Goal: Task Accomplishment & Management: Manage account settings

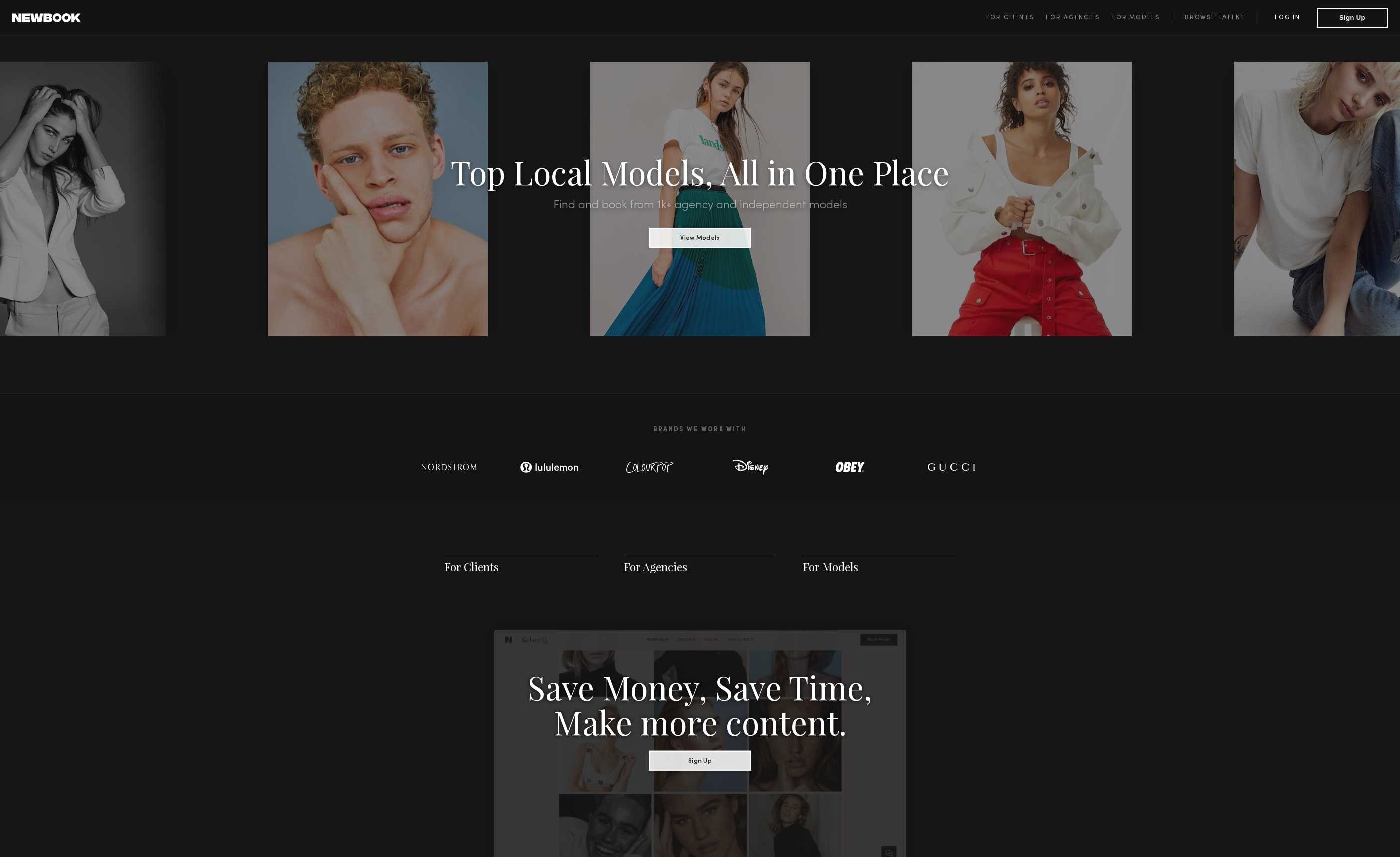
click at [1286, 13] on link "Log in" at bounding box center [1287, 18] width 59 height 12
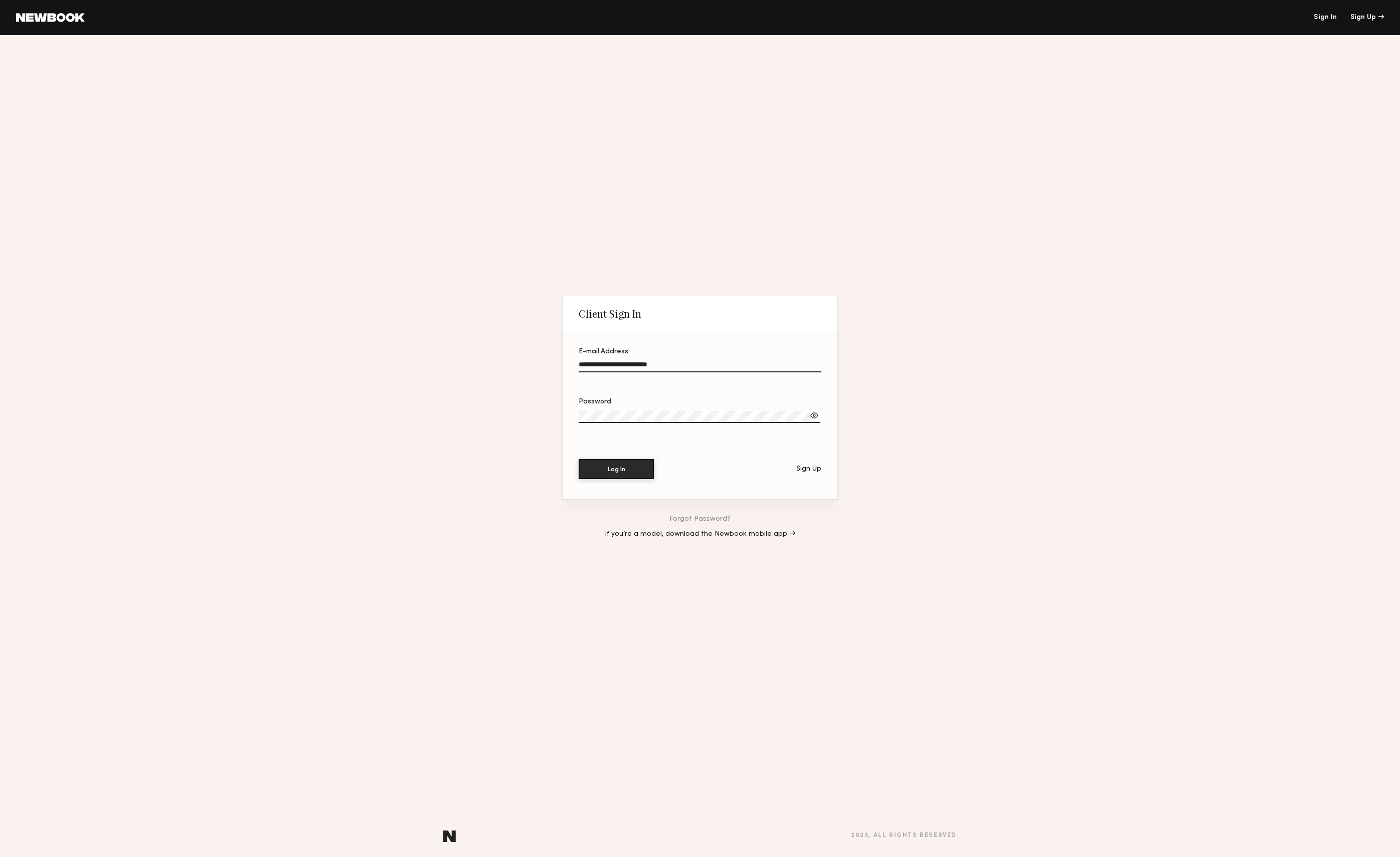
type input "**********"
click at [812, 414] on div at bounding box center [814, 415] width 10 height 10
click at [616, 469] on button "Log In" at bounding box center [616, 468] width 75 height 20
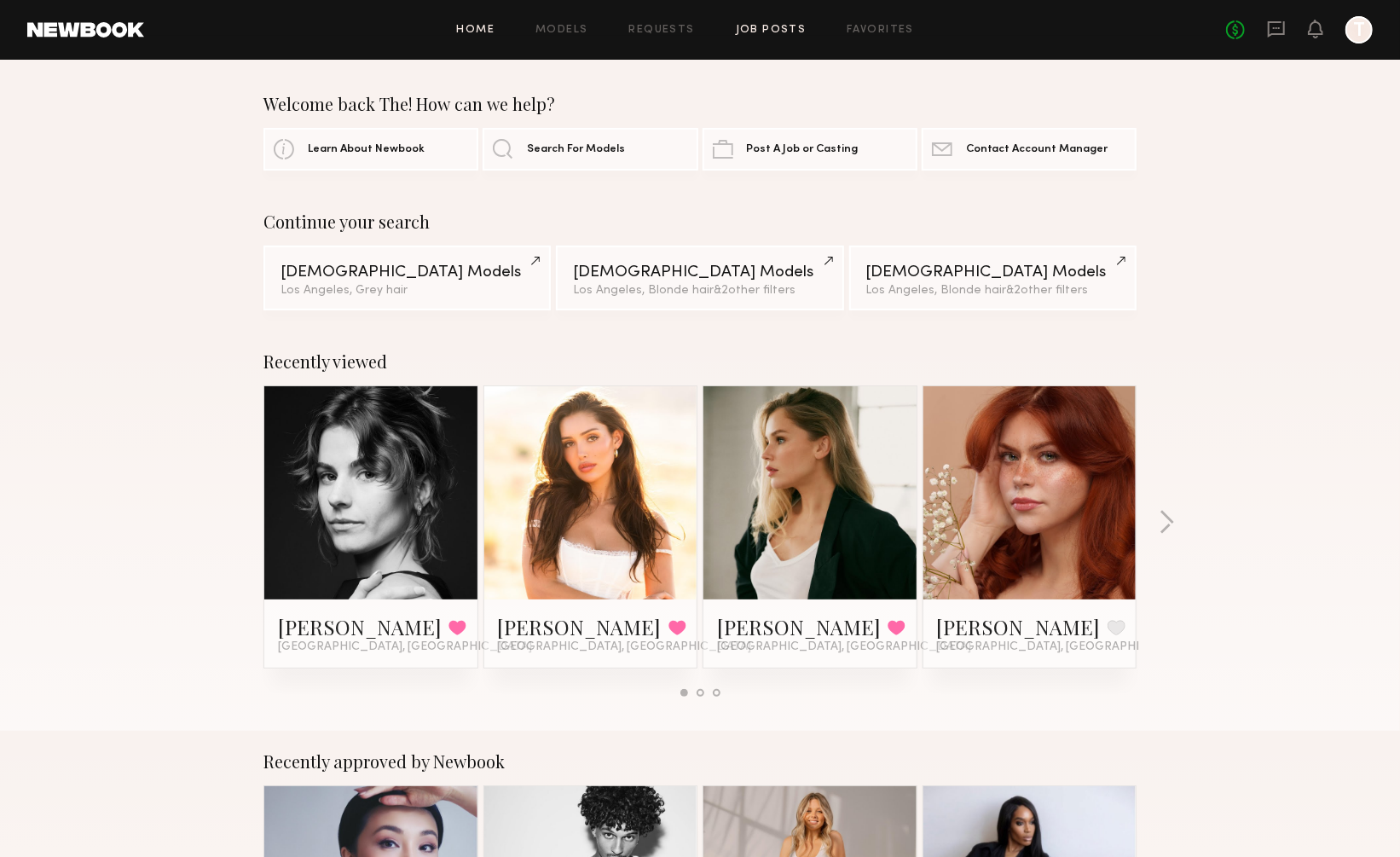
click at [766, 30] on link "Job Posts" at bounding box center [771, 30] width 70 height 11
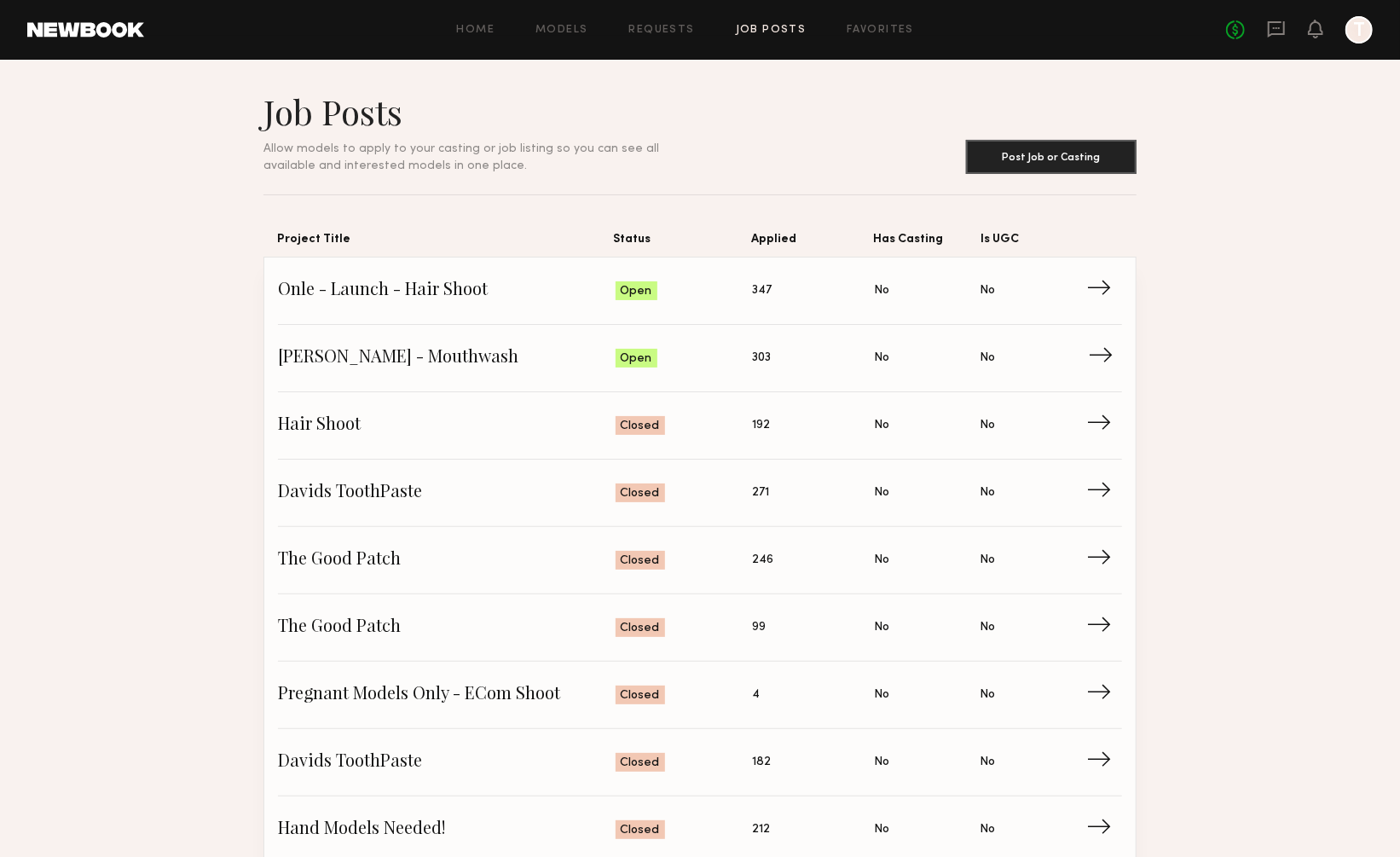
click at [383, 353] on span "[PERSON_NAME] - Mouthwash" at bounding box center [446, 358] width 338 height 26
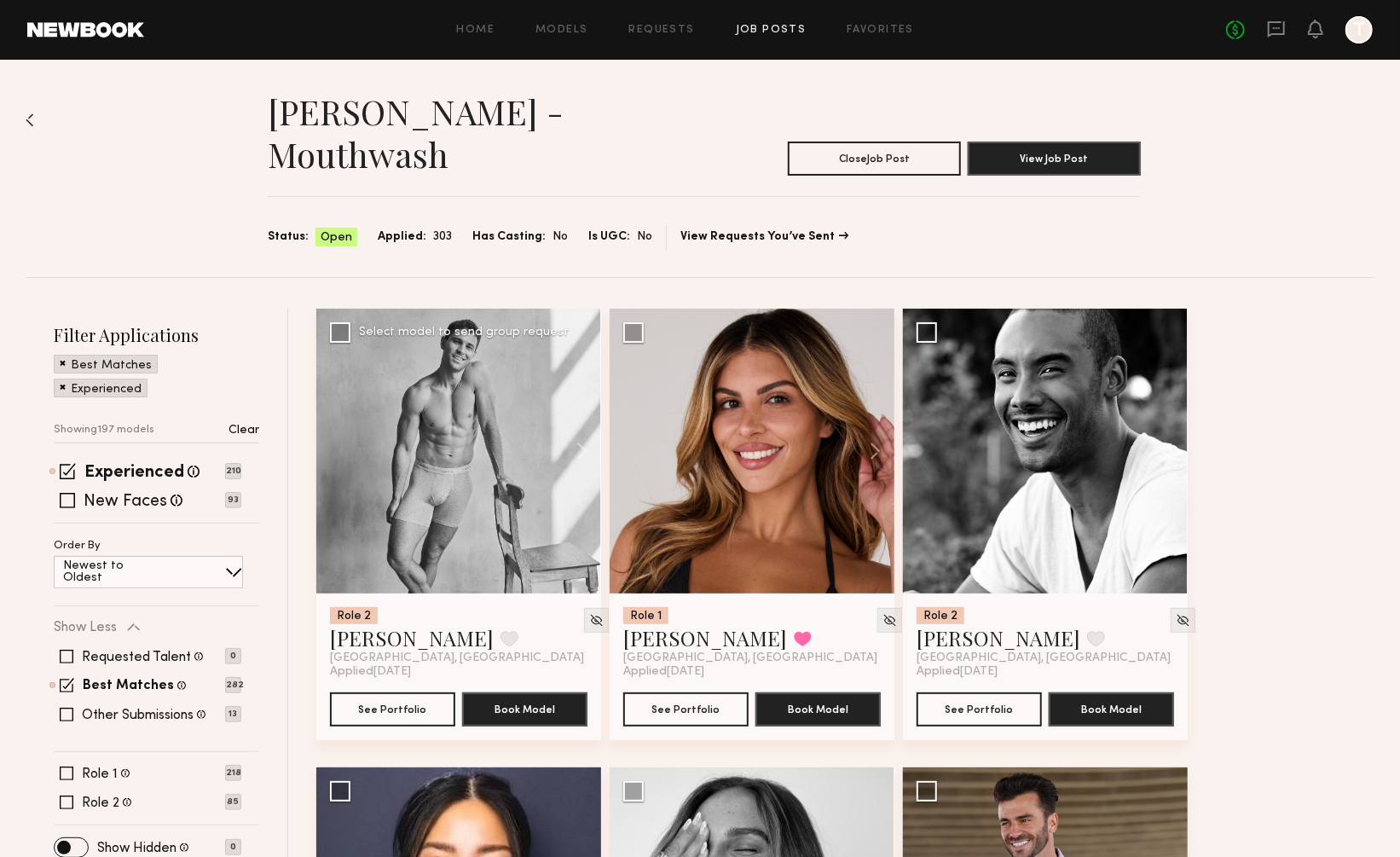
click at [408, 434] on div at bounding box center [458, 451] width 284 height 284
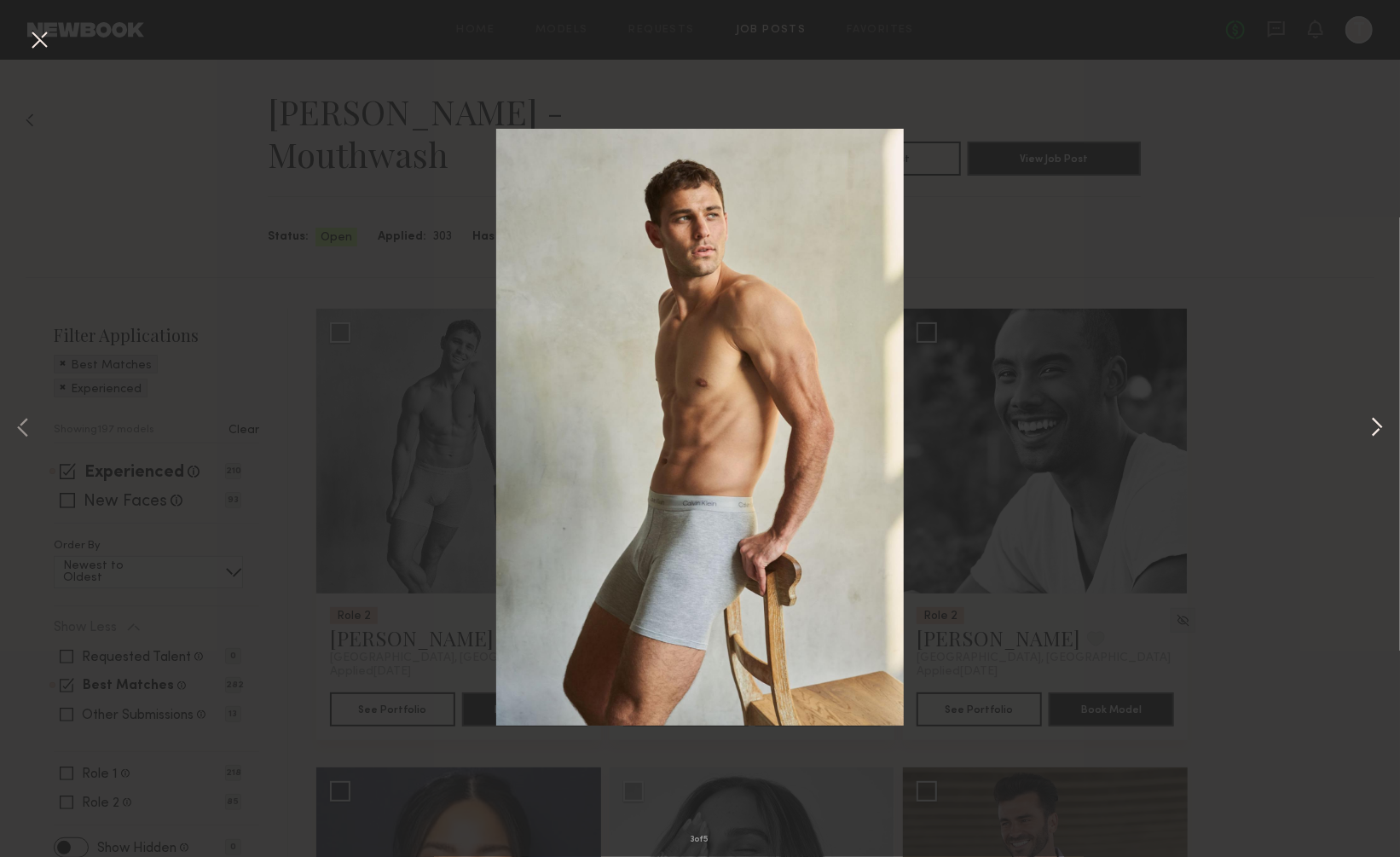
click at [1380, 422] on button at bounding box center [1377, 429] width 21 height 686
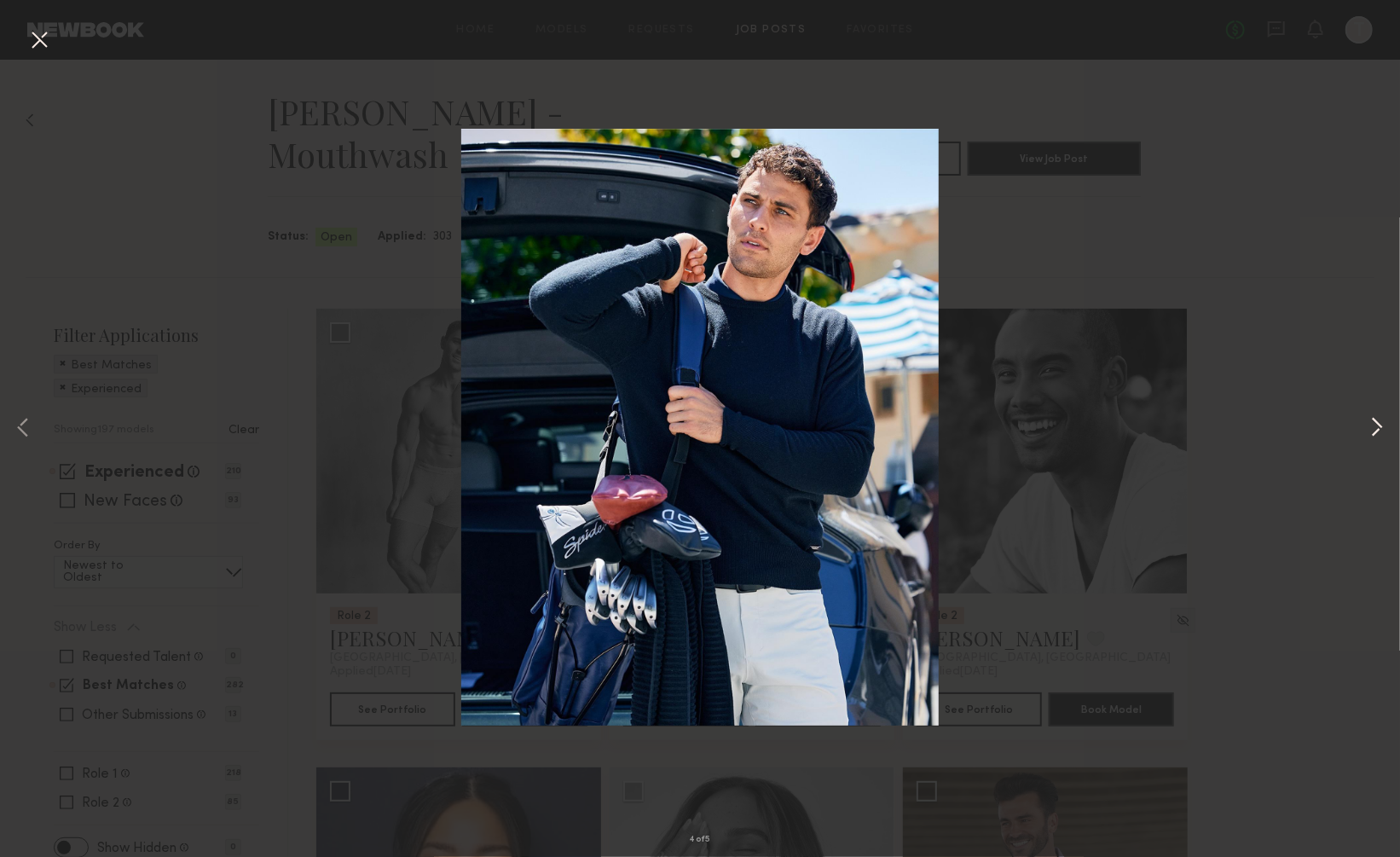
click at [1380, 422] on button at bounding box center [1377, 429] width 21 height 686
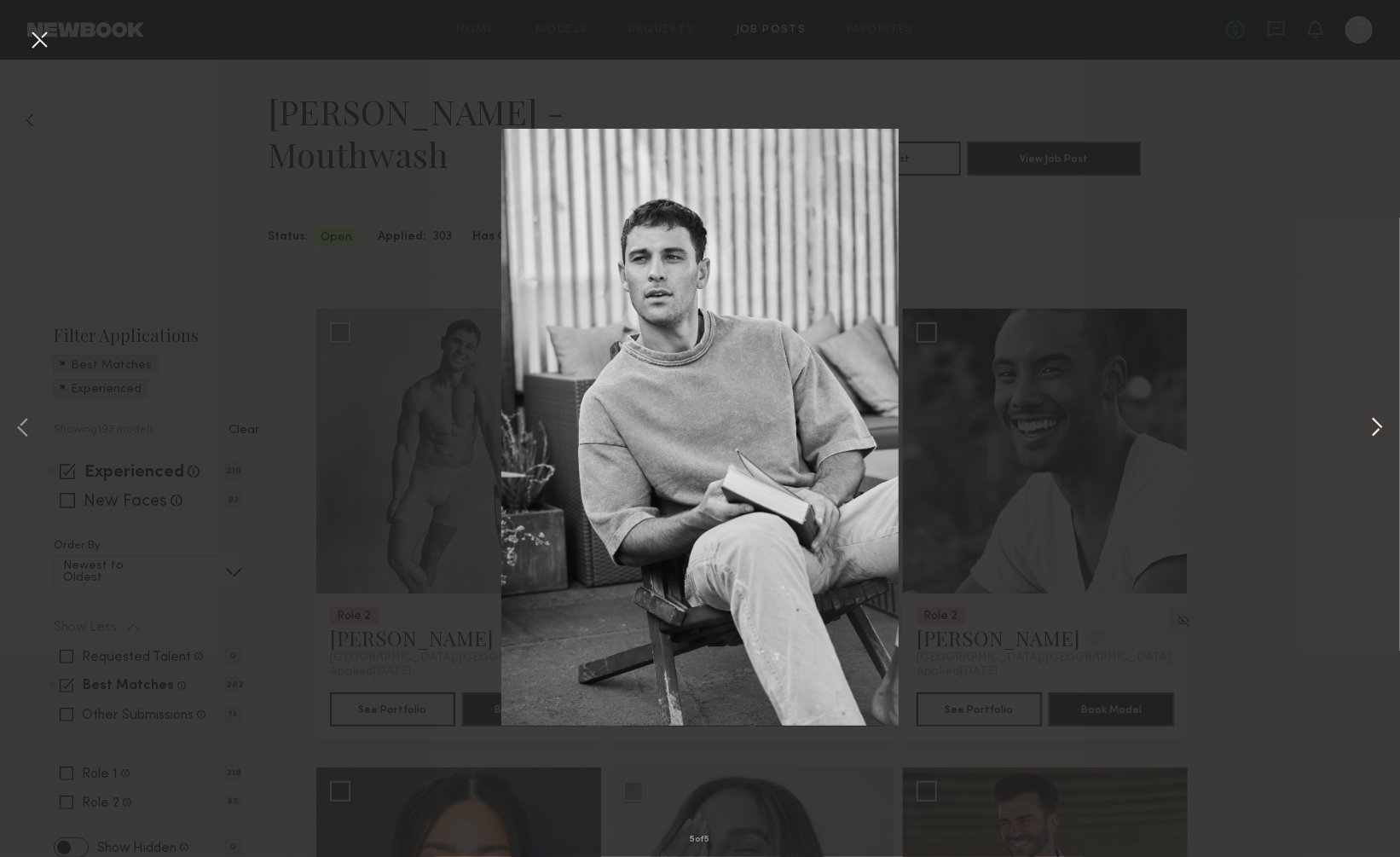
click at [1380, 422] on button at bounding box center [1377, 429] width 21 height 686
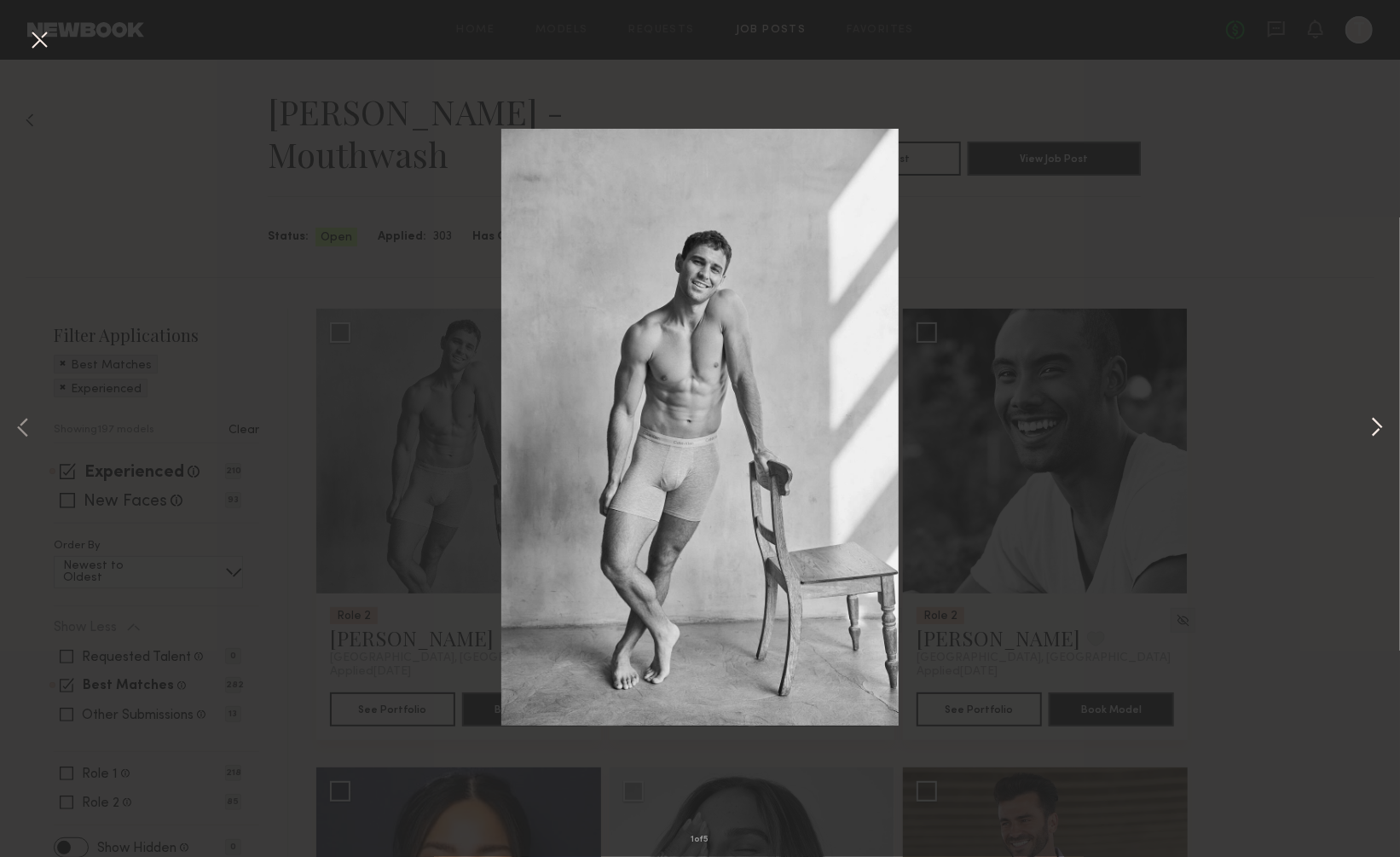
click at [1380, 422] on button at bounding box center [1377, 429] width 21 height 686
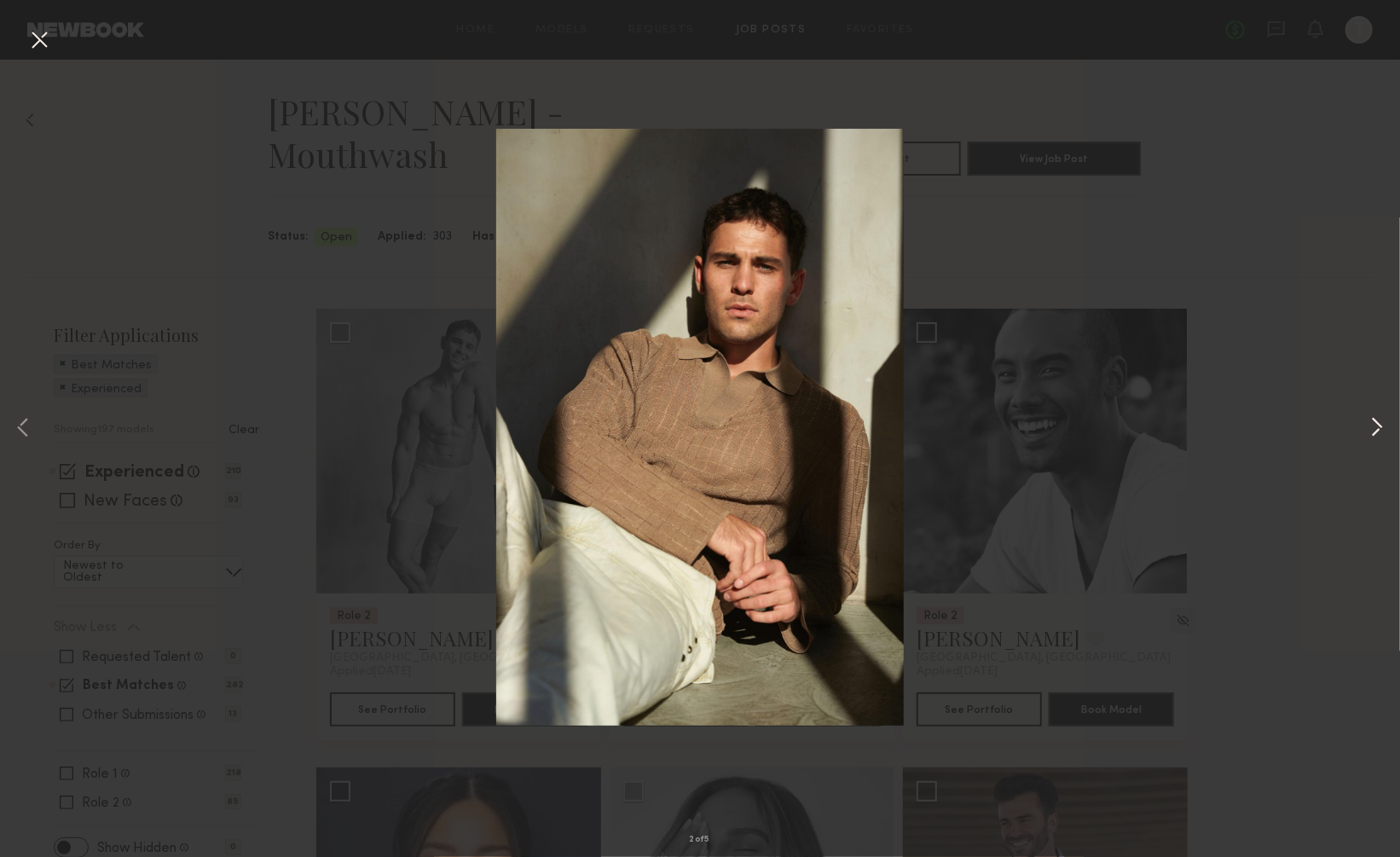
click at [1380, 422] on button at bounding box center [1377, 429] width 21 height 686
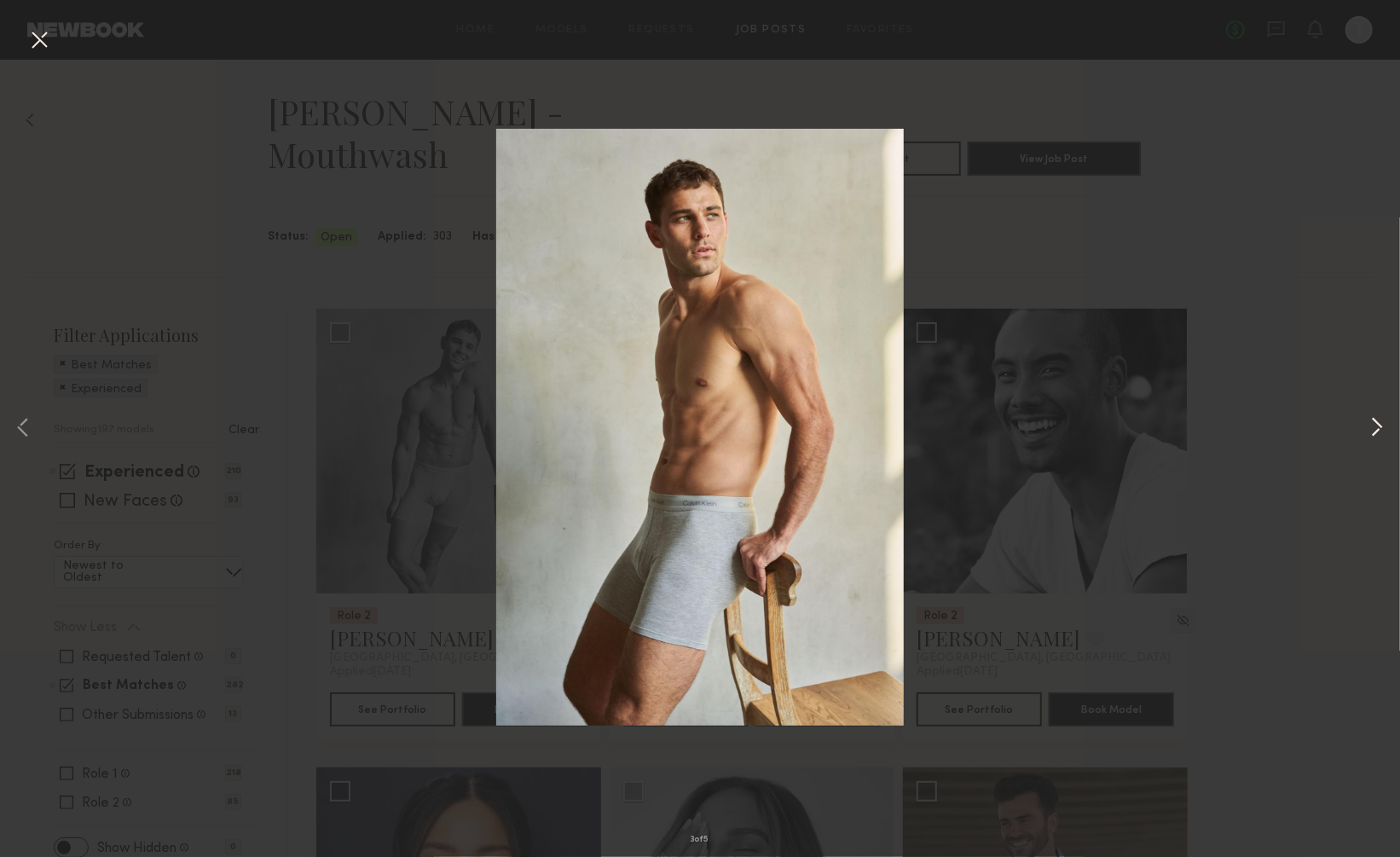
click at [1380, 422] on button at bounding box center [1377, 429] width 21 height 686
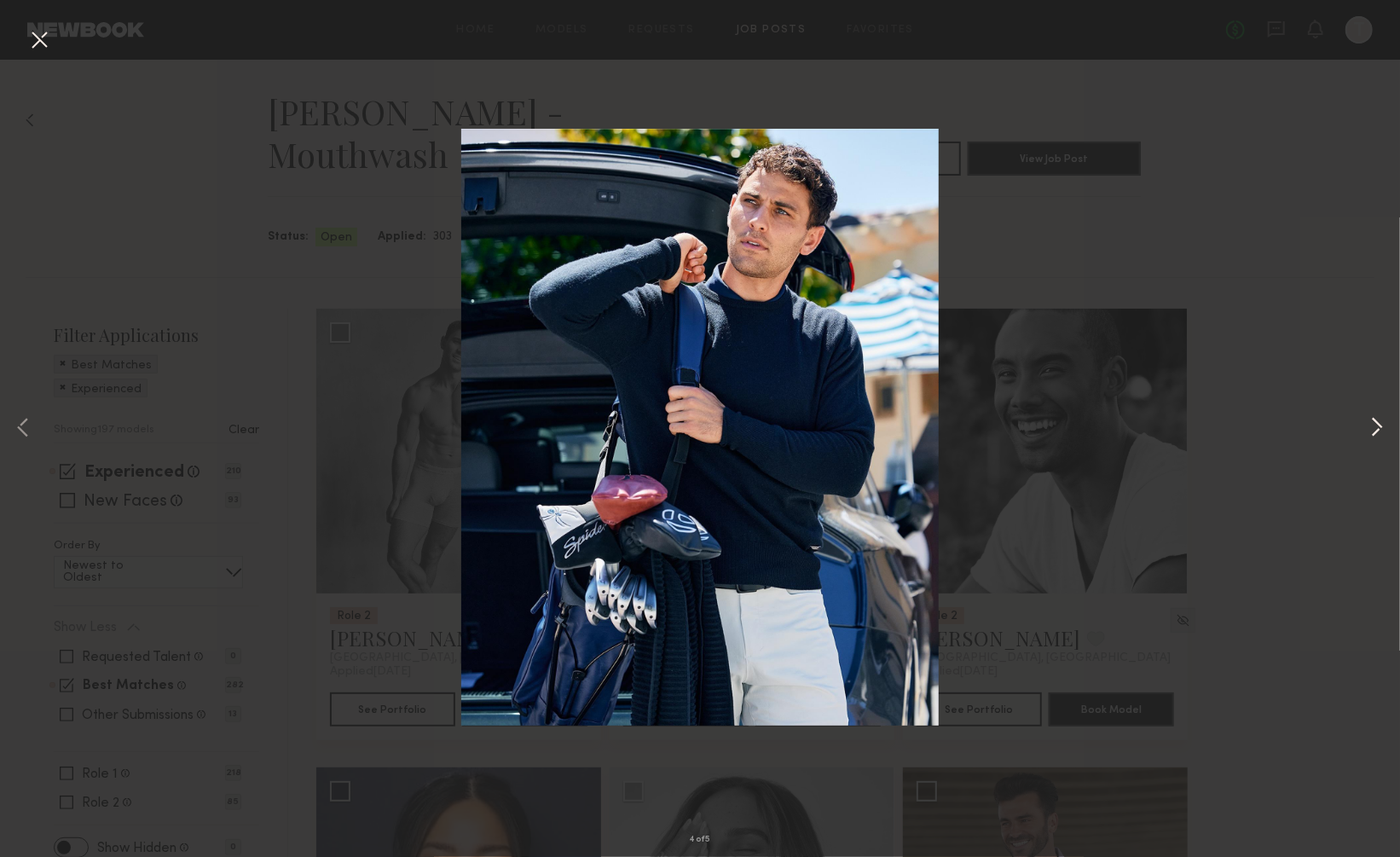
click at [1380, 422] on button at bounding box center [1377, 429] width 21 height 686
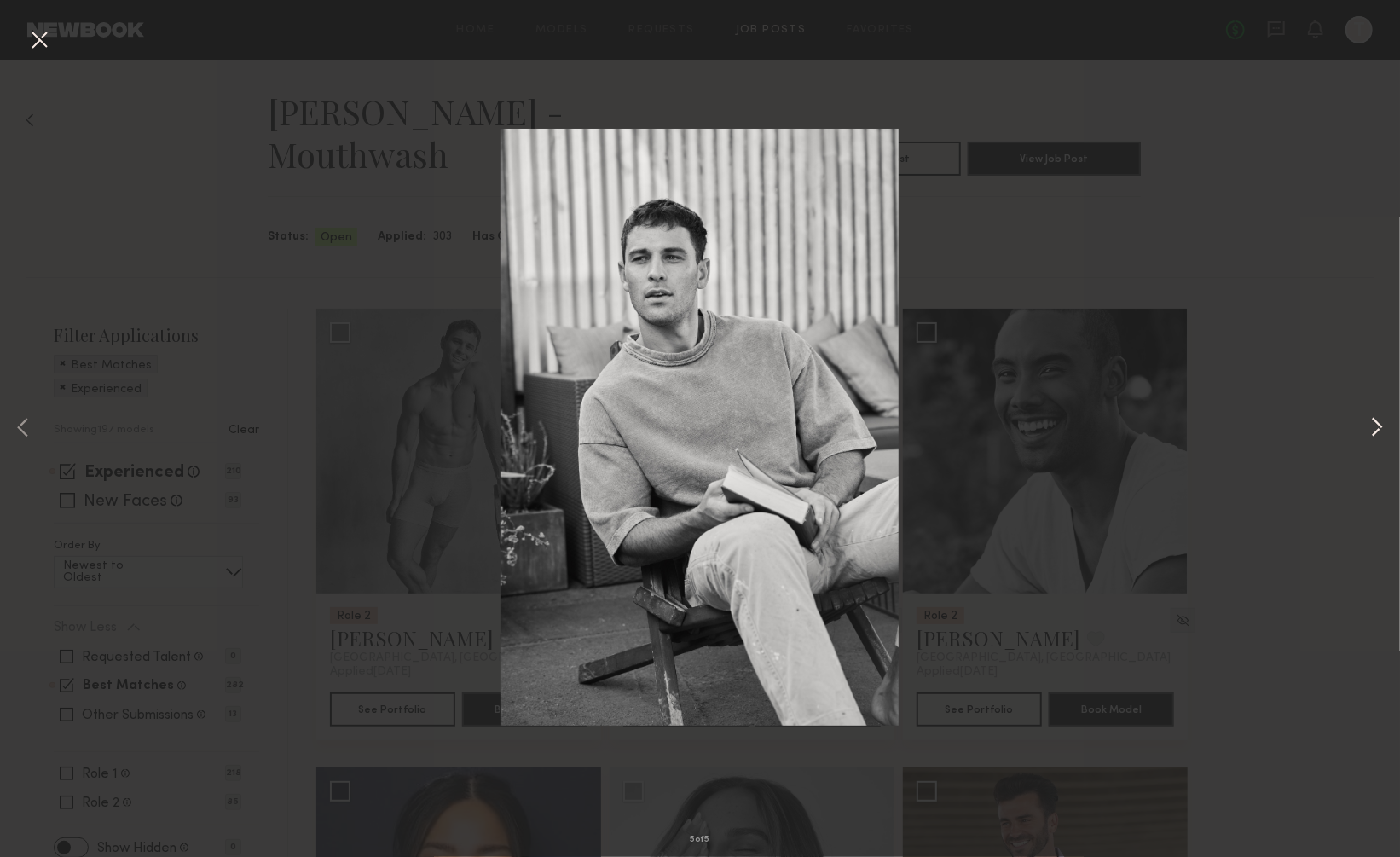
click at [1380, 422] on button at bounding box center [1377, 429] width 21 height 686
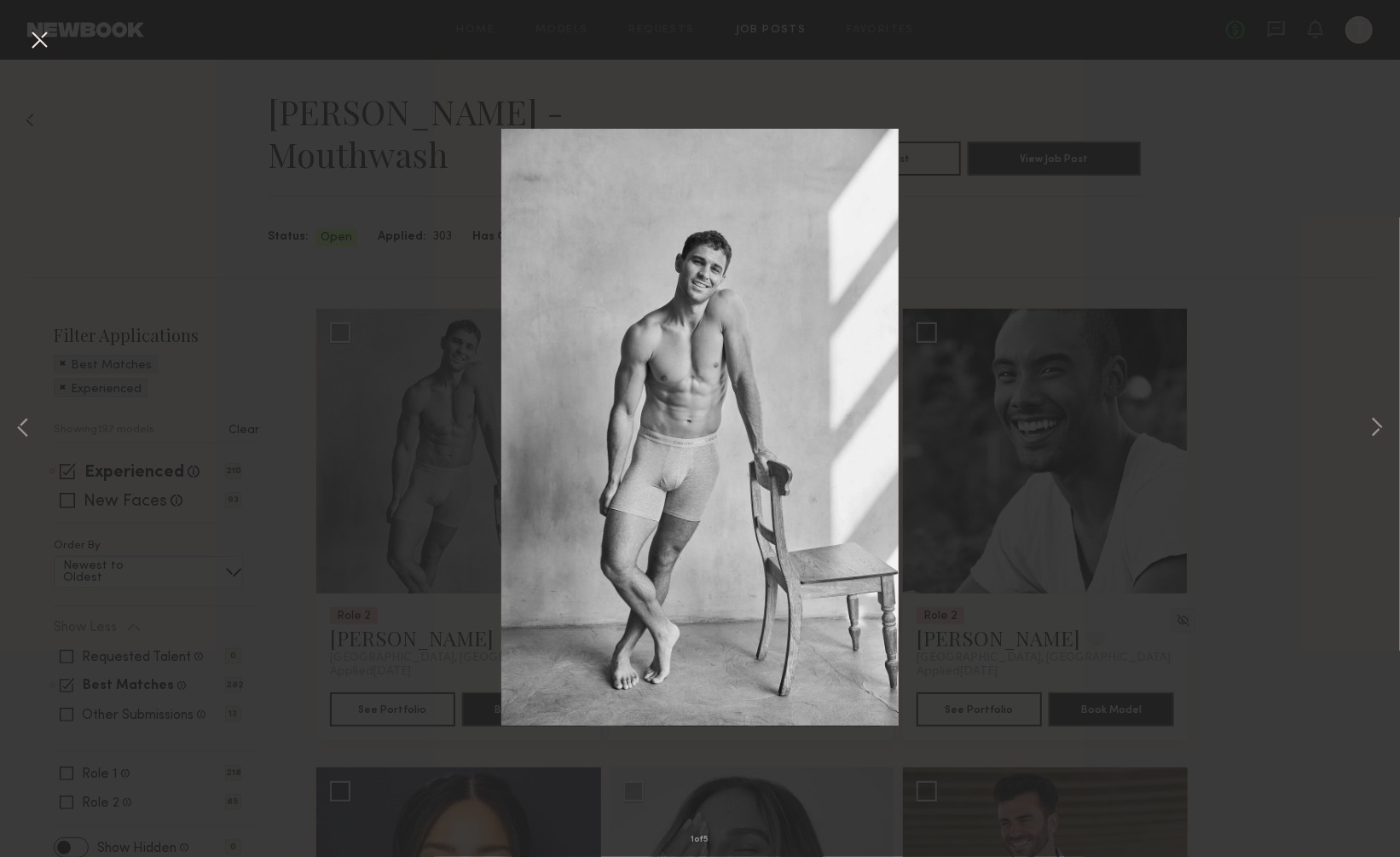
click at [965, 241] on div "1 of 5" at bounding box center [700, 428] width 1400 height 857
click at [29, 37] on button at bounding box center [39, 41] width 28 height 30
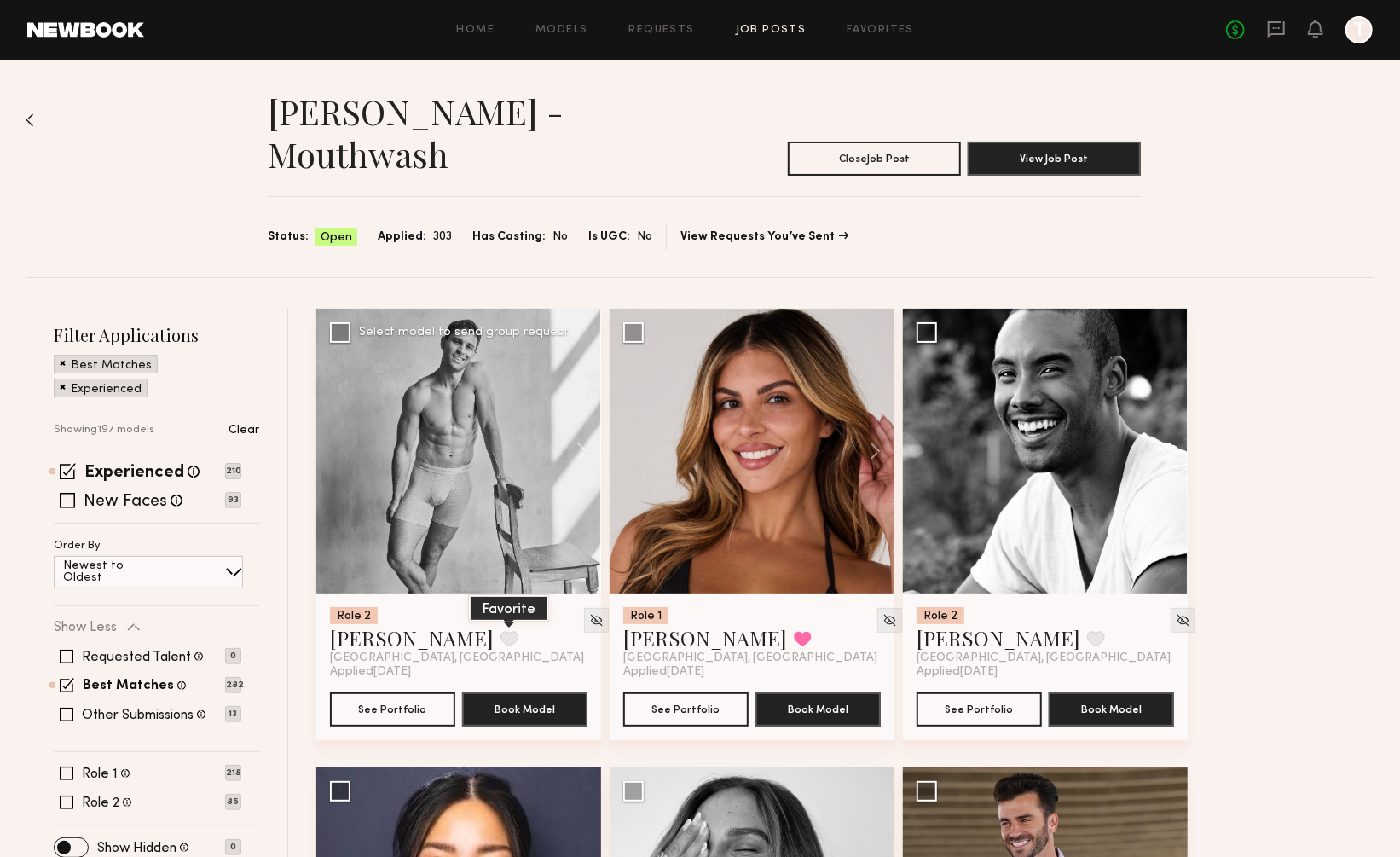
click at [500, 631] on button at bounding box center [509, 638] width 18 height 15
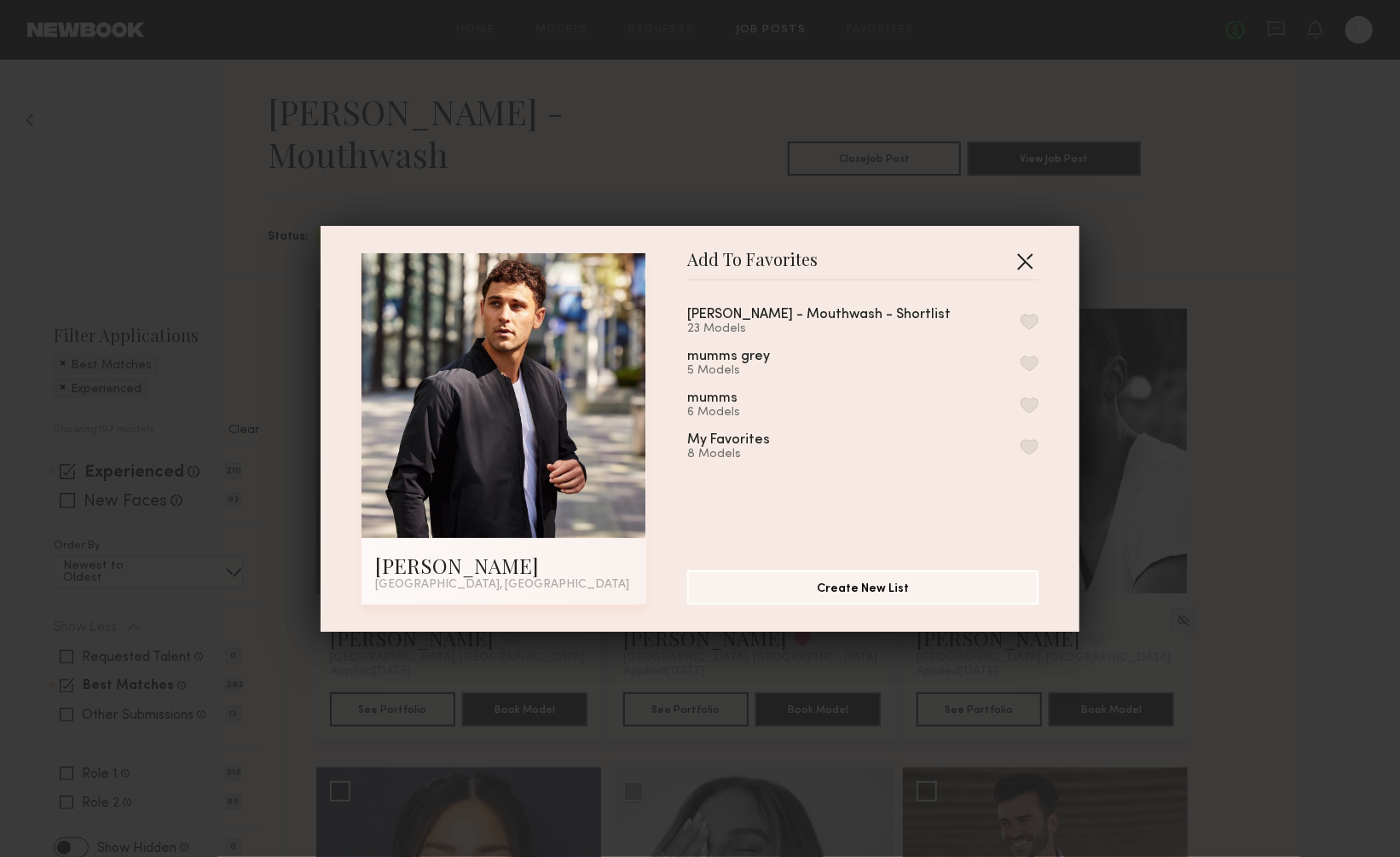
click at [1022, 260] on button "button" at bounding box center [1024, 261] width 28 height 28
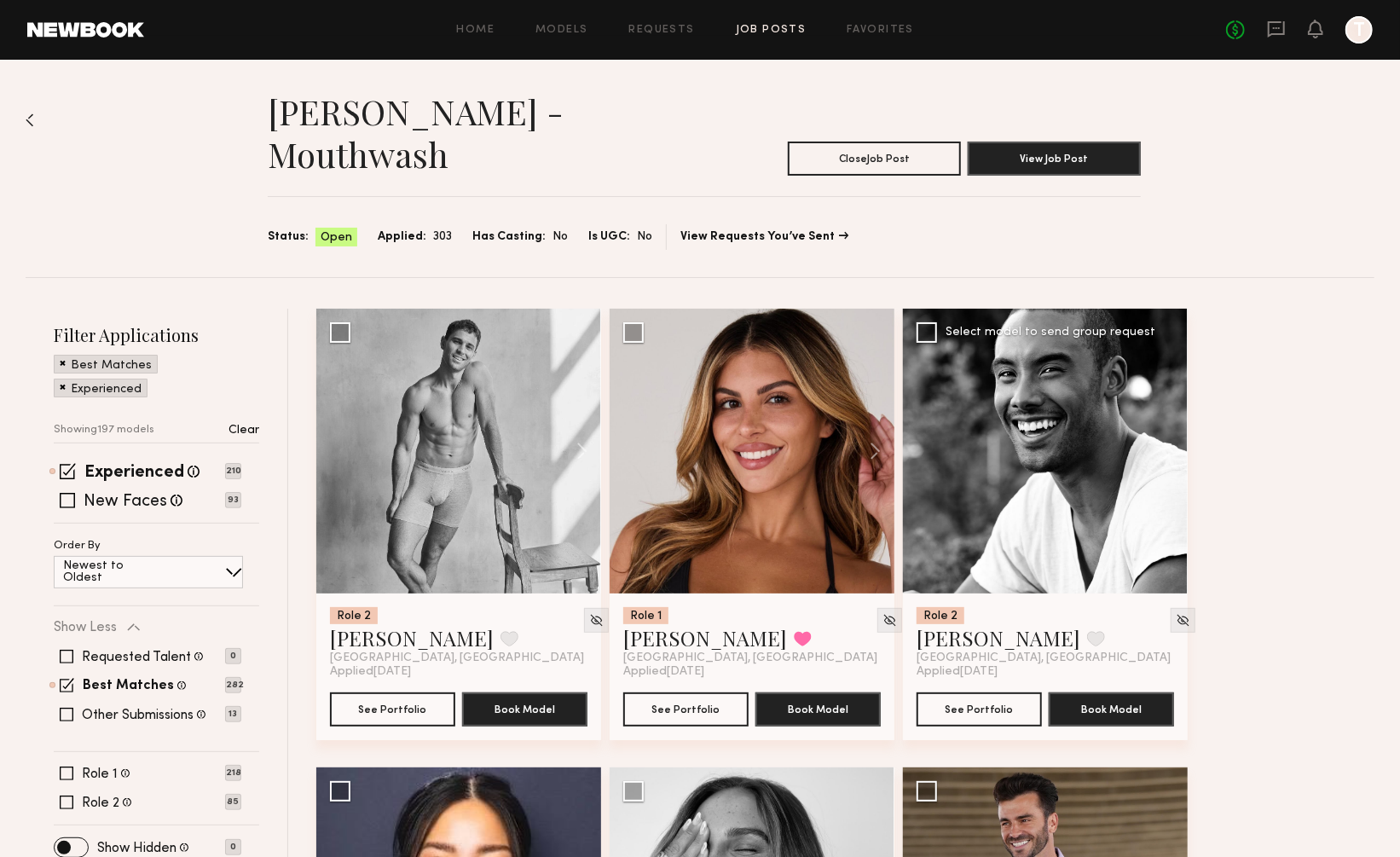
click at [1071, 393] on div at bounding box center [1044, 451] width 284 height 284
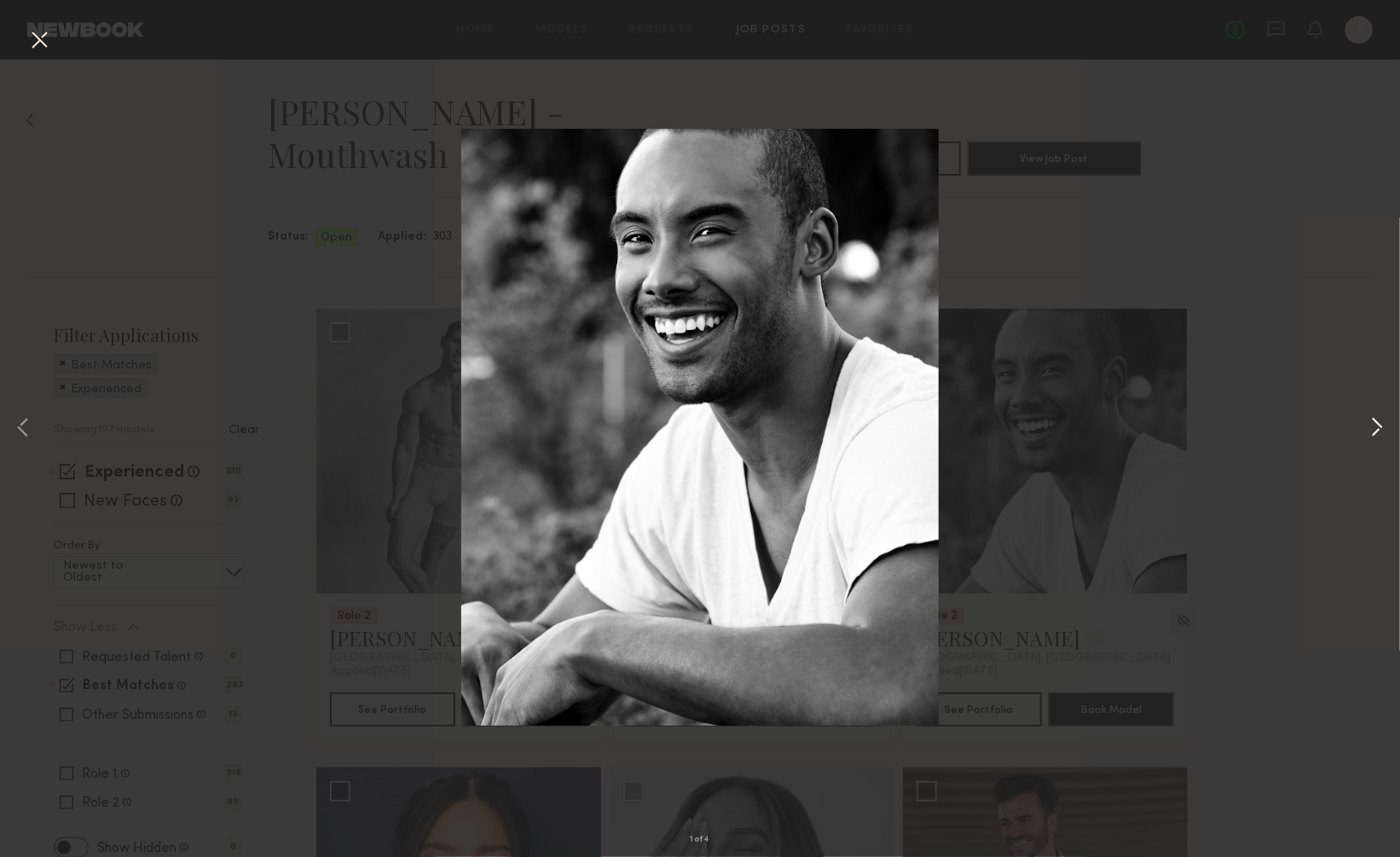
click at [1383, 429] on button at bounding box center [1377, 429] width 21 height 686
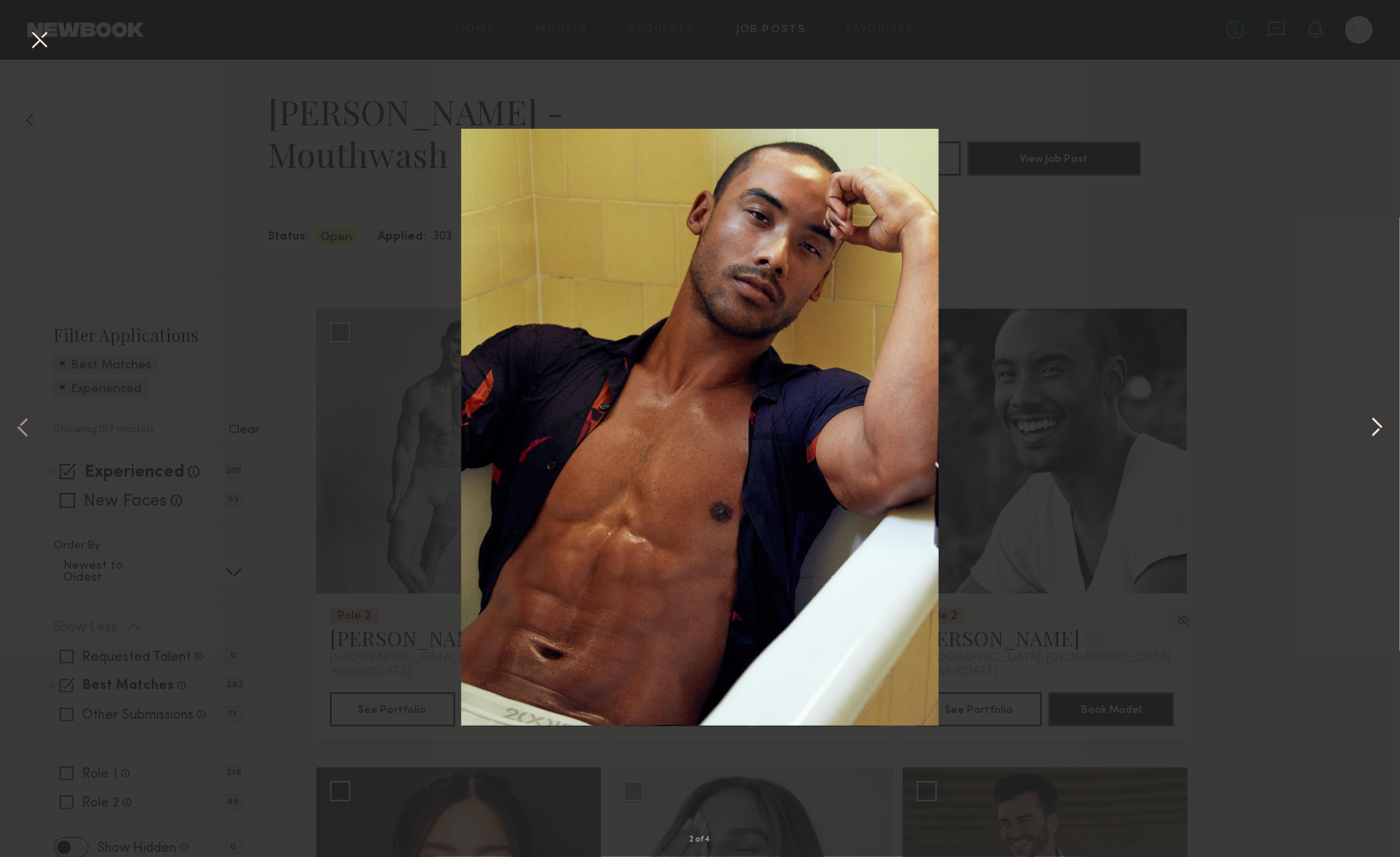
click at [1383, 429] on button at bounding box center [1377, 429] width 21 height 686
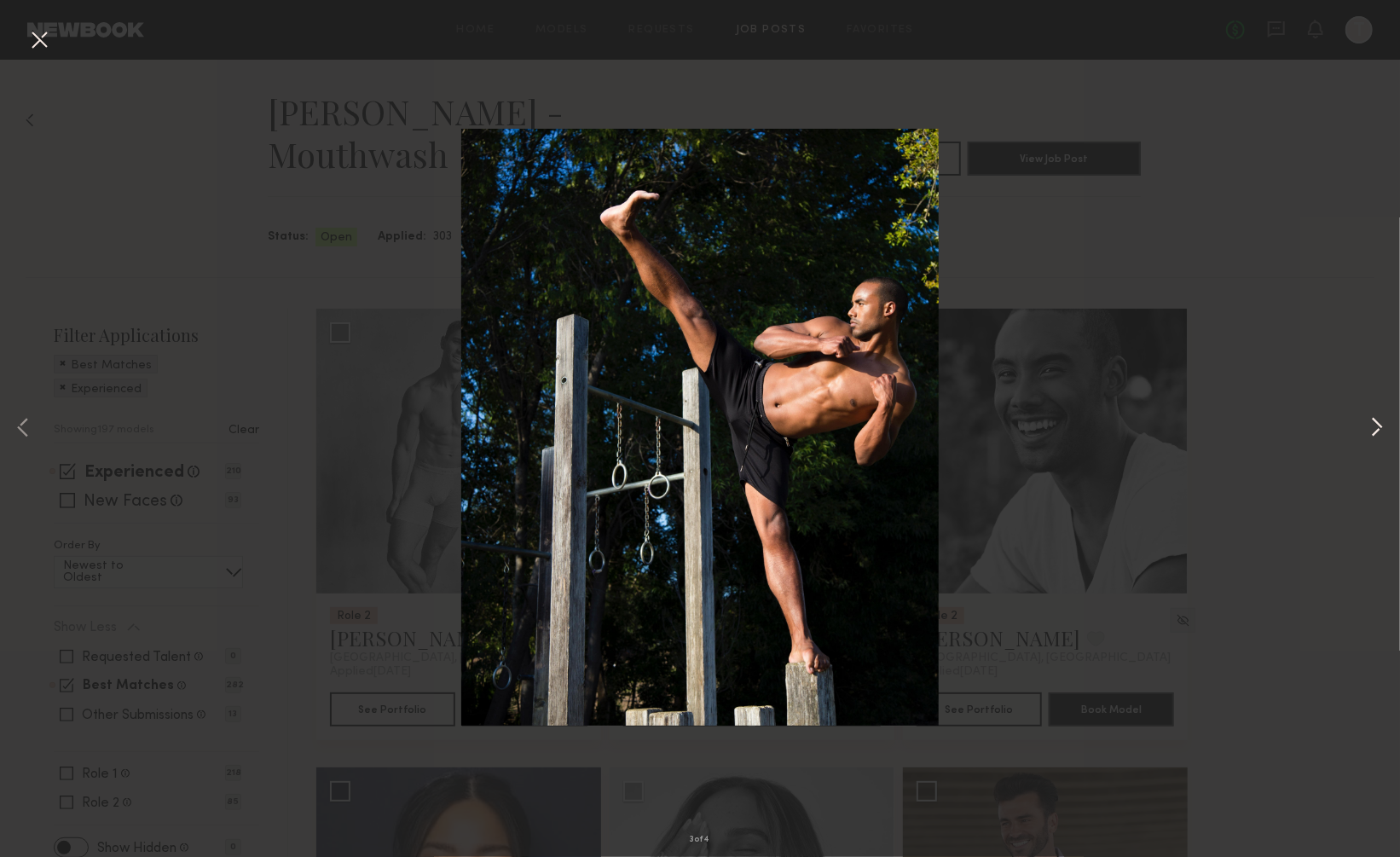
click at [1383, 429] on button at bounding box center [1377, 429] width 21 height 686
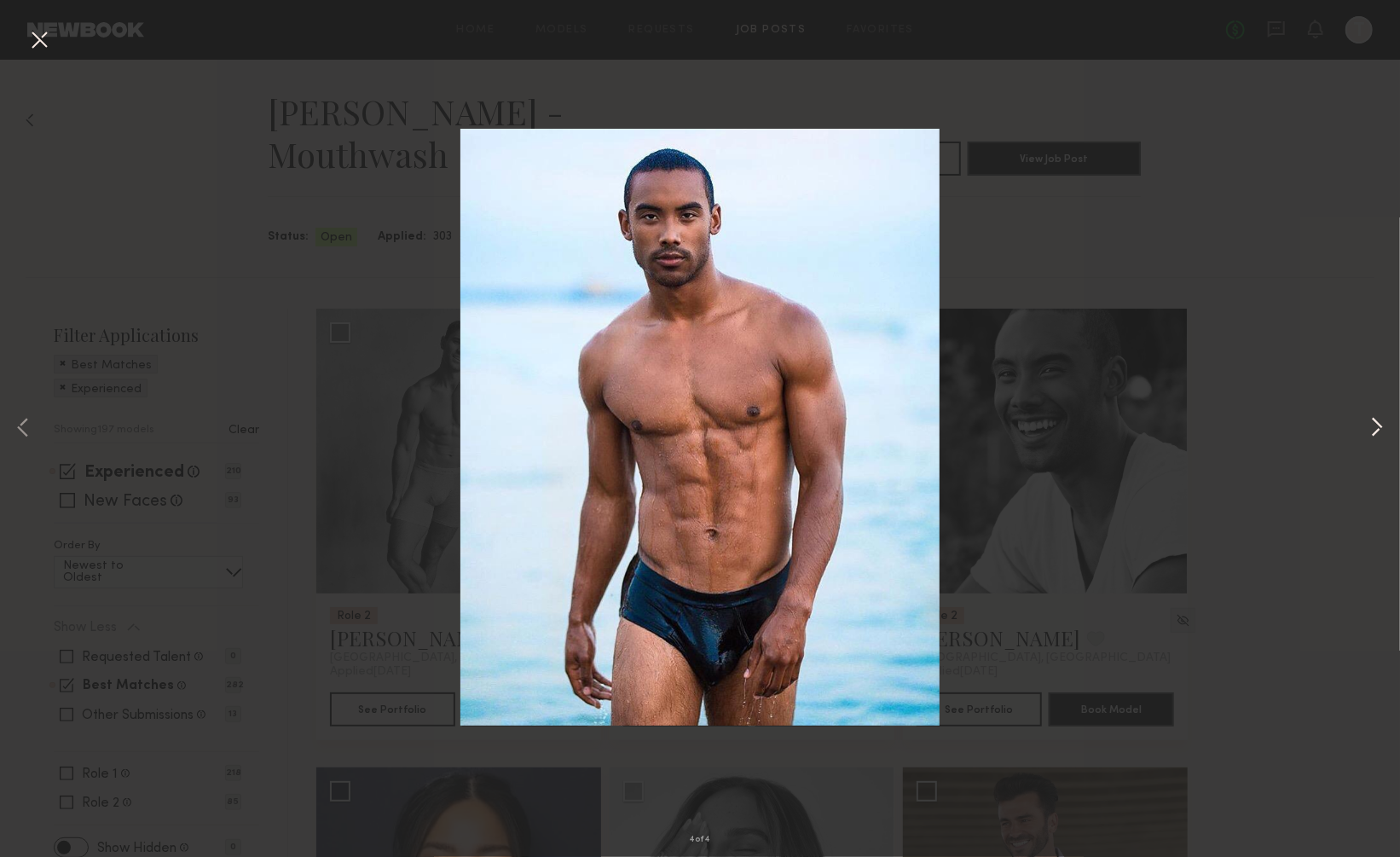
click at [1383, 429] on button at bounding box center [1377, 429] width 21 height 686
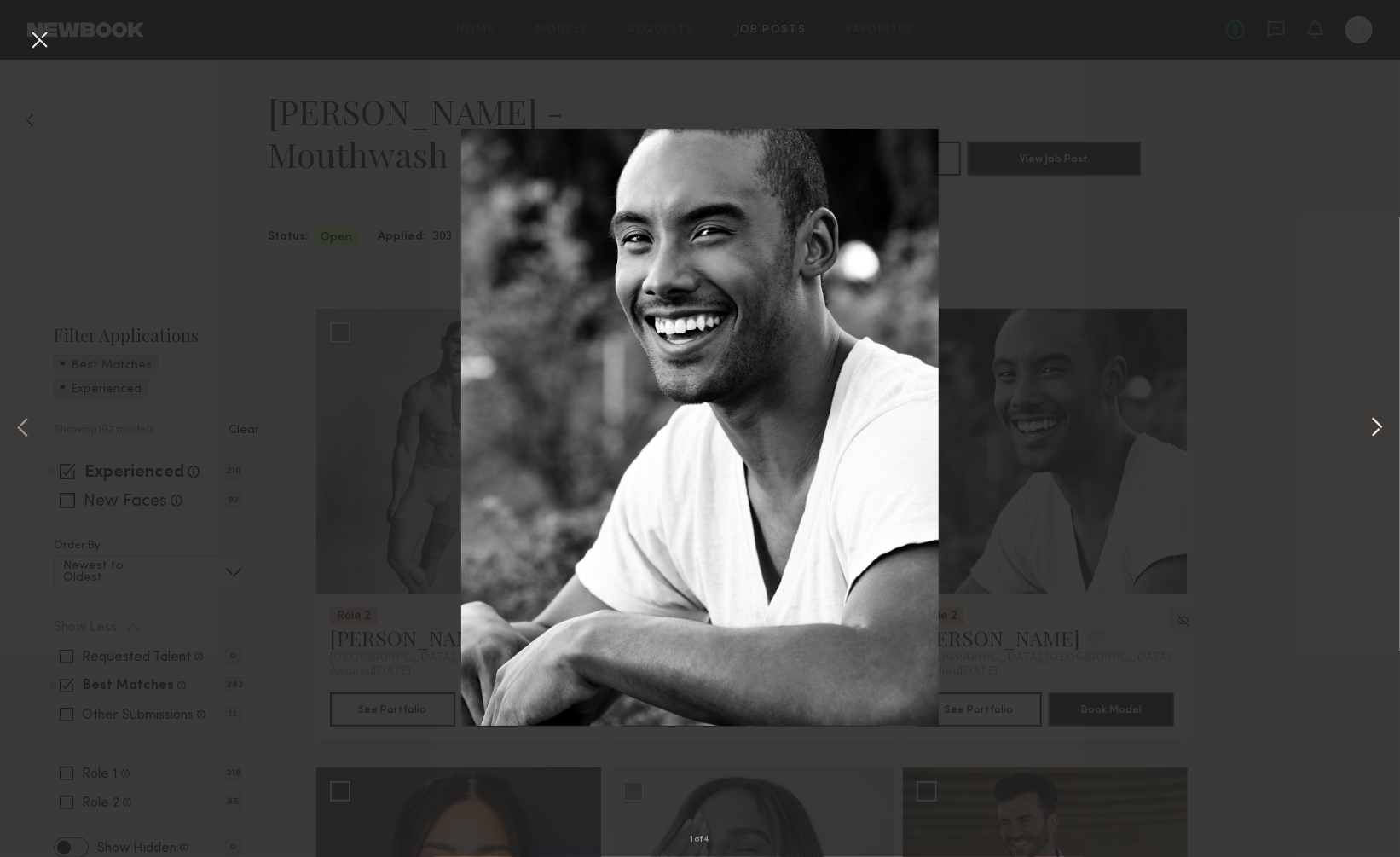
click at [1383, 429] on button at bounding box center [1377, 429] width 21 height 686
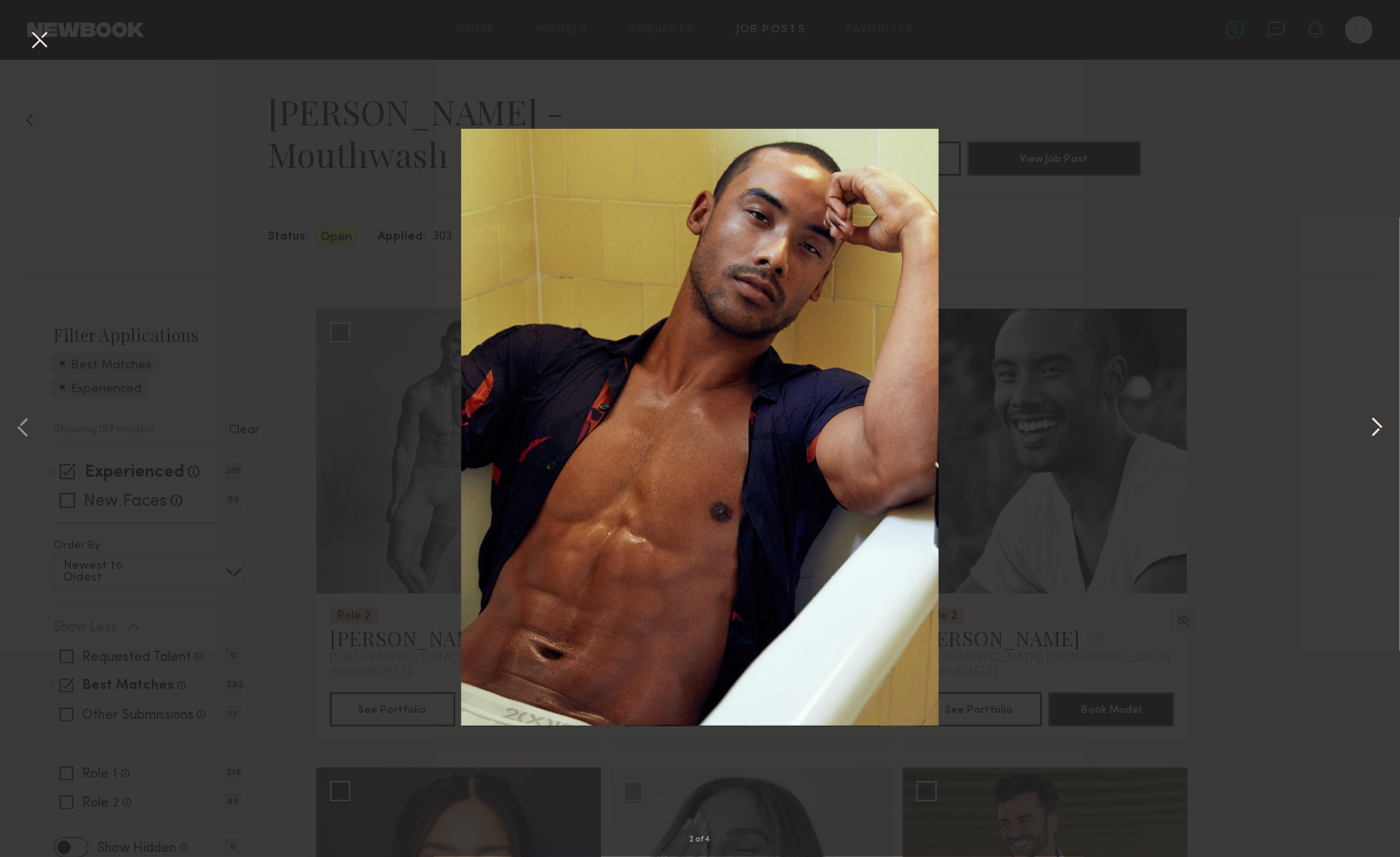
click at [1383, 429] on button at bounding box center [1377, 429] width 21 height 686
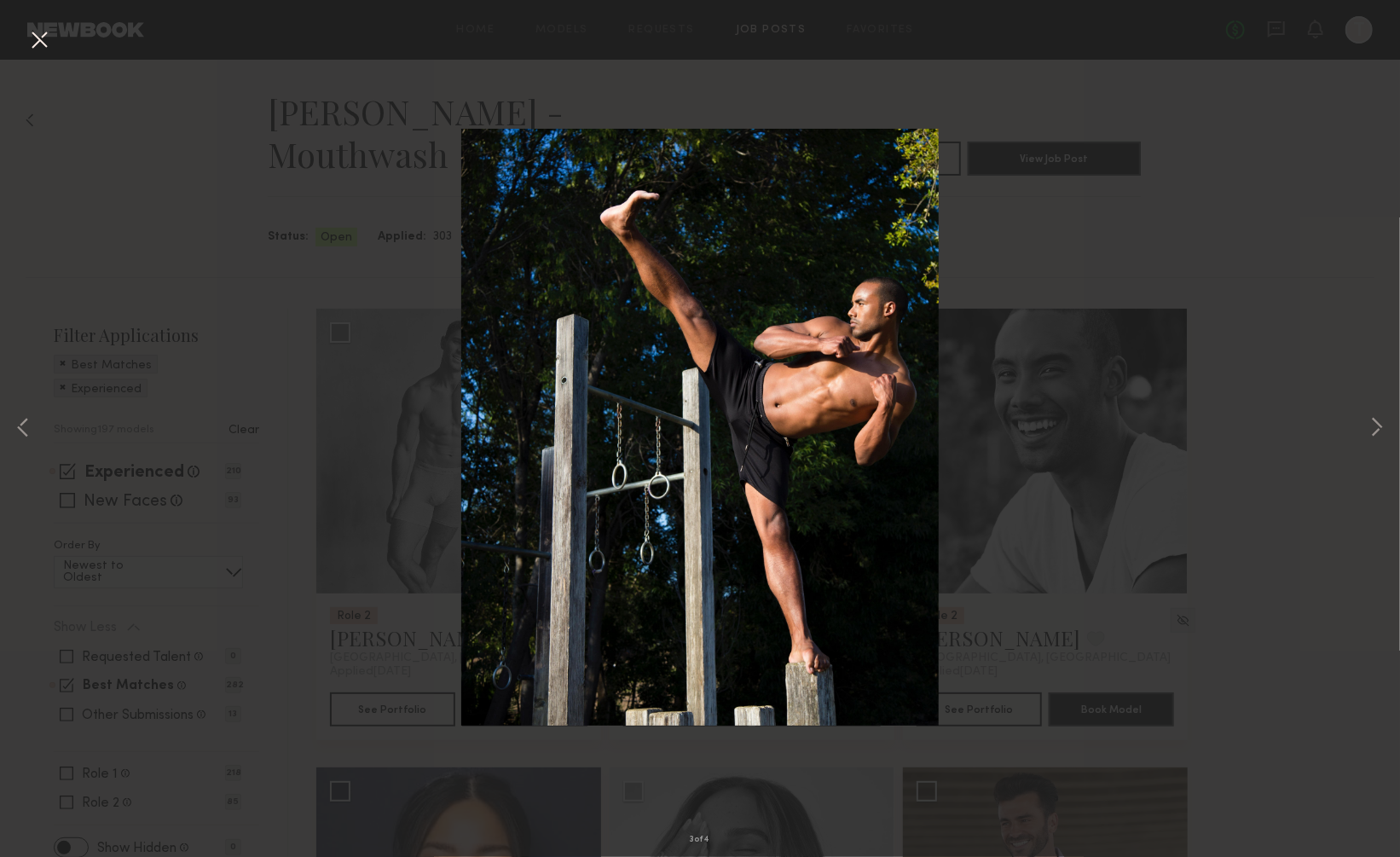
click at [49, 40] on button at bounding box center [39, 41] width 28 height 30
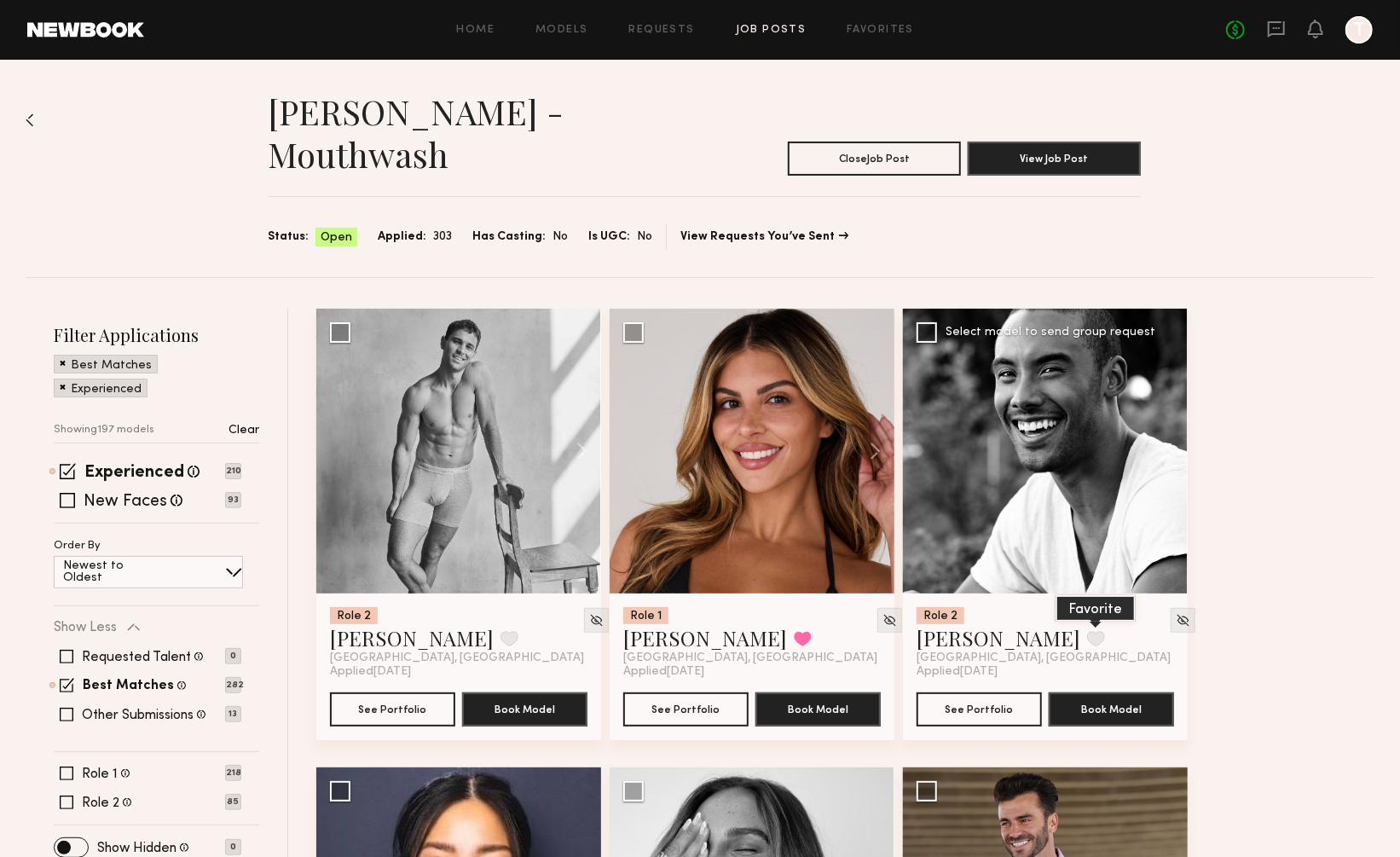
click at [1087, 631] on button at bounding box center [1096, 638] width 18 height 15
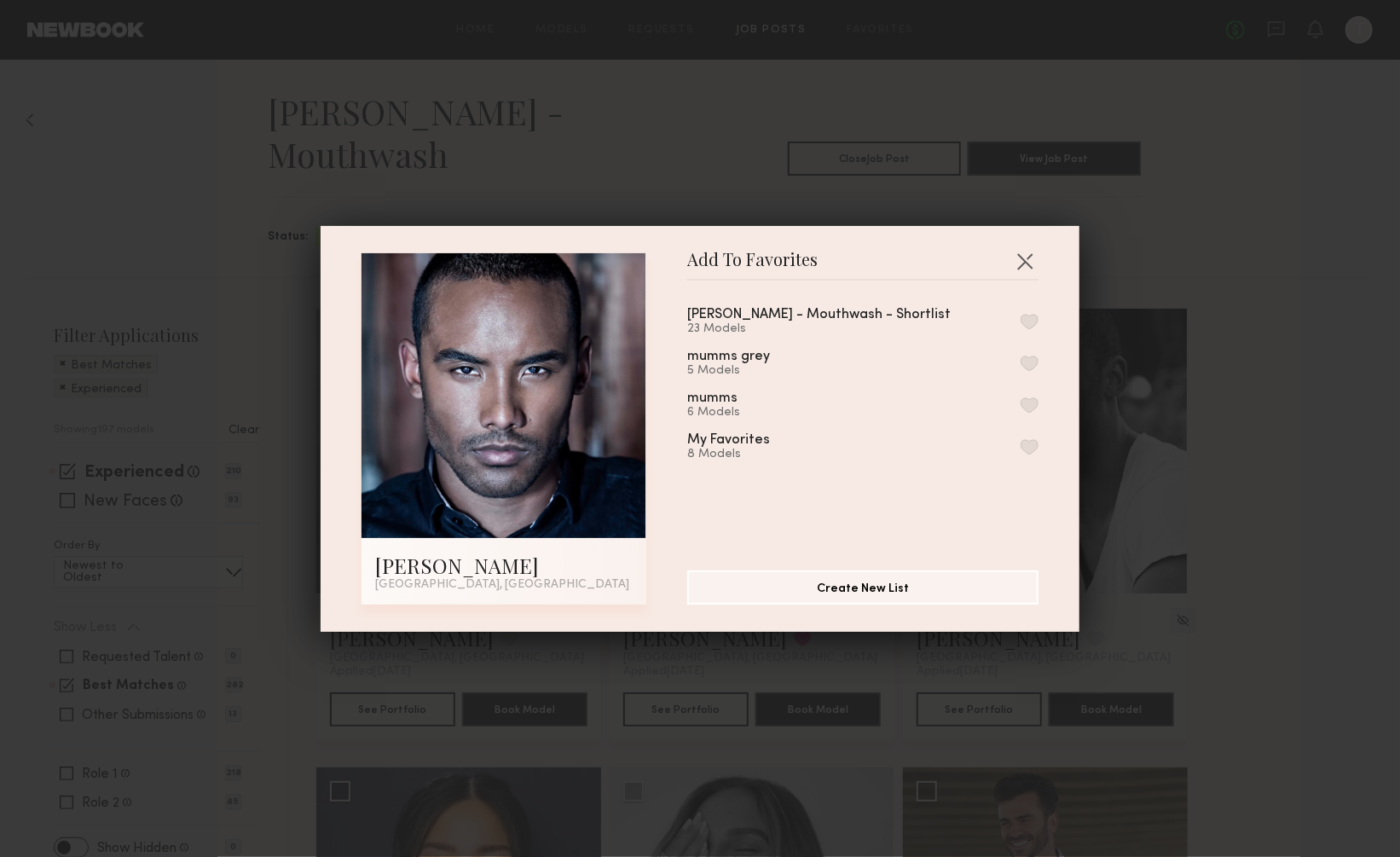
click at [1032, 317] on button "button" at bounding box center [1029, 321] width 18 height 15
click at [847, 582] on button "Create New List" at bounding box center [863, 587] width 351 height 34
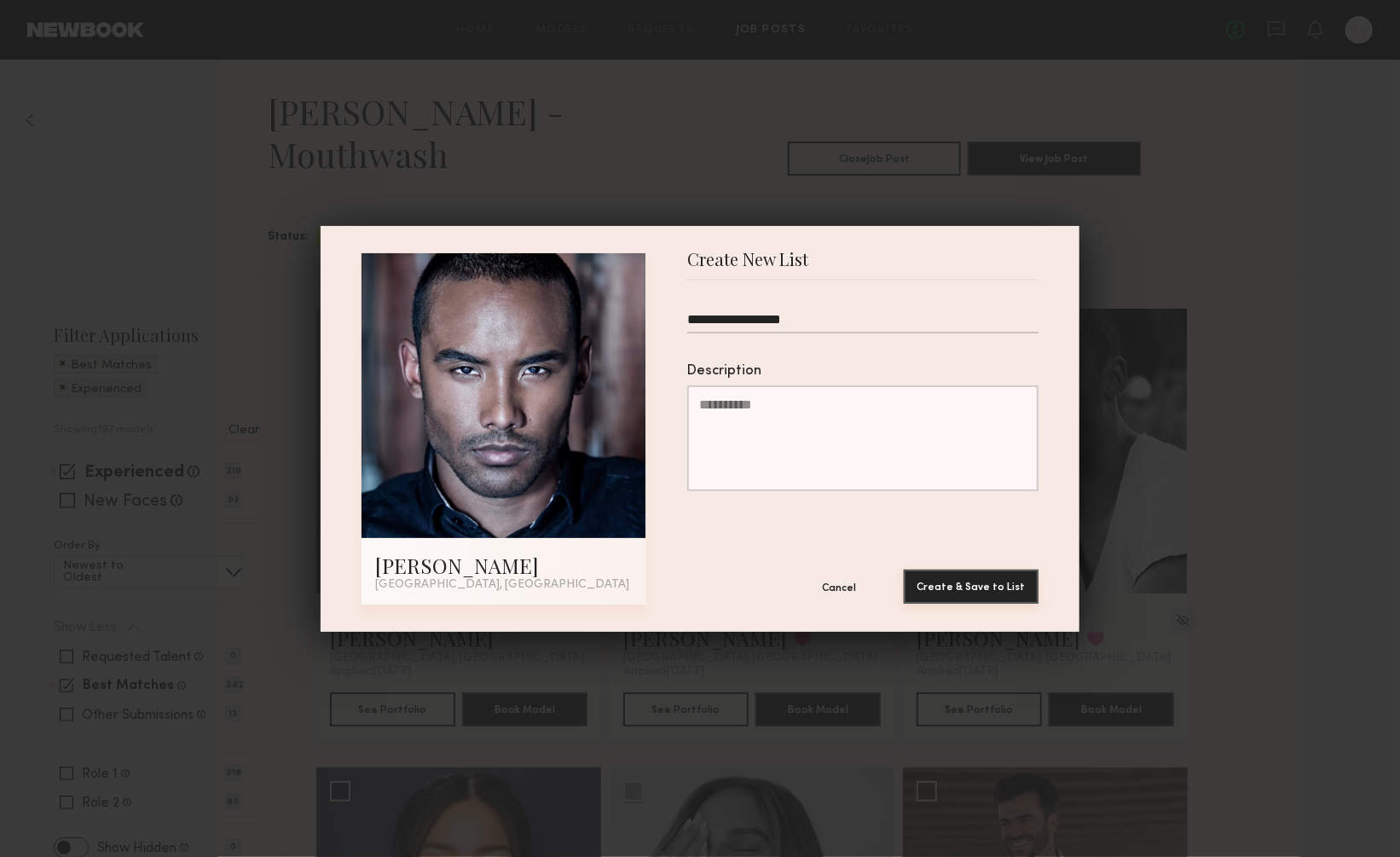
type input "**********"
click at [933, 586] on button "Create & Save to List" at bounding box center [971, 587] width 135 height 34
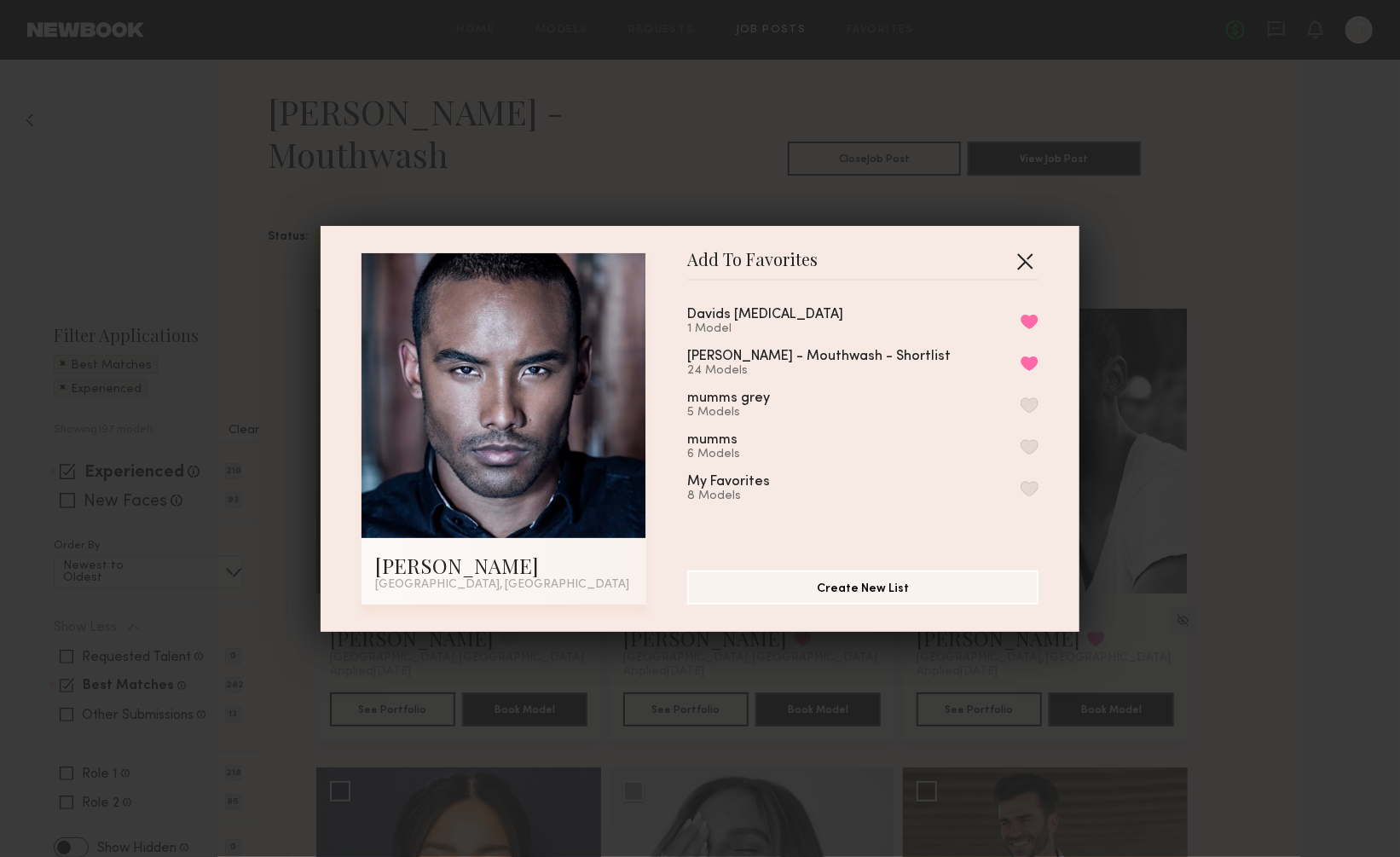
click at [1027, 258] on button "button" at bounding box center [1024, 261] width 28 height 28
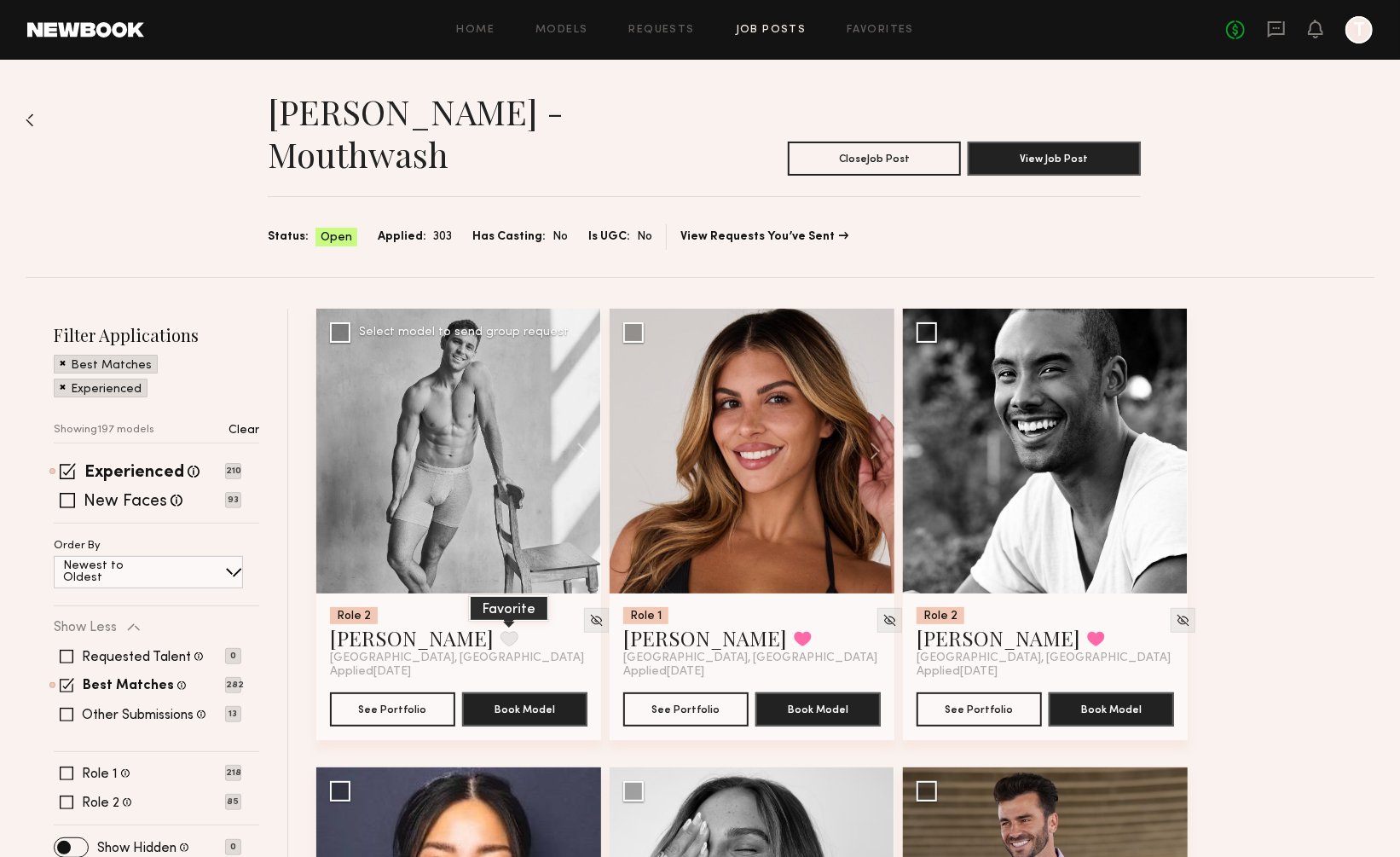
click at [500, 631] on button at bounding box center [509, 638] width 18 height 15
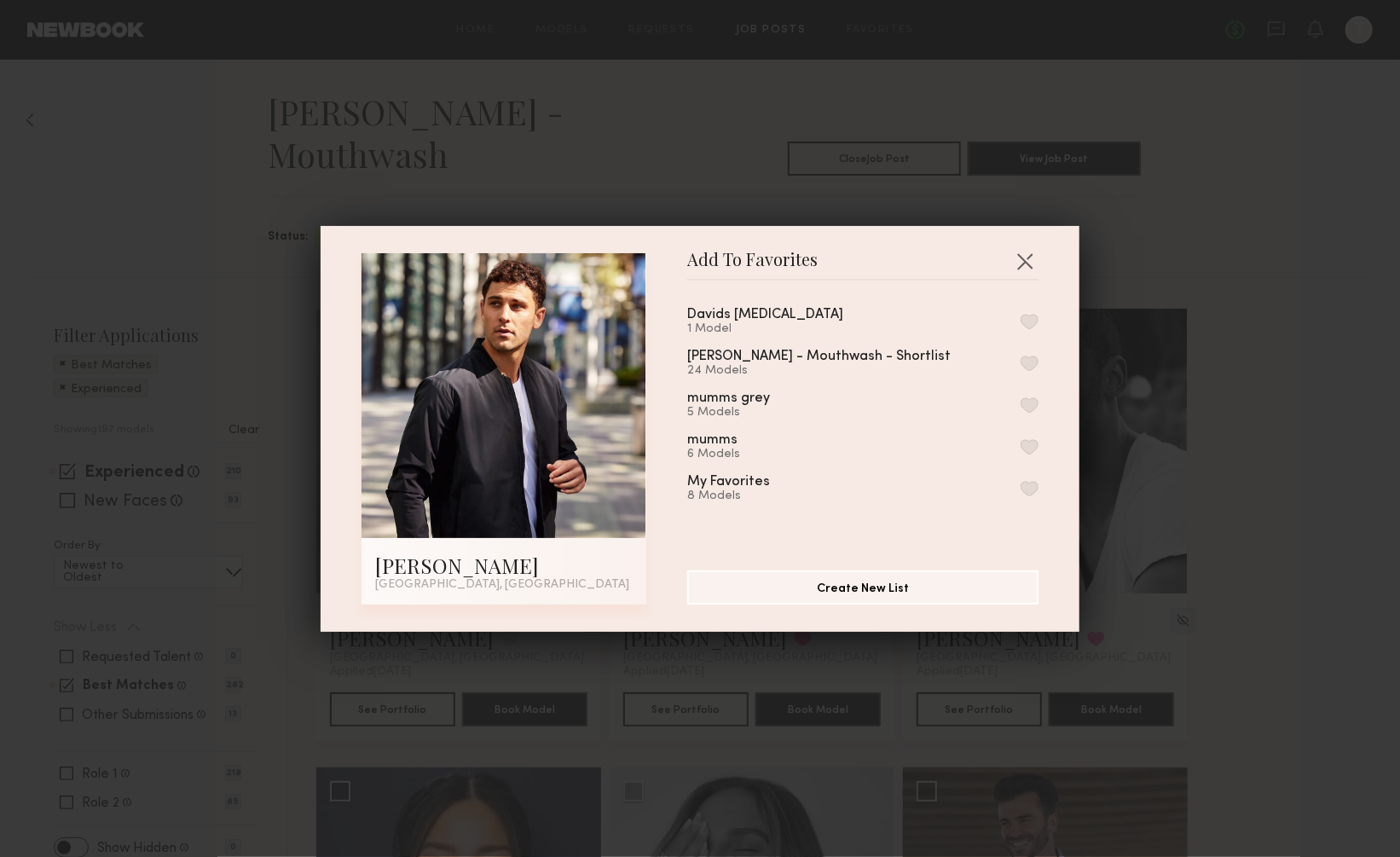
click at [1032, 317] on button "button" at bounding box center [1029, 321] width 18 height 15
click at [1021, 257] on button "button" at bounding box center [1024, 261] width 28 height 28
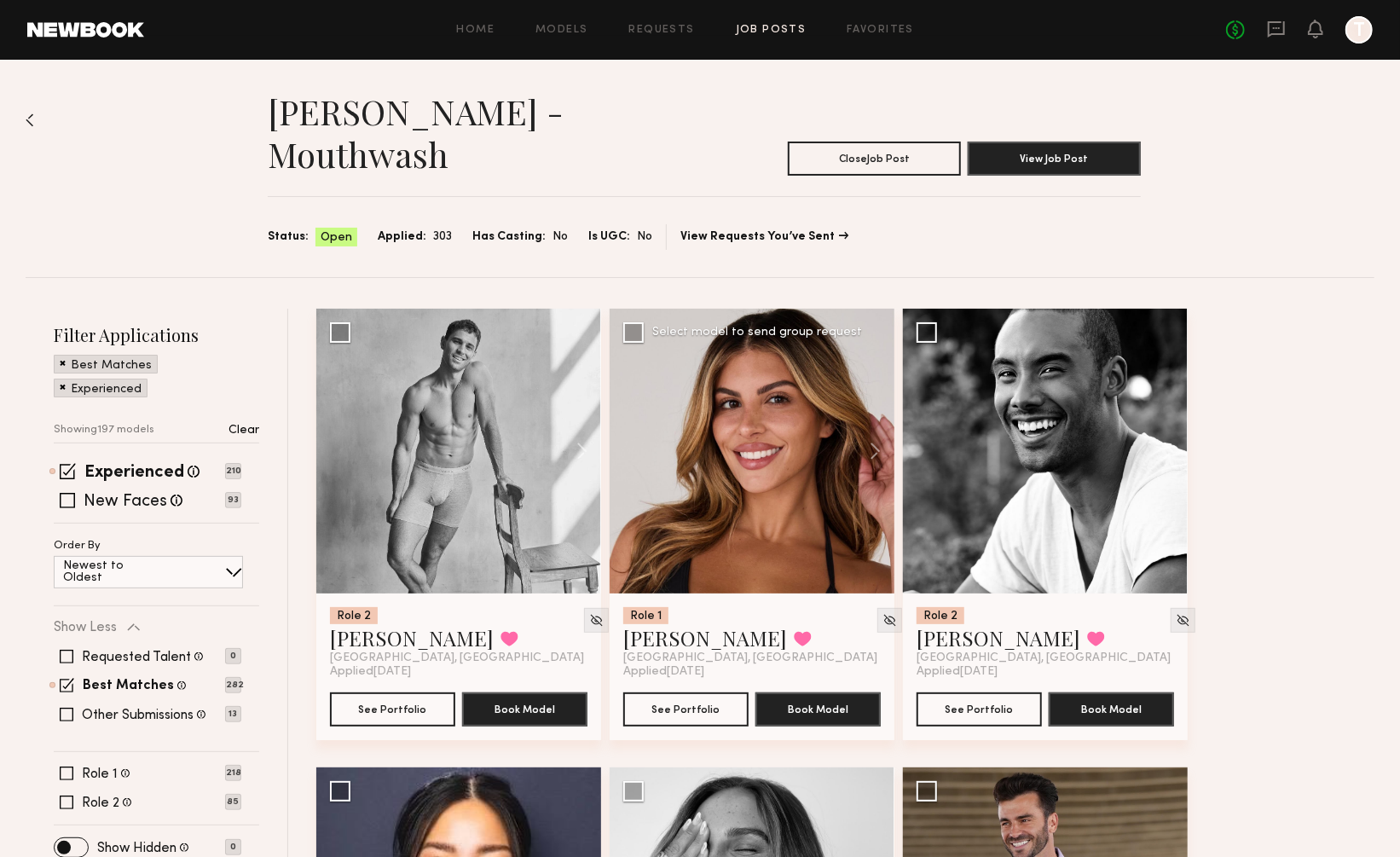
click at [778, 391] on div at bounding box center [751, 451] width 284 height 284
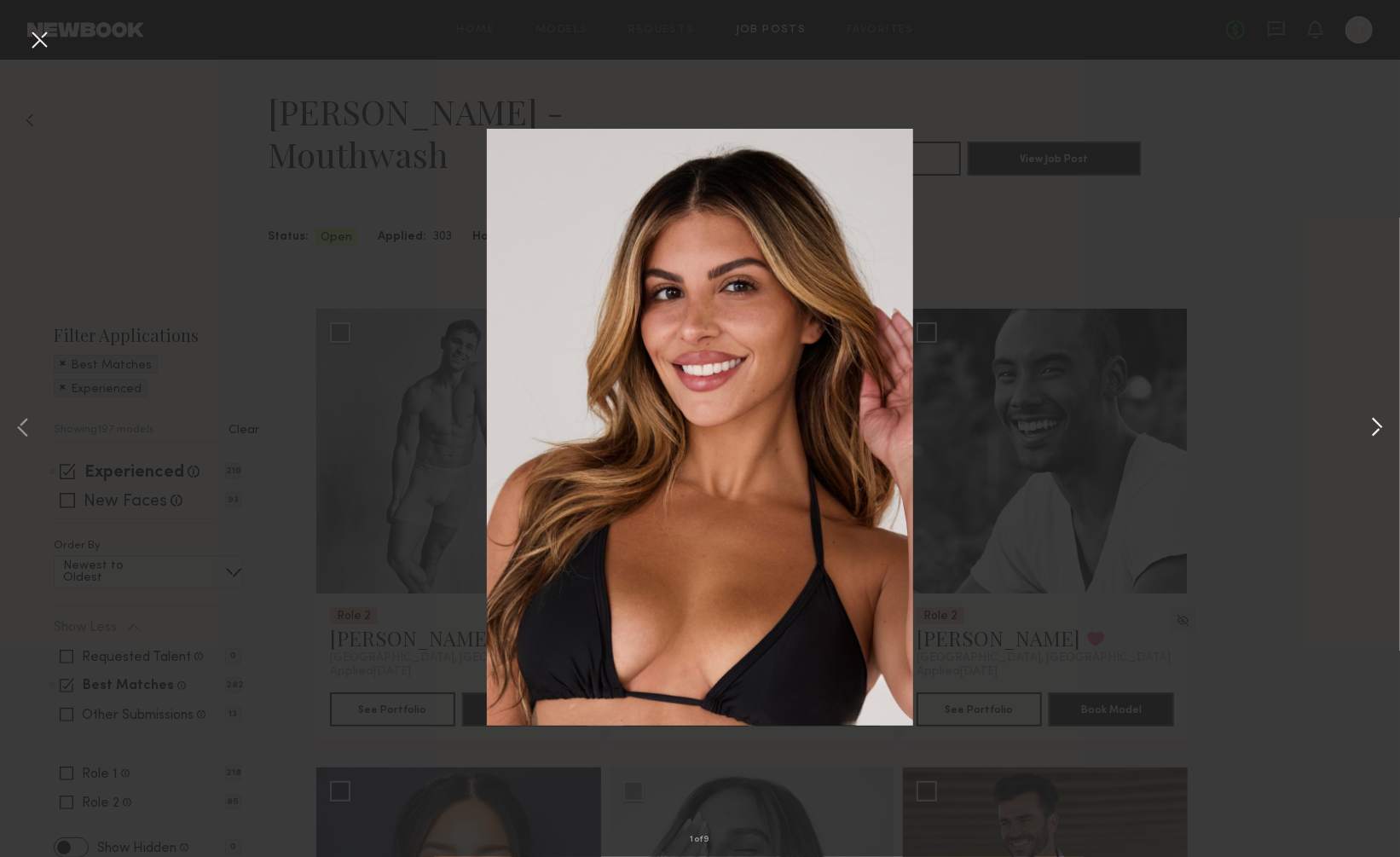
click at [1379, 424] on button at bounding box center [1377, 429] width 21 height 686
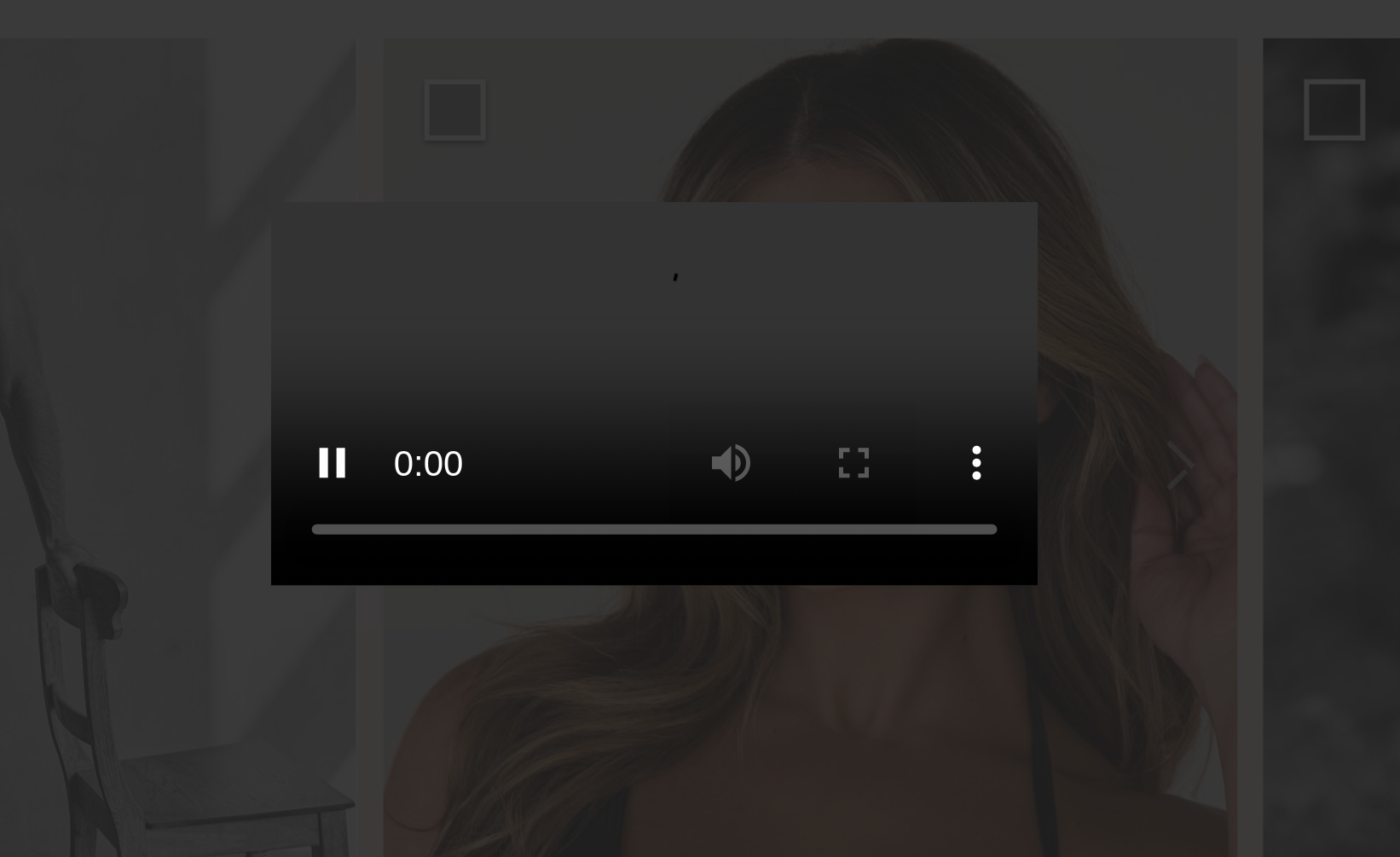
scroll to position [7, 0]
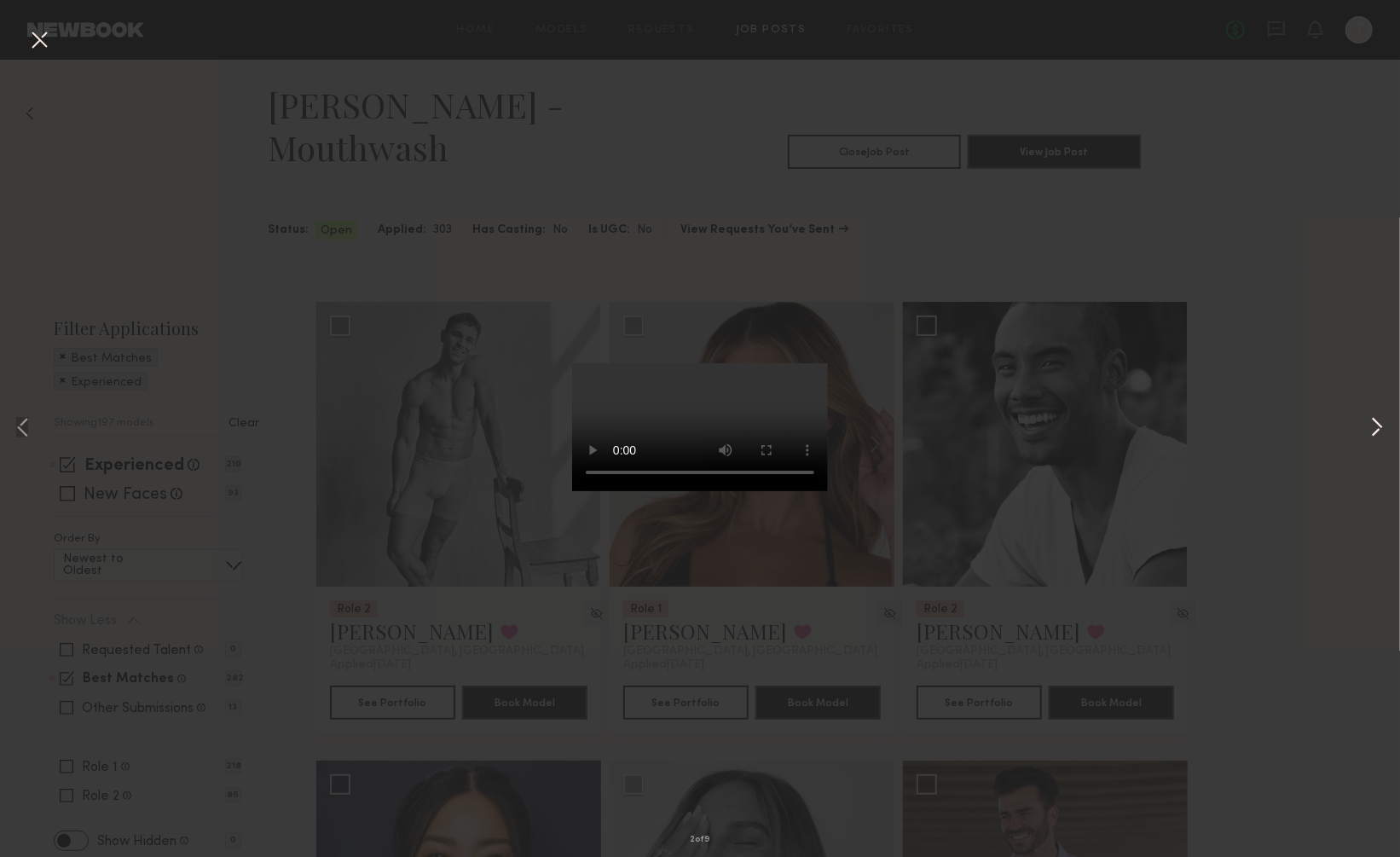
click at [1372, 423] on button at bounding box center [1377, 429] width 21 height 686
click at [1374, 421] on button at bounding box center [1377, 429] width 21 height 686
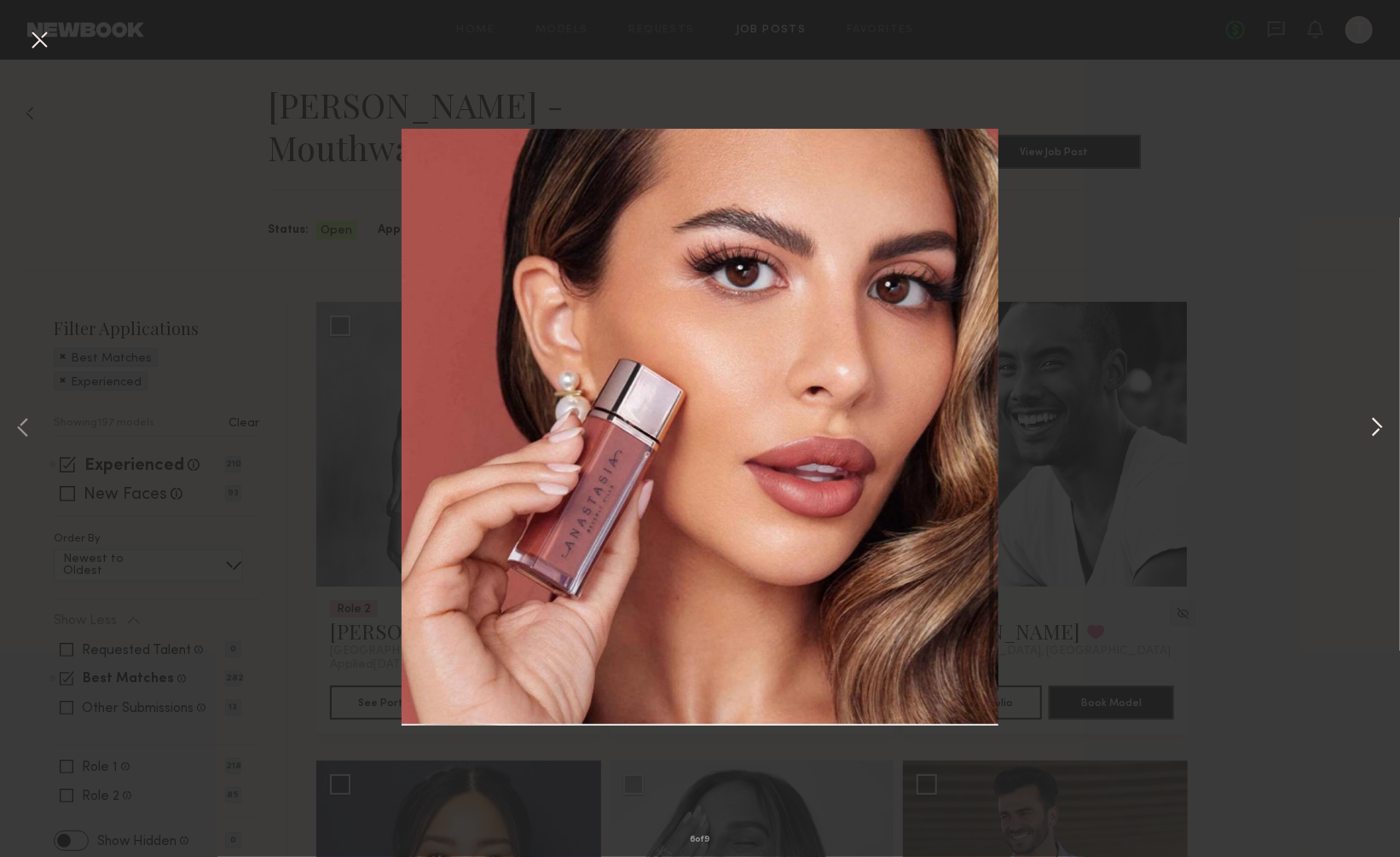
click at [1374, 421] on button at bounding box center [1377, 429] width 21 height 686
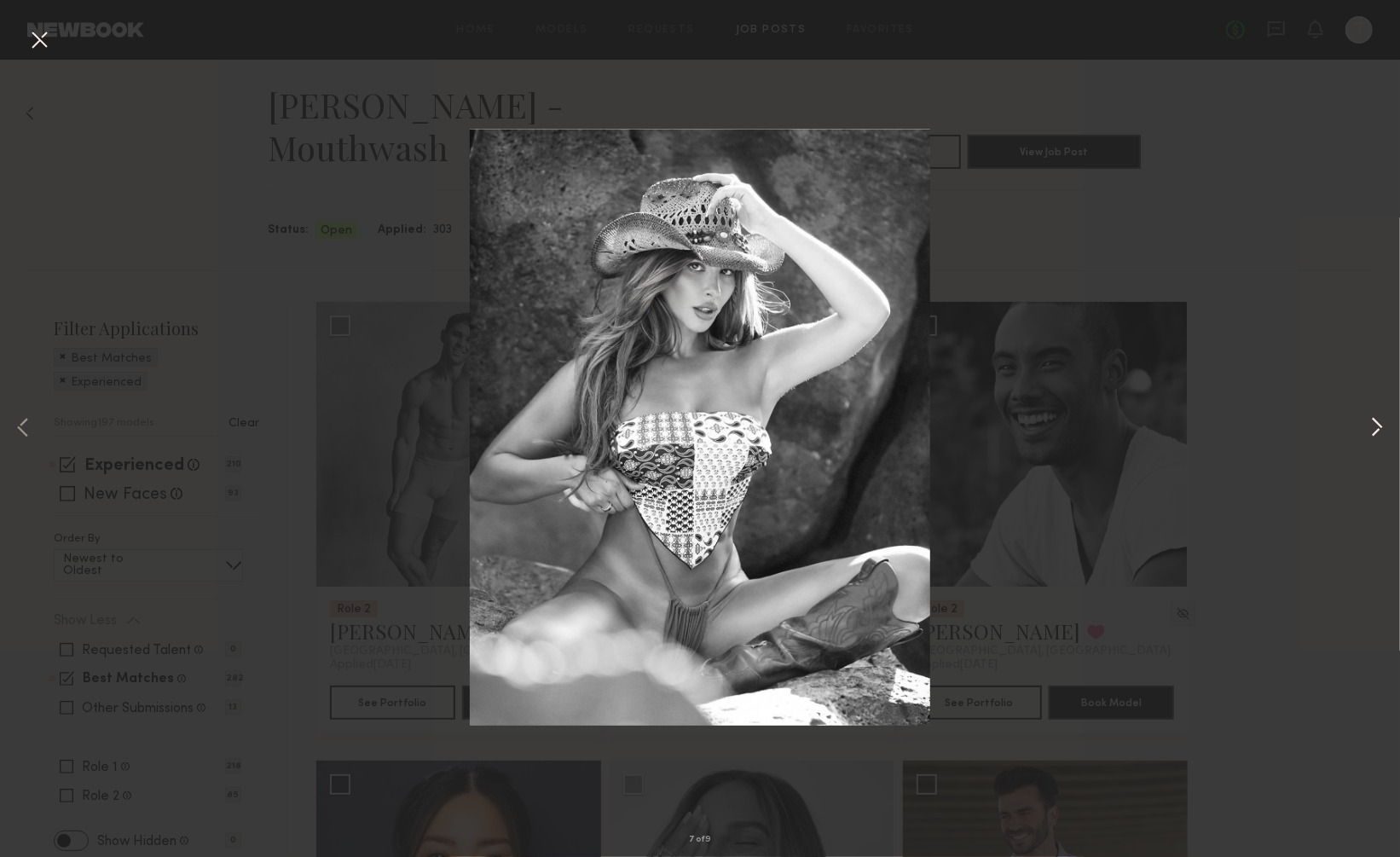
click at [1374, 421] on button at bounding box center [1377, 429] width 21 height 686
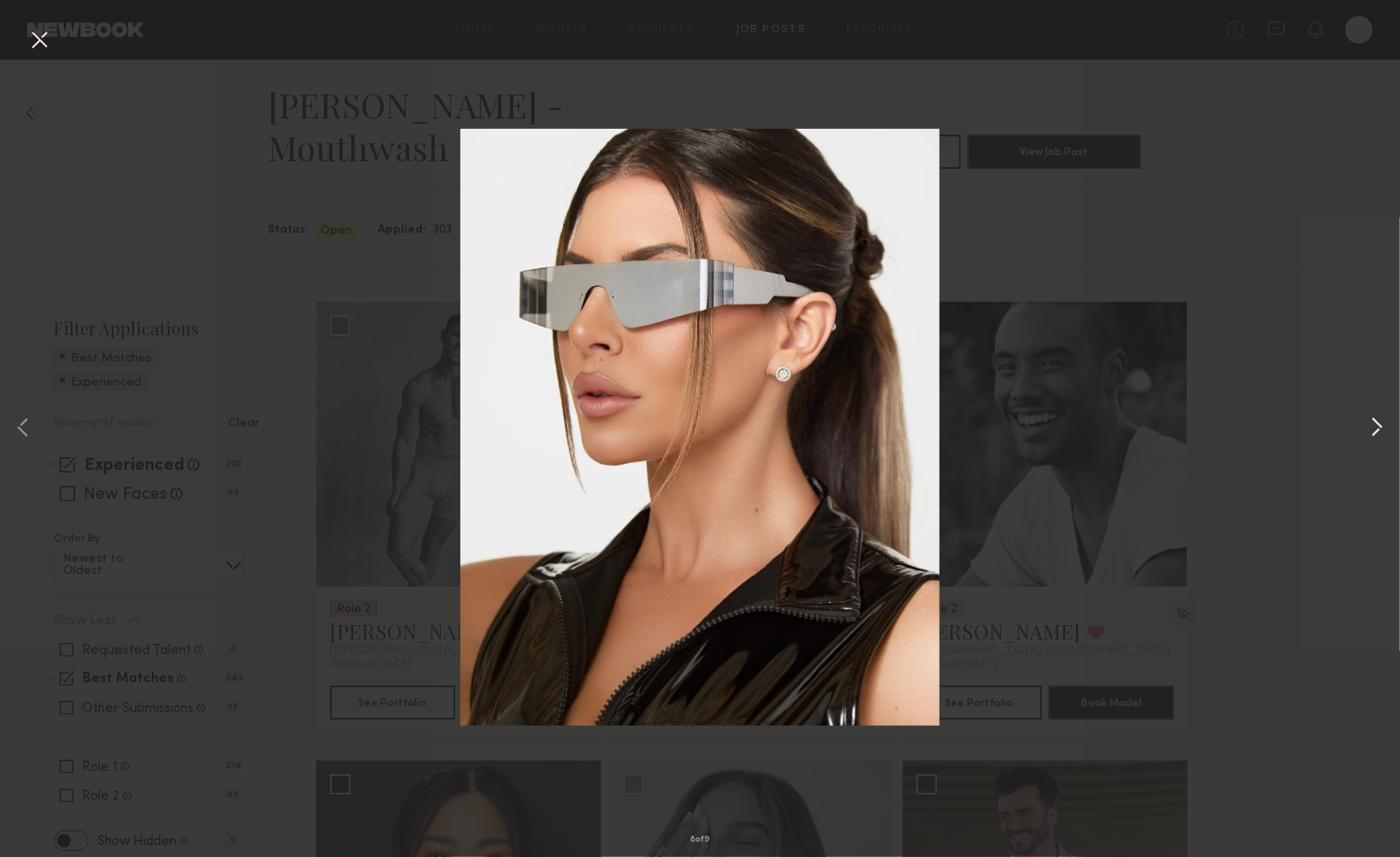
click at [1374, 421] on button at bounding box center [1377, 429] width 21 height 686
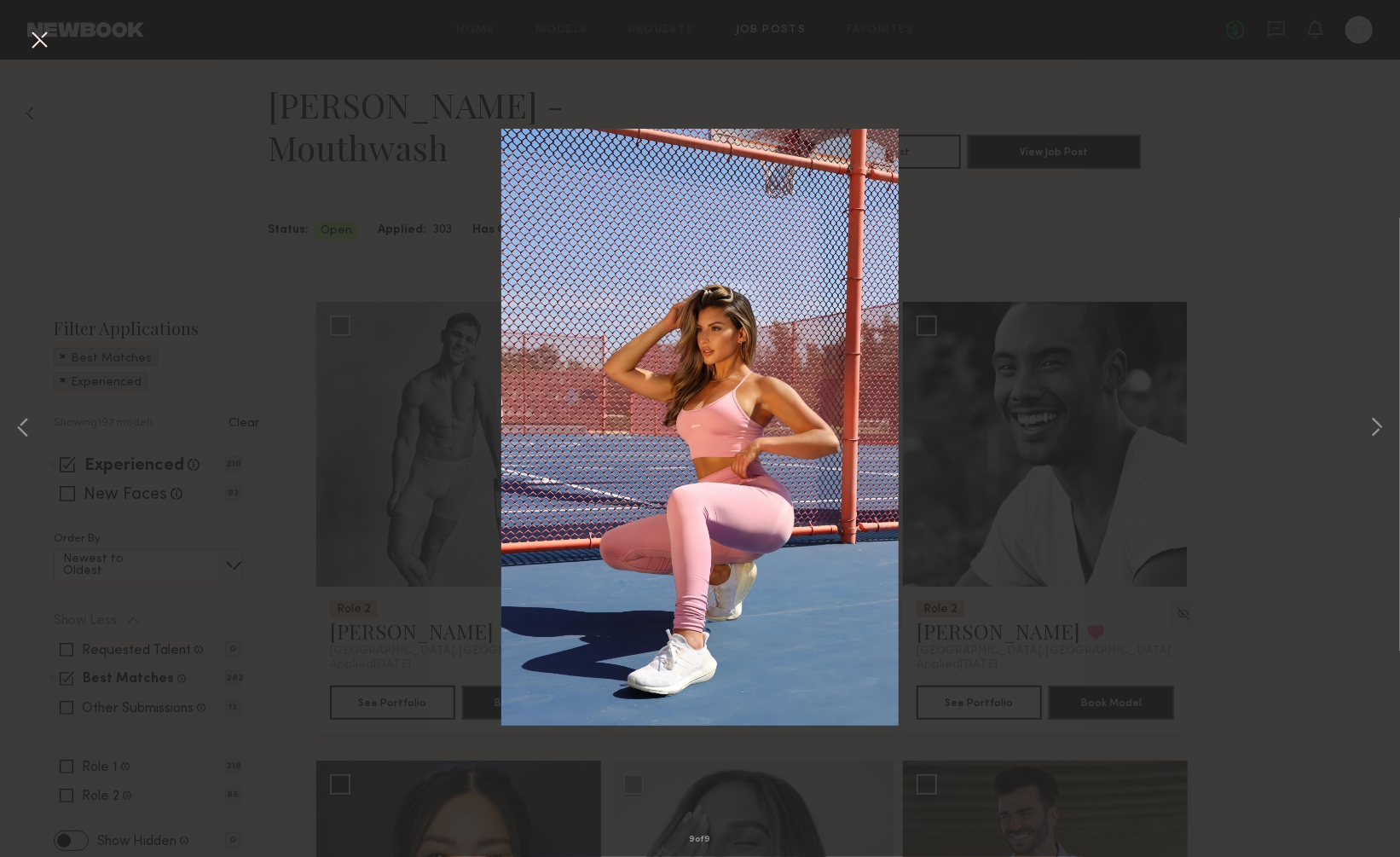
click at [40, 37] on button at bounding box center [39, 41] width 28 height 30
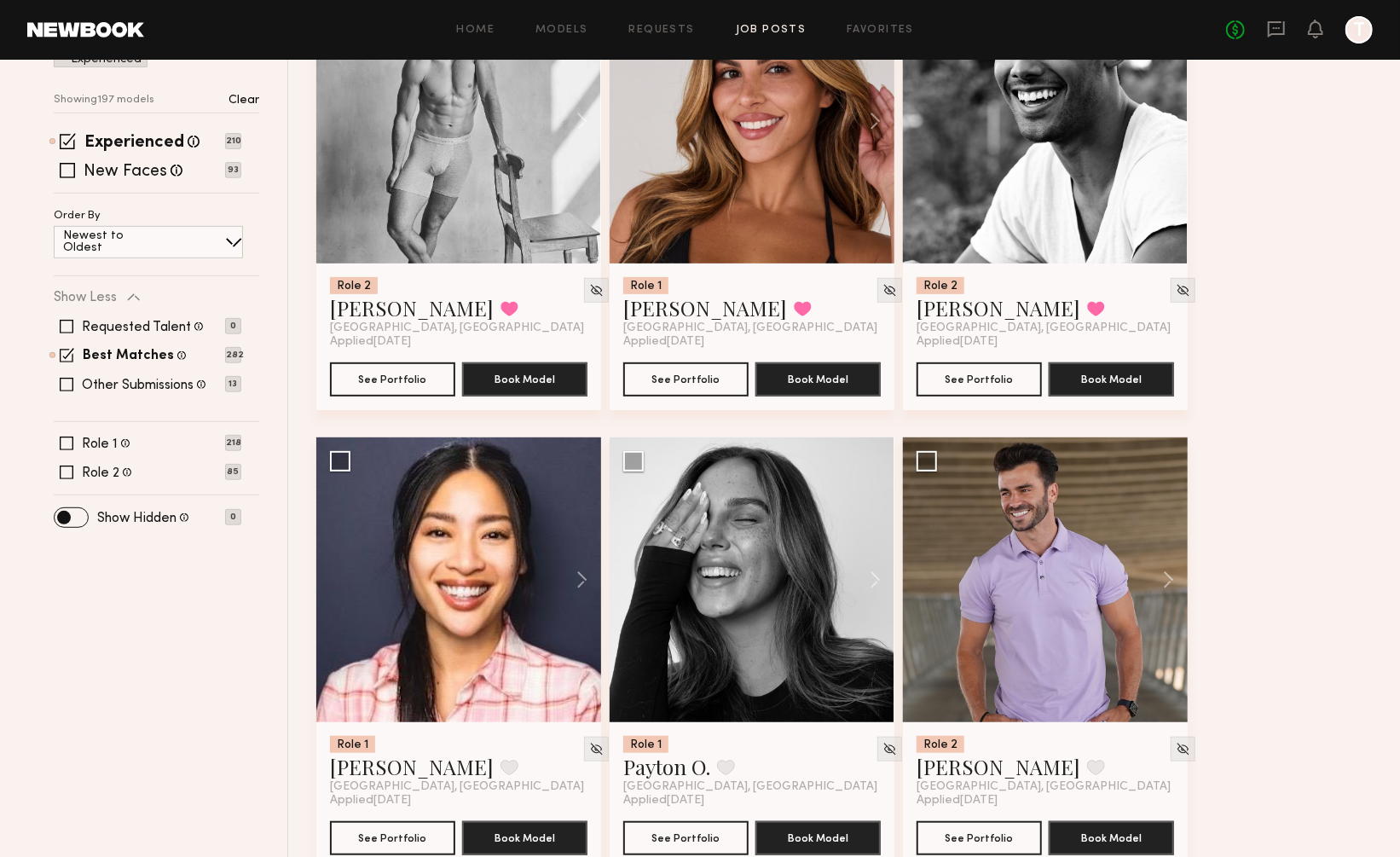
scroll to position [332, 0]
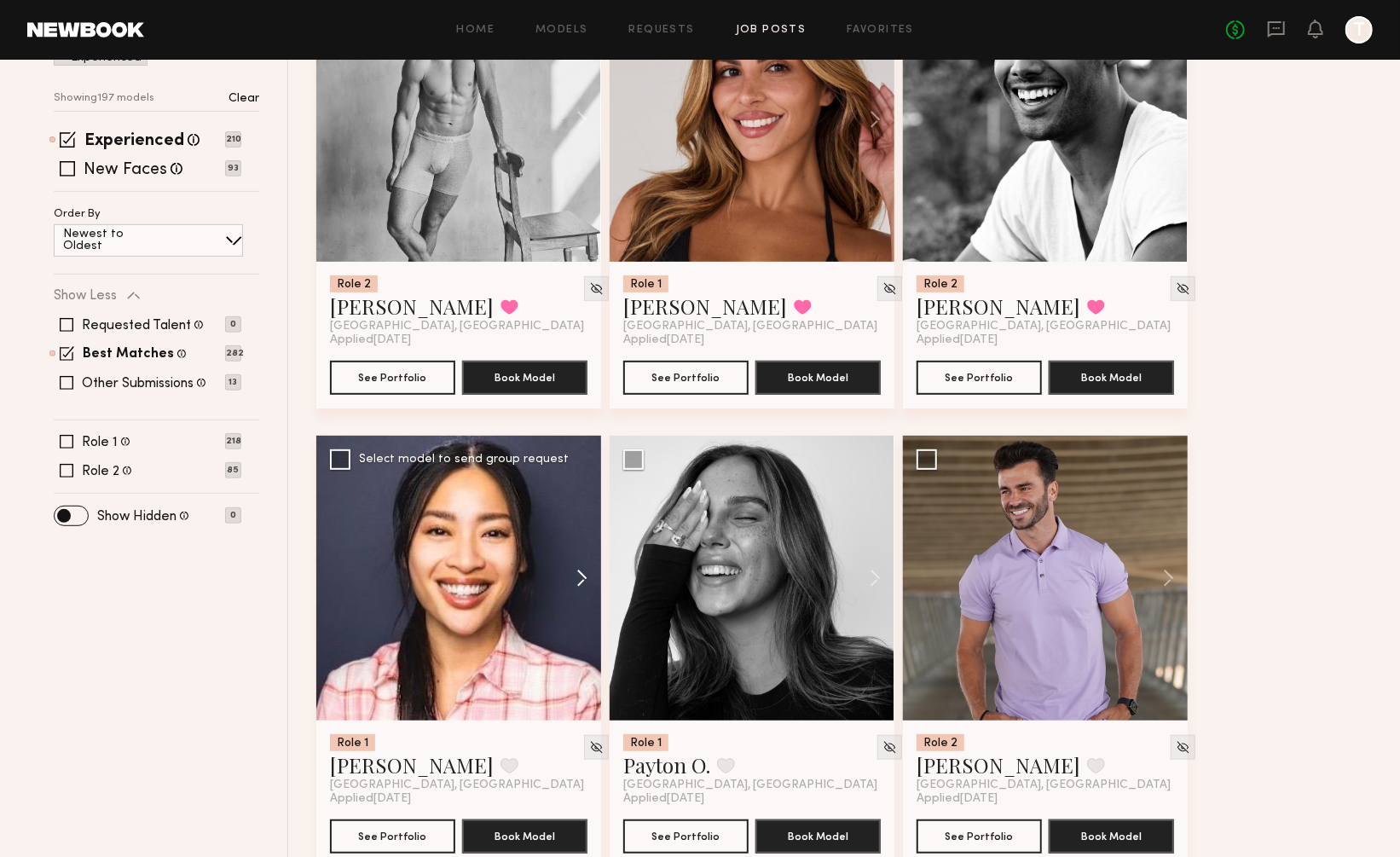
click at [587, 537] on button at bounding box center [574, 577] width 54 height 284
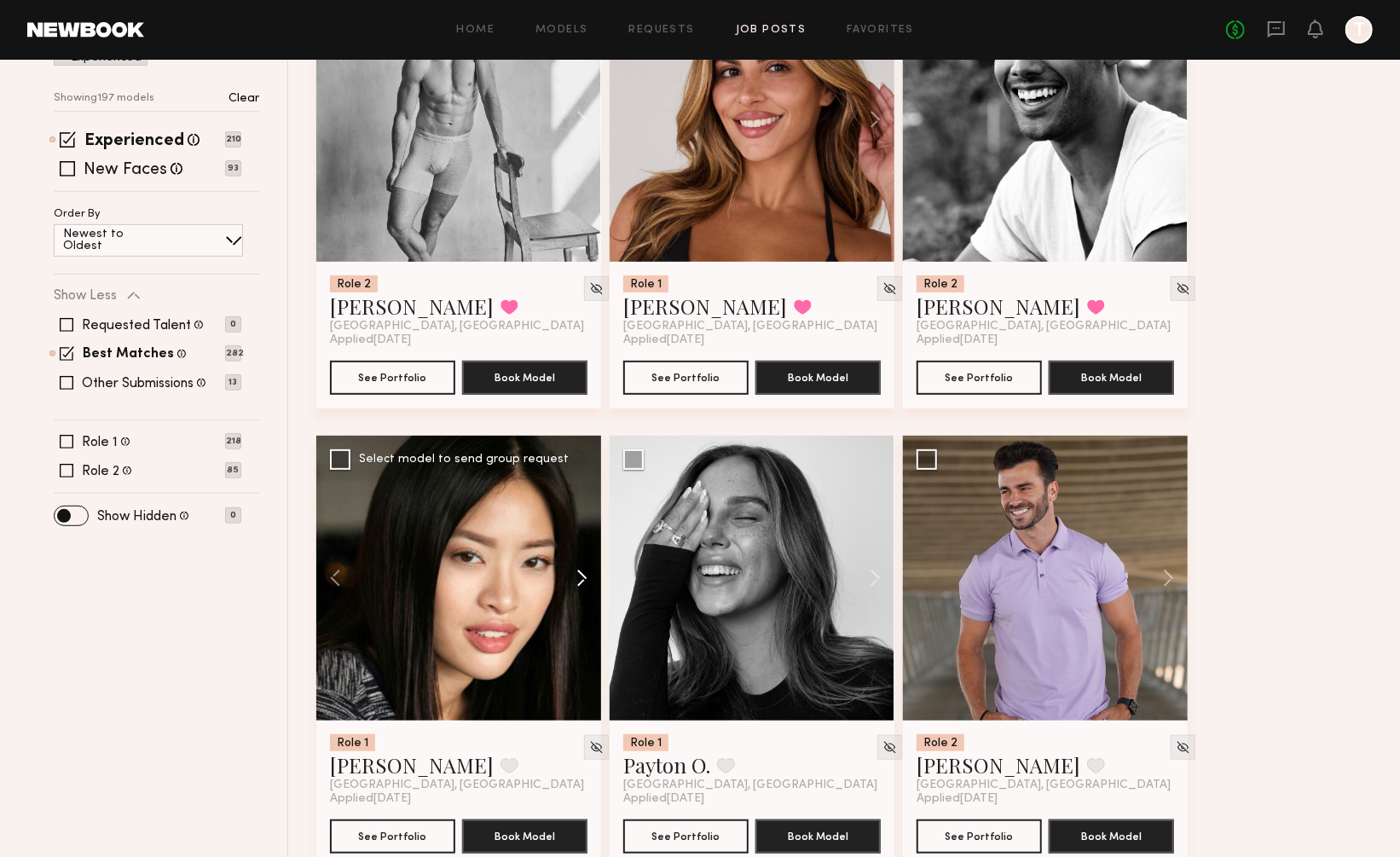
click at [587, 537] on button at bounding box center [574, 577] width 54 height 284
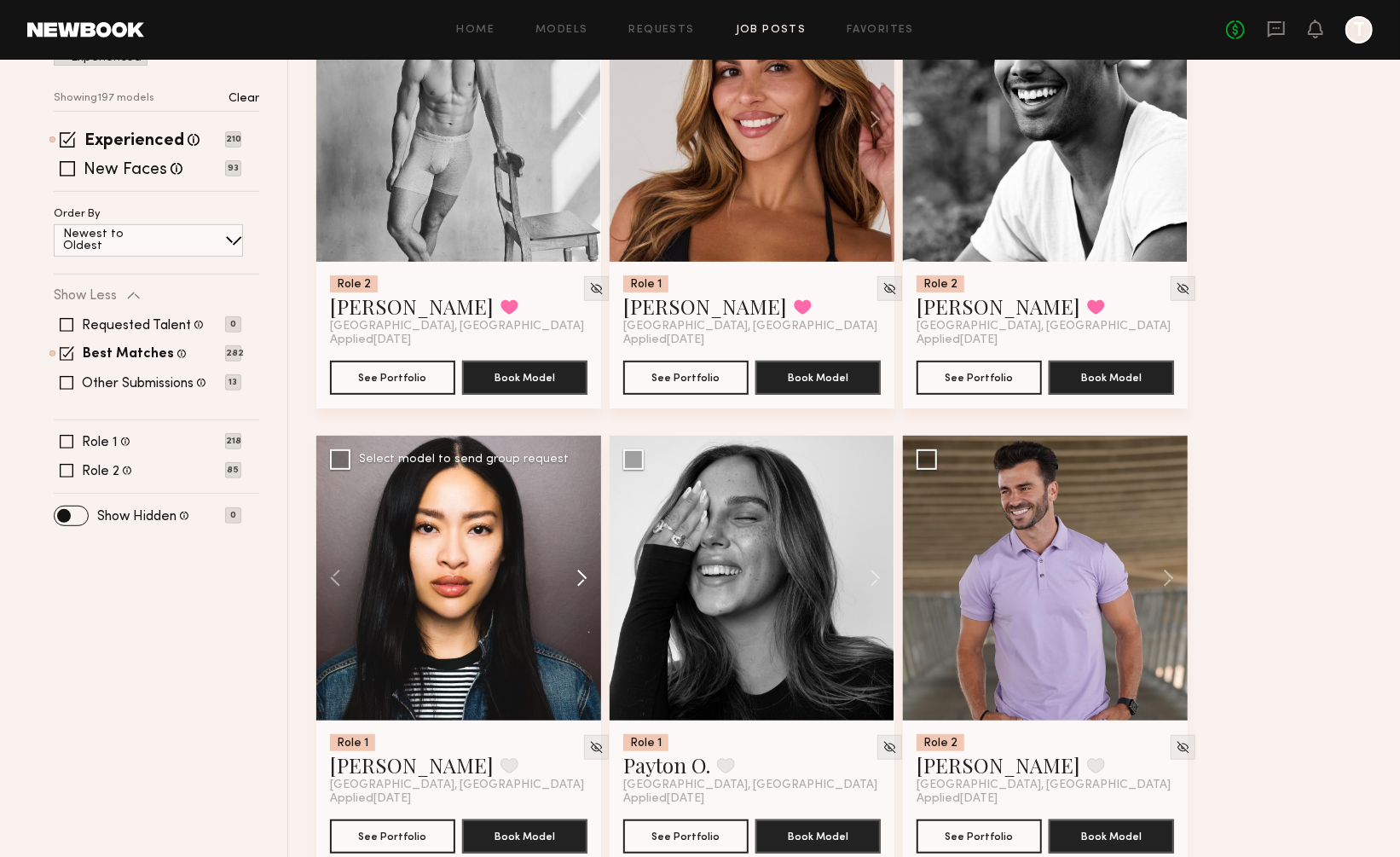
click at [587, 537] on button at bounding box center [574, 577] width 54 height 284
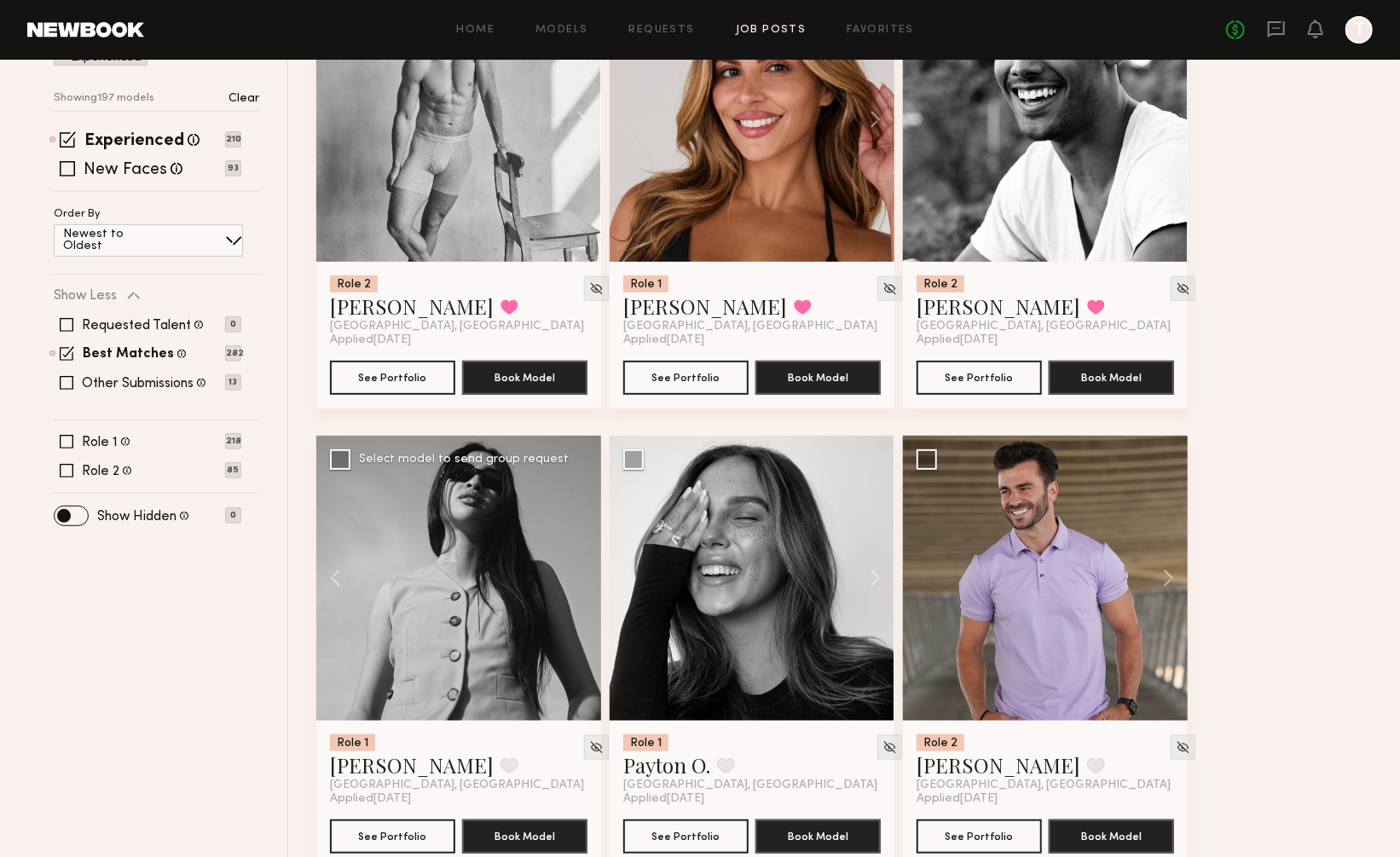
click at [587, 537] on div at bounding box center [458, 577] width 284 height 284
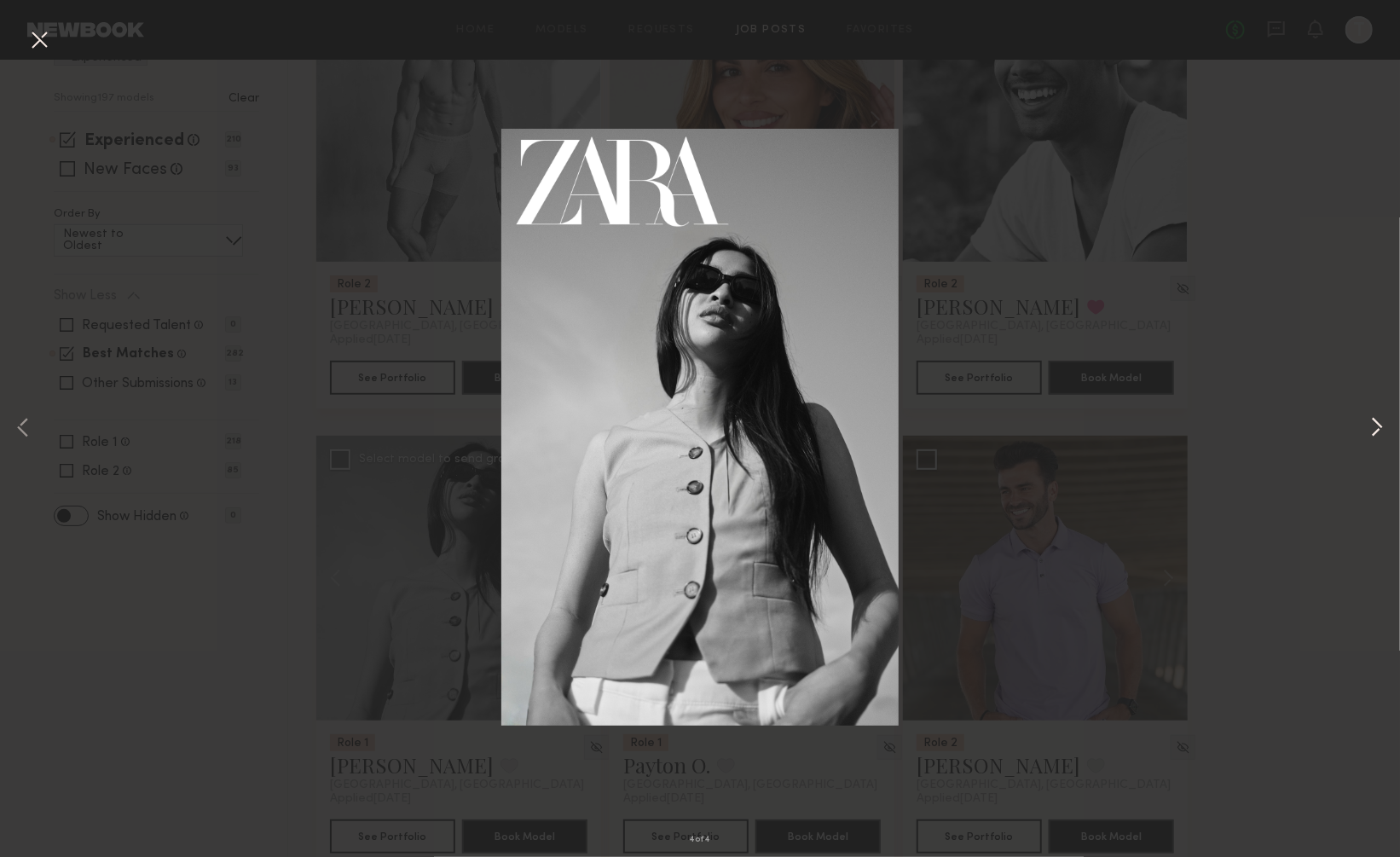
click at [1377, 428] on button at bounding box center [1377, 429] width 21 height 686
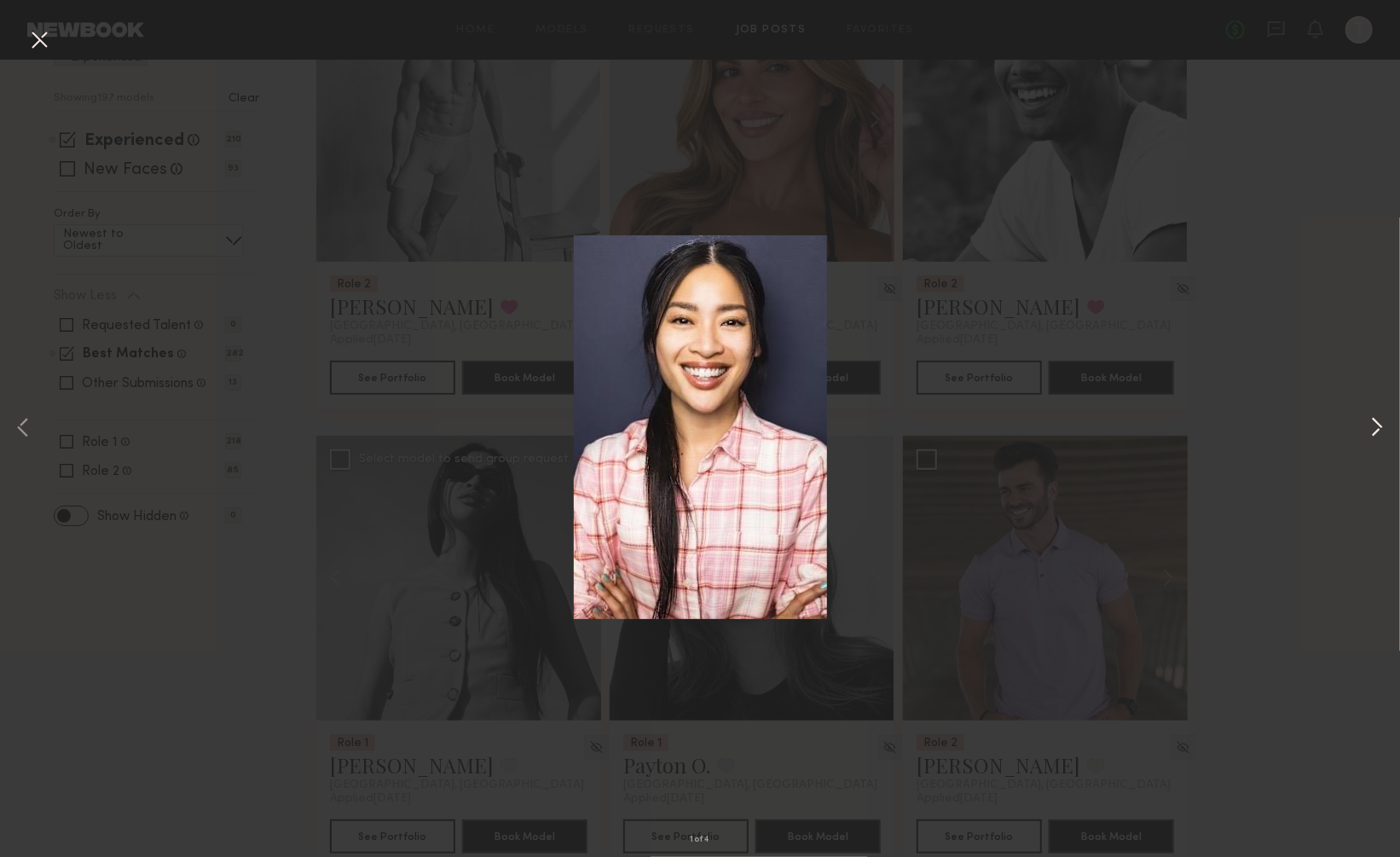
click at [1377, 428] on button at bounding box center [1377, 429] width 21 height 686
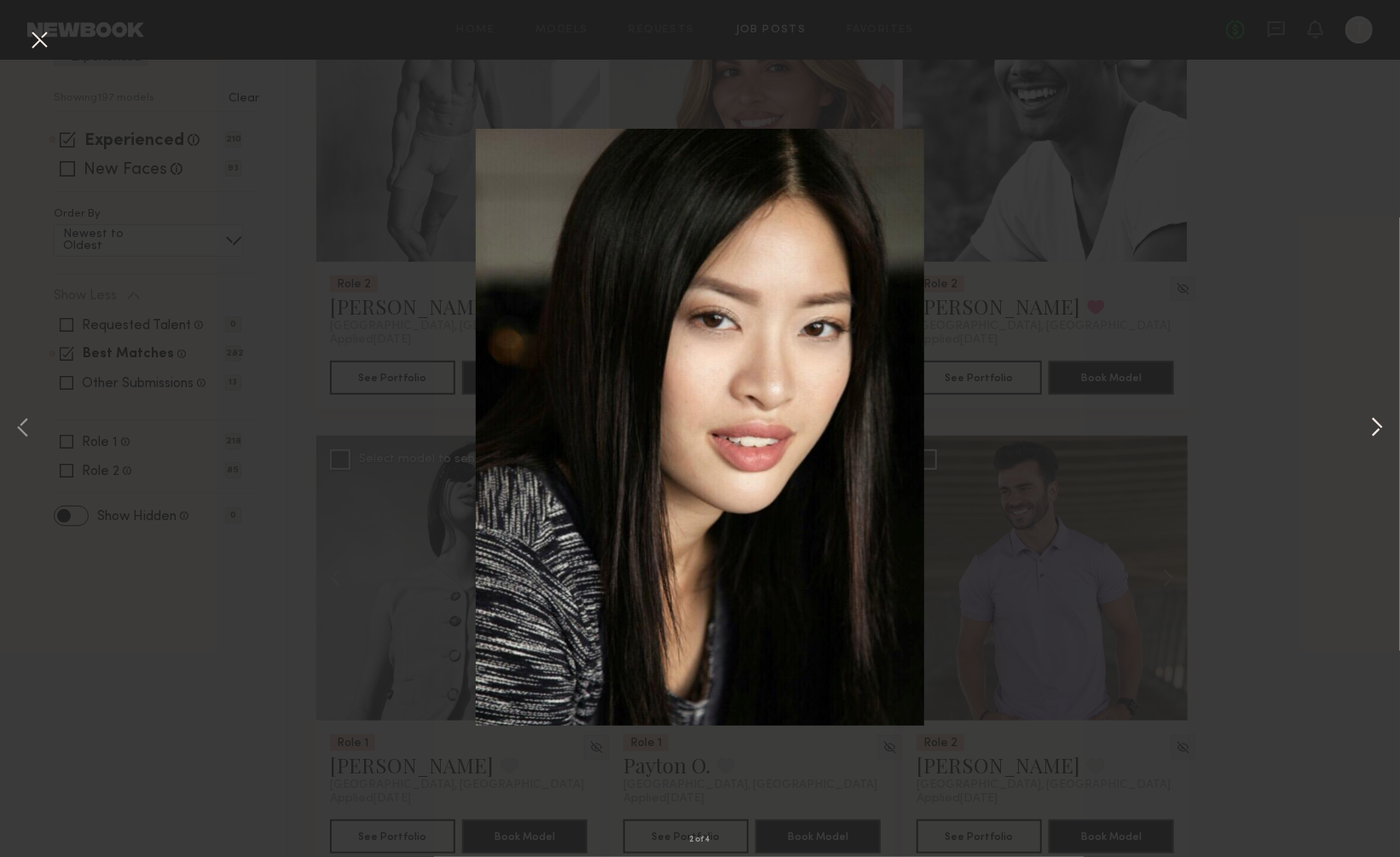
click at [1377, 428] on button at bounding box center [1377, 429] width 21 height 686
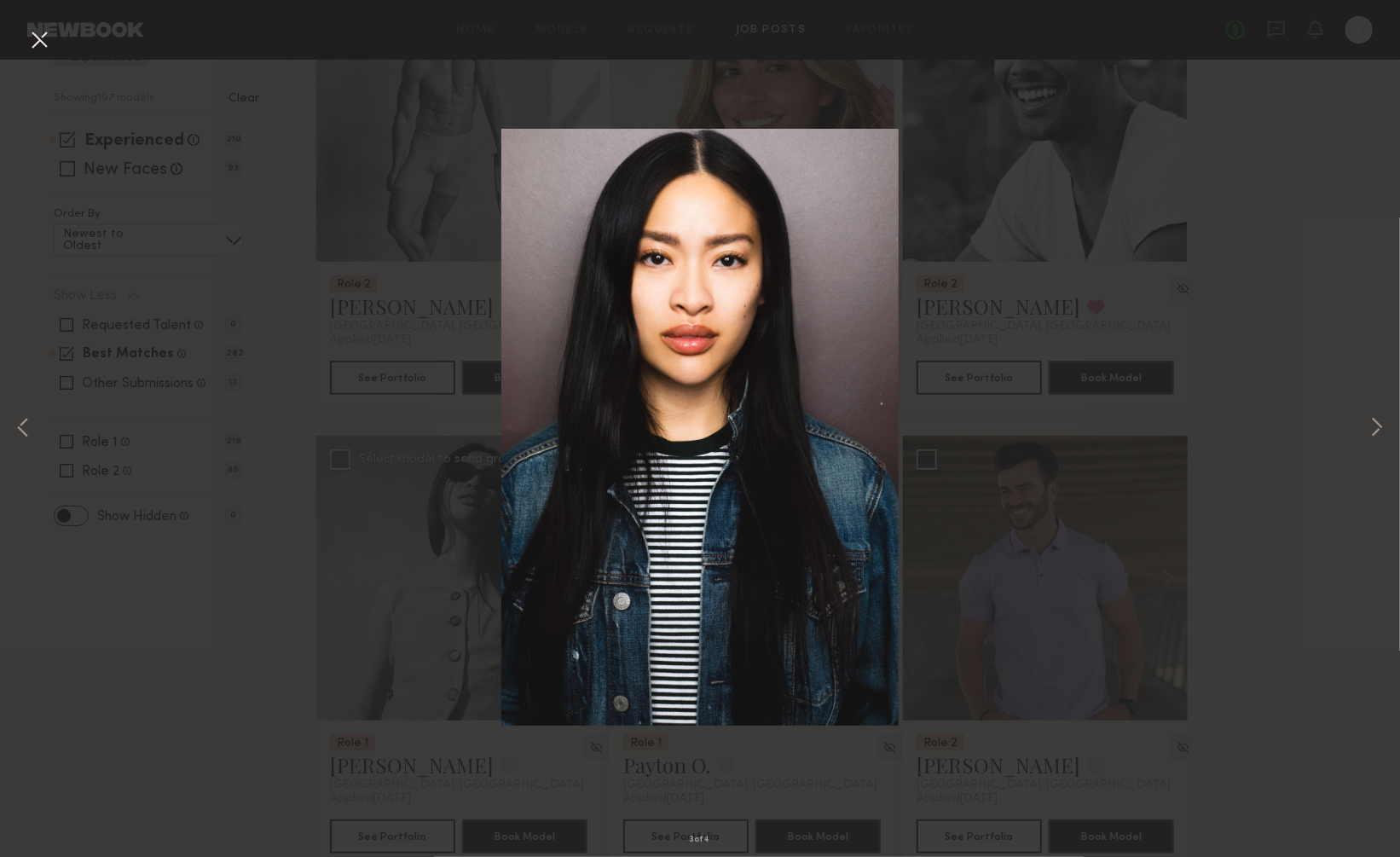
click at [37, 33] on button at bounding box center [39, 41] width 28 height 30
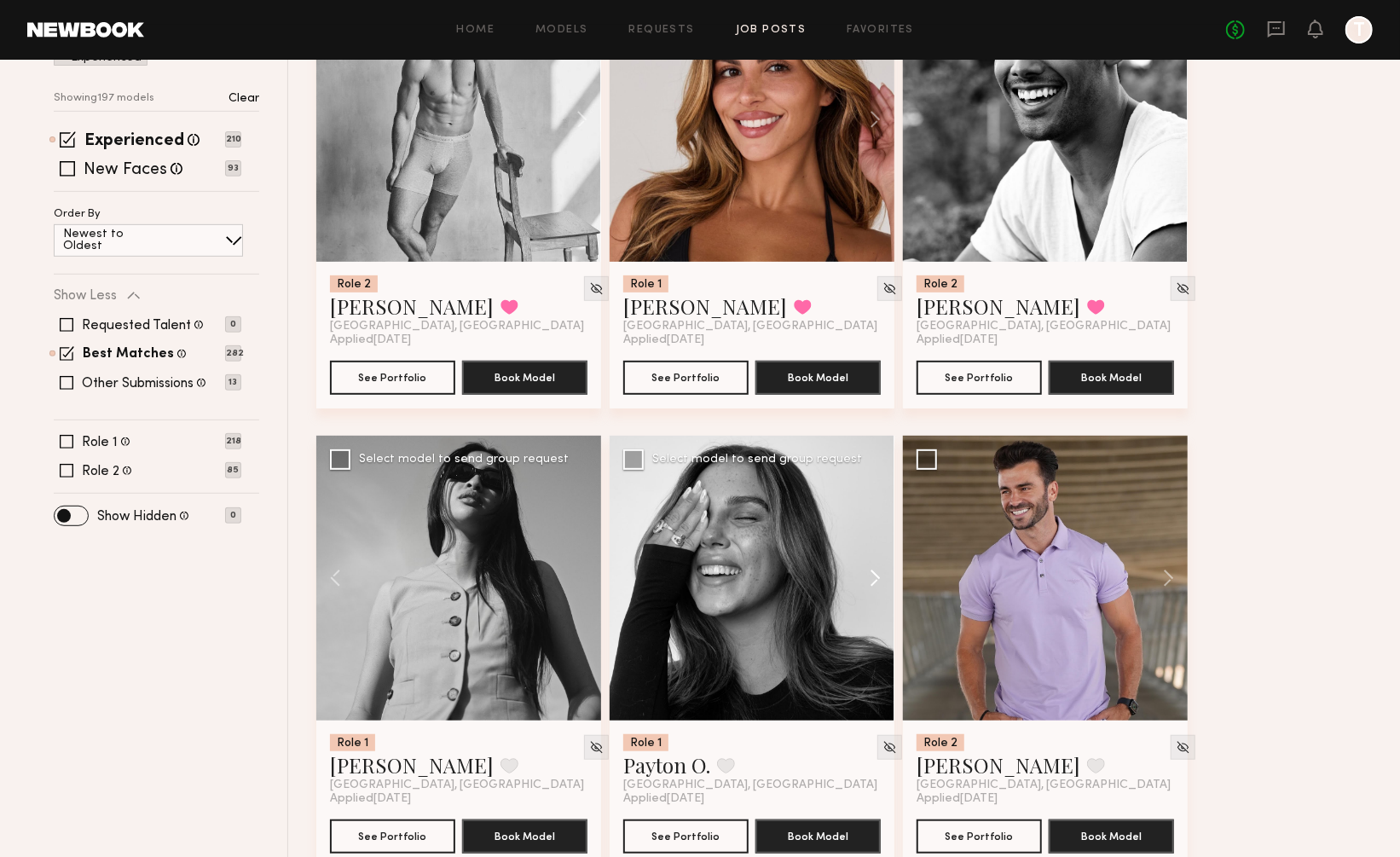
click at [878, 536] on button at bounding box center [866, 577] width 54 height 284
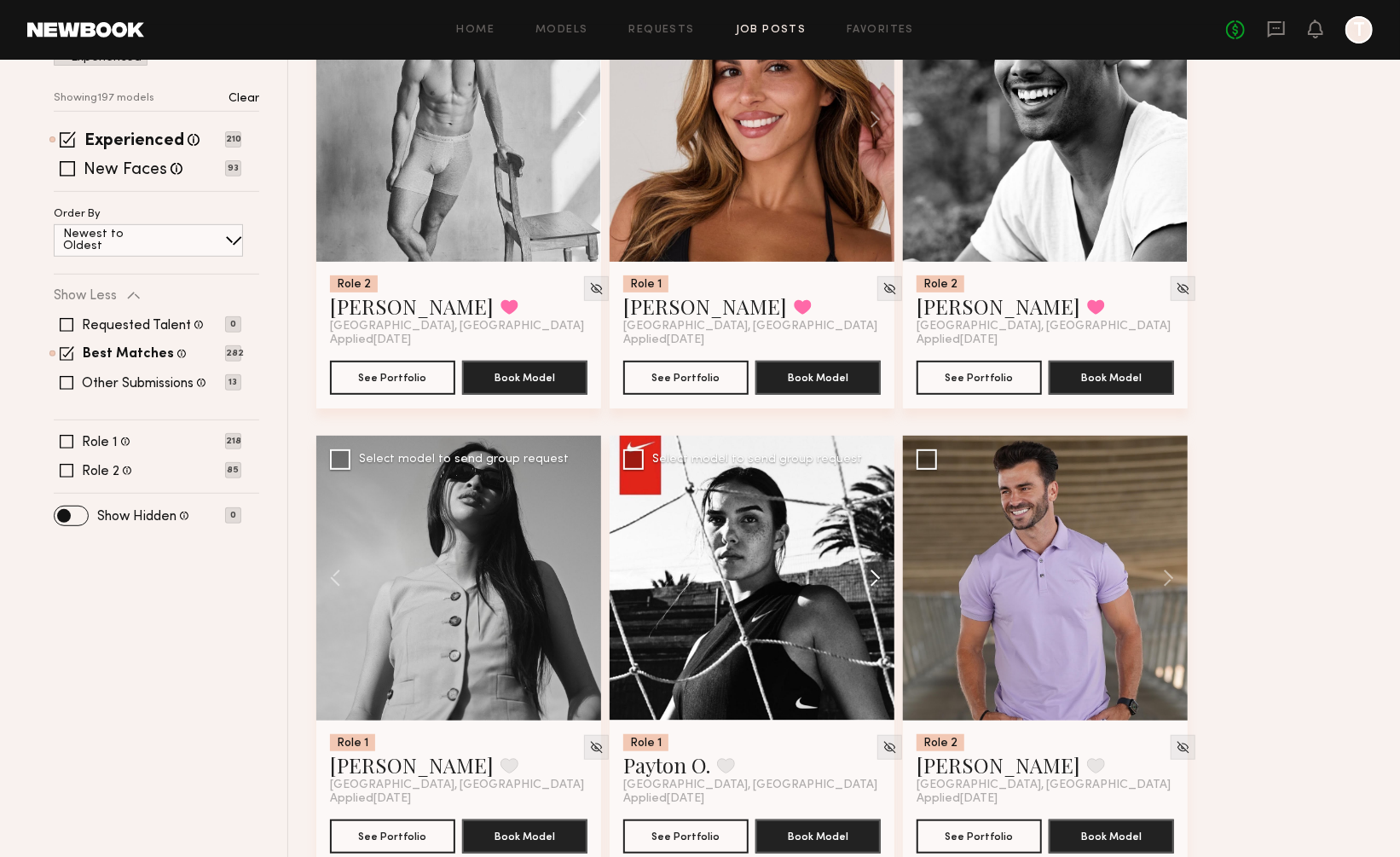
click at [878, 536] on button at bounding box center [866, 577] width 54 height 284
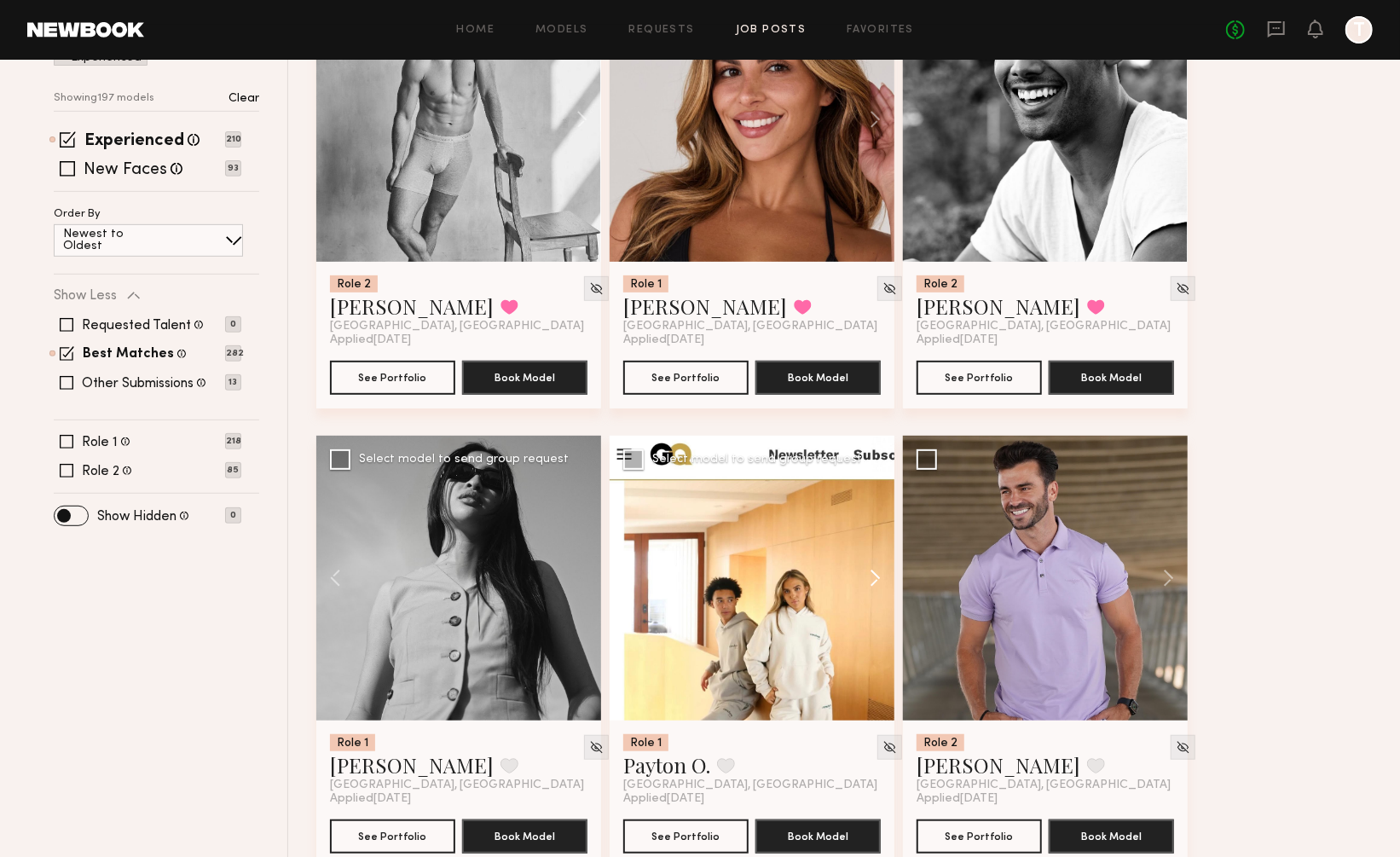
click at [878, 536] on button at bounding box center [866, 577] width 54 height 284
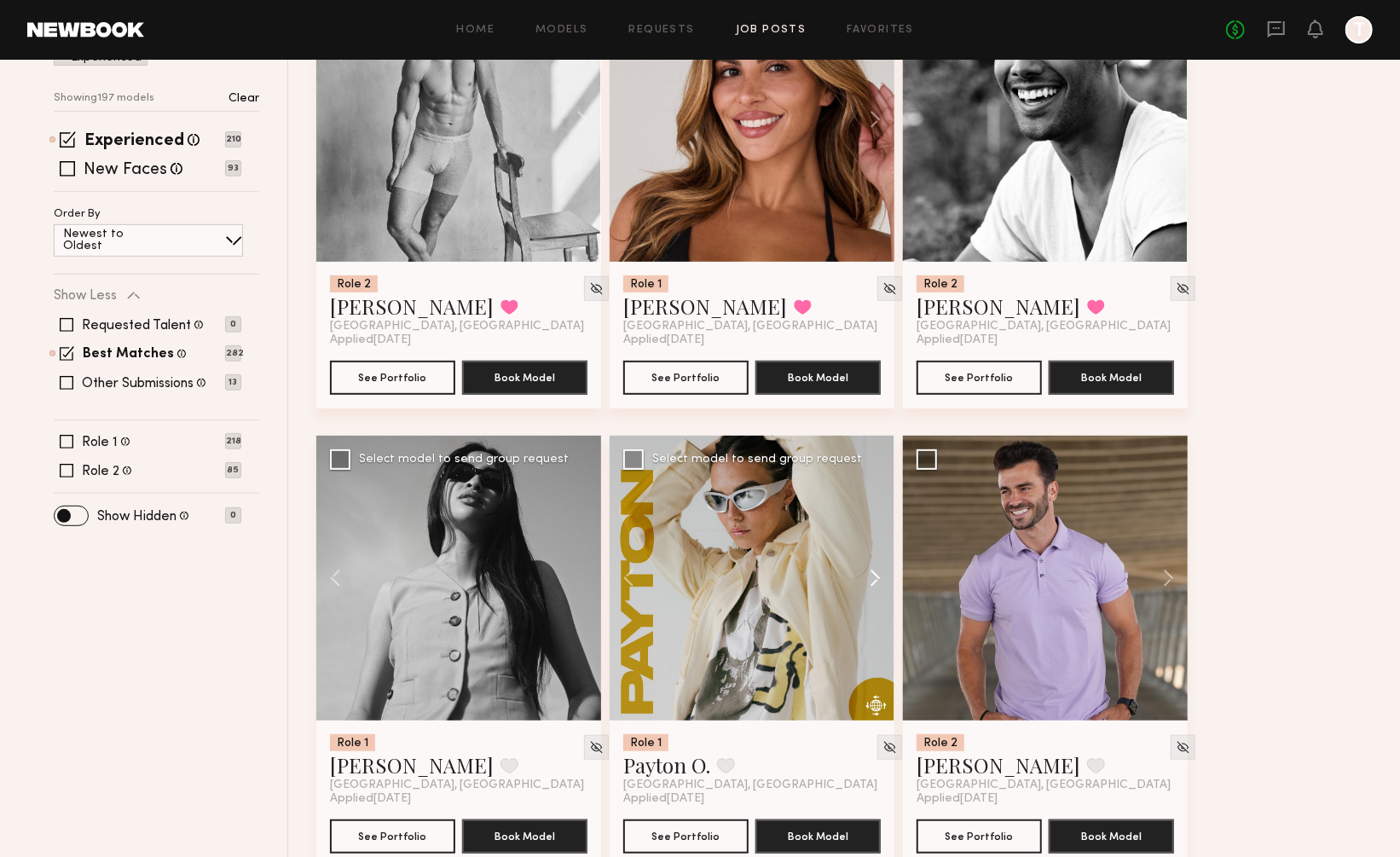
click at [878, 536] on button at bounding box center [866, 577] width 54 height 284
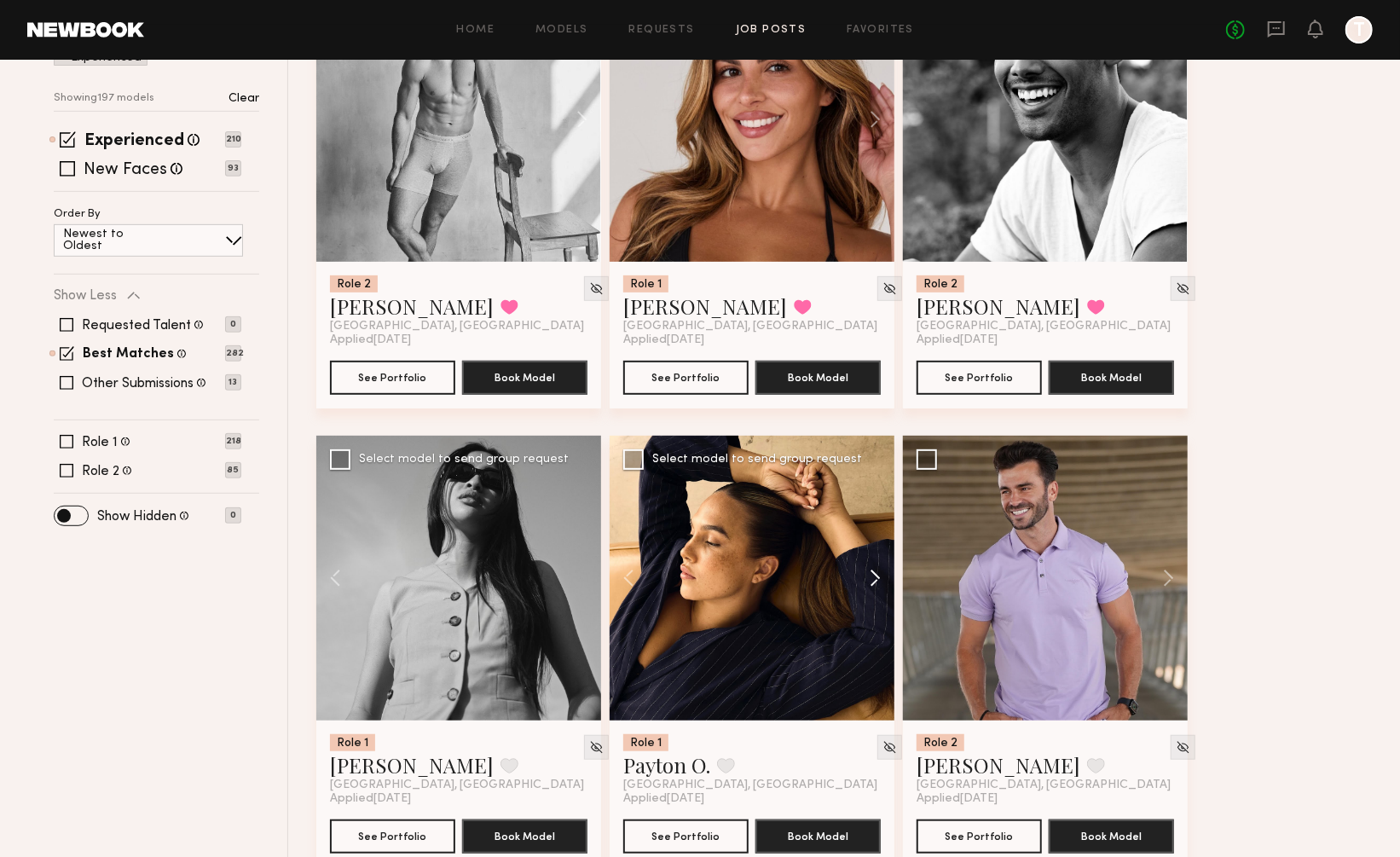
click at [878, 536] on button at bounding box center [866, 577] width 54 height 284
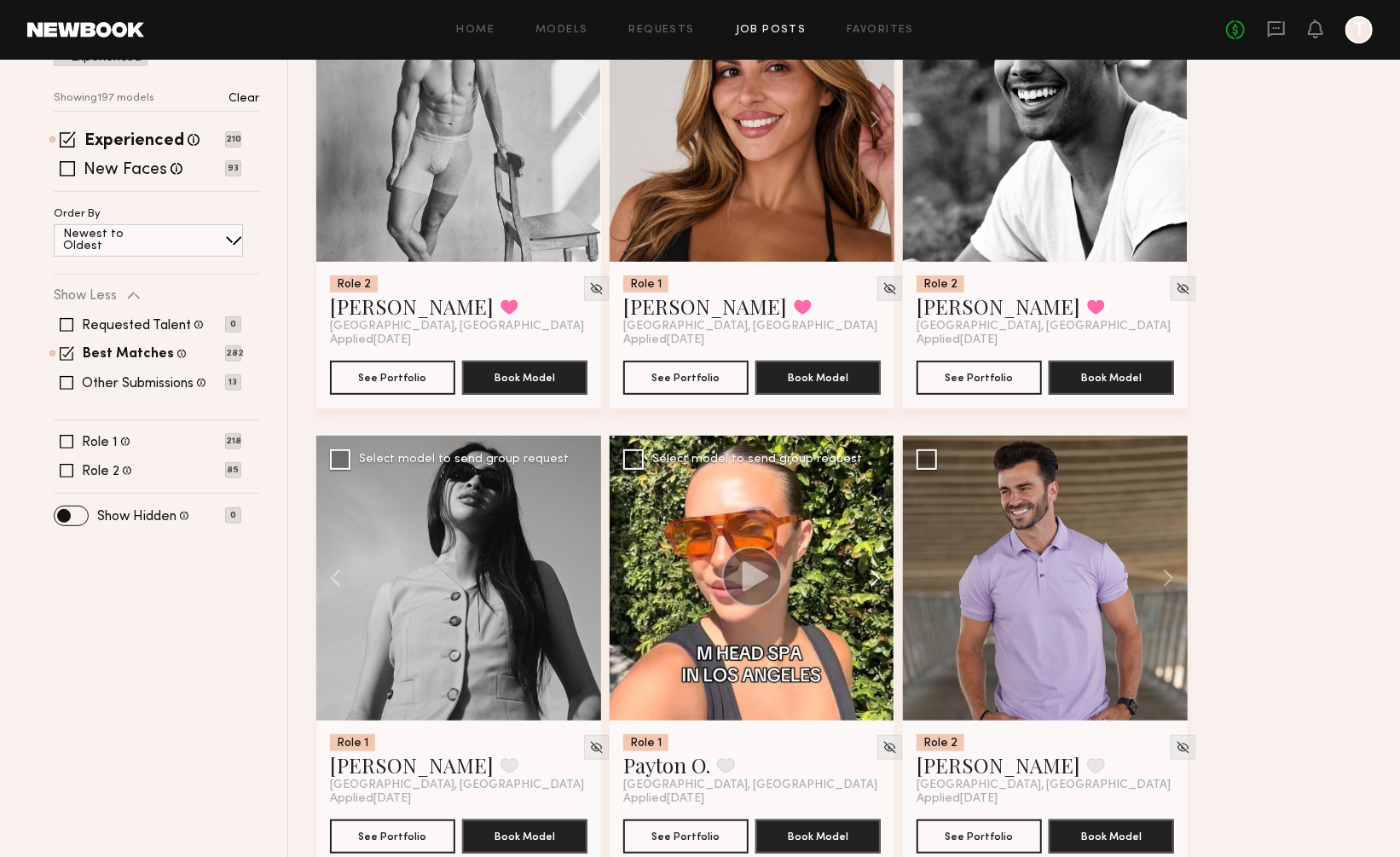
click at [878, 536] on button at bounding box center [866, 577] width 54 height 284
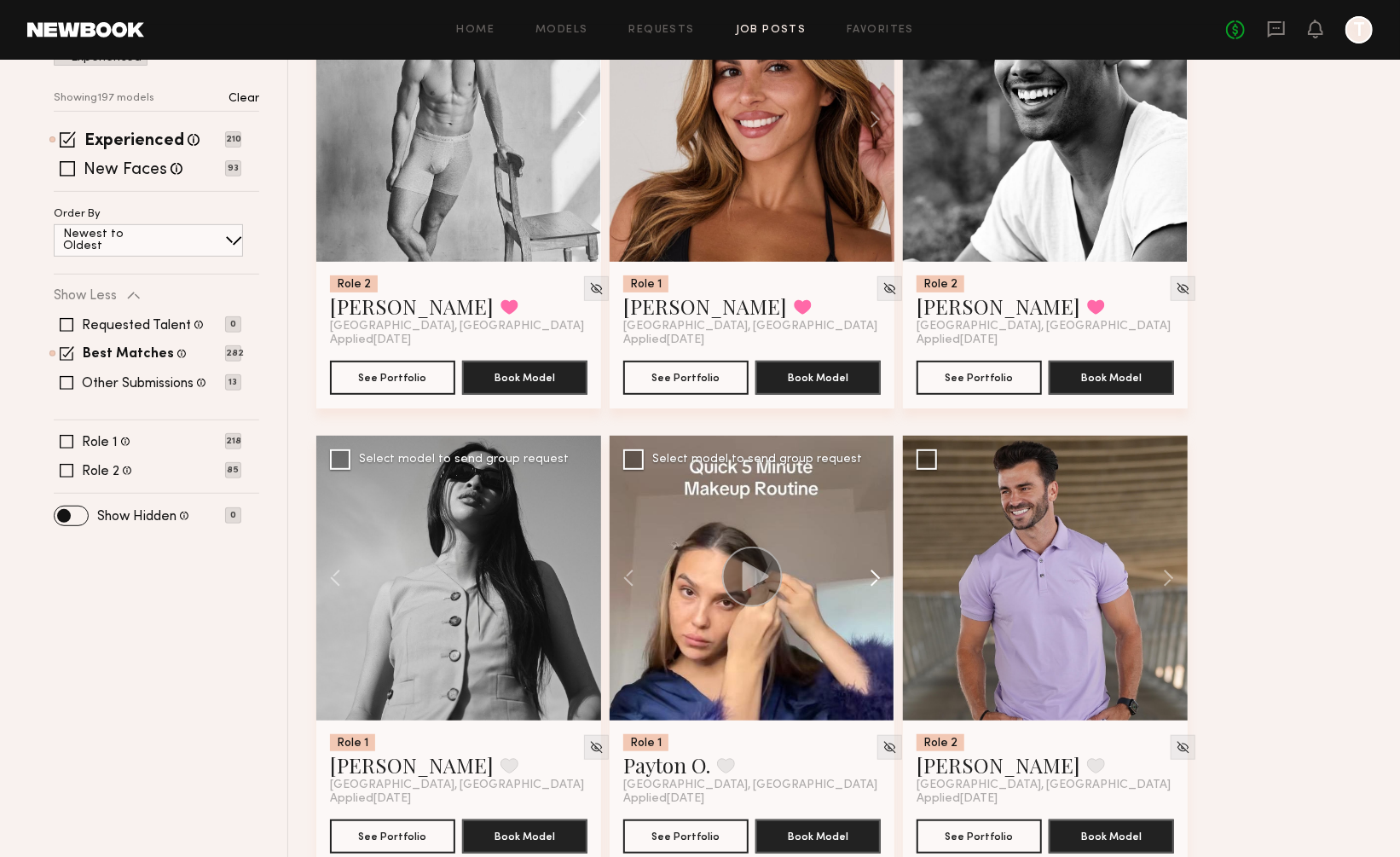
click at [878, 536] on button at bounding box center [866, 577] width 54 height 284
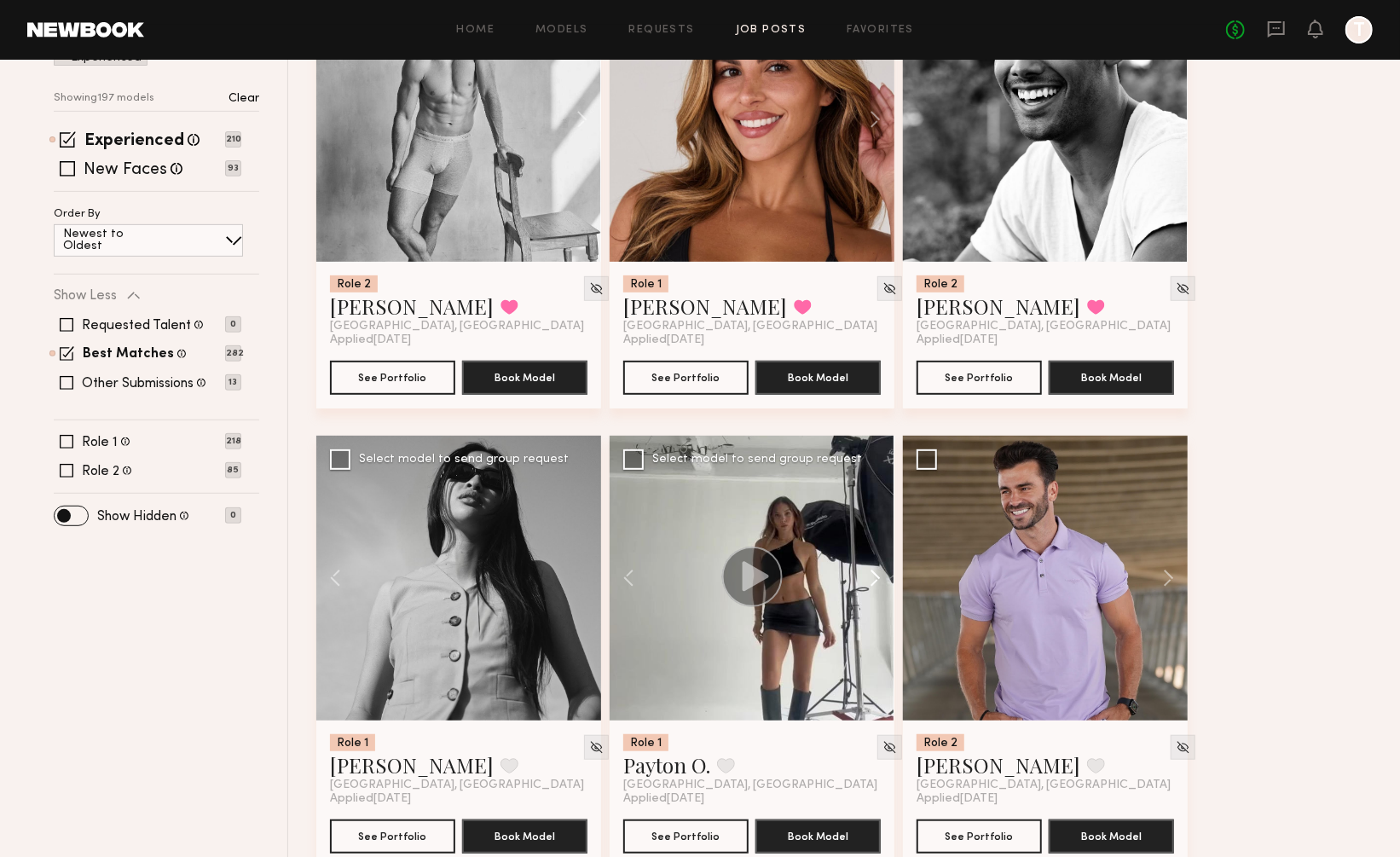
click at [878, 536] on button at bounding box center [866, 577] width 54 height 284
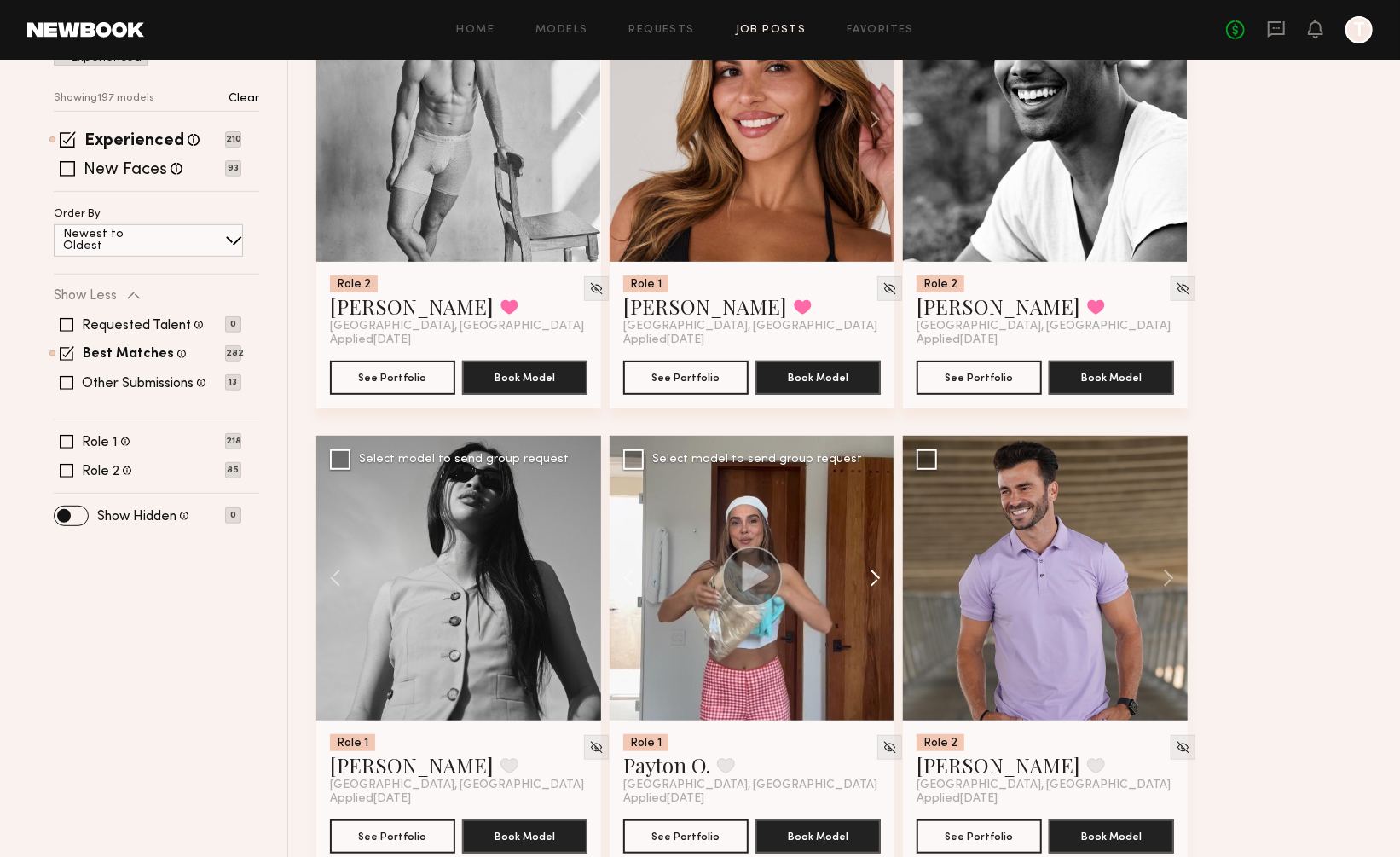
click at [878, 536] on button at bounding box center [866, 577] width 54 height 284
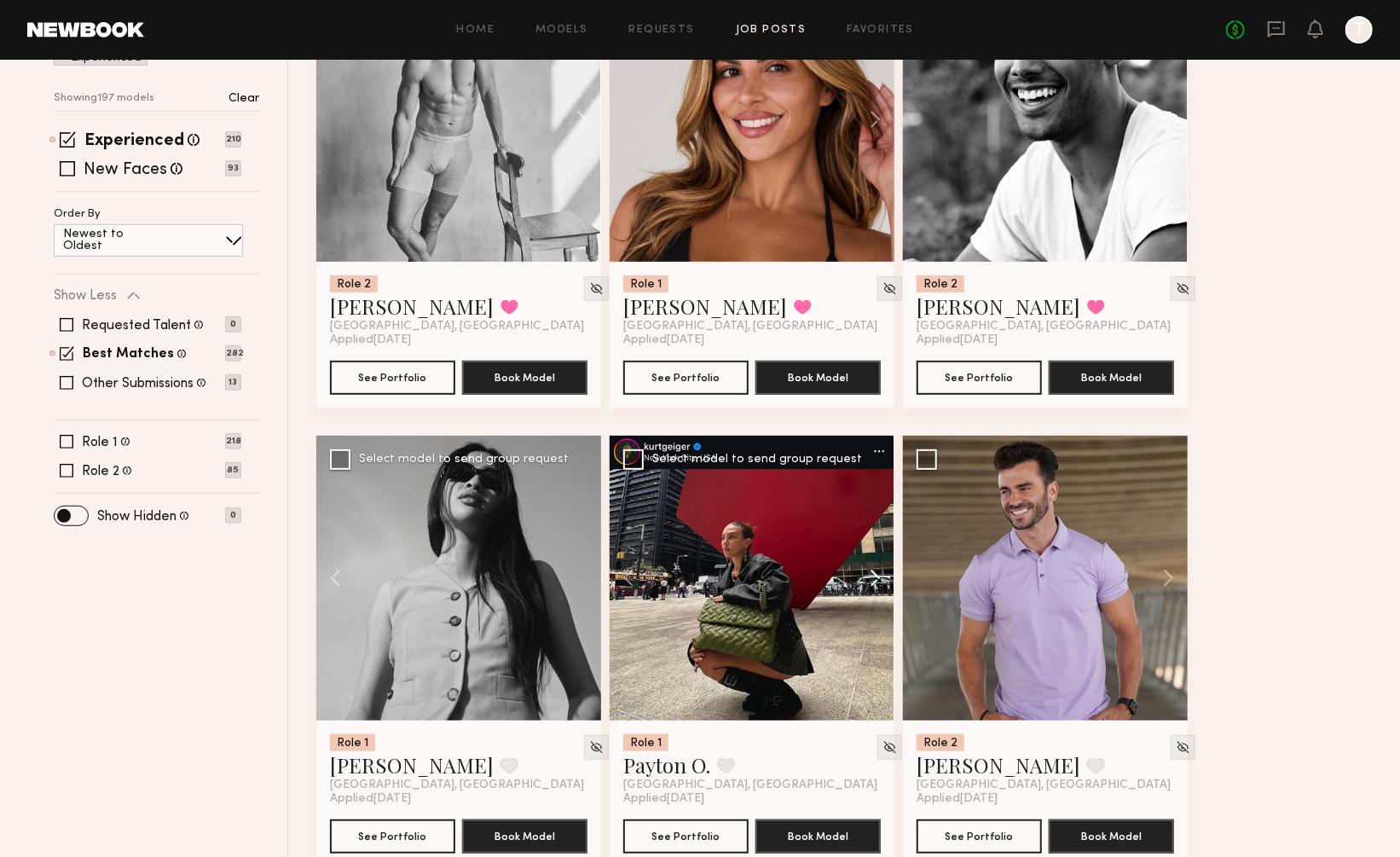
click at [878, 536] on button at bounding box center [866, 577] width 54 height 284
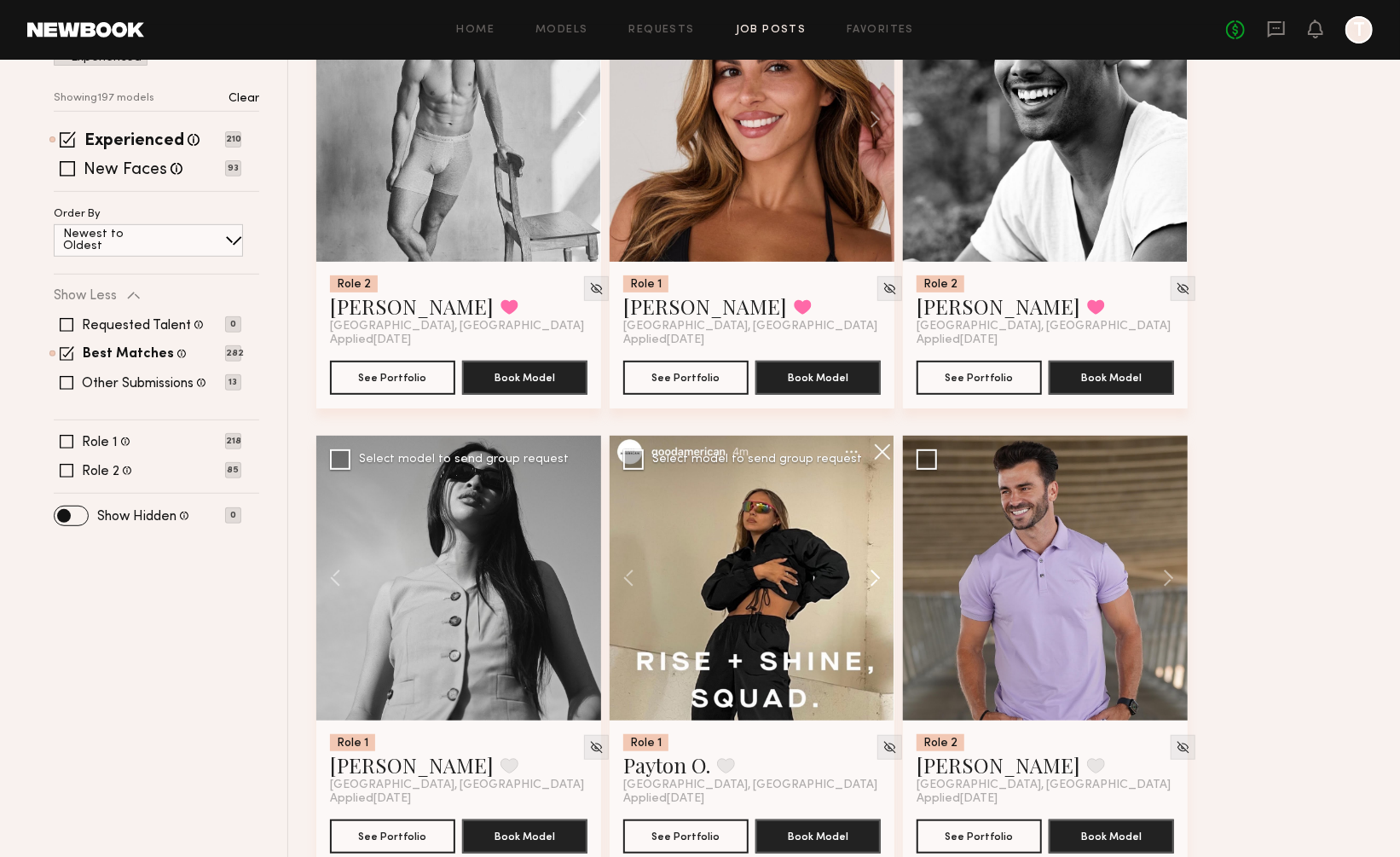
click at [878, 536] on button at bounding box center [866, 577] width 54 height 284
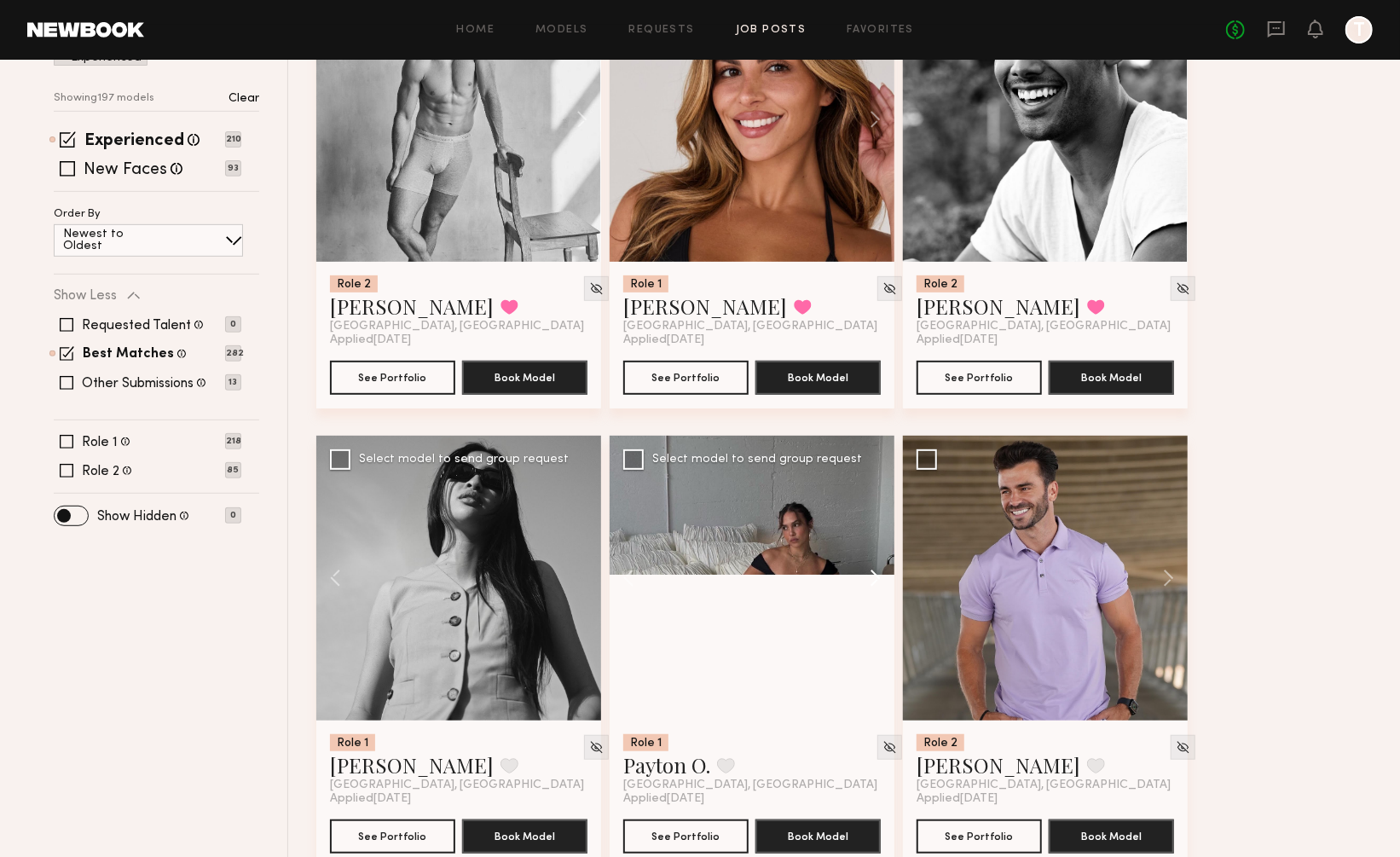
click at [878, 536] on button at bounding box center [866, 577] width 54 height 284
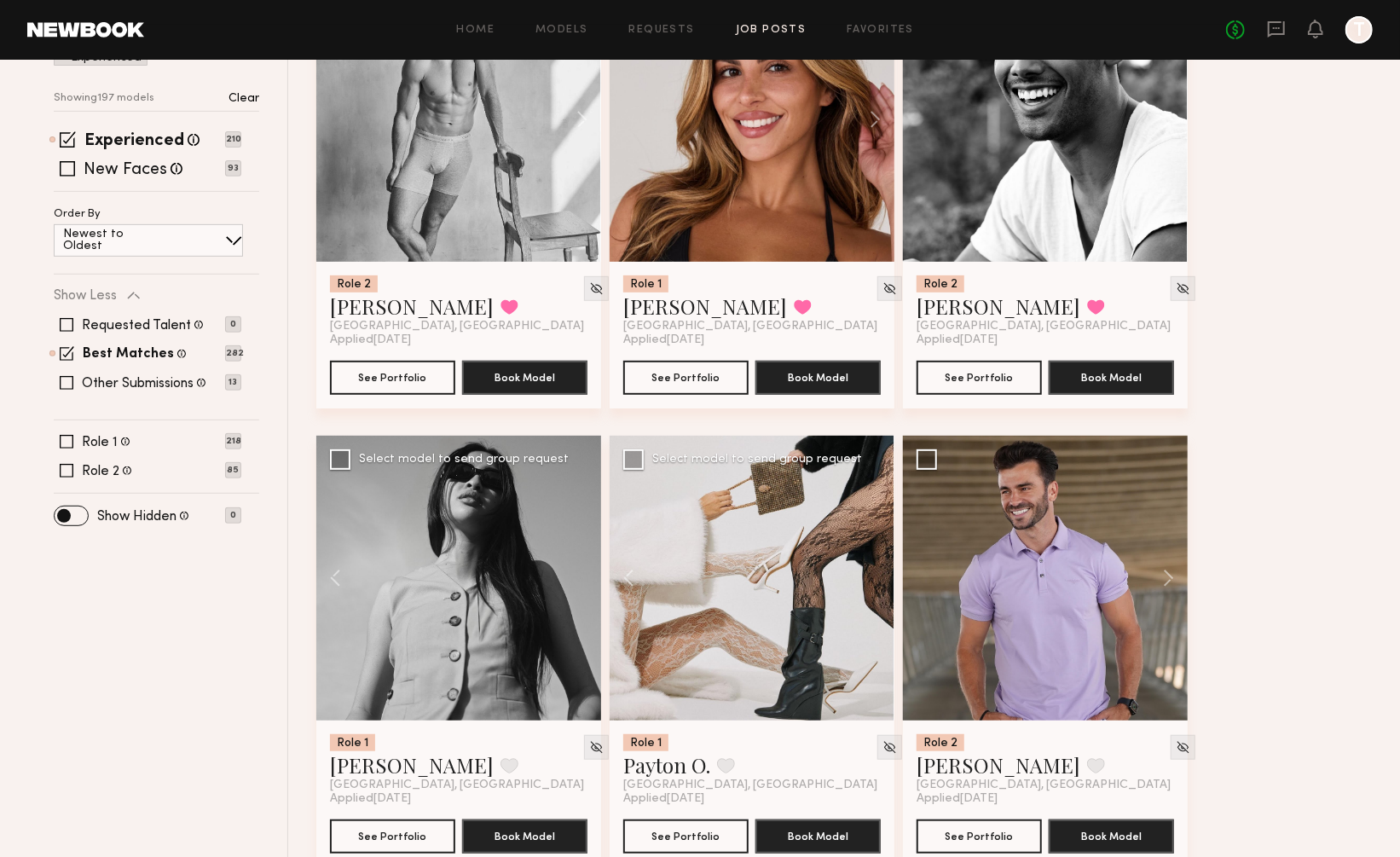
click at [671, 459] on div at bounding box center [751, 577] width 284 height 284
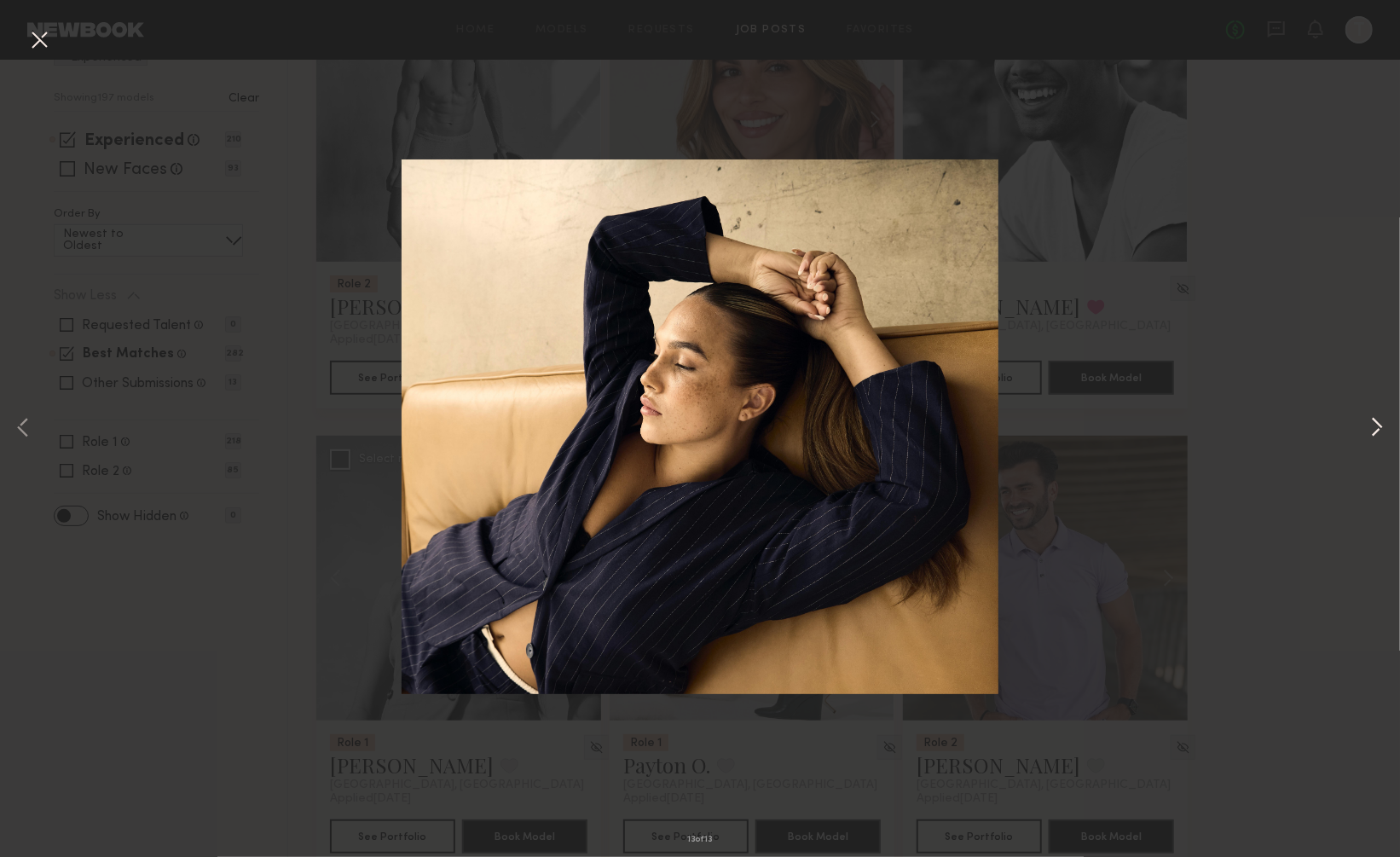
click at [1371, 427] on button at bounding box center [1377, 429] width 21 height 686
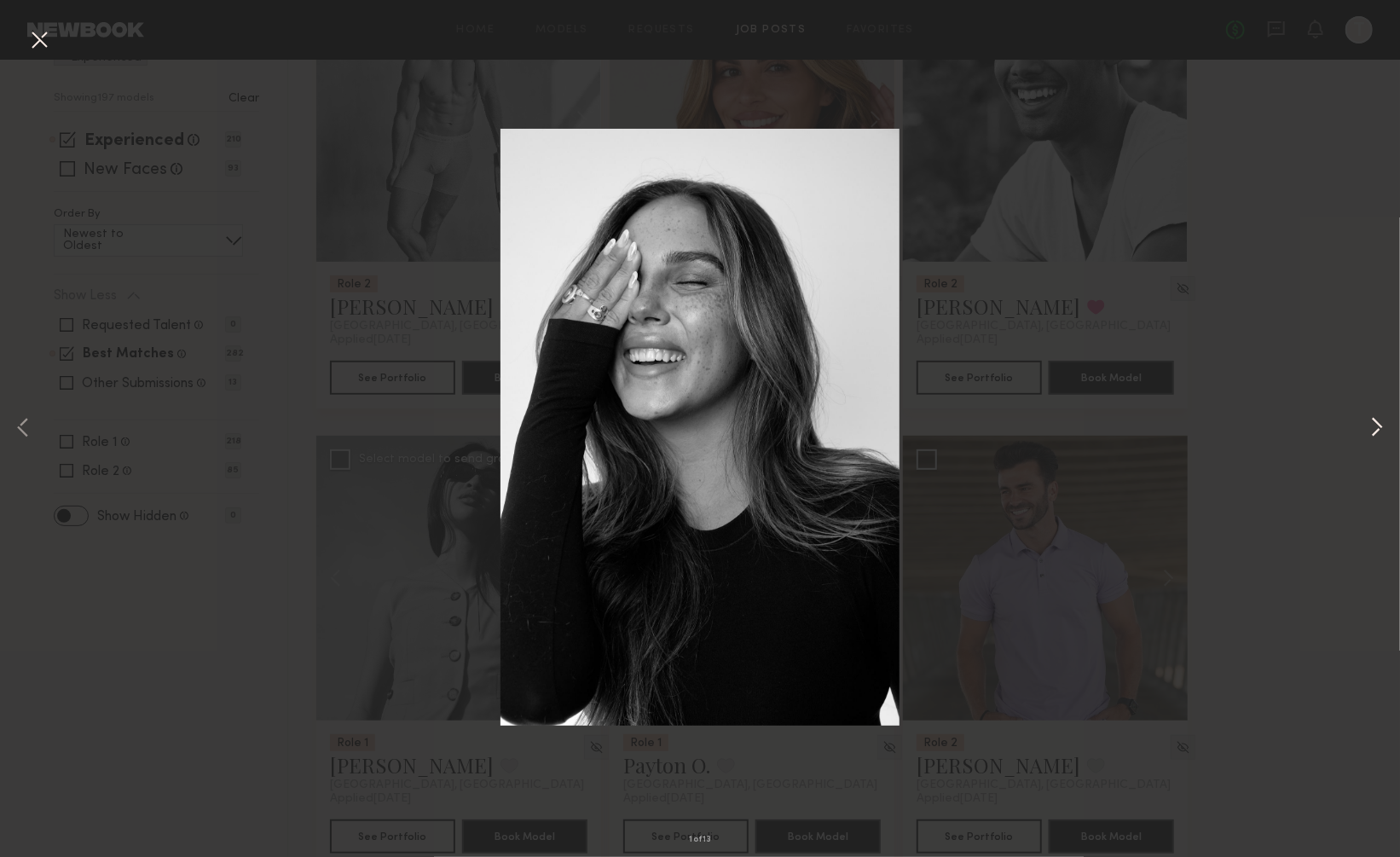
click at [1371, 427] on button at bounding box center [1377, 429] width 21 height 686
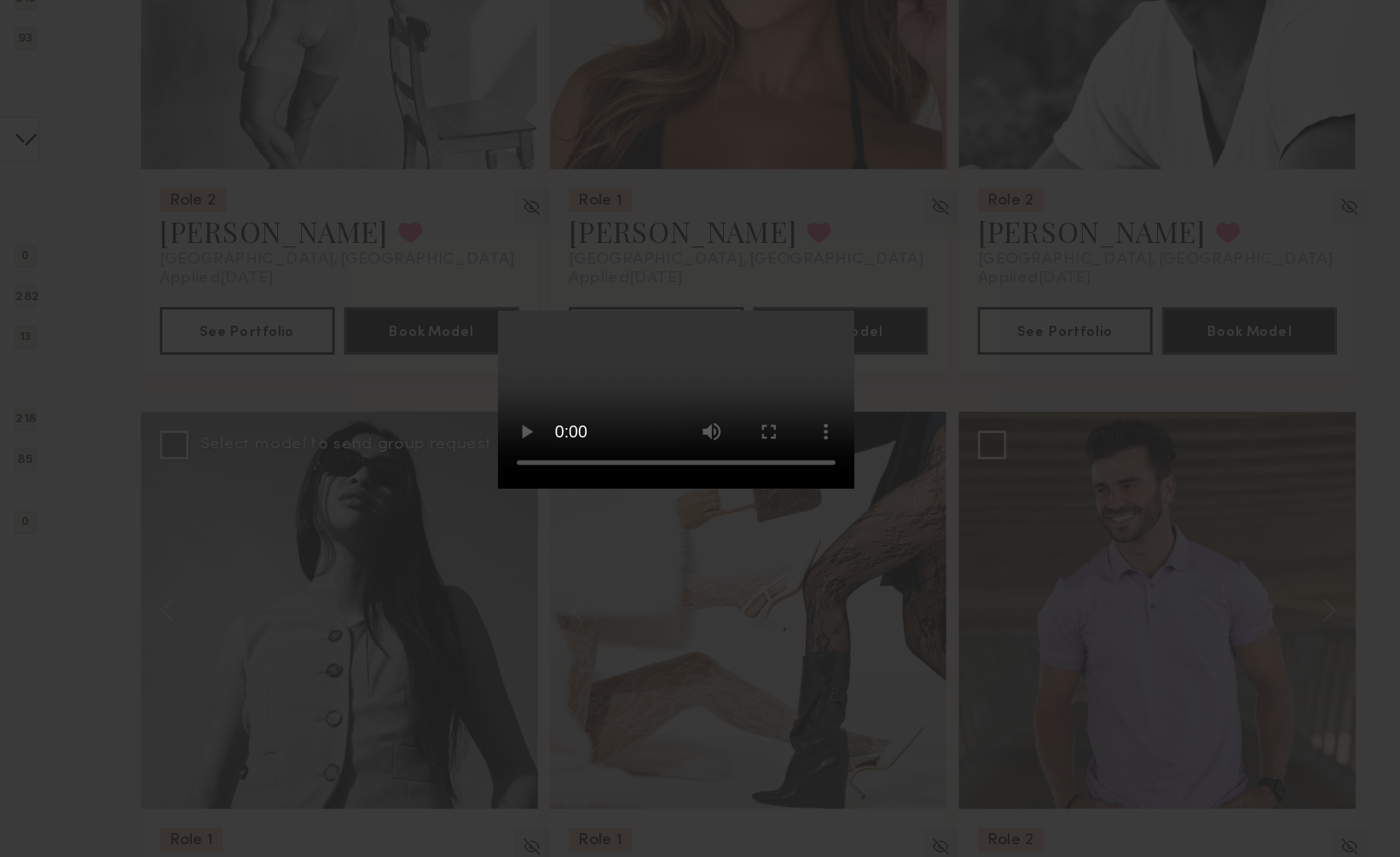
click at [573, 491] on video at bounding box center [700, 427] width 256 height 127
click at [860, 111] on div "2 of 13" at bounding box center [700, 428] width 1400 height 857
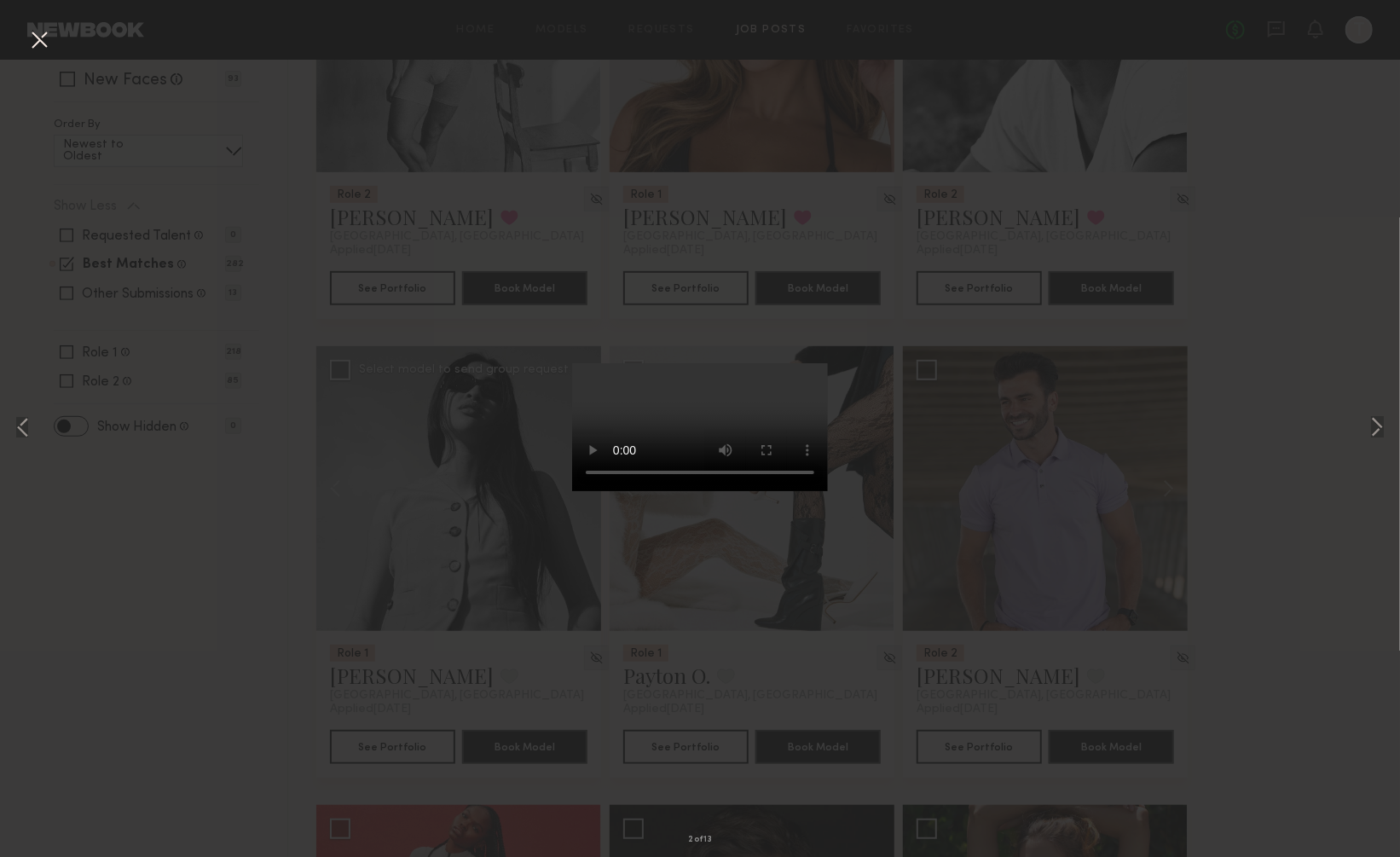
click at [1263, 194] on div "2 of 13" at bounding box center [700, 428] width 1400 height 857
click at [1373, 423] on button at bounding box center [1377, 429] width 21 height 686
click at [43, 40] on button at bounding box center [39, 41] width 28 height 30
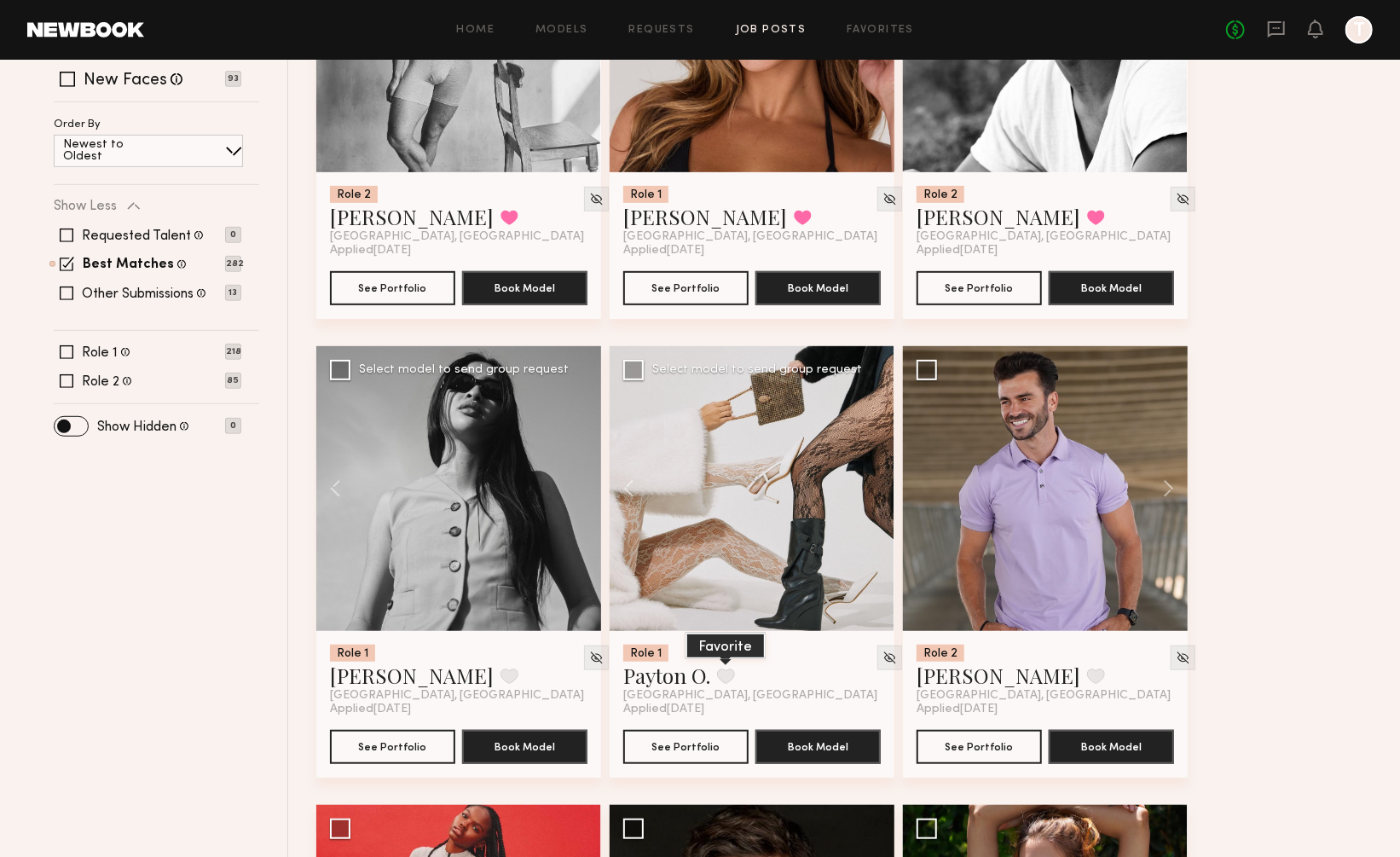
click at [724, 669] on button at bounding box center [726, 676] width 18 height 15
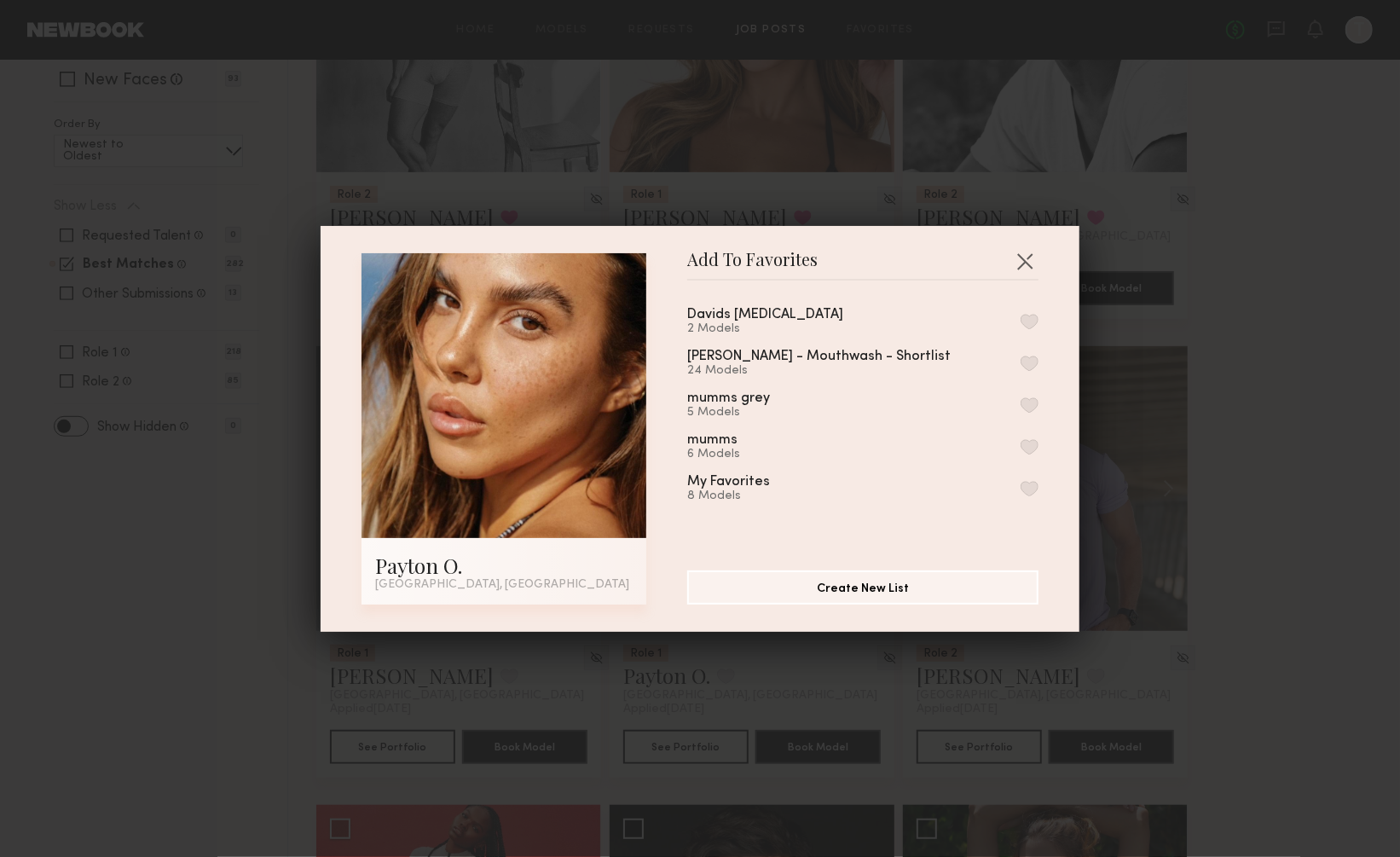
click at [1031, 318] on button "button" at bounding box center [1029, 321] width 18 height 15
click at [1029, 263] on button "button" at bounding box center [1024, 261] width 28 height 28
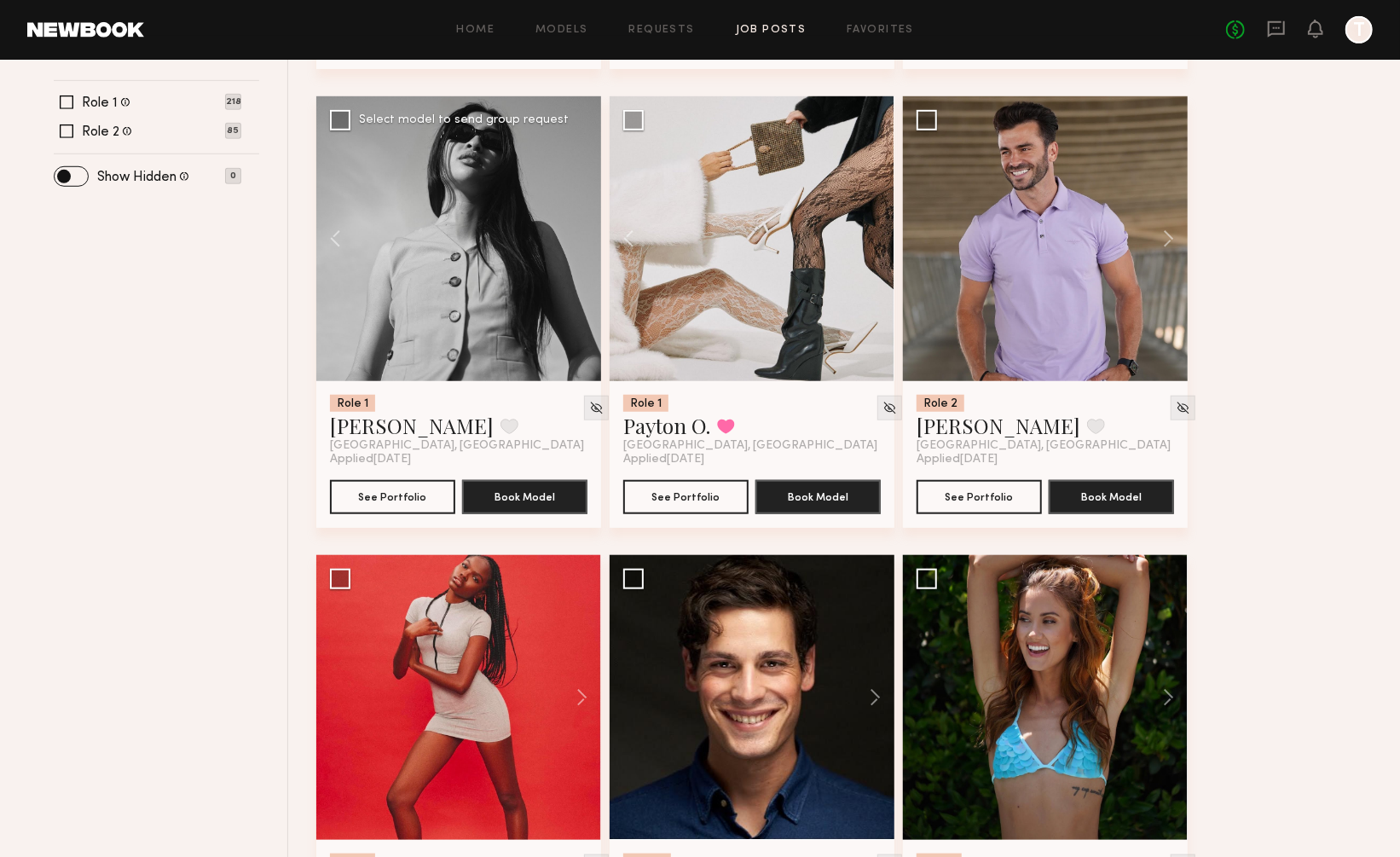
scroll to position [777, 0]
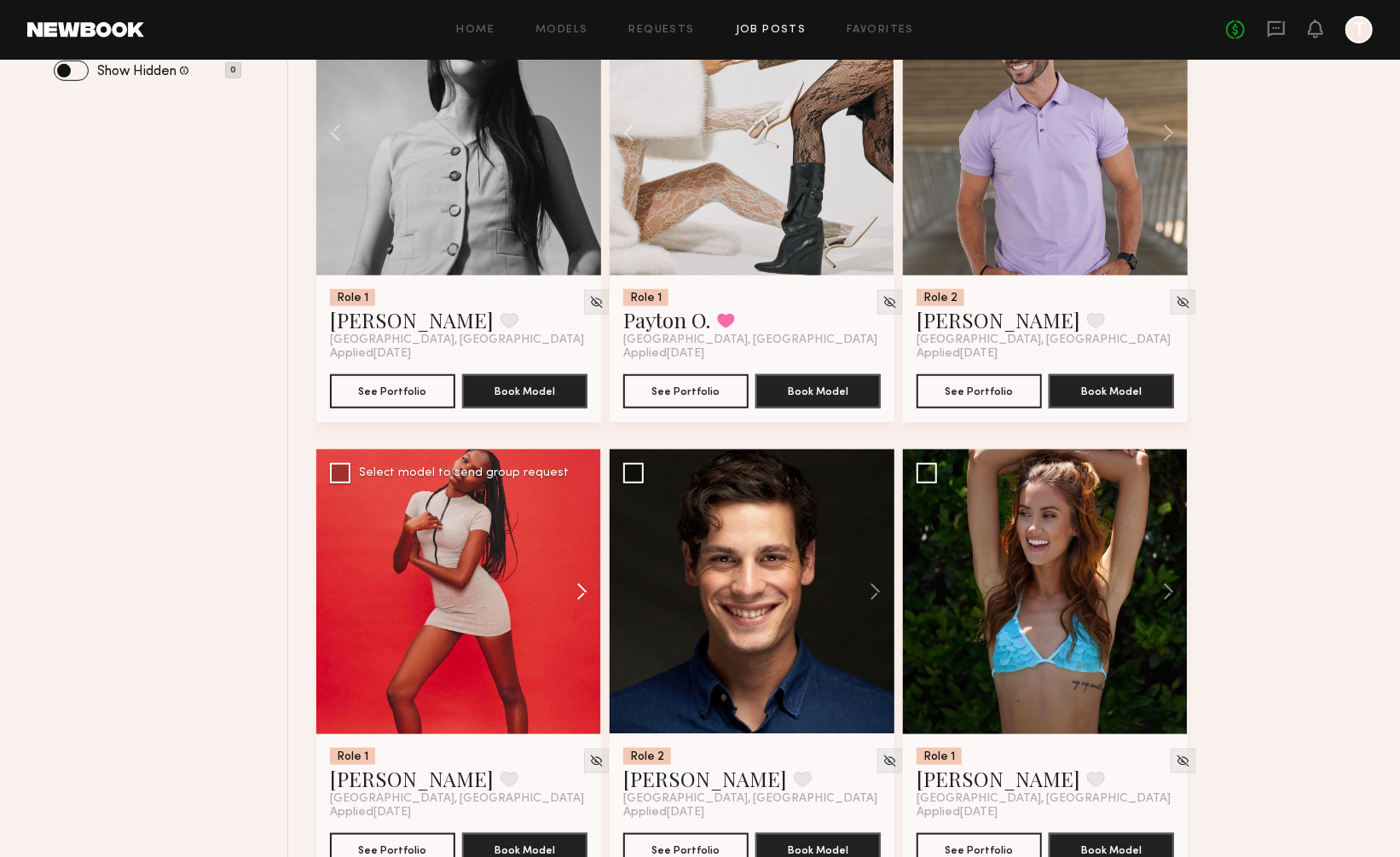
click at [573, 552] on button at bounding box center [574, 591] width 54 height 284
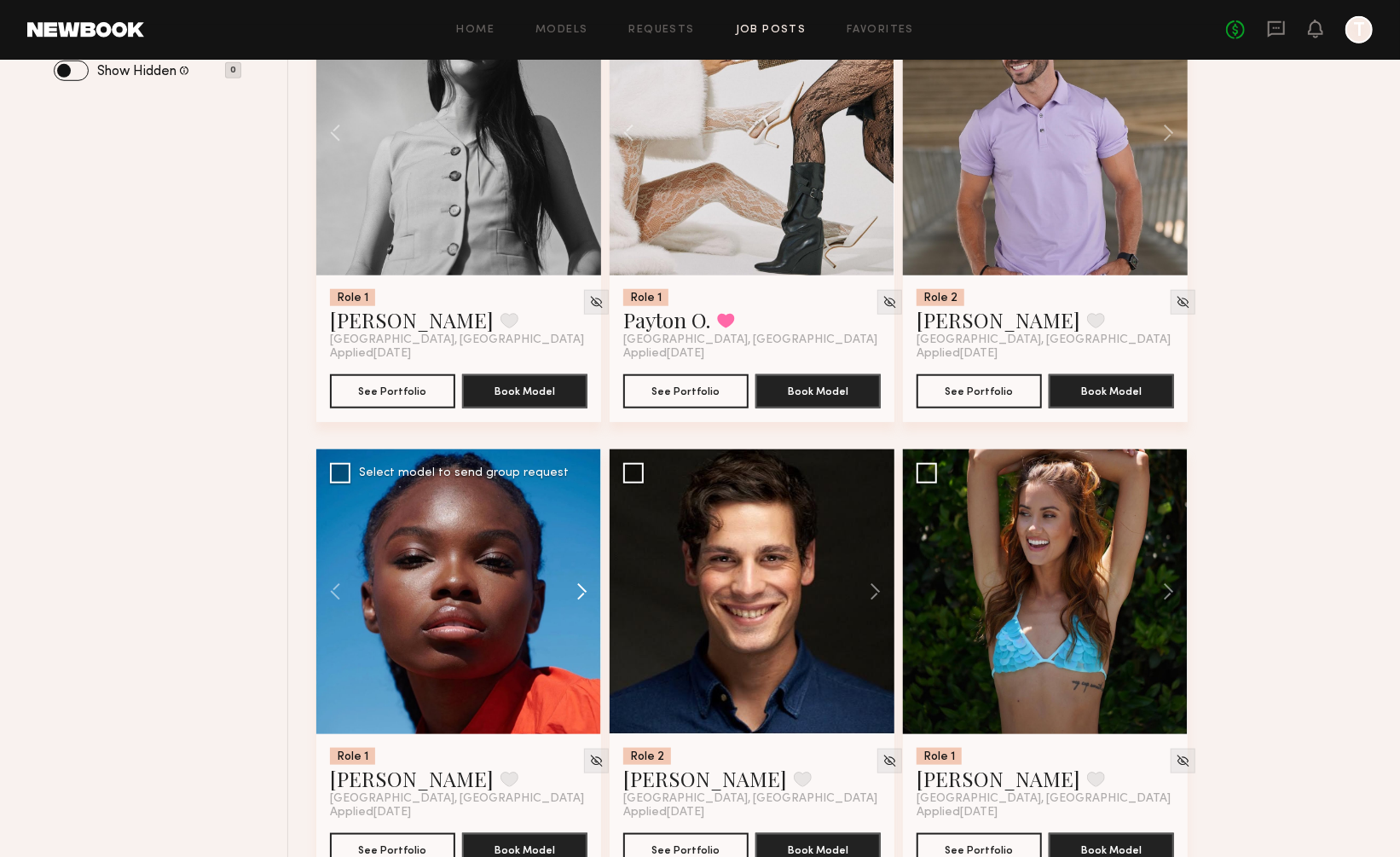
click at [573, 552] on button at bounding box center [574, 591] width 54 height 284
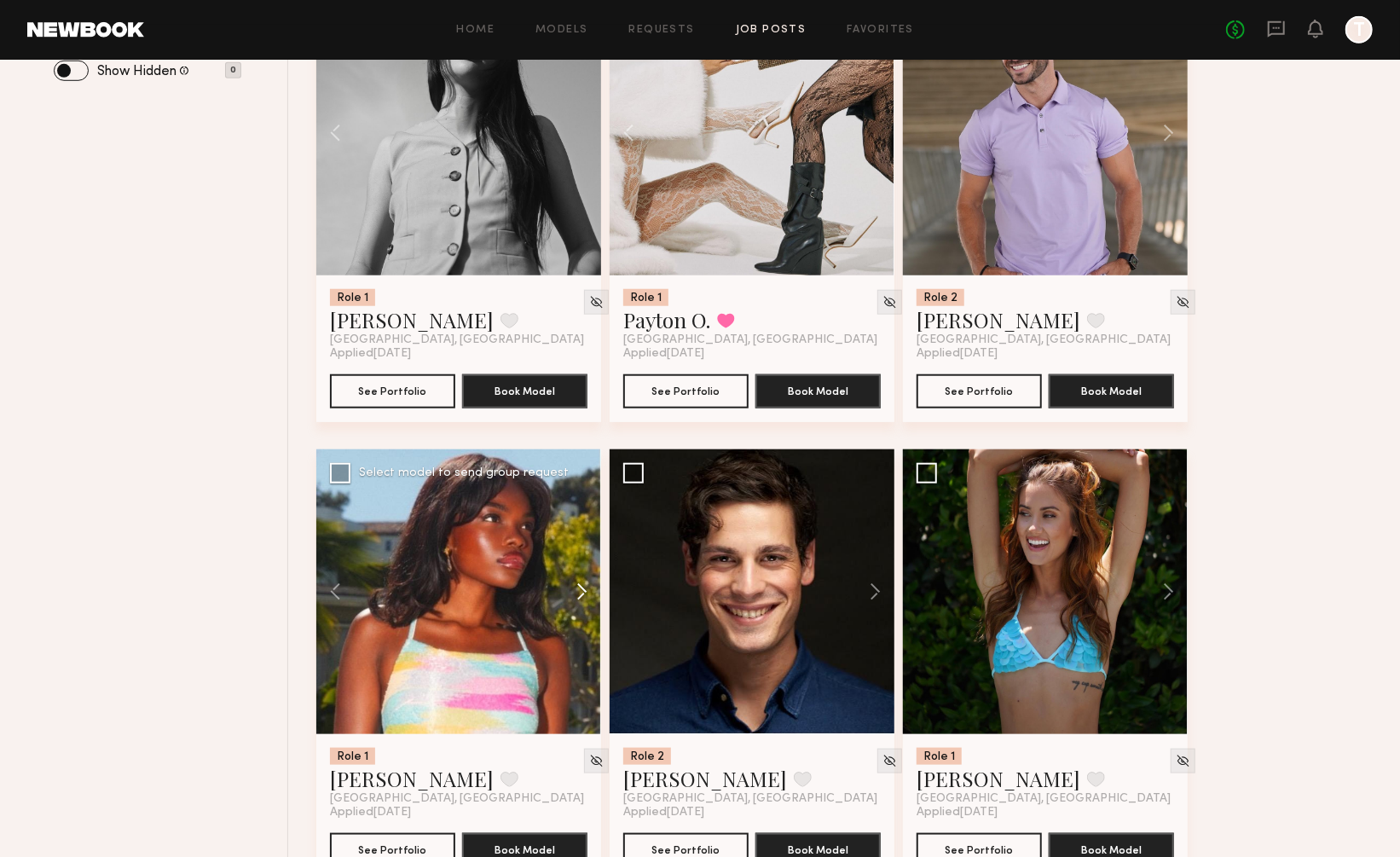
click at [573, 552] on button at bounding box center [574, 591] width 54 height 284
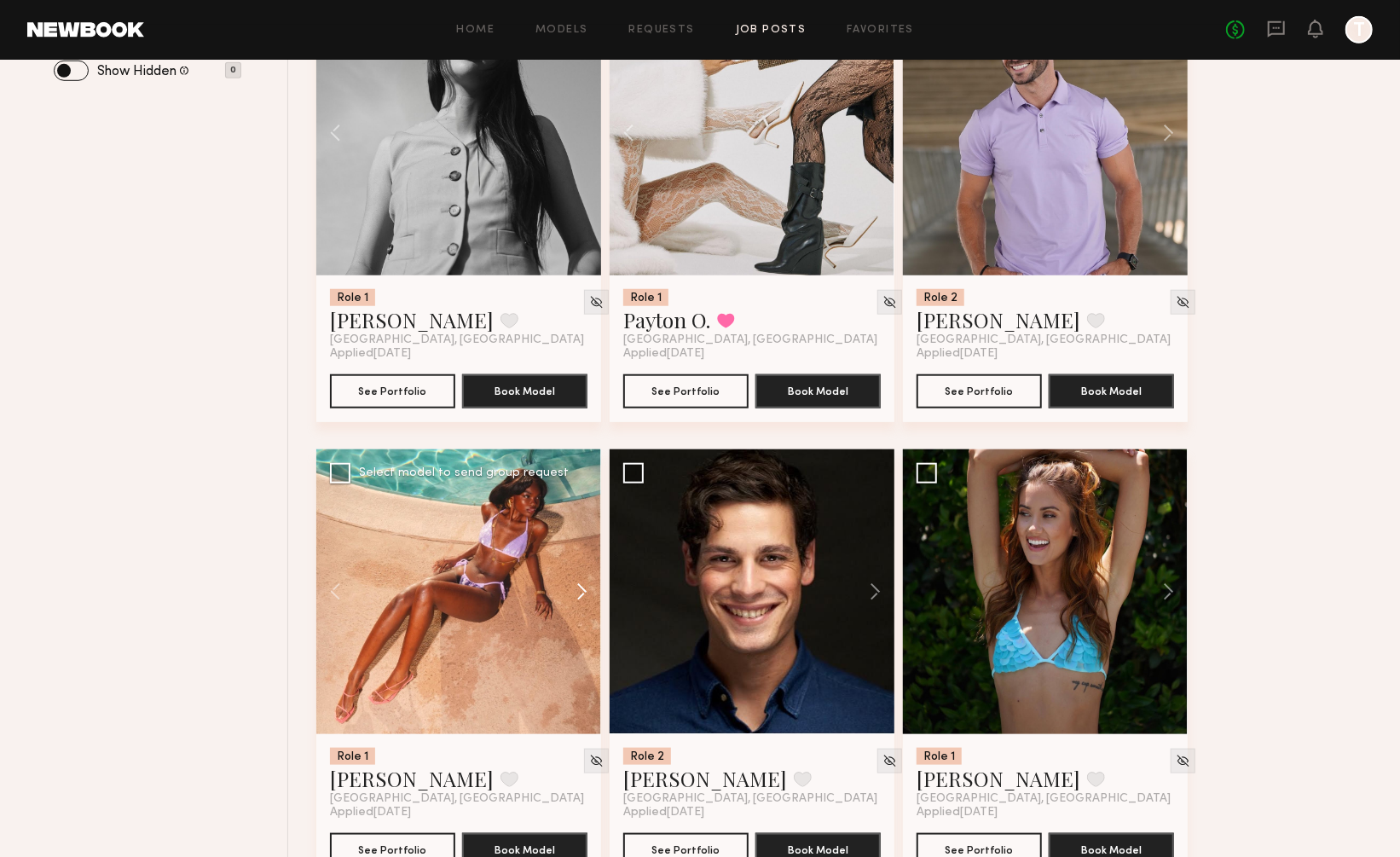
click at [573, 552] on button at bounding box center [574, 591] width 54 height 284
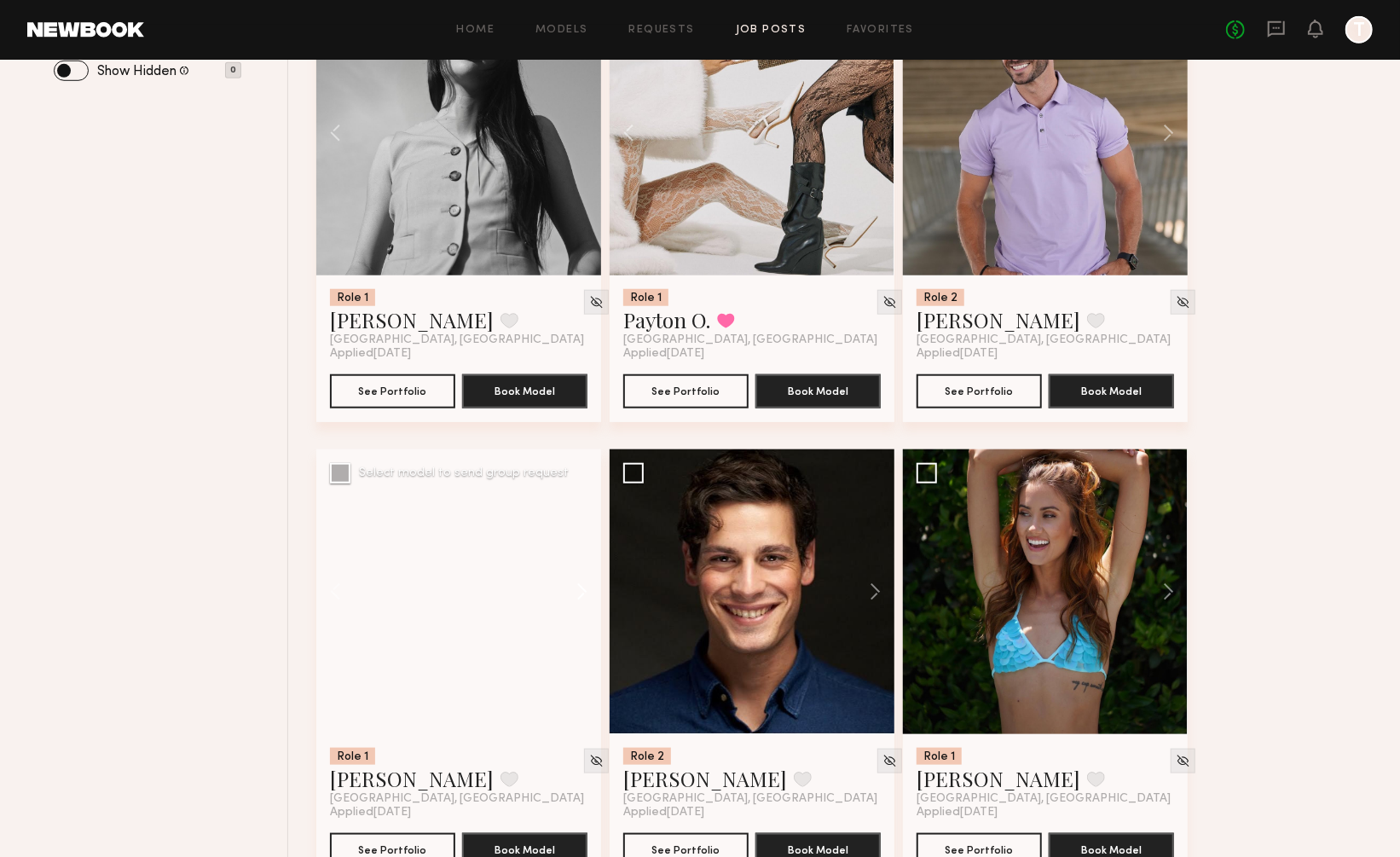
click at [573, 552] on button at bounding box center [574, 591] width 54 height 284
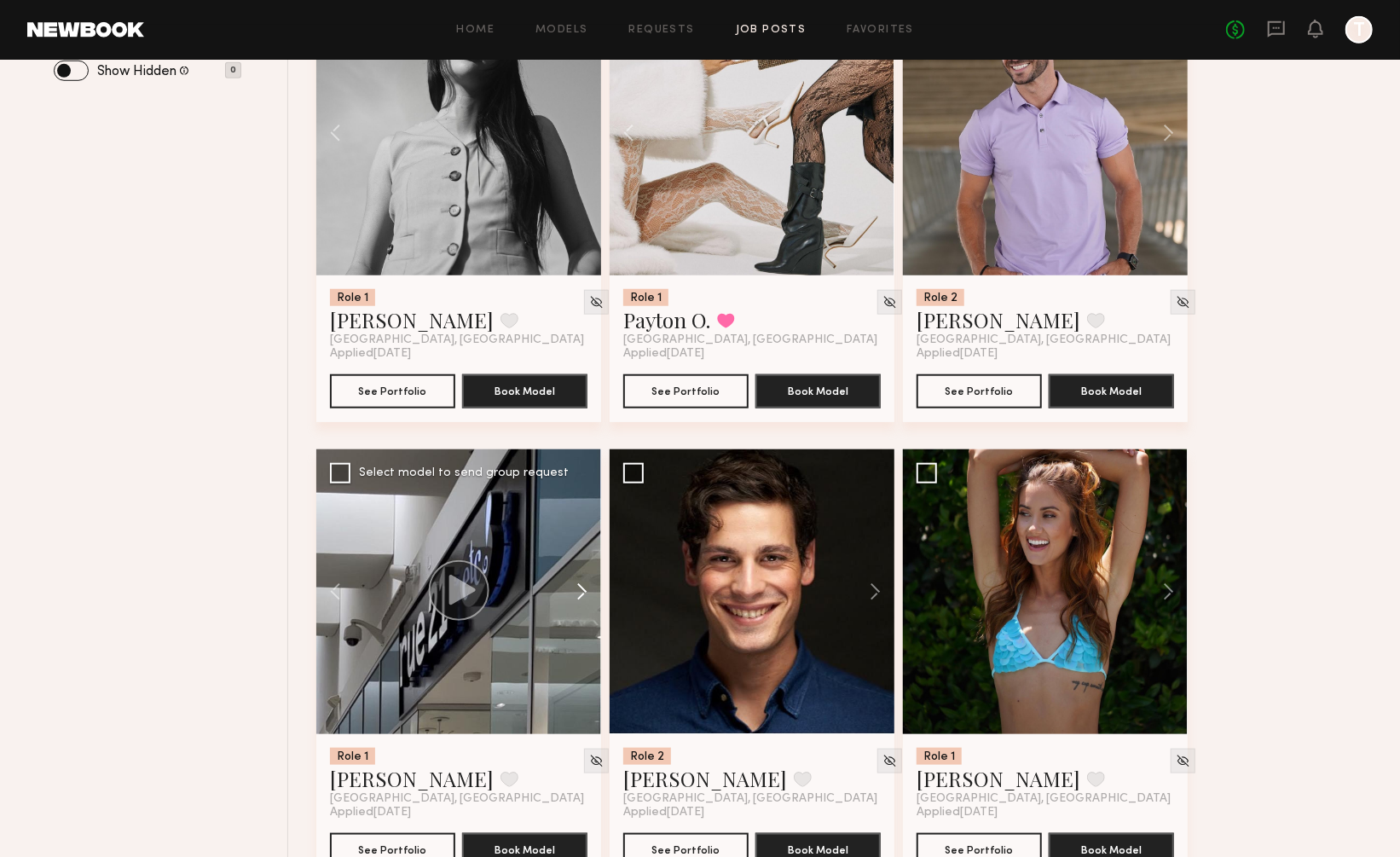
click at [573, 552] on button at bounding box center [574, 591] width 54 height 284
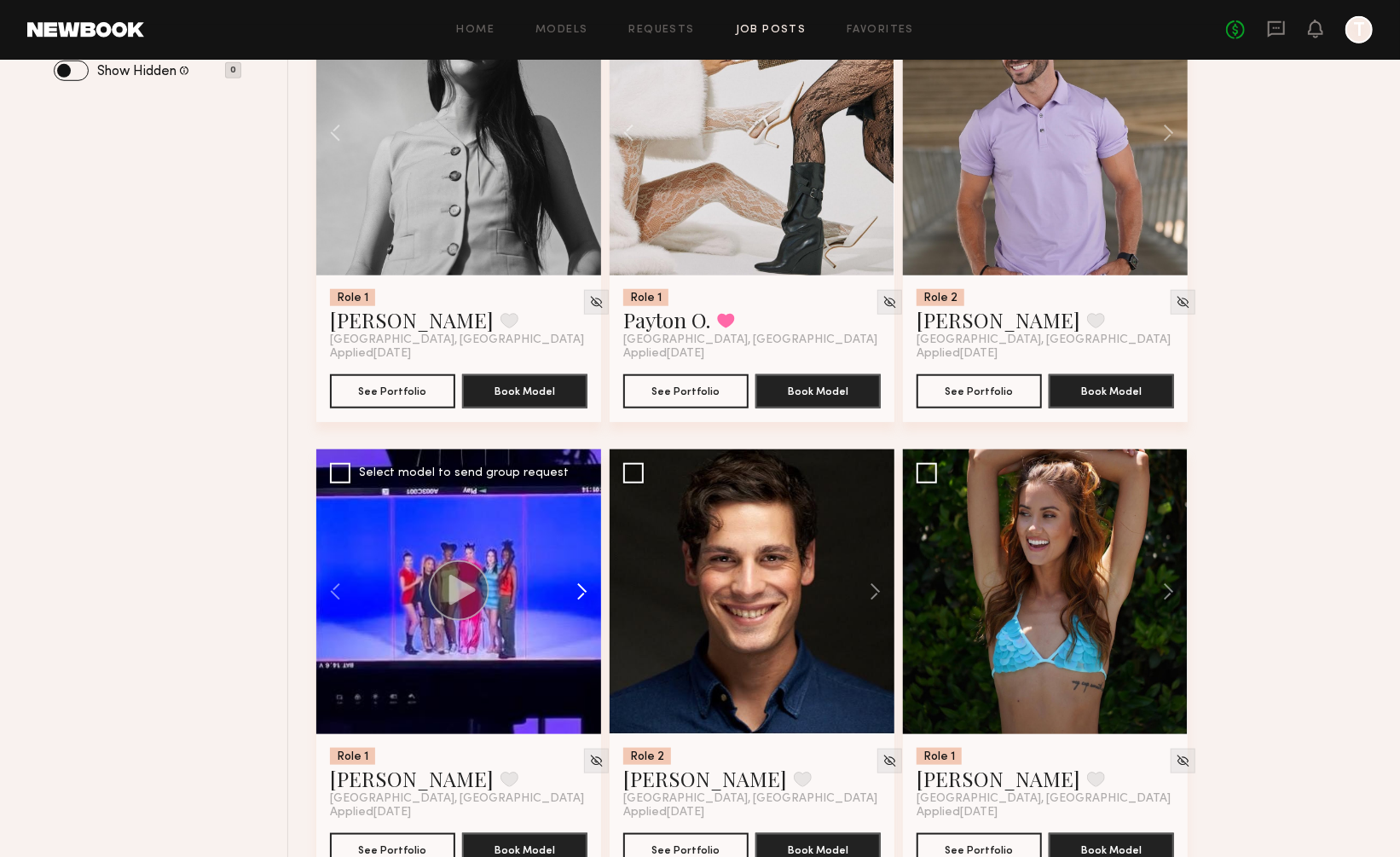
click at [573, 552] on button at bounding box center [574, 591] width 54 height 284
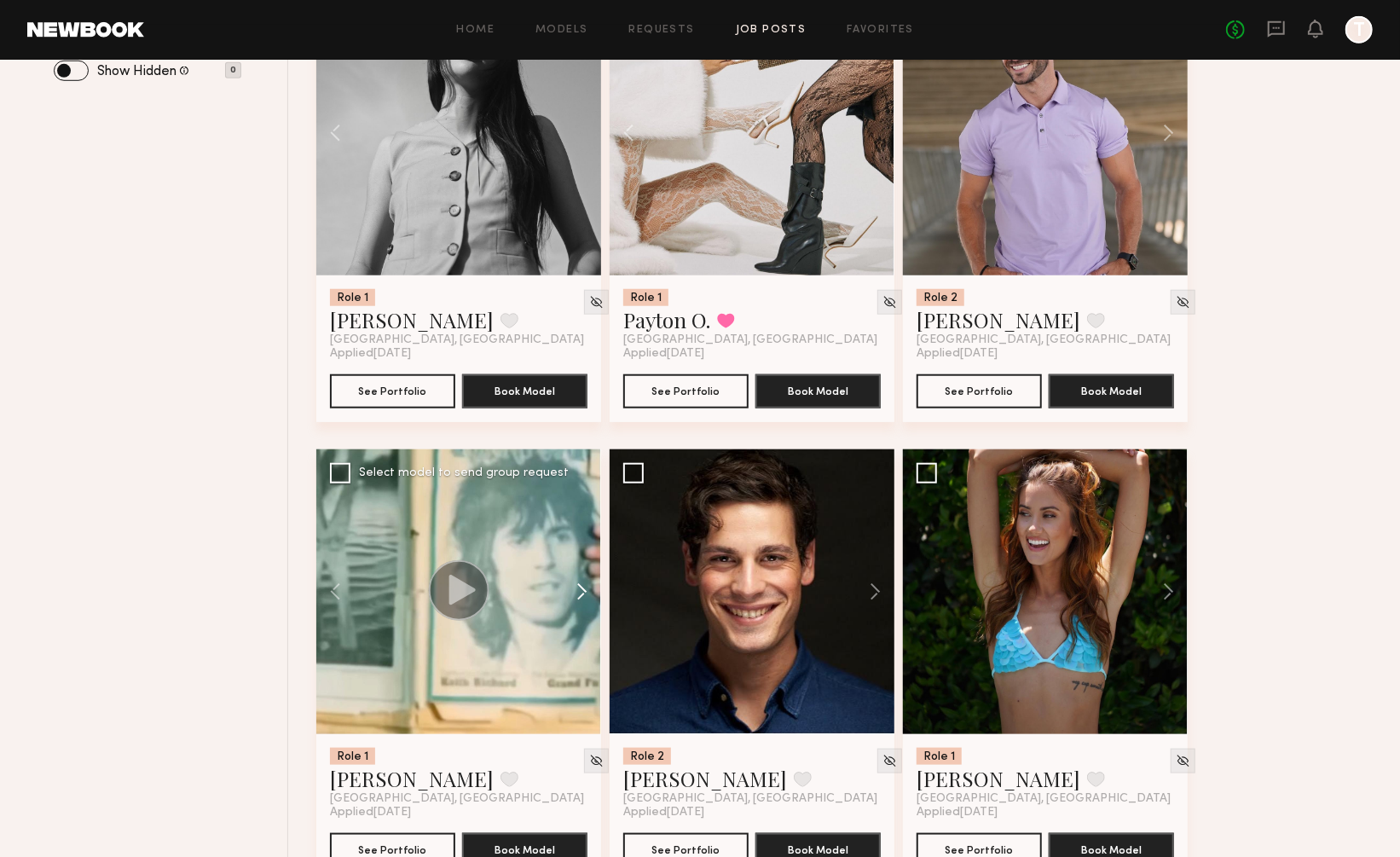
click at [573, 552] on button at bounding box center [574, 591] width 54 height 284
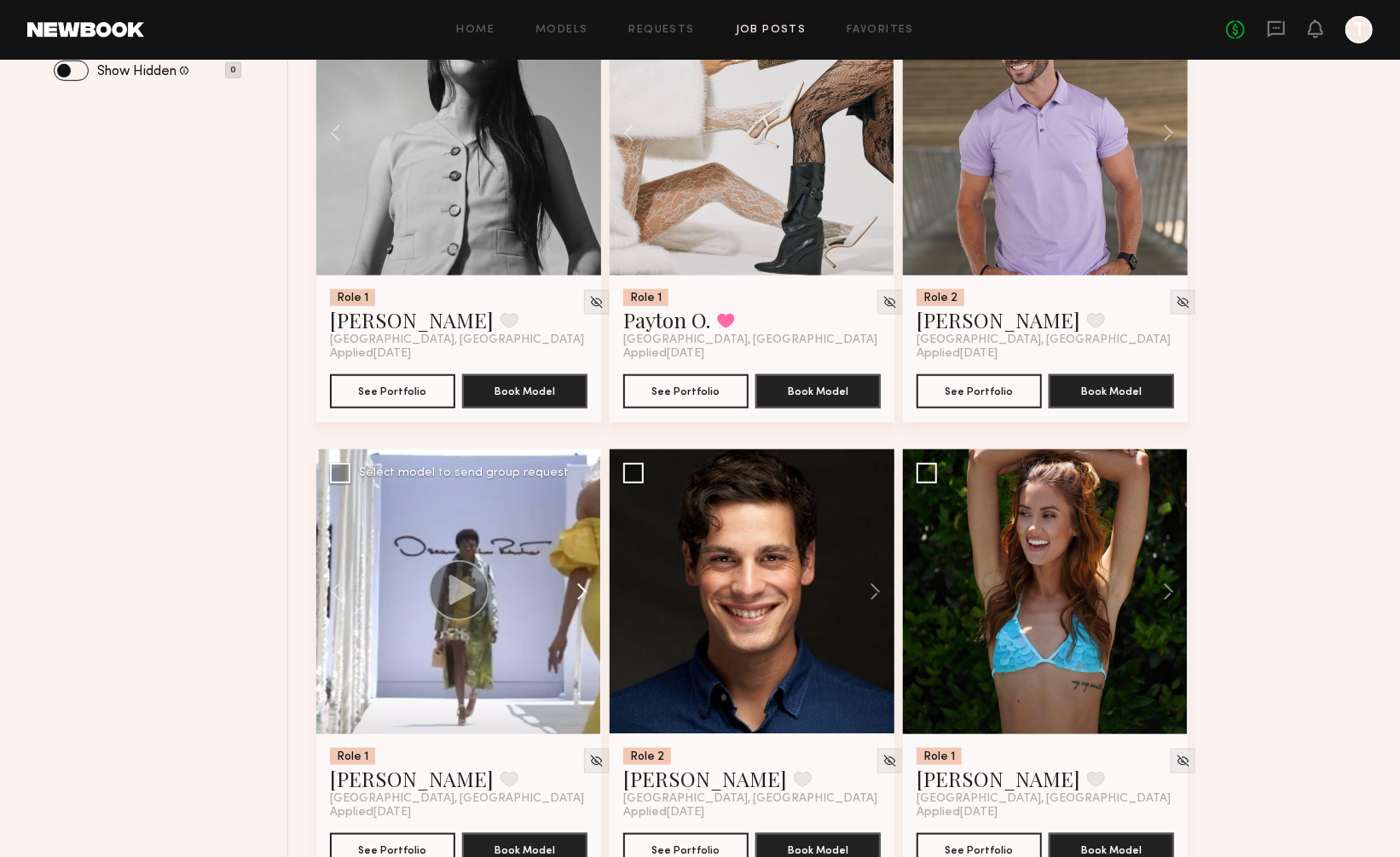
click at [573, 552] on button at bounding box center [574, 591] width 54 height 284
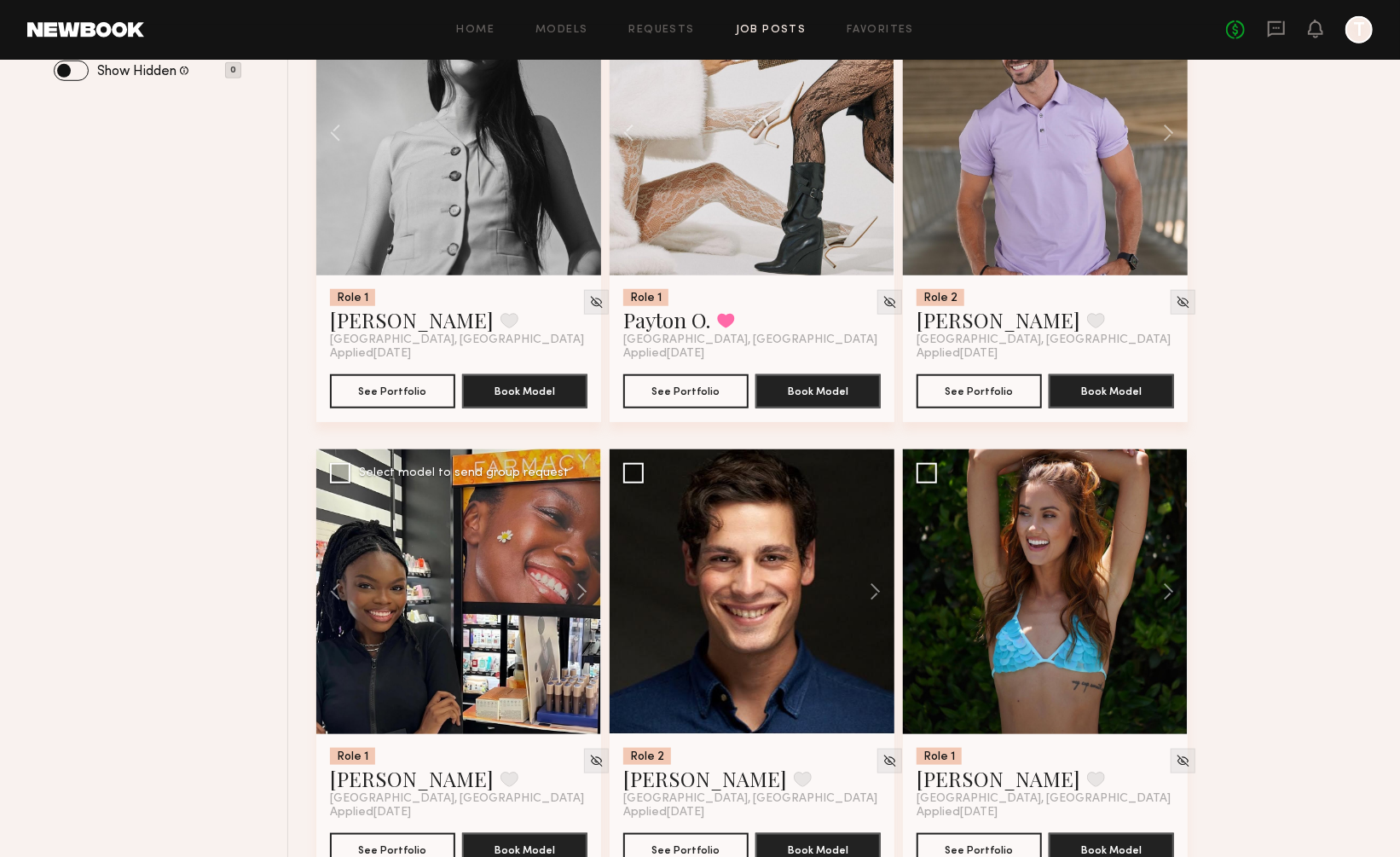
click at [464, 579] on div at bounding box center [458, 591] width 284 height 284
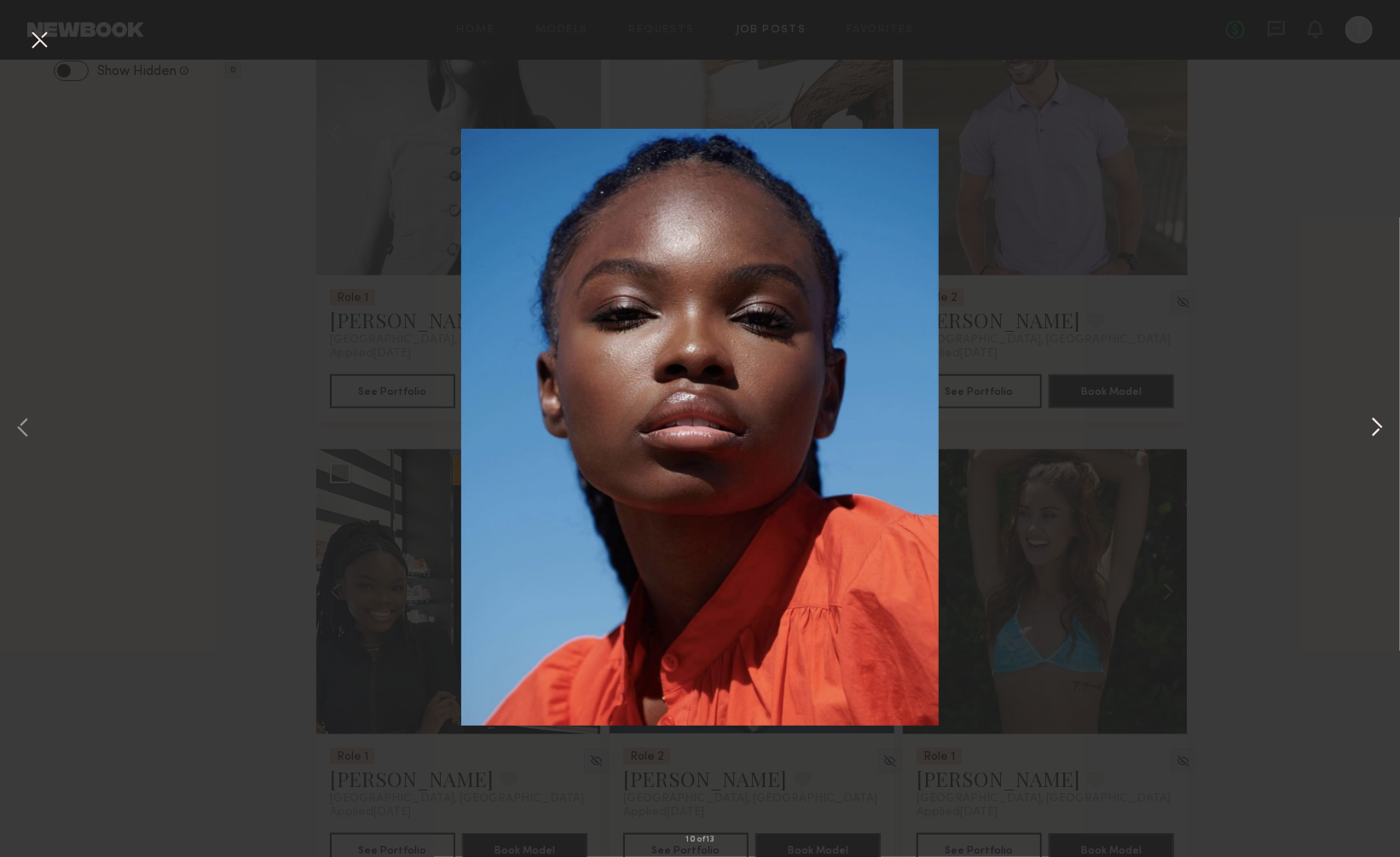
click at [1377, 422] on button at bounding box center [1377, 429] width 21 height 686
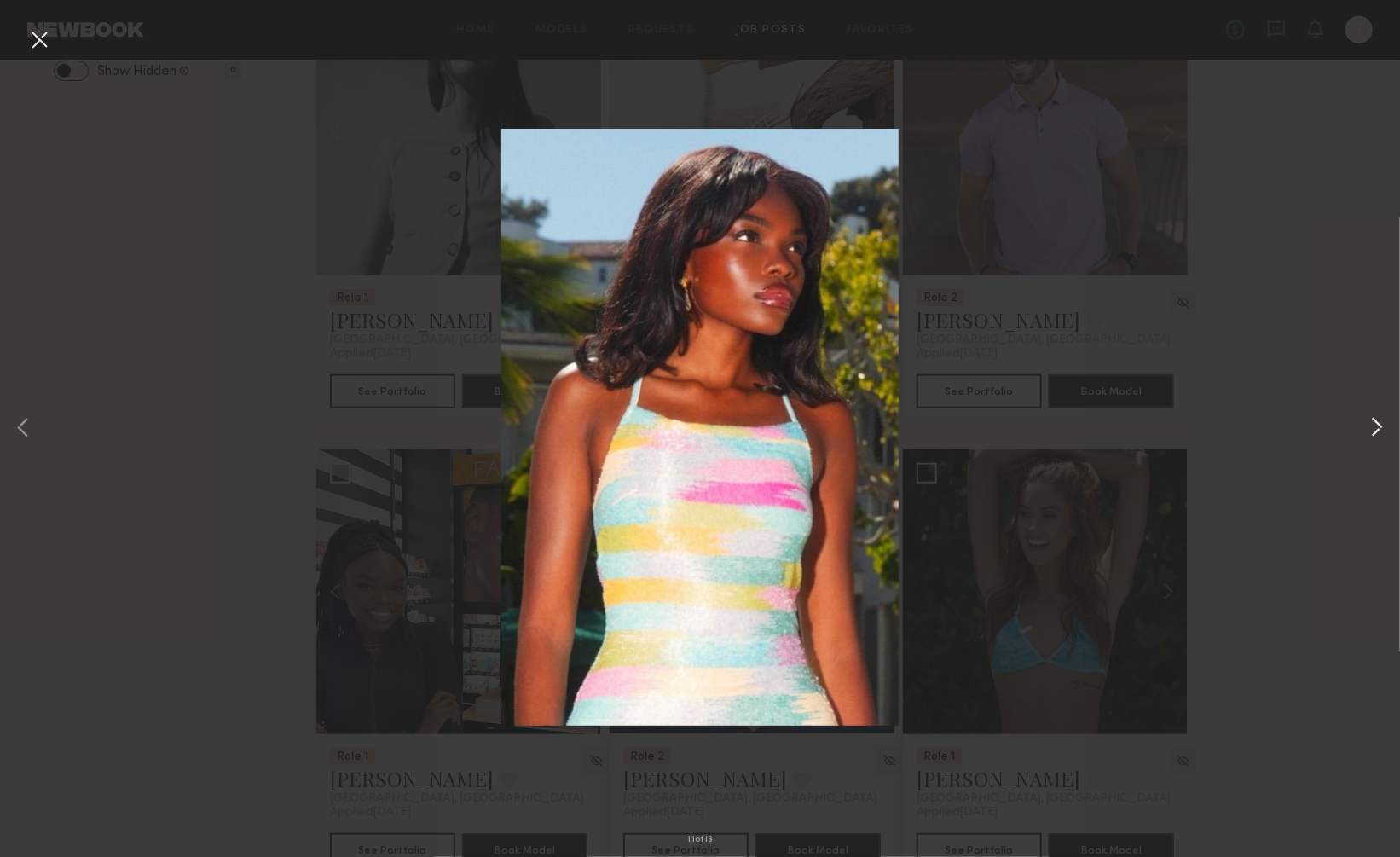
click at [1377, 422] on button at bounding box center [1377, 429] width 21 height 686
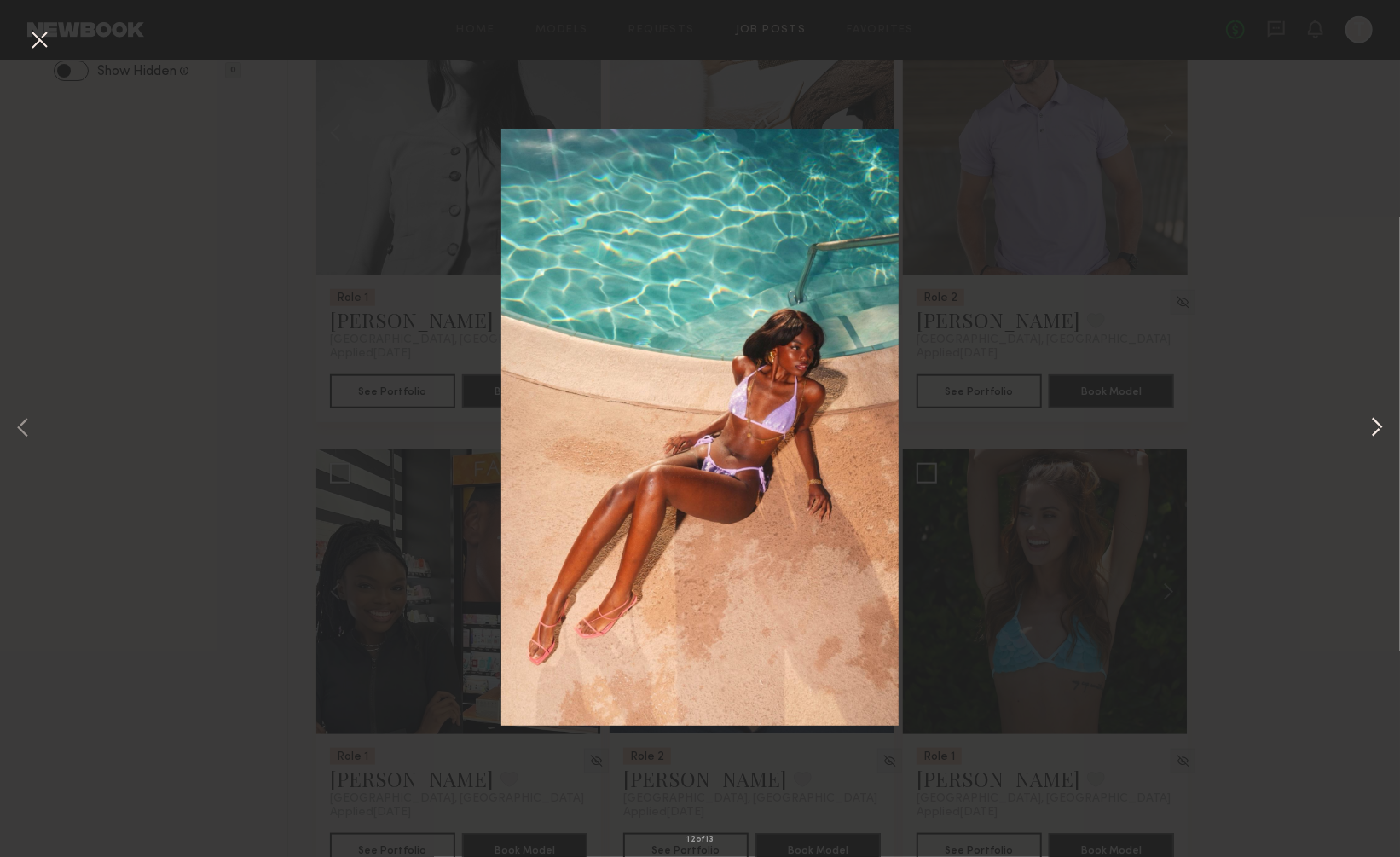
click at [1377, 422] on button at bounding box center [1377, 429] width 21 height 686
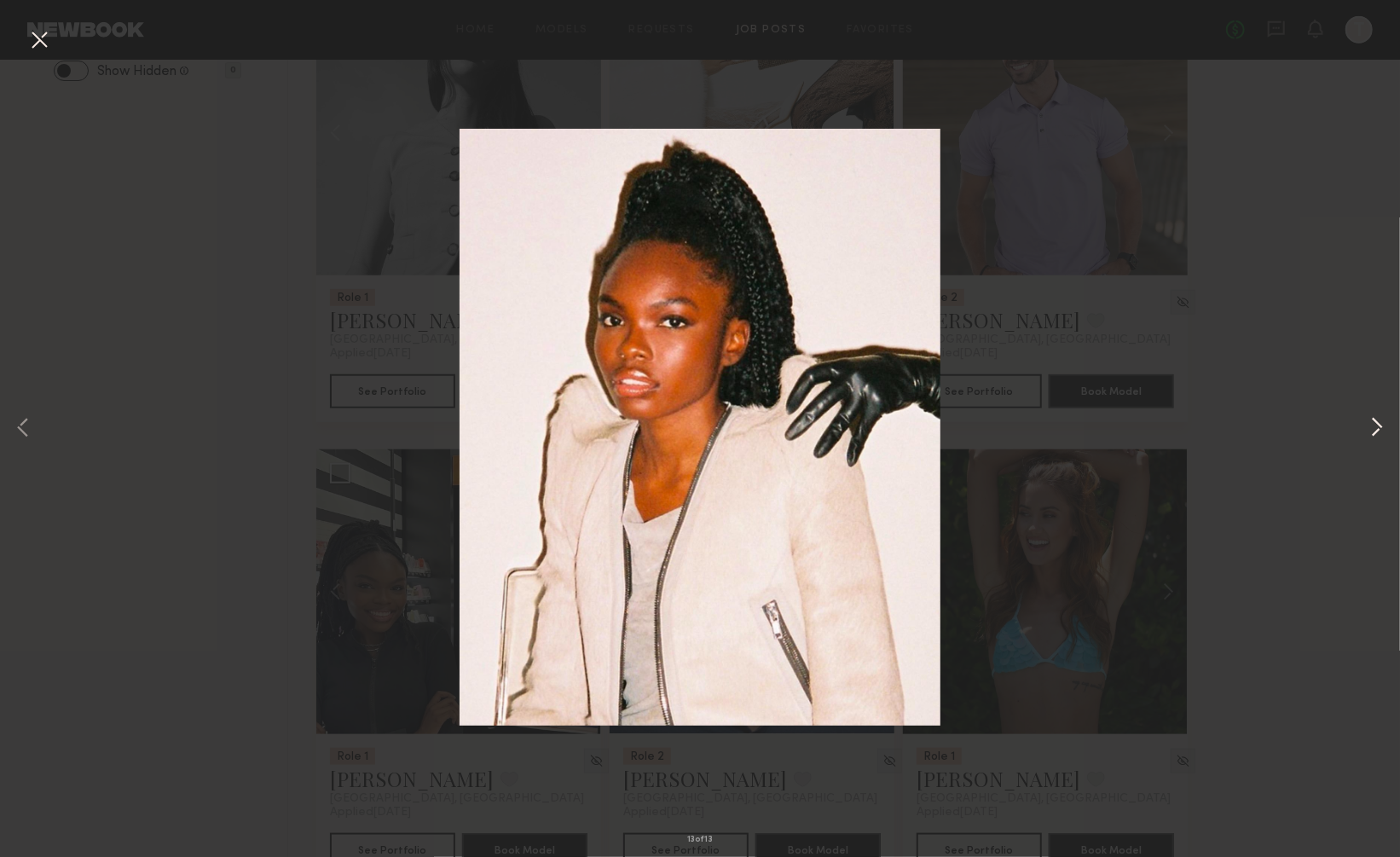
click at [1377, 422] on button at bounding box center [1377, 429] width 21 height 686
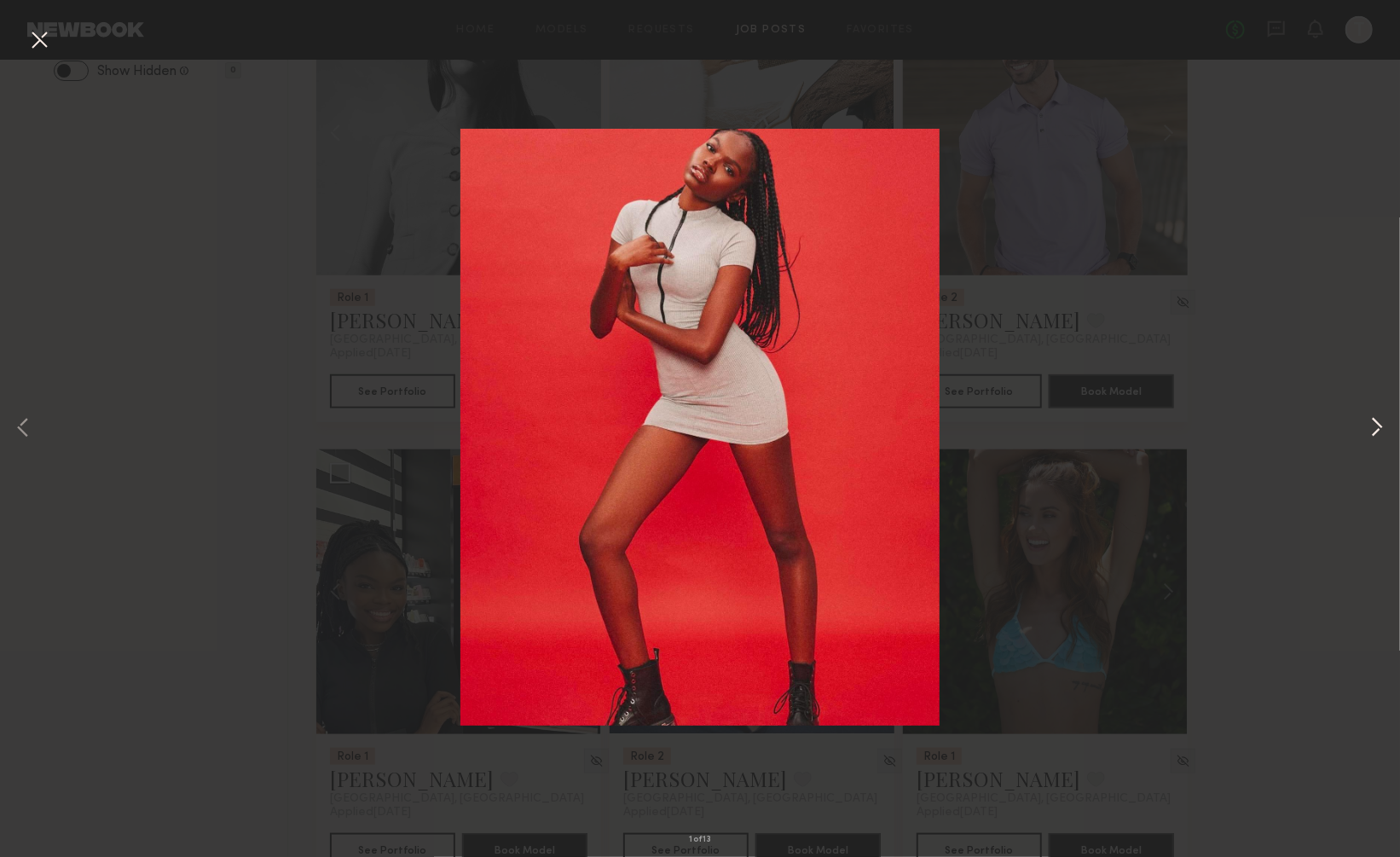
click at [1377, 422] on button at bounding box center [1377, 429] width 21 height 686
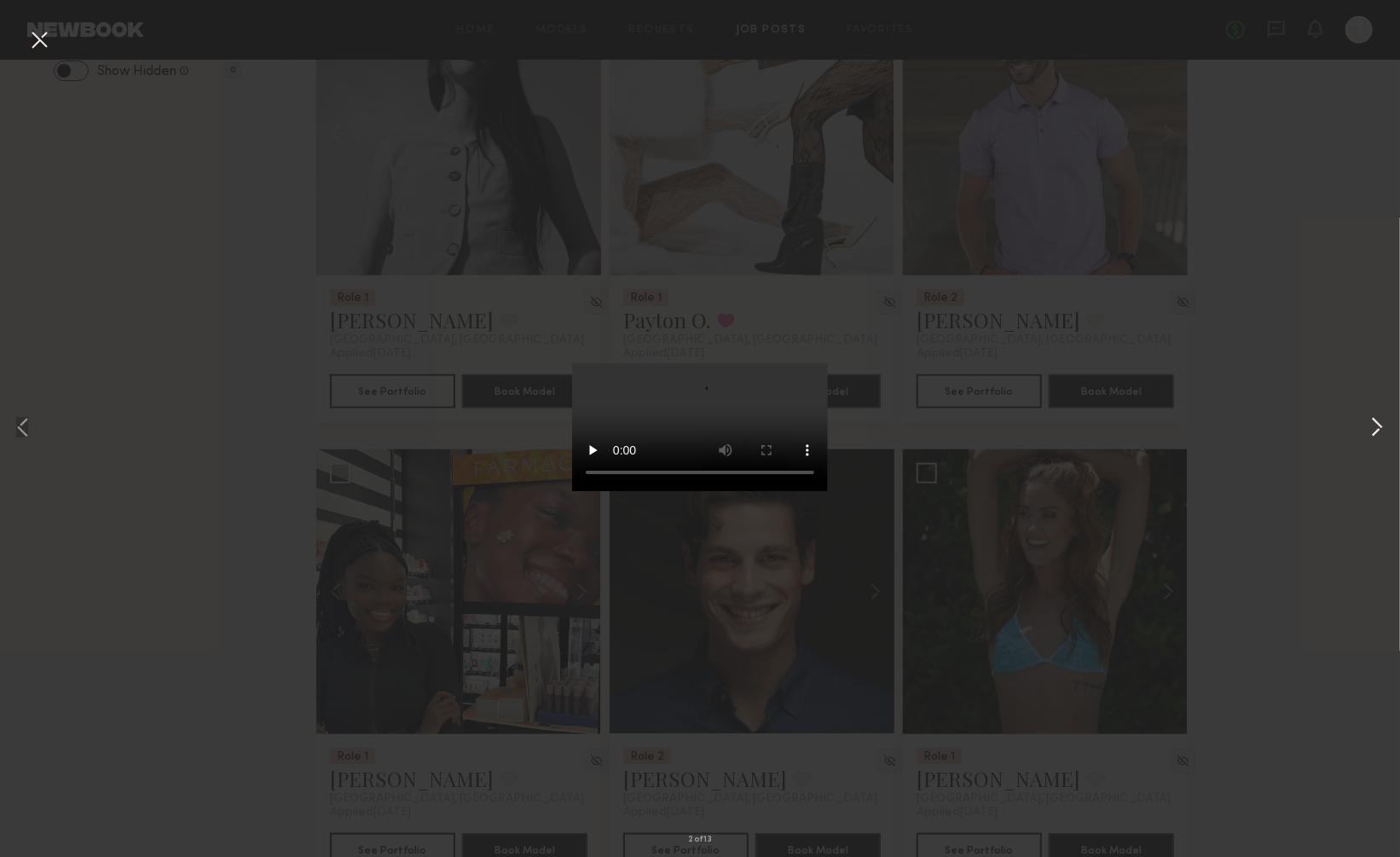
click at [1377, 422] on button at bounding box center [1377, 429] width 21 height 686
click at [37, 41] on button at bounding box center [39, 41] width 28 height 30
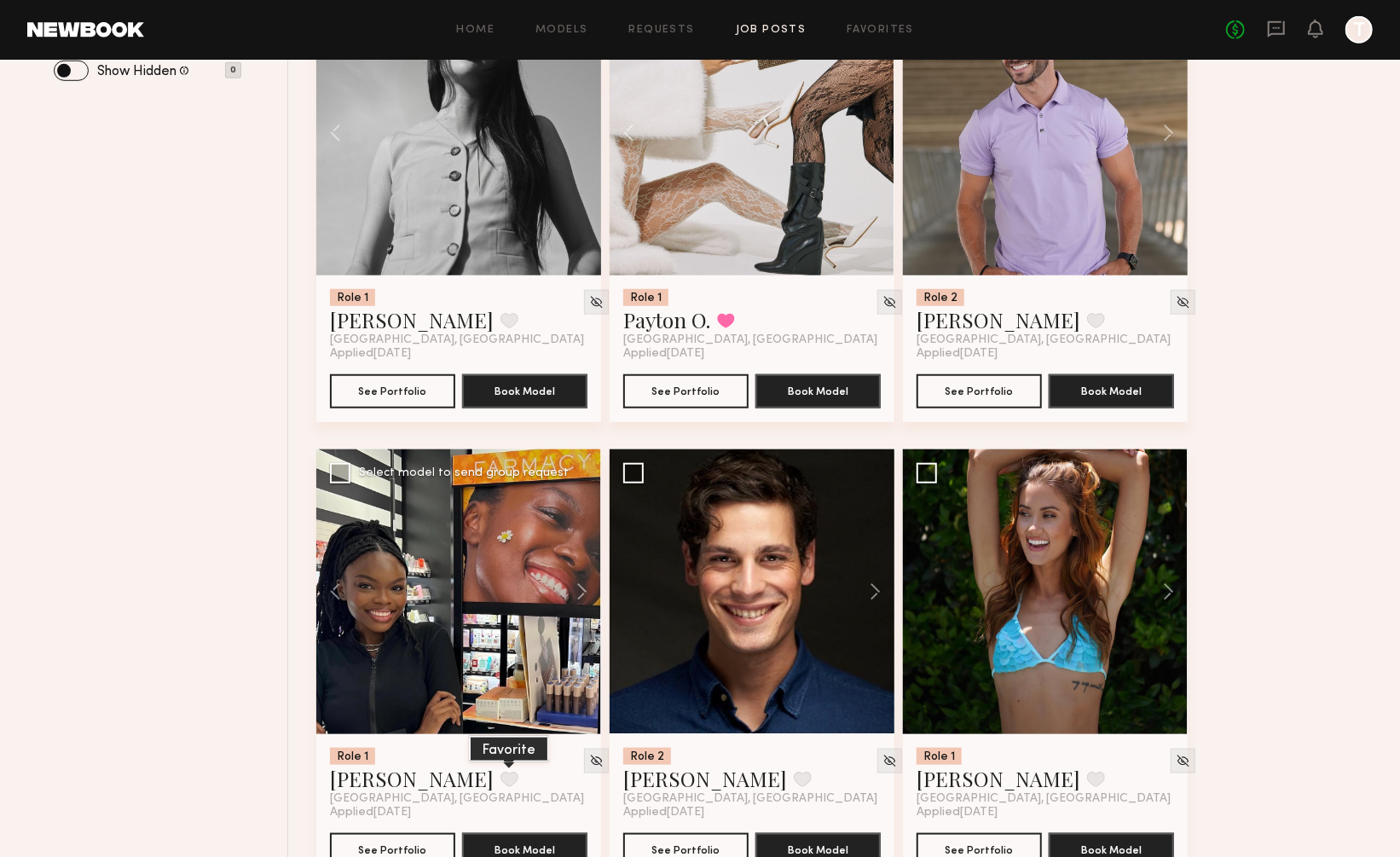
click at [500, 771] on button at bounding box center [509, 779] width 18 height 15
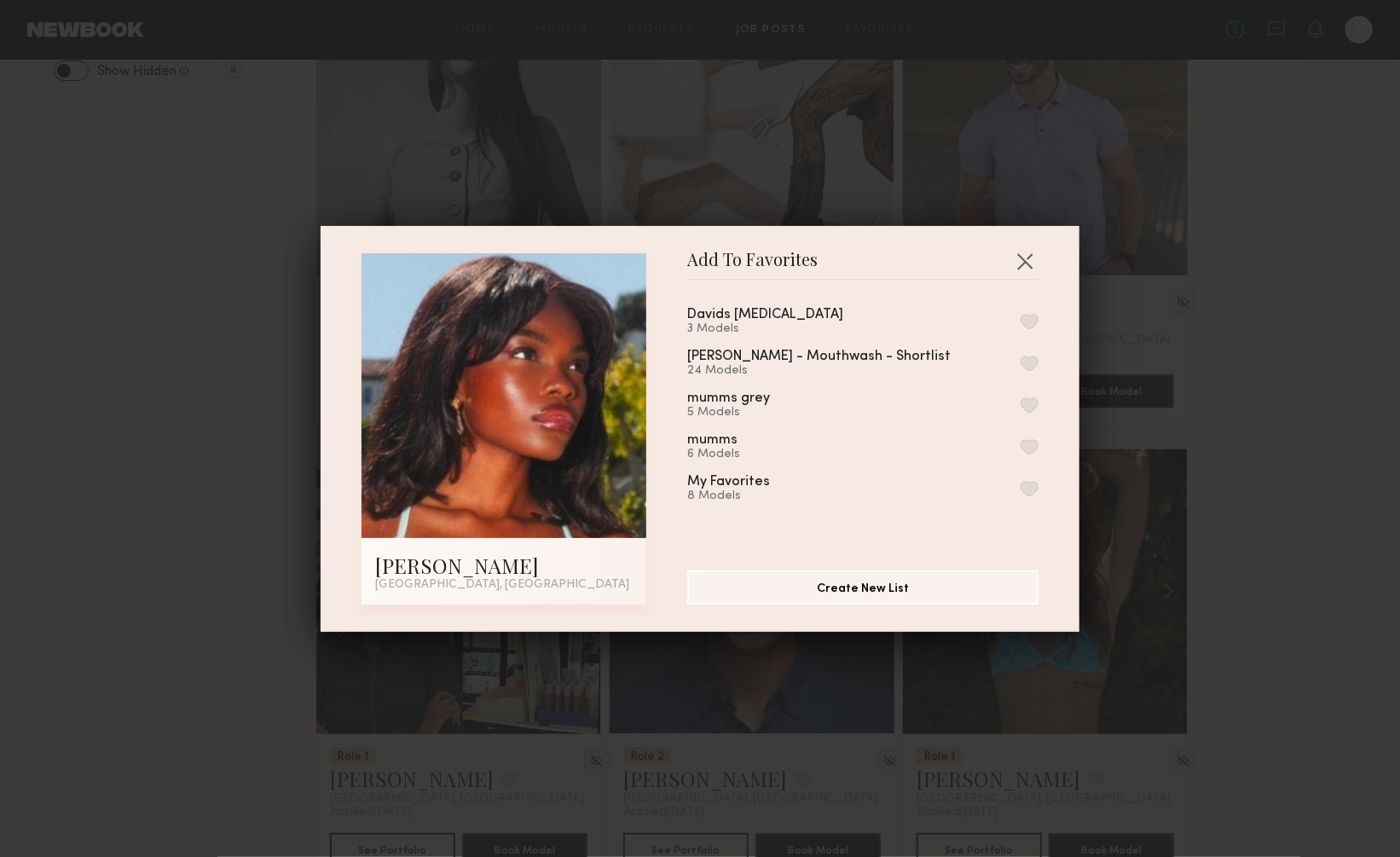
click at [1033, 315] on button "button" at bounding box center [1029, 321] width 18 height 15
click at [1026, 258] on button "button" at bounding box center [1024, 261] width 28 height 28
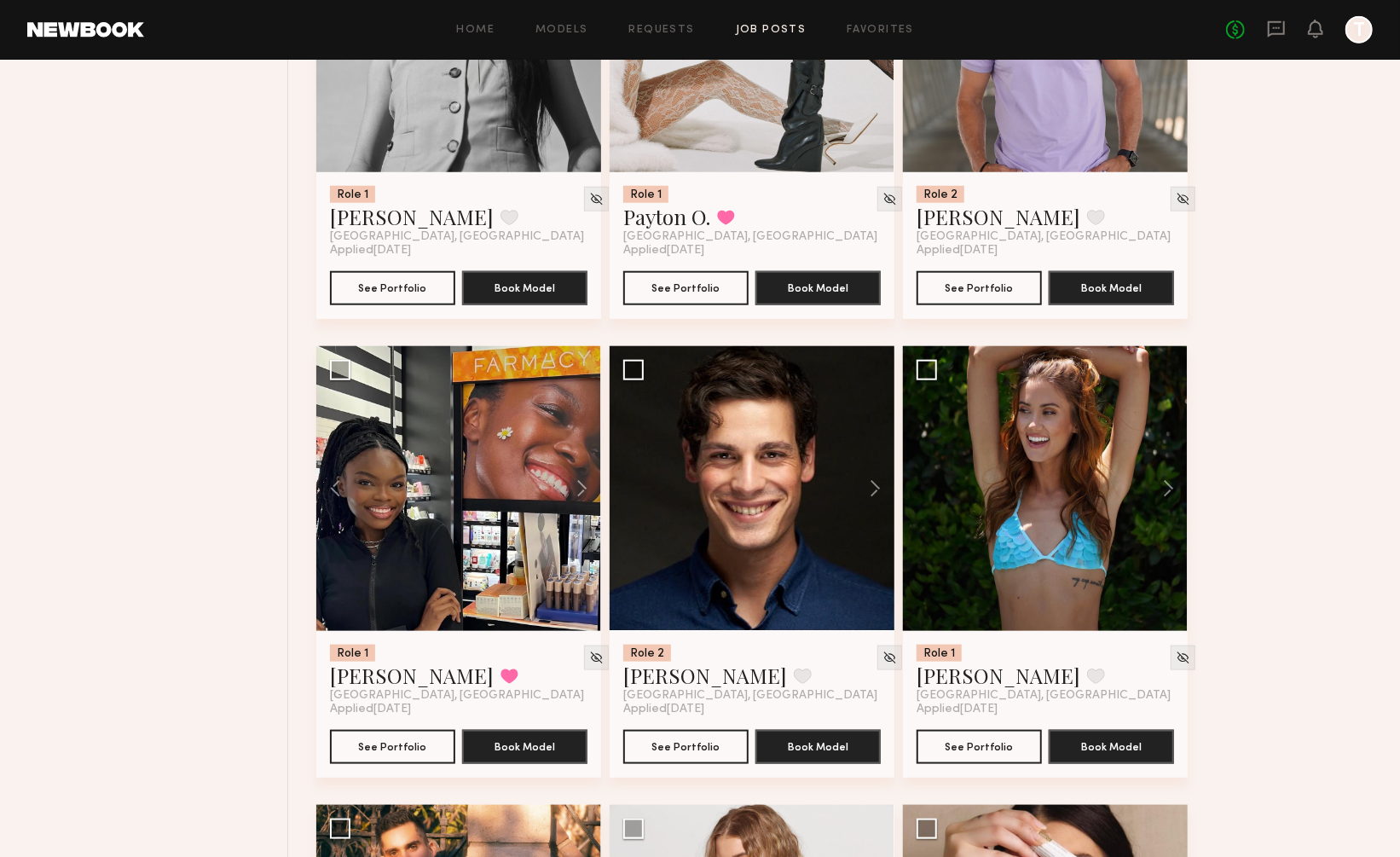
scroll to position [910, 0]
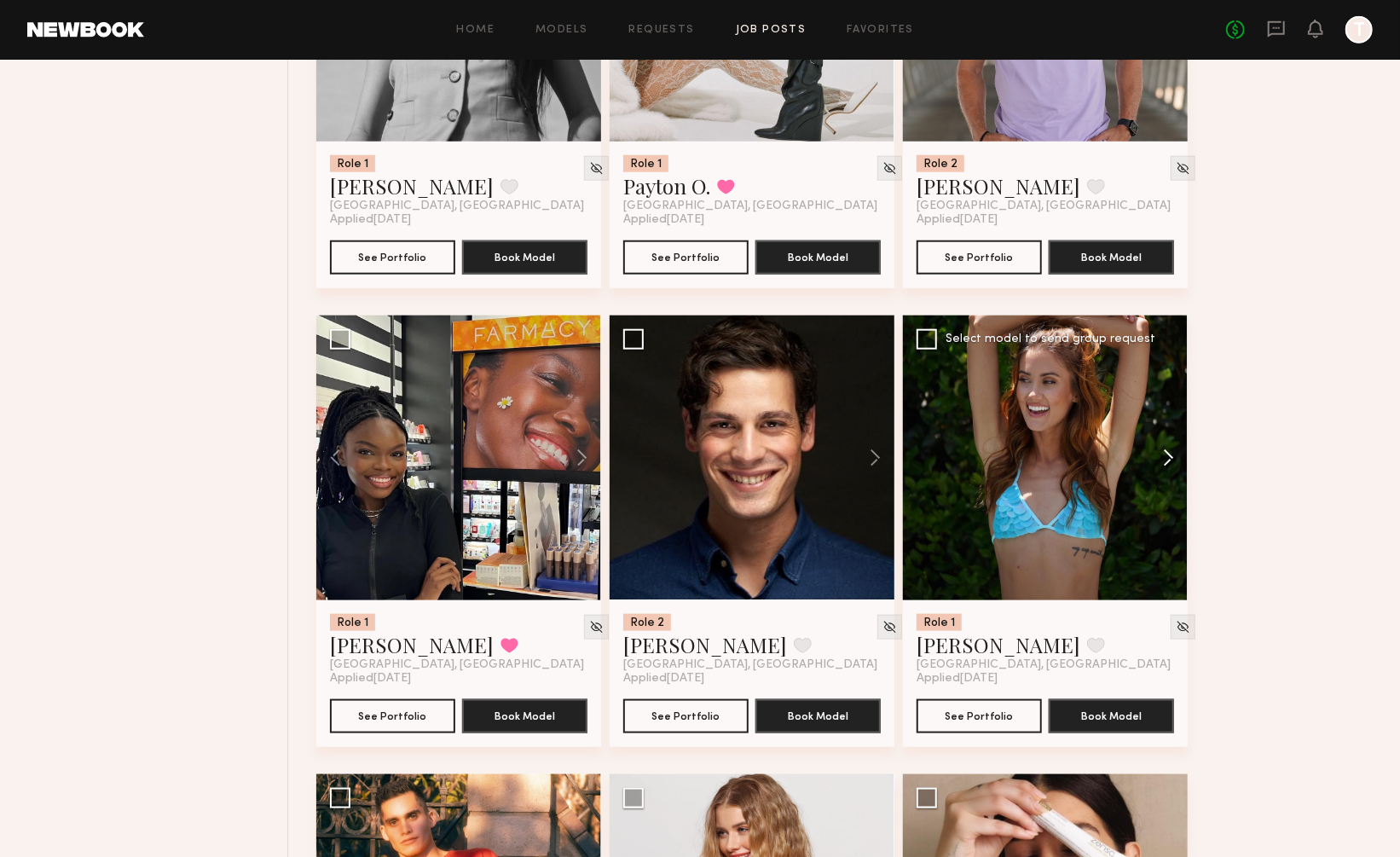
click at [1170, 414] on button at bounding box center [1159, 458] width 54 height 284
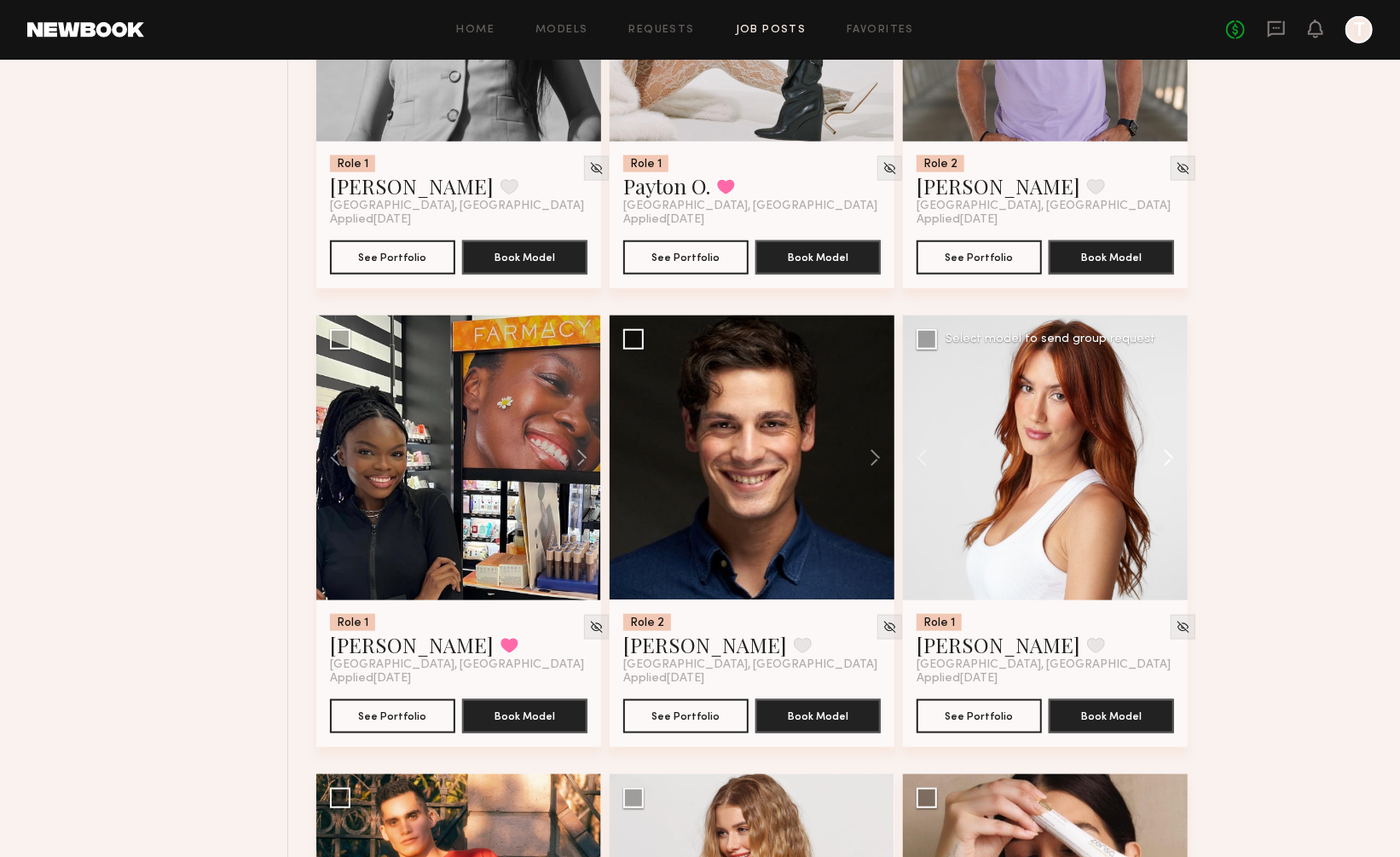
click at [1170, 414] on button at bounding box center [1159, 458] width 54 height 284
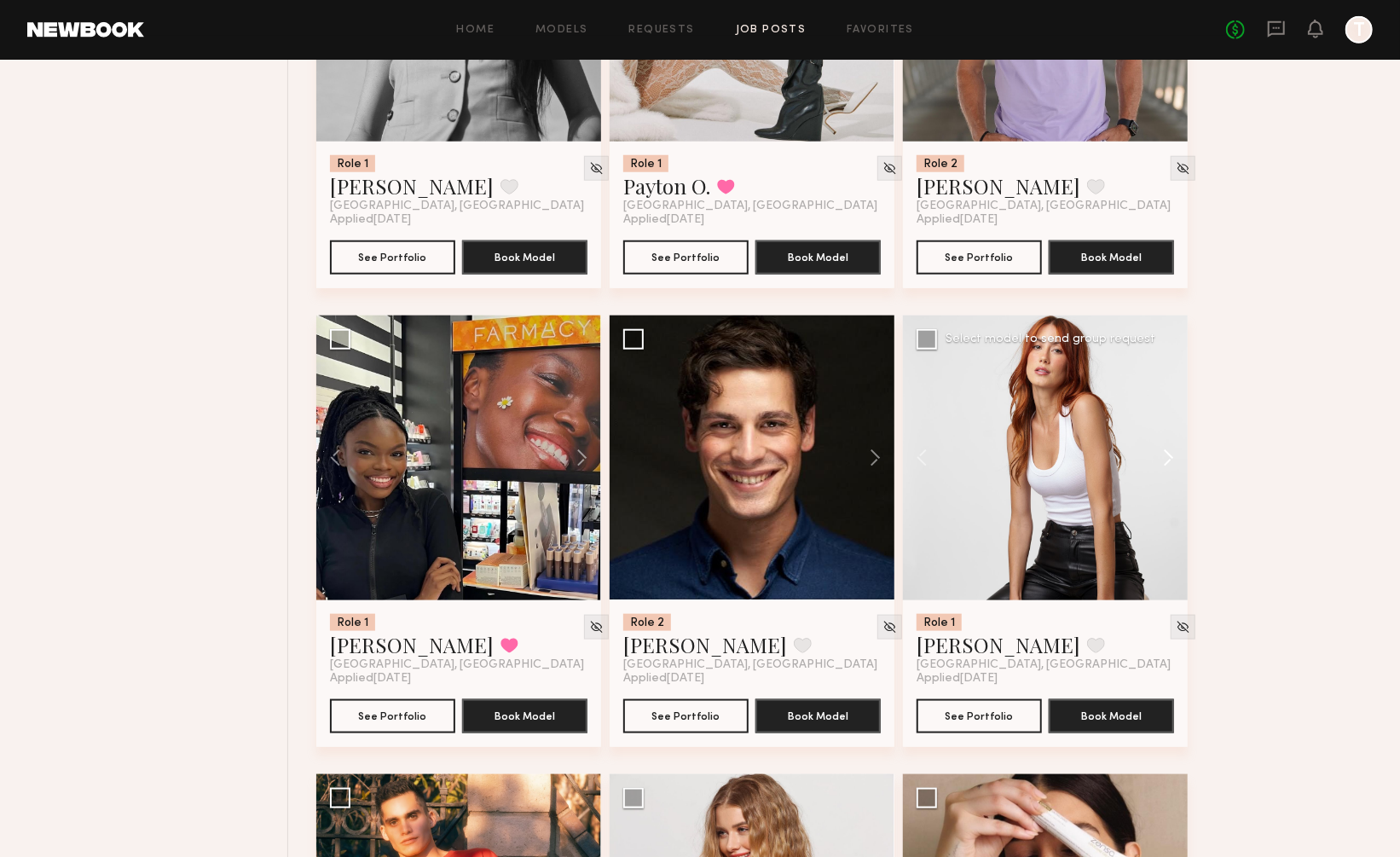
click at [1170, 414] on button at bounding box center [1159, 458] width 54 height 284
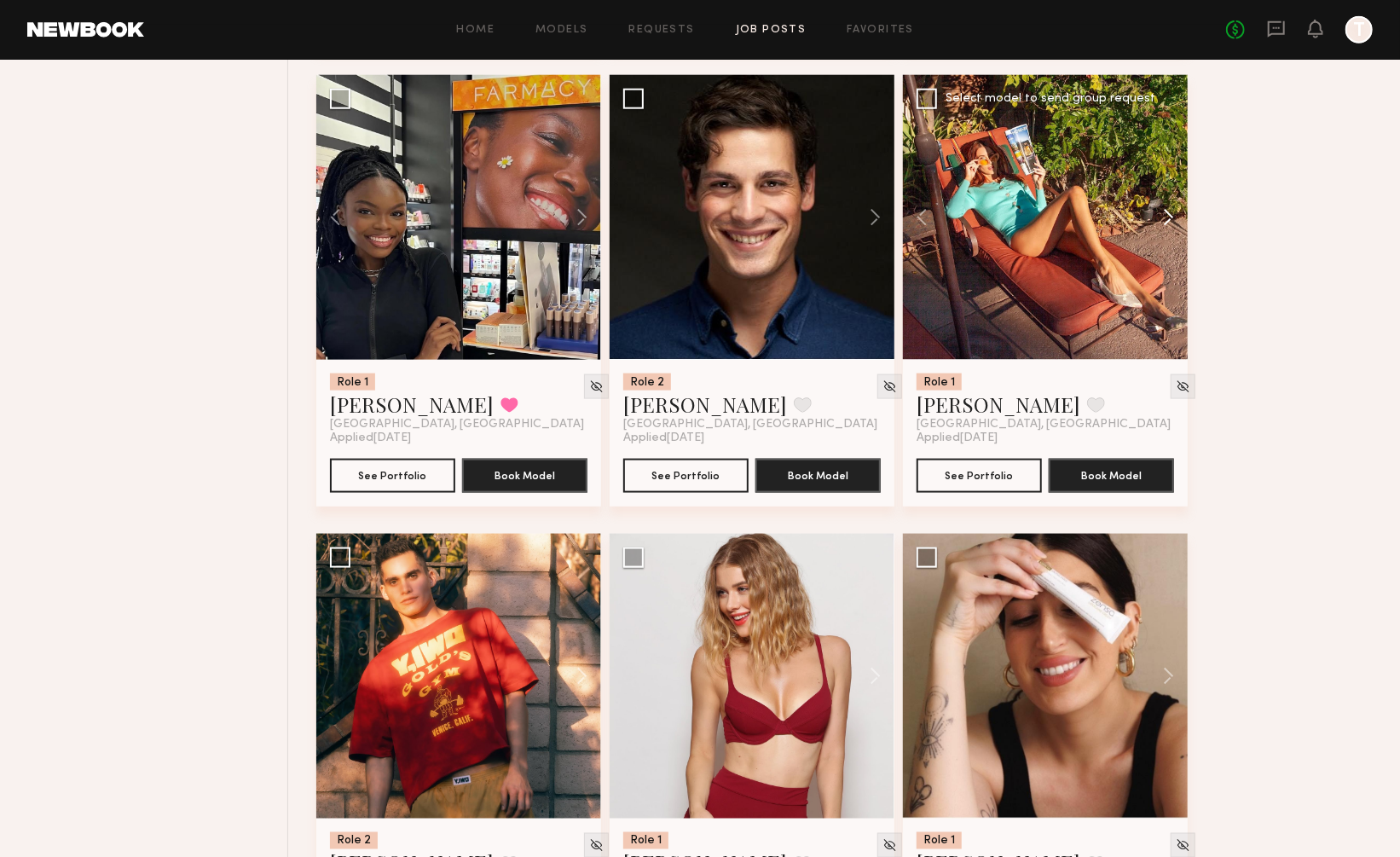
scroll to position [1166, 0]
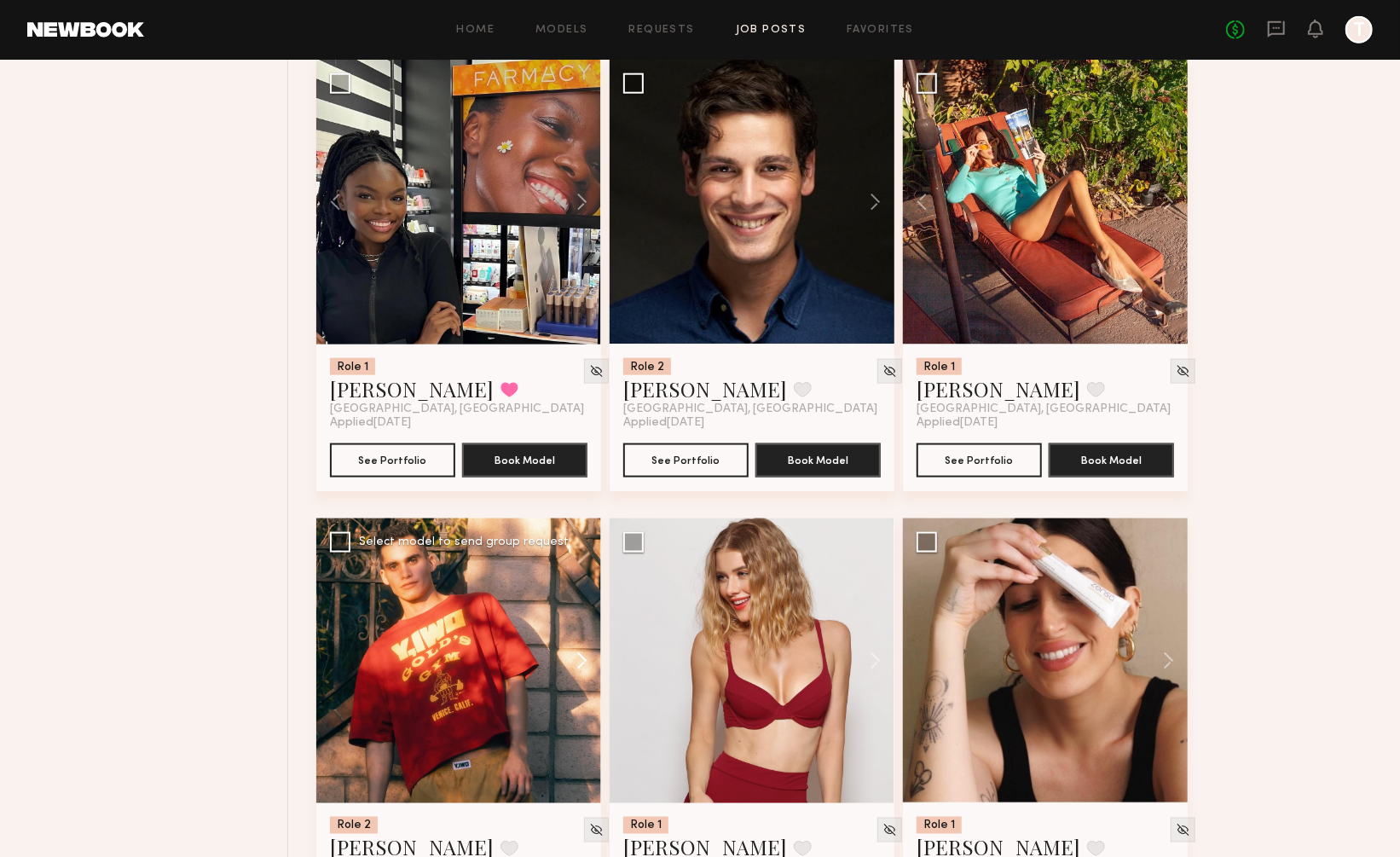
click at [581, 622] on button at bounding box center [574, 660] width 54 height 284
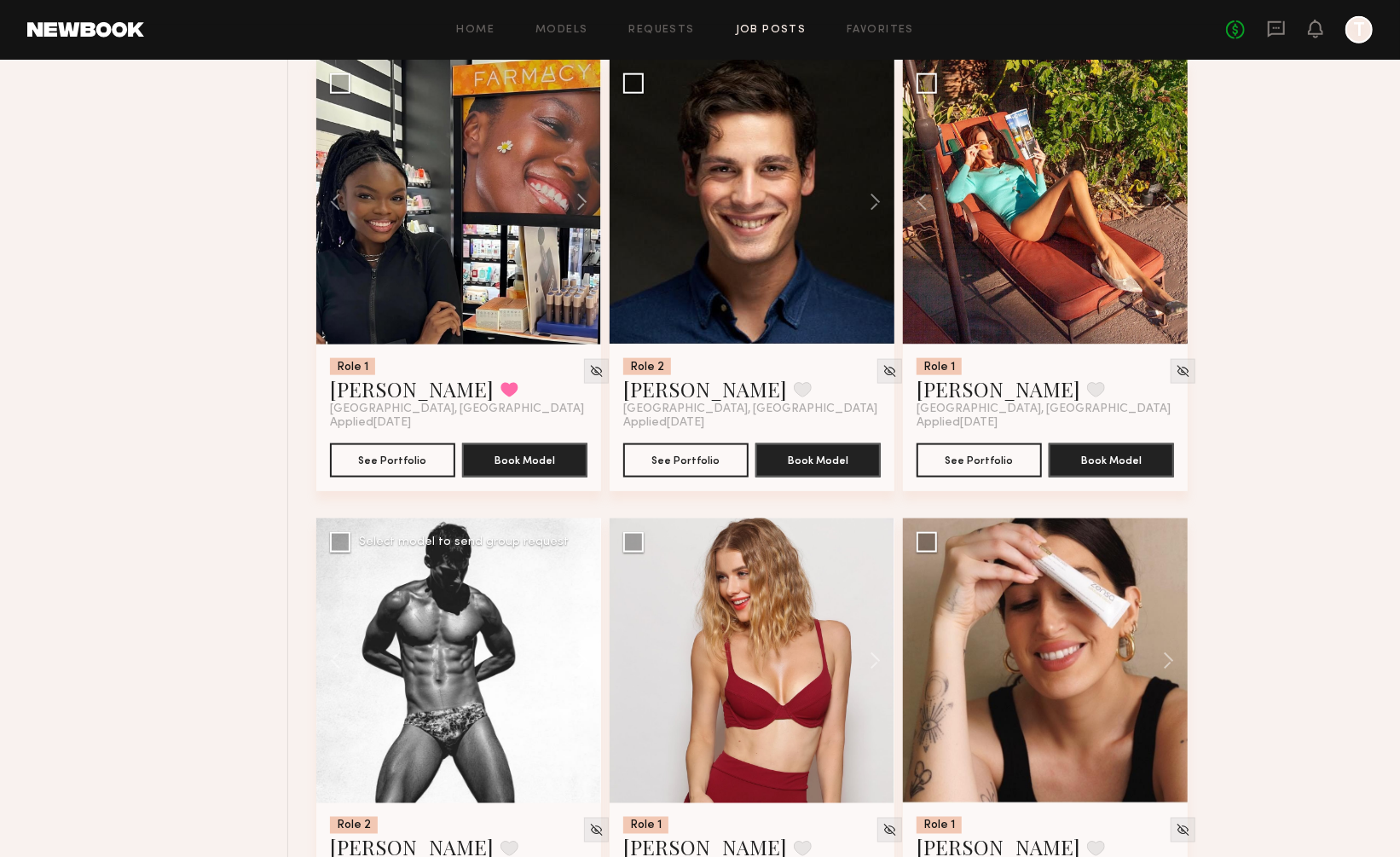
click at [581, 622] on button at bounding box center [574, 660] width 54 height 284
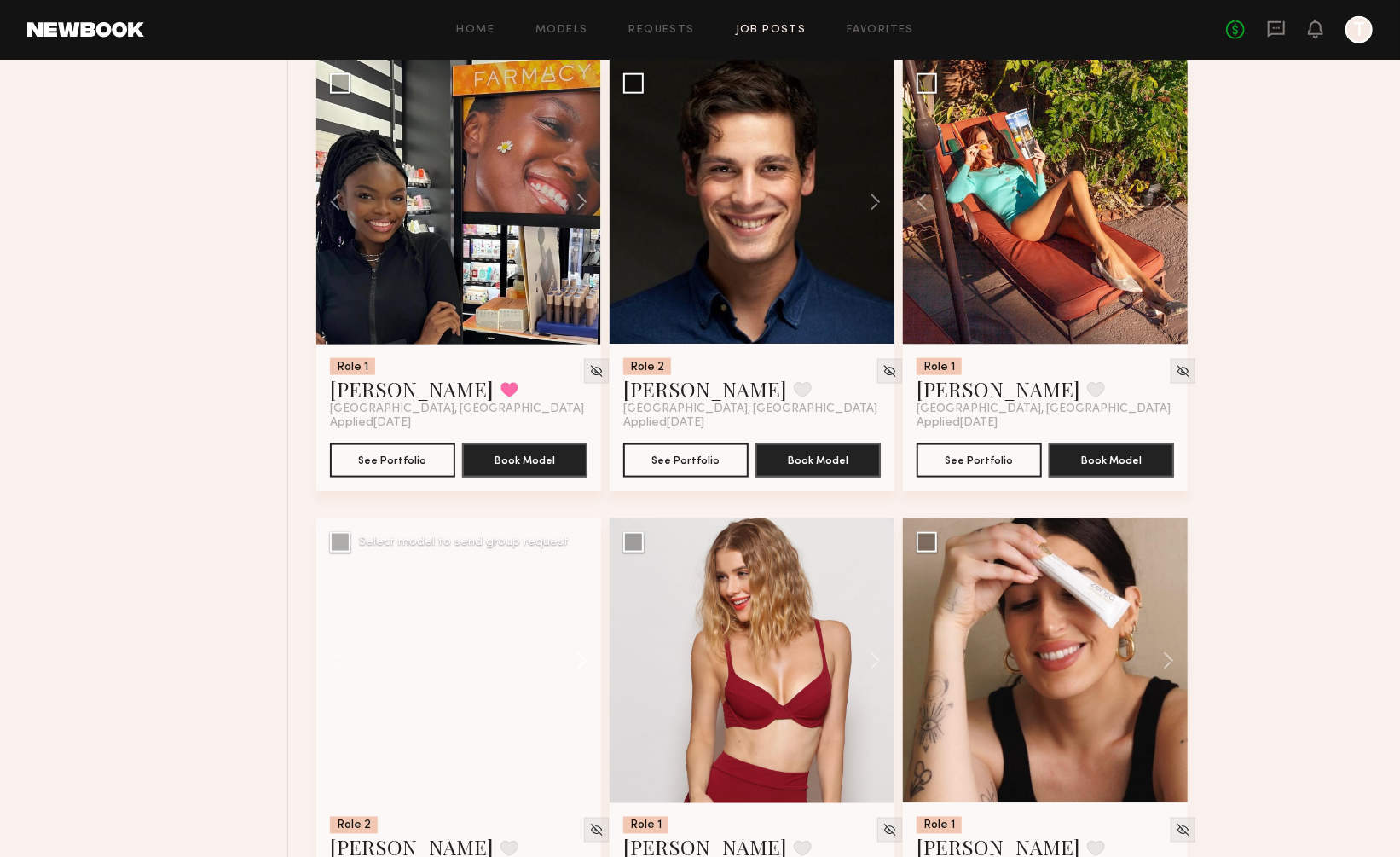
click at [581, 622] on button at bounding box center [574, 660] width 54 height 284
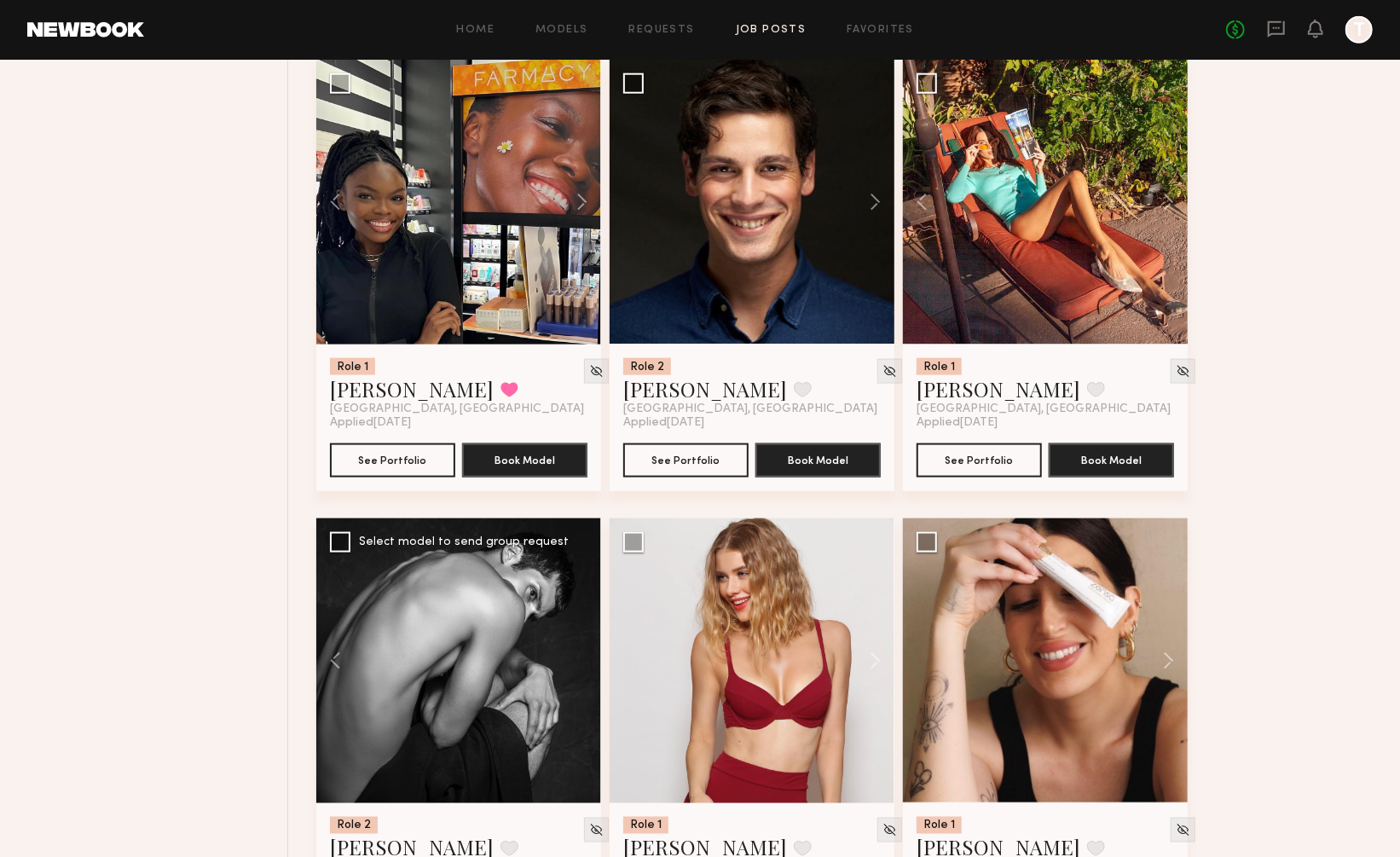
click at [581, 622] on div at bounding box center [458, 660] width 284 height 284
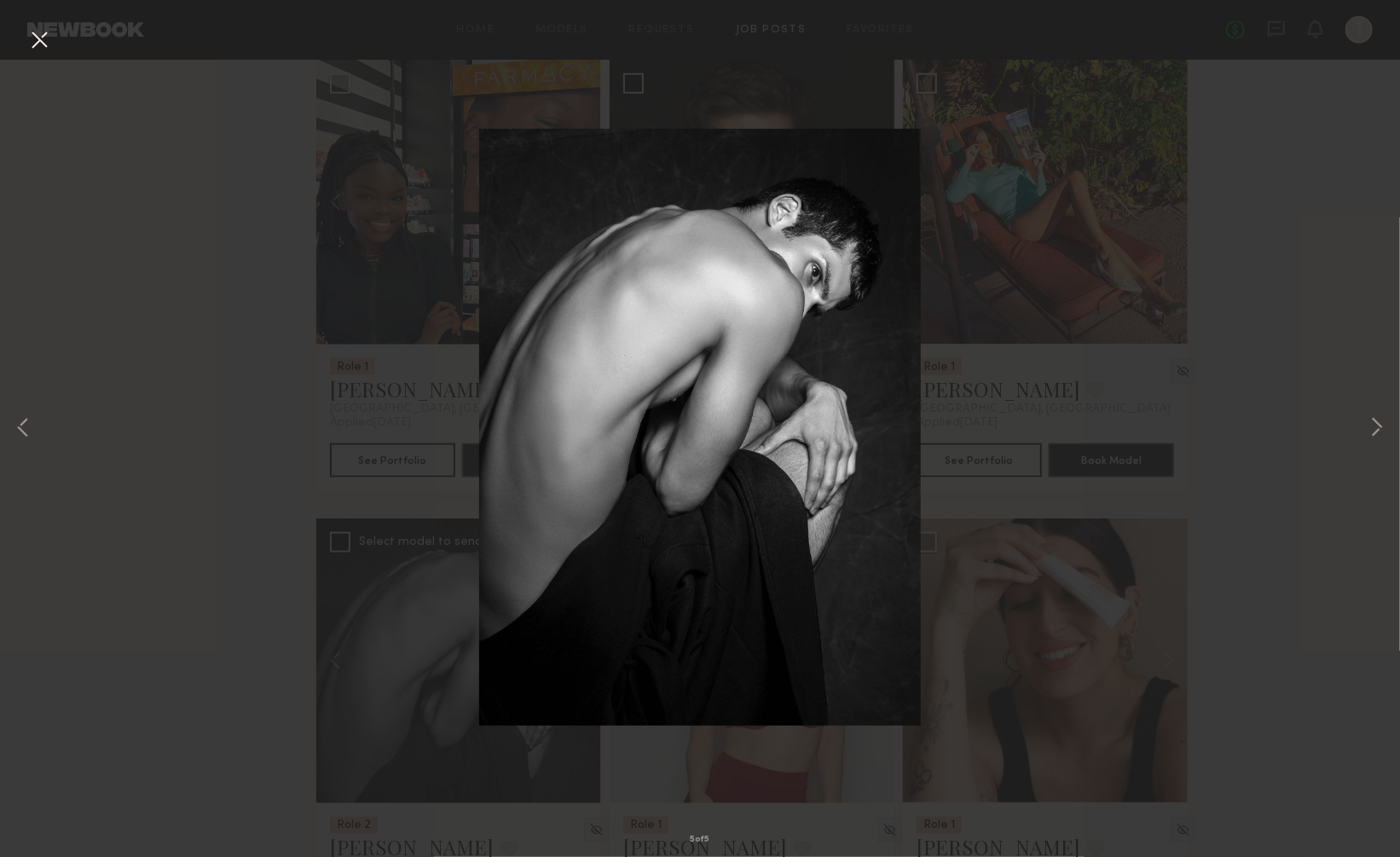
click at [40, 40] on button at bounding box center [39, 41] width 28 height 30
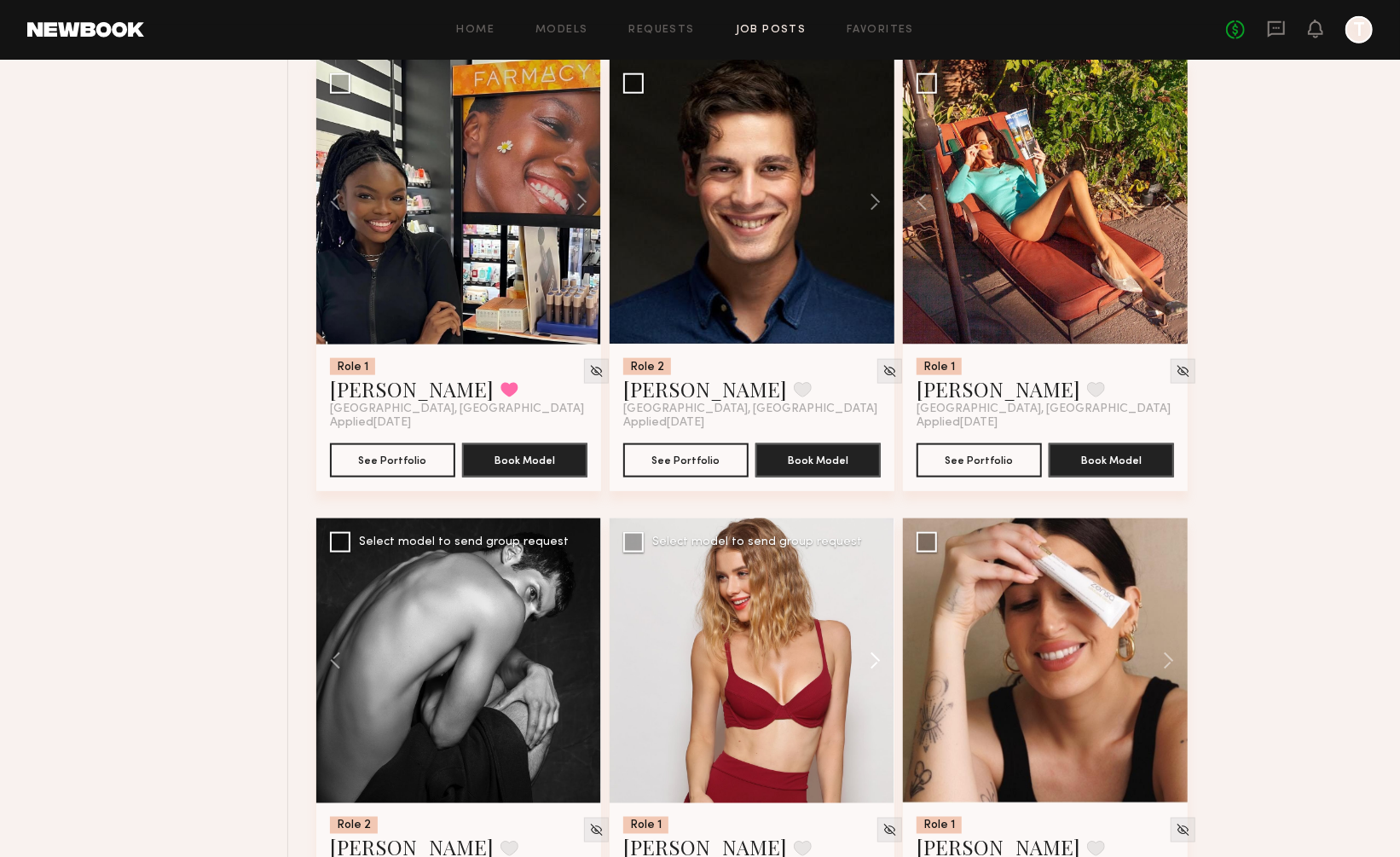
click at [878, 624] on button at bounding box center [866, 660] width 54 height 284
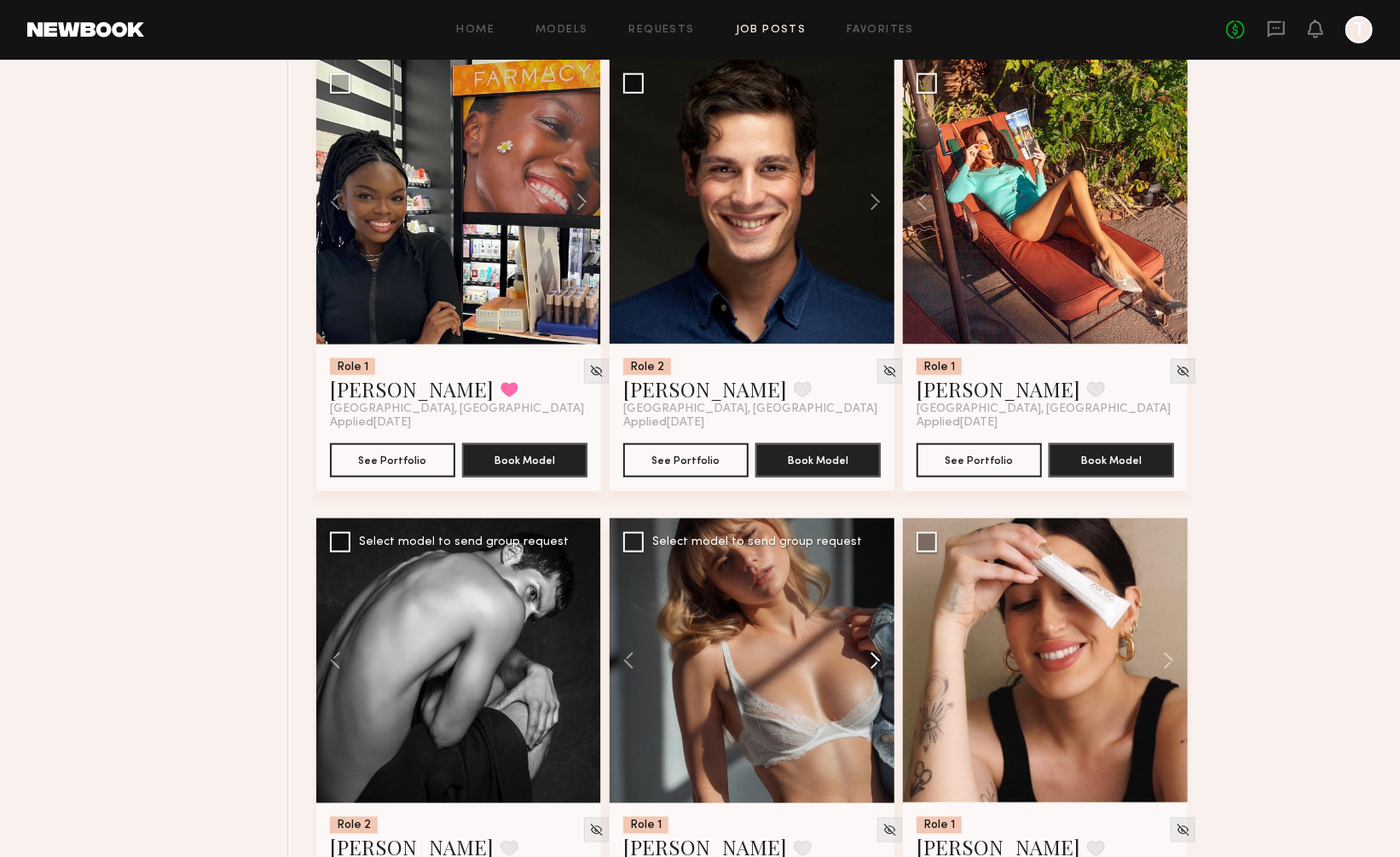
click at [878, 624] on button at bounding box center [866, 660] width 54 height 284
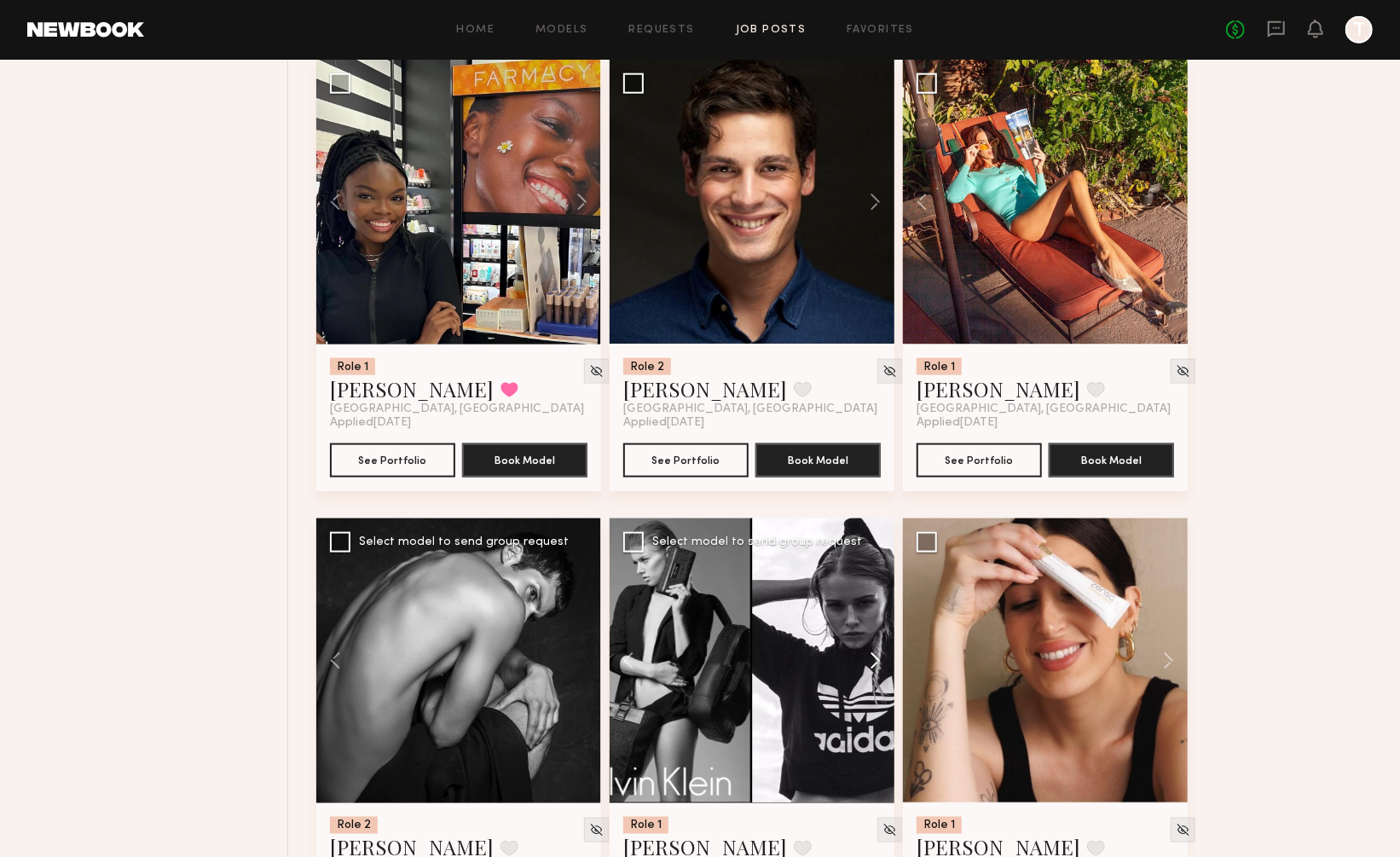
click at [878, 624] on button at bounding box center [866, 660] width 54 height 284
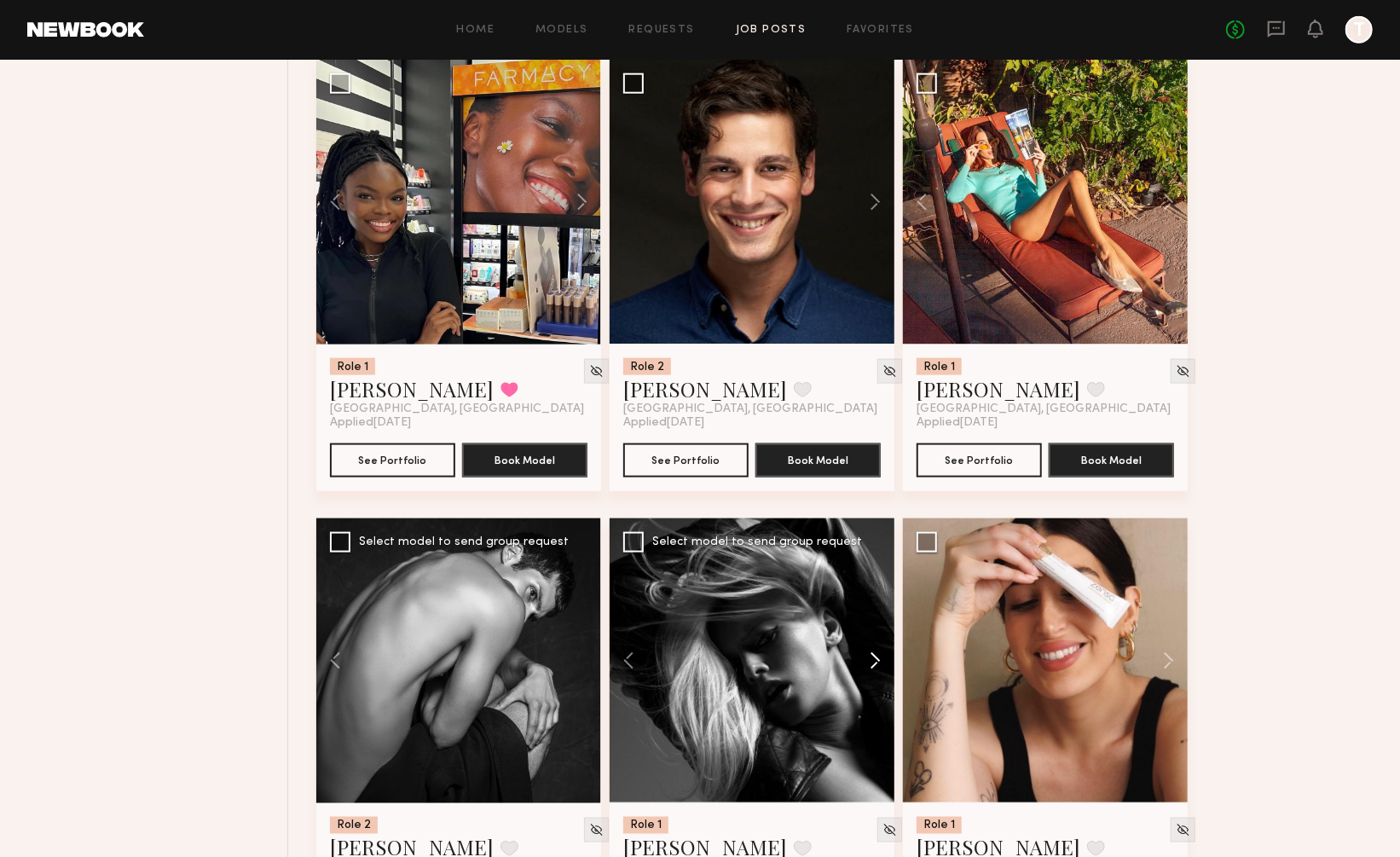
click at [878, 624] on button at bounding box center [866, 660] width 54 height 284
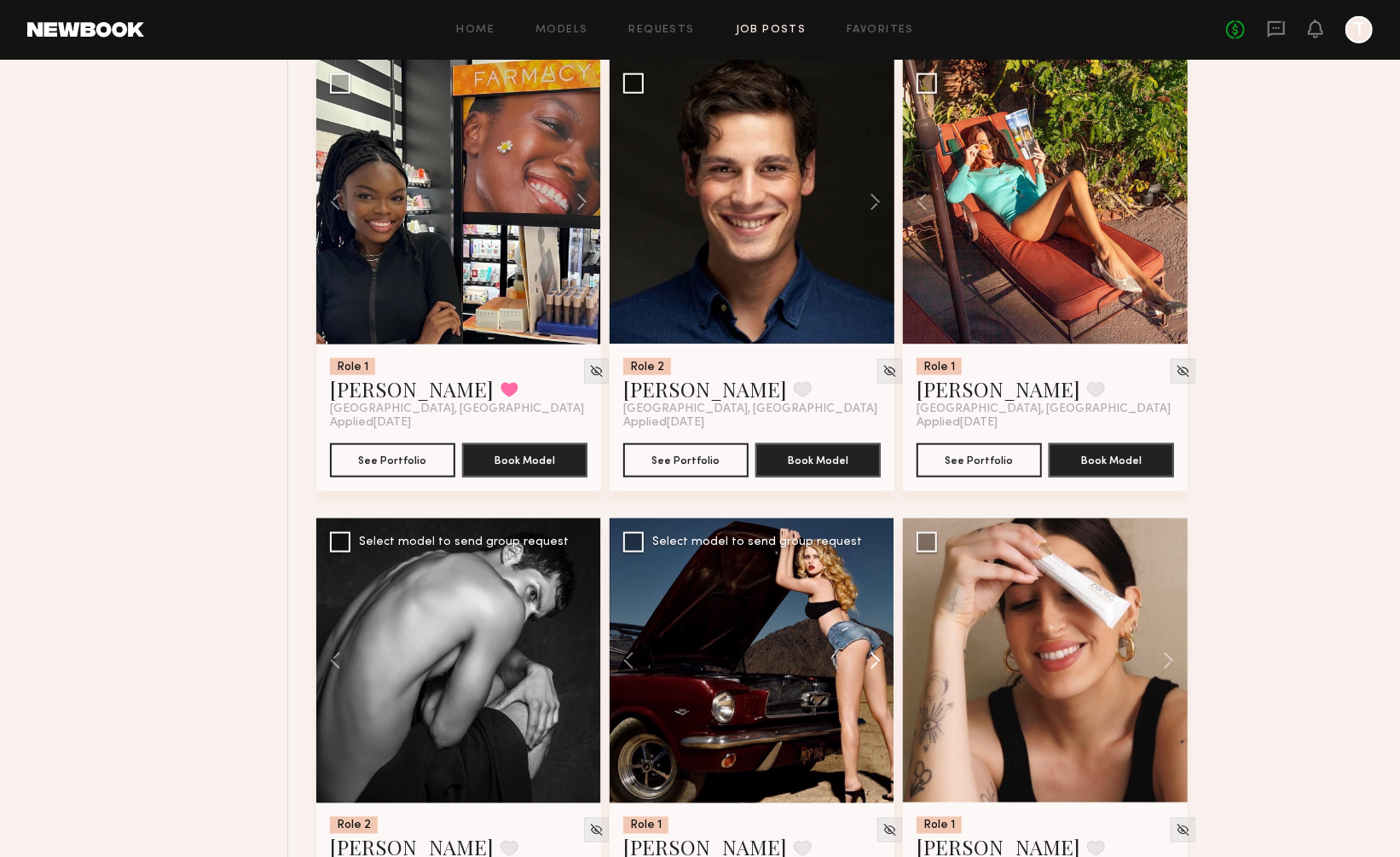
click at [878, 624] on button at bounding box center [866, 660] width 54 height 284
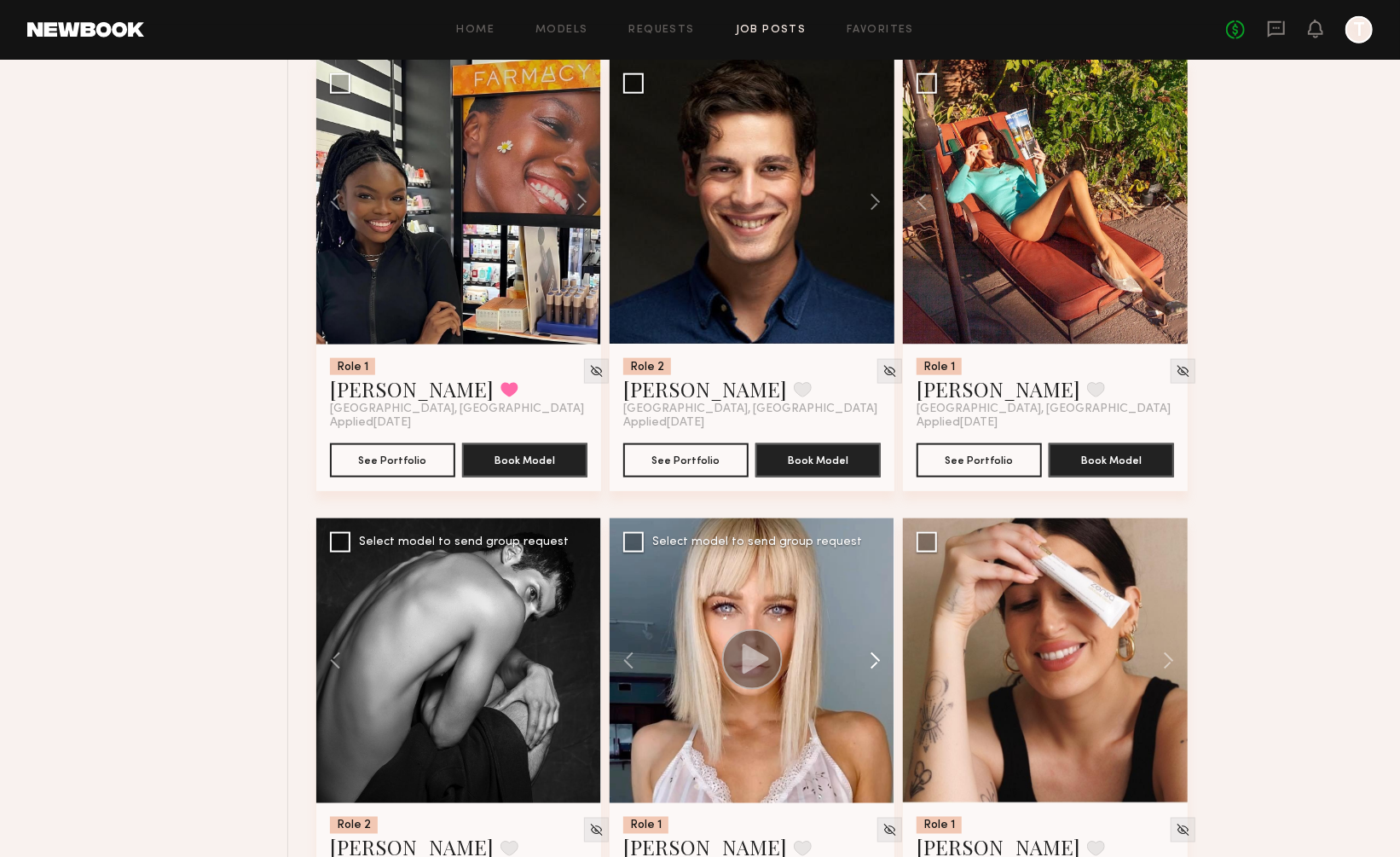
click at [878, 624] on button at bounding box center [866, 660] width 54 height 284
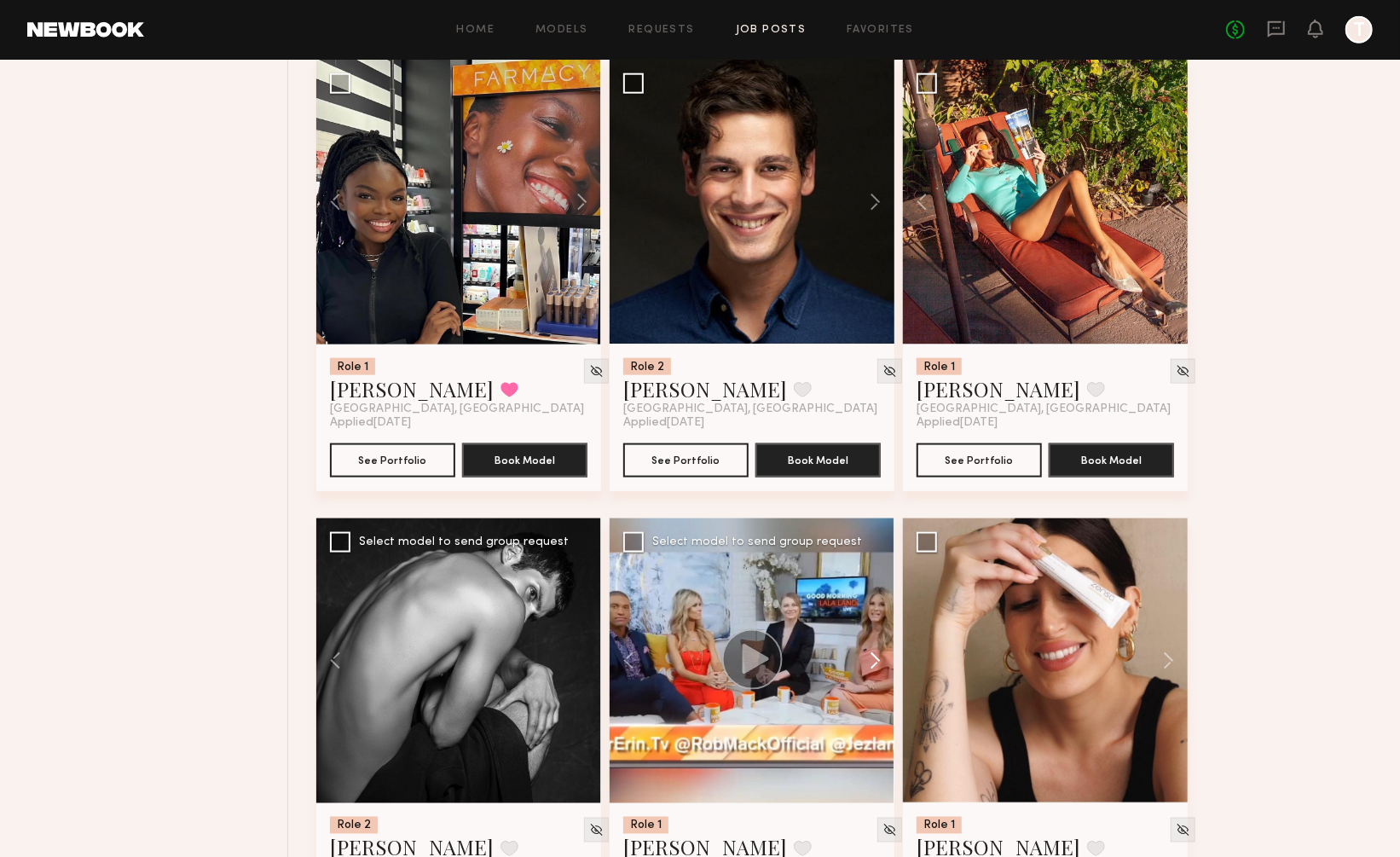
click at [878, 624] on button at bounding box center [866, 660] width 54 height 284
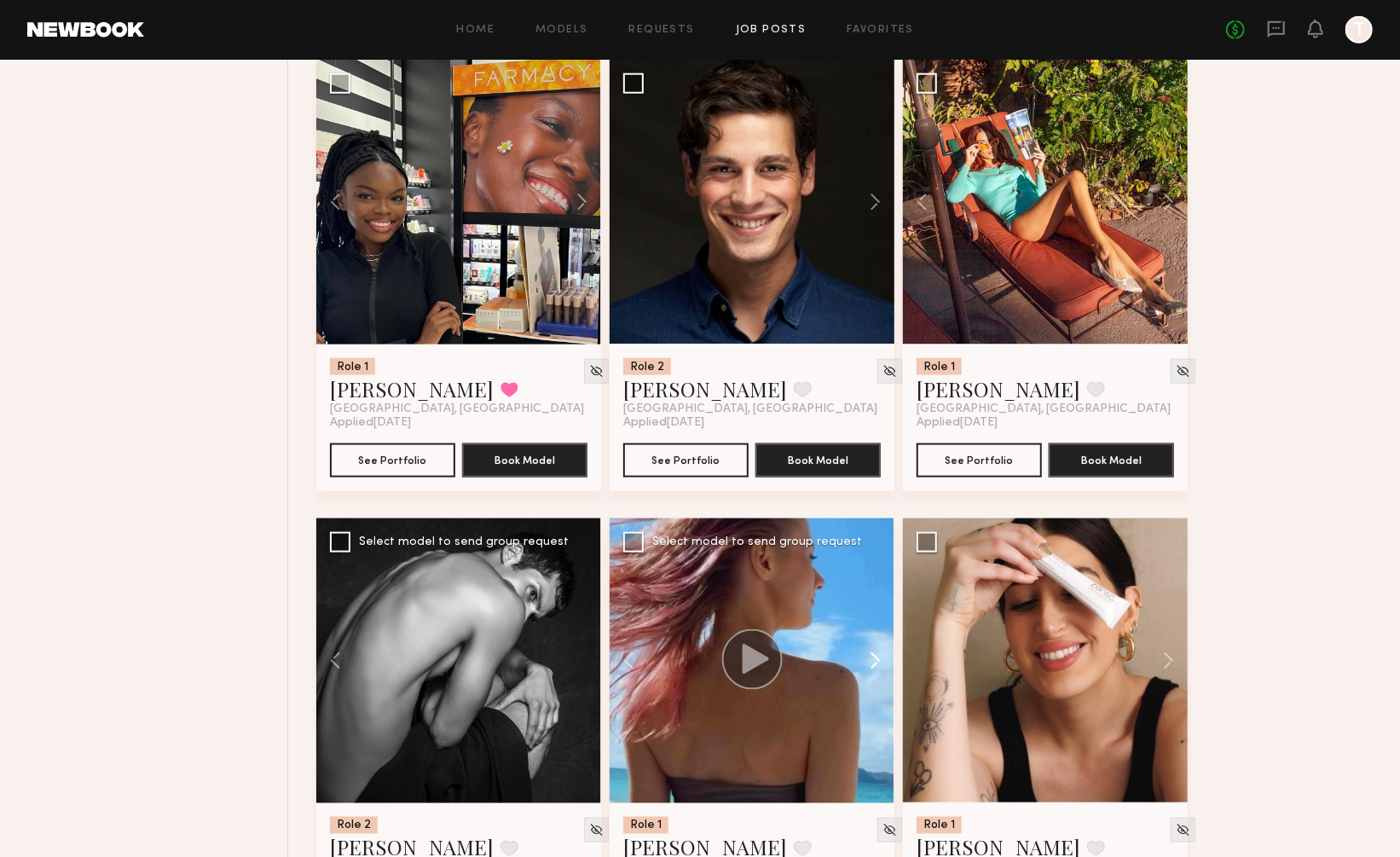
click at [878, 624] on button at bounding box center [866, 660] width 54 height 284
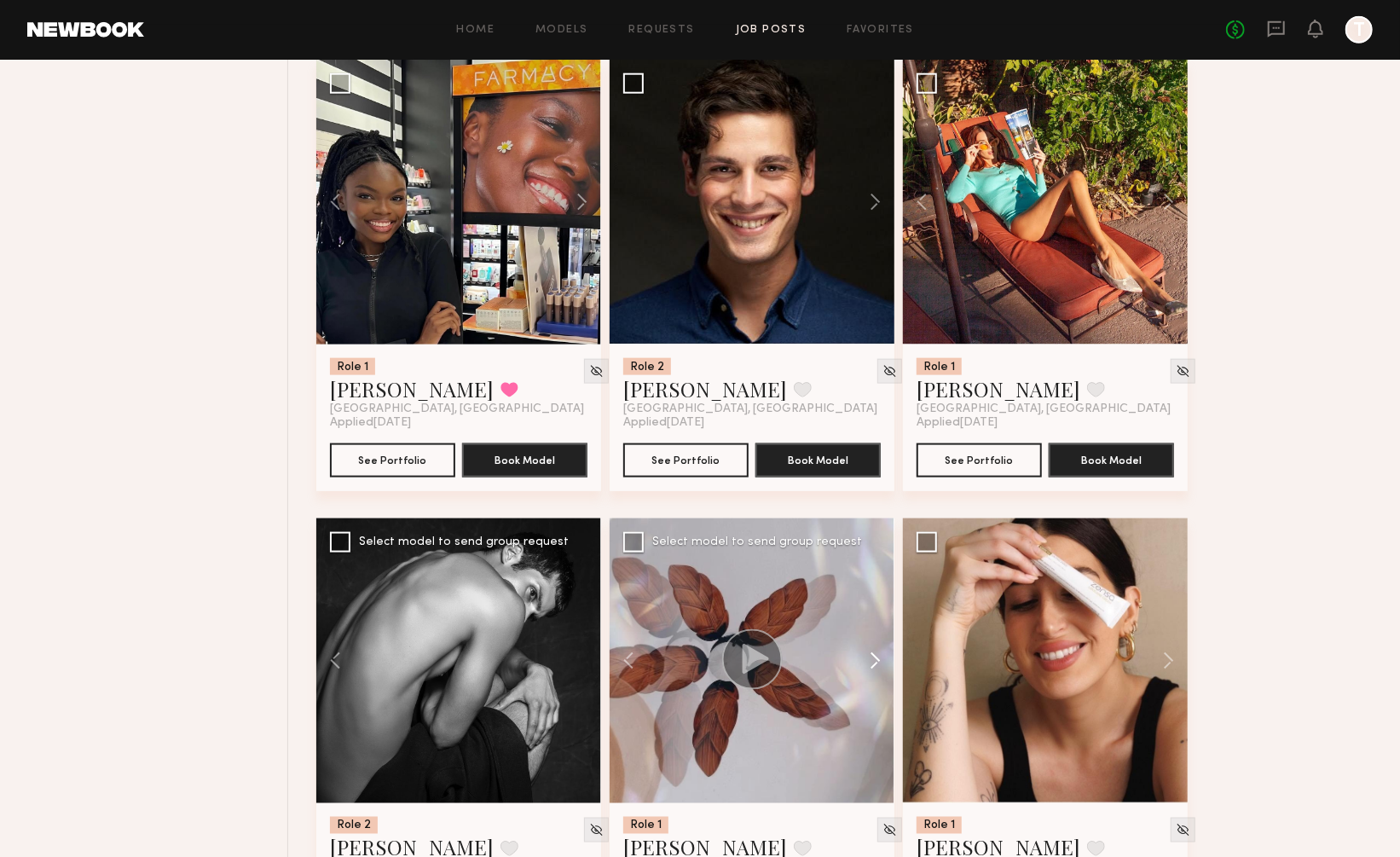
click at [878, 624] on button at bounding box center [866, 660] width 54 height 284
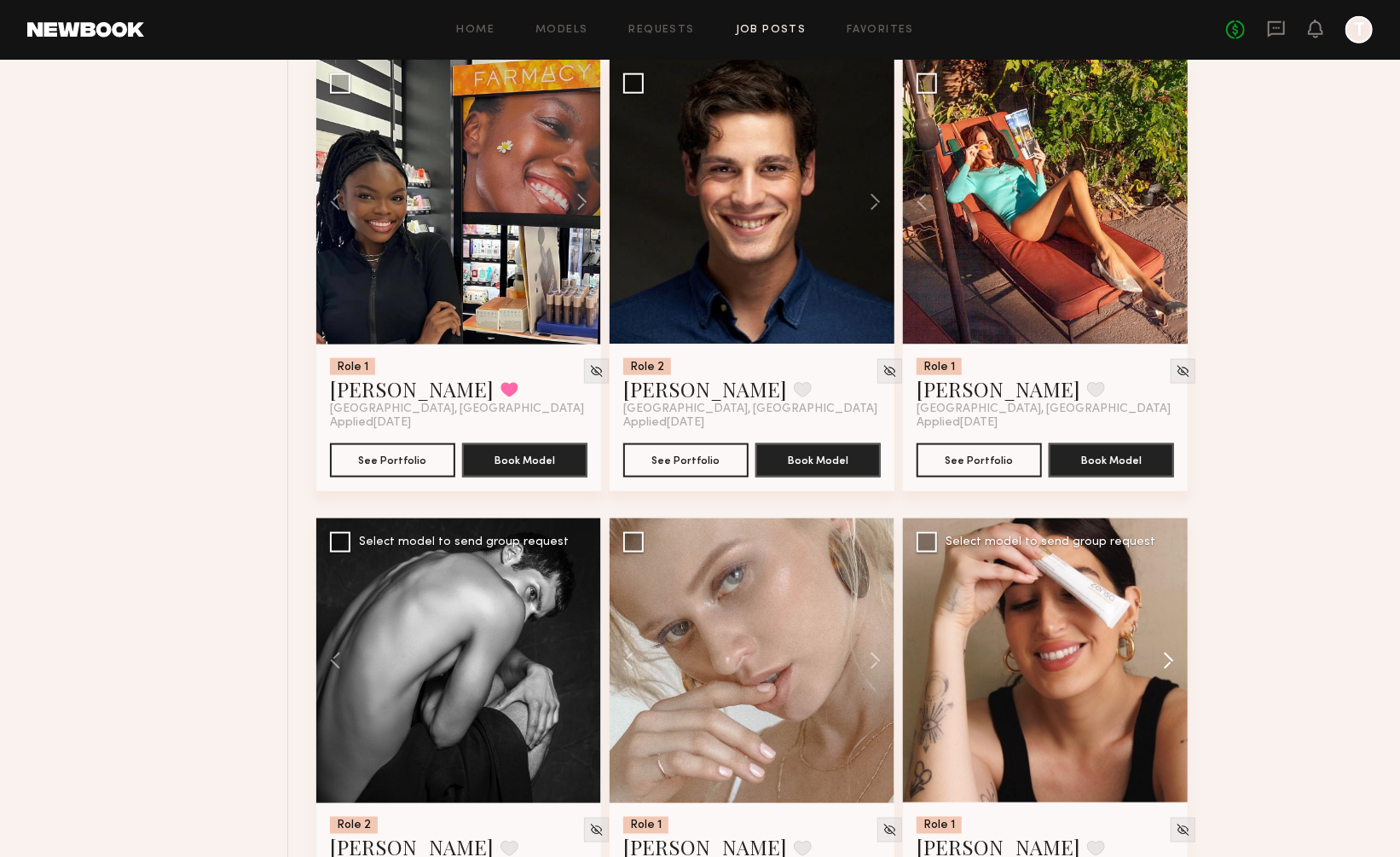
click at [1166, 616] on button at bounding box center [1159, 660] width 54 height 284
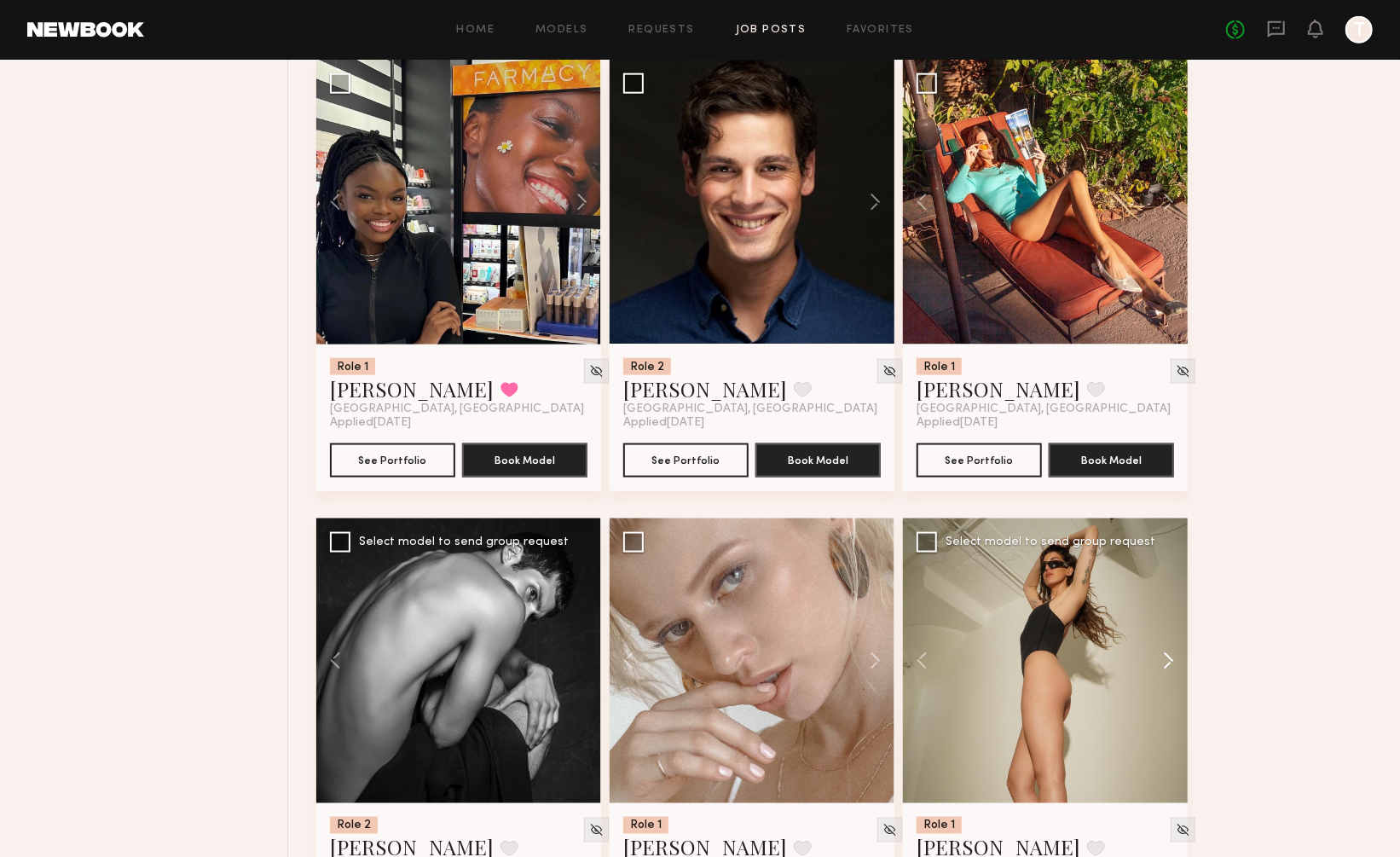
click at [1166, 616] on button at bounding box center [1159, 660] width 54 height 284
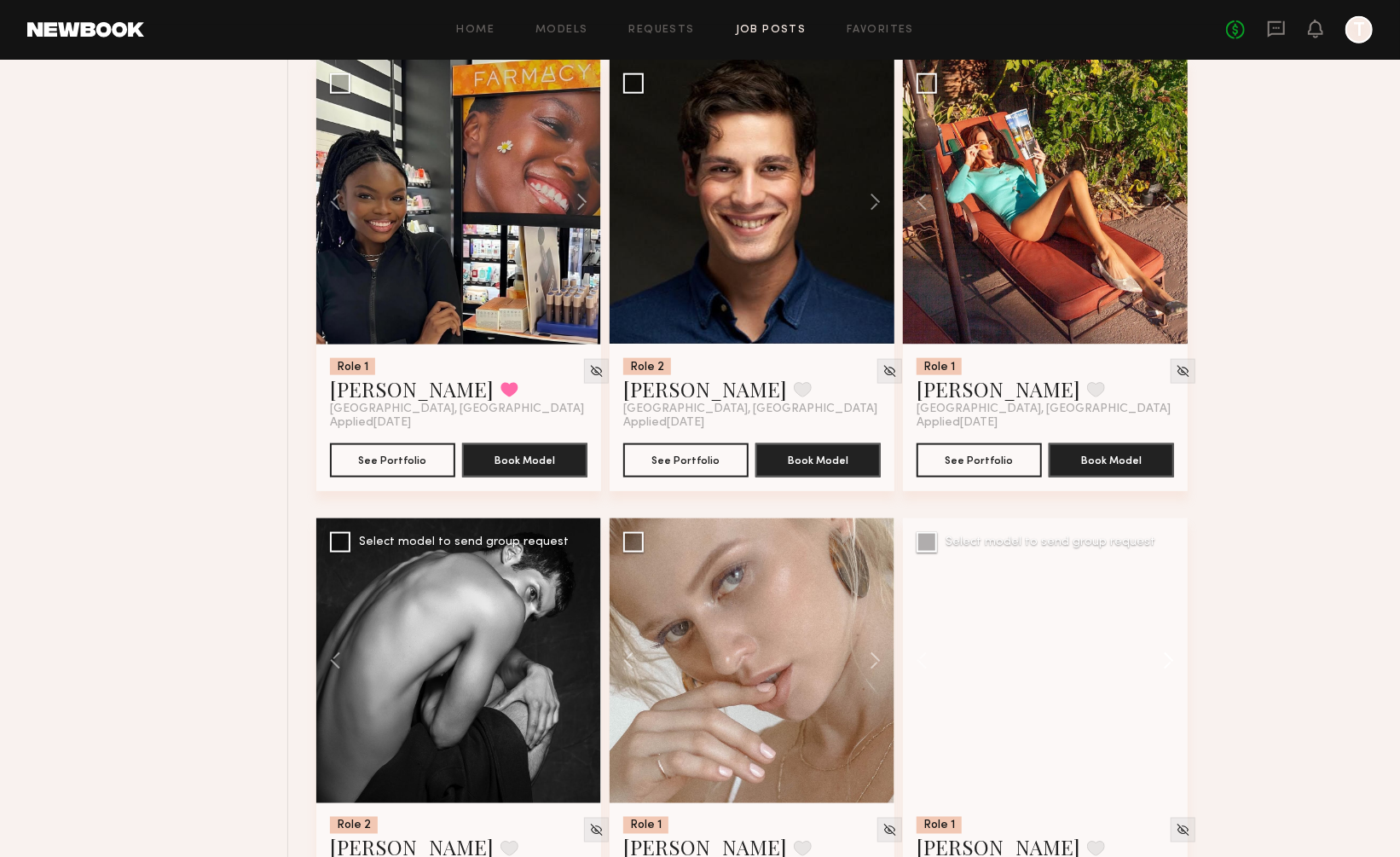
click at [1166, 616] on button at bounding box center [1159, 660] width 54 height 284
click at [1166, 616] on div at bounding box center [1044, 660] width 284 height 284
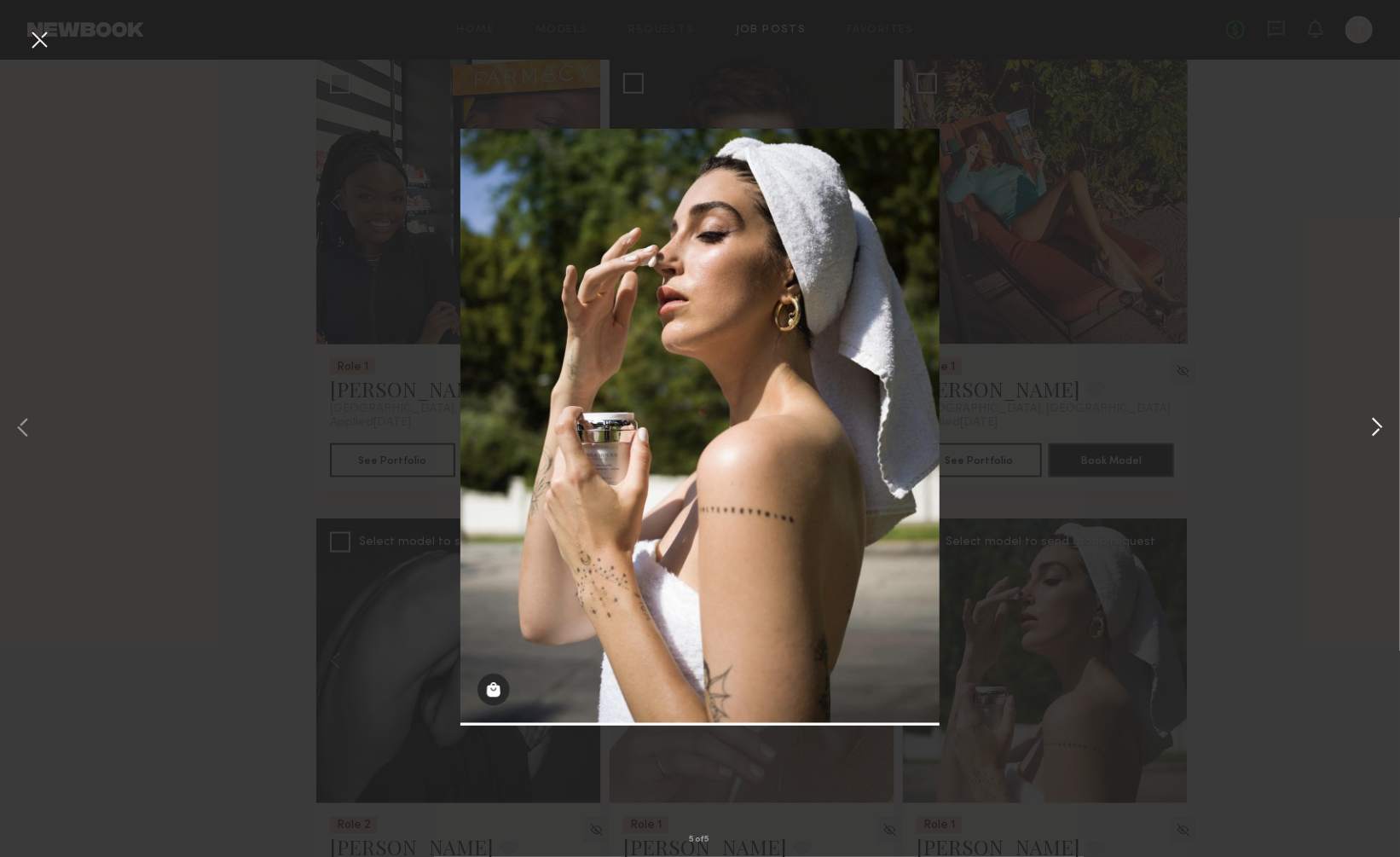
click at [1379, 424] on button at bounding box center [1377, 429] width 21 height 686
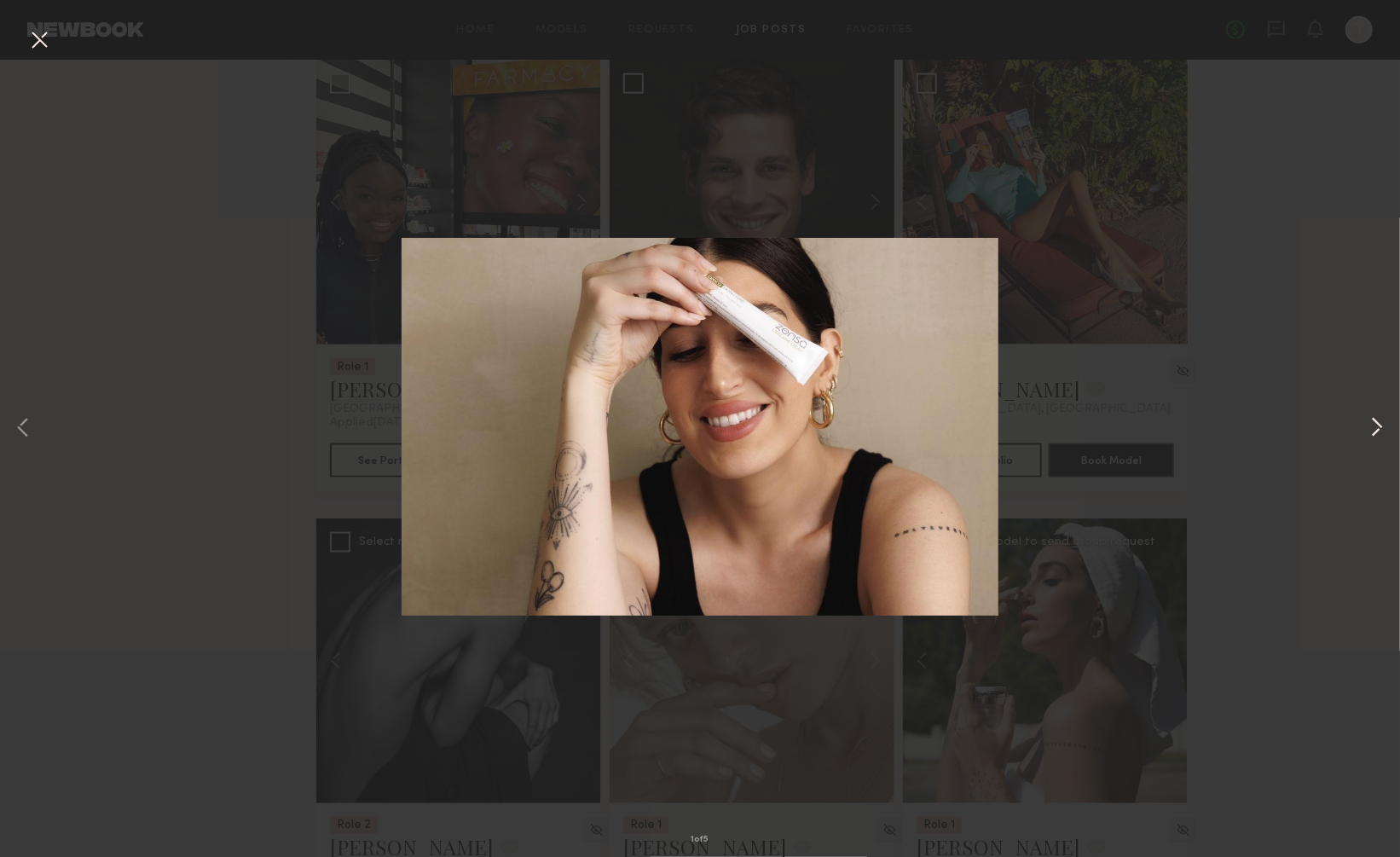
click at [1379, 424] on button at bounding box center [1377, 429] width 21 height 686
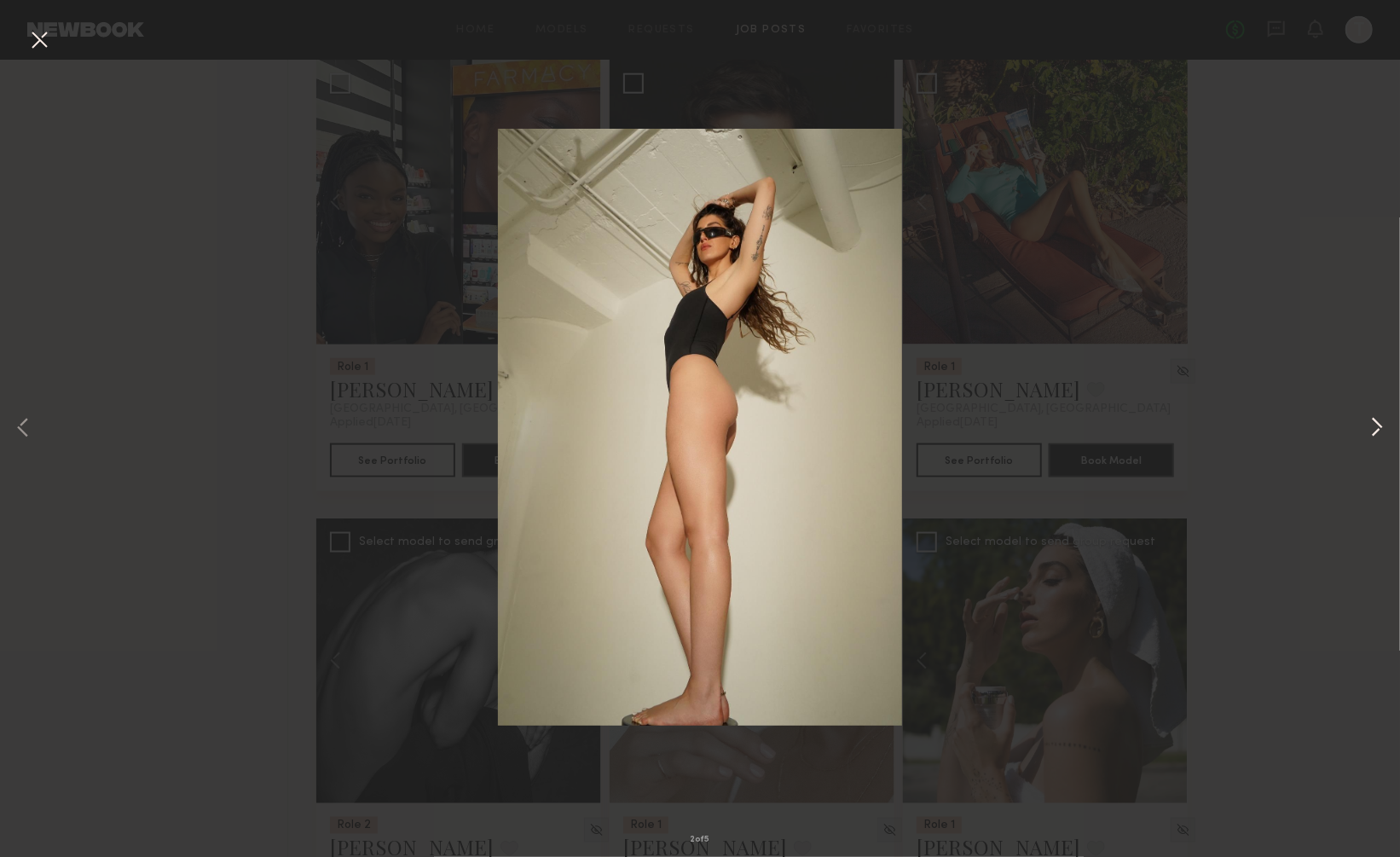
click at [1379, 424] on button at bounding box center [1377, 429] width 21 height 686
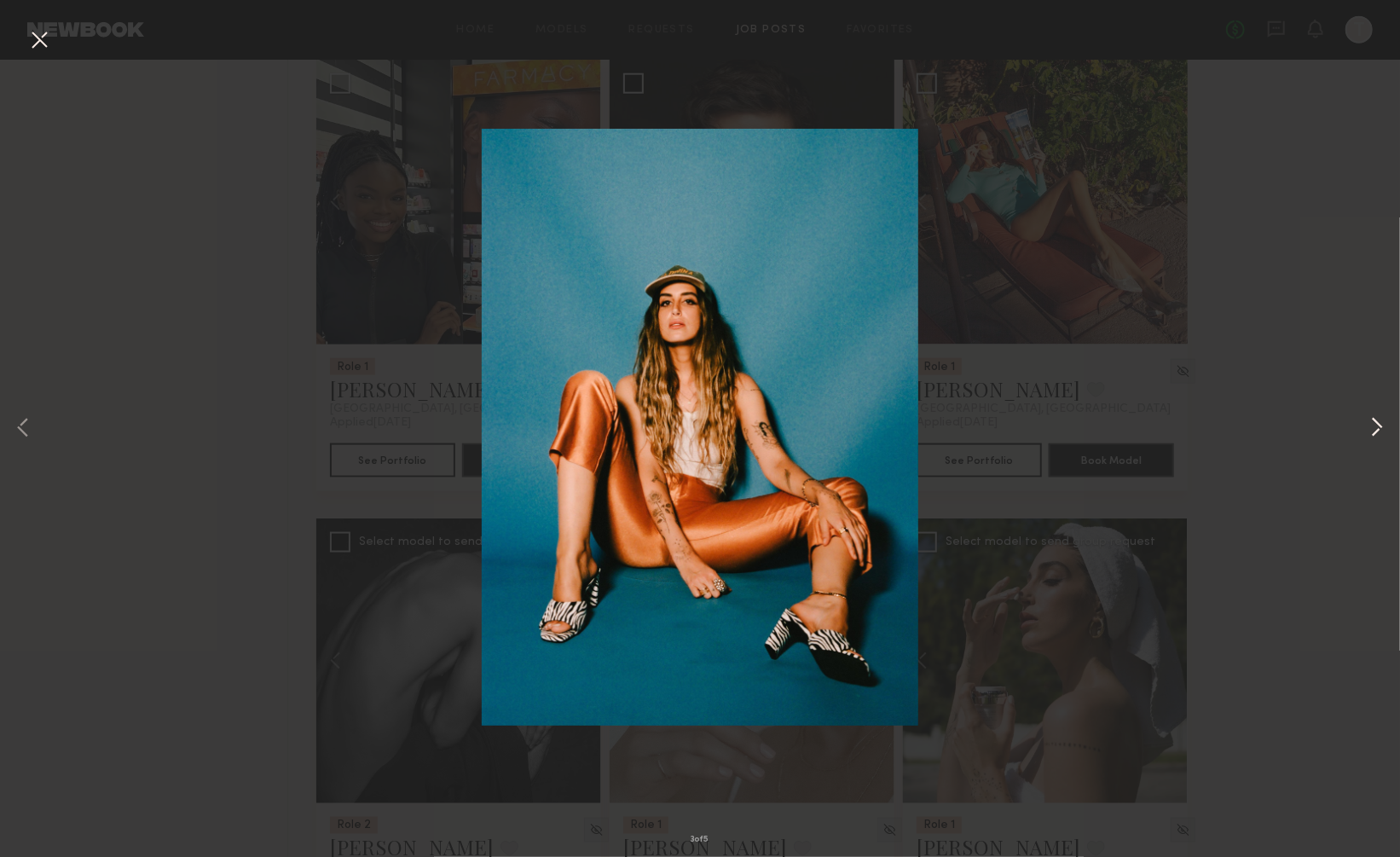
click at [1379, 424] on button at bounding box center [1377, 429] width 21 height 686
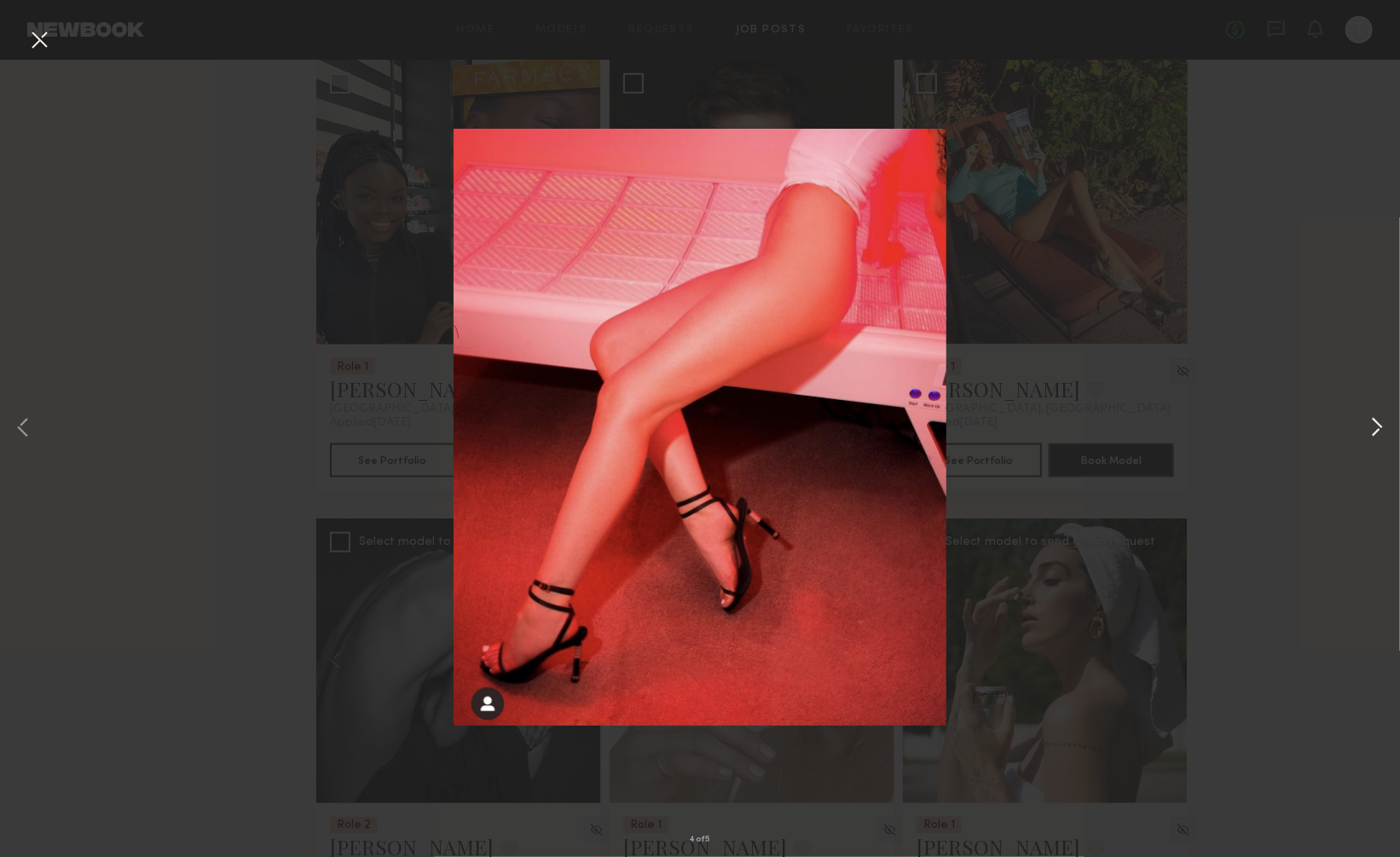
click at [1379, 424] on button at bounding box center [1377, 429] width 21 height 686
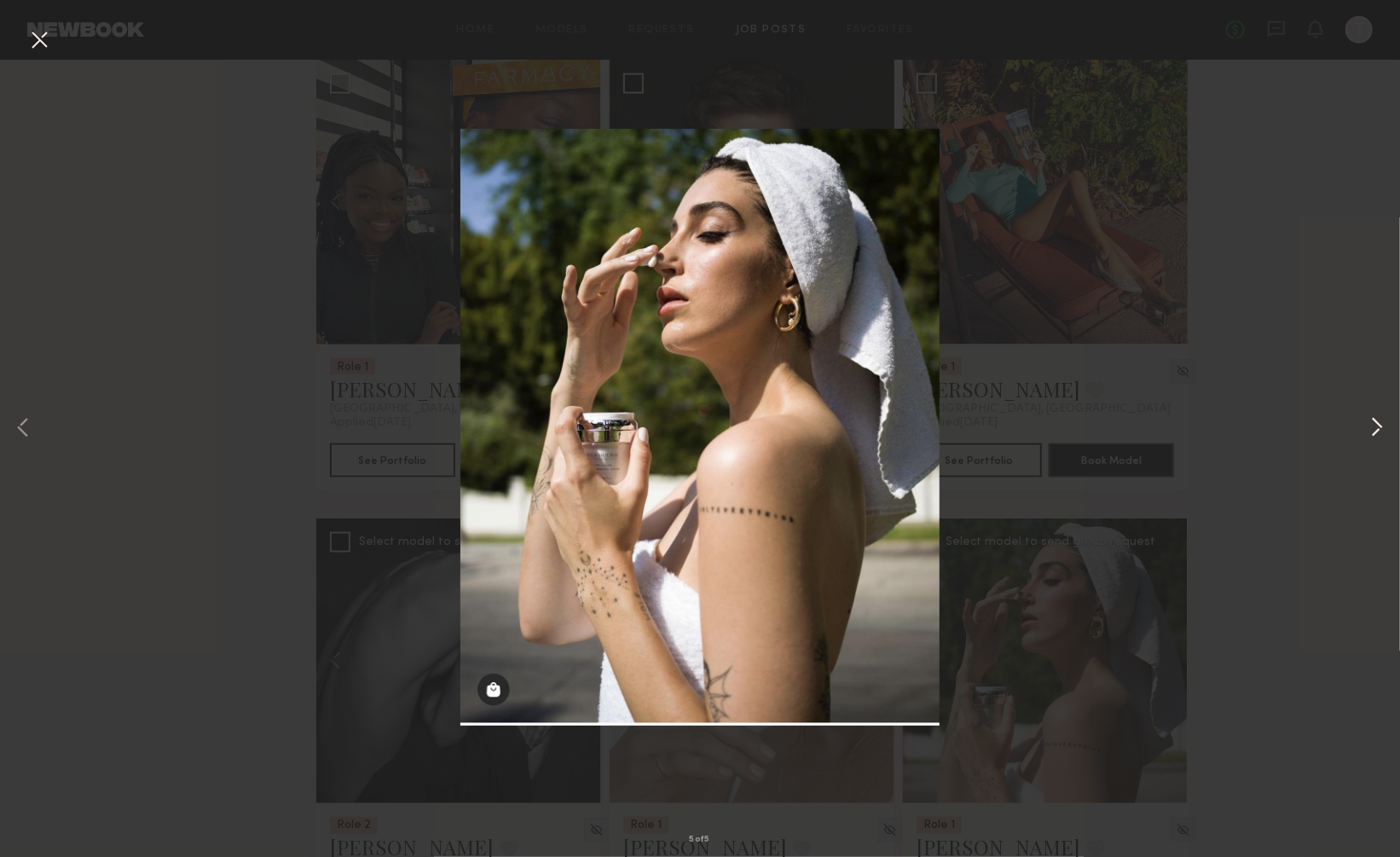
click at [1379, 424] on button at bounding box center [1377, 429] width 21 height 686
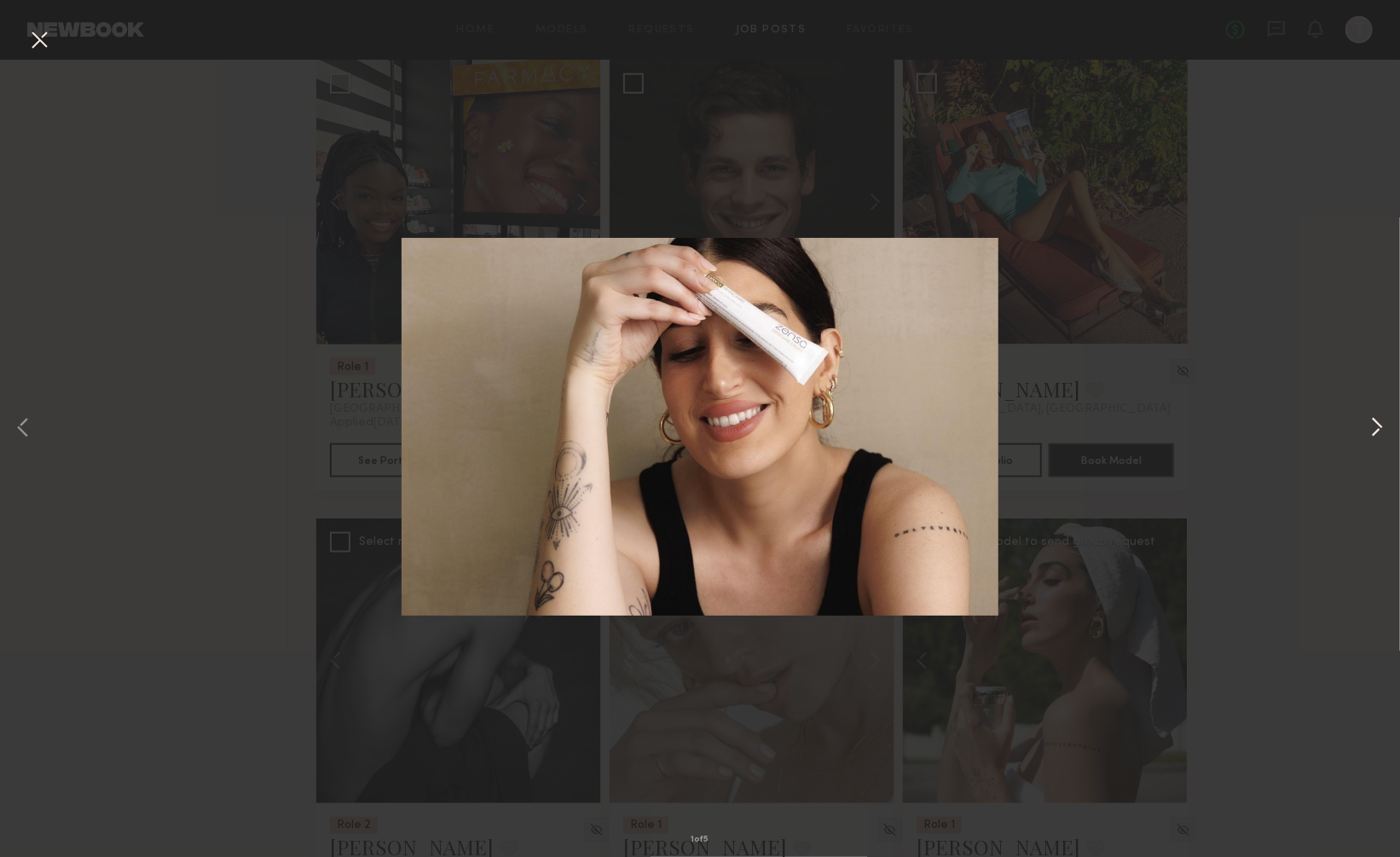
click at [1379, 424] on button at bounding box center [1377, 429] width 21 height 686
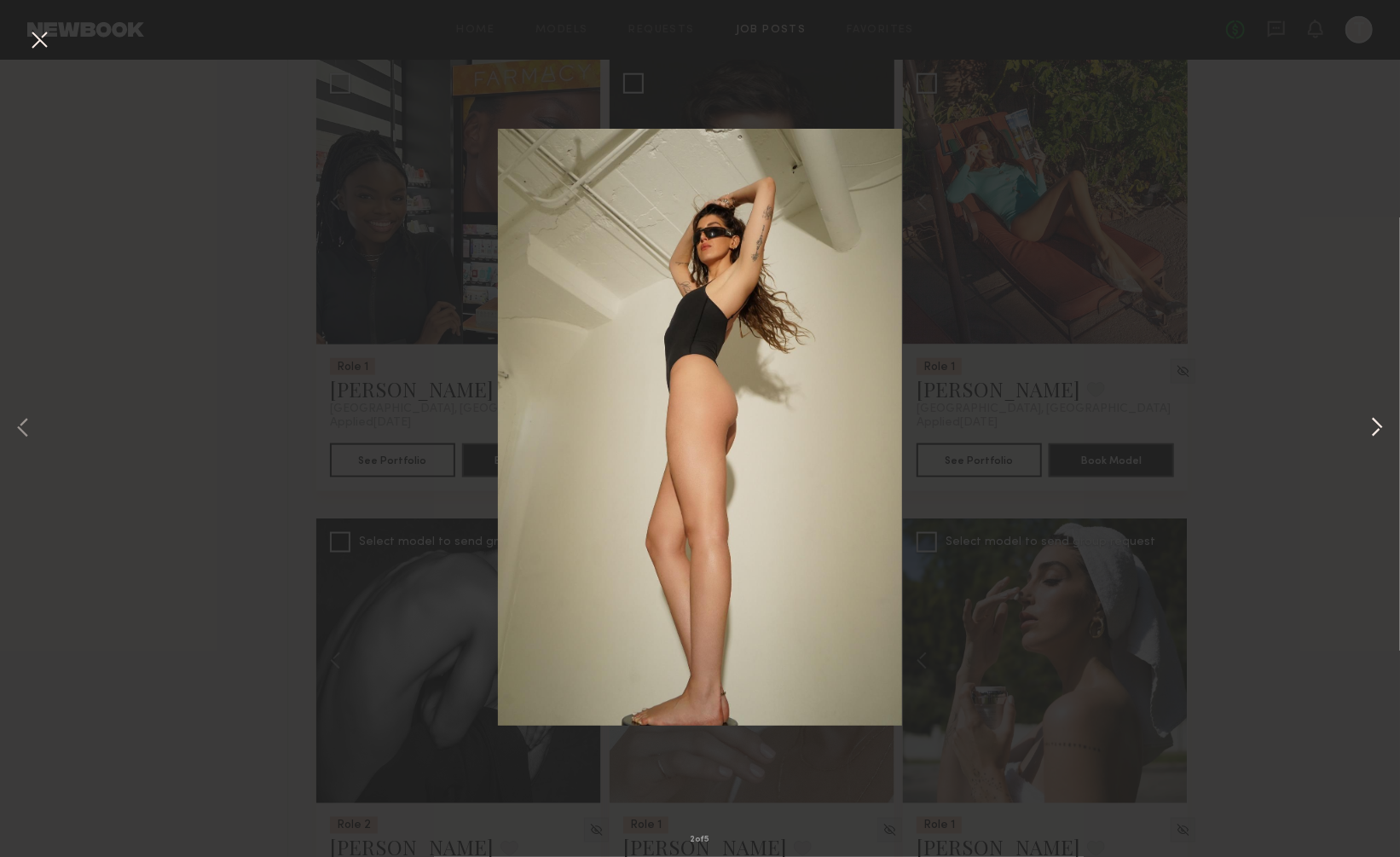
click at [1379, 424] on button at bounding box center [1377, 429] width 21 height 686
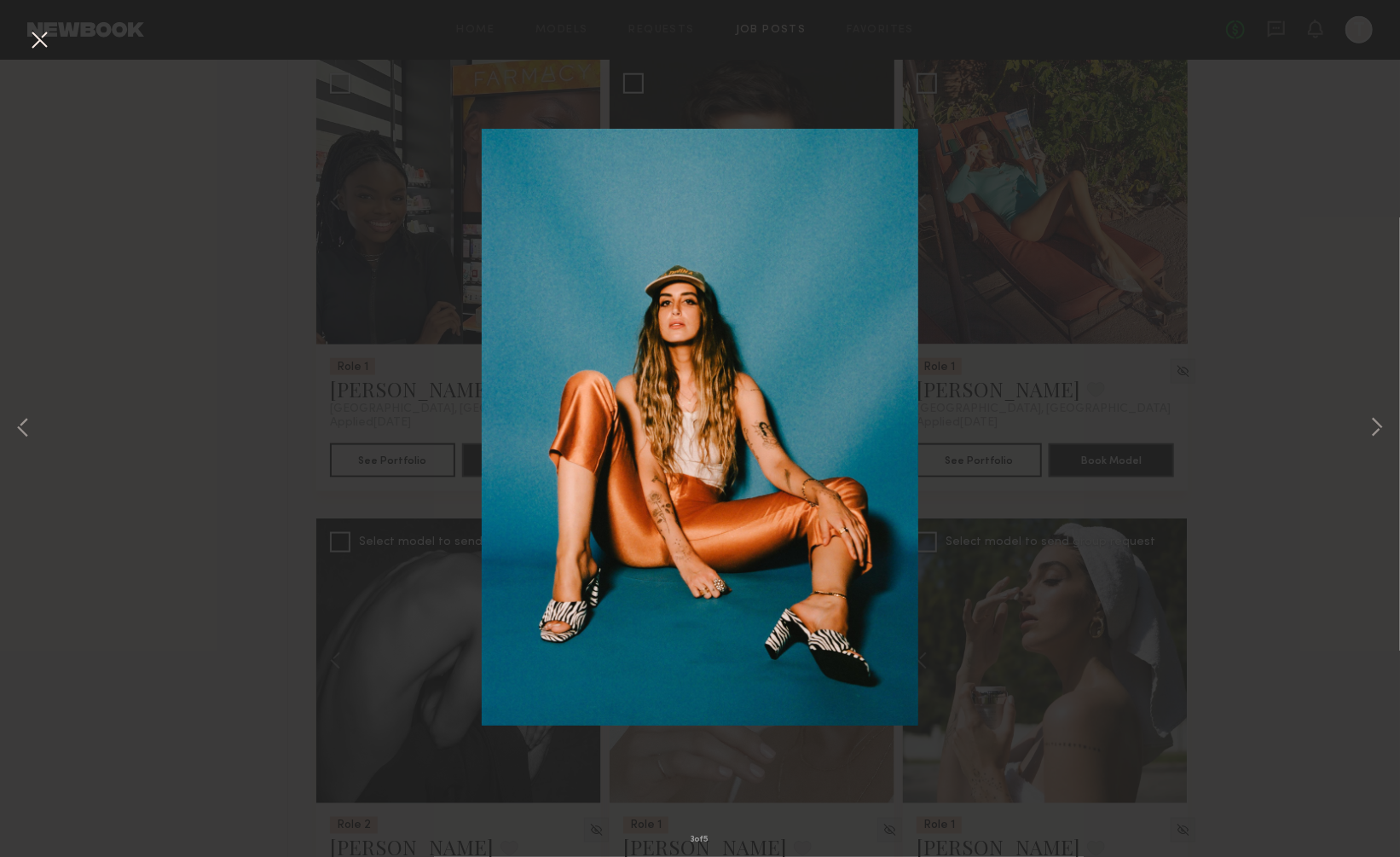
click at [33, 42] on button at bounding box center [39, 41] width 28 height 30
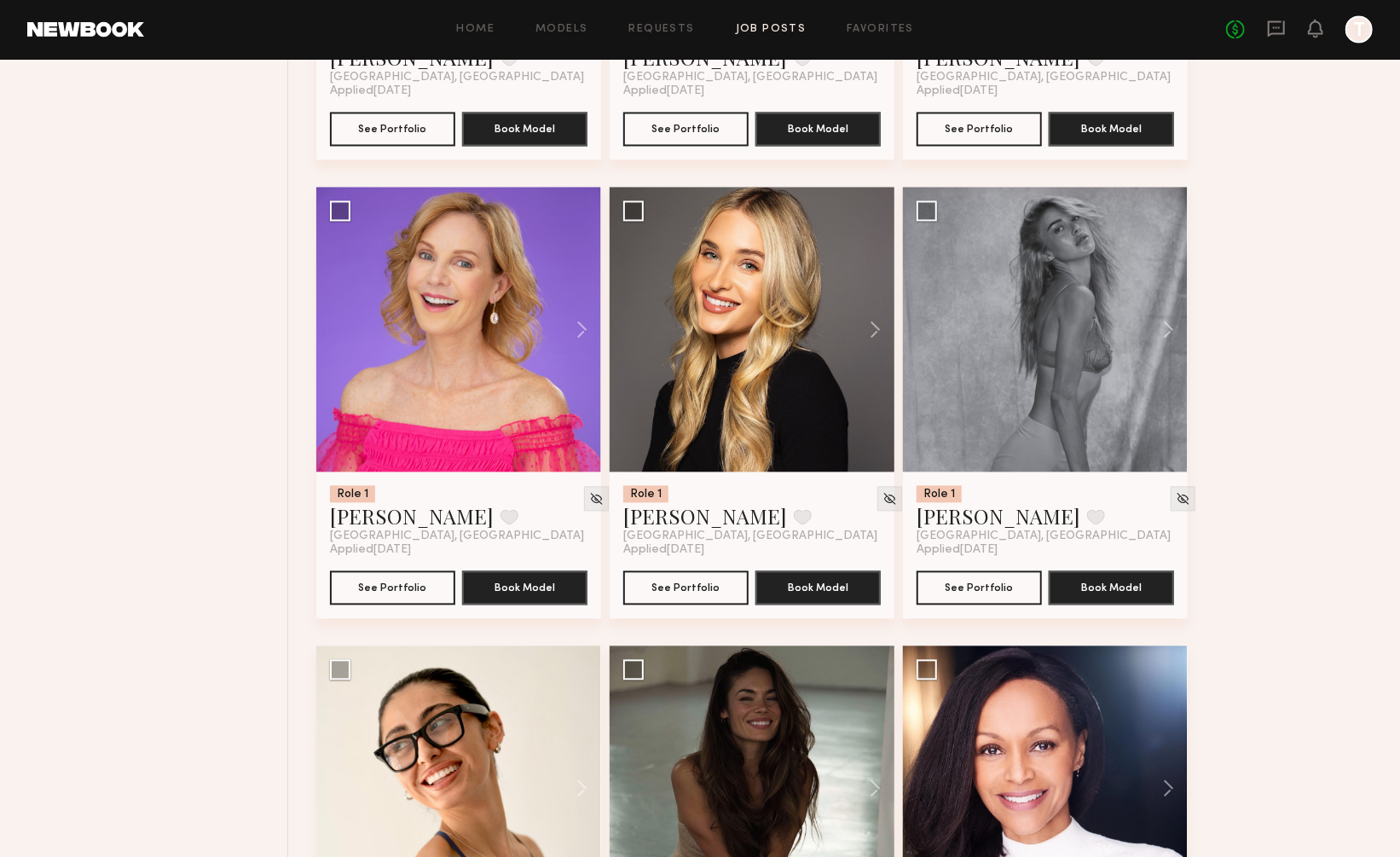
scroll to position [1961, 0]
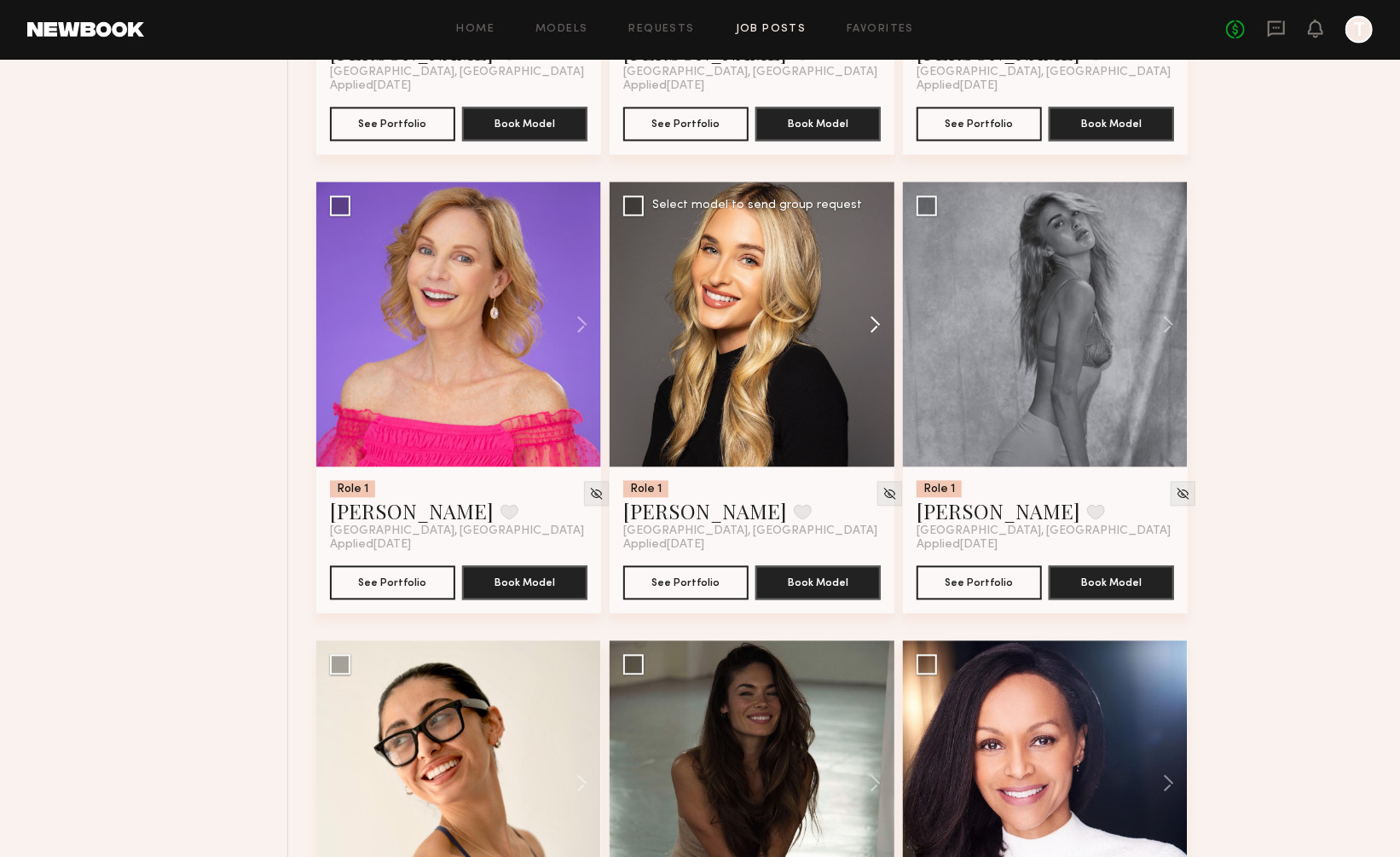
click at [872, 282] on button at bounding box center [866, 324] width 54 height 284
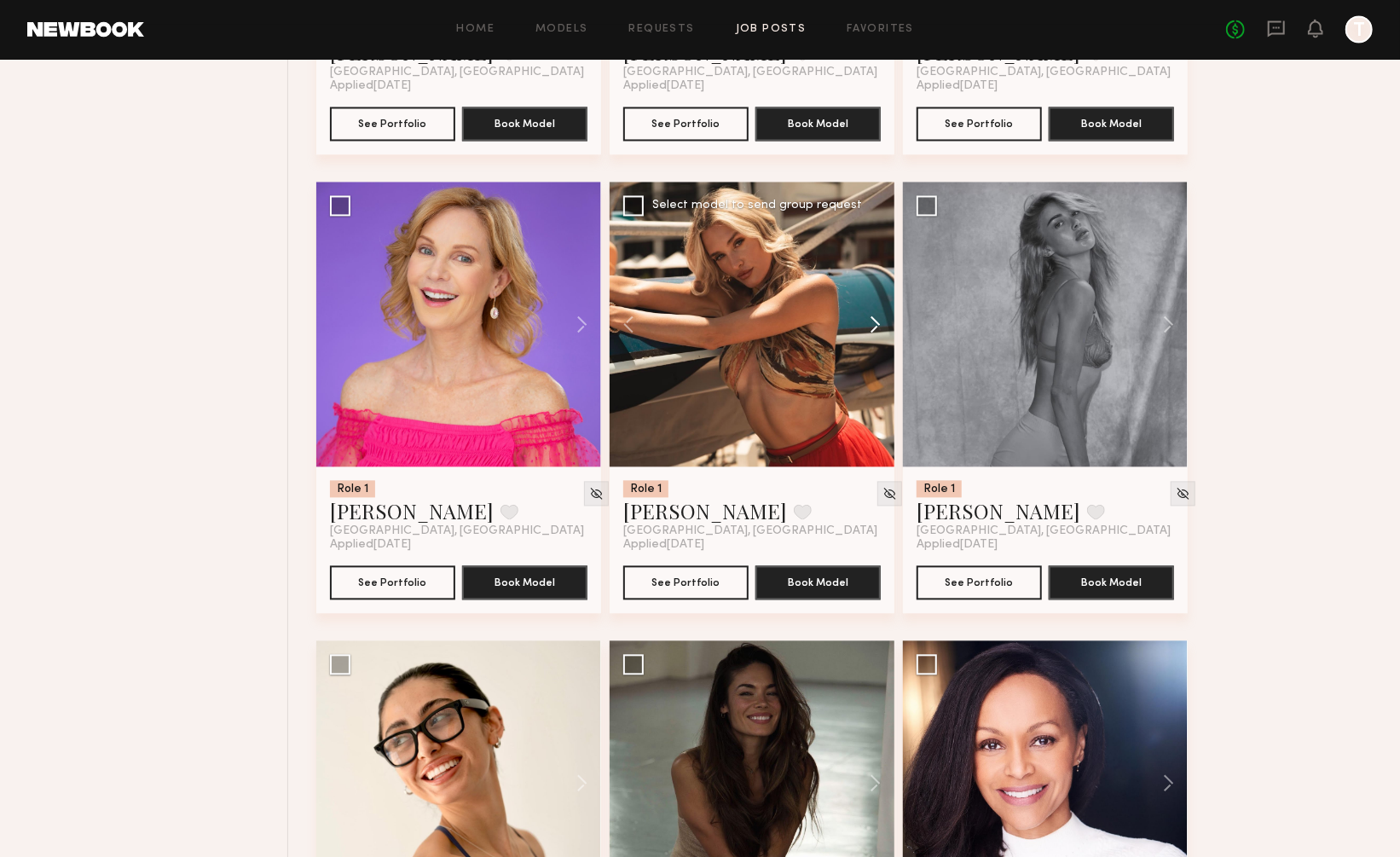
click at [872, 282] on button at bounding box center [866, 324] width 54 height 284
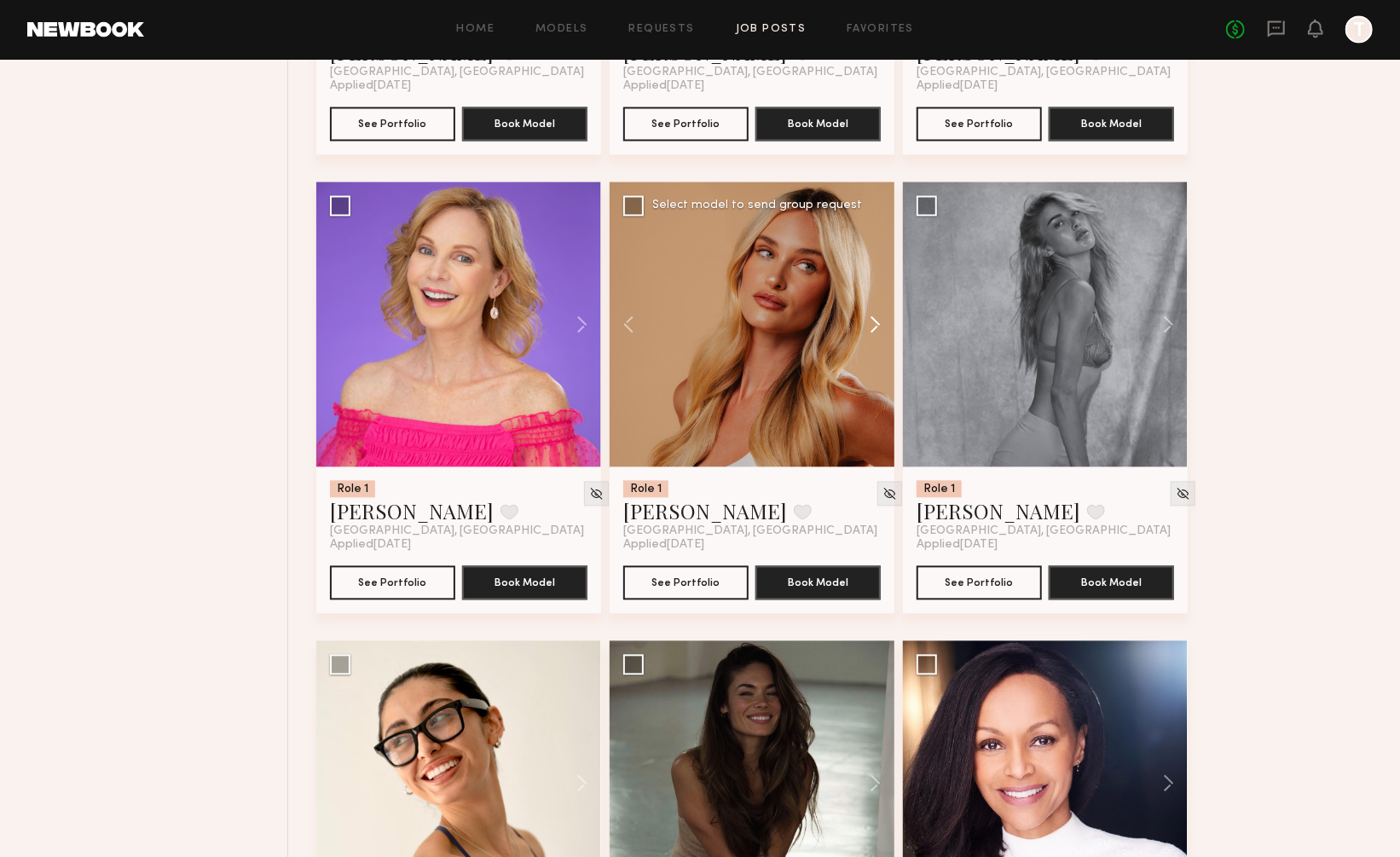
click at [872, 282] on button at bounding box center [866, 324] width 54 height 284
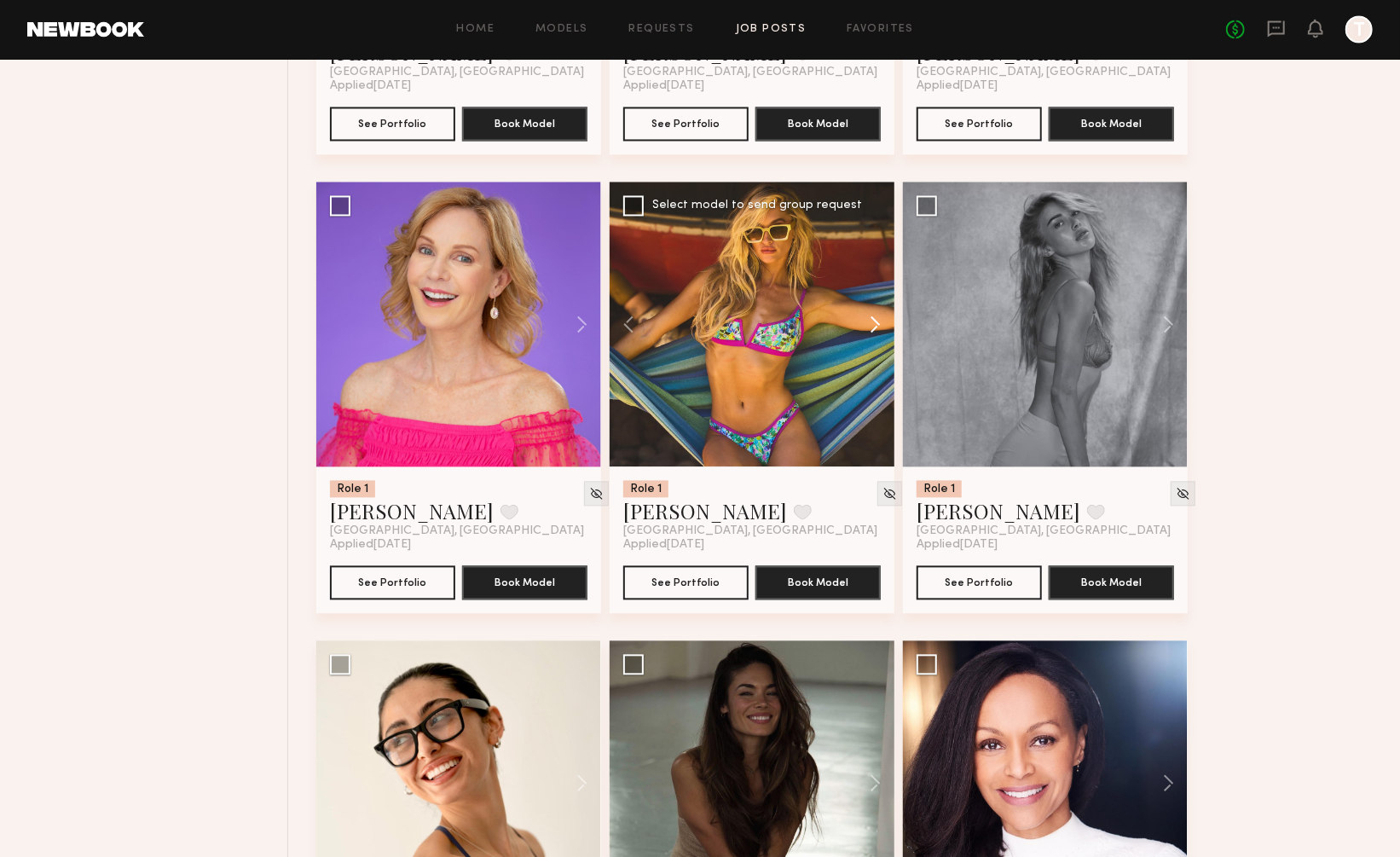
click at [872, 282] on button at bounding box center [866, 324] width 54 height 284
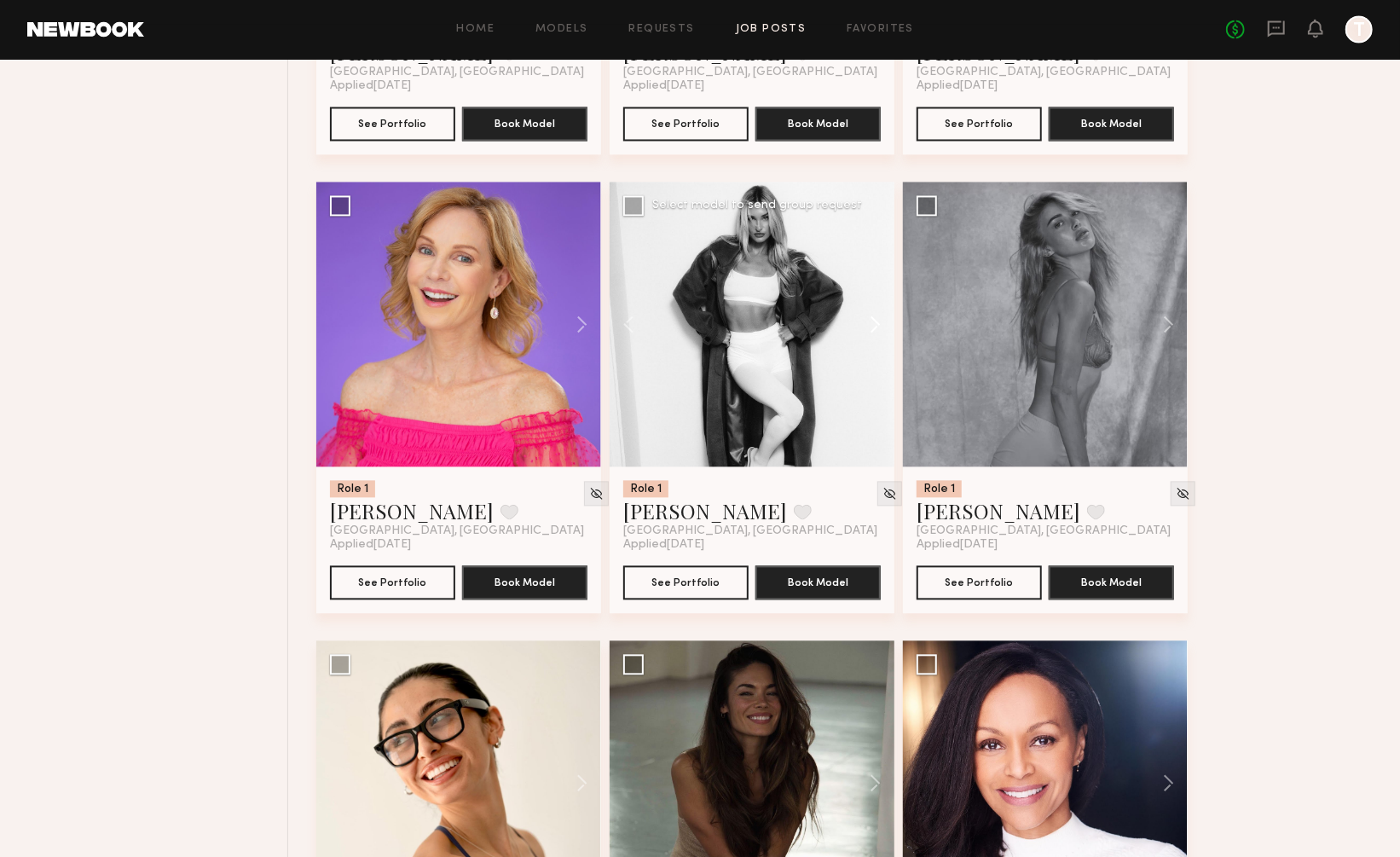
click at [872, 282] on button at bounding box center [866, 324] width 54 height 284
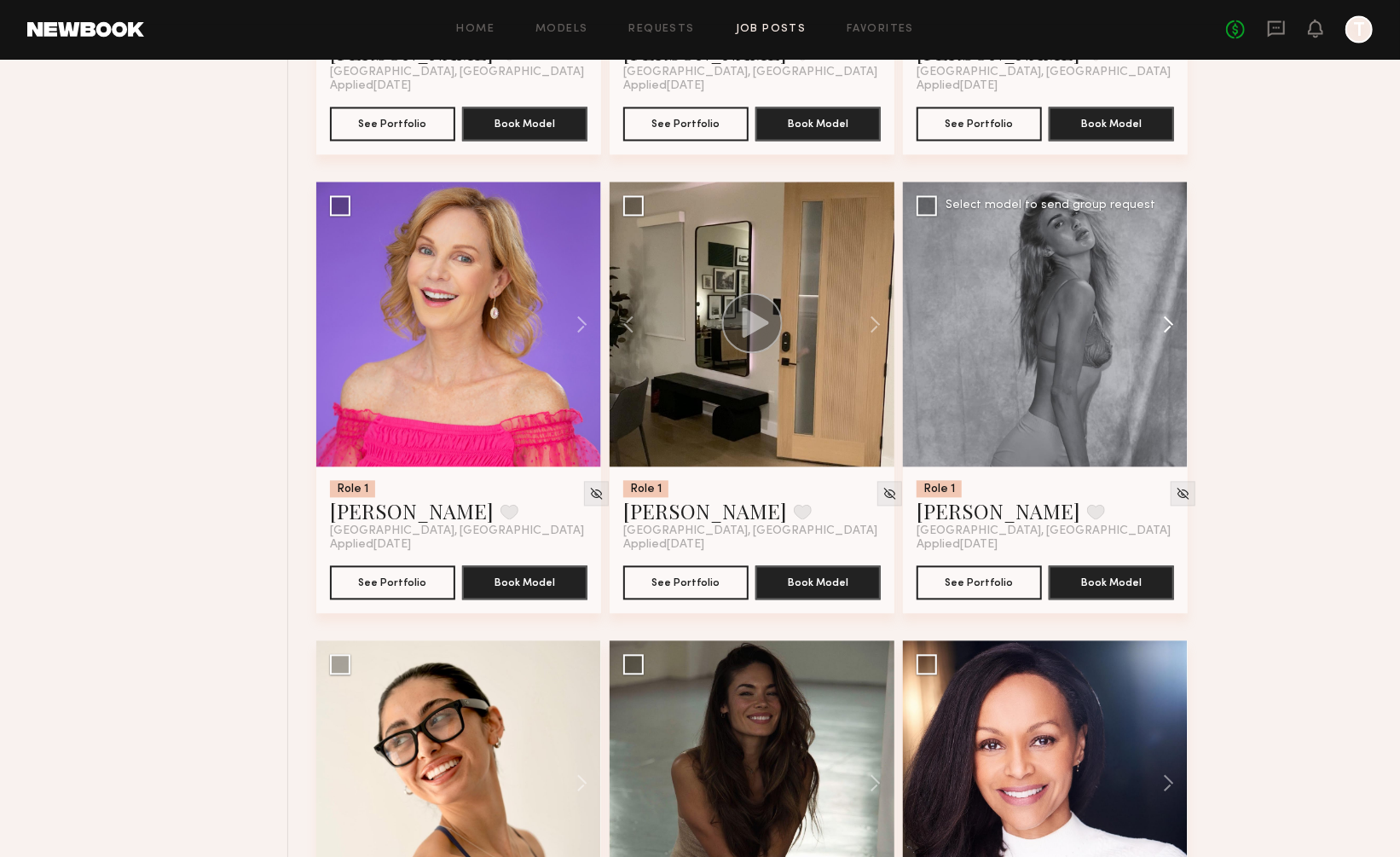
click at [1164, 282] on button at bounding box center [1159, 324] width 54 height 284
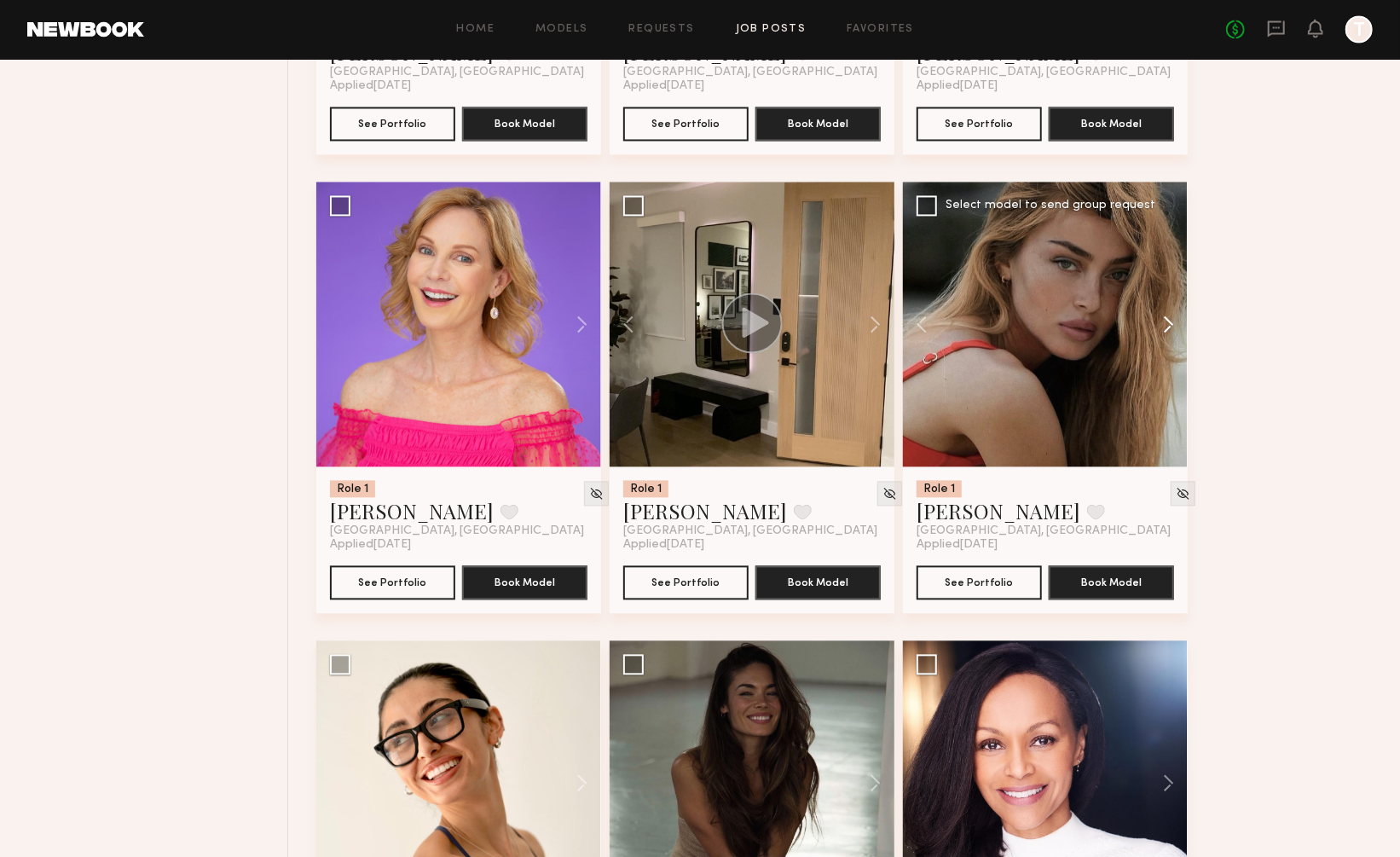
click at [1164, 282] on button at bounding box center [1159, 324] width 54 height 284
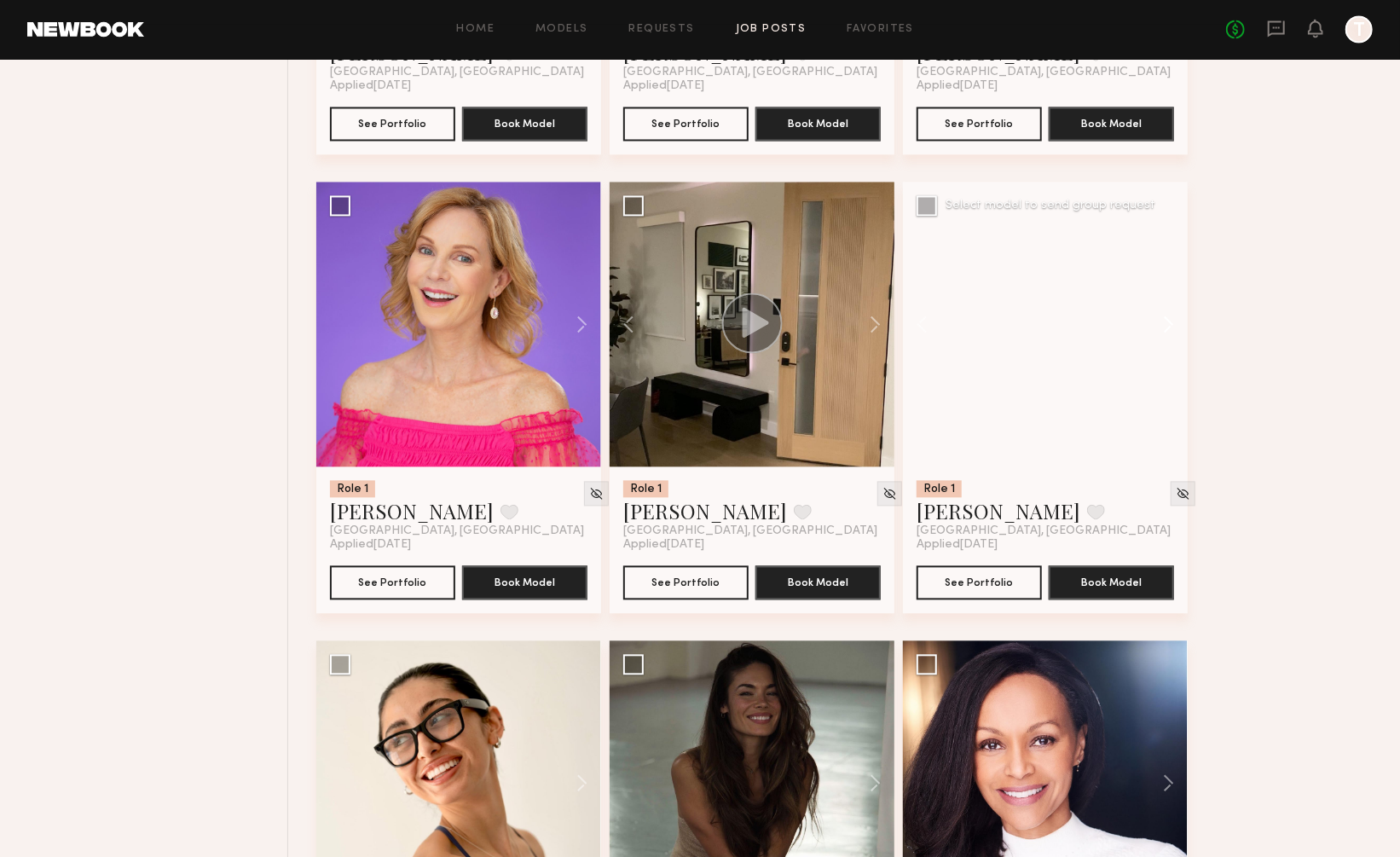
click at [1164, 282] on button at bounding box center [1159, 324] width 54 height 284
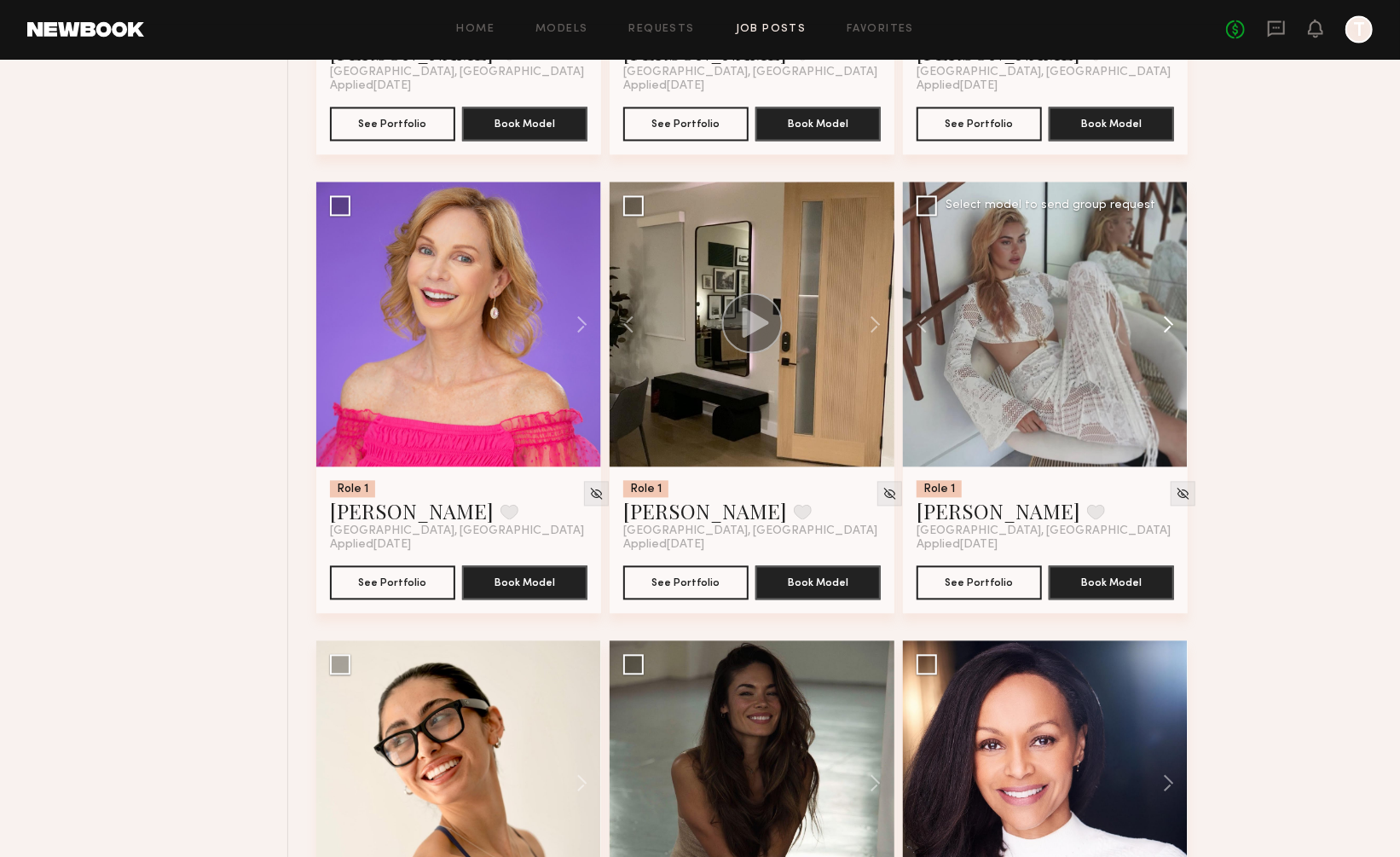
click at [1164, 282] on button at bounding box center [1159, 324] width 54 height 284
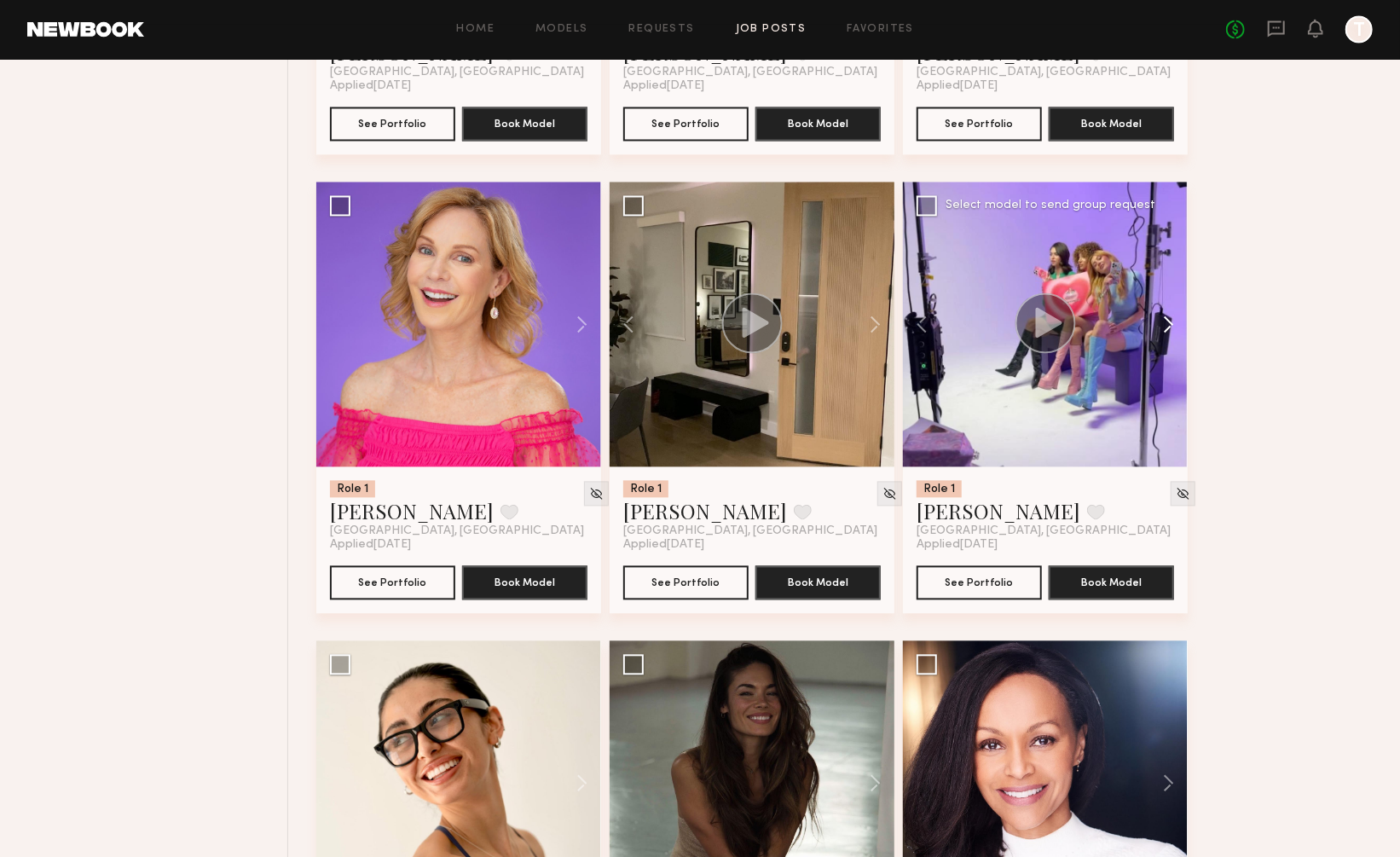
click at [1164, 282] on button at bounding box center [1159, 324] width 54 height 284
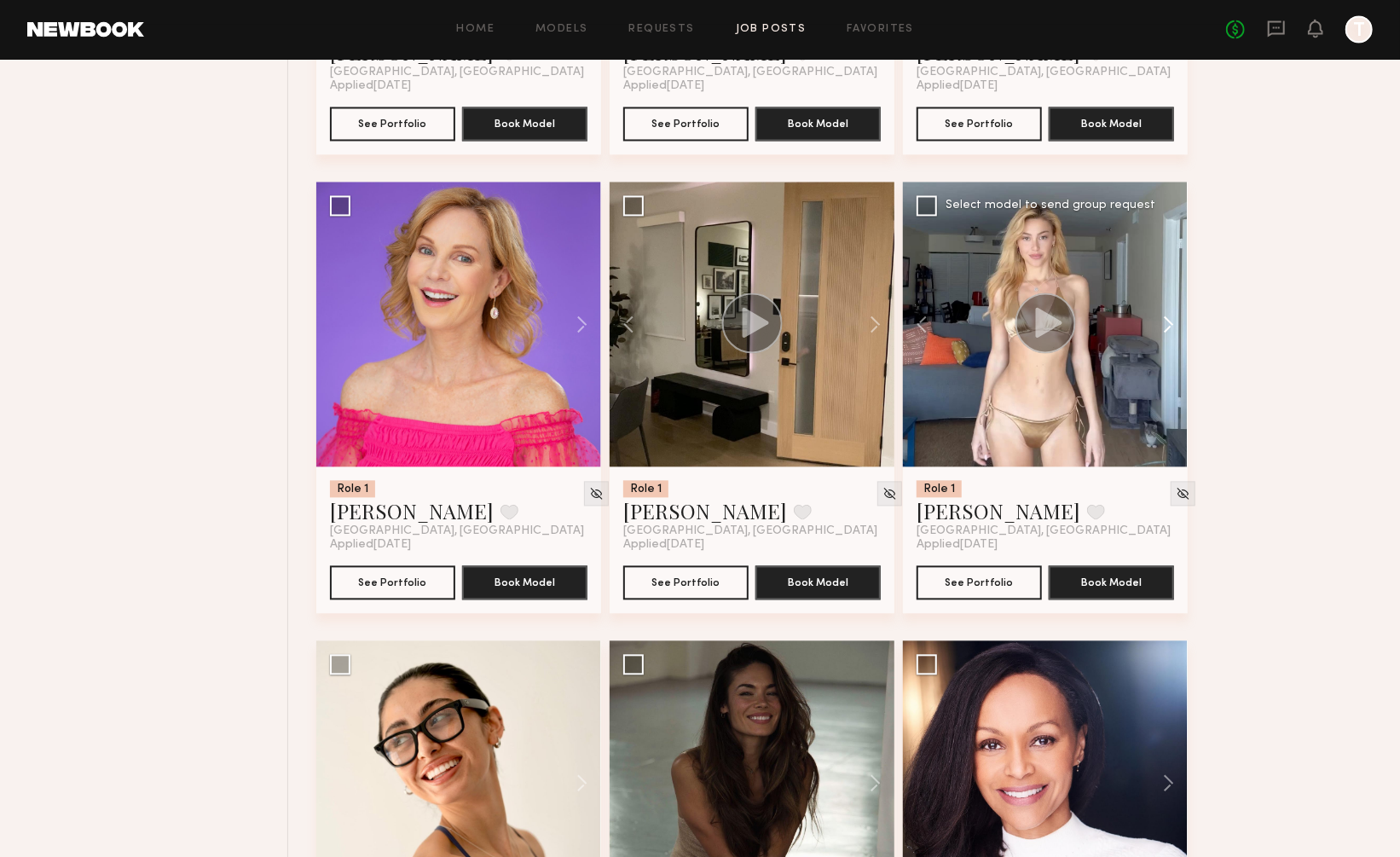
click at [1164, 282] on button at bounding box center [1159, 324] width 54 height 284
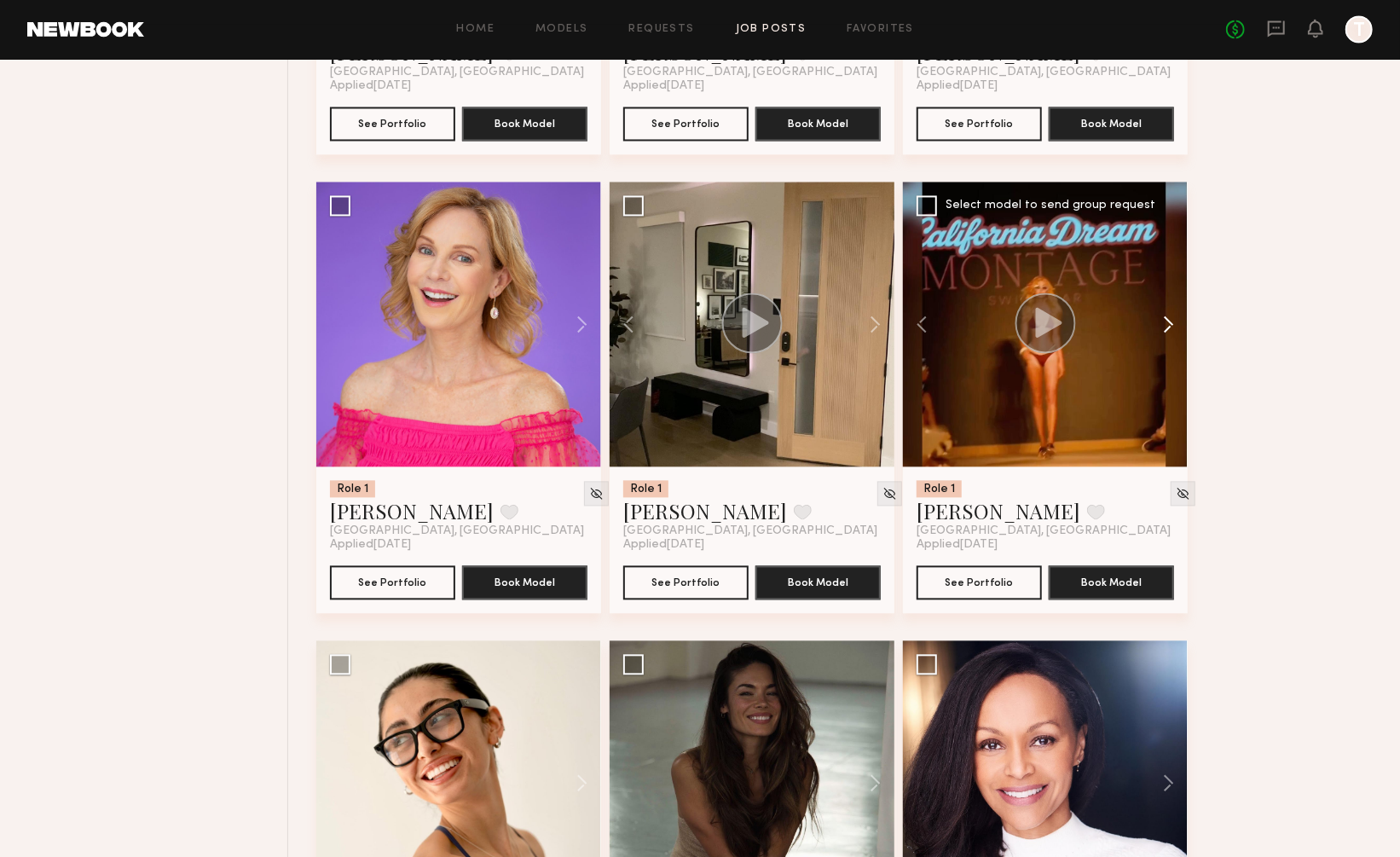
click at [1164, 282] on button at bounding box center [1159, 324] width 54 height 284
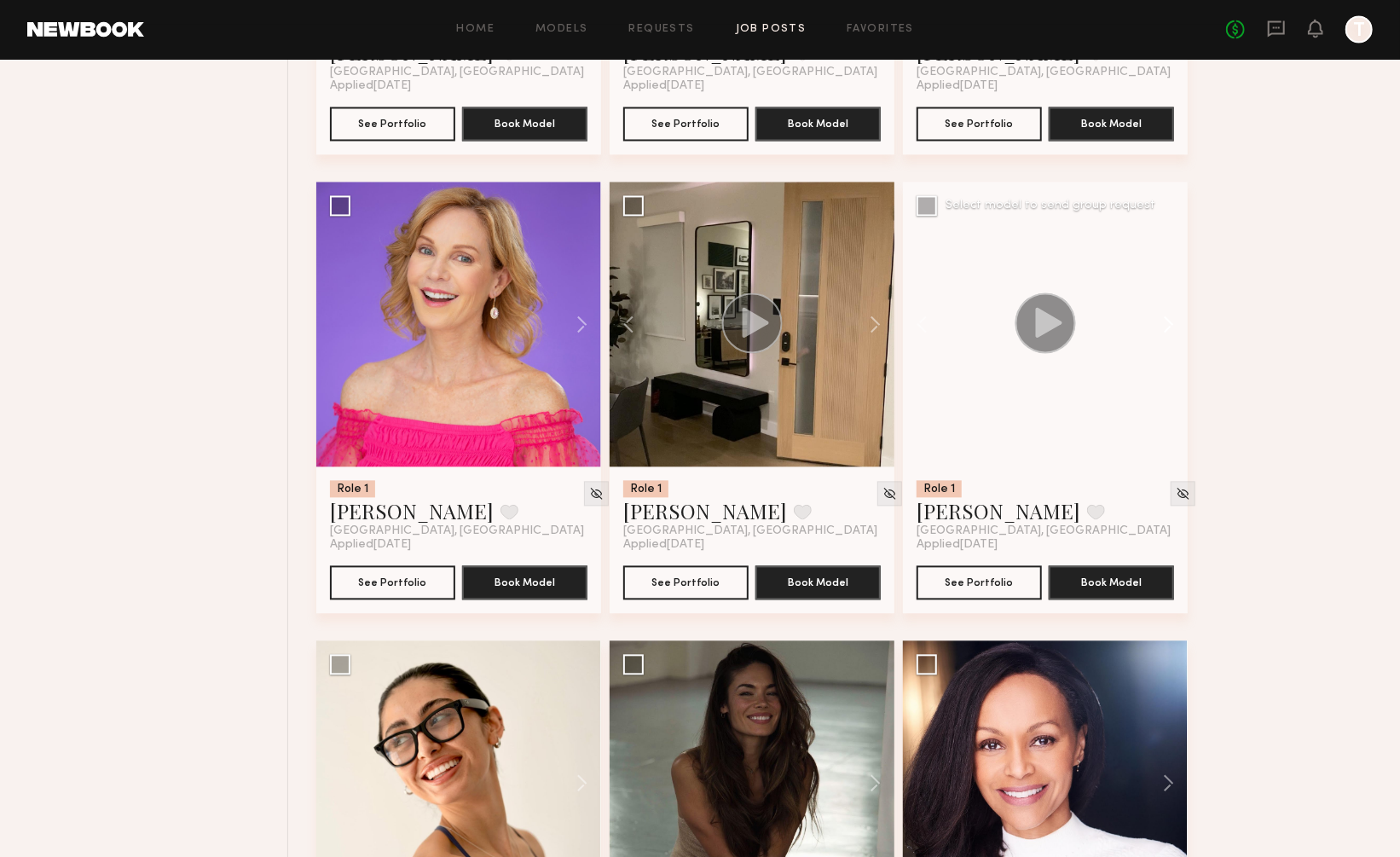
click at [1164, 282] on button at bounding box center [1159, 324] width 54 height 284
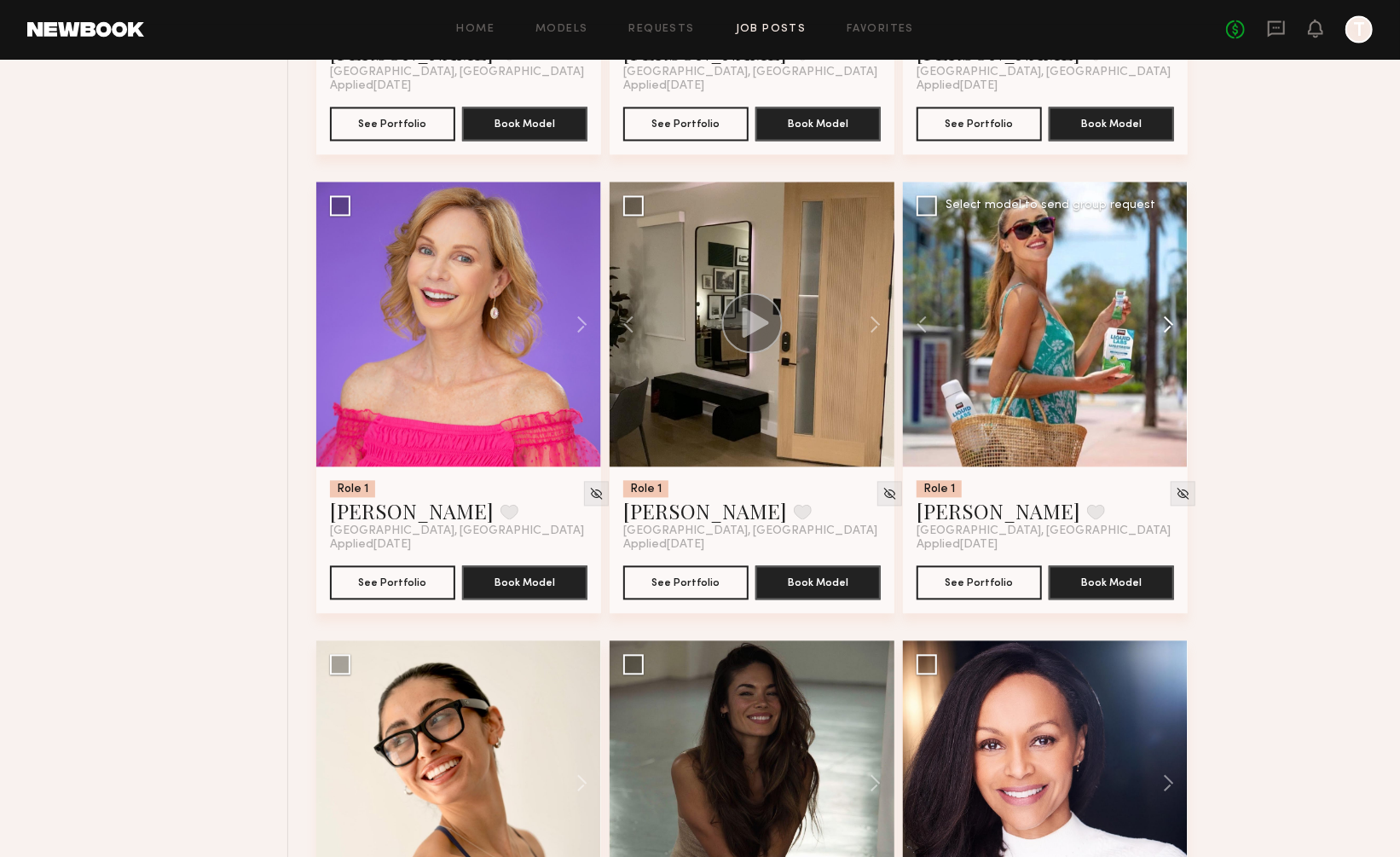
click at [1164, 282] on button at bounding box center [1159, 324] width 54 height 284
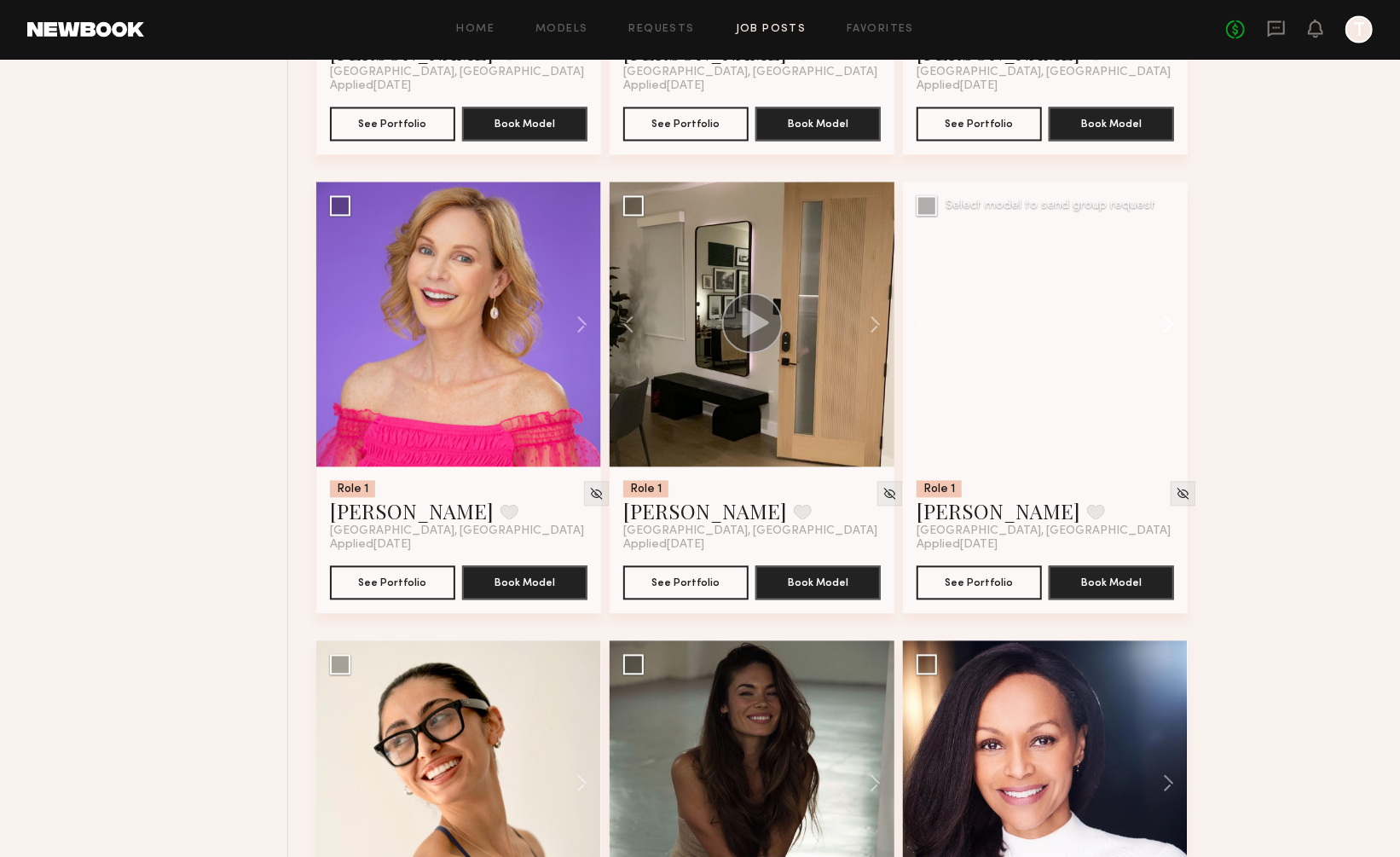
click at [1164, 282] on button at bounding box center [1159, 324] width 54 height 284
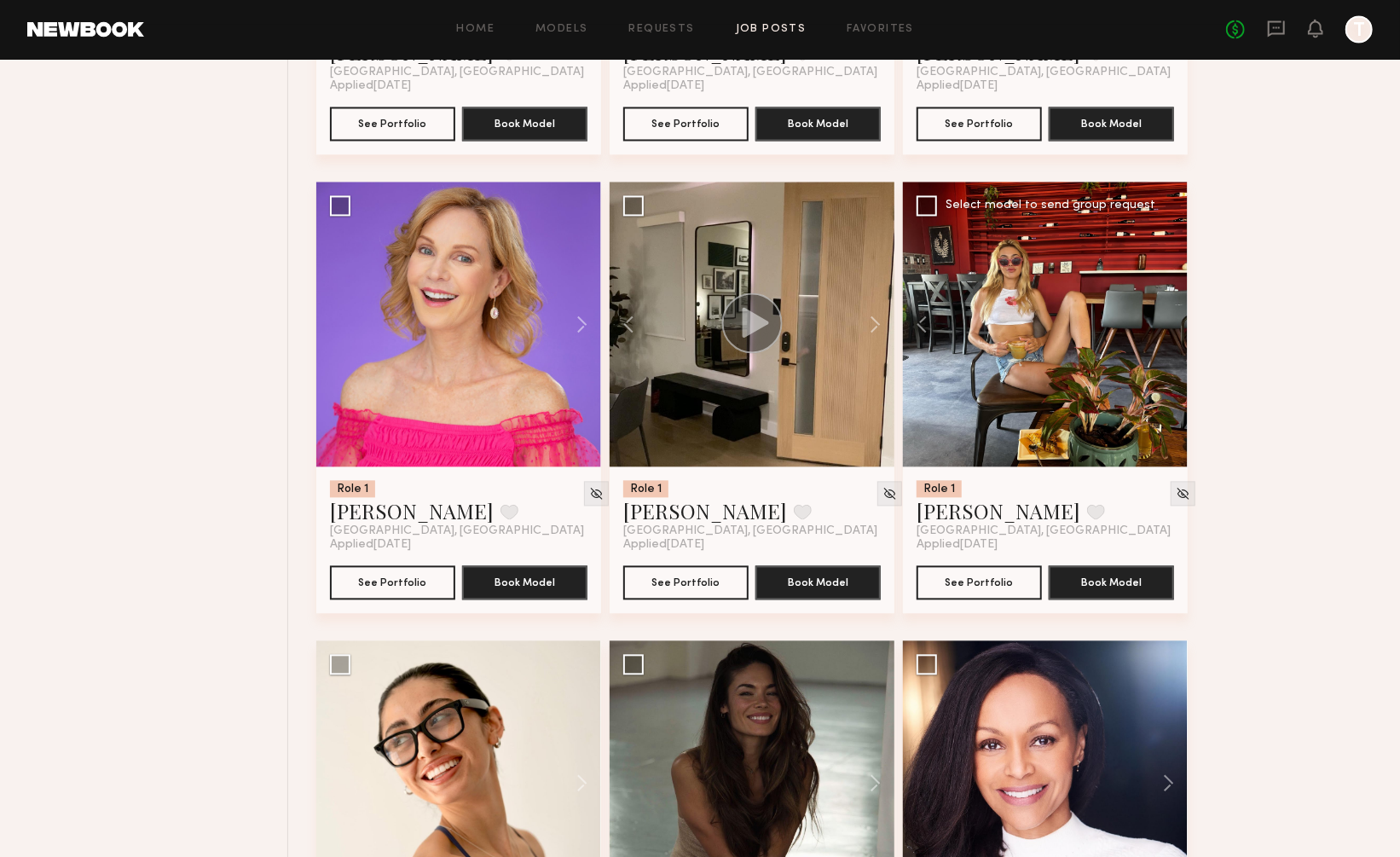
click at [1164, 282] on div at bounding box center [1044, 324] width 284 height 284
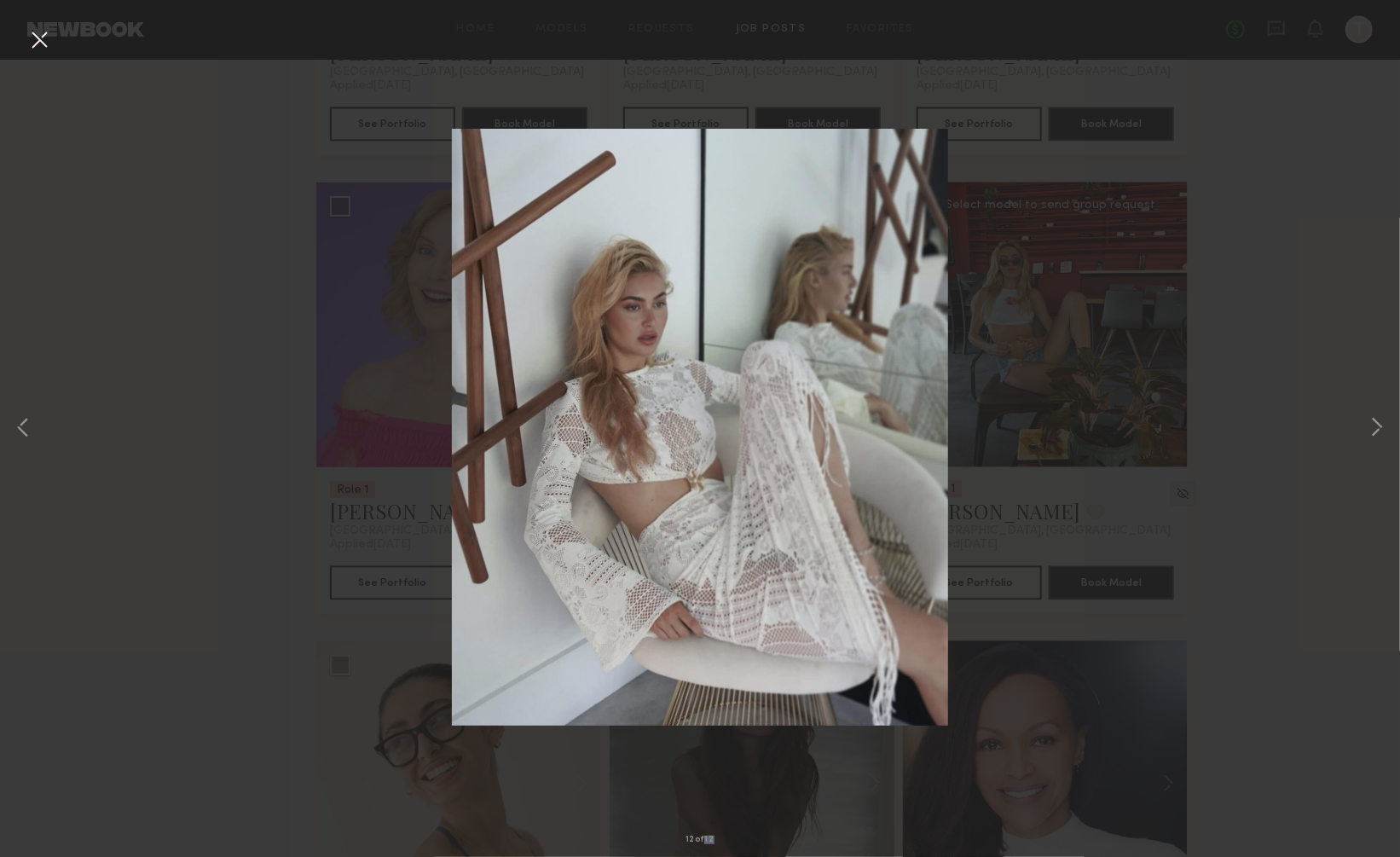
click at [1164, 282] on div "12 of 12" at bounding box center [700, 428] width 1400 height 857
click at [1380, 424] on button at bounding box center [1377, 429] width 21 height 686
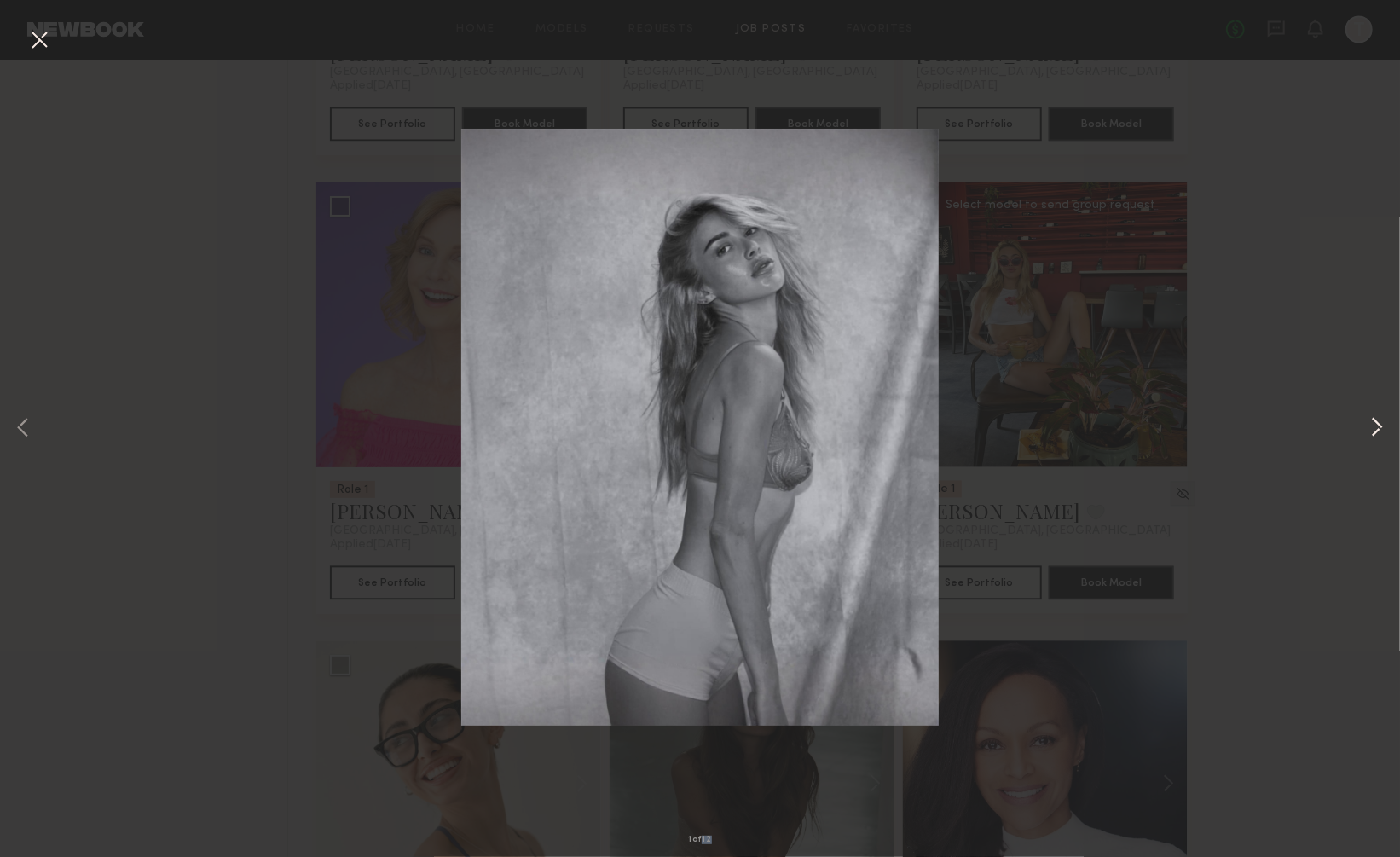
click at [1372, 421] on button at bounding box center [1377, 429] width 21 height 686
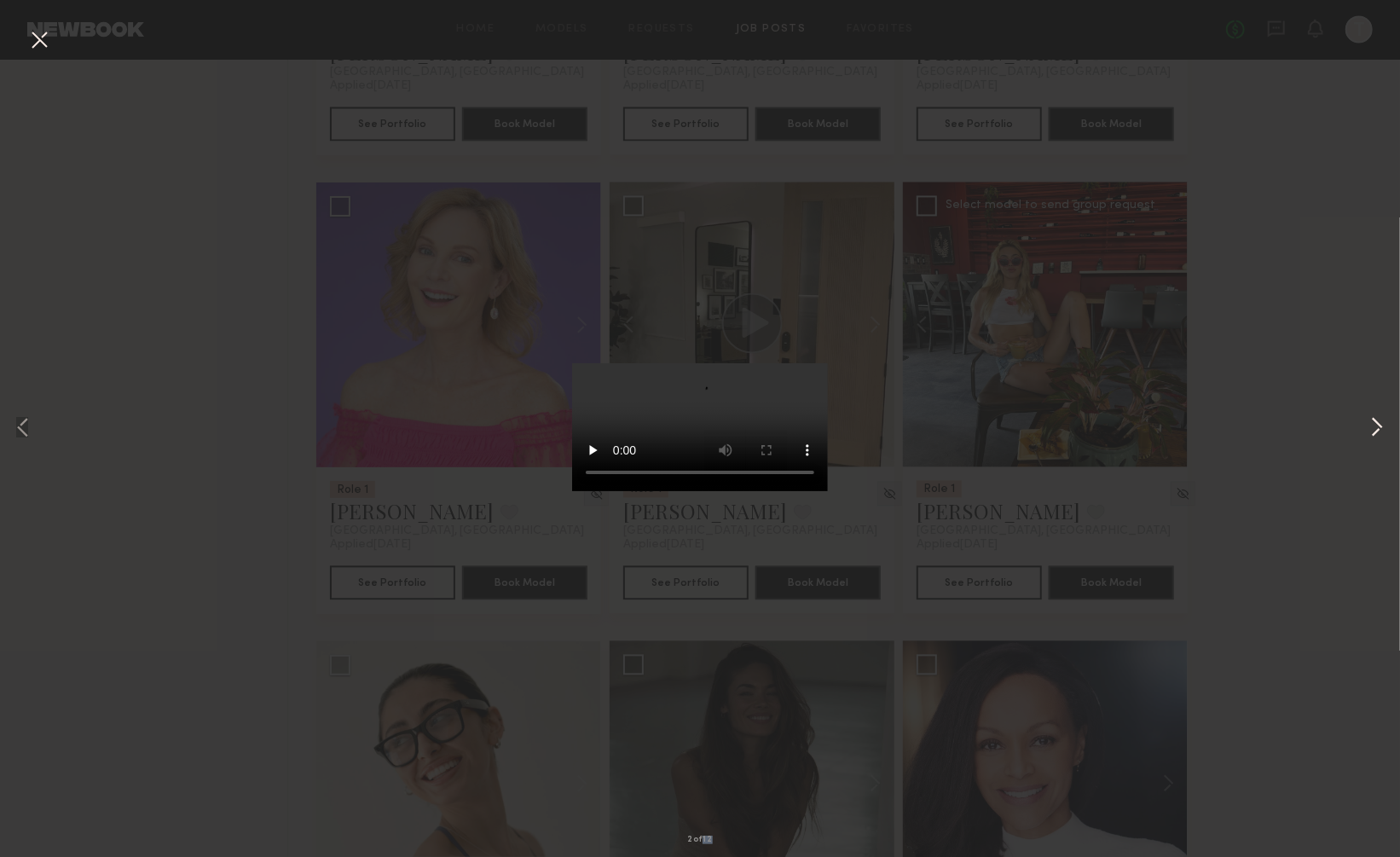
click at [1372, 421] on button at bounding box center [1377, 429] width 21 height 686
click at [44, 37] on button at bounding box center [39, 41] width 28 height 30
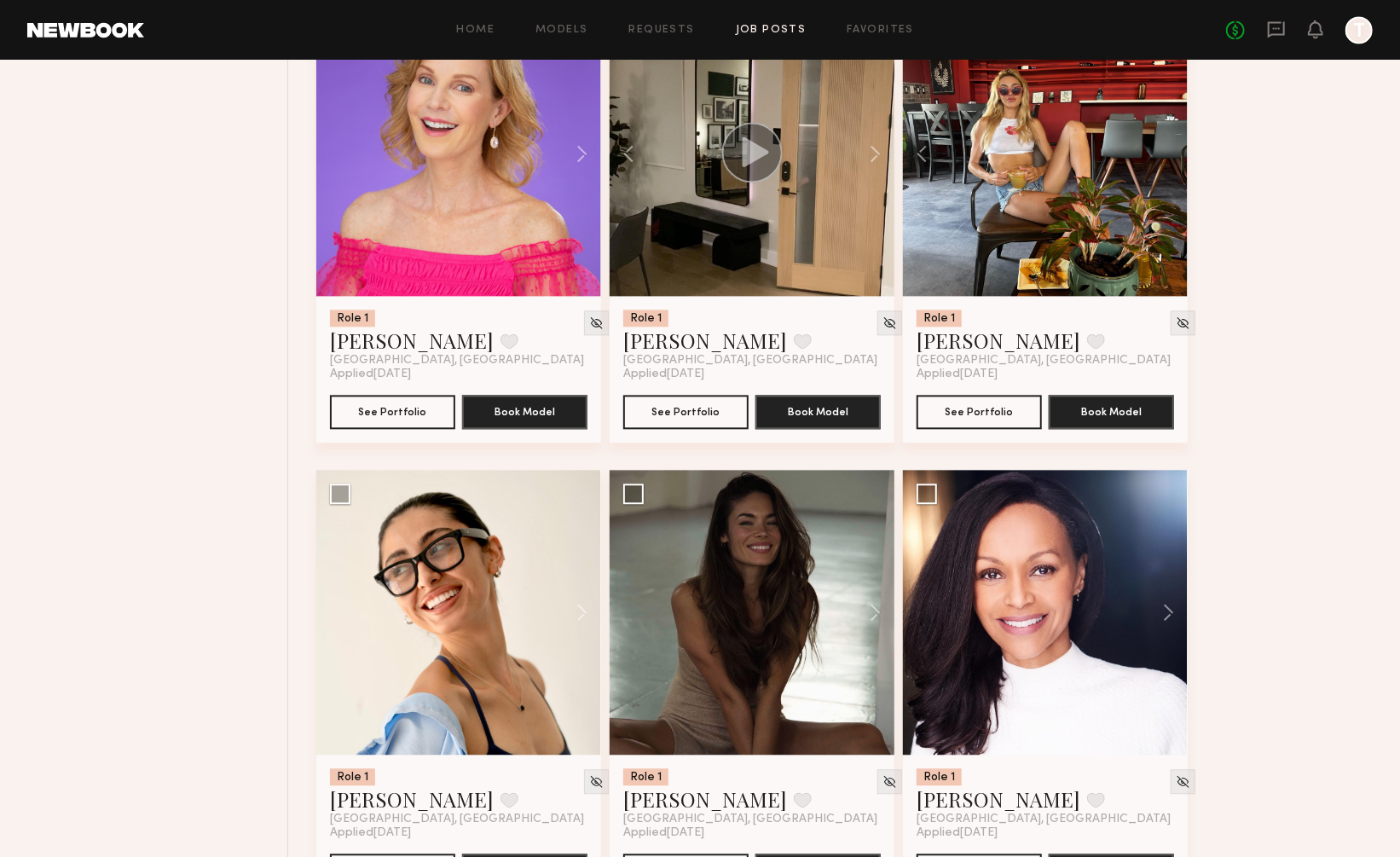
scroll to position [2129, 0]
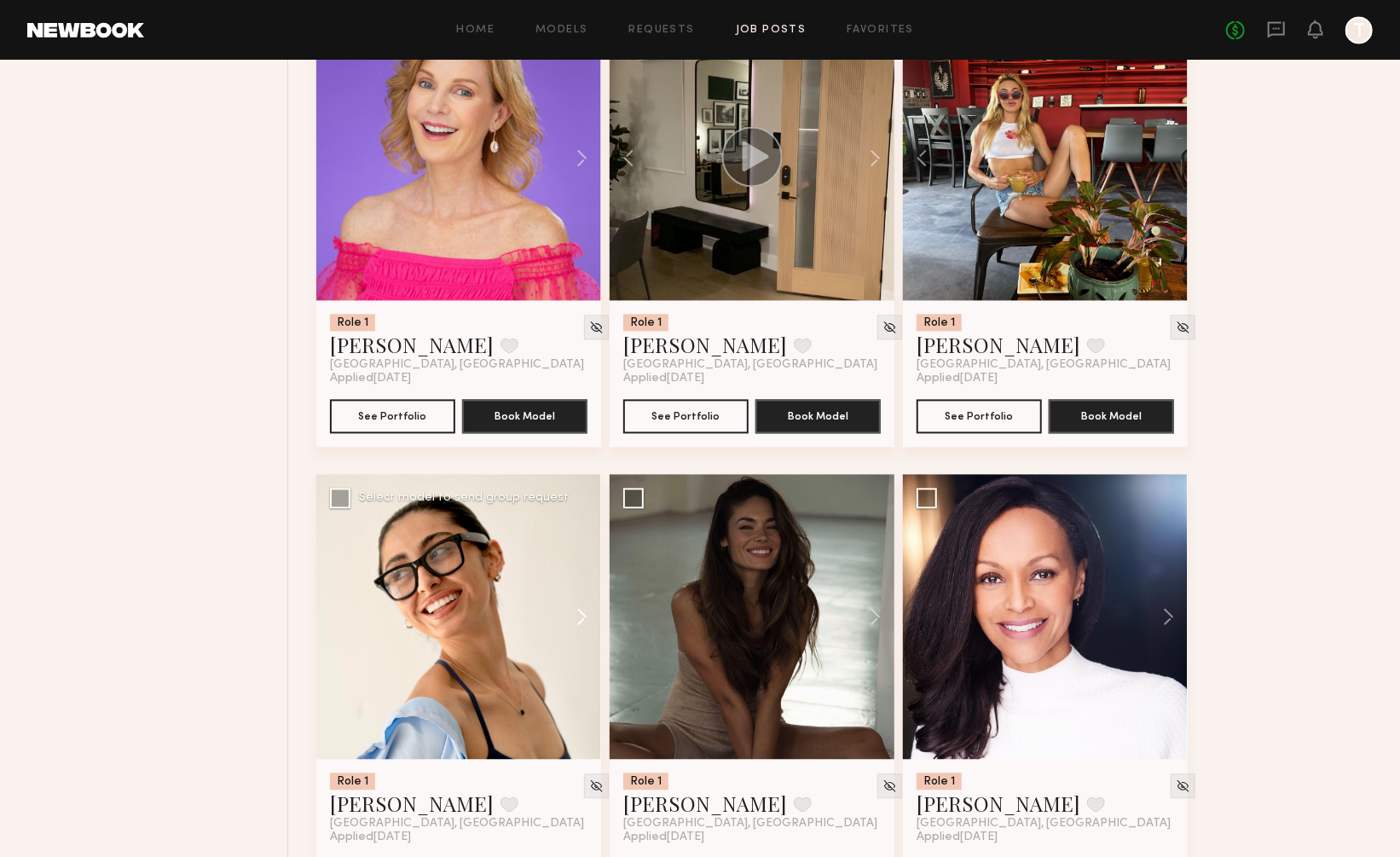
click at [583, 573] on button at bounding box center [574, 615] width 54 height 284
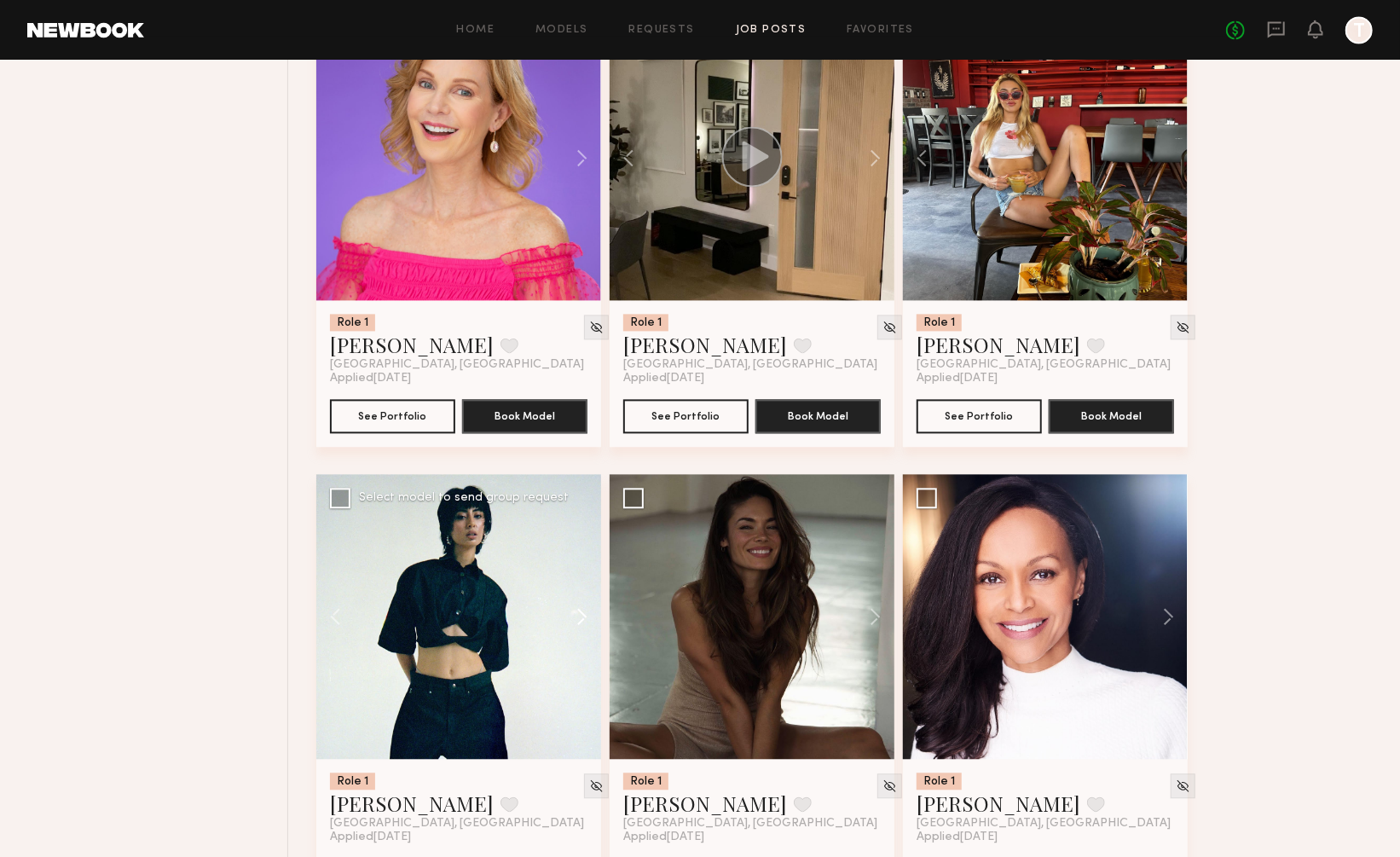
click at [583, 573] on button at bounding box center [574, 615] width 54 height 284
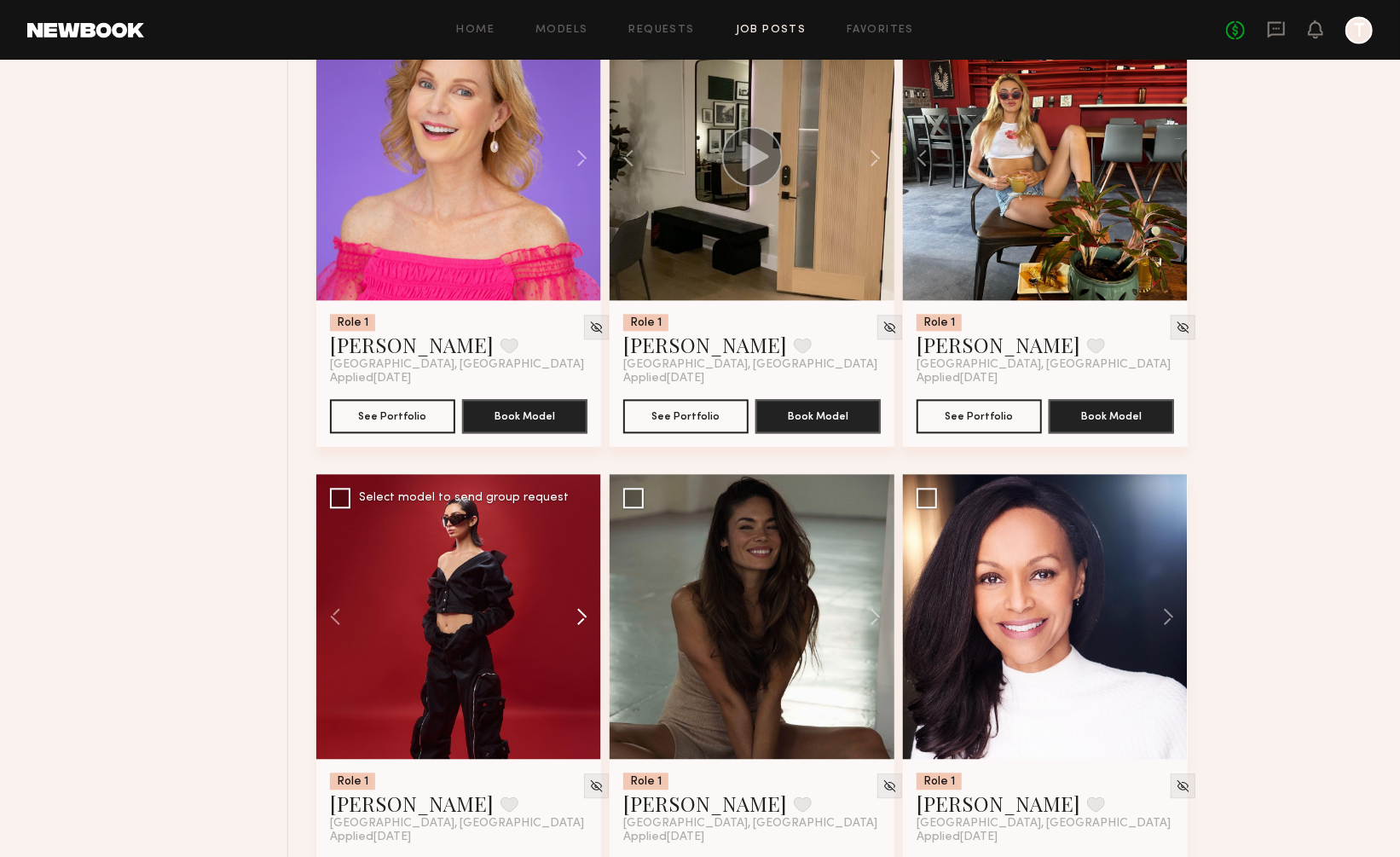
click at [583, 573] on button at bounding box center [574, 615] width 54 height 284
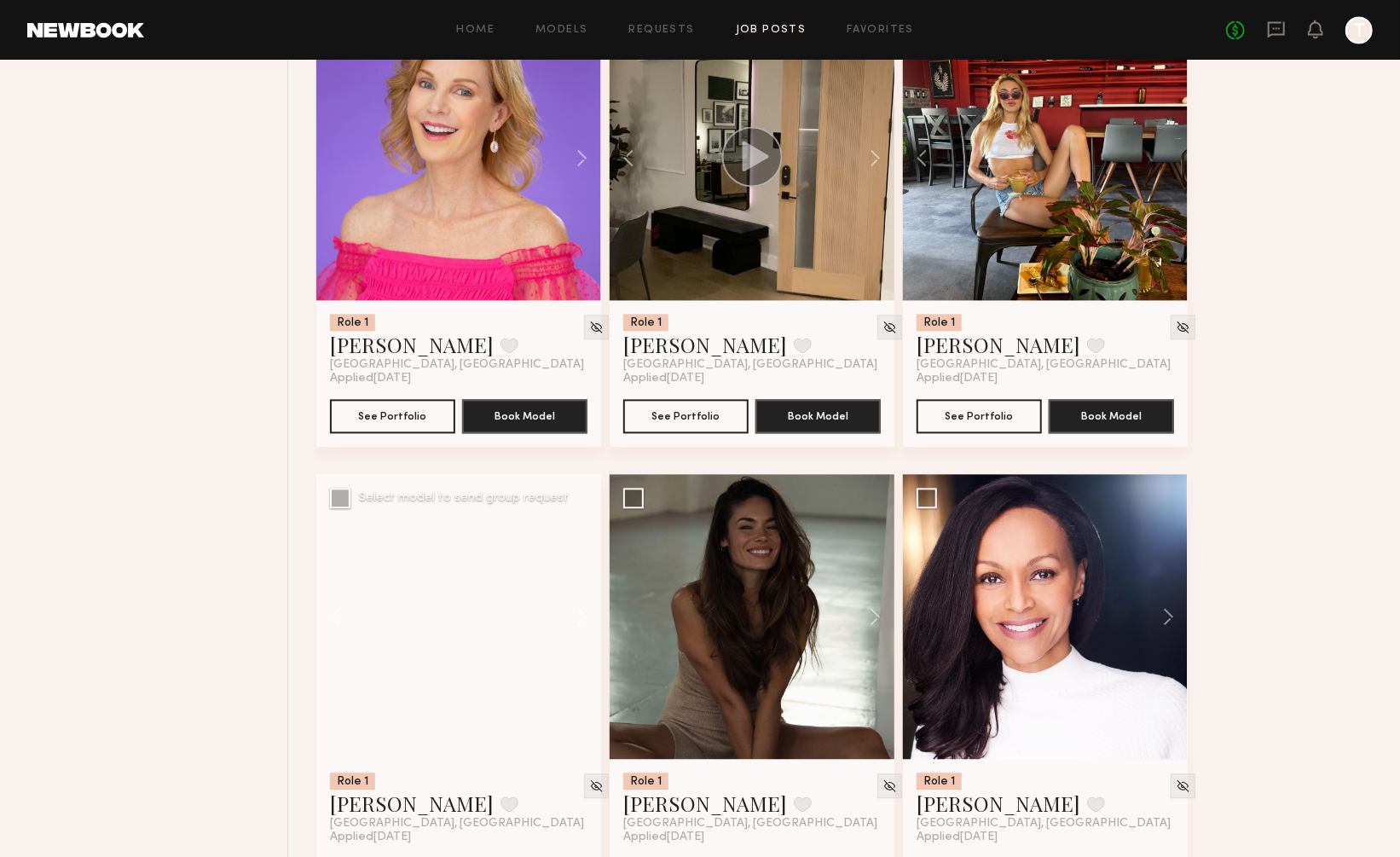
click at [583, 573] on button at bounding box center [574, 615] width 54 height 284
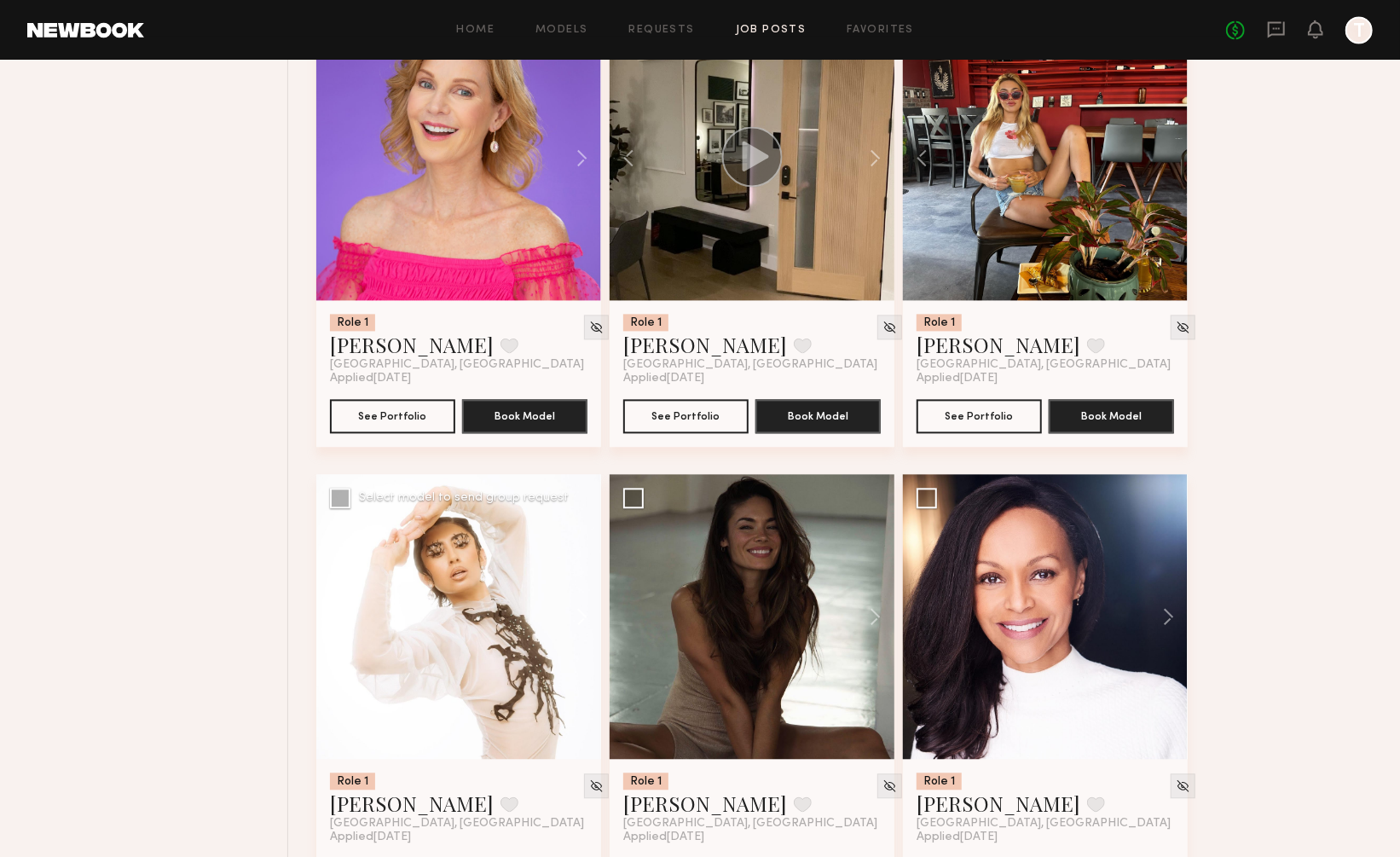
click at [583, 573] on button at bounding box center [574, 615] width 54 height 284
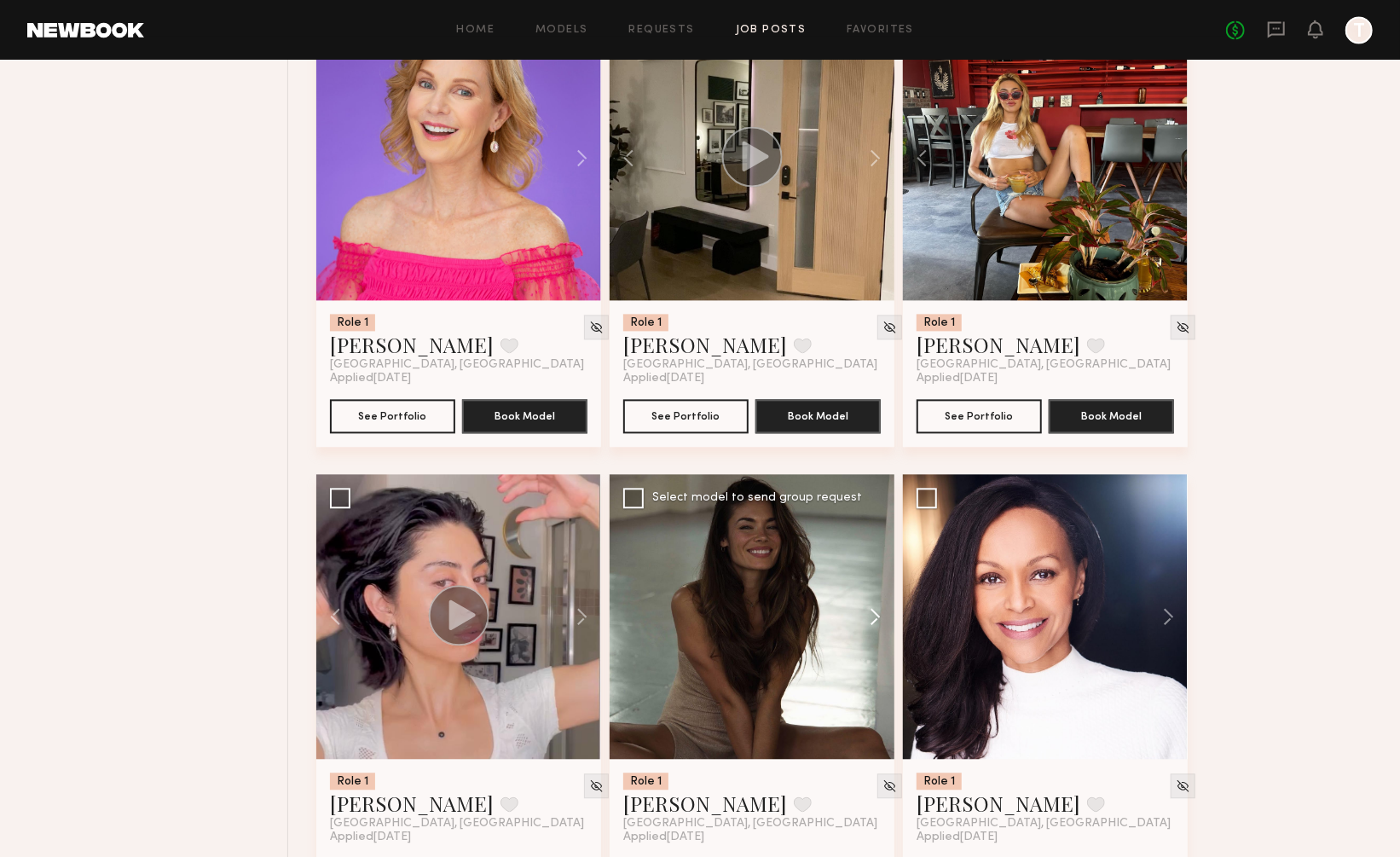
click at [872, 571] on button at bounding box center [866, 615] width 54 height 284
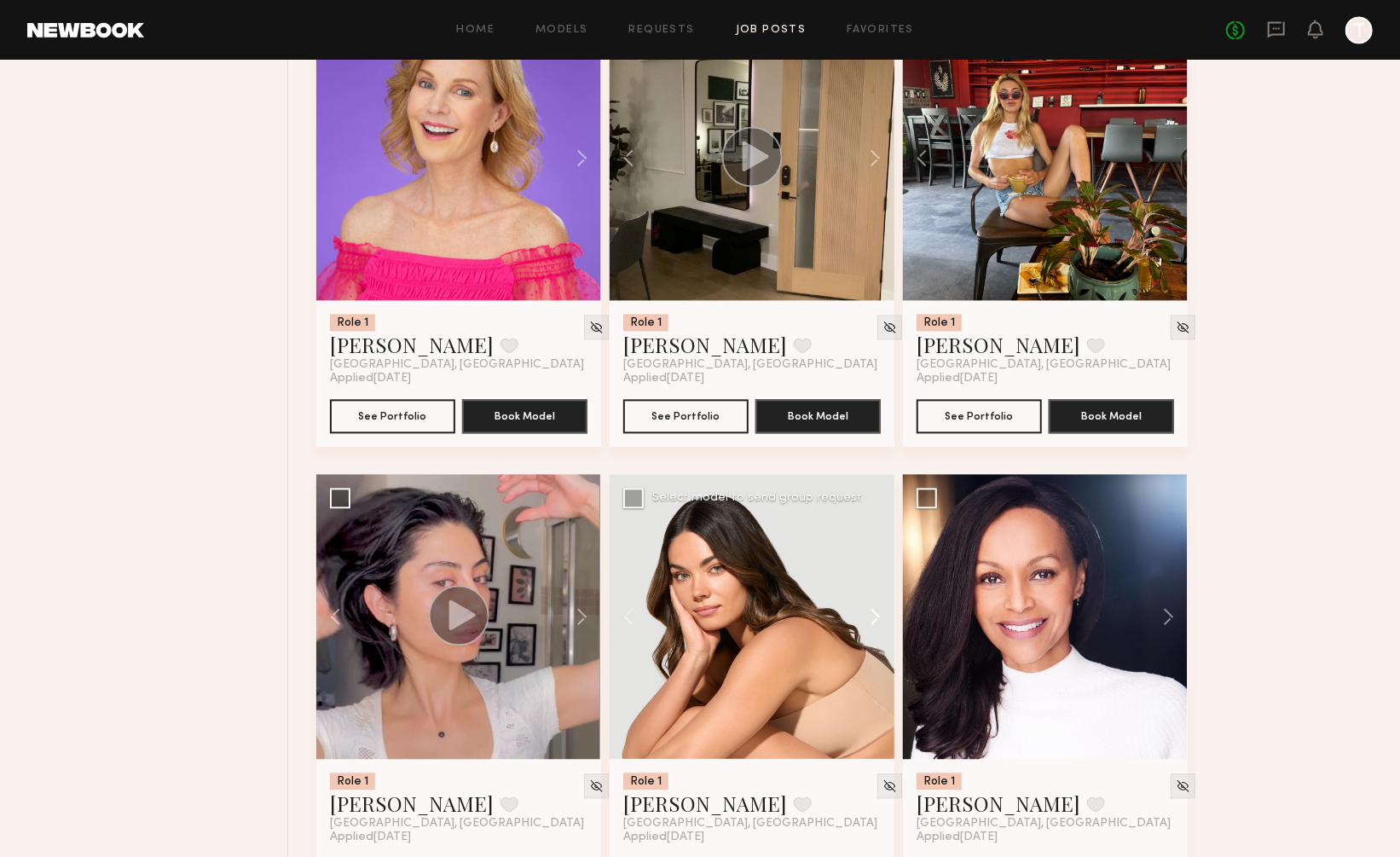
click at [872, 571] on button at bounding box center [866, 615] width 54 height 284
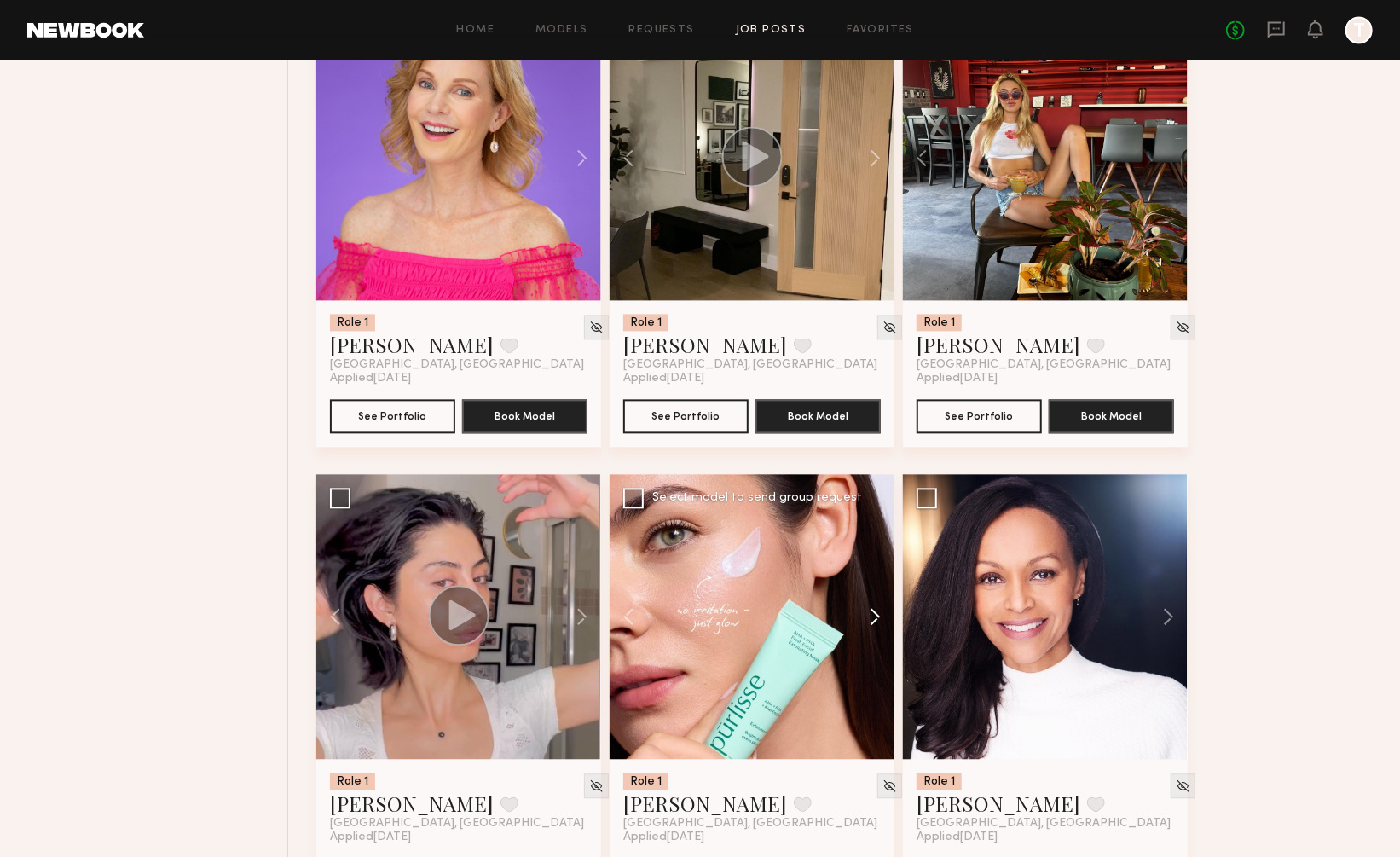
click at [872, 571] on button at bounding box center [866, 615] width 54 height 284
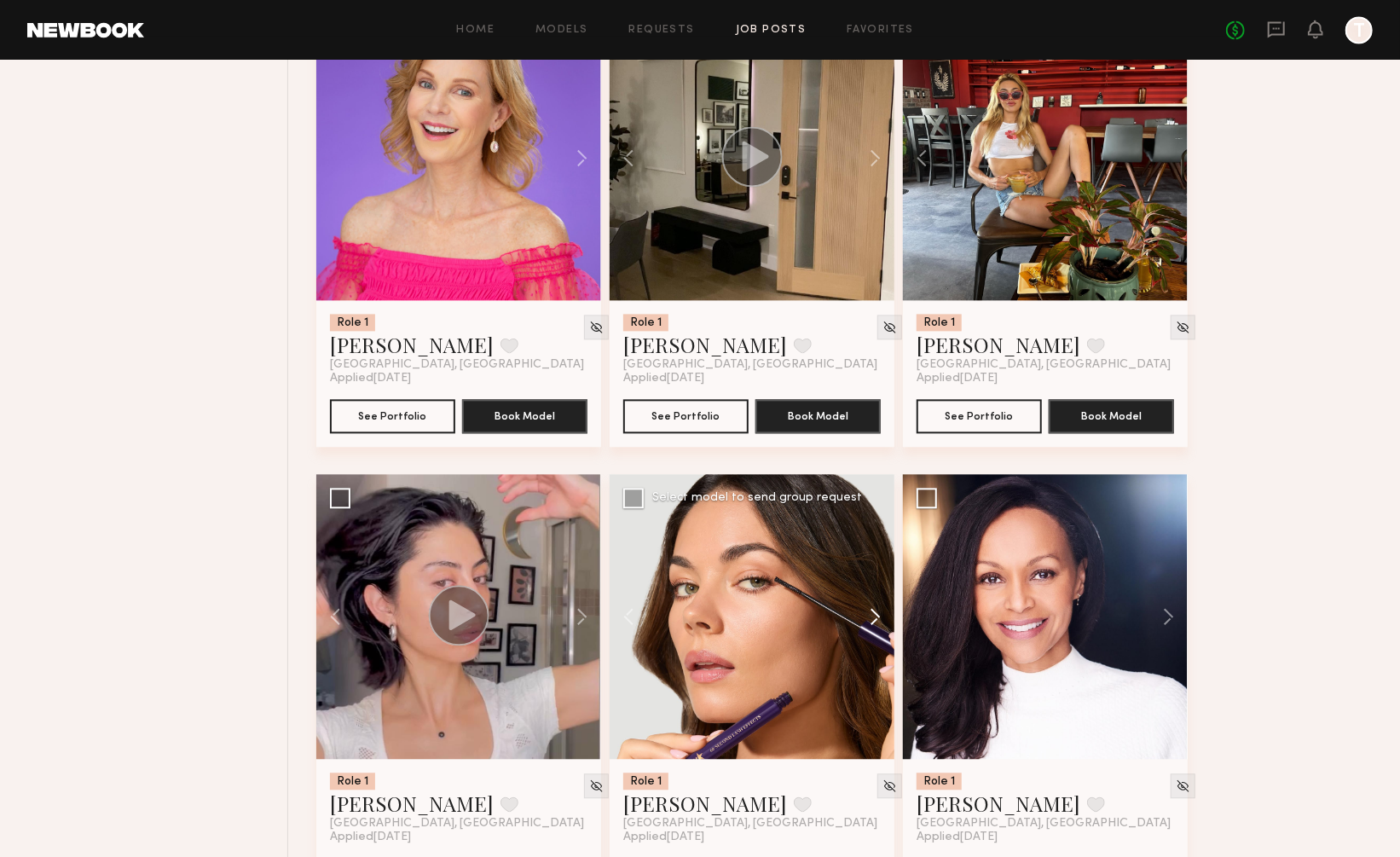
click at [872, 571] on button at bounding box center [866, 615] width 54 height 284
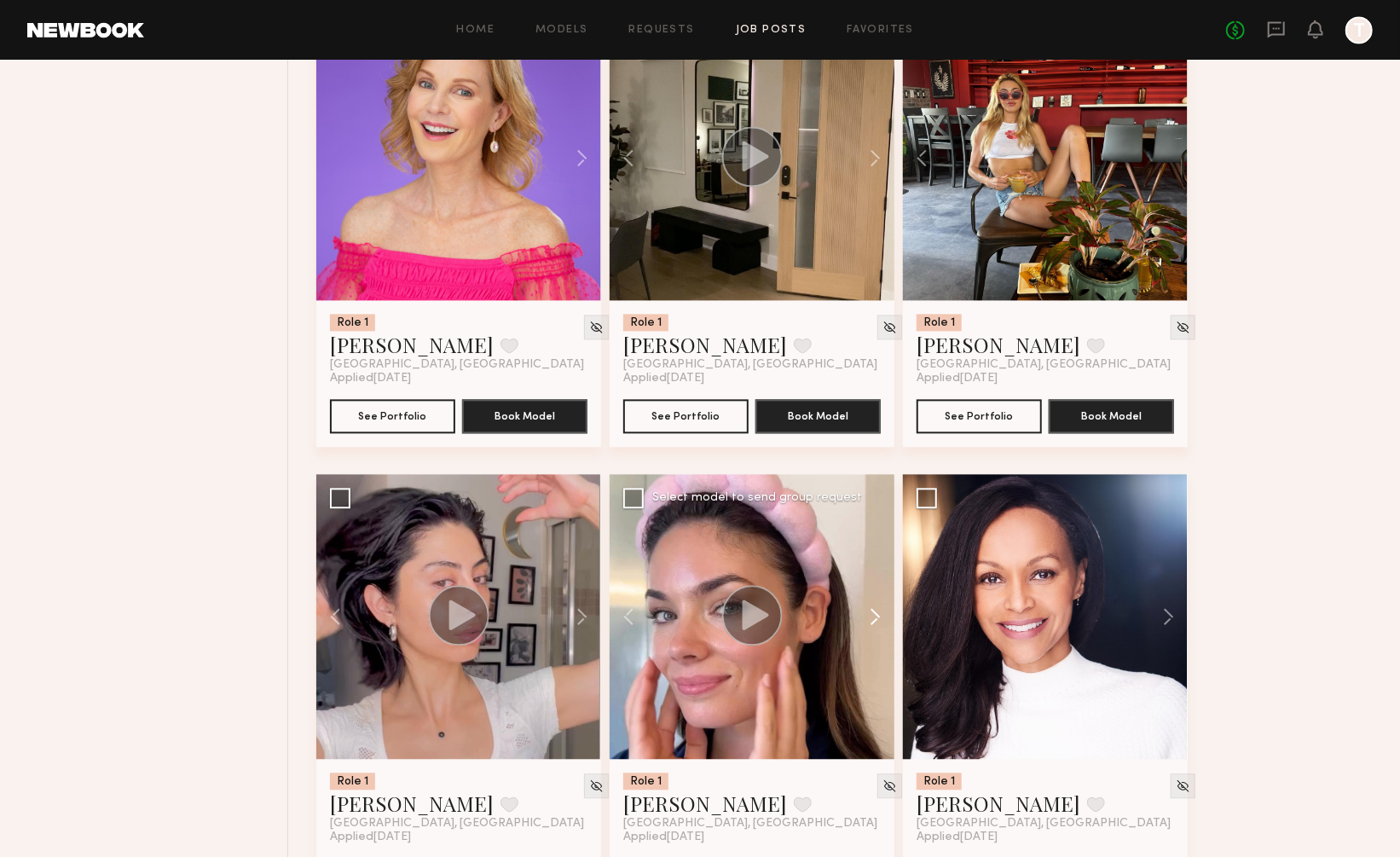
click at [872, 571] on button at bounding box center [866, 615] width 54 height 284
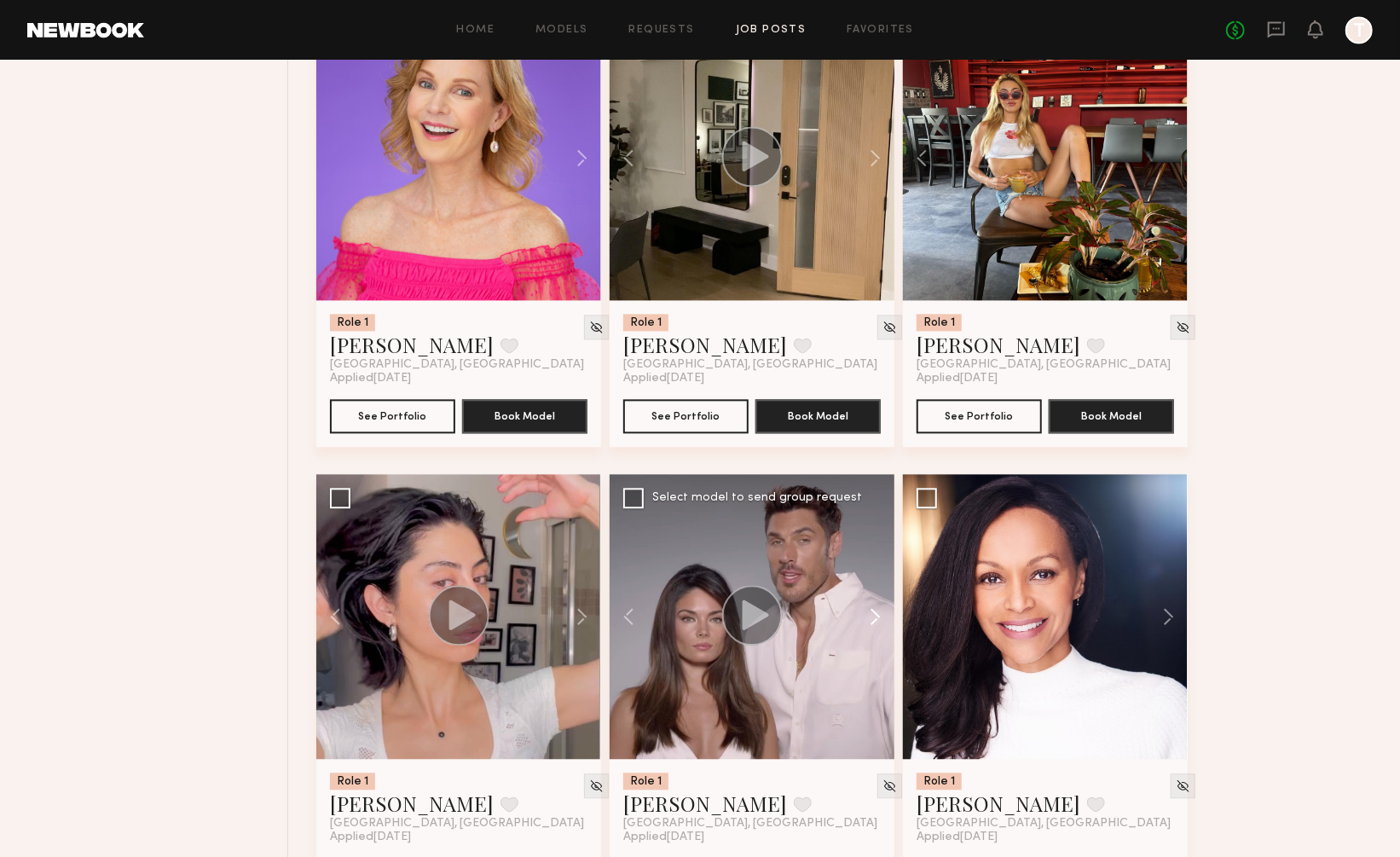
click at [872, 571] on button at bounding box center [866, 615] width 54 height 284
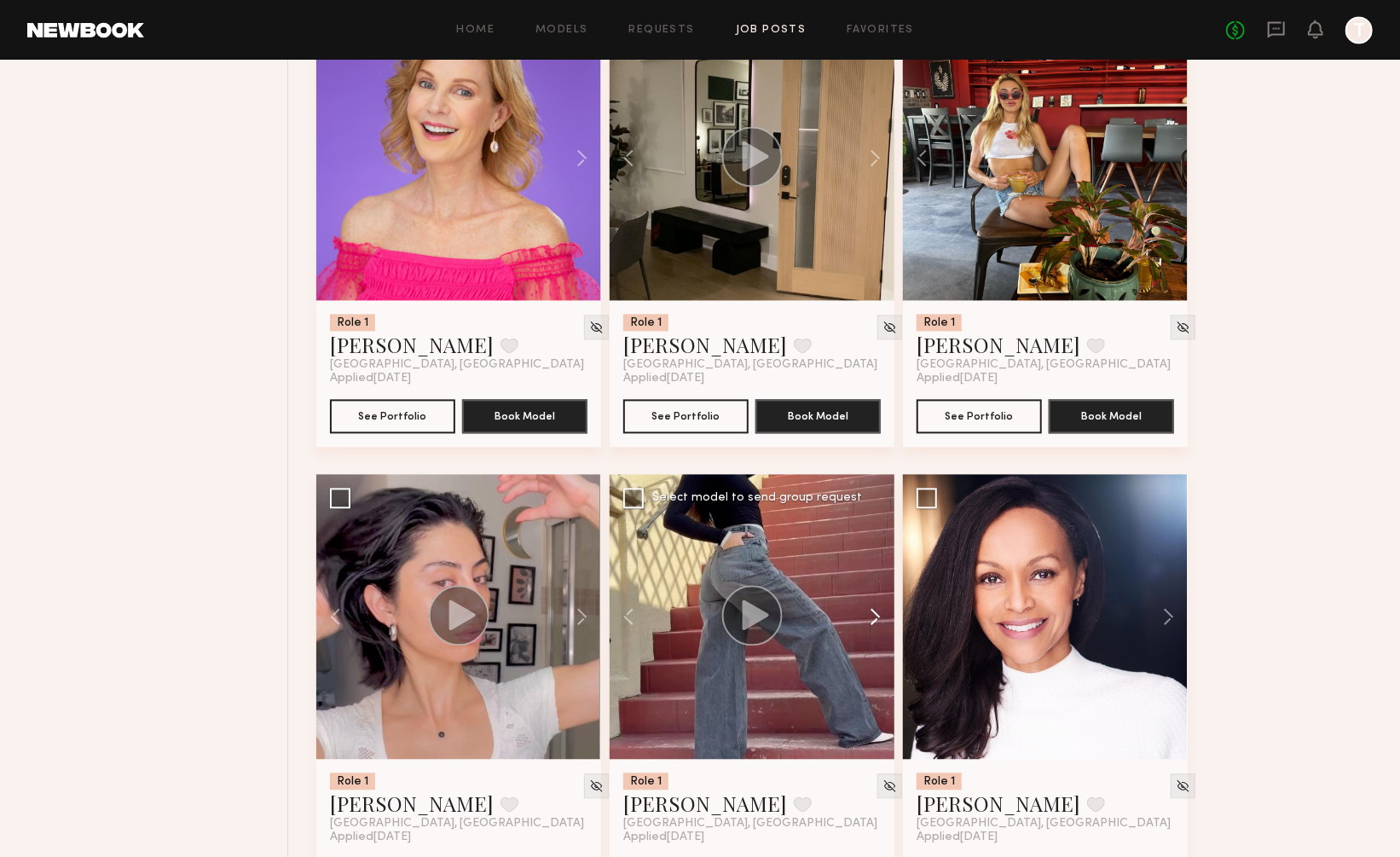
click at [872, 571] on button at bounding box center [866, 615] width 54 height 284
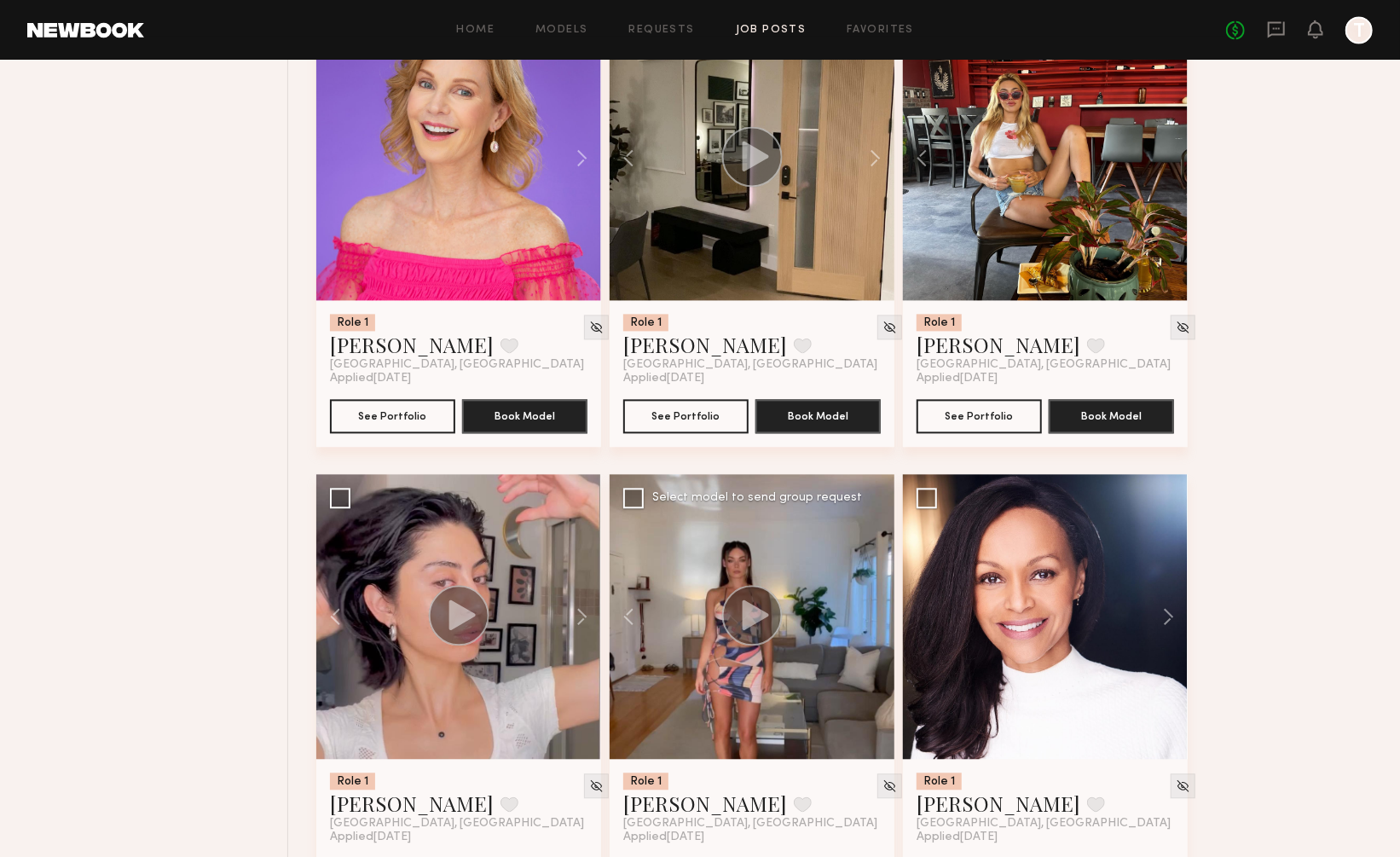
click at [872, 571] on div at bounding box center [751, 615] width 284 height 284
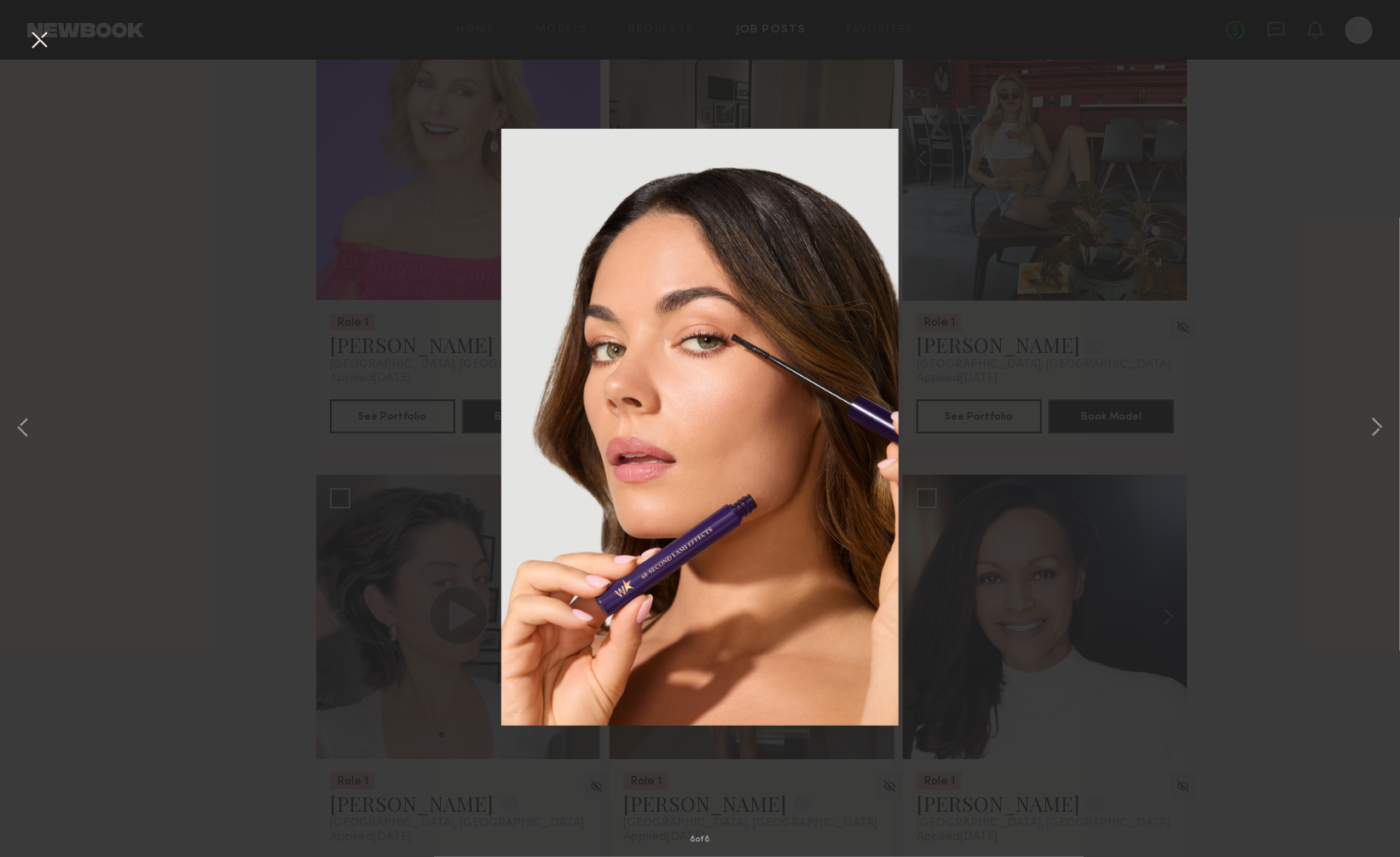
click at [38, 37] on button at bounding box center [39, 41] width 28 height 30
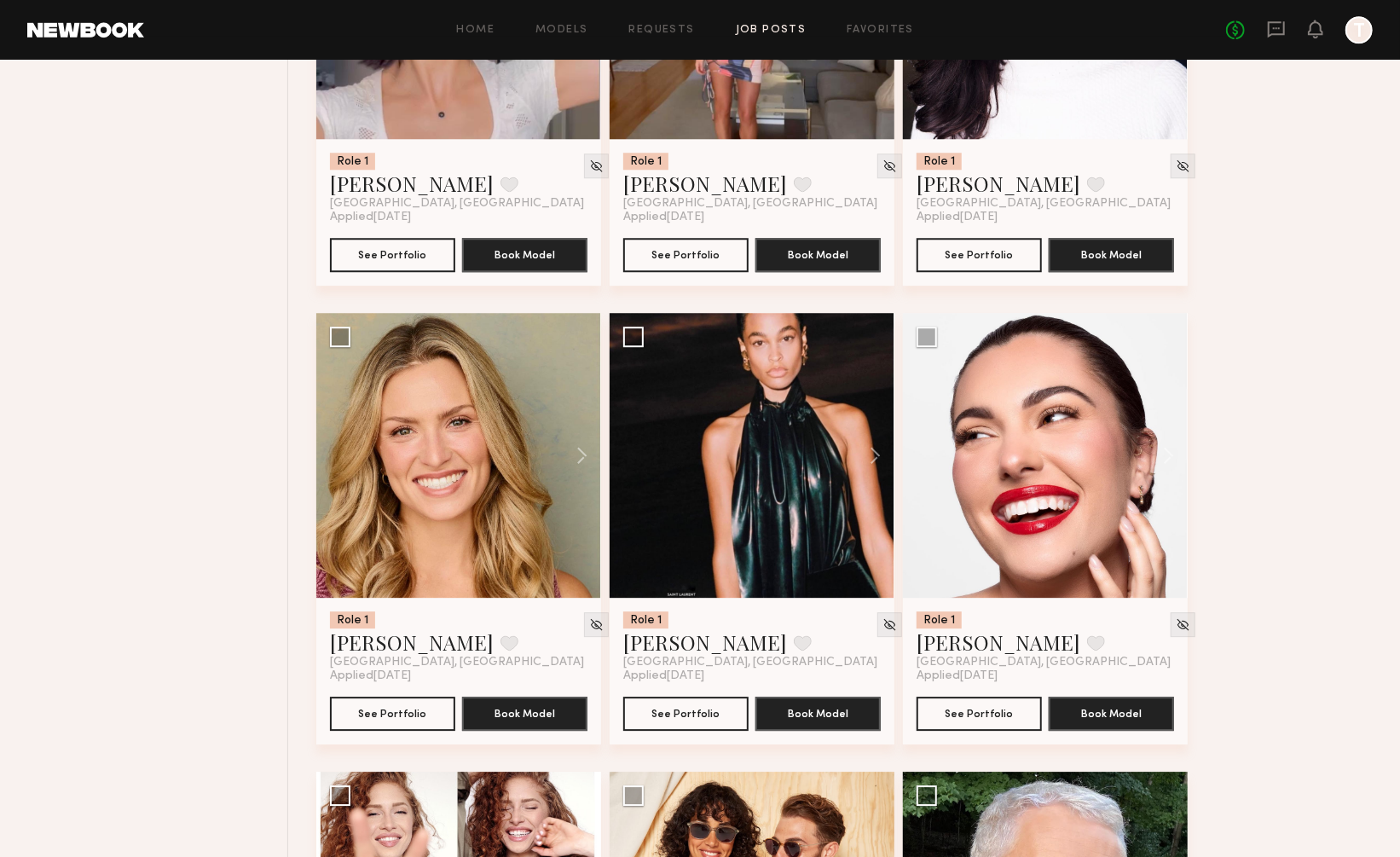
scroll to position [2748, 0]
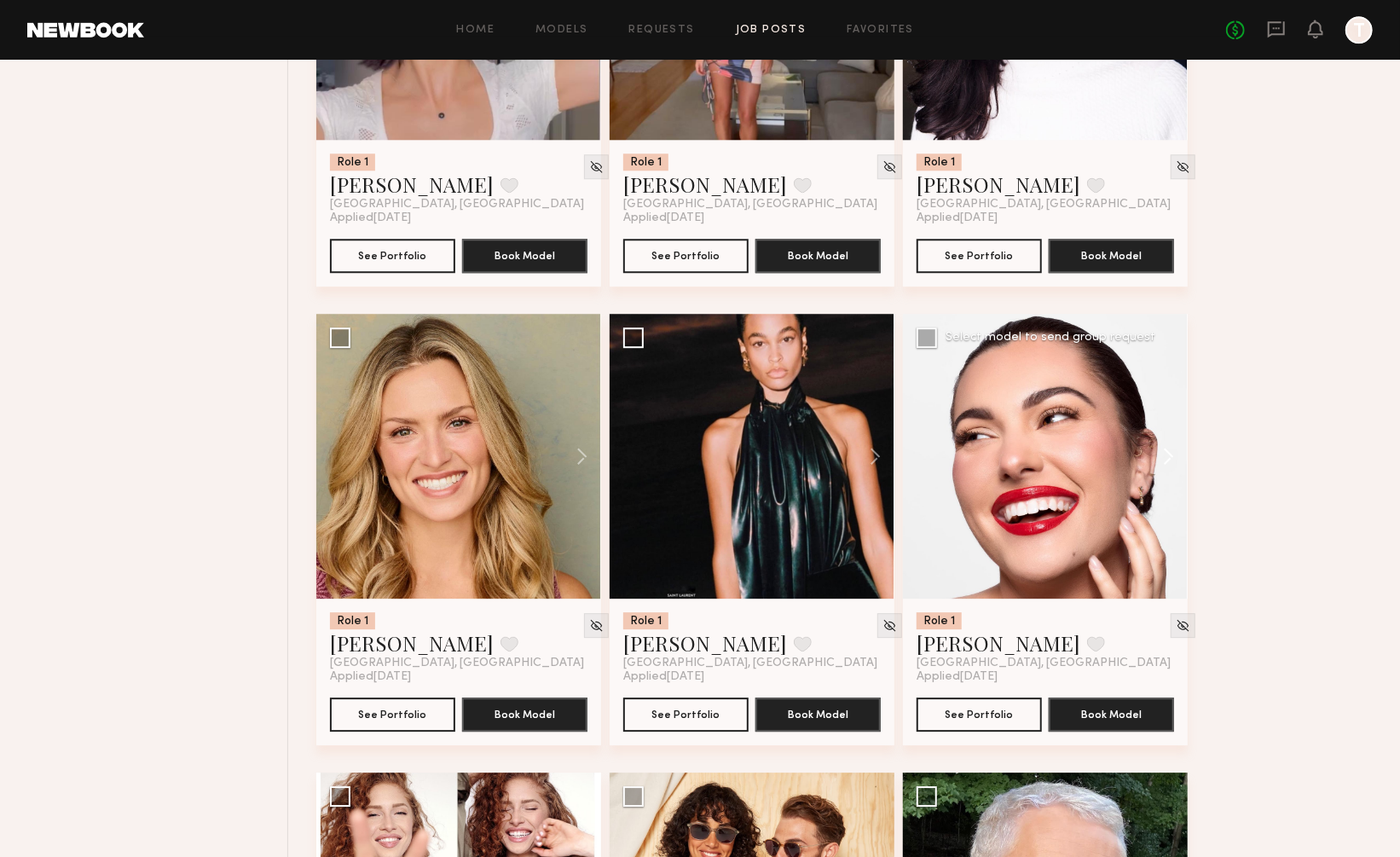
click at [1172, 417] on button at bounding box center [1159, 456] width 54 height 284
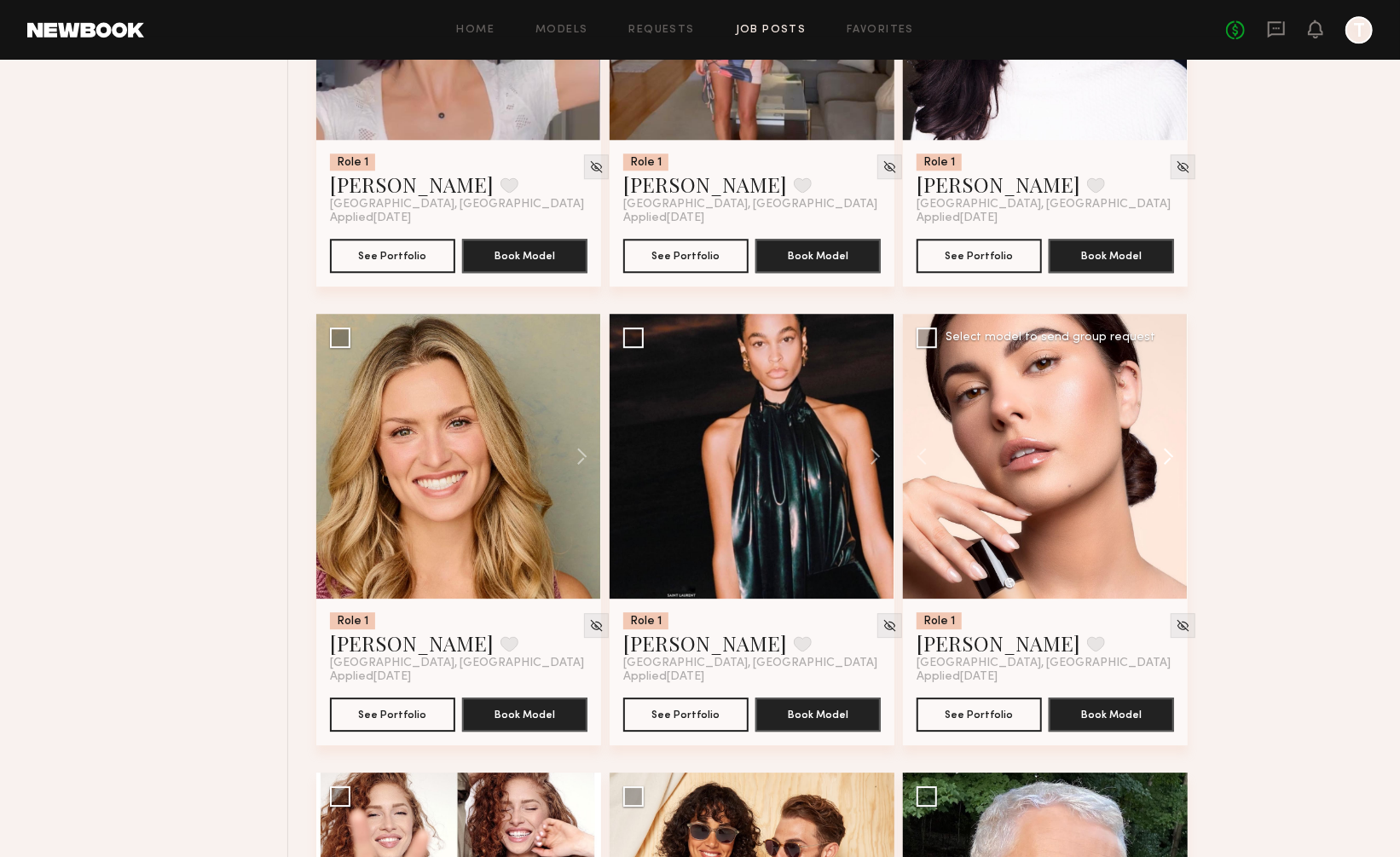
click at [1172, 417] on button at bounding box center [1159, 456] width 54 height 284
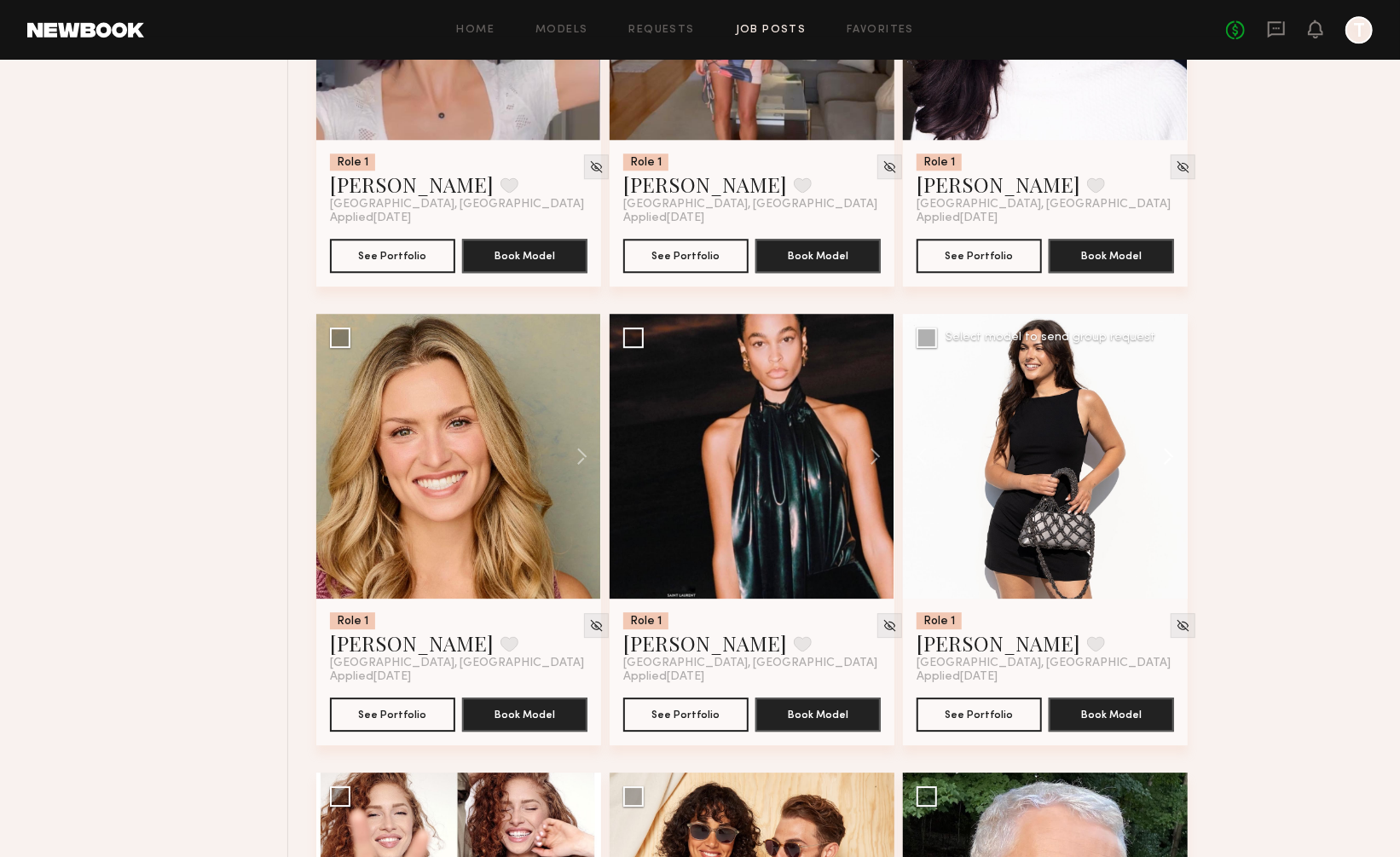
click at [1172, 417] on button at bounding box center [1159, 456] width 54 height 284
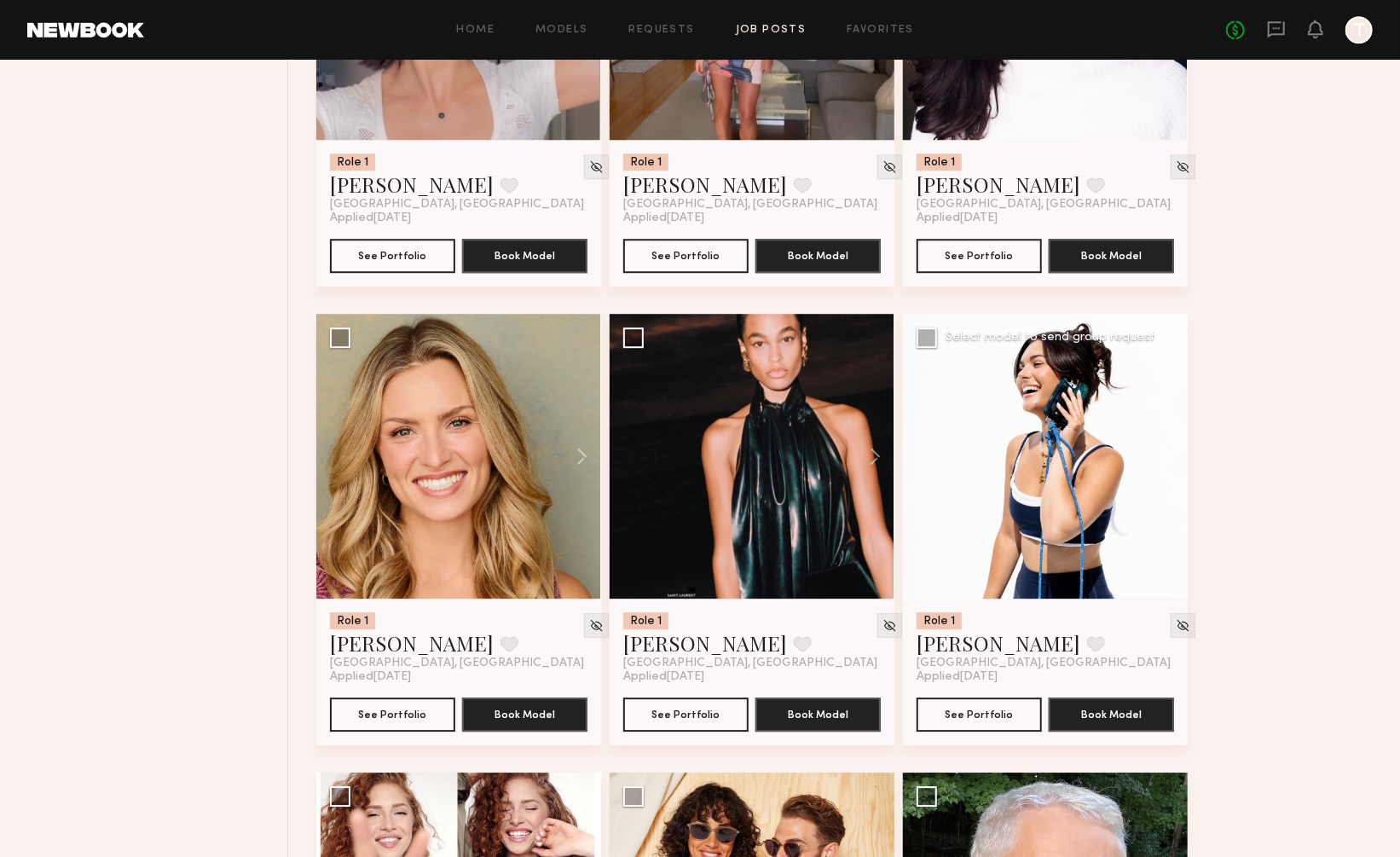
click at [1172, 417] on button at bounding box center [1159, 456] width 54 height 284
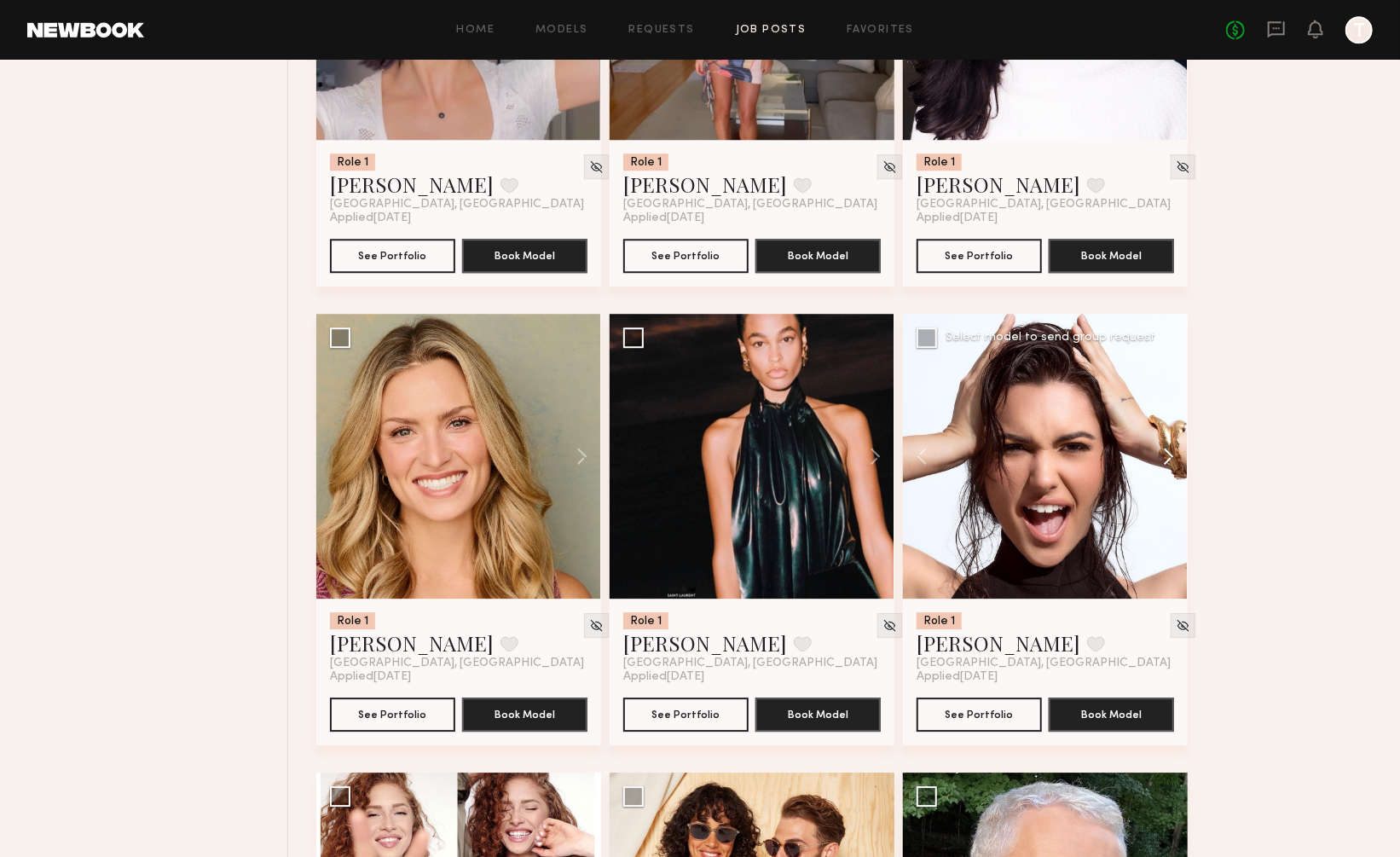
click at [1172, 417] on button at bounding box center [1159, 456] width 54 height 284
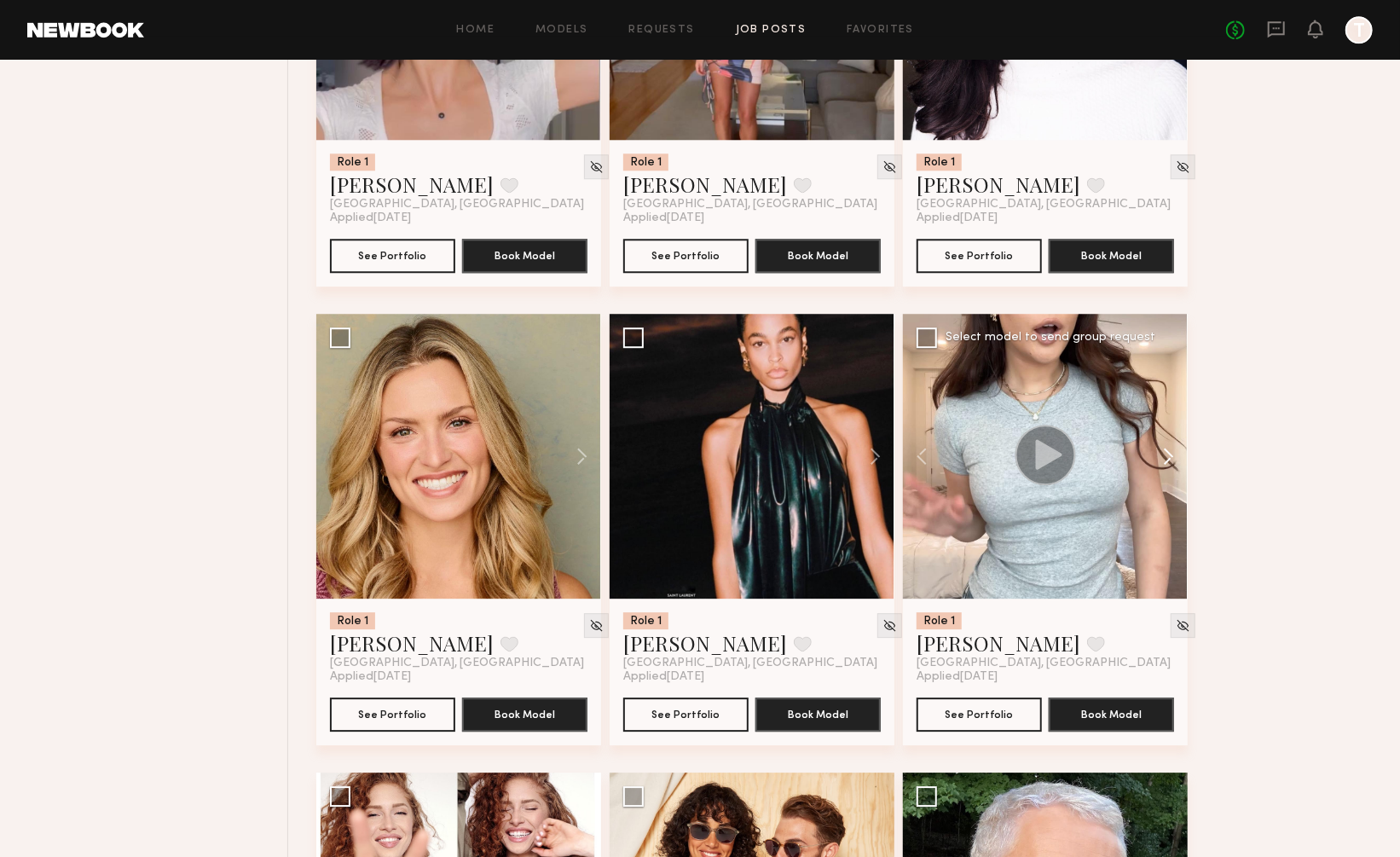
click at [1172, 417] on button at bounding box center [1159, 456] width 54 height 284
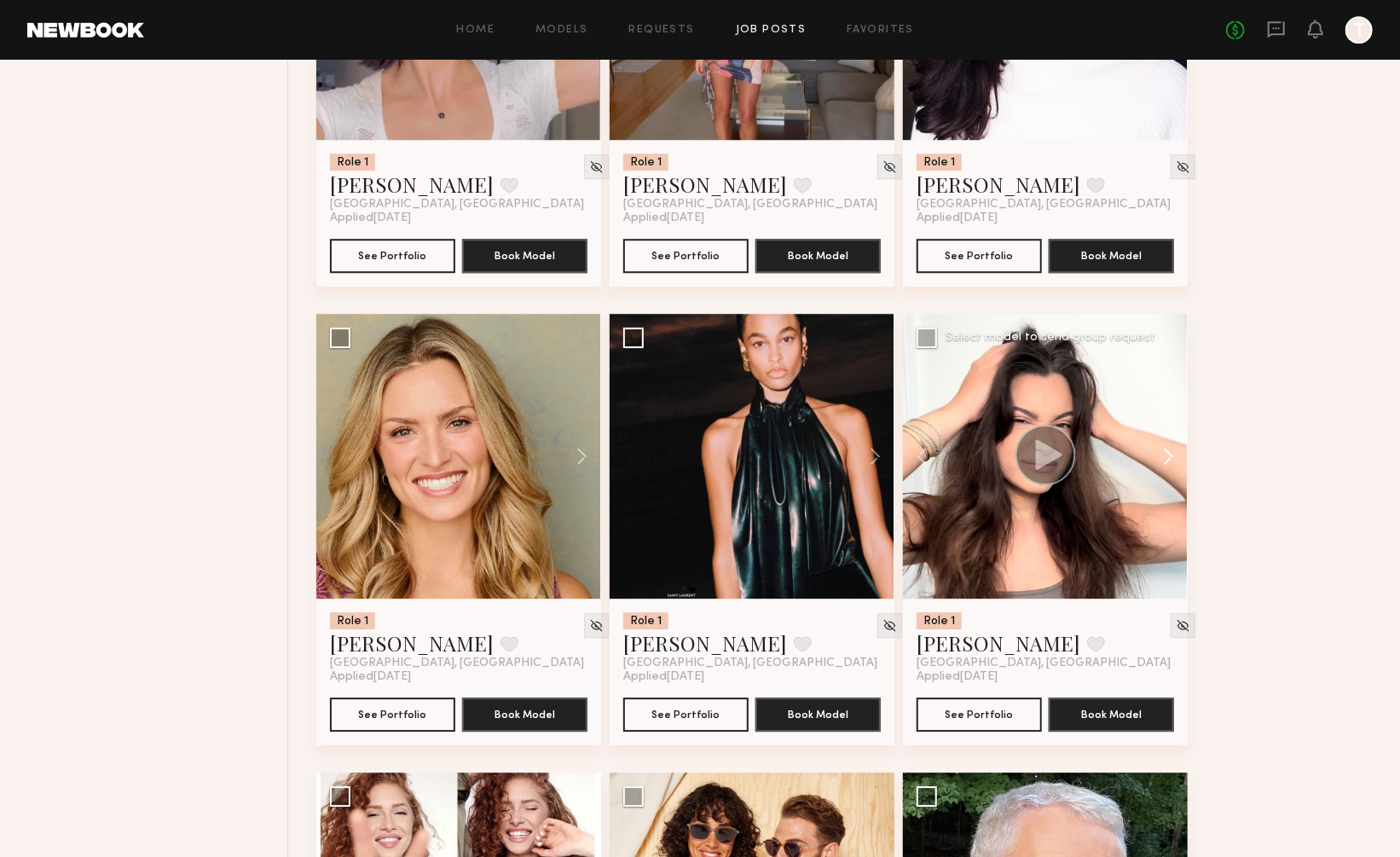
click at [1172, 417] on button at bounding box center [1159, 456] width 54 height 284
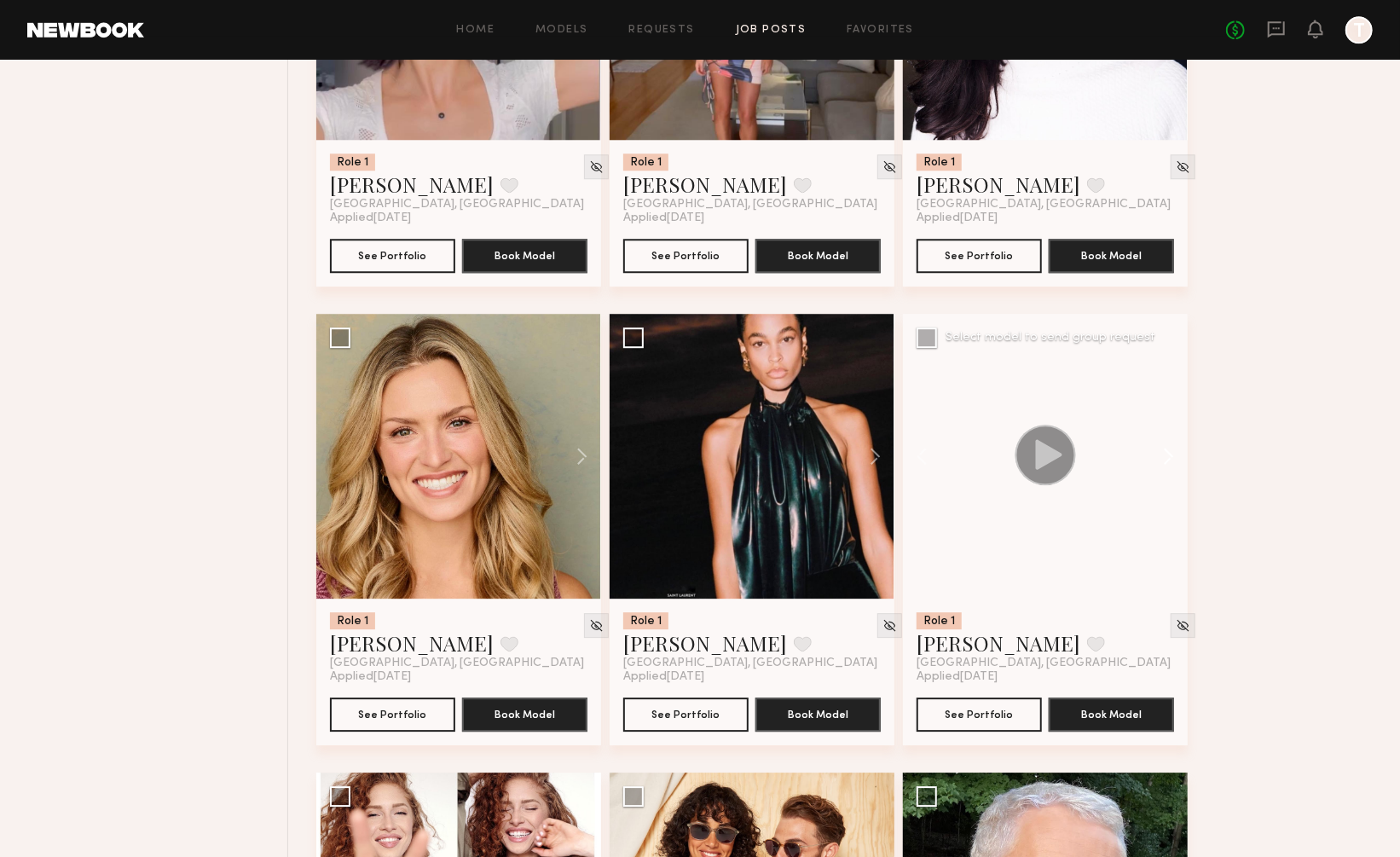
click at [1172, 417] on button at bounding box center [1159, 456] width 54 height 284
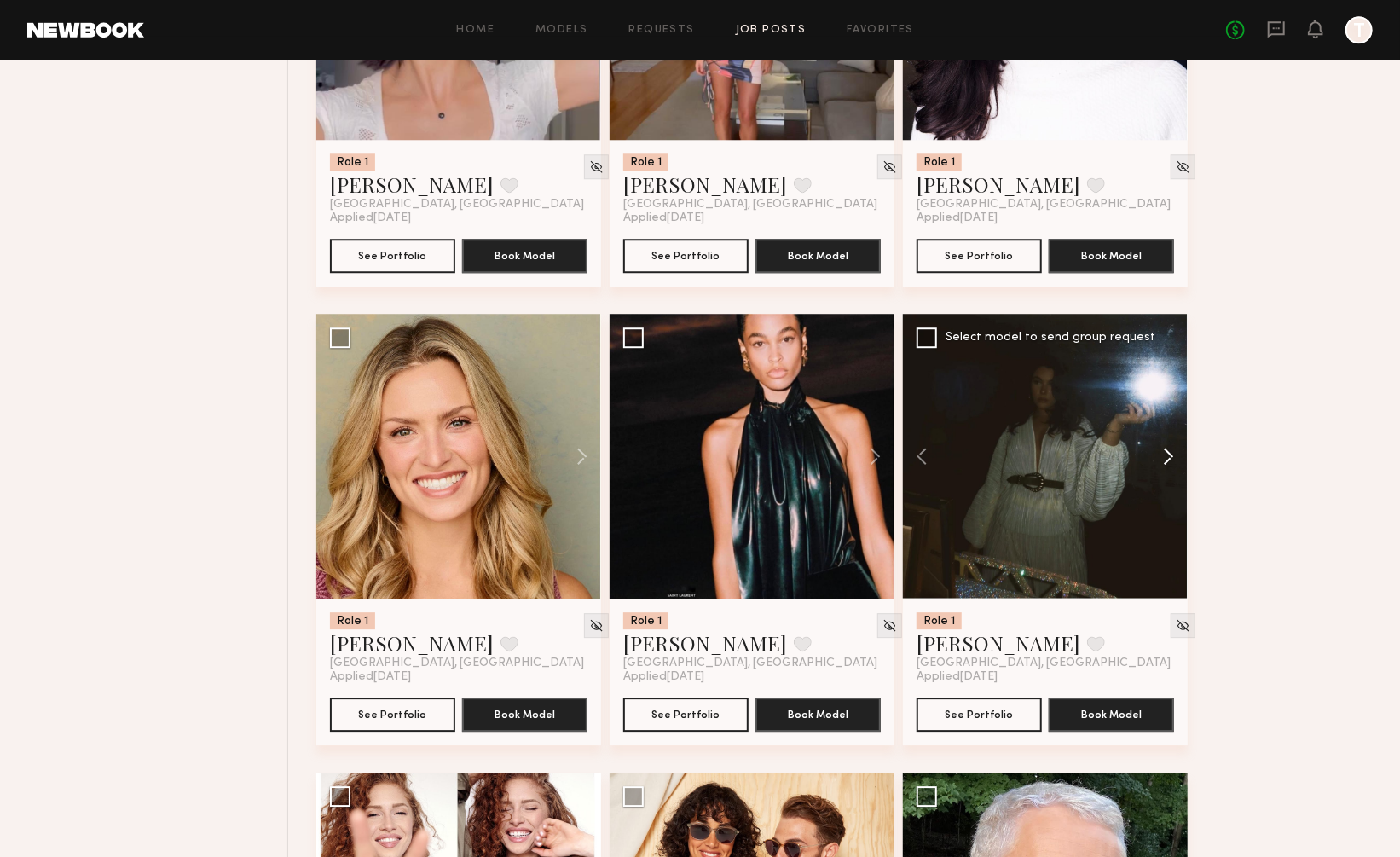
click at [1172, 417] on button at bounding box center [1159, 456] width 54 height 284
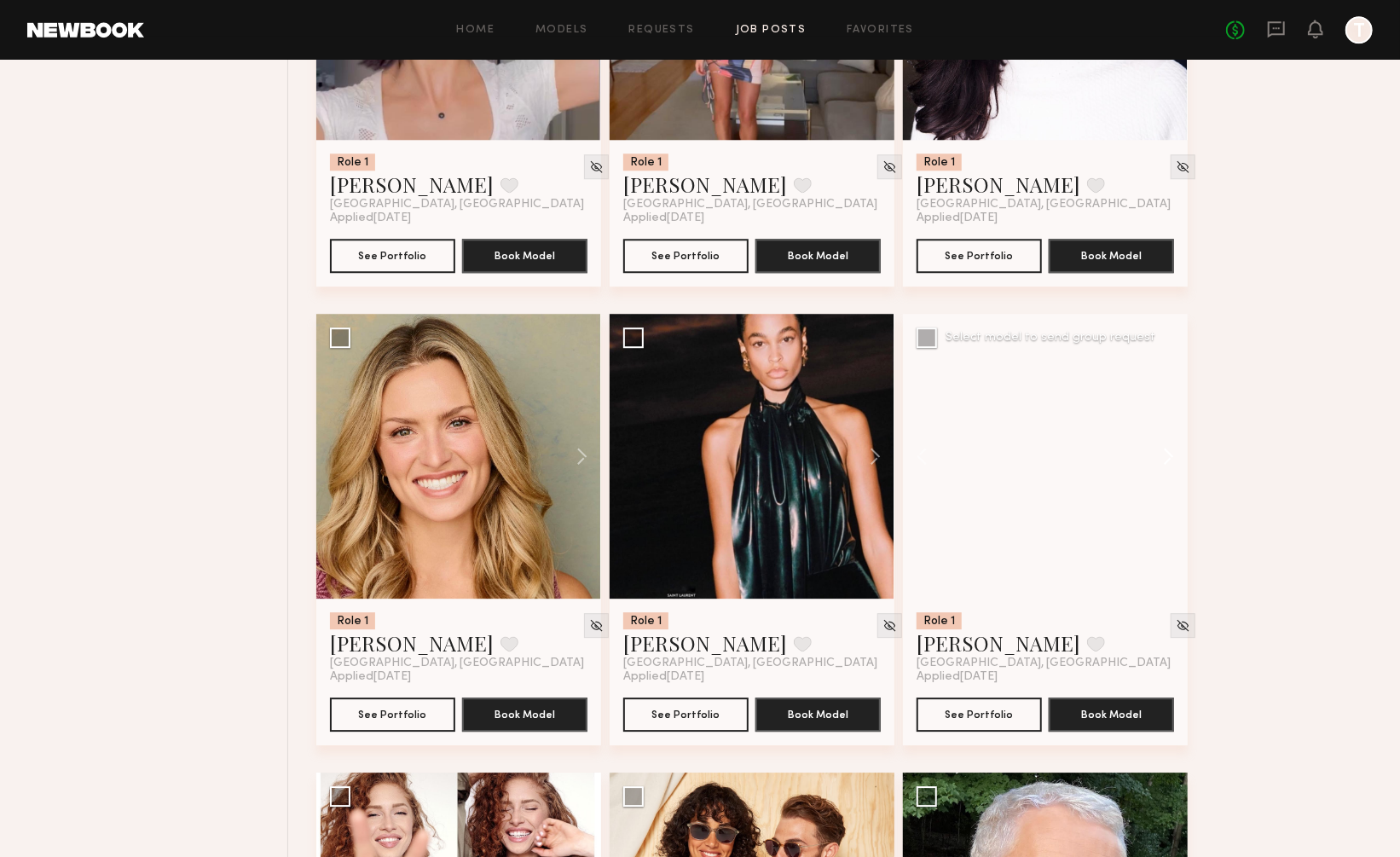
click at [1172, 417] on button at bounding box center [1159, 456] width 54 height 284
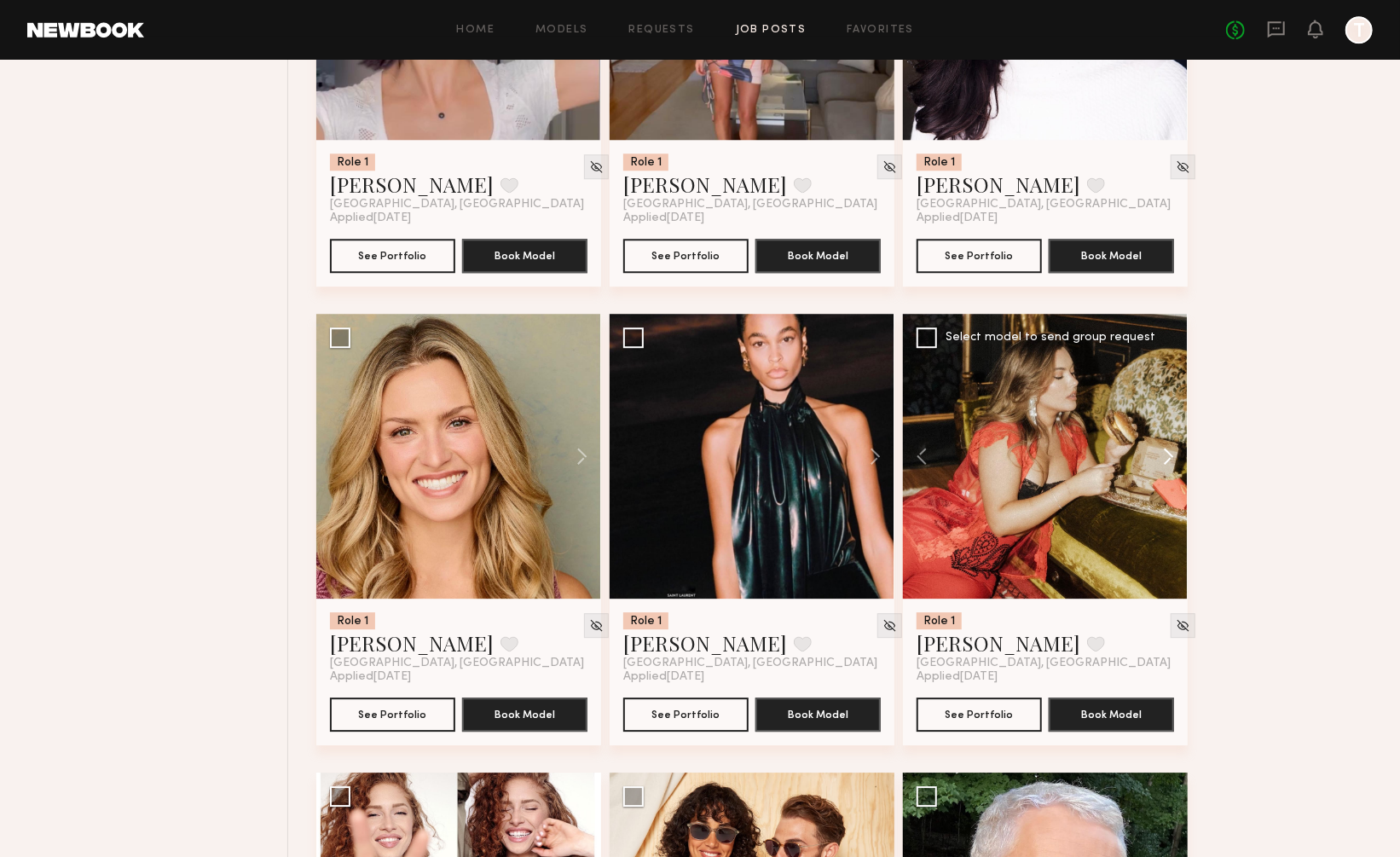
click at [1172, 417] on button at bounding box center [1159, 456] width 54 height 284
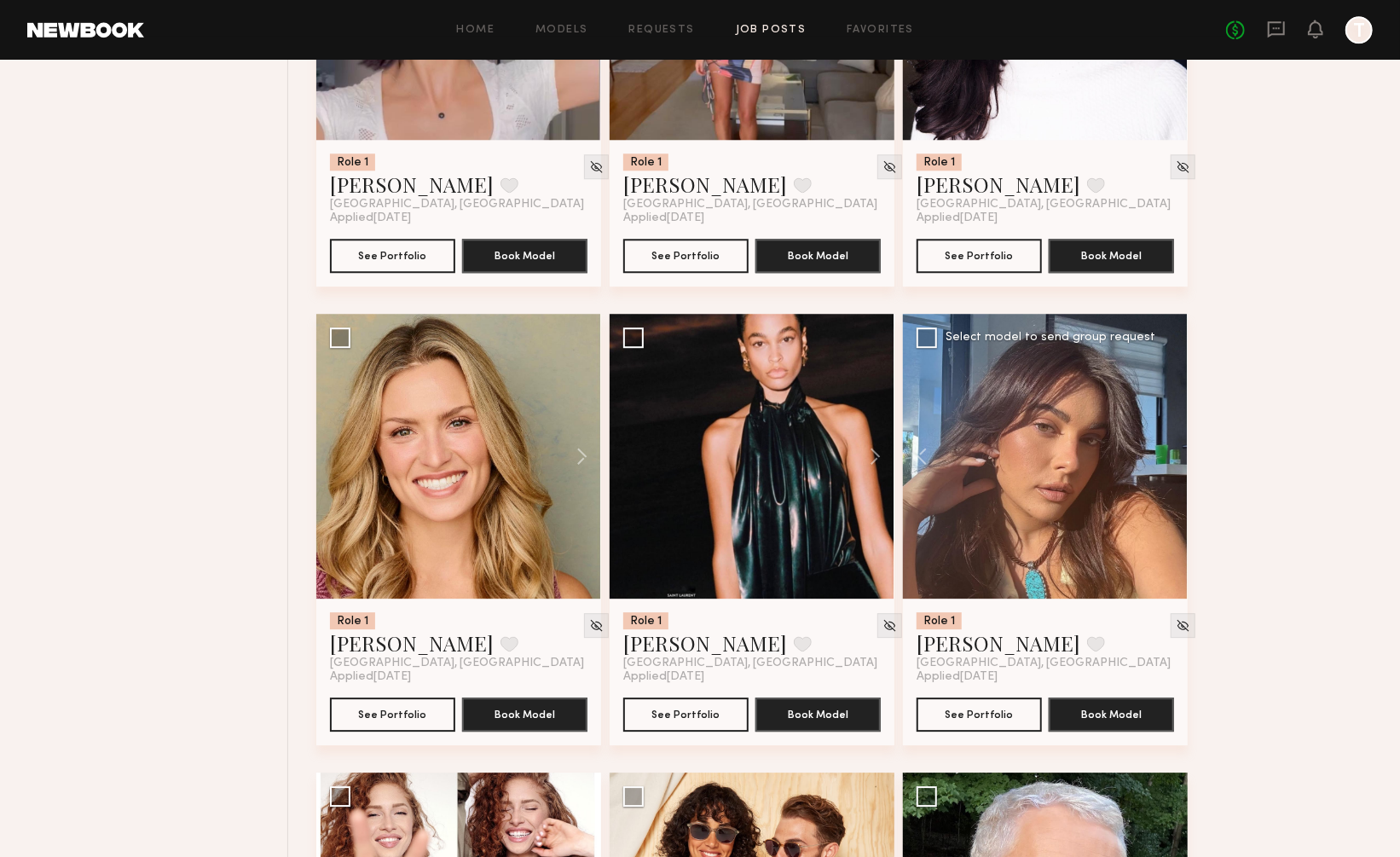
click at [1172, 417] on div at bounding box center [1044, 456] width 284 height 284
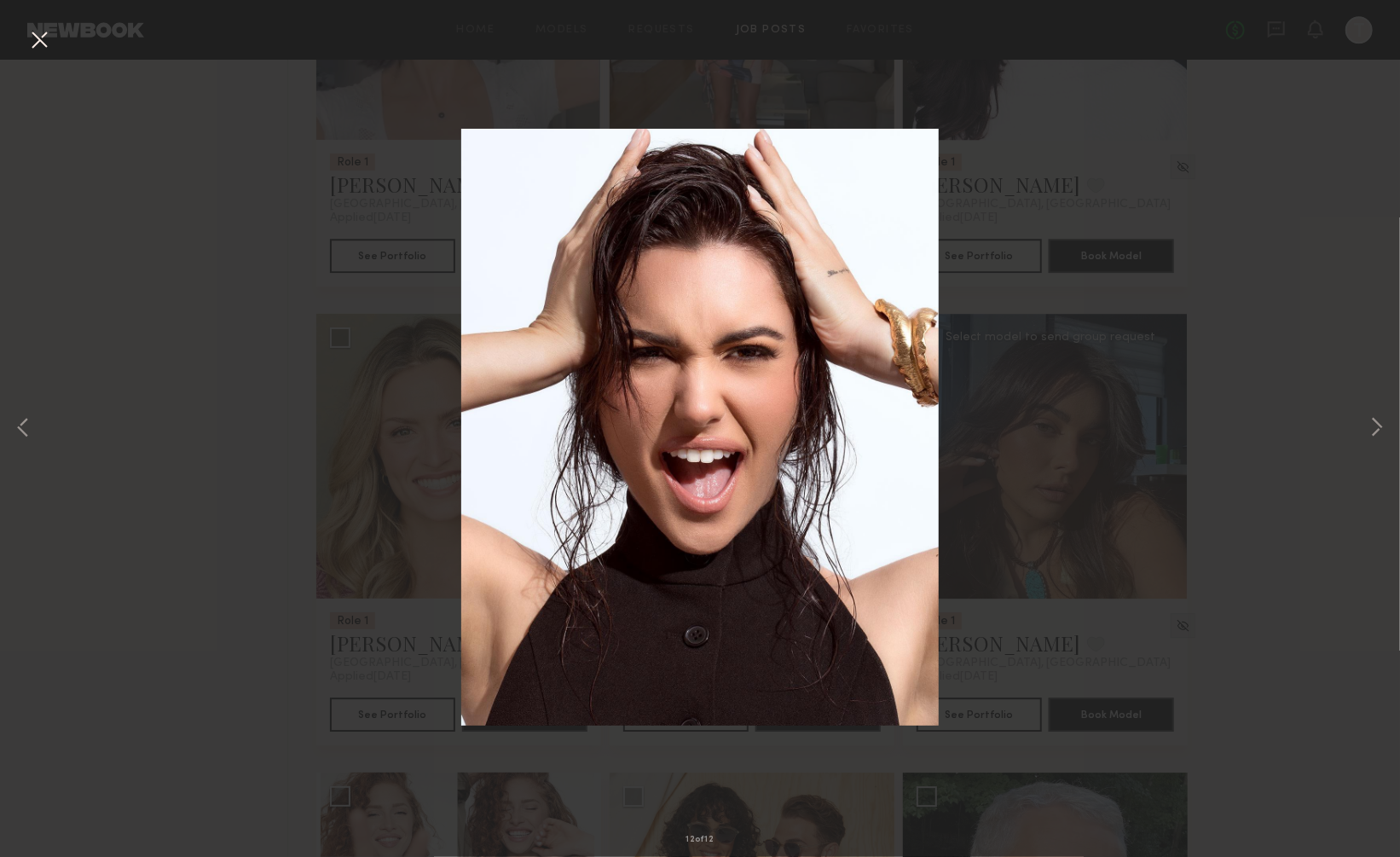
click at [33, 38] on button at bounding box center [39, 41] width 28 height 30
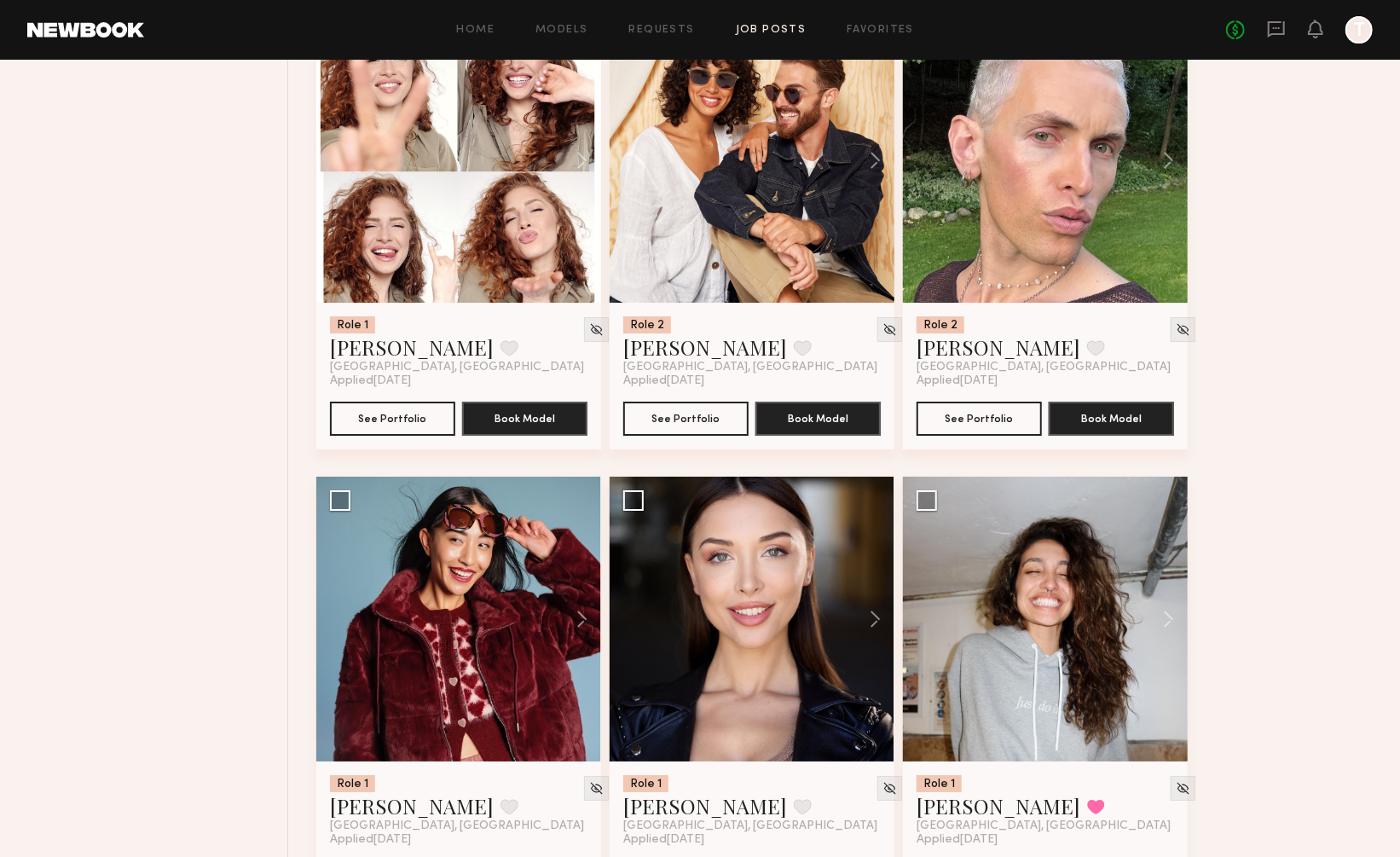
scroll to position [3503, 0]
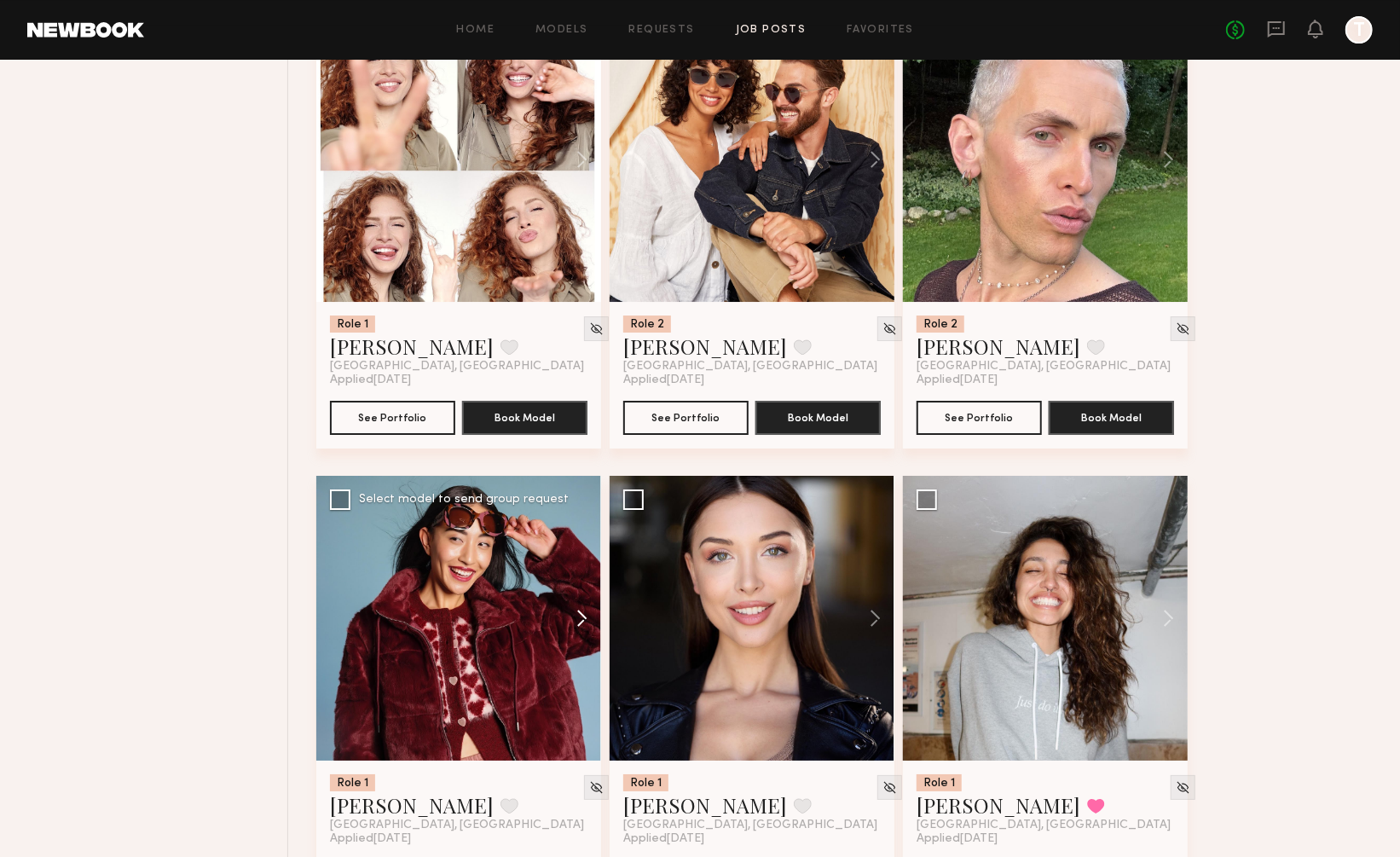
click at [583, 571] on button at bounding box center [574, 617] width 54 height 284
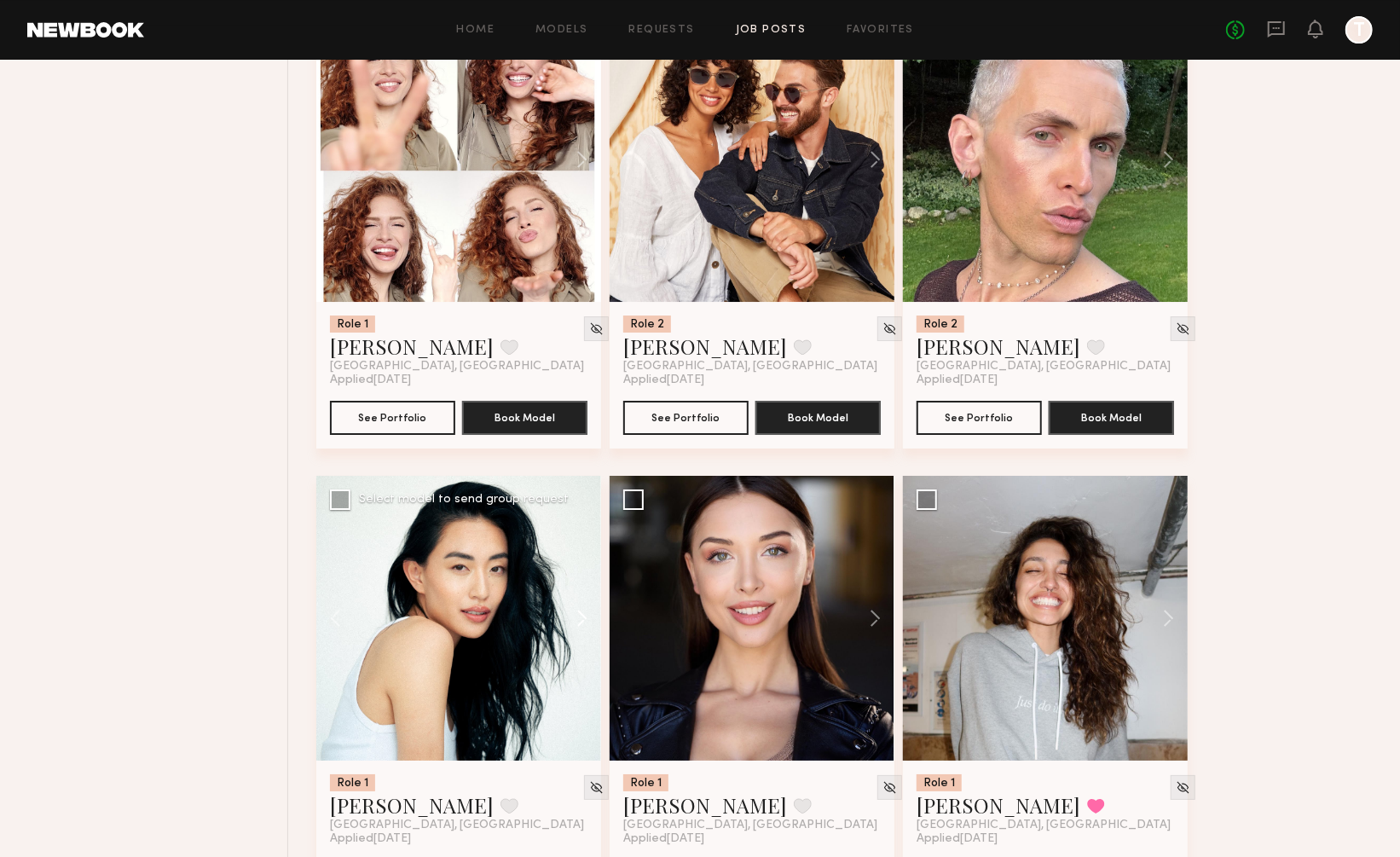
click at [583, 571] on button at bounding box center [574, 617] width 54 height 284
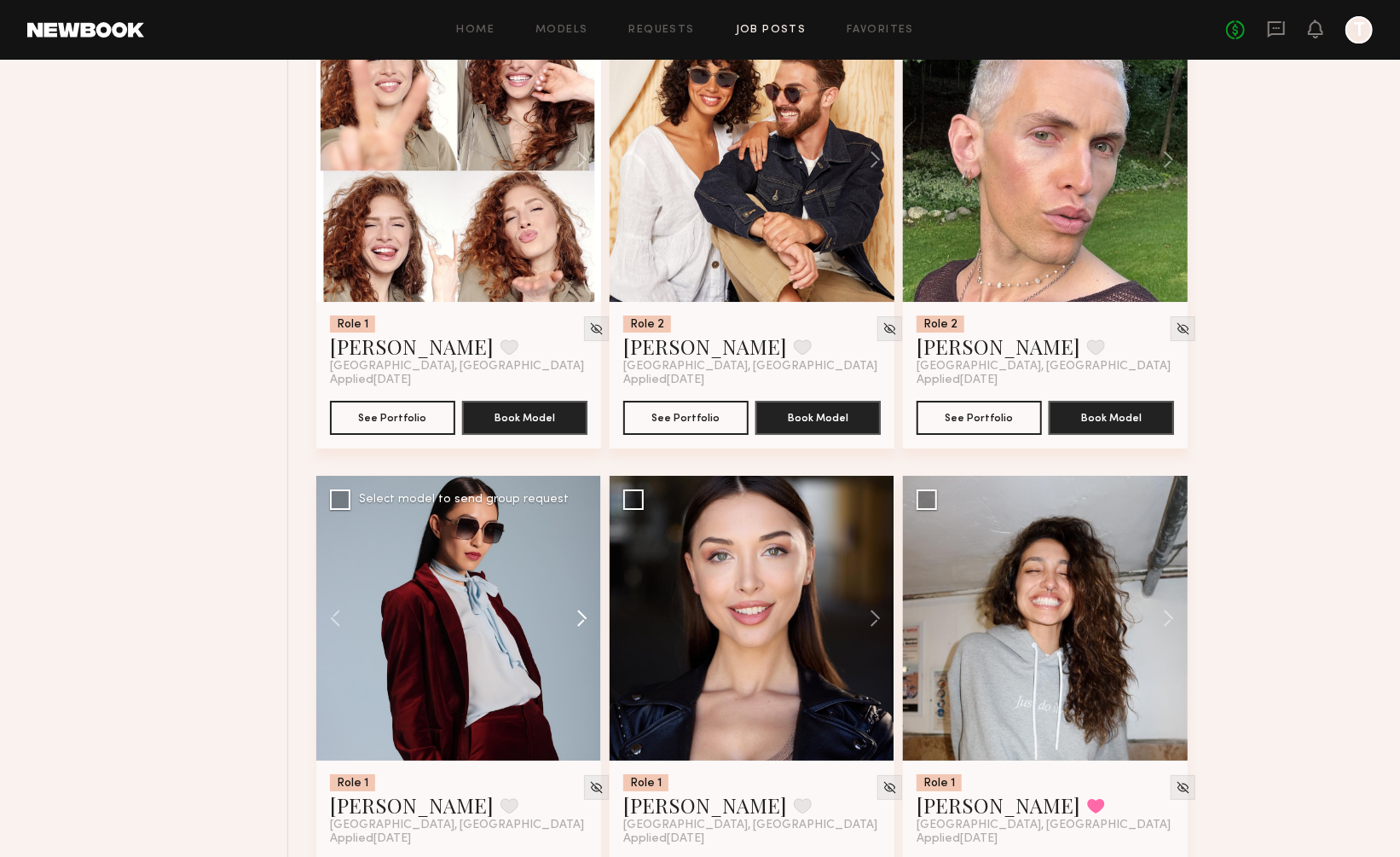
click at [583, 571] on button at bounding box center [574, 617] width 54 height 284
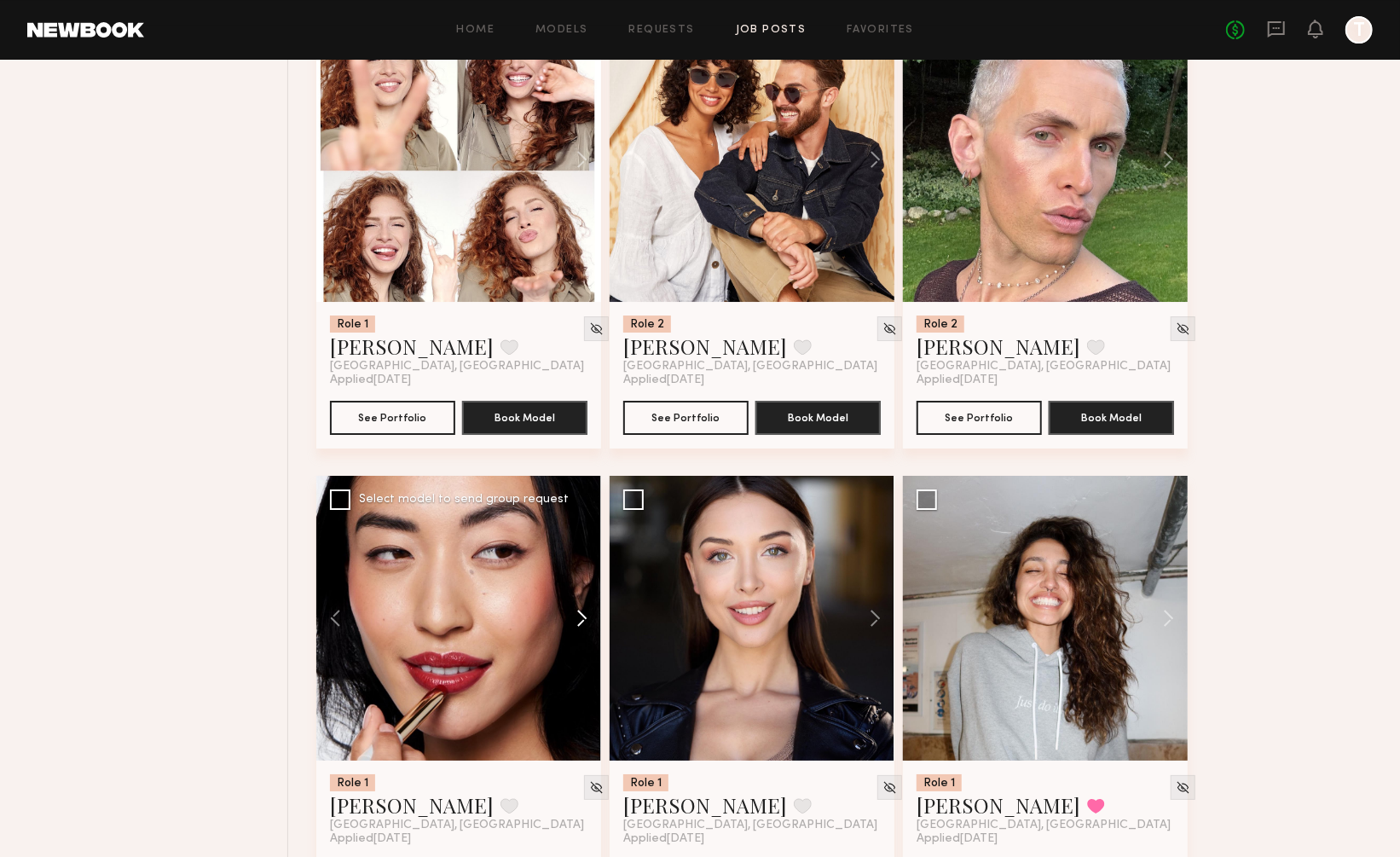
click at [583, 571] on button at bounding box center [574, 617] width 54 height 284
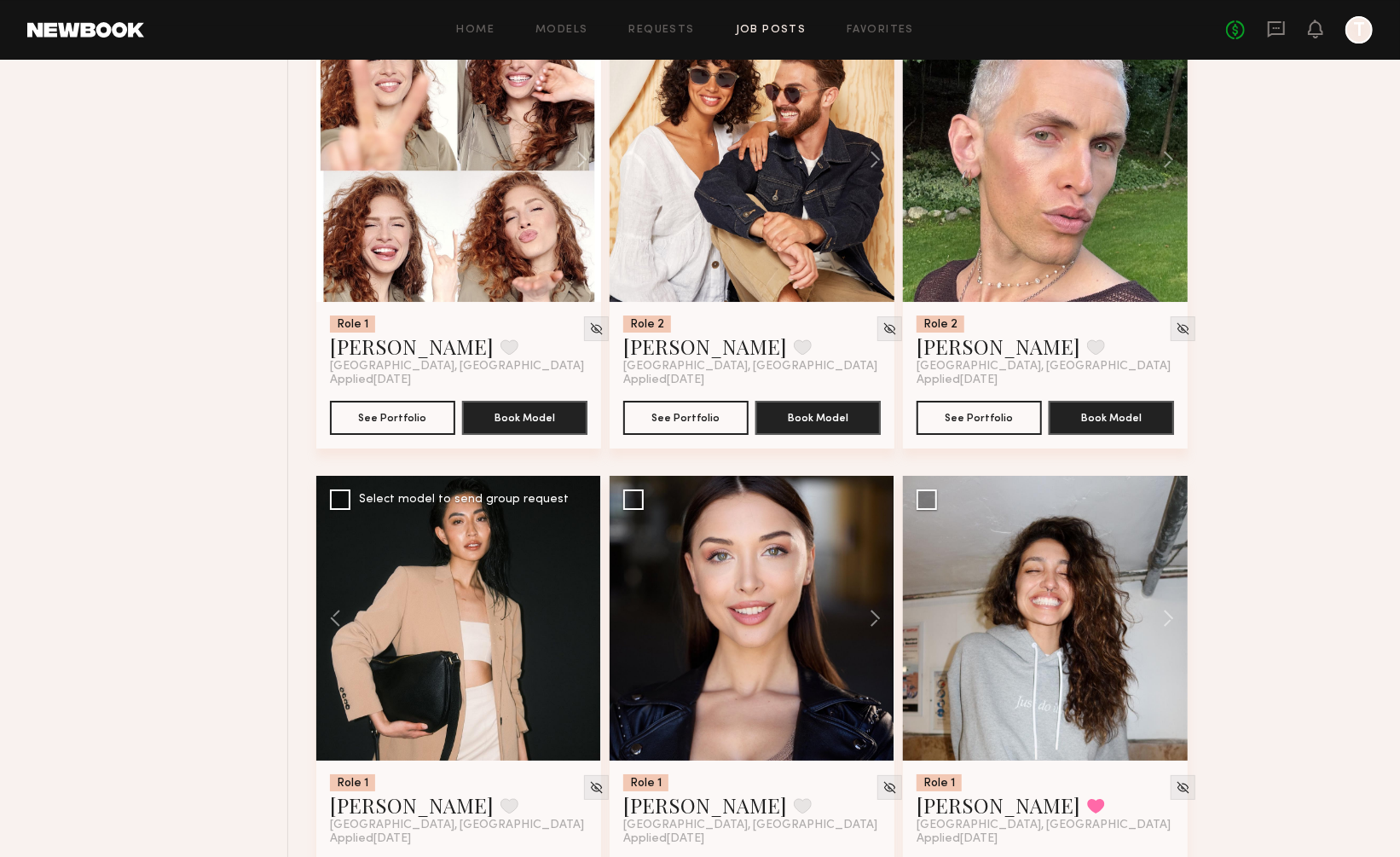
click at [583, 571] on div at bounding box center [458, 617] width 284 height 284
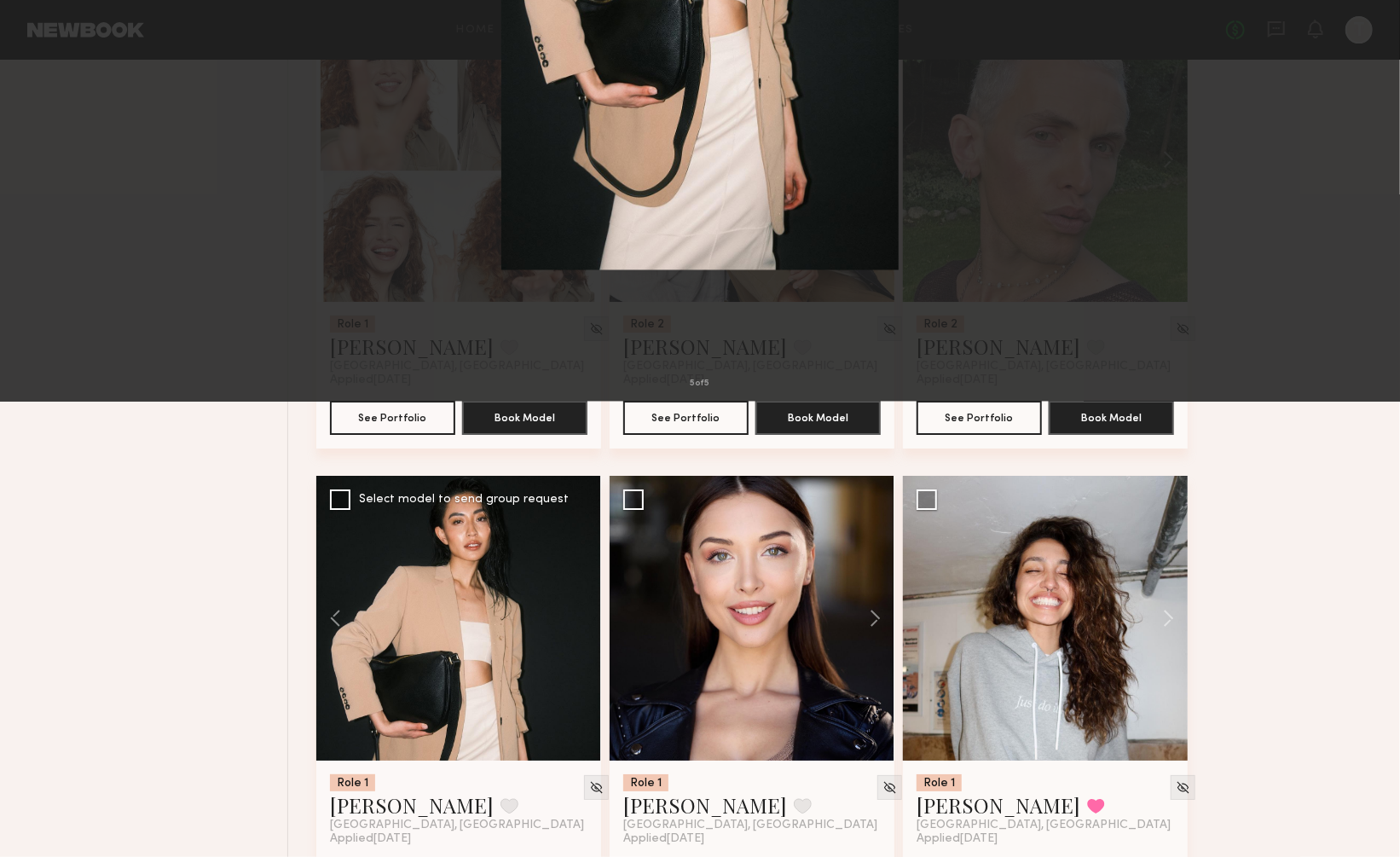
click at [1369, 424] on button at bounding box center [1377, 429] width 21 height 686
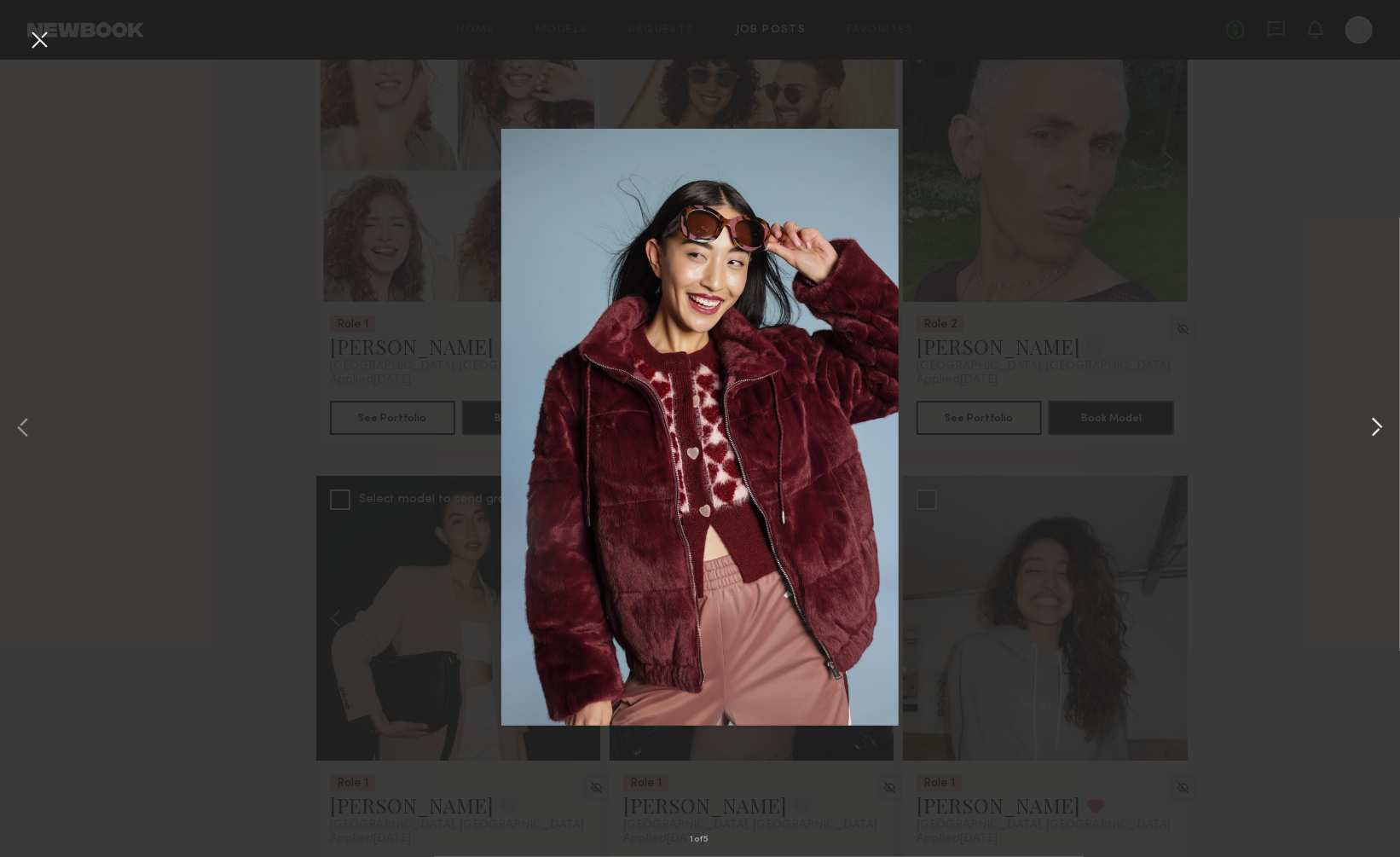
click at [1369, 424] on button at bounding box center [1377, 429] width 21 height 686
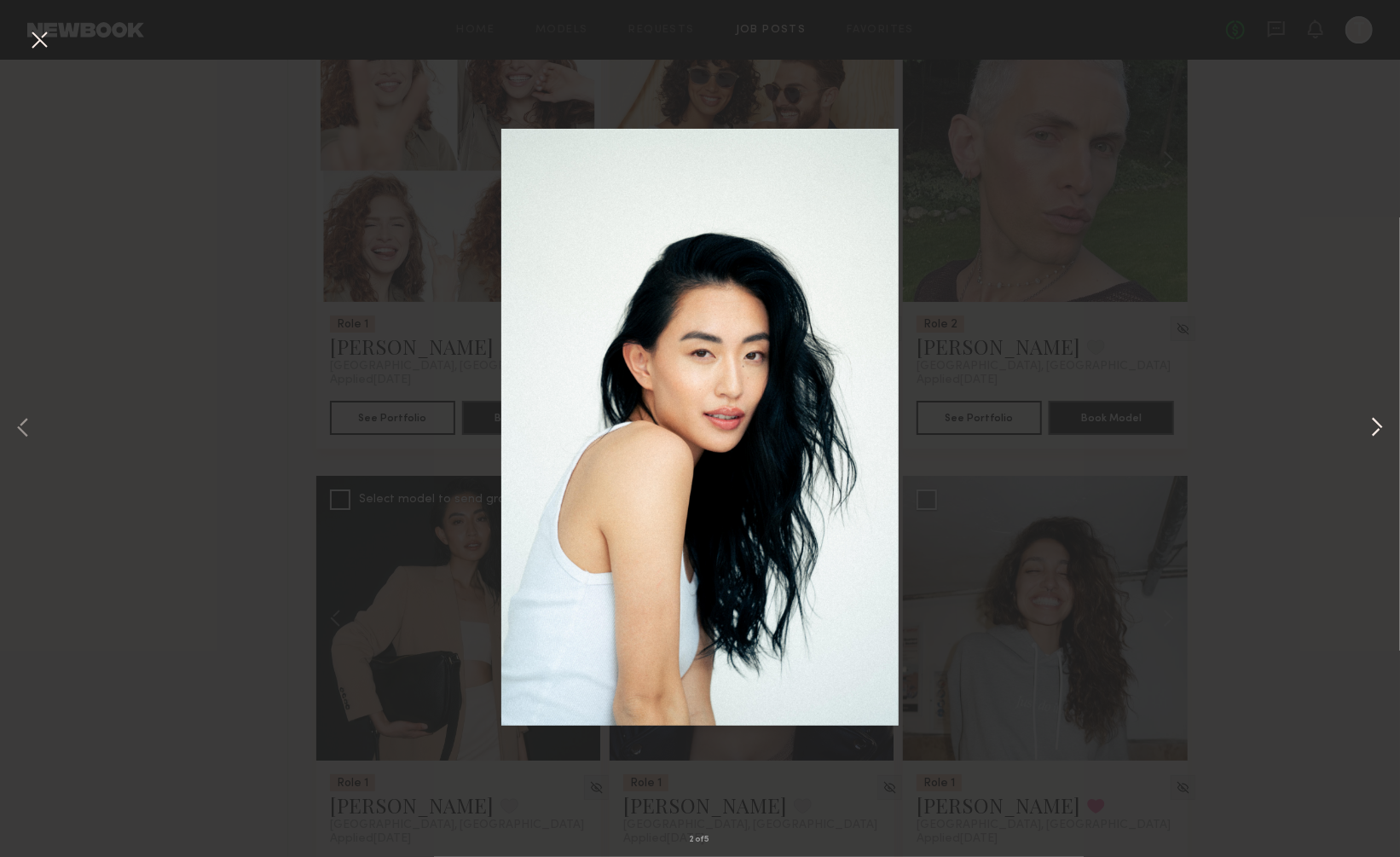
click at [1369, 424] on button at bounding box center [1377, 429] width 21 height 686
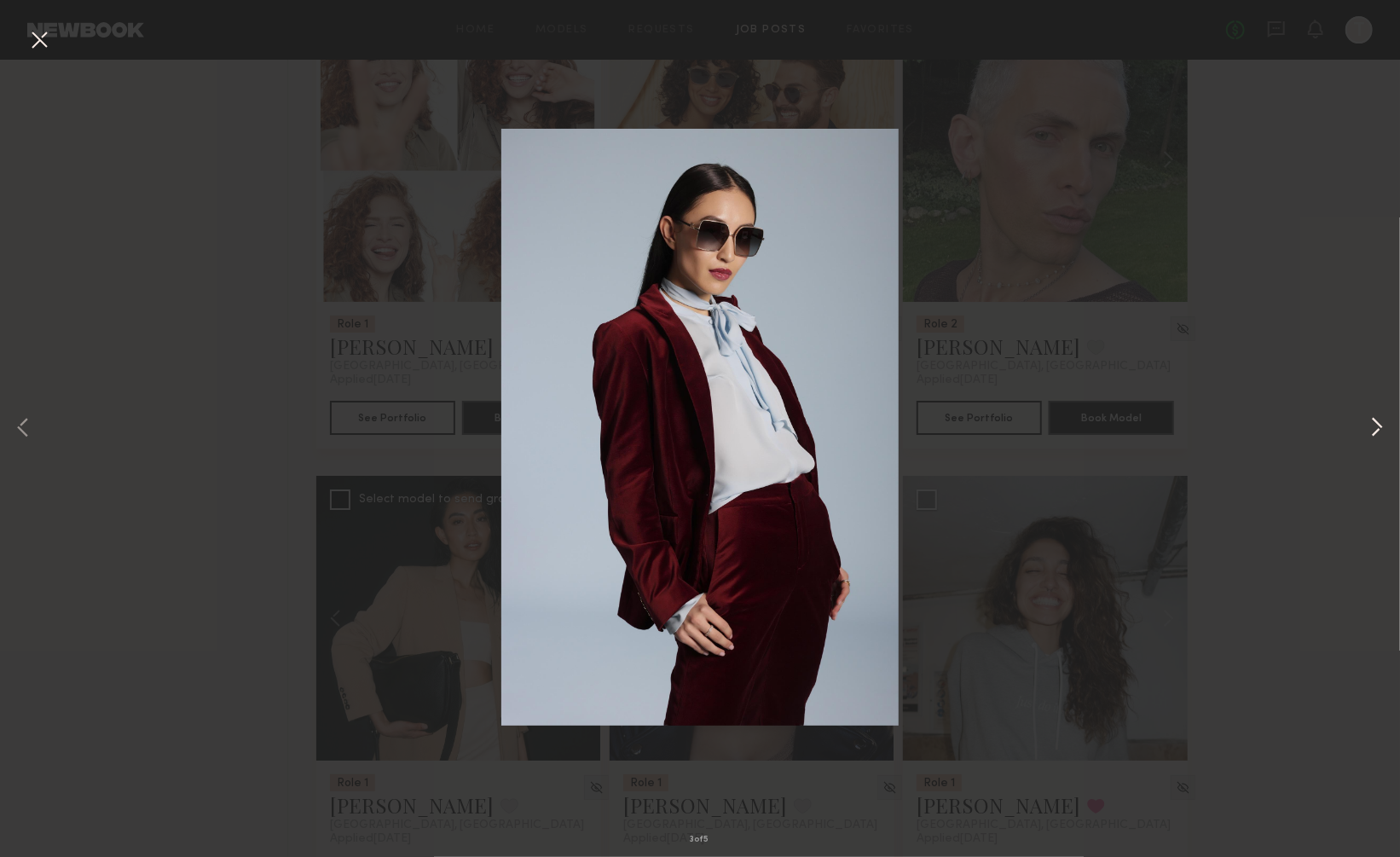
click at [1382, 425] on button at bounding box center [1377, 429] width 21 height 686
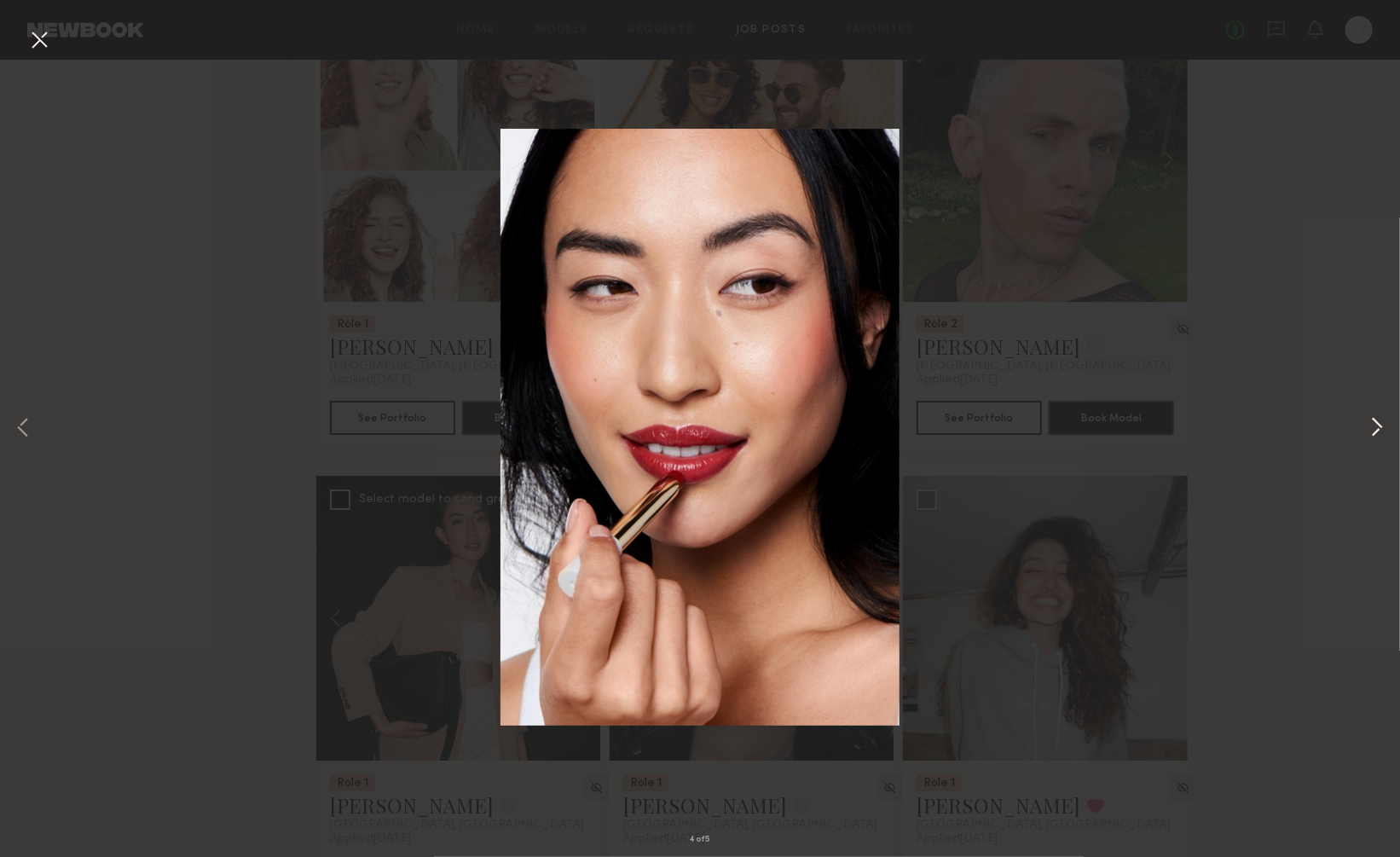
click at [1382, 425] on button at bounding box center [1377, 429] width 21 height 686
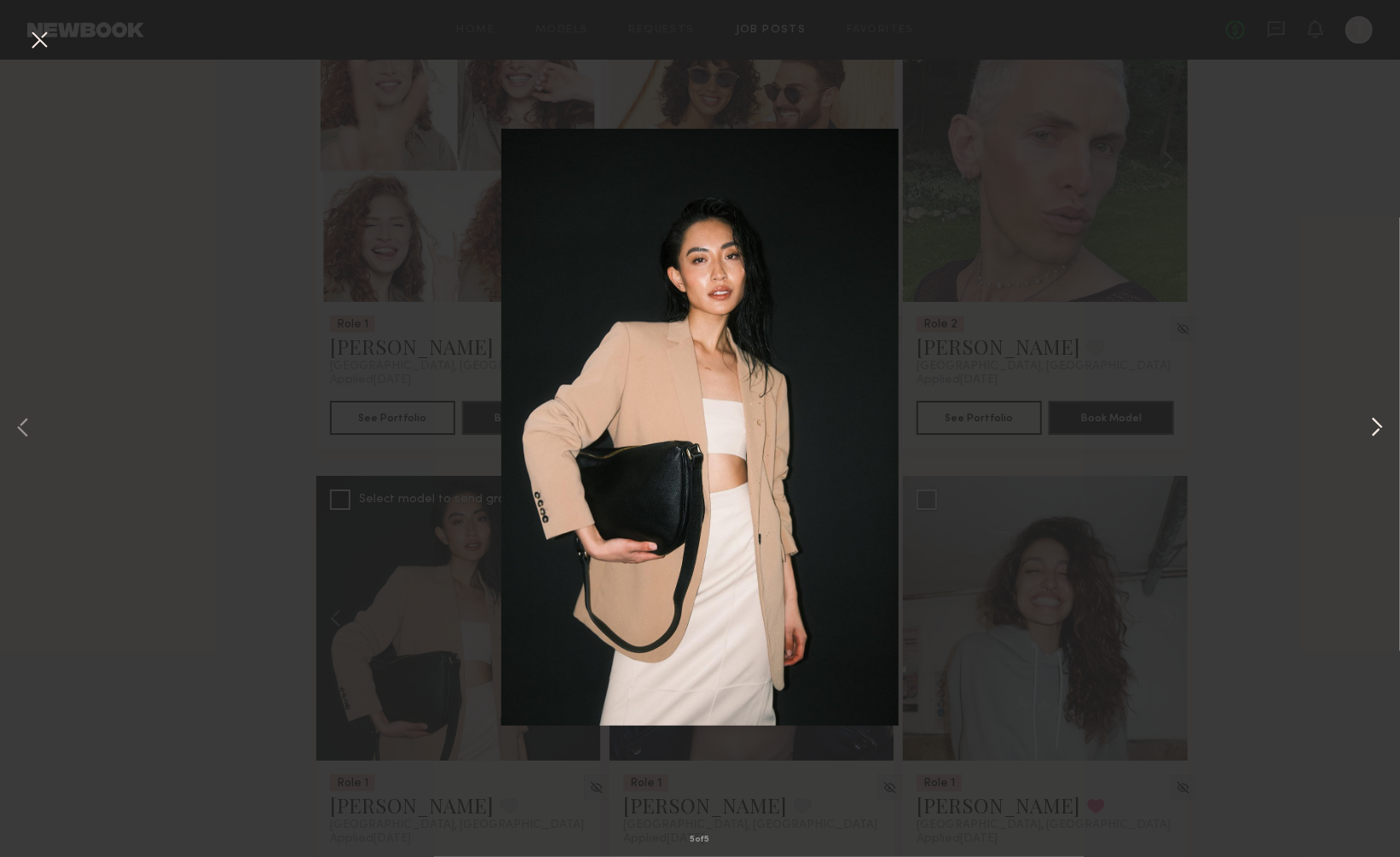
click at [1382, 425] on button at bounding box center [1377, 429] width 21 height 686
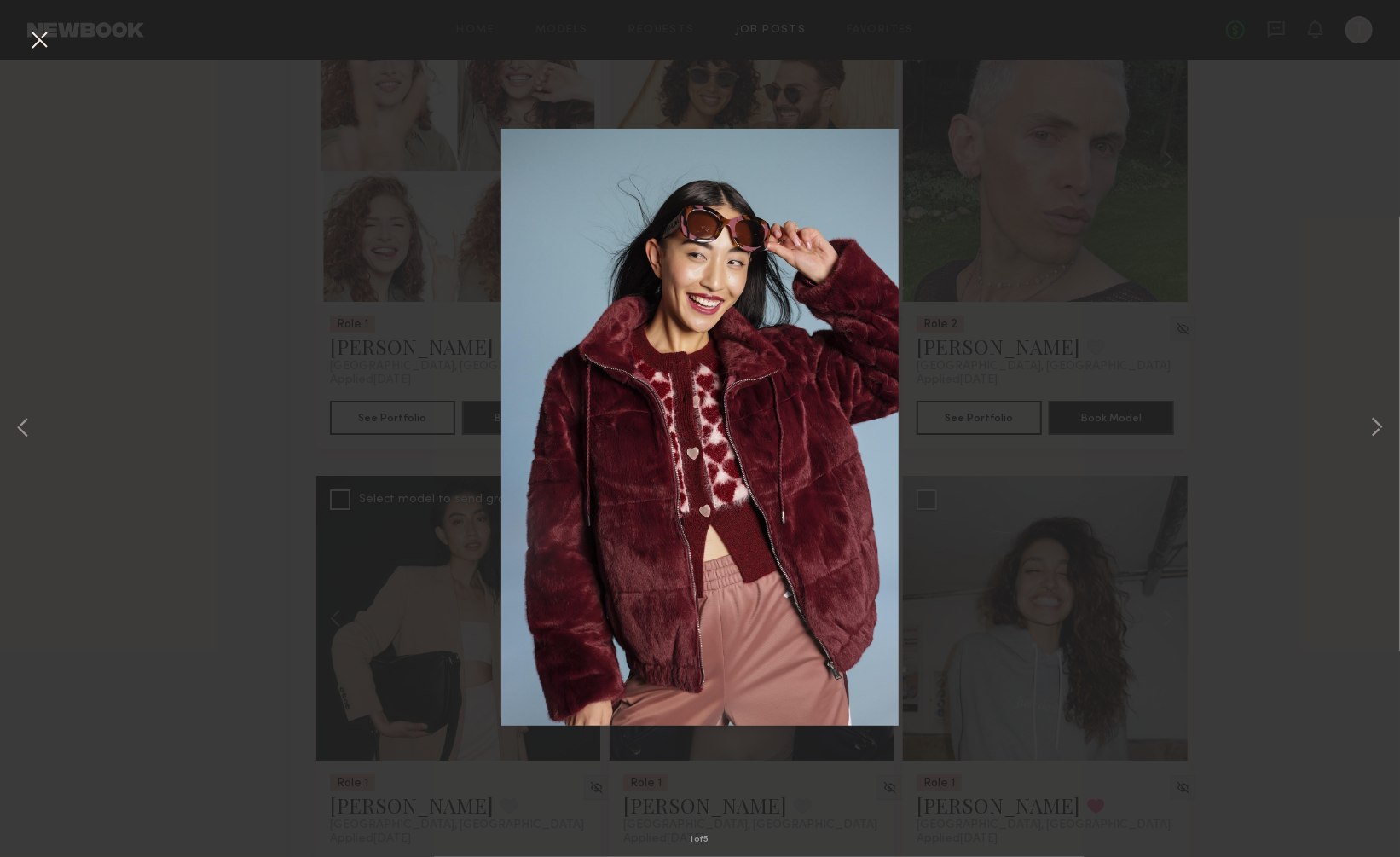
click at [37, 29] on button at bounding box center [39, 41] width 28 height 30
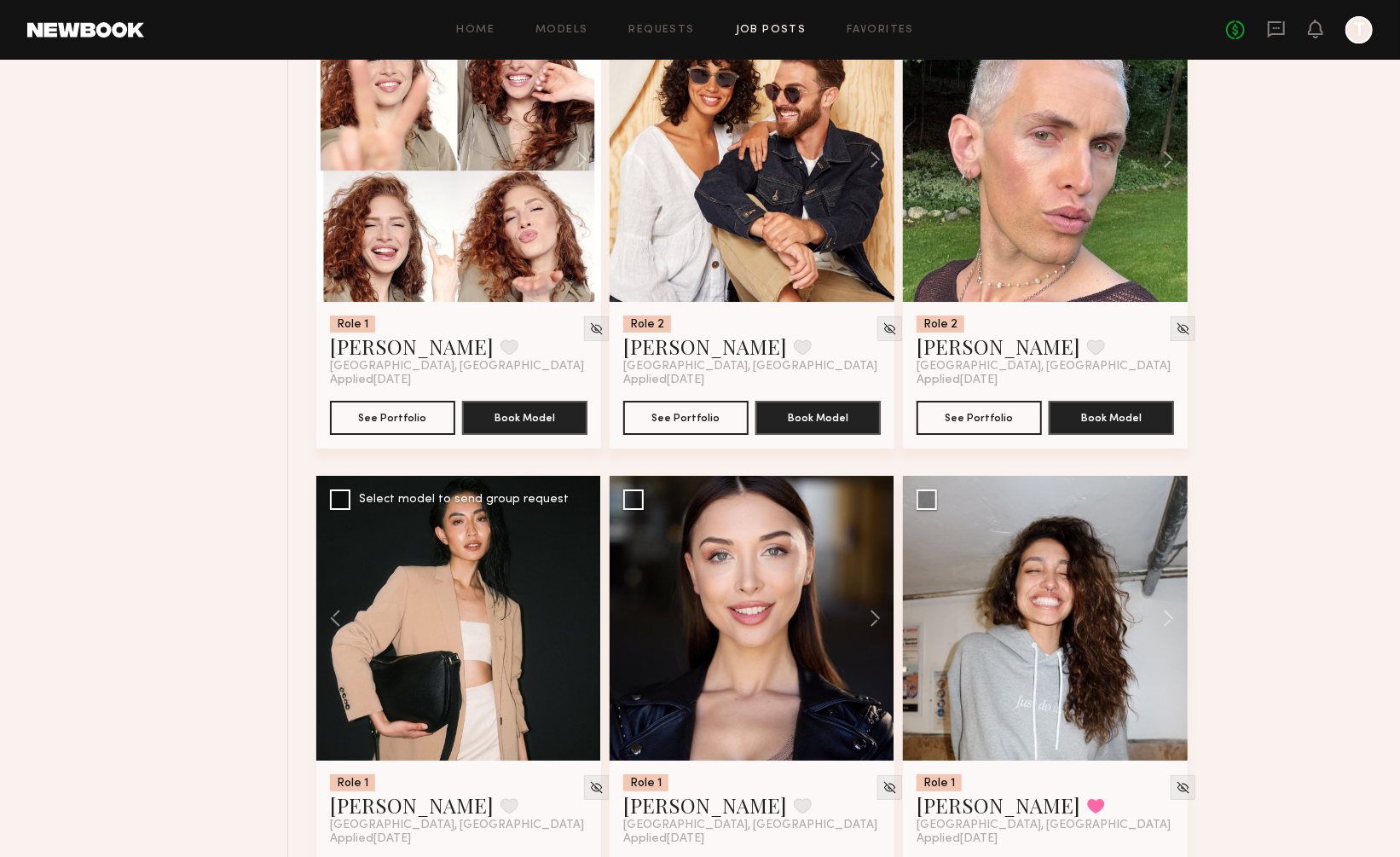
scroll to position [3574, 0]
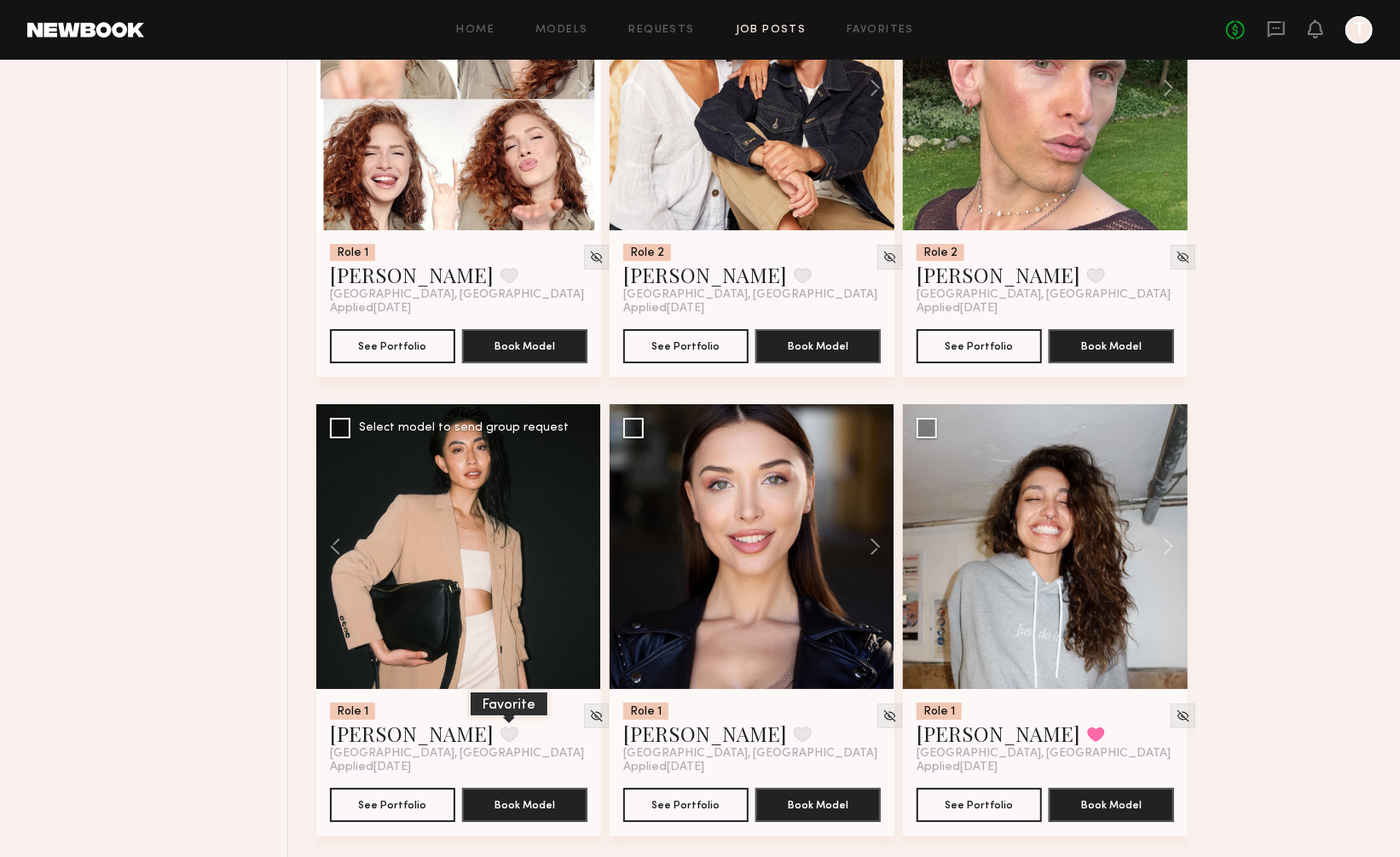
click at [500, 727] on button at bounding box center [509, 734] width 18 height 15
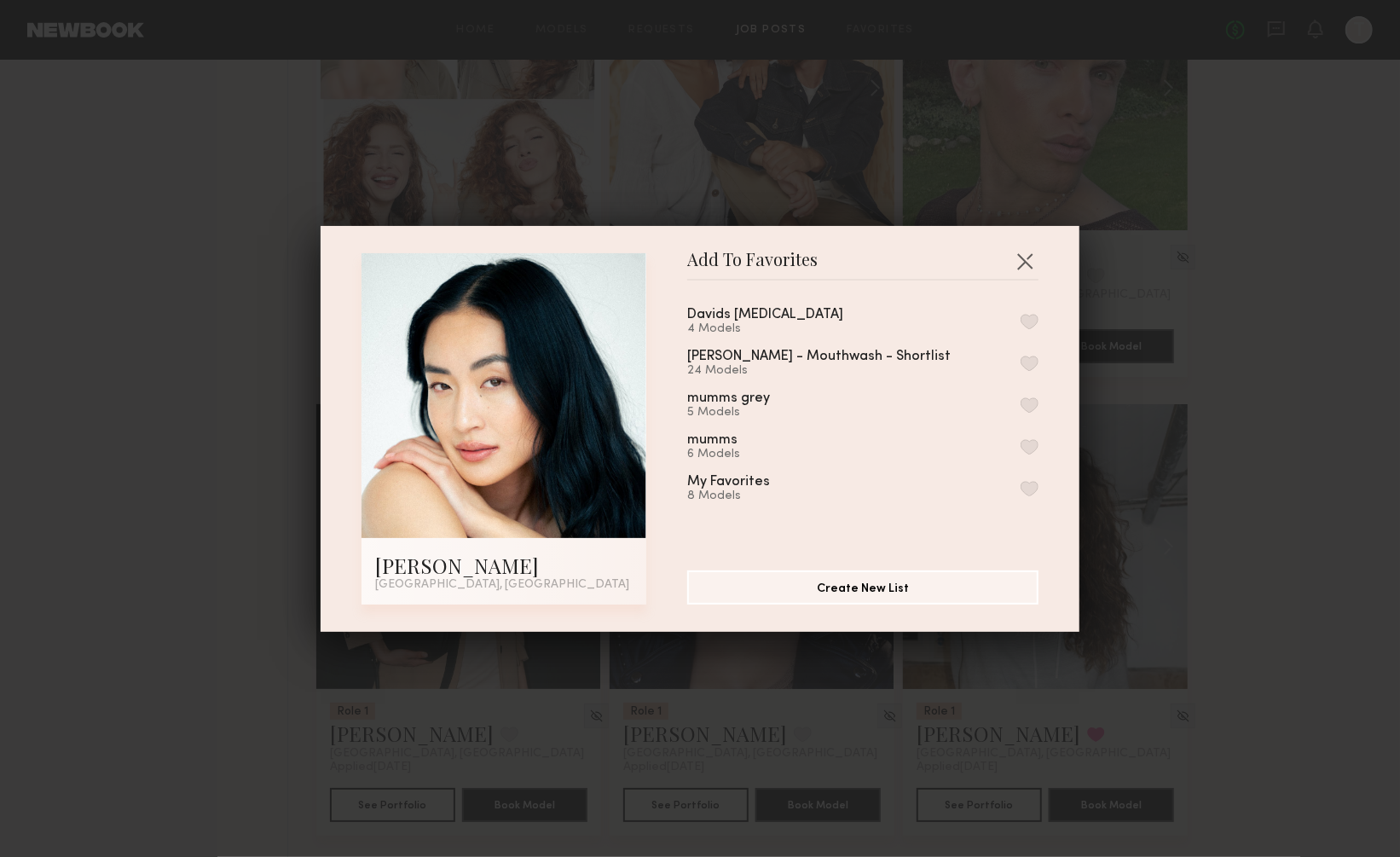
click at [1027, 319] on button "button" at bounding box center [1029, 321] width 18 height 15
click at [1021, 258] on button "button" at bounding box center [1024, 261] width 28 height 28
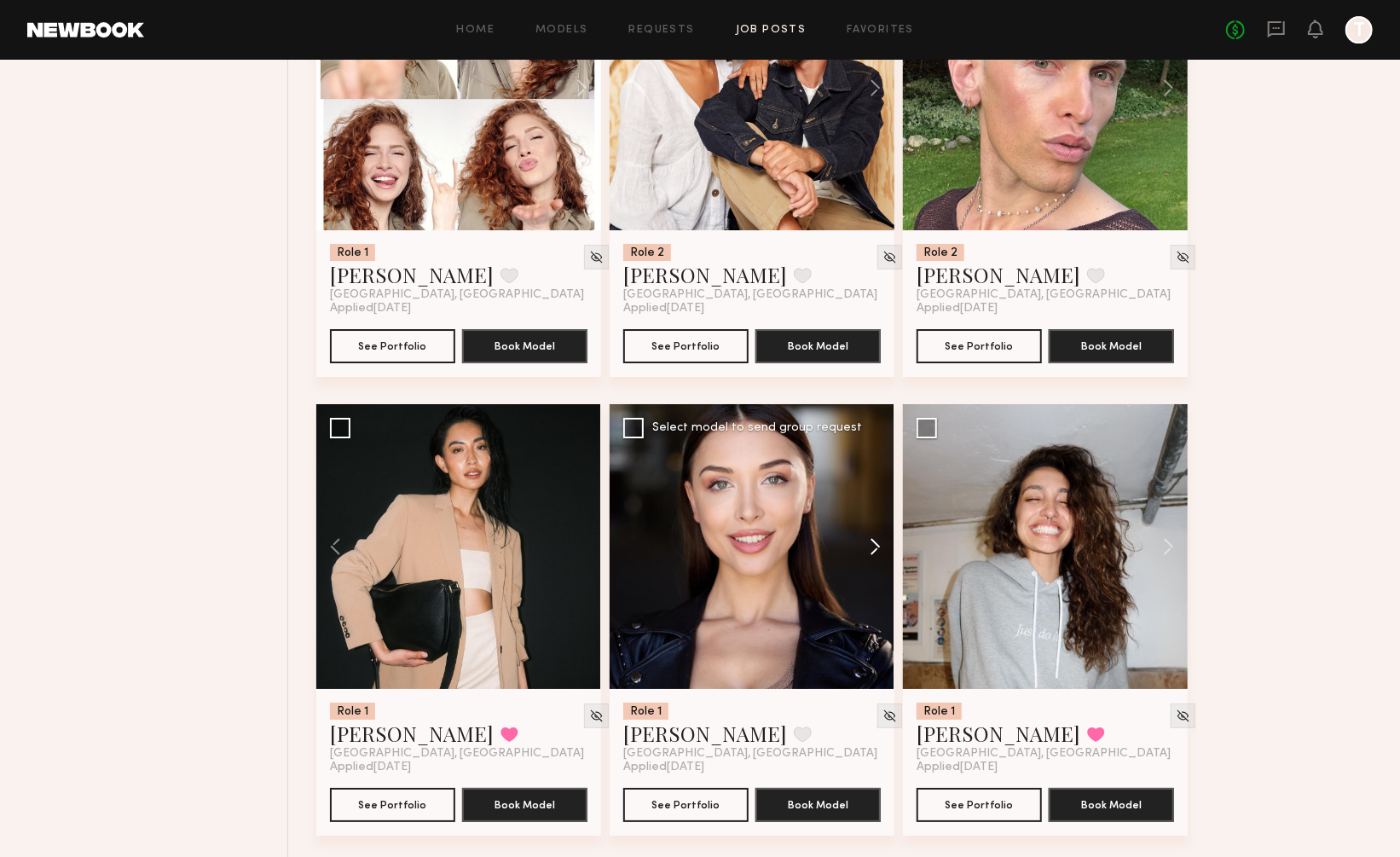
click at [871, 497] on button at bounding box center [866, 546] width 54 height 284
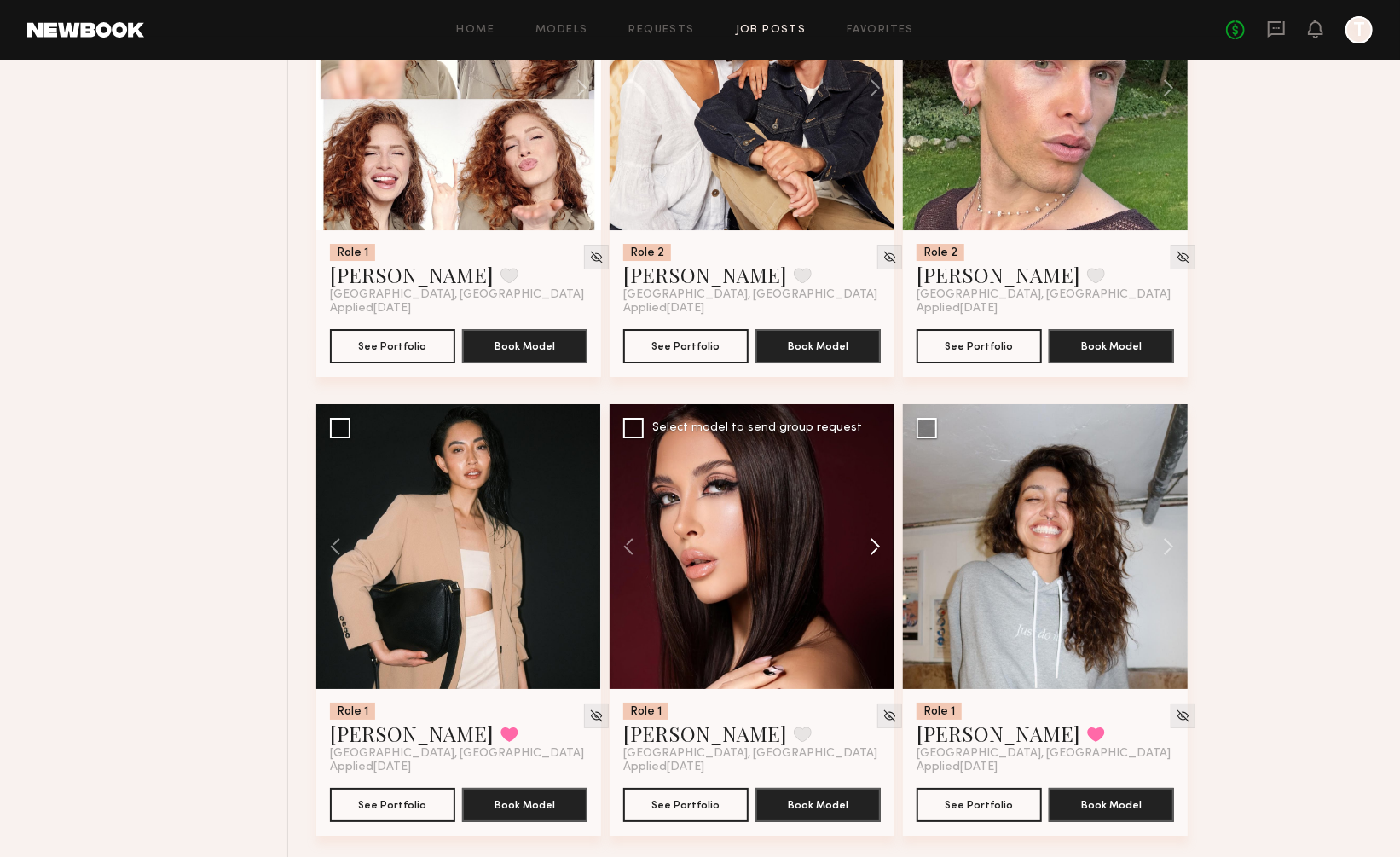
click at [871, 497] on button at bounding box center [866, 546] width 54 height 284
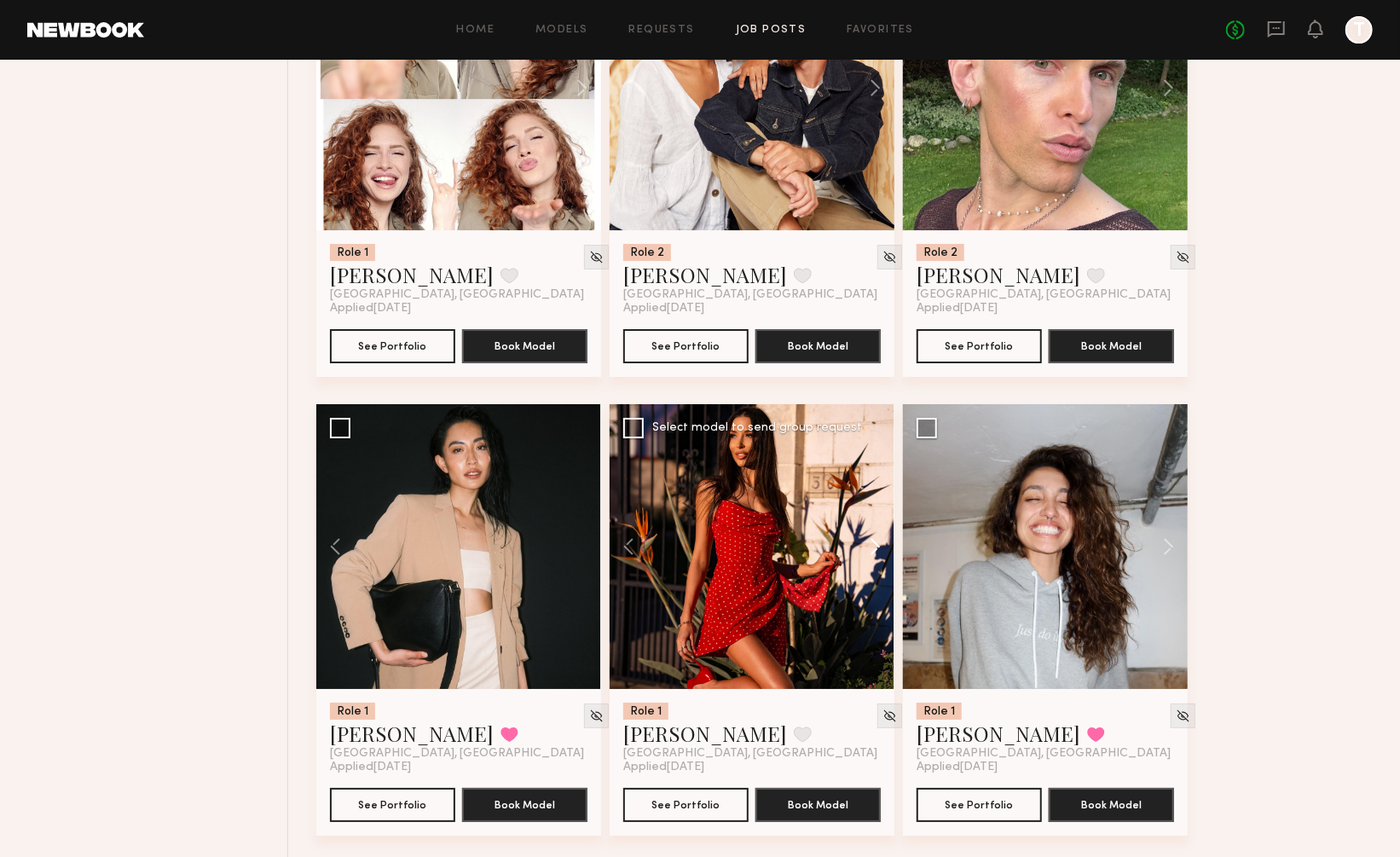
click at [871, 497] on button at bounding box center [866, 546] width 54 height 284
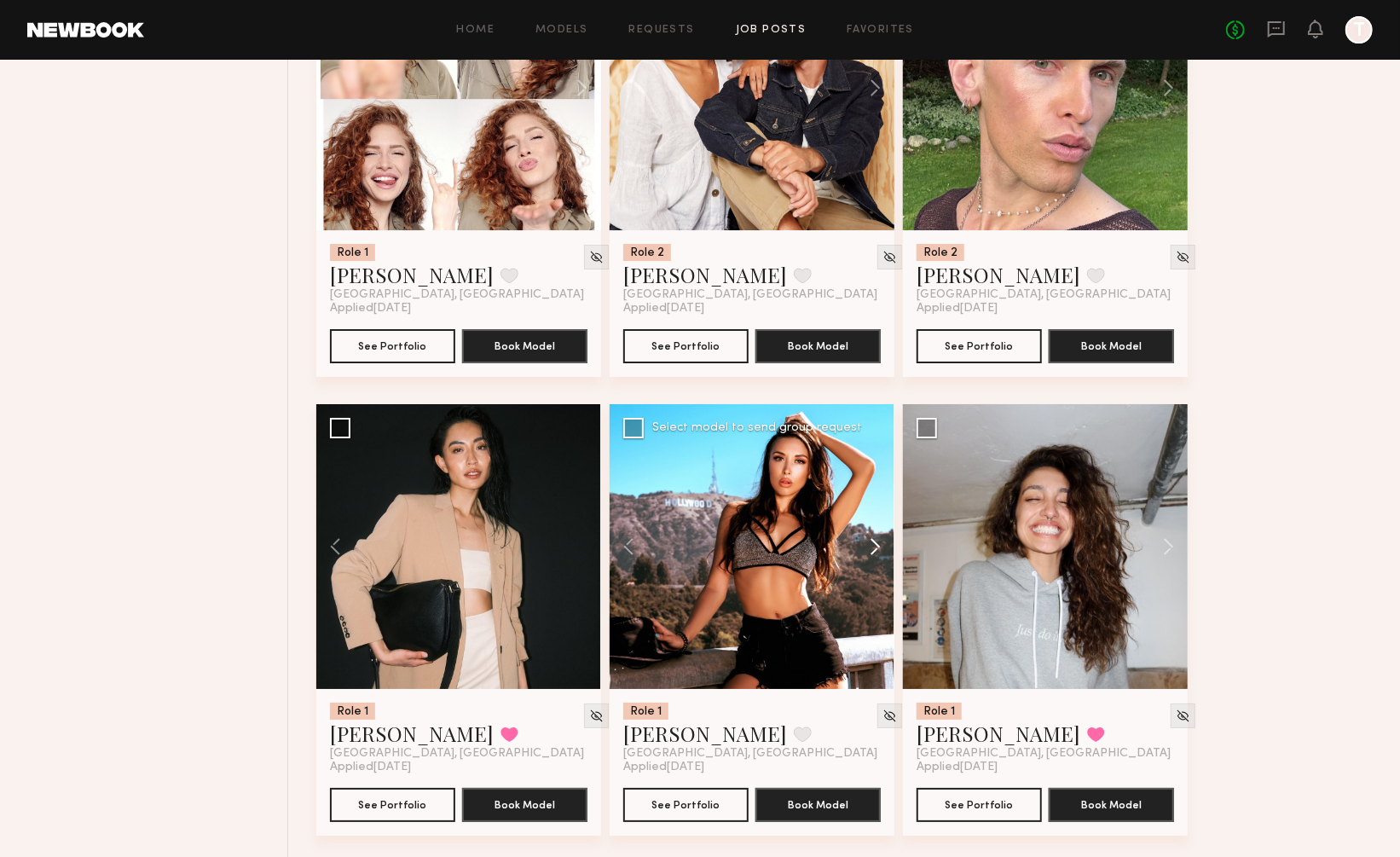
click at [871, 497] on button at bounding box center [866, 546] width 54 height 284
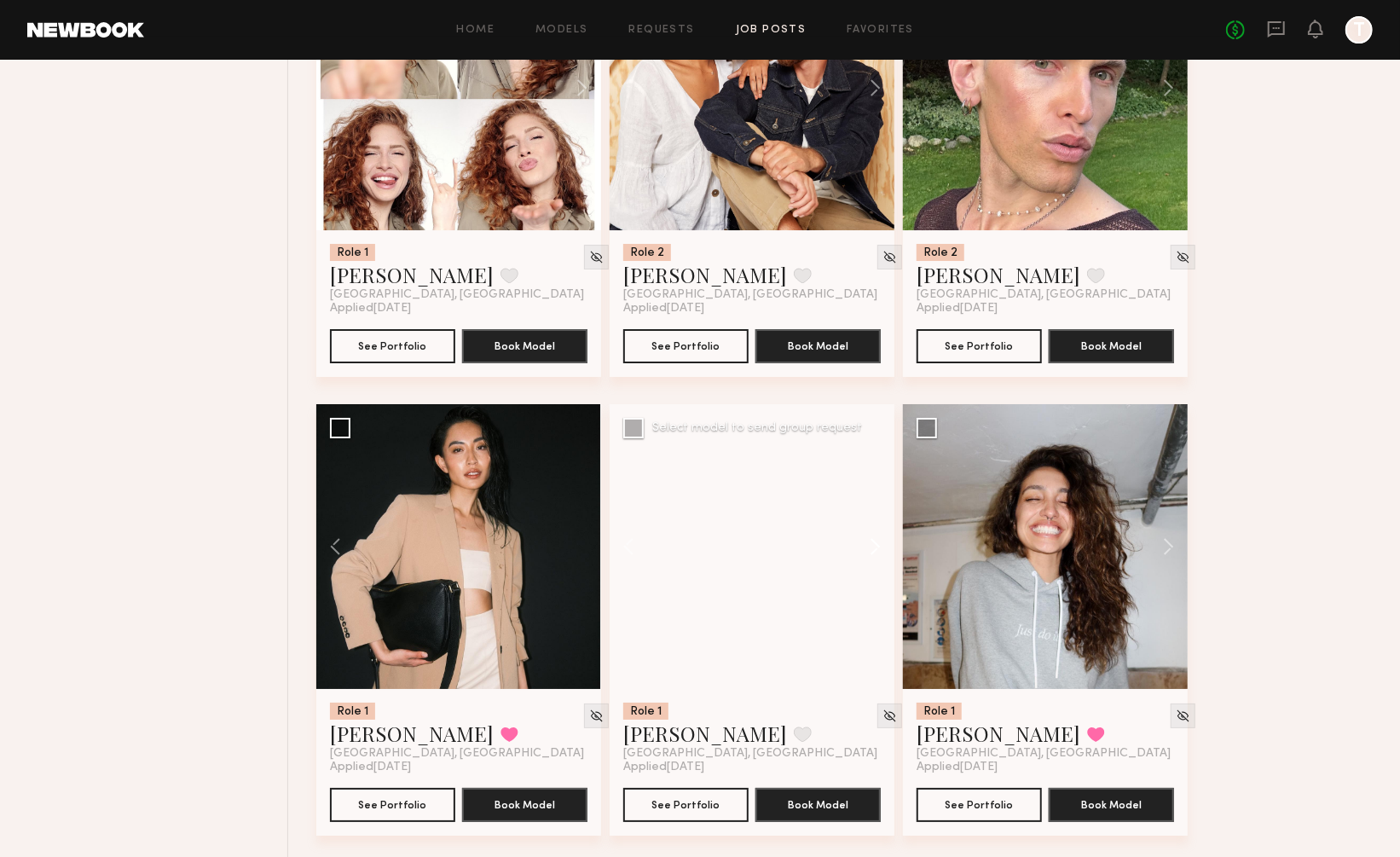
click at [871, 497] on button at bounding box center [866, 546] width 54 height 284
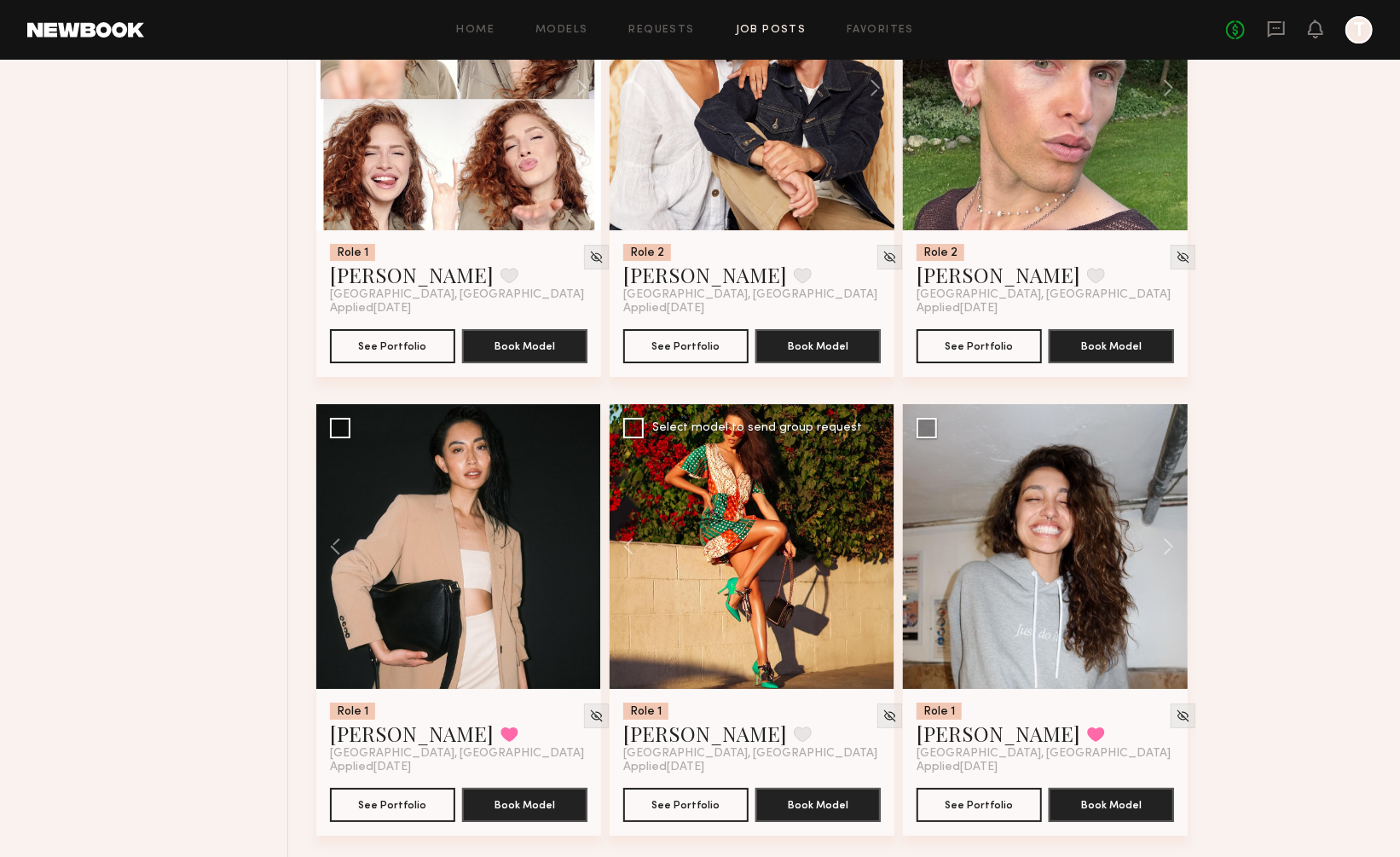
click at [871, 497] on div at bounding box center [751, 546] width 284 height 284
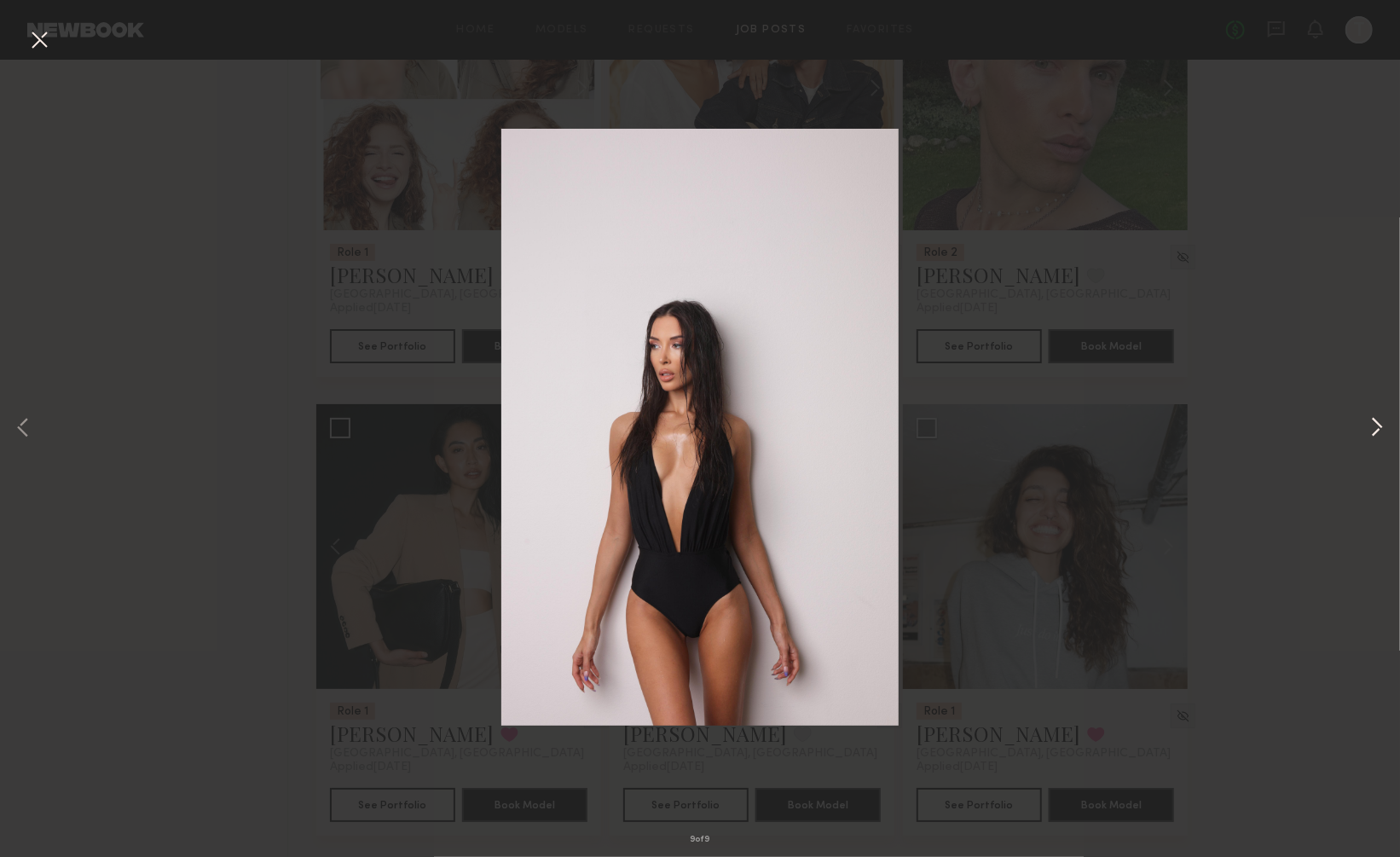
click at [1378, 430] on button at bounding box center [1377, 429] width 21 height 686
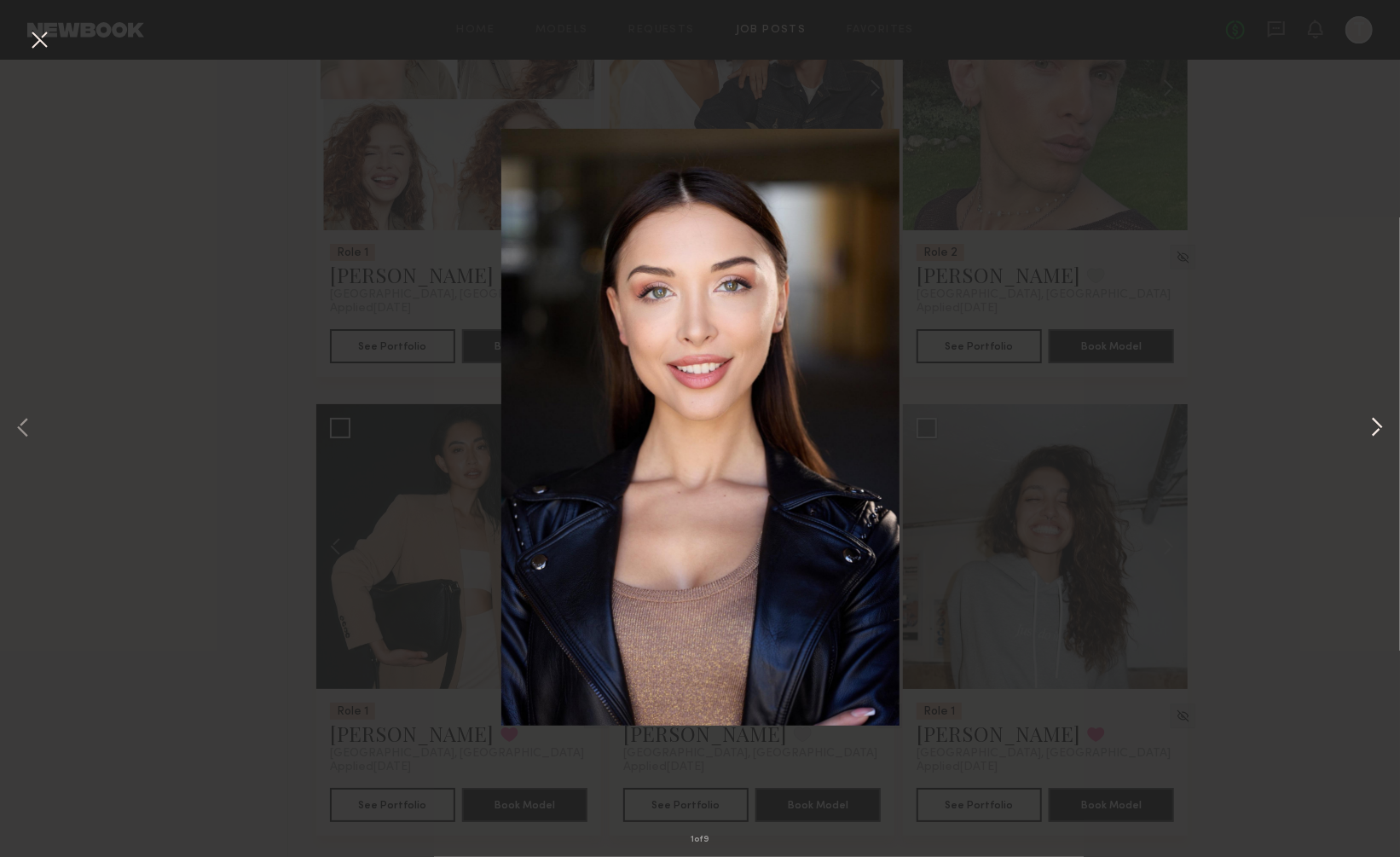
click at [1378, 430] on button at bounding box center [1377, 429] width 21 height 686
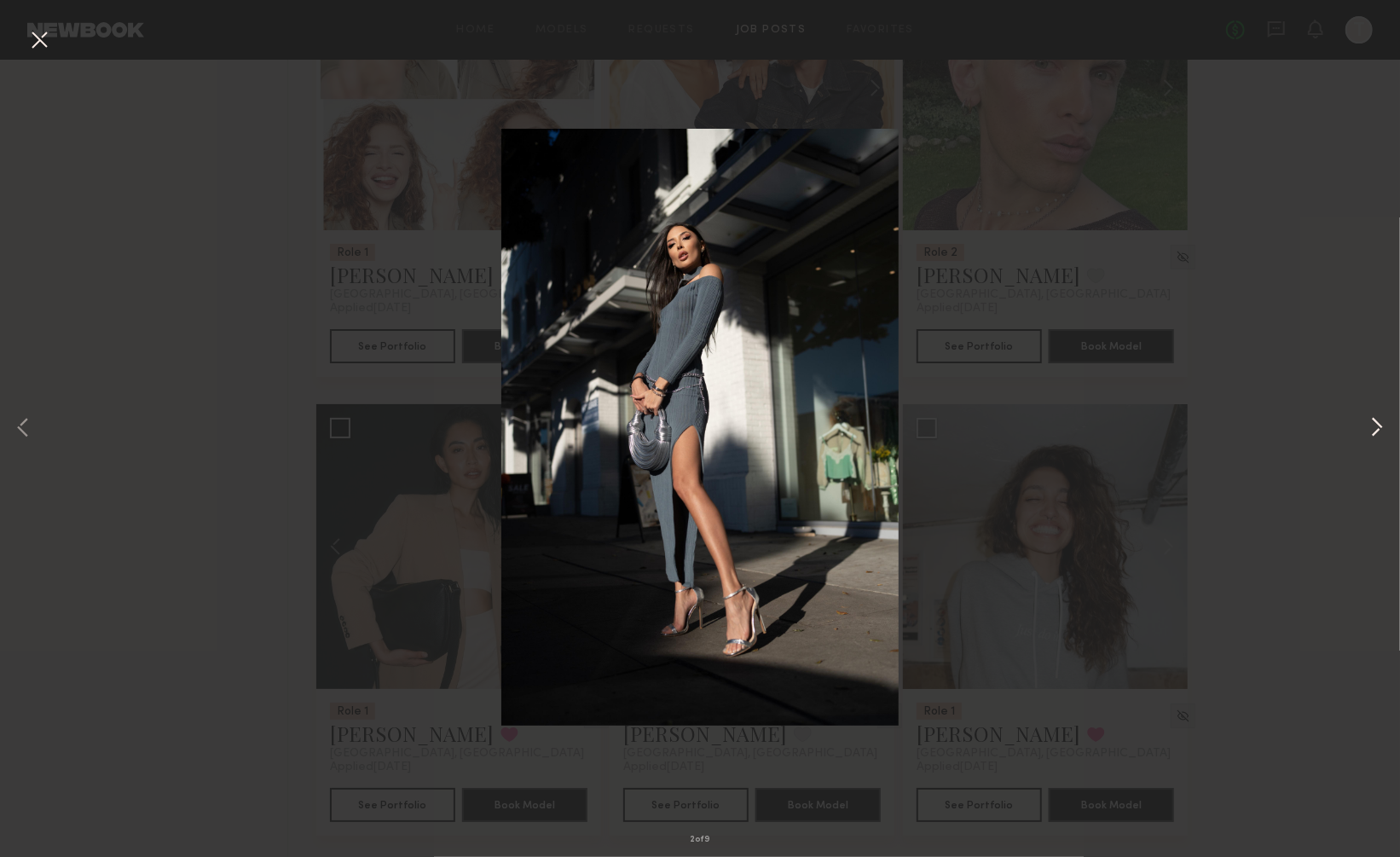
click at [1378, 430] on button at bounding box center [1377, 429] width 21 height 686
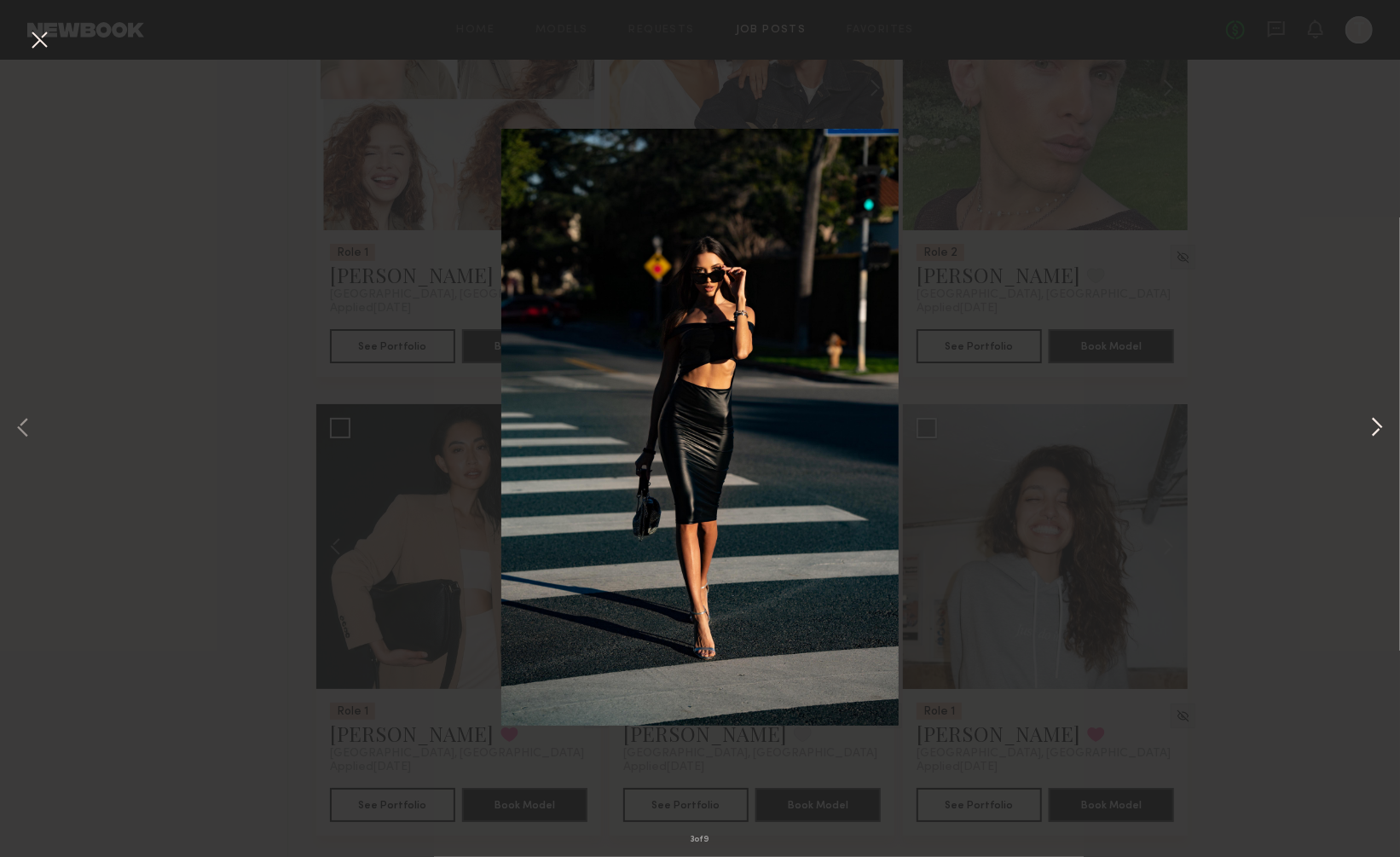
click at [1378, 430] on button at bounding box center [1377, 429] width 21 height 686
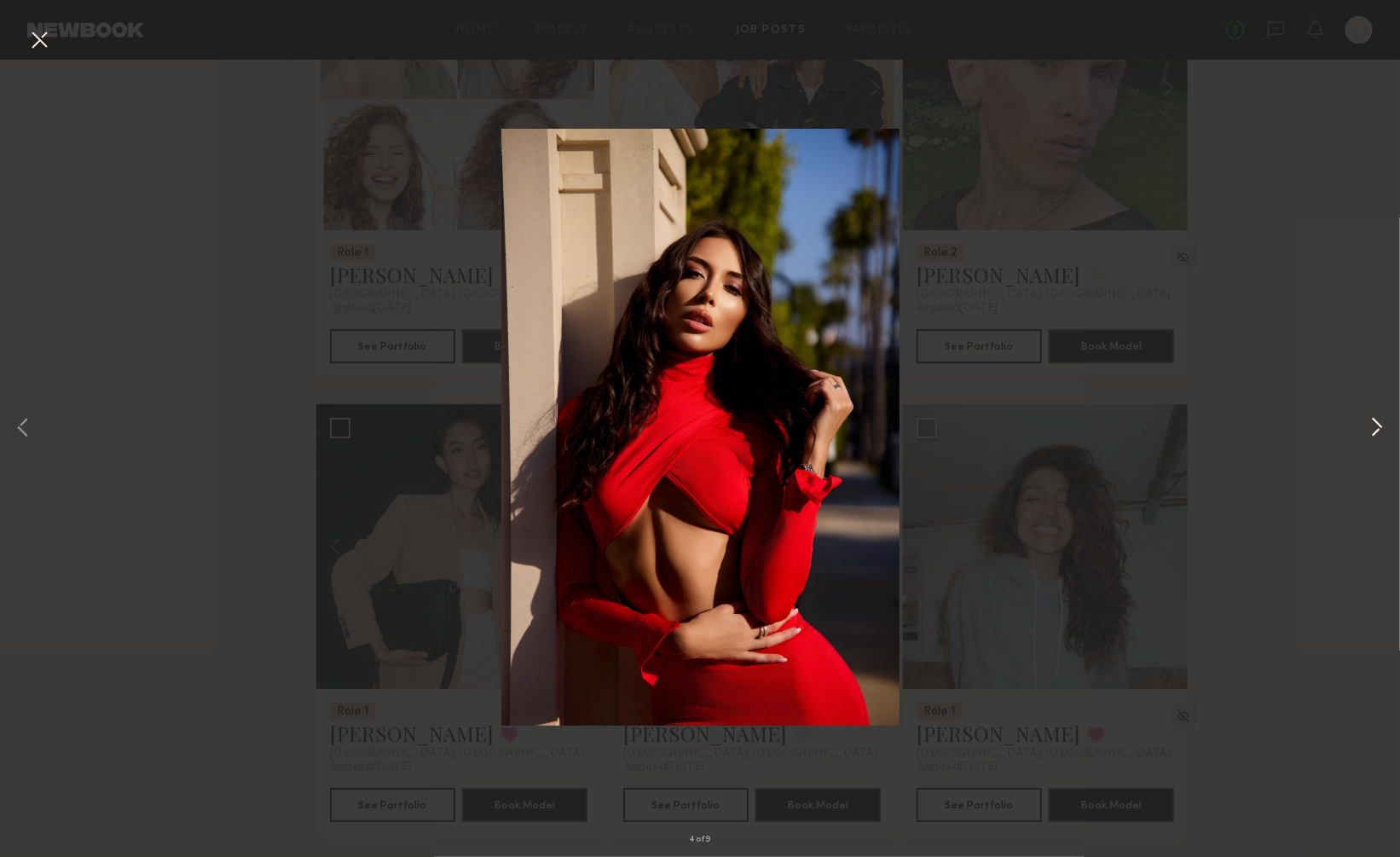
click at [1378, 430] on button at bounding box center [1377, 429] width 21 height 686
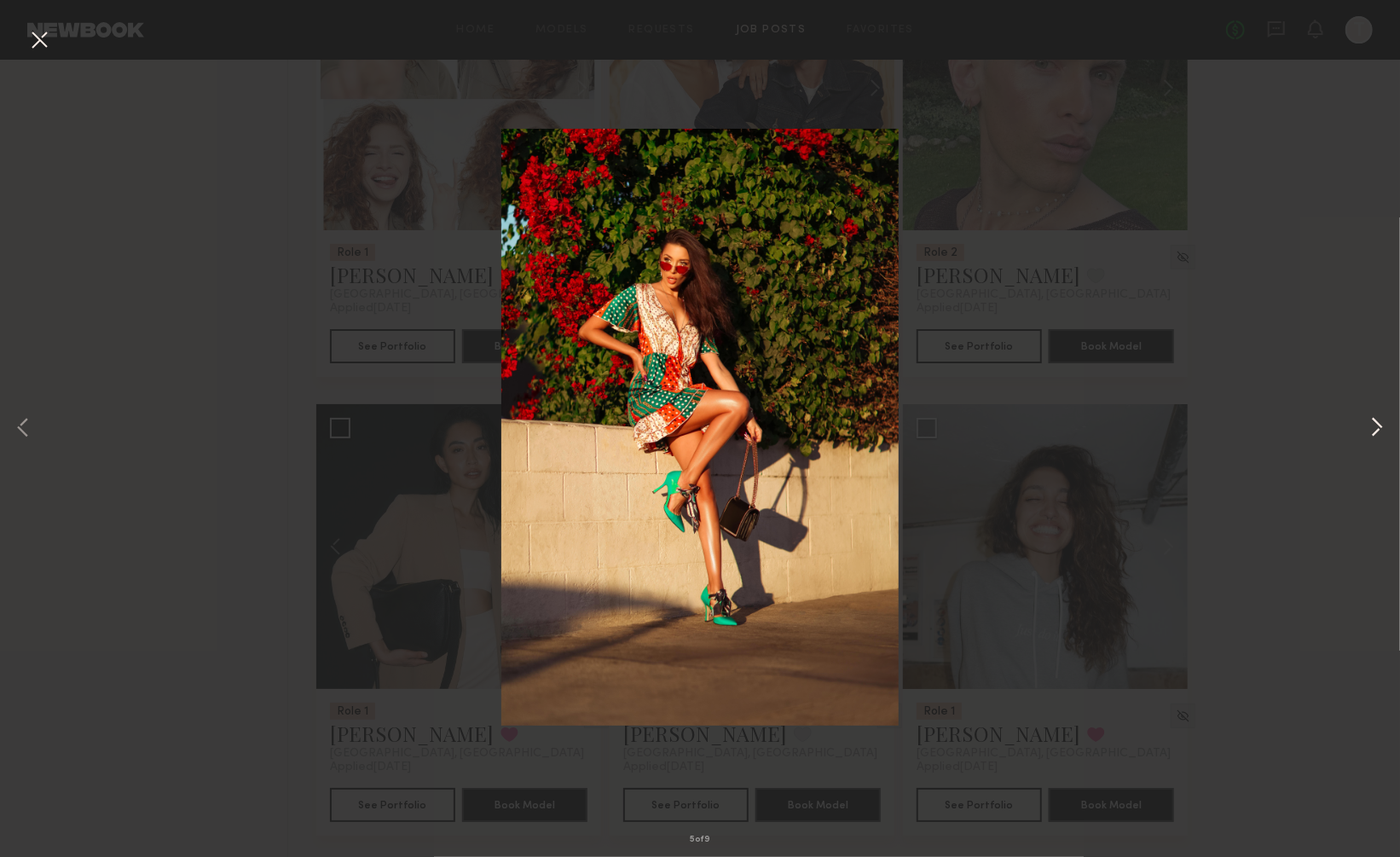
click at [1378, 430] on button at bounding box center [1377, 429] width 21 height 686
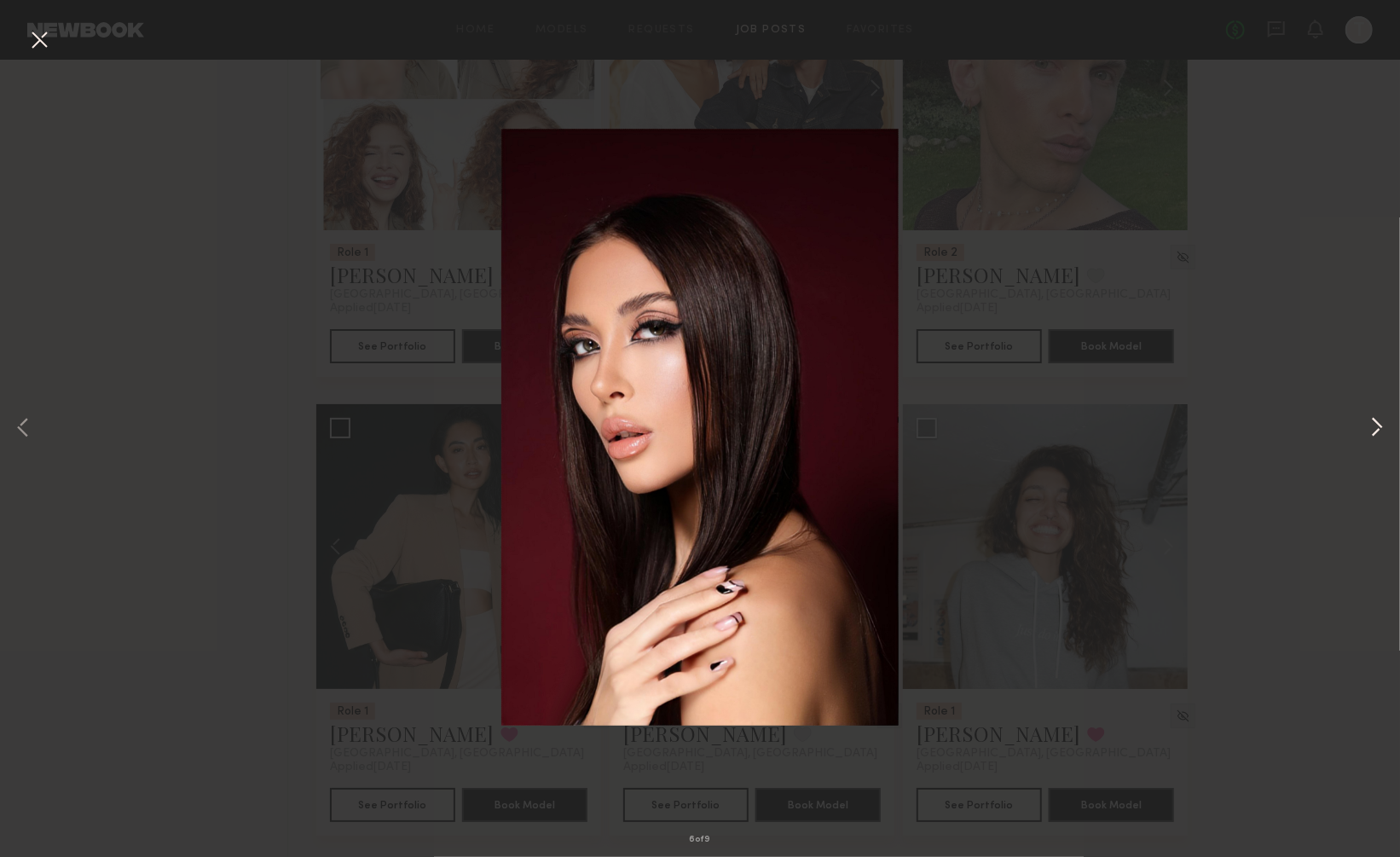
click at [1378, 430] on button at bounding box center [1377, 429] width 21 height 686
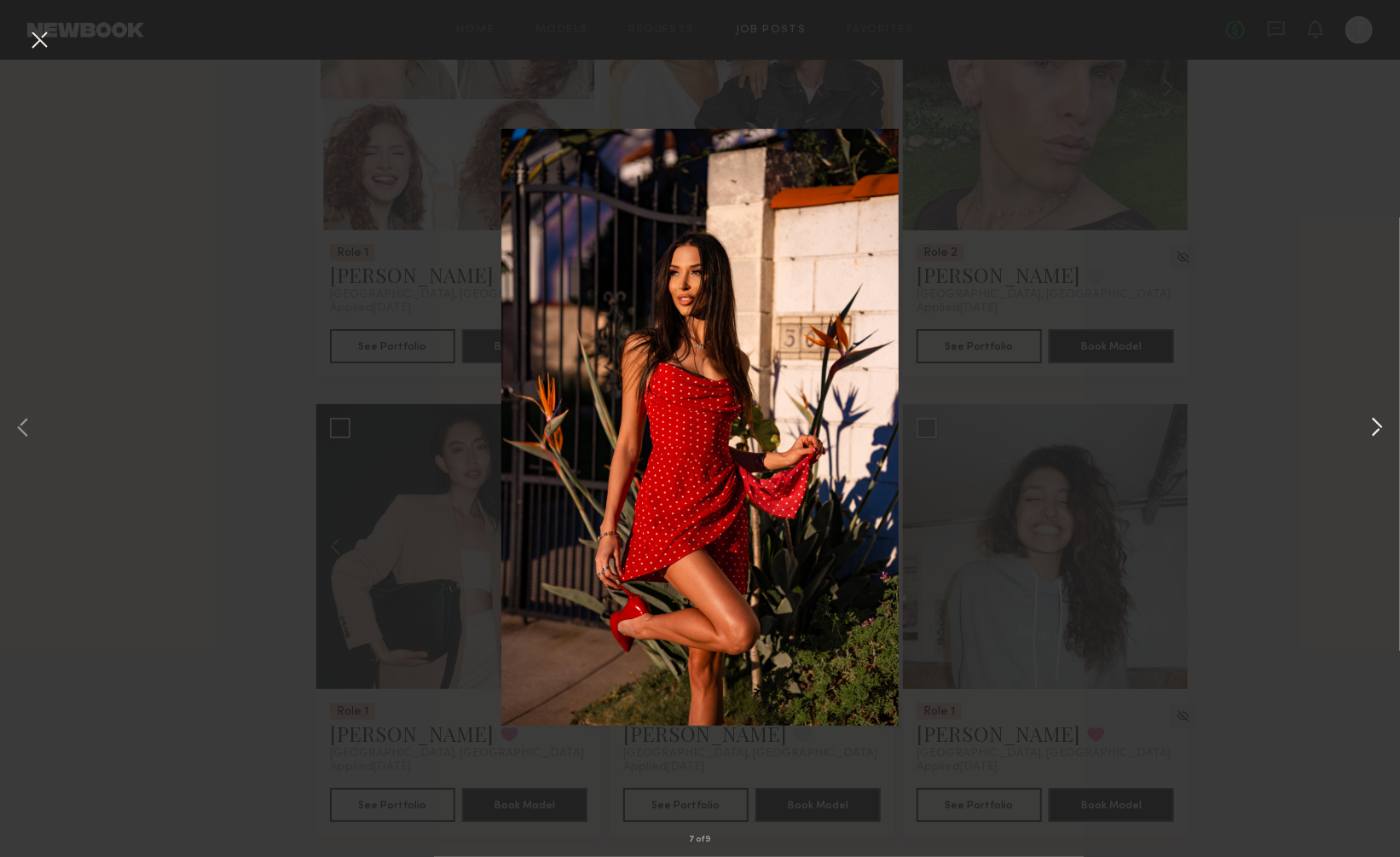
click at [1378, 430] on button at bounding box center [1377, 429] width 21 height 686
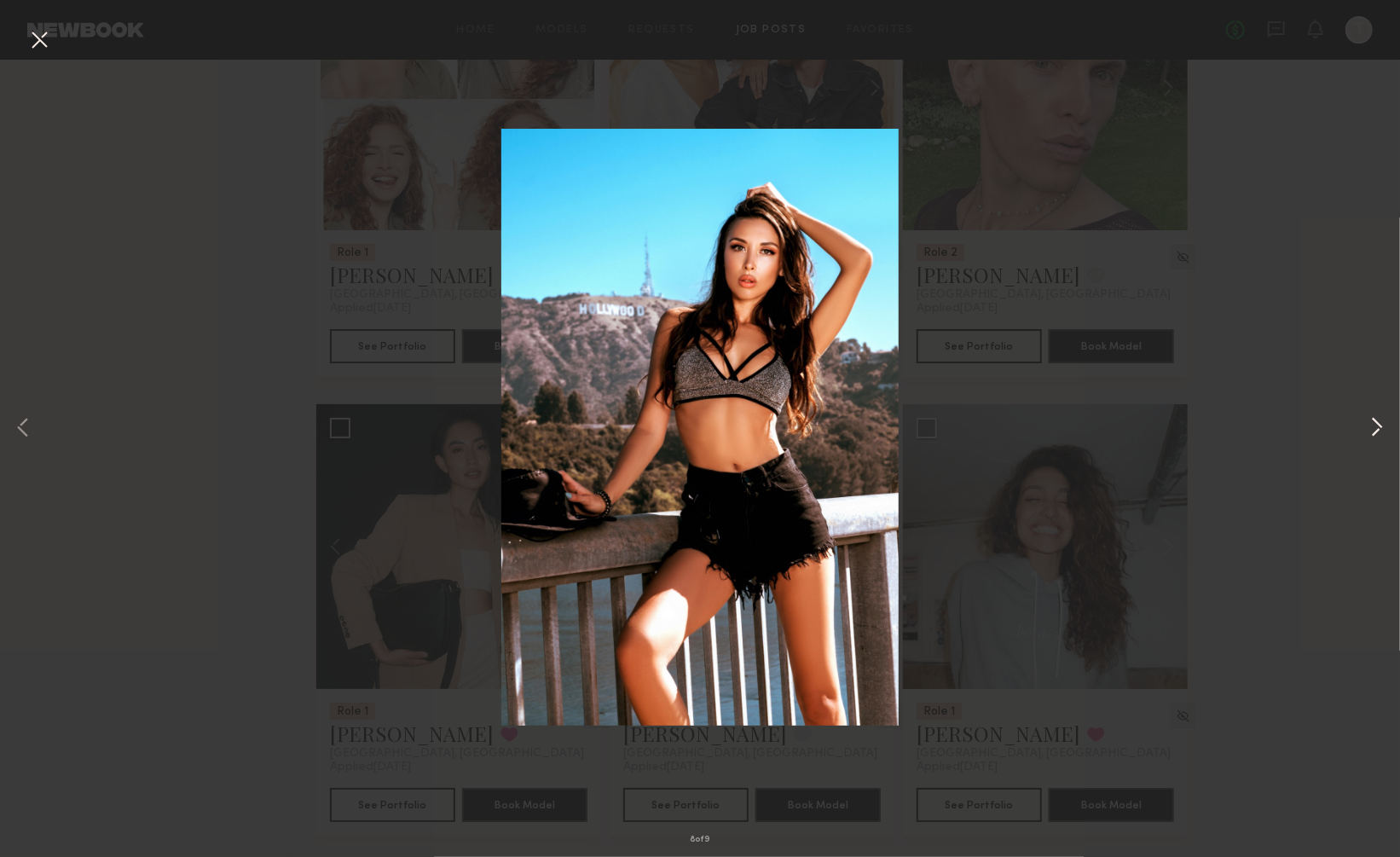
click at [1371, 424] on button at bounding box center [1377, 429] width 21 height 686
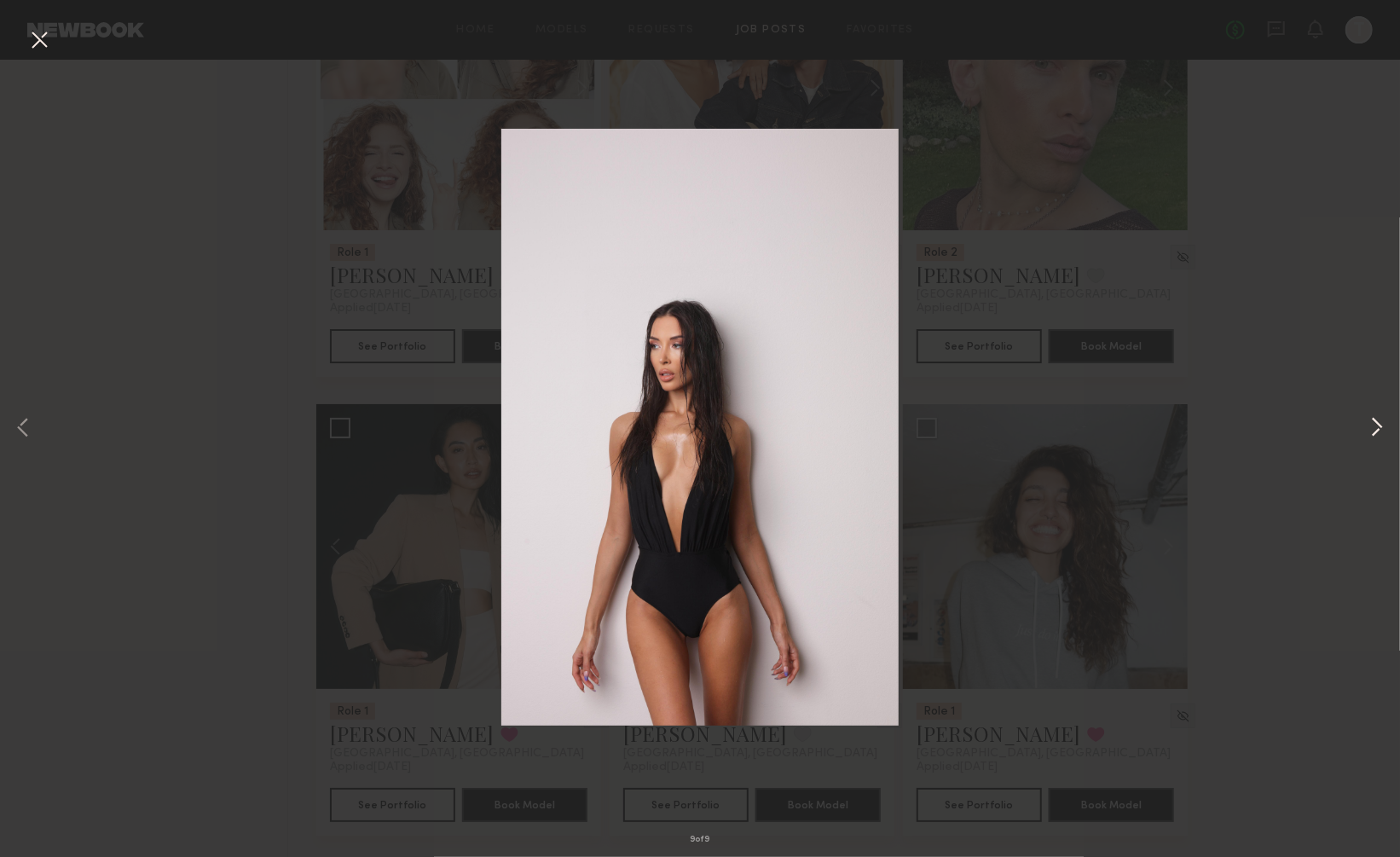
click at [1371, 424] on button at bounding box center [1377, 429] width 21 height 686
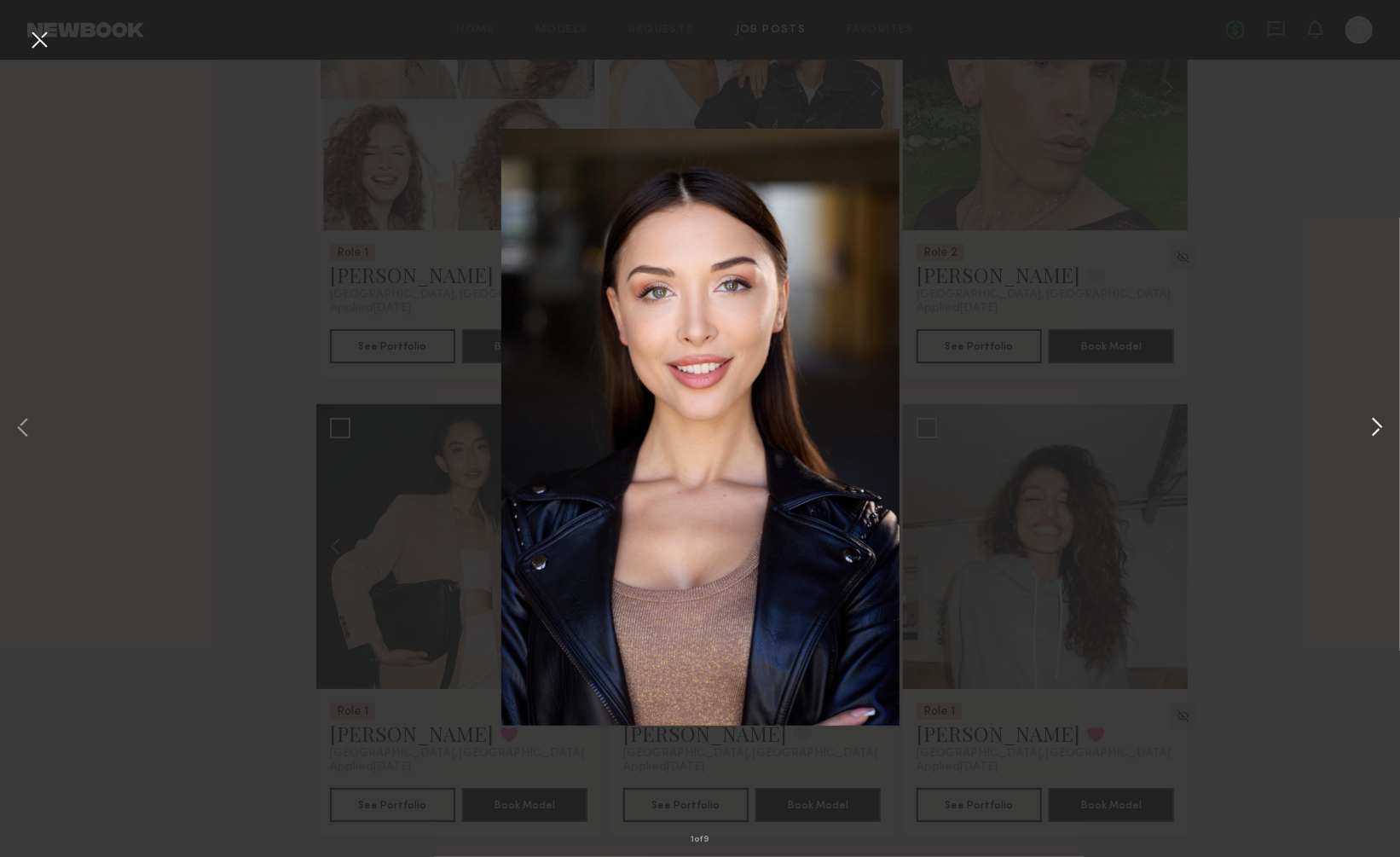
click at [1371, 424] on button at bounding box center [1377, 429] width 21 height 686
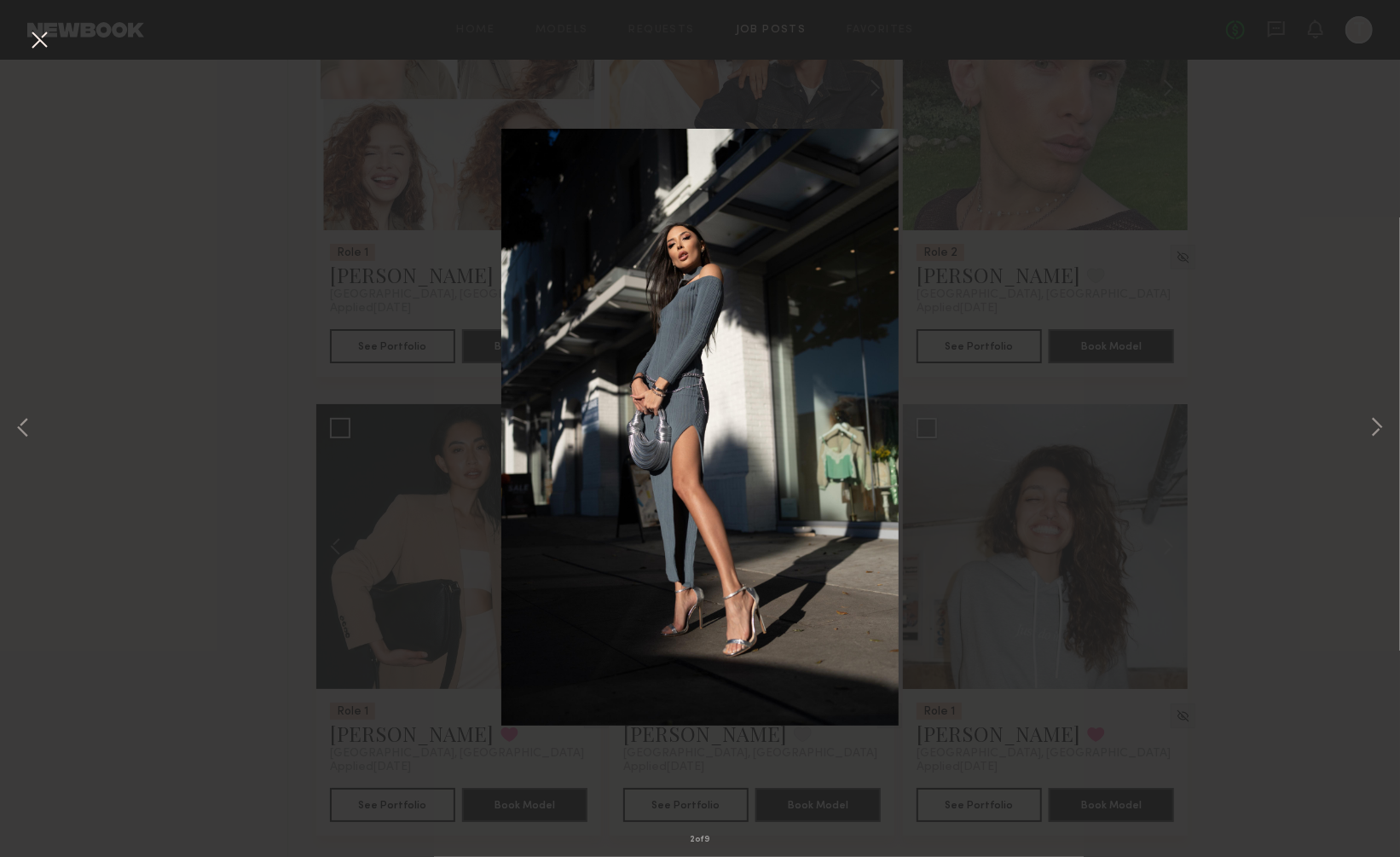
click at [37, 37] on button at bounding box center [39, 41] width 28 height 30
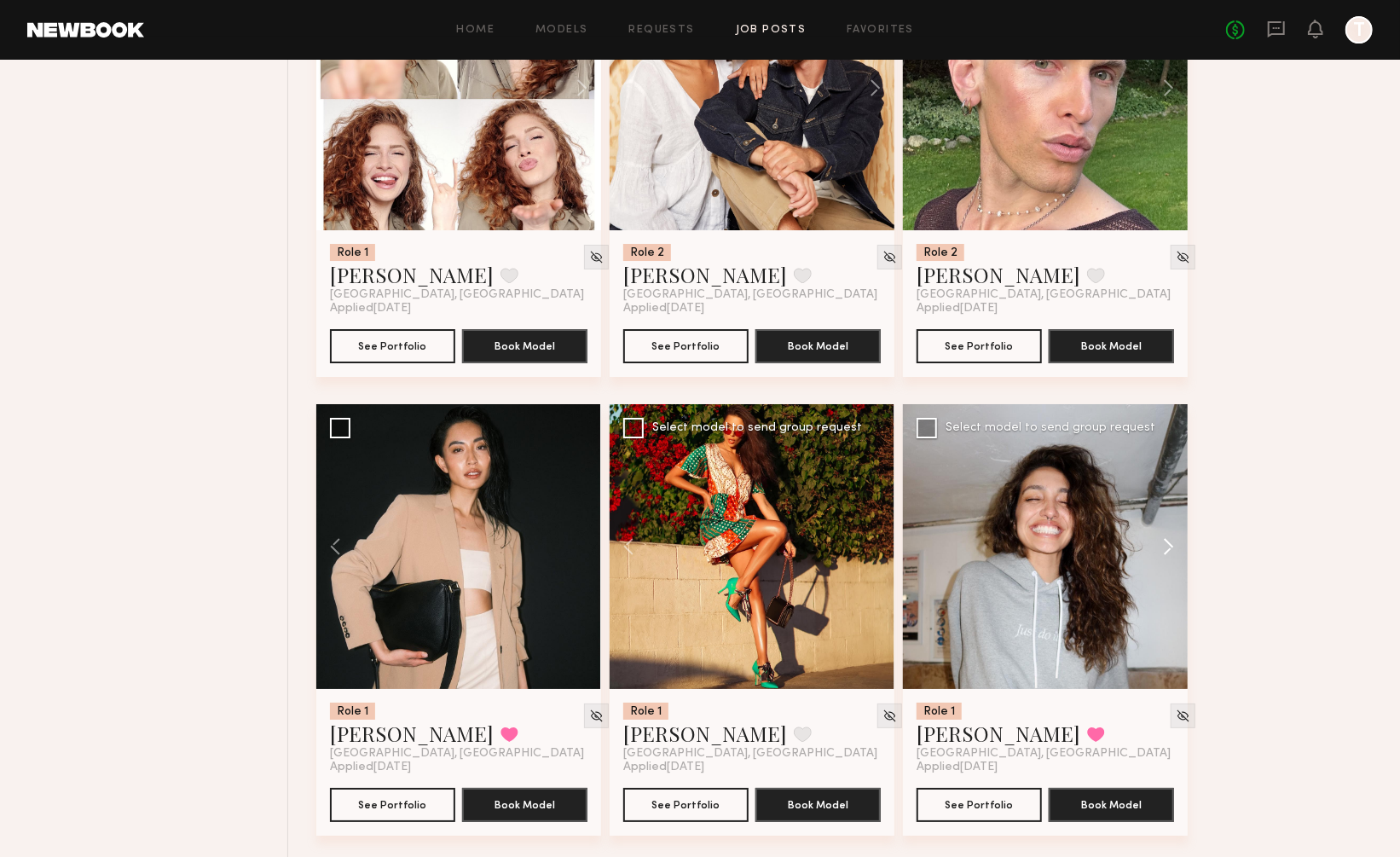
click at [1164, 498] on button at bounding box center [1159, 546] width 54 height 284
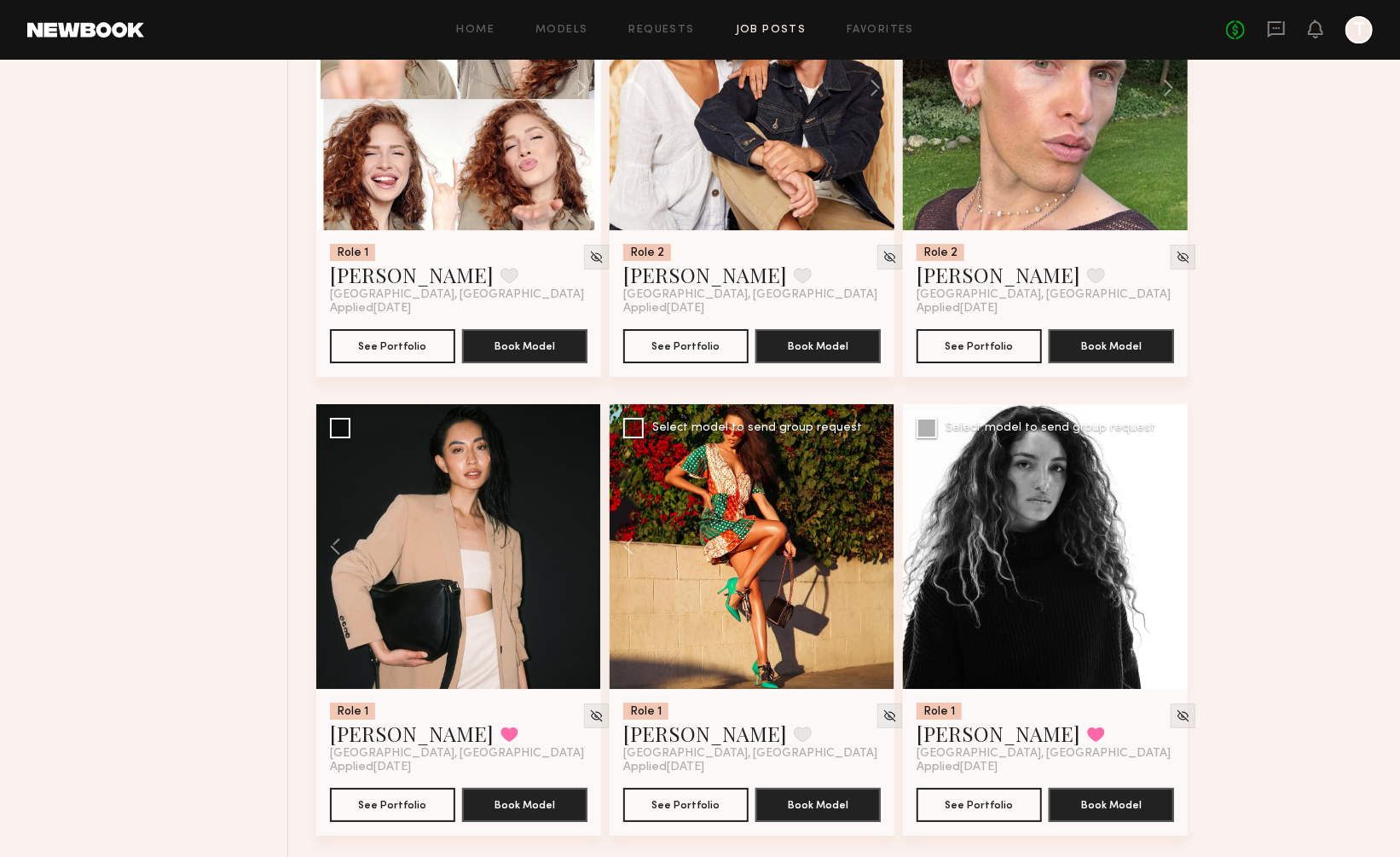
click at [1164, 498] on button at bounding box center [1159, 546] width 54 height 284
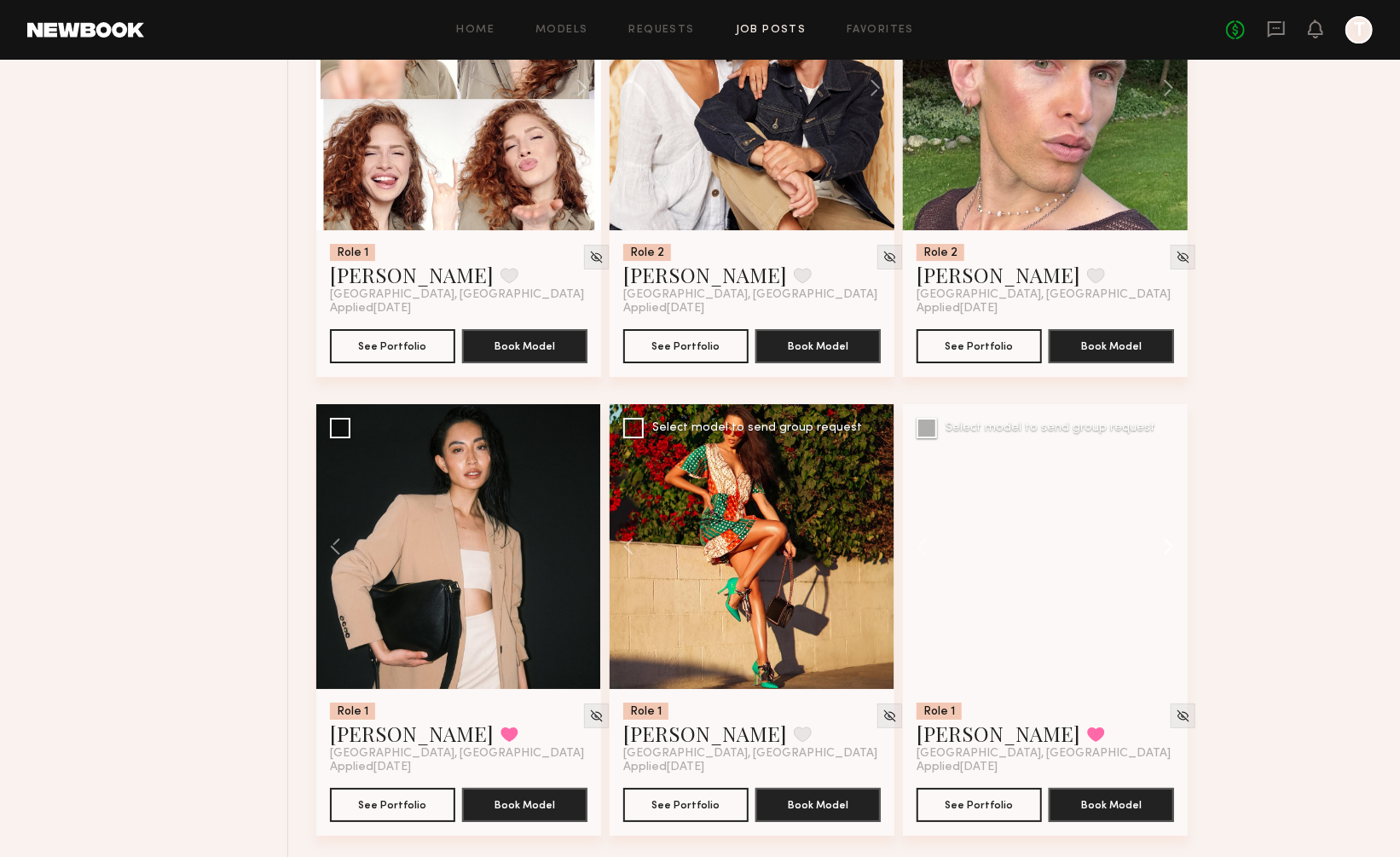
click at [1164, 498] on button at bounding box center [1159, 546] width 54 height 284
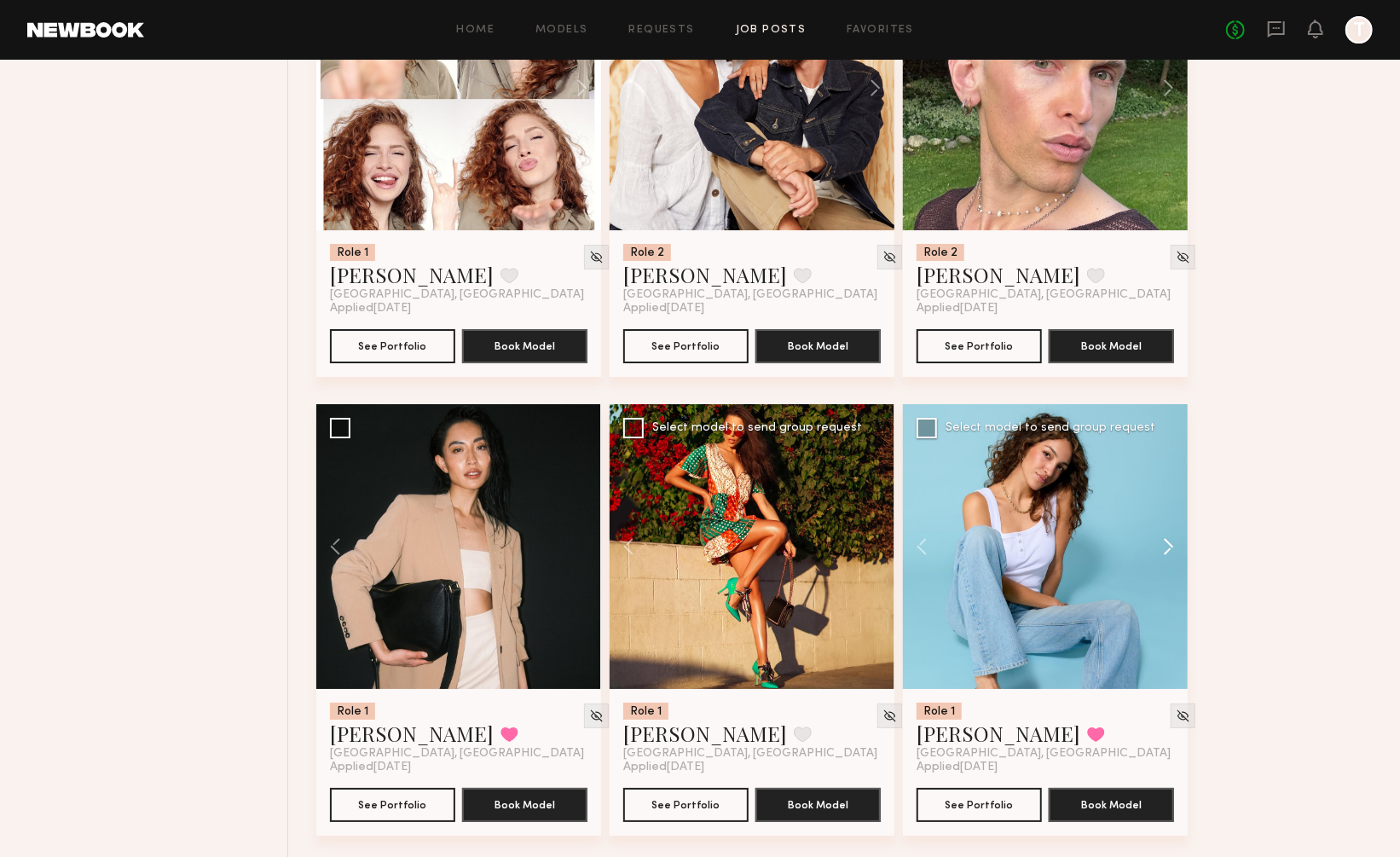
click at [1164, 498] on button at bounding box center [1159, 546] width 54 height 284
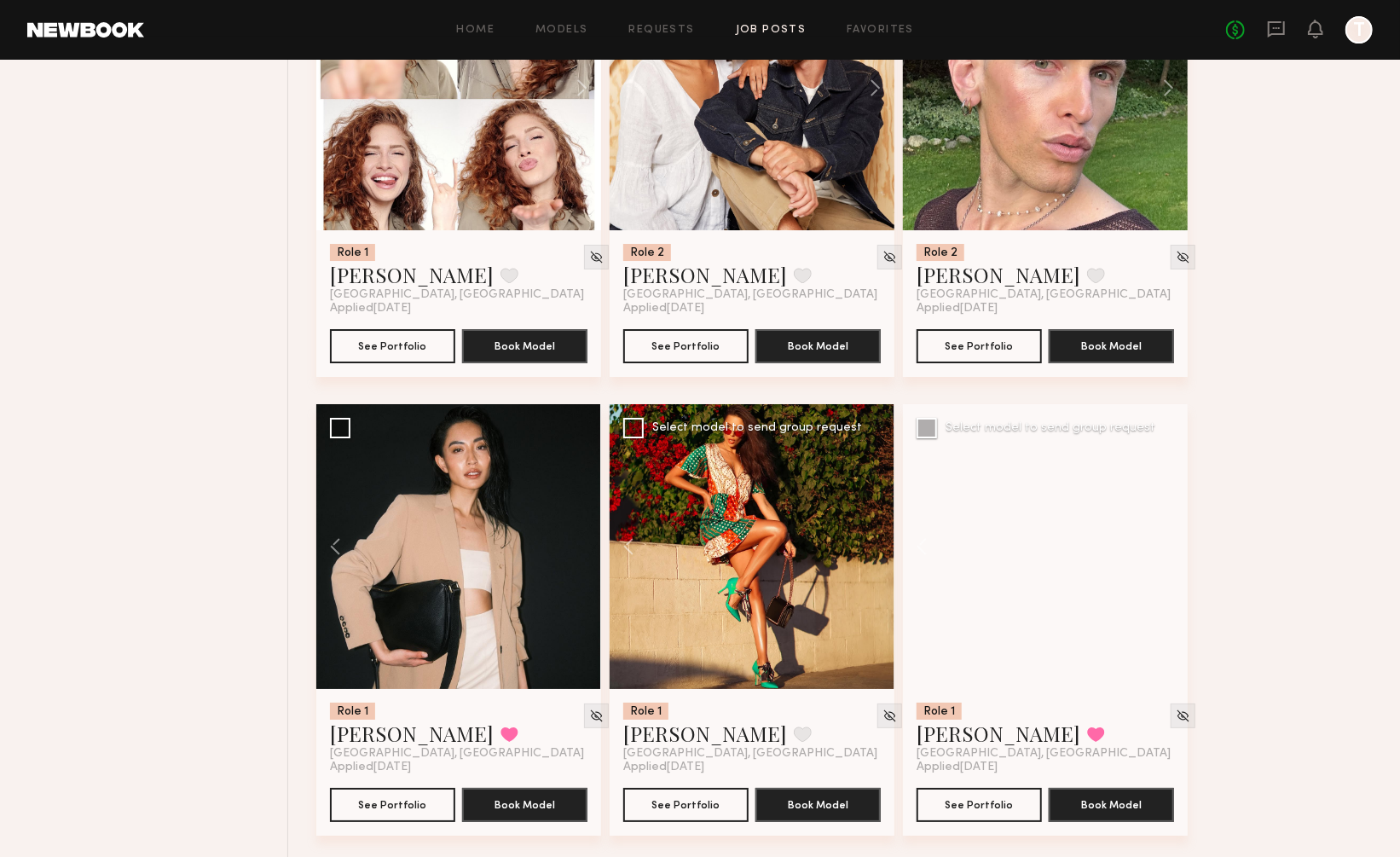
click at [1164, 498] on div at bounding box center [1044, 546] width 284 height 284
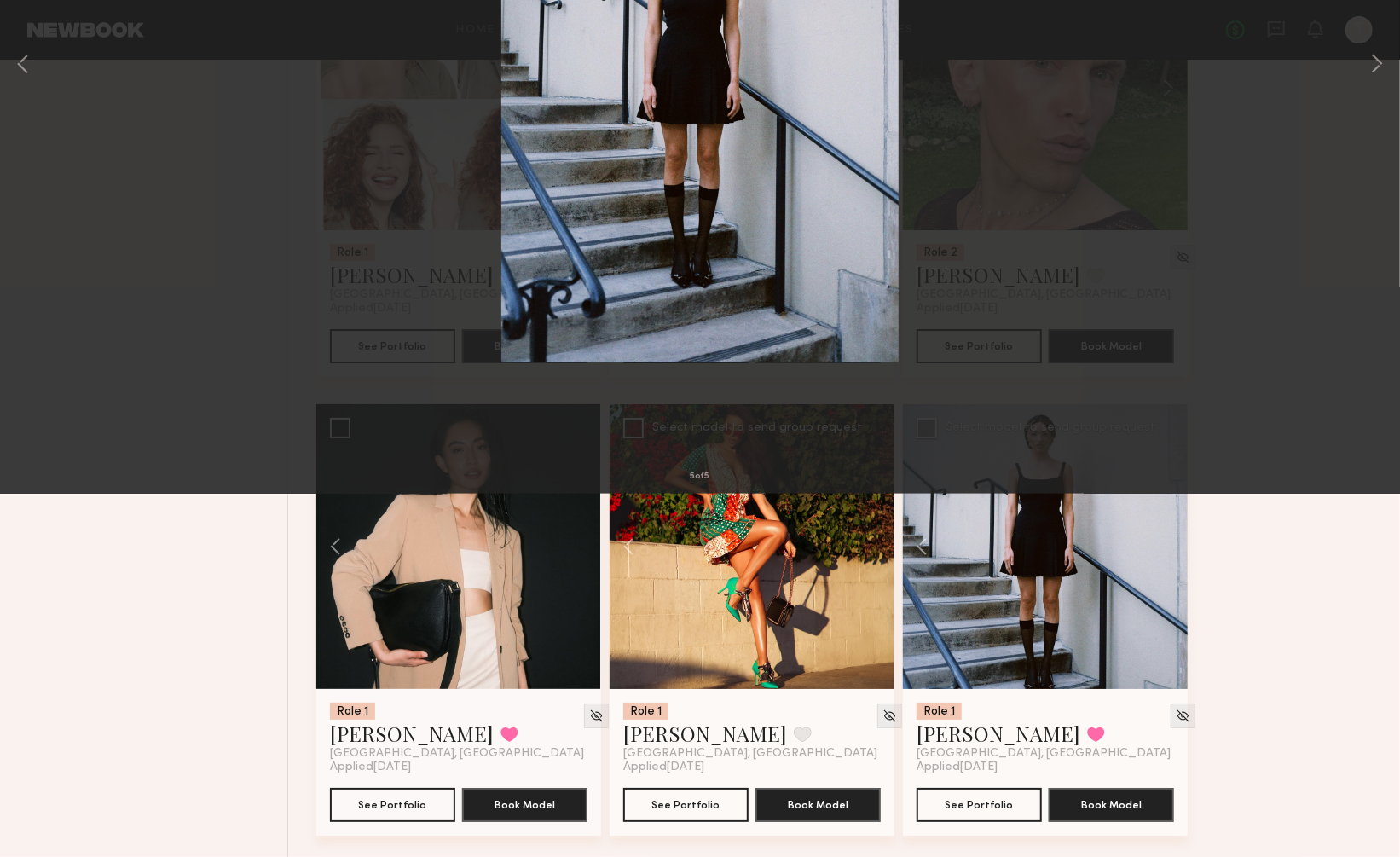
click at [1365, 417] on div "5 of 5" at bounding box center [700, 428] width 1400 height 857
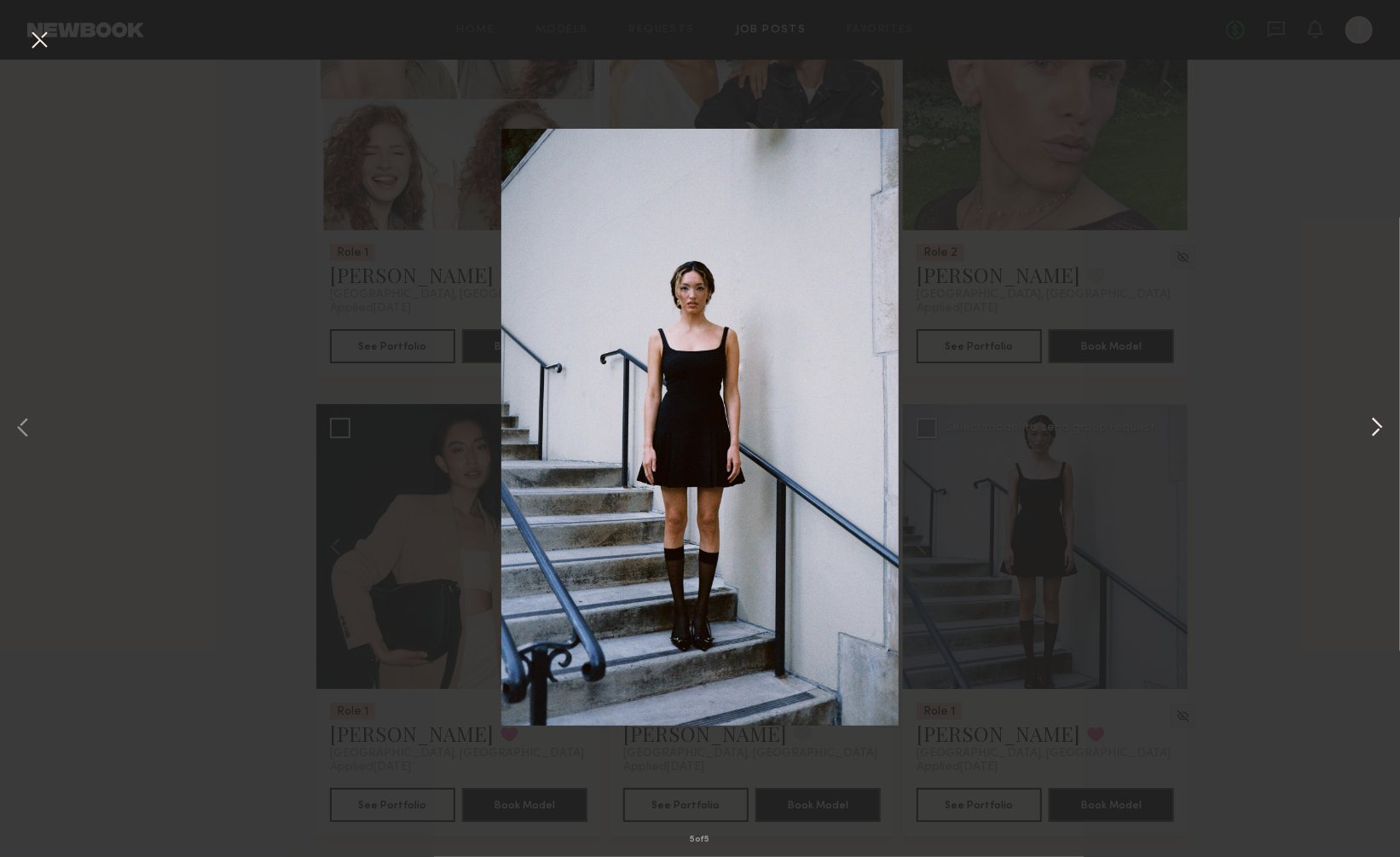
click at [1372, 423] on button at bounding box center [1377, 429] width 21 height 686
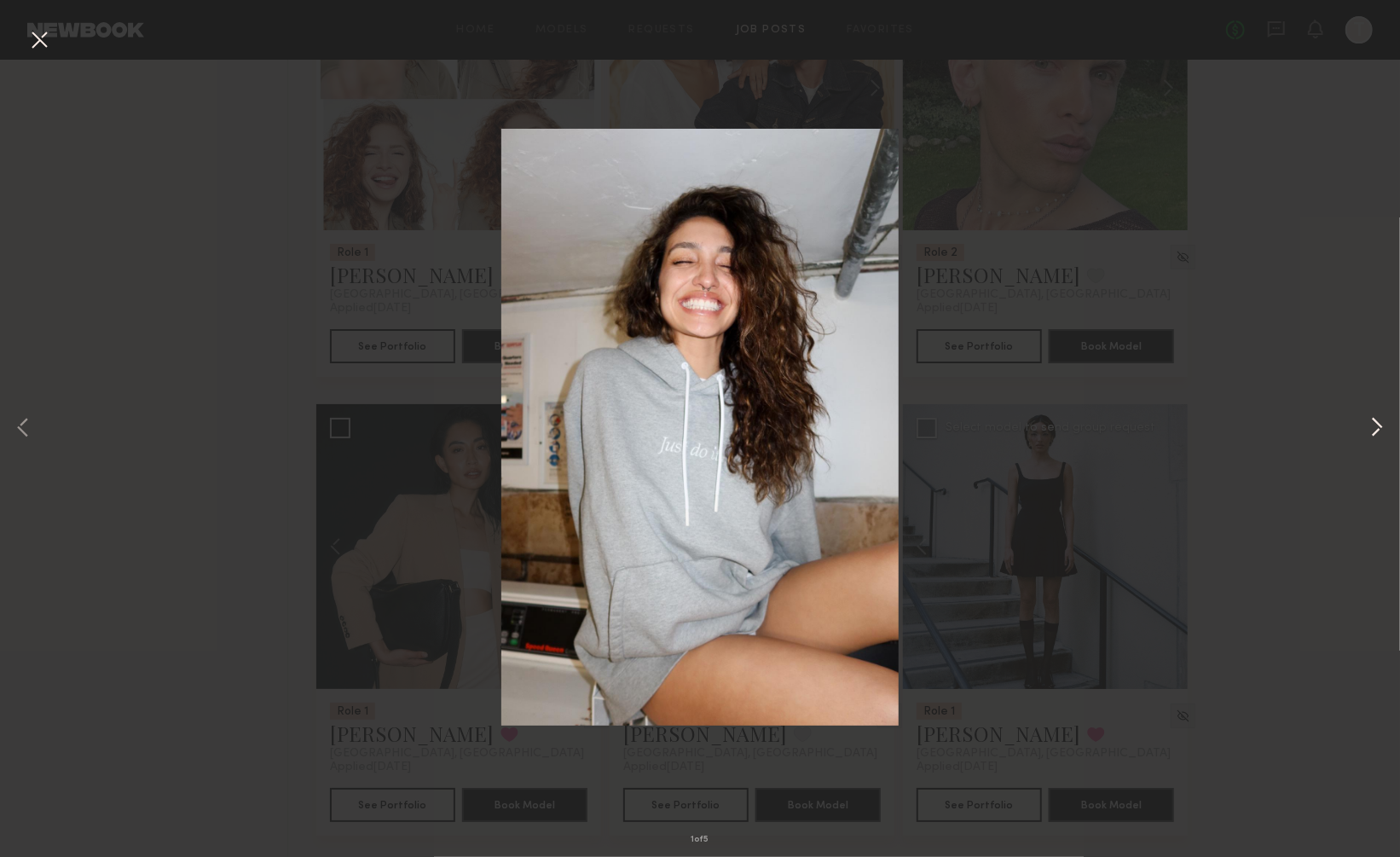
click at [1372, 423] on button at bounding box center [1377, 429] width 21 height 686
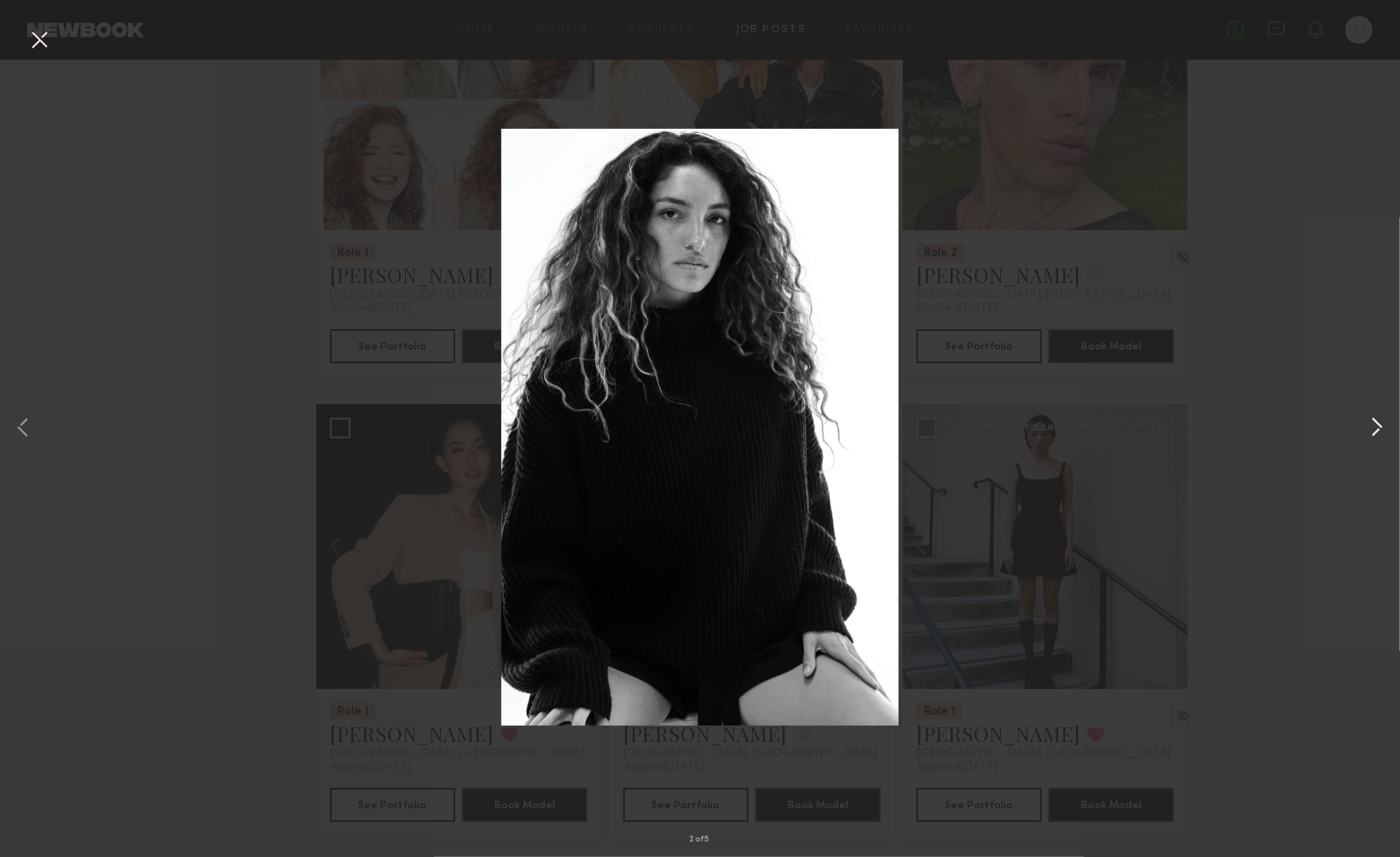
click at [1372, 423] on button at bounding box center [1377, 429] width 21 height 686
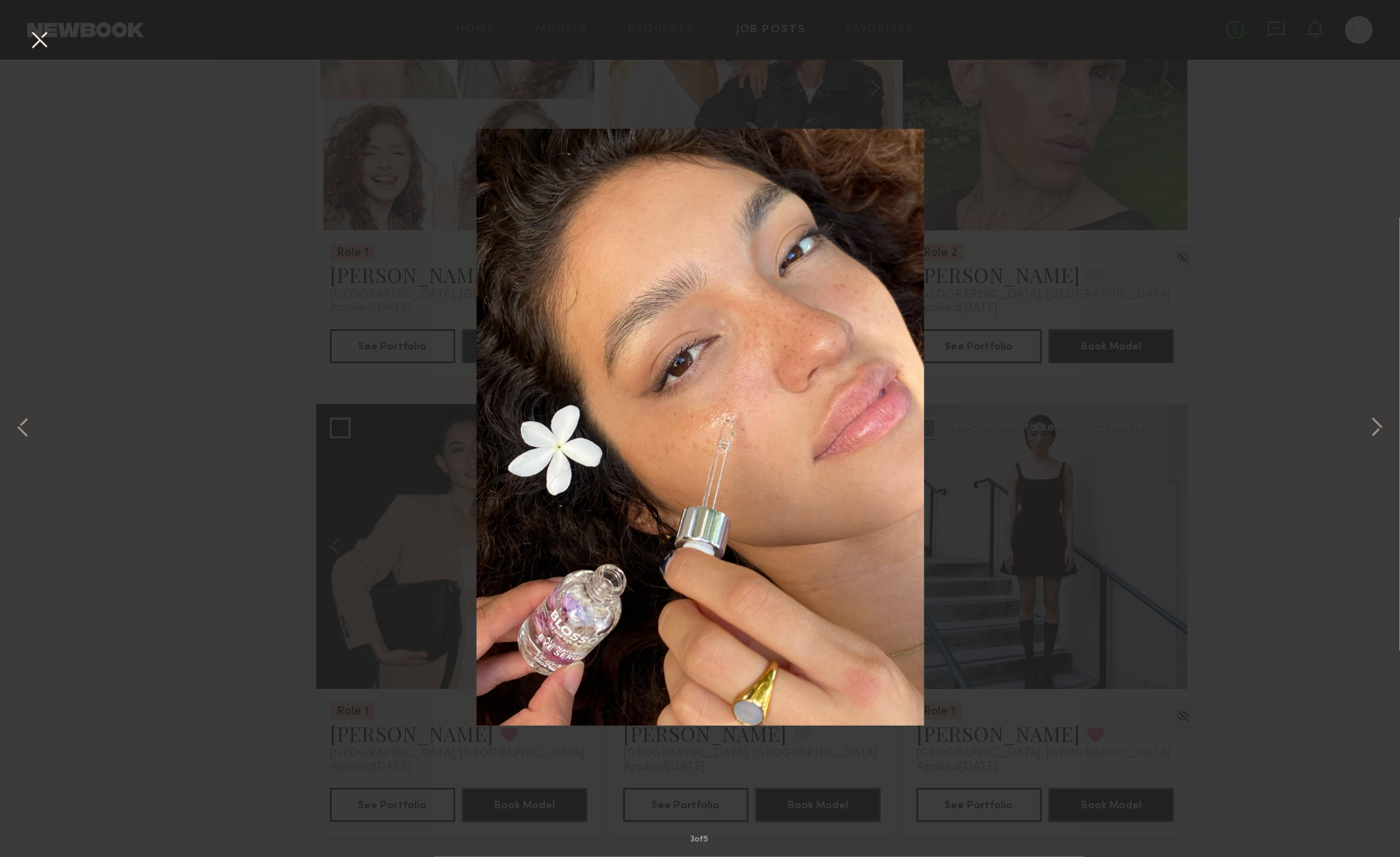
click at [32, 36] on button at bounding box center [39, 41] width 28 height 30
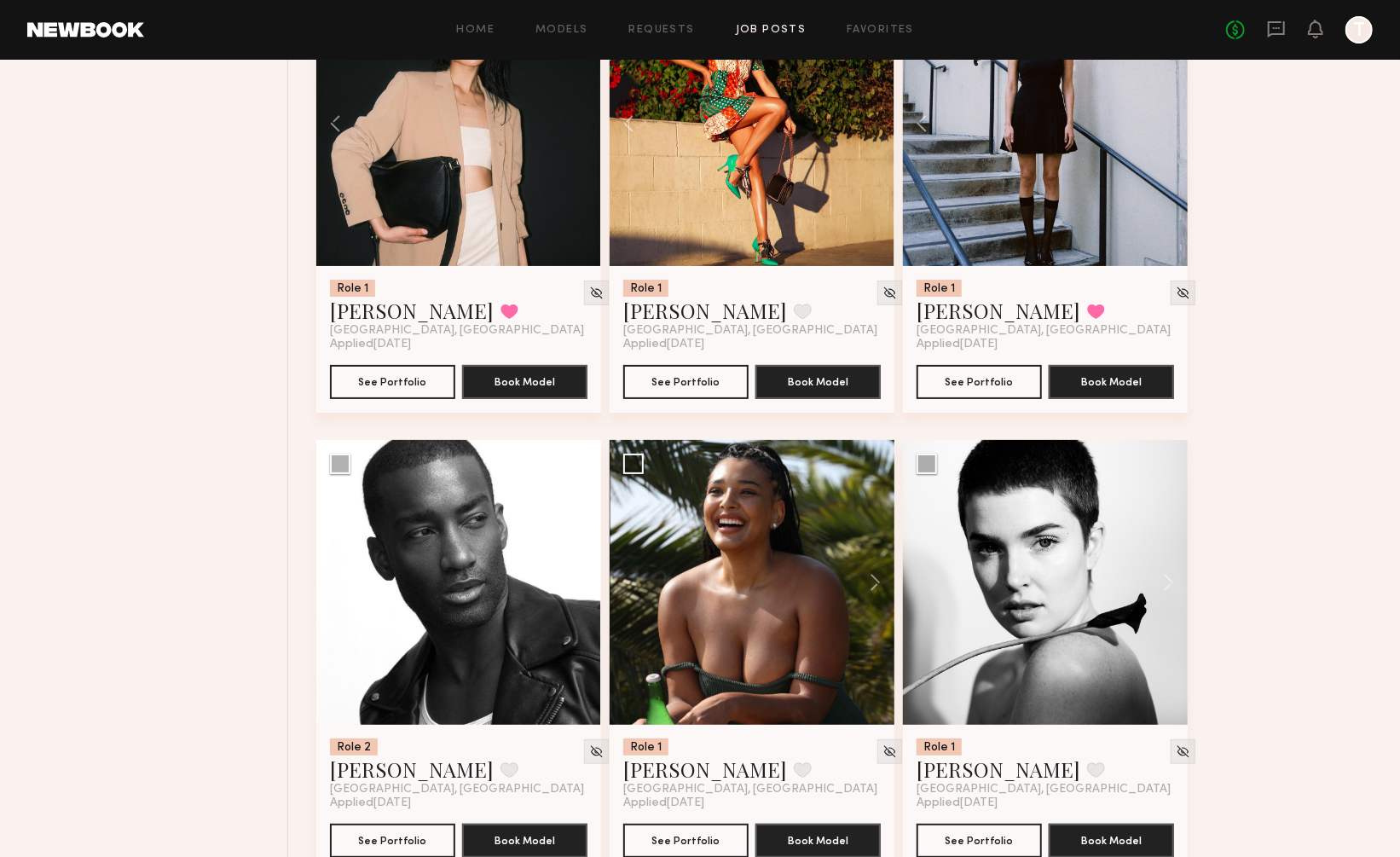
scroll to position [4001, 0]
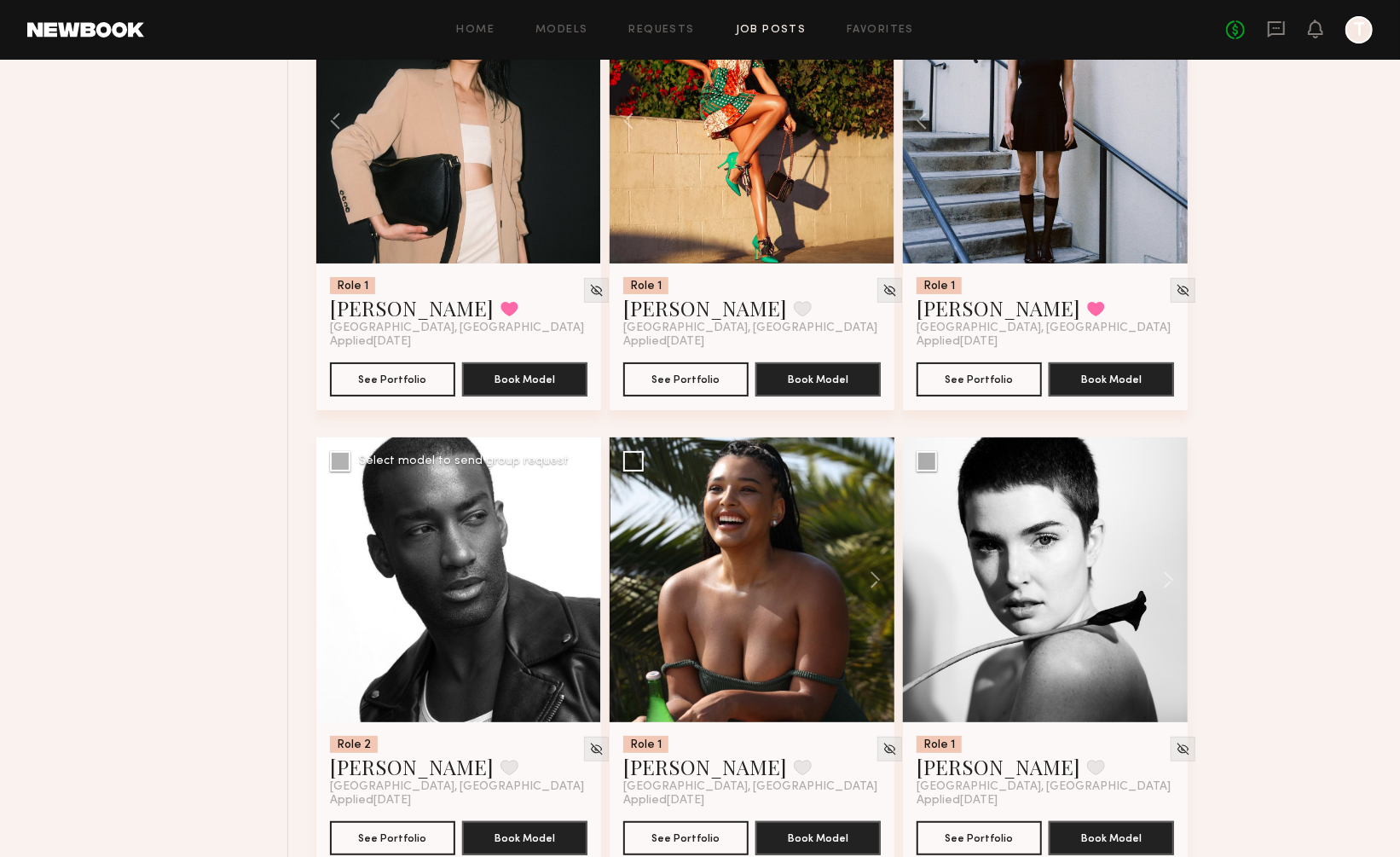
click at [579, 531] on button at bounding box center [574, 579] width 54 height 284
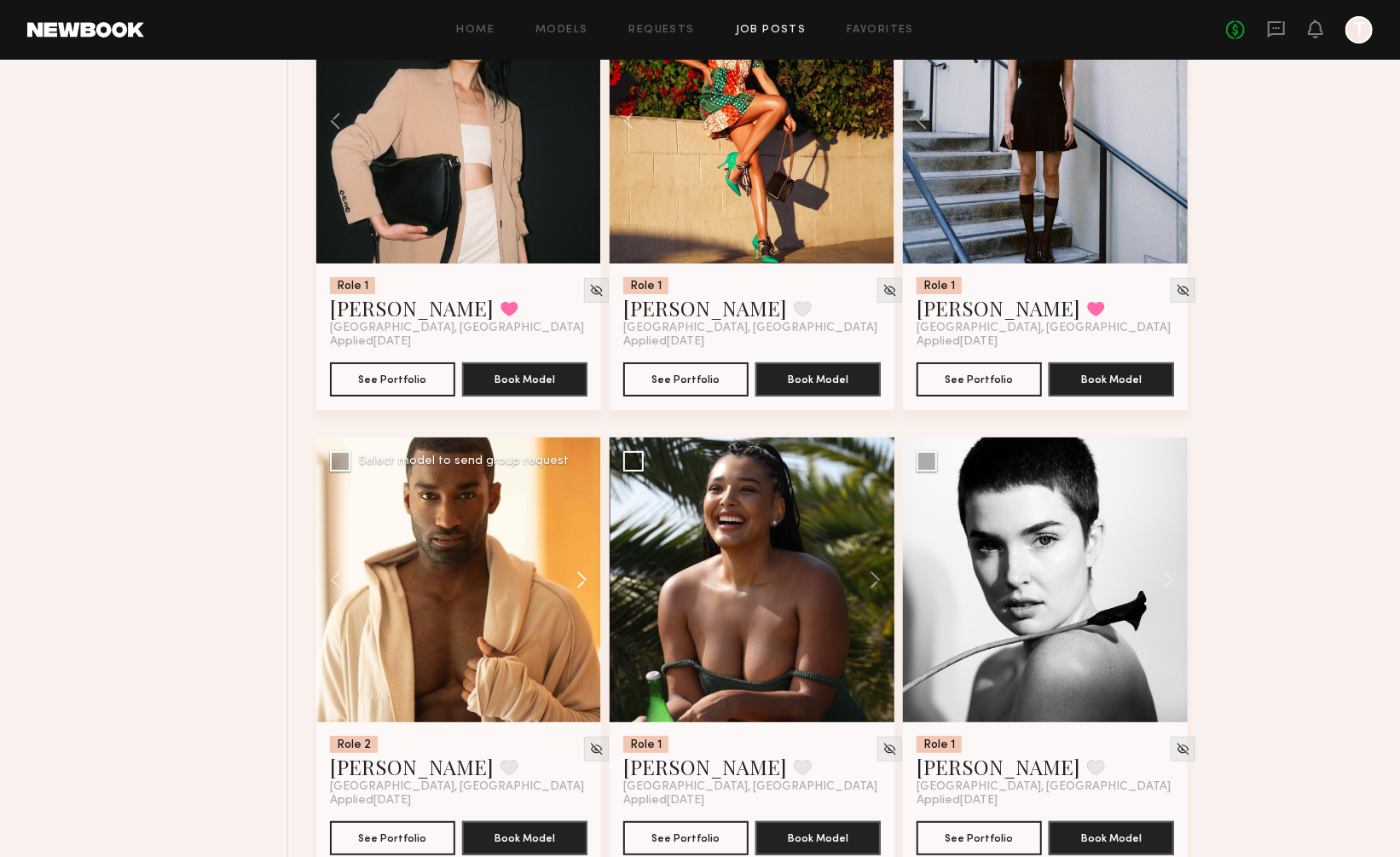
click at [579, 531] on button at bounding box center [574, 579] width 54 height 284
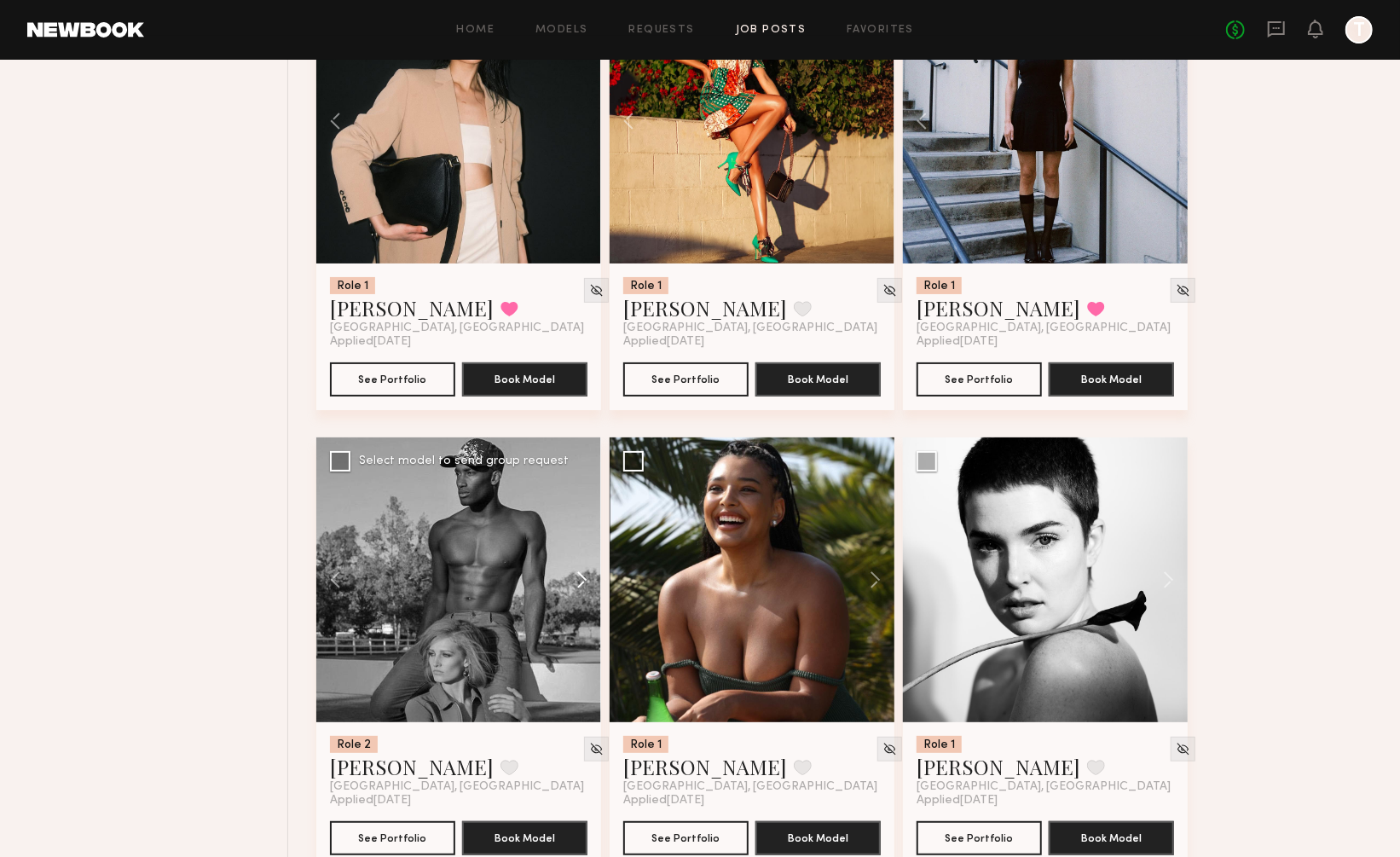
click at [579, 531] on button at bounding box center [574, 579] width 54 height 284
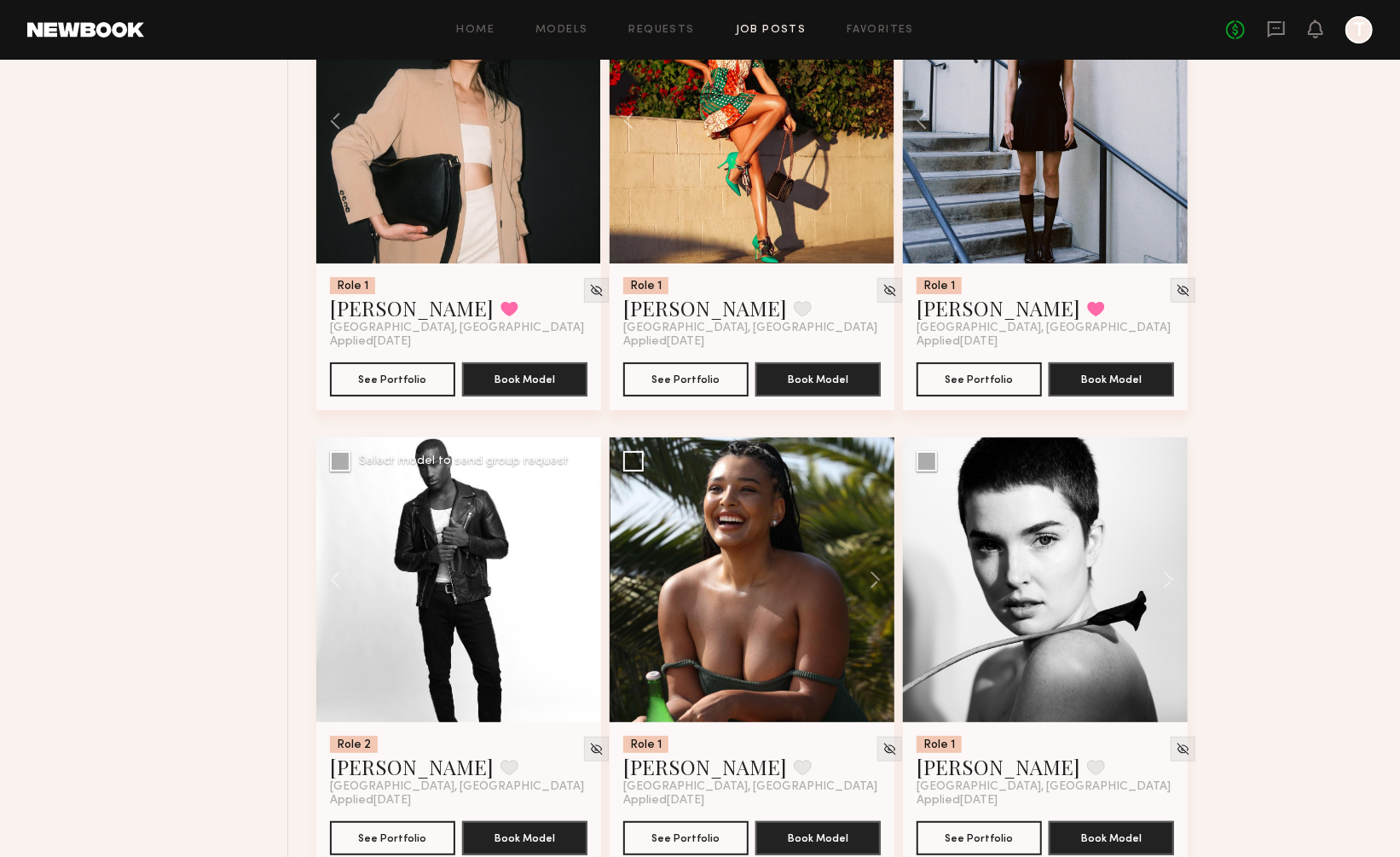
click at [579, 531] on div at bounding box center [458, 579] width 284 height 284
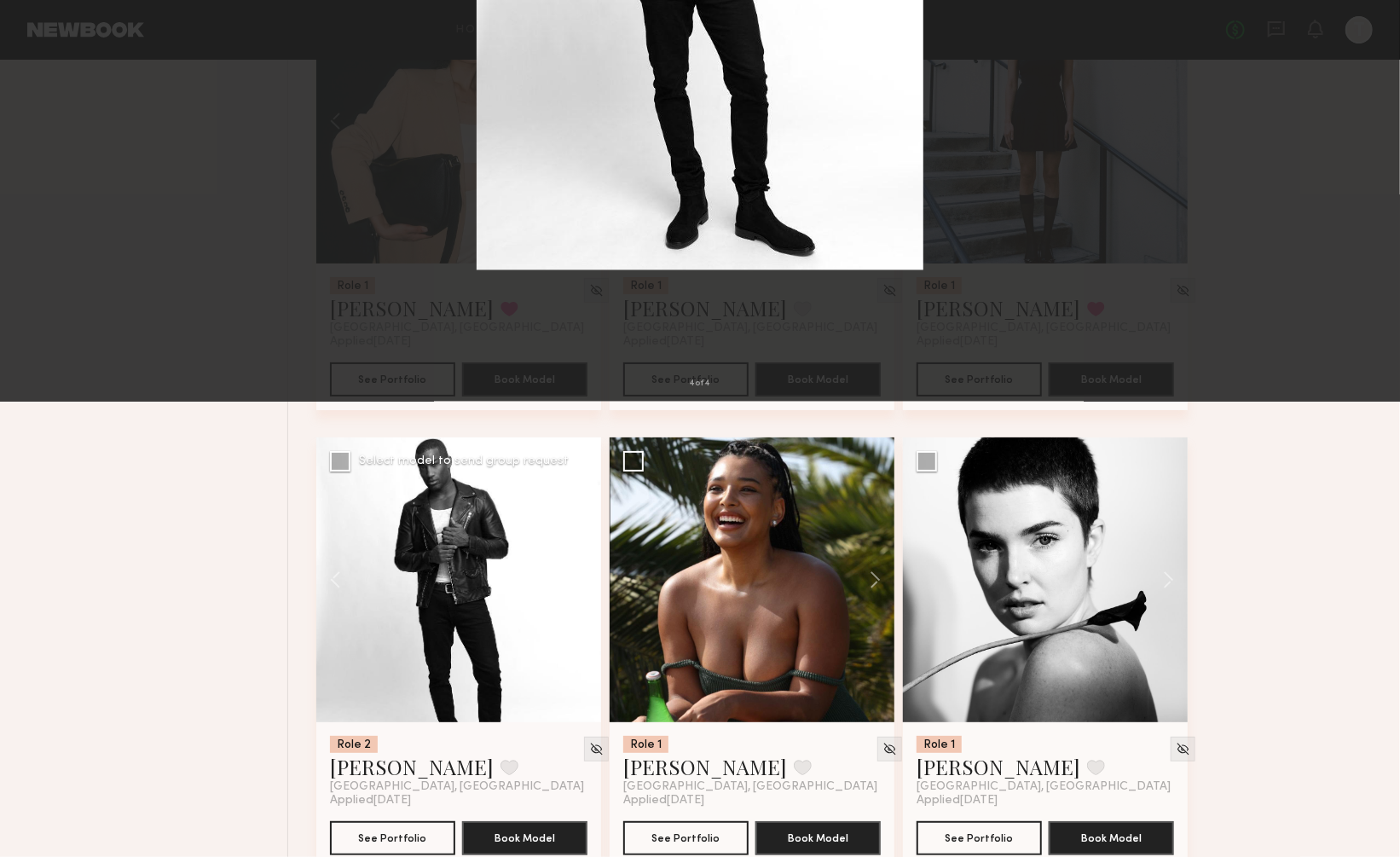
click at [1379, 431] on button at bounding box center [1377, 429] width 21 height 686
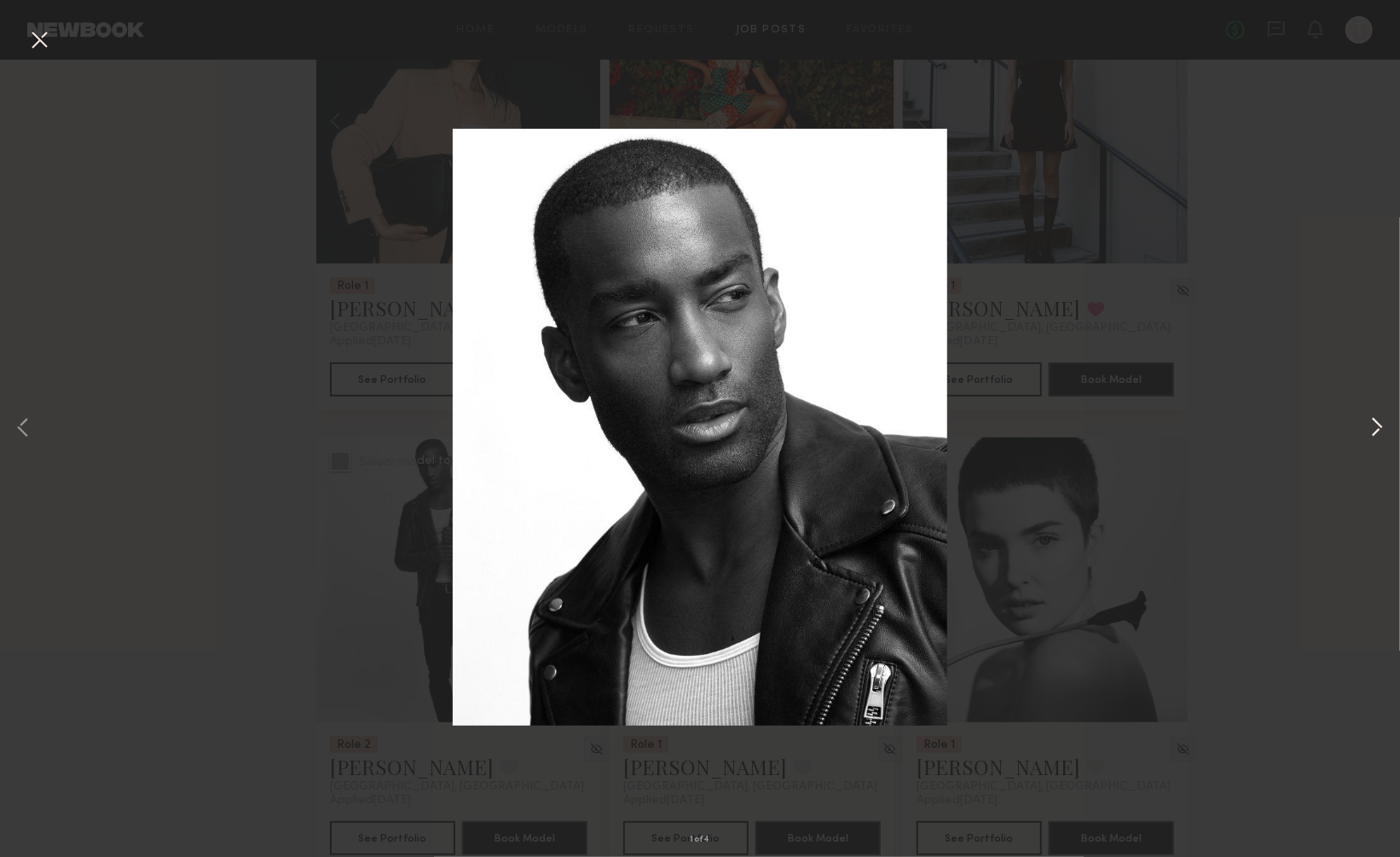
click at [1379, 431] on button at bounding box center [1377, 429] width 21 height 686
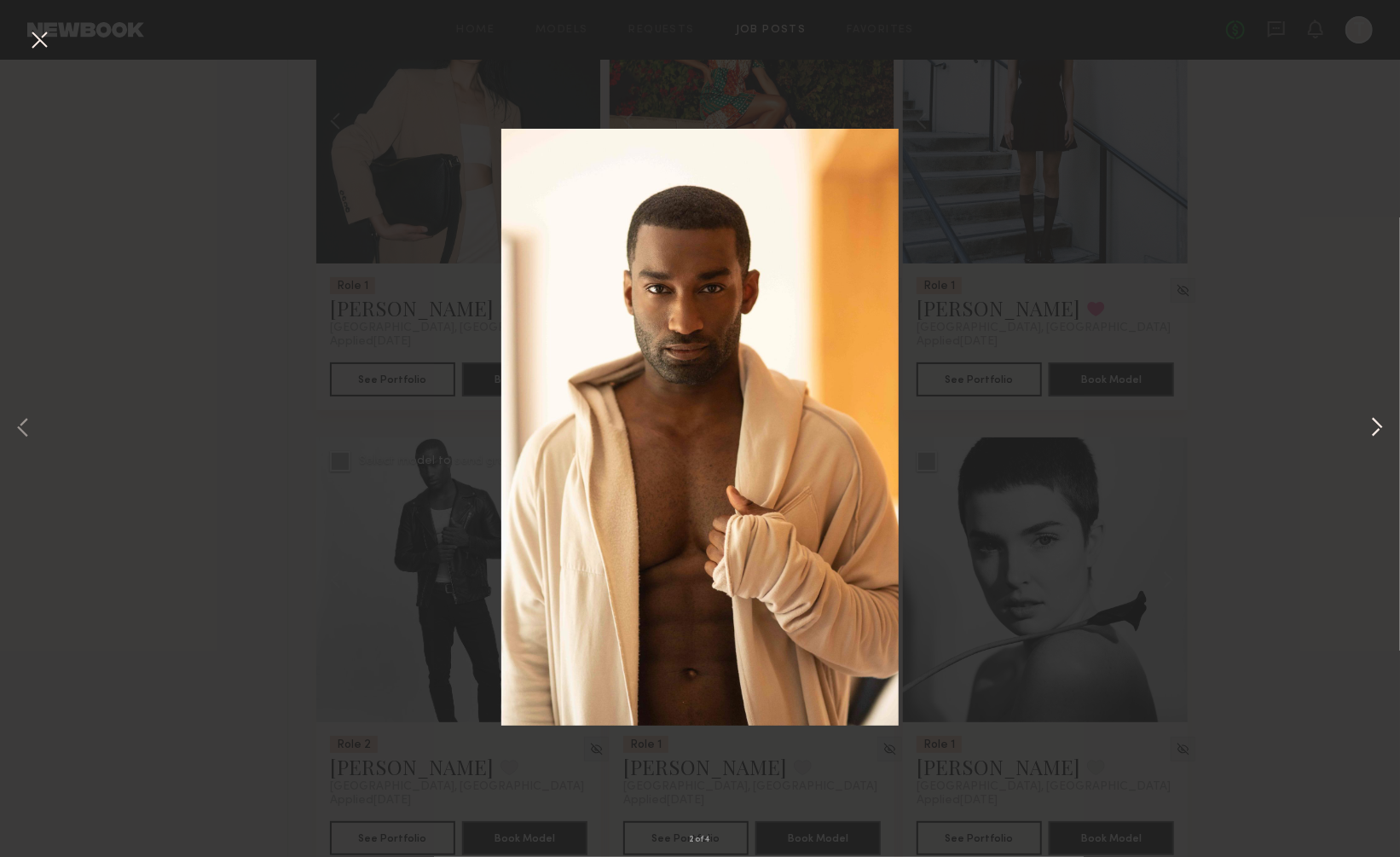
click at [1379, 431] on button at bounding box center [1377, 429] width 21 height 686
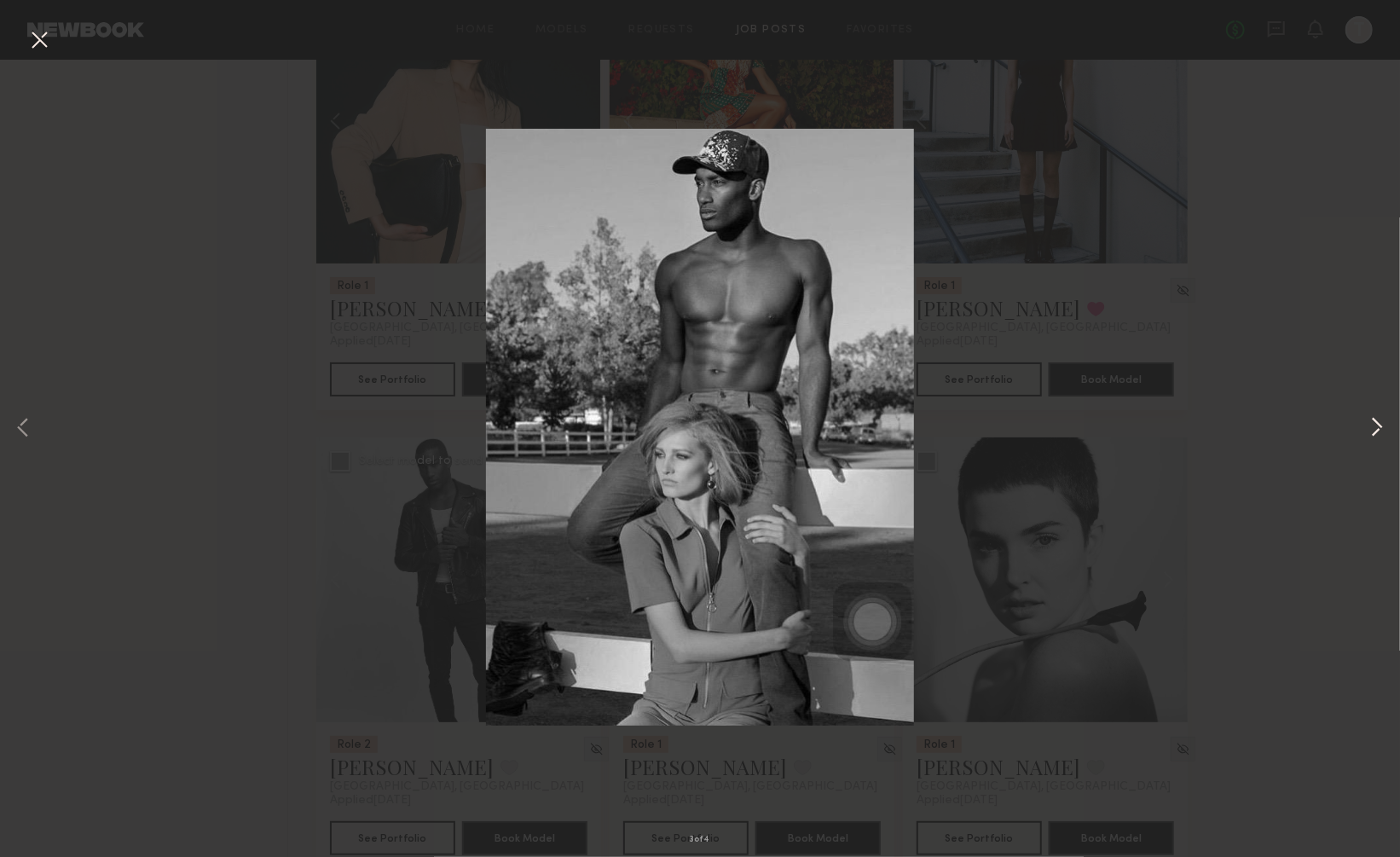
click at [1379, 431] on button at bounding box center [1377, 429] width 21 height 686
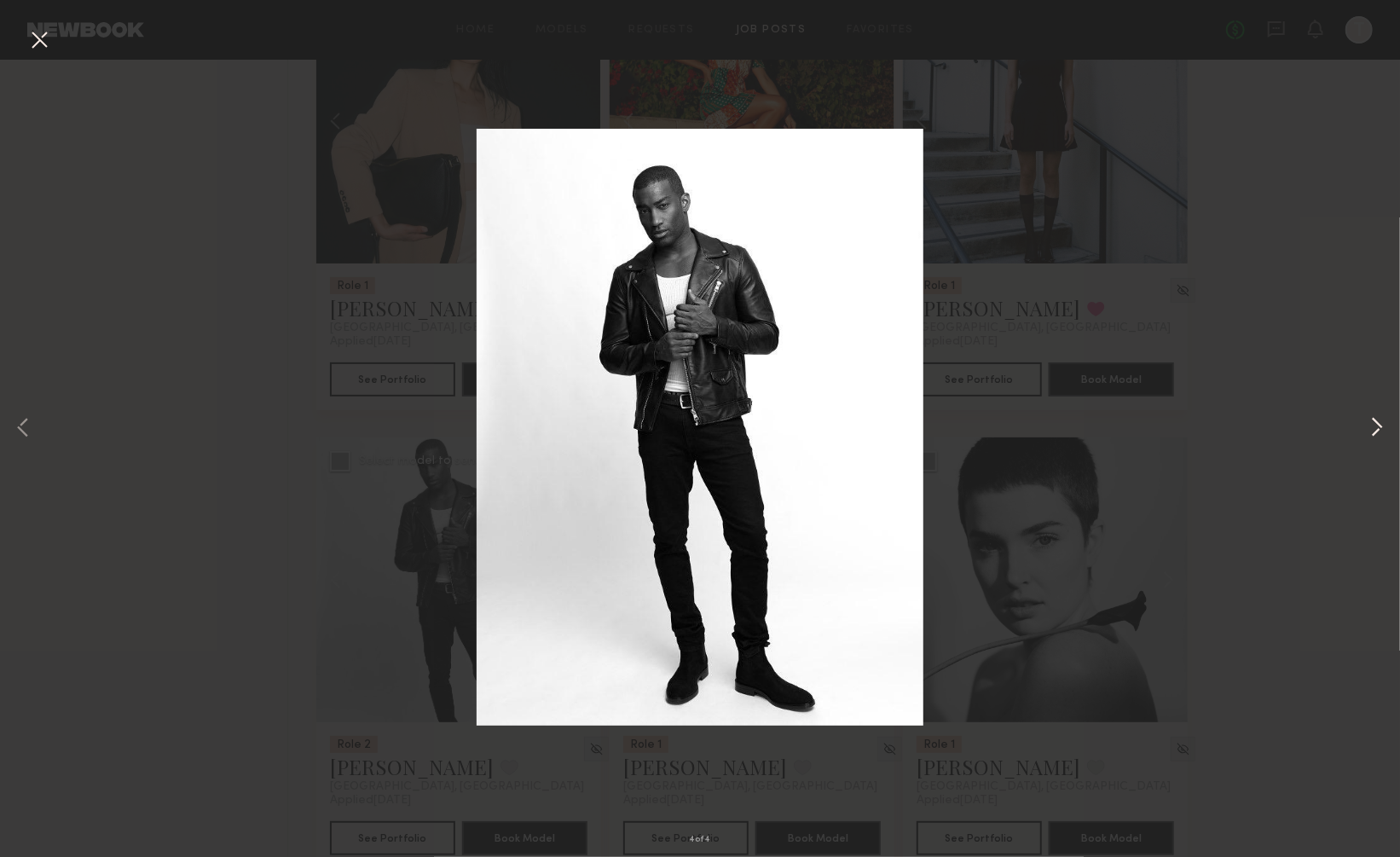
click at [1379, 431] on button at bounding box center [1377, 429] width 21 height 686
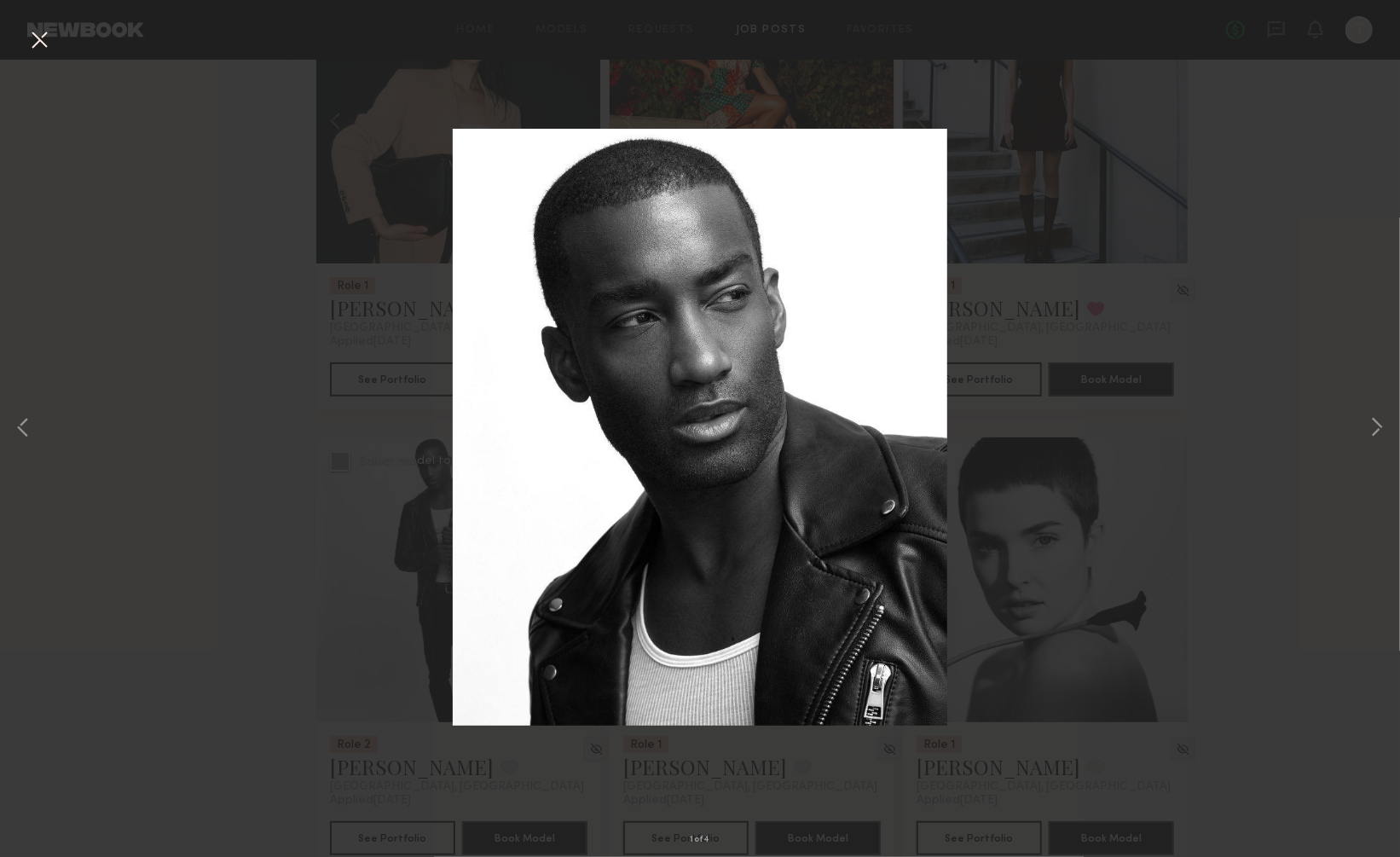
click at [35, 36] on button at bounding box center [39, 41] width 28 height 30
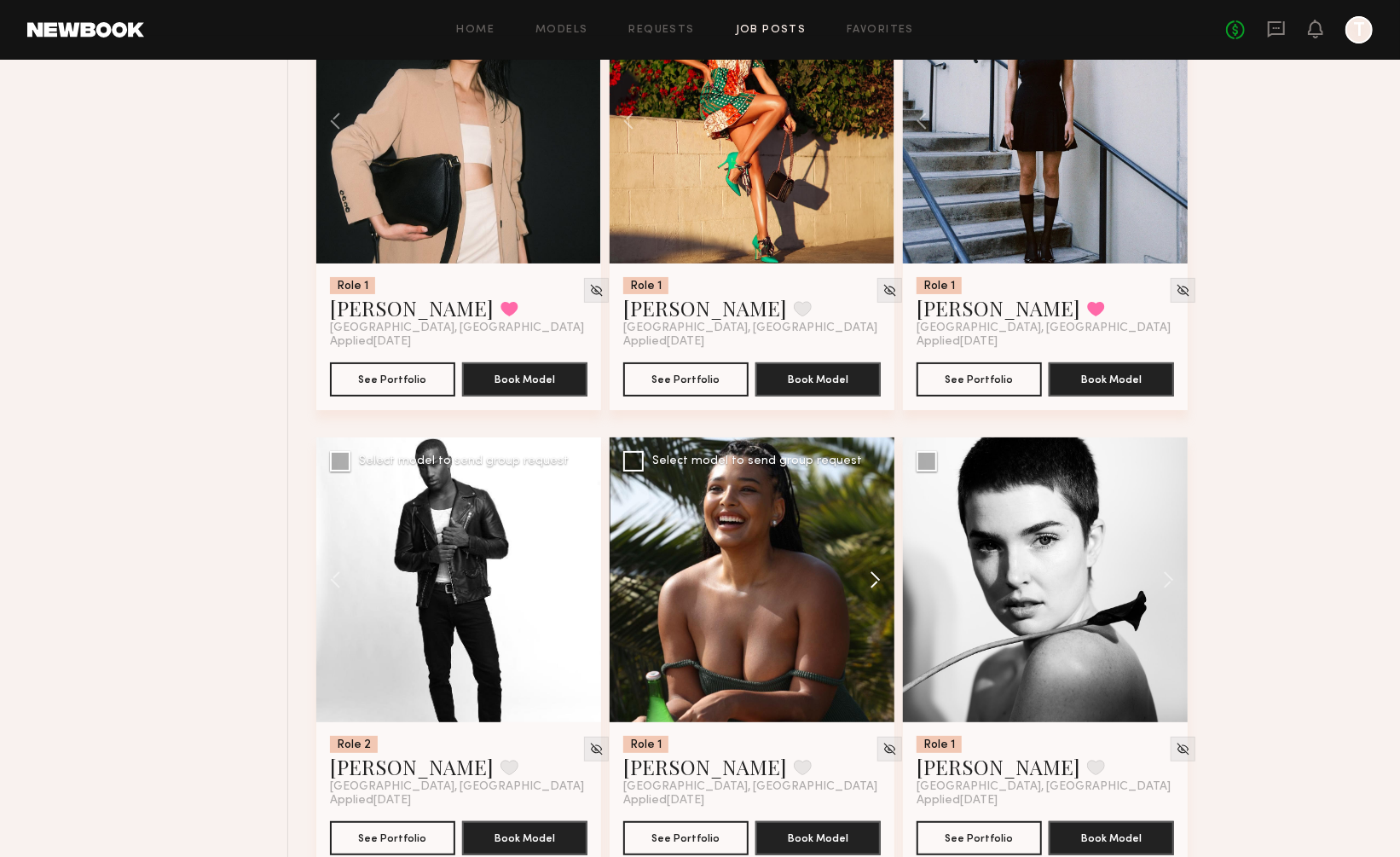
click at [874, 536] on button at bounding box center [866, 579] width 54 height 284
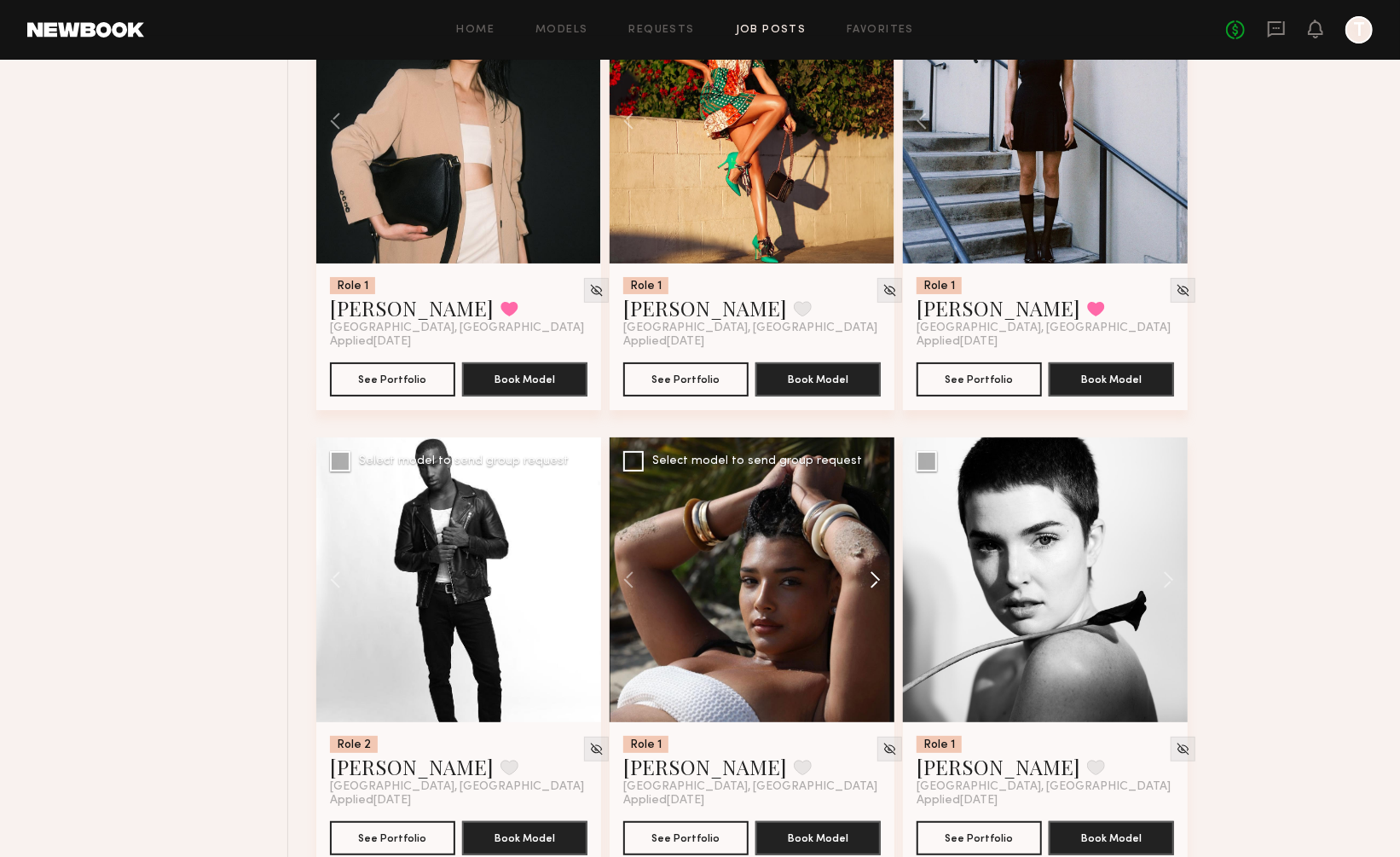
click at [874, 536] on button at bounding box center [866, 579] width 54 height 284
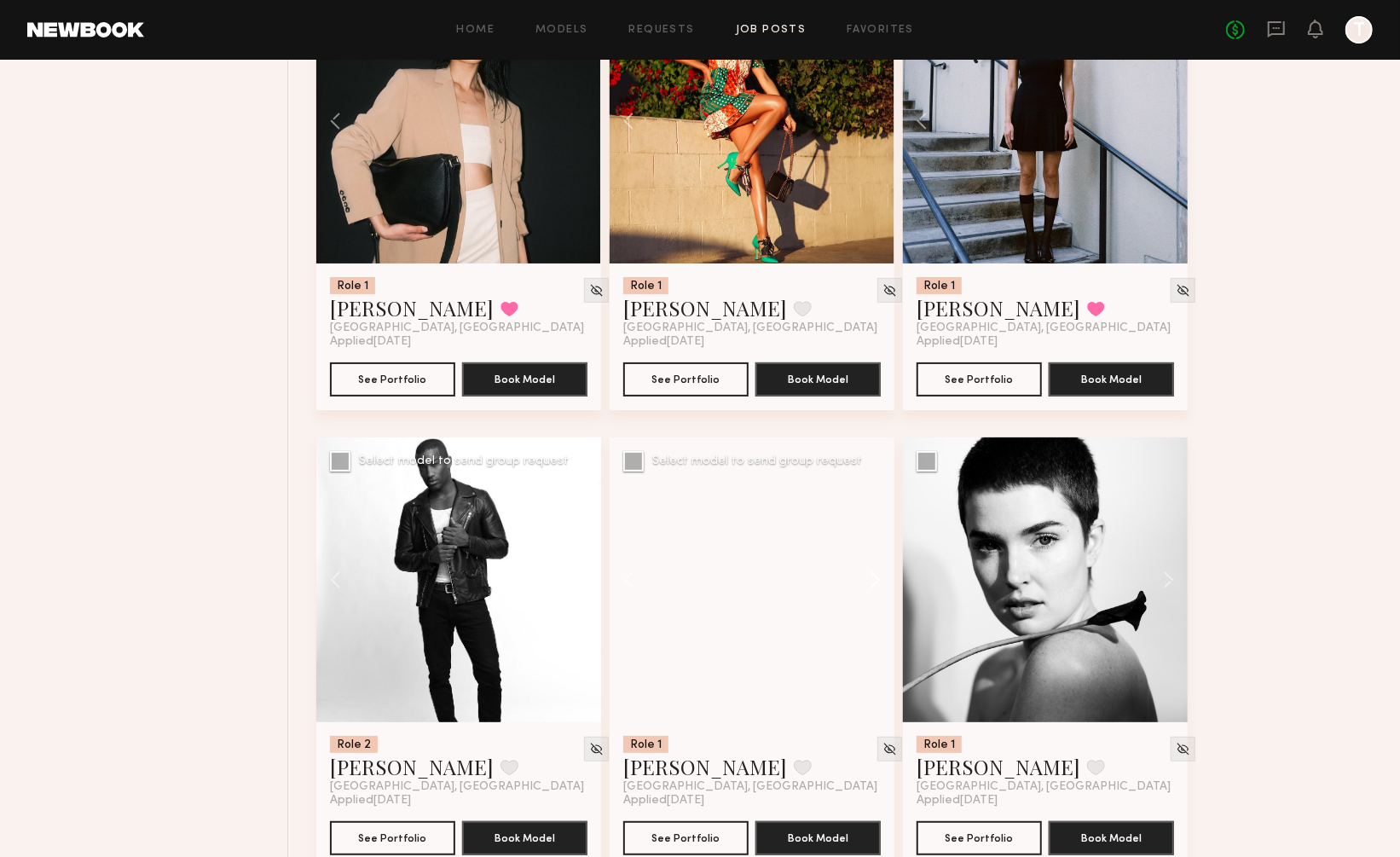
click at [874, 536] on button at bounding box center [866, 579] width 54 height 284
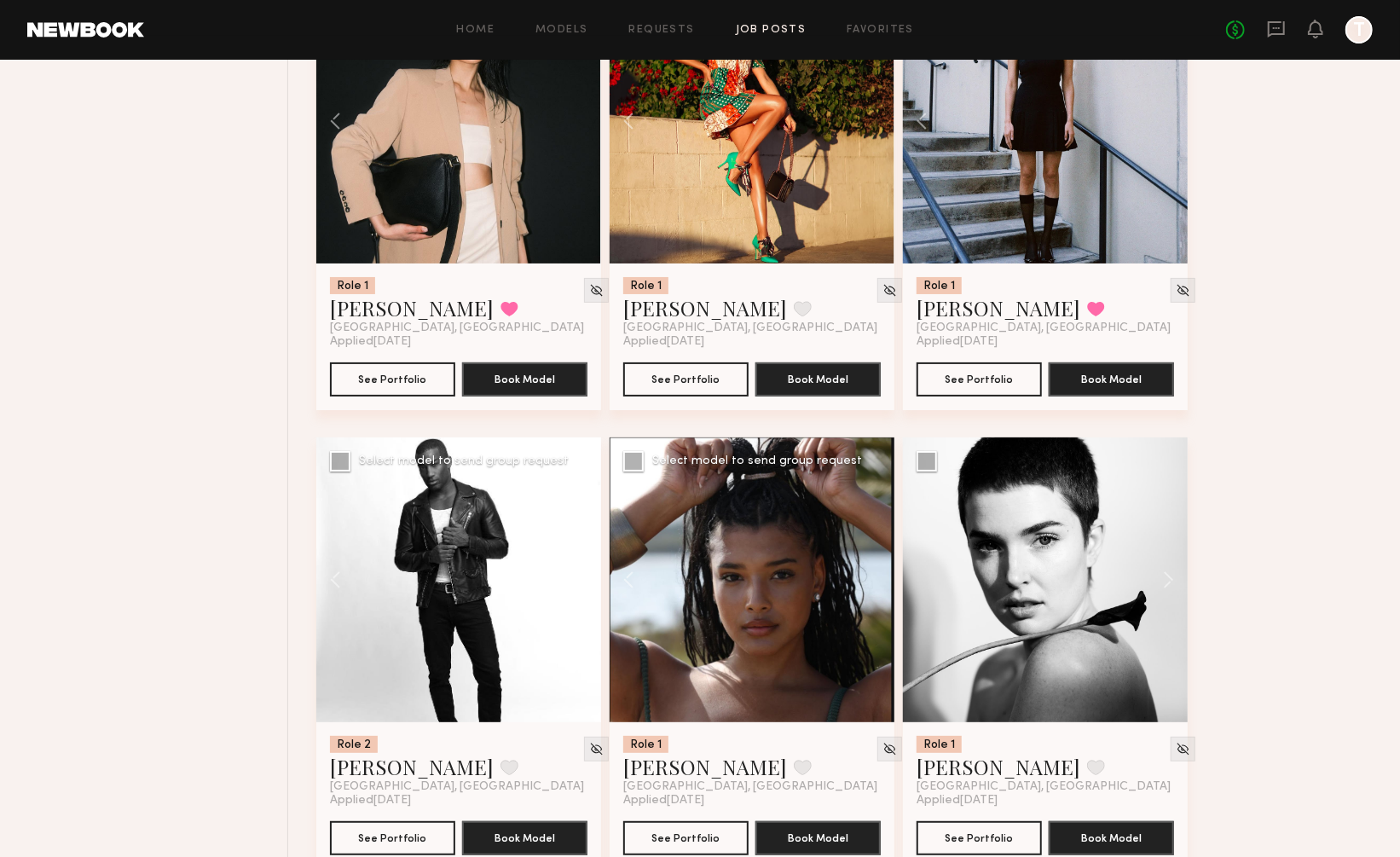
click at [874, 536] on div at bounding box center [751, 579] width 284 height 284
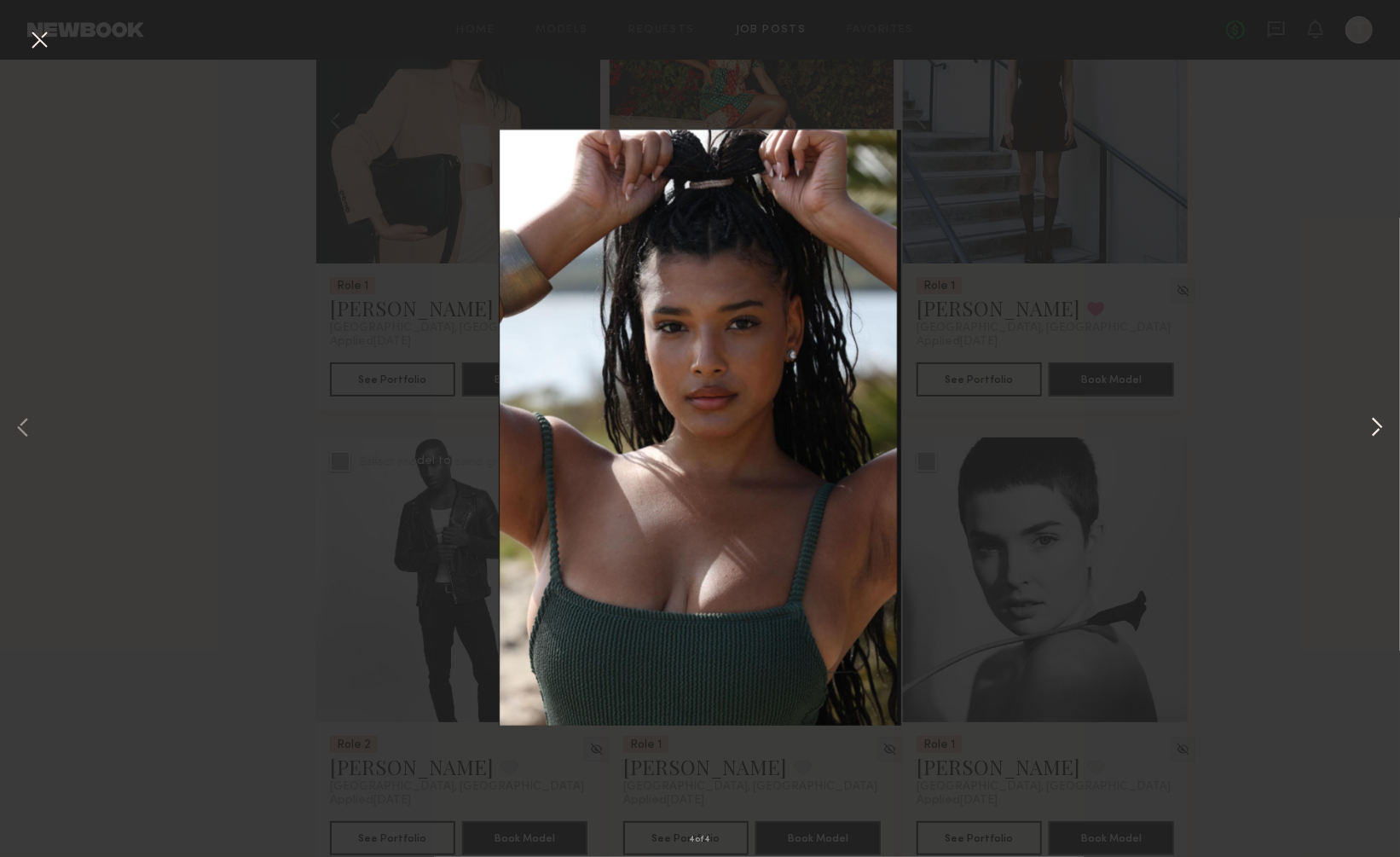
click at [1376, 425] on button at bounding box center [1377, 429] width 21 height 686
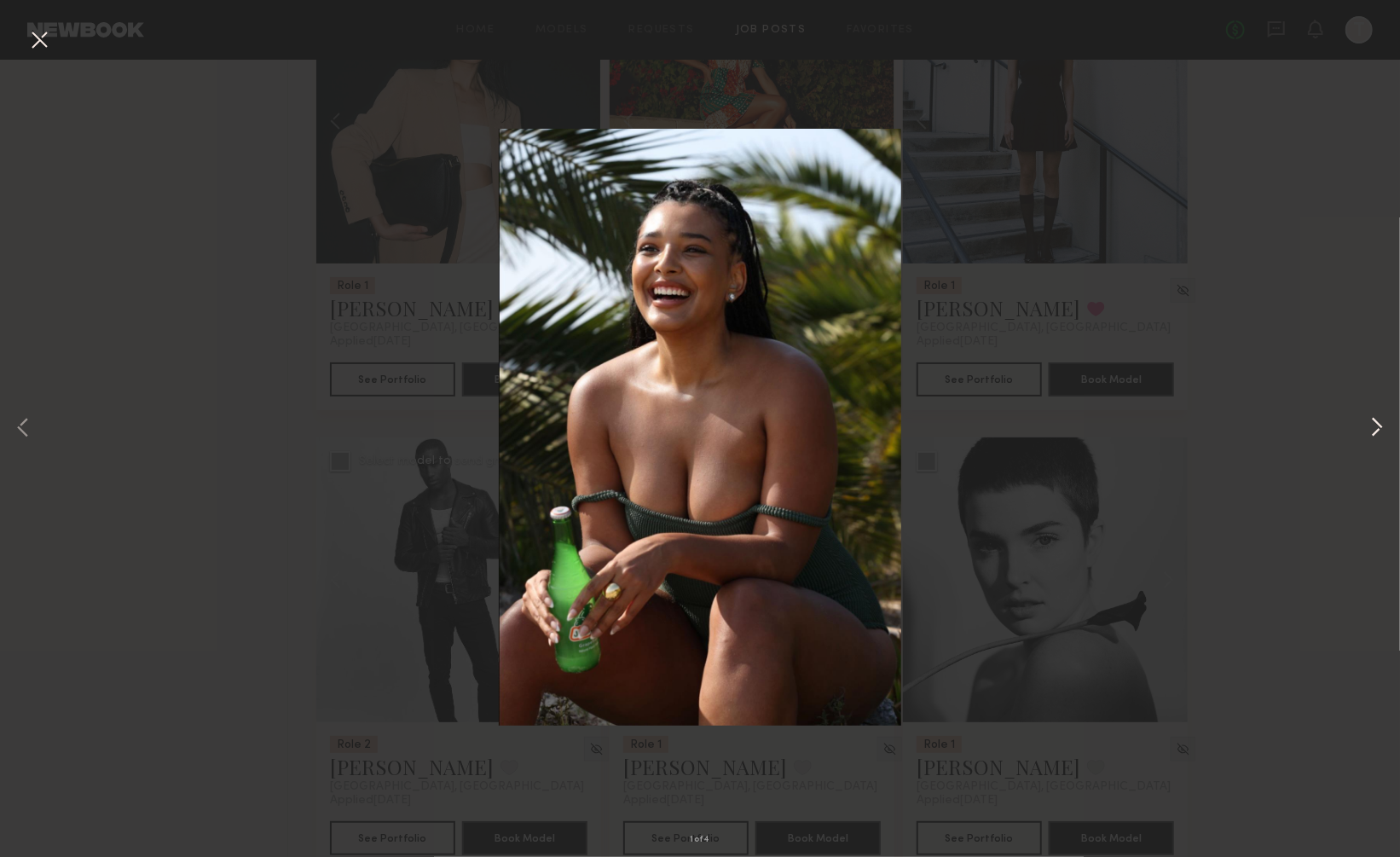
click at [1376, 425] on button at bounding box center [1377, 429] width 21 height 686
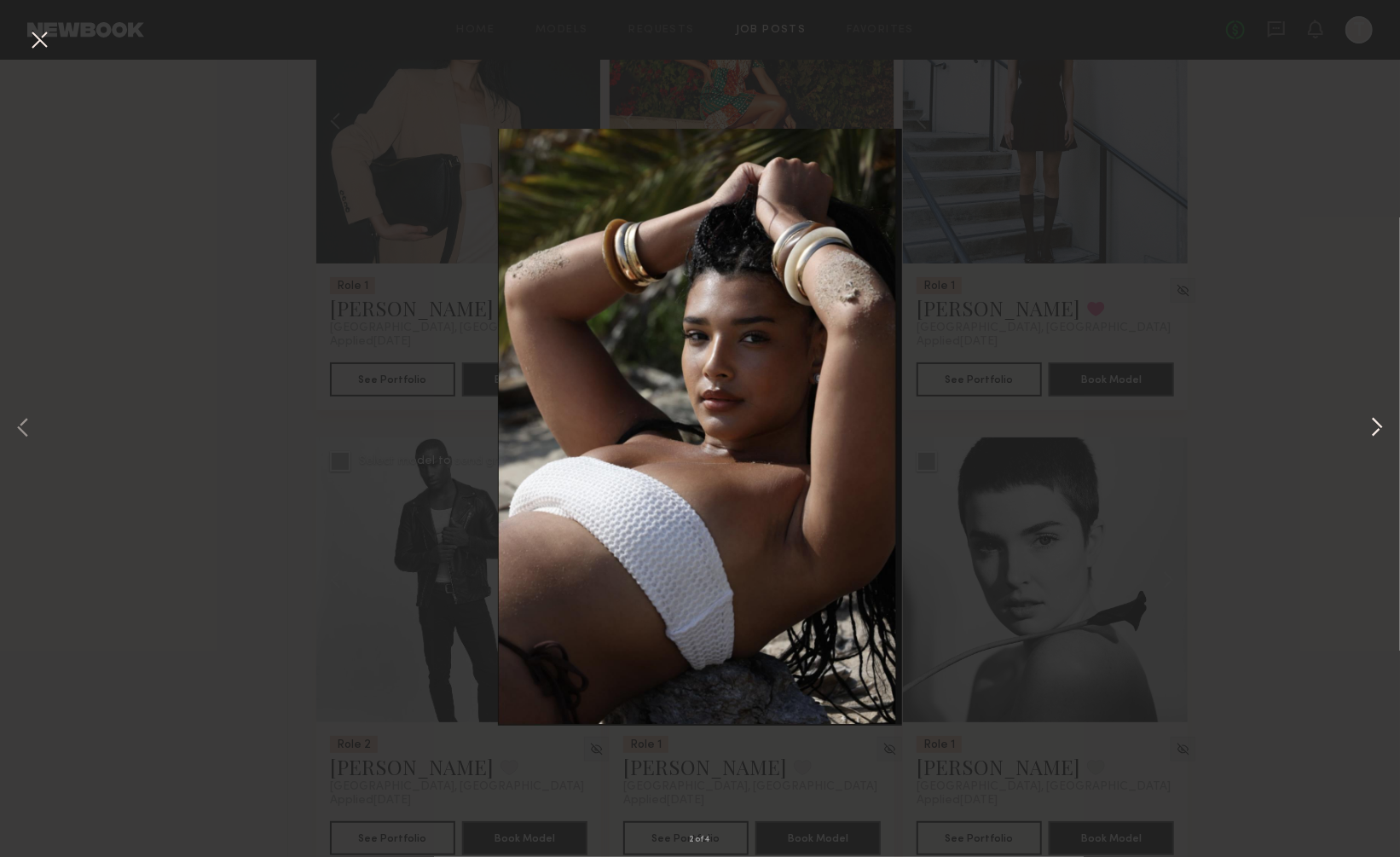
click at [1376, 425] on button at bounding box center [1377, 429] width 21 height 686
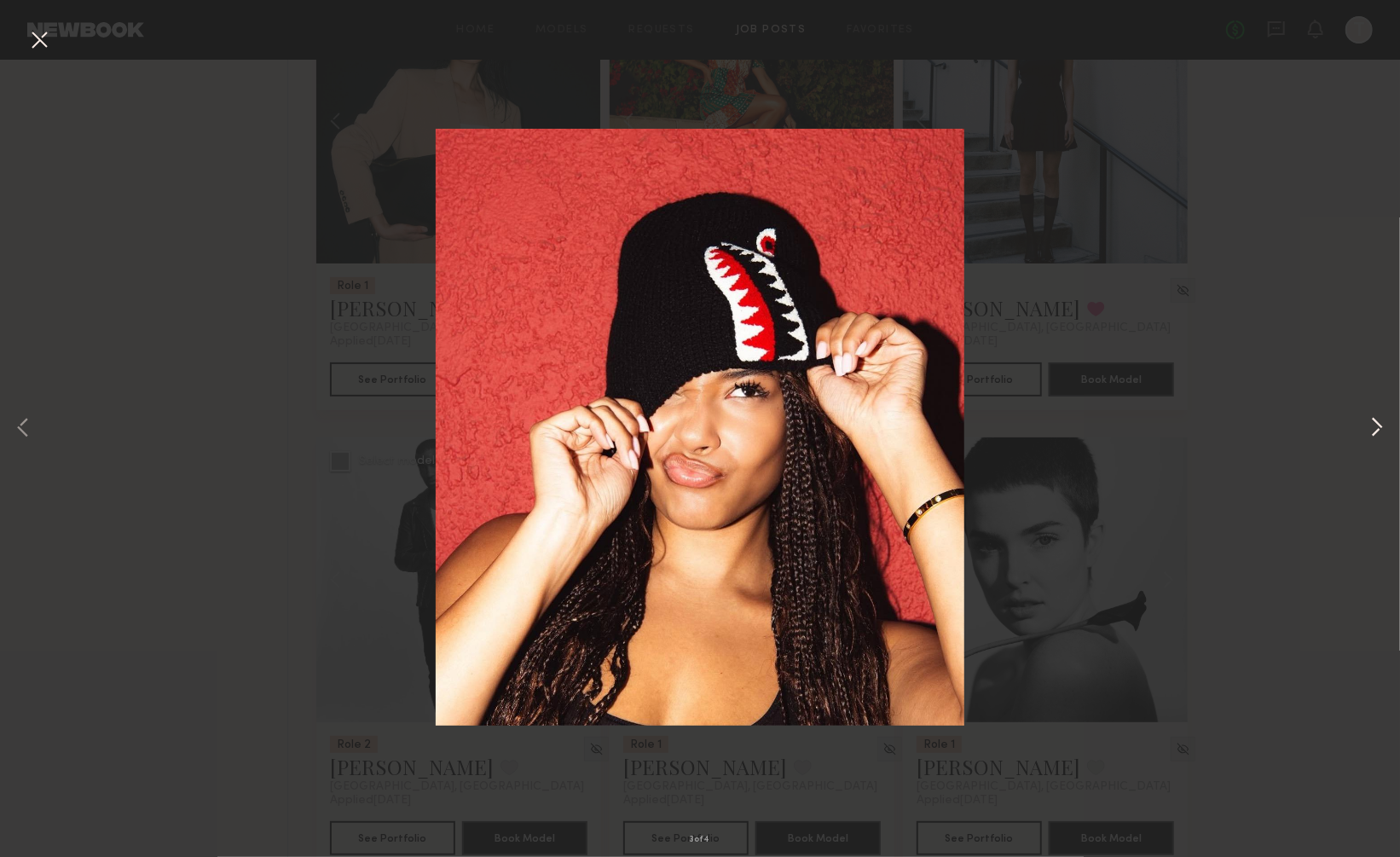
click at [1376, 425] on button at bounding box center [1377, 429] width 21 height 686
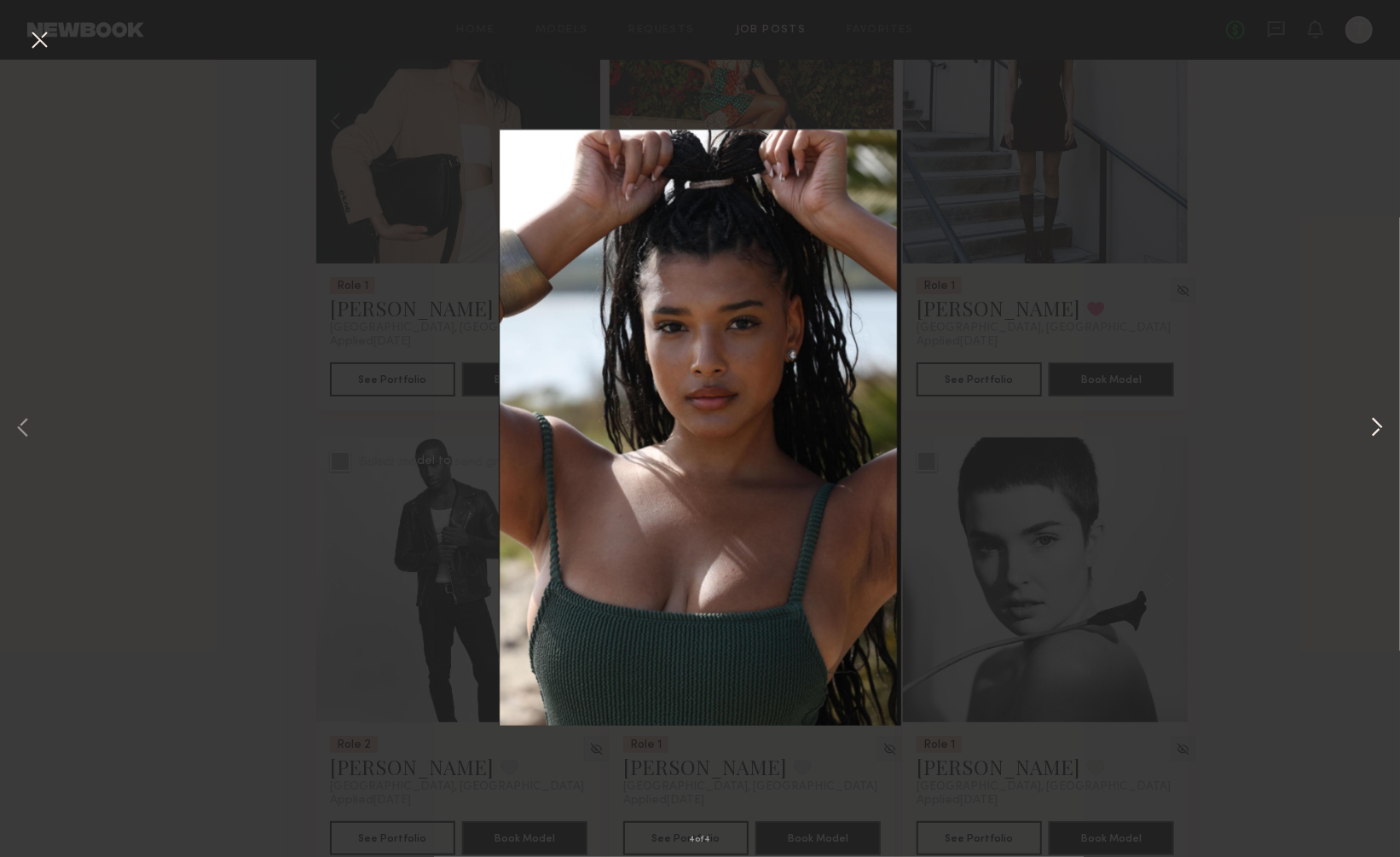
click at [1376, 425] on button at bounding box center [1377, 429] width 21 height 686
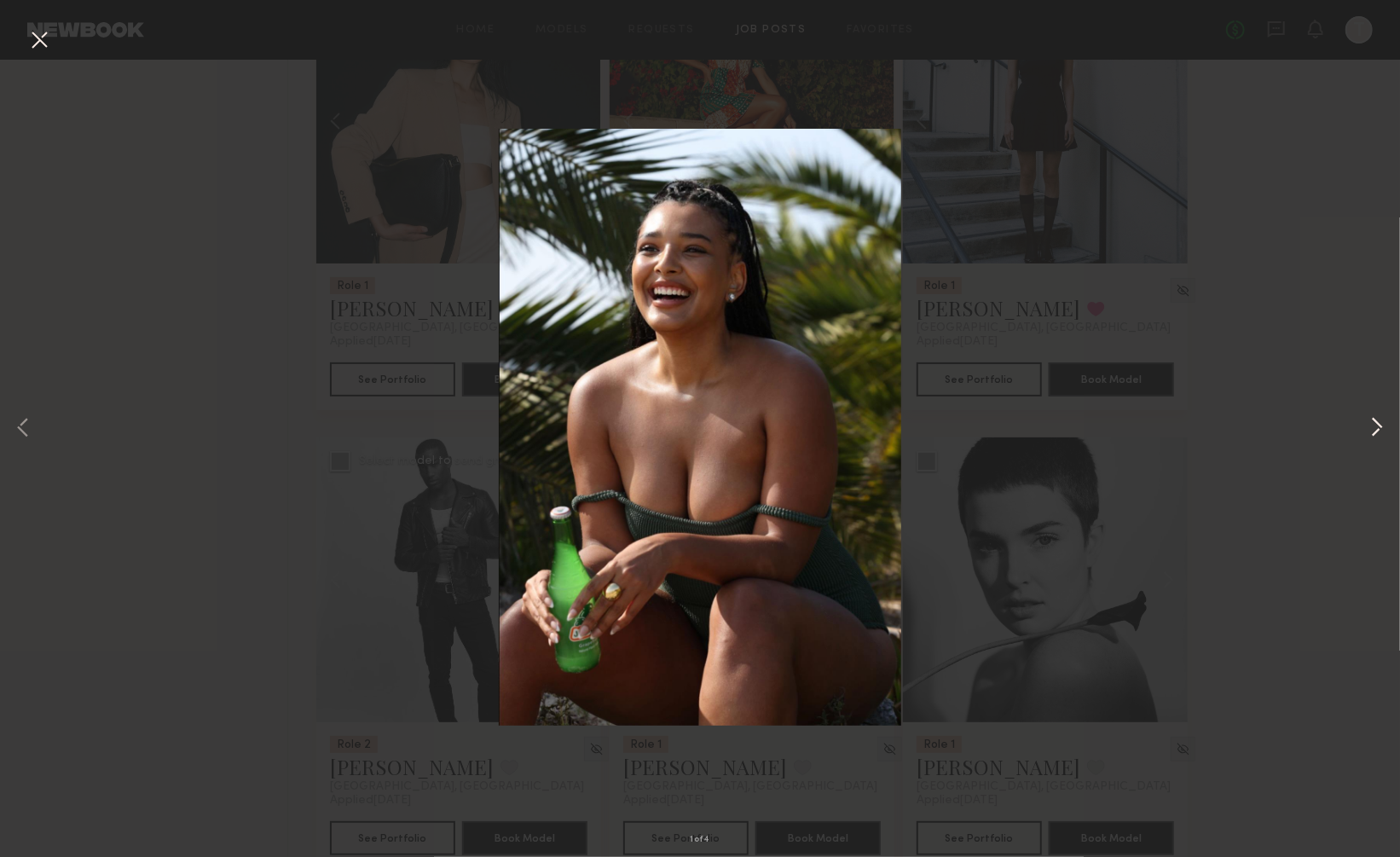
click at [1376, 425] on button at bounding box center [1377, 429] width 21 height 686
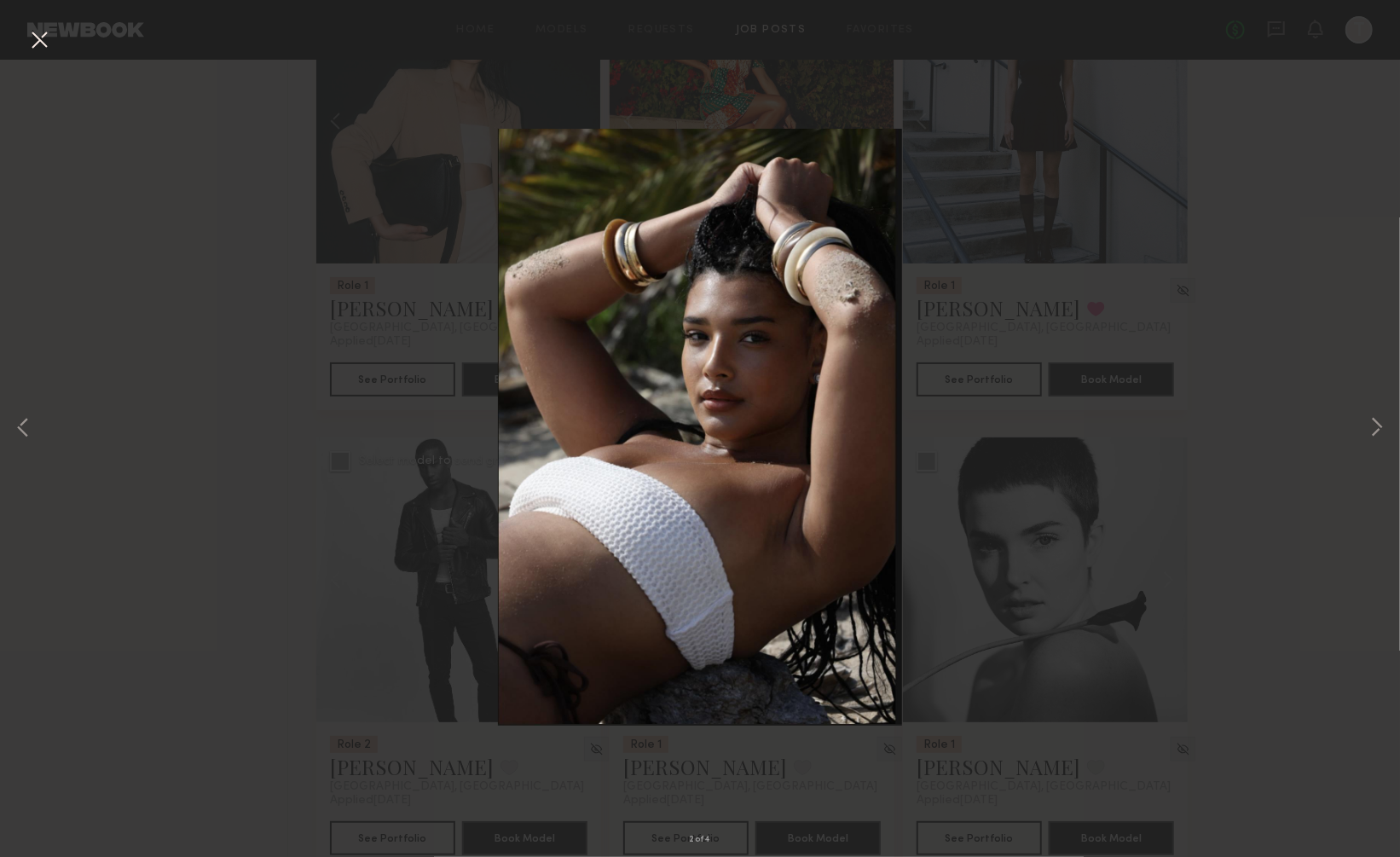
click at [47, 42] on button at bounding box center [39, 41] width 28 height 30
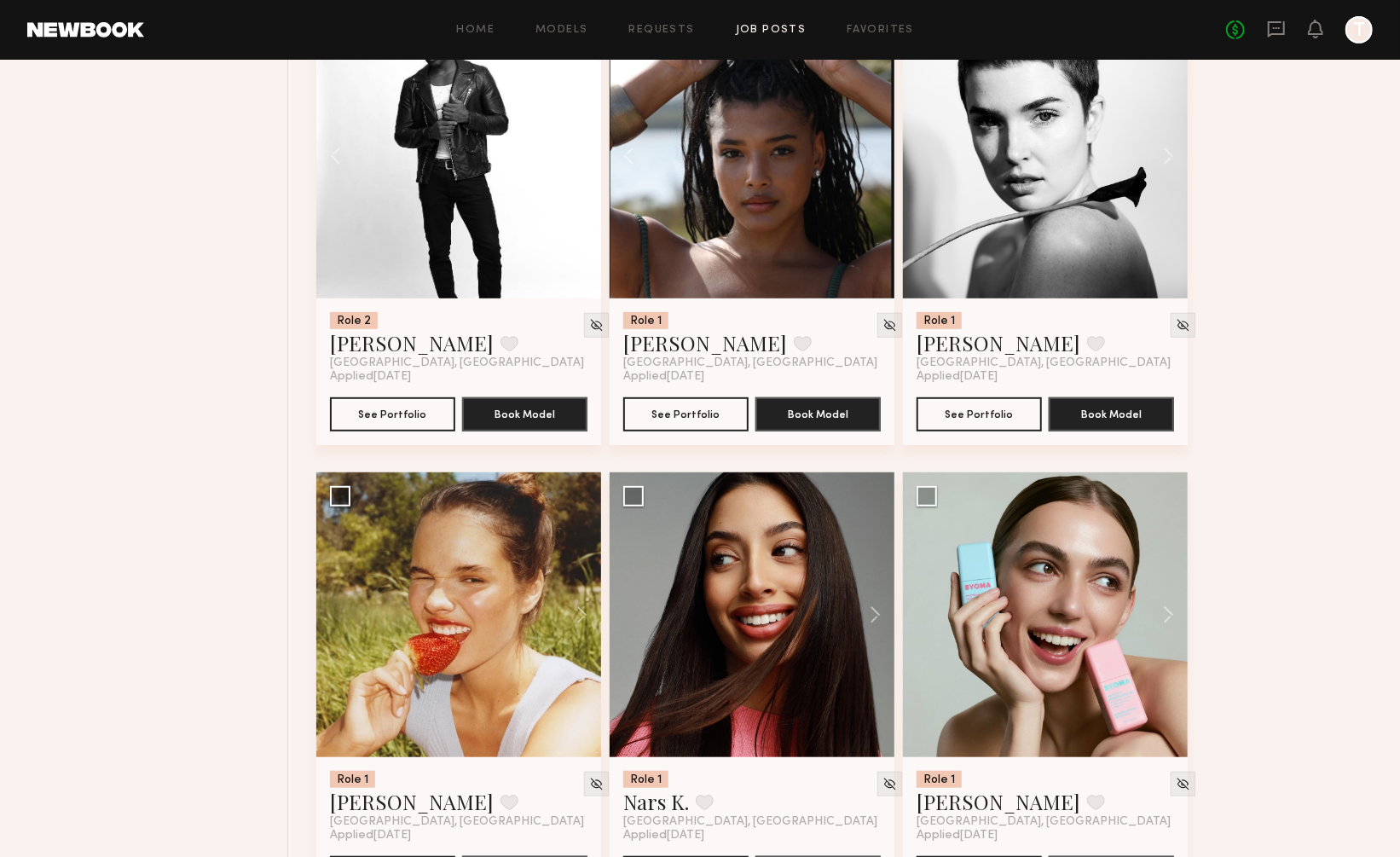
scroll to position [4451, 0]
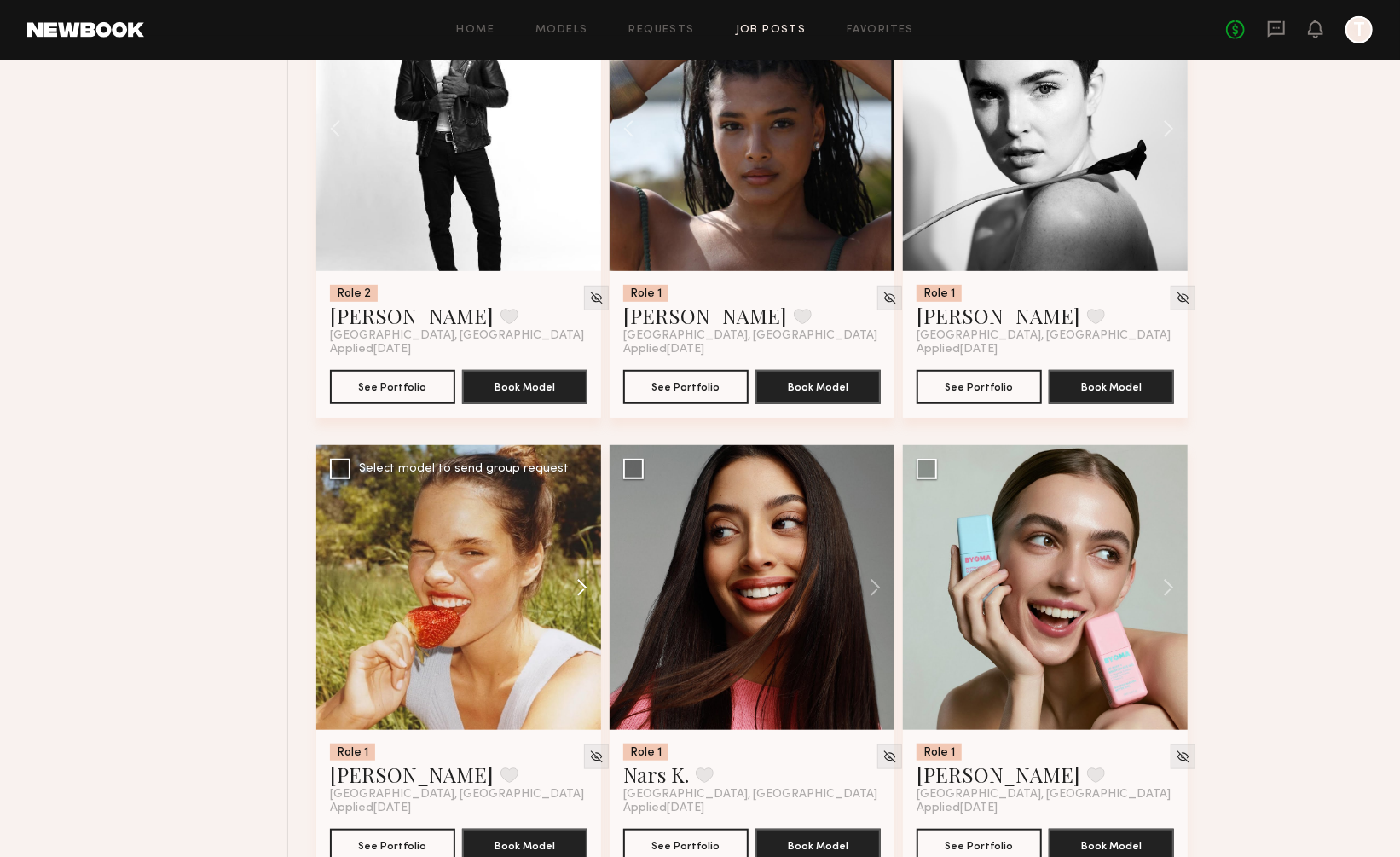
click at [581, 541] on button at bounding box center [574, 587] width 54 height 284
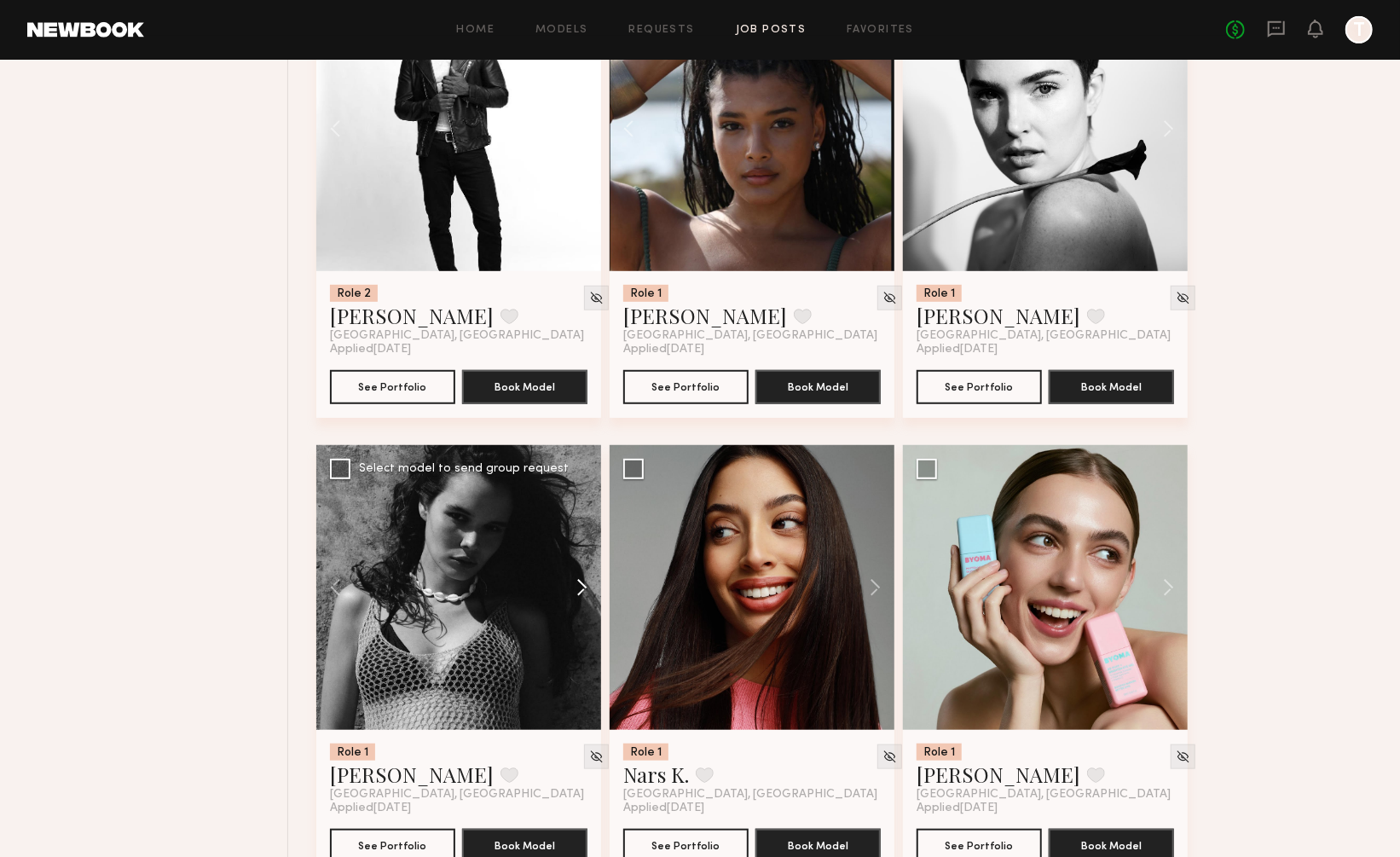
click at [581, 541] on button at bounding box center [574, 587] width 54 height 284
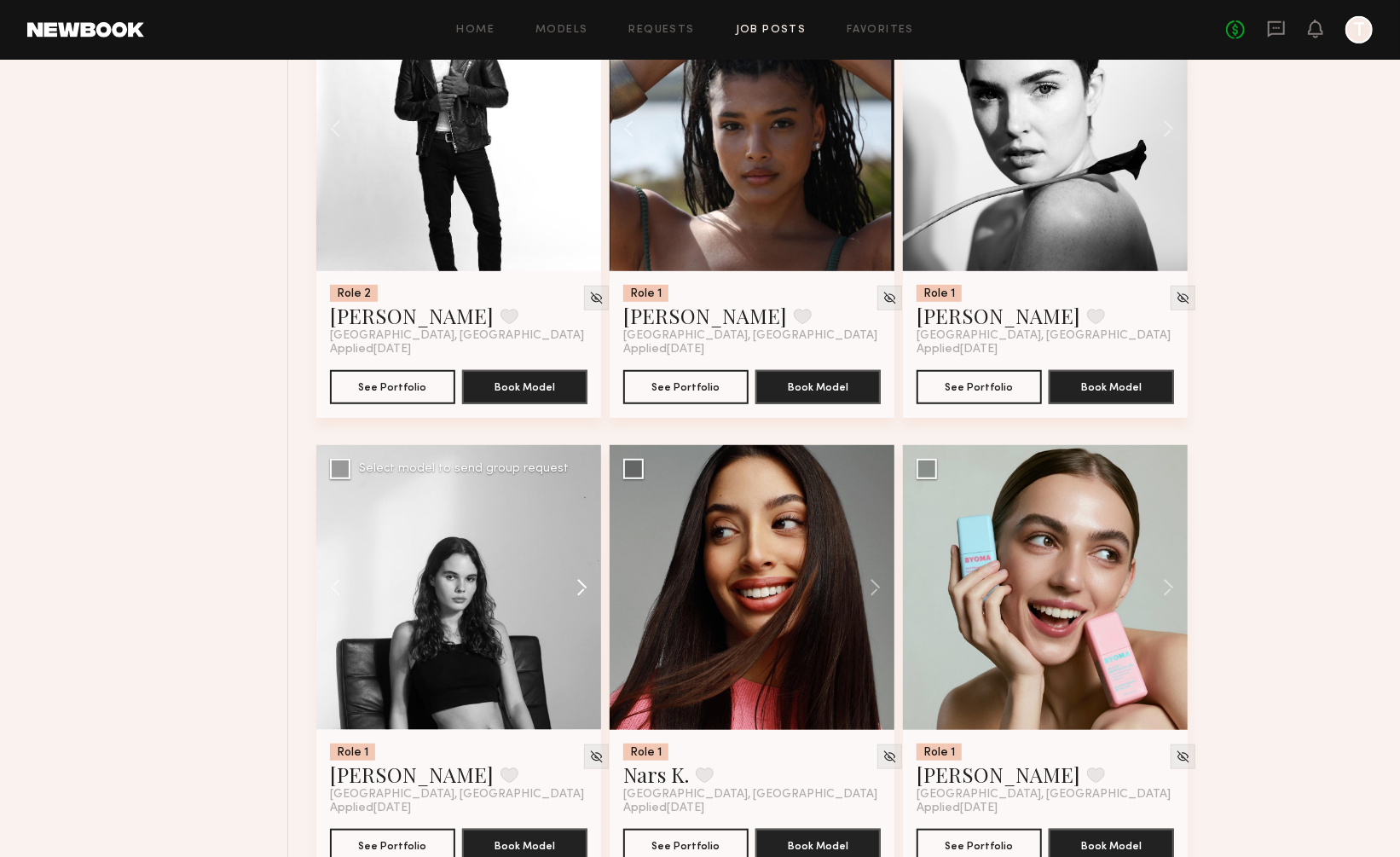
click at [581, 541] on button at bounding box center [574, 587] width 54 height 284
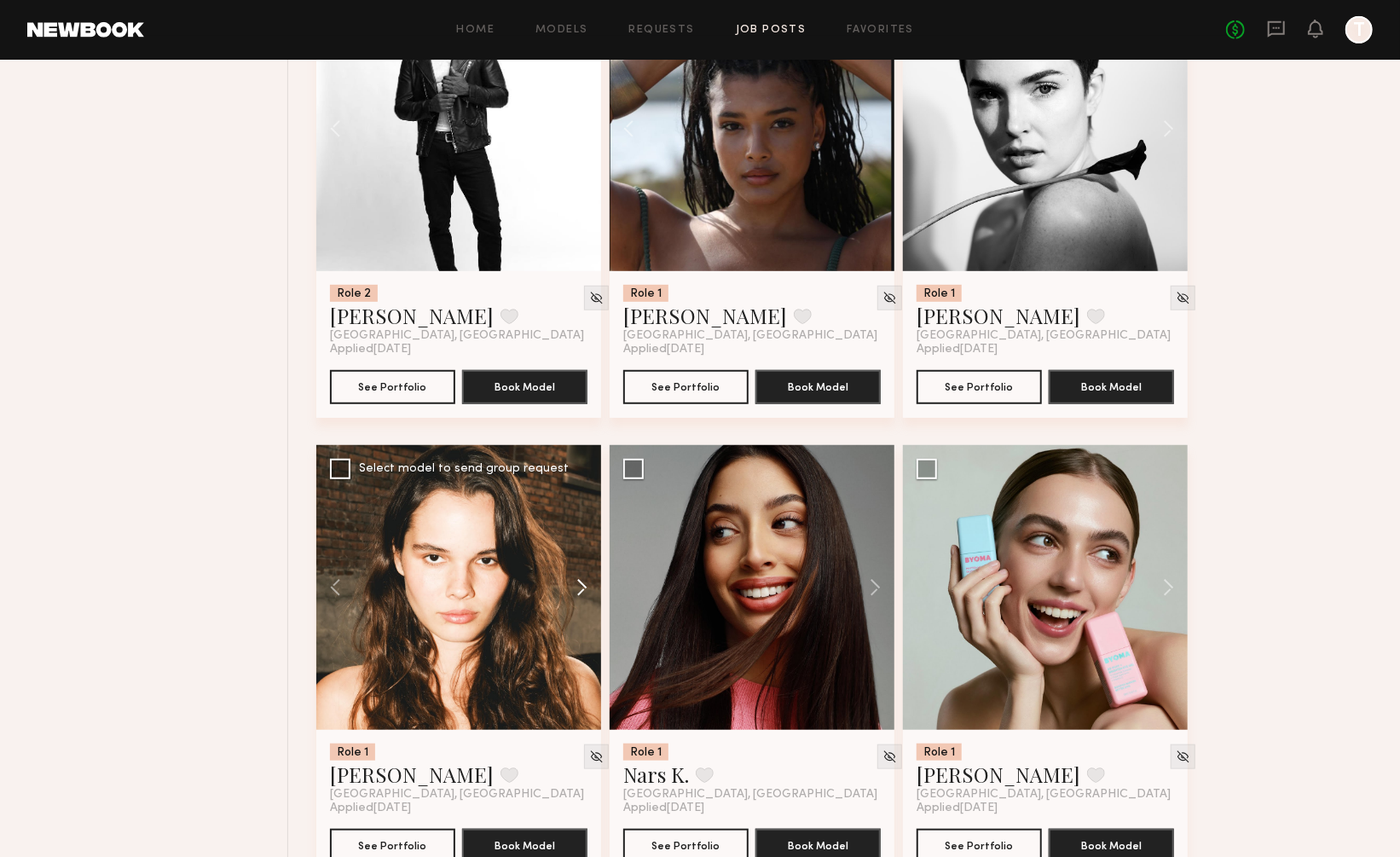
click at [581, 541] on button at bounding box center [574, 587] width 54 height 284
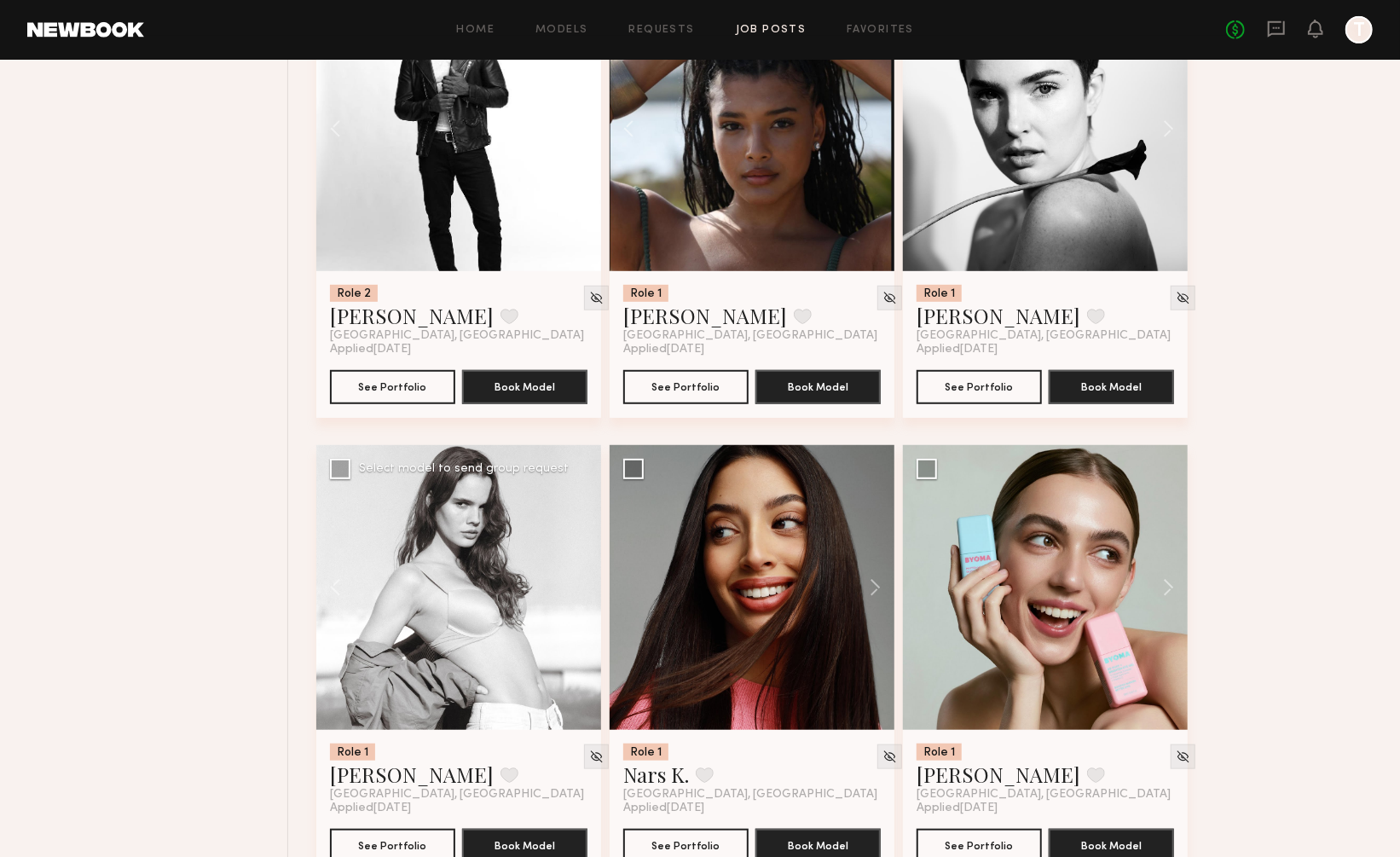
click at [581, 541] on div at bounding box center [458, 587] width 284 height 284
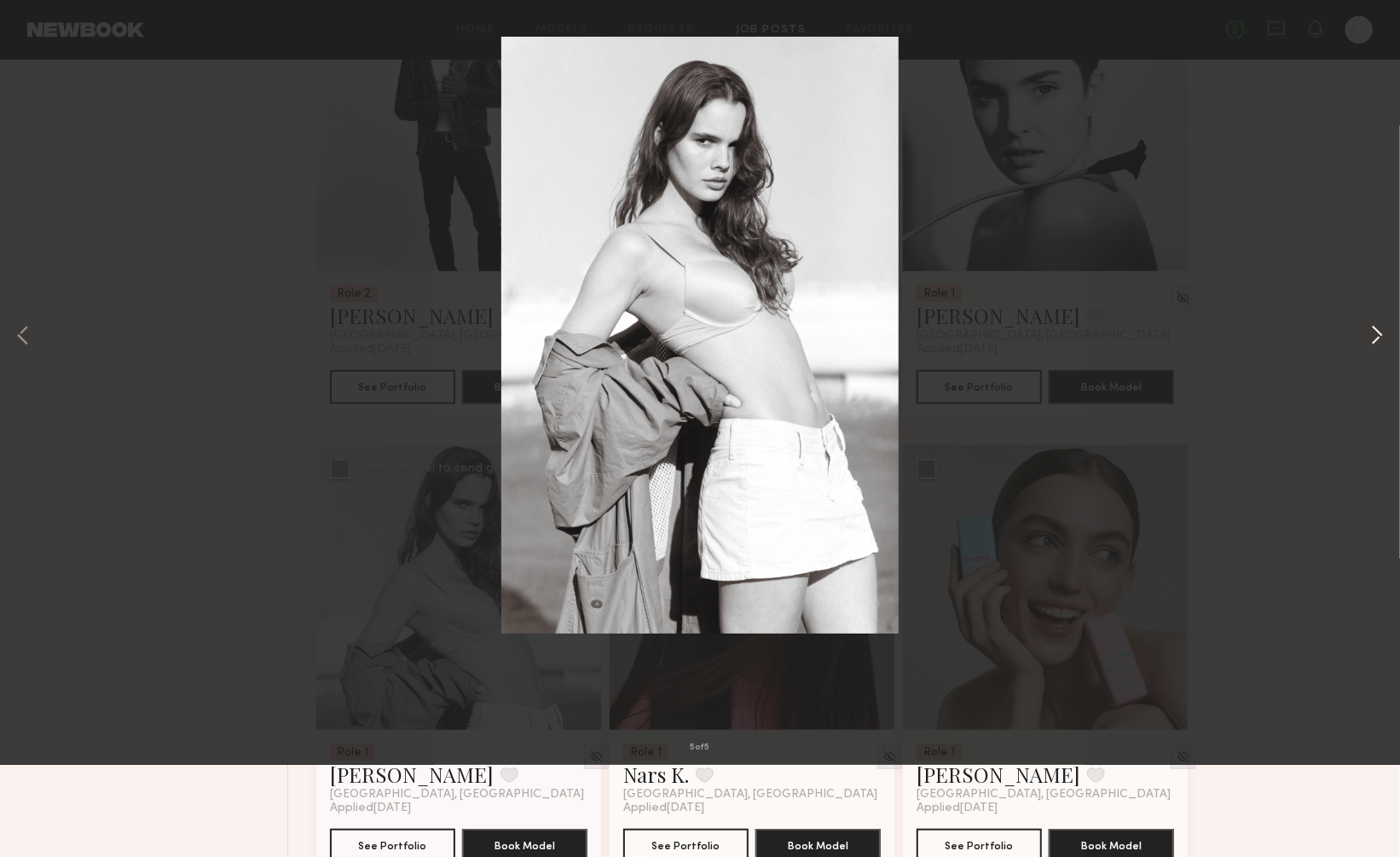
click at [1372, 424] on button at bounding box center [1377, 429] width 21 height 686
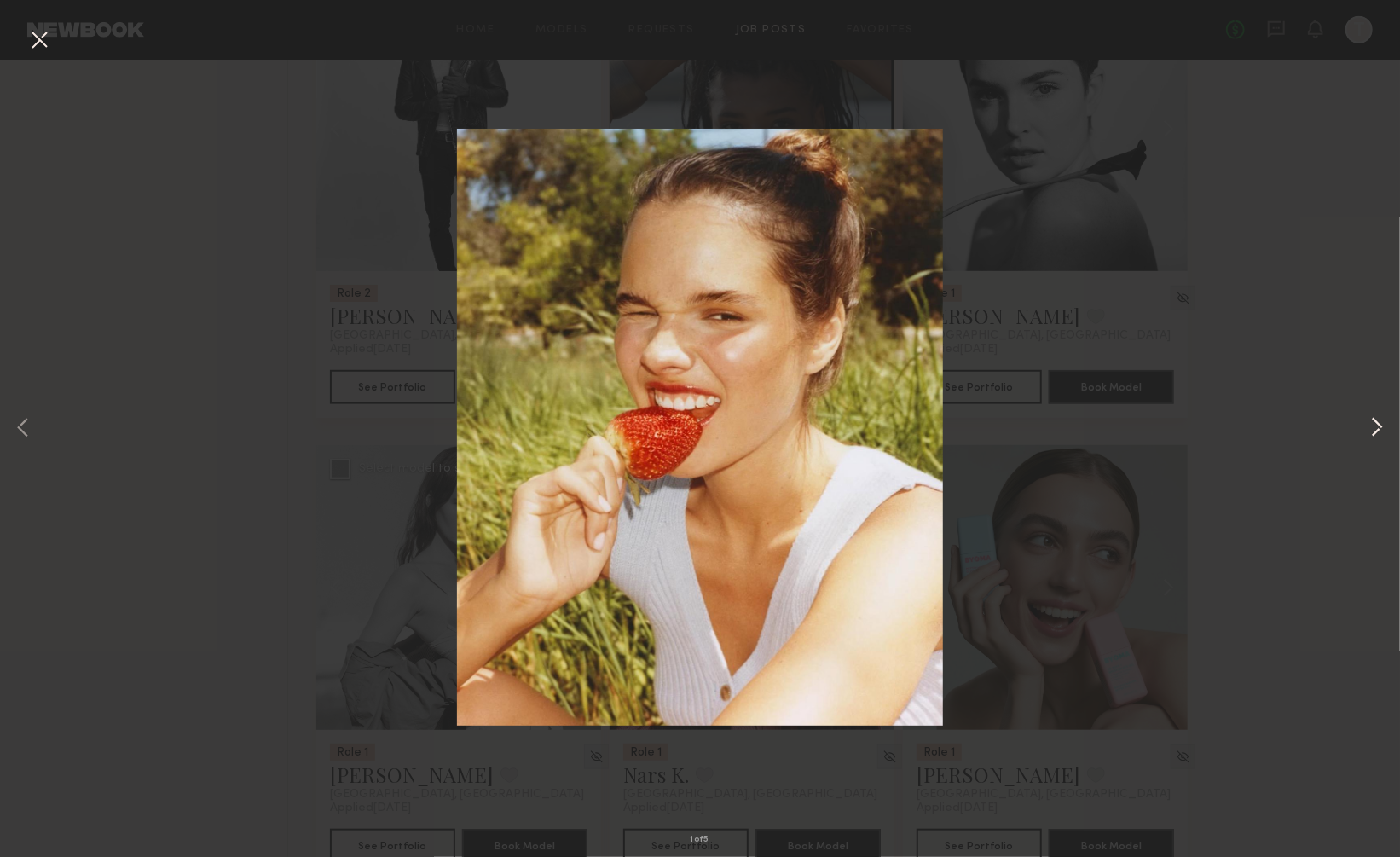
click at [1372, 424] on button at bounding box center [1377, 429] width 21 height 686
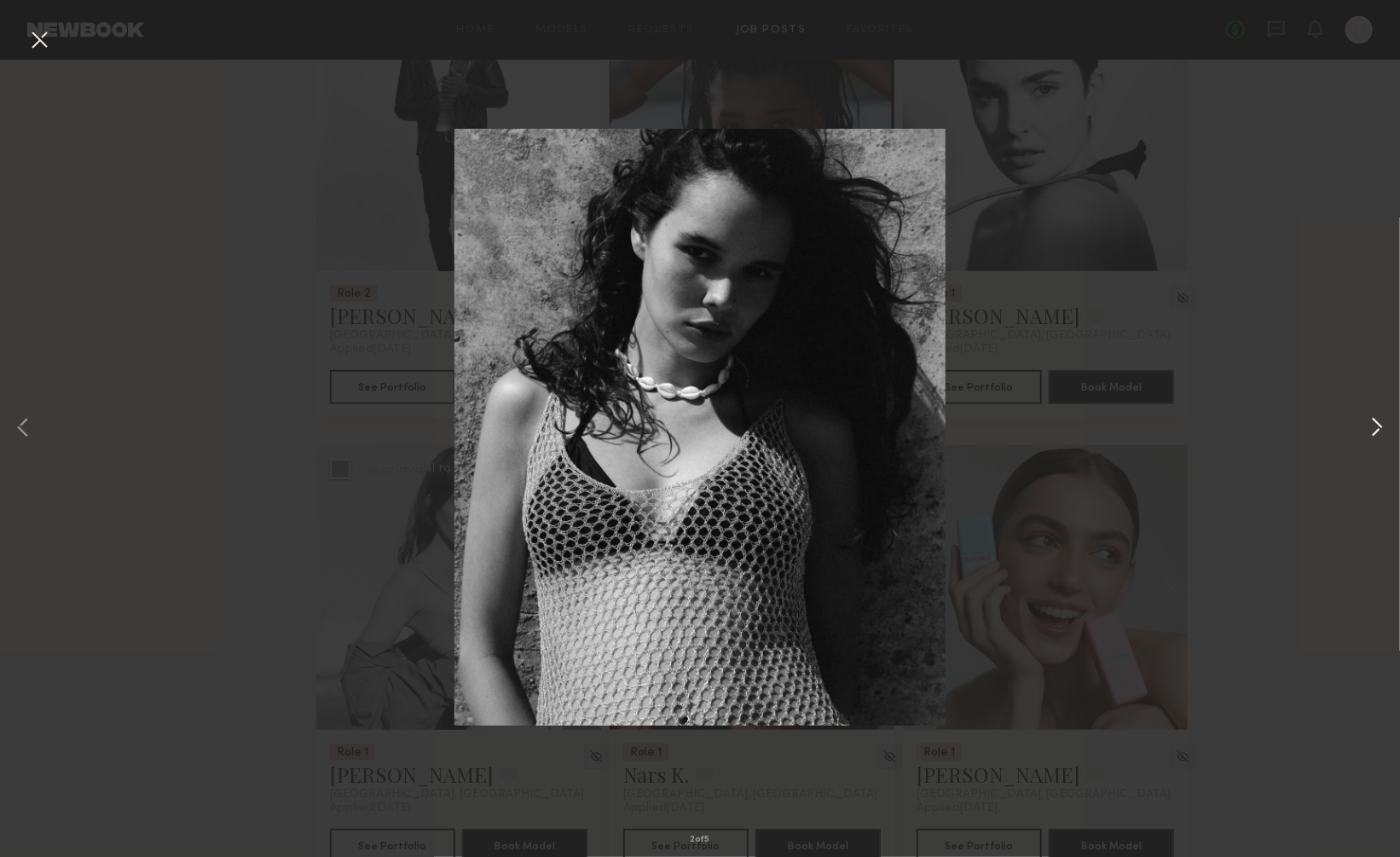
click at [1371, 428] on button at bounding box center [1377, 429] width 21 height 686
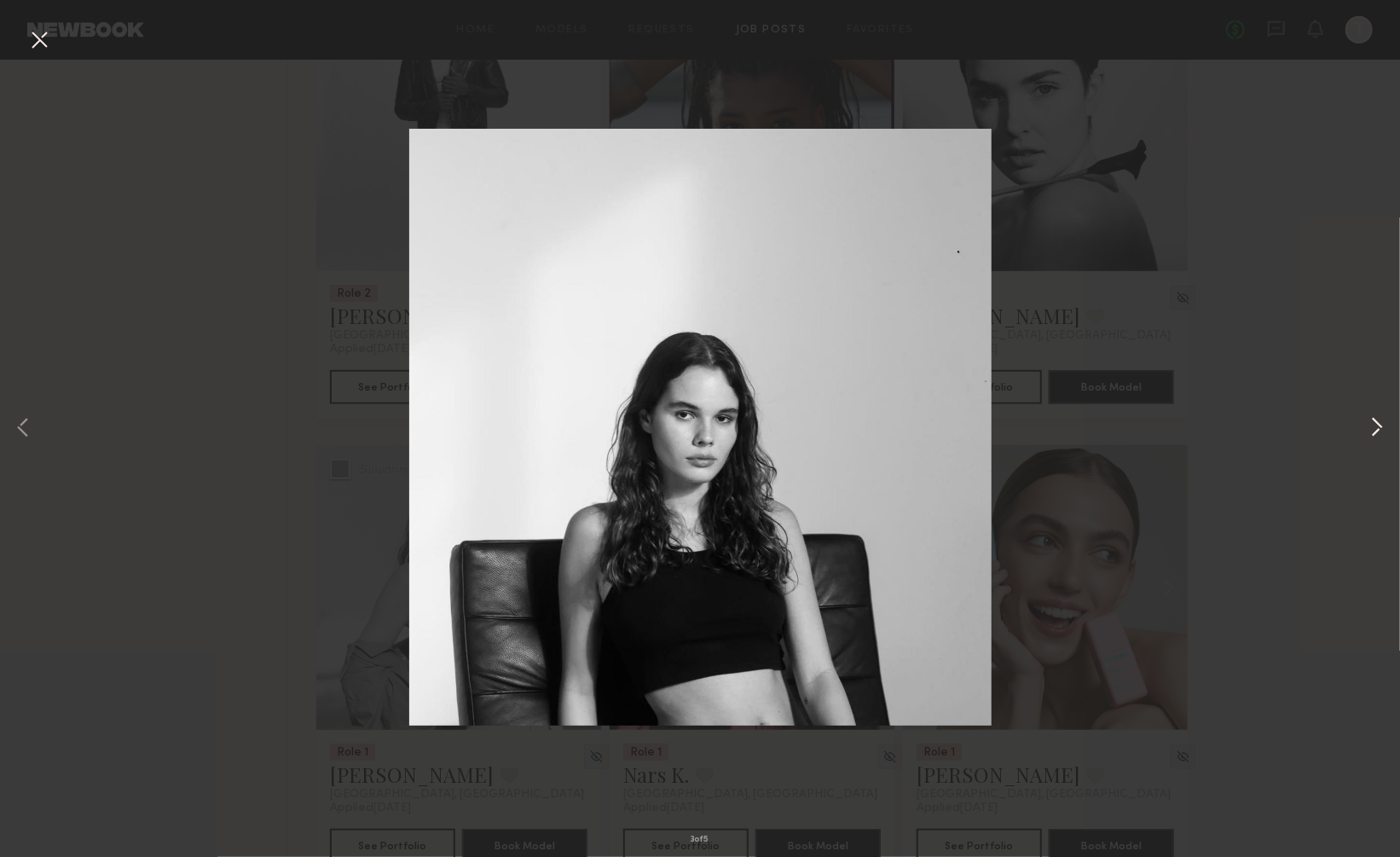
click at [1371, 428] on button at bounding box center [1377, 429] width 21 height 686
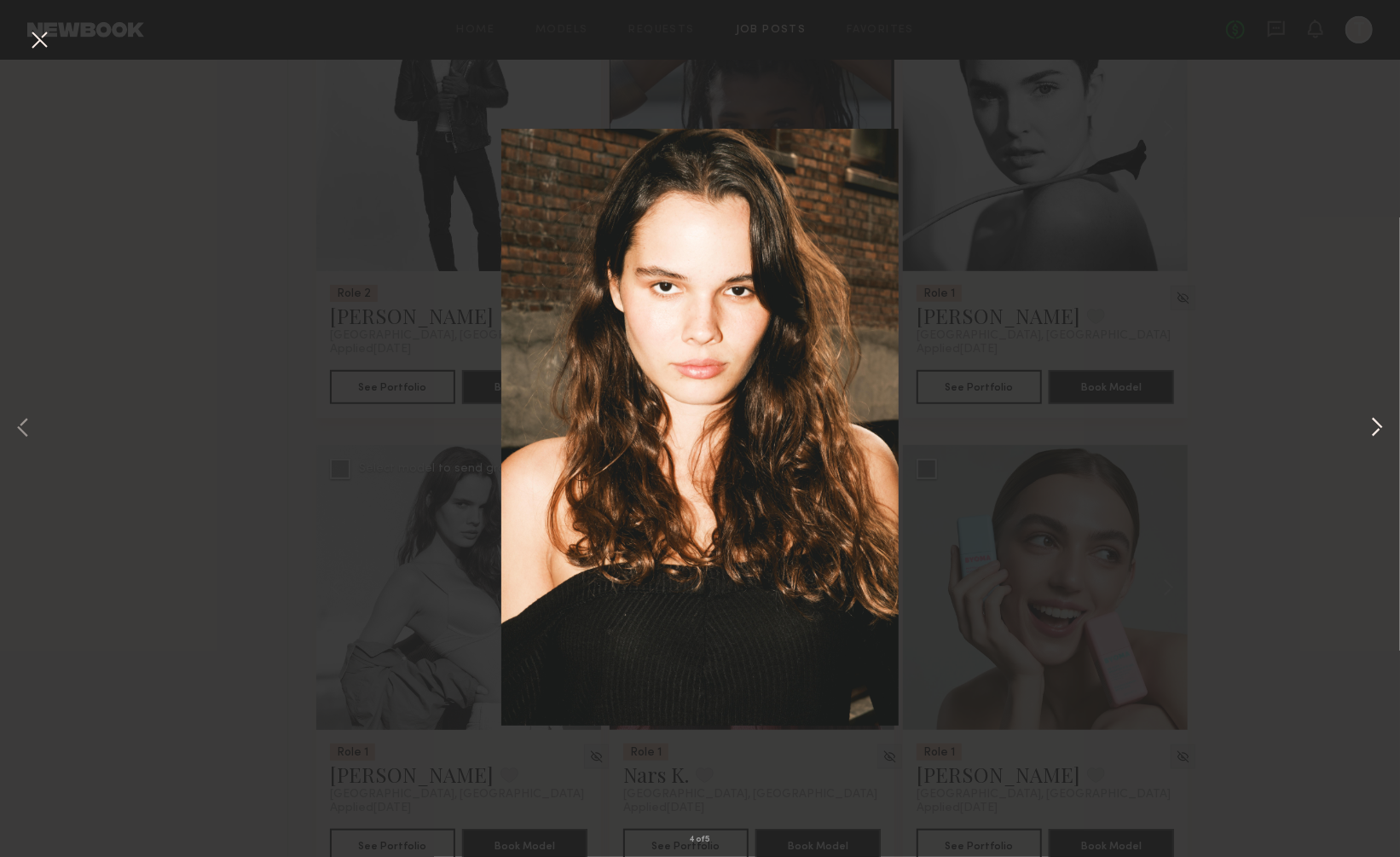
click at [1371, 428] on button at bounding box center [1377, 429] width 21 height 686
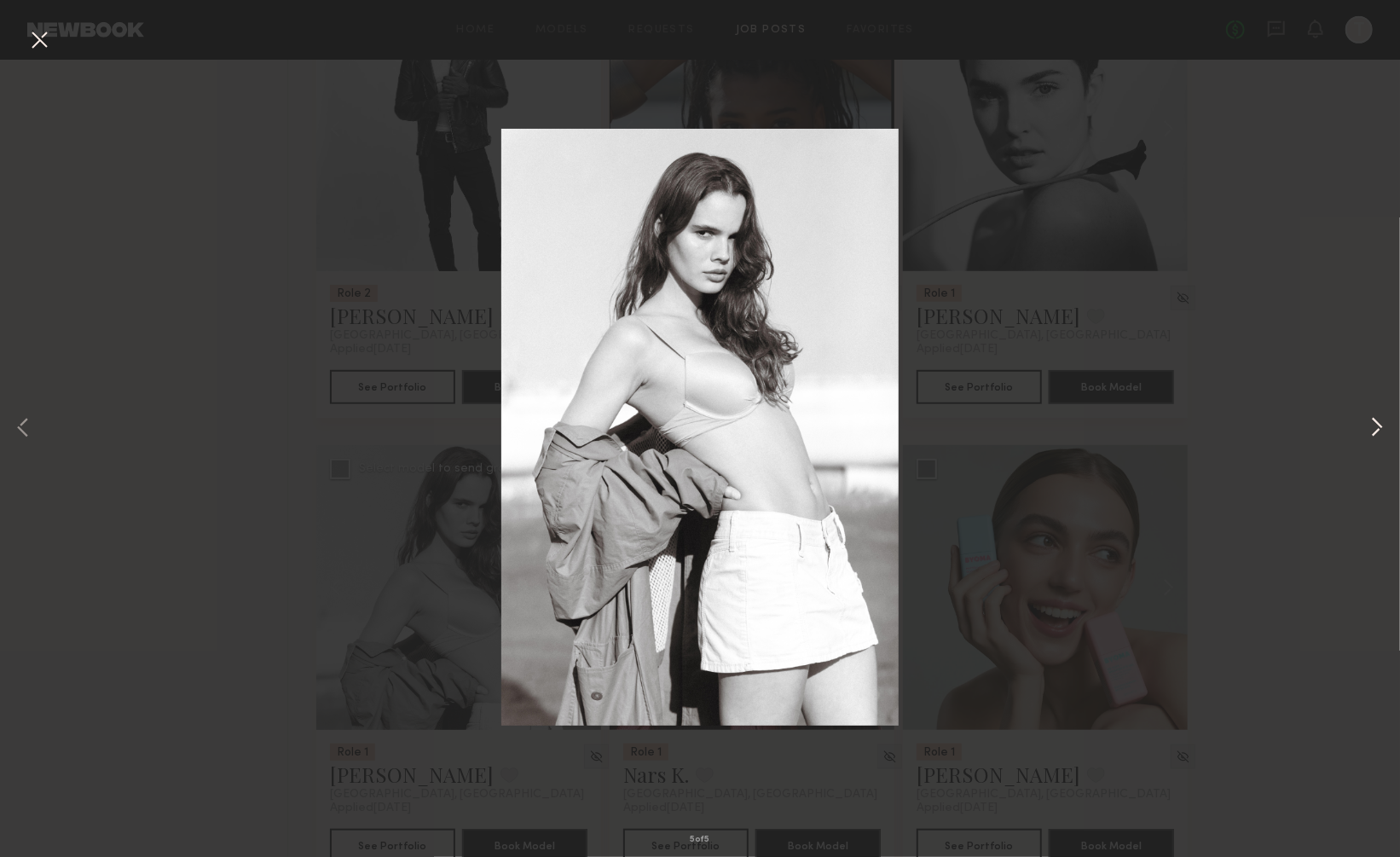
click at [1371, 428] on button at bounding box center [1377, 429] width 21 height 686
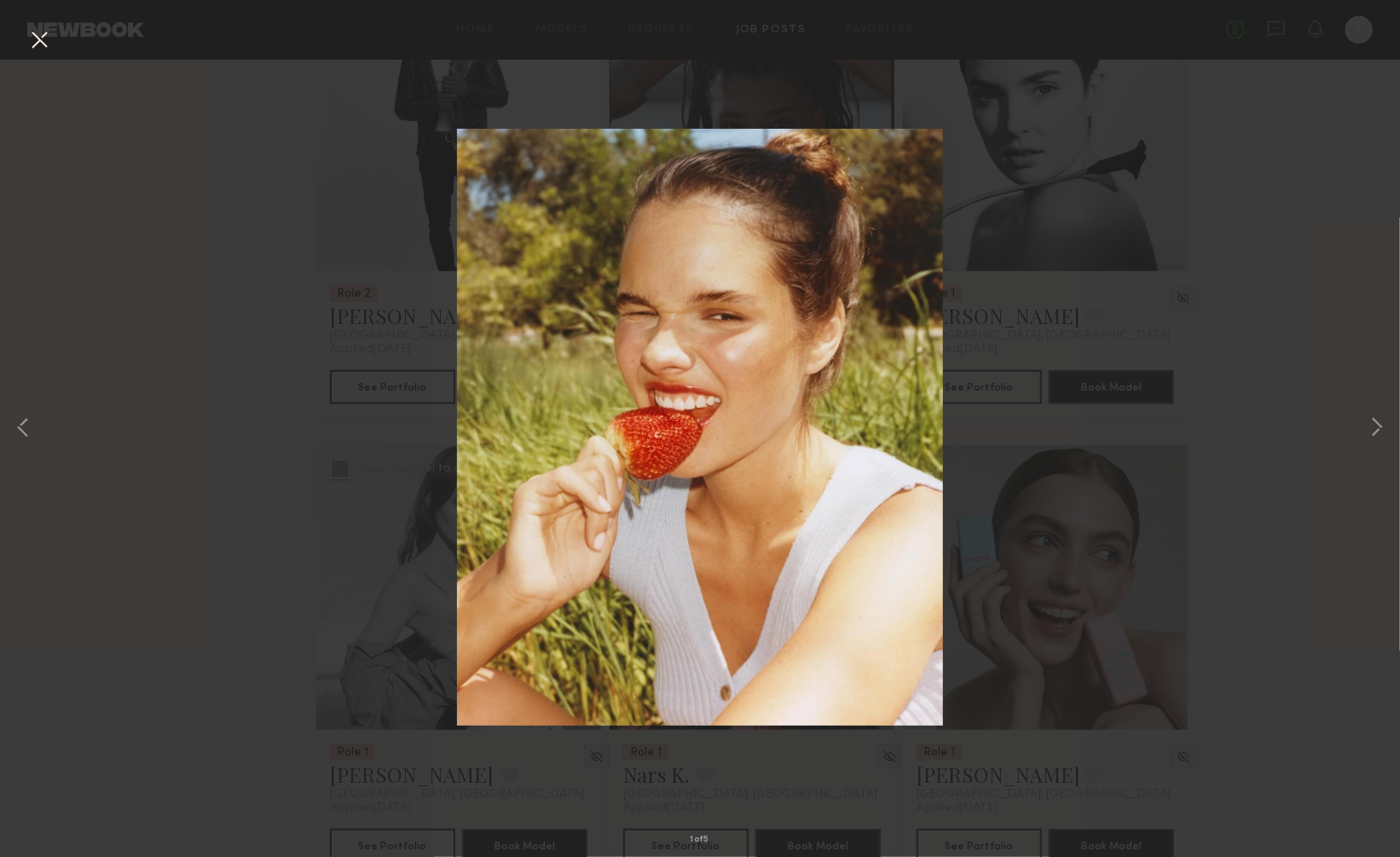
click at [42, 42] on button at bounding box center [39, 41] width 28 height 30
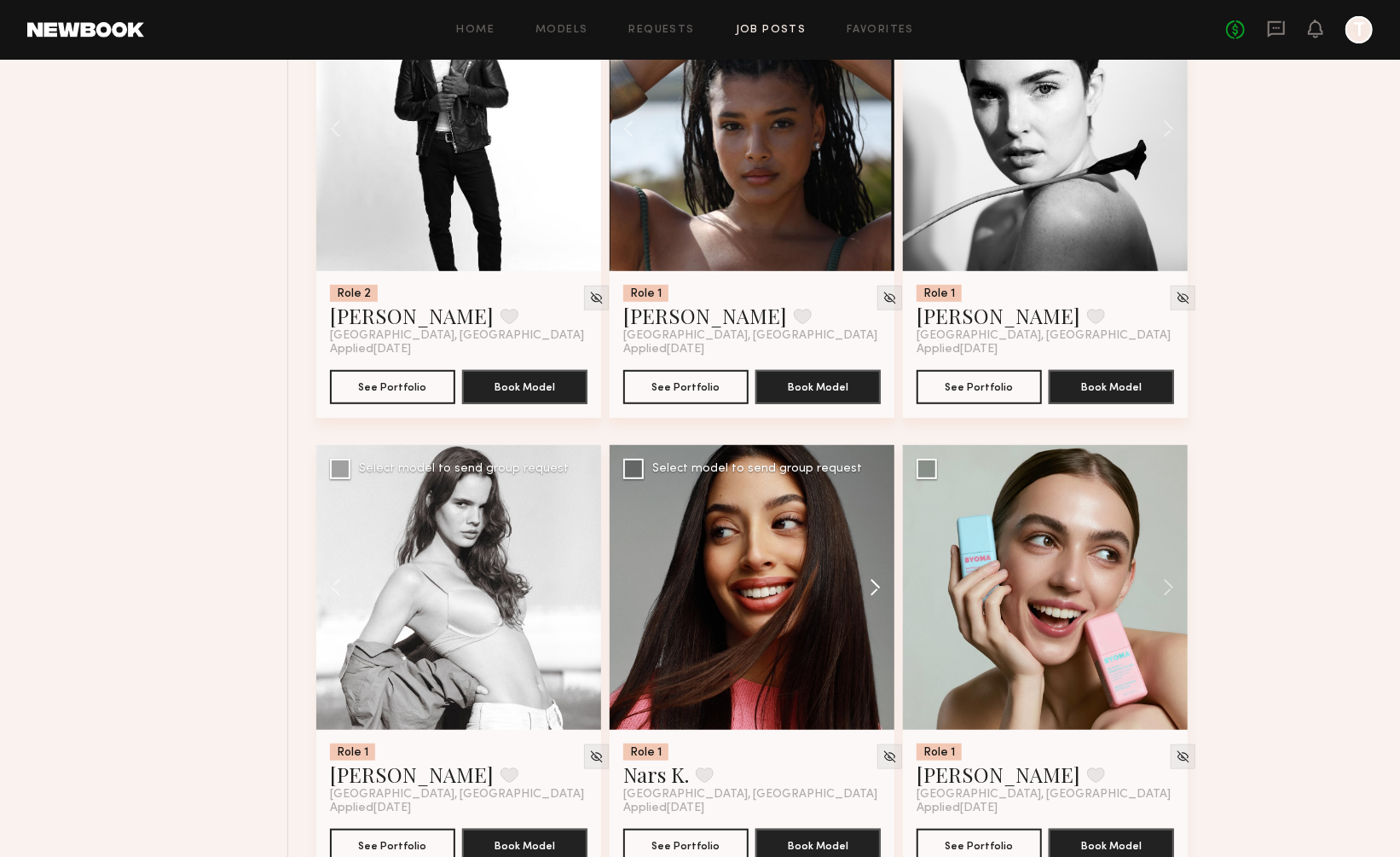
click at [876, 541] on button at bounding box center [866, 587] width 54 height 284
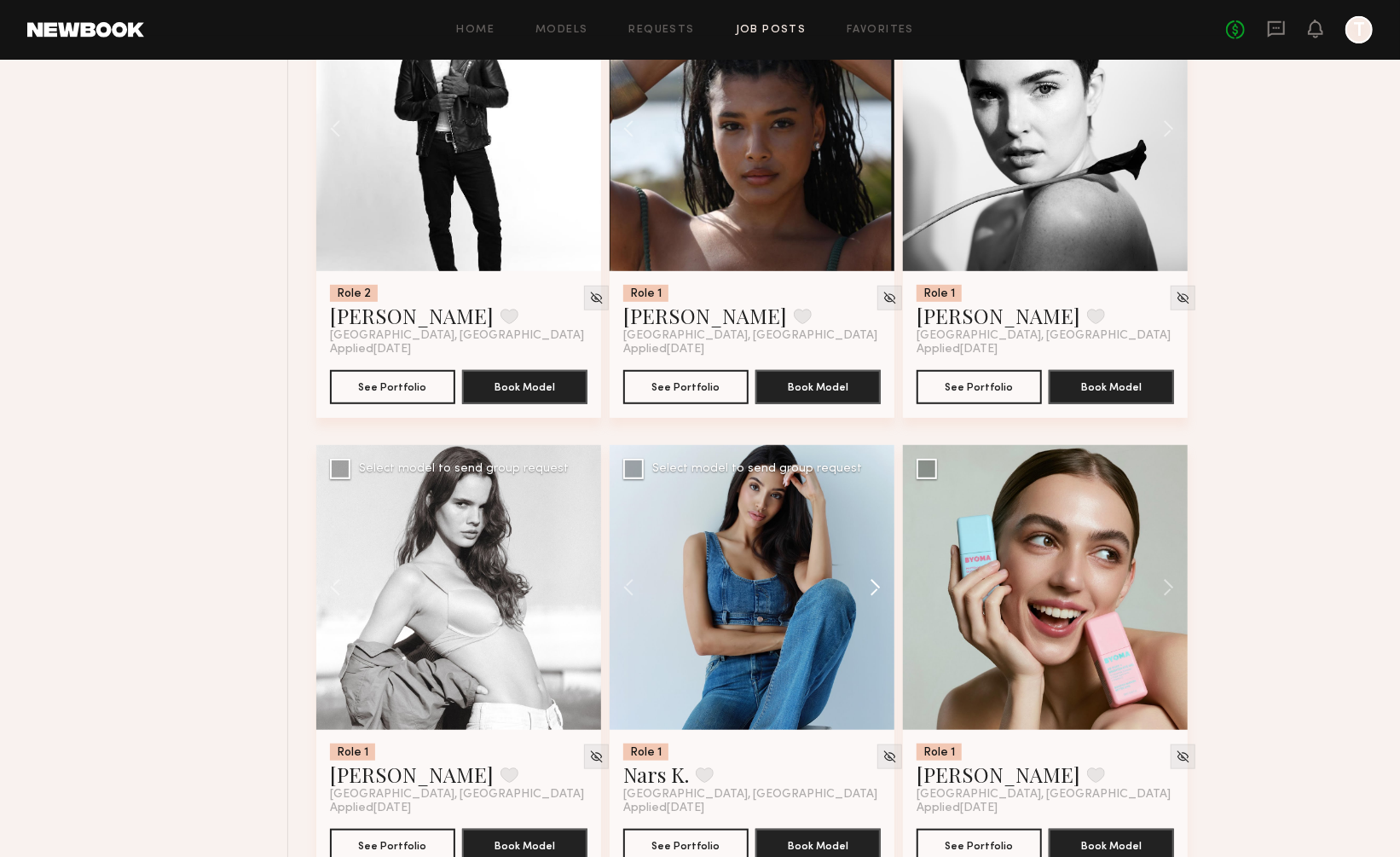
click at [876, 541] on button at bounding box center [866, 587] width 54 height 284
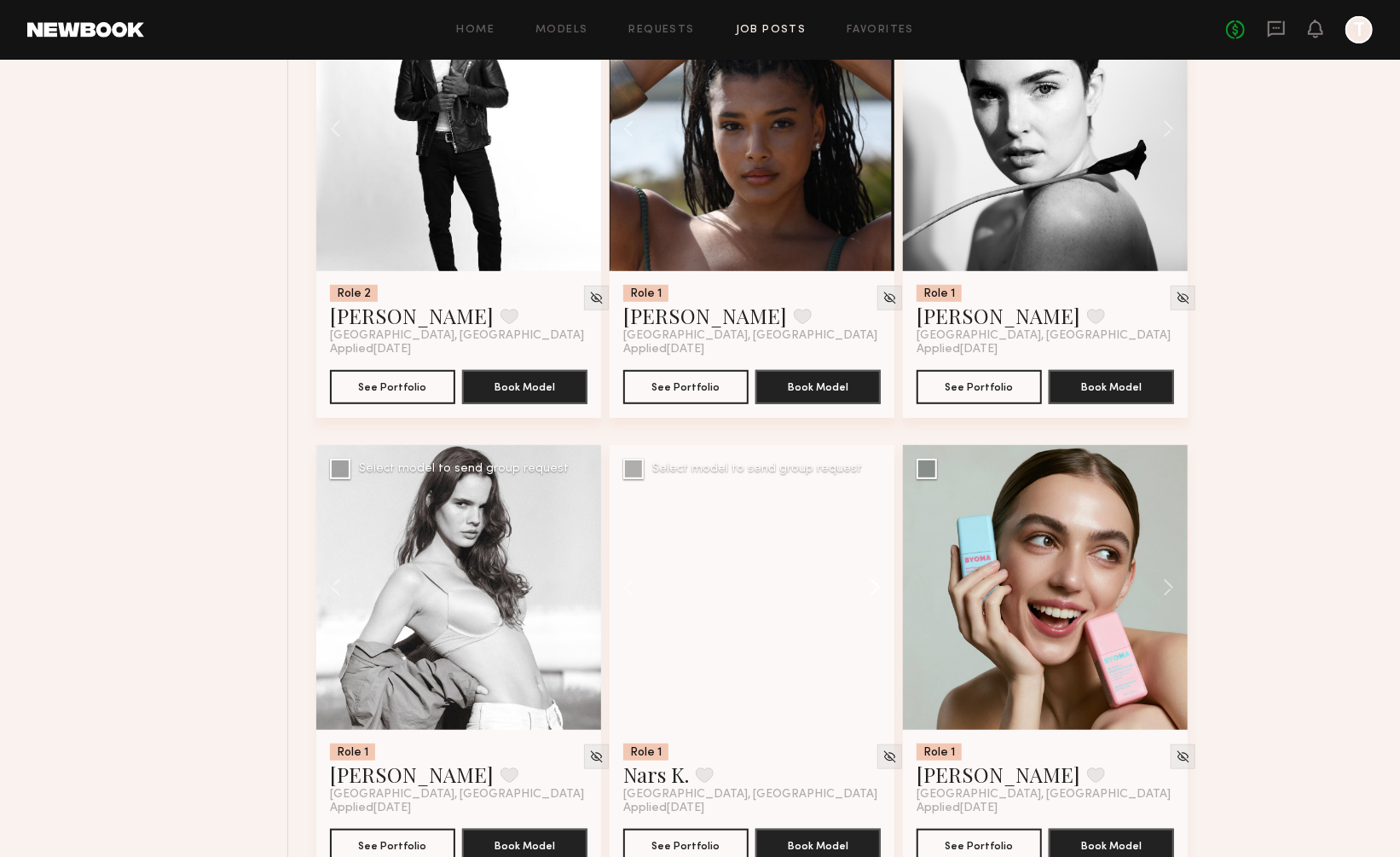
click at [876, 541] on button at bounding box center [866, 587] width 54 height 284
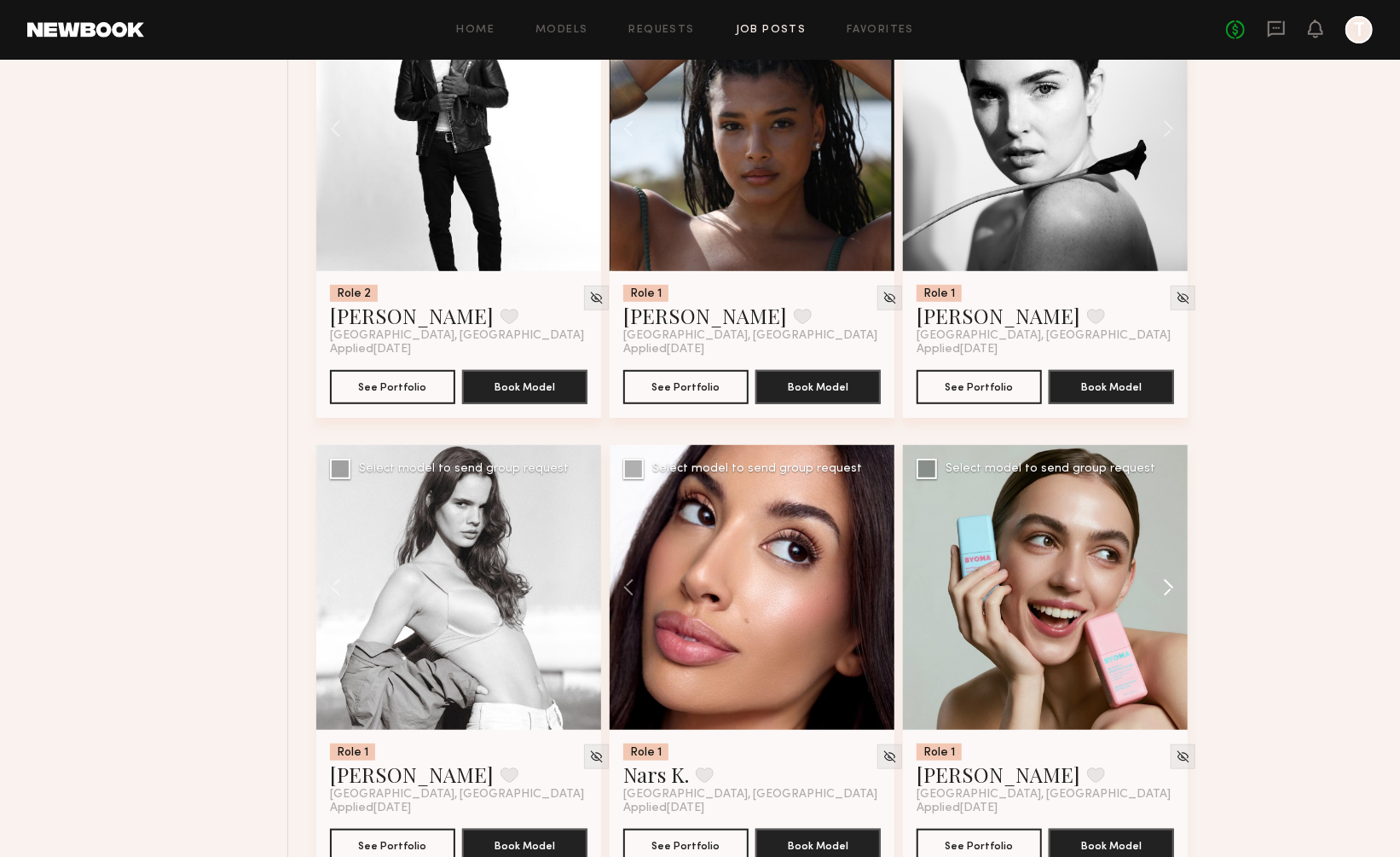
click at [1168, 540] on button at bounding box center [1159, 587] width 54 height 284
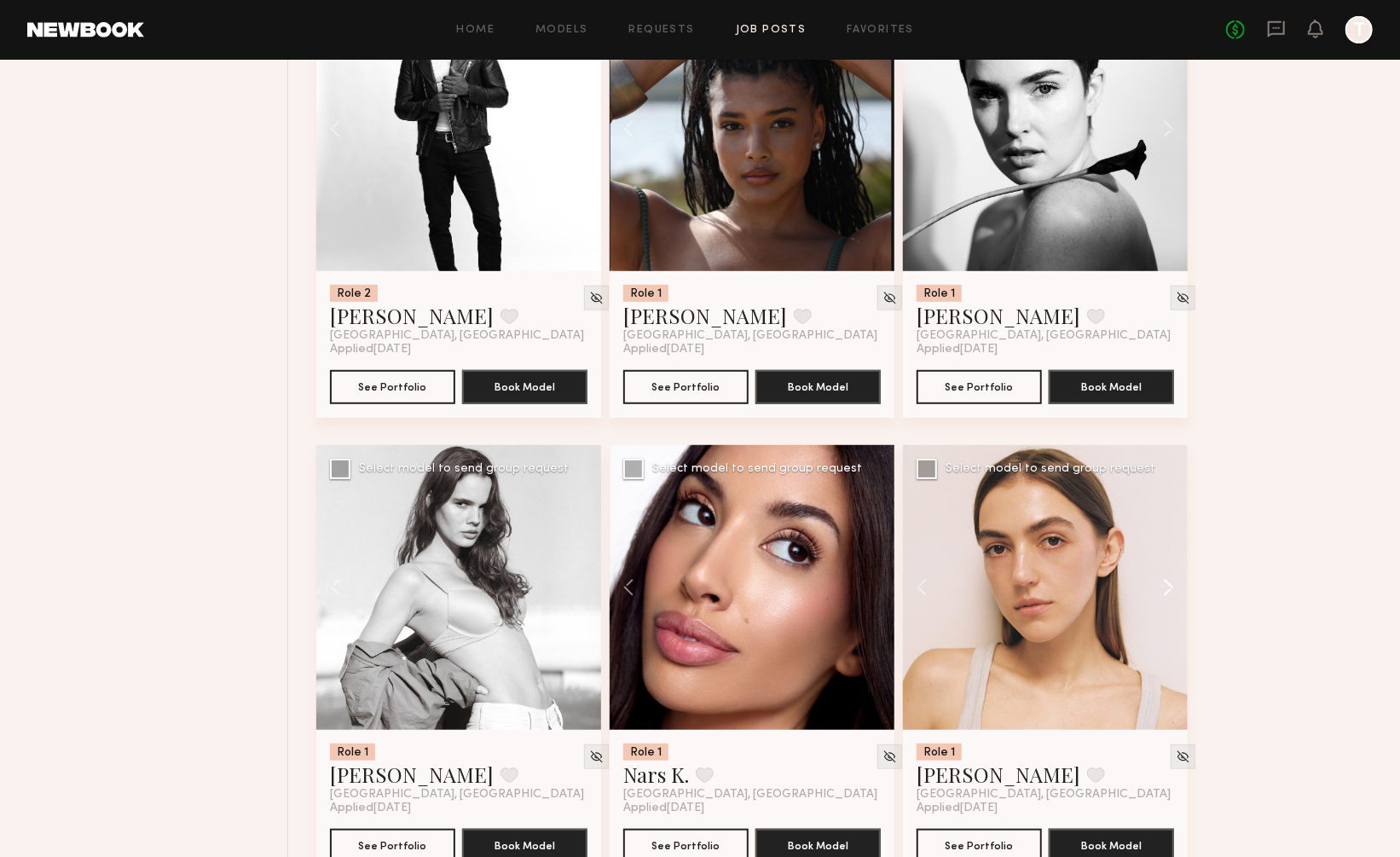
click at [1168, 540] on button at bounding box center [1159, 587] width 54 height 284
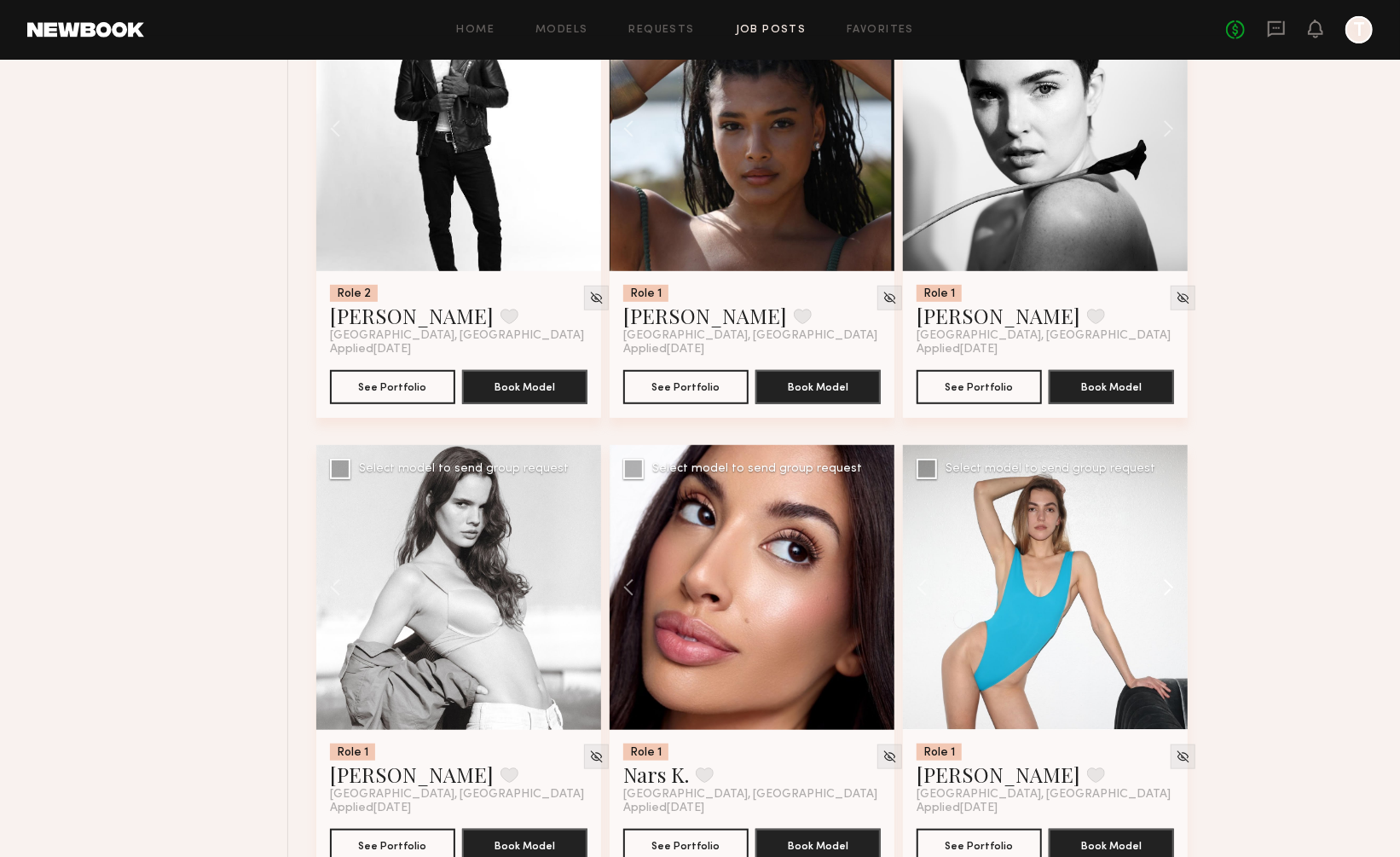
click at [1168, 540] on button at bounding box center [1159, 587] width 54 height 284
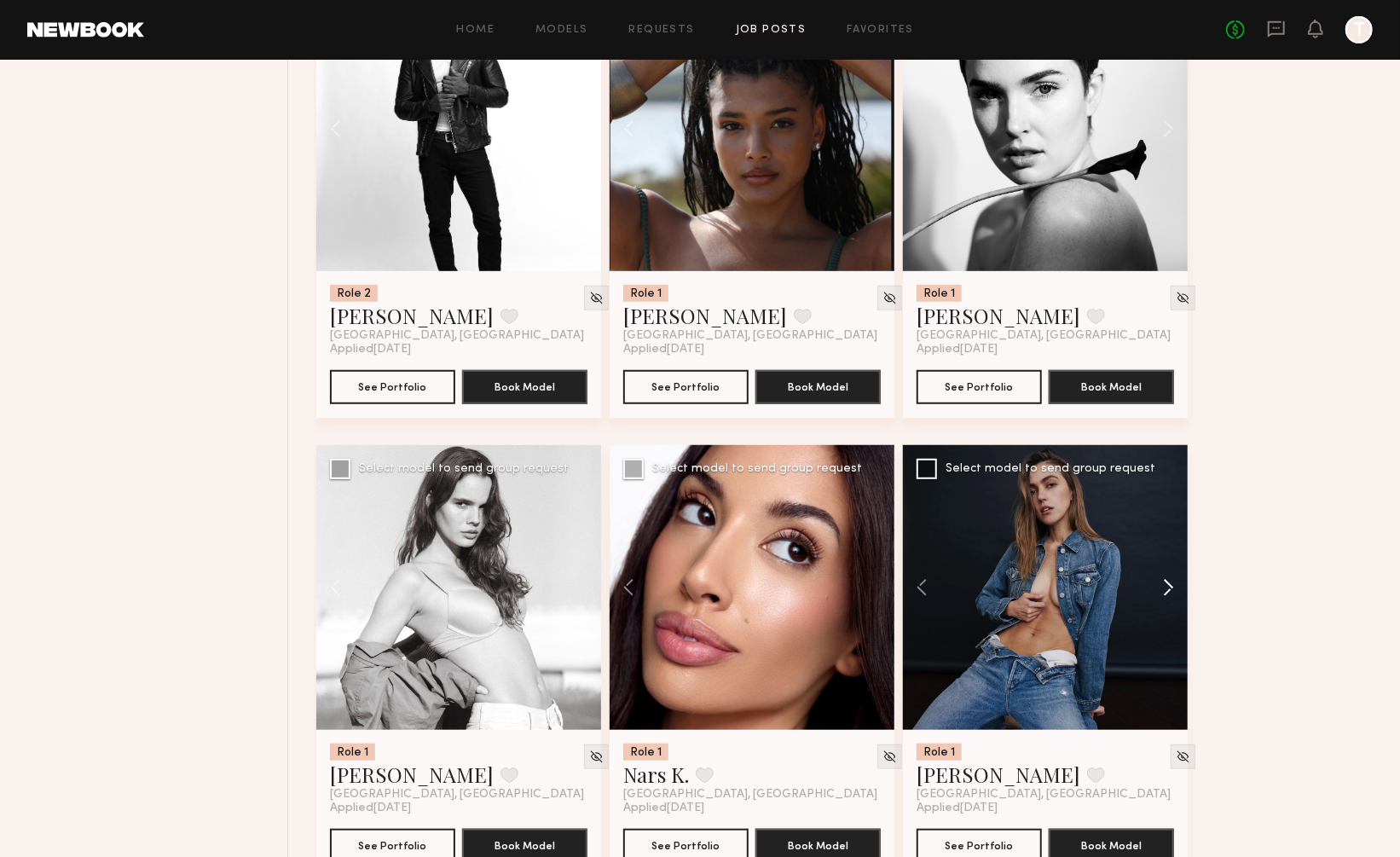
click at [1168, 540] on button at bounding box center [1159, 587] width 54 height 284
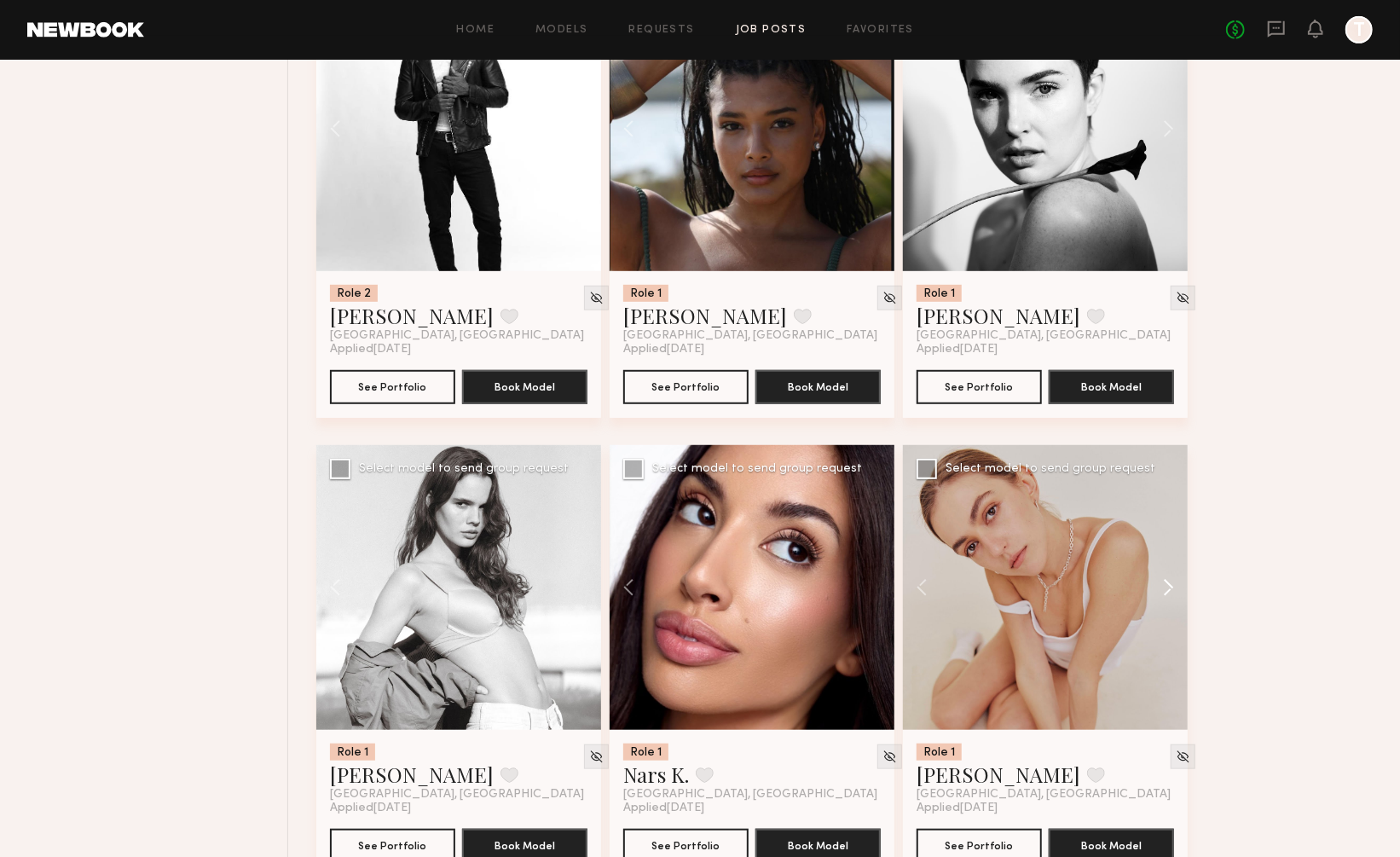
click at [1168, 540] on button at bounding box center [1159, 587] width 54 height 284
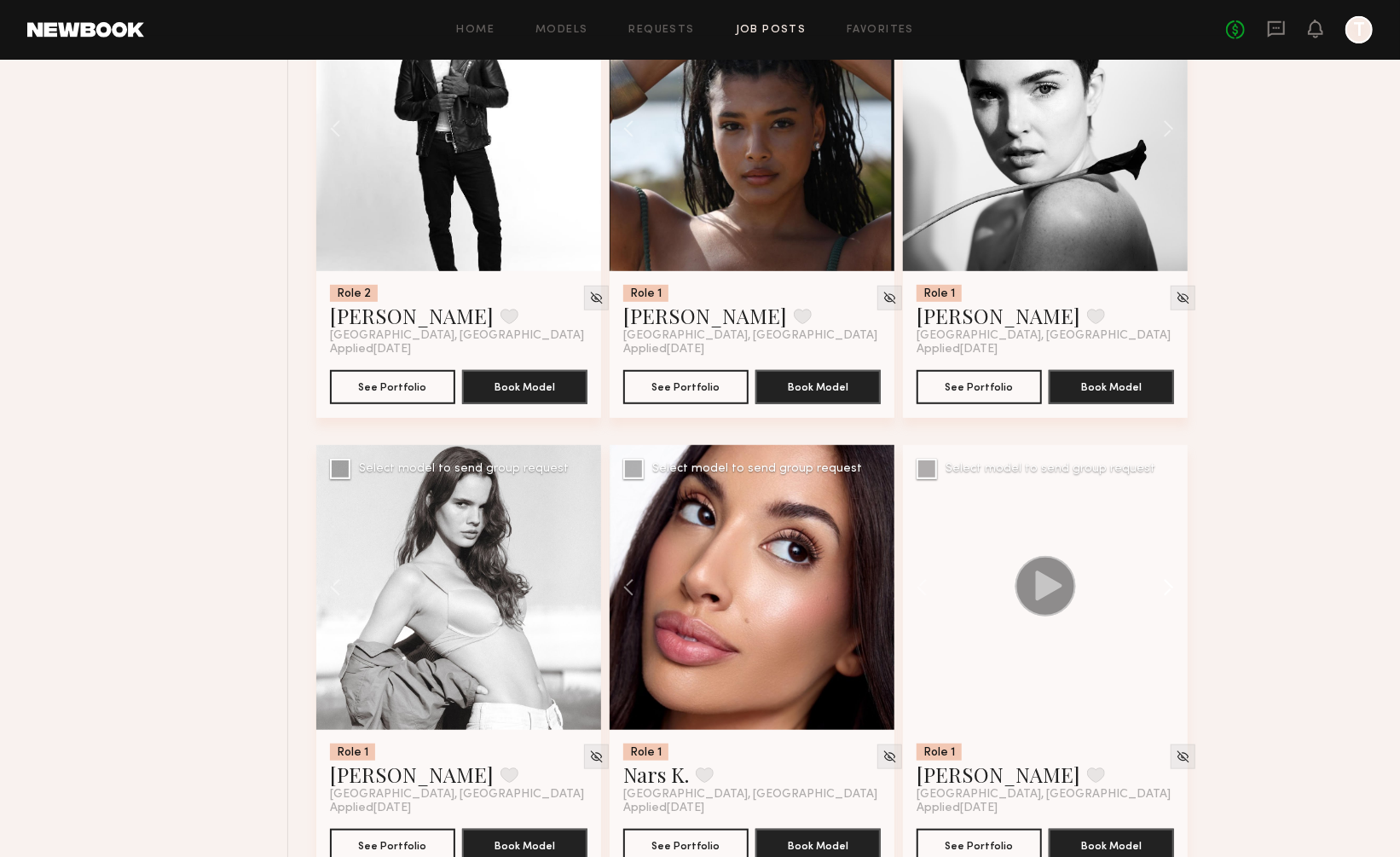
click at [1168, 540] on button at bounding box center [1159, 587] width 54 height 284
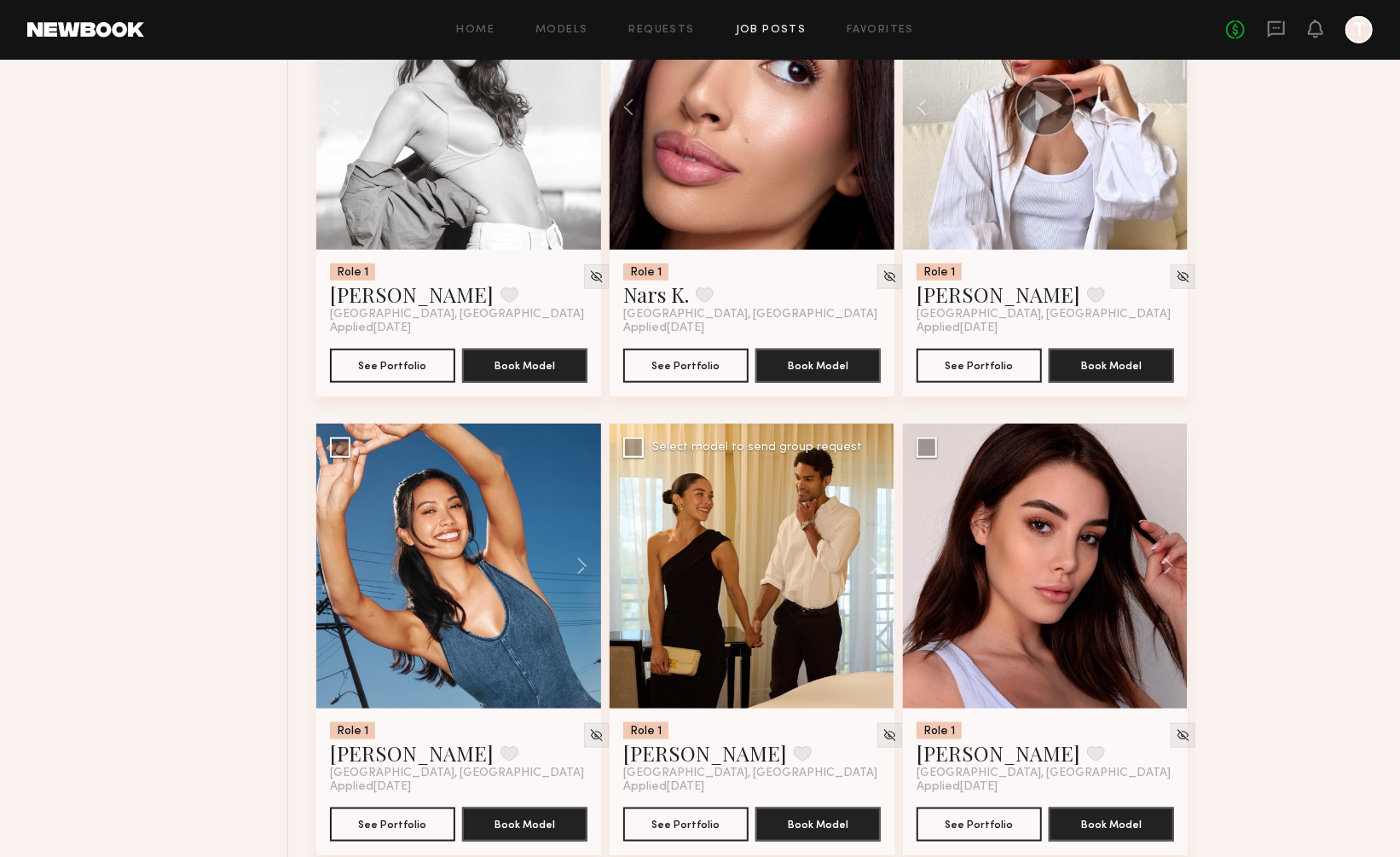
scroll to position [4937, 0]
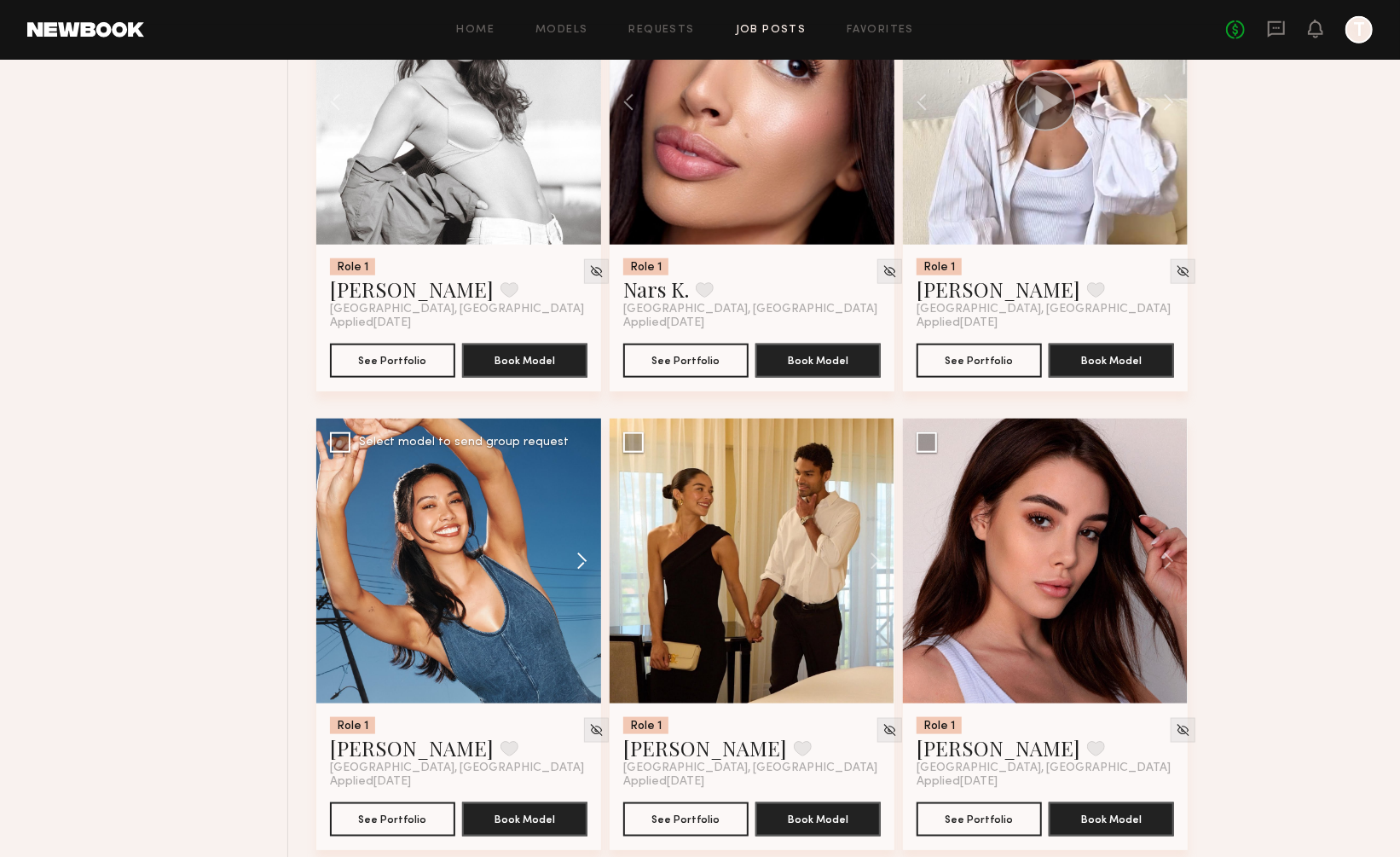
click at [577, 510] on button at bounding box center [574, 560] width 54 height 284
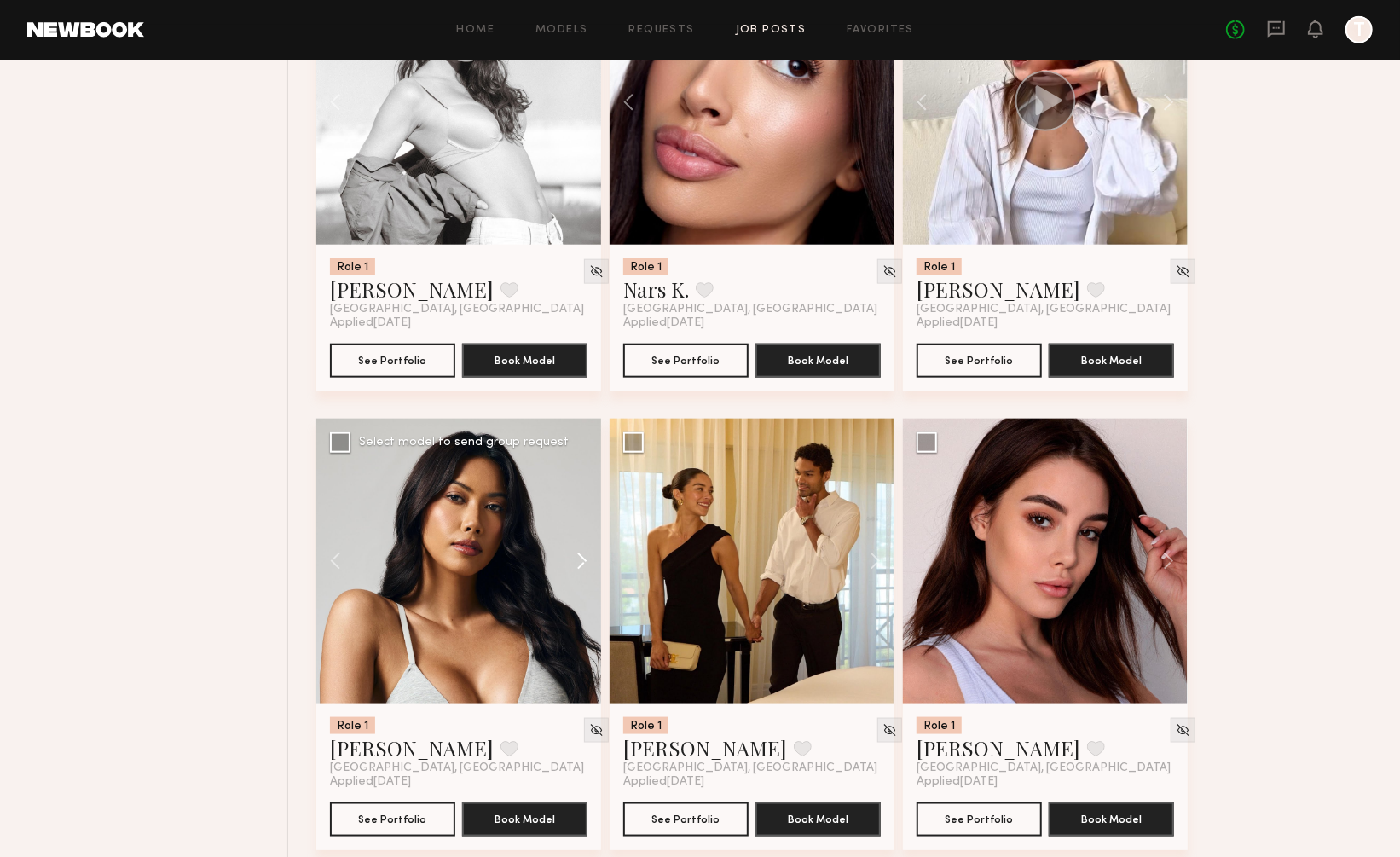
click at [577, 510] on button at bounding box center [574, 560] width 54 height 284
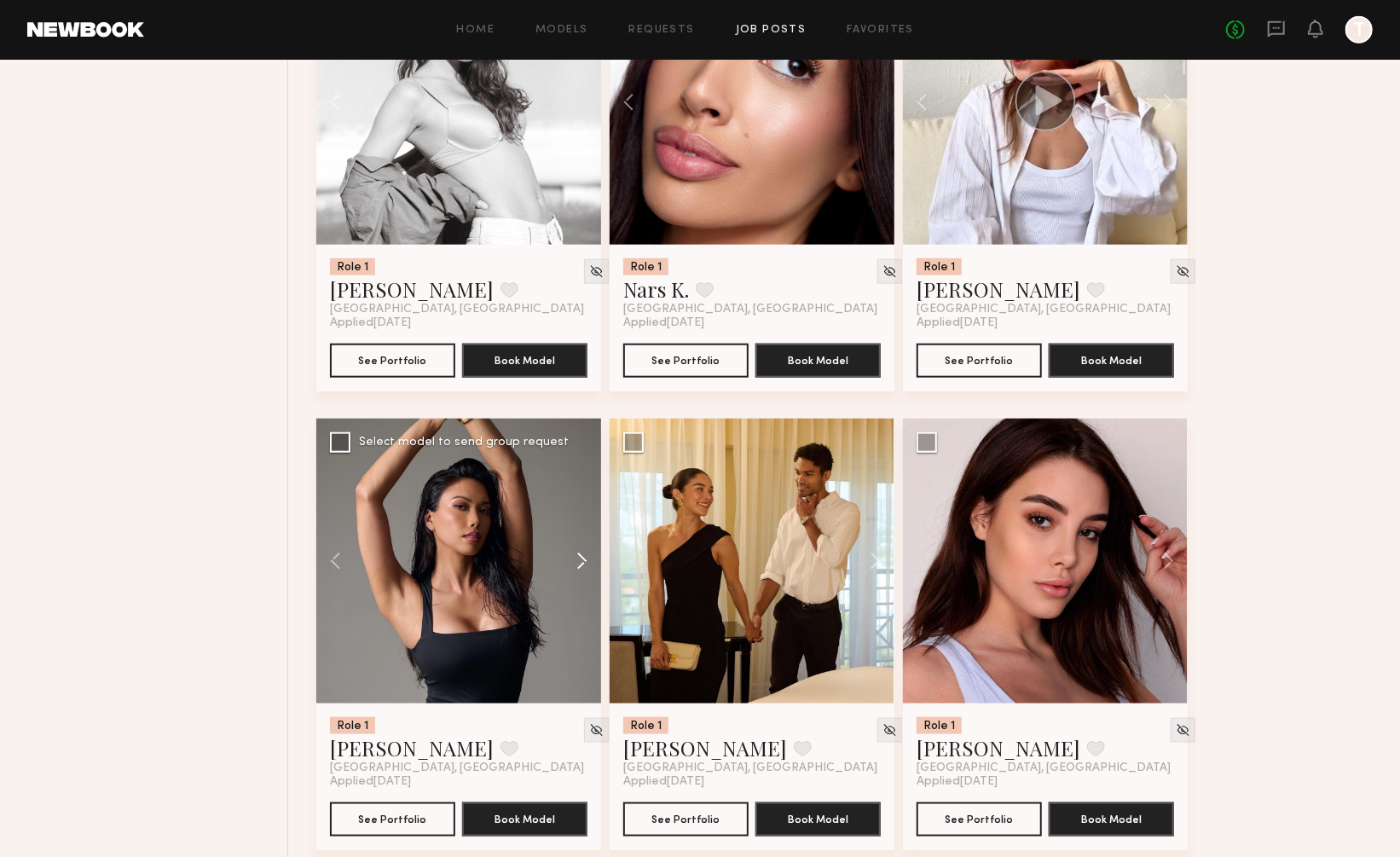
click at [577, 510] on button at bounding box center [574, 560] width 54 height 284
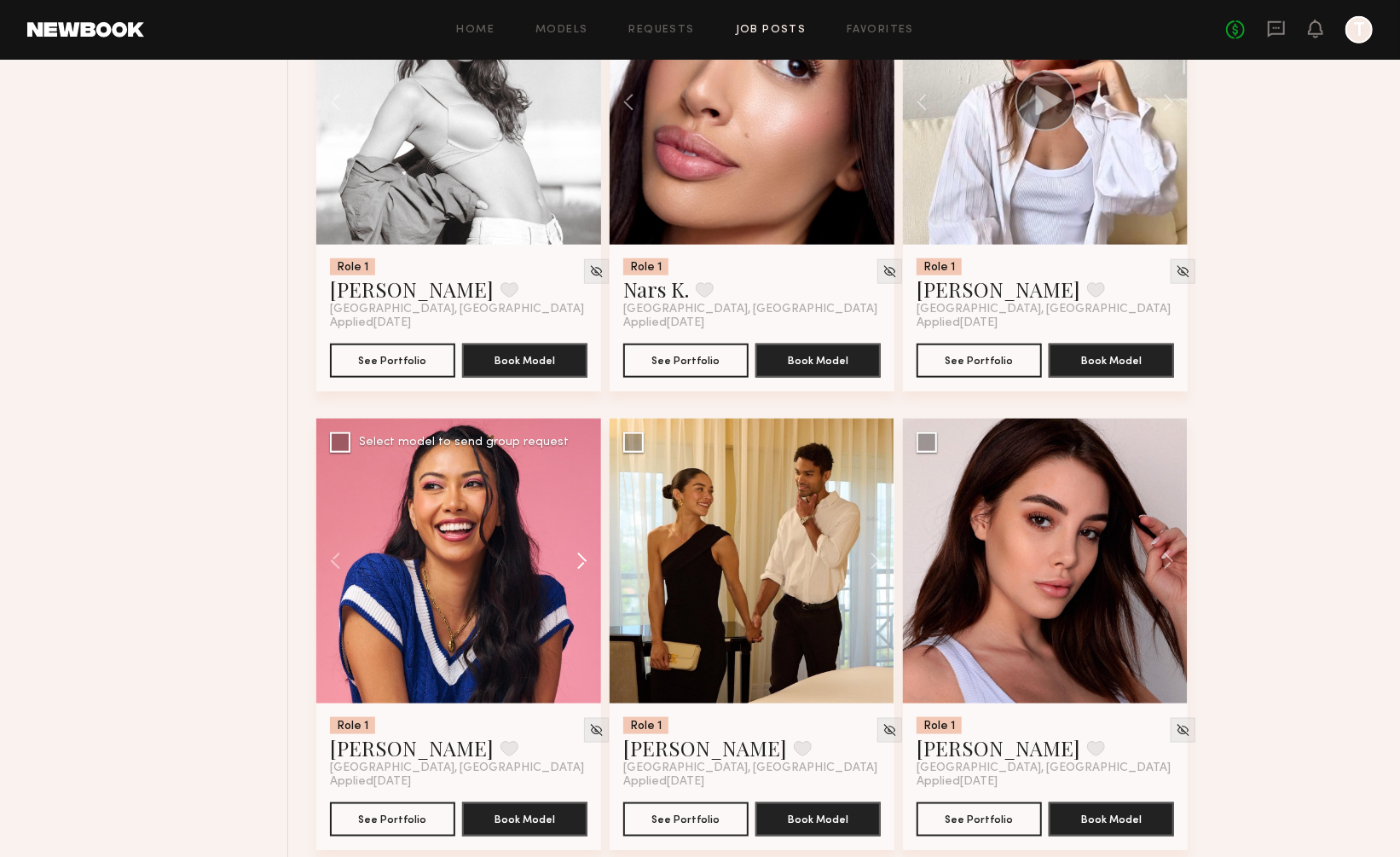
click at [577, 510] on button at bounding box center [574, 560] width 54 height 284
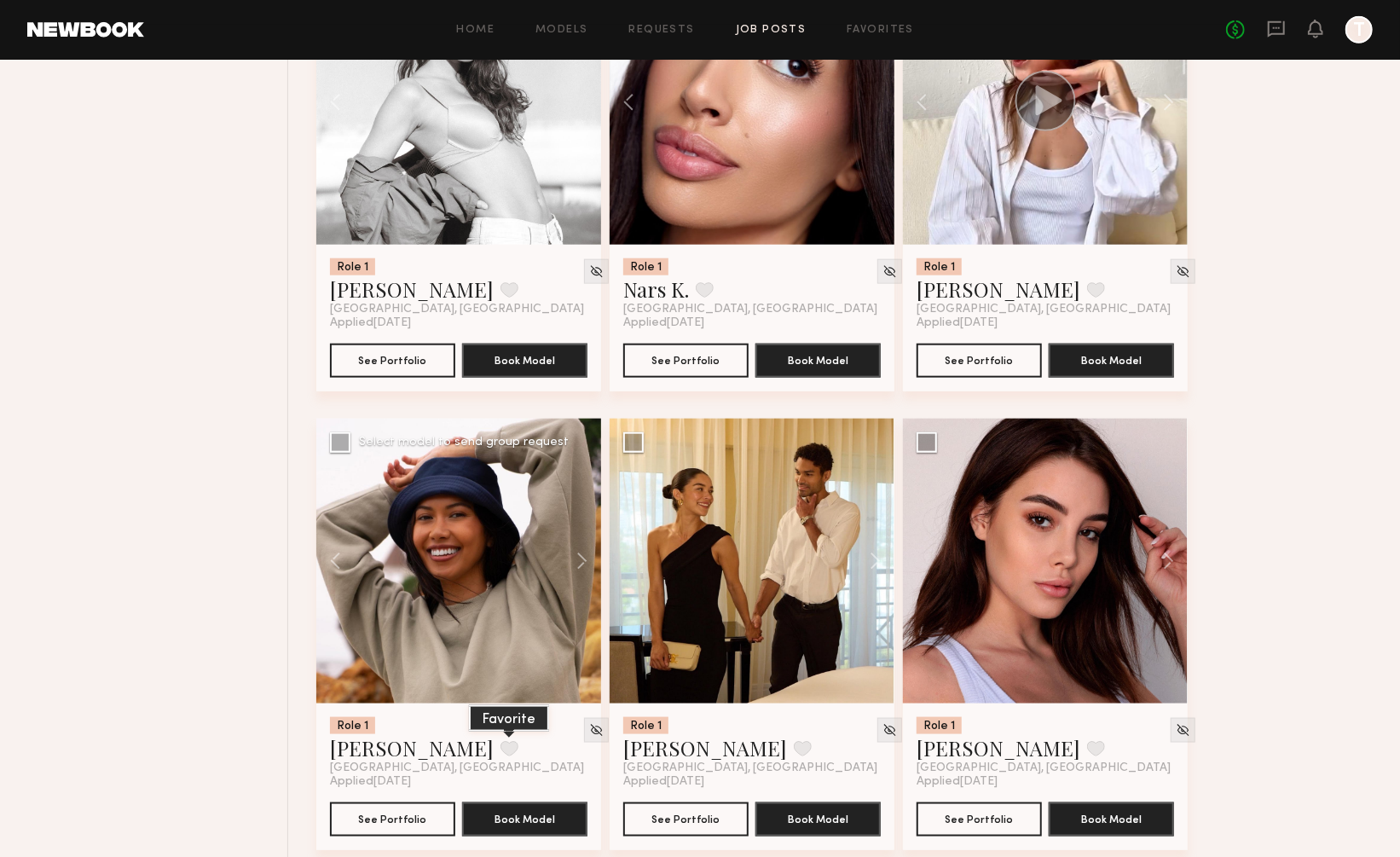
click at [500, 741] on button at bounding box center [509, 749] width 18 height 15
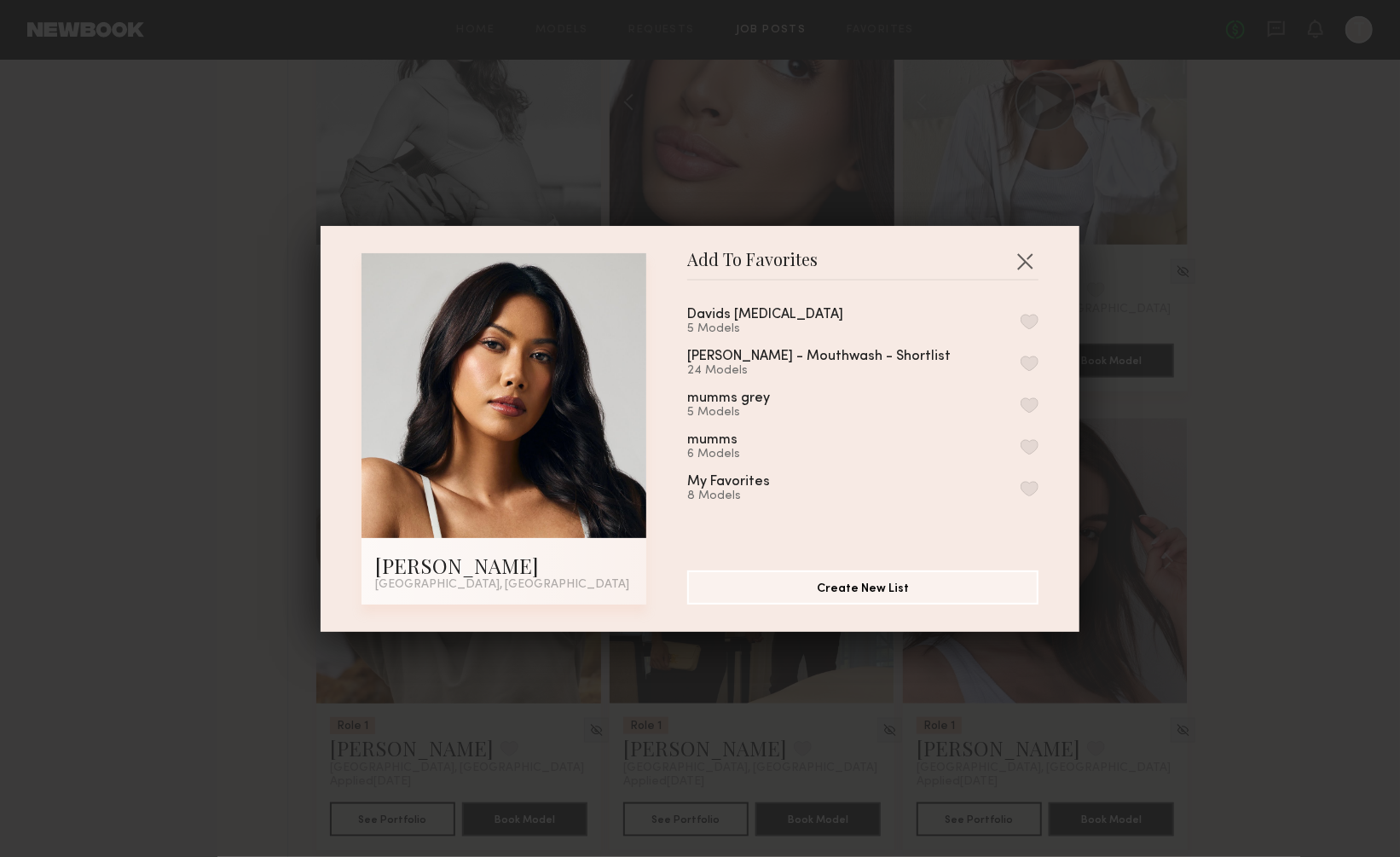
click at [1026, 319] on button "button" at bounding box center [1029, 321] width 18 height 15
click at [1025, 252] on button "button" at bounding box center [1024, 261] width 28 height 28
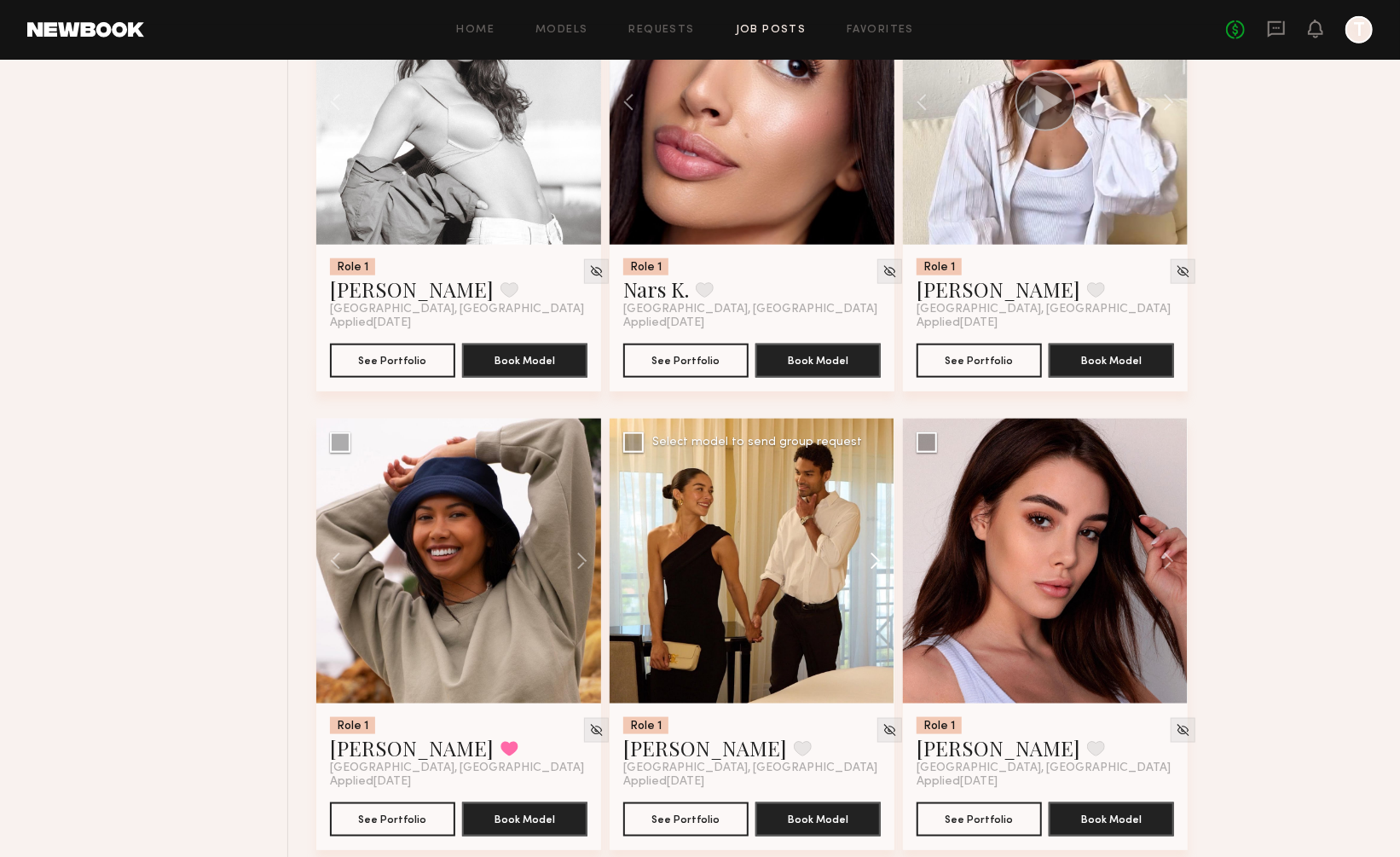
click at [876, 508] on button at bounding box center [866, 560] width 54 height 284
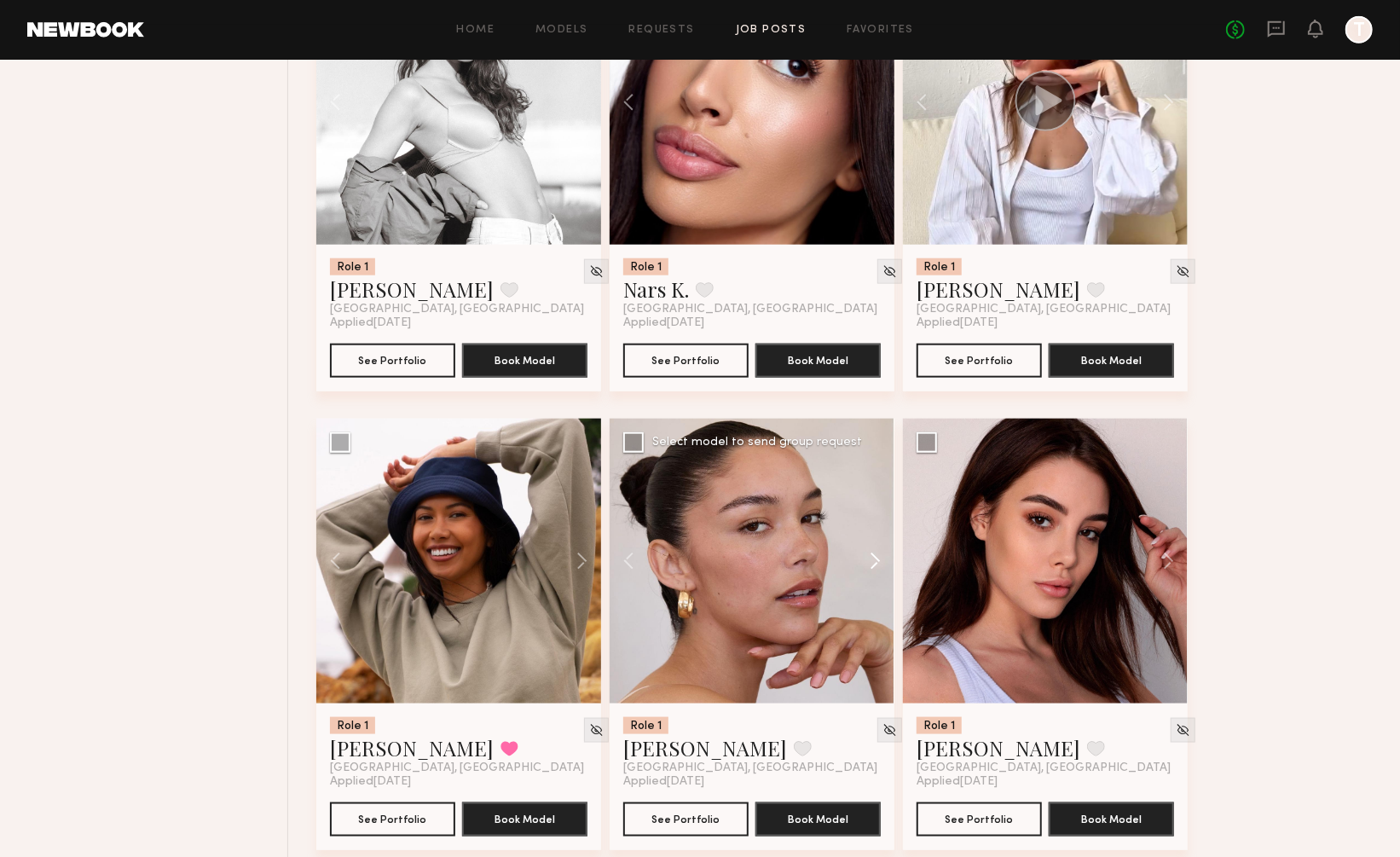
click at [876, 508] on button at bounding box center [866, 560] width 54 height 284
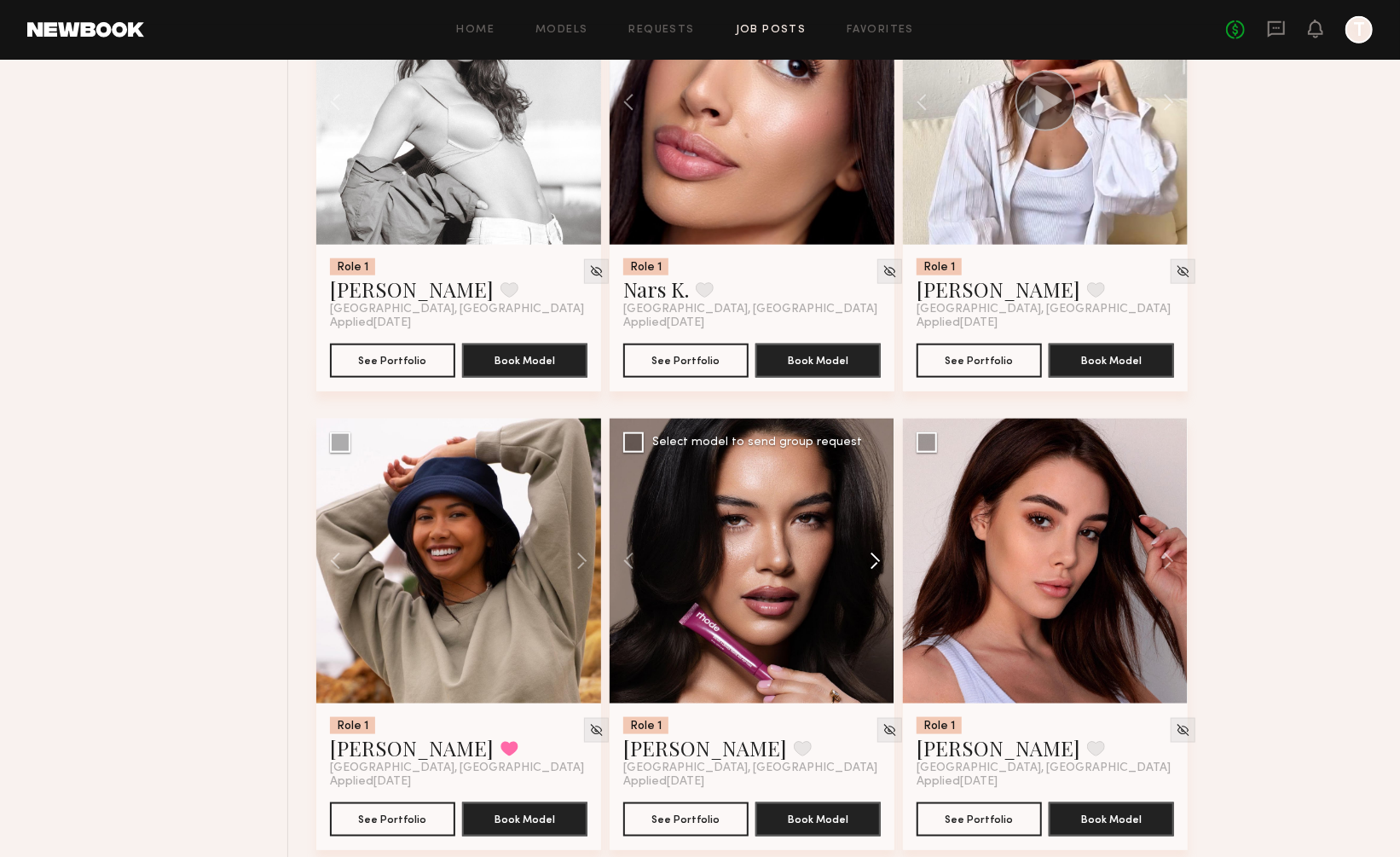
click at [876, 508] on button at bounding box center [866, 560] width 54 height 284
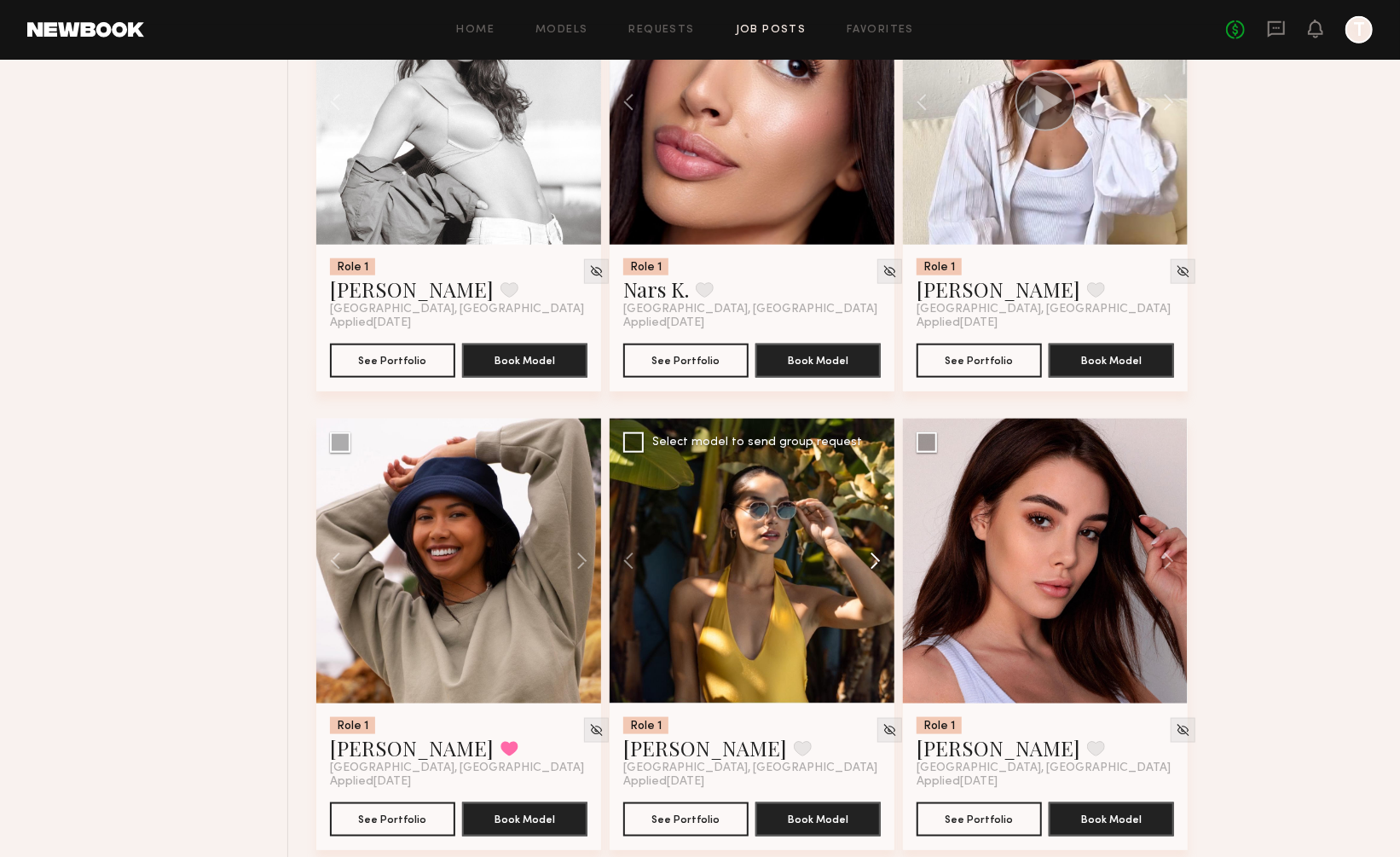
click at [876, 508] on button at bounding box center [866, 560] width 54 height 284
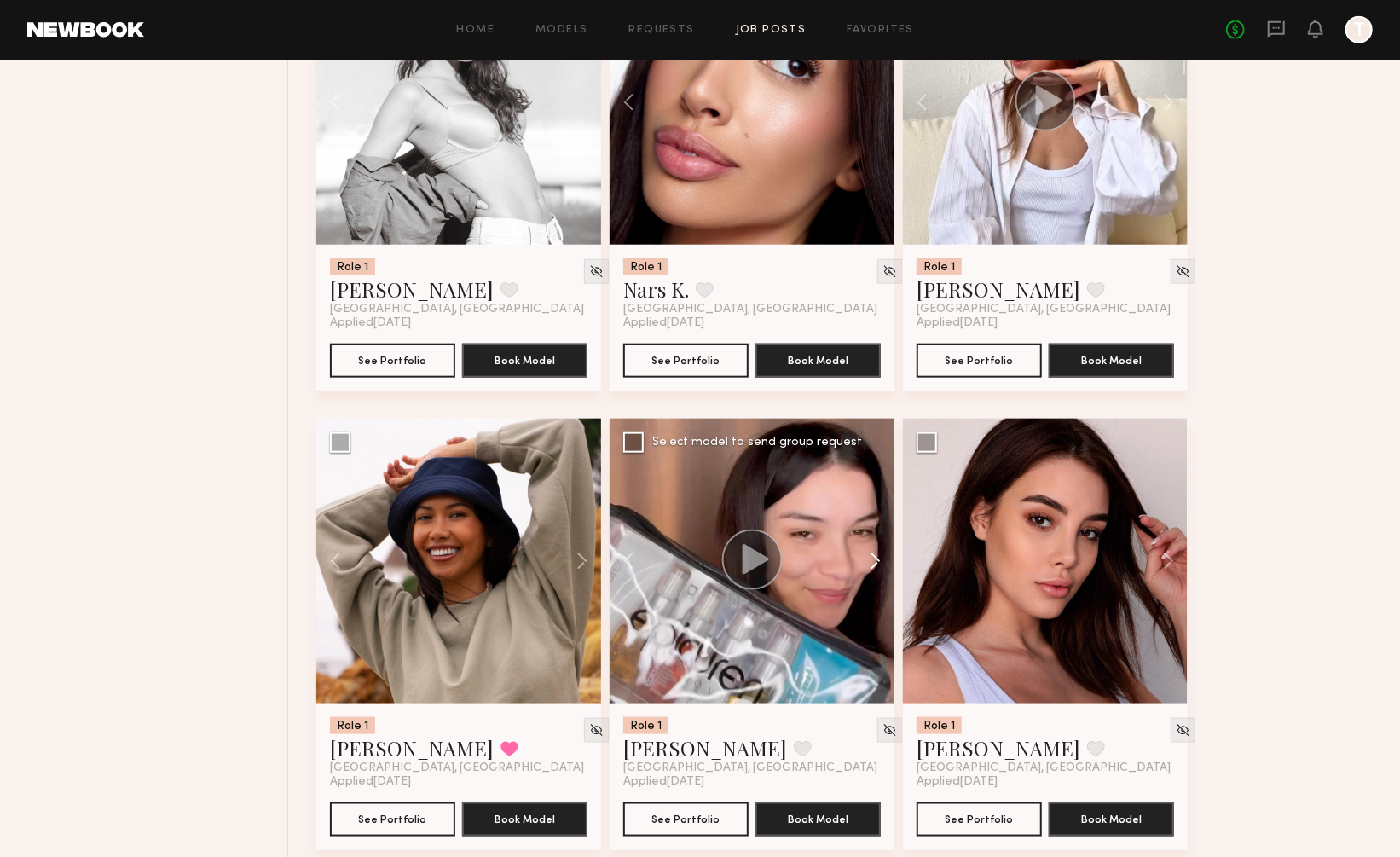
click at [876, 508] on button at bounding box center [866, 560] width 54 height 284
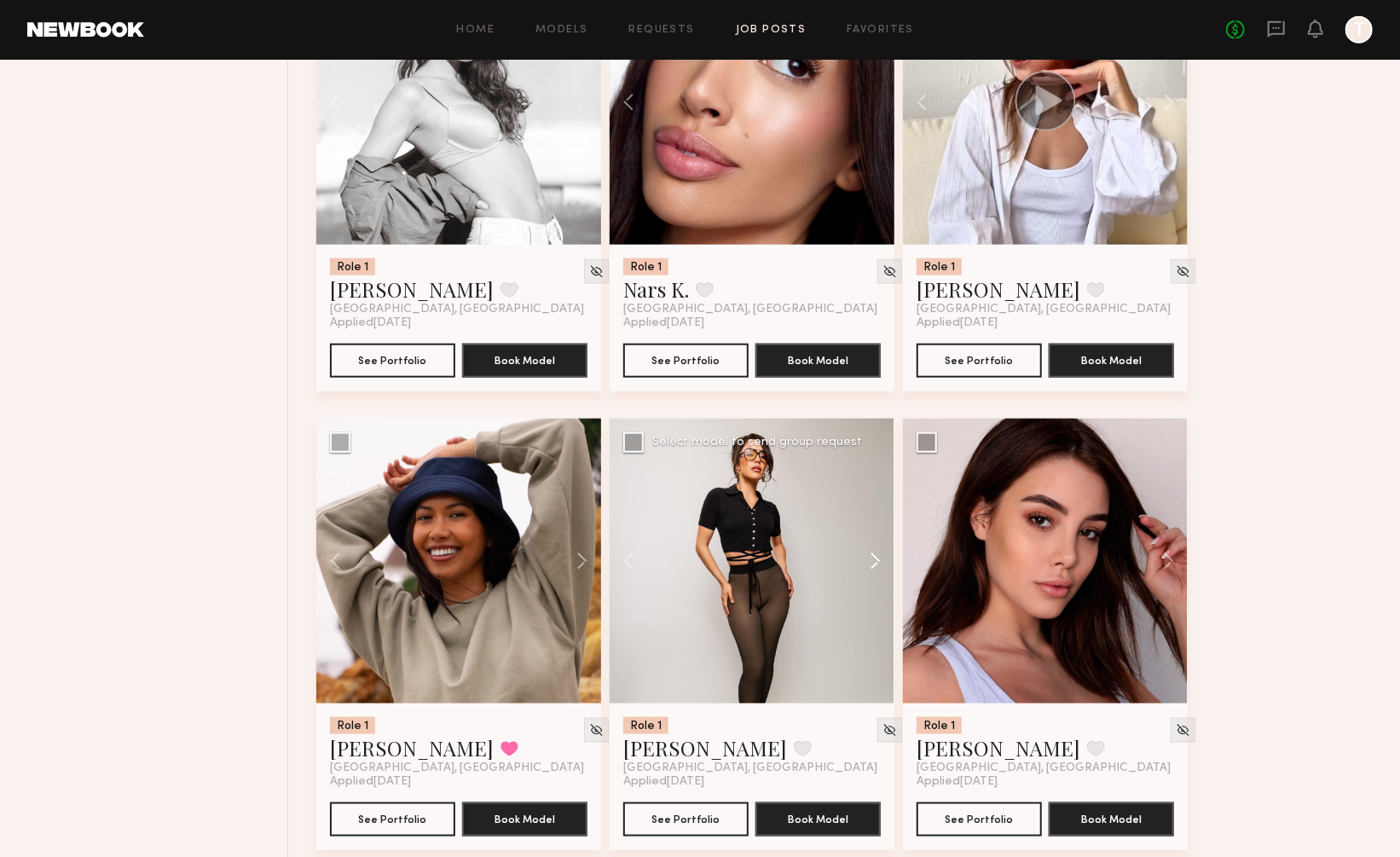
click at [876, 508] on button at bounding box center [866, 560] width 54 height 284
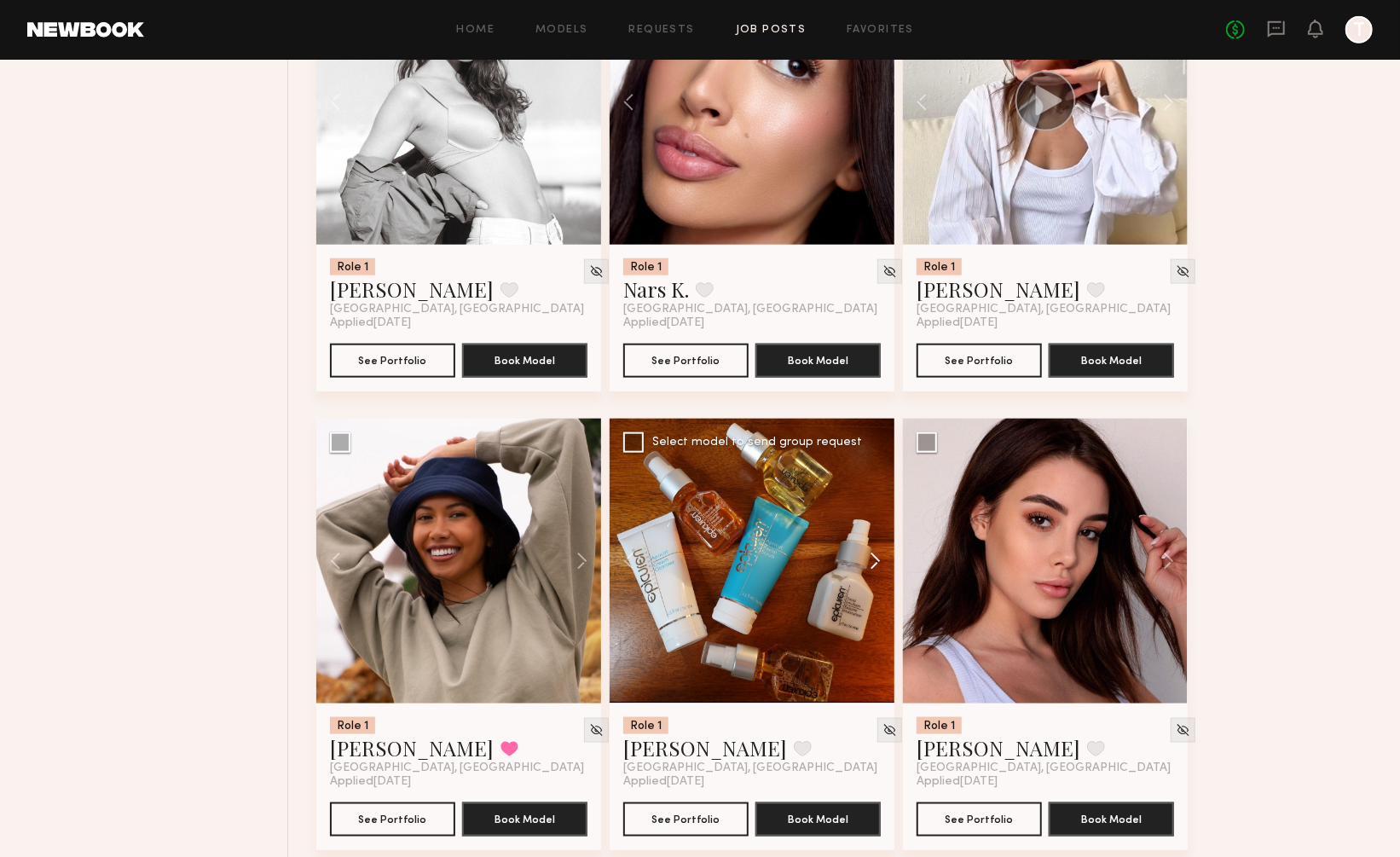
click at [876, 508] on button at bounding box center [866, 560] width 54 height 284
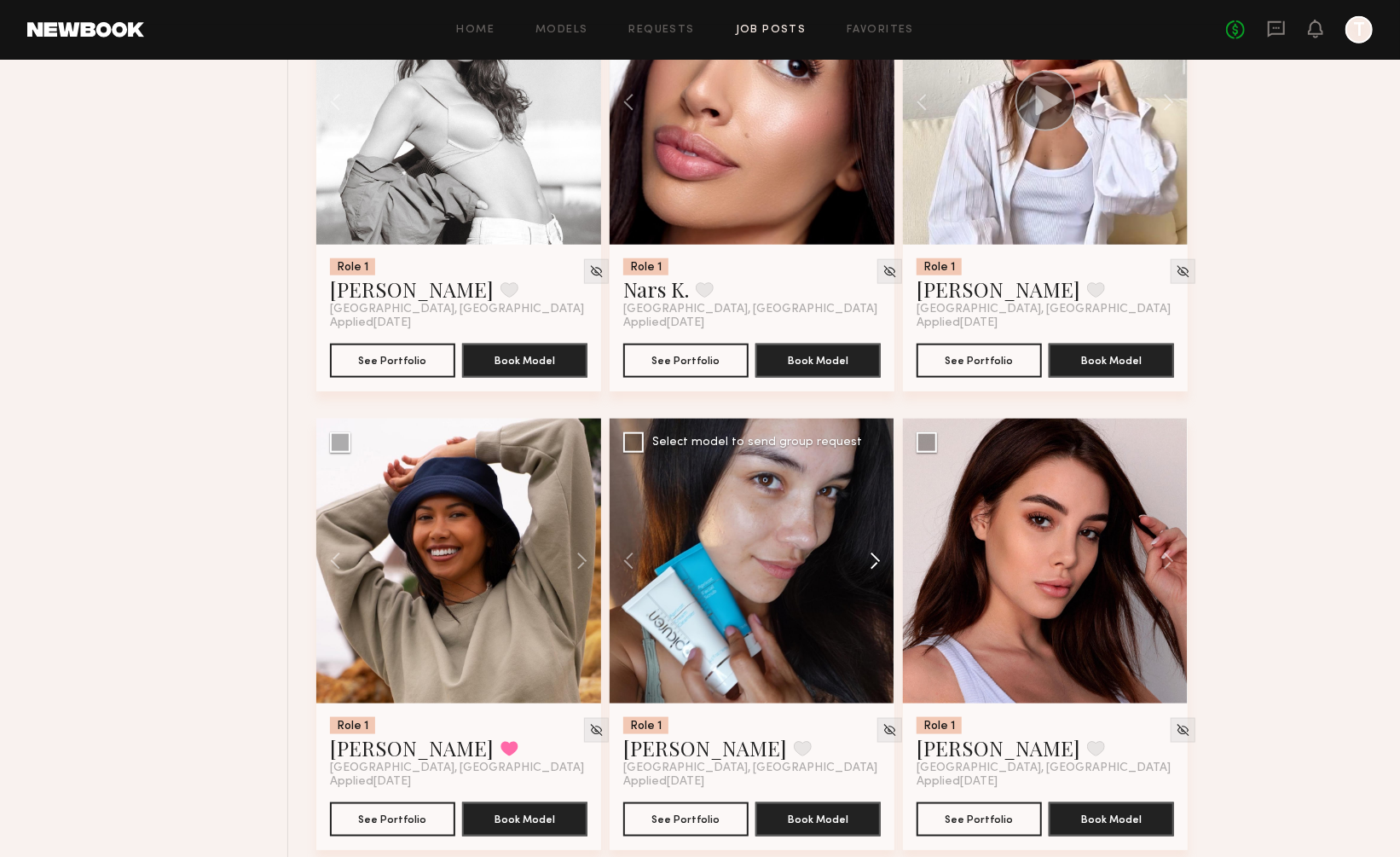
click at [876, 508] on button at bounding box center [866, 560] width 54 height 284
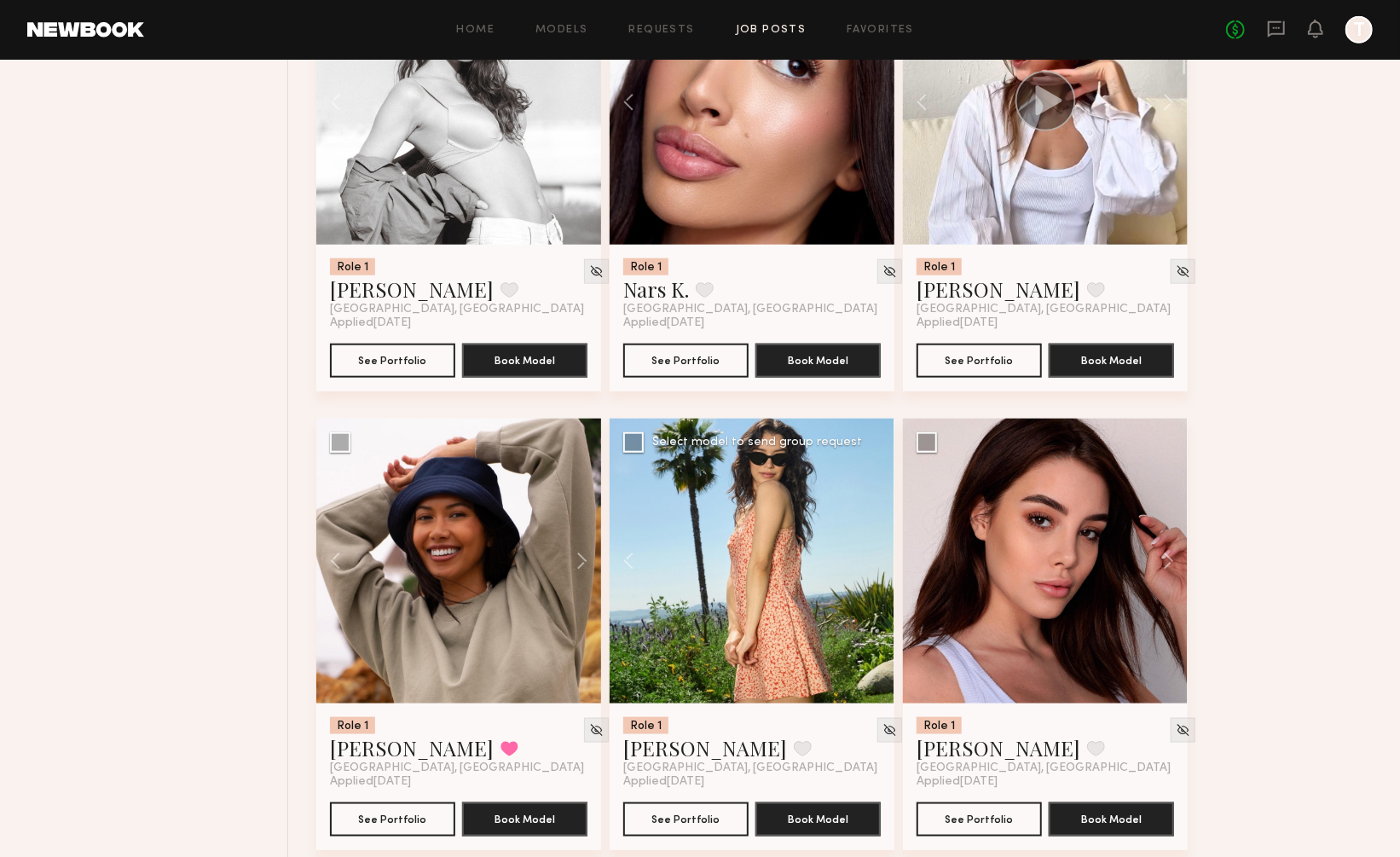
click at [876, 508] on div at bounding box center [751, 560] width 284 height 284
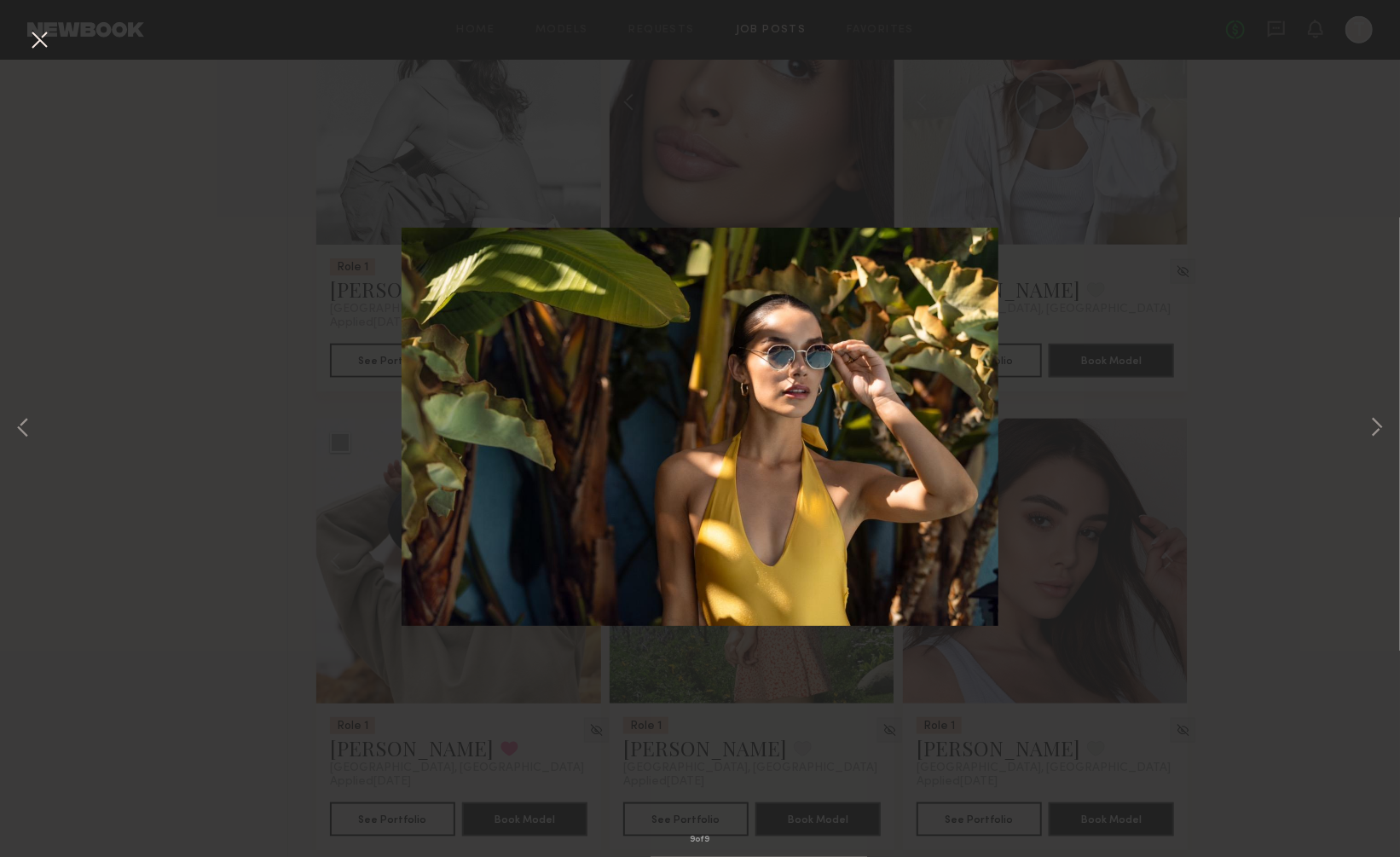
click at [36, 36] on button at bounding box center [39, 41] width 28 height 30
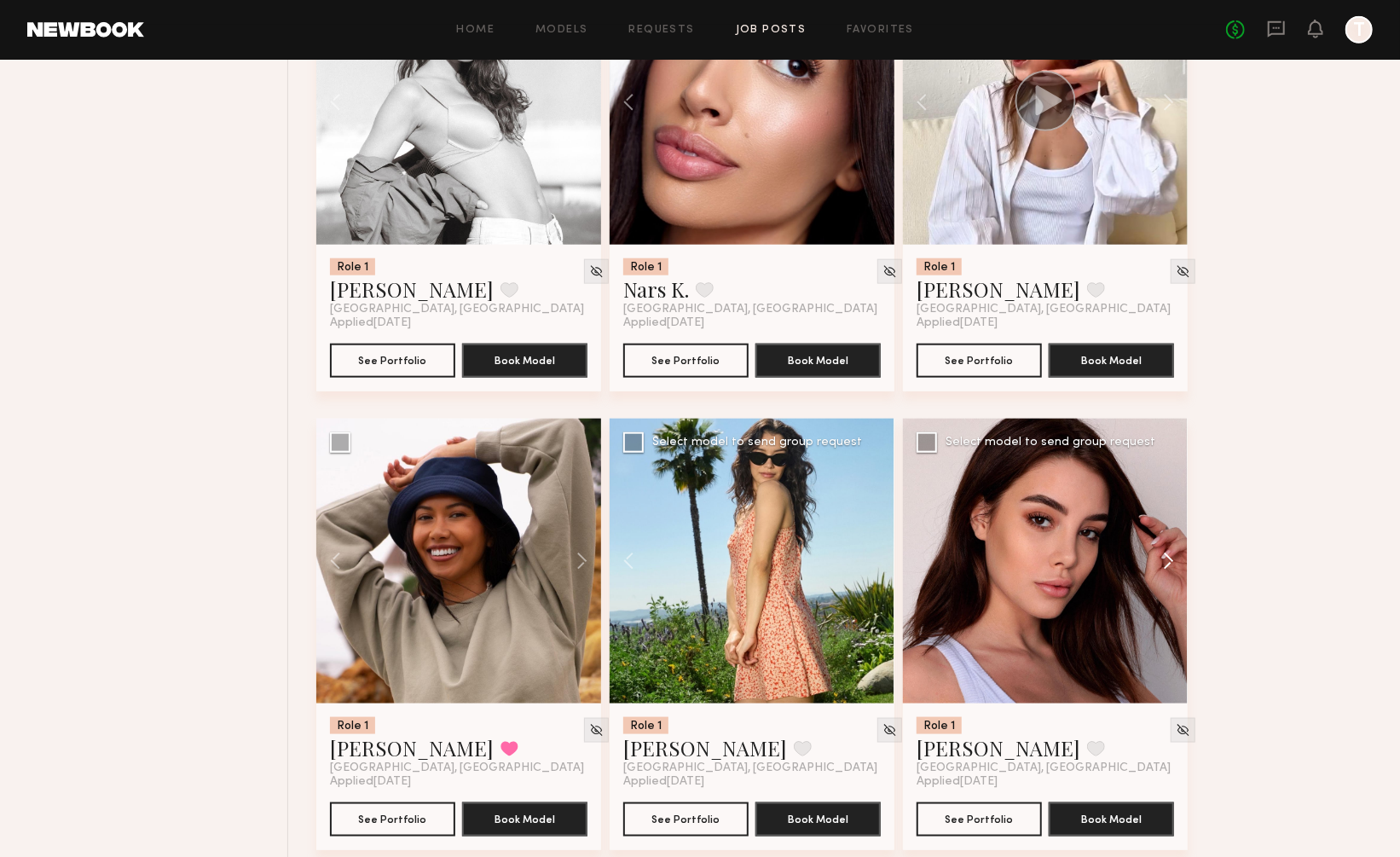
click at [1166, 513] on button at bounding box center [1159, 560] width 54 height 284
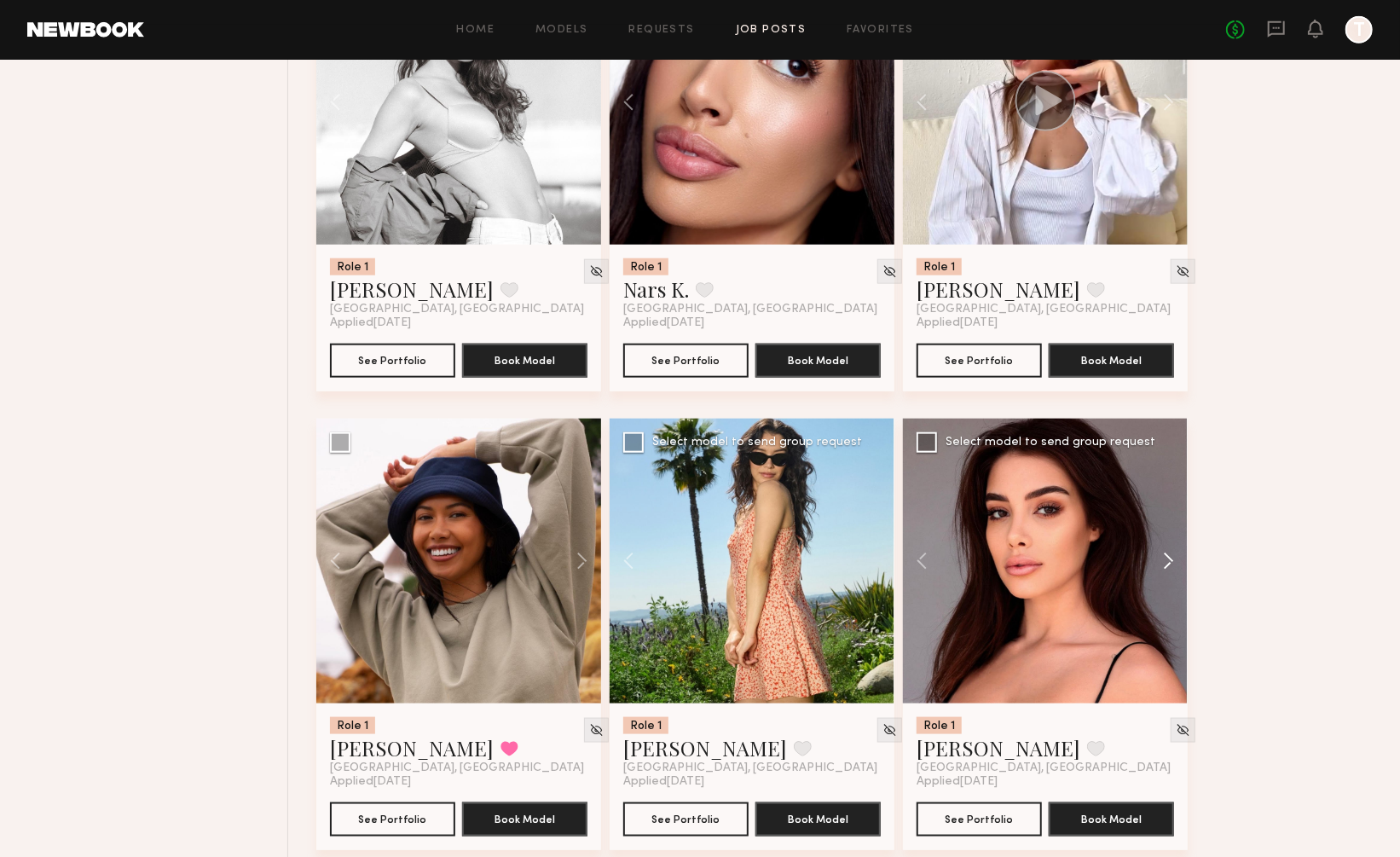
click at [1166, 513] on button at bounding box center [1159, 560] width 54 height 284
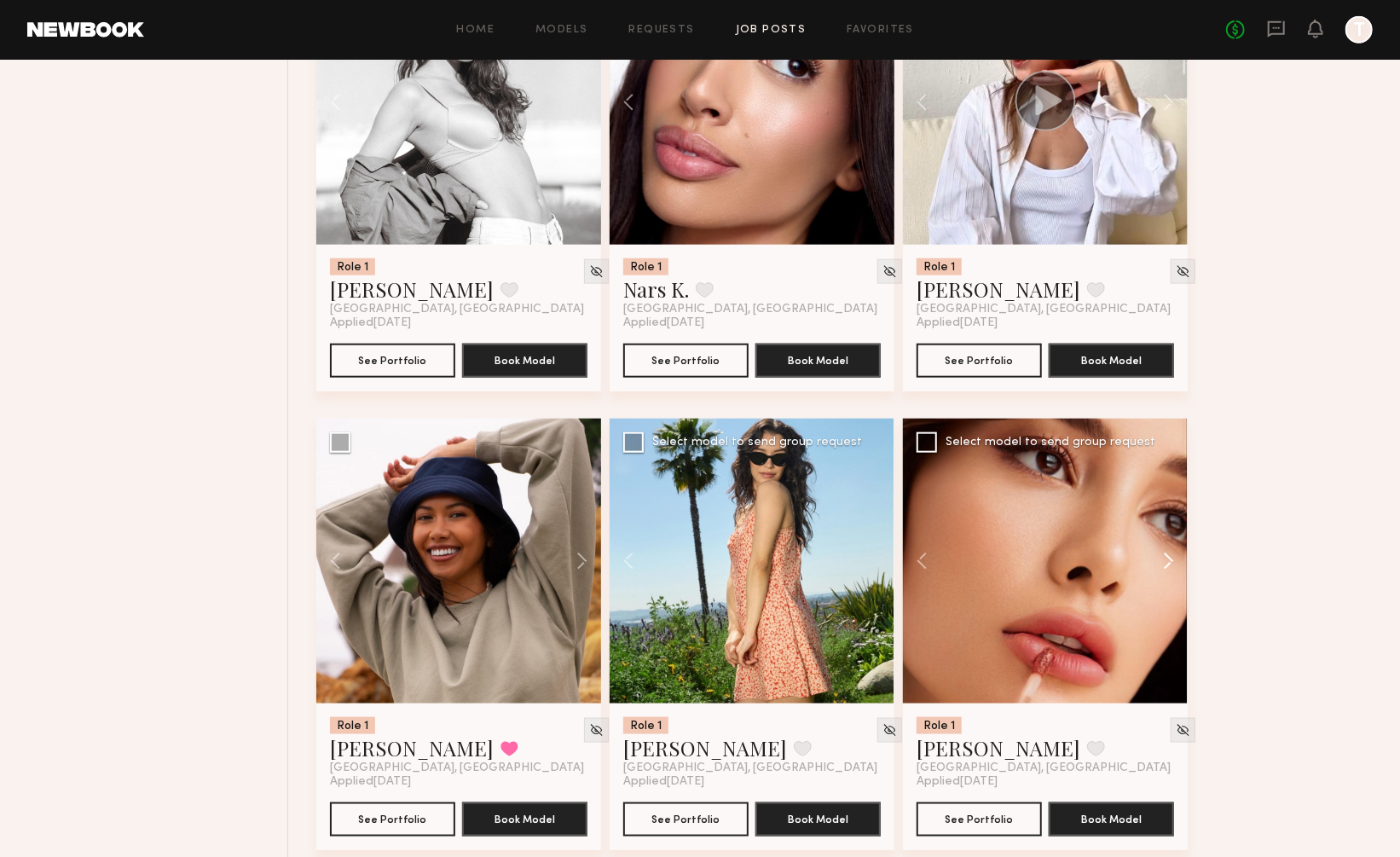
click at [1166, 513] on button at bounding box center [1159, 560] width 54 height 284
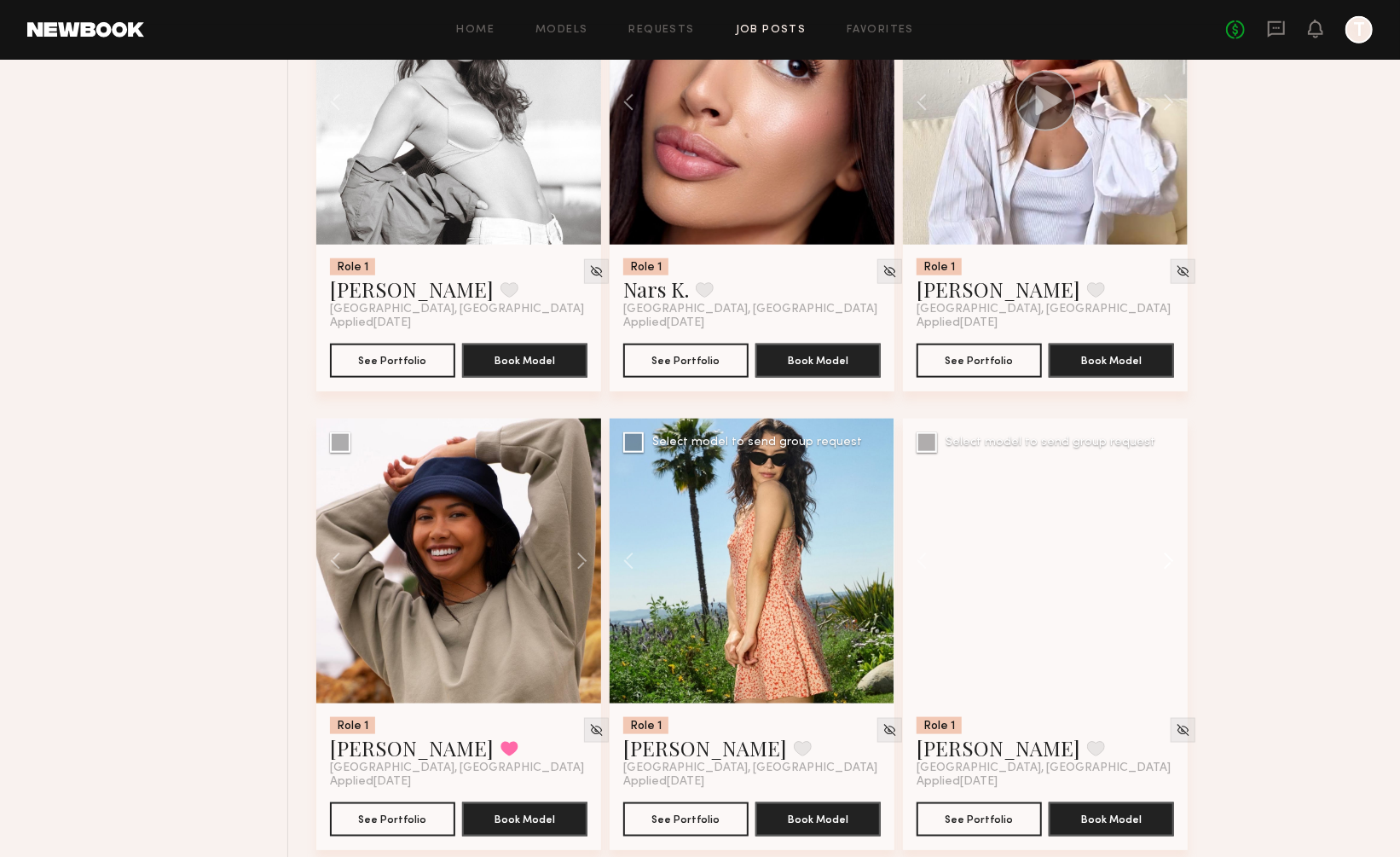
click at [1166, 513] on button at bounding box center [1159, 560] width 54 height 284
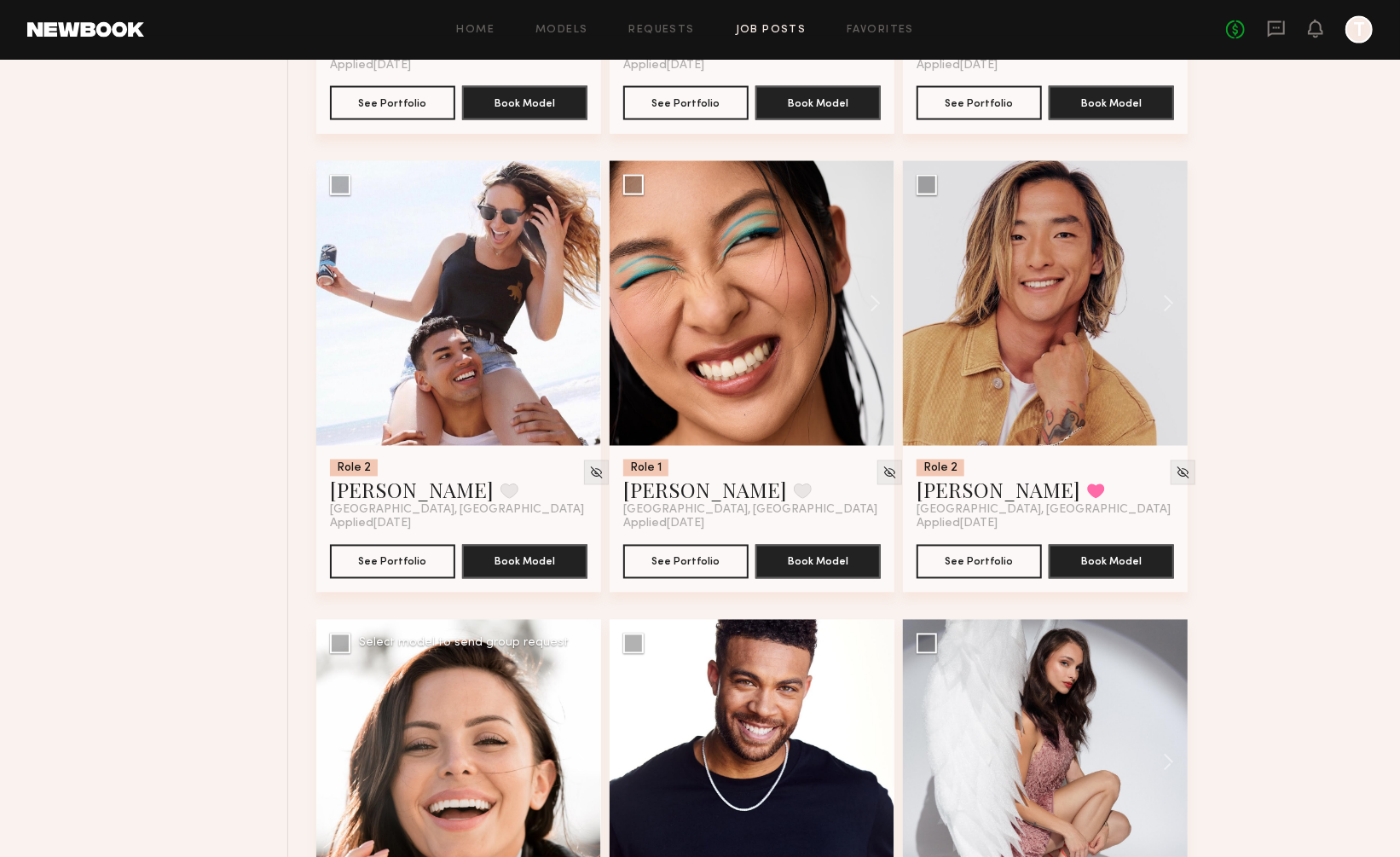
scroll to position [5752, 0]
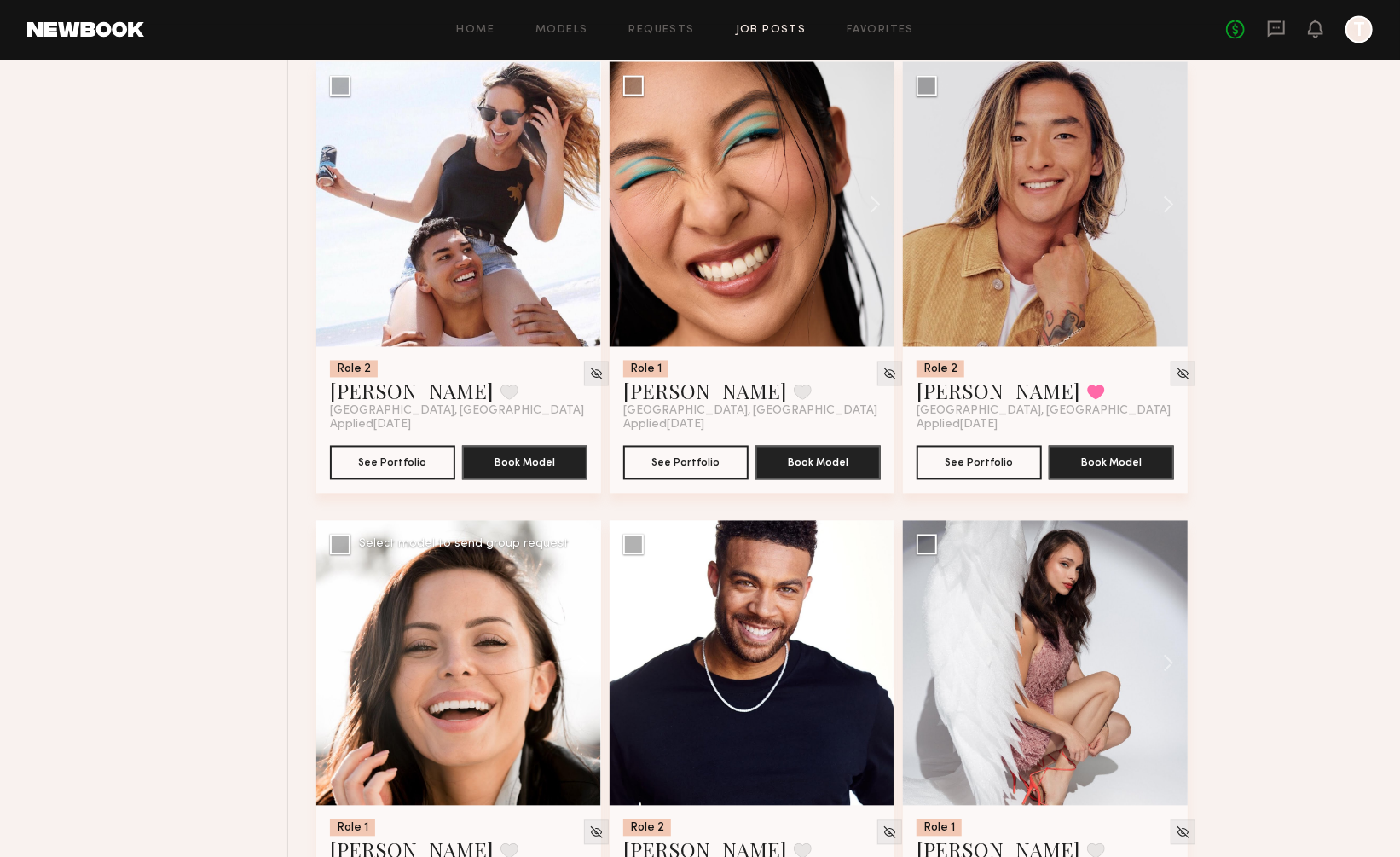
click at [577, 616] on button at bounding box center [574, 663] width 54 height 284
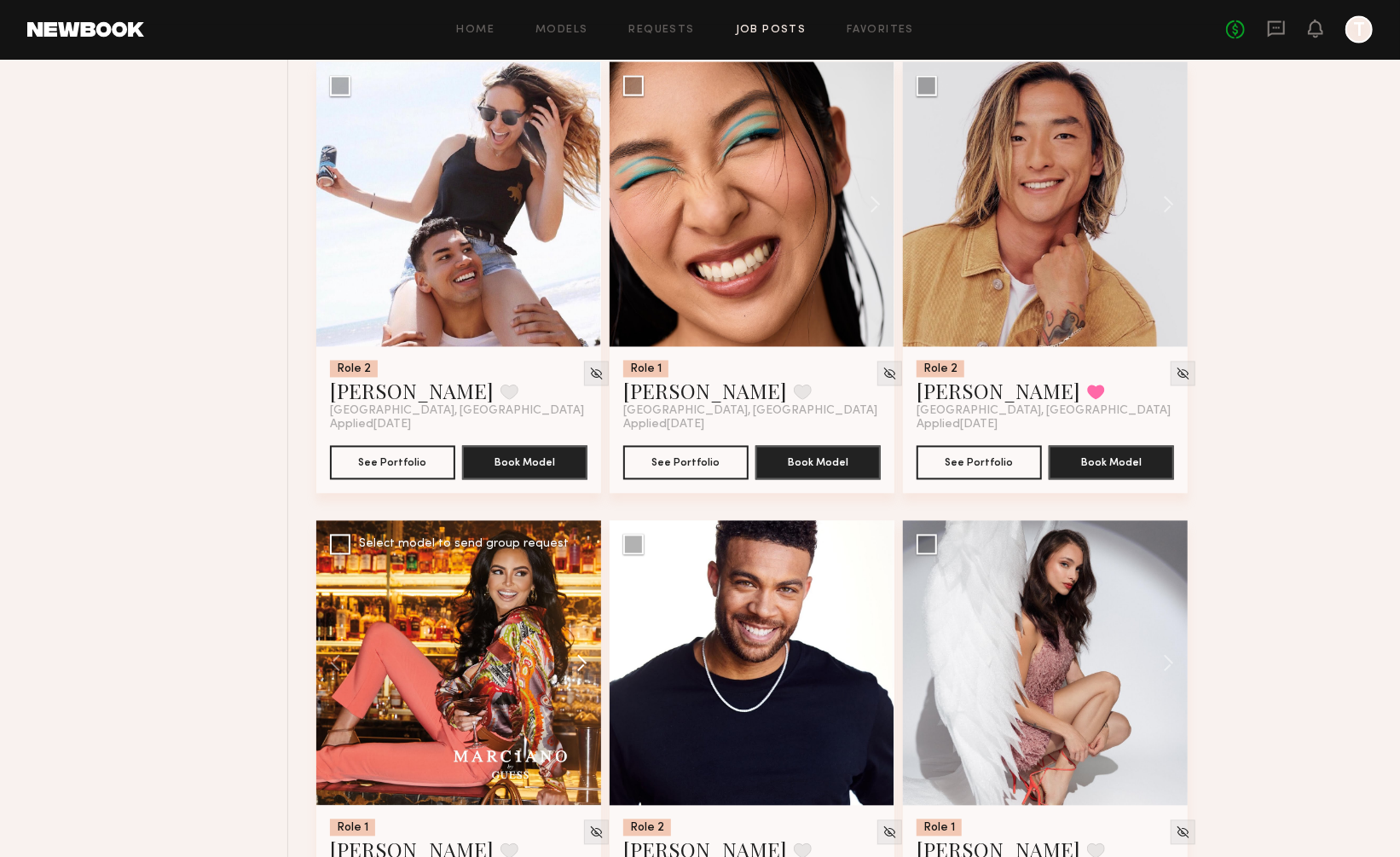
click at [577, 616] on button at bounding box center [574, 663] width 54 height 284
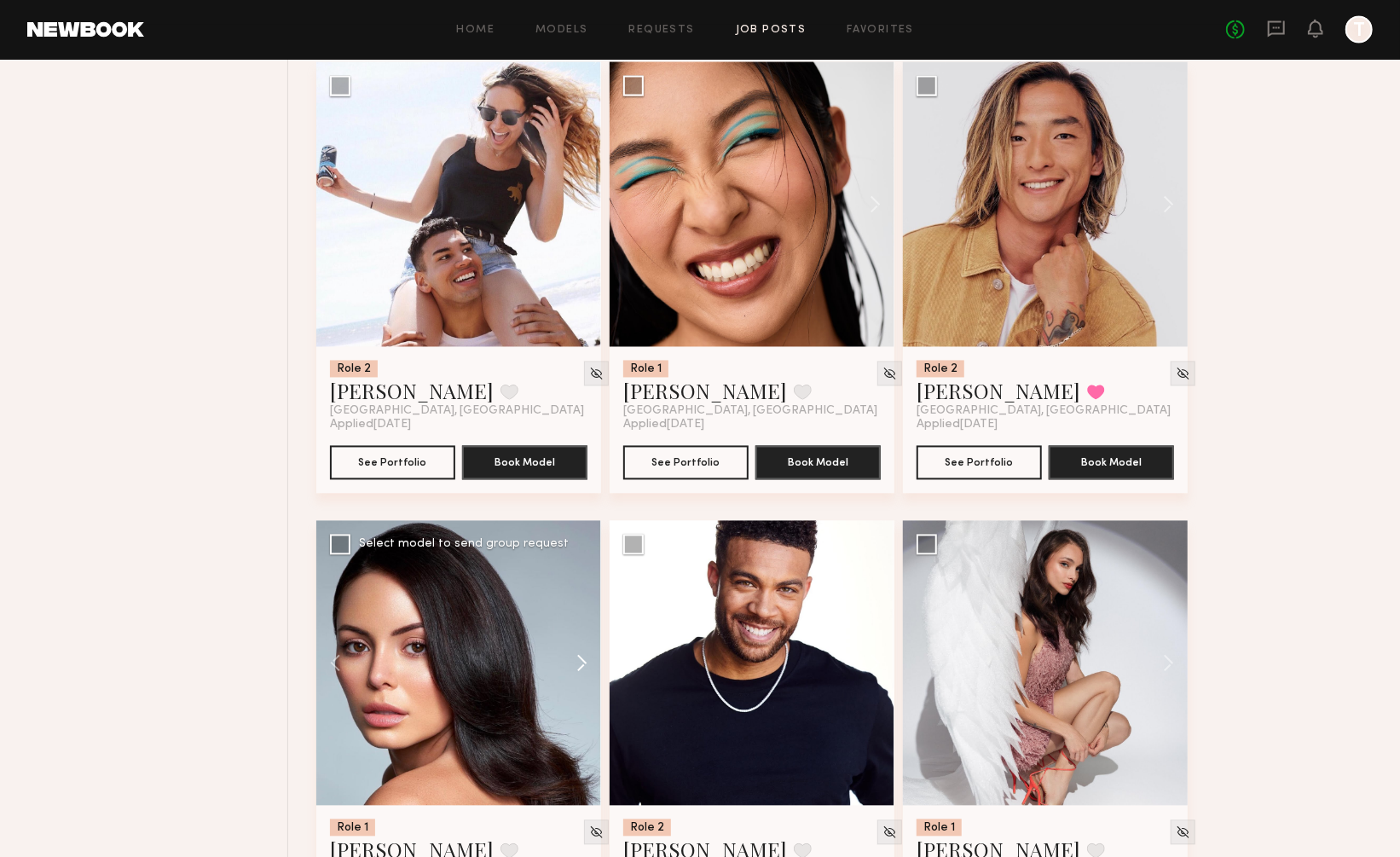
click at [577, 616] on button at bounding box center [574, 663] width 54 height 284
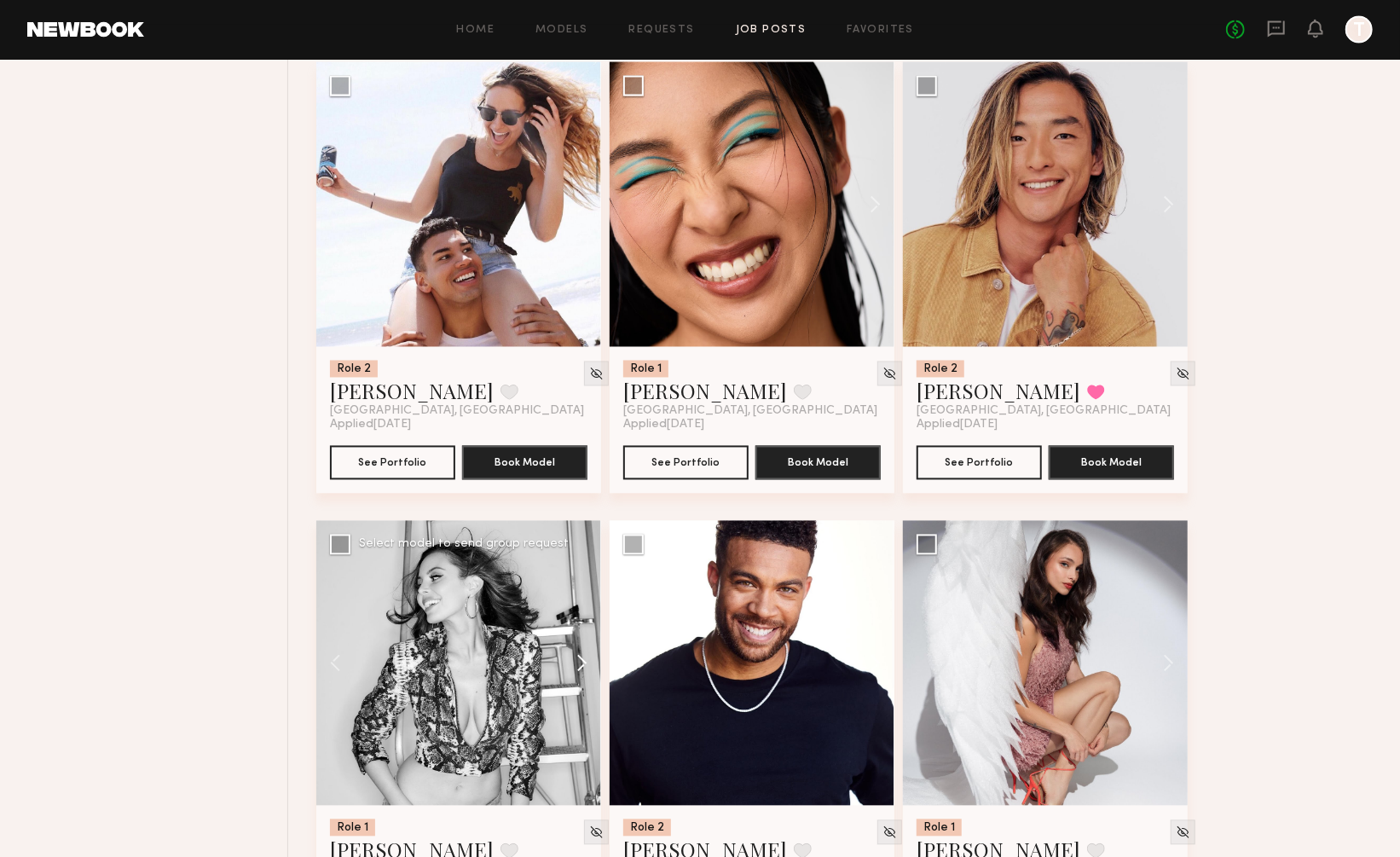
click at [577, 616] on button at bounding box center [574, 663] width 54 height 284
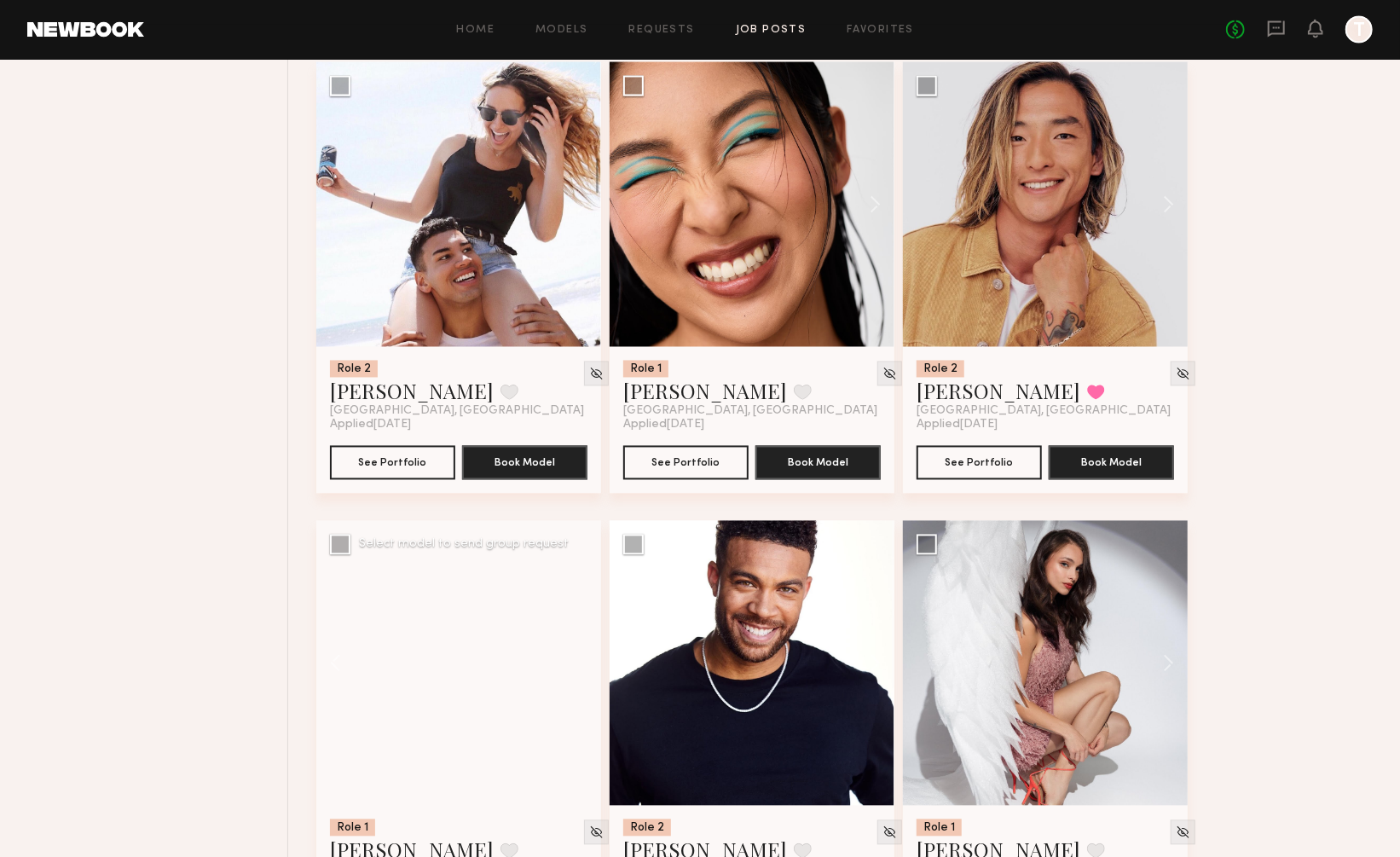
click at [577, 616] on div at bounding box center [458, 663] width 284 height 284
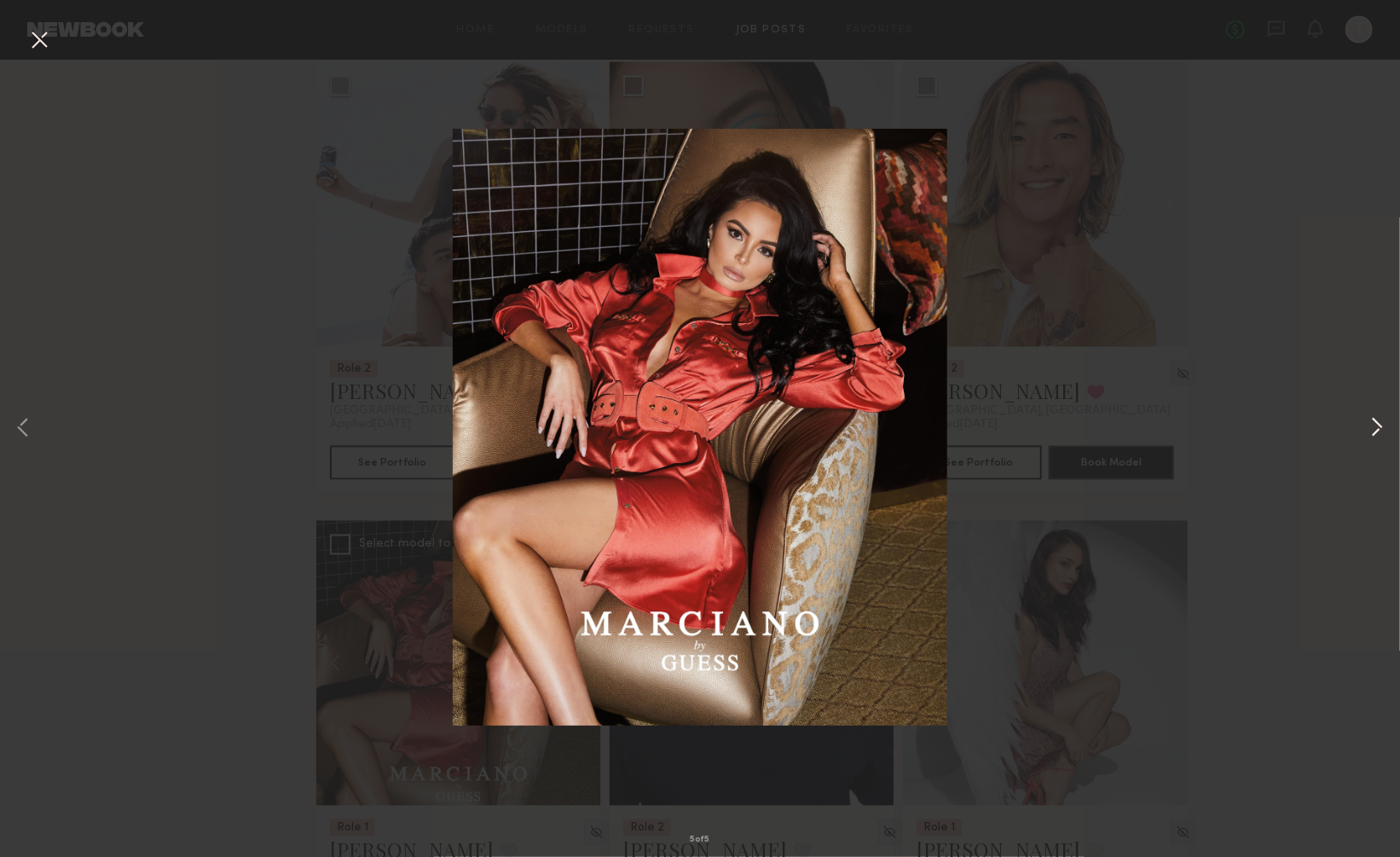
click at [1371, 422] on button at bounding box center [1377, 429] width 21 height 686
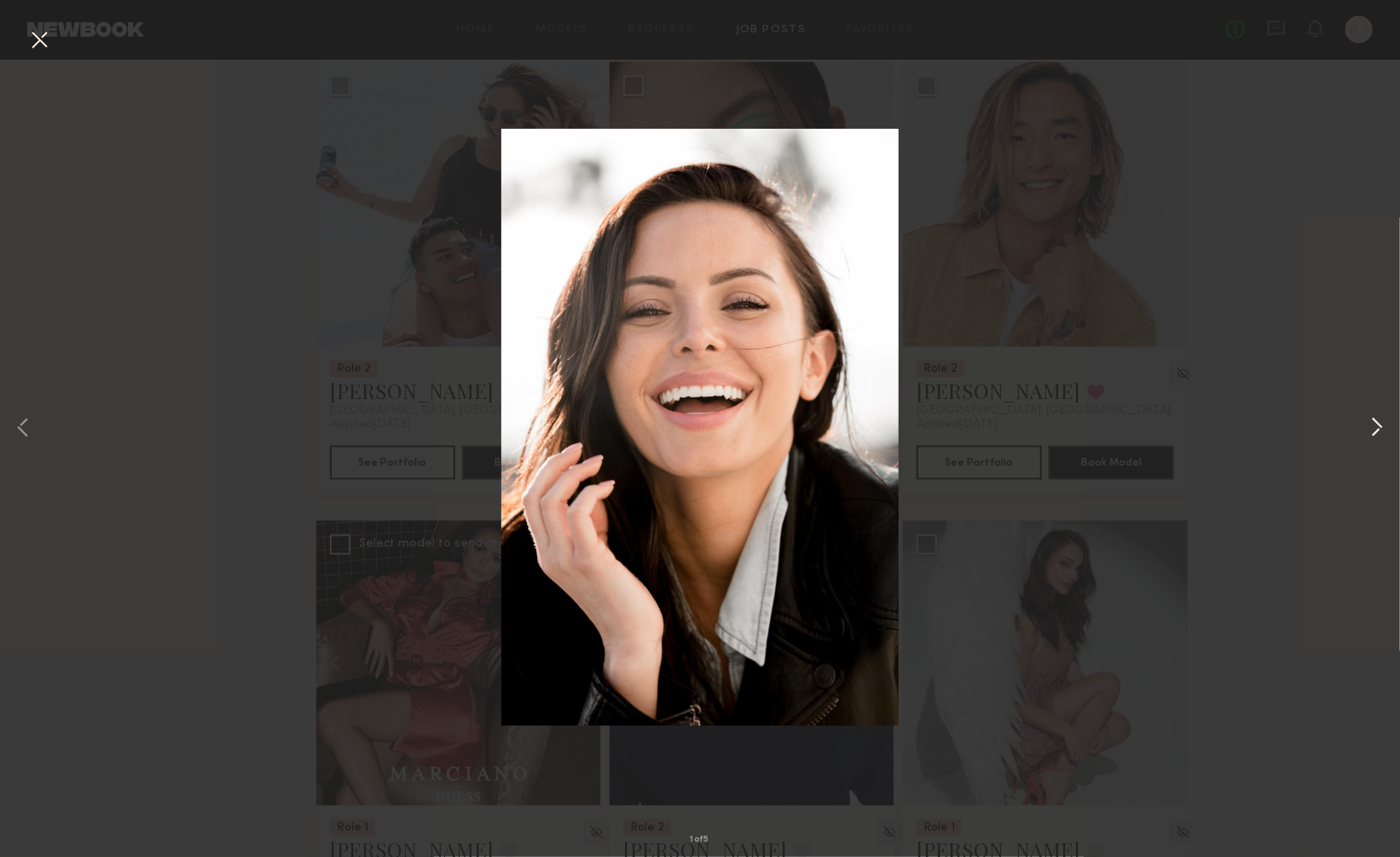
click at [1371, 422] on button at bounding box center [1377, 429] width 21 height 686
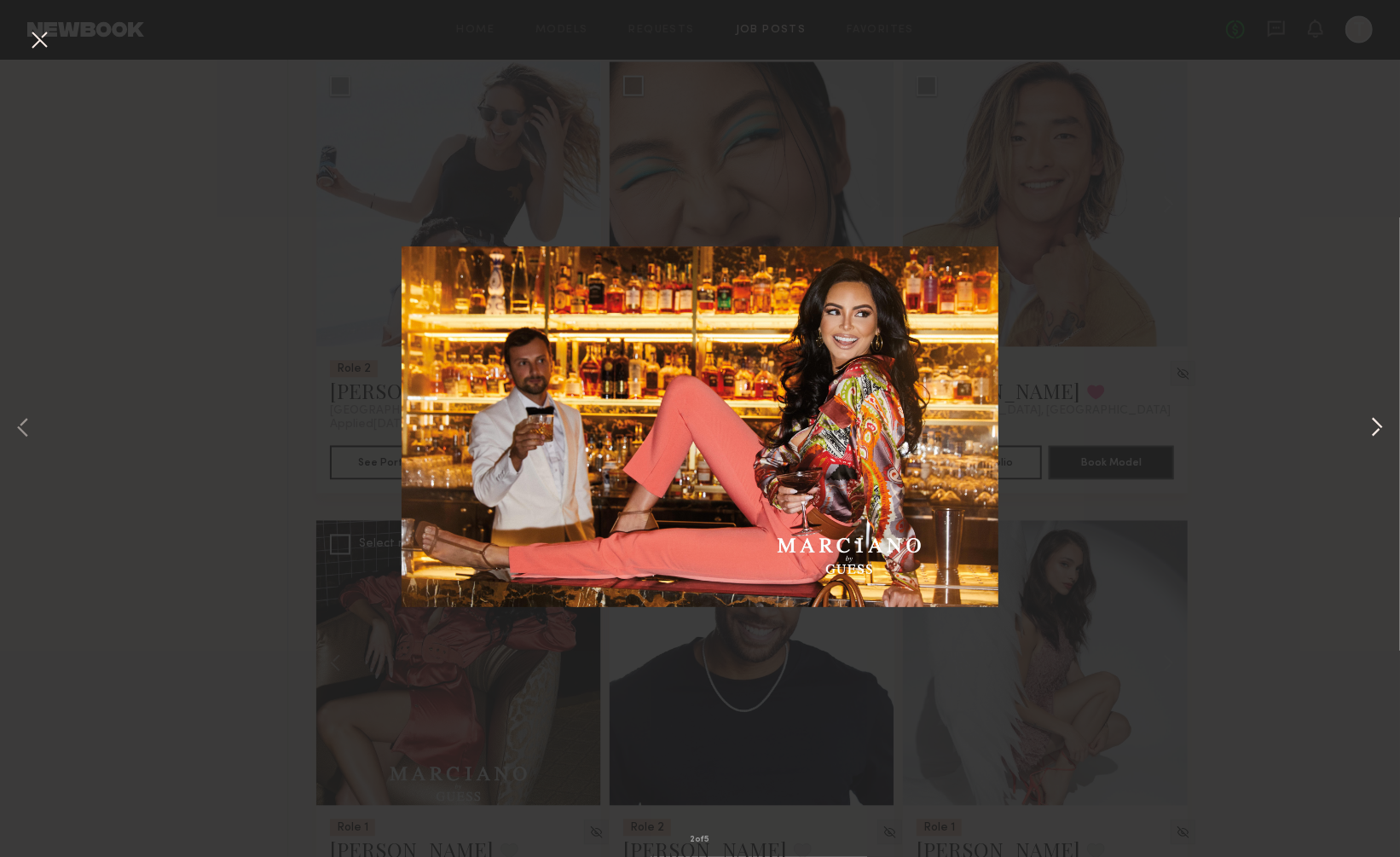
click at [1373, 423] on button at bounding box center [1377, 429] width 21 height 686
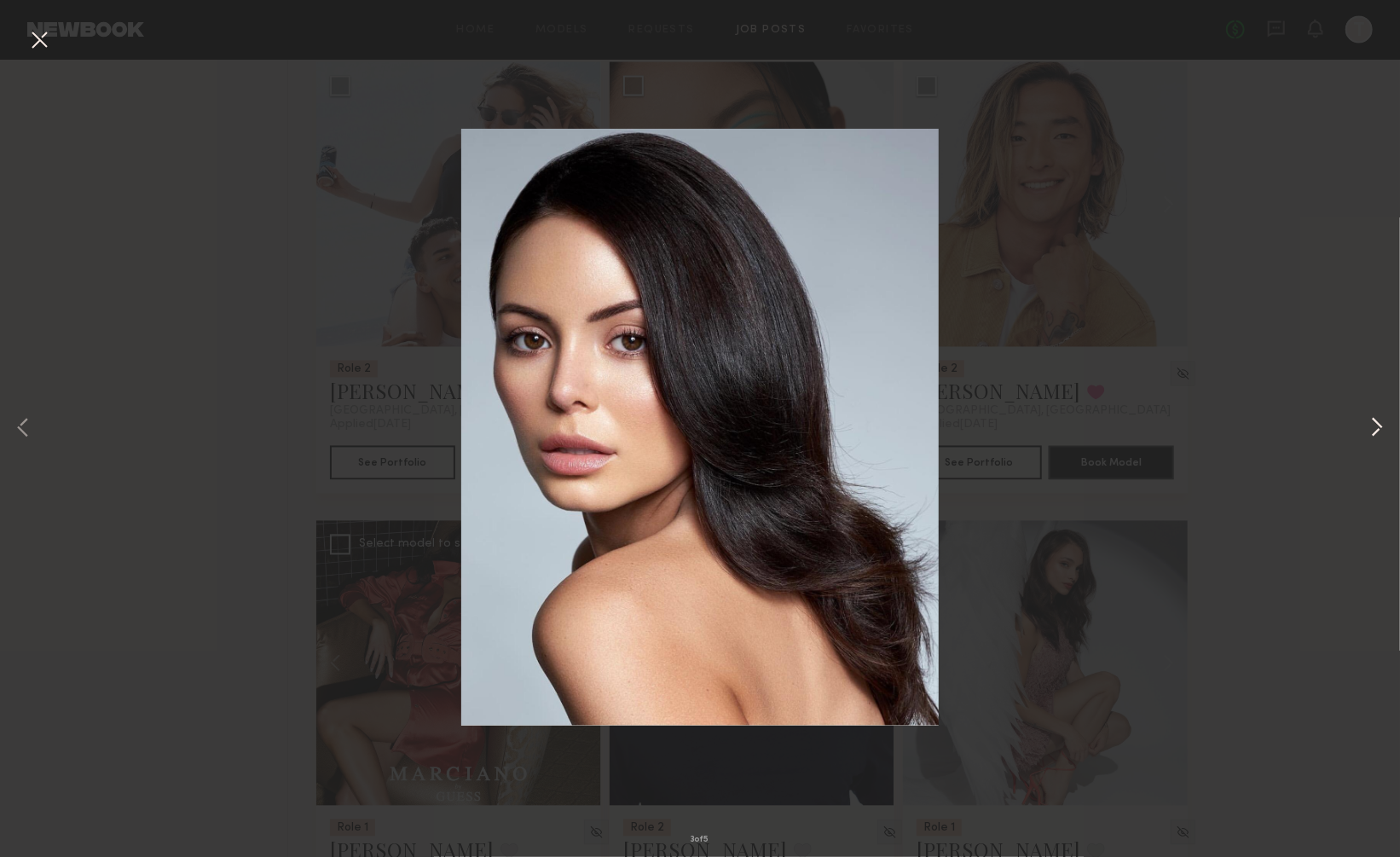
click at [1373, 423] on button at bounding box center [1377, 429] width 21 height 686
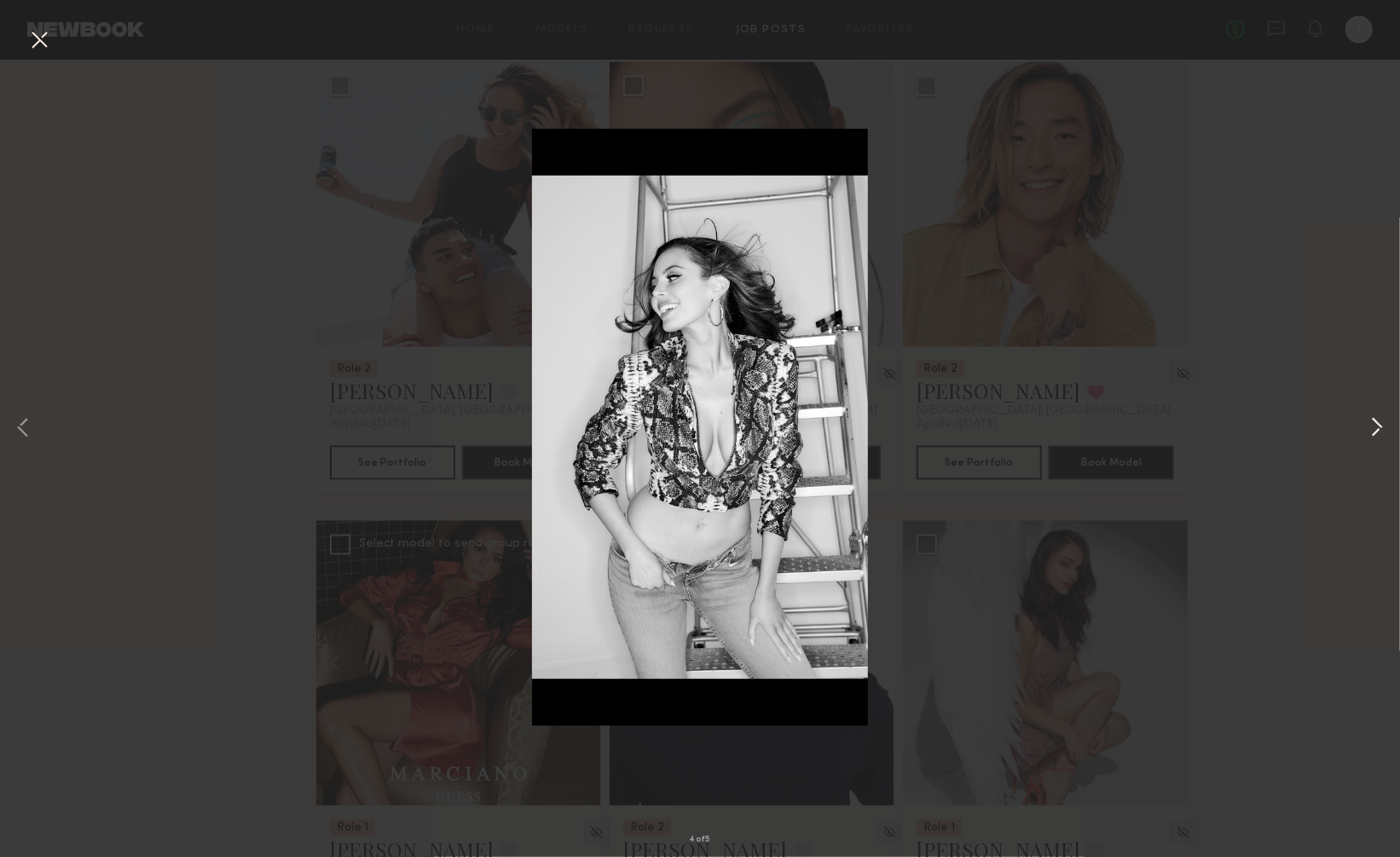
click at [1373, 423] on button at bounding box center [1377, 429] width 21 height 686
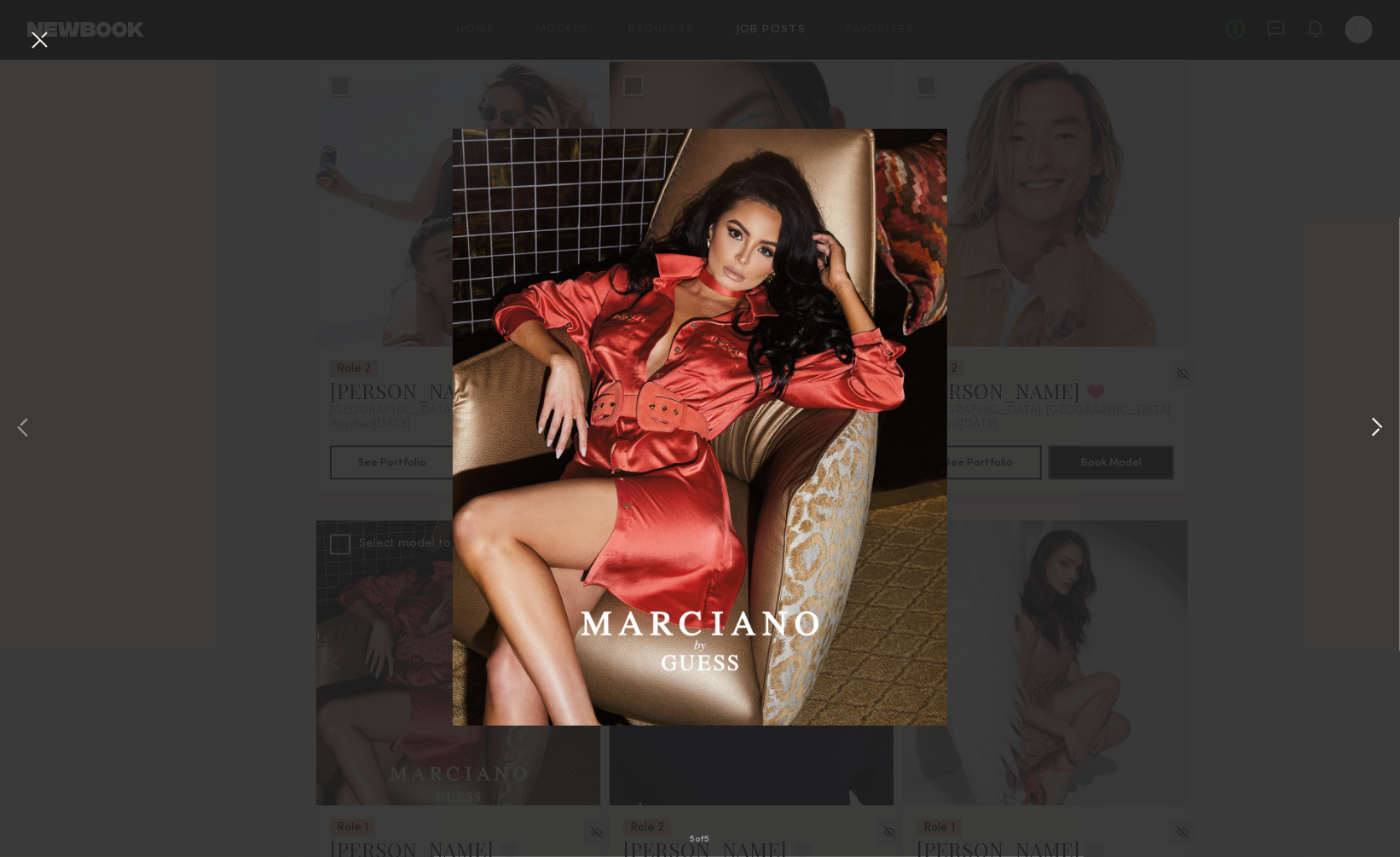
click at [1373, 423] on button at bounding box center [1377, 429] width 21 height 686
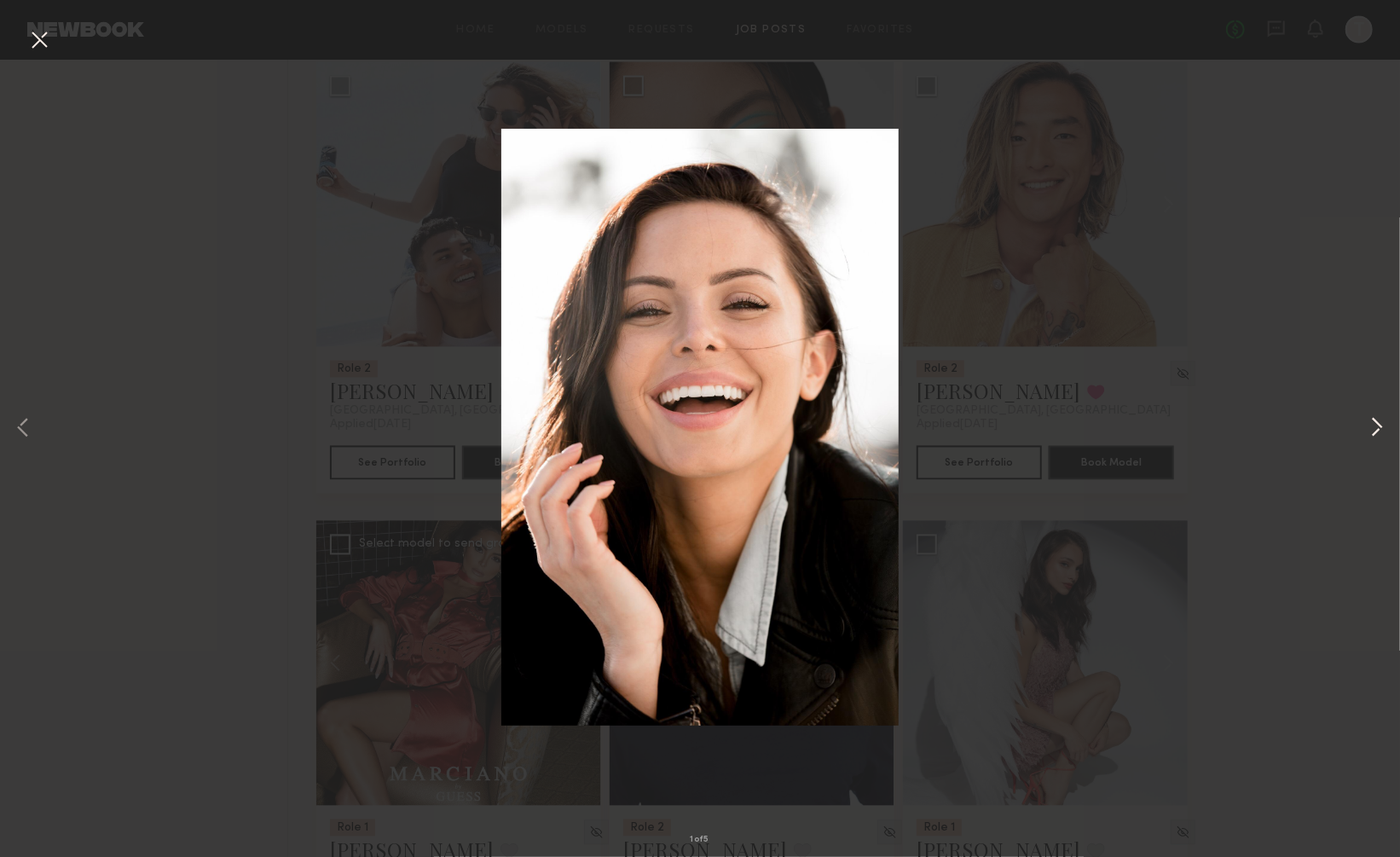
click at [1373, 423] on button at bounding box center [1377, 429] width 21 height 686
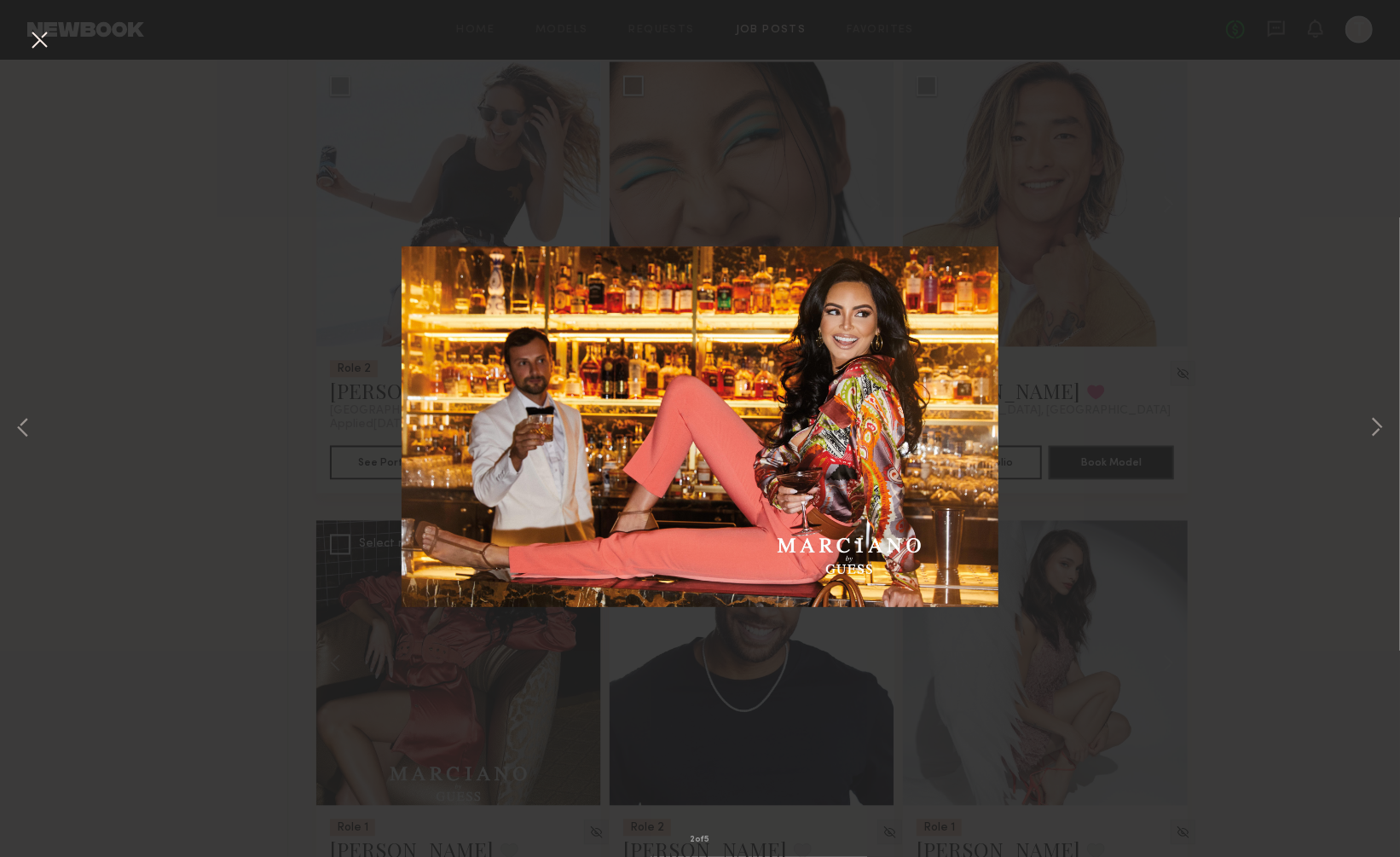
click at [41, 42] on button at bounding box center [39, 41] width 28 height 30
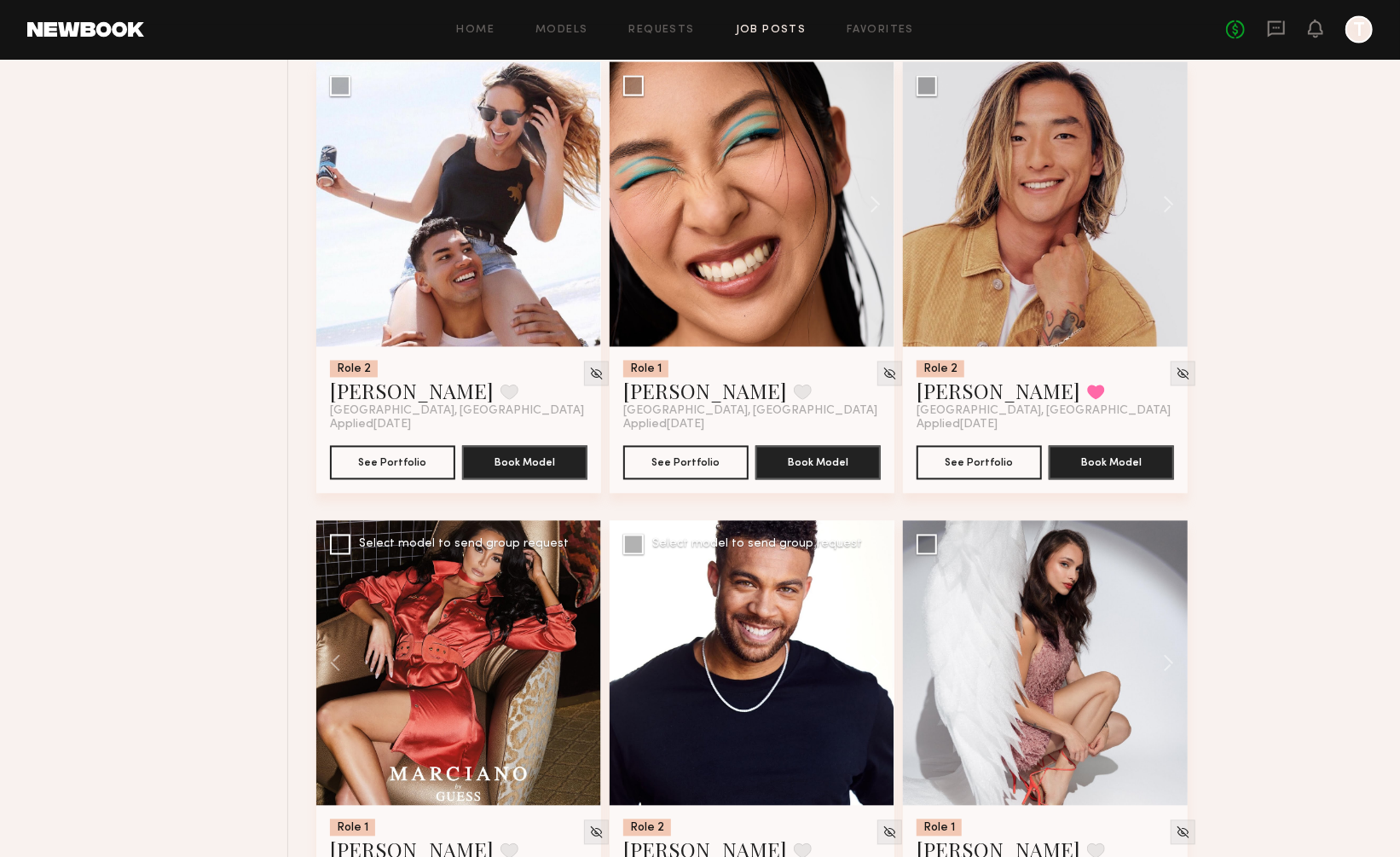
click at [871, 621] on button at bounding box center [866, 663] width 54 height 284
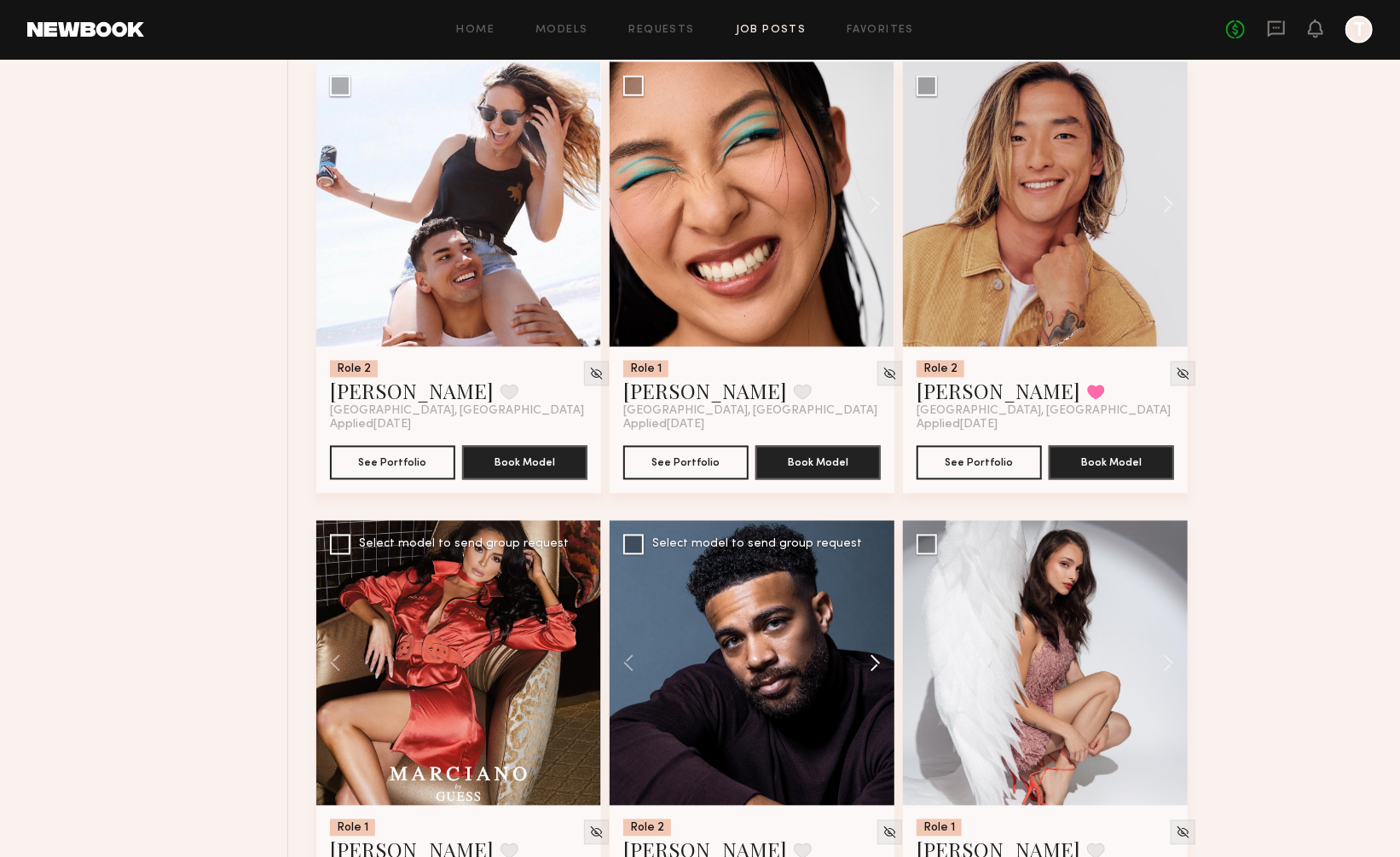
click at [871, 621] on button at bounding box center [866, 663] width 54 height 284
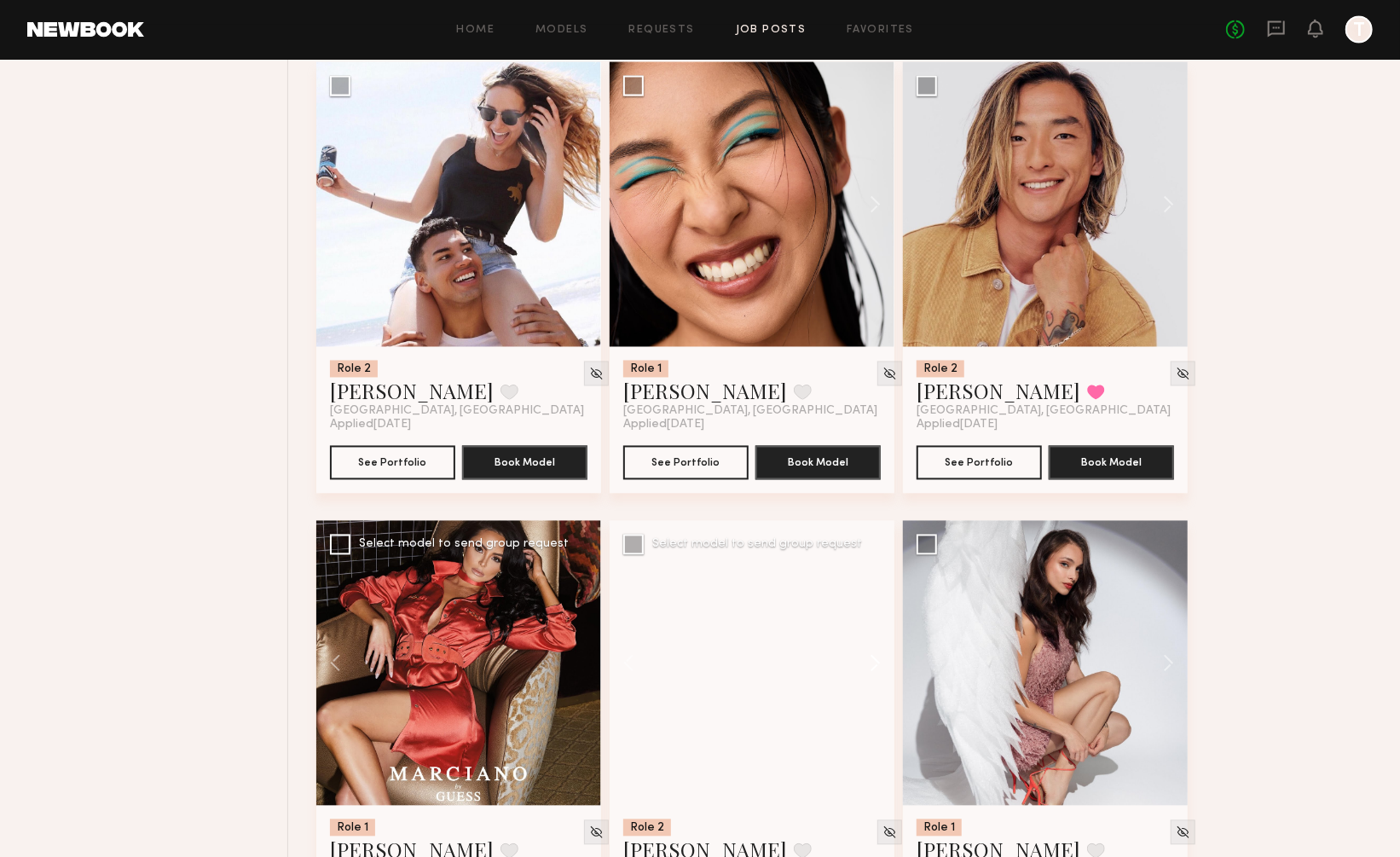
click at [871, 621] on button at bounding box center [866, 663] width 54 height 284
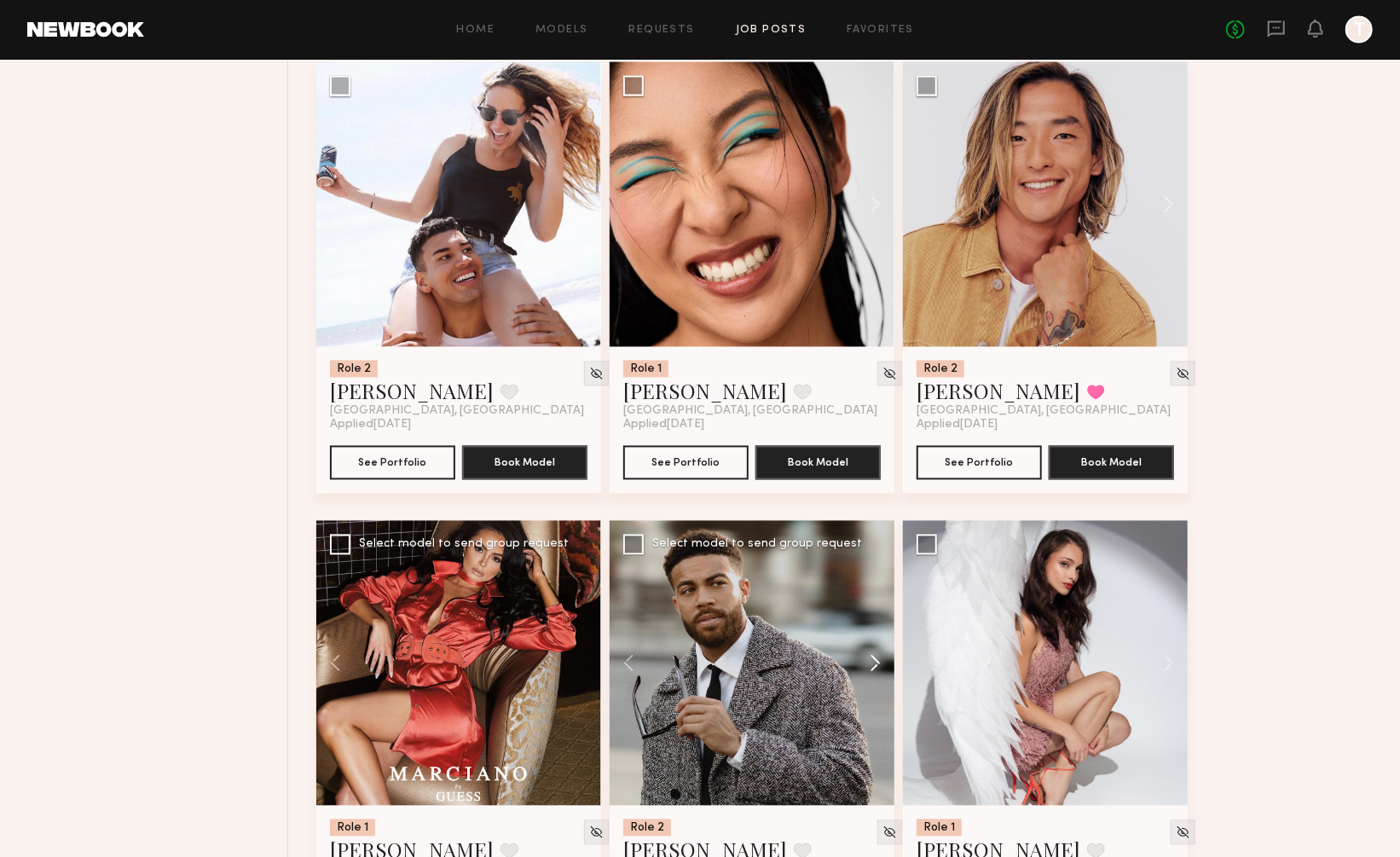
click at [871, 621] on button at bounding box center [866, 663] width 54 height 284
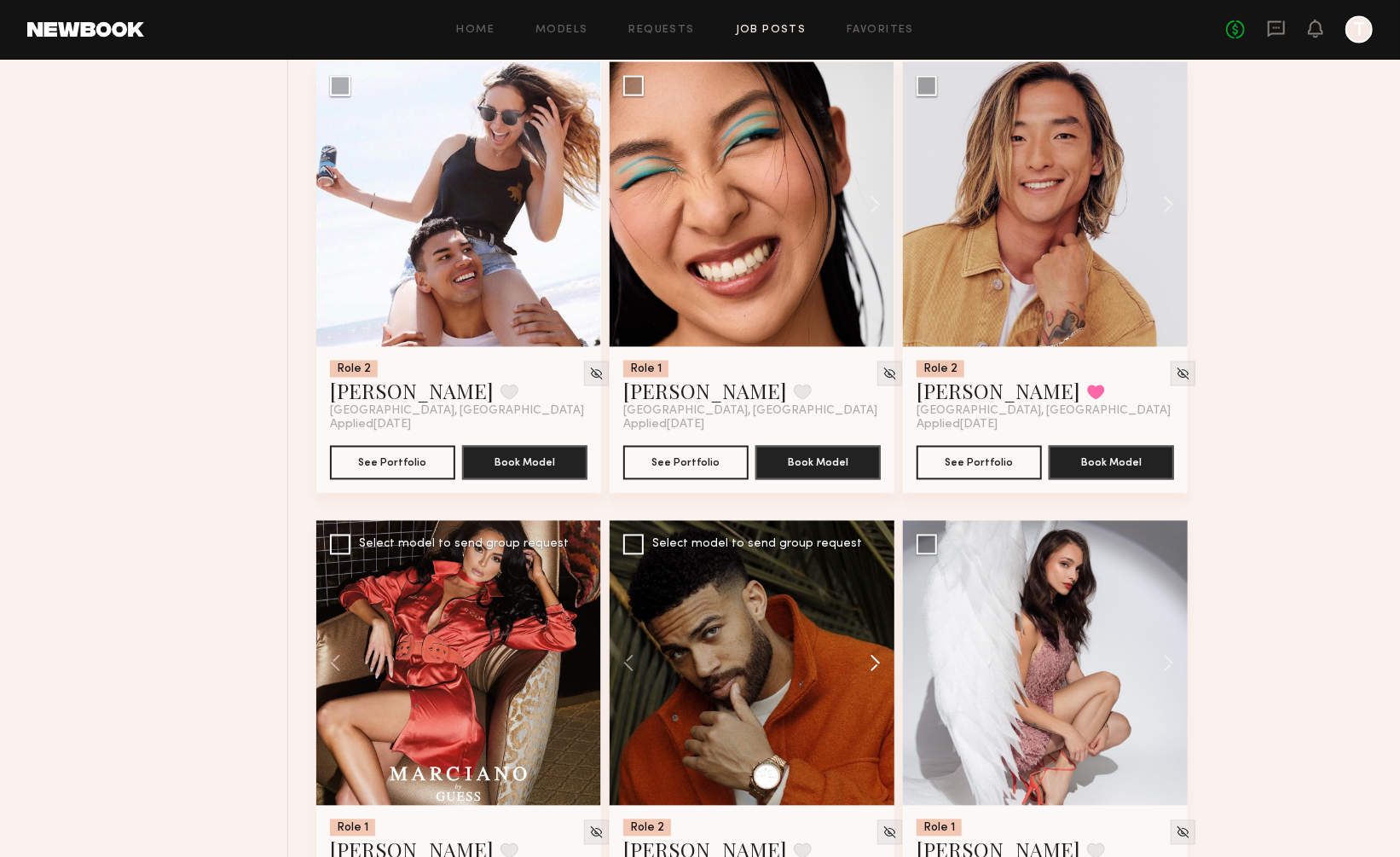
click at [871, 621] on button at bounding box center [866, 663] width 54 height 284
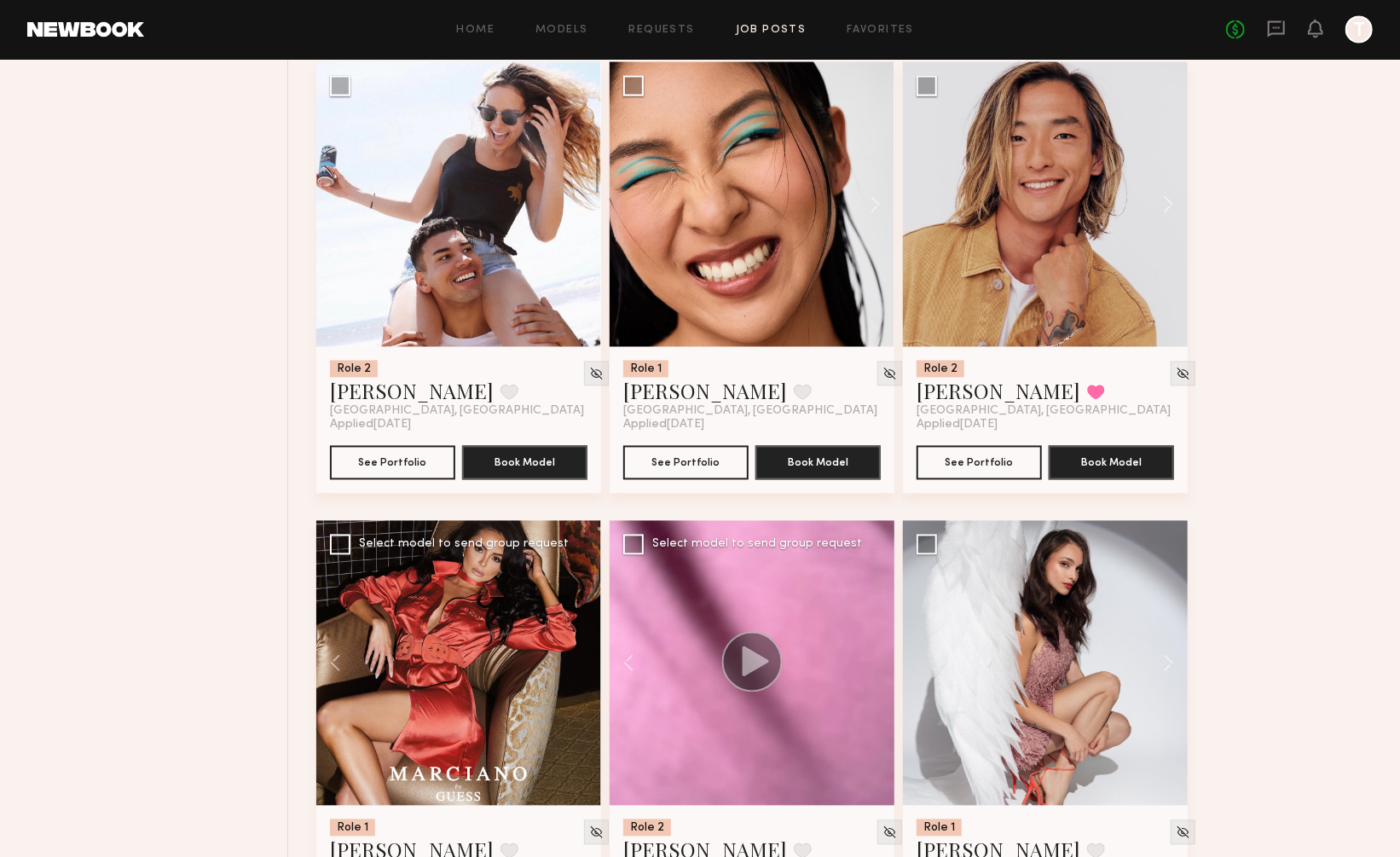
click at [871, 621] on div at bounding box center [751, 663] width 284 height 284
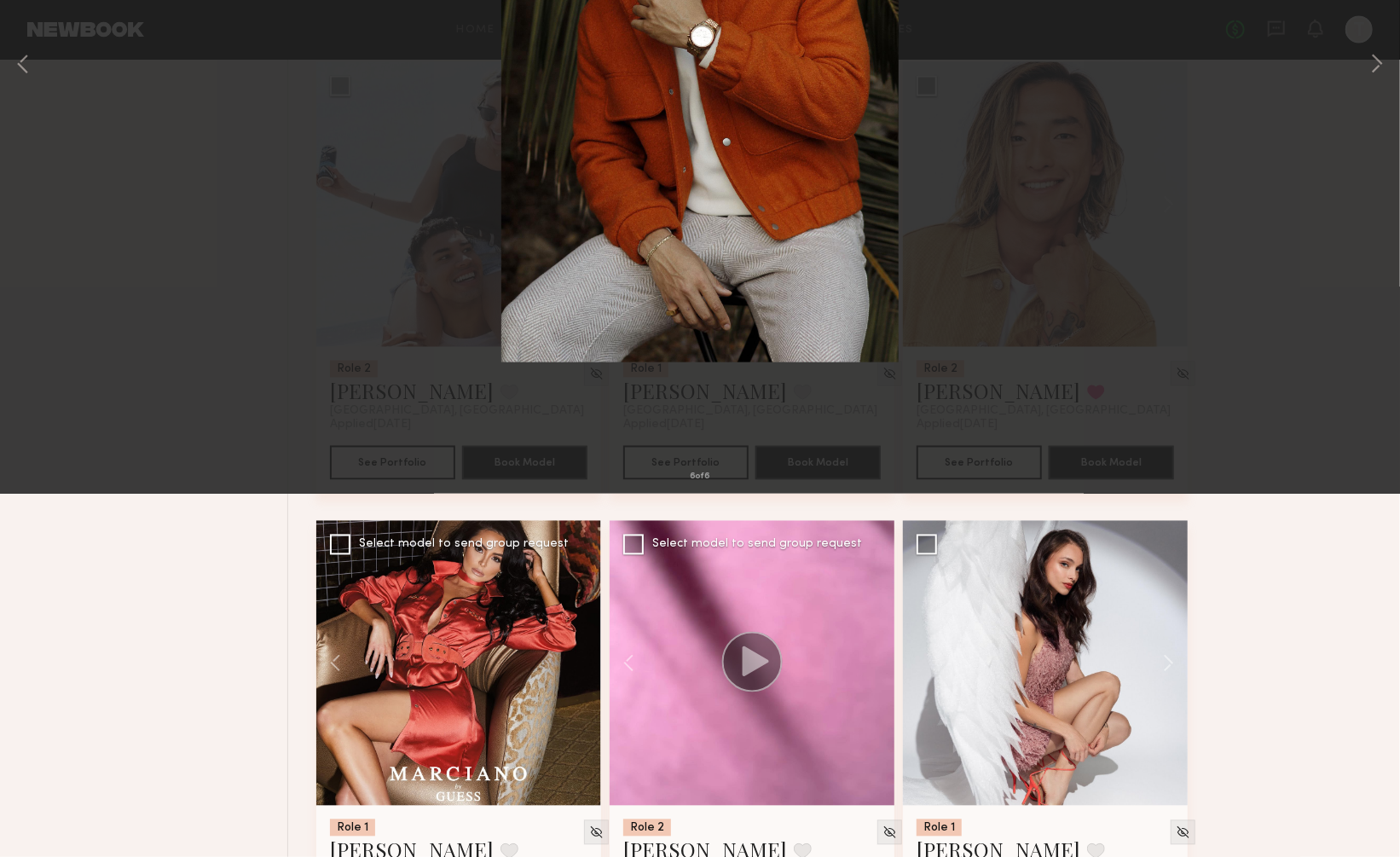
click at [36, 41] on button at bounding box center [39, 41] width 28 height 30
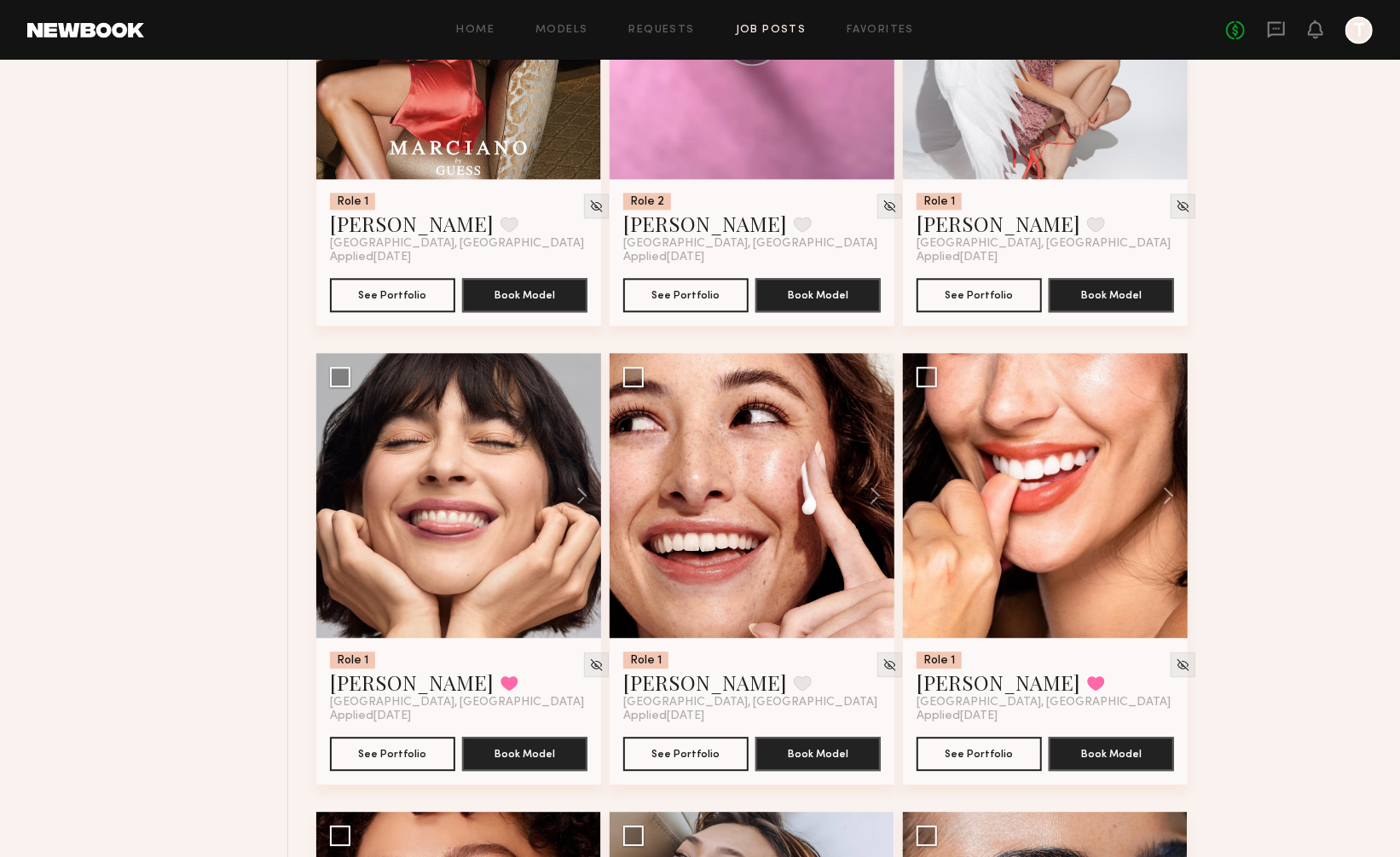
scroll to position [6368, 0]
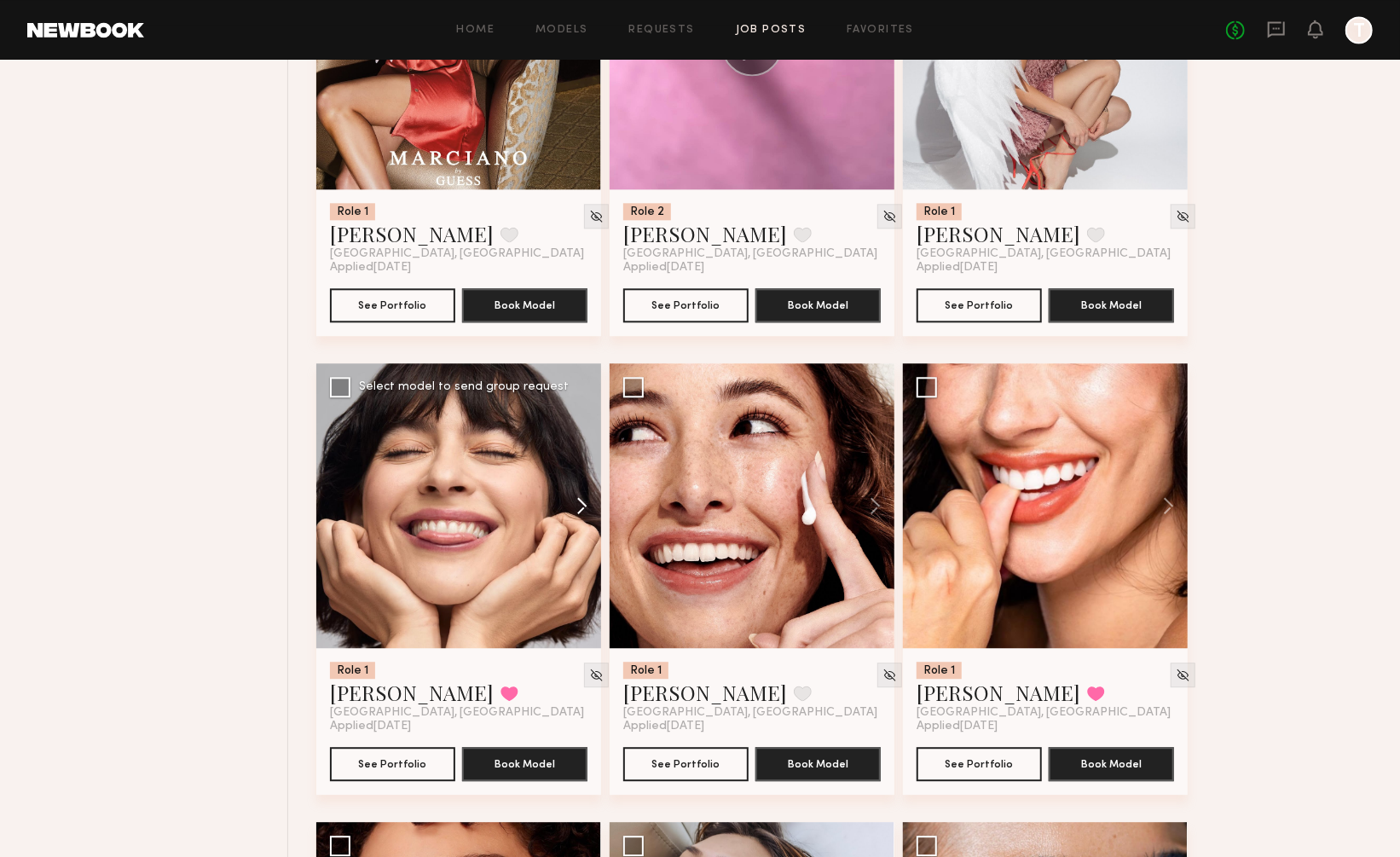
click at [577, 454] on button at bounding box center [574, 505] width 54 height 284
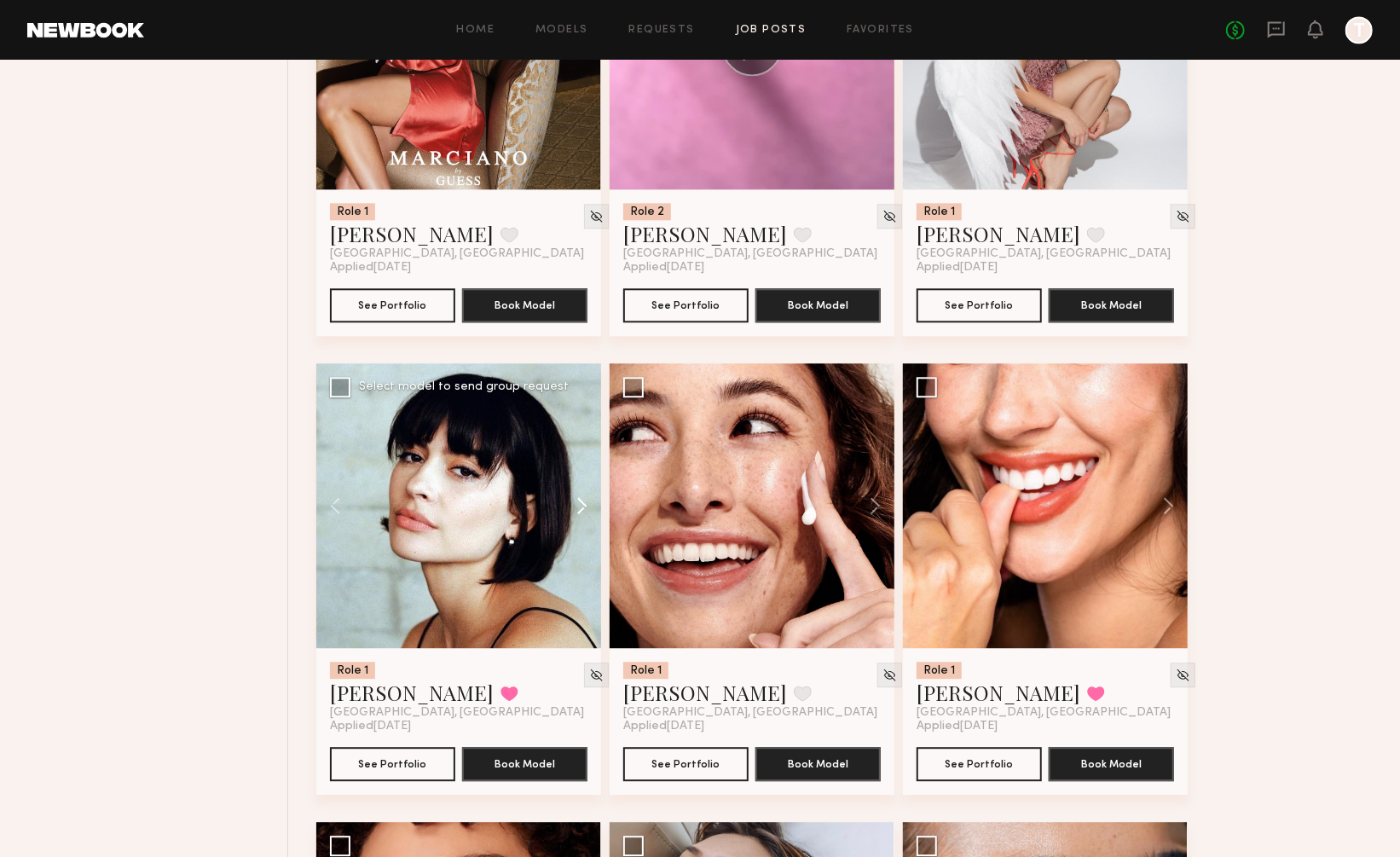
click at [577, 454] on button at bounding box center [574, 505] width 54 height 284
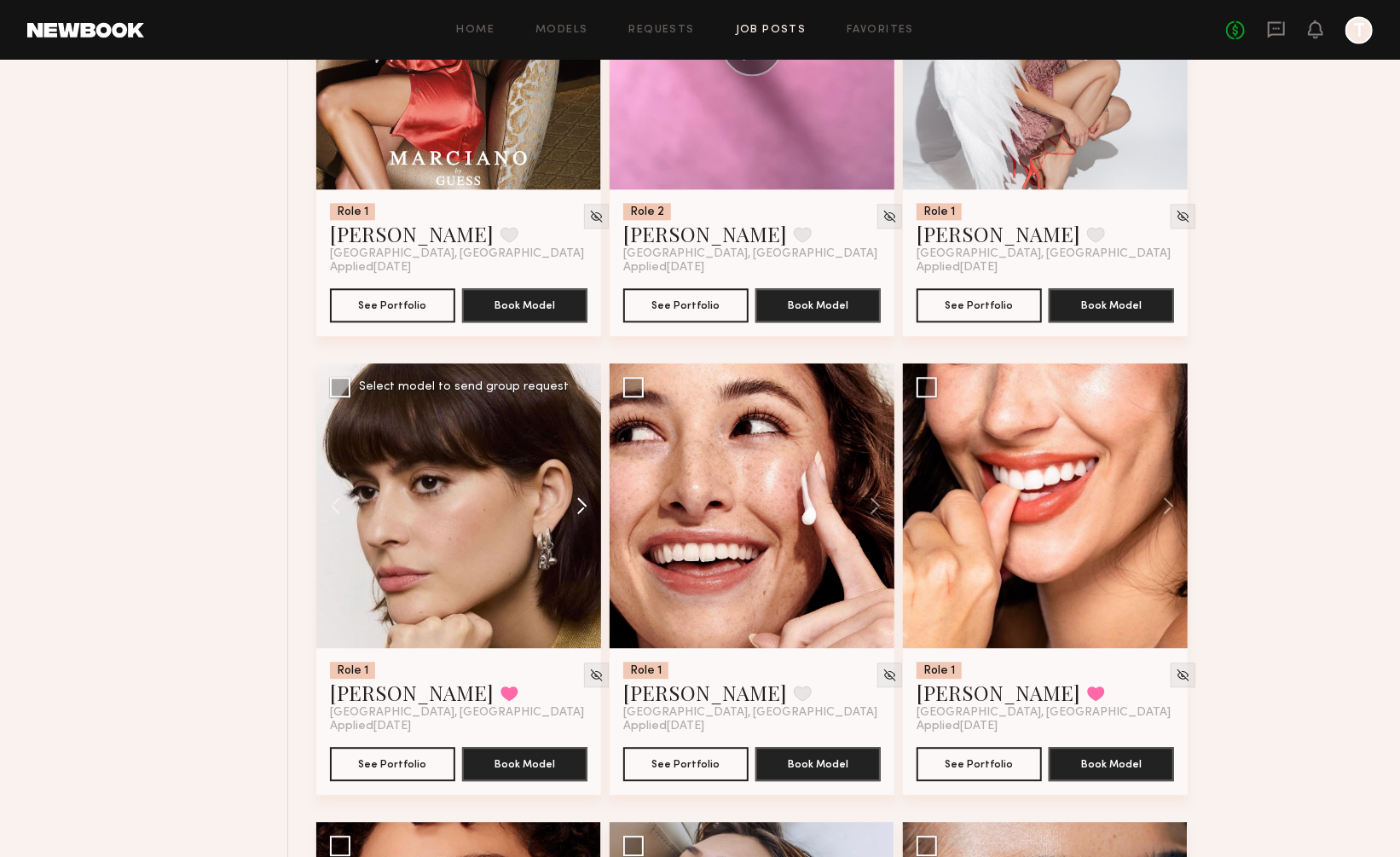
click at [577, 454] on button at bounding box center [574, 505] width 54 height 284
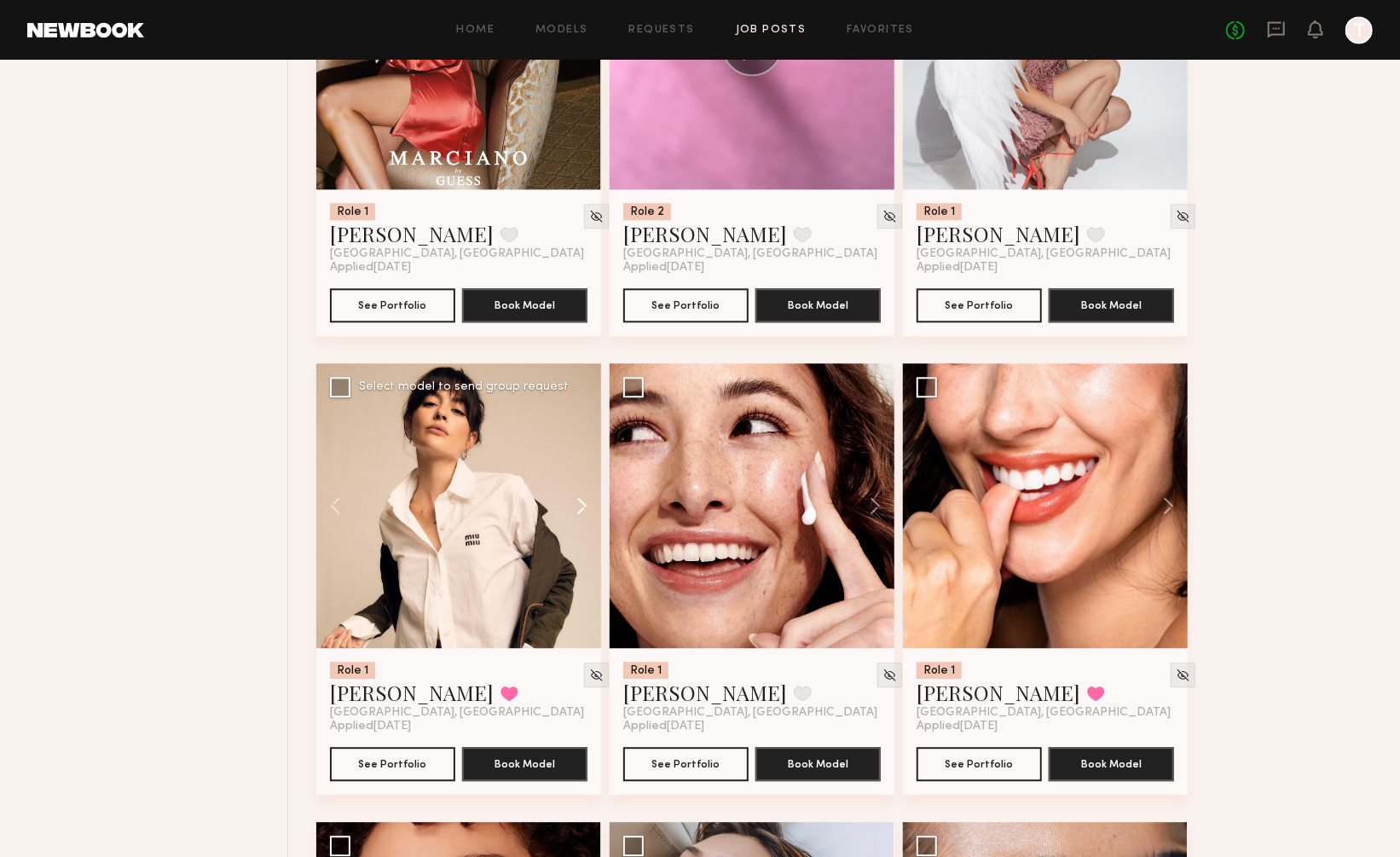
click at [577, 454] on button at bounding box center [574, 505] width 54 height 284
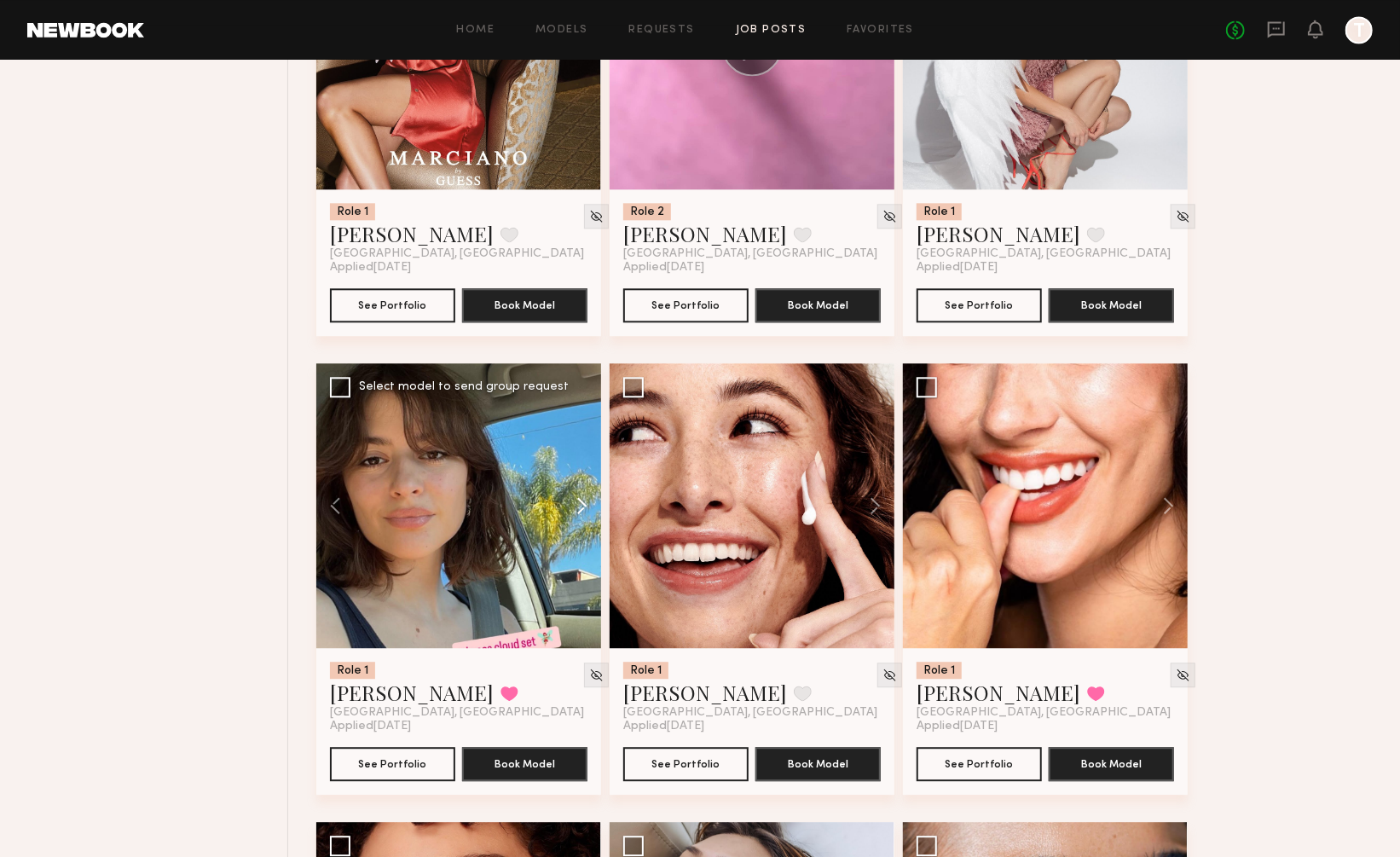
click at [577, 454] on button at bounding box center [574, 505] width 54 height 284
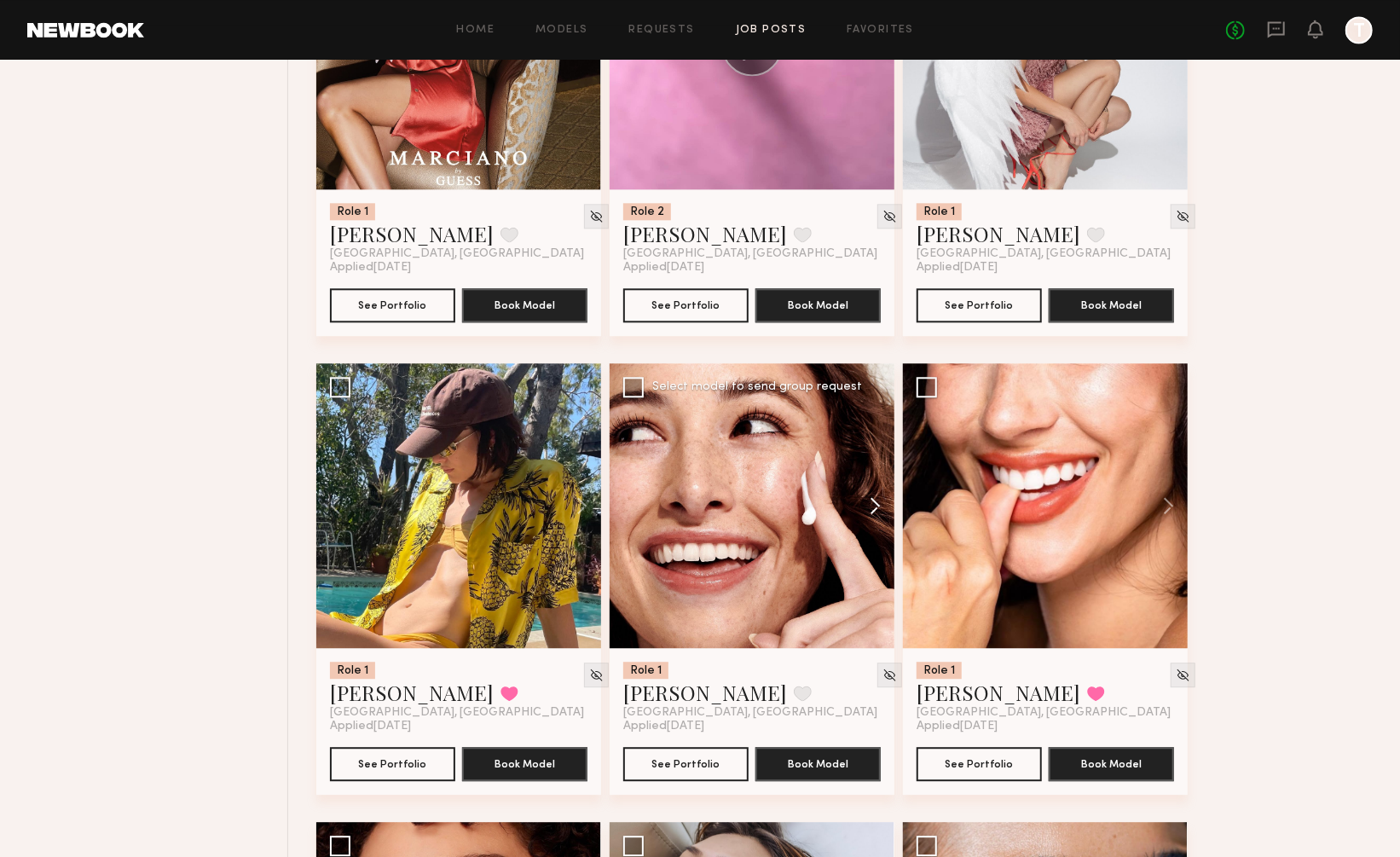
click at [873, 453] on button at bounding box center [866, 505] width 54 height 284
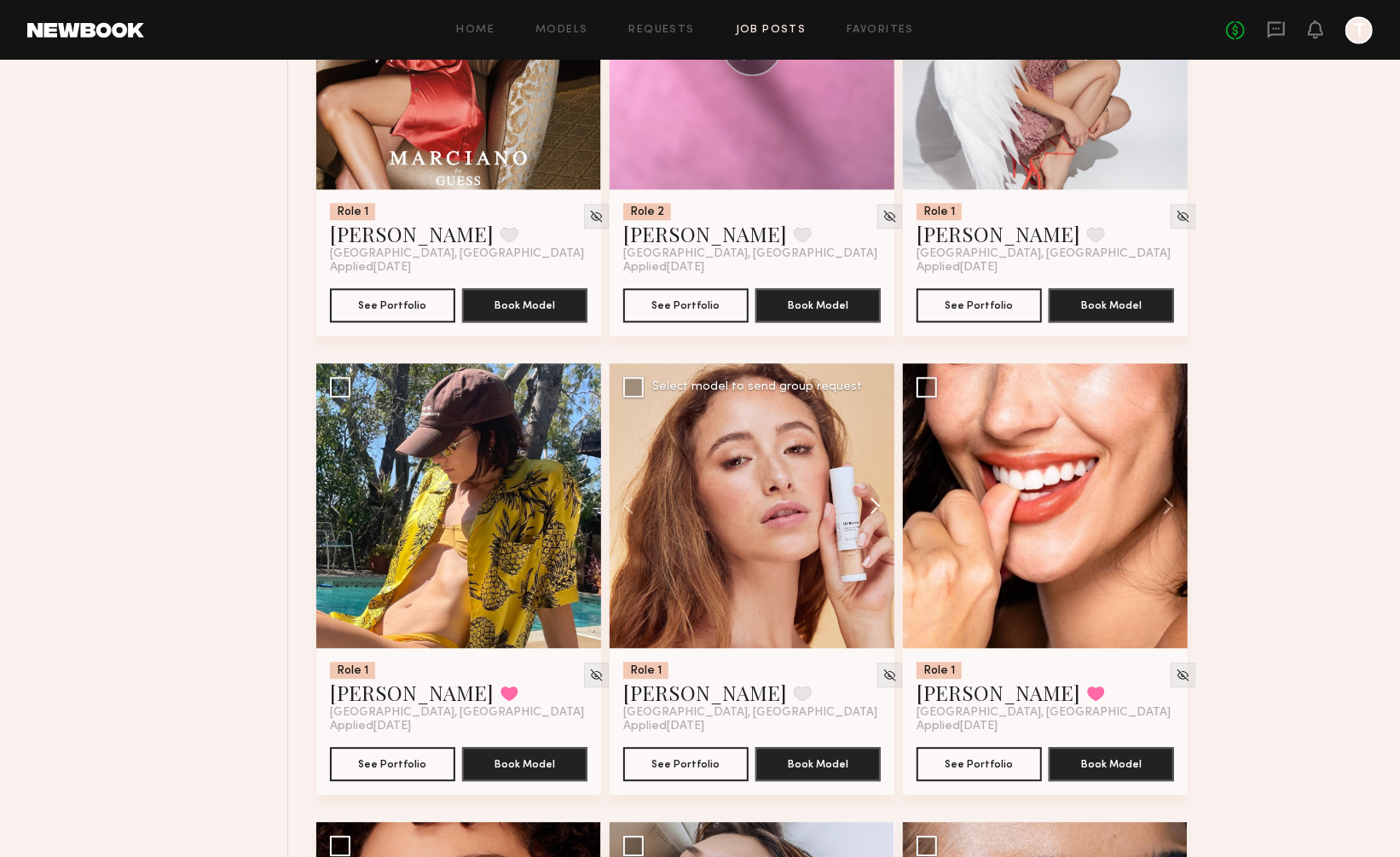
click at [873, 453] on button at bounding box center [866, 505] width 54 height 284
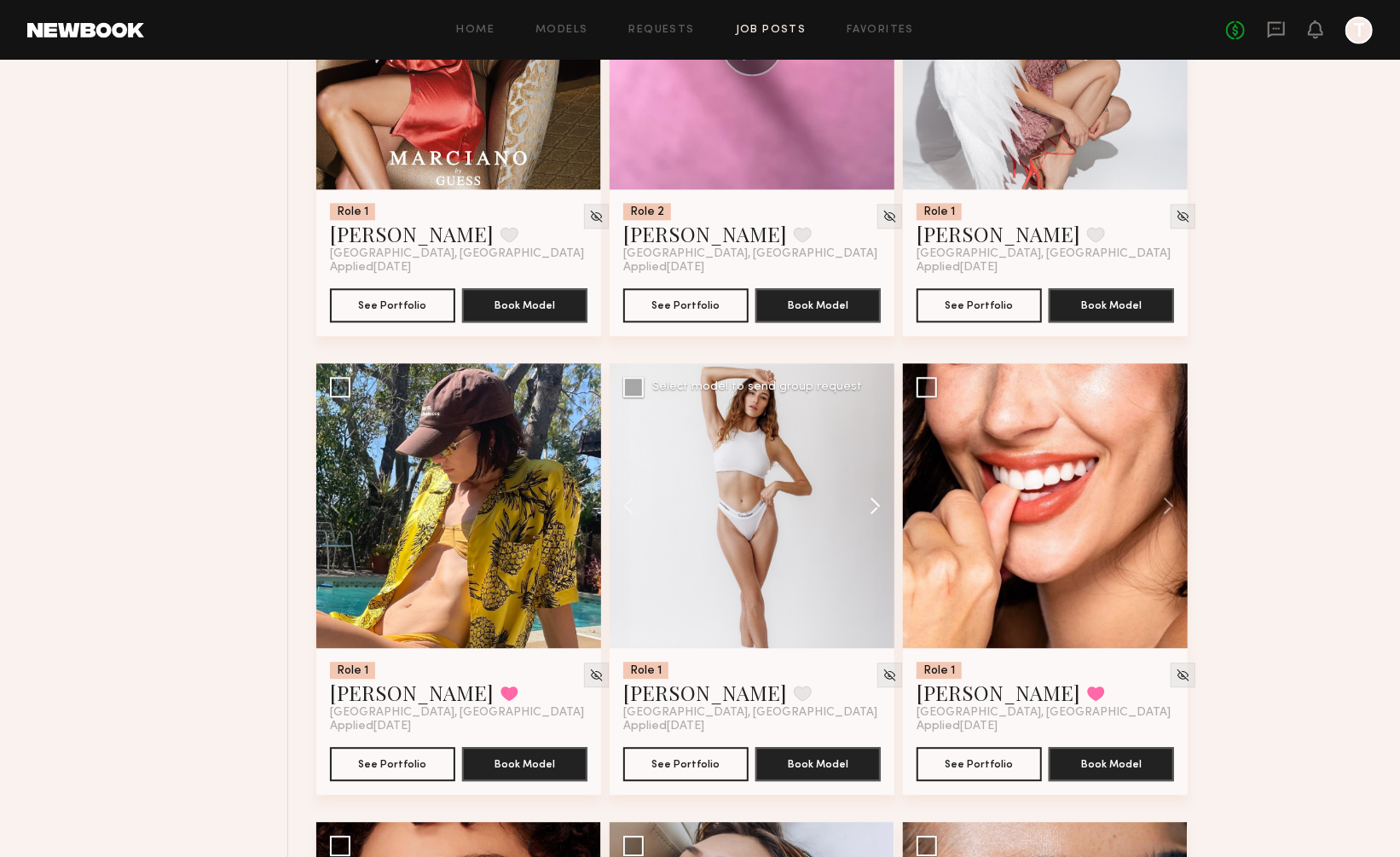
click at [873, 453] on button at bounding box center [866, 505] width 54 height 284
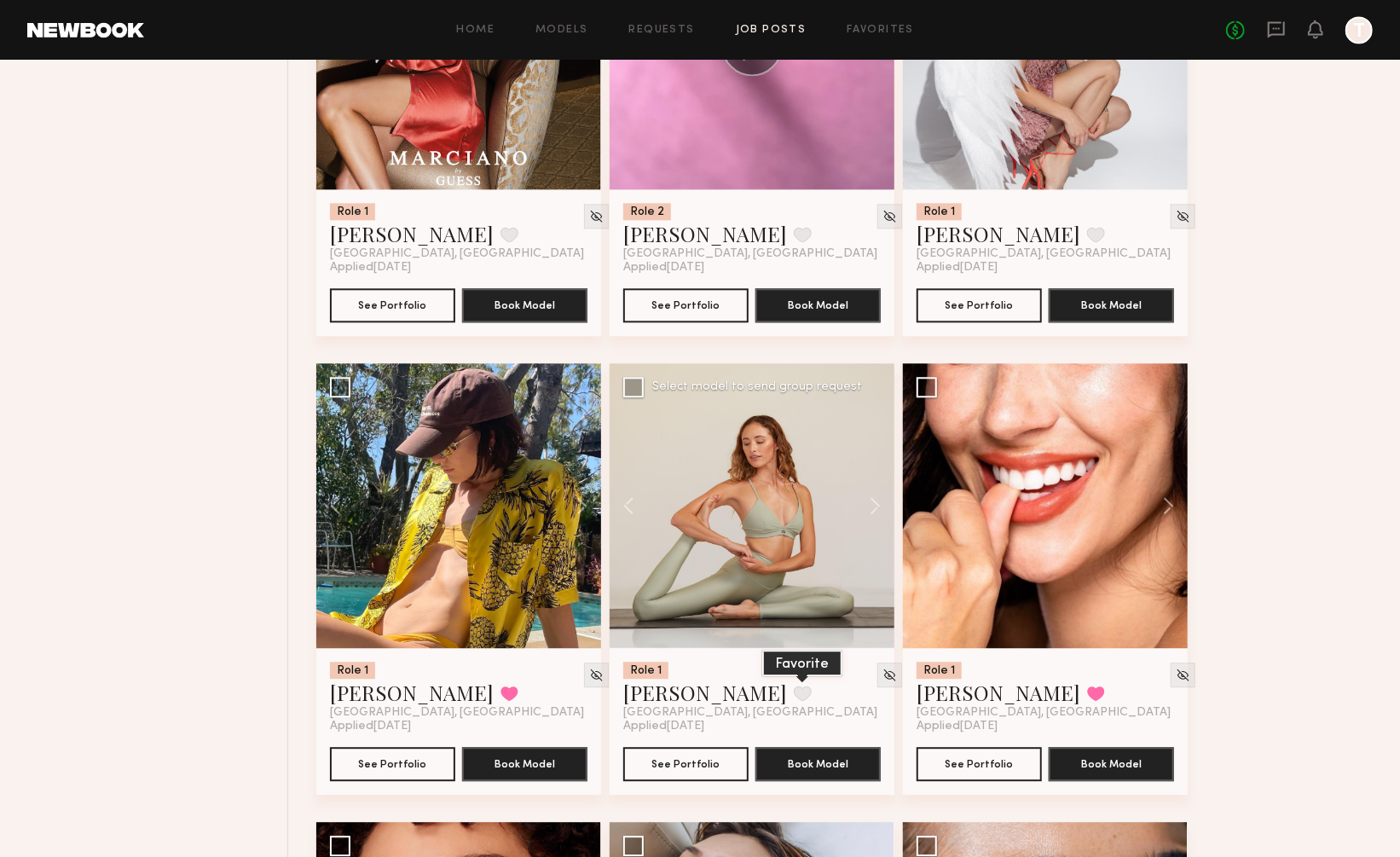
click at [794, 686] on button at bounding box center [803, 693] width 18 height 15
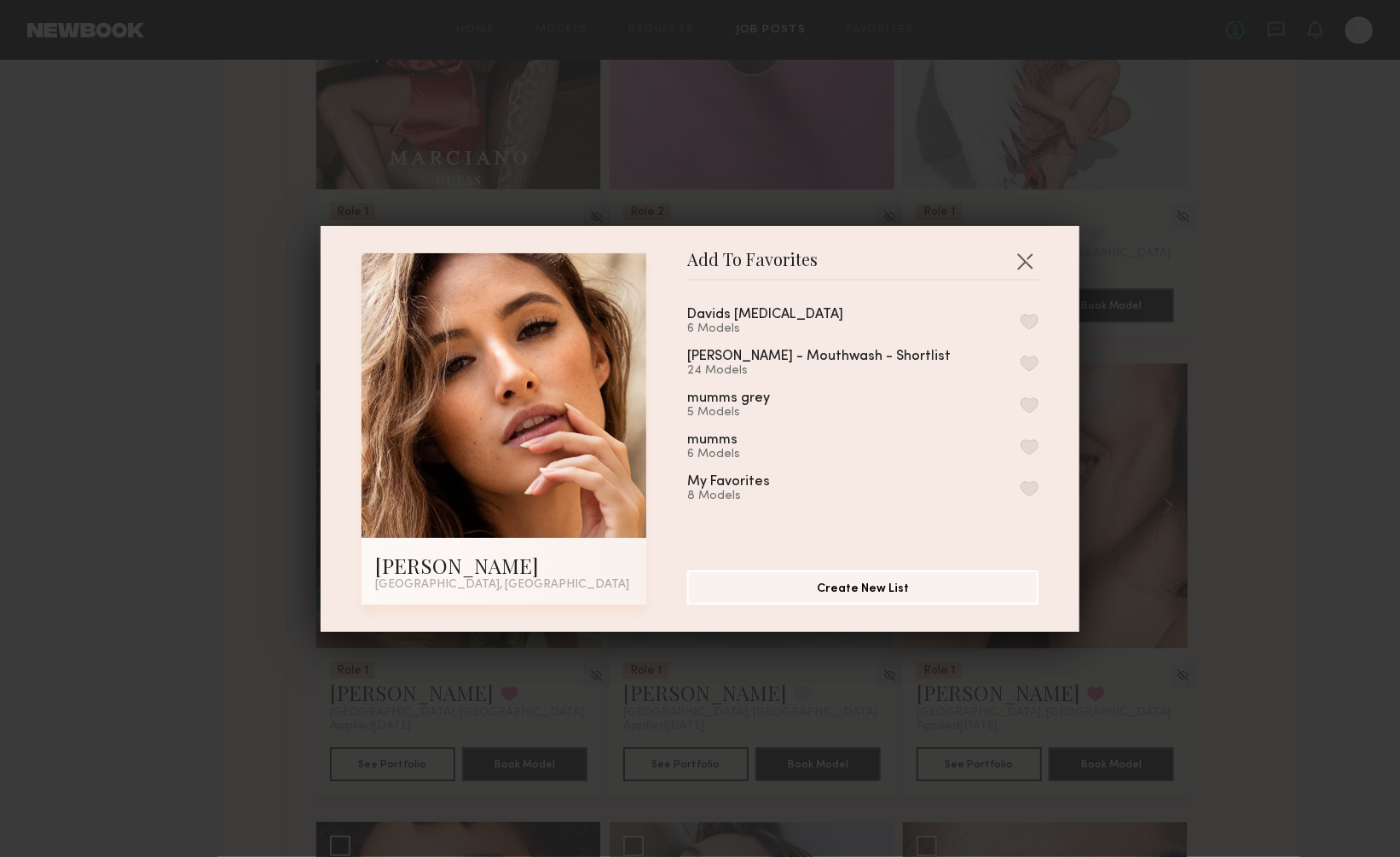
click at [1029, 321] on button "button" at bounding box center [1029, 321] width 18 height 15
click at [1022, 257] on button "button" at bounding box center [1024, 261] width 28 height 28
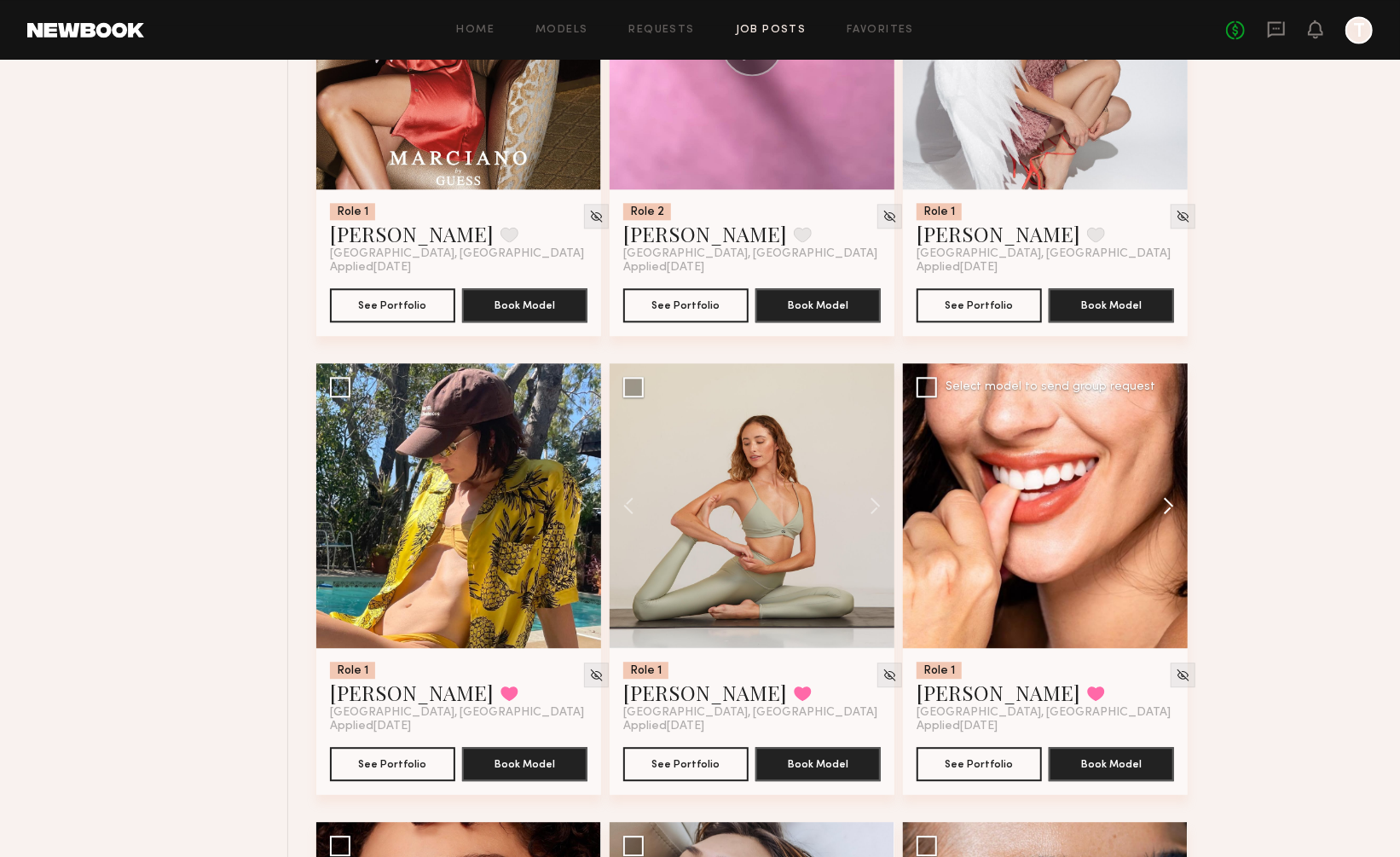
click at [1172, 458] on button at bounding box center [1159, 505] width 54 height 284
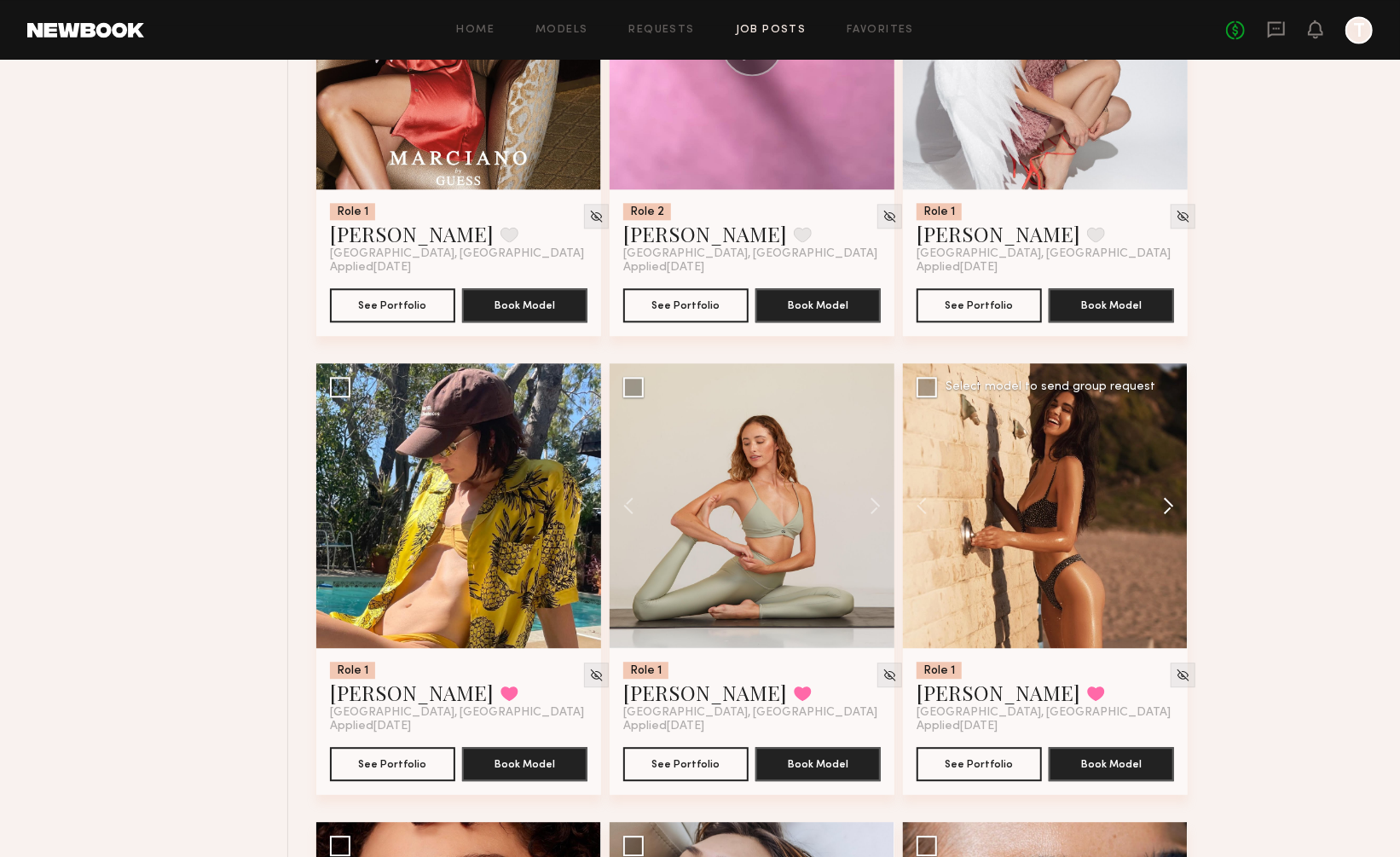
click at [1172, 458] on button at bounding box center [1159, 505] width 54 height 284
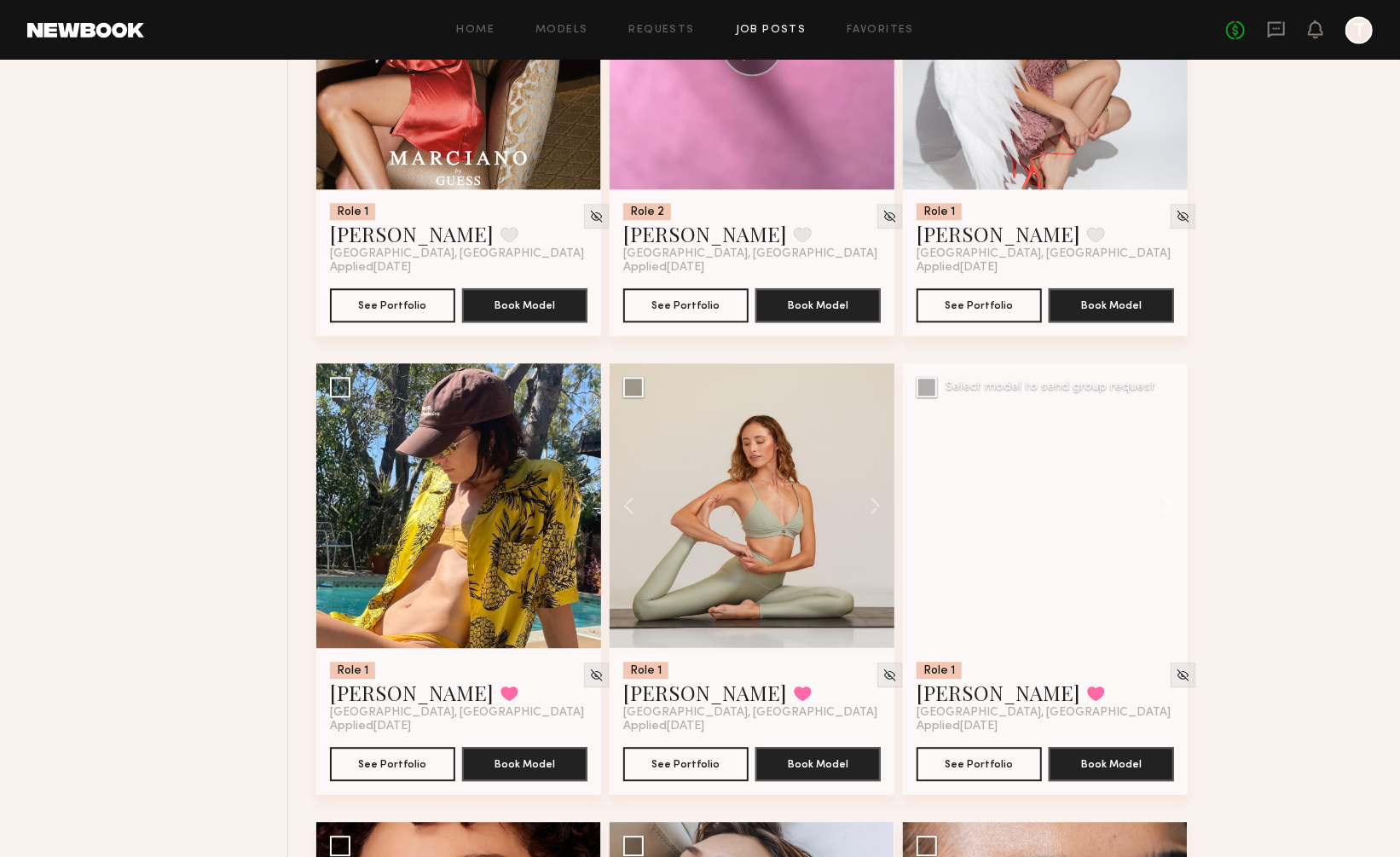
click at [1172, 458] on button at bounding box center [1159, 505] width 54 height 284
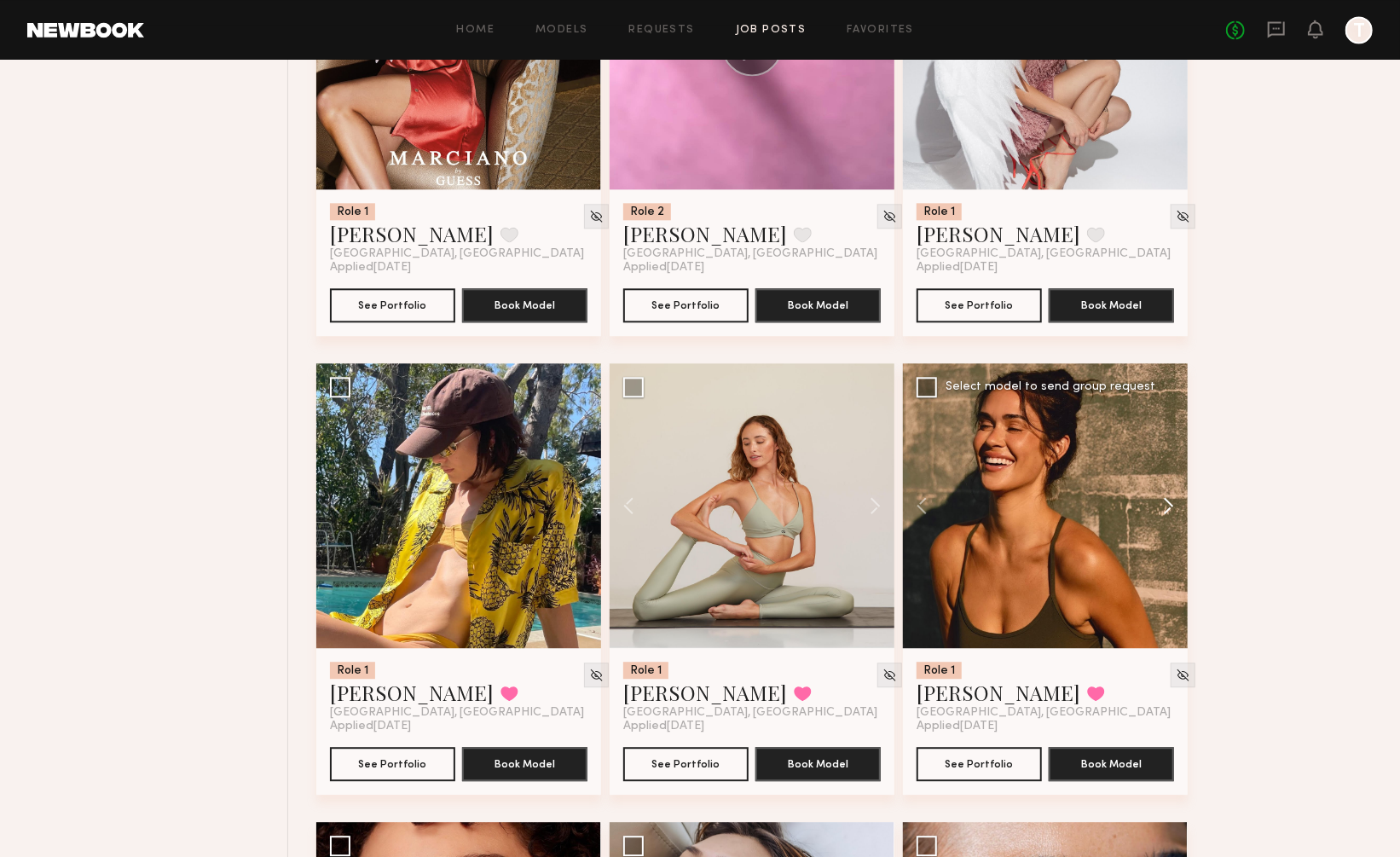
click at [1172, 458] on button at bounding box center [1159, 505] width 54 height 284
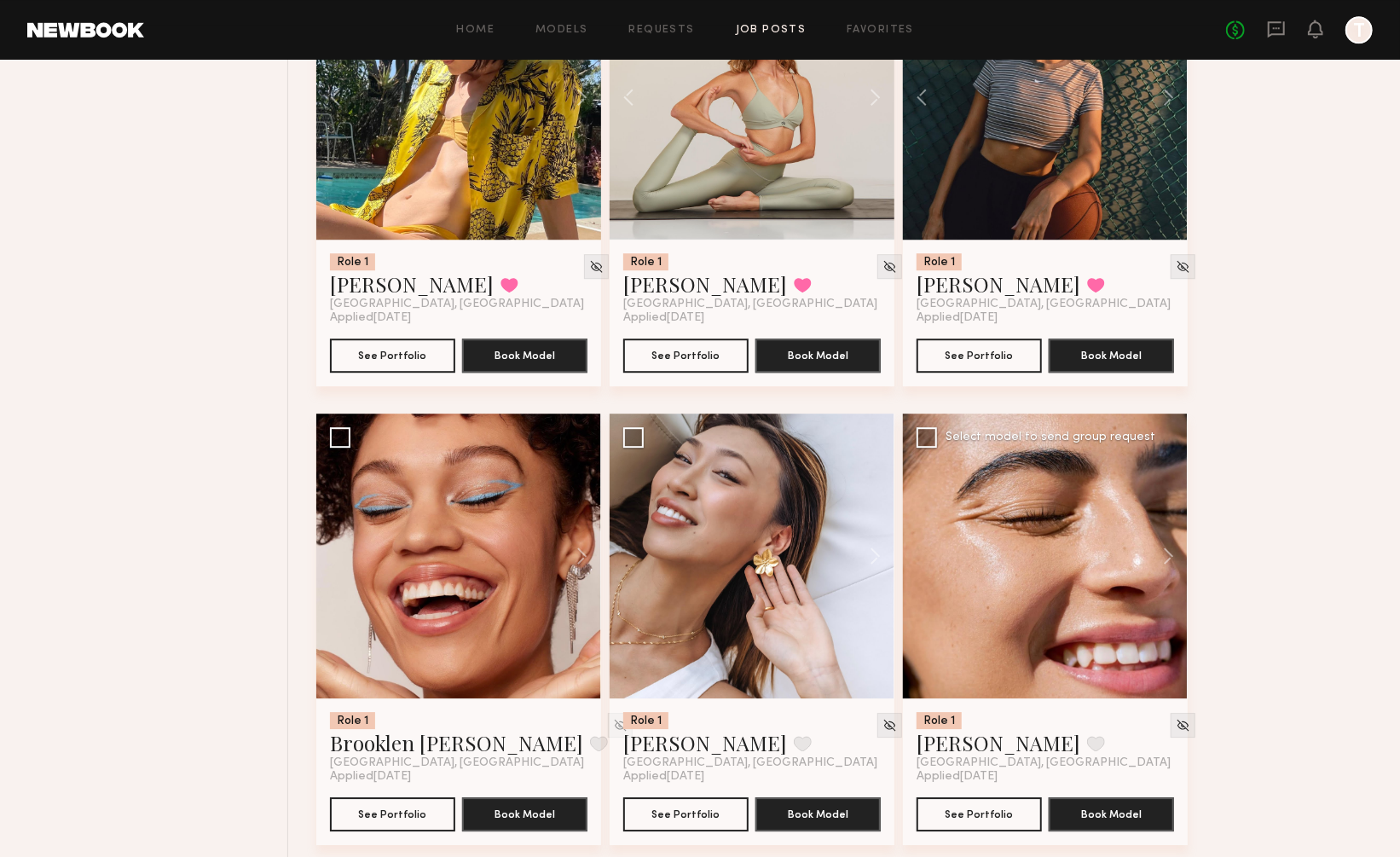
scroll to position [6797, 0]
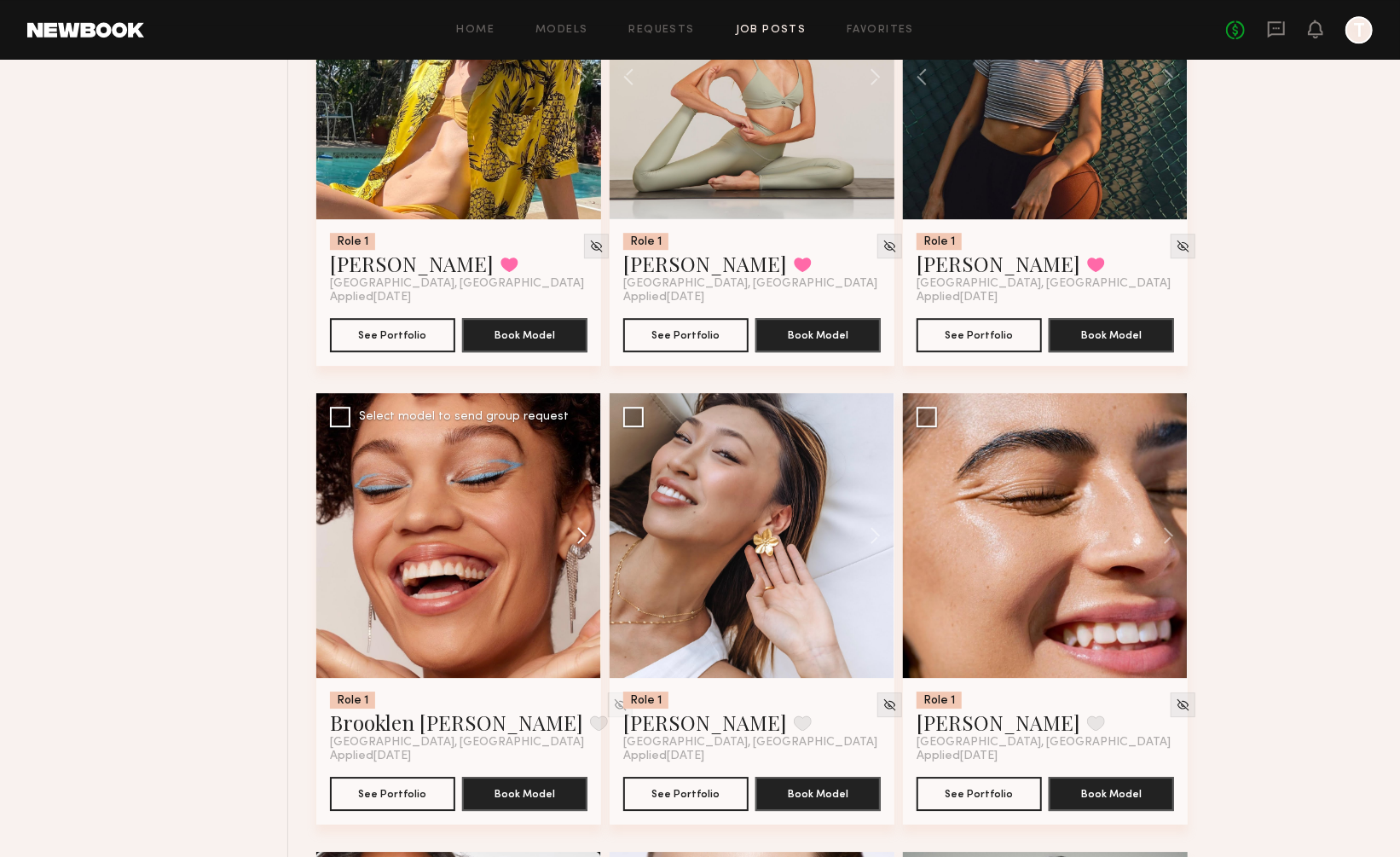
click at [581, 481] on button at bounding box center [574, 535] width 54 height 284
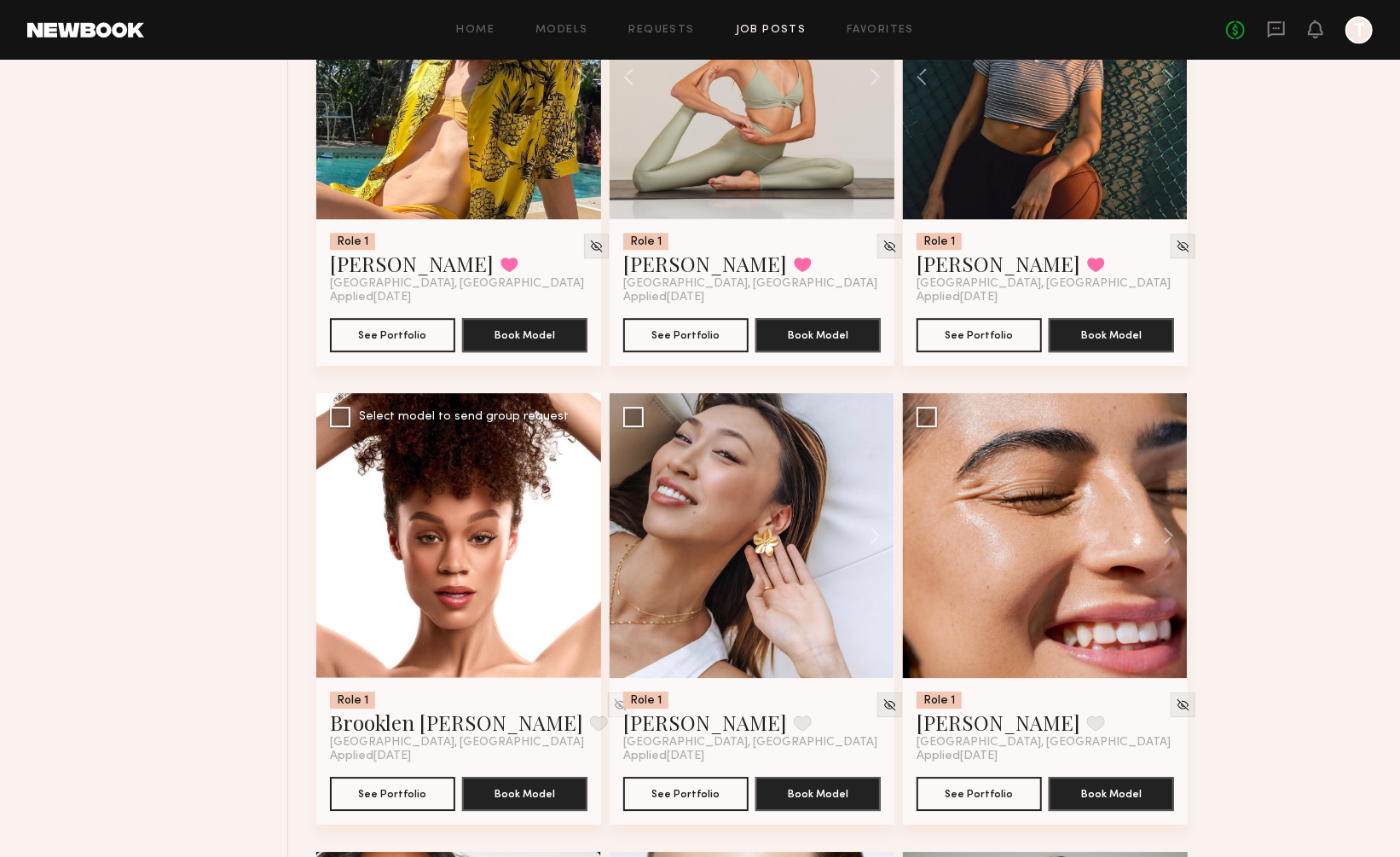
click at [581, 481] on button at bounding box center [574, 535] width 54 height 284
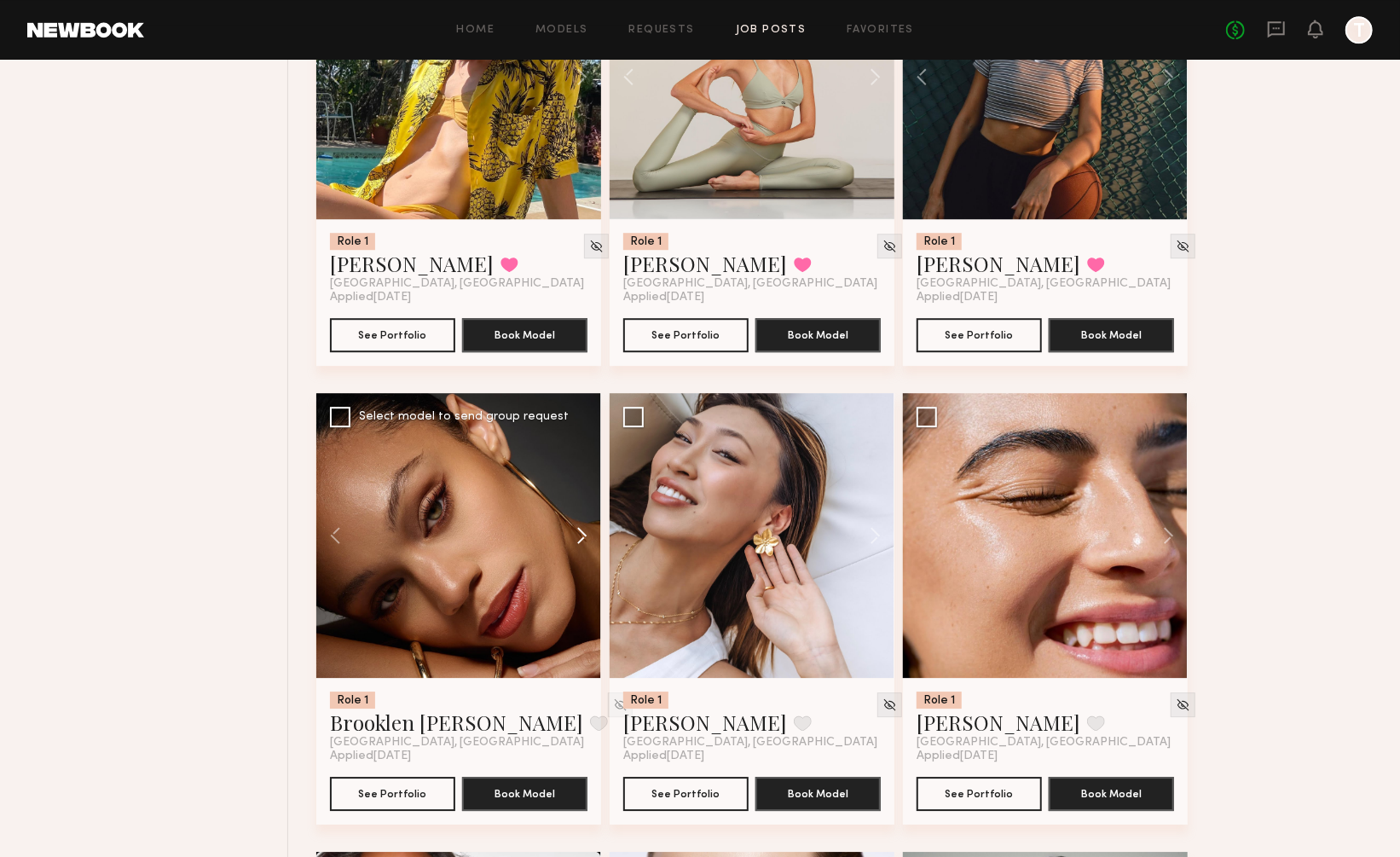
click at [581, 481] on button at bounding box center [574, 535] width 54 height 284
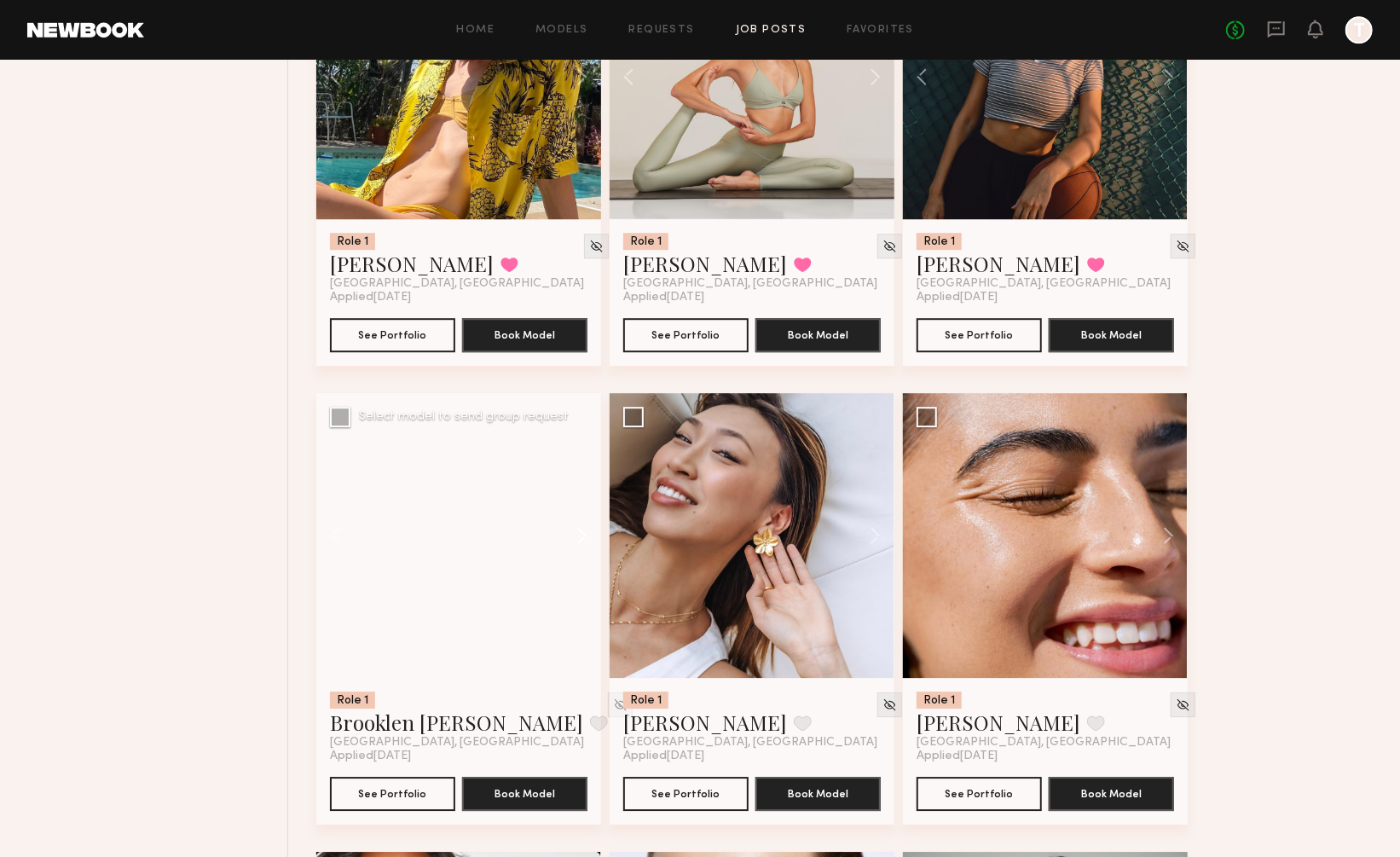
click at [581, 481] on button at bounding box center [574, 535] width 54 height 284
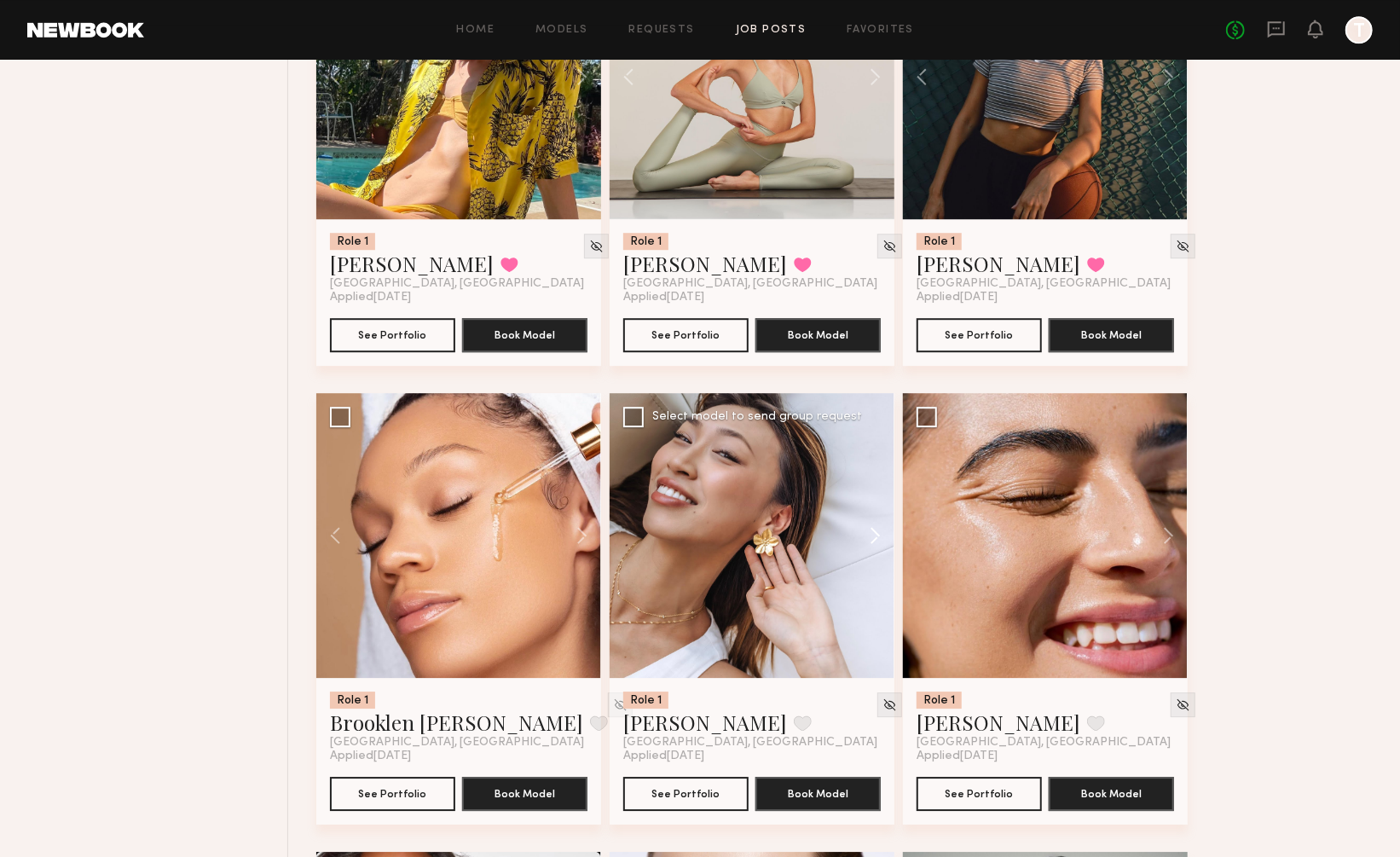
click at [868, 481] on button at bounding box center [866, 535] width 54 height 284
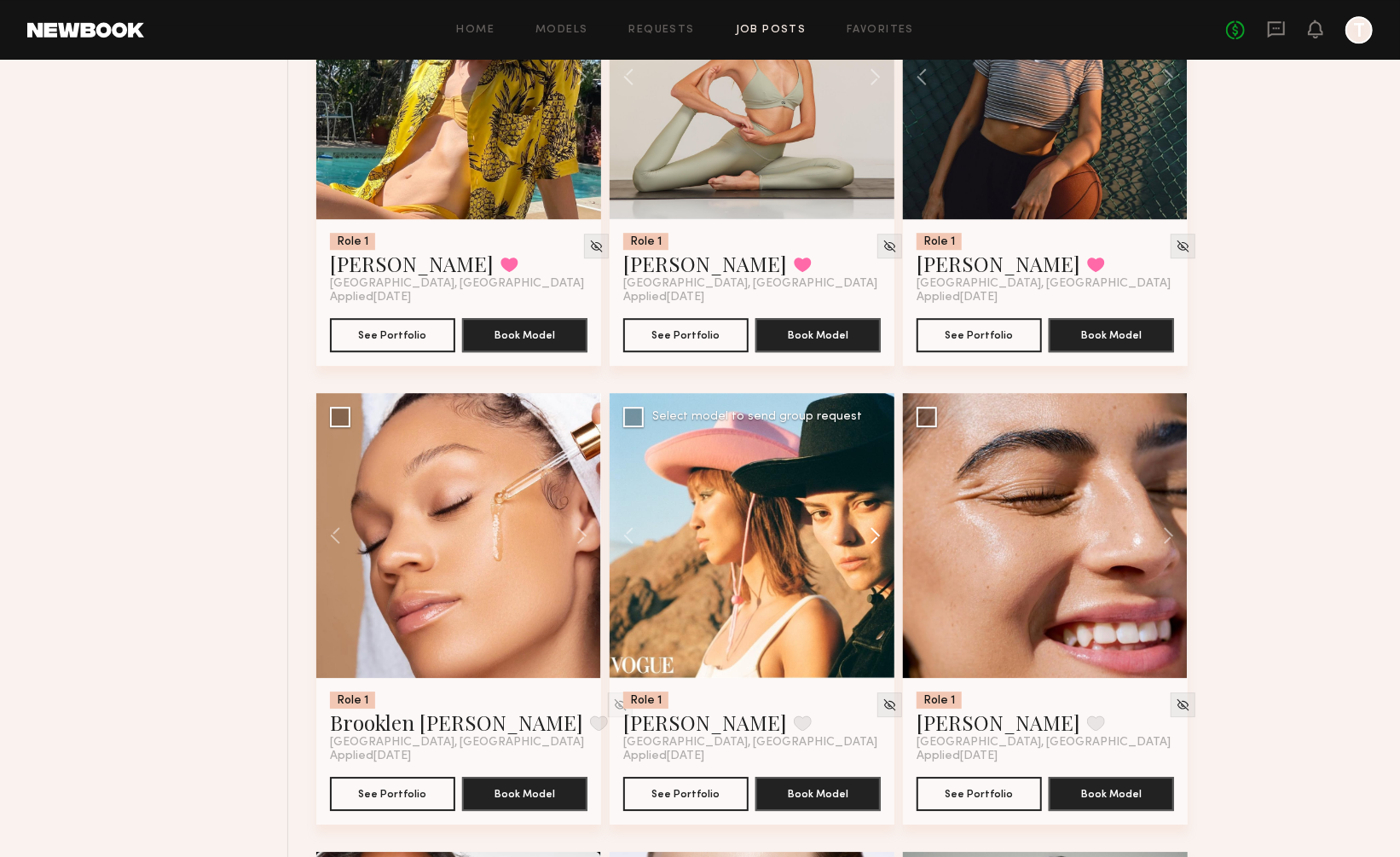
click at [868, 481] on button at bounding box center [866, 535] width 54 height 284
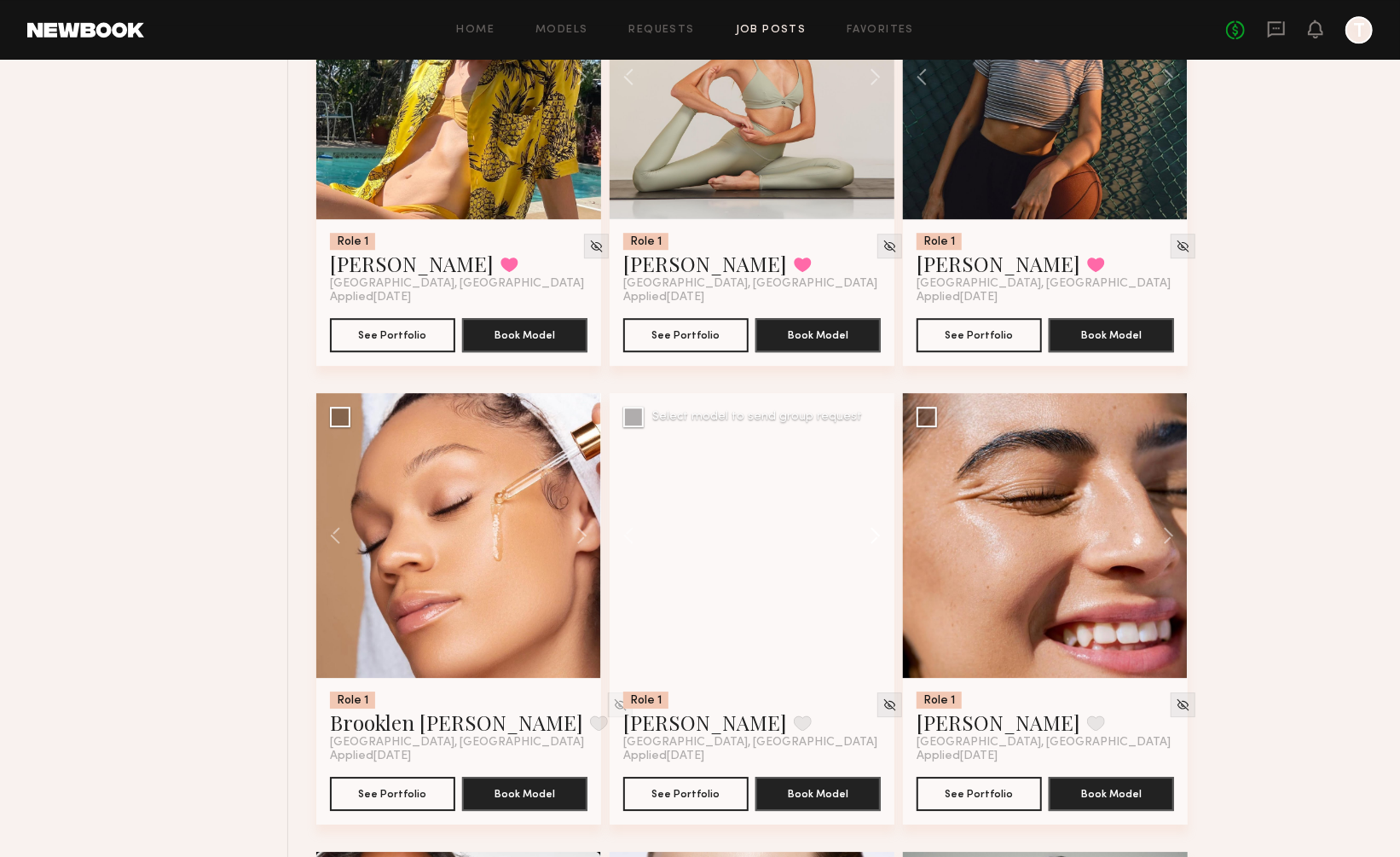
click at [868, 481] on button at bounding box center [866, 535] width 54 height 284
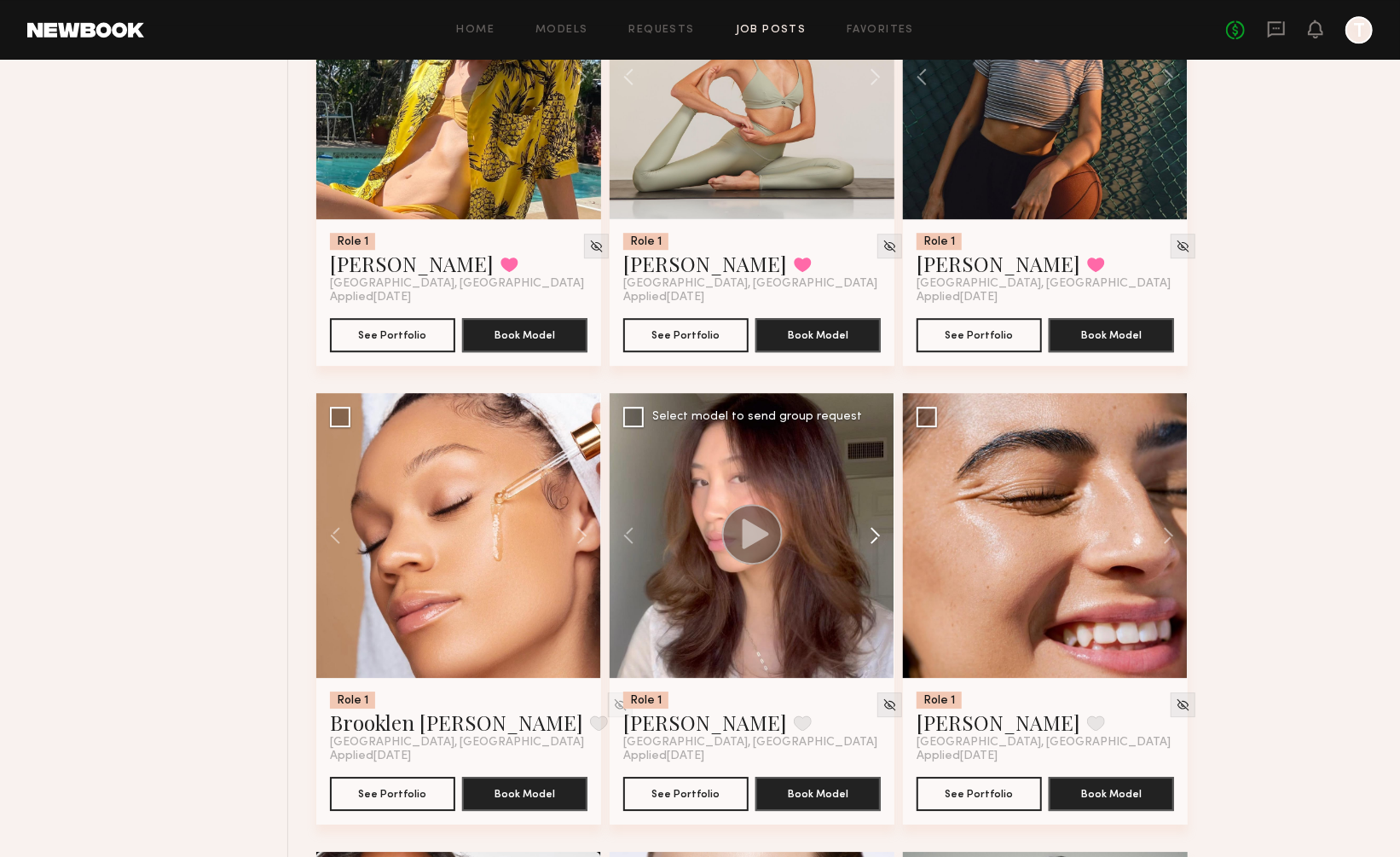
click at [868, 481] on button at bounding box center [866, 535] width 54 height 284
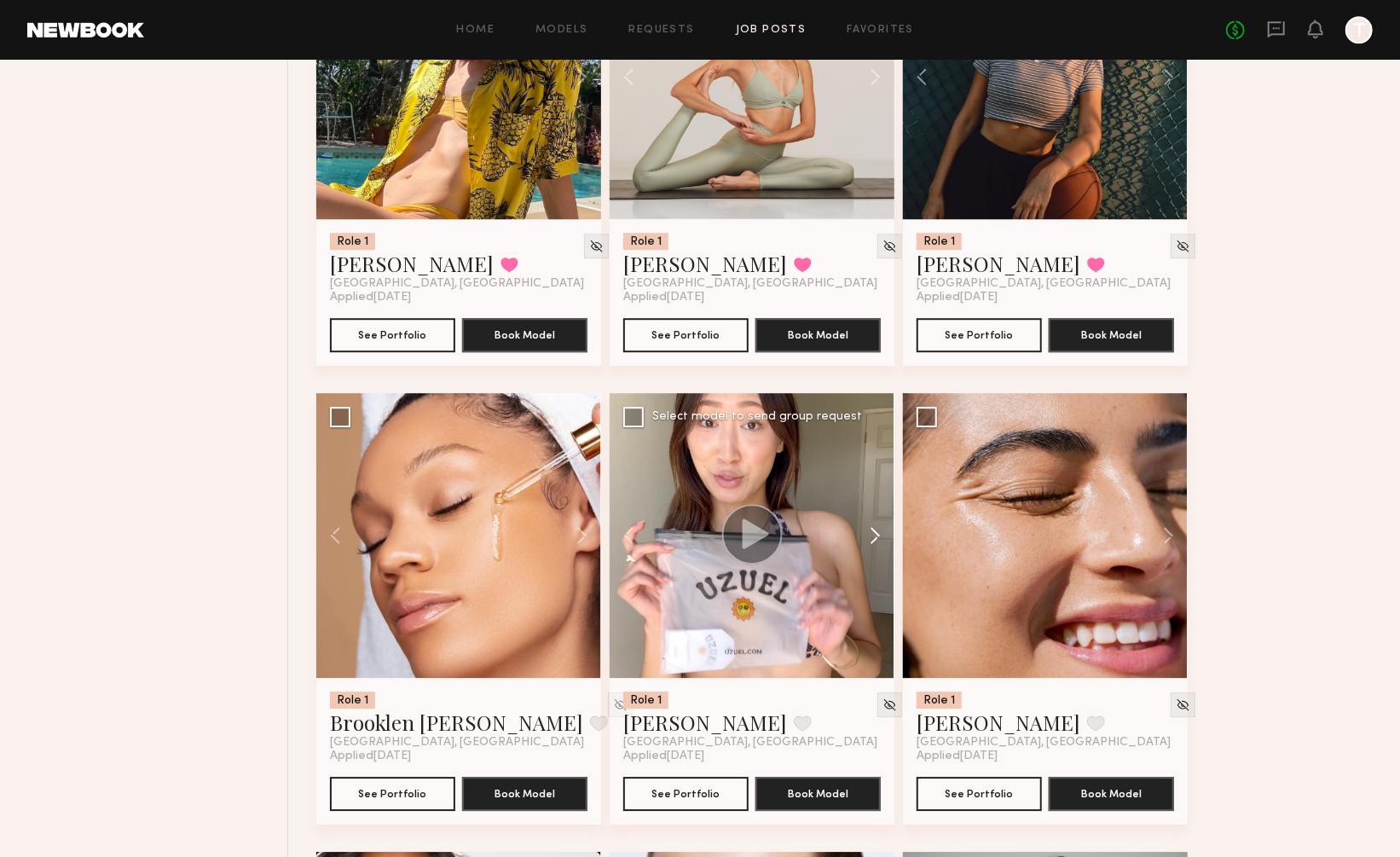
click at [868, 481] on button at bounding box center [866, 535] width 54 height 284
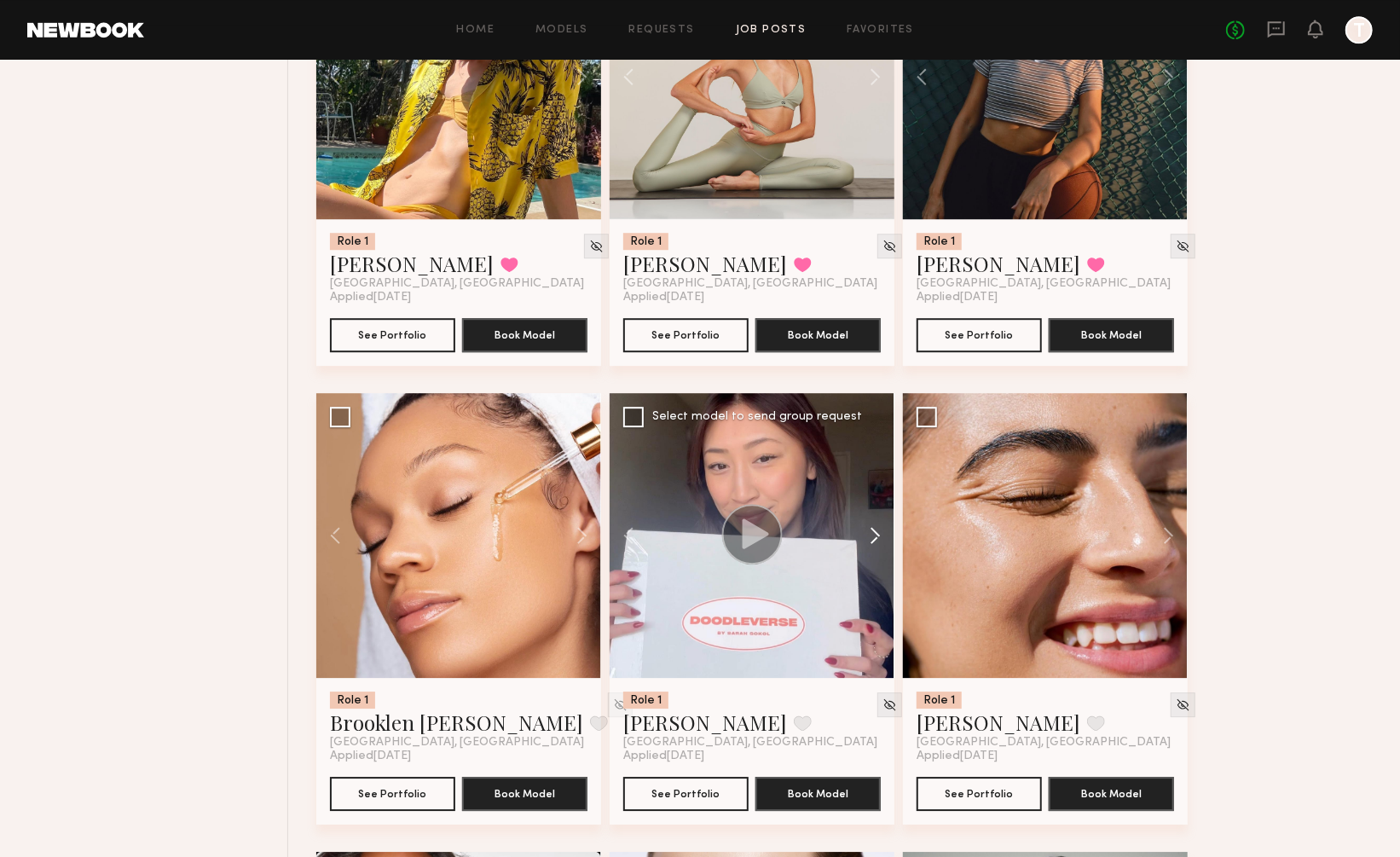
click at [868, 481] on button at bounding box center [866, 535] width 54 height 284
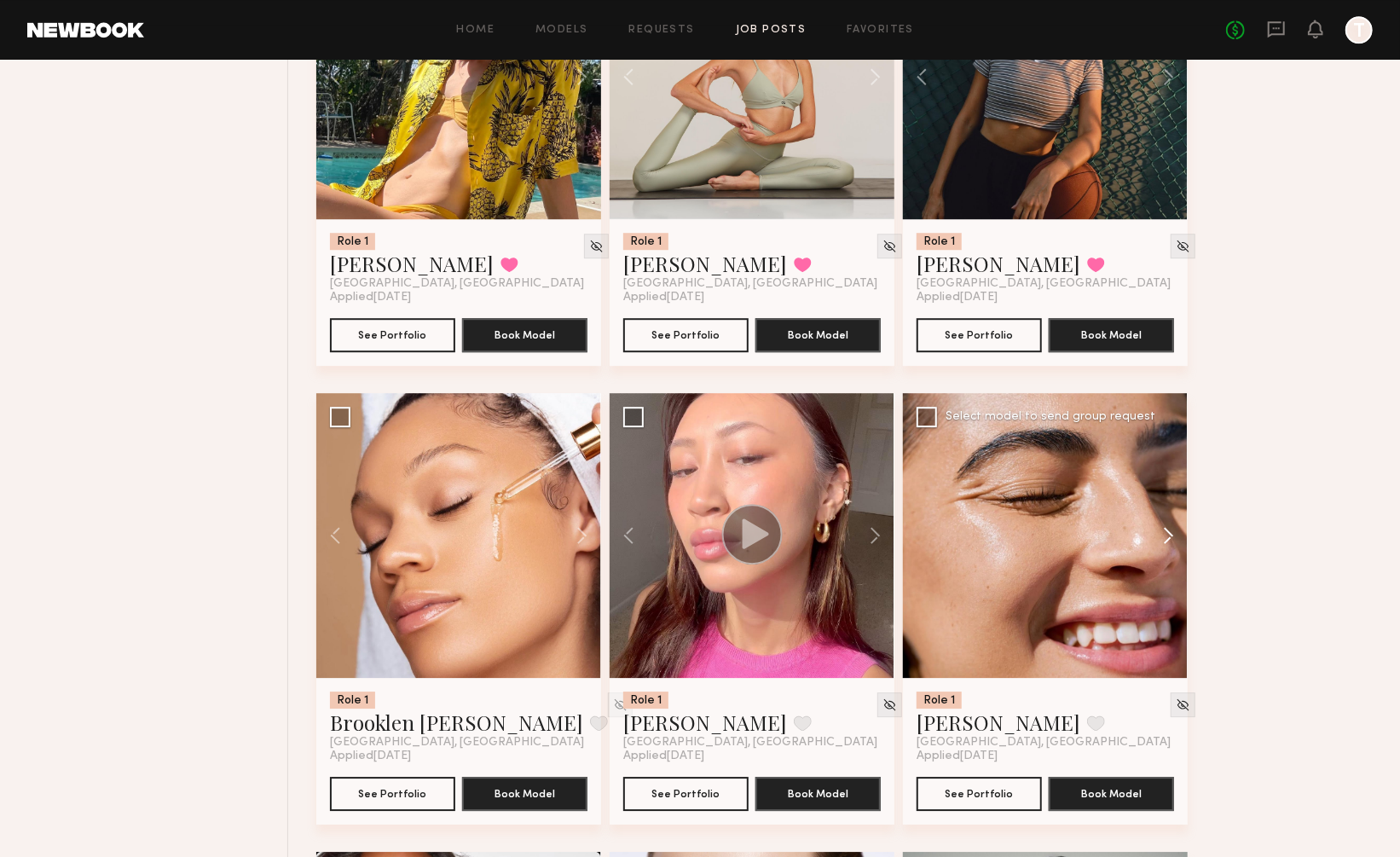
click at [1162, 476] on button at bounding box center [1159, 535] width 54 height 284
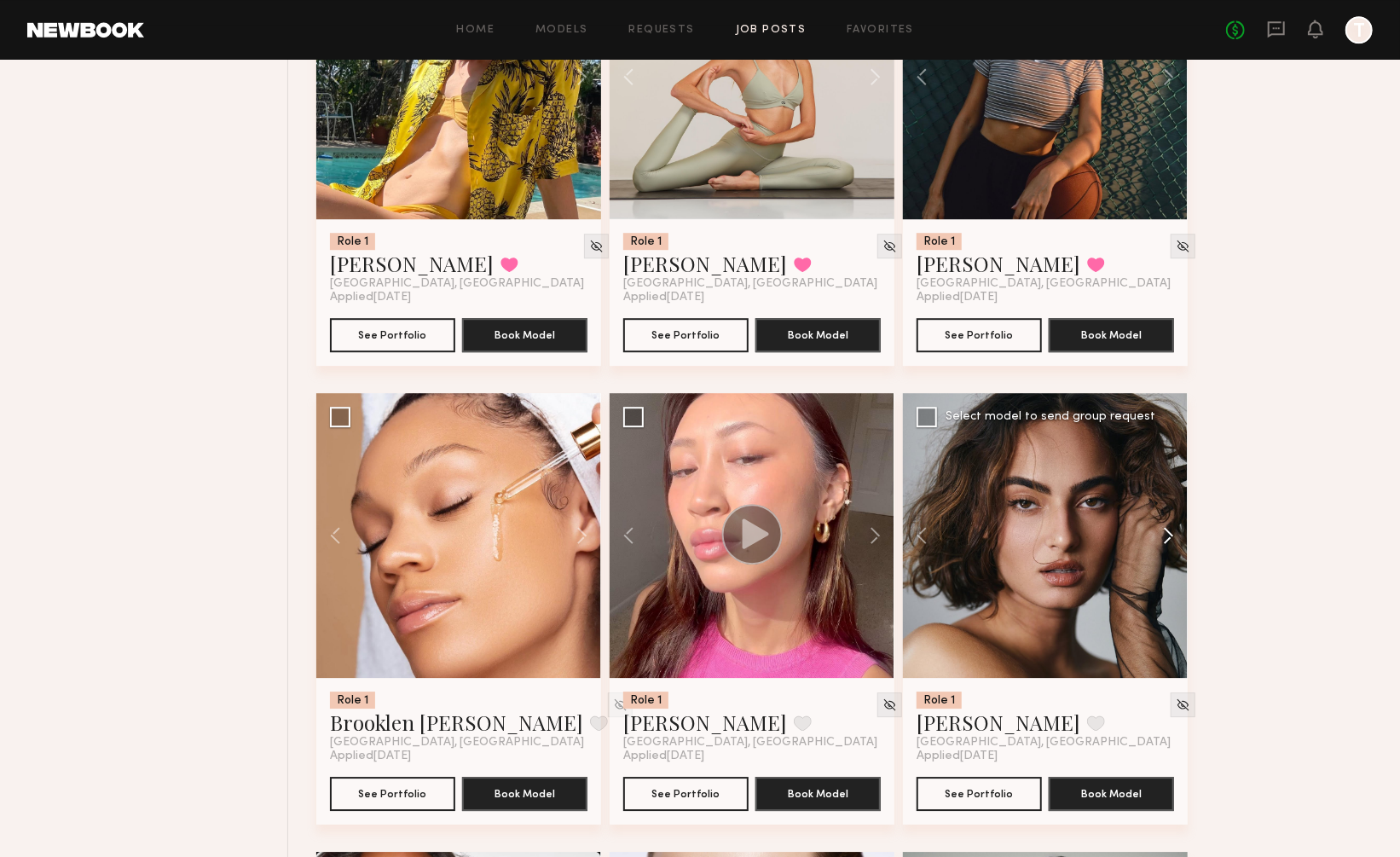
click at [1162, 476] on button at bounding box center [1159, 535] width 54 height 284
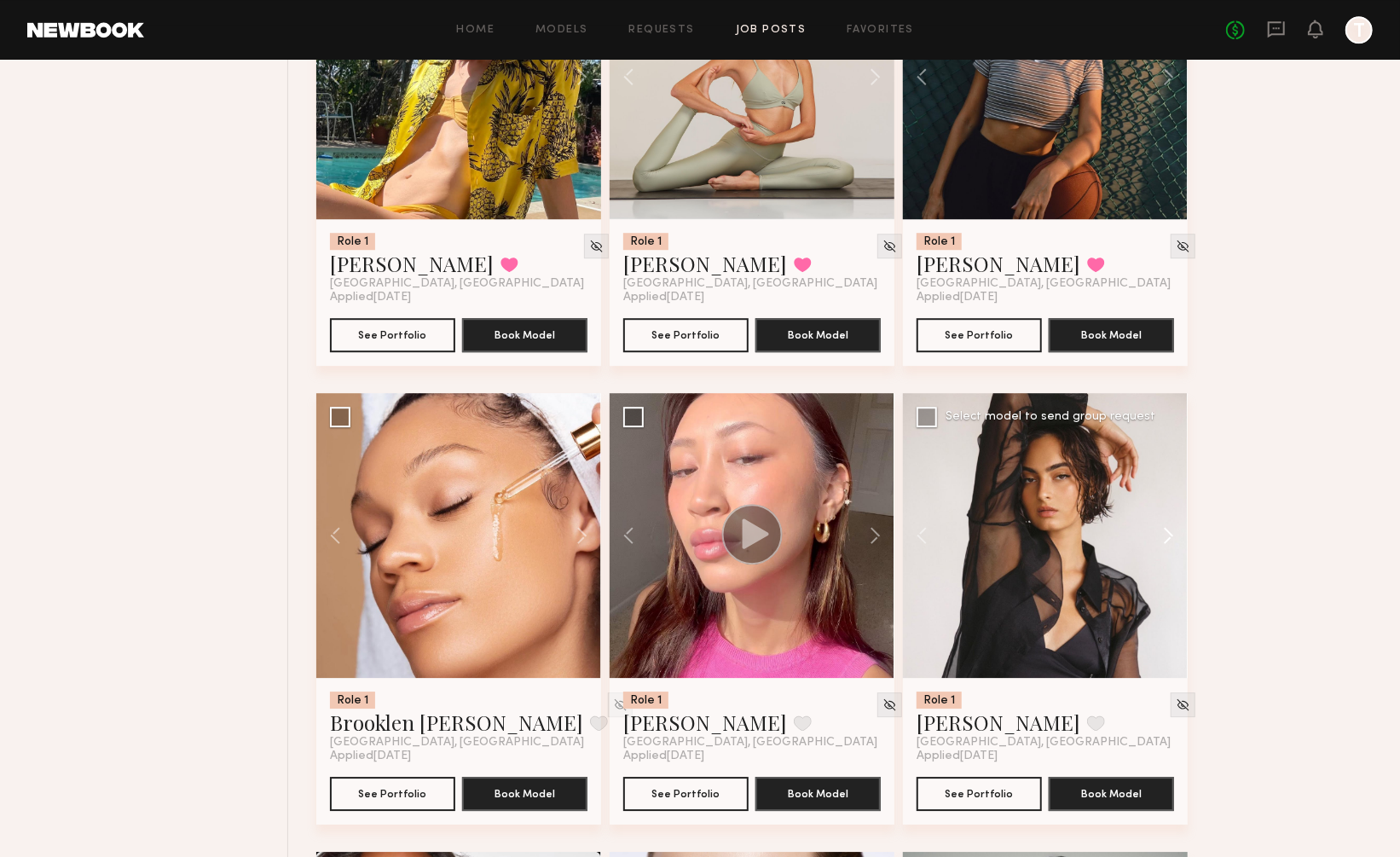
click at [1162, 476] on button at bounding box center [1159, 535] width 54 height 284
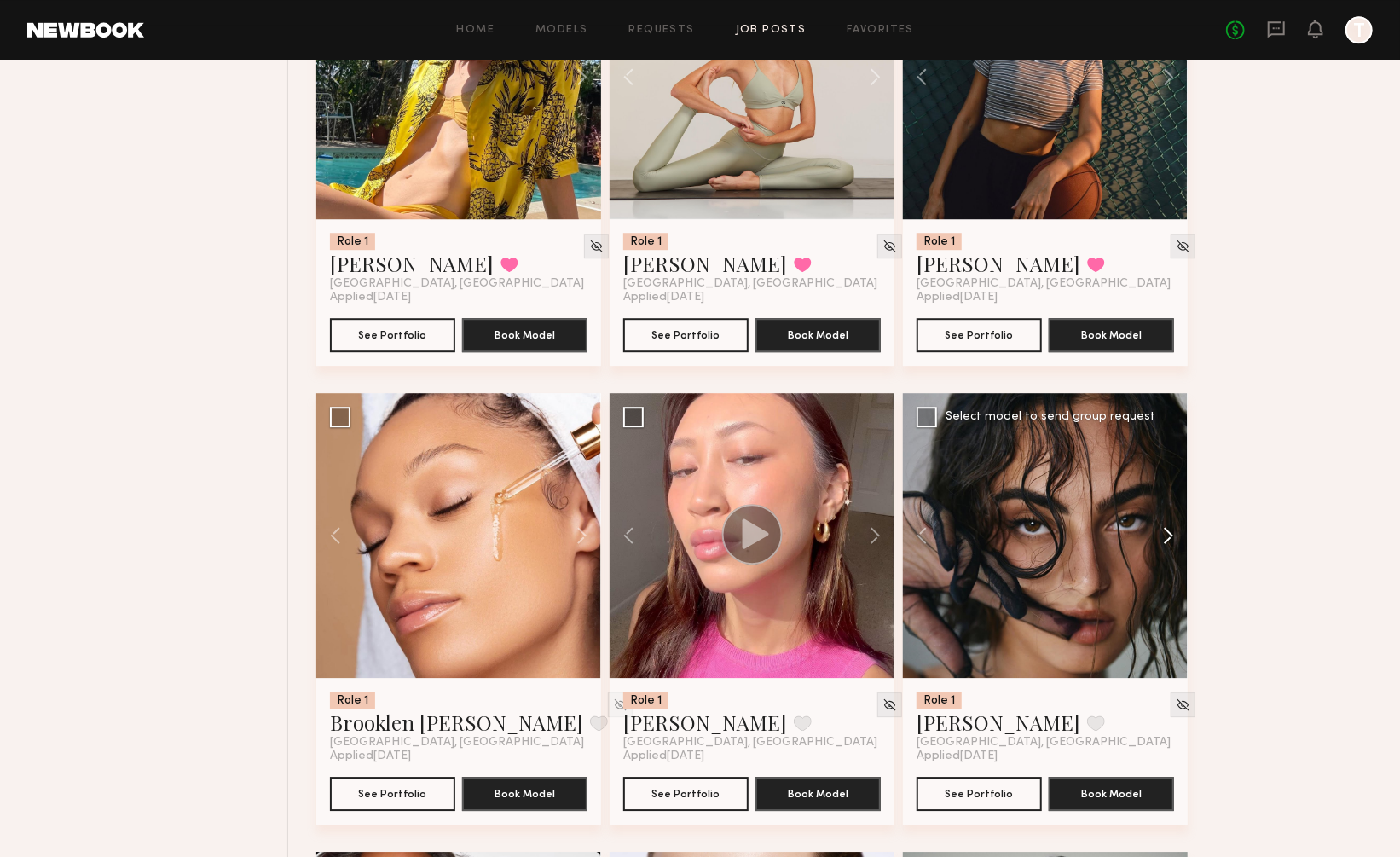
click at [1162, 476] on button at bounding box center [1159, 535] width 54 height 284
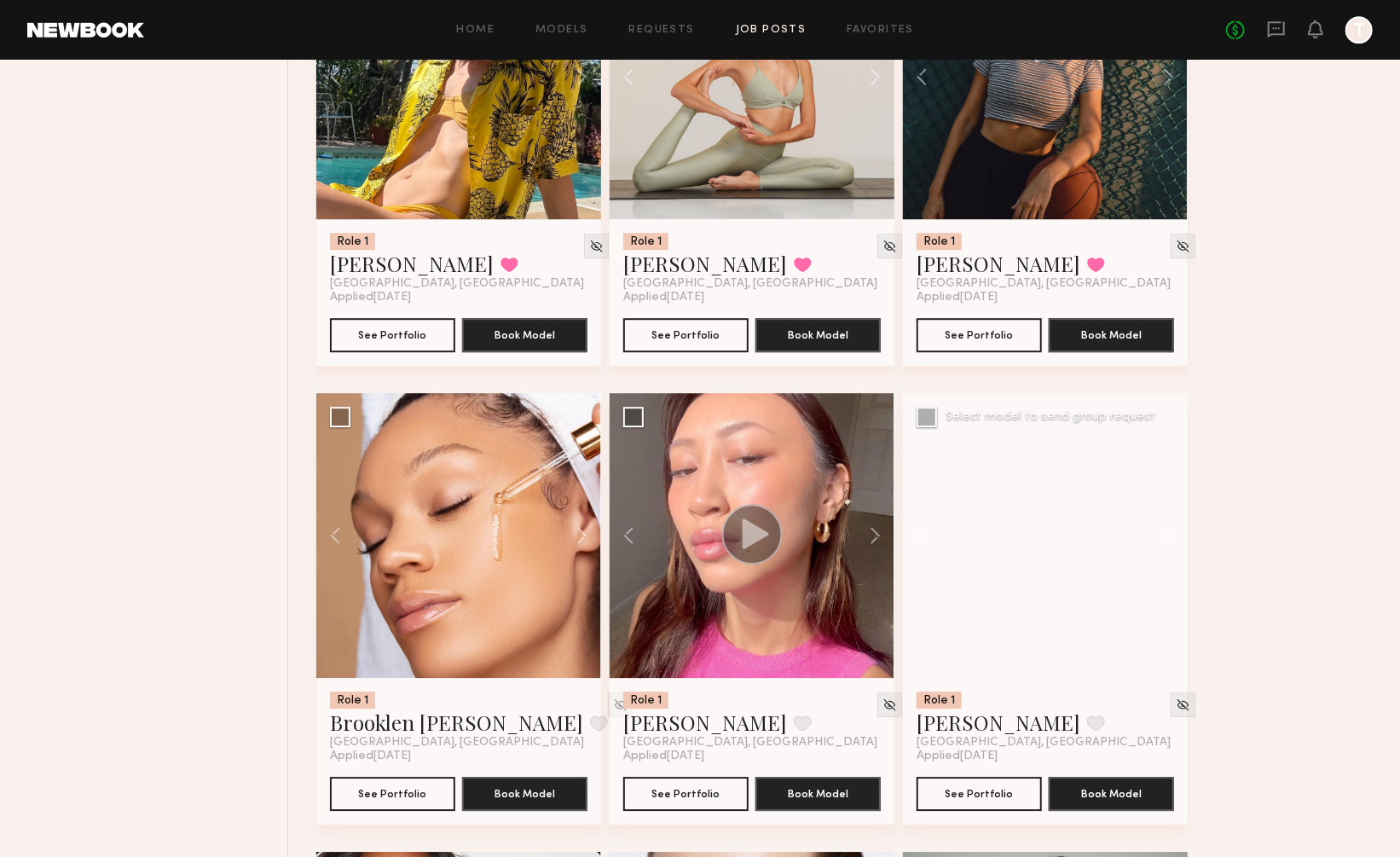
click at [1162, 476] on button at bounding box center [1159, 535] width 54 height 284
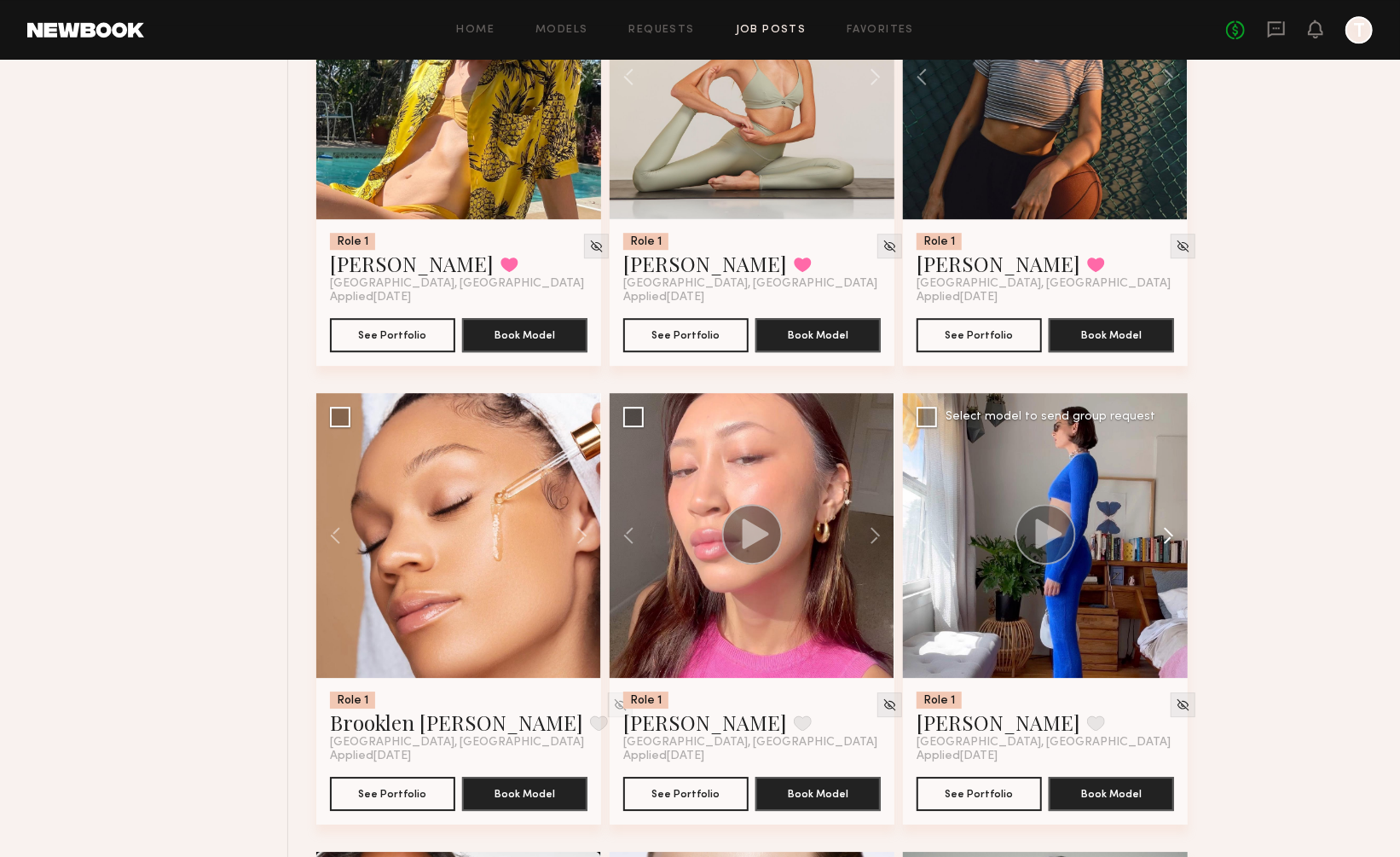
click at [1162, 476] on button at bounding box center [1159, 535] width 54 height 284
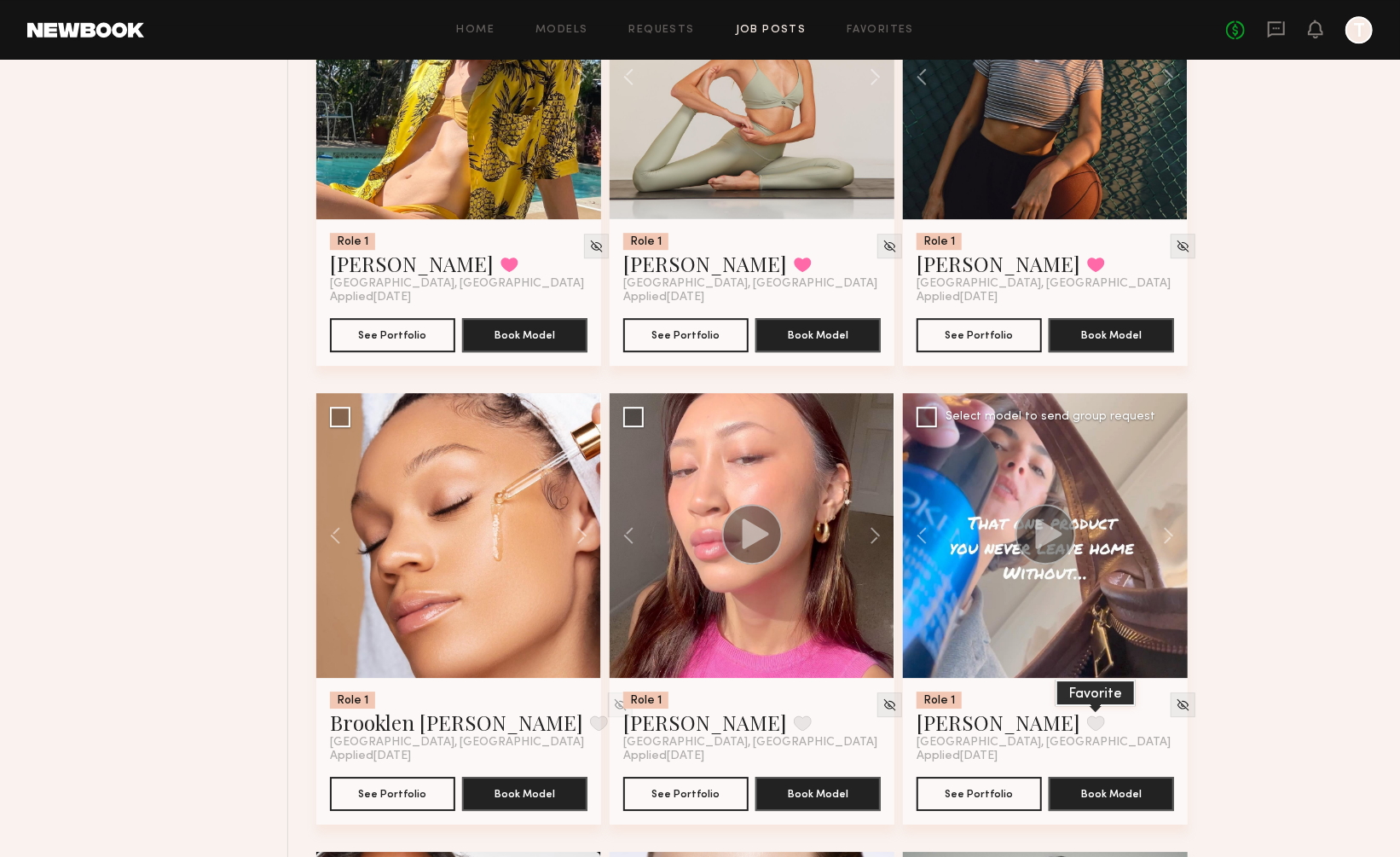
click at [1087, 715] on button at bounding box center [1096, 723] width 18 height 15
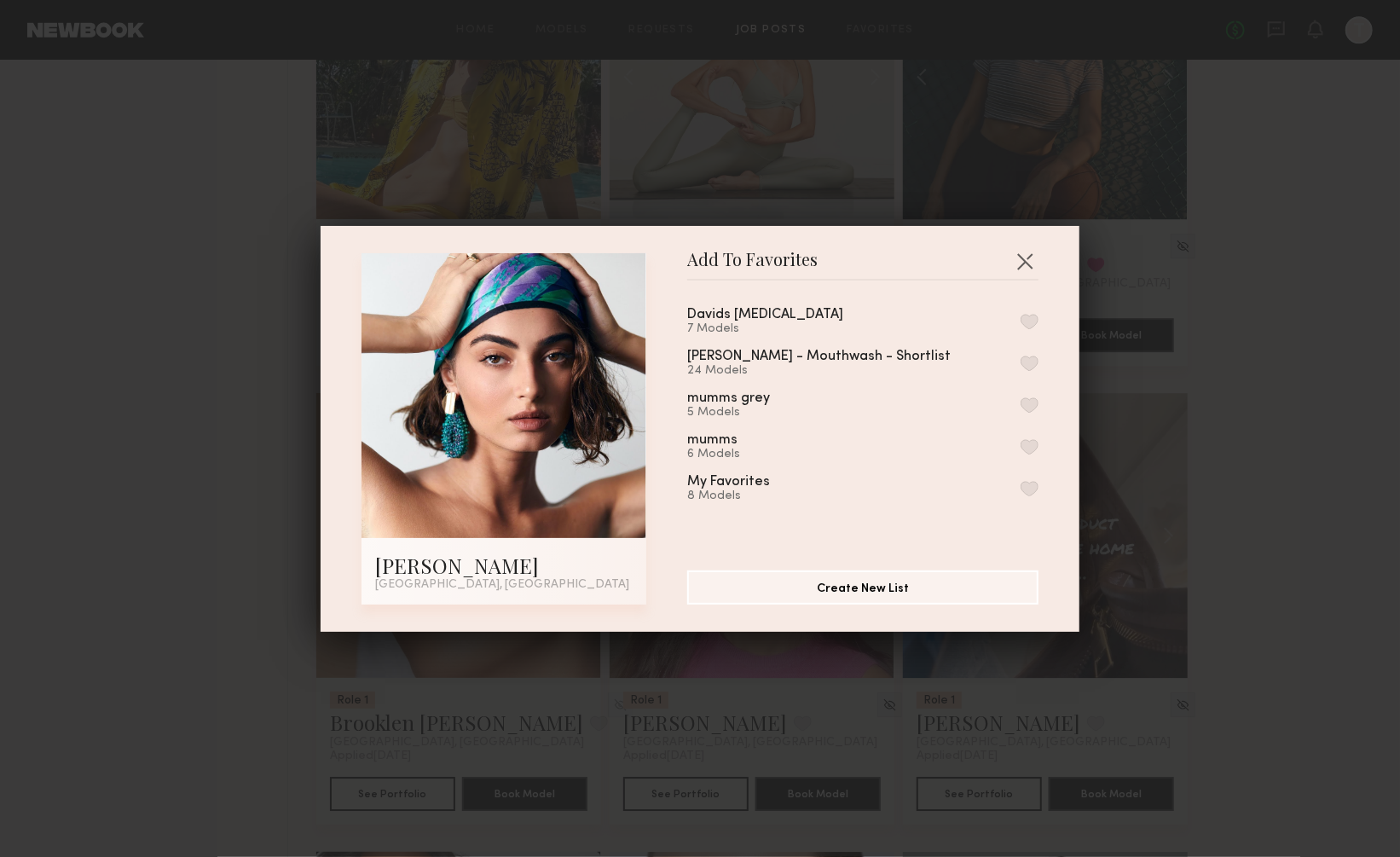
click at [1027, 319] on button "button" at bounding box center [1029, 321] width 18 height 15
click at [1021, 252] on button "button" at bounding box center [1024, 261] width 28 height 28
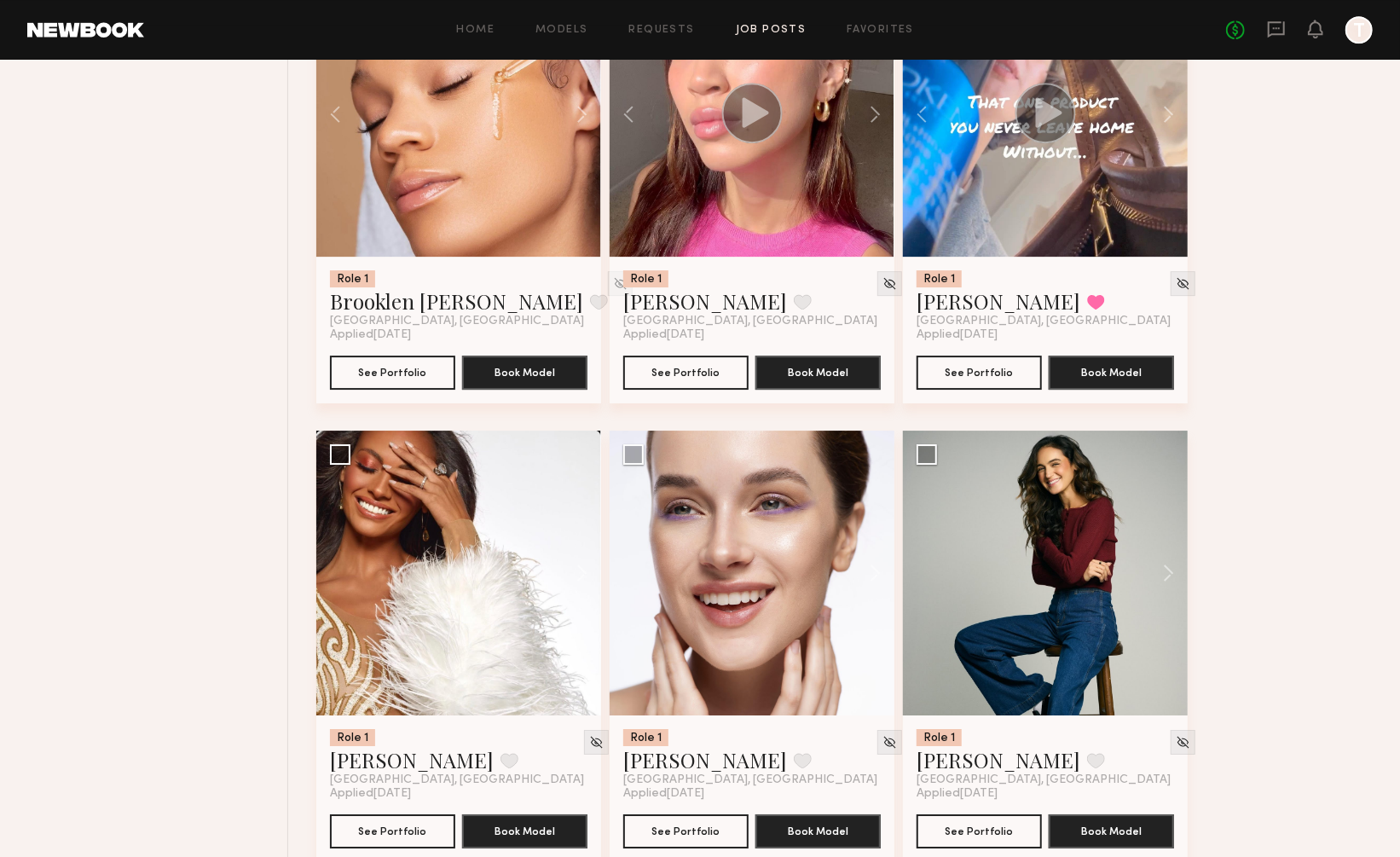
scroll to position [7221, 0]
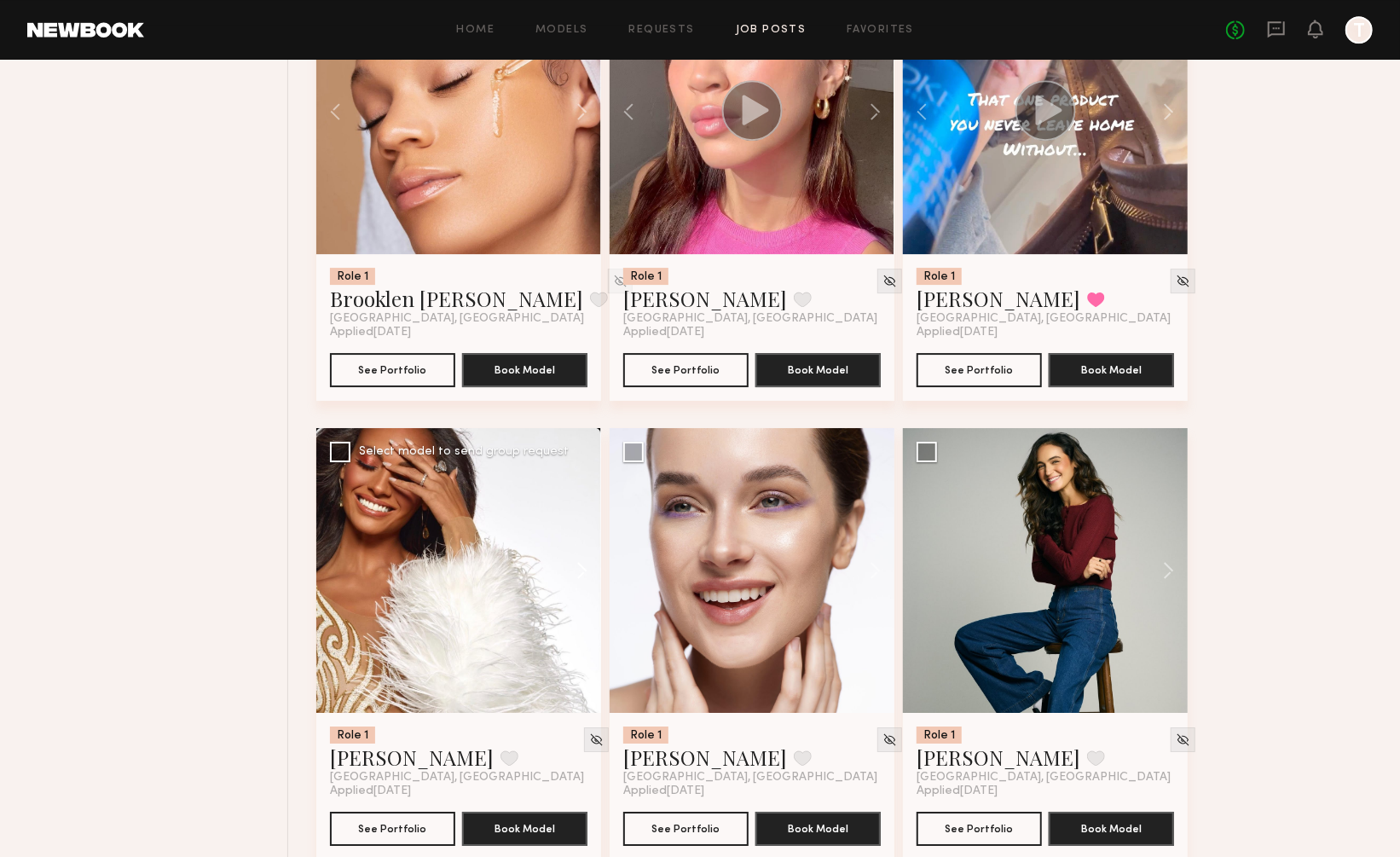
click at [582, 516] on button at bounding box center [574, 570] width 54 height 284
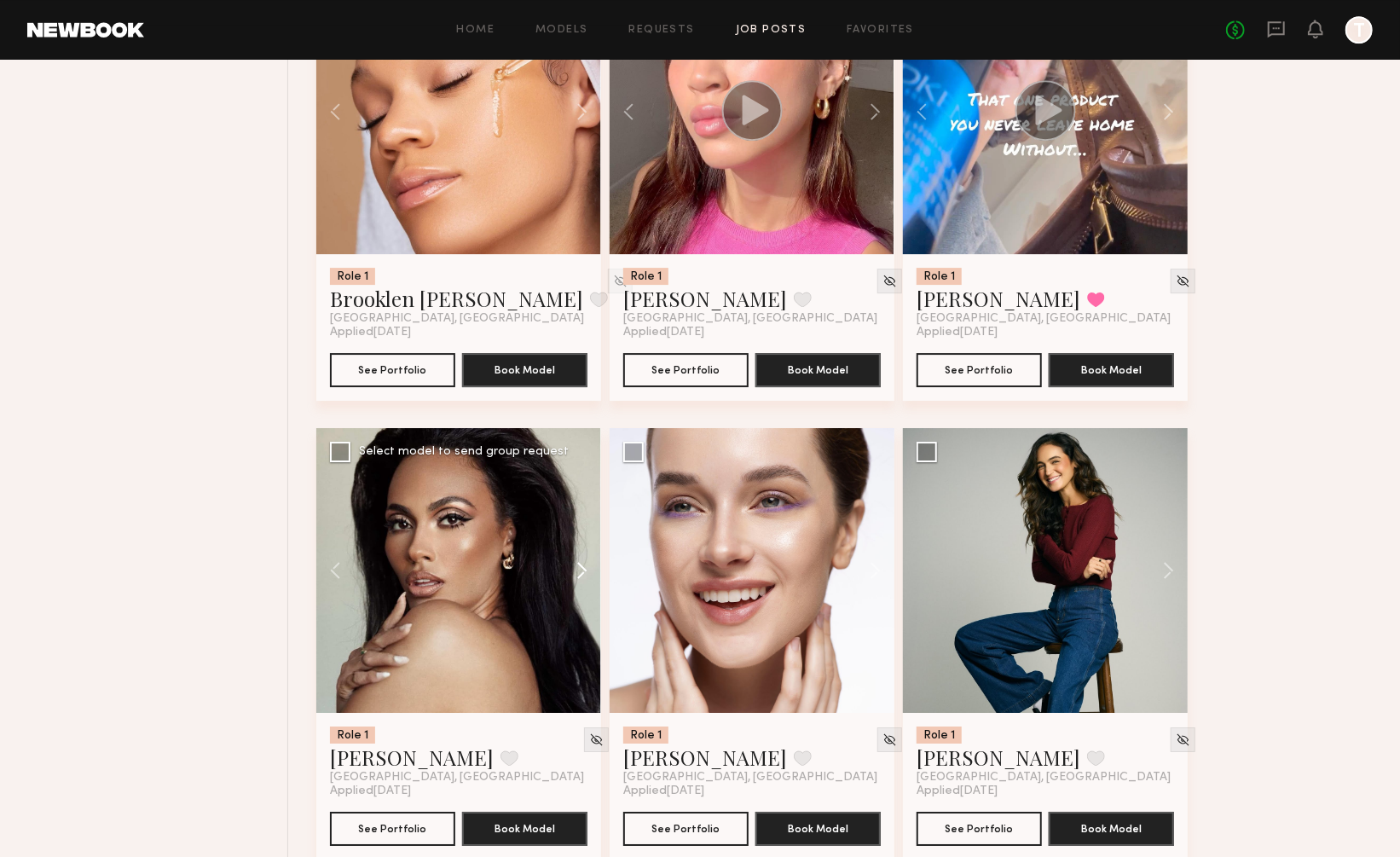
click at [582, 516] on button at bounding box center [574, 570] width 54 height 284
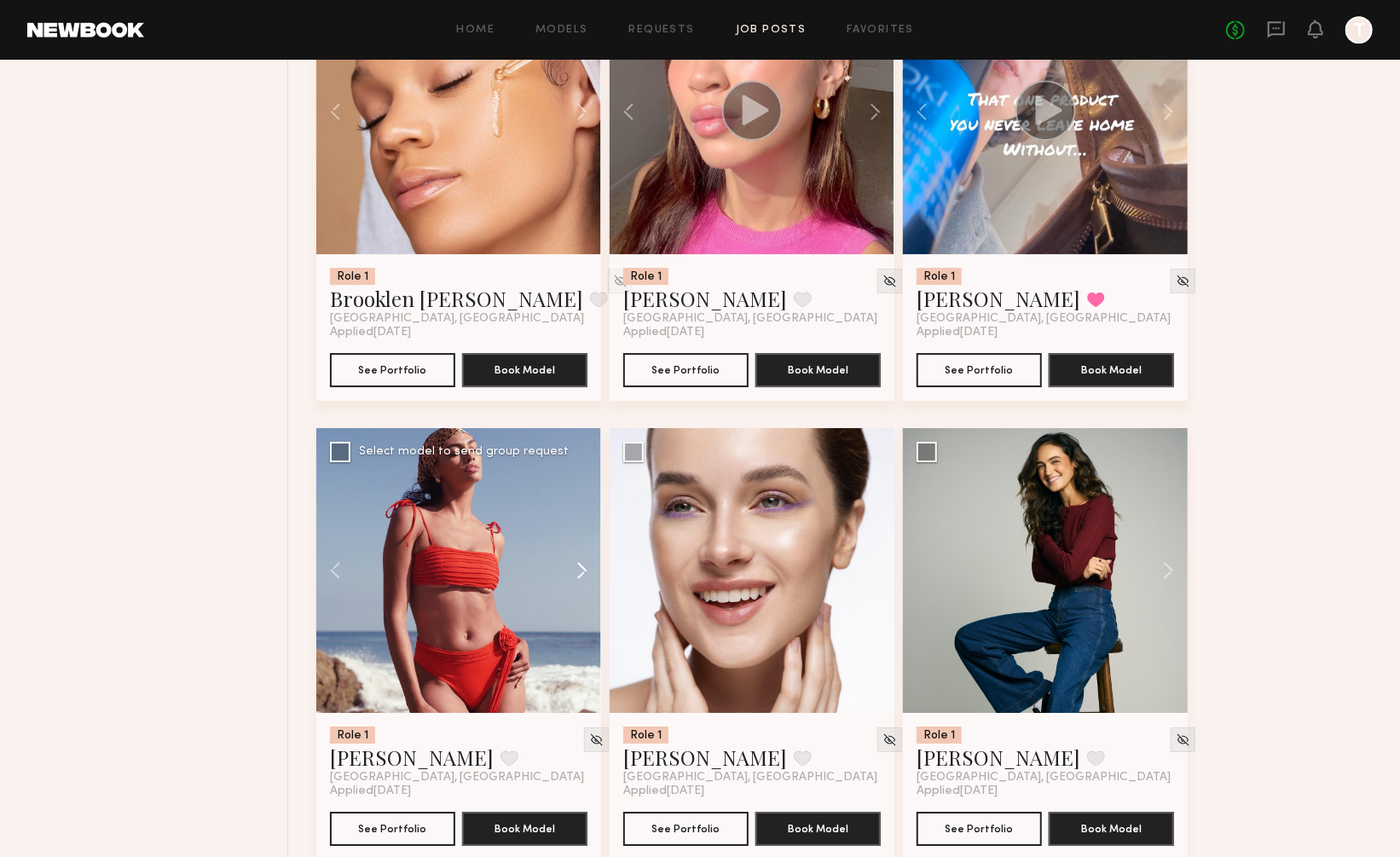
click at [582, 516] on button at bounding box center [574, 570] width 54 height 284
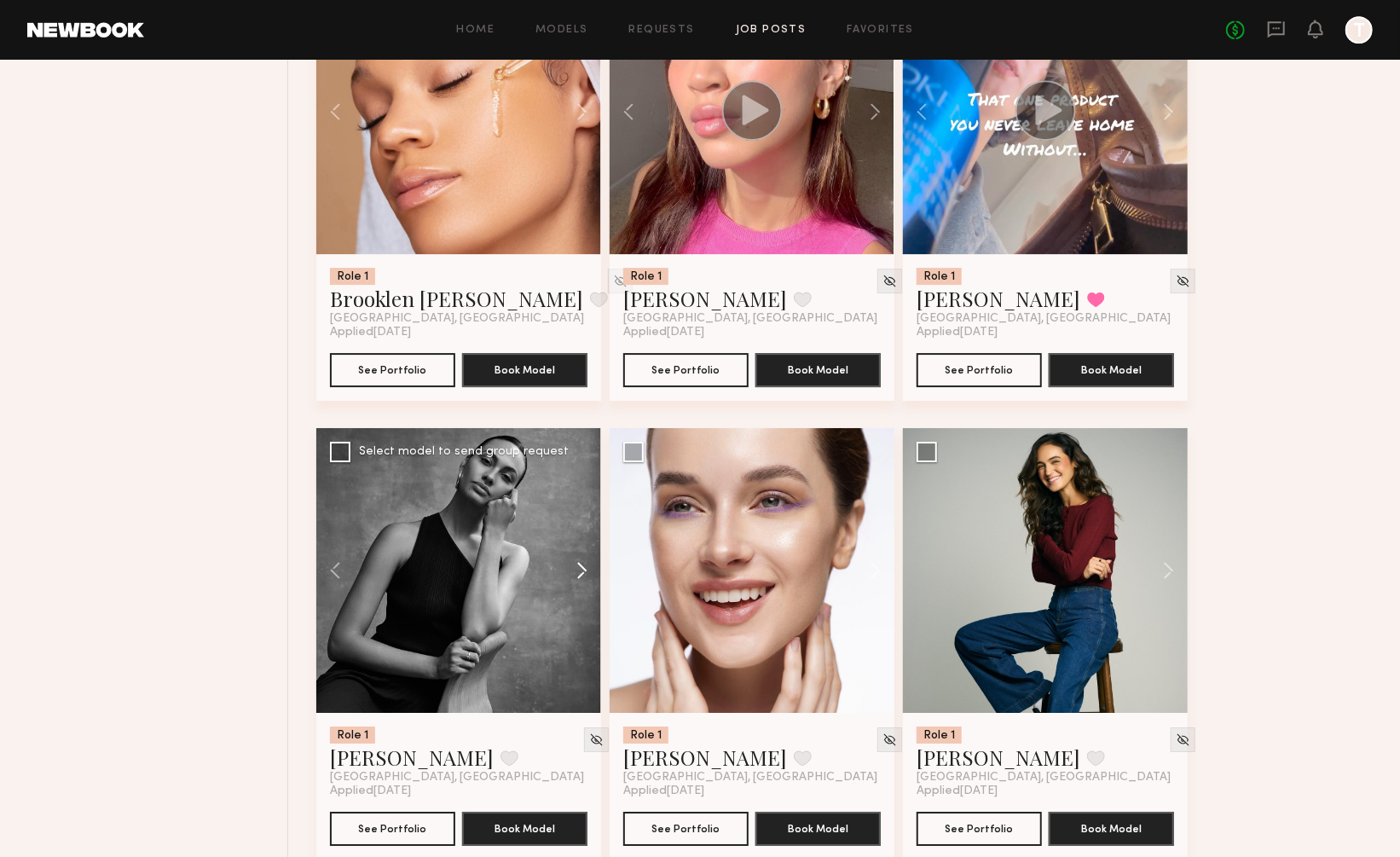
click at [582, 516] on button at bounding box center [574, 570] width 54 height 284
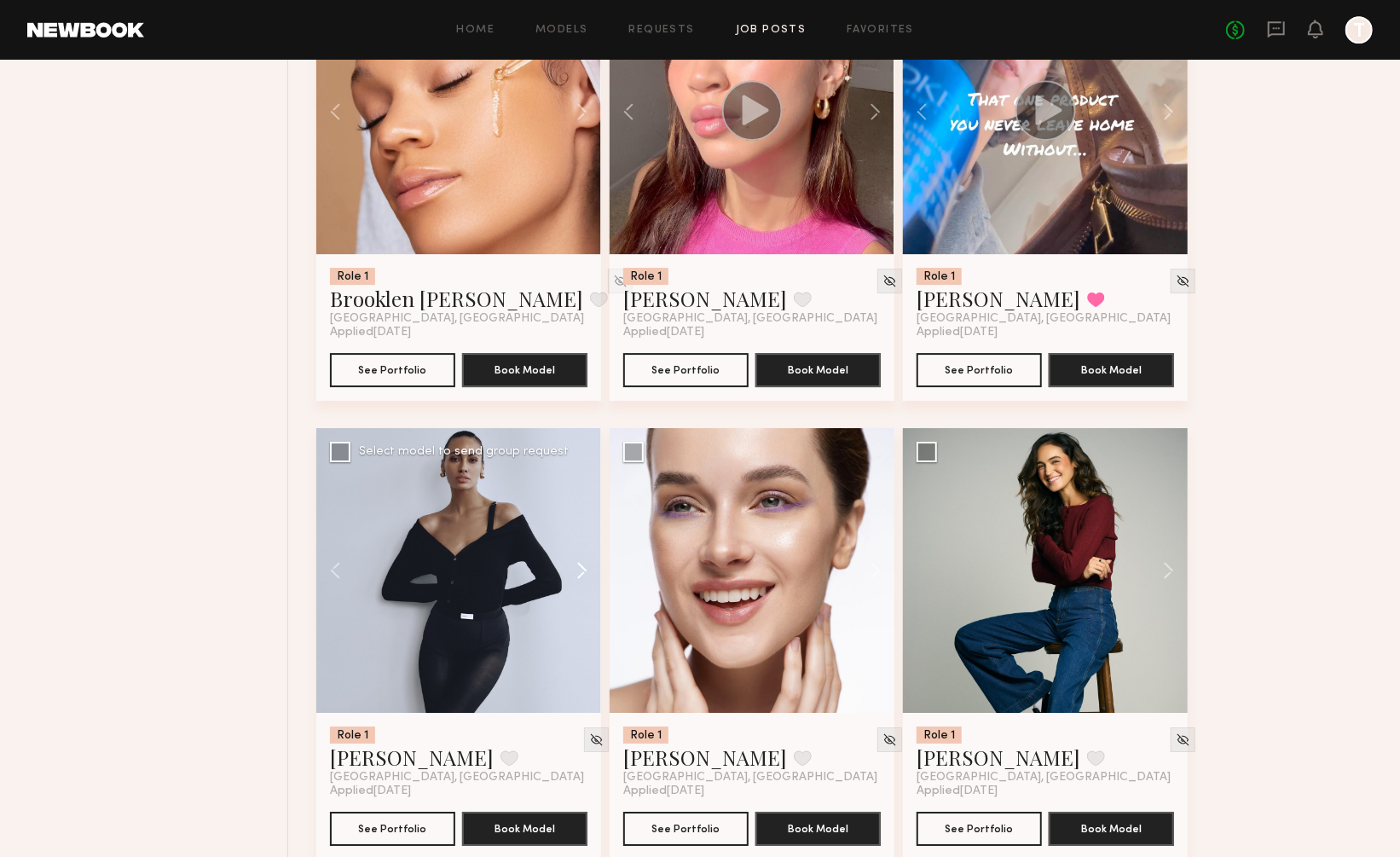
click at [582, 516] on button at bounding box center [574, 570] width 54 height 284
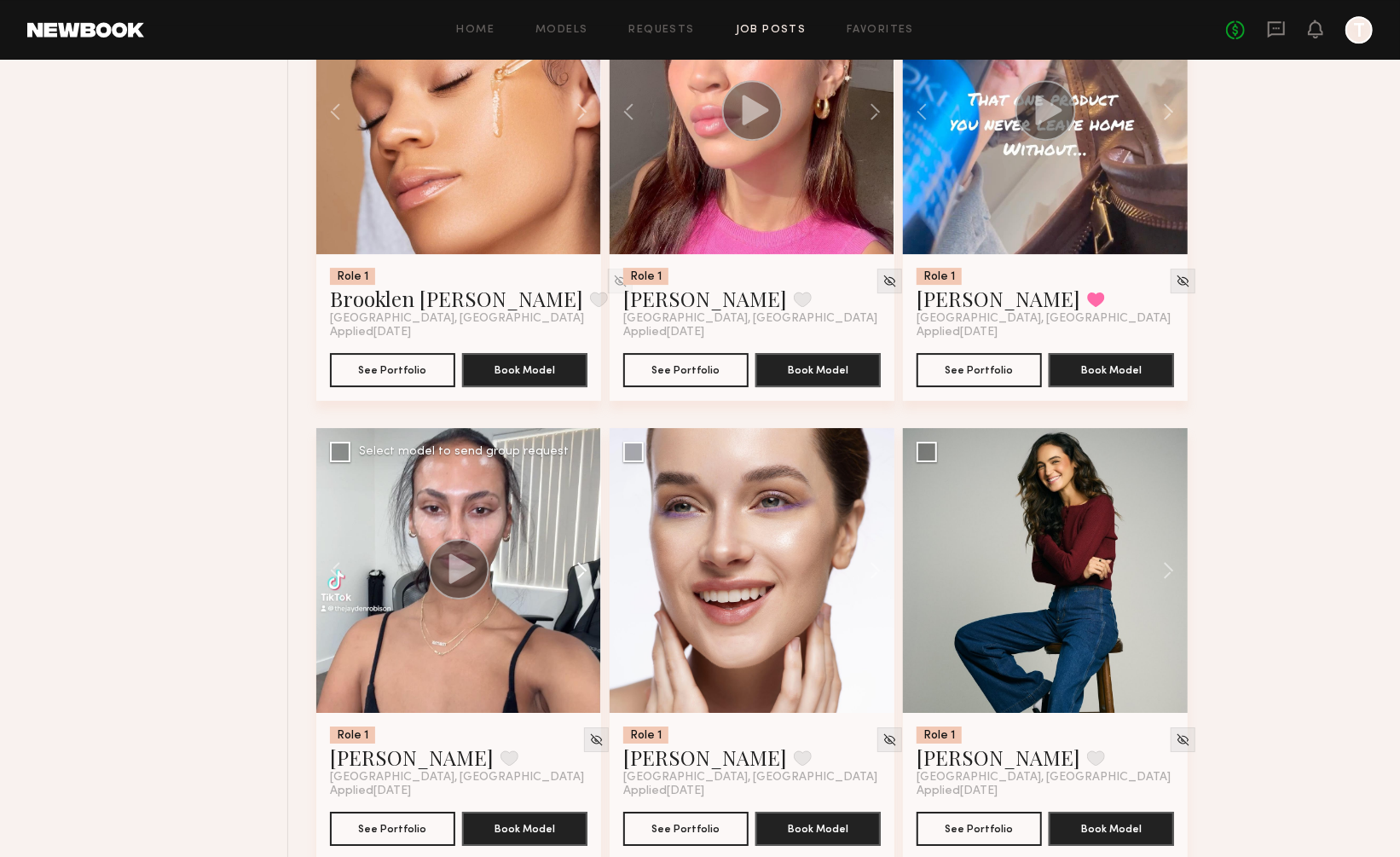
click at [582, 516] on button at bounding box center [574, 570] width 54 height 284
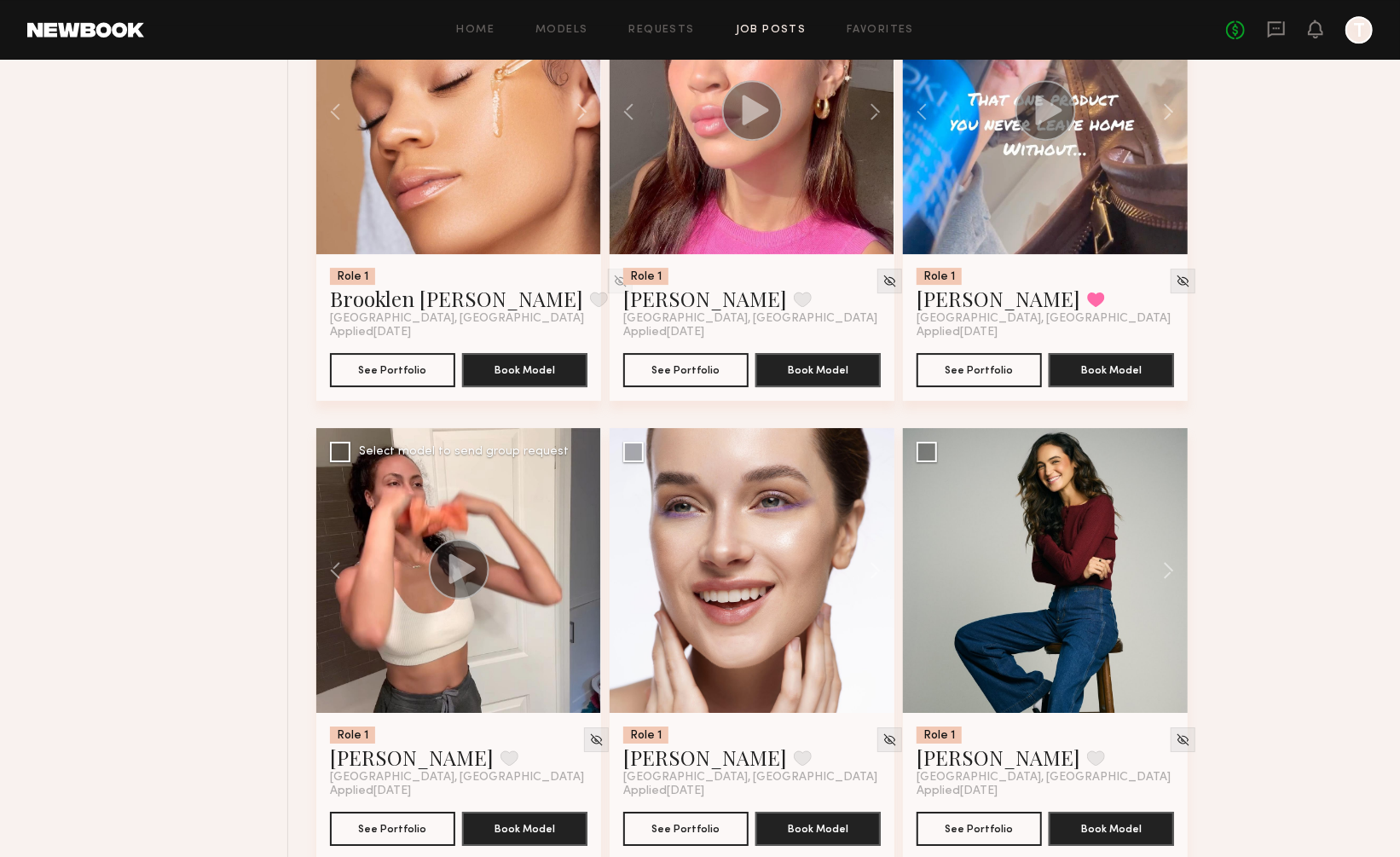
click at [582, 516] on div at bounding box center [458, 570] width 284 height 284
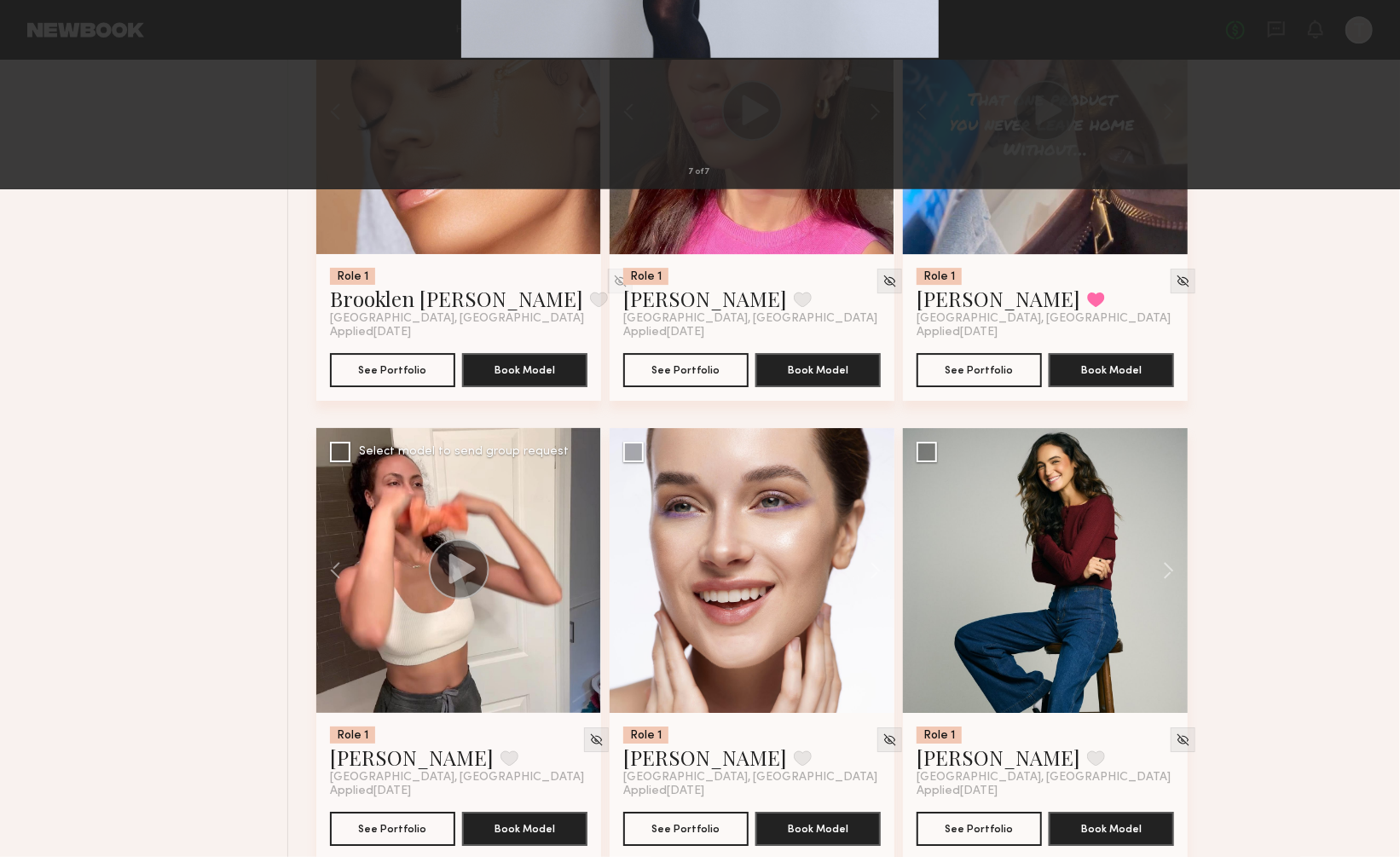
click at [1380, 422] on button at bounding box center [1377, 429] width 21 height 686
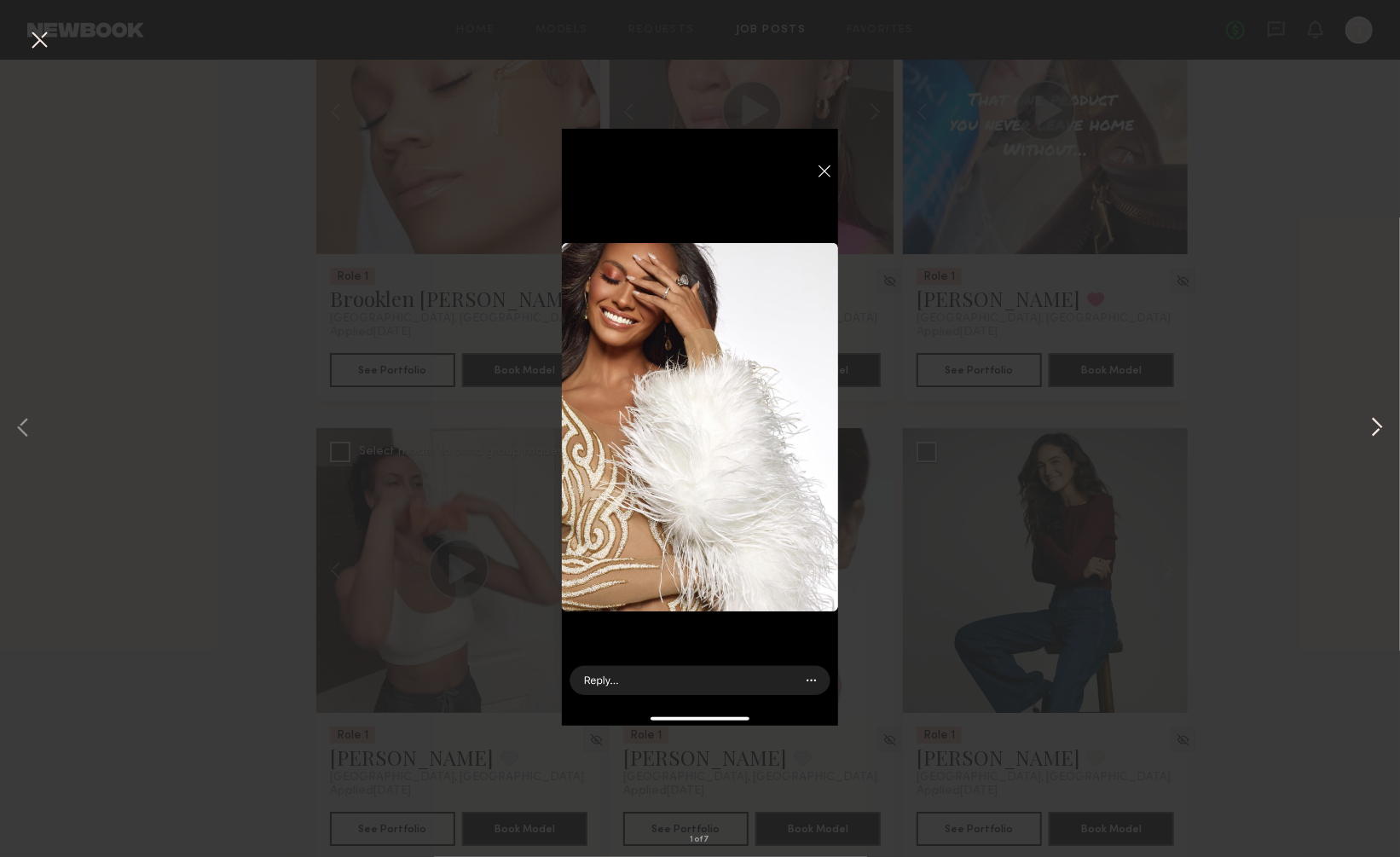
click at [1380, 422] on button at bounding box center [1377, 429] width 21 height 686
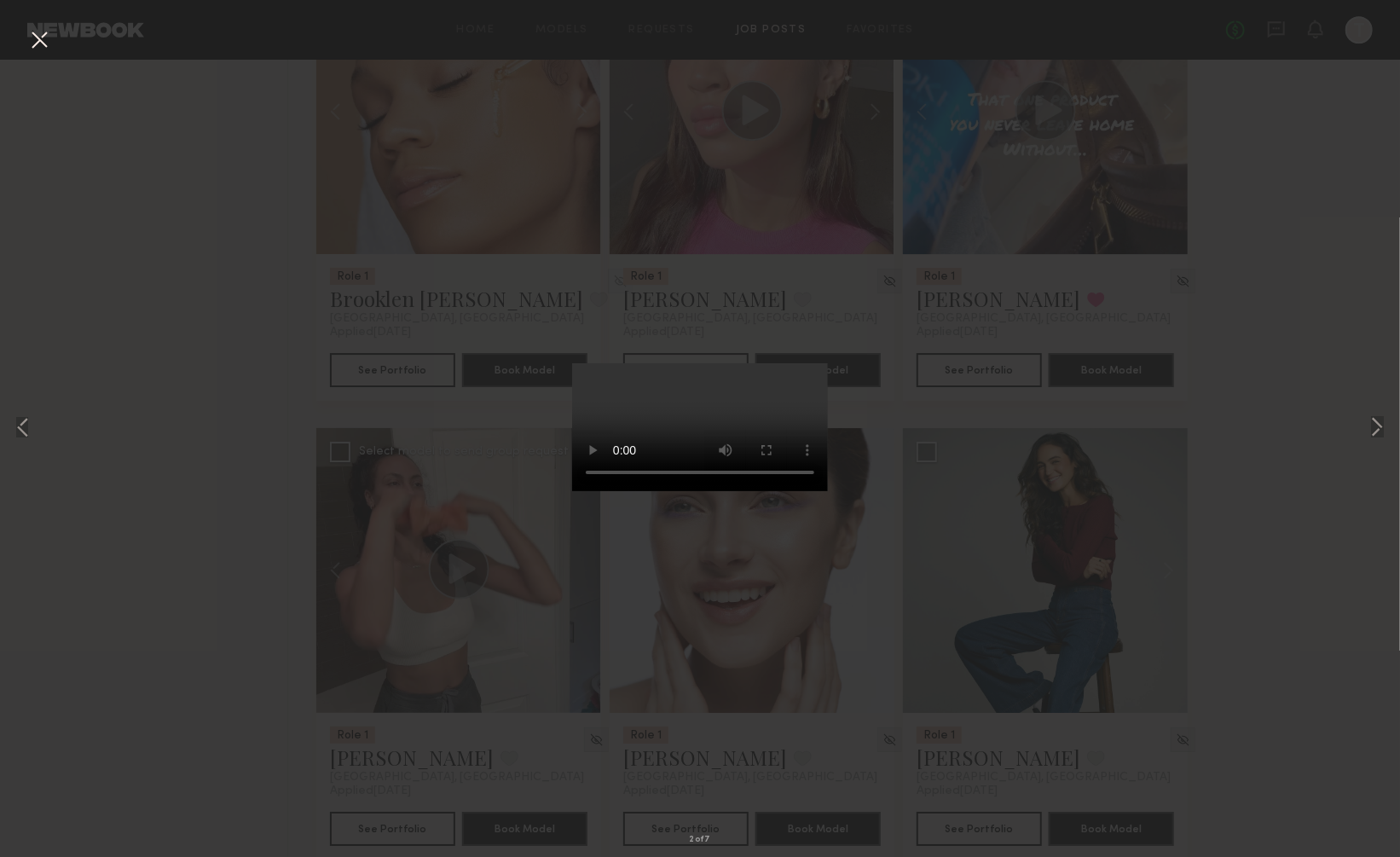
click at [811, 491] on video at bounding box center [700, 427] width 256 height 127
click at [42, 37] on button at bounding box center [39, 41] width 28 height 30
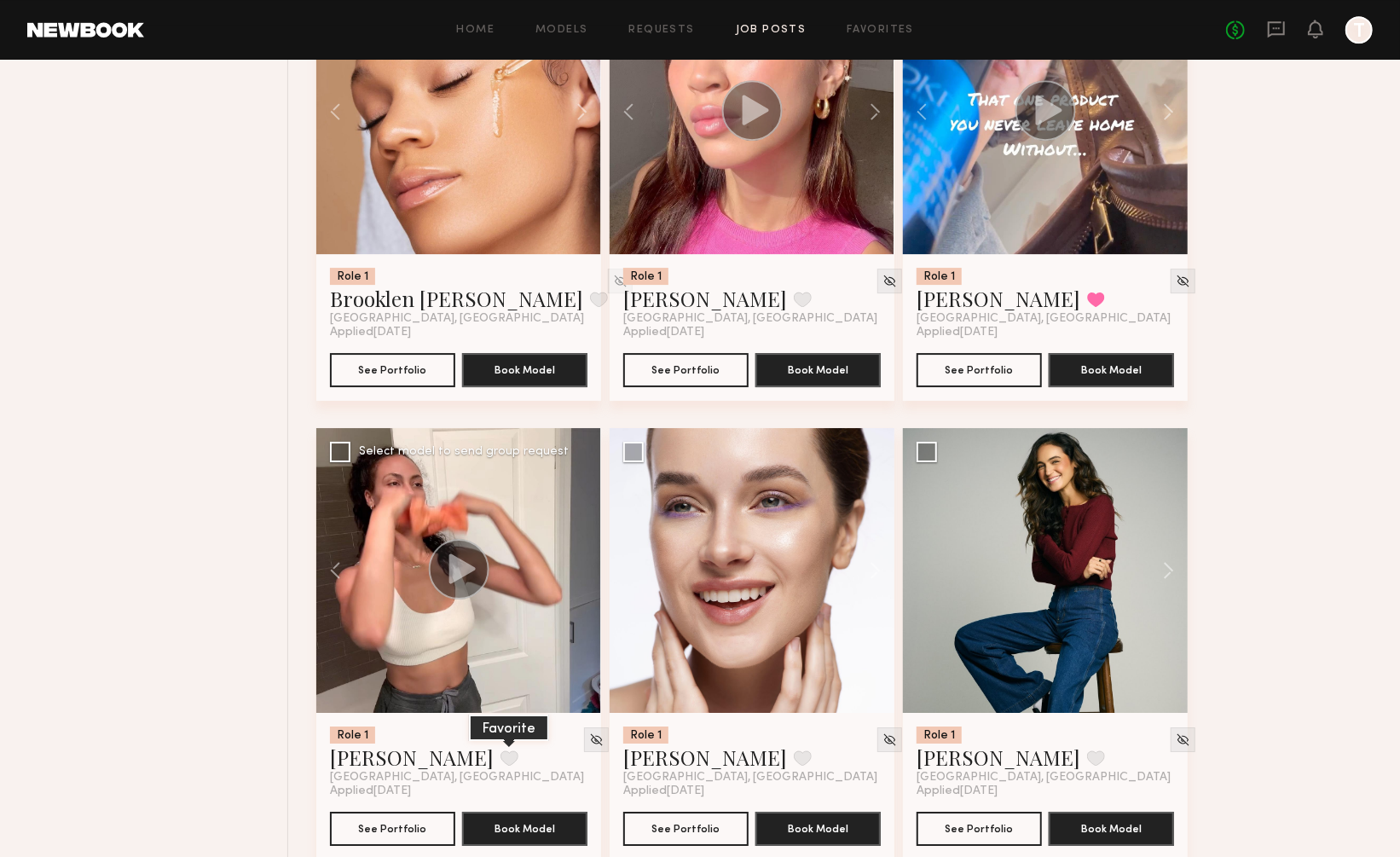
click at [500, 750] on button at bounding box center [509, 758] width 18 height 15
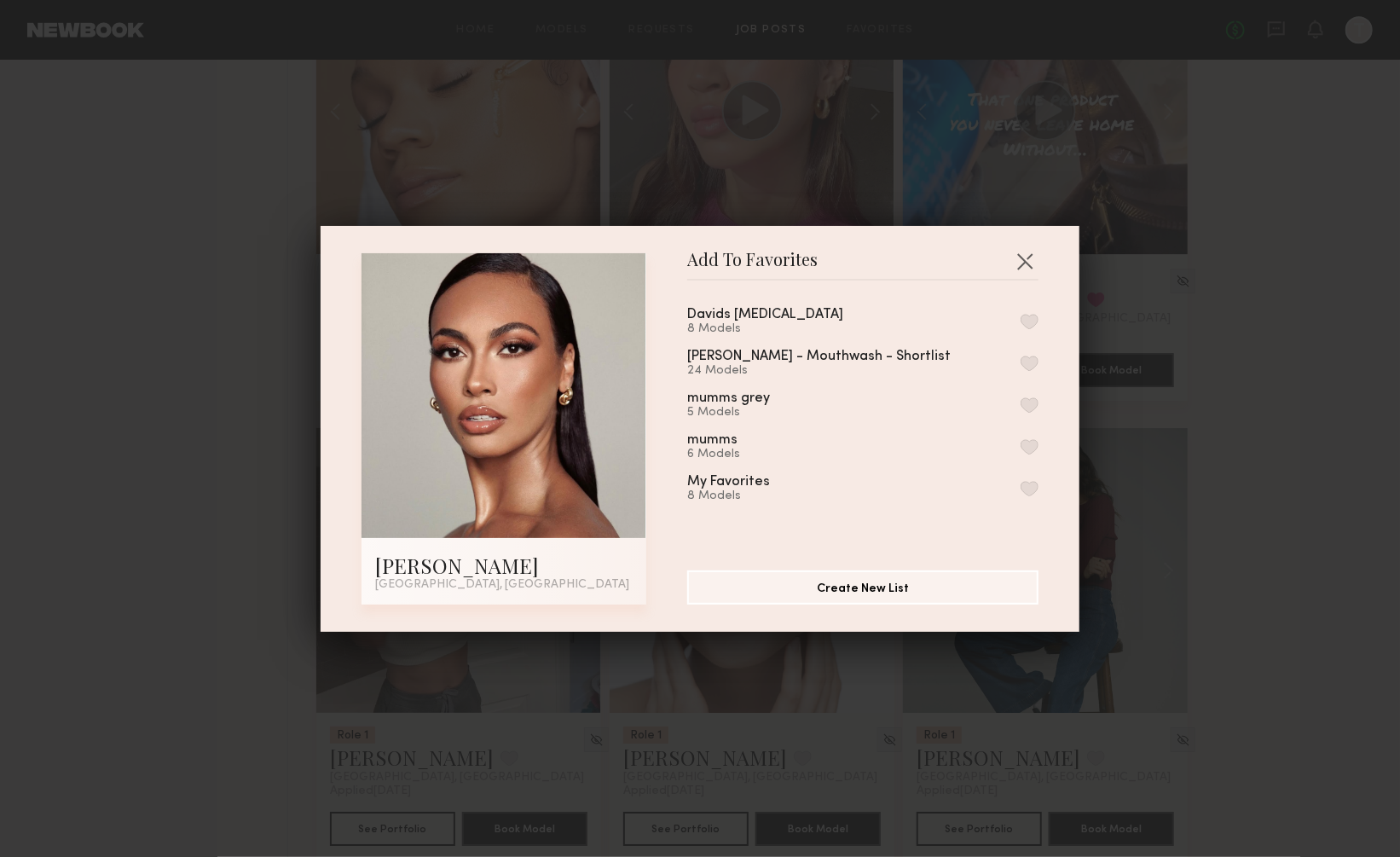
click at [1030, 316] on button "button" at bounding box center [1029, 321] width 18 height 15
click at [1026, 258] on button "button" at bounding box center [1024, 261] width 28 height 28
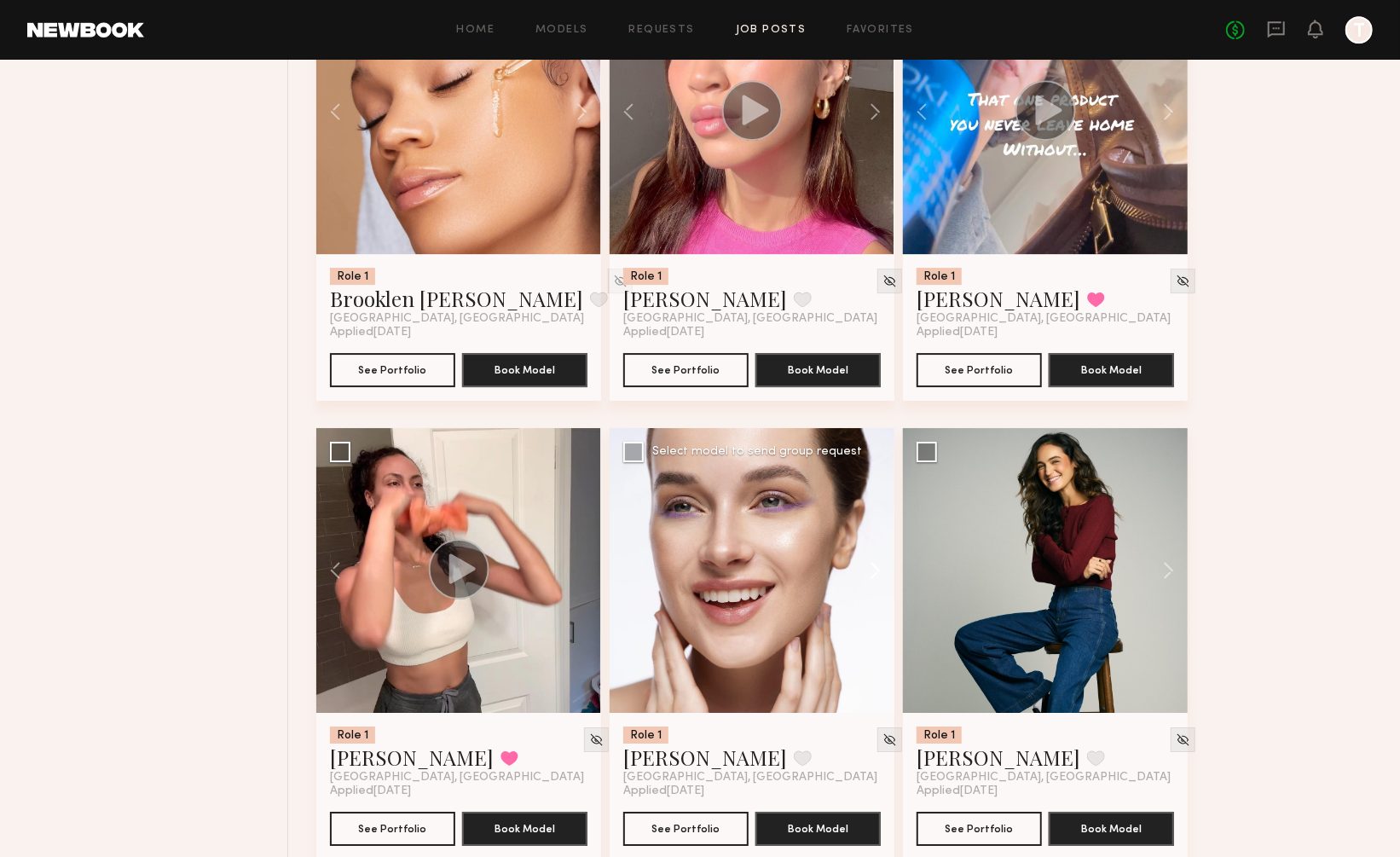
click at [878, 518] on button at bounding box center [866, 570] width 54 height 284
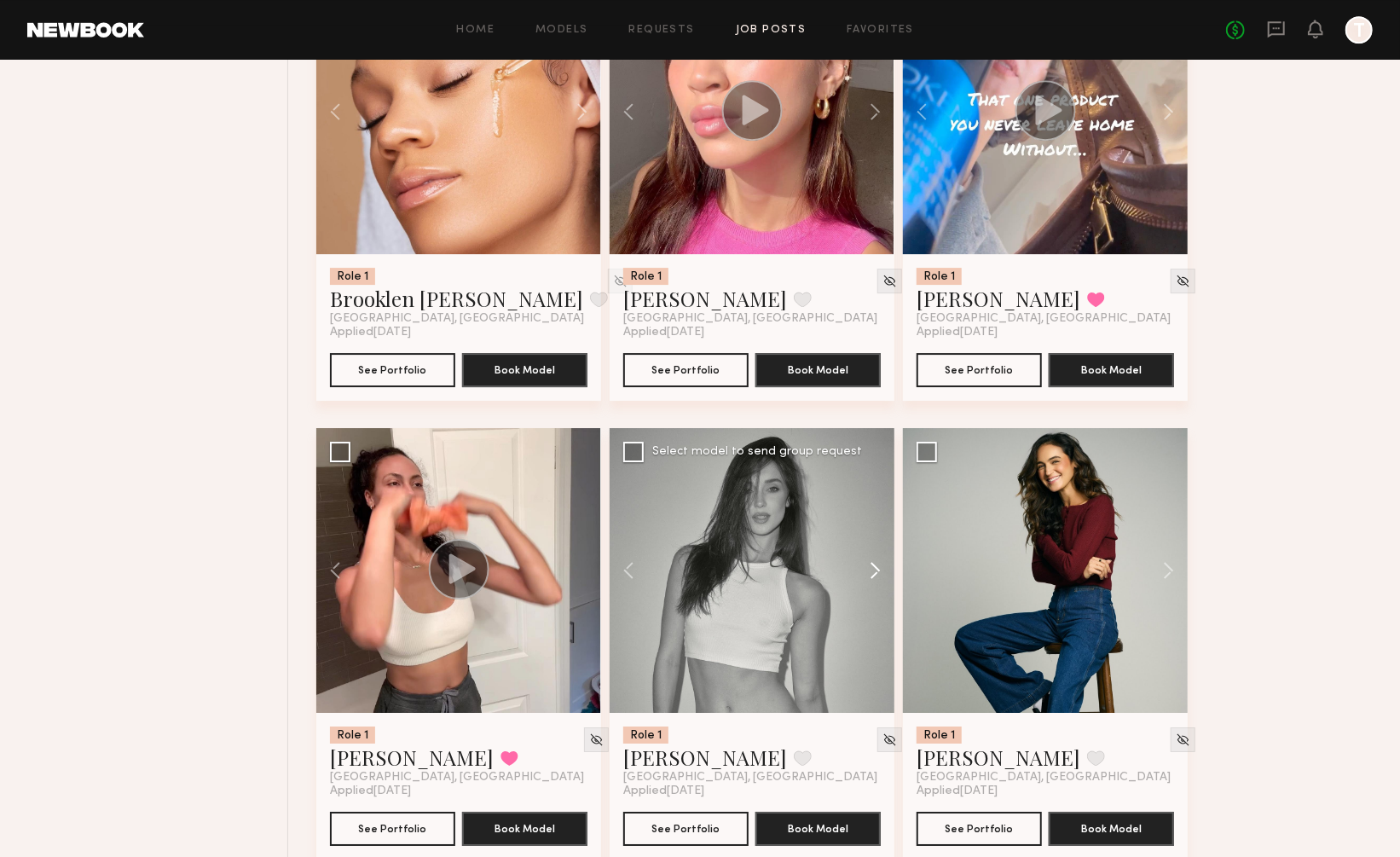
click at [878, 518] on button at bounding box center [866, 570] width 54 height 284
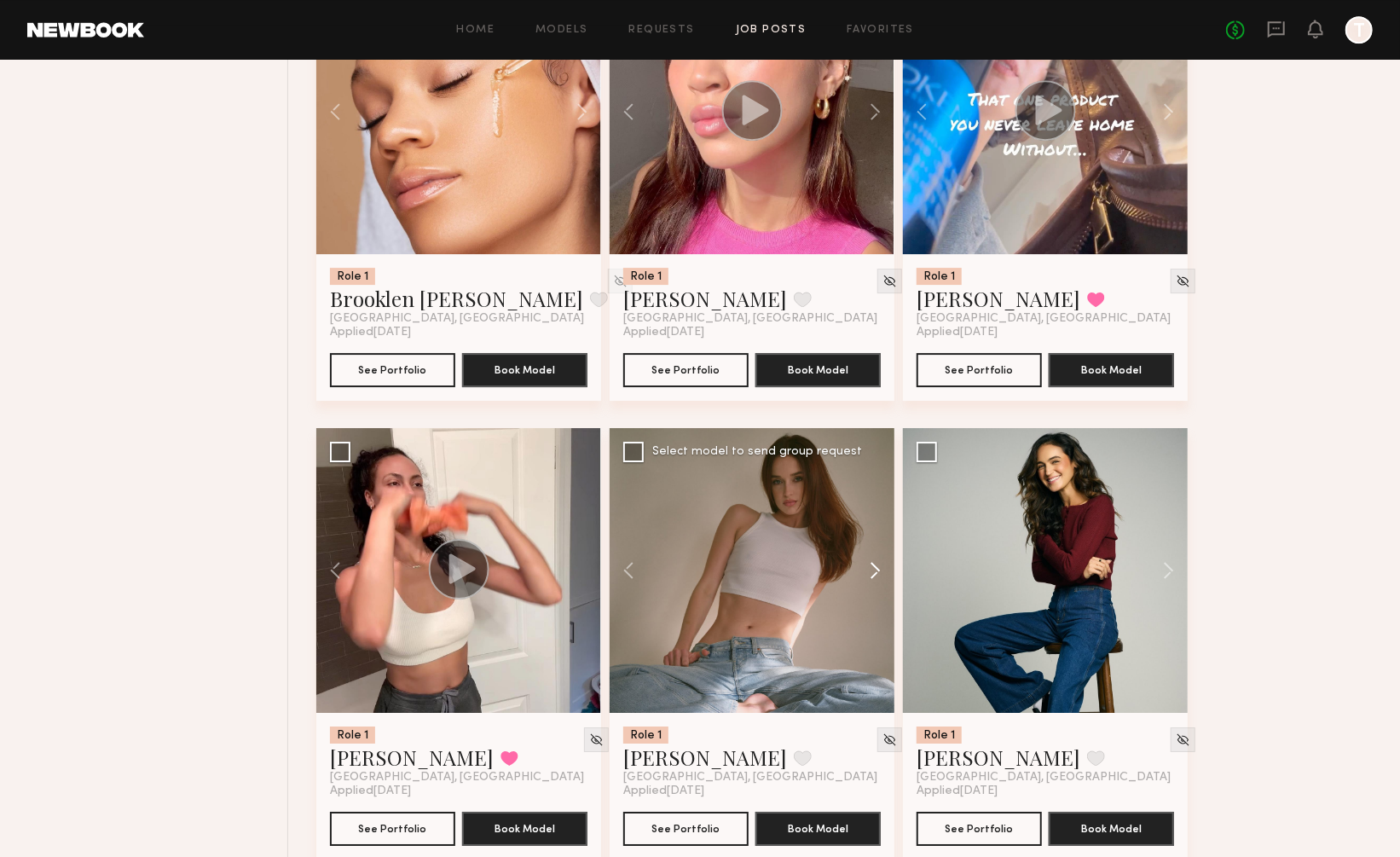
click at [878, 518] on button at bounding box center [866, 570] width 54 height 284
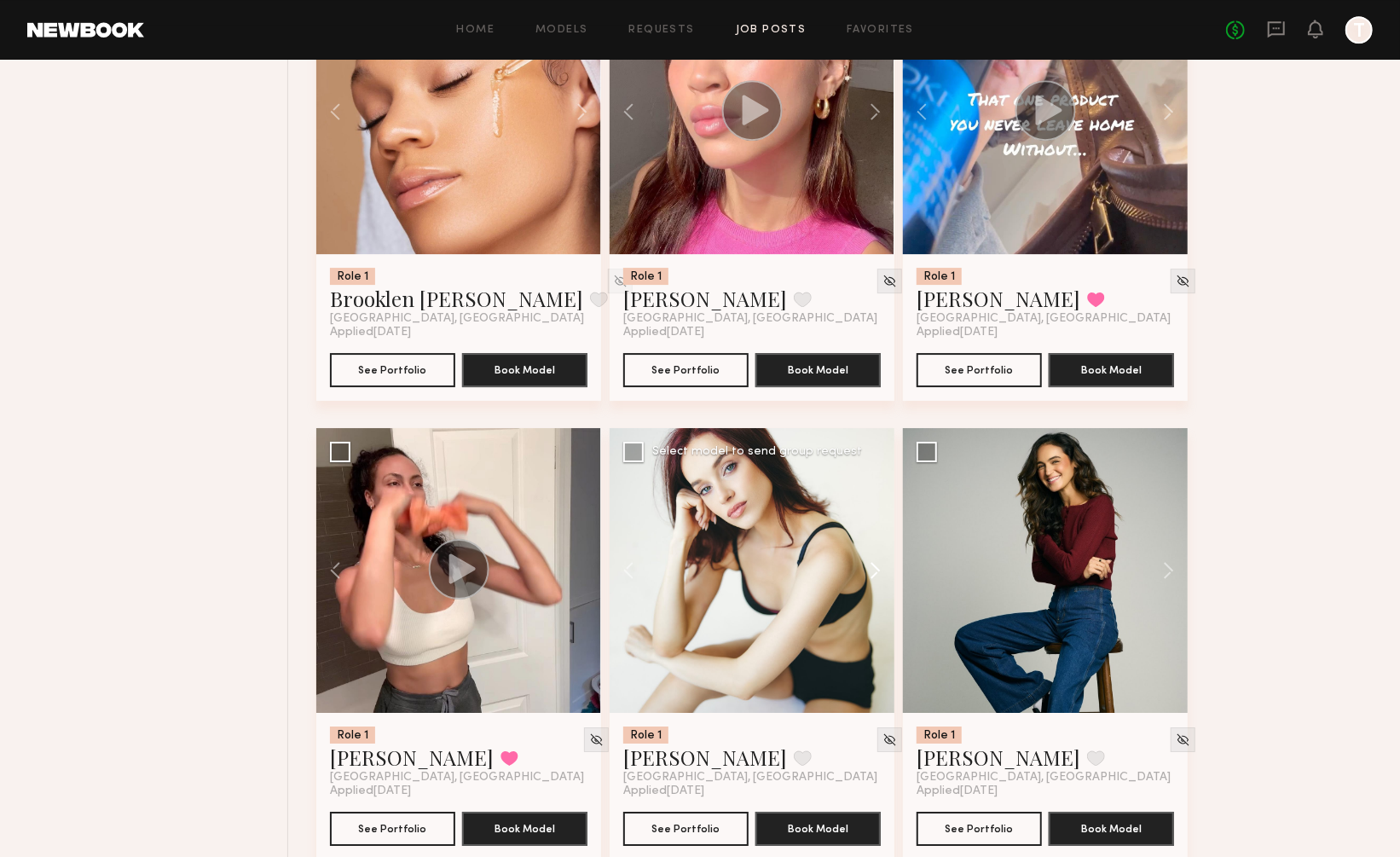
click at [878, 518] on button at bounding box center [866, 570] width 54 height 284
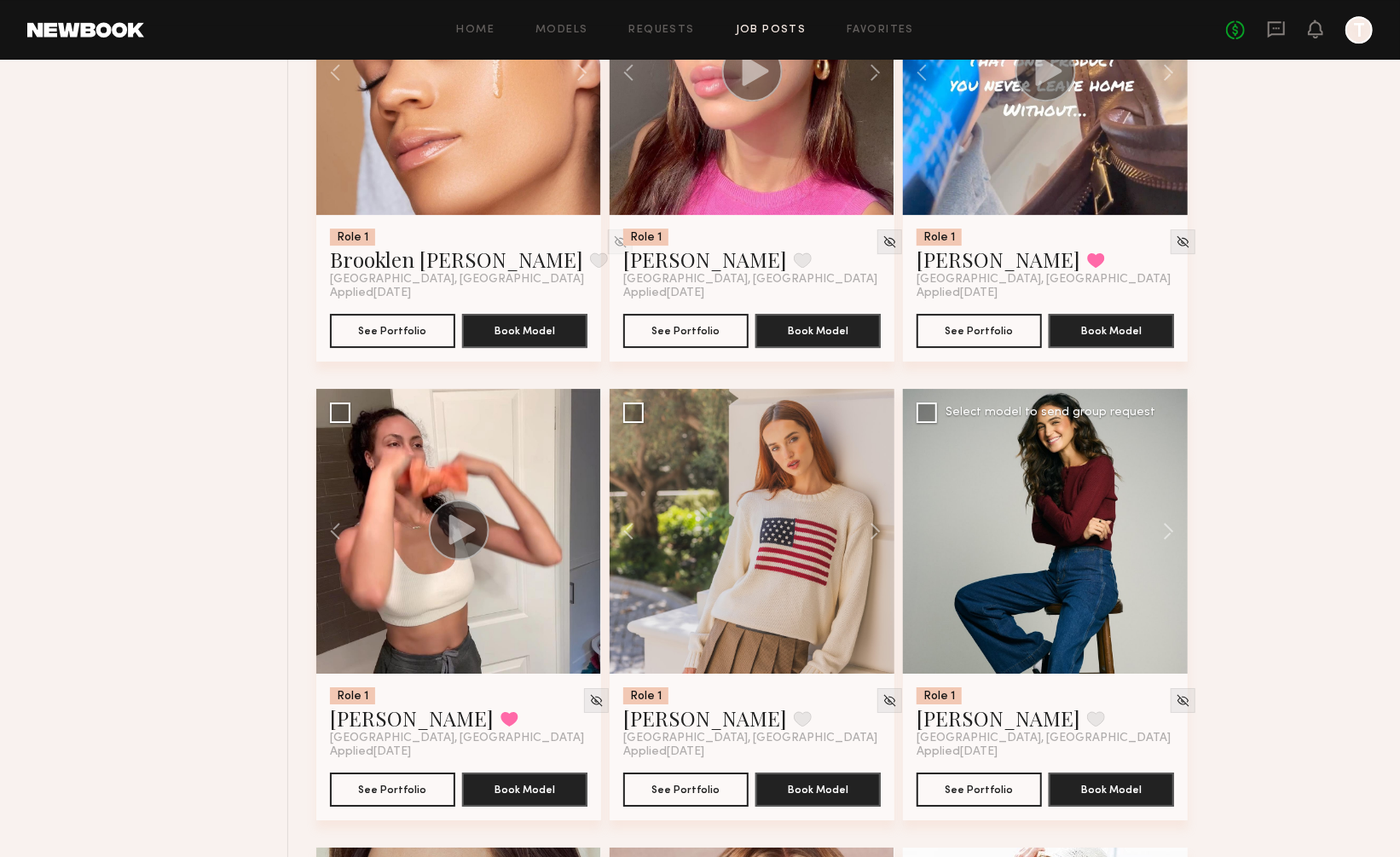
scroll to position [7293, 0]
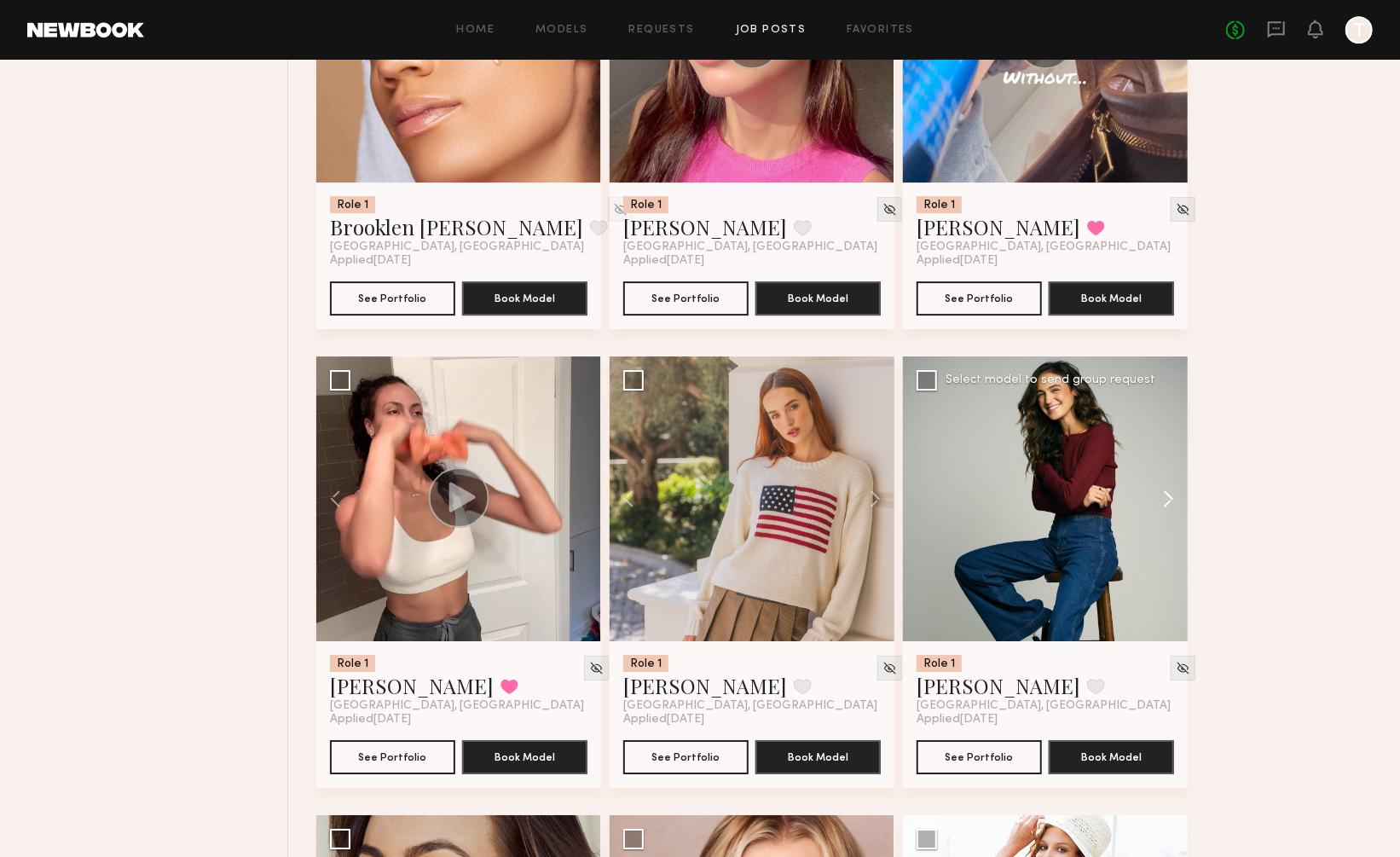
click at [1170, 441] on button at bounding box center [1159, 498] width 54 height 284
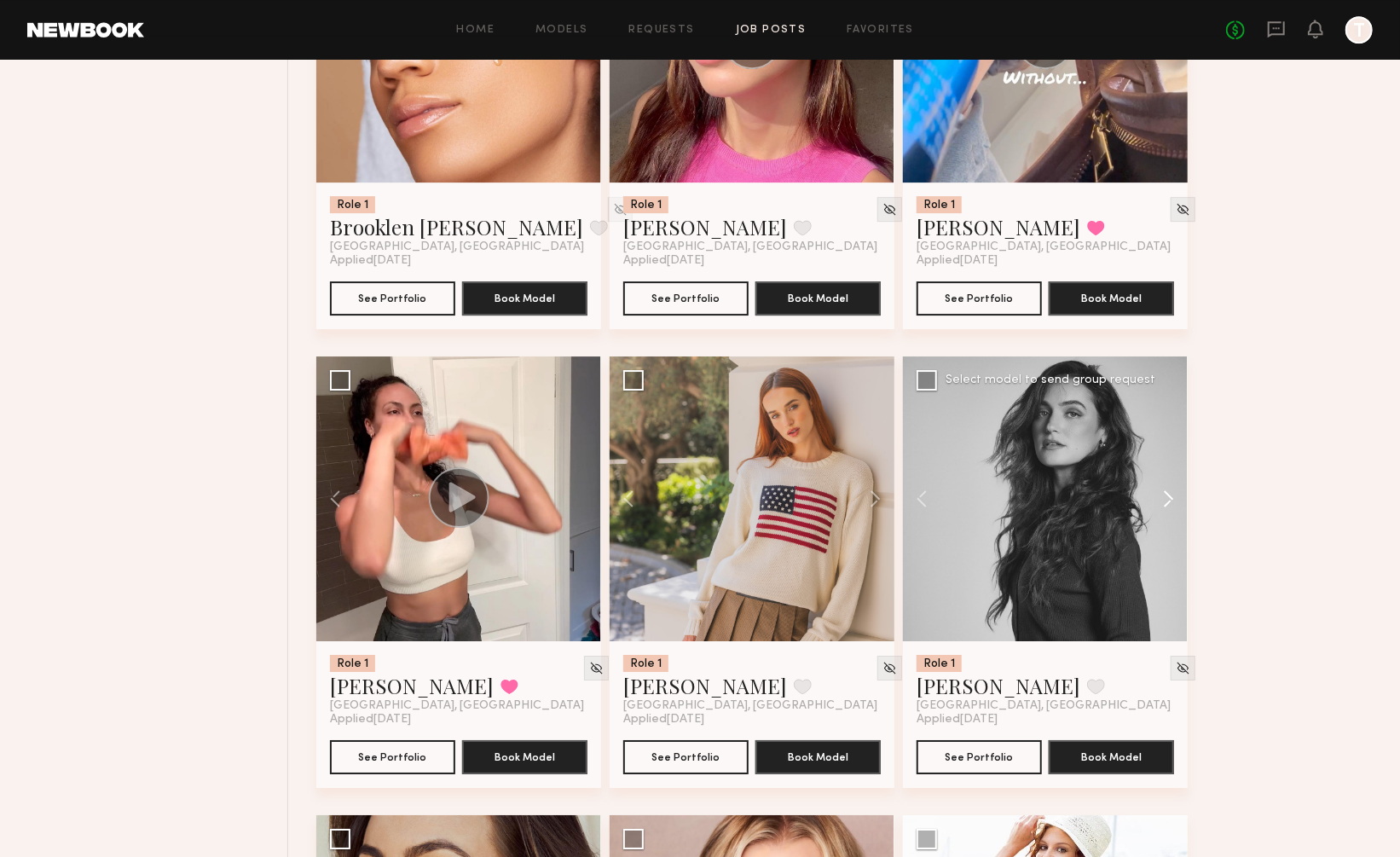
click at [1170, 441] on button at bounding box center [1159, 498] width 54 height 284
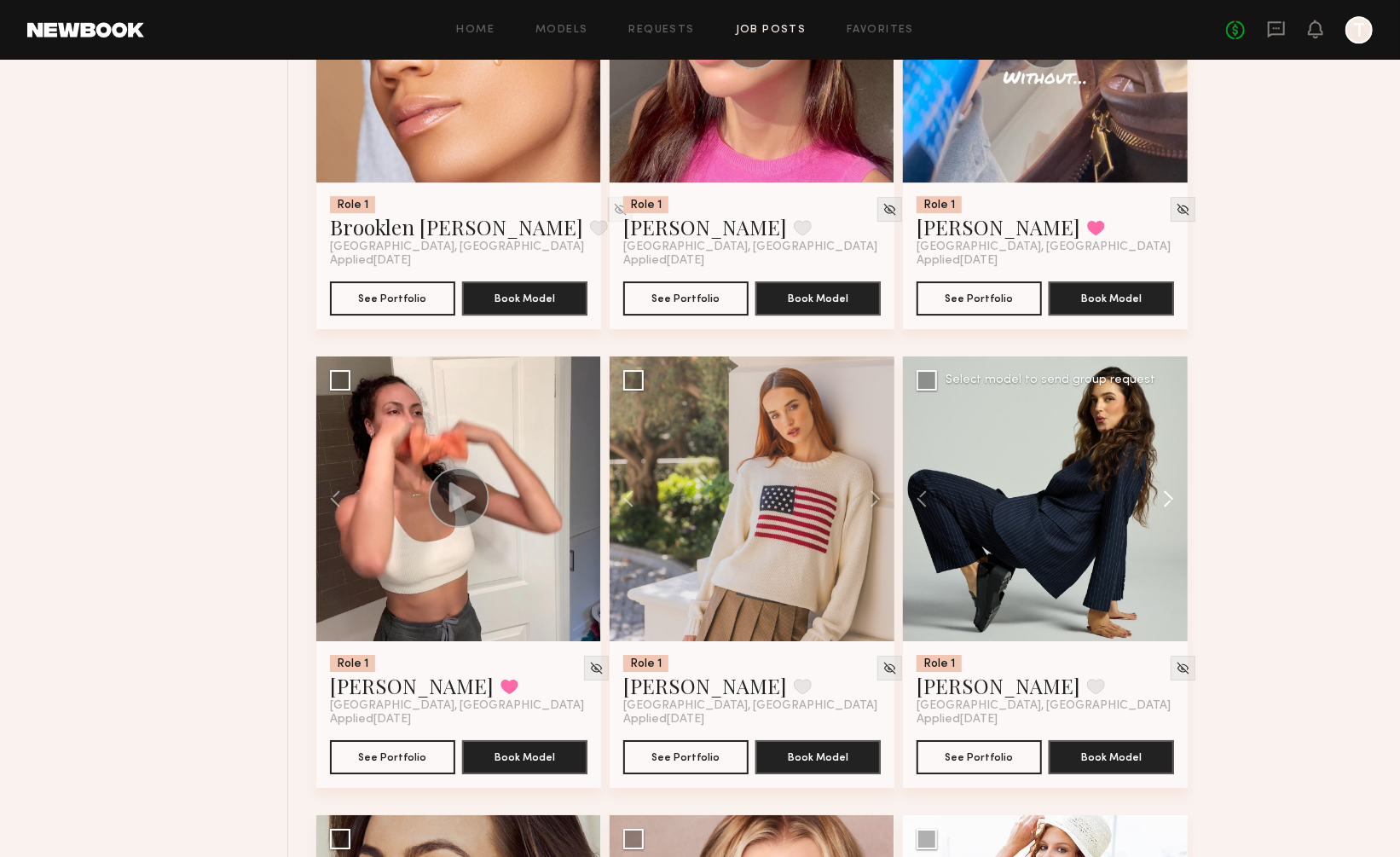
click at [1170, 441] on button at bounding box center [1159, 498] width 54 height 284
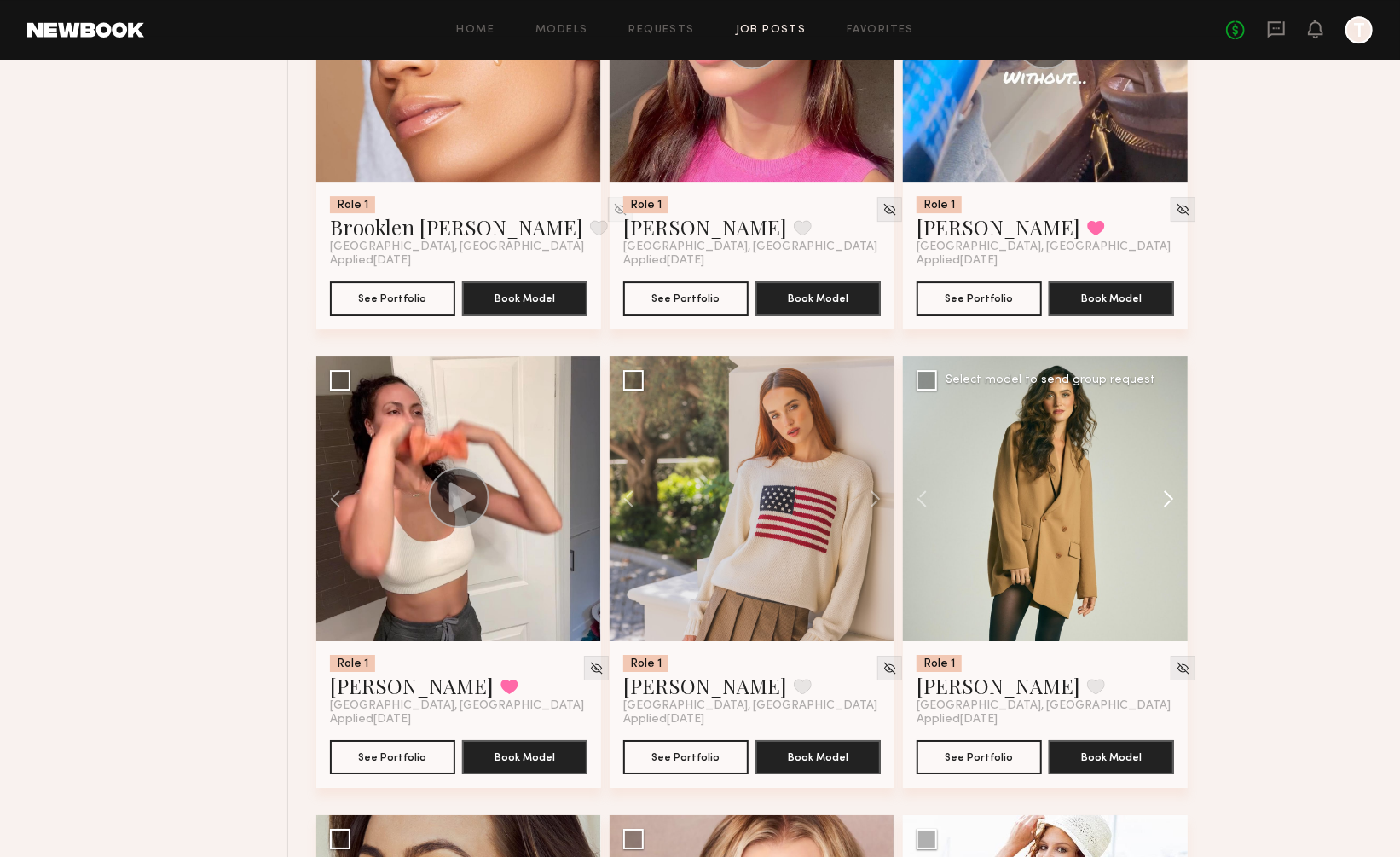
click at [1170, 441] on button at bounding box center [1159, 498] width 54 height 284
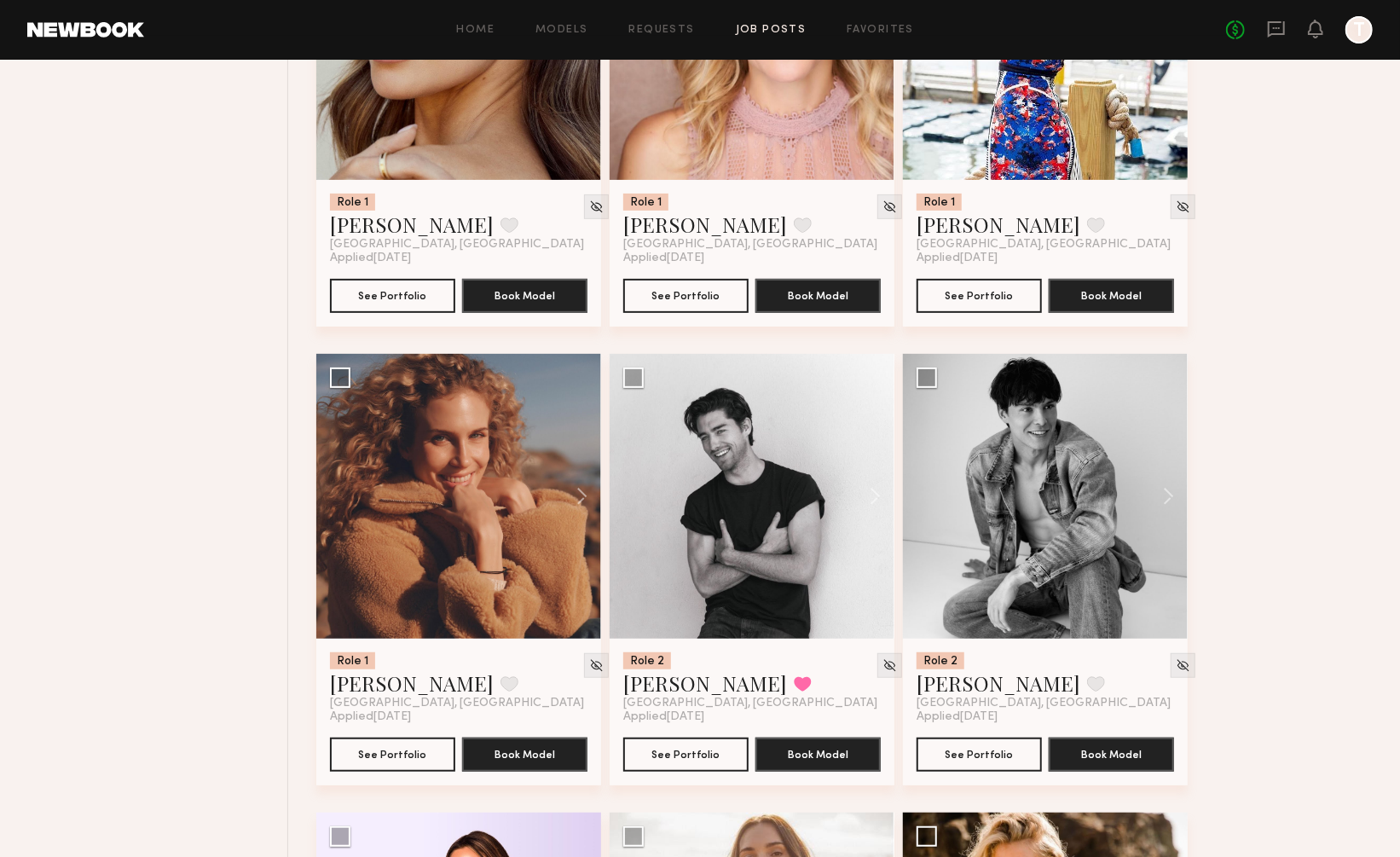
scroll to position [8218, 0]
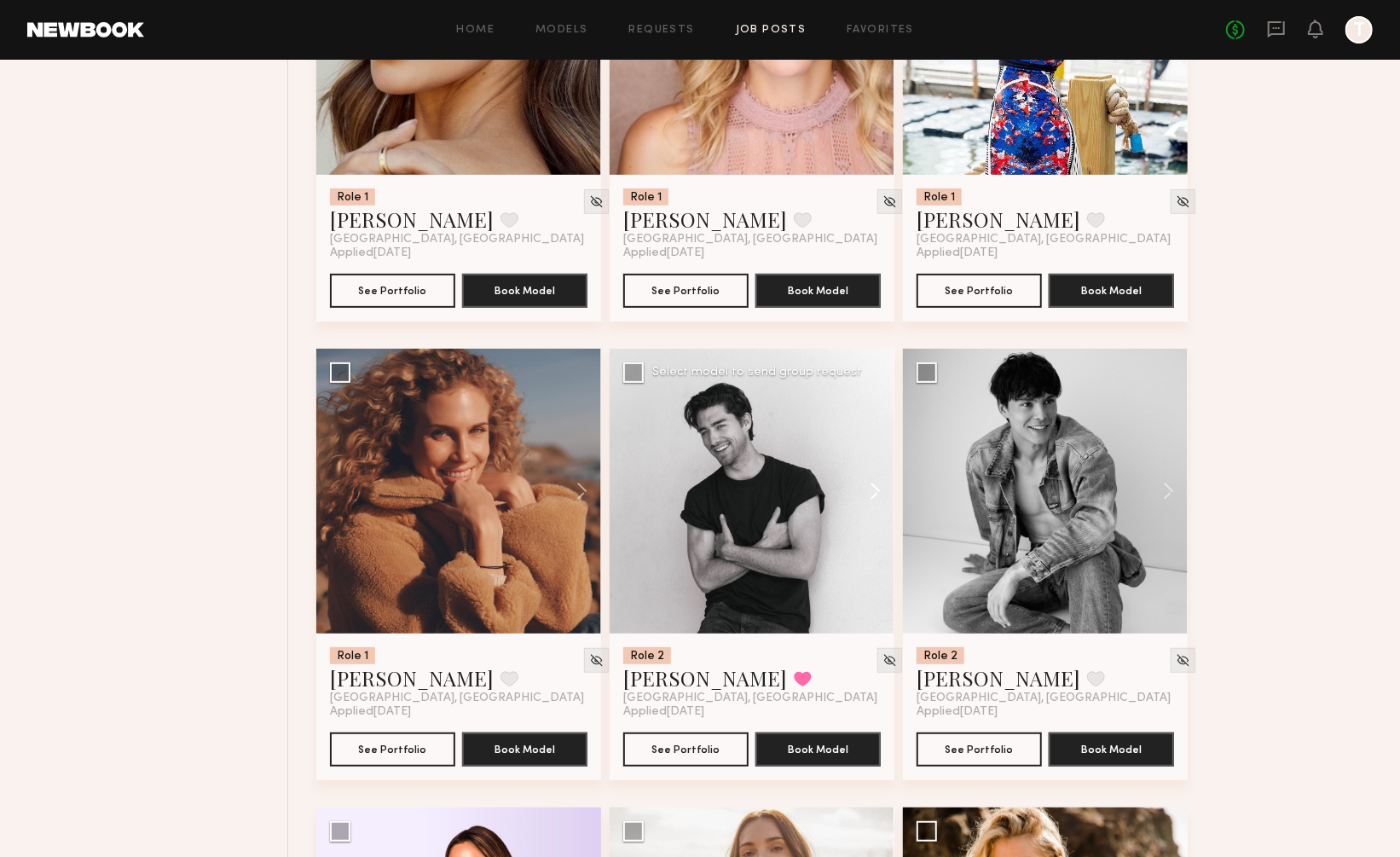
click at [872, 441] on button at bounding box center [866, 491] width 54 height 284
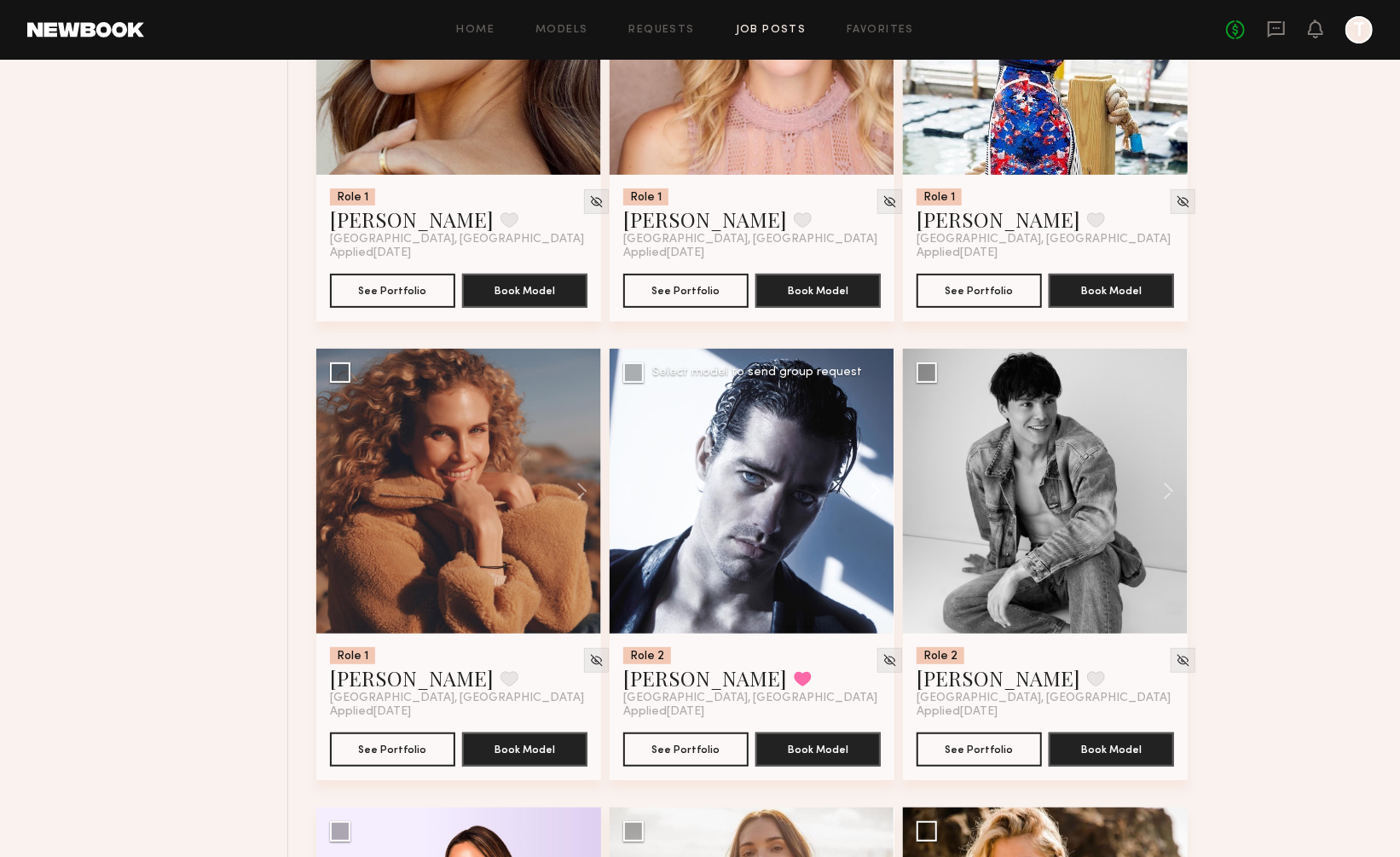
click at [872, 441] on button at bounding box center [866, 491] width 54 height 284
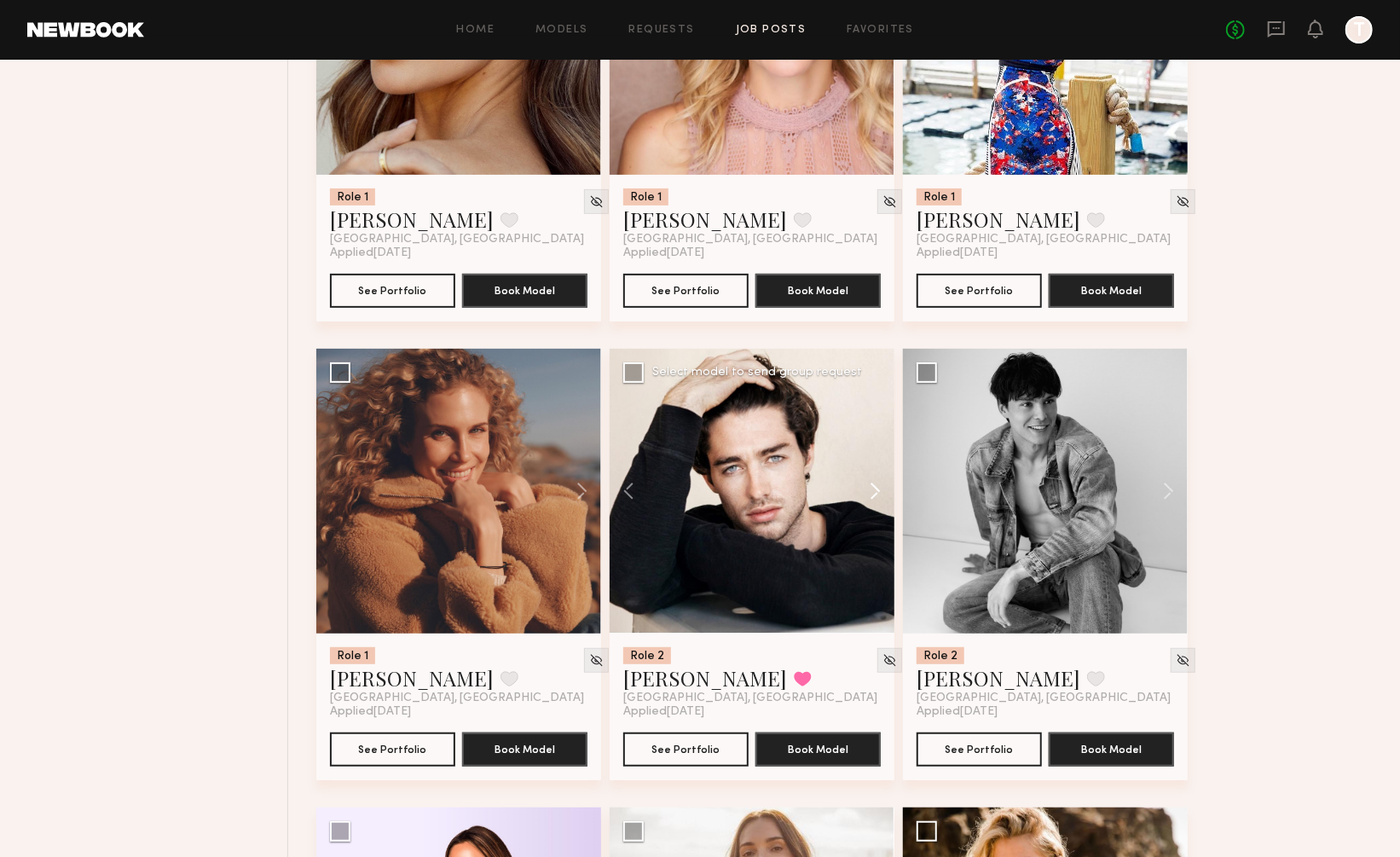
click at [872, 441] on button at bounding box center [866, 491] width 54 height 284
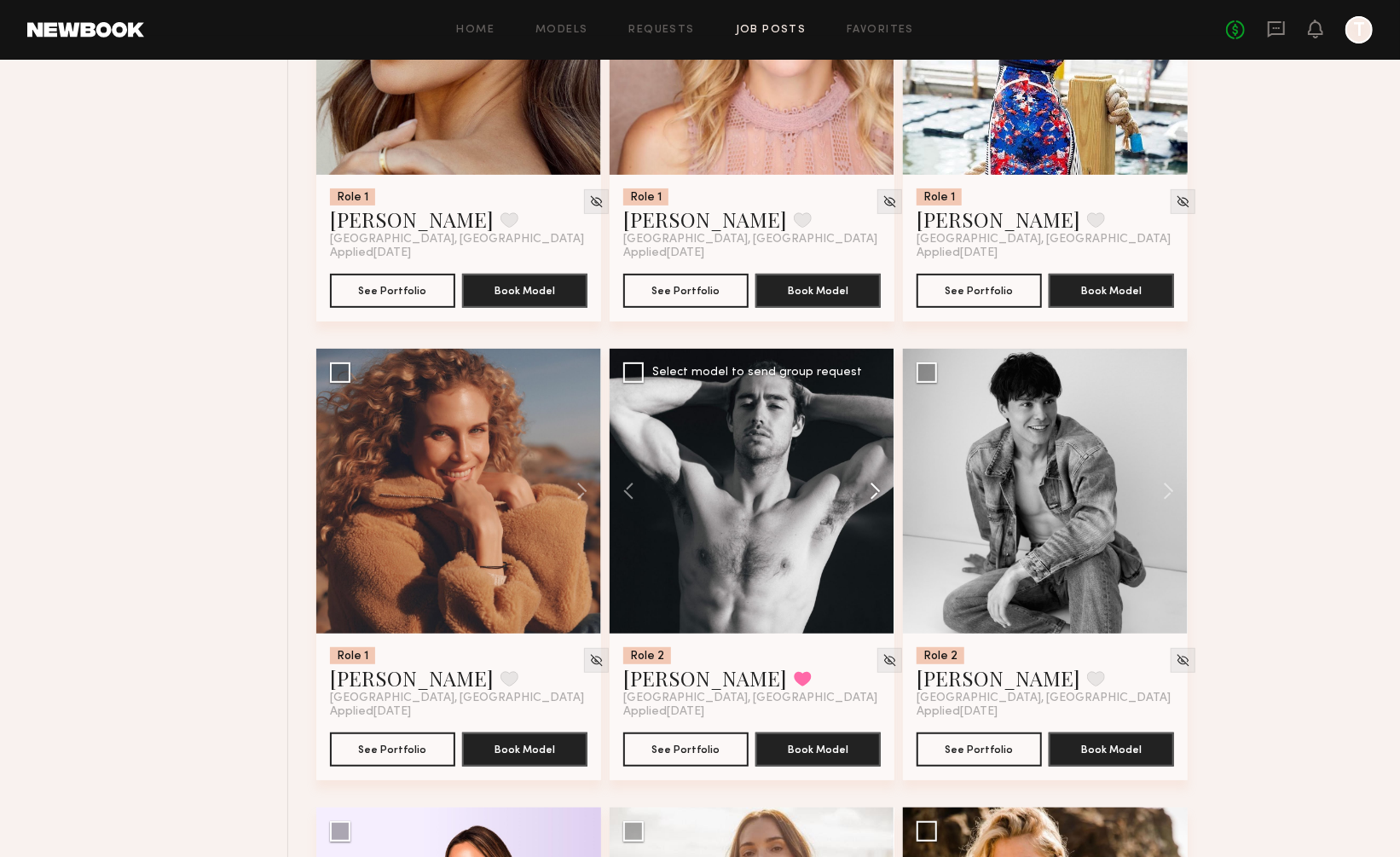
click at [872, 441] on button at bounding box center [866, 491] width 54 height 284
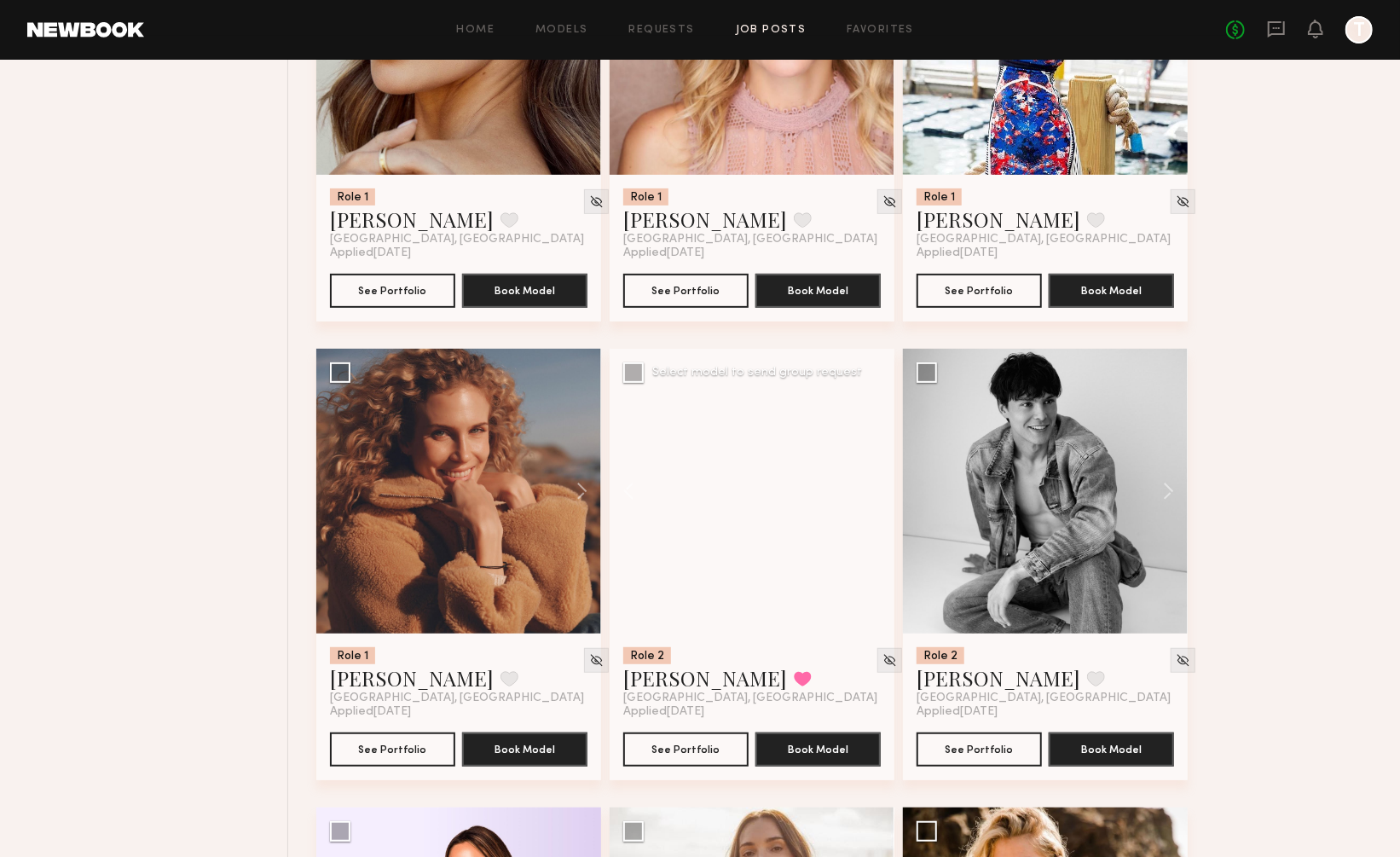
click at [872, 441] on div at bounding box center [751, 491] width 284 height 284
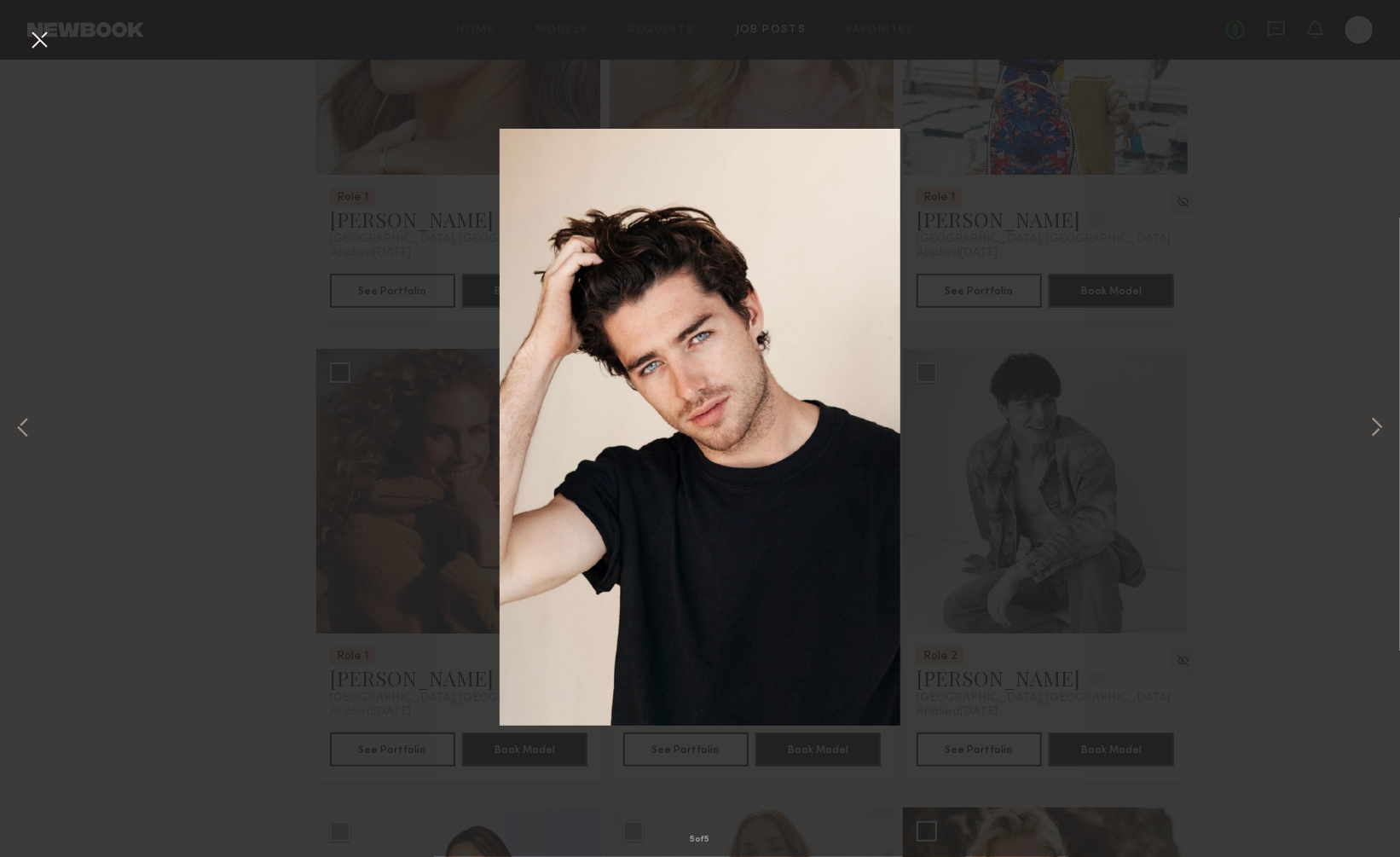
click at [38, 40] on button at bounding box center [39, 41] width 28 height 30
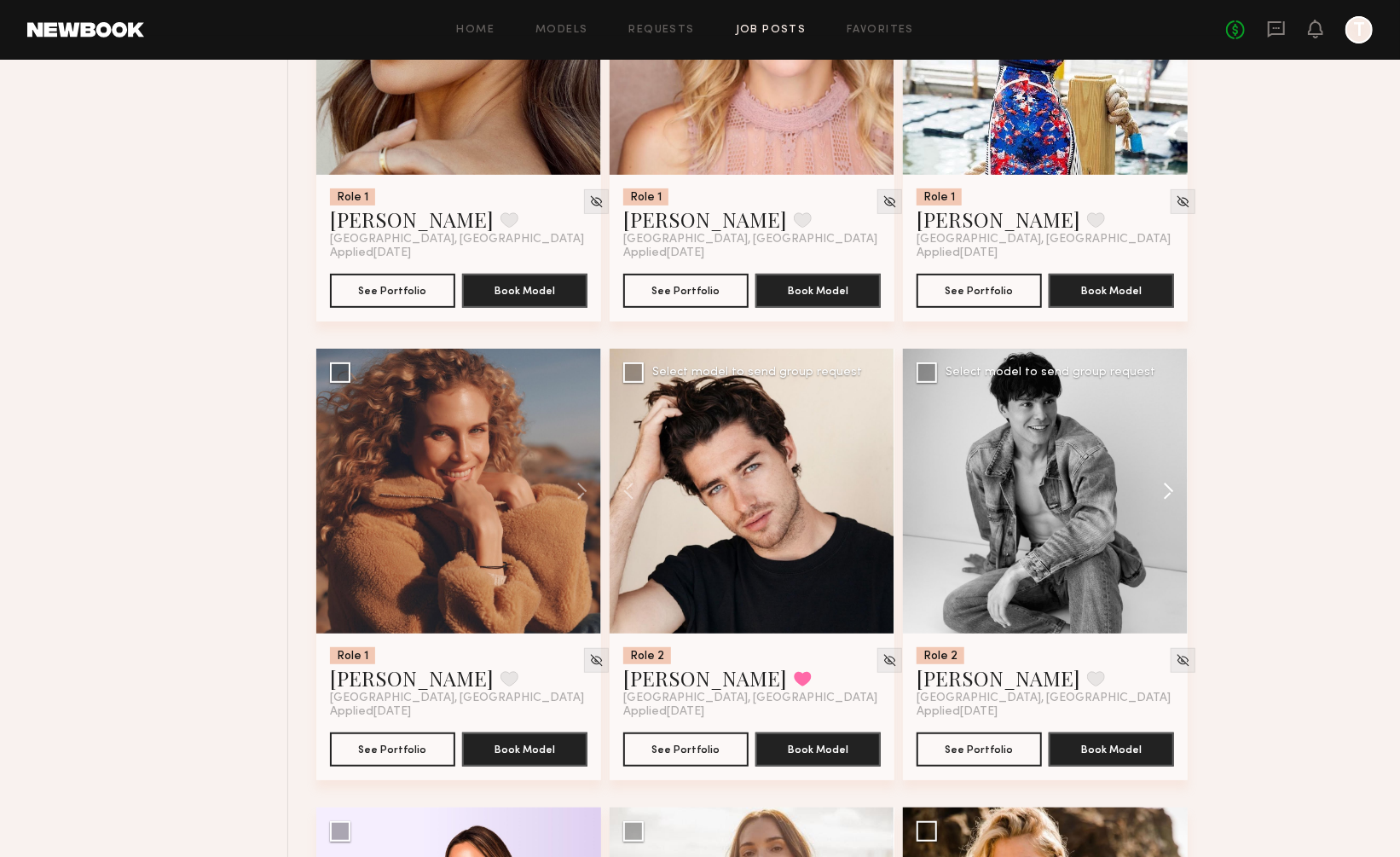
click at [1172, 430] on button at bounding box center [1159, 491] width 54 height 284
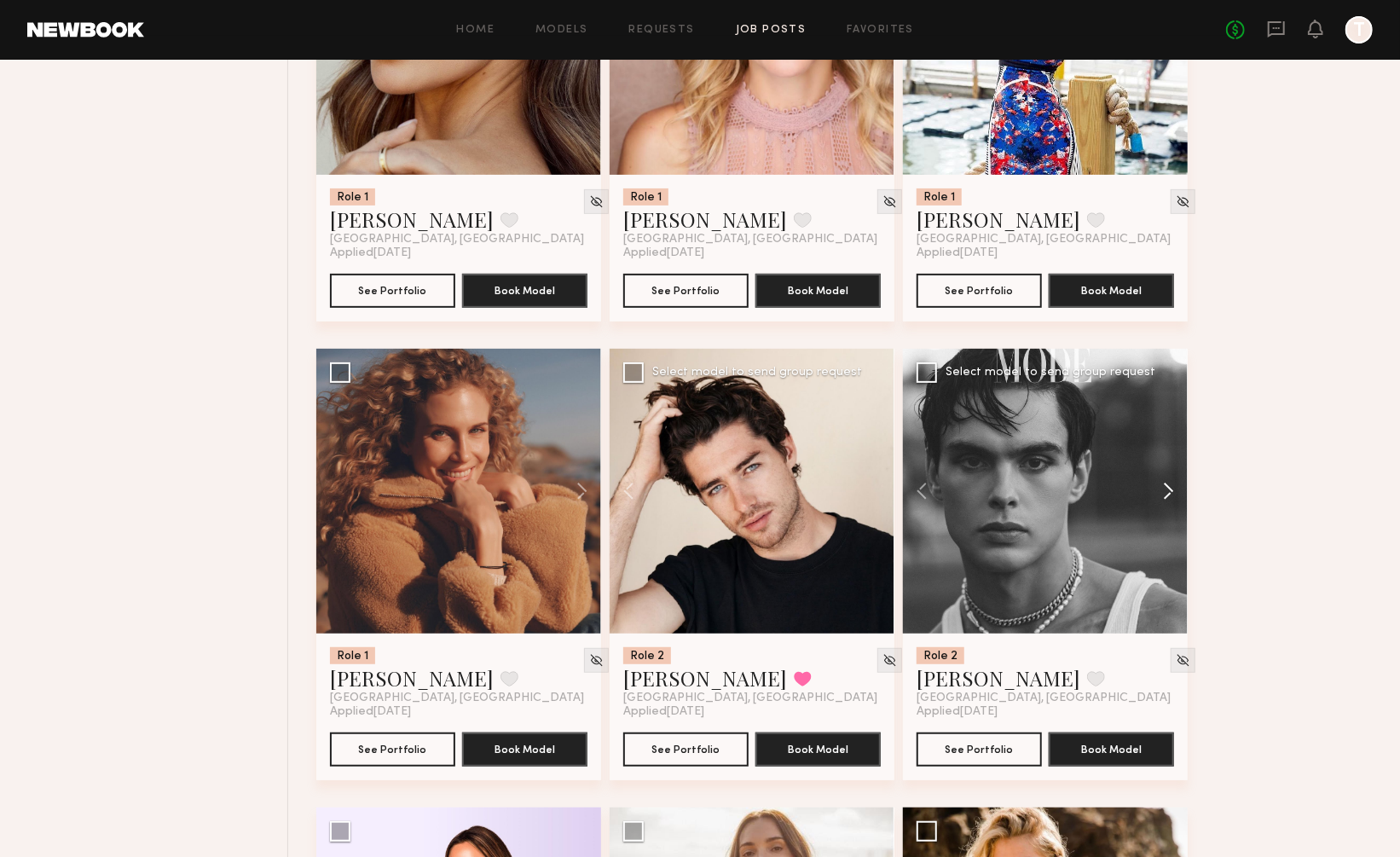
click at [1172, 430] on button at bounding box center [1159, 491] width 54 height 284
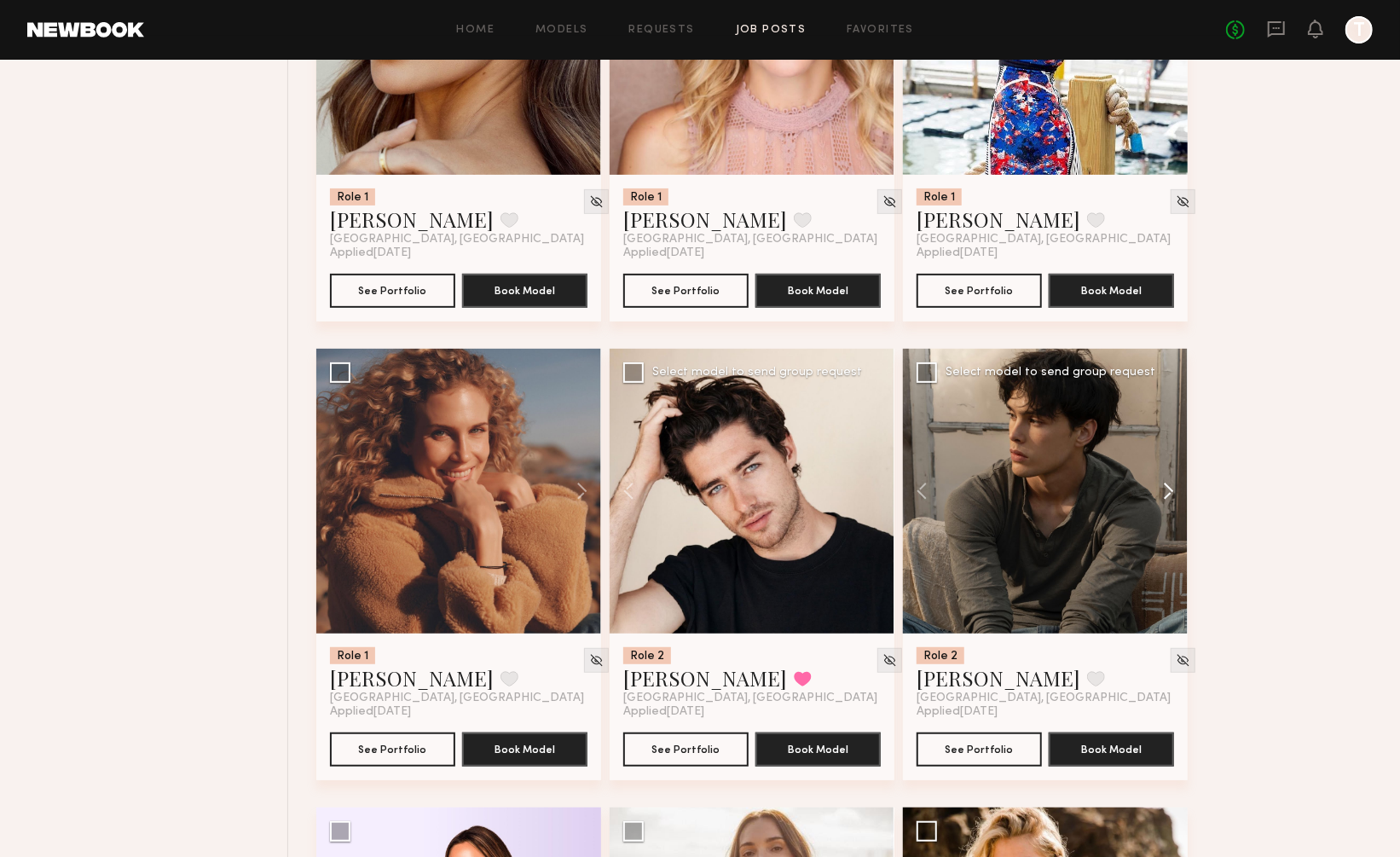
click at [1172, 430] on button at bounding box center [1159, 491] width 54 height 284
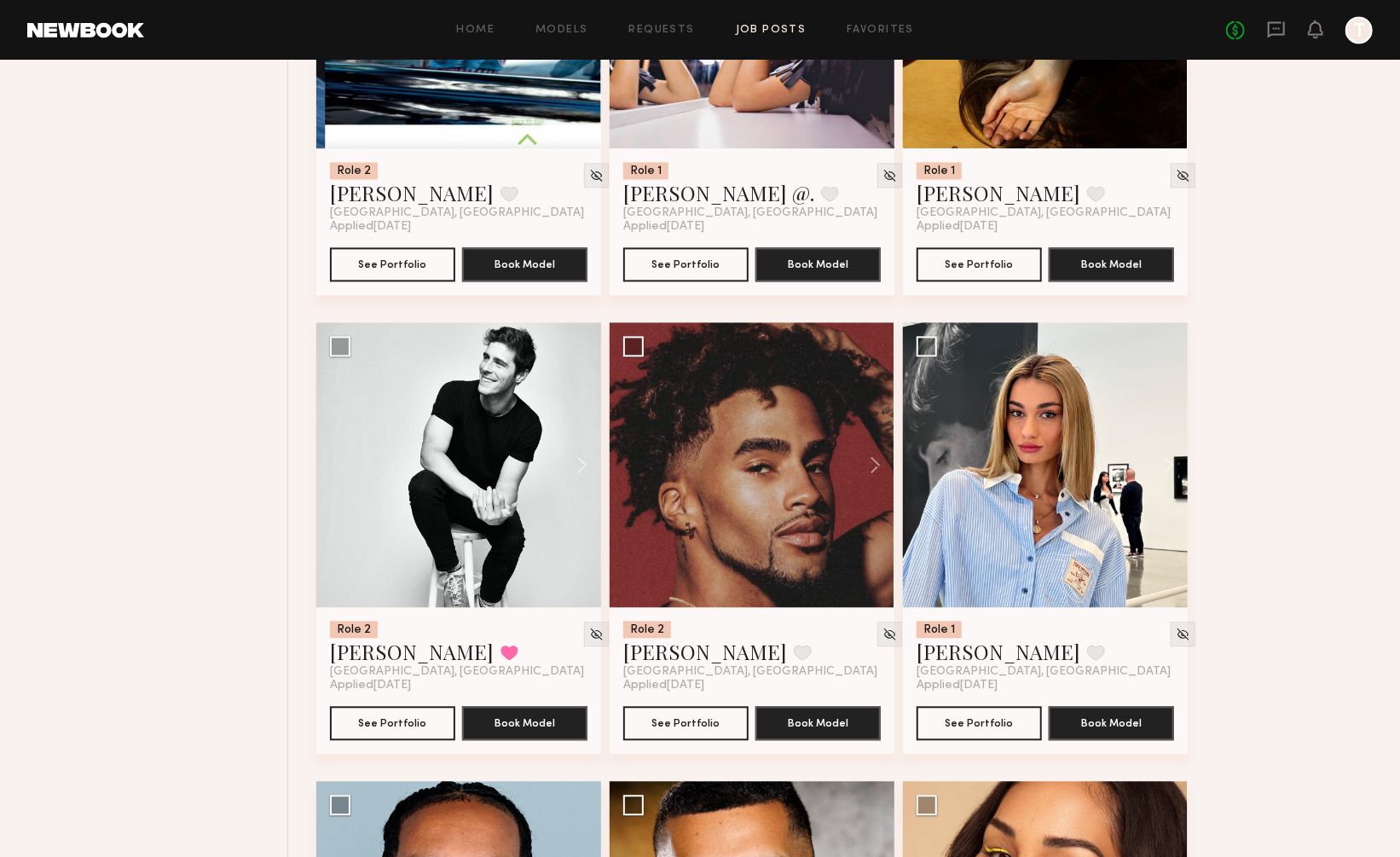
scroll to position [10082, 0]
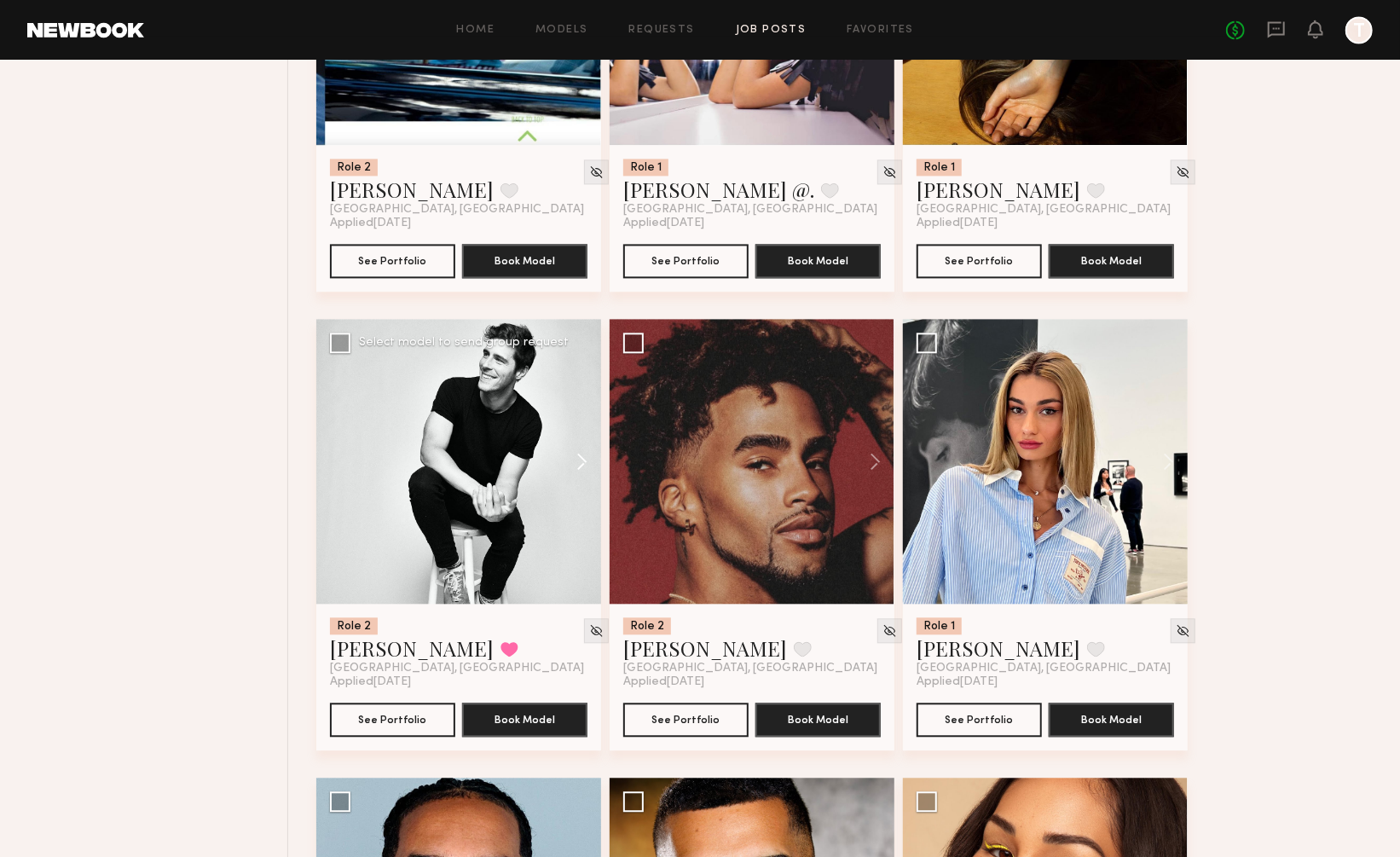
click at [586, 410] on button at bounding box center [574, 460] width 54 height 284
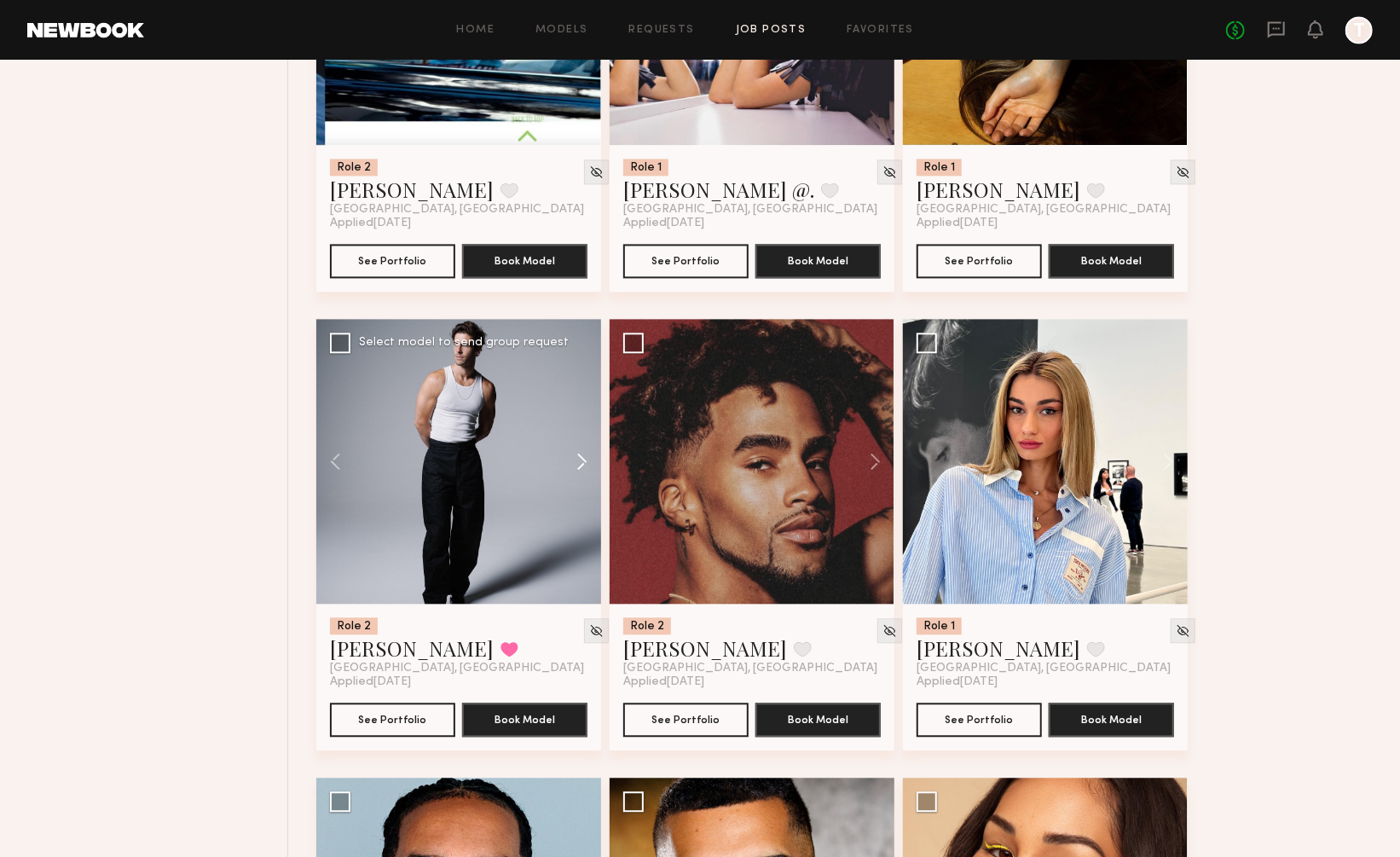
click at [586, 410] on button at bounding box center [574, 460] width 54 height 284
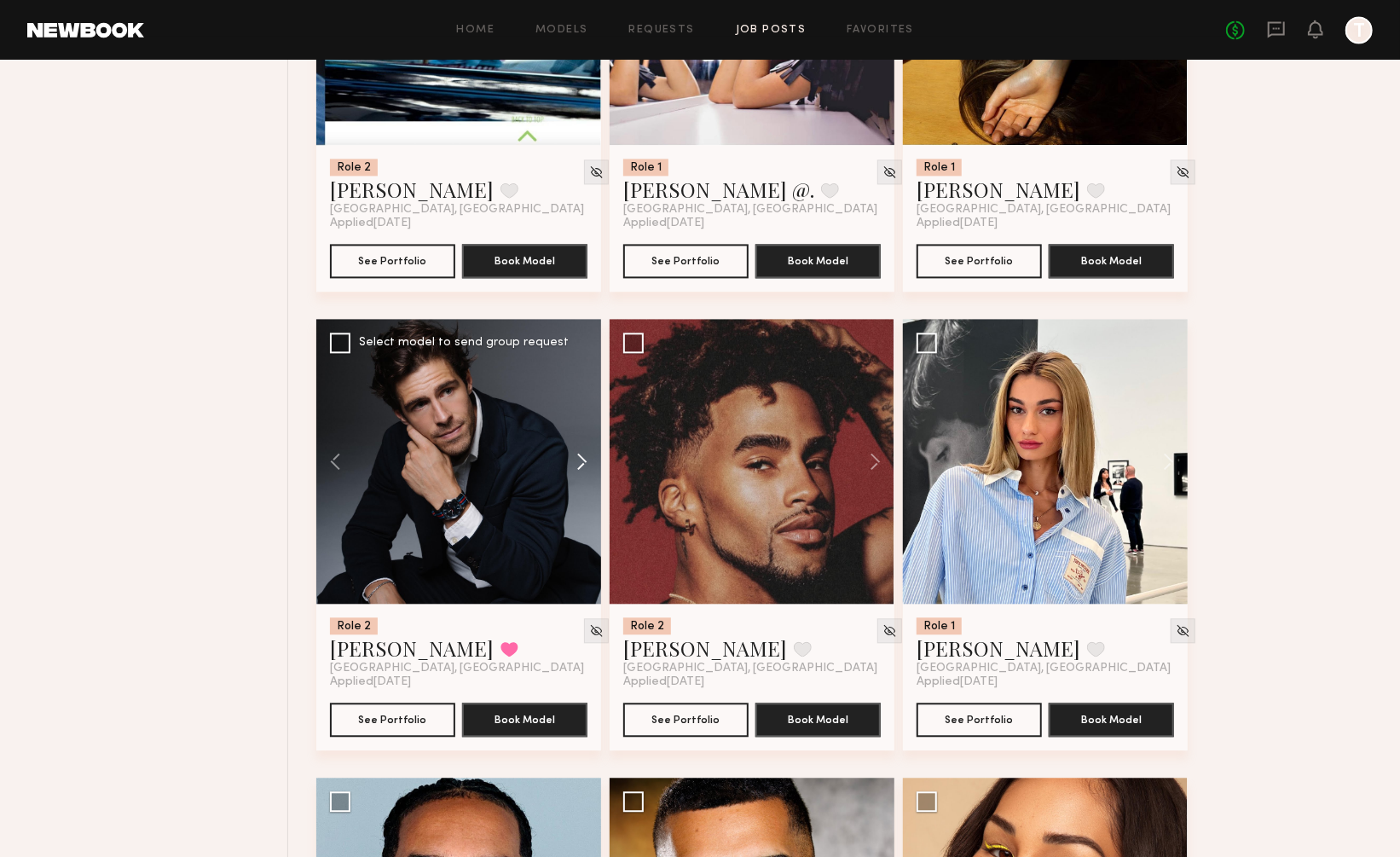
click at [586, 410] on button at bounding box center [574, 460] width 54 height 284
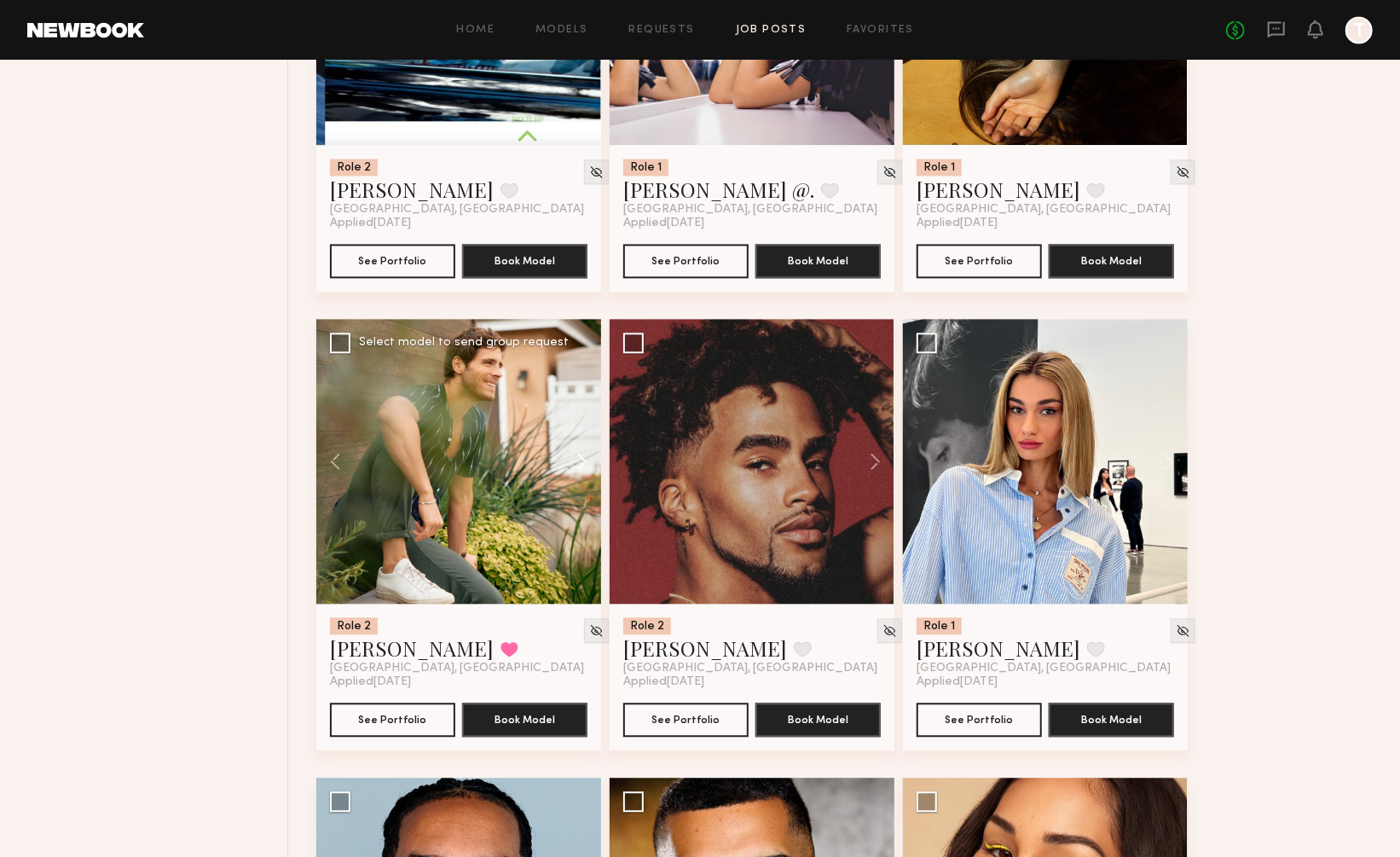
click at [586, 410] on button at bounding box center [574, 460] width 54 height 284
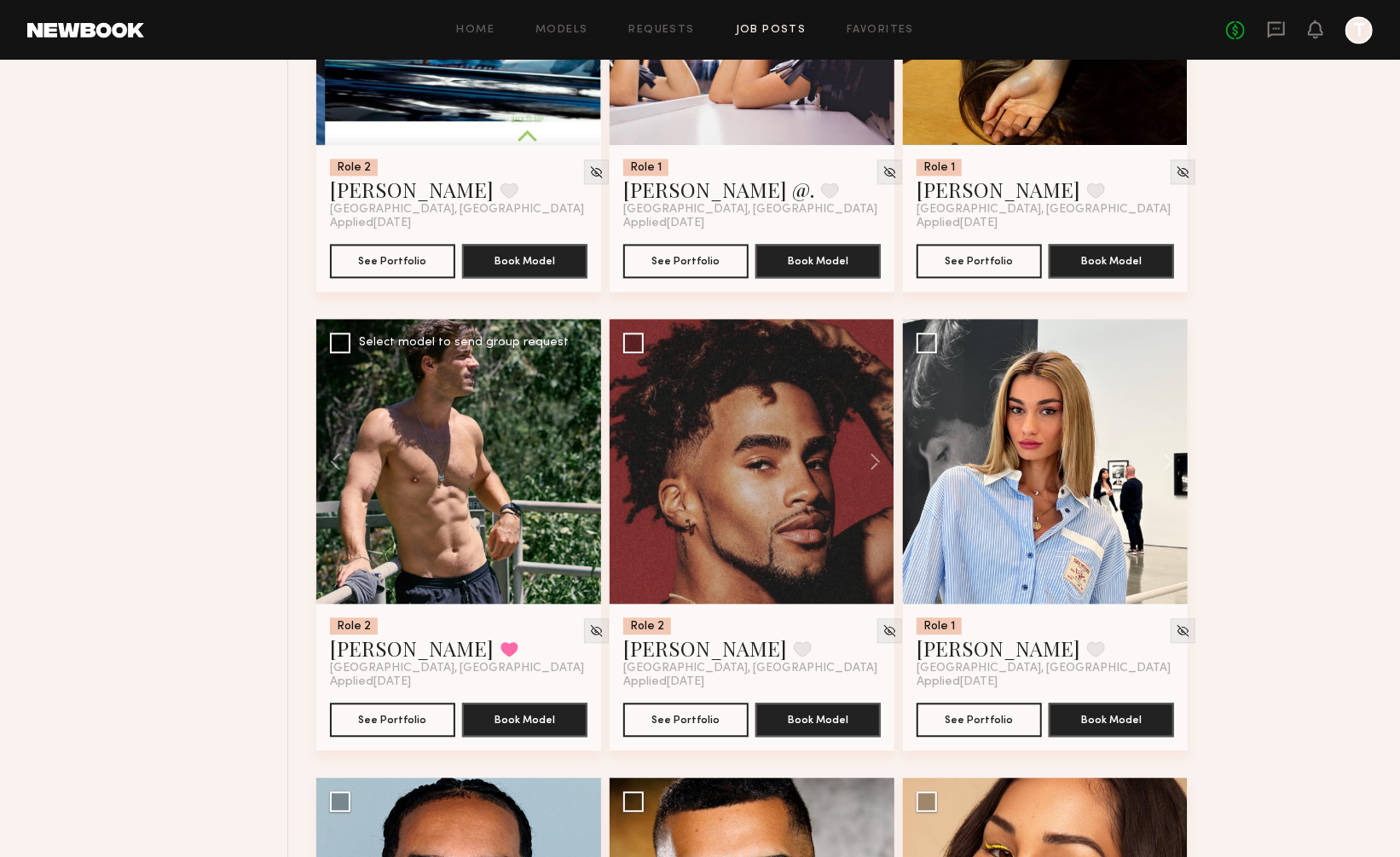
click at [586, 410] on div at bounding box center [458, 460] width 284 height 284
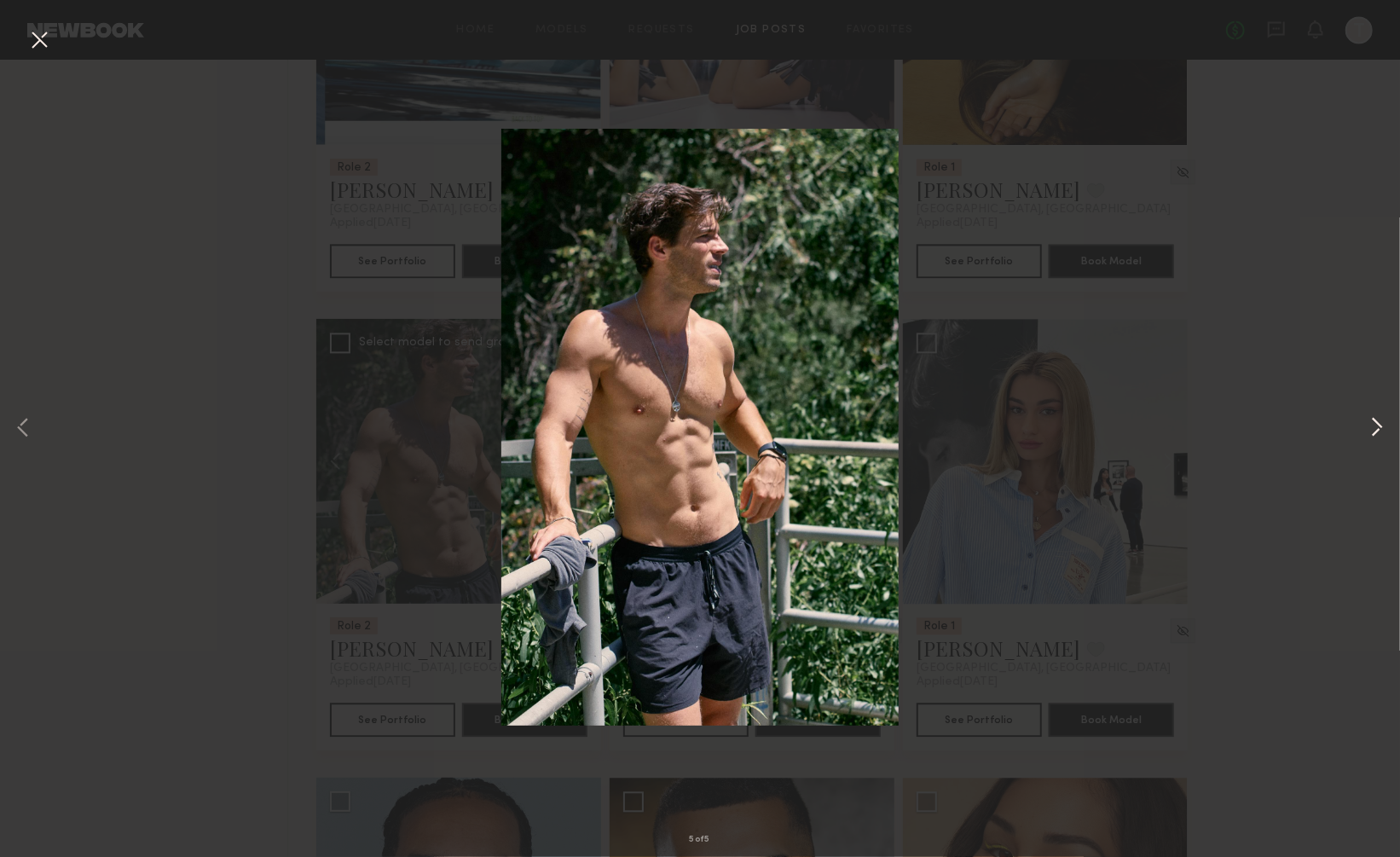
click at [1380, 430] on button at bounding box center [1377, 429] width 21 height 686
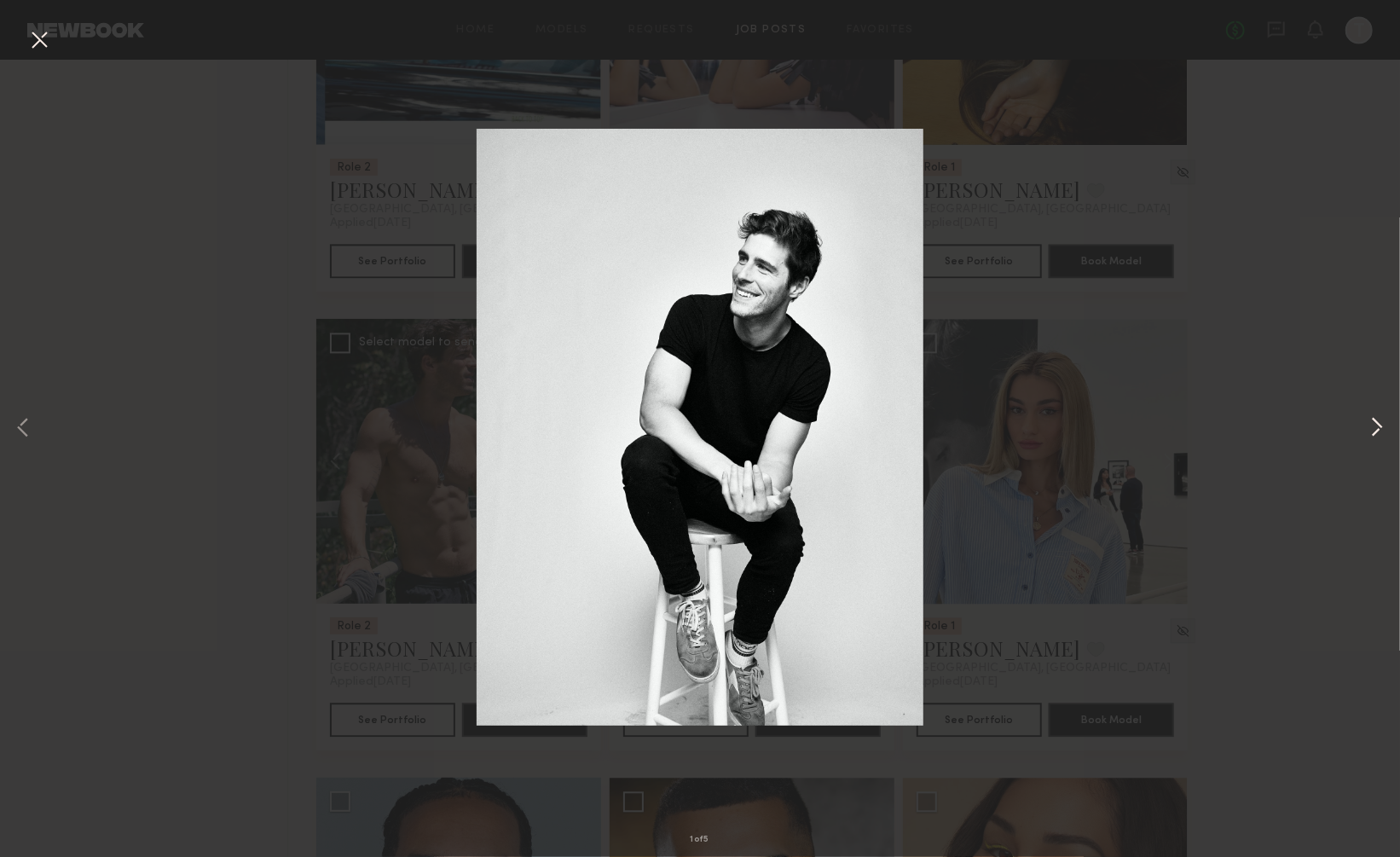
click at [1380, 430] on button at bounding box center [1377, 429] width 21 height 686
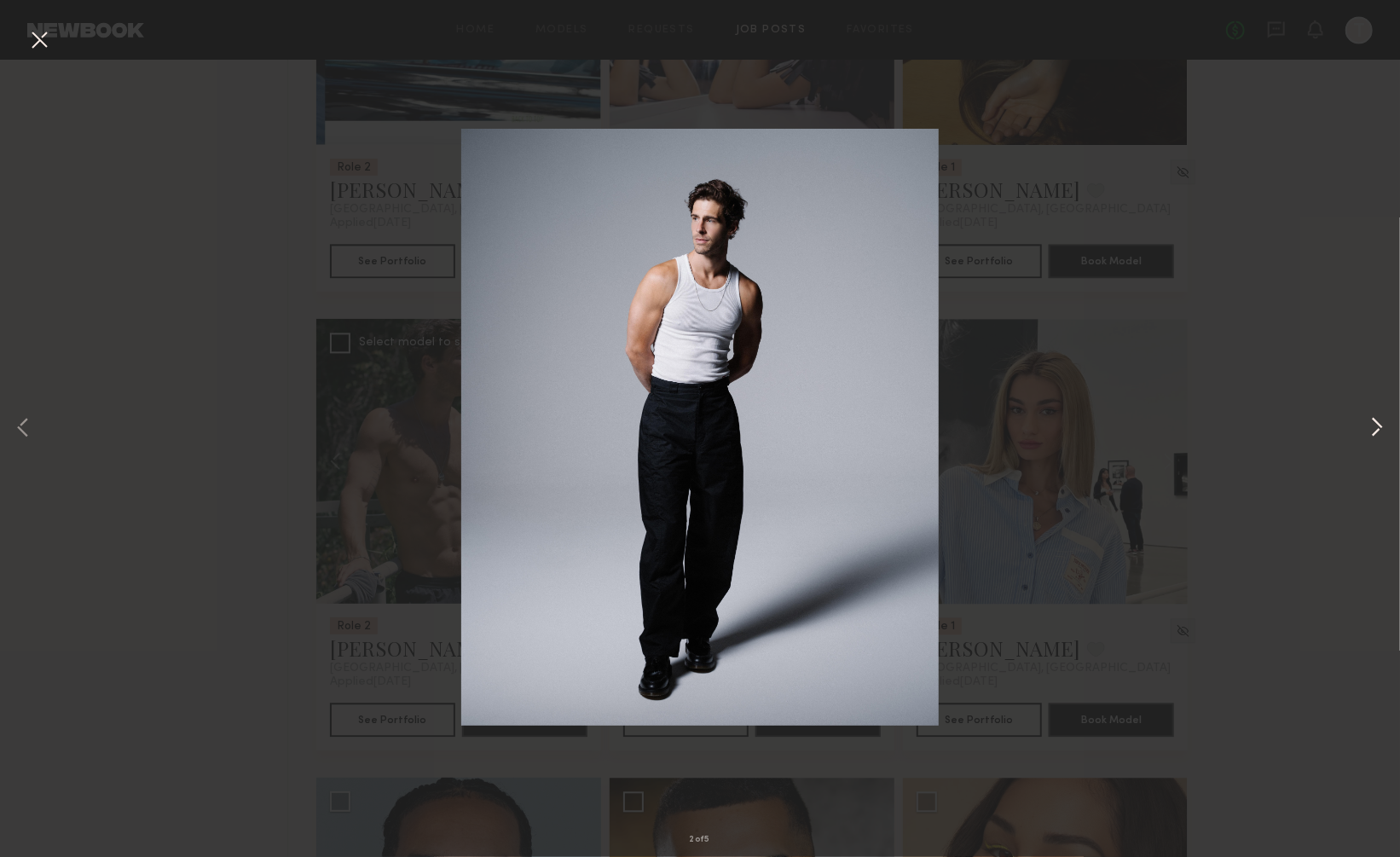
click at [1371, 421] on button at bounding box center [1377, 429] width 21 height 686
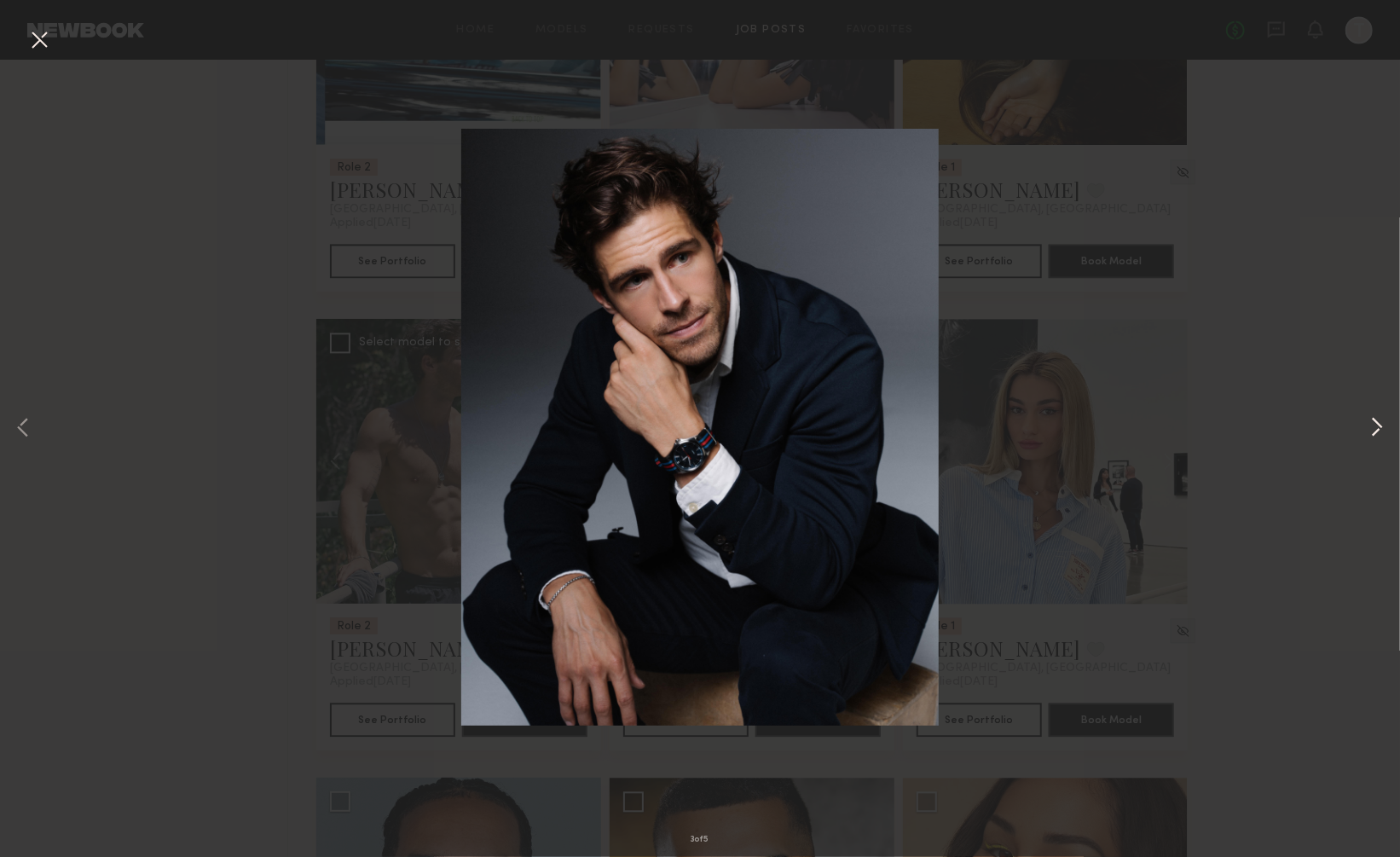
click at [1371, 421] on button at bounding box center [1377, 429] width 21 height 686
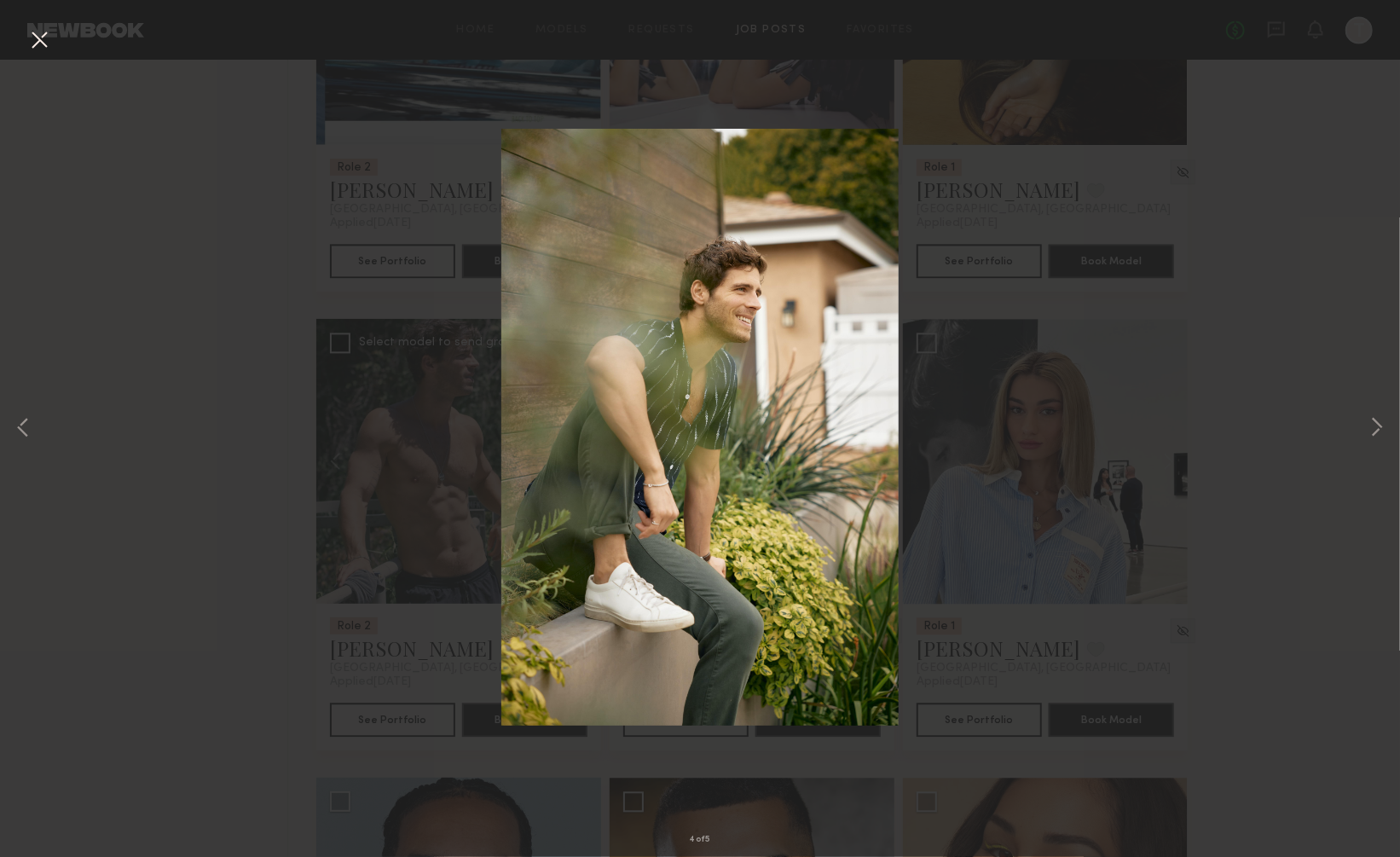
click at [37, 32] on button at bounding box center [39, 41] width 28 height 30
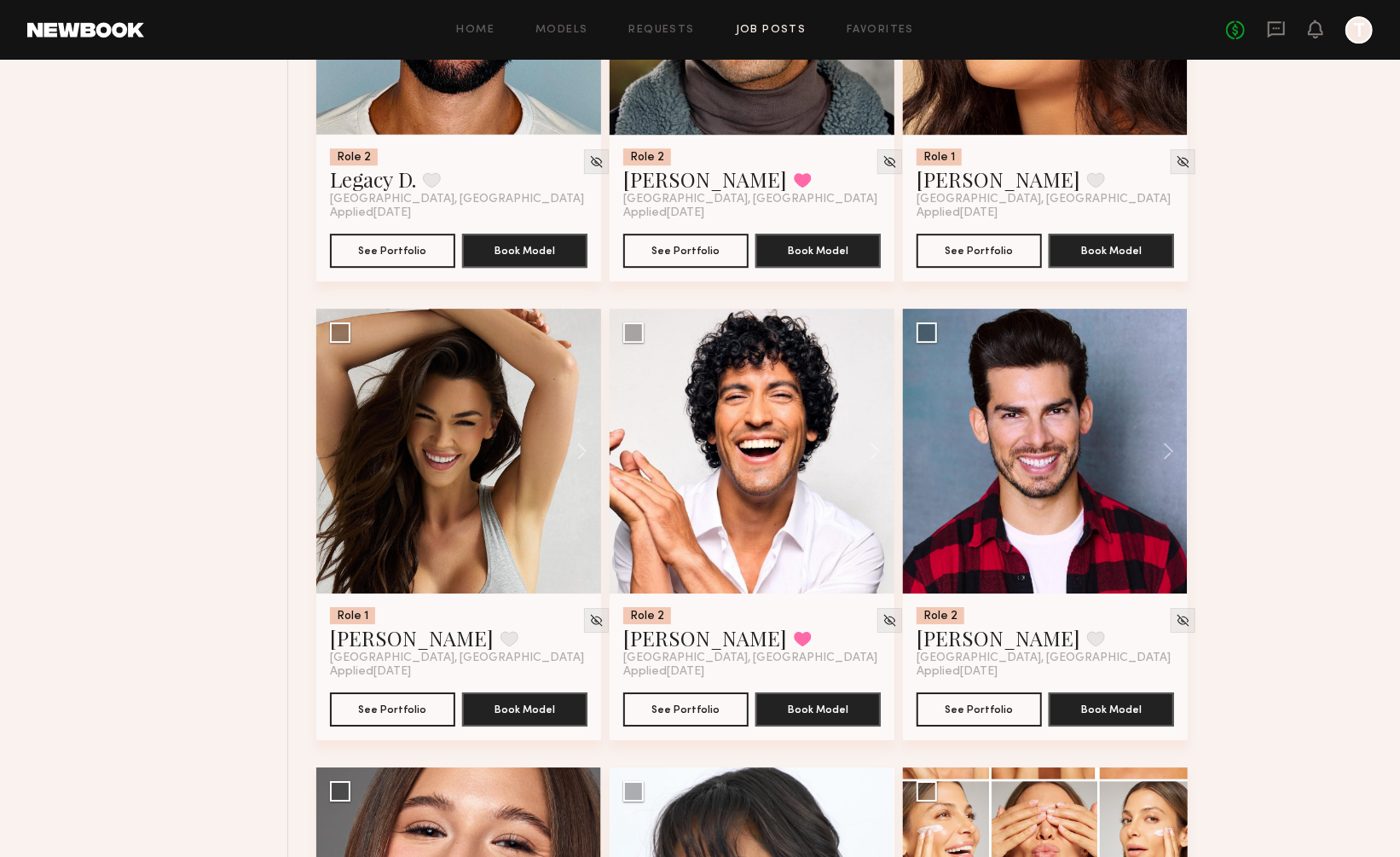
scroll to position [11028, 0]
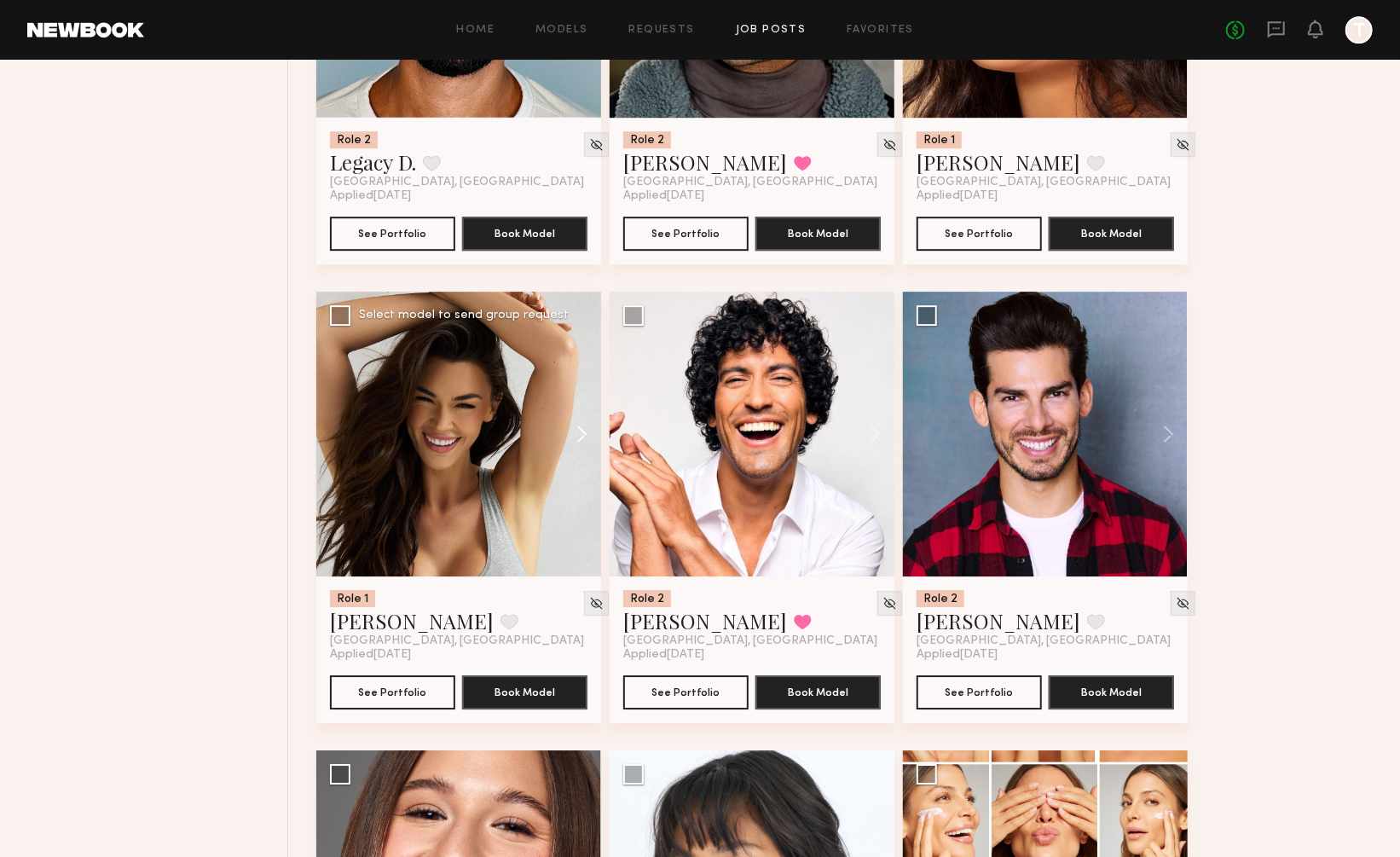
click at [586, 372] on button at bounding box center [574, 434] width 54 height 284
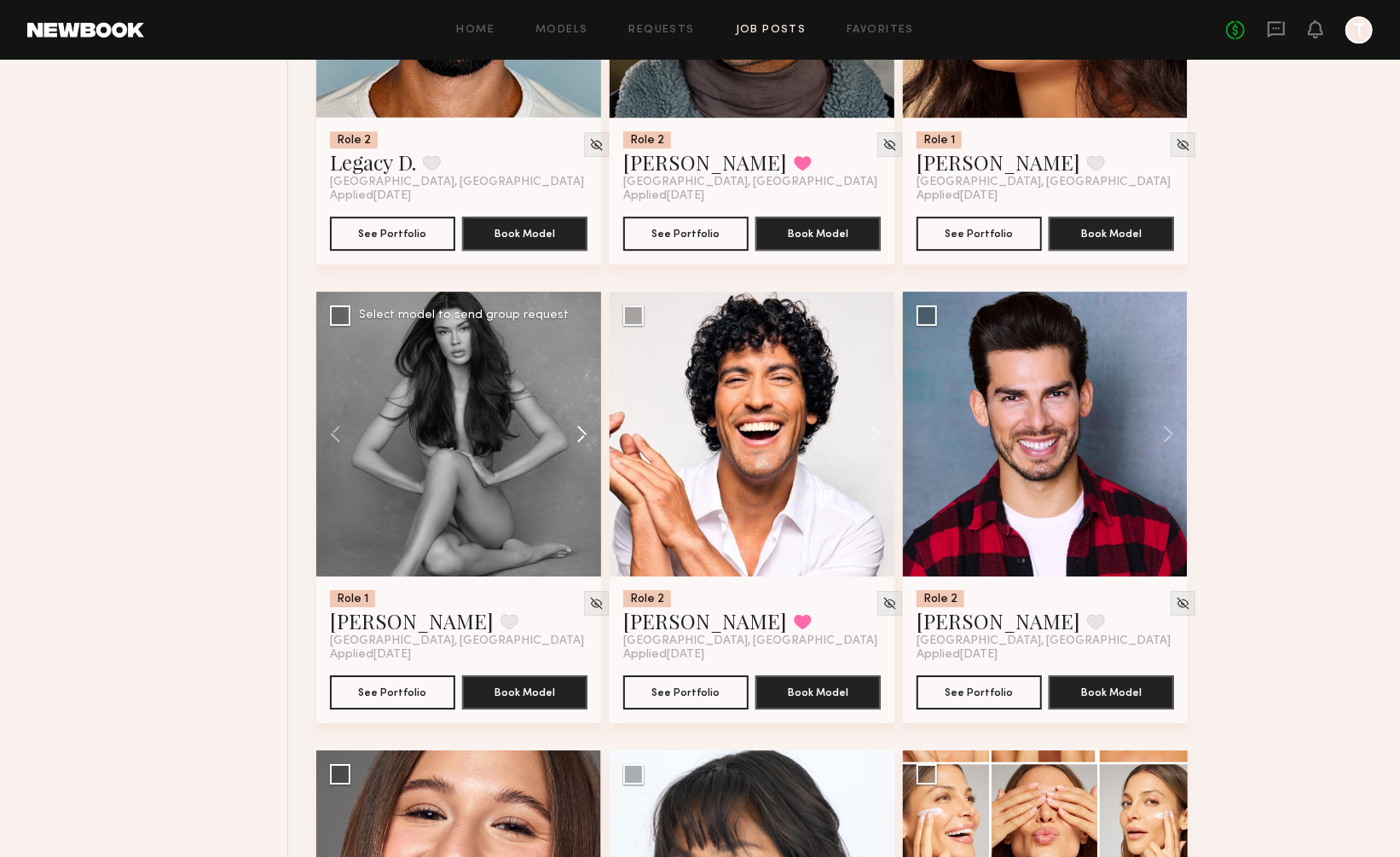
click at [586, 372] on button at bounding box center [574, 434] width 54 height 284
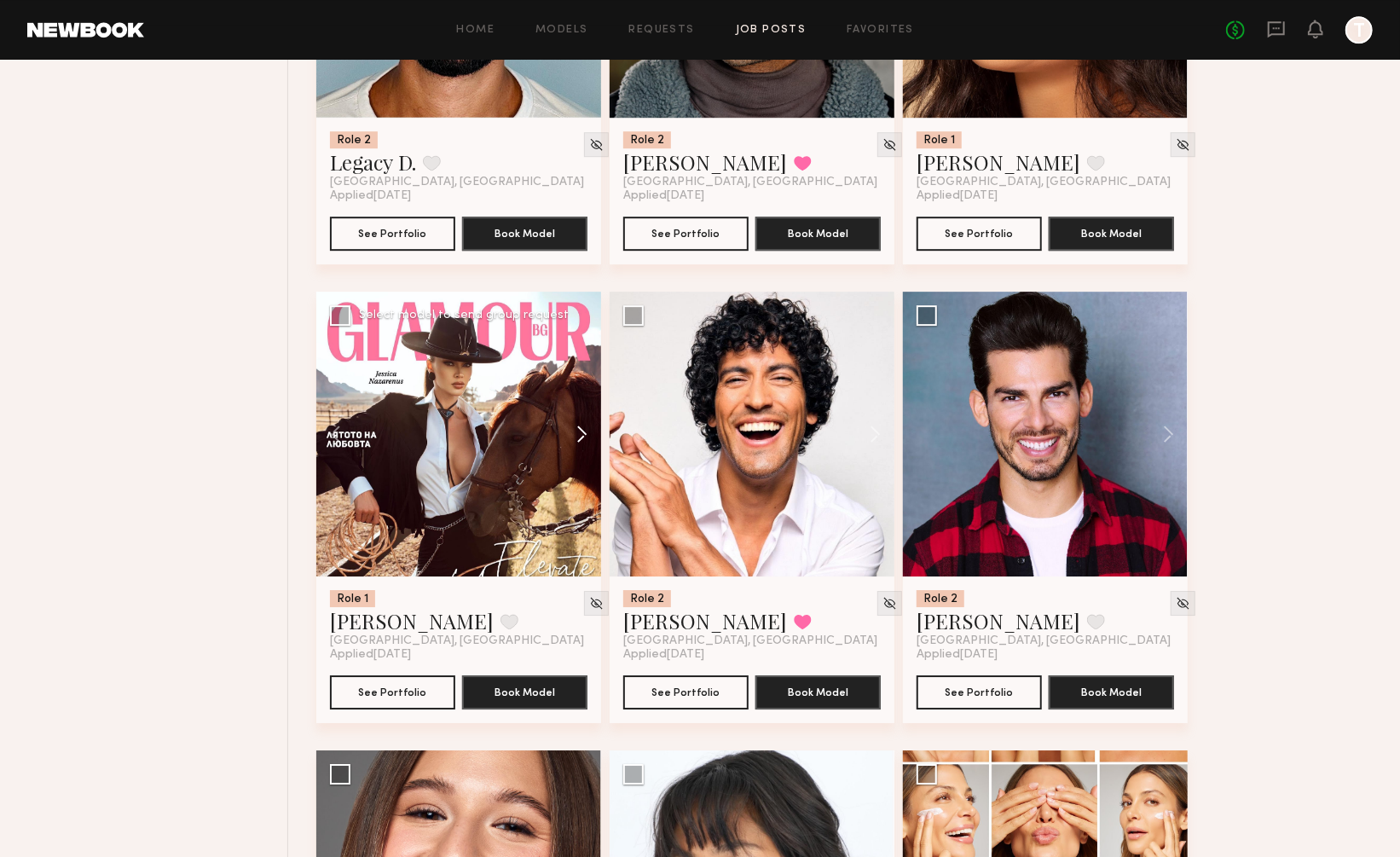
click at [586, 372] on button at bounding box center [574, 434] width 54 height 284
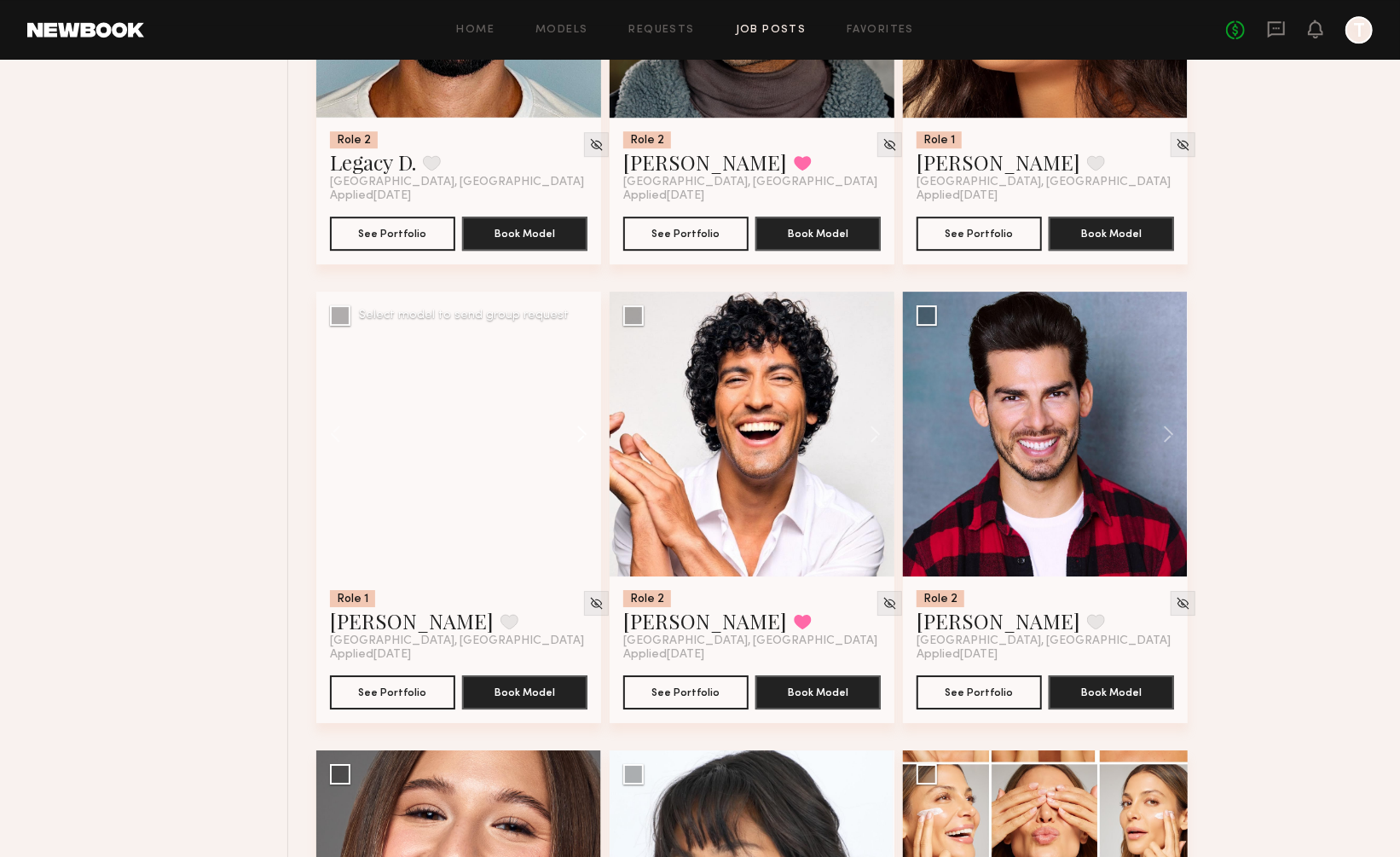
click at [586, 372] on button at bounding box center [574, 434] width 54 height 284
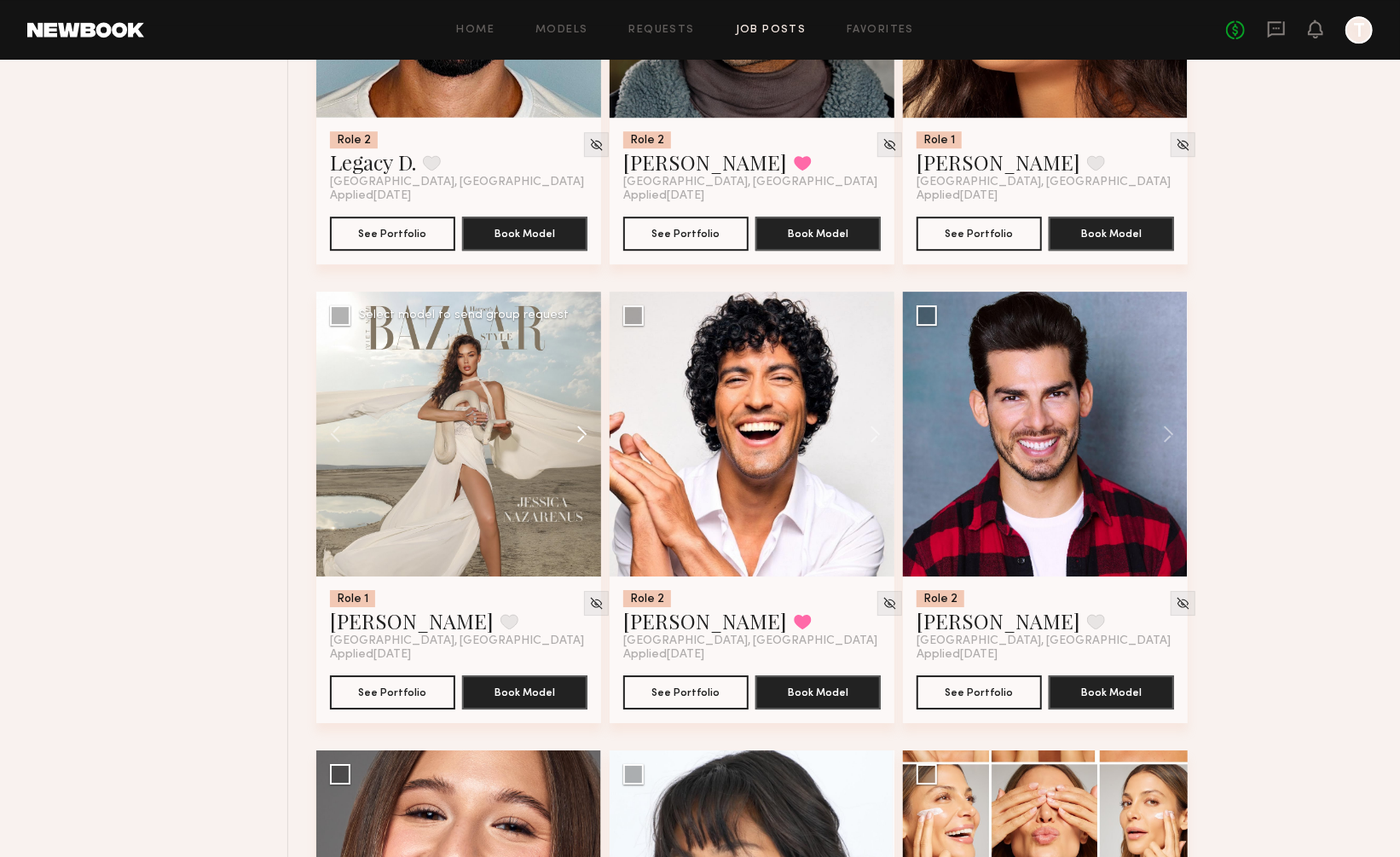
click at [586, 372] on button at bounding box center [574, 434] width 54 height 284
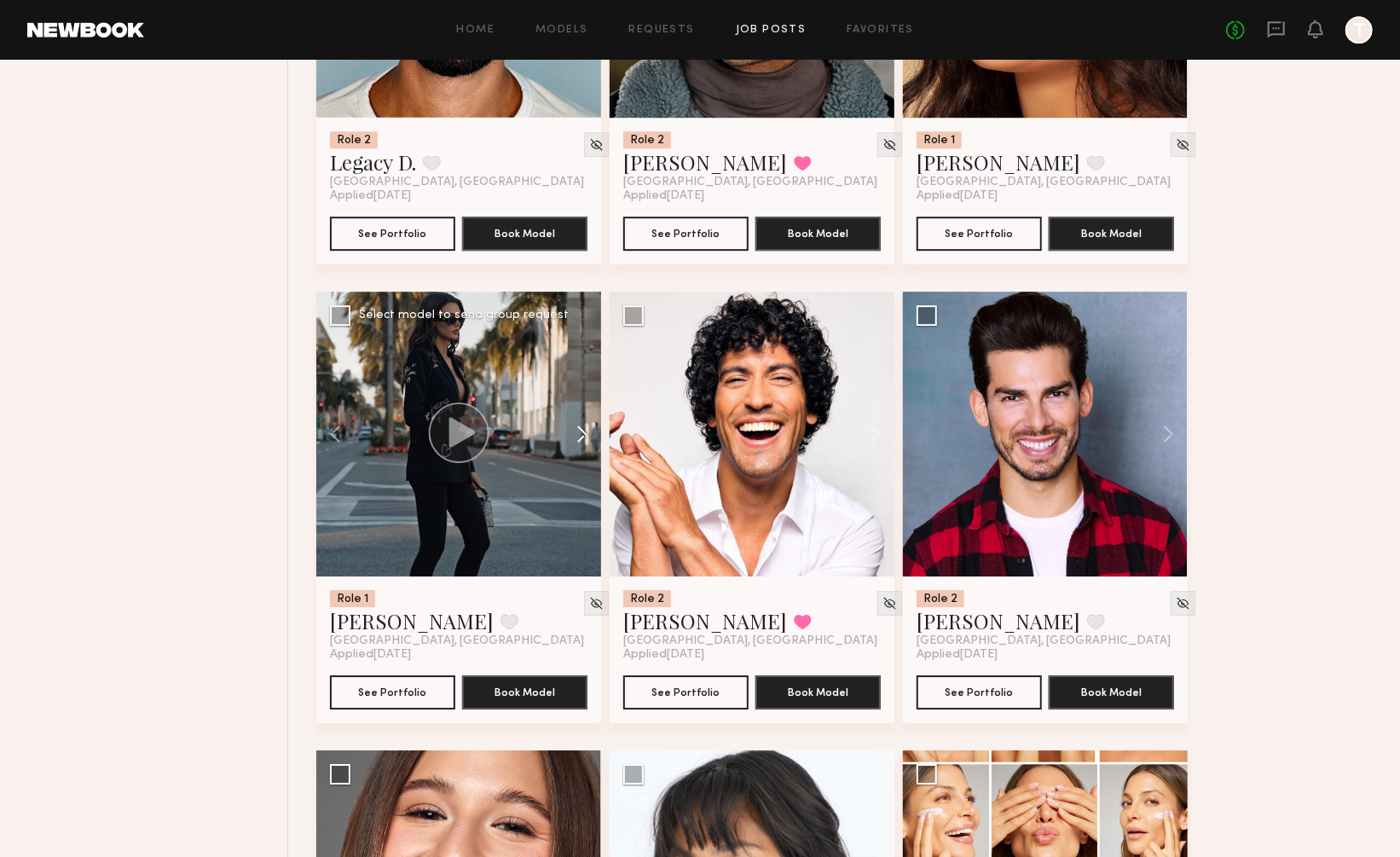
click at [586, 372] on button at bounding box center [574, 434] width 54 height 284
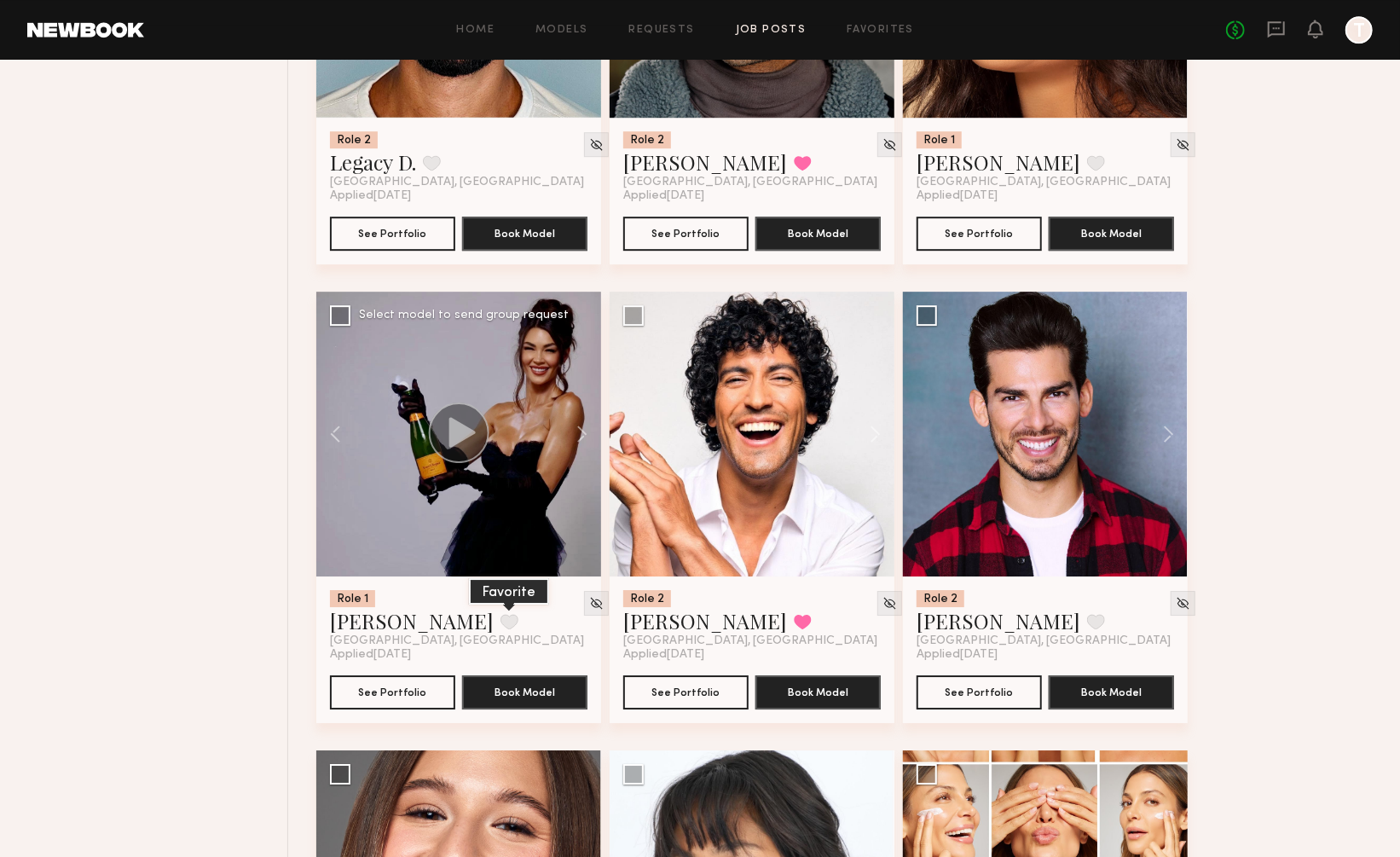
click at [500, 614] on button at bounding box center [509, 621] width 18 height 15
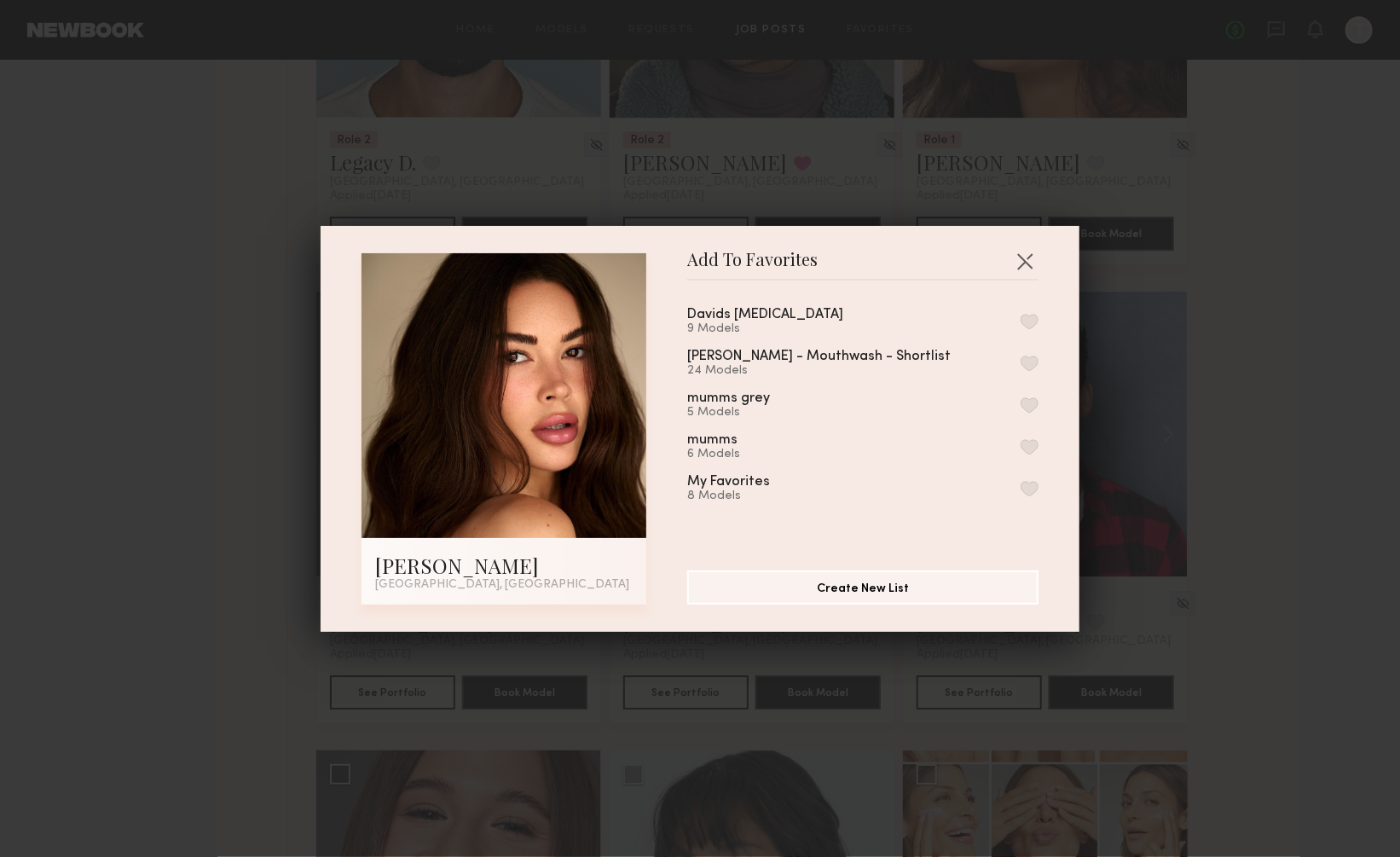
click at [1031, 321] on button "button" at bounding box center [1029, 321] width 18 height 15
click at [1024, 263] on button "button" at bounding box center [1024, 261] width 28 height 28
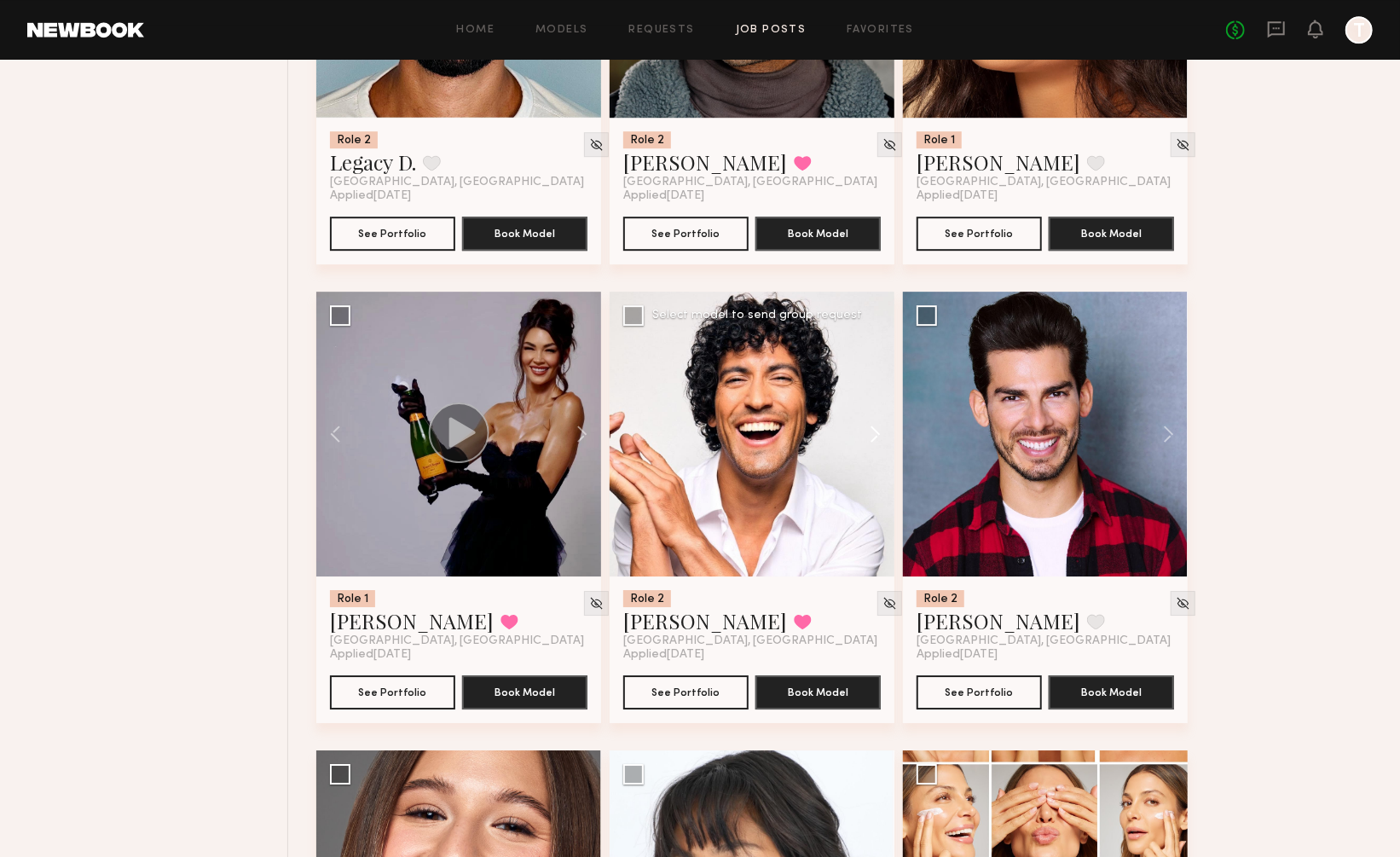
click at [872, 376] on button at bounding box center [866, 434] width 54 height 284
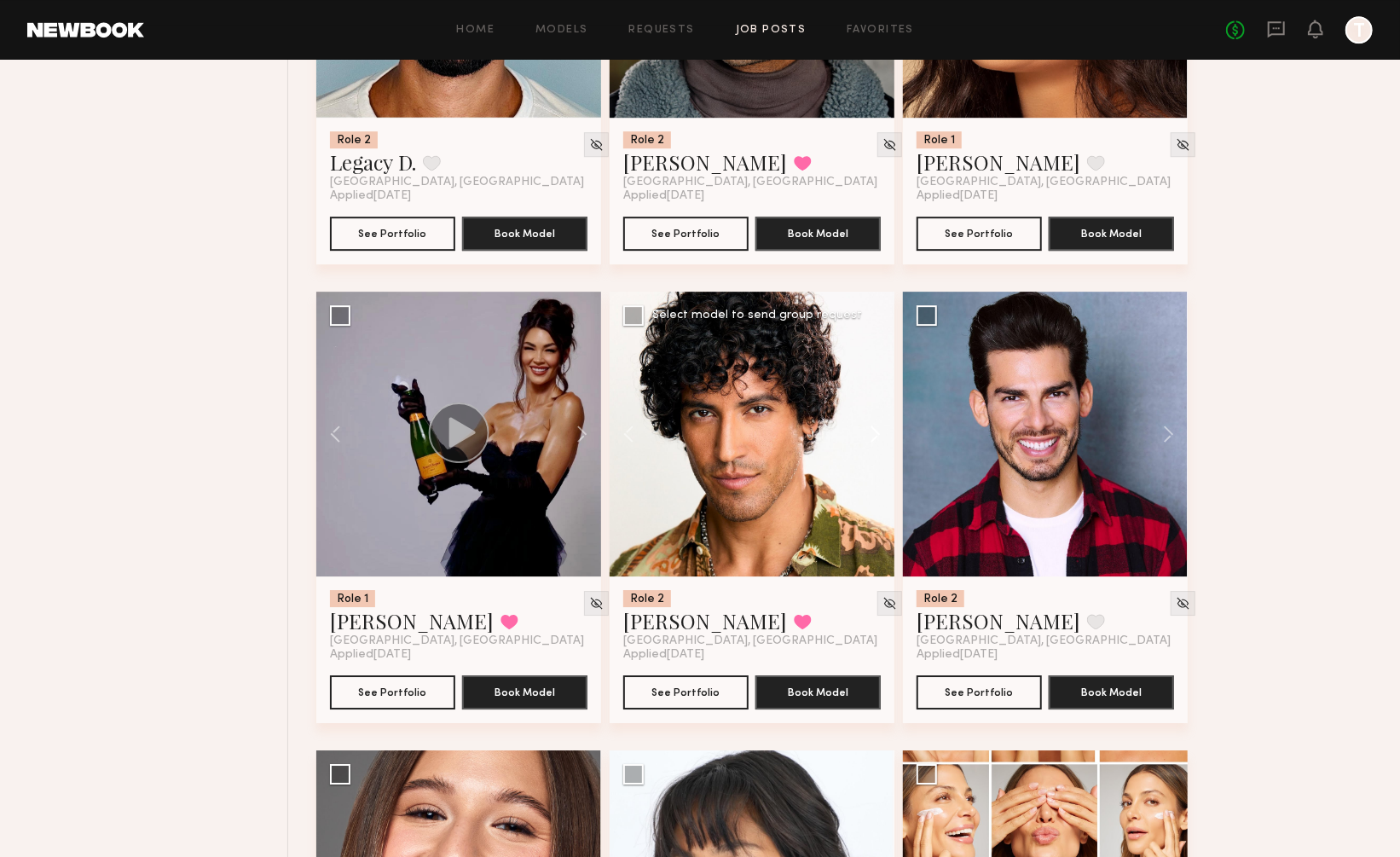
click at [872, 376] on button at bounding box center [866, 434] width 54 height 284
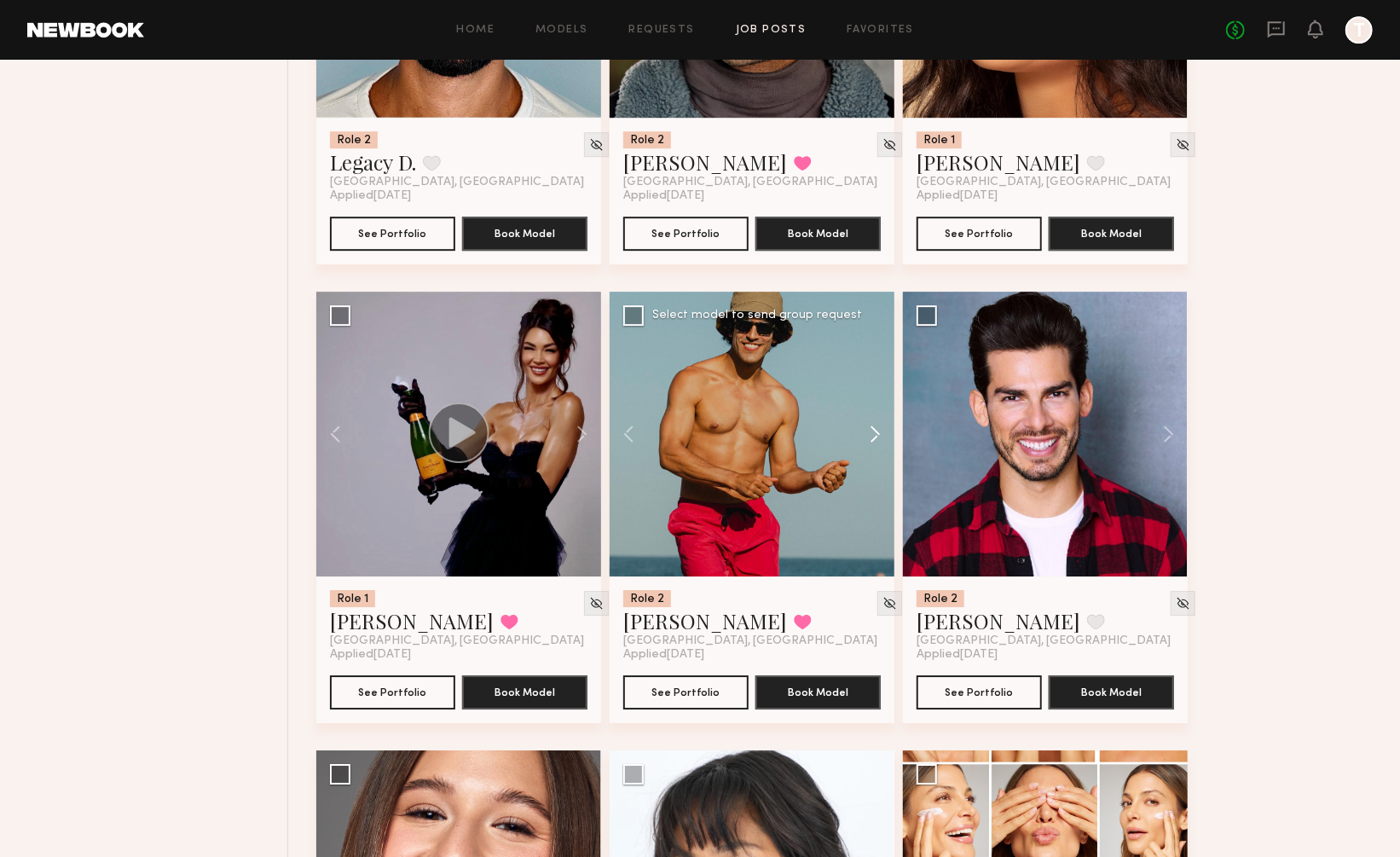
click at [872, 376] on button at bounding box center [866, 434] width 54 height 284
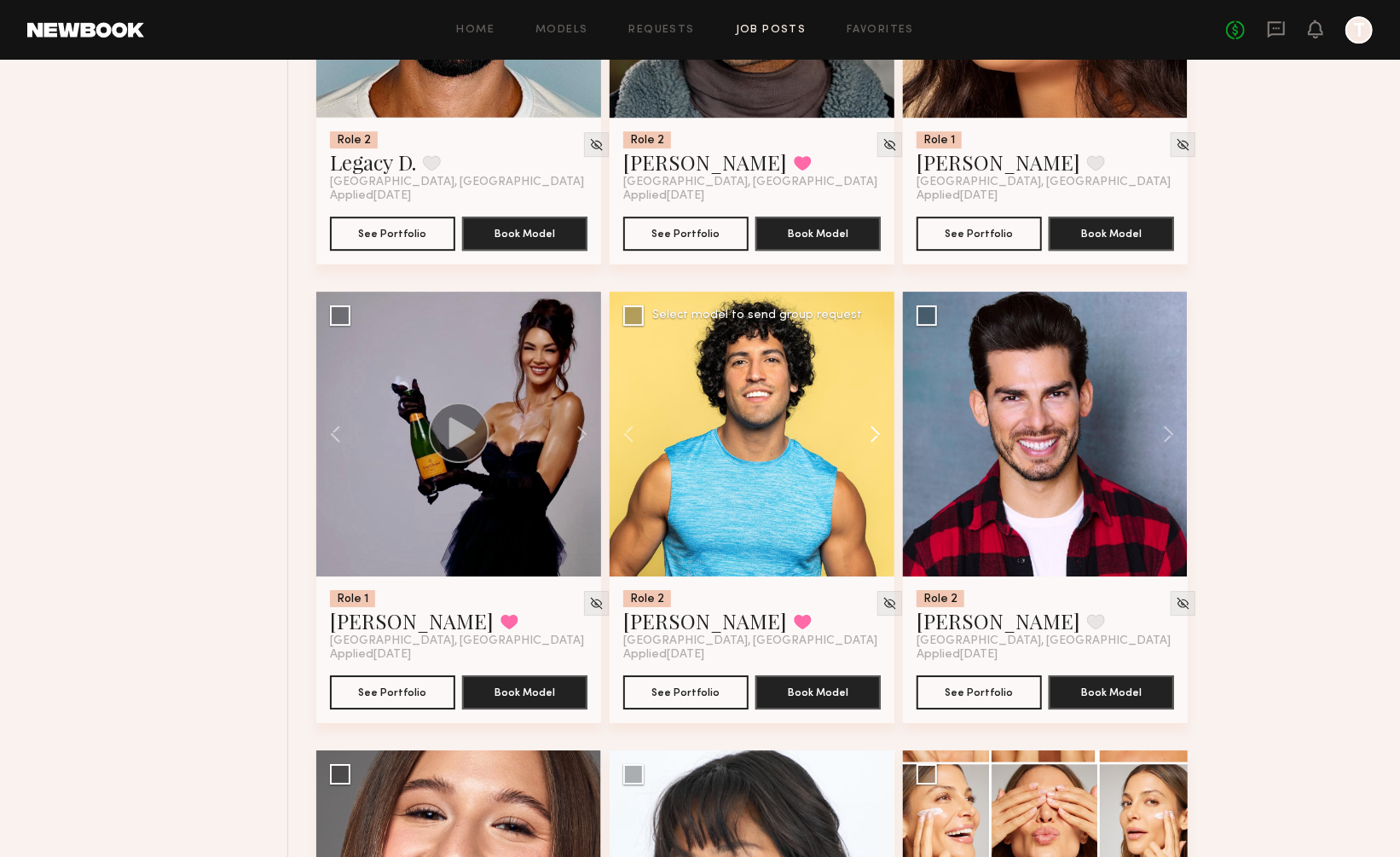
click at [872, 376] on button at bounding box center [866, 434] width 54 height 284
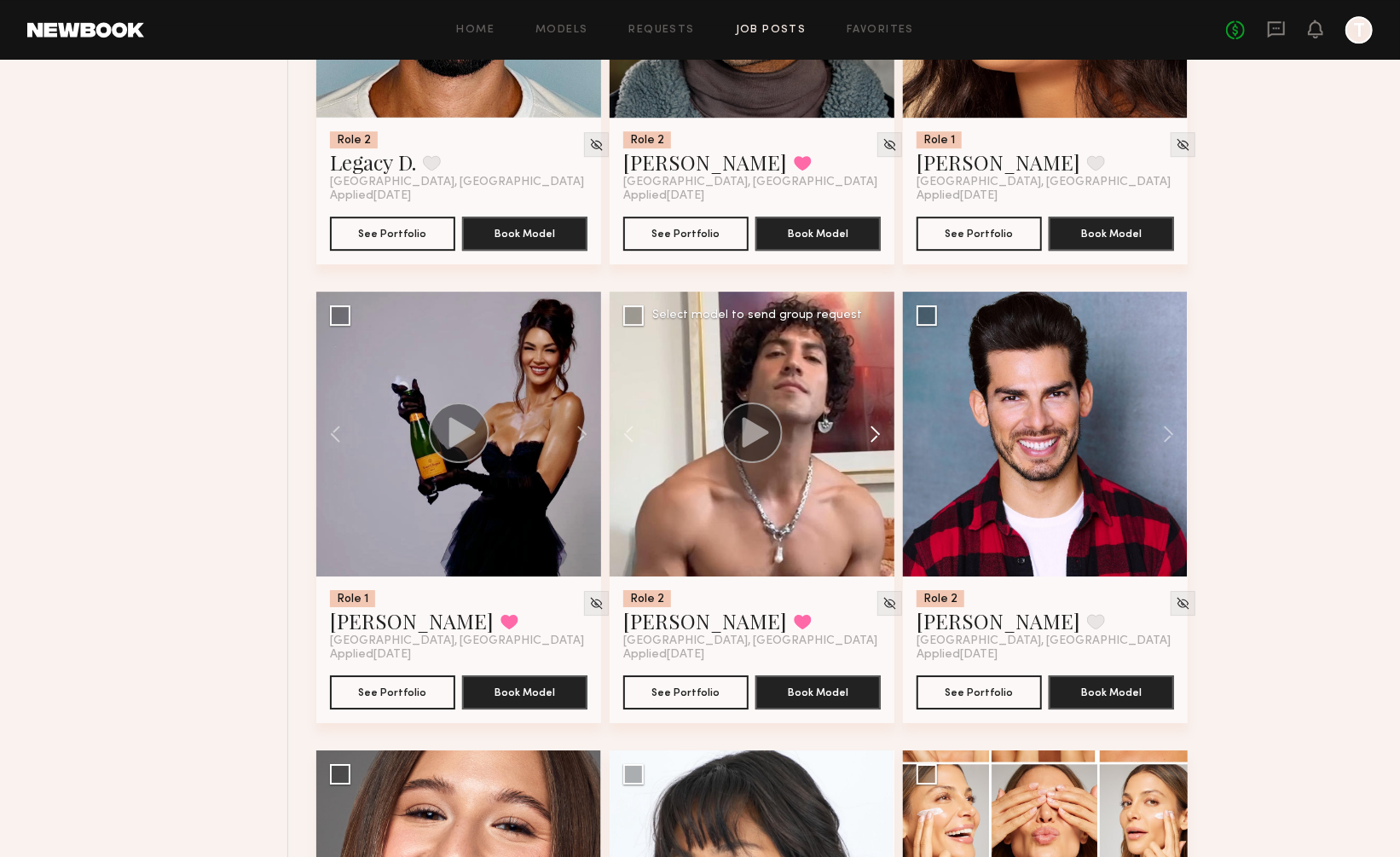
click at [872, 376] on button at bounding box center [866, 434] width 54 height 284
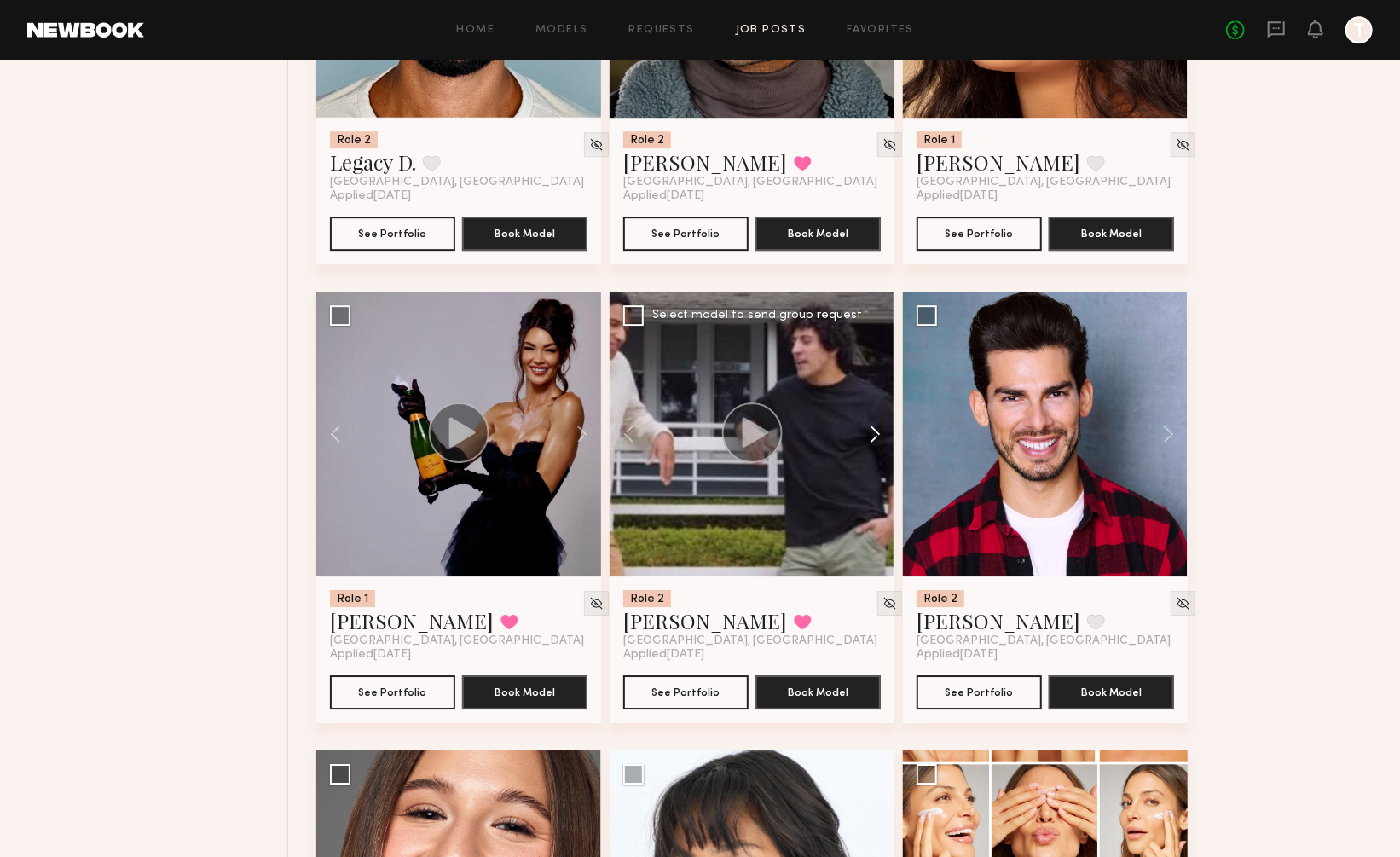
click at [872, 376] on button at bounding box center [866, 434] width 54 height 284
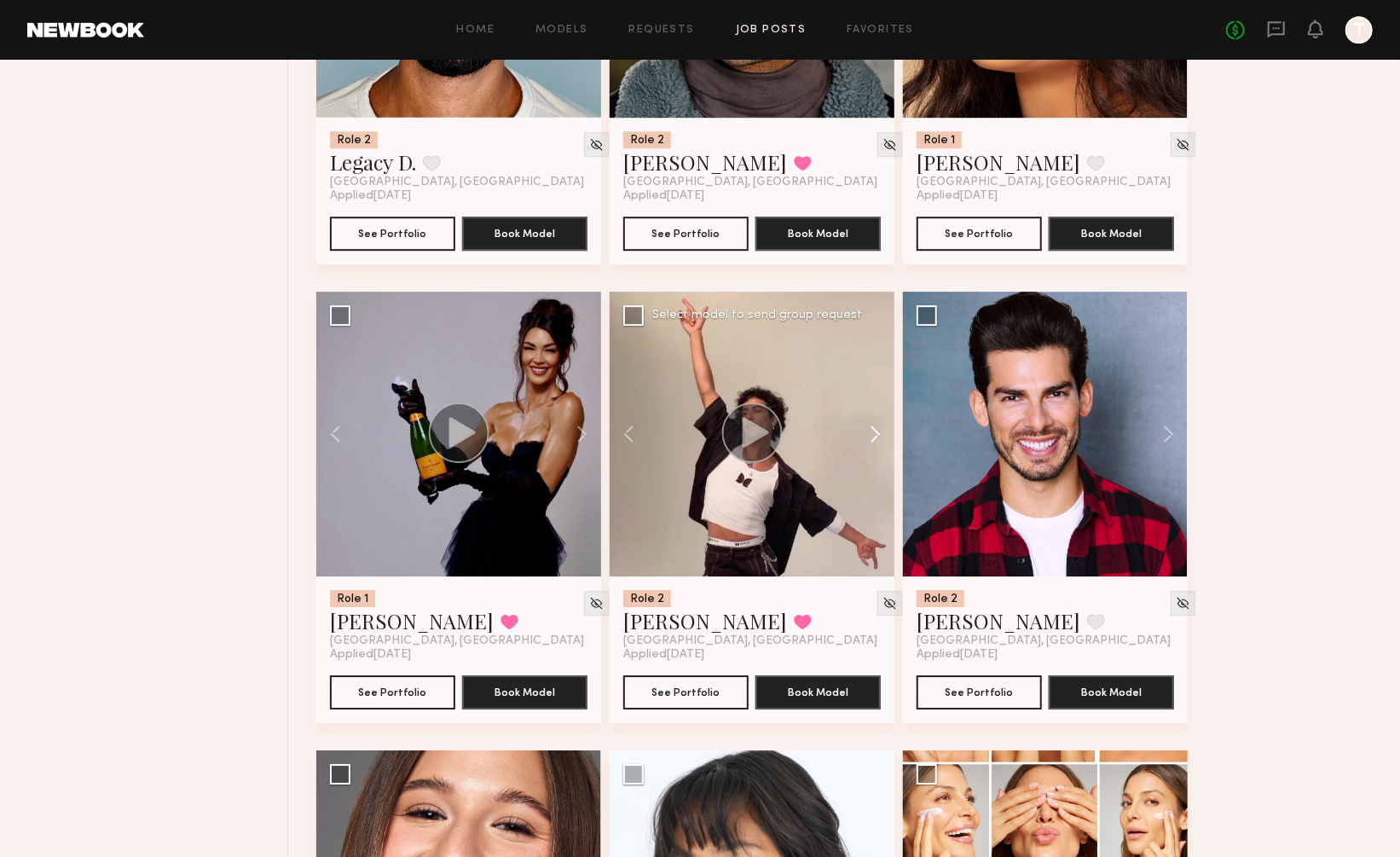
click at [872, 376] on button at bounding box center [866, 434] width 54 height 284
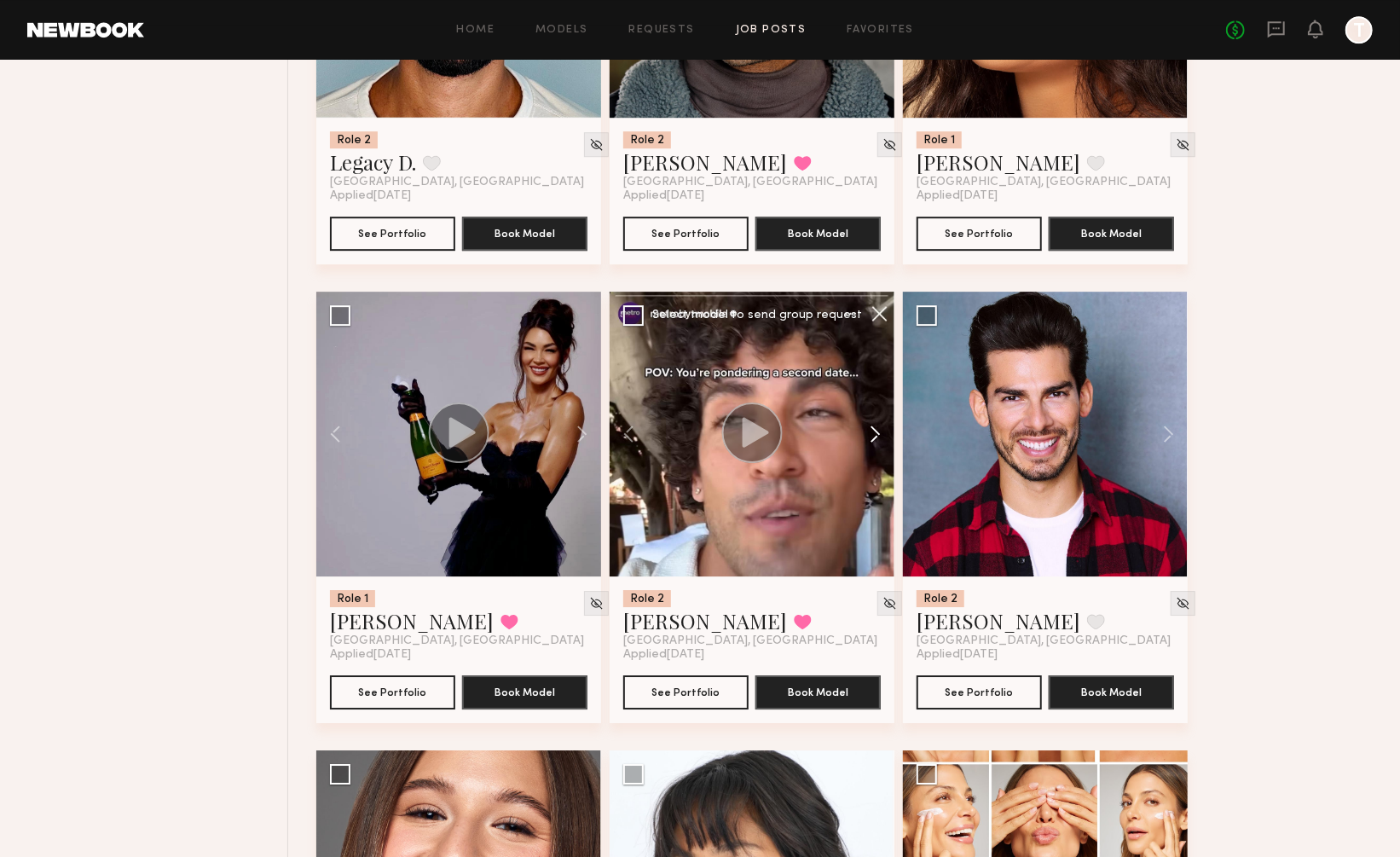
click at [872, 376] on button at bounding box center [866, 434] width 54 height 284
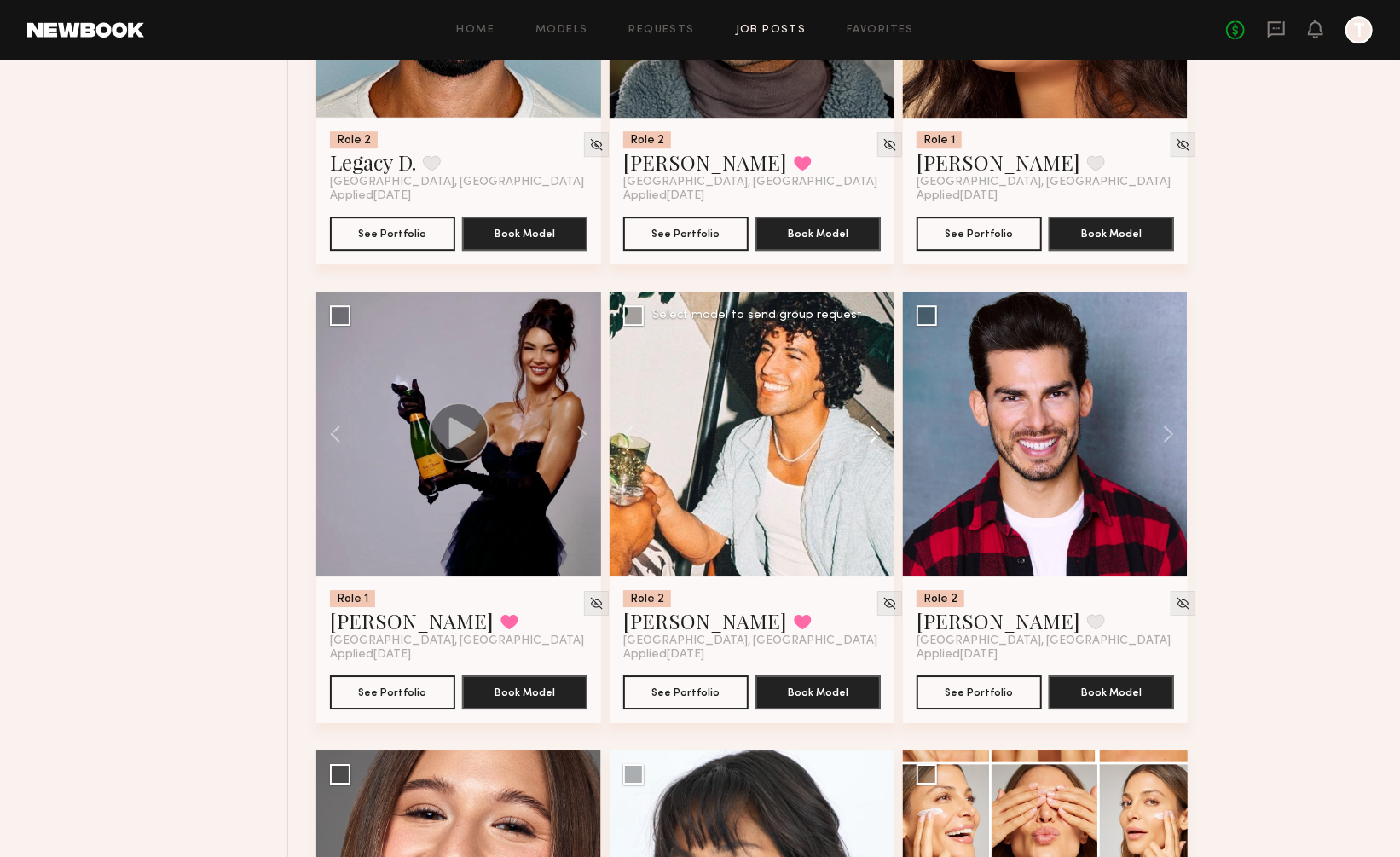
click at [872, 376] on button at bounding box center [866, 434] width 54 height 284
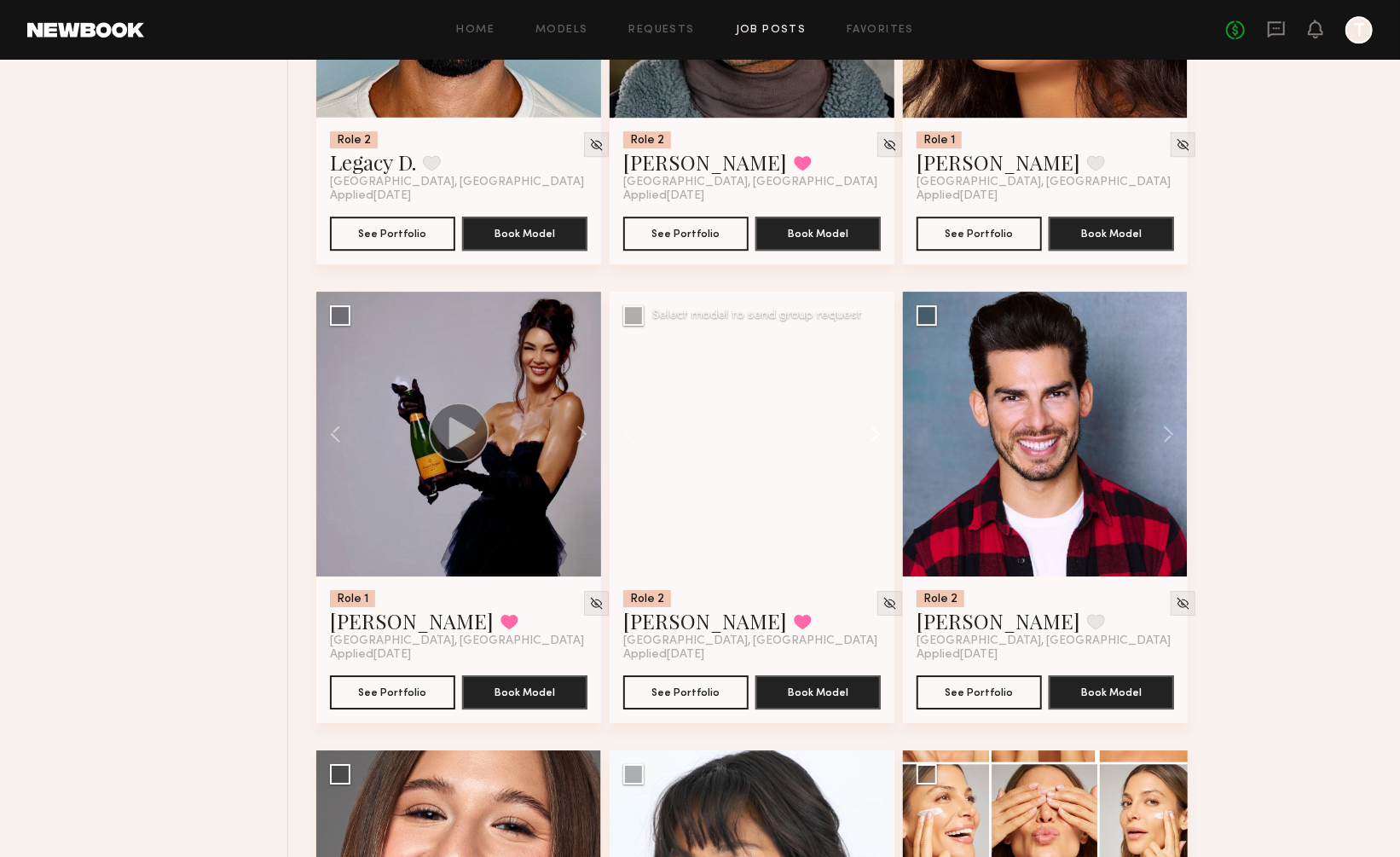
click at [872, 376] on button at bounding box center [866, 434] width 54 height 284
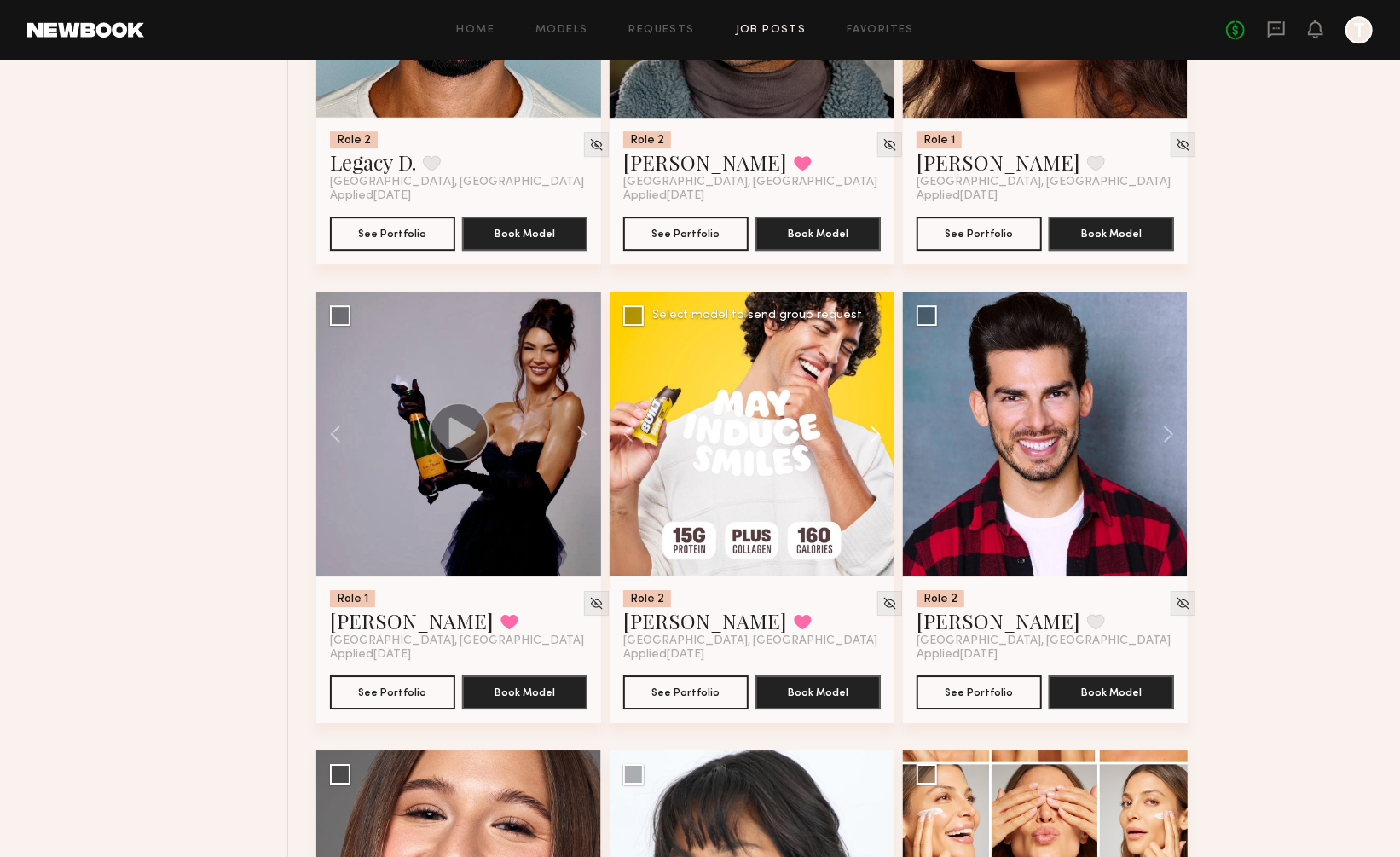
click at [872, 376] on button at bounding box center [866, 434] width 54 height 284
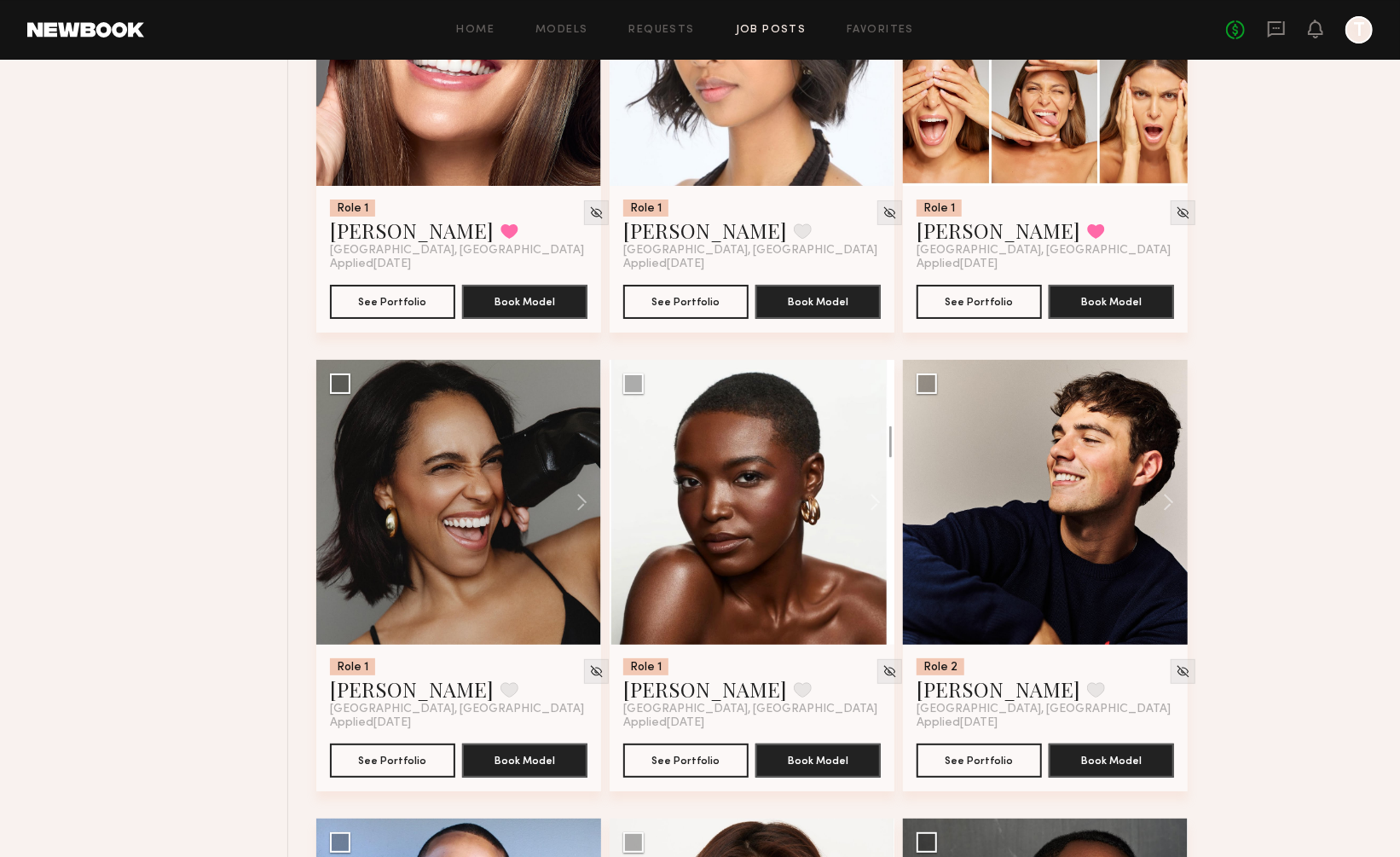
scroll to position [11920, 0]
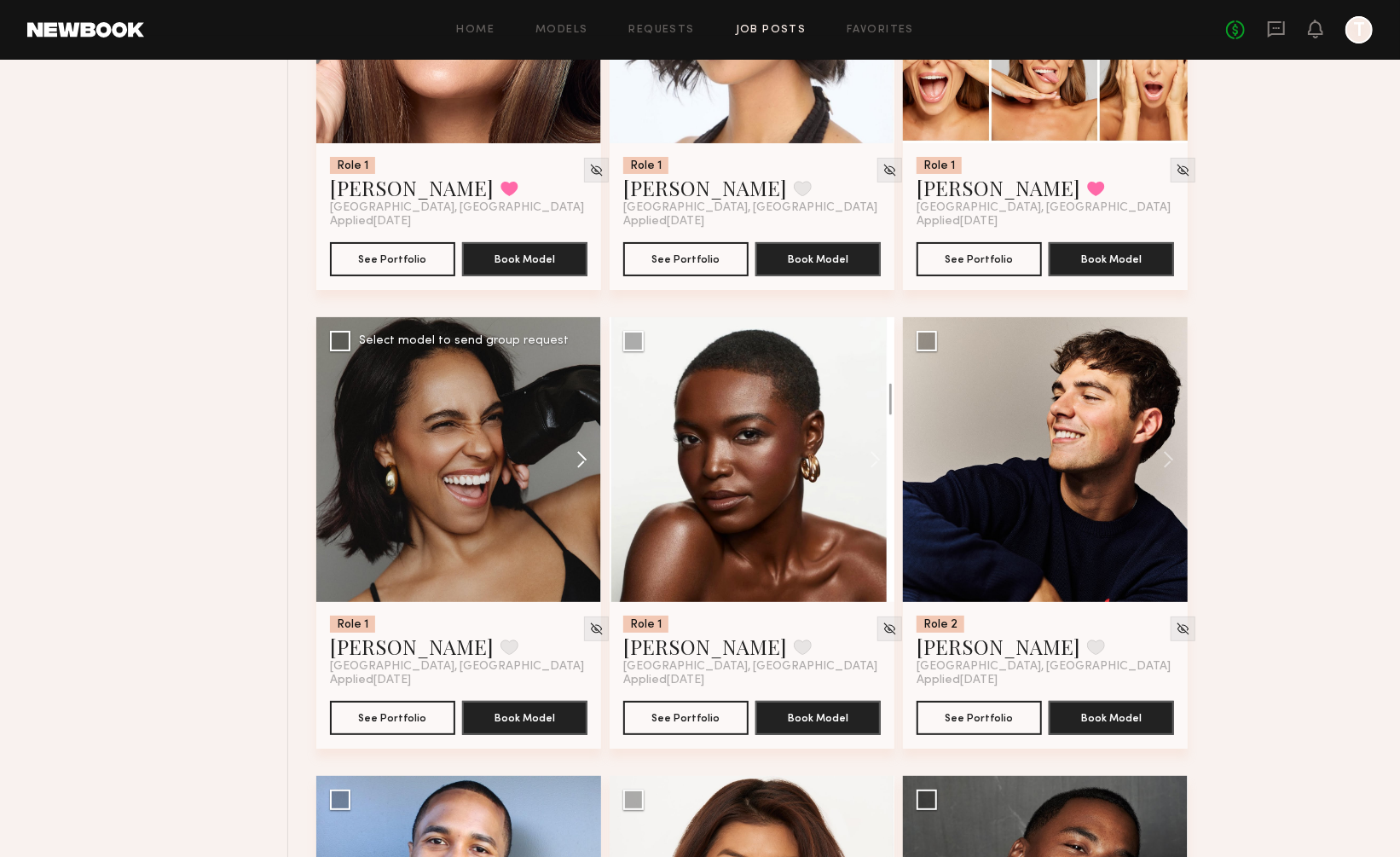
click at [582, 397] on button at bounding box center [574, 459] width 54 height 284
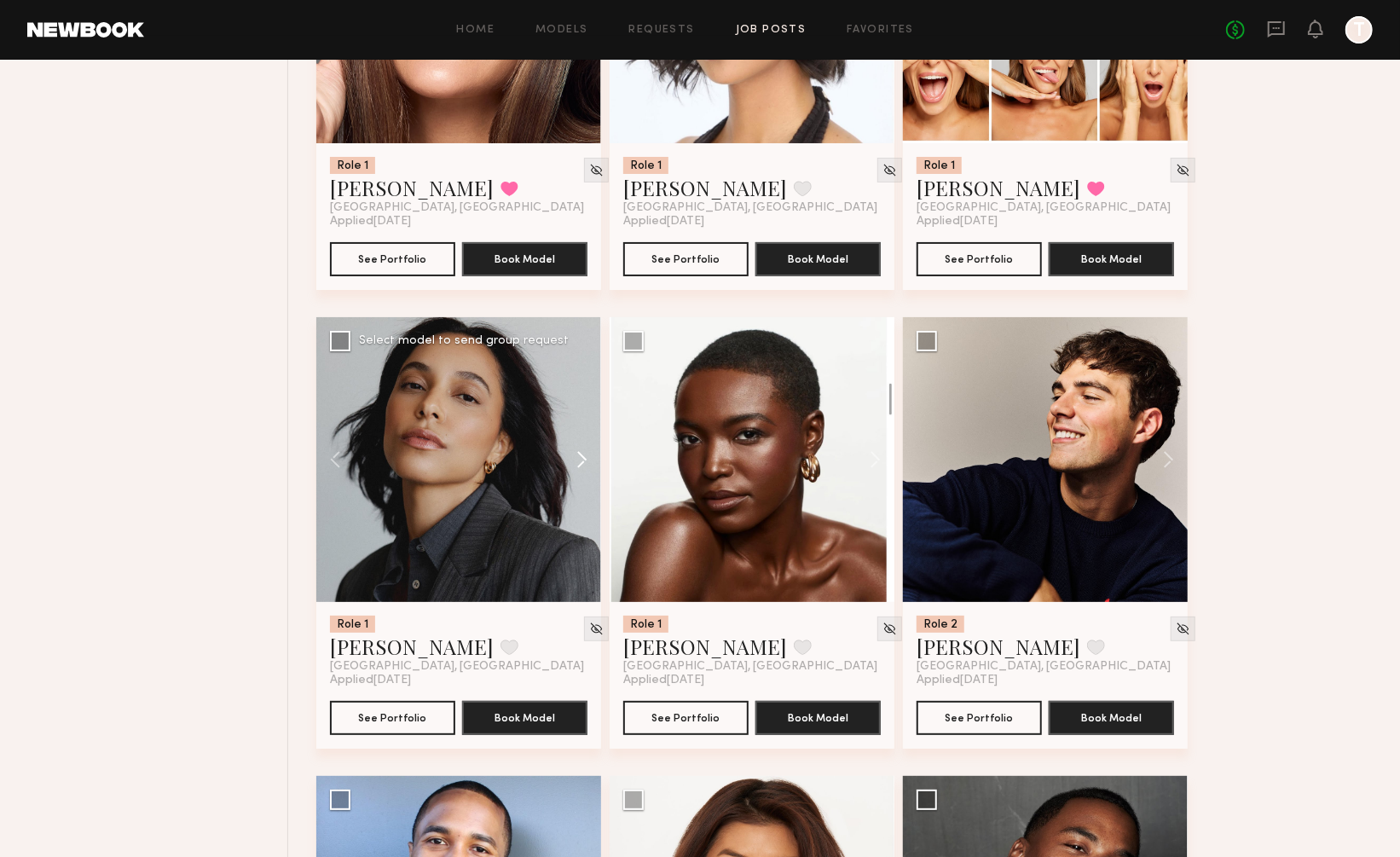
click at [582, 397] on button at bounding box center [574, 459] width 54 height 284
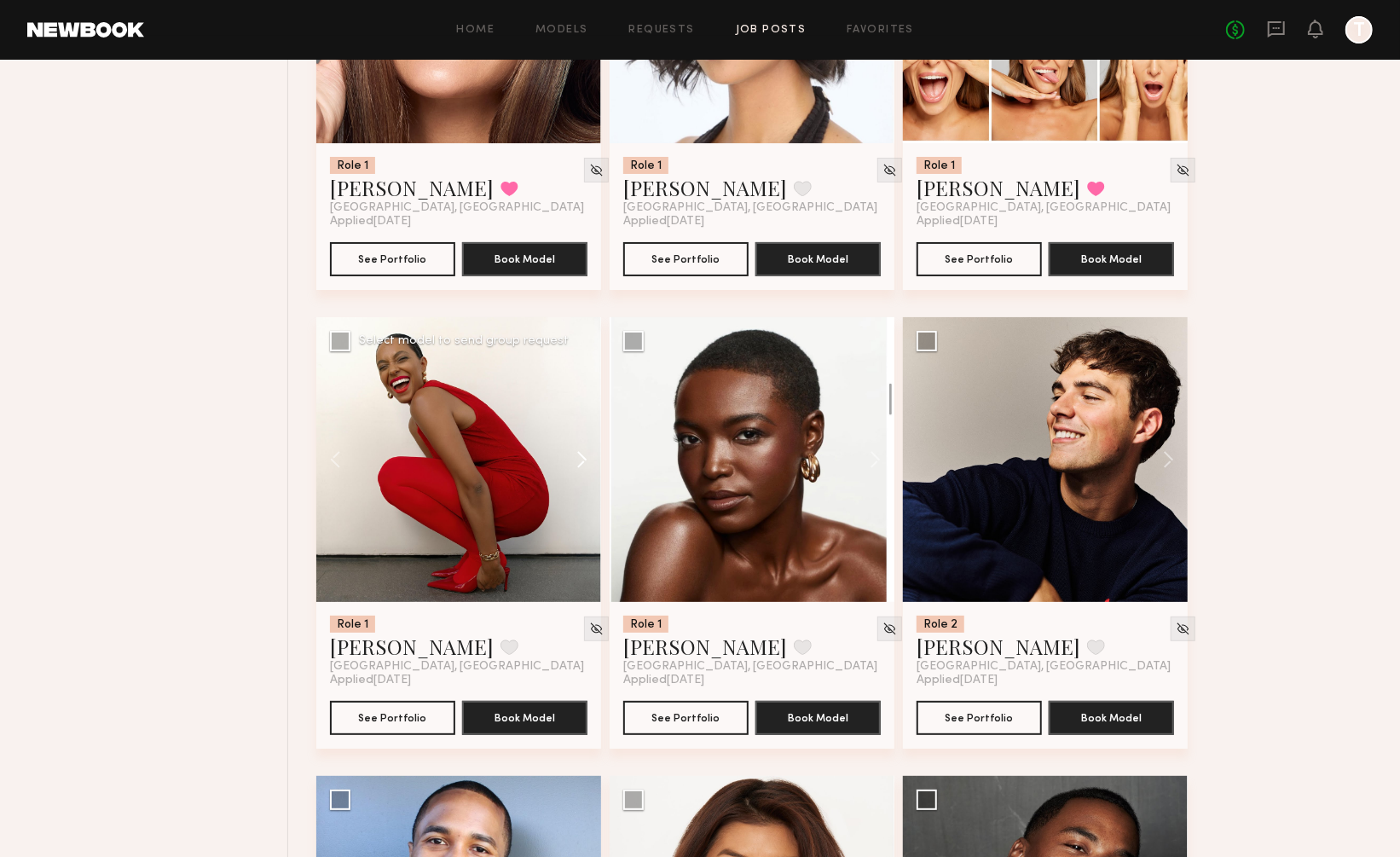
click at [582, 397] on button at bounding box center [574, 459] width 54 height 284
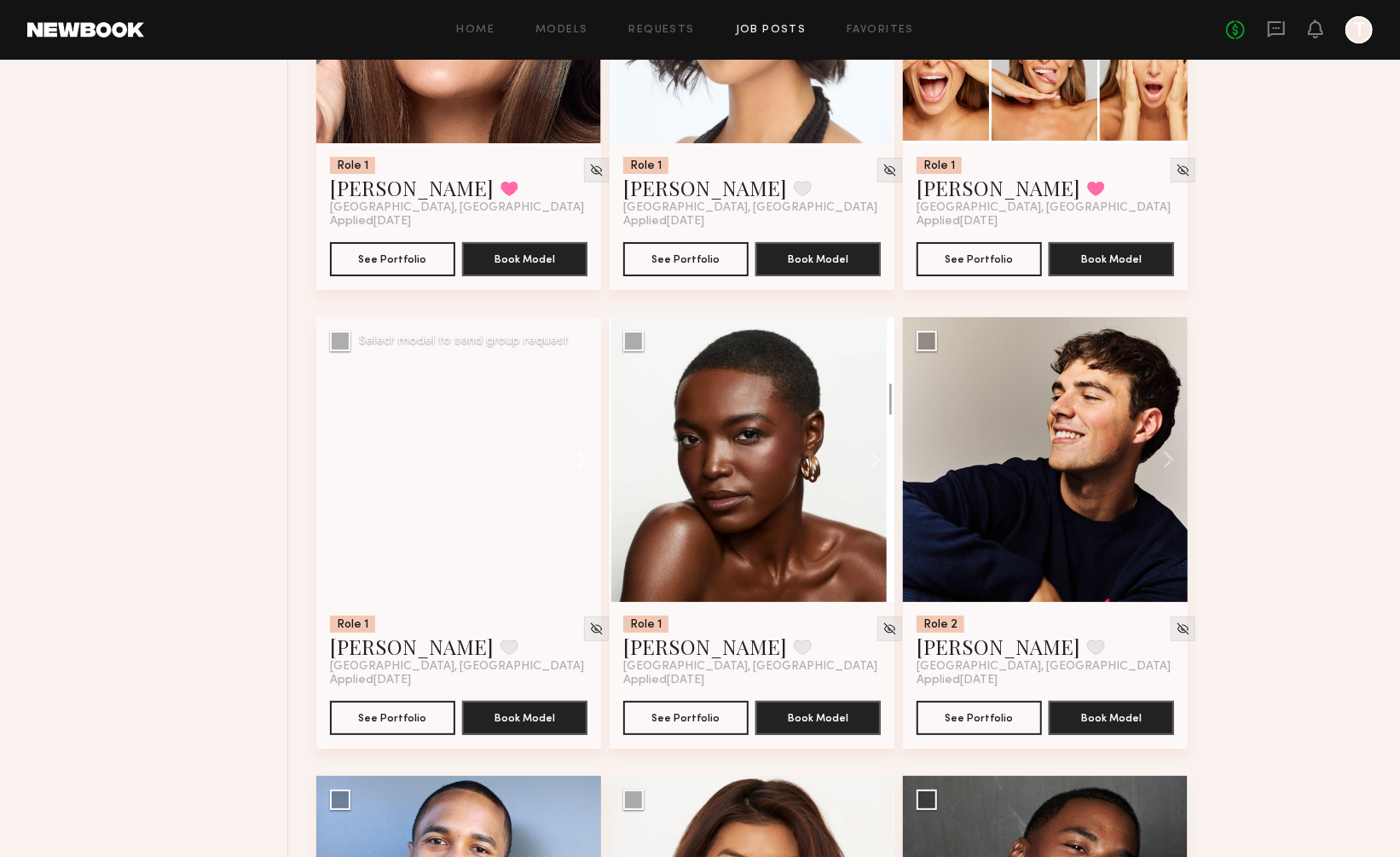
click at [582, 397] on button at bounding box center [574, 459] width 54 height 284
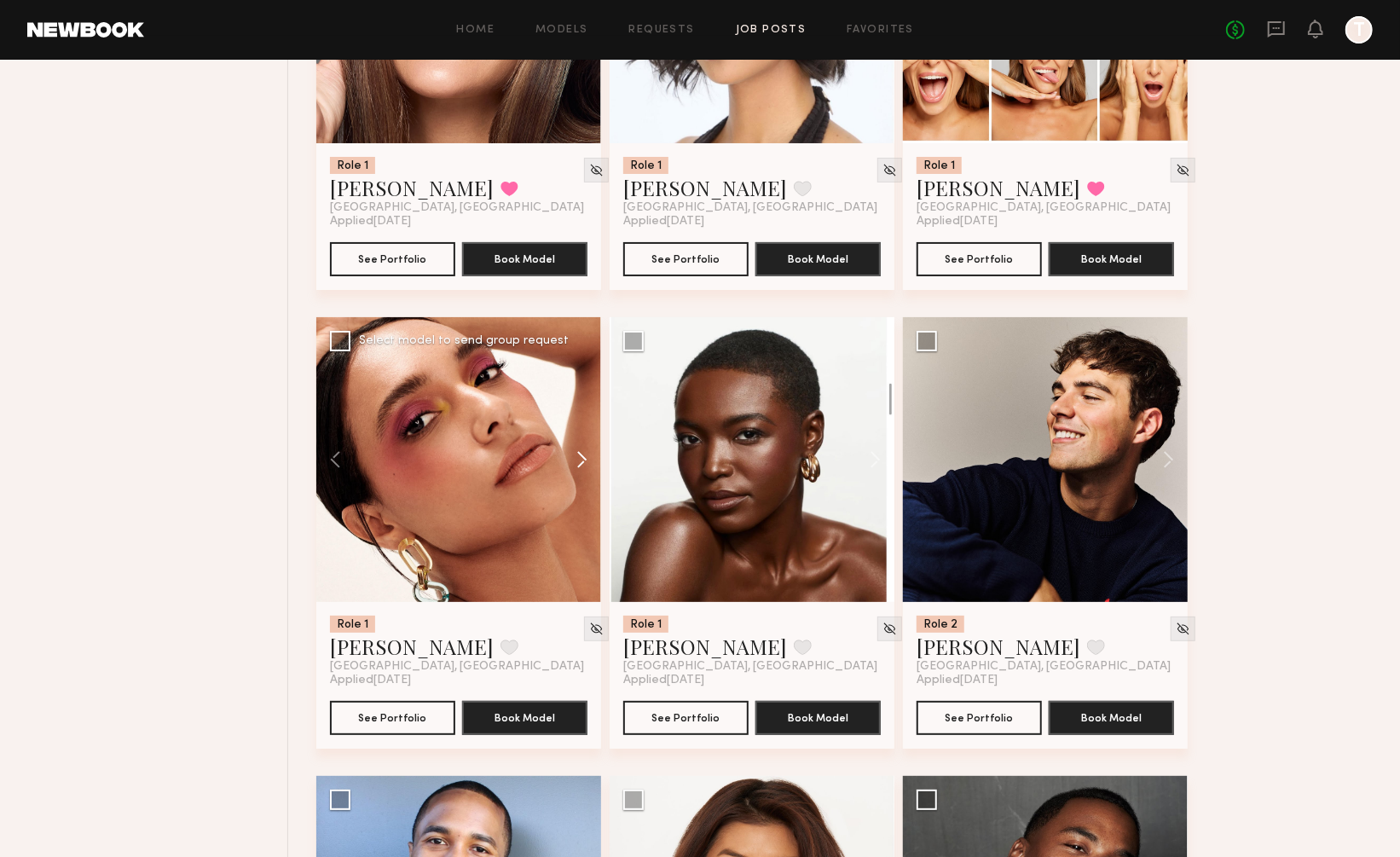
click at [582, 397] on button at bounding box center [574, 459] width 54 height 284
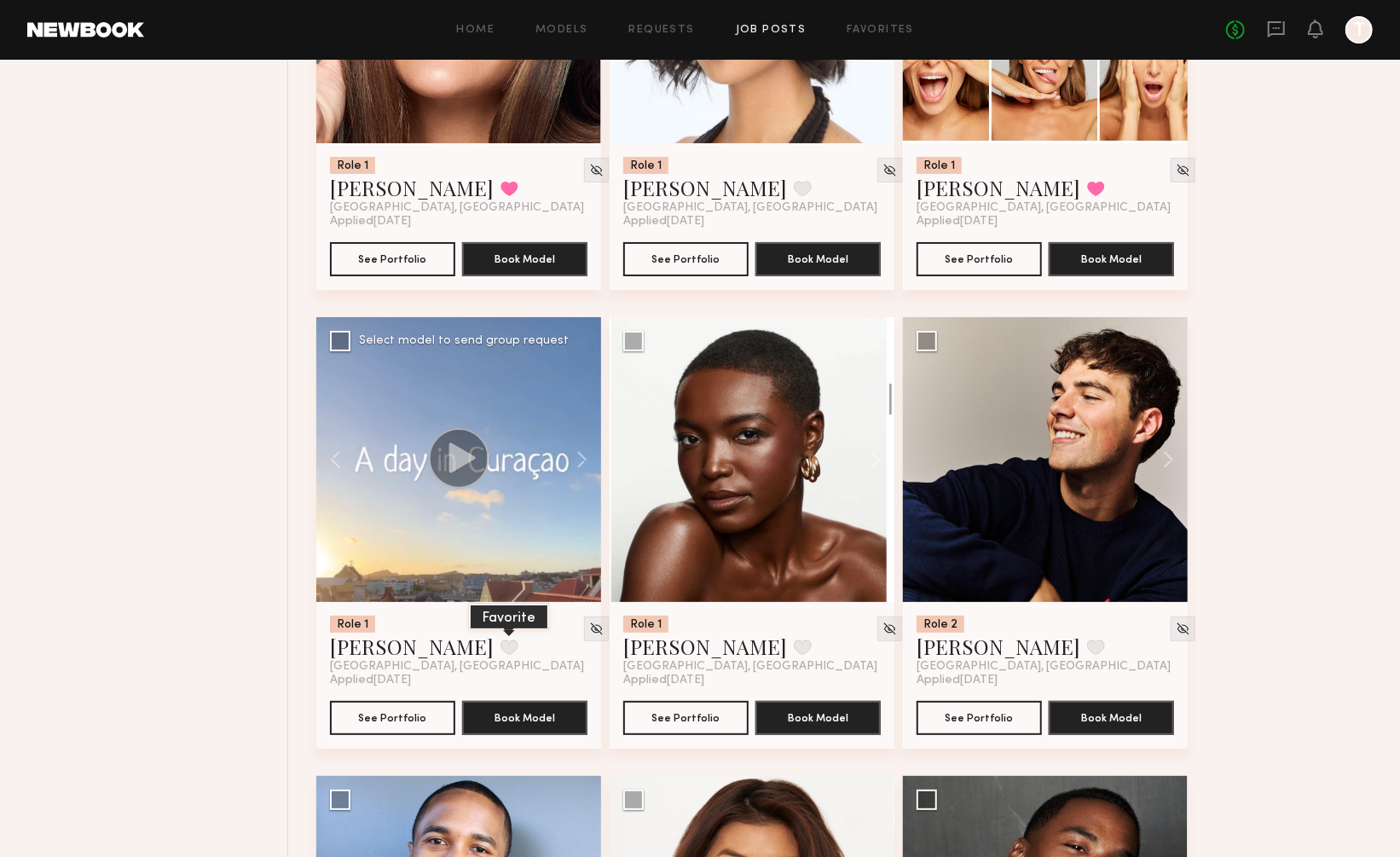
click at [500, 639] on button at bounding box center [509, 647] width 18 height 15
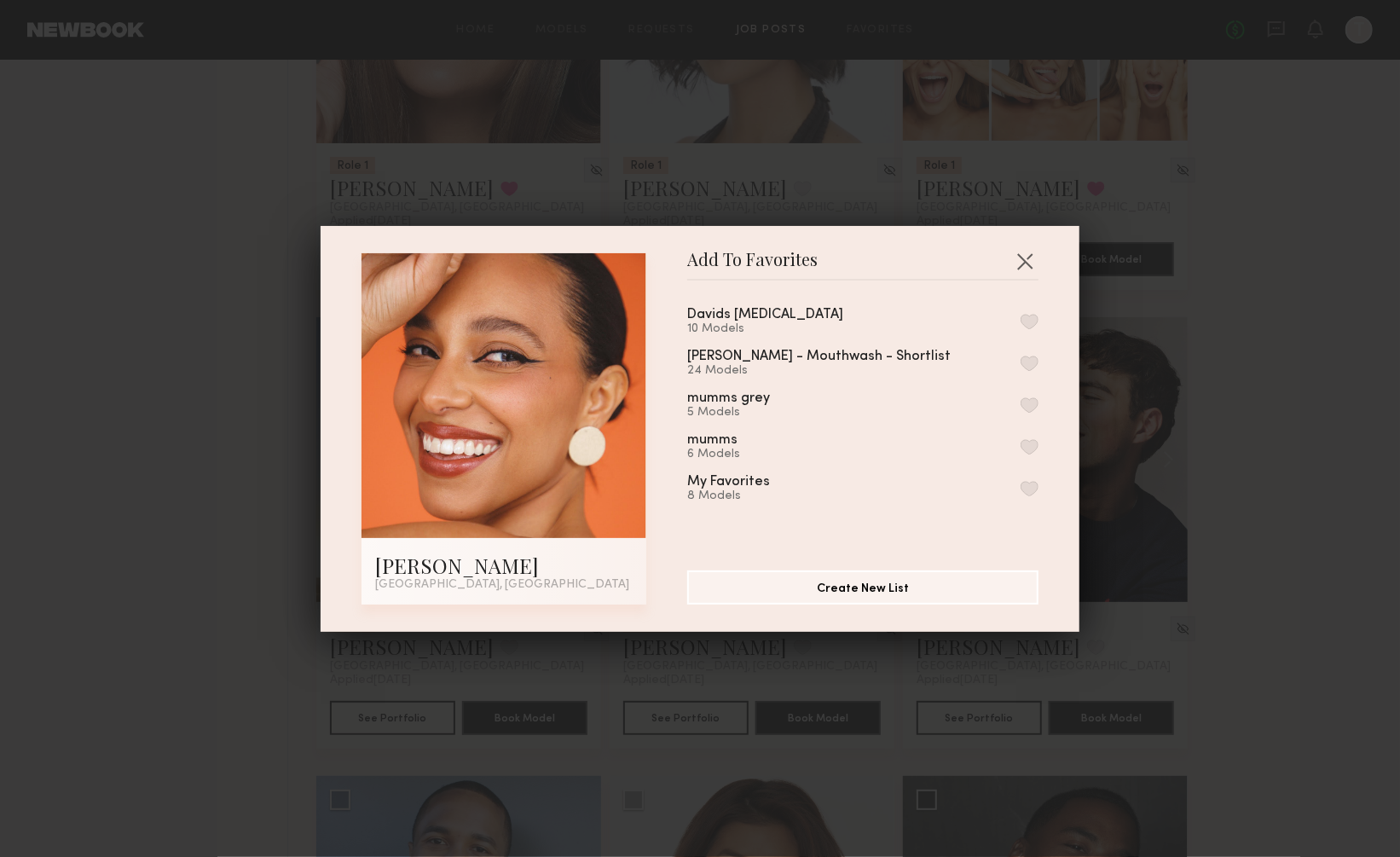
click at [1036, 315] on button "button" at bounding box center [1029, 321] width 18 height 15
click at [1032, 318] on button "Remove from favorite list" at bounding box center [1029, 321] width 18 height 15
click at [1033, 325] on button "button" at bounding box center [1029, 321] width 18 height 15
click at [1022, 260] on button "button" at bounding box center [1024, 261] width 28 height 28
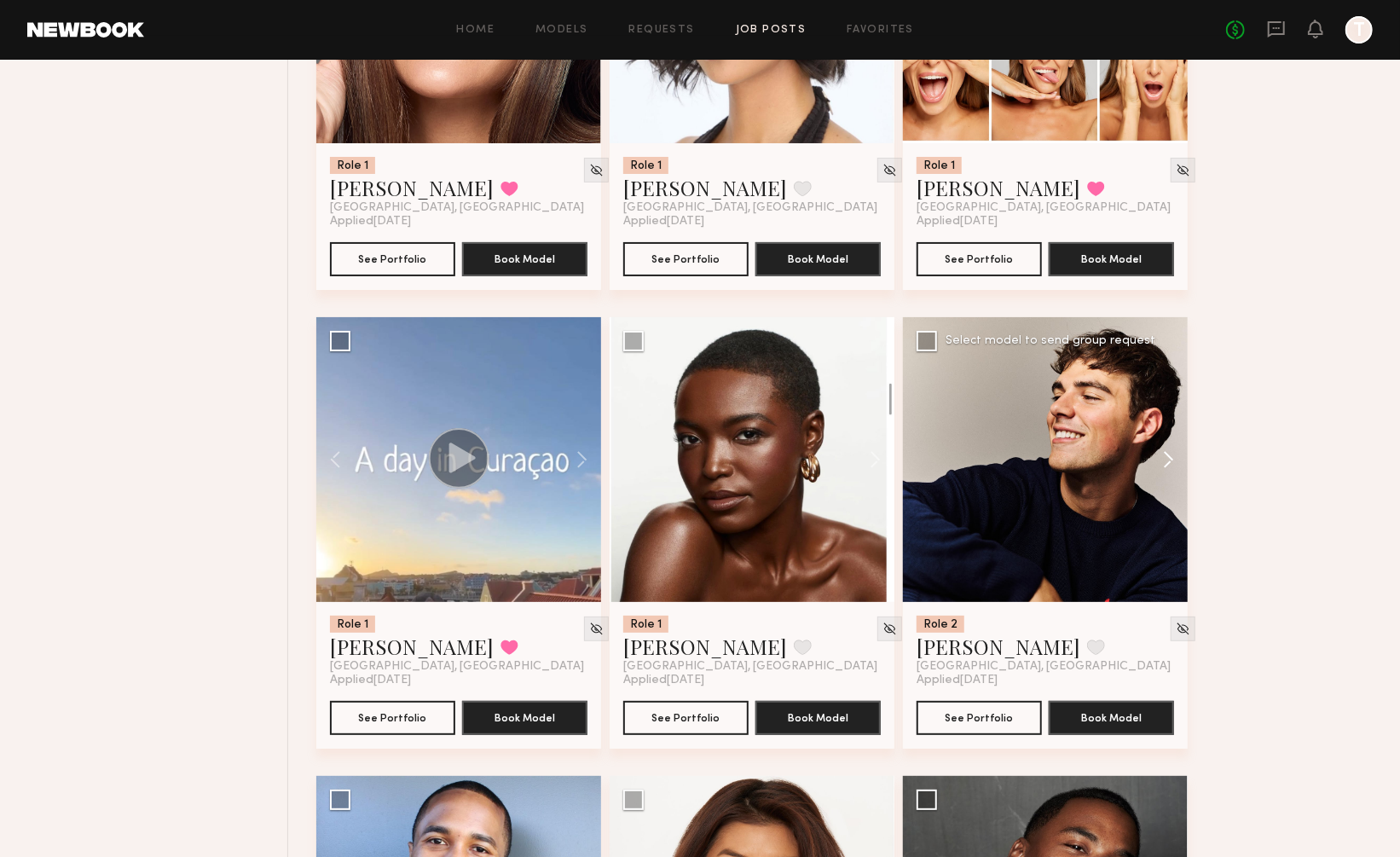
click at [1169, 402] on button at bounding box center [1159, 459] width 54 height 284
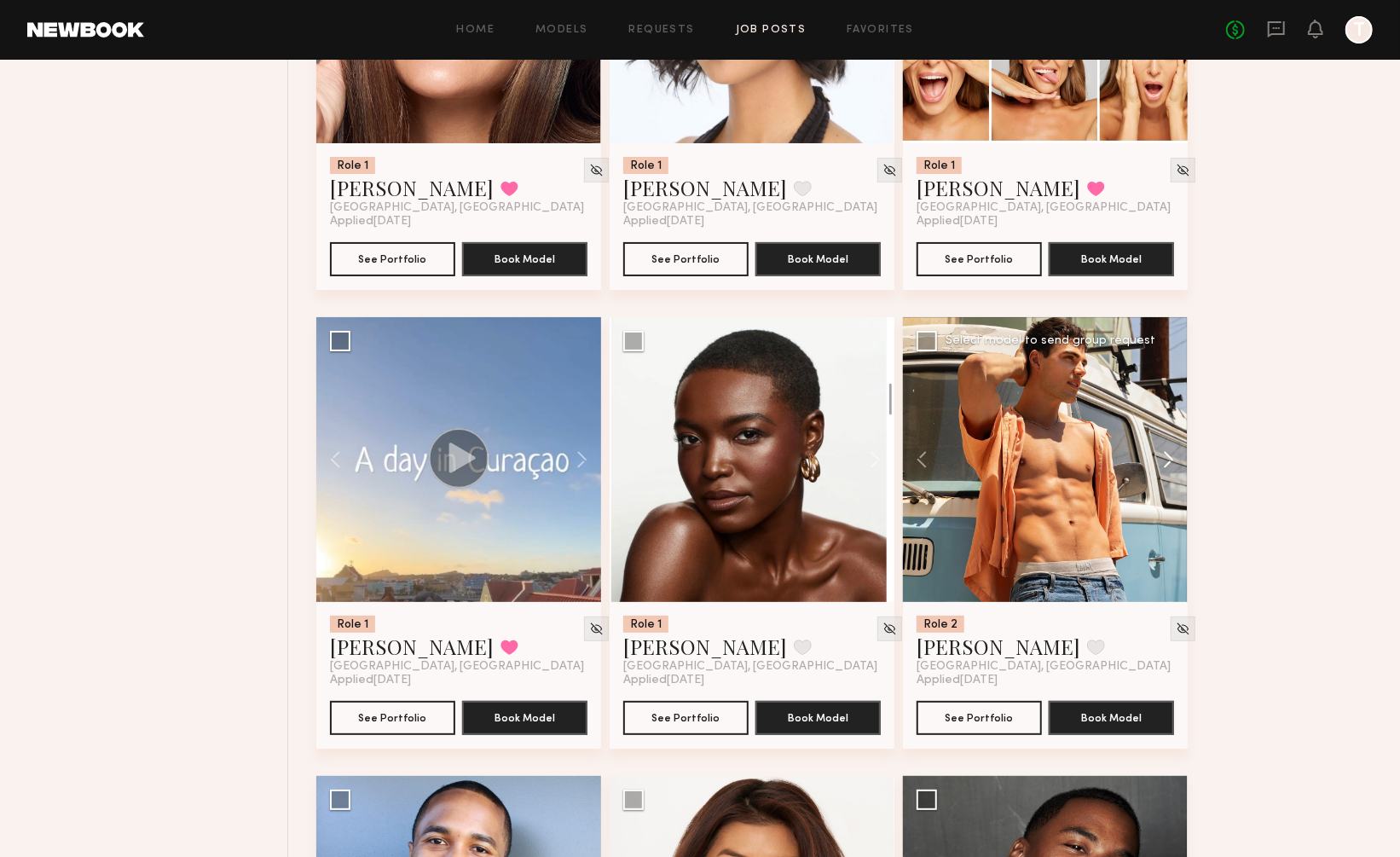
click at [1169, 402] on button at bounding box center [1159, 459] width 54 height 284
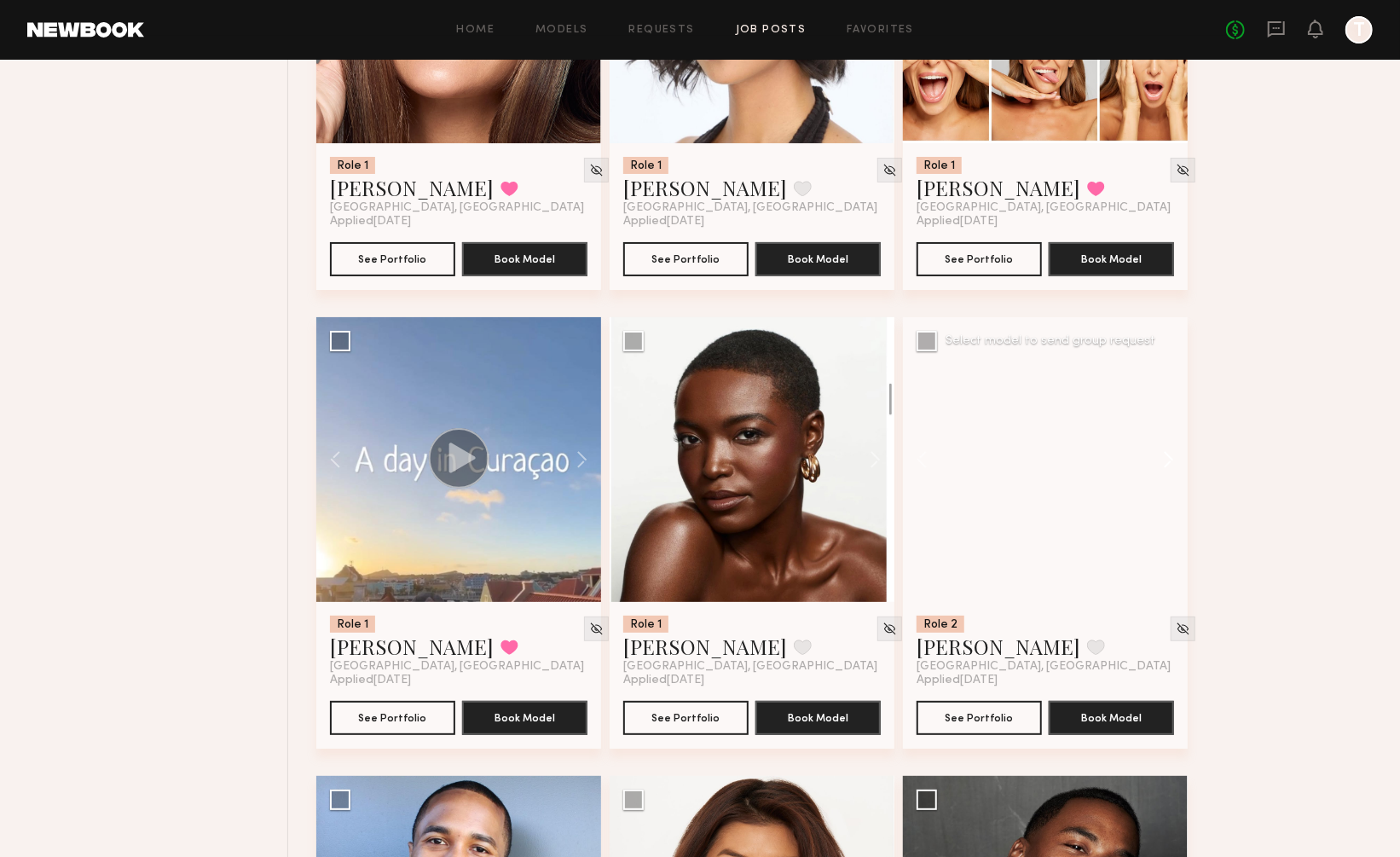
click at [1169, 402] on button at bounding box center [1159, 459] width 54 height 284
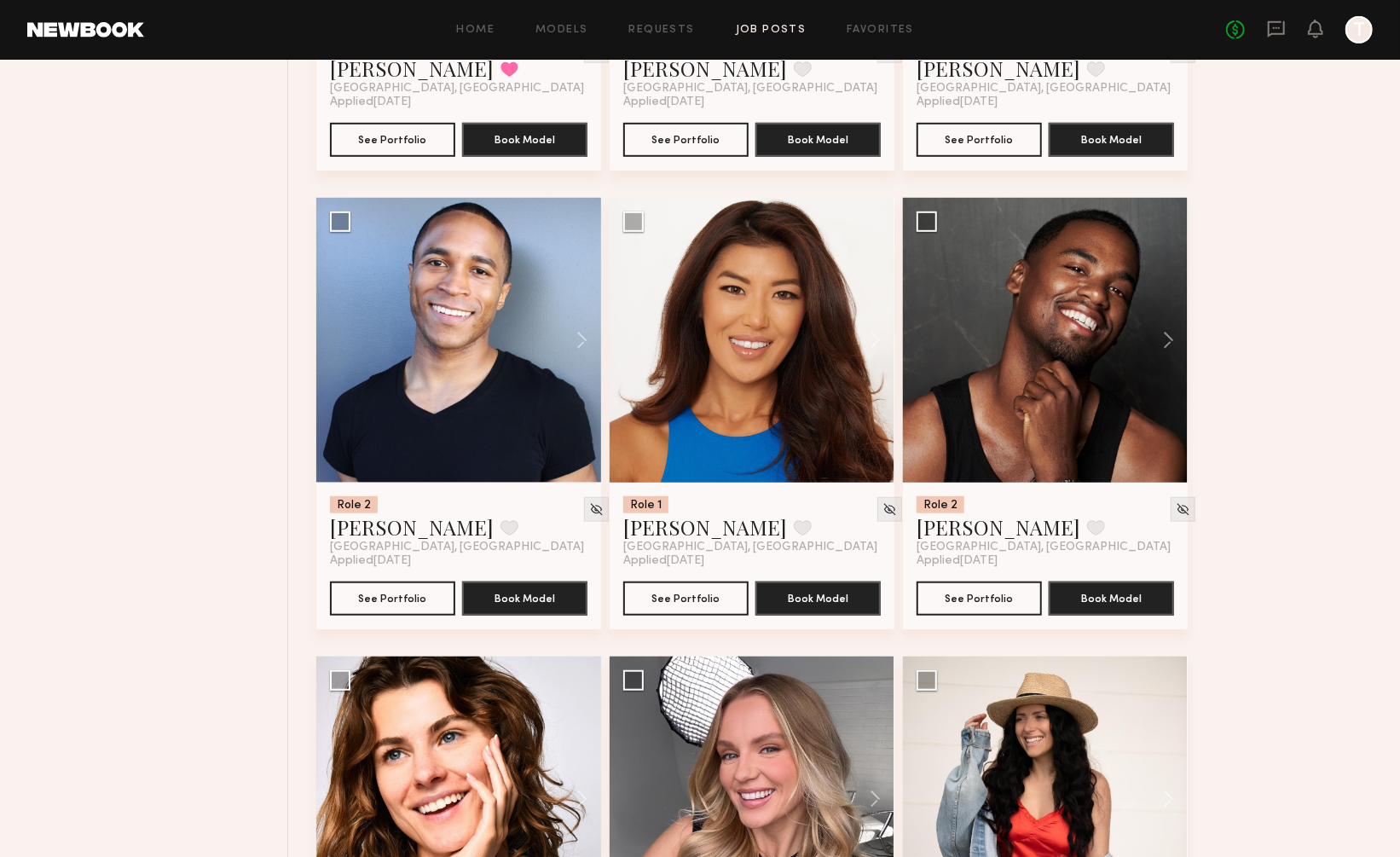
scroll to position [12498, 0]
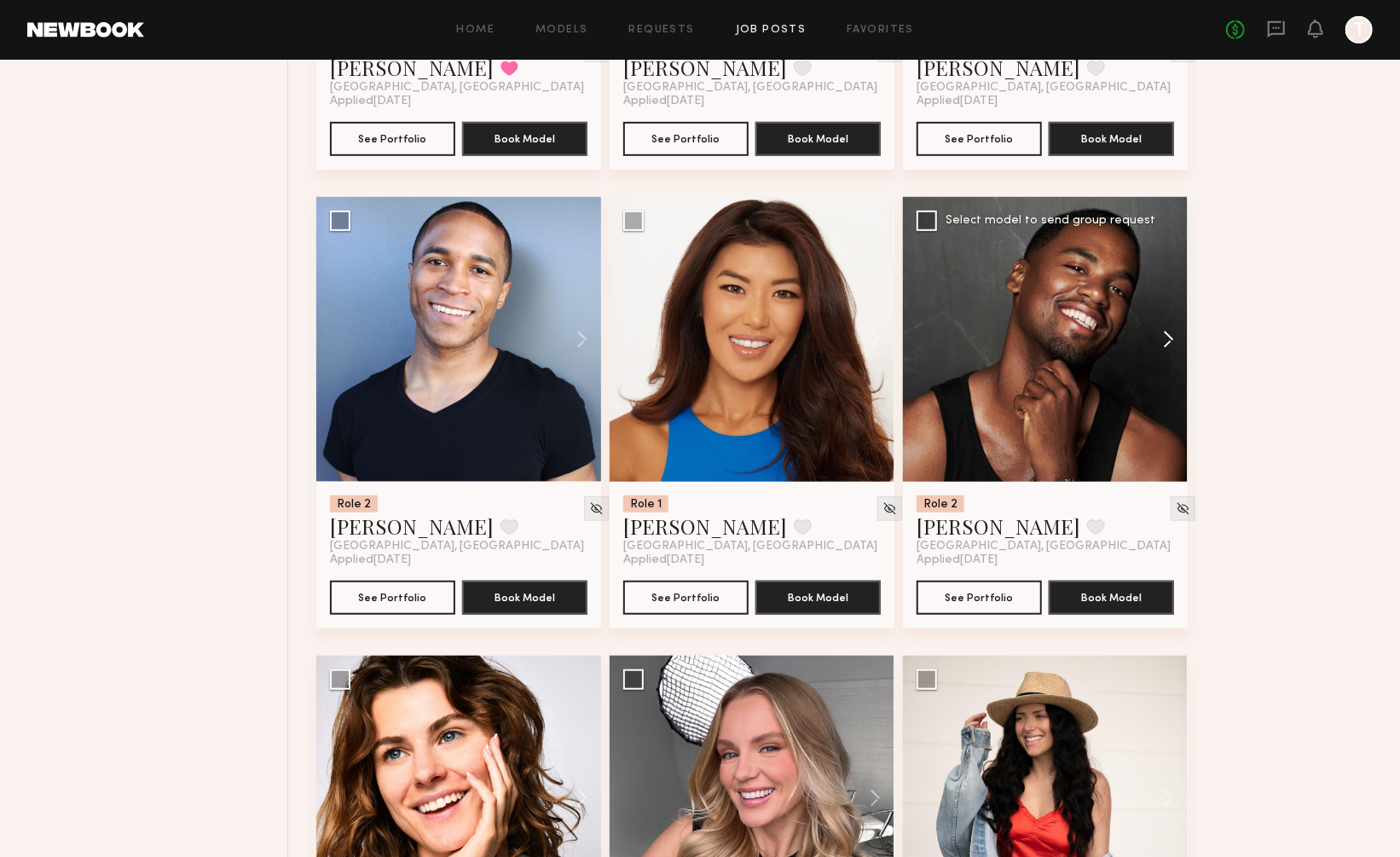
click at [1169, 281] on button at bounding box center [1159, 339] width 54 height 284
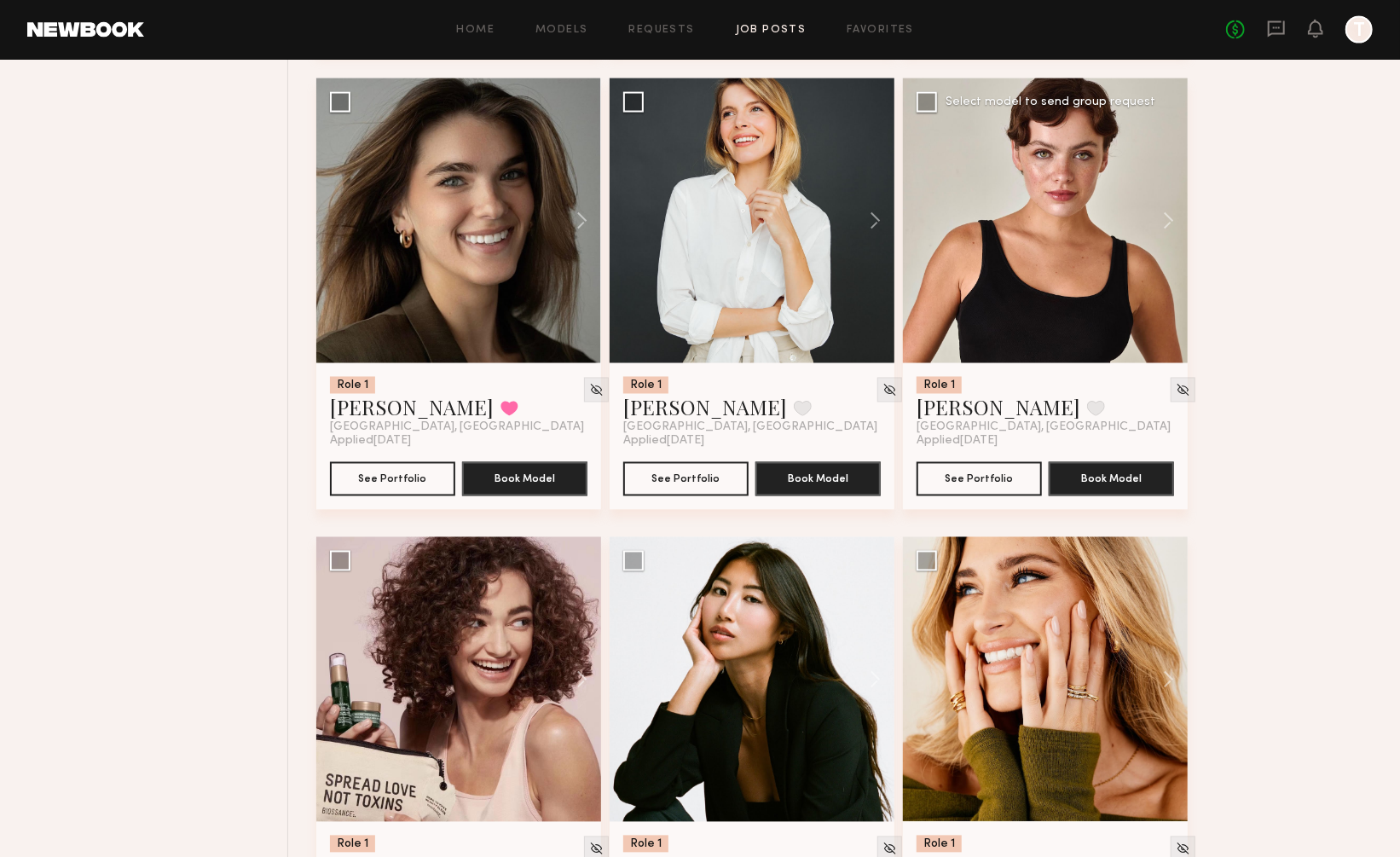
scroll to position [13536, 0]
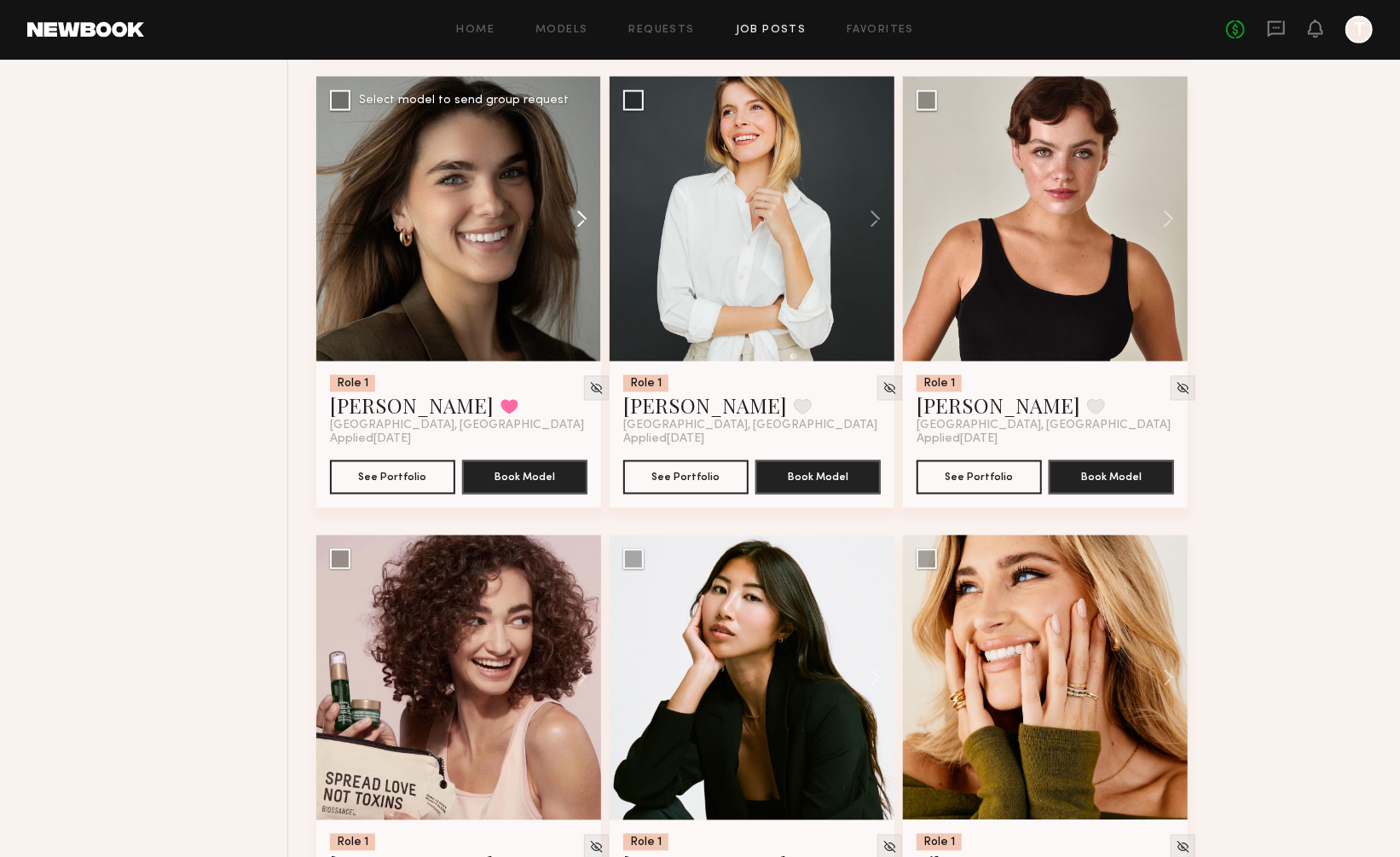
click at [582, 155] on button at bounding box center [574, 219] width 54 height 284
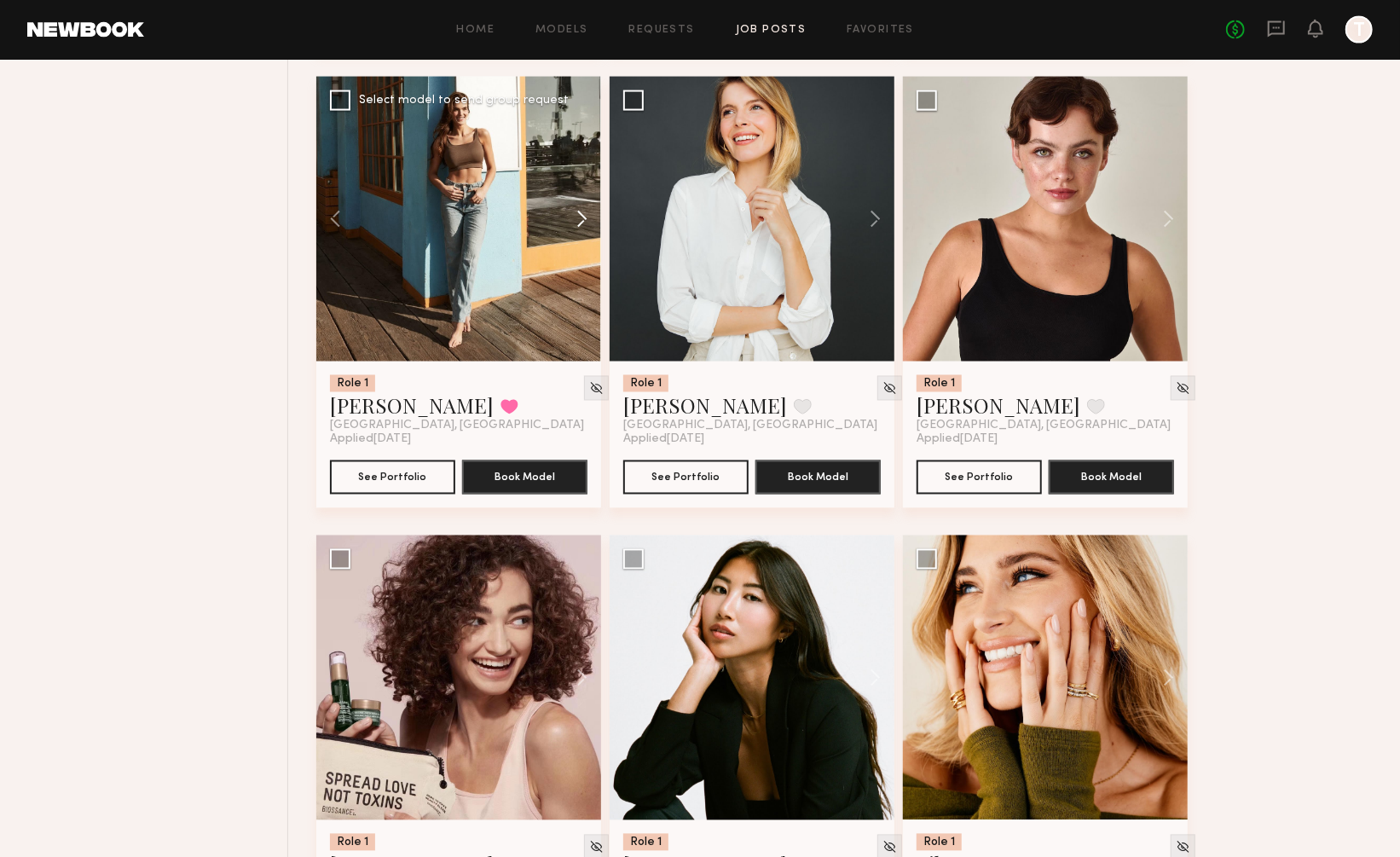
click at [582, 155] on button at bounding box center [574, 219] width 54 height 284
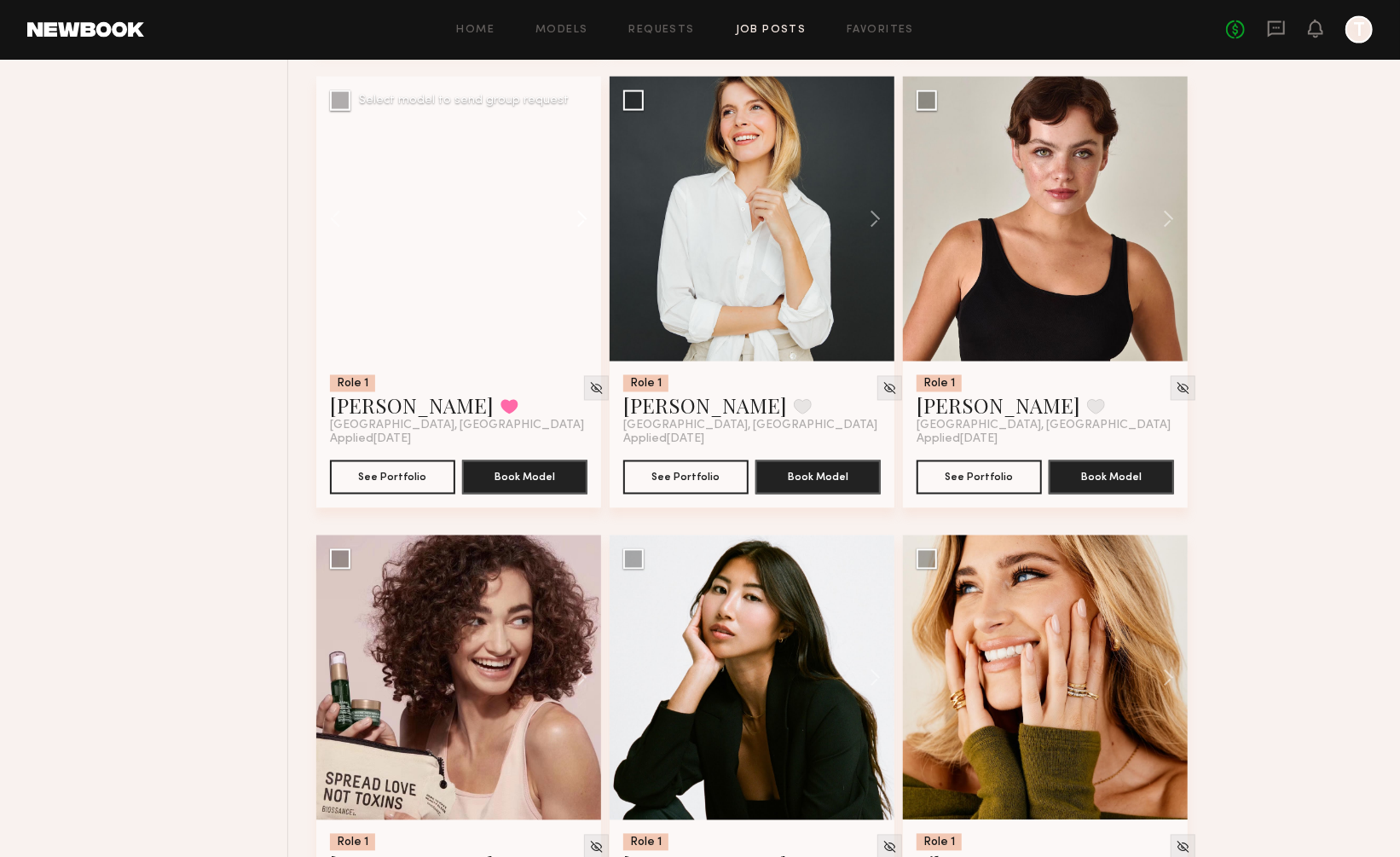
click at [582, 155] on button at bounding box center [574, 219] width 54 height 284
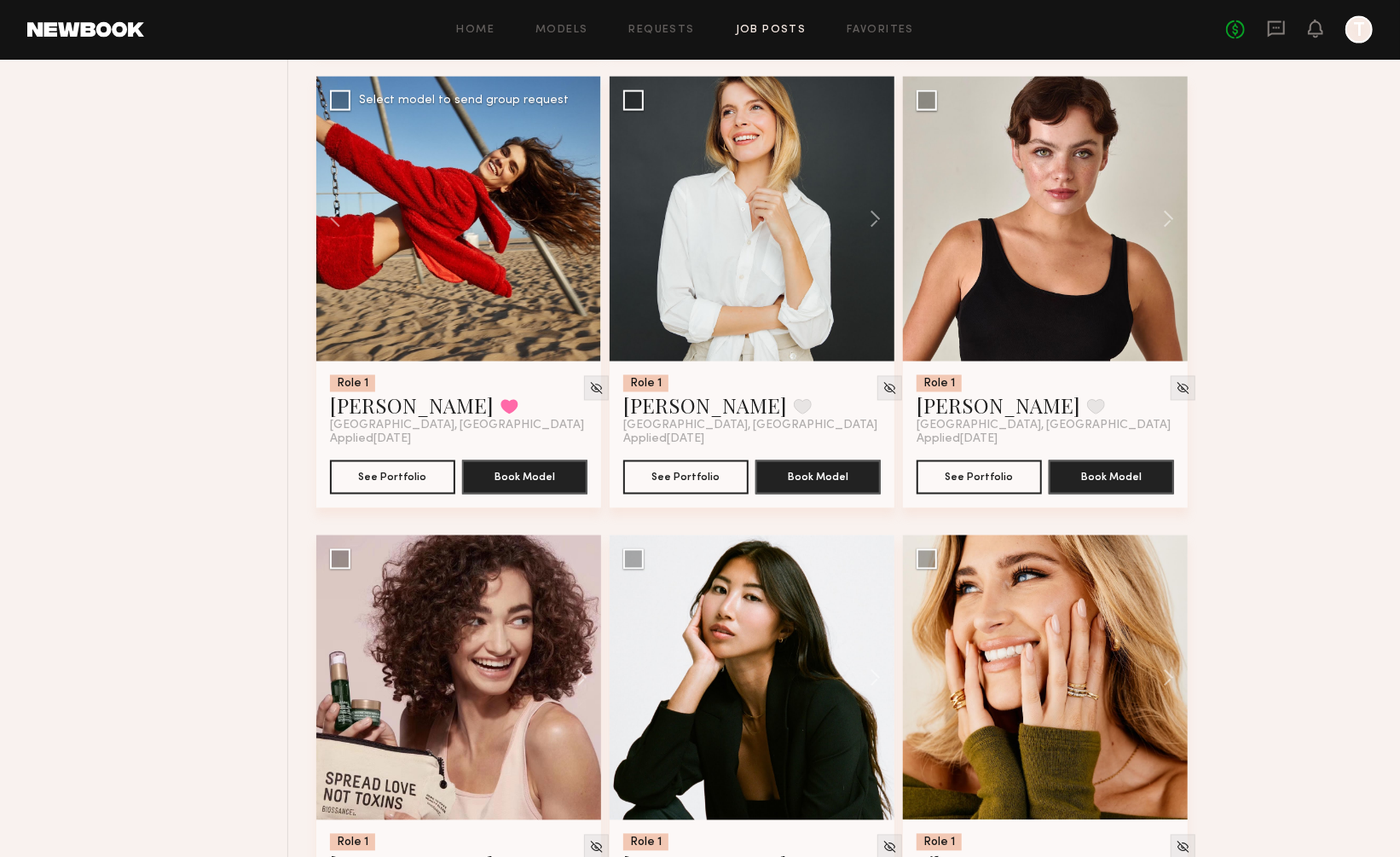
click at [582, 155] on div at bounding box center [458, 219] width 284 height 284
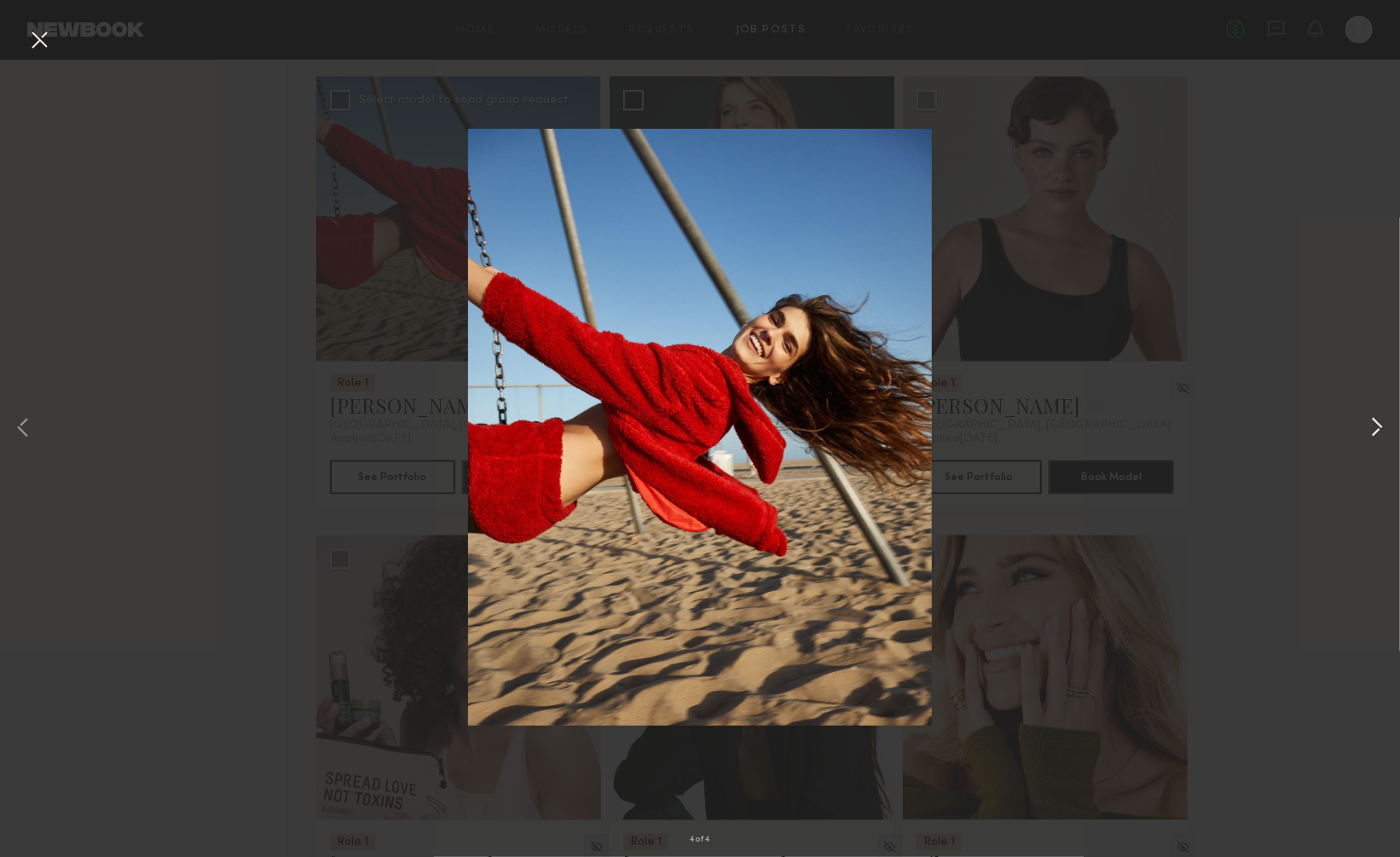
click at [1376, 423] on button at bounding box center [1377, 429] width 21 height 686
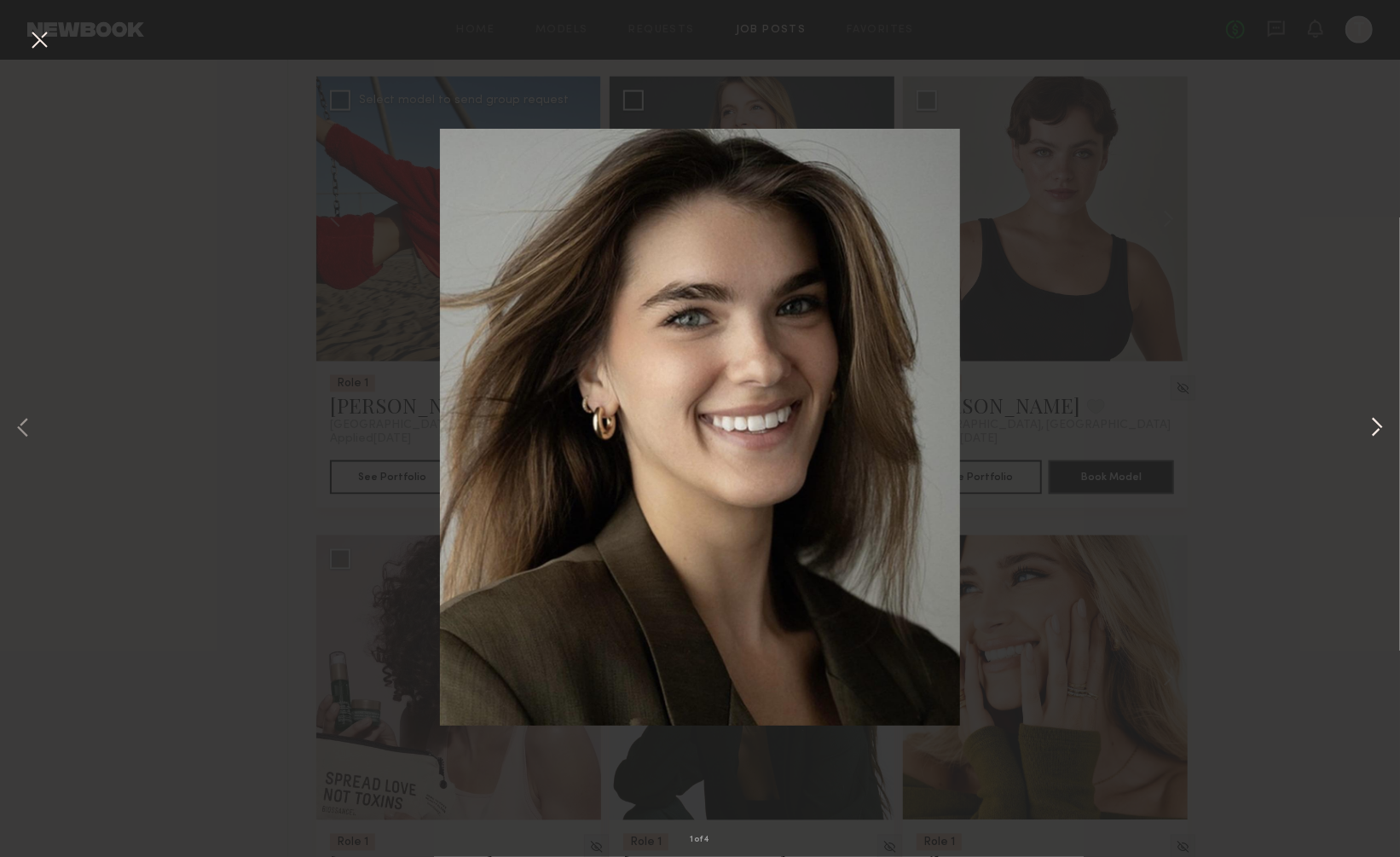
click at [1376, 423] on button at bounding box center [1377, 429] width 21 height 686
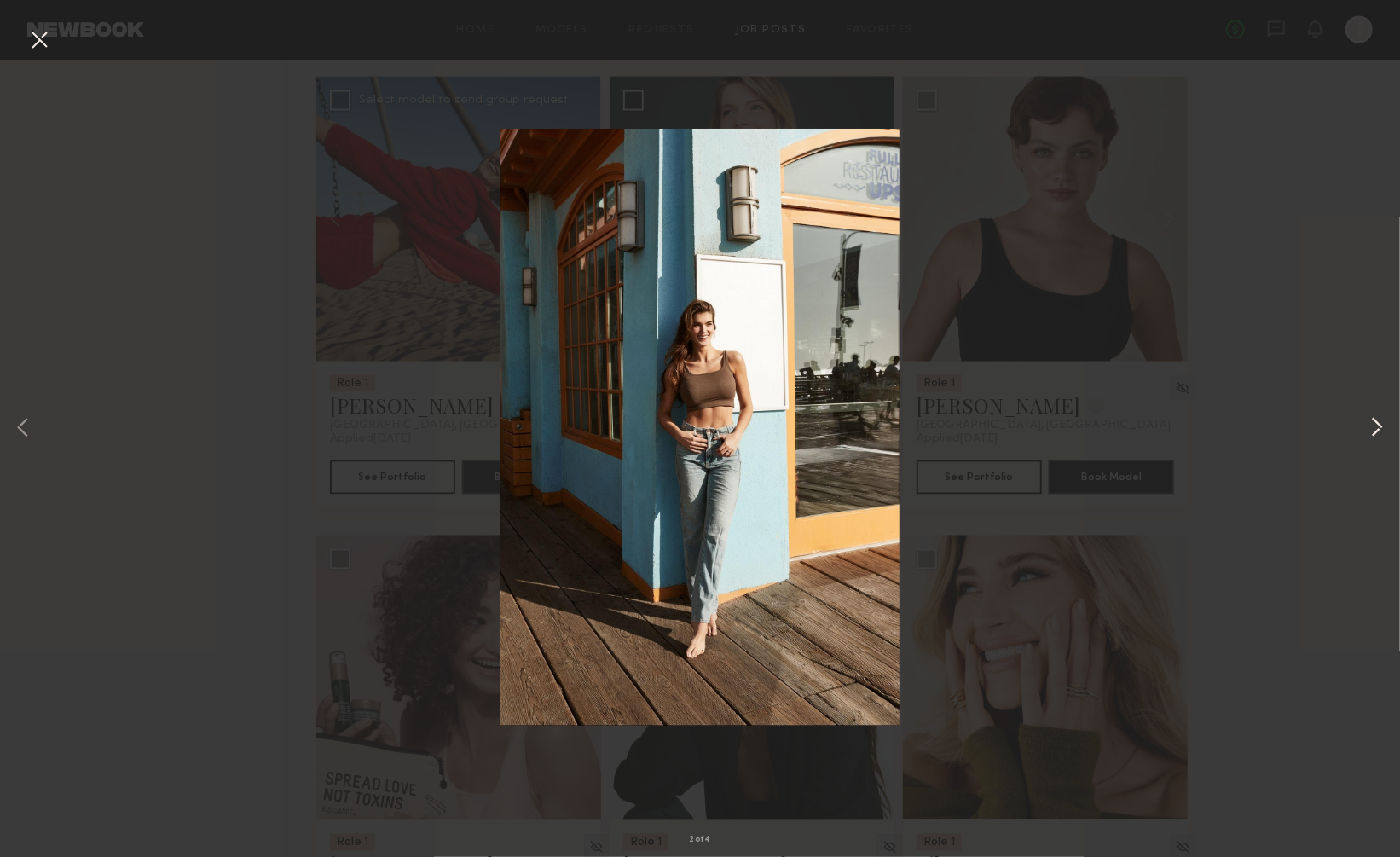
click at [1376, 423] on button at bounding box center [1377, 429] width 21 height 686
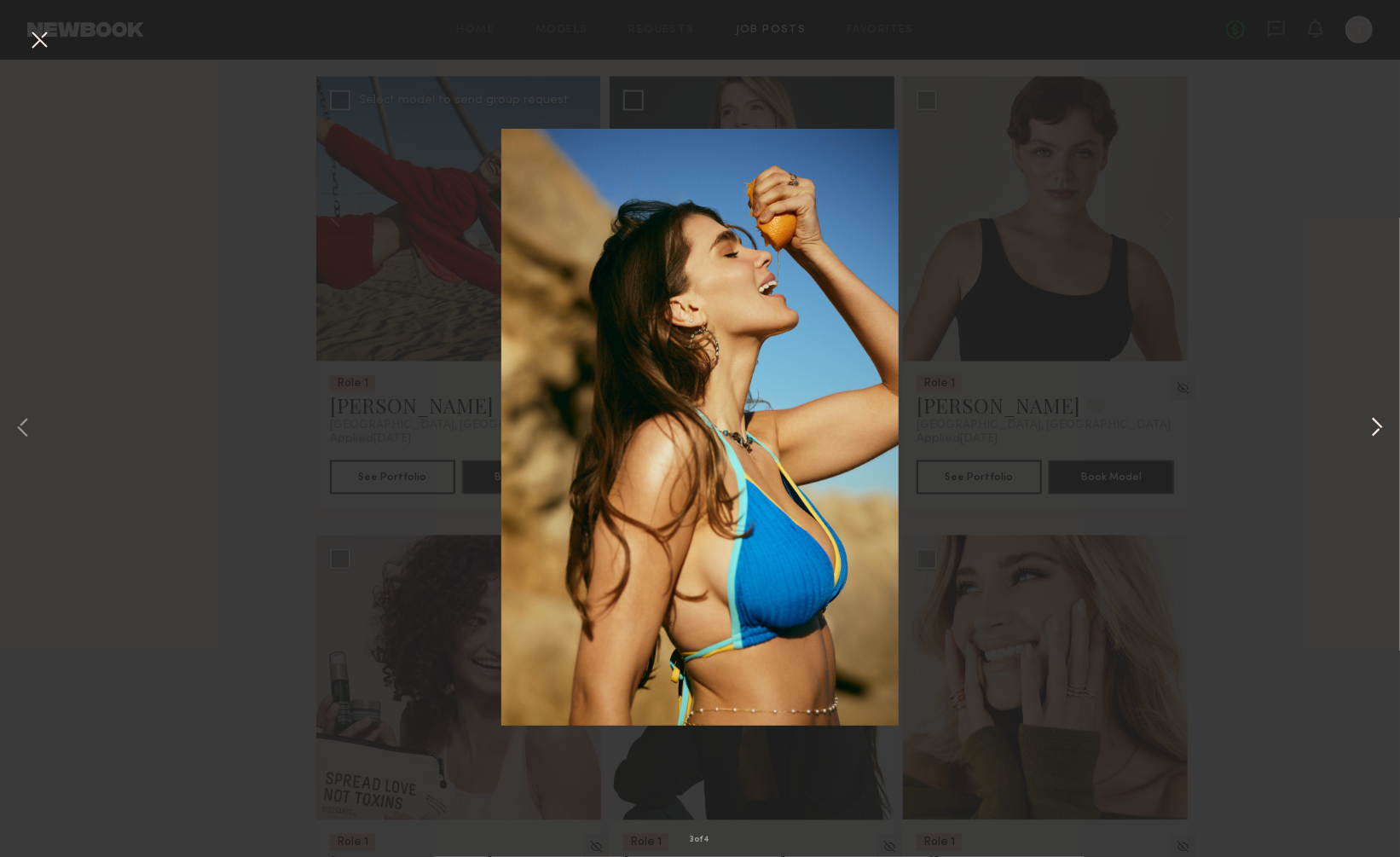
click at [1376, 423] on button at bounding box center [1377, 429] width 21 height 686
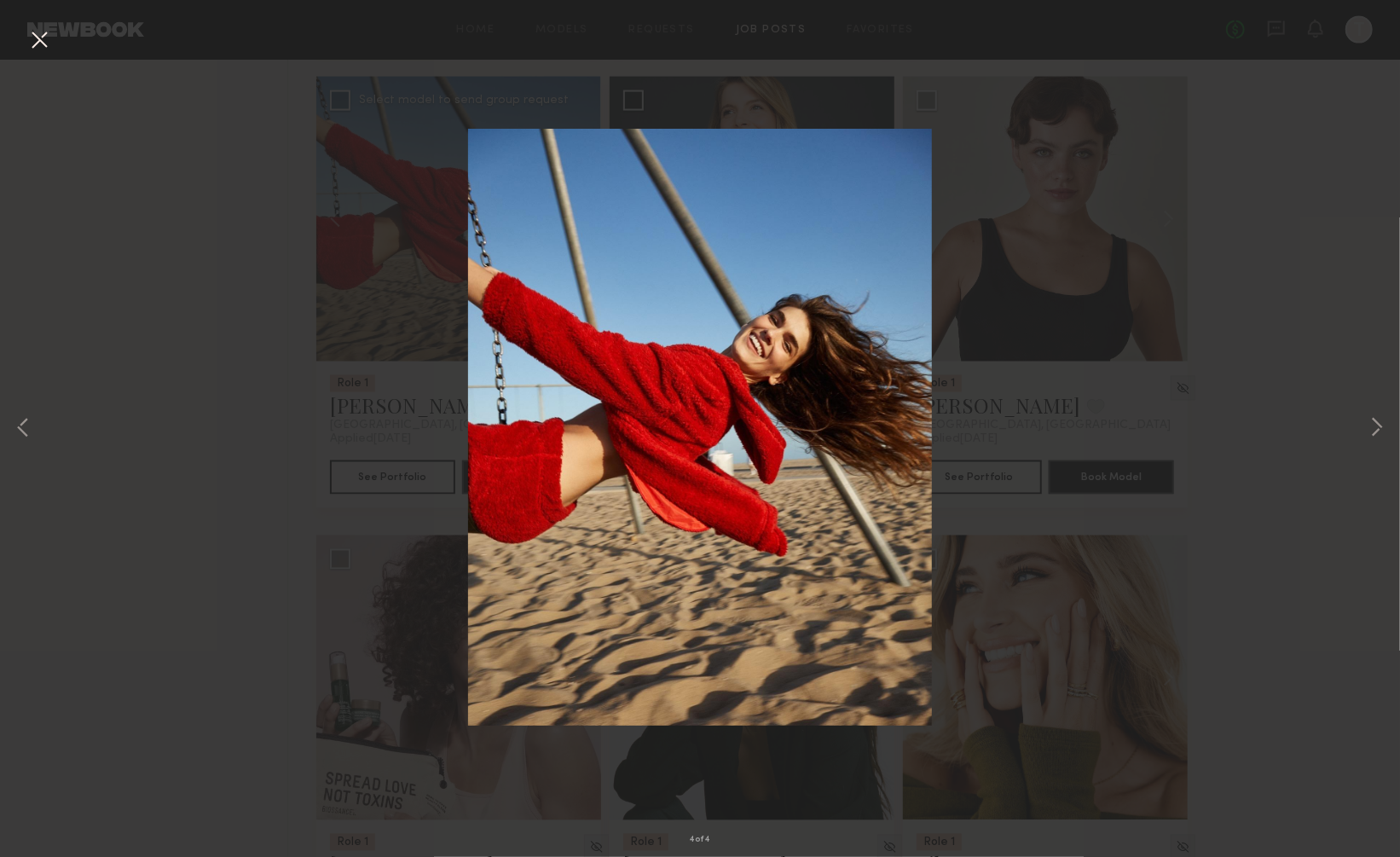
click at [42, 31] on button at bounding box center [39, 41] width 28 height 30
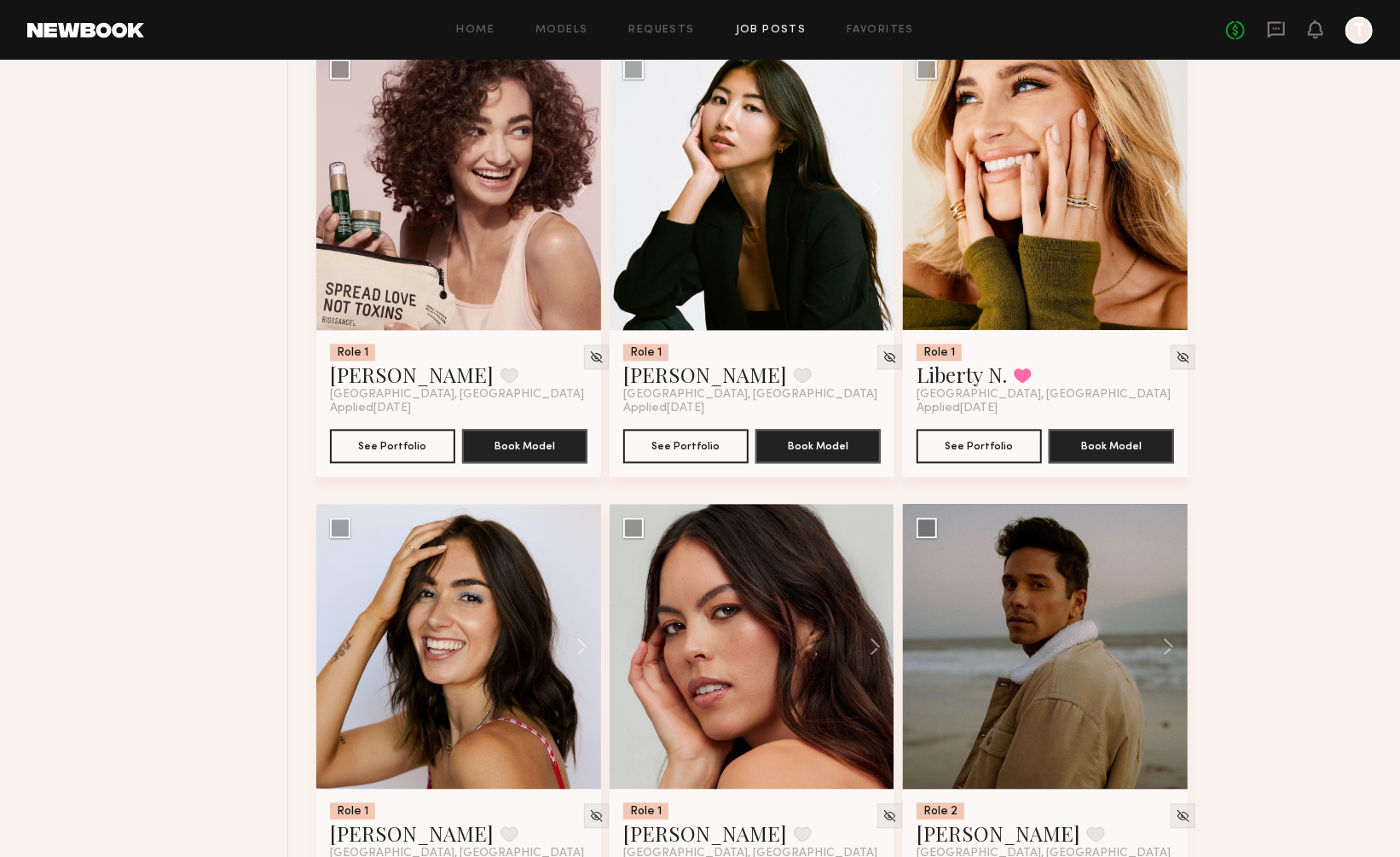
scroll to position [14054, 0]
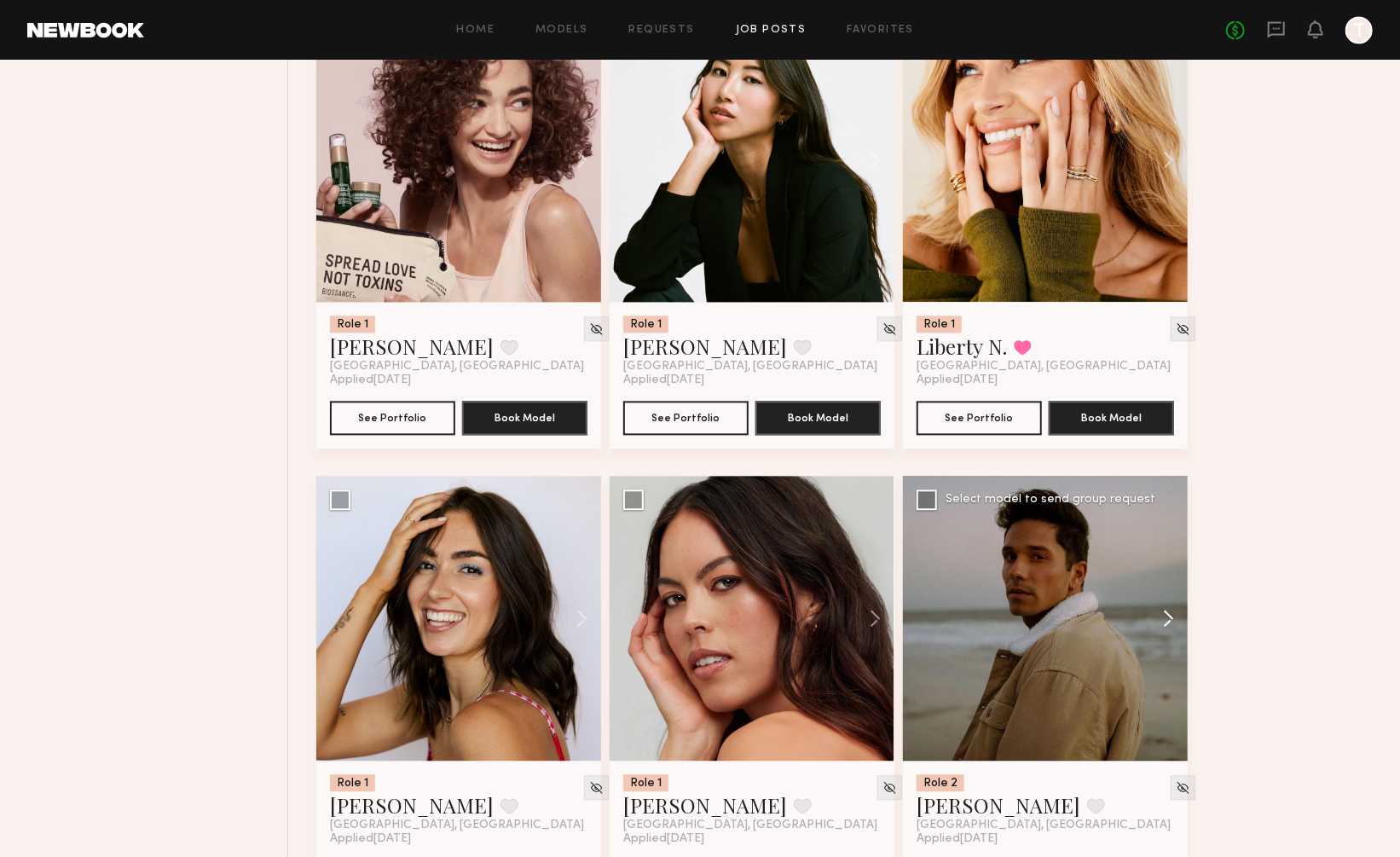
click at [1169, 549] on button at bounding box center [1159, 617] width 54 height 284
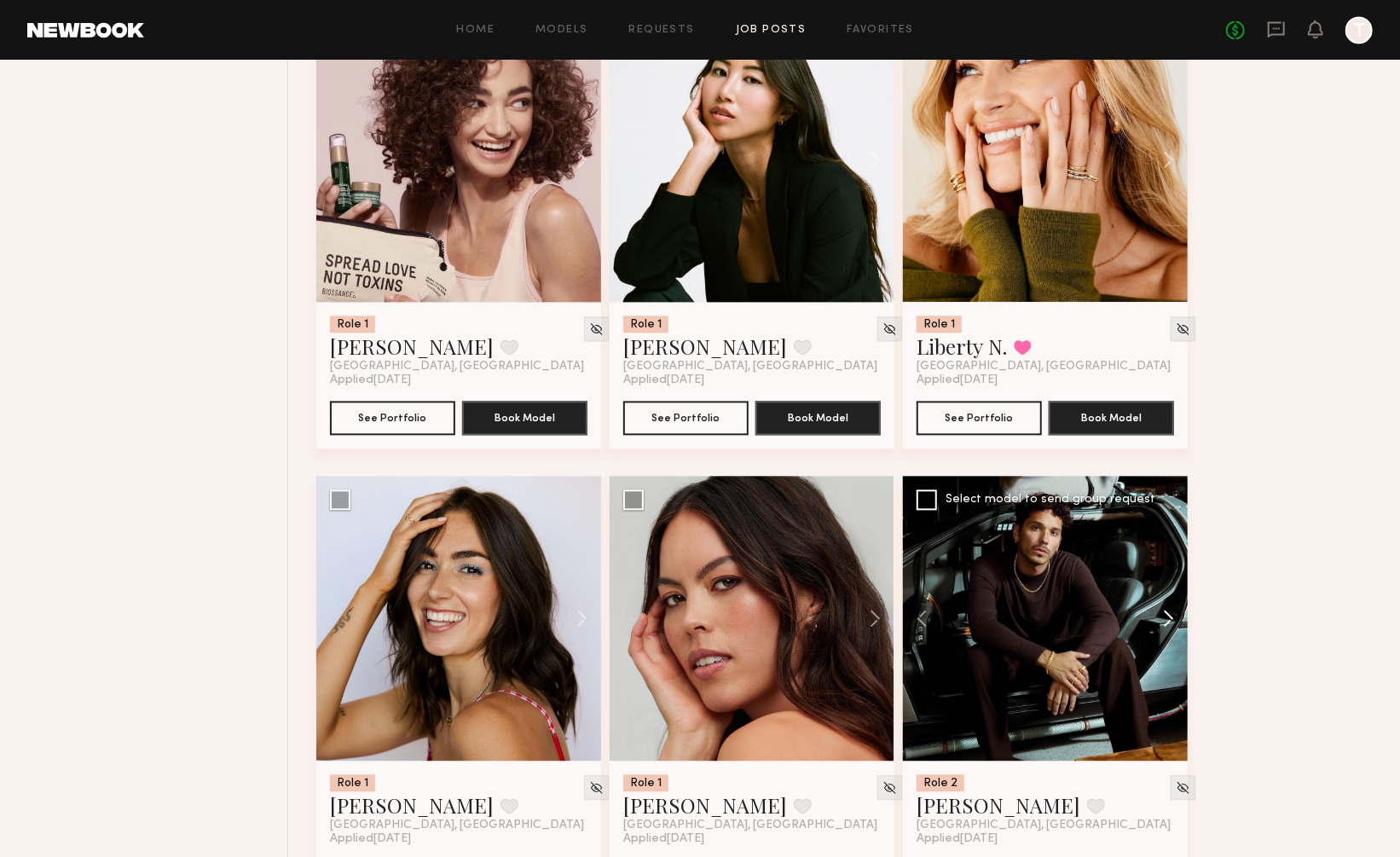
click at [1169, 549] on button at bounding box center [1159, 617] width 54 height 284
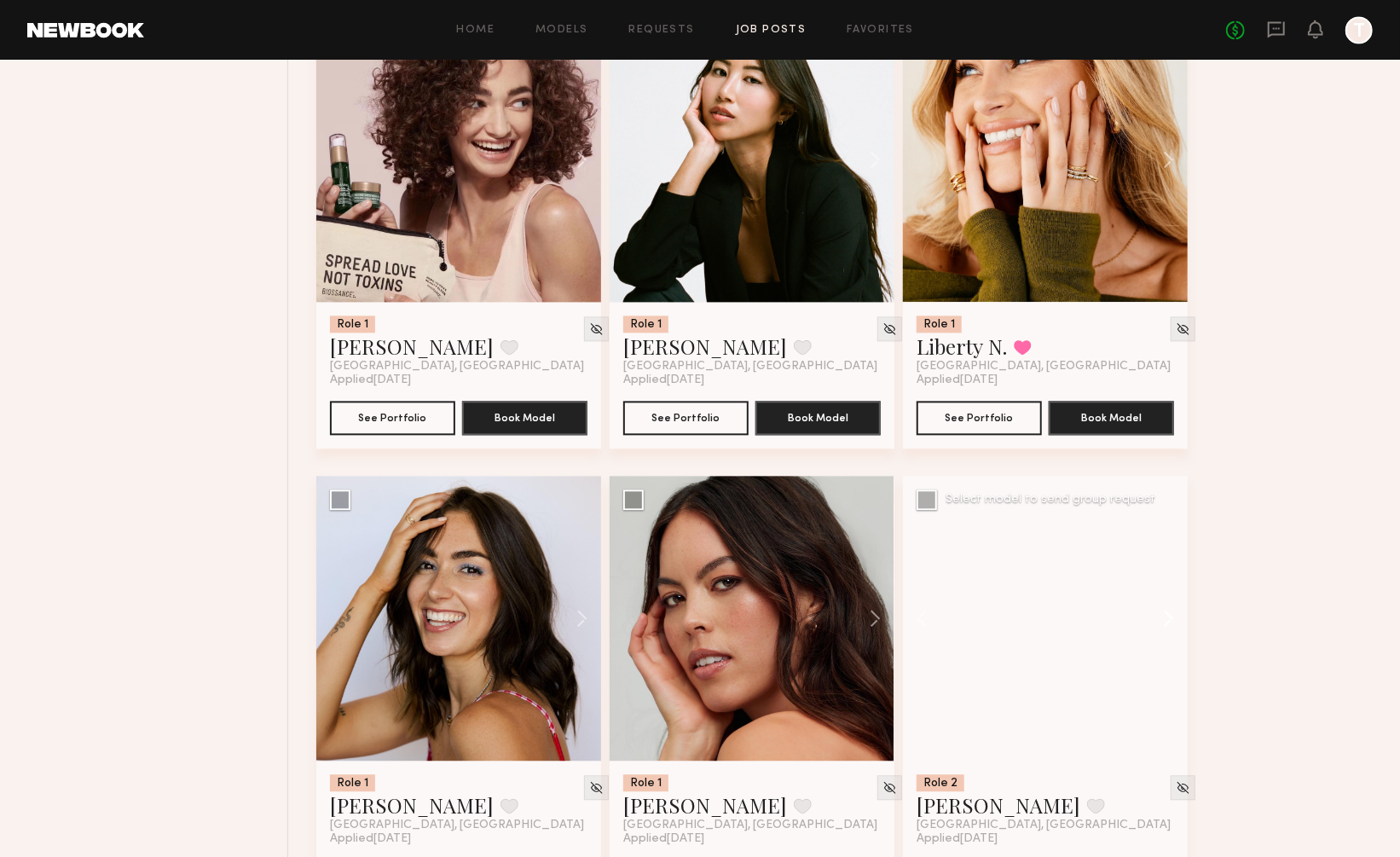
click at [1169, 549] on button at bounding box center [1159, 617] width 54 height 284
click at [1169, 549] on div at bounding box center [1044, 617] width 284 height 284
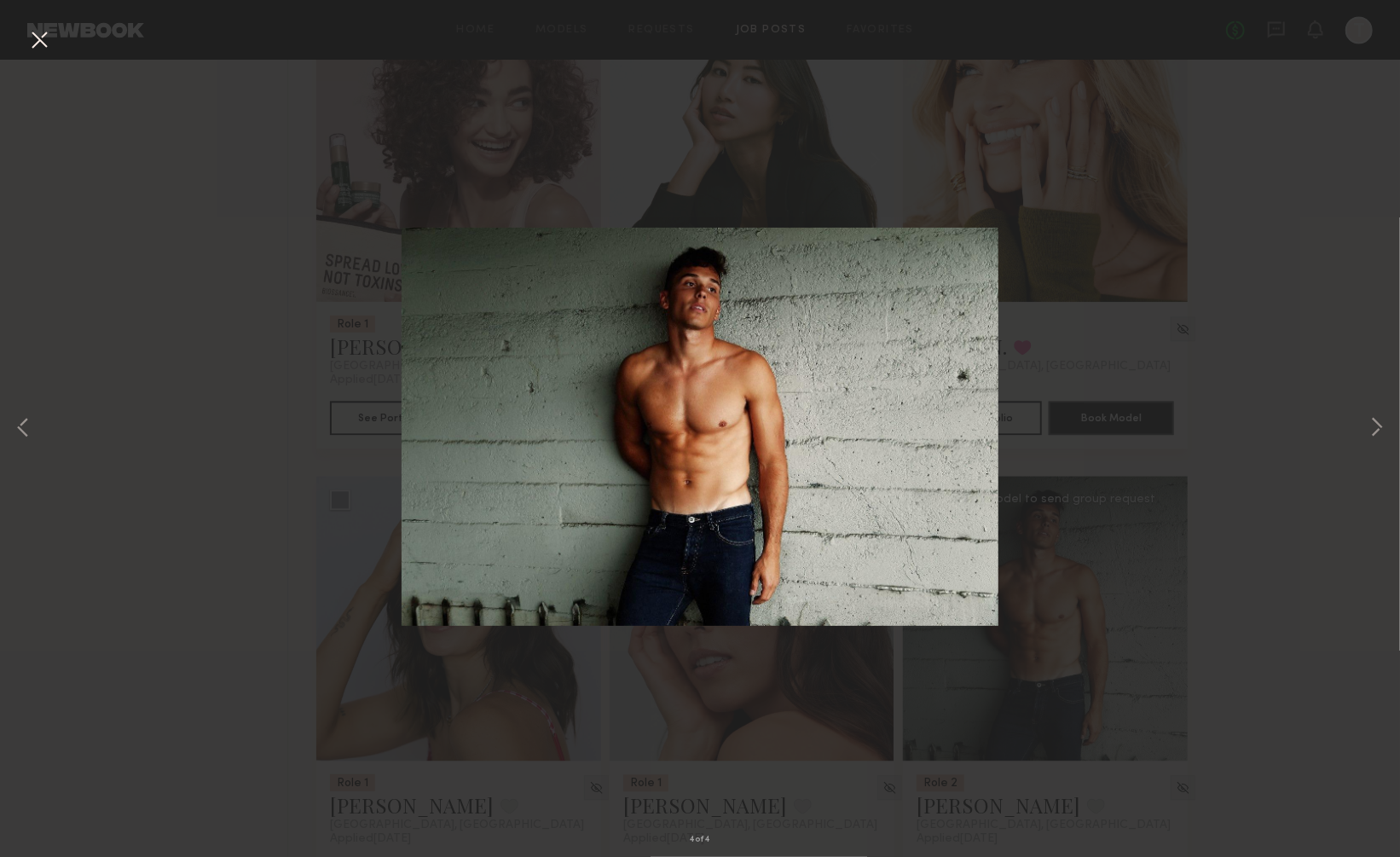
click at [40, 37] on button at bounding box center [39, 41] width 28 height 30
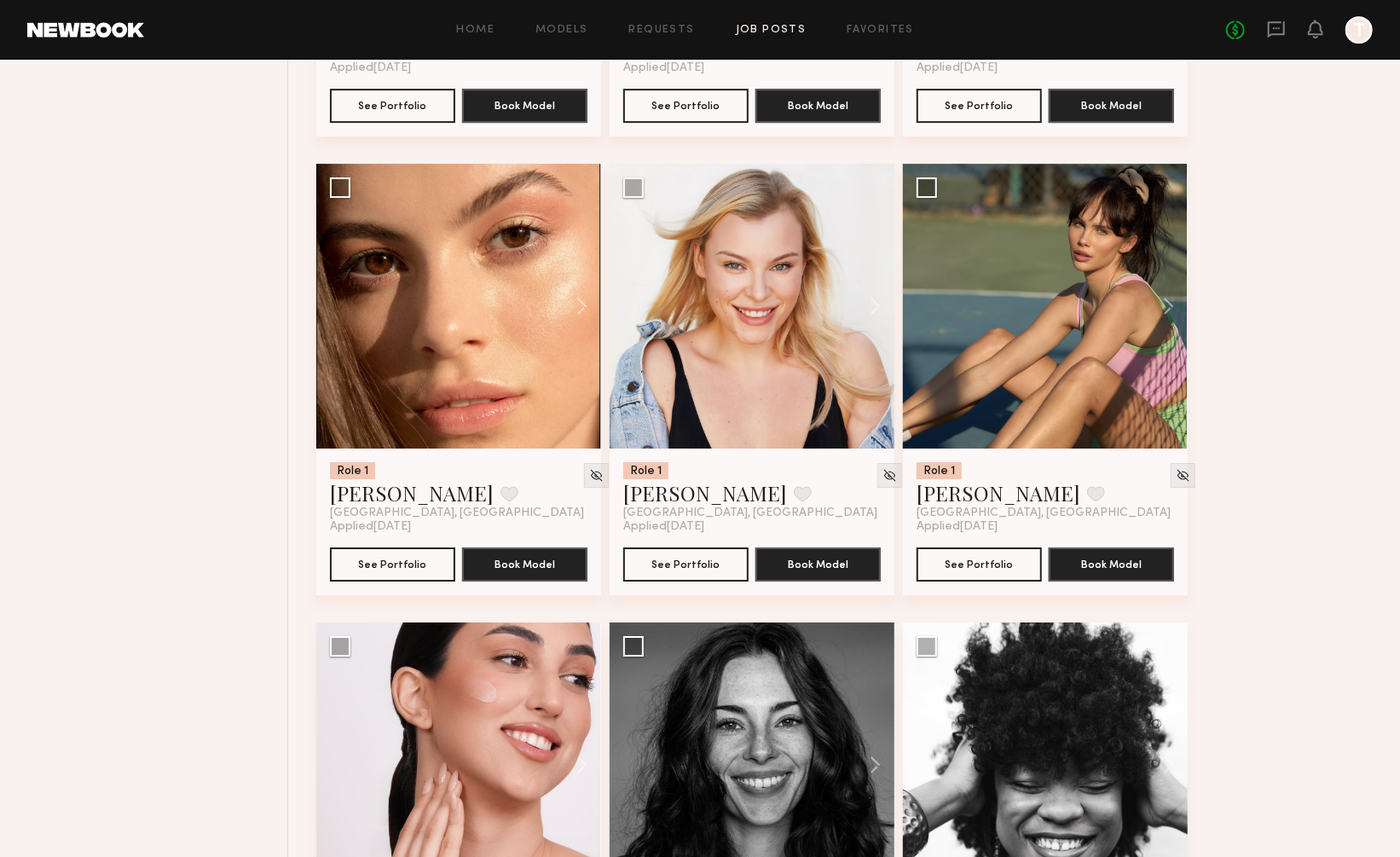
scroll to position [15313, 0]
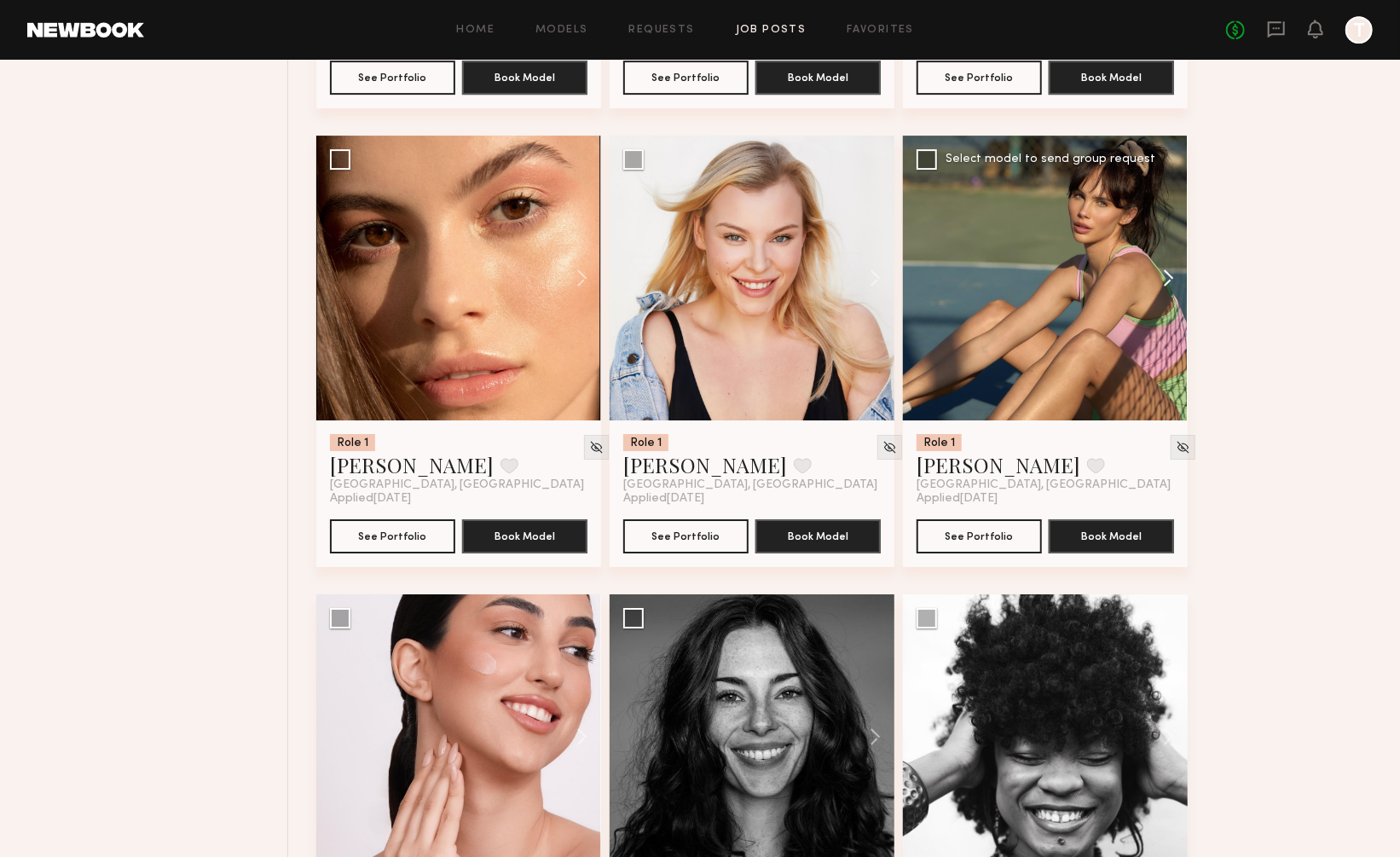
click at [1168, 210] on button at bounding box center [1159, 278] width 54 height 284
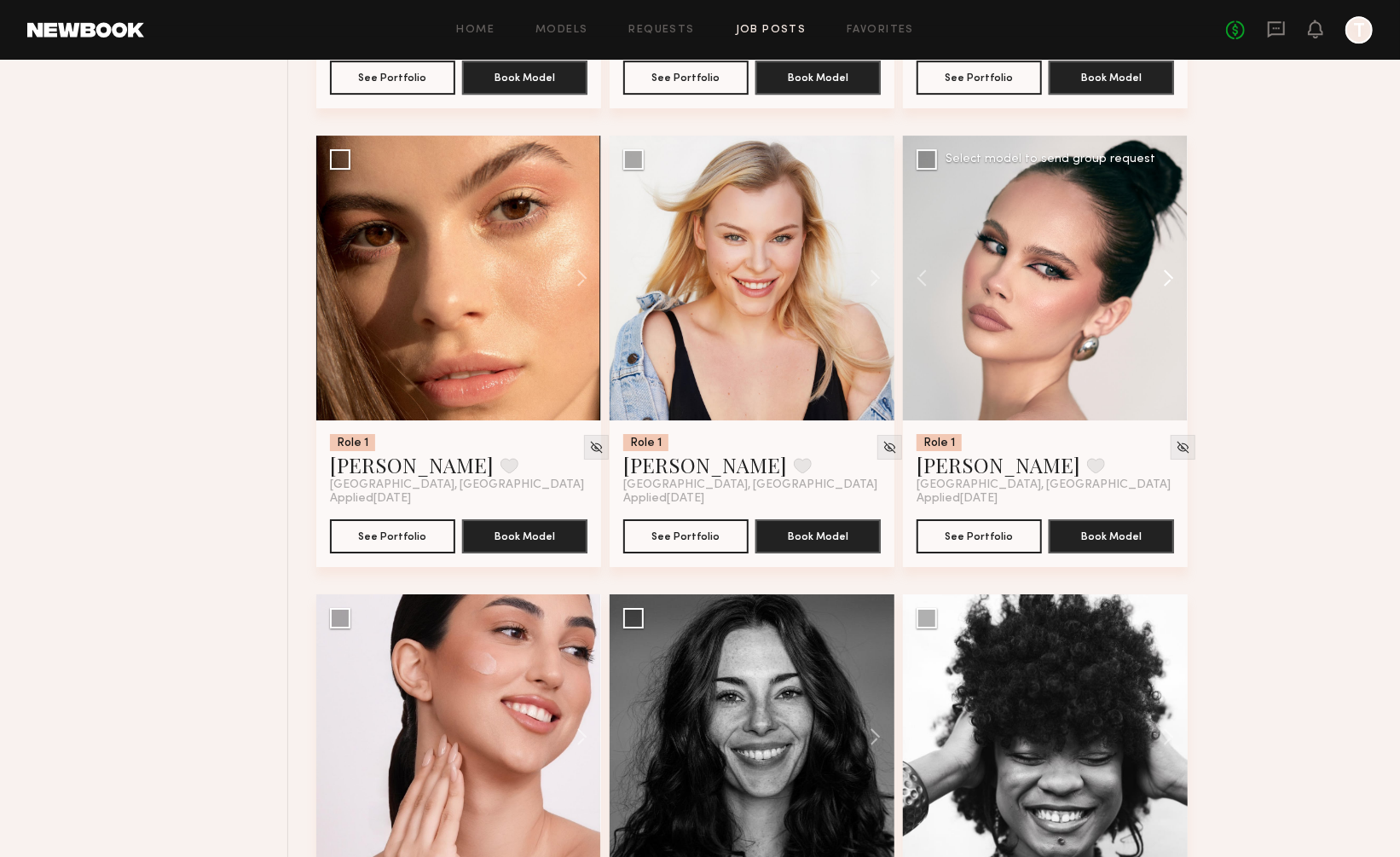
click at [1168, 210] on button at bounding box center [1159, 278] width 54 height 284
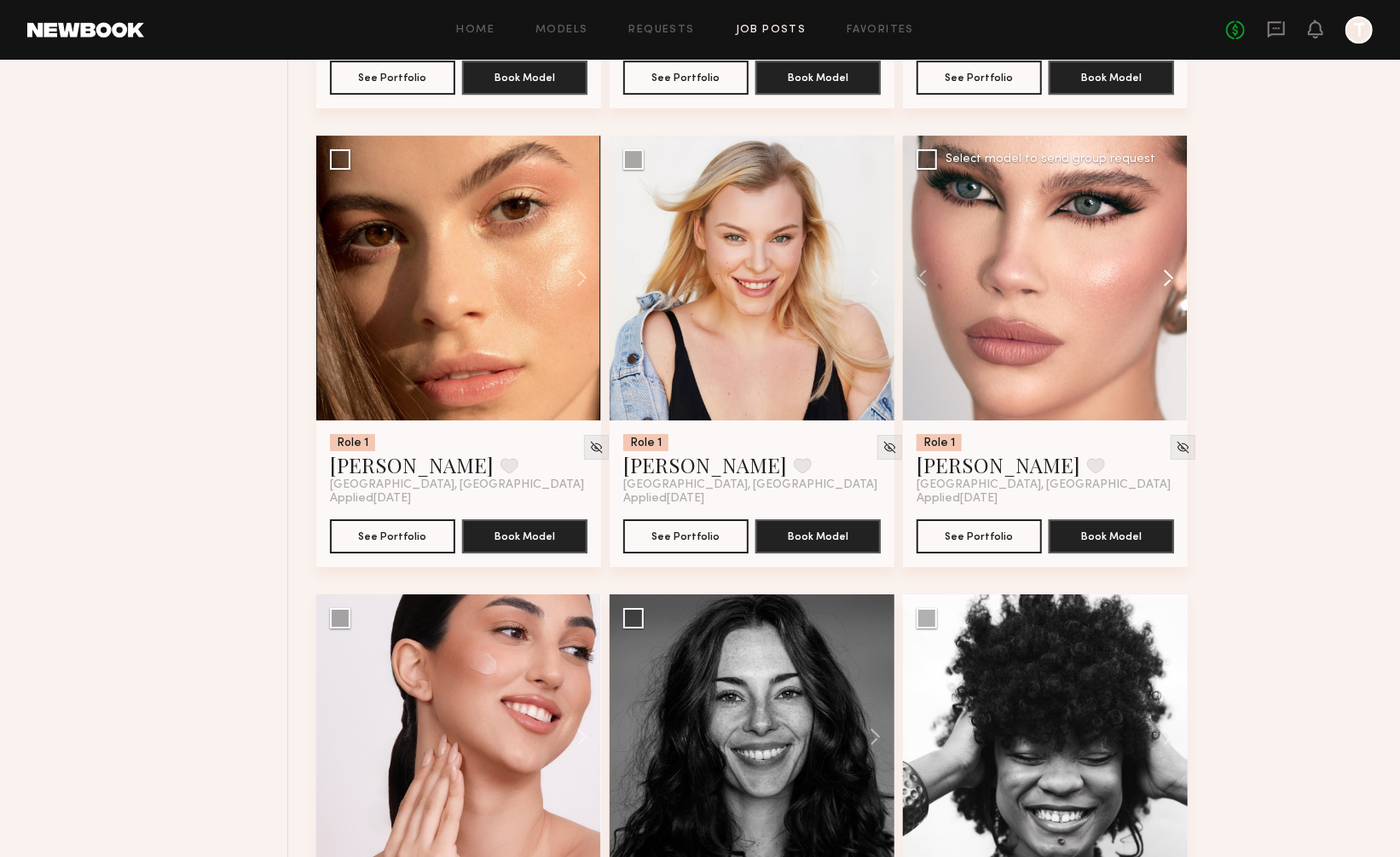
click at [1168, 210] on button at bounding box center [1159, 278] width 54 height 284
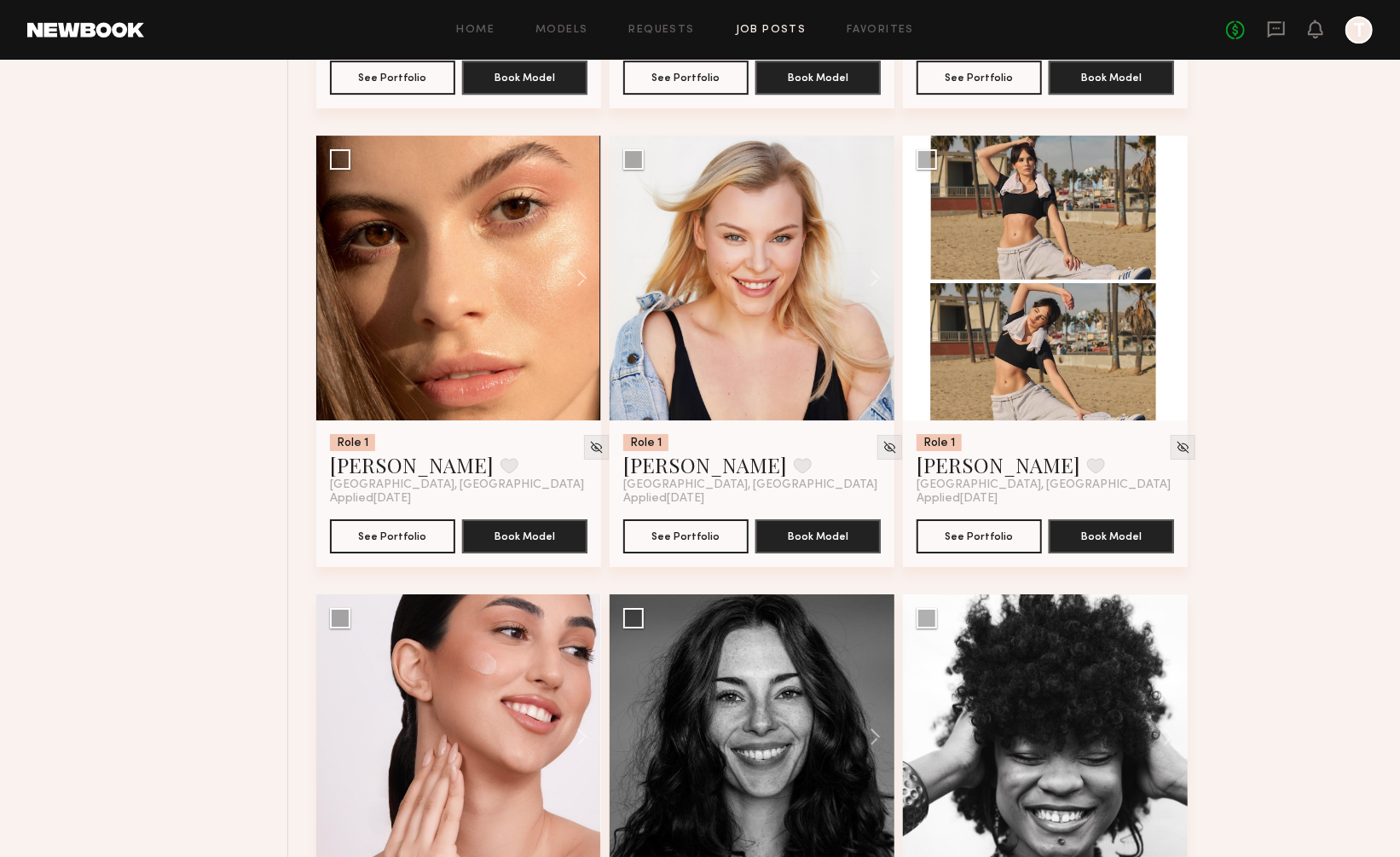
scroll to position [15314, 0]
click at [873, 678] on button at bounding box center [866, 735] width 54 height 284
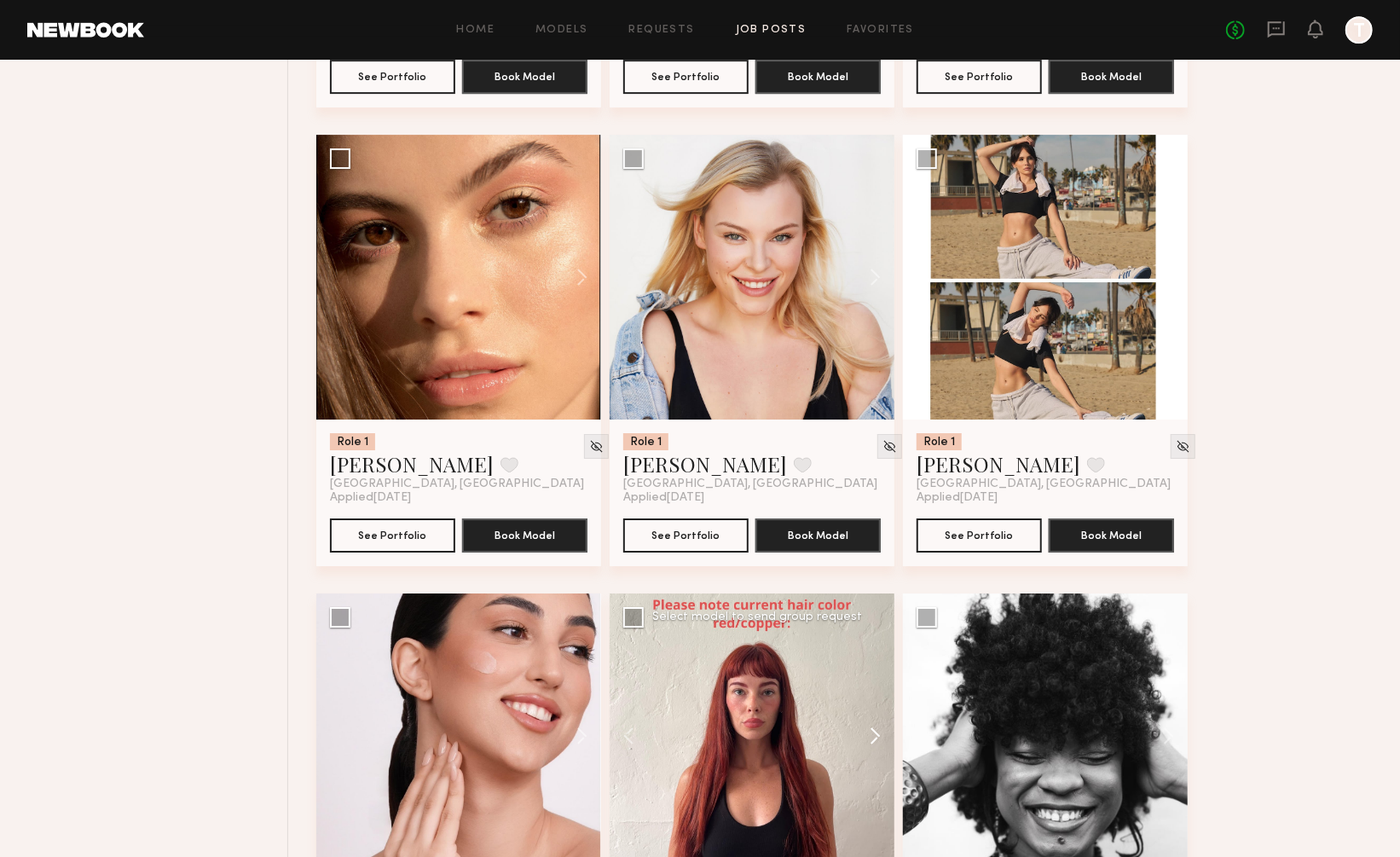
click at [873, 678] on button at bounding box center [866, 735] width 54 height 284
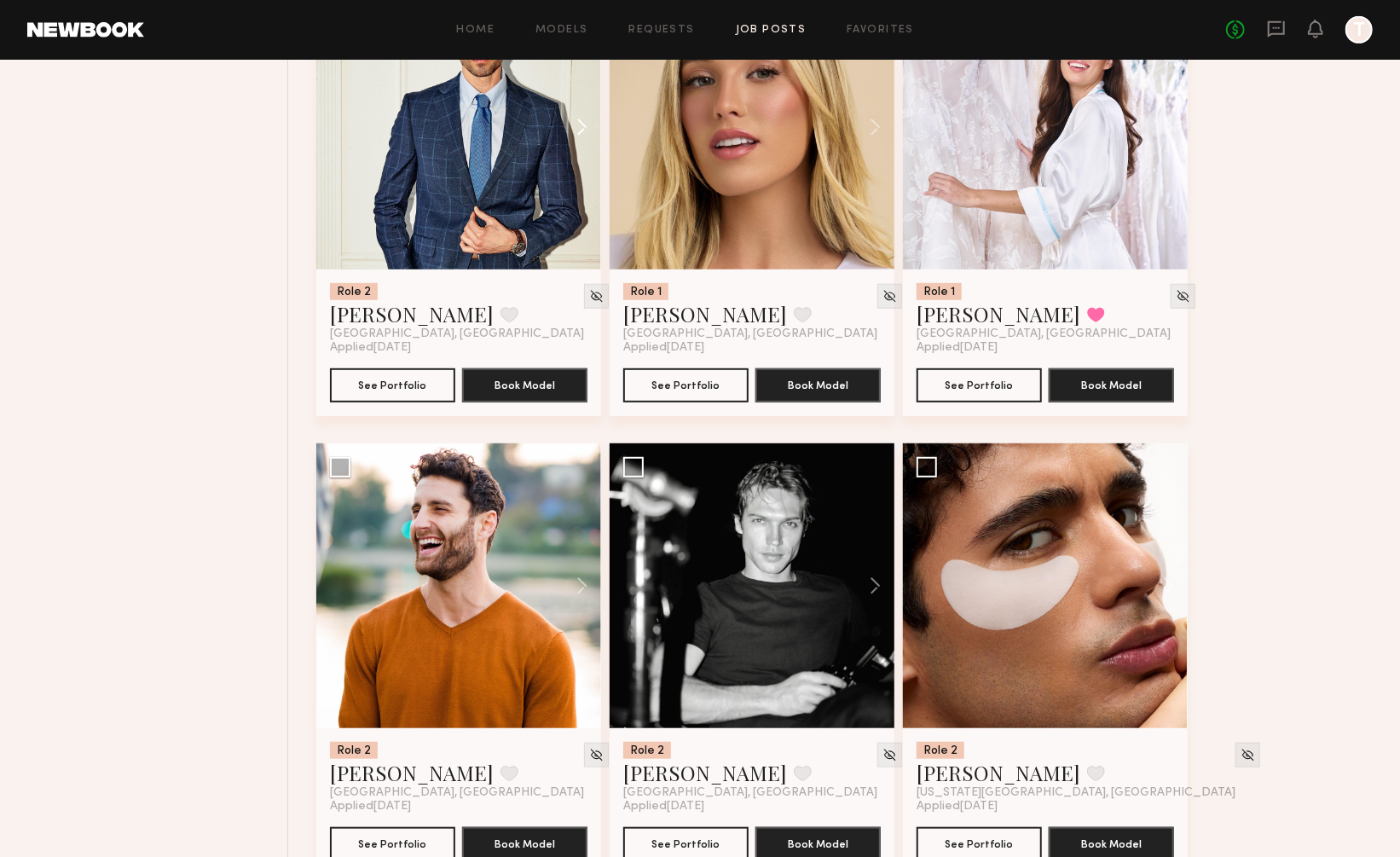
scroll to position [16383, 0]
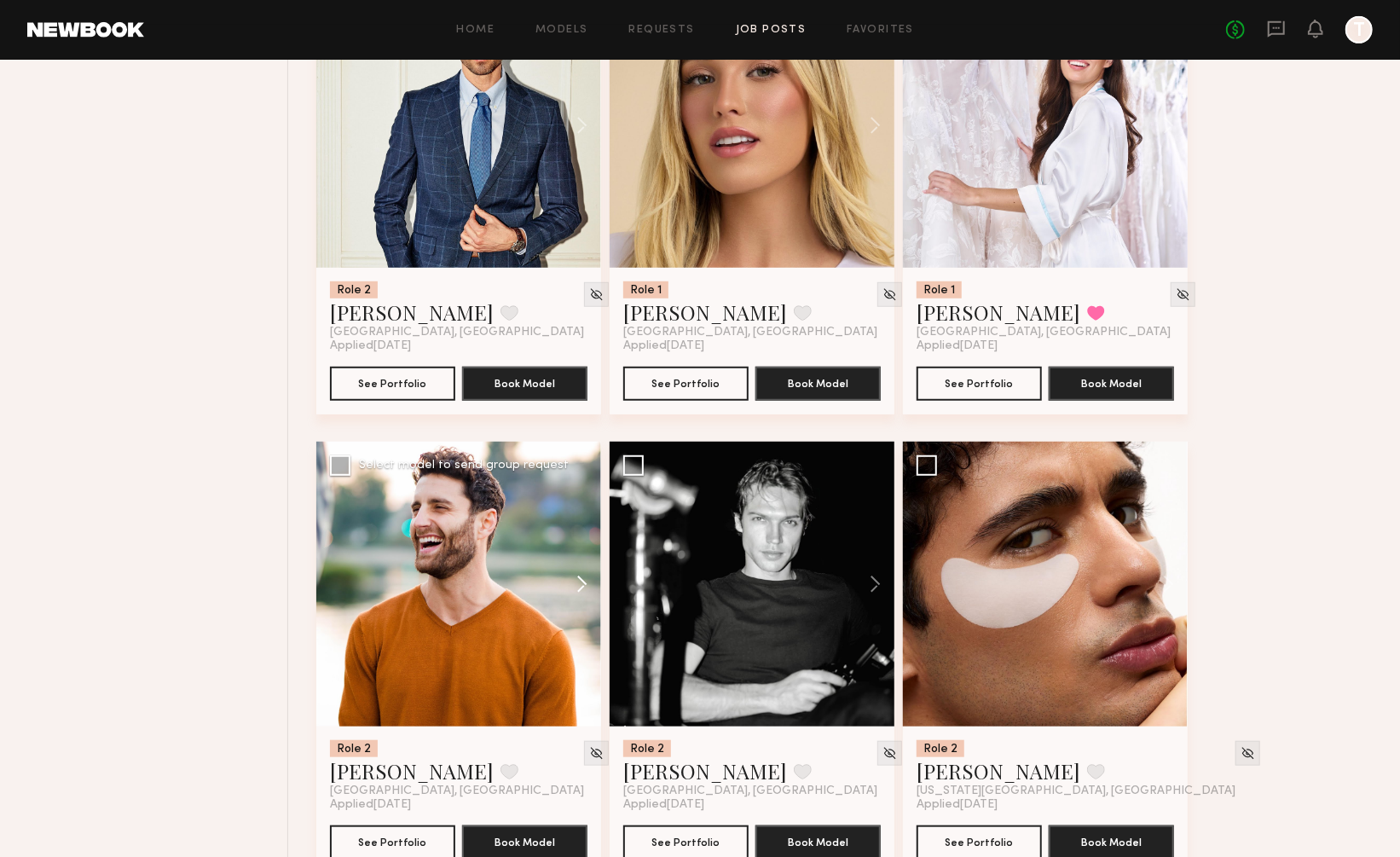
click at [578, 511] on button at bounding box center [574, 583] width 54 height 284
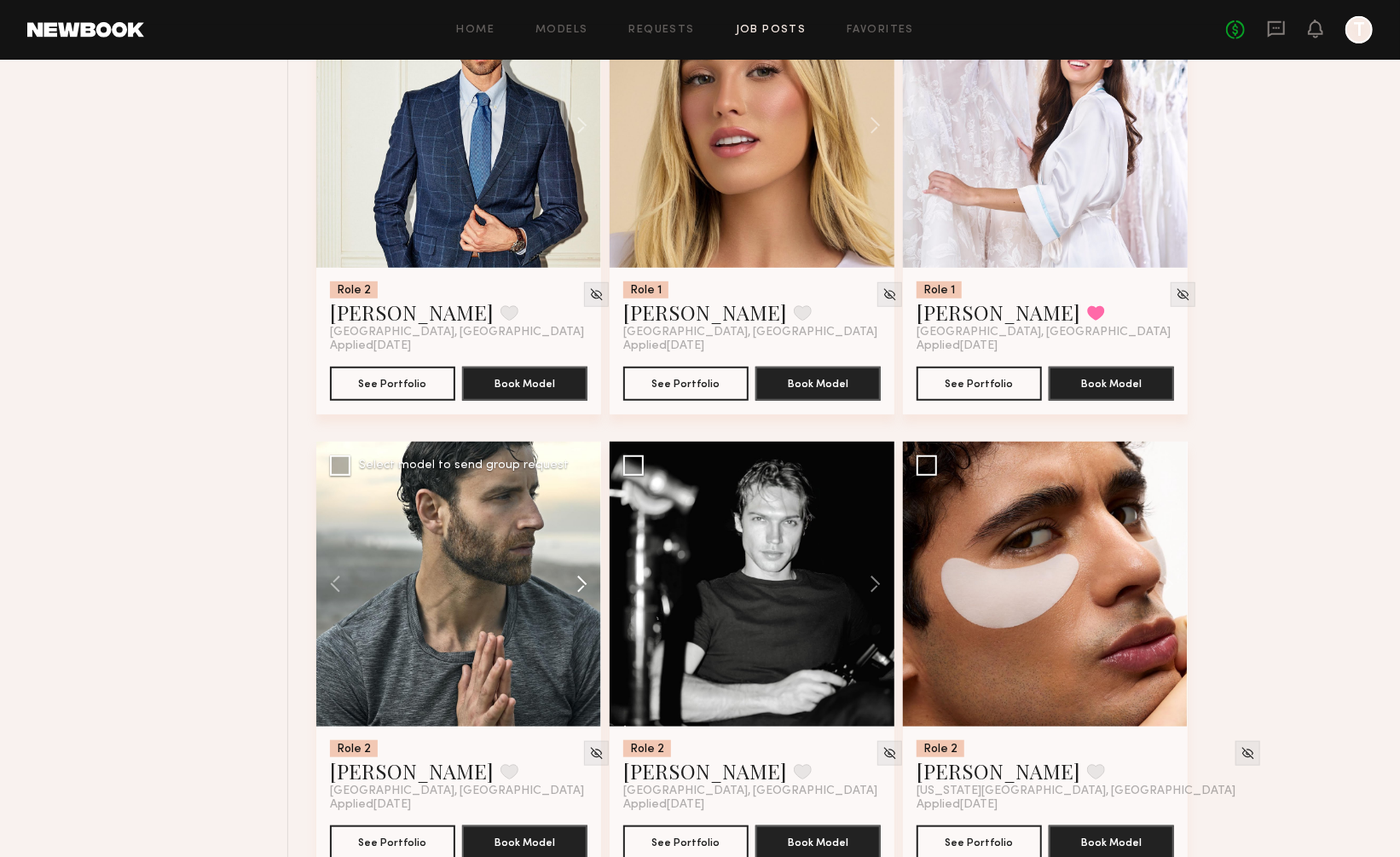
click at [578, 511] on button at bounding box center [574, 583] width 54 height 284
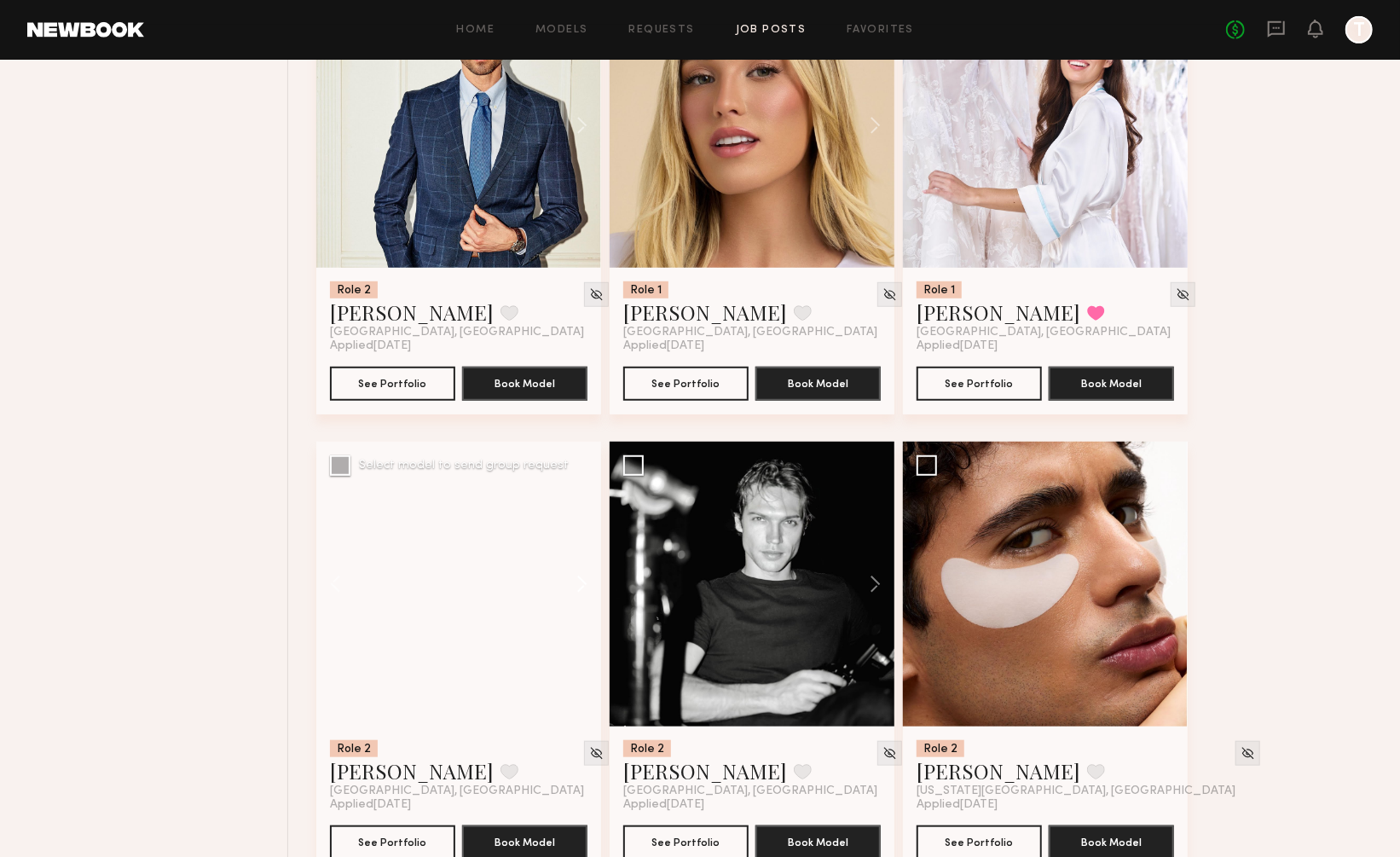
click at [578, 511] on button at bounding box center [574, 583] width 54 height 284
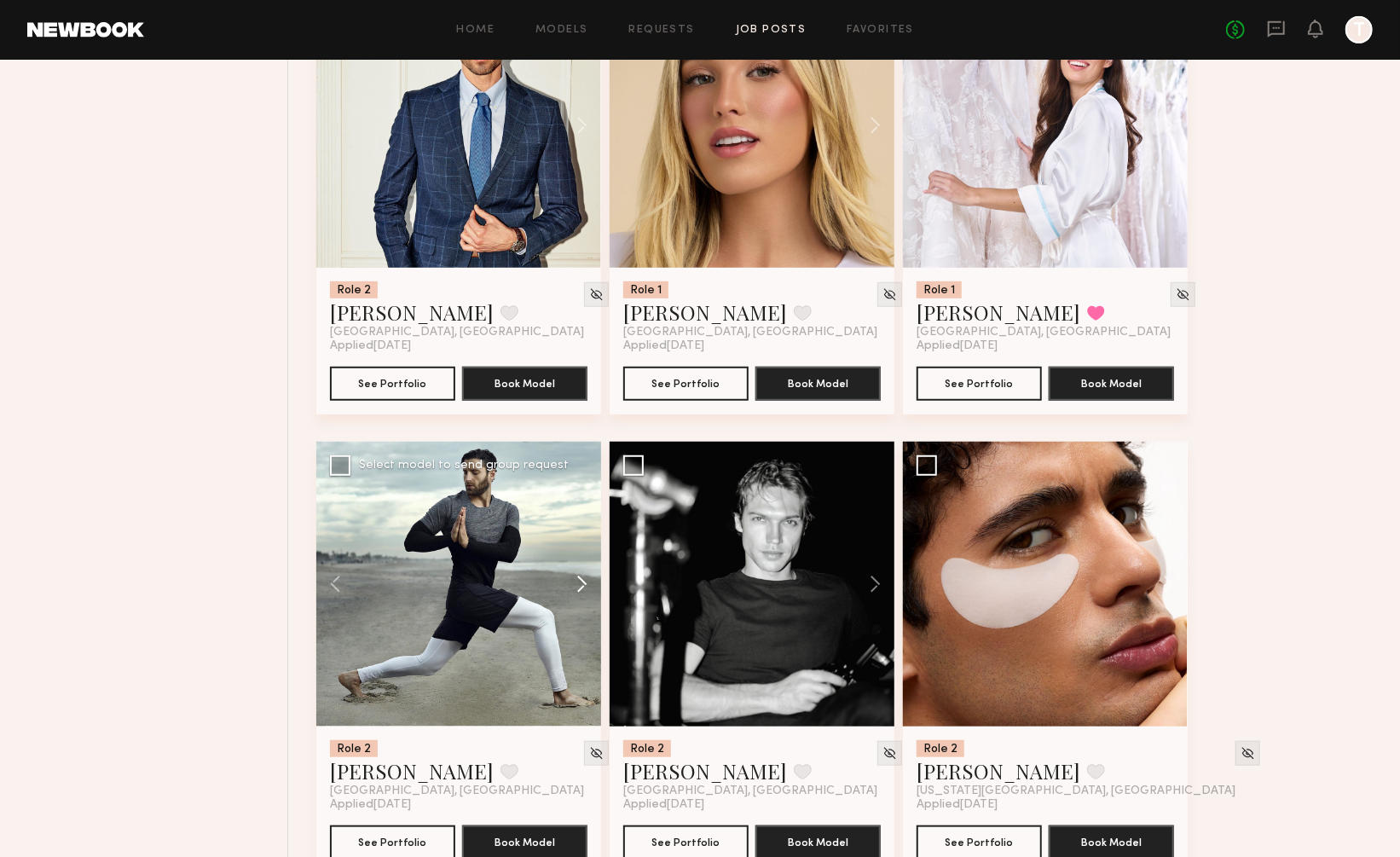
click at [578, 511] on button at bounding box center [574, 583] width 54 height 284
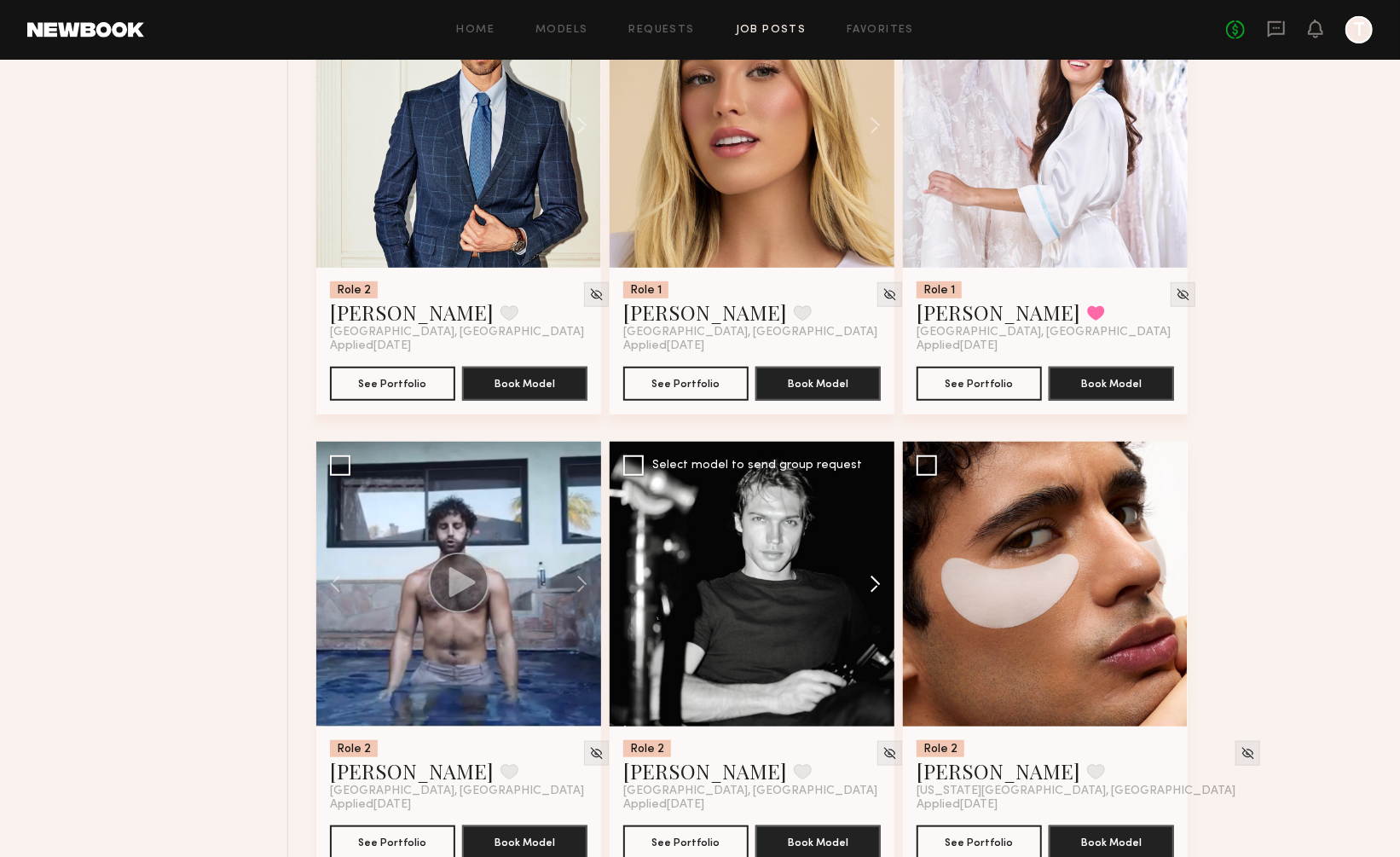
click at [869, 516] on button at bounding box center [866, 583] width 54 height 284
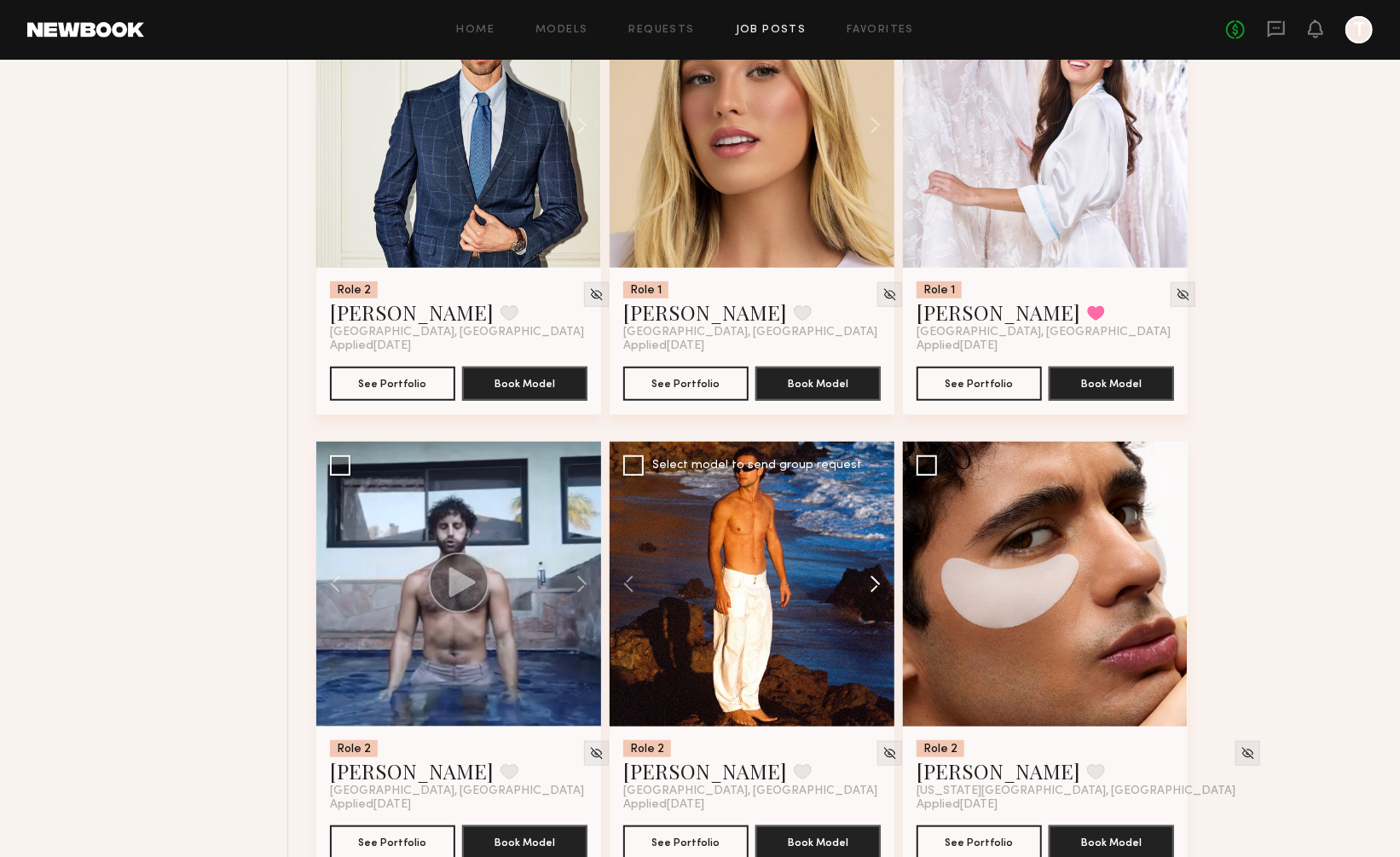
click at [869, 516] on button at bounding box center [866, 583] width 54 height 284
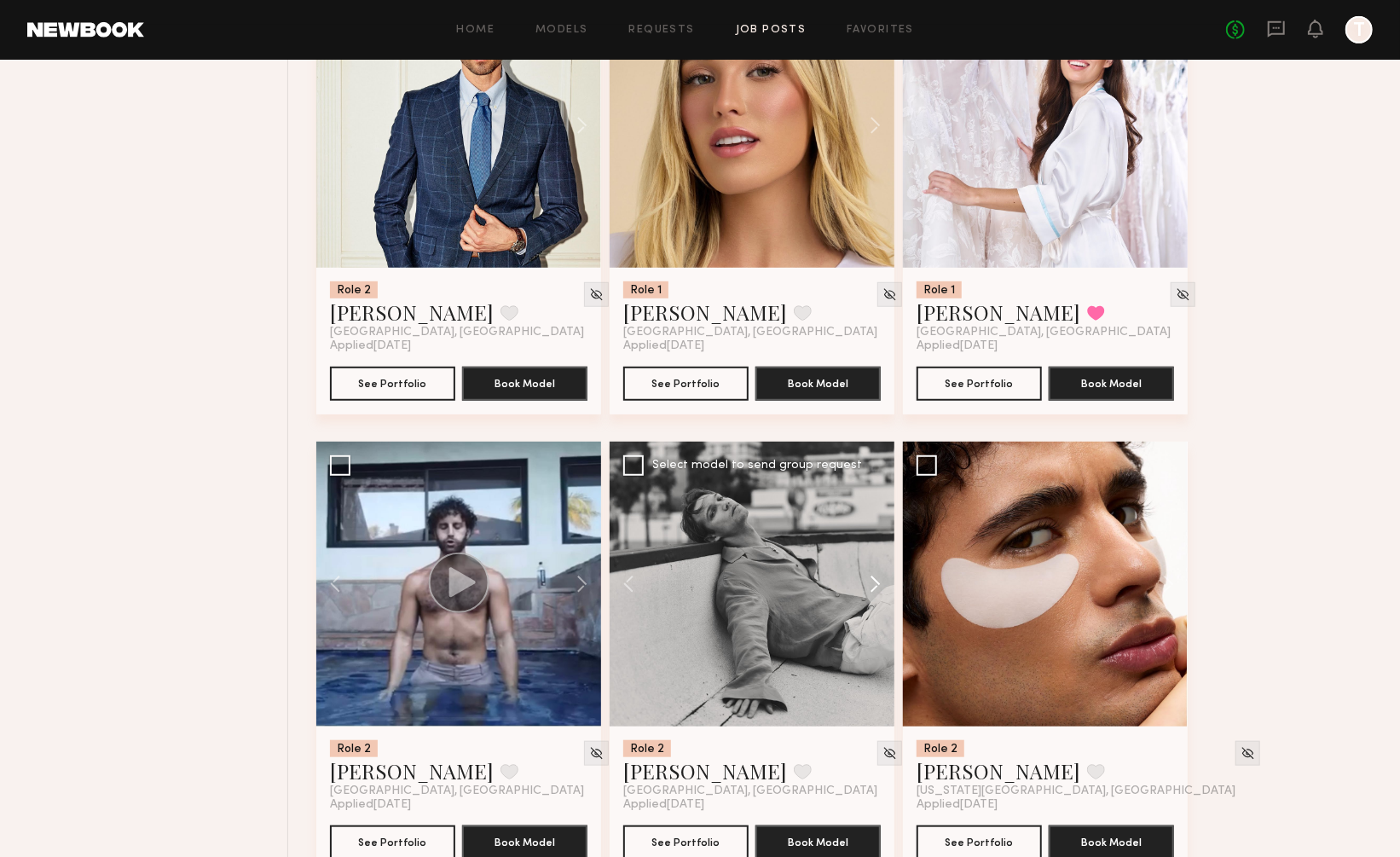
click at [869, 516] on button at bounding box center [866, 583] width 54 height 284
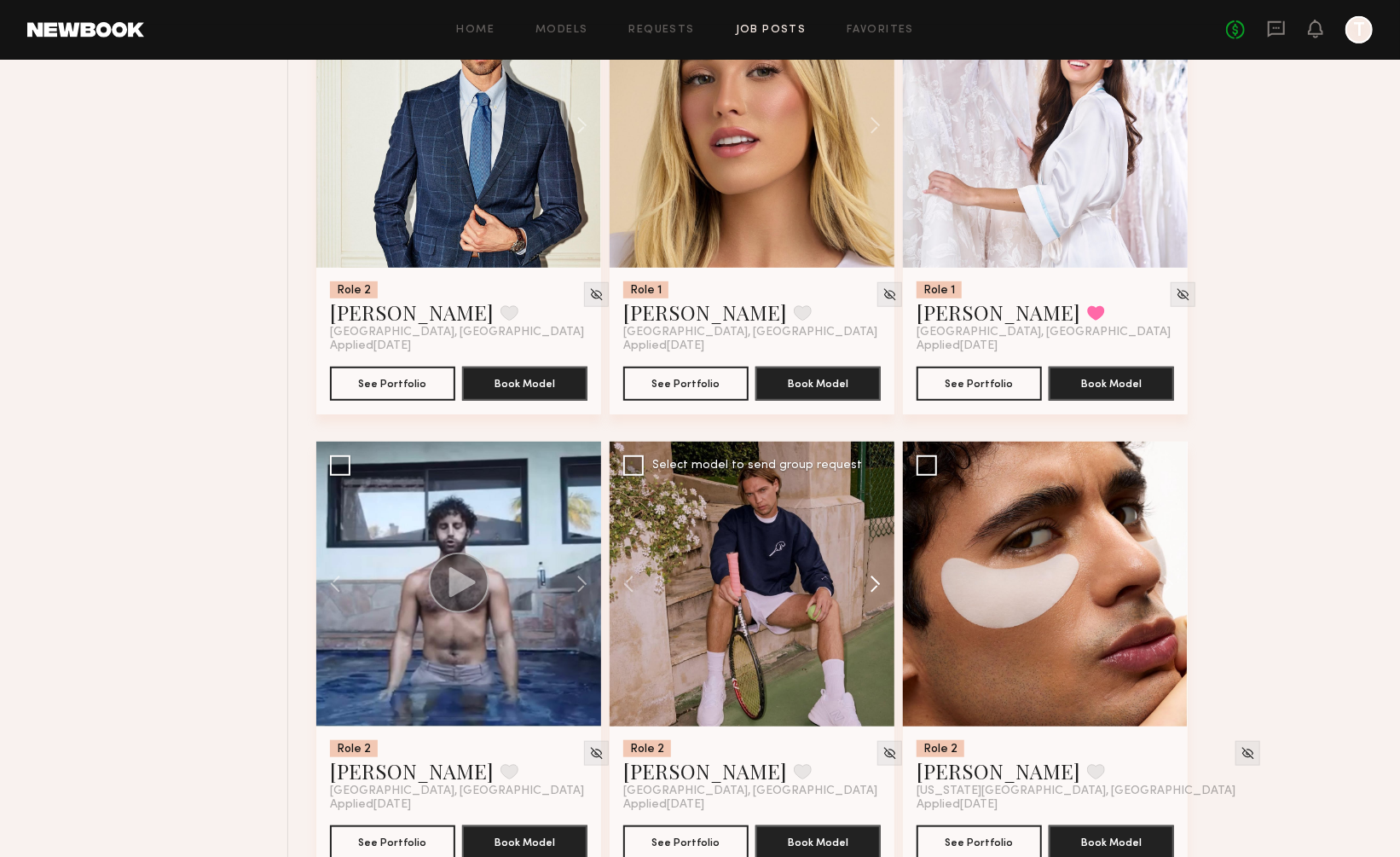
click at [869, 516] on button at bounding box center [866, 583] width 54 height 284
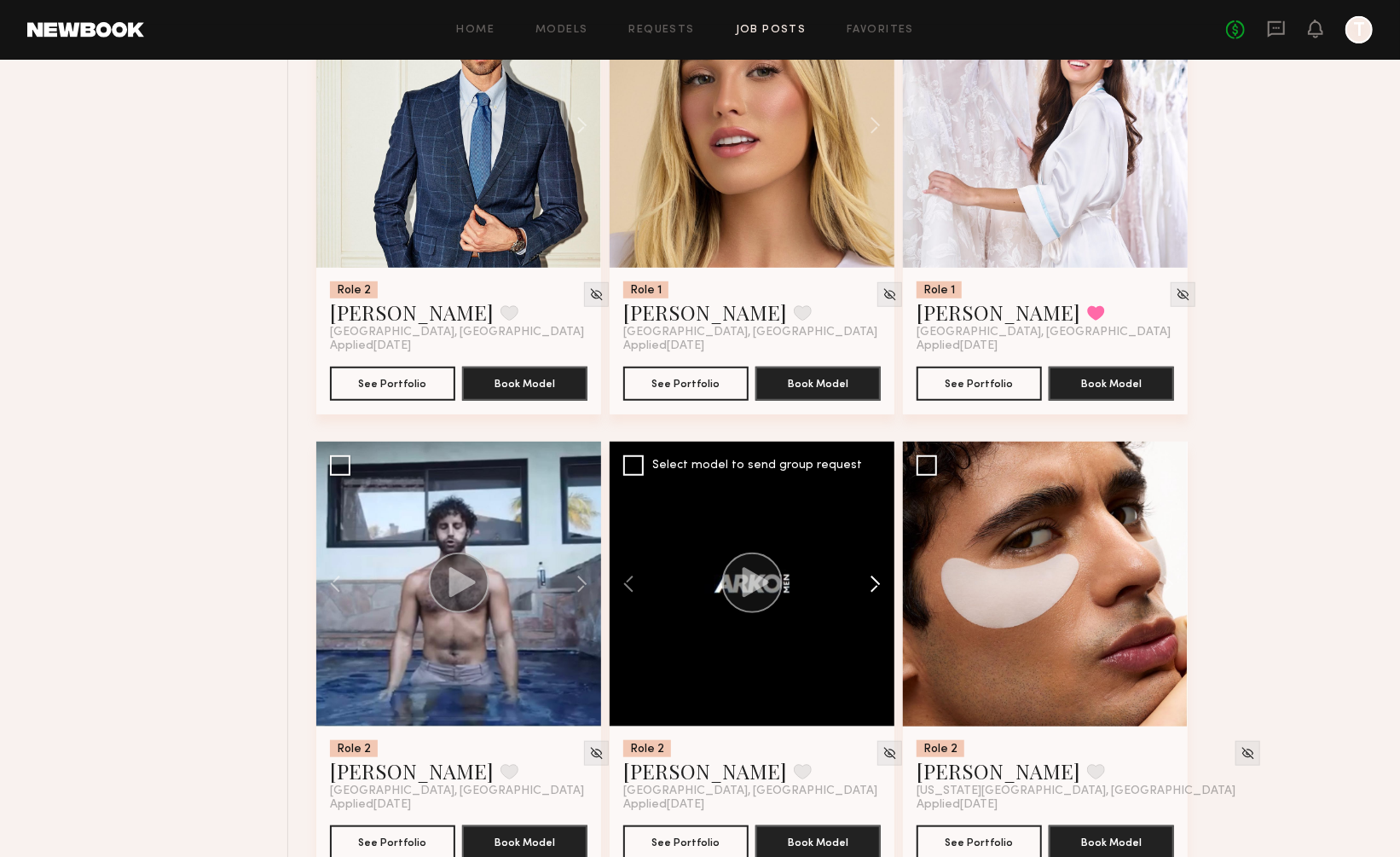
click at [869, 516] on button at bounding box center [866, 583] width 54 height 284
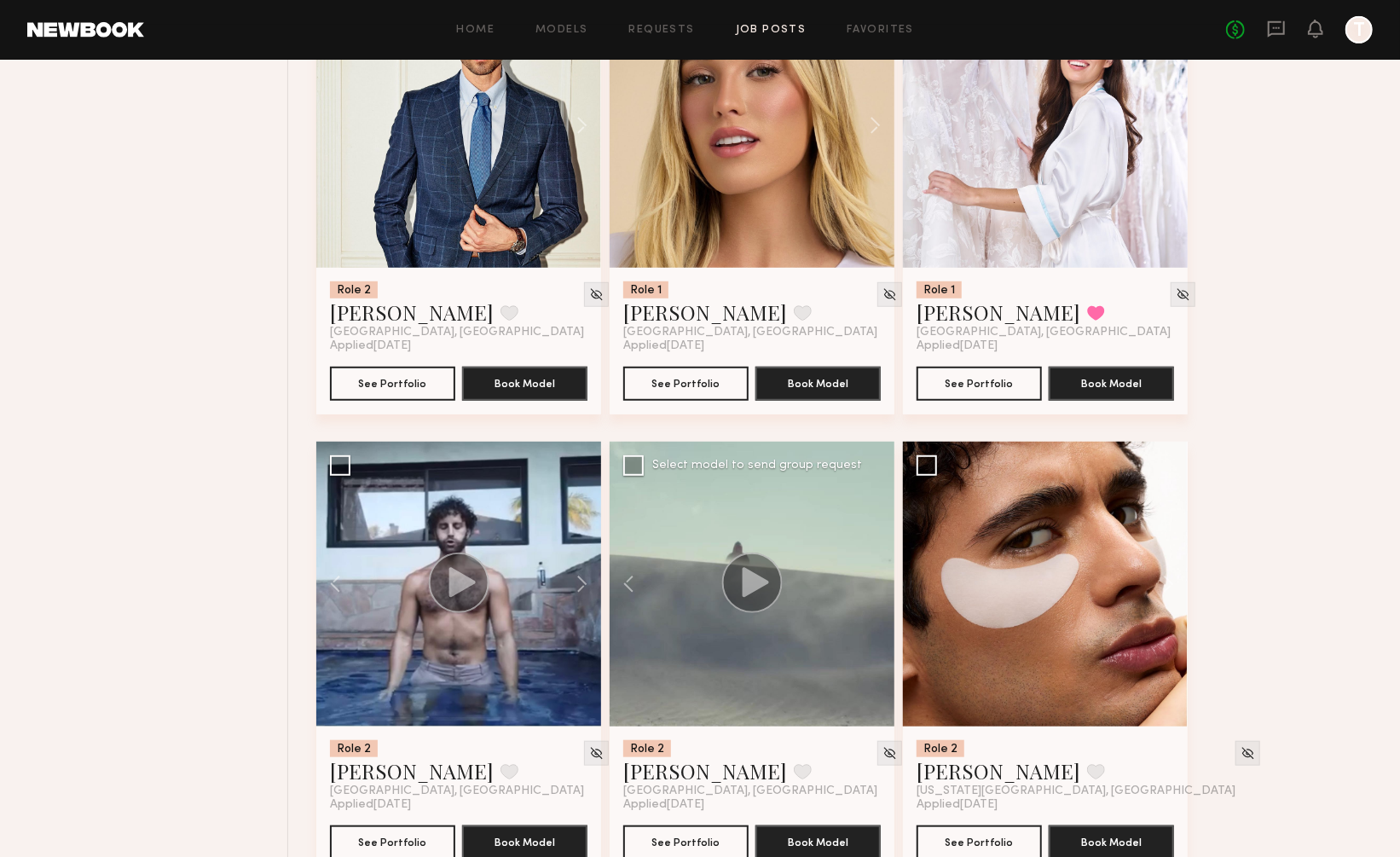
click at [869, 516] on div at bounding box center [751, 583] width 284 height 284
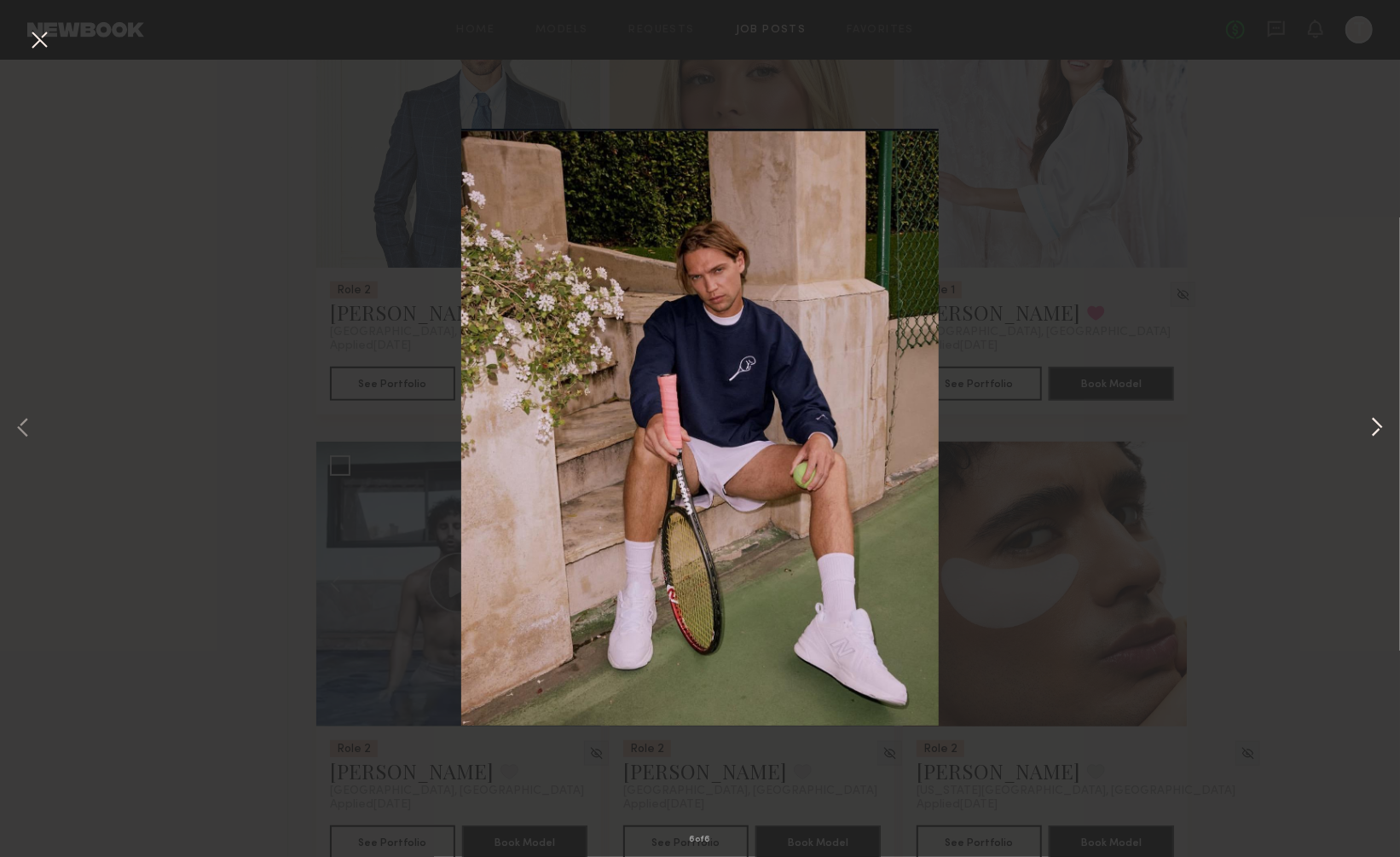
click at [1371, 419] on button at bounding box center [1377, 429] width 21 height 686
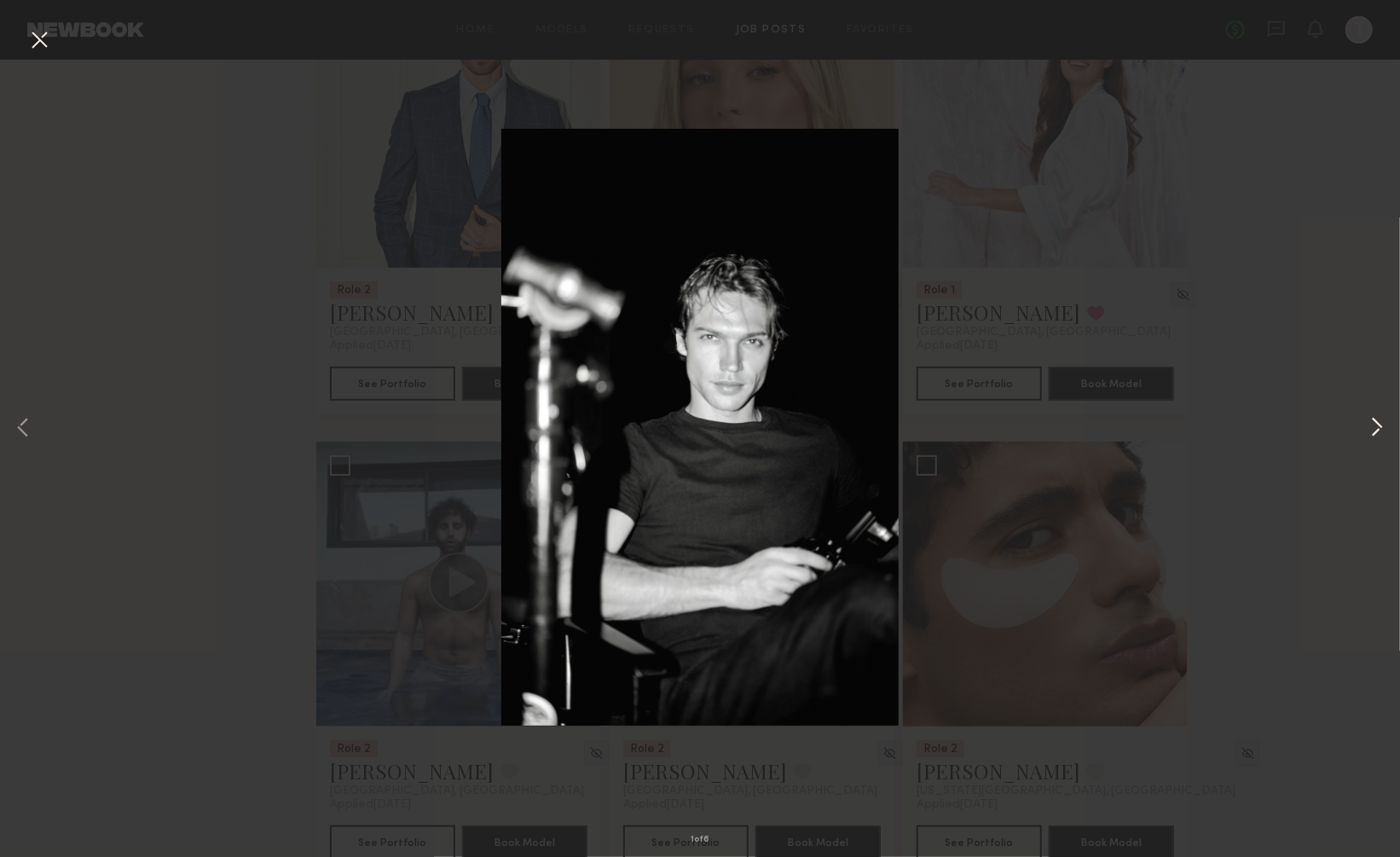
click at [1371, 419] on button at bounding box center [1377, 429] width 21 height 686
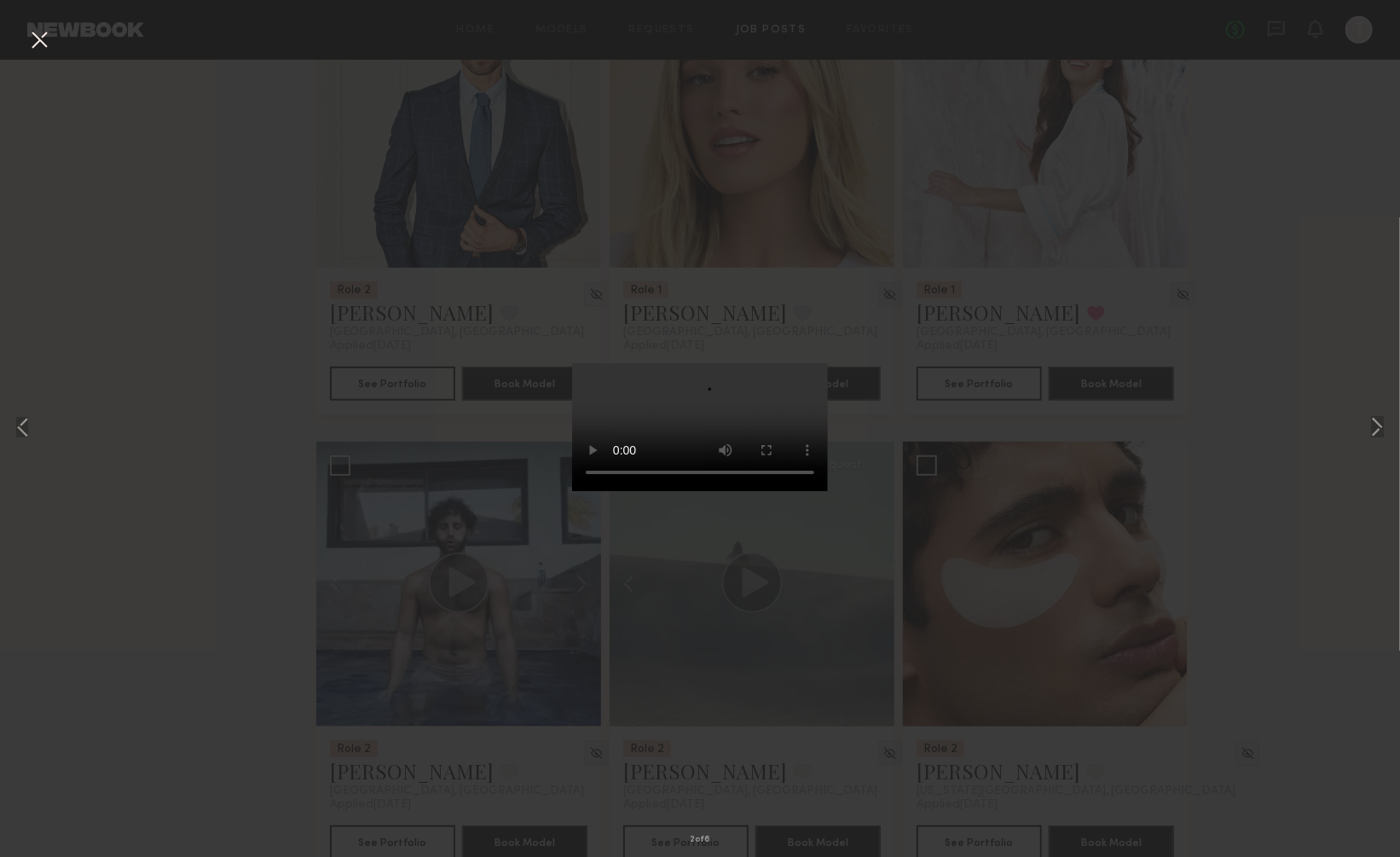
click at [43, 37] on button at bounding box center [39, 41] width 28 height 30
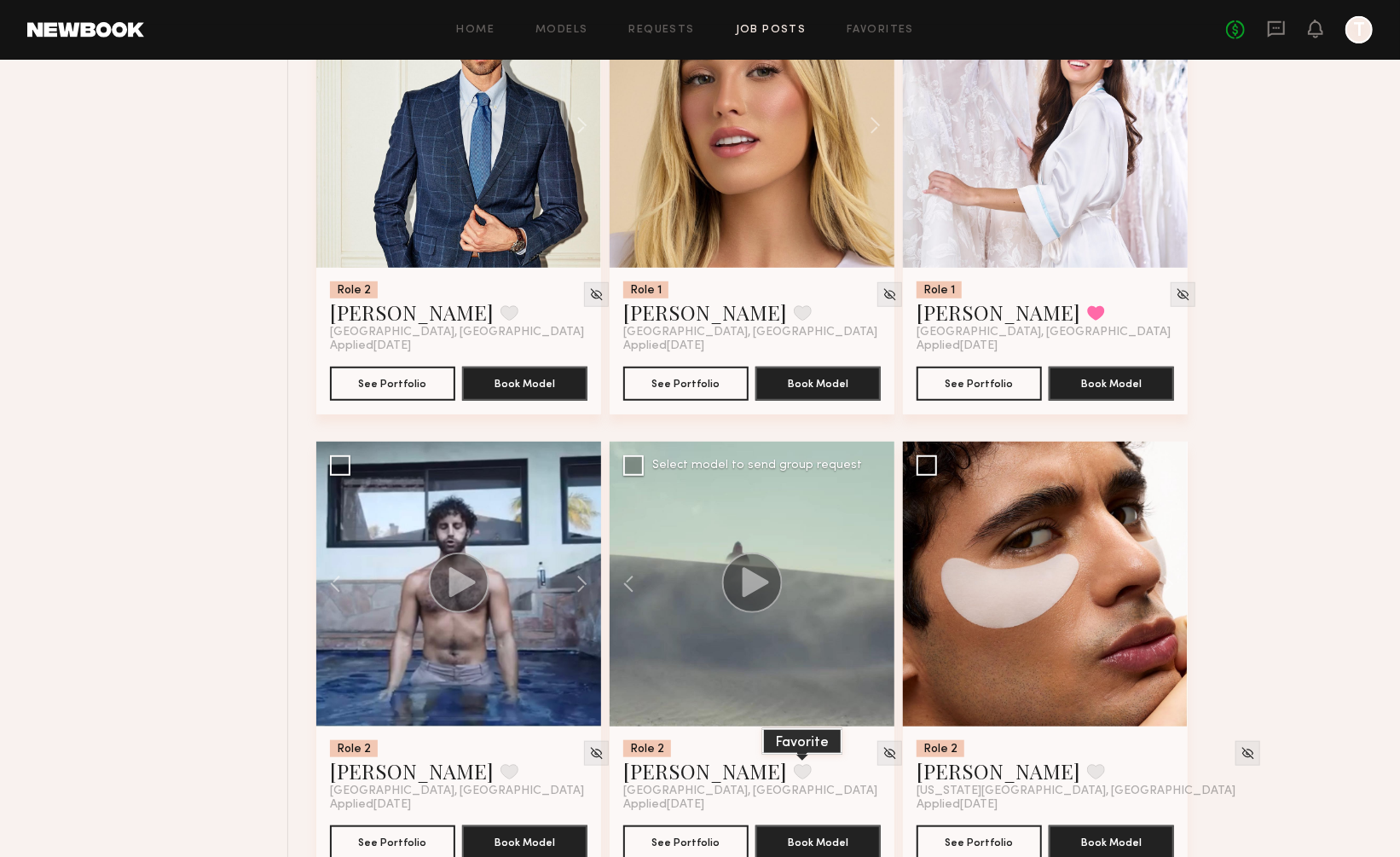
click at [794, 764] on button at bounding box center [803, 771] width 18 height 15
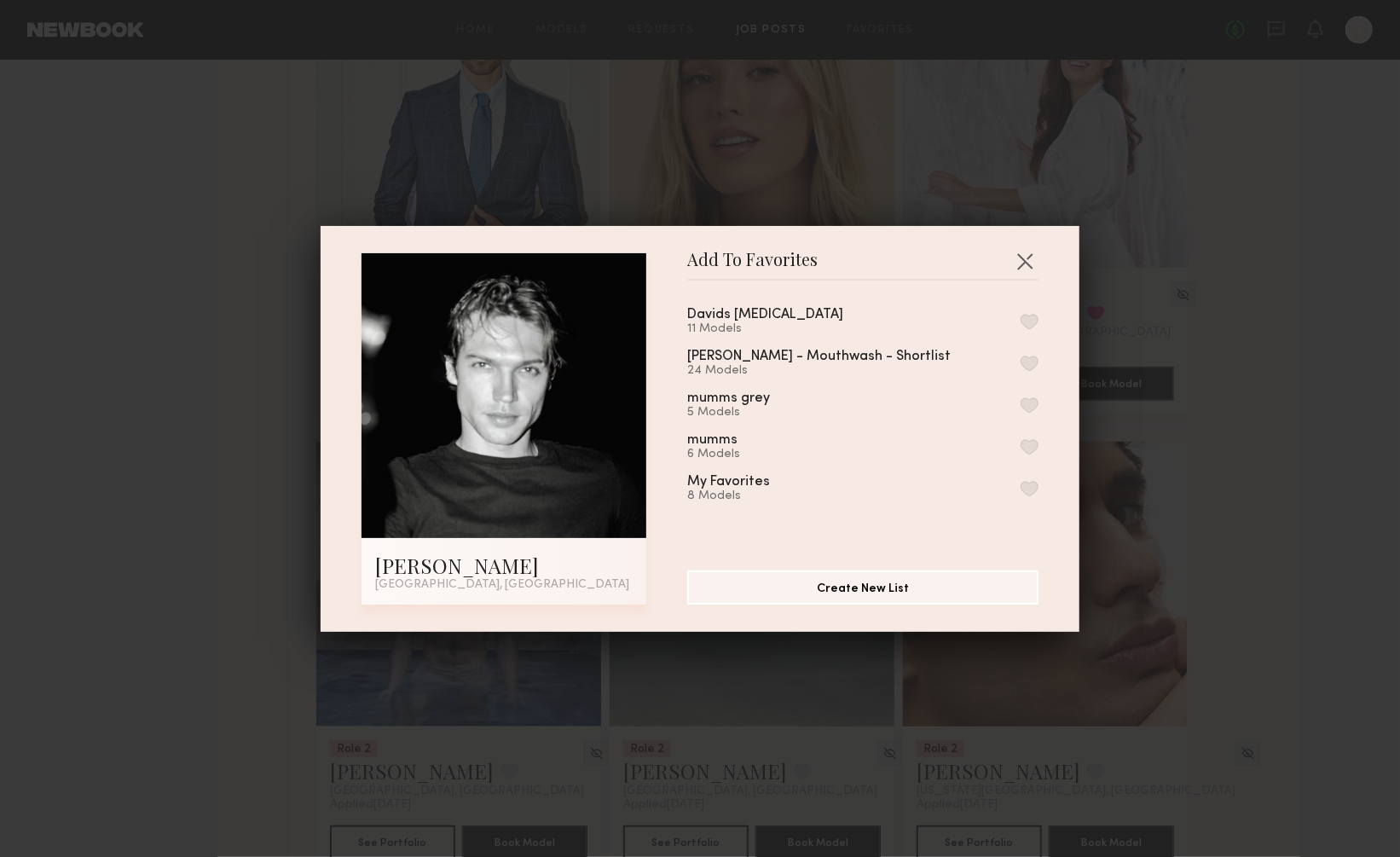
click at [1030, 320] on button "button" at bounding box center [1029, 321] width 18 height 15
click at [1021, 248] on button "button" at bounding box center [1024, 261] width 28 height 28
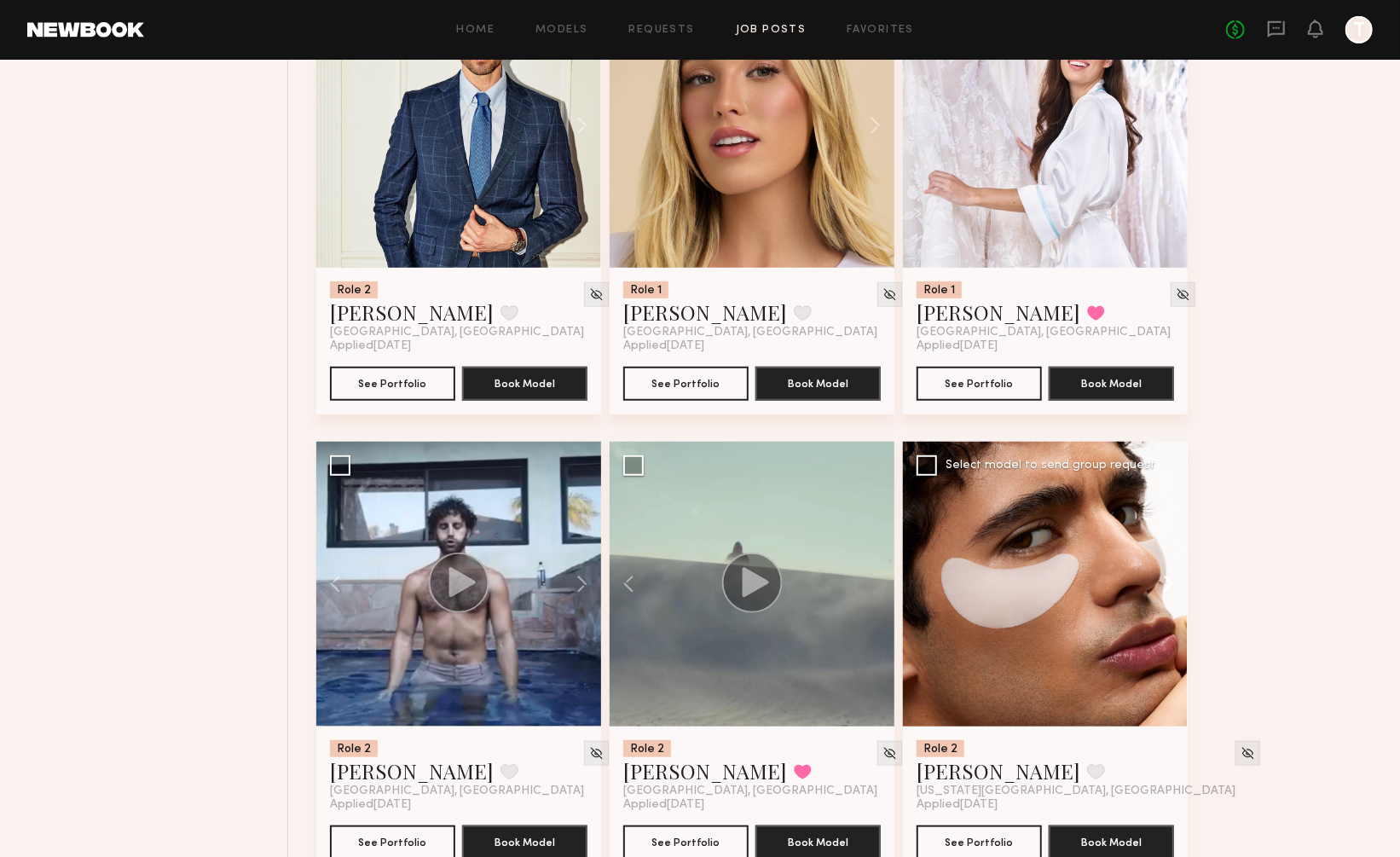
click at [1164, 525] on button at bounding box center [1159, 583] width 54 height 284
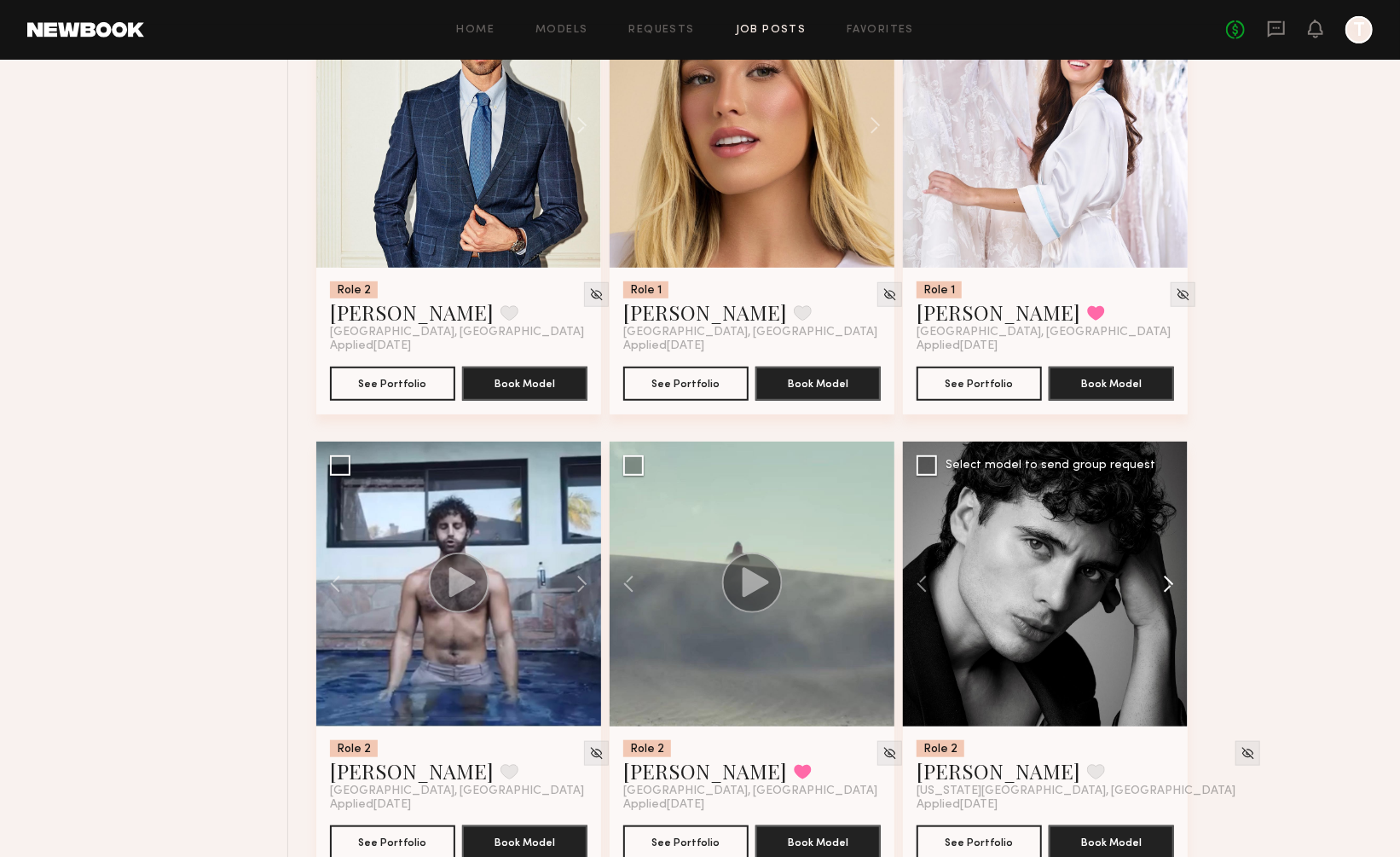
click at [1164, 525] on button at bounding box center [1159, 583] width 54 height 284
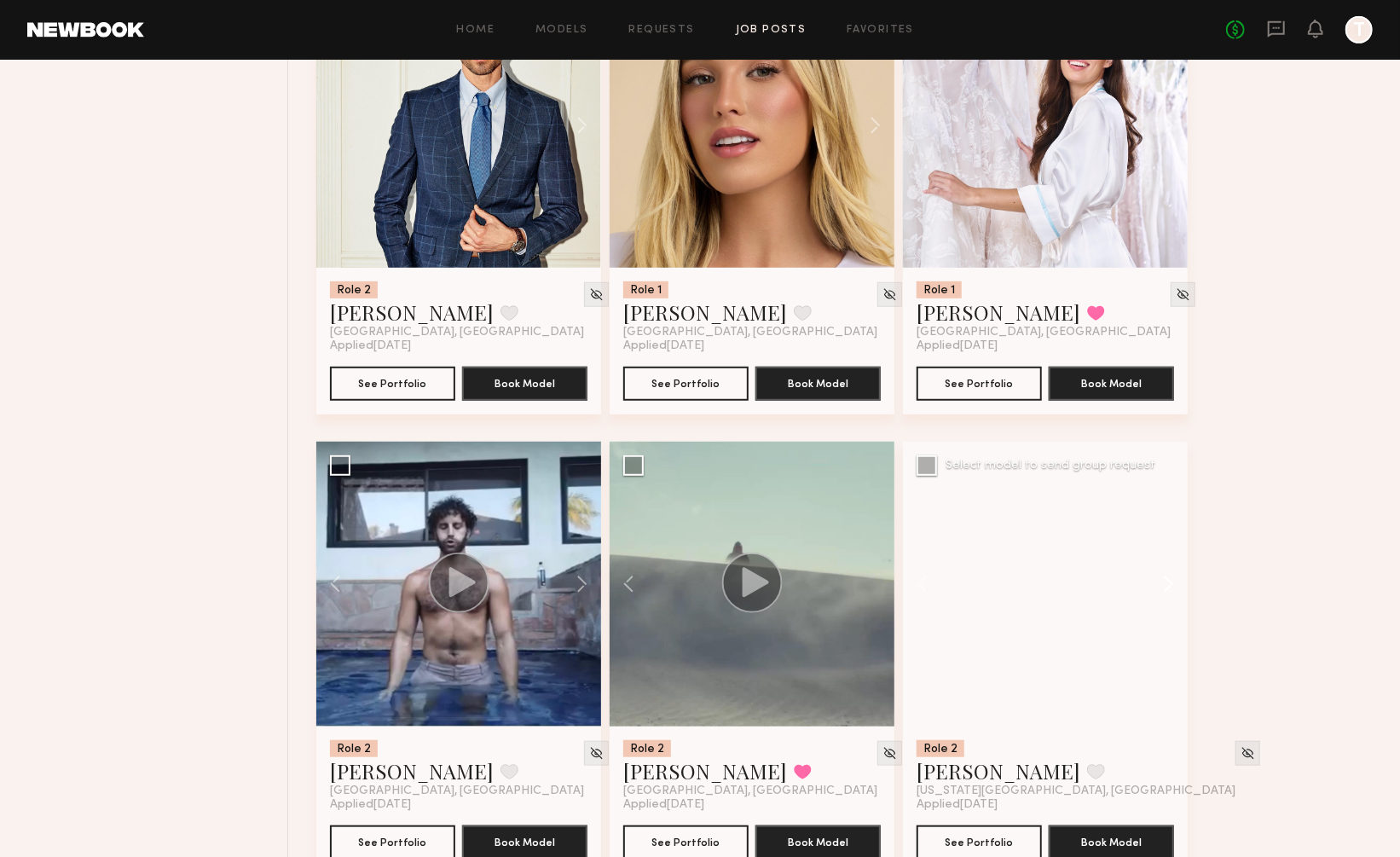
click at [1164, 525] on button at bounding box center [1159, 583] width 54 height 284
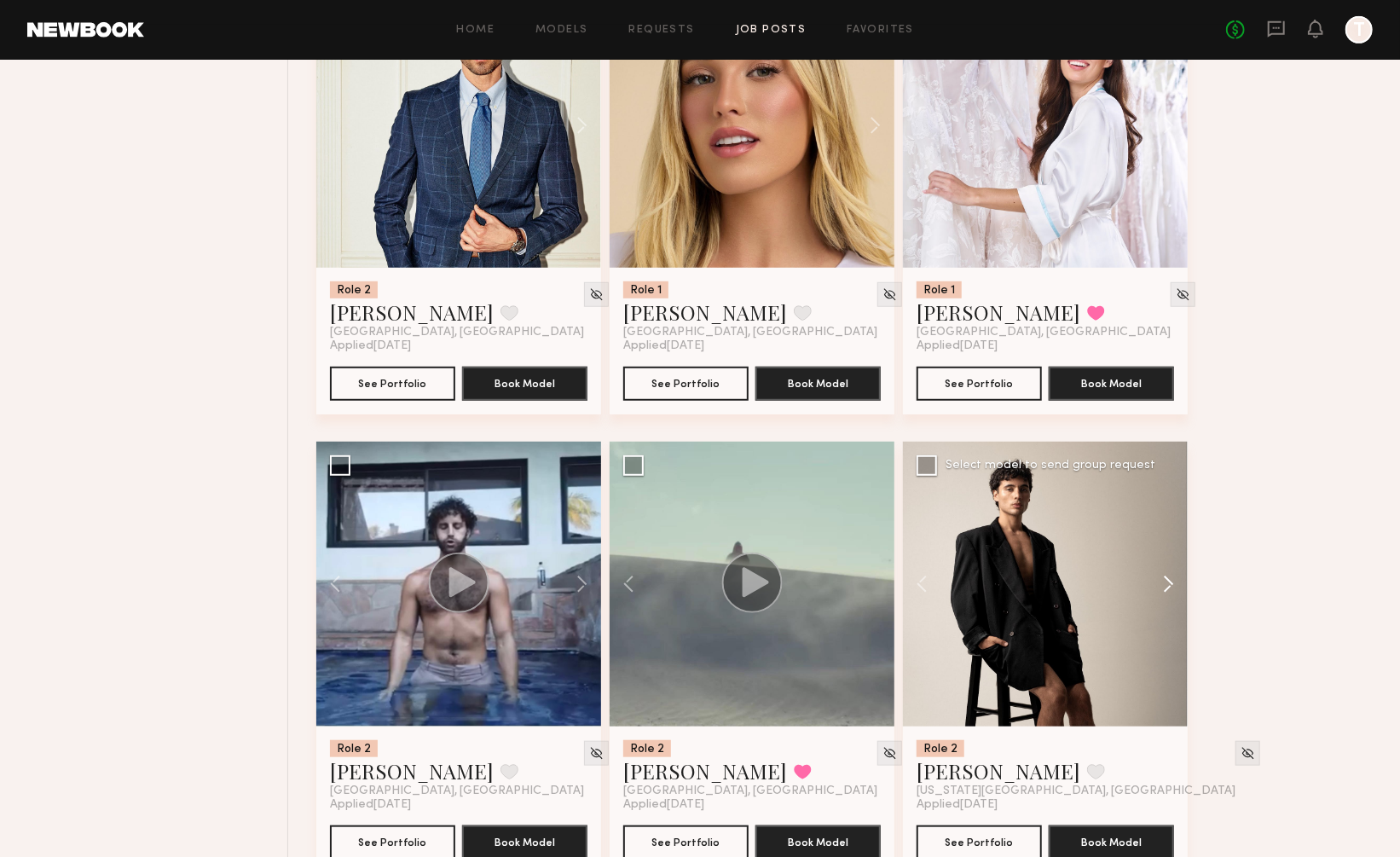
click at [1164, 525] on button at bounding box center [1159, 583] width 54 height 284
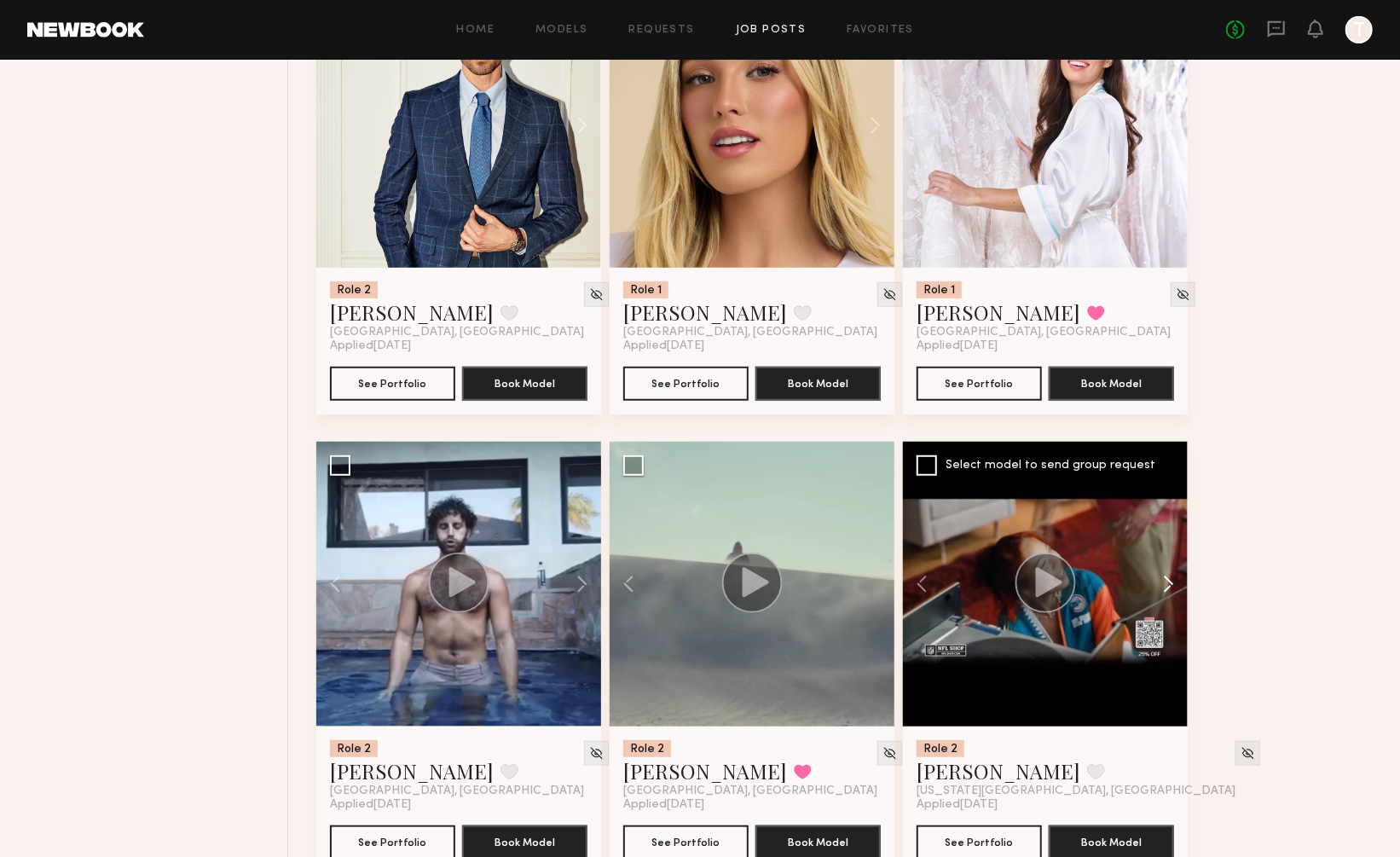
click at [1164, 525] on button at bounding box center [1159, 583] width 54 height 284
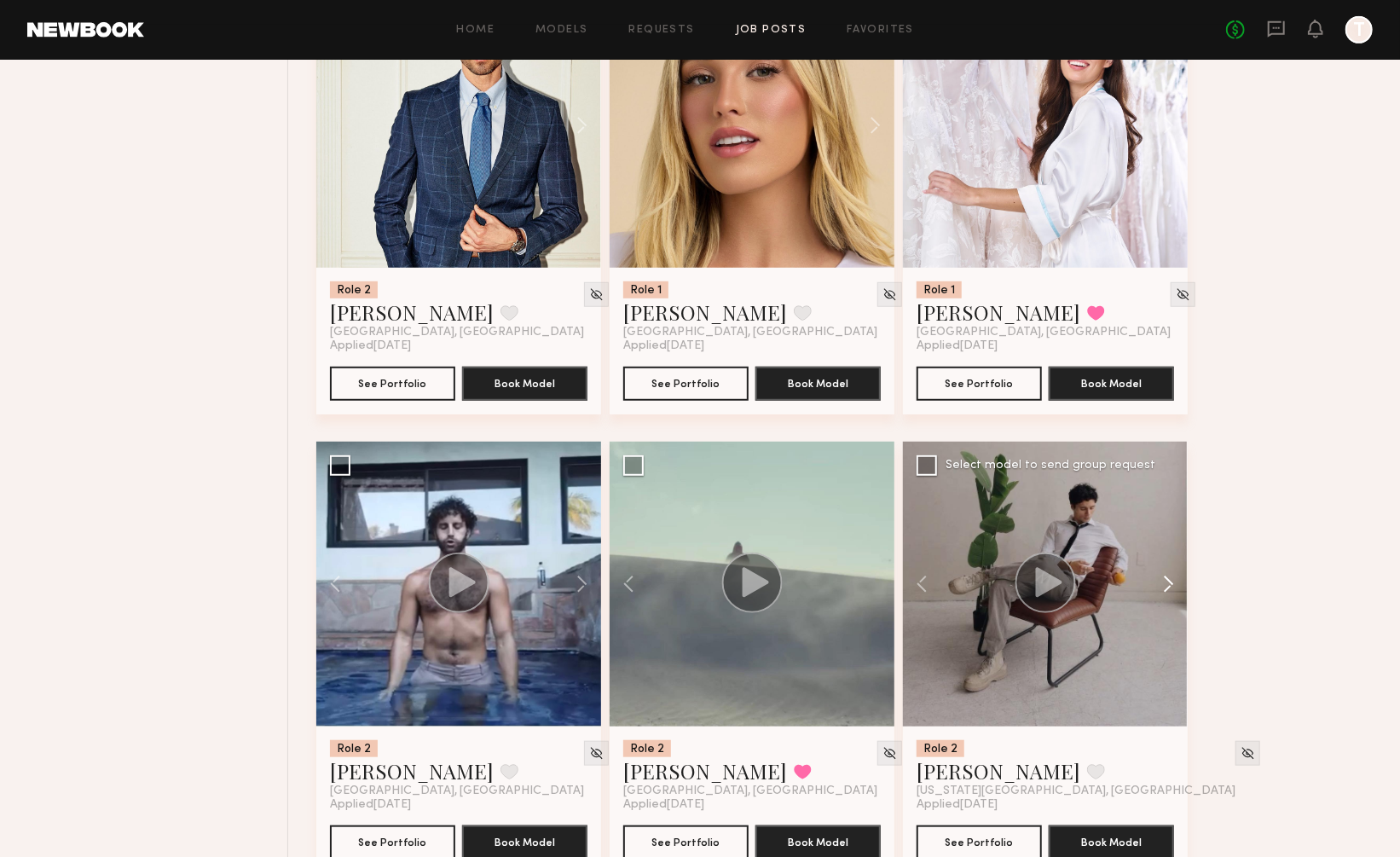
click at [1164, 525] on button at bounding box center [1159, 583] width 54 height 284
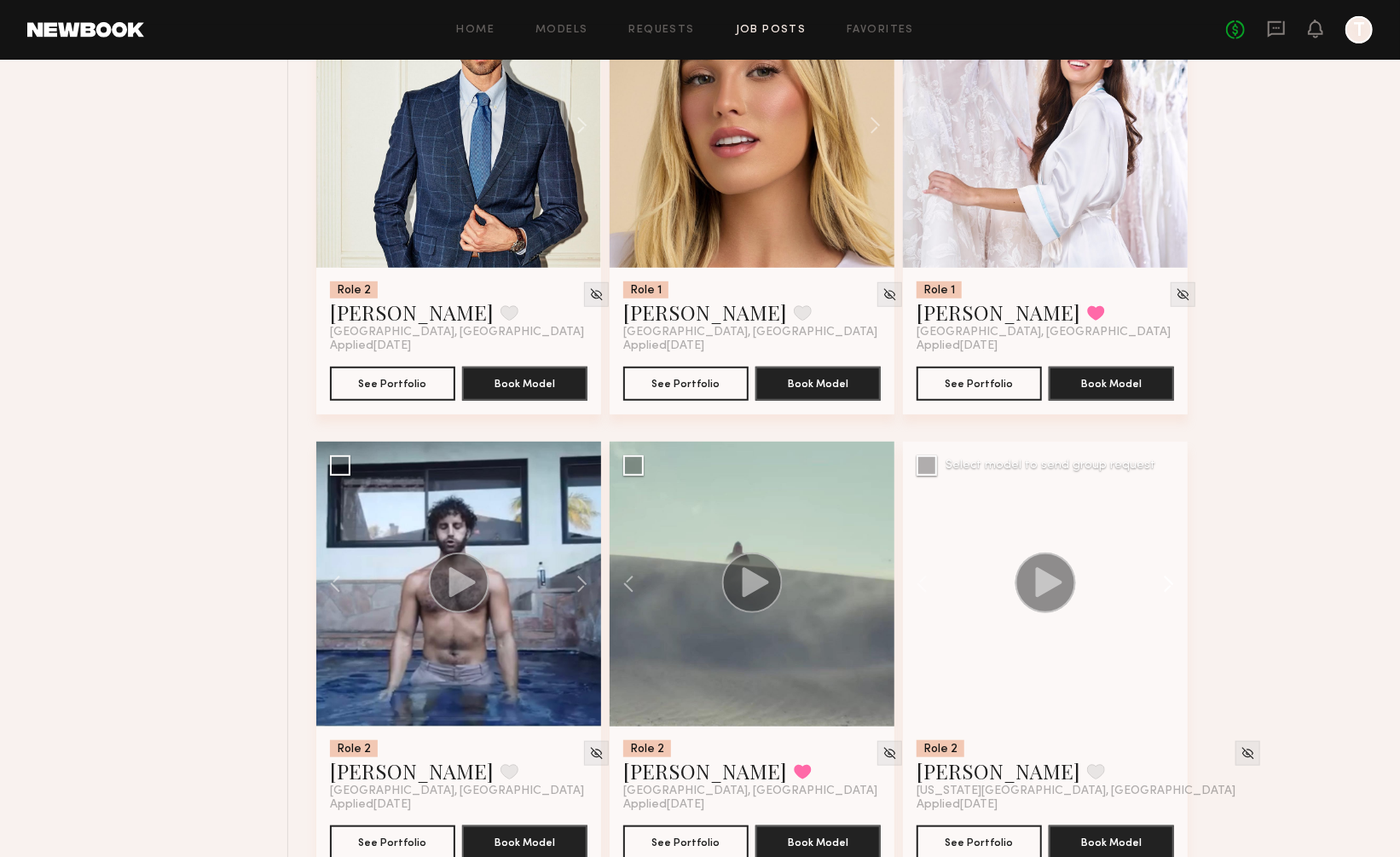
click at [1164, 525] on button at bounding box center [1159, 583] width 54 height 284
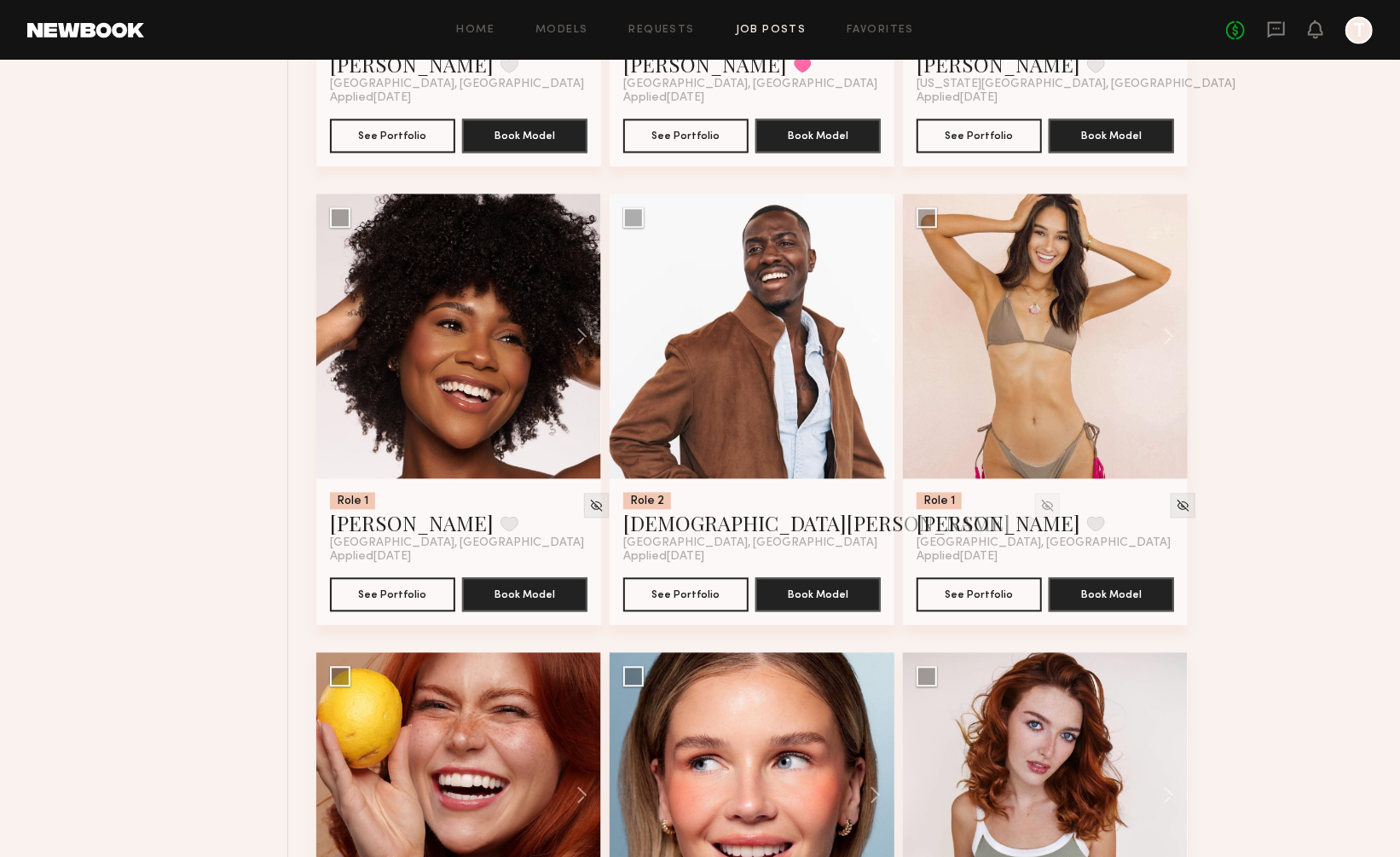
scroll to position [18001, 0]
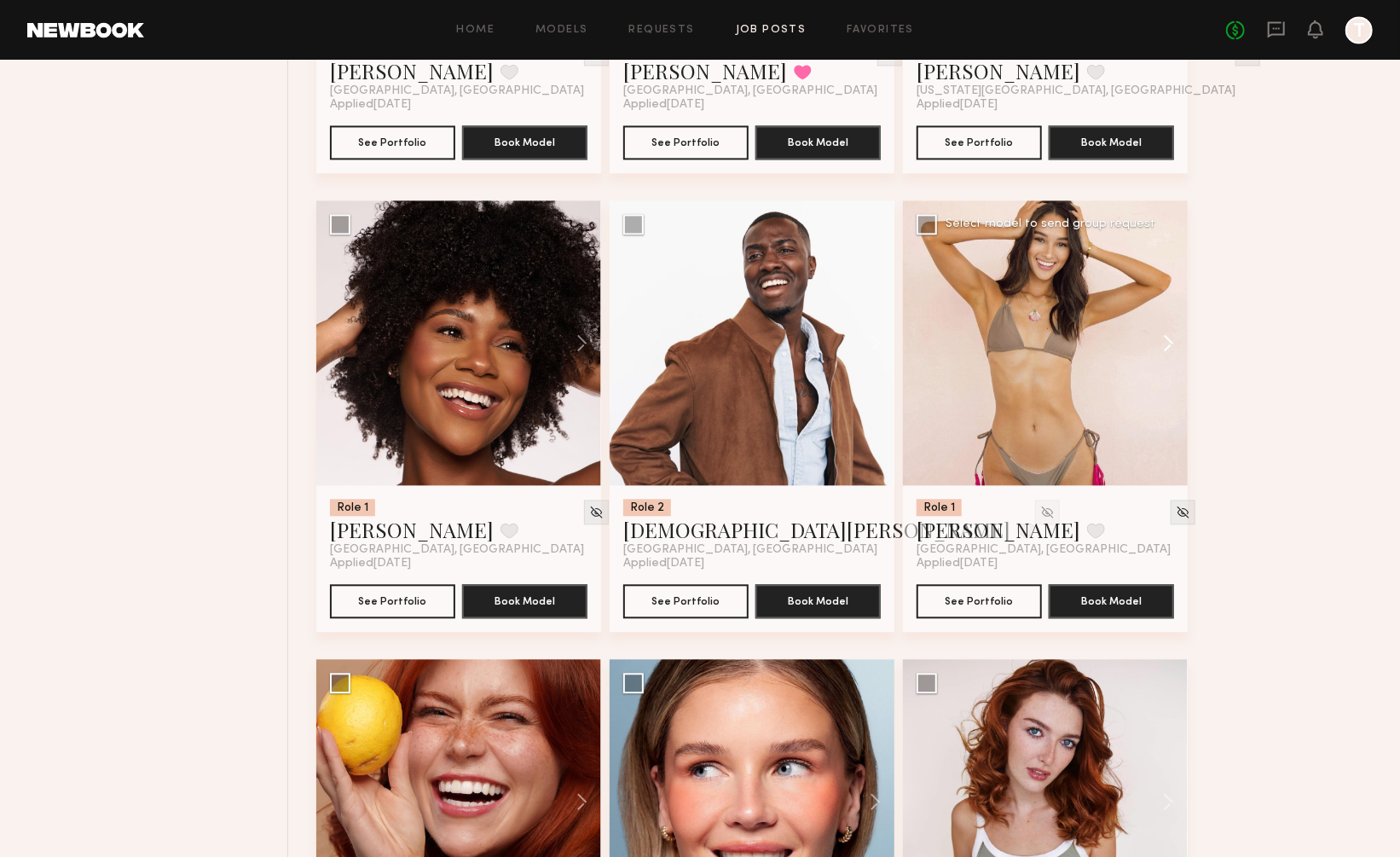
click at [1166, 276] on button at bounding box center [1159, 342] width 54 height 284
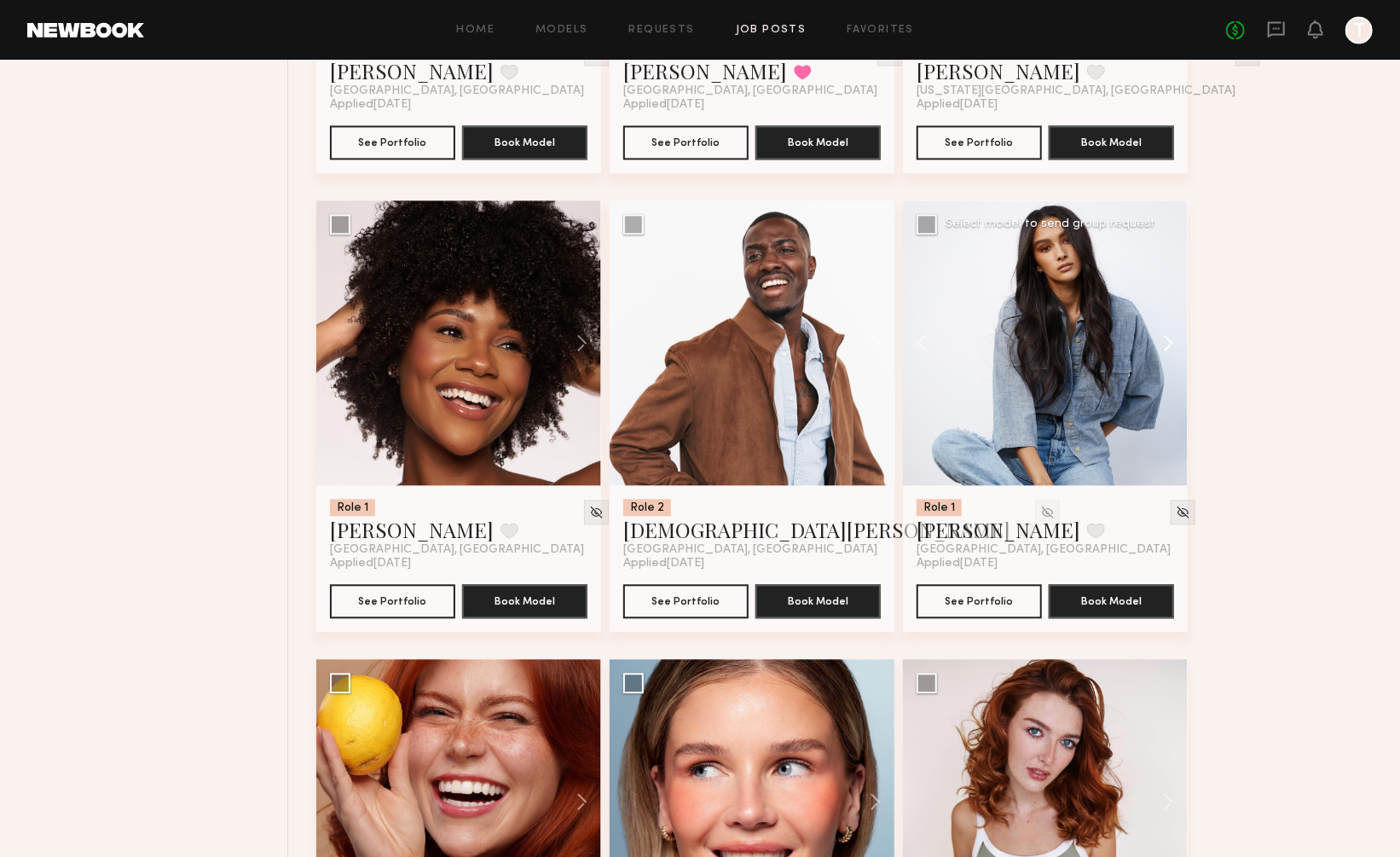
click at [1166, 276] on button at bounding box center [1159, 342] width 54 height 284
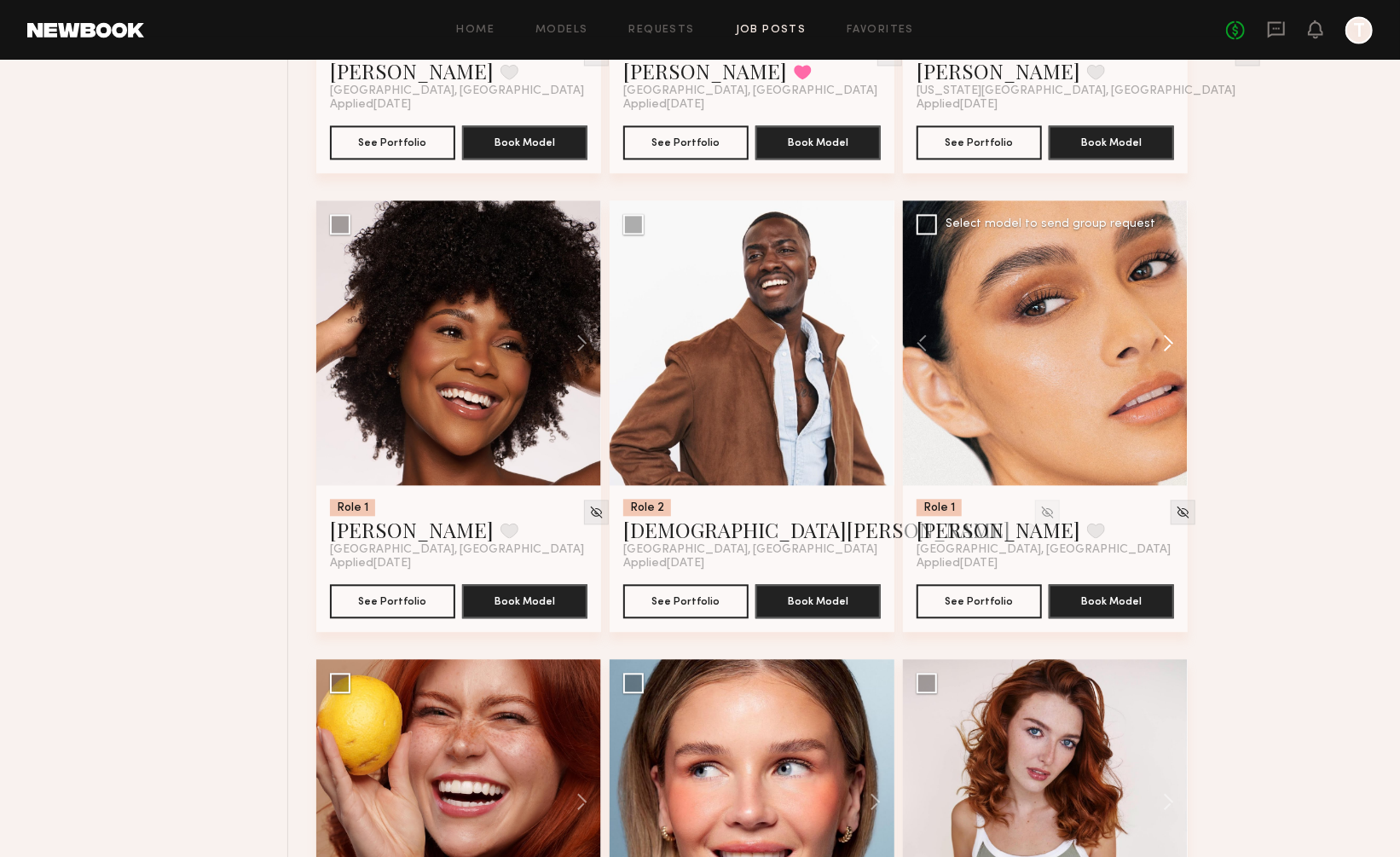
click at [1166, 276] on button at bounding box center [1159, 342] width 54 height 284
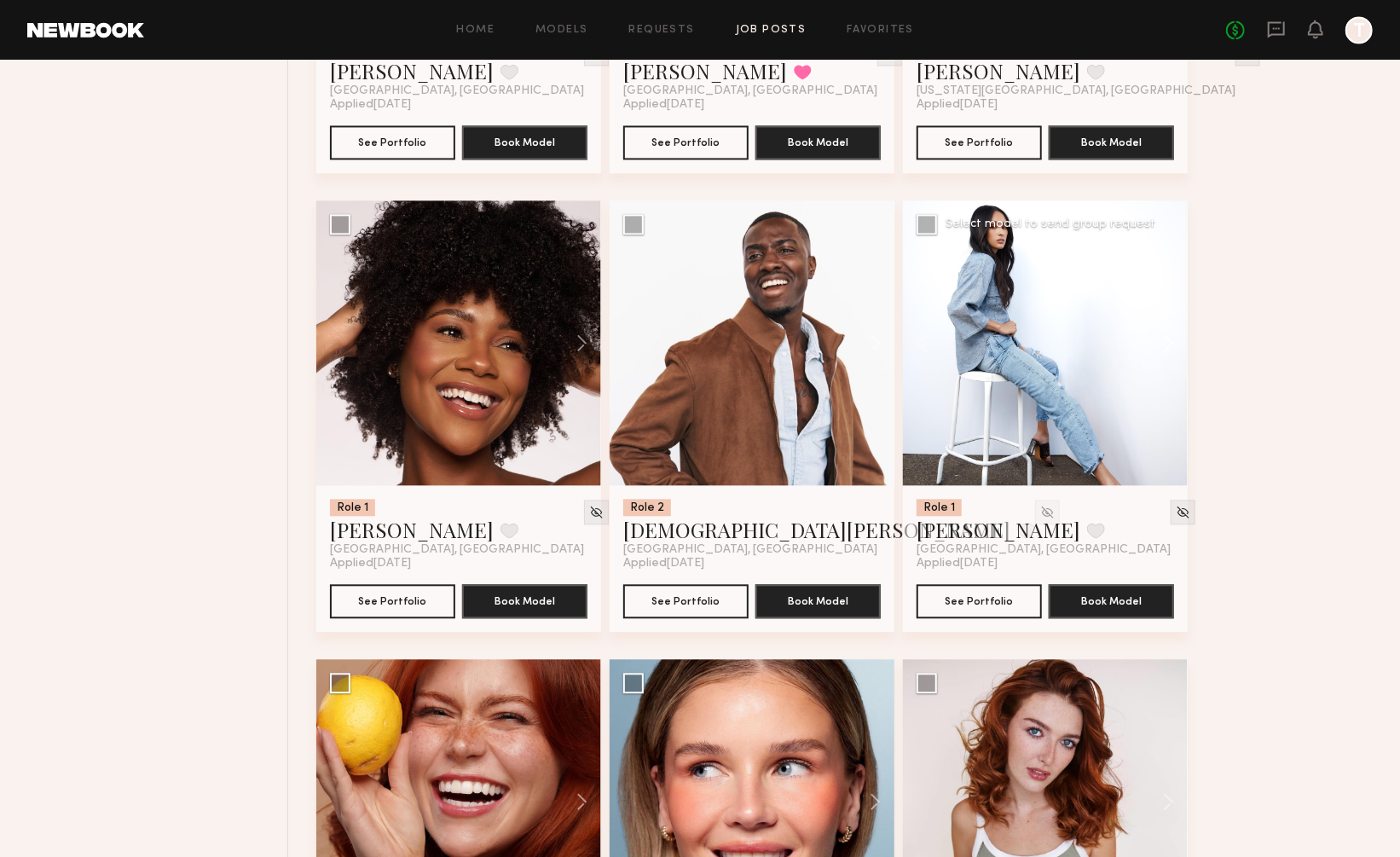
click at [1166, 276] on button at bounding box center [1159, 342] width 54 height 284
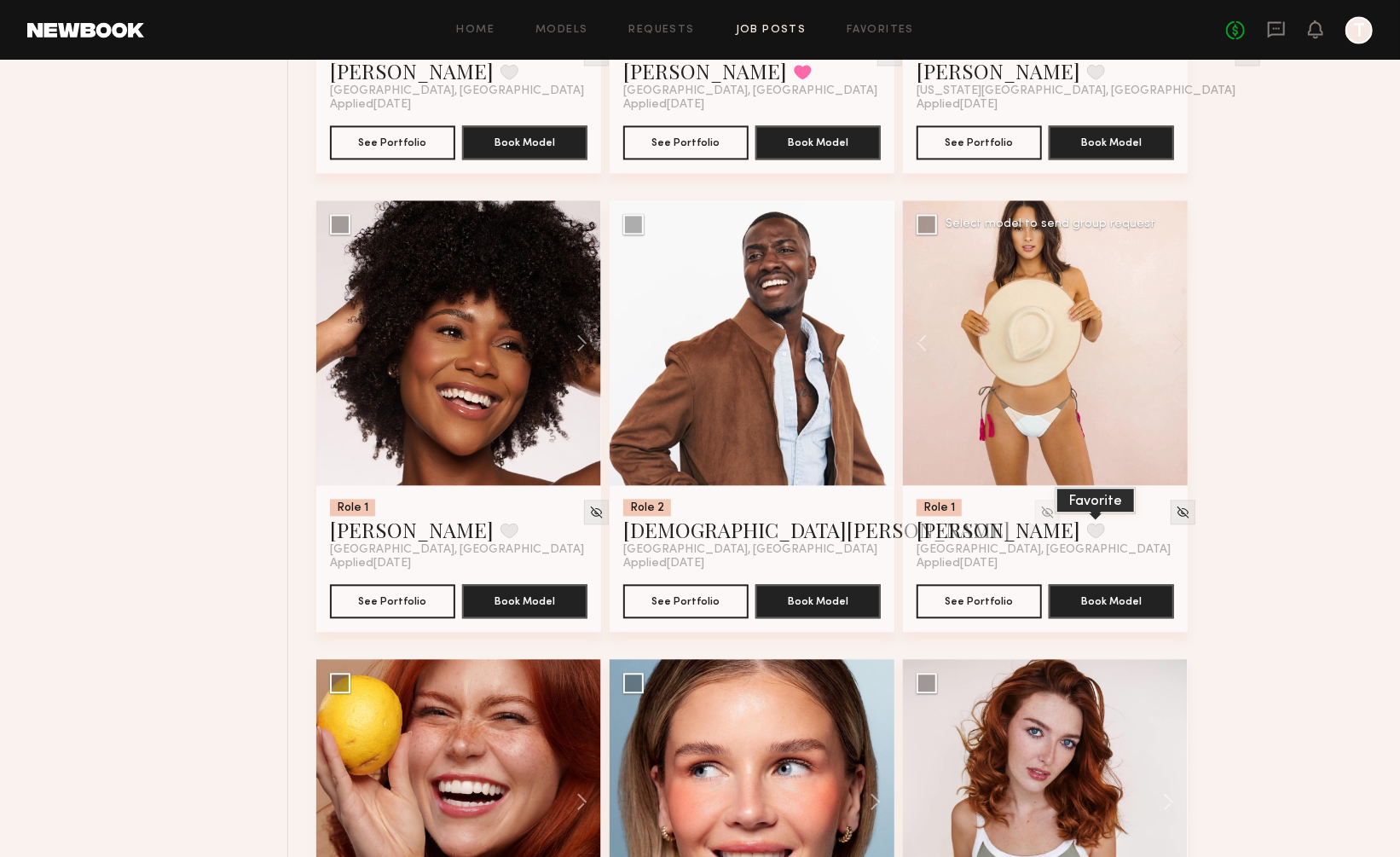
click at [1087, 523] on button at bounding box center [1096, 531] width 18 height 15
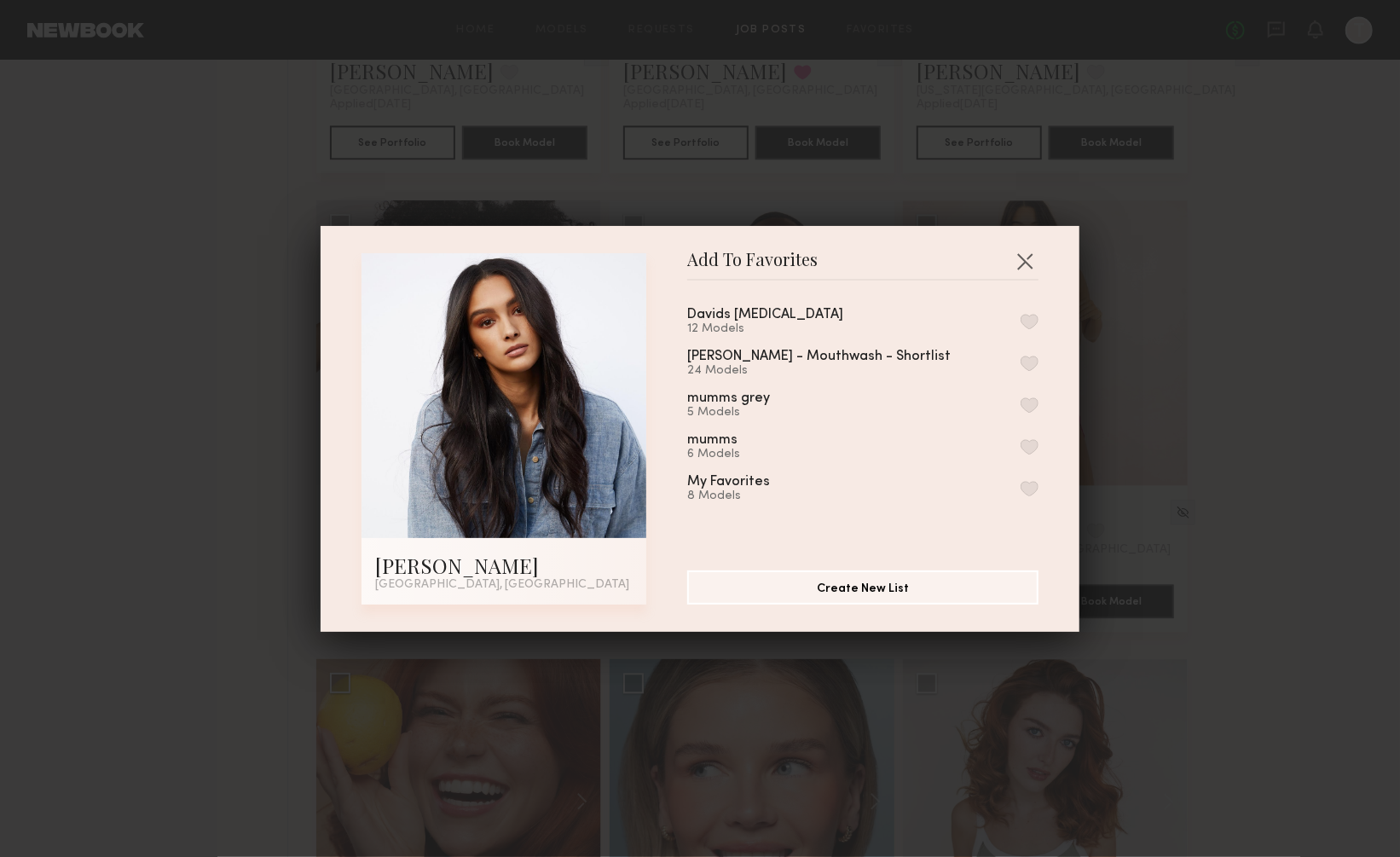
click at [1027, 317] on button "button" at bounding box center [1029, 321] width 18 height 15
click at [1026, 258] on button "button" at bounding box center [1024, 261] width 28 height 28
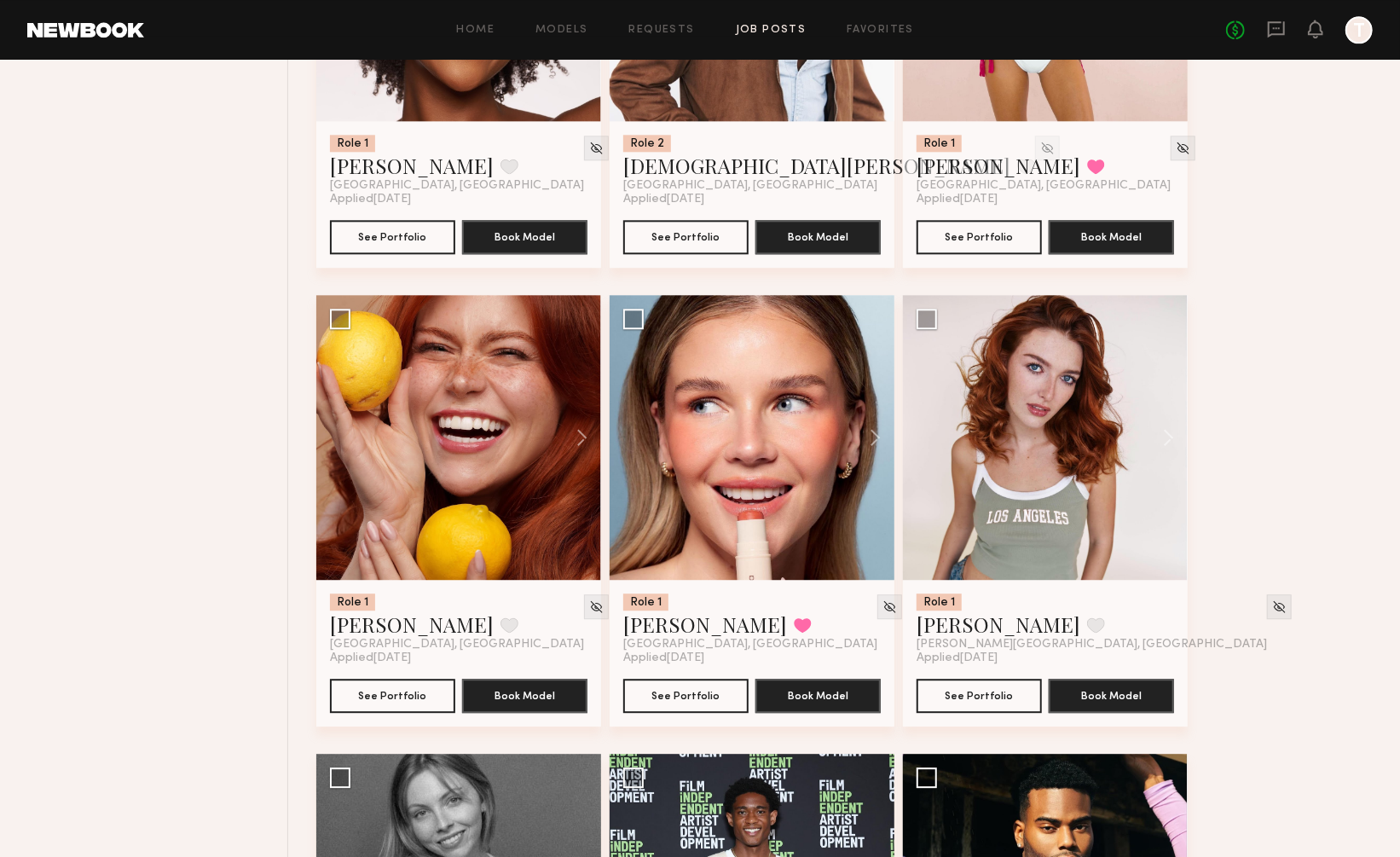
scroll to position [18369, 0]
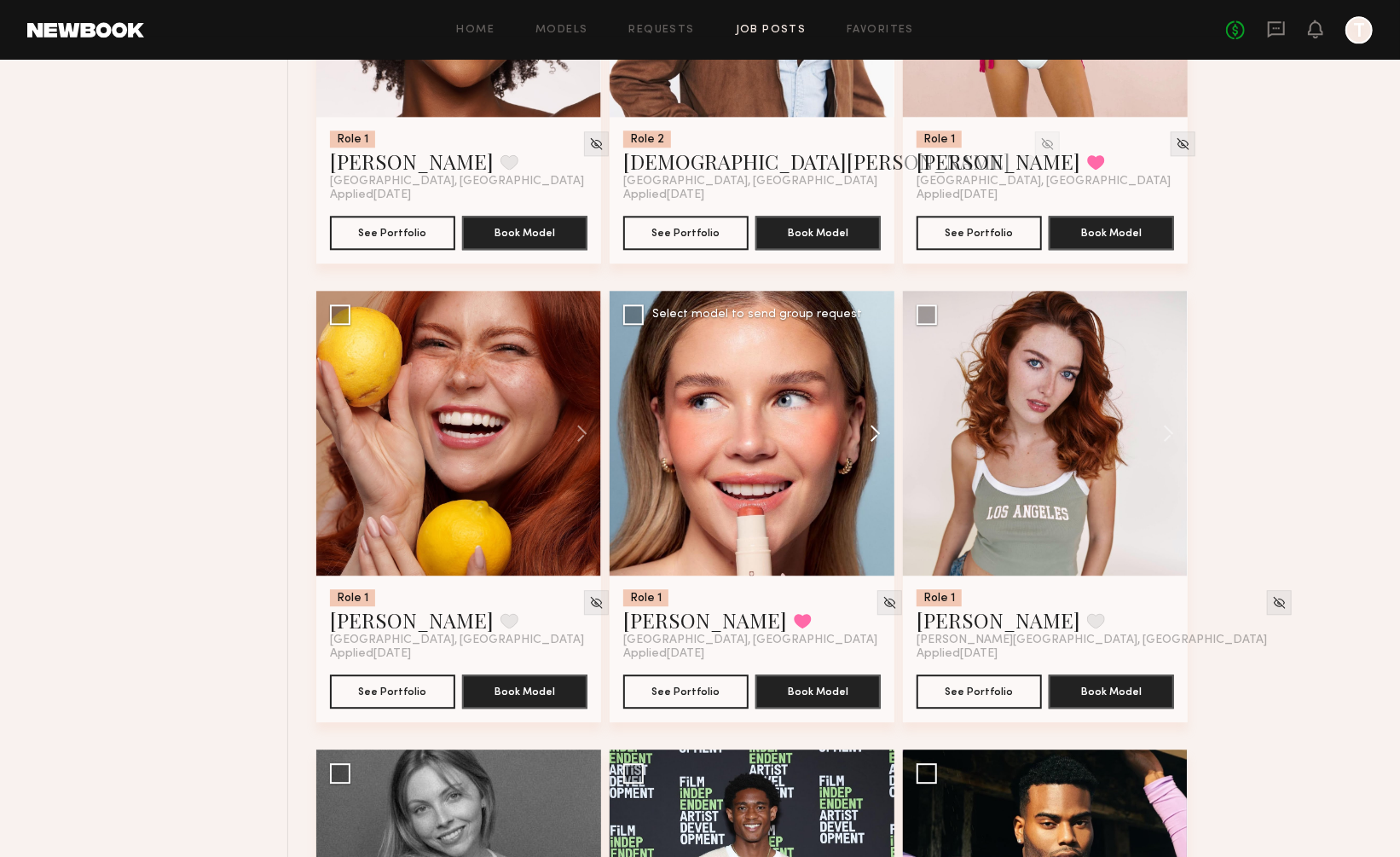
click at [872, 358] on button at bounding box center [866, 433] width 54 height 284
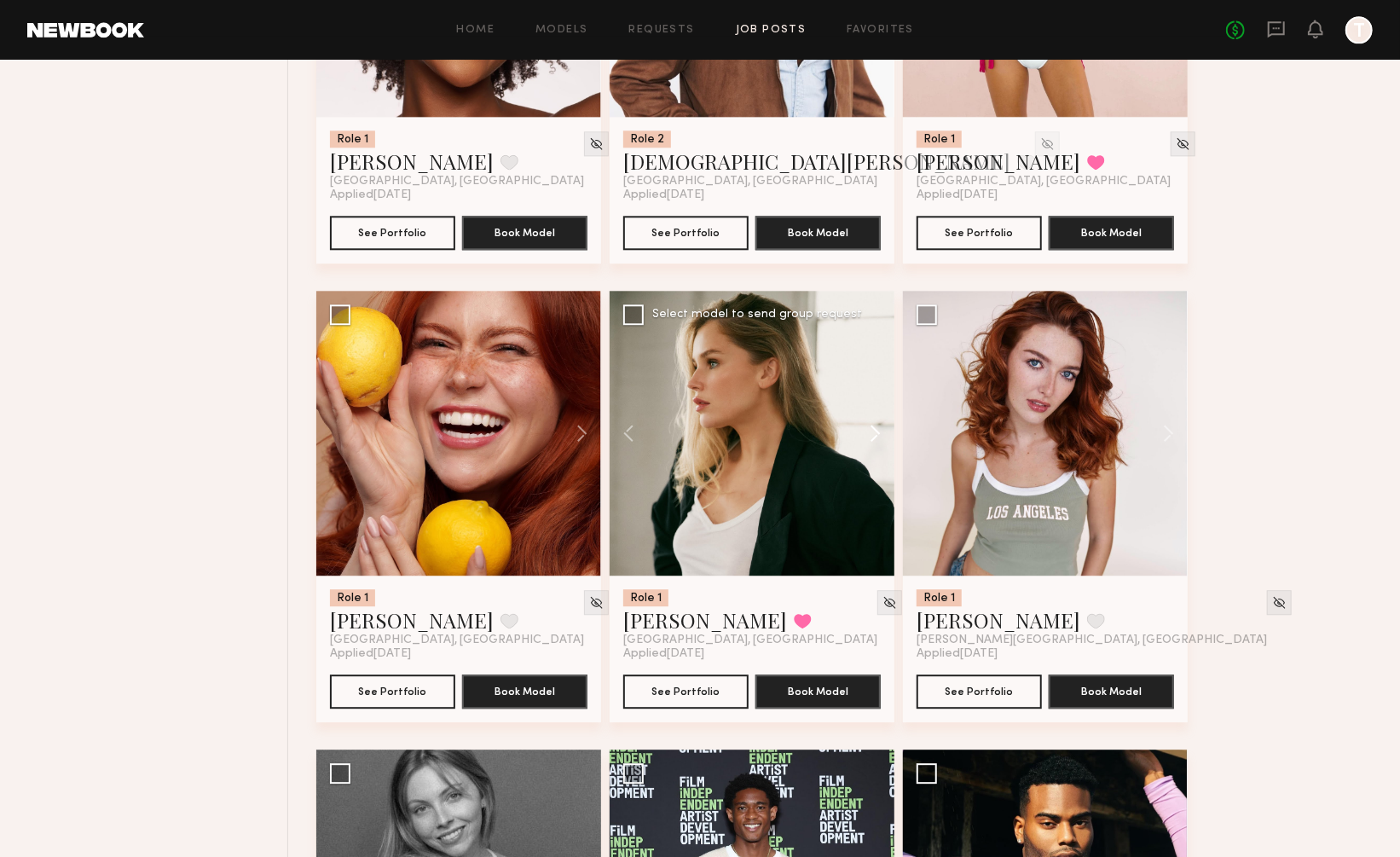
click at [872, 358] on button at bounding box center [866, 433] width 54 height 284
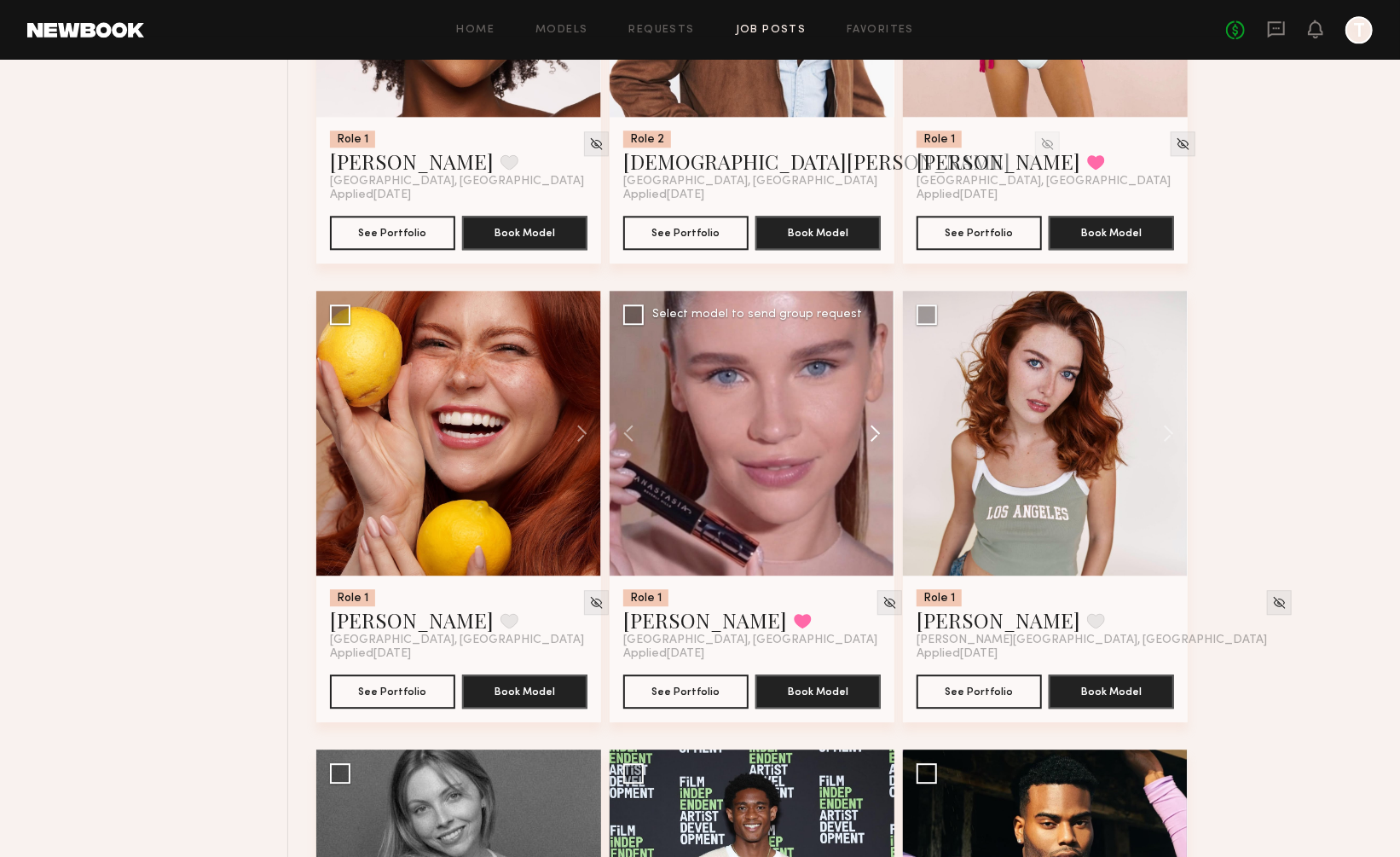
click at [872, 358] on button at bounding box center [866, 433] width 54 height 284
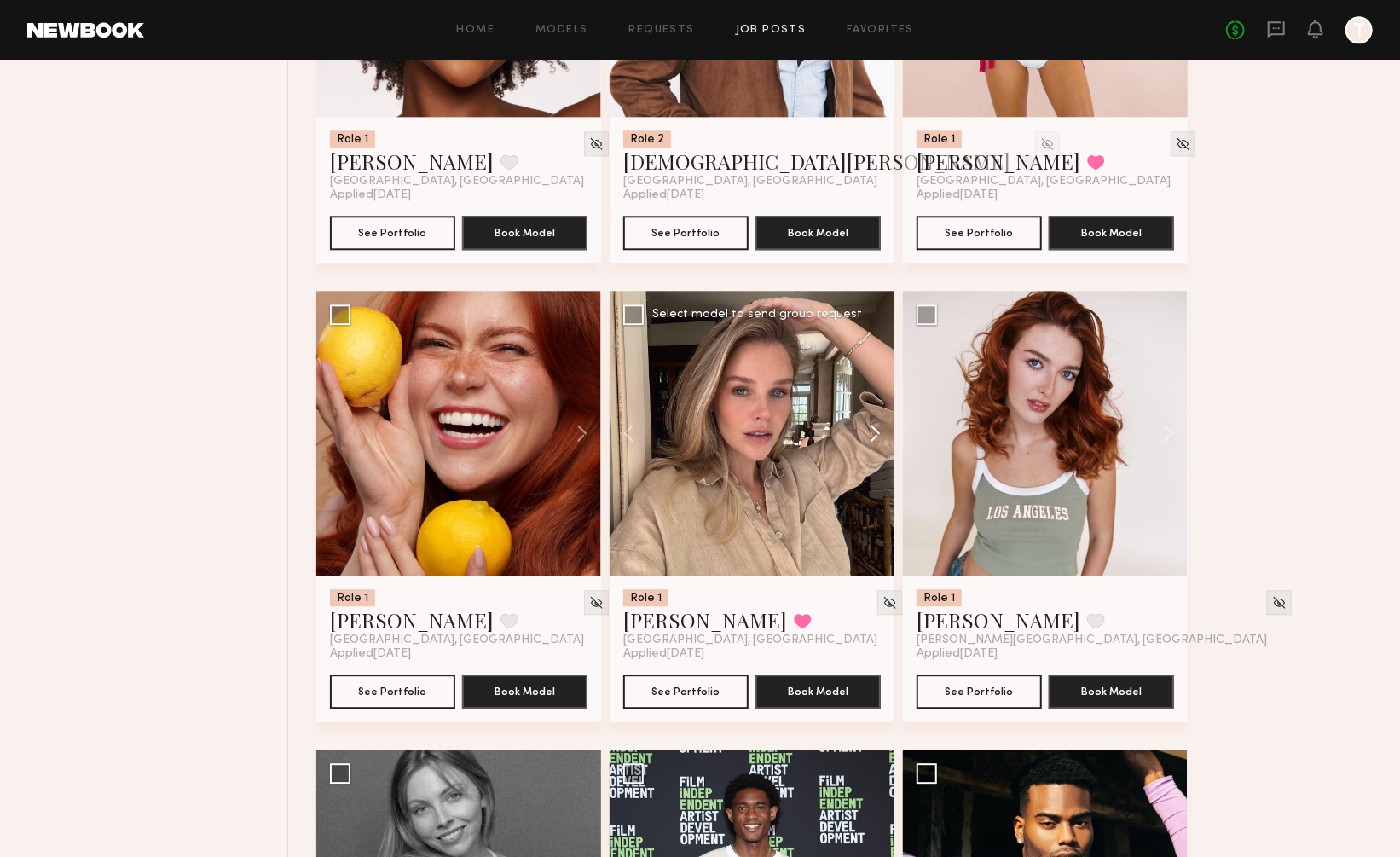
click at [872, 358] on button at bounding box center [866, 433] width 54 height 284
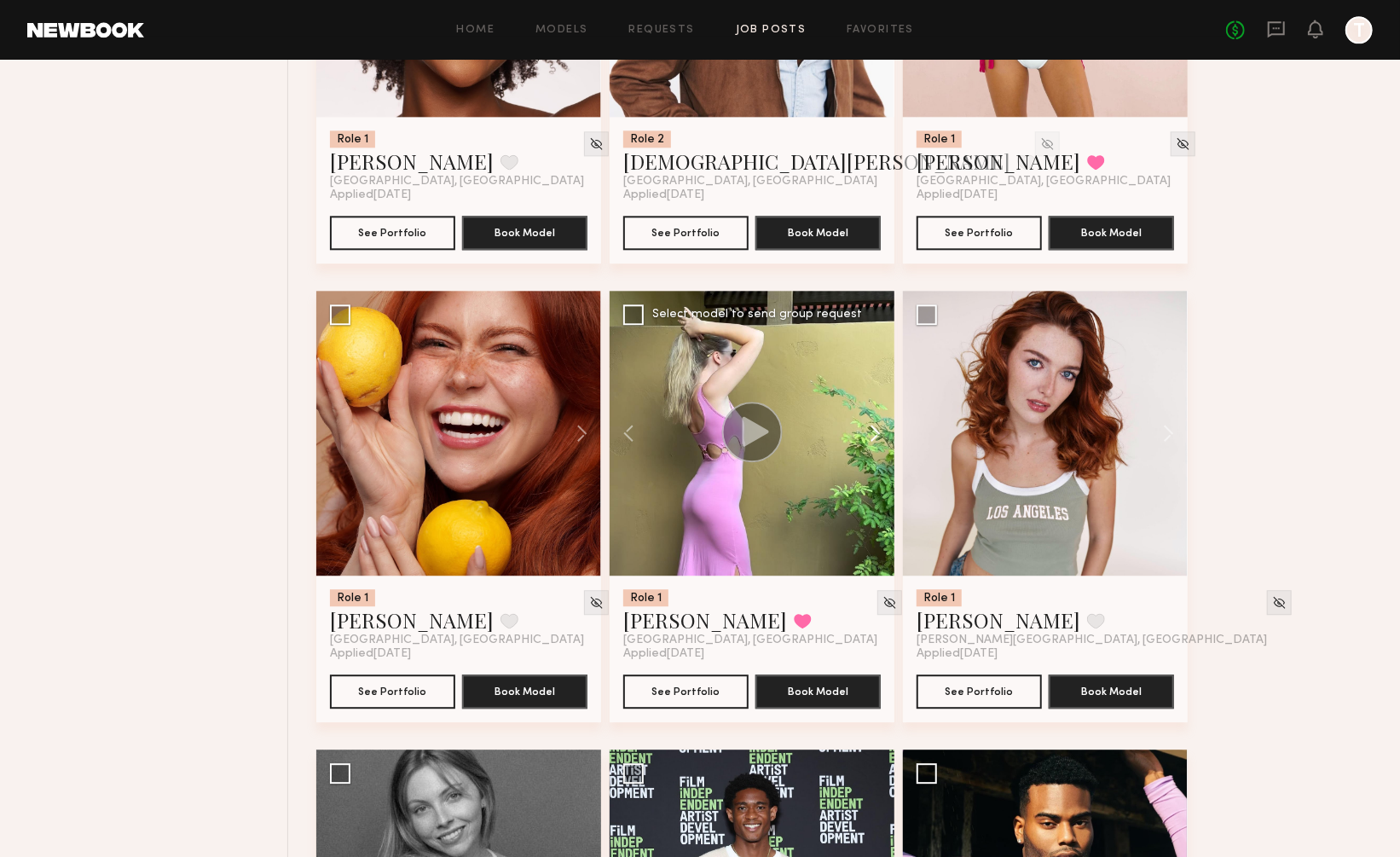
click at [872, 358] on button at bounding box center [866, 433] width 54 height 284
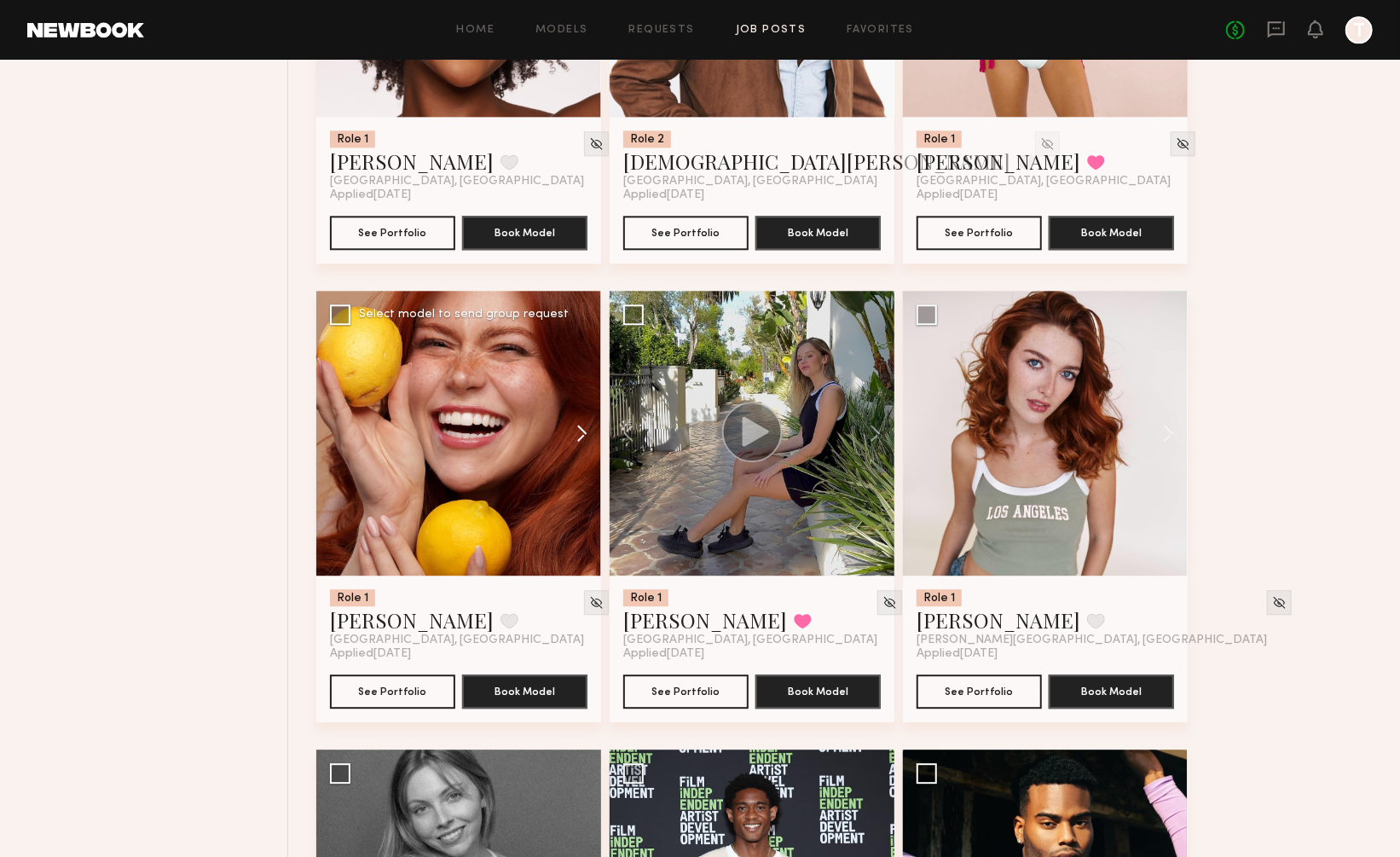
click at [582, 361] on button at bounding box center [574, 433] width 54 height 284
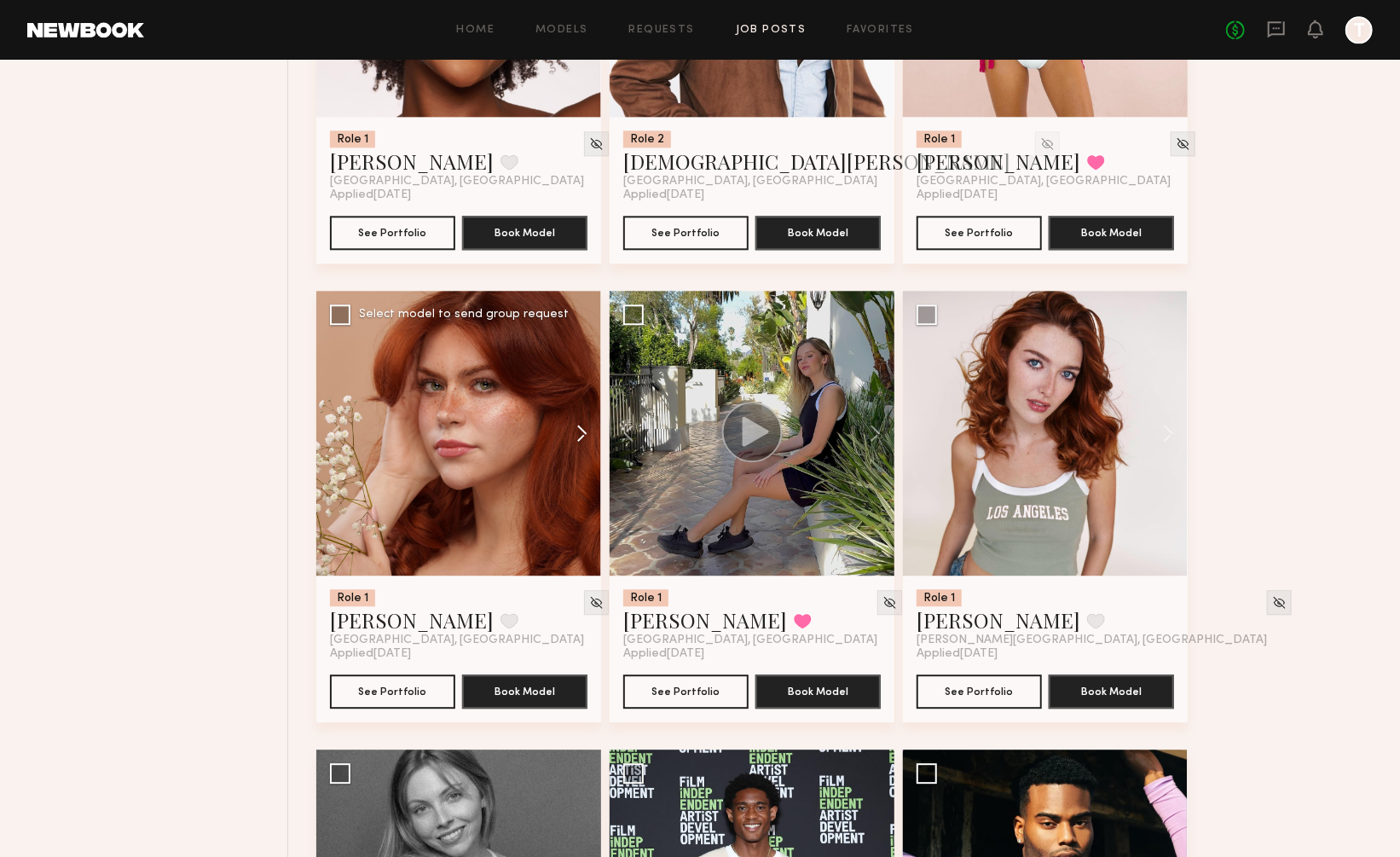
click at [582, 361] on button at bounding box center [574, 433] width 54 height 284
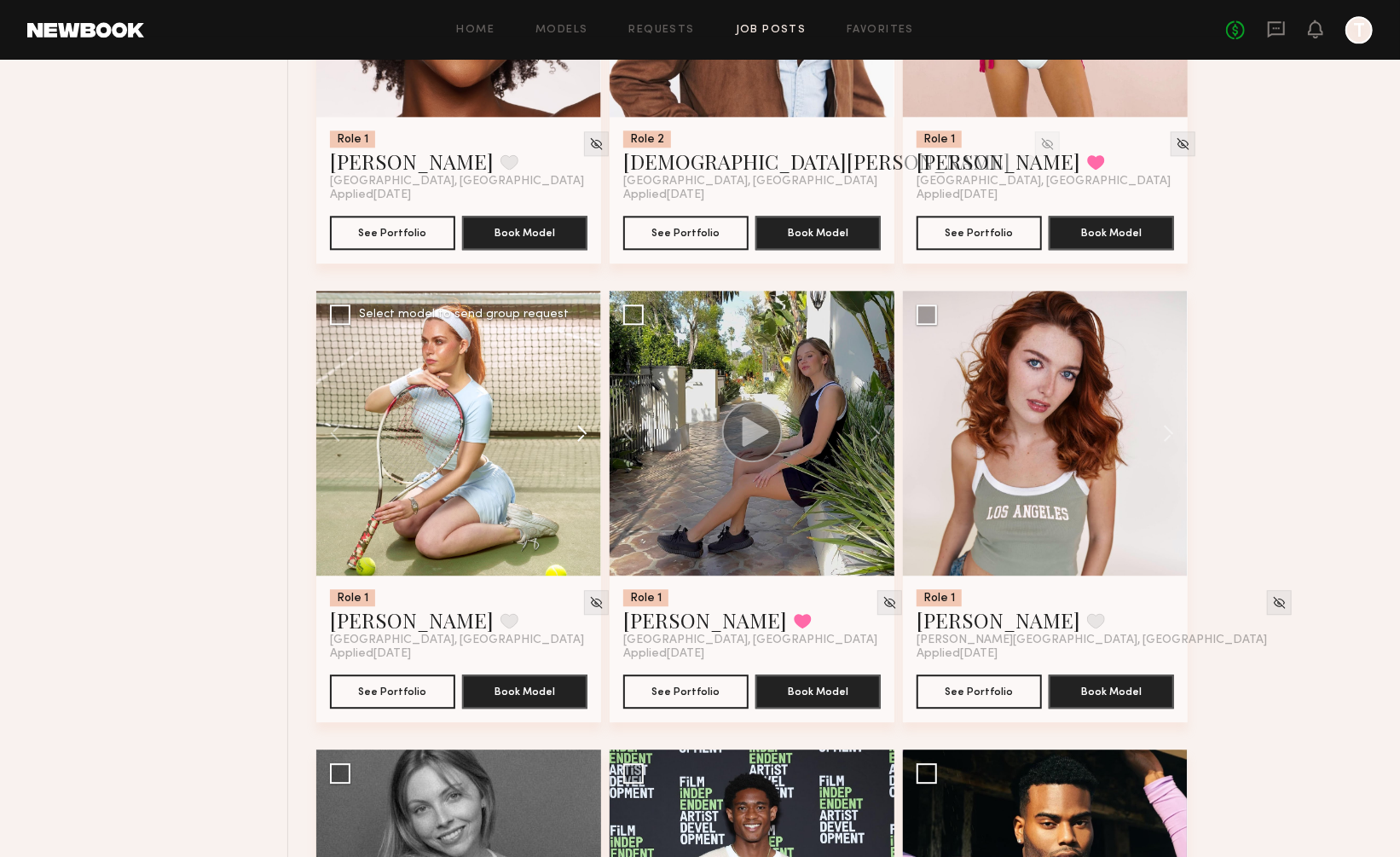
click at [582, 361] on button at bounding box center [574, 433] width 54 height 284
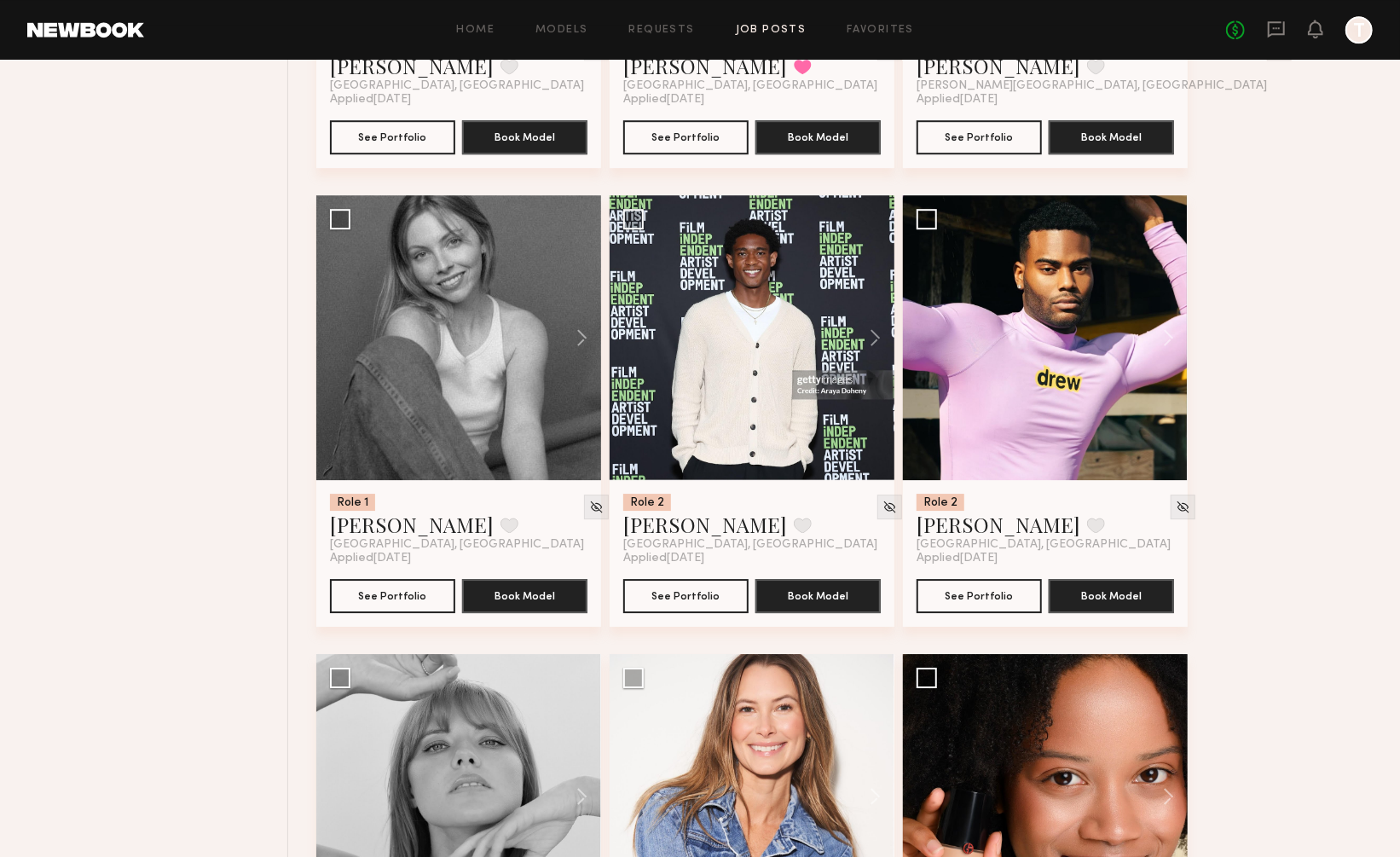
scroll to position [18928, 0]
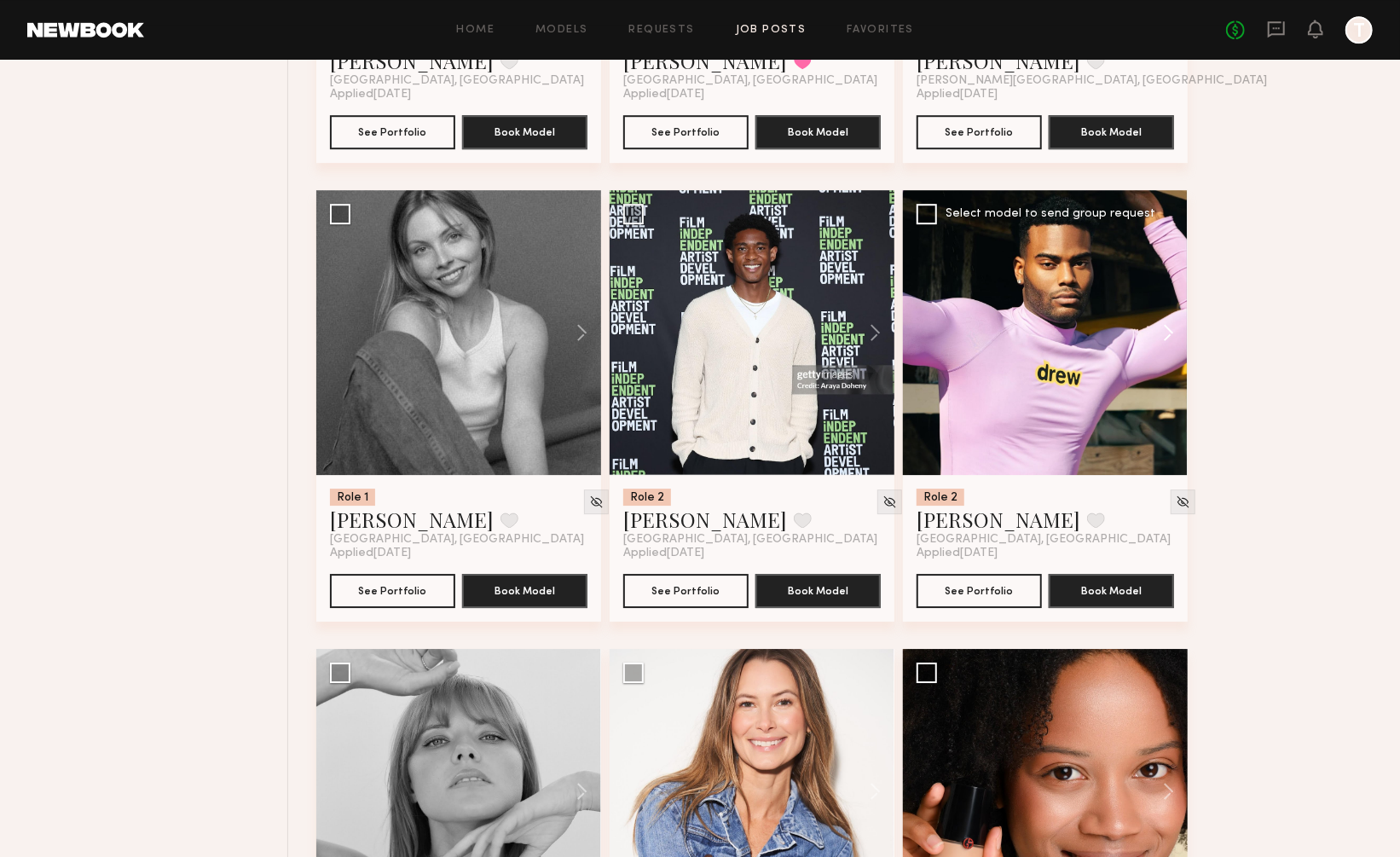
click at [1166, 254] on button at bounding box center [1159, 332] width 54 height 284
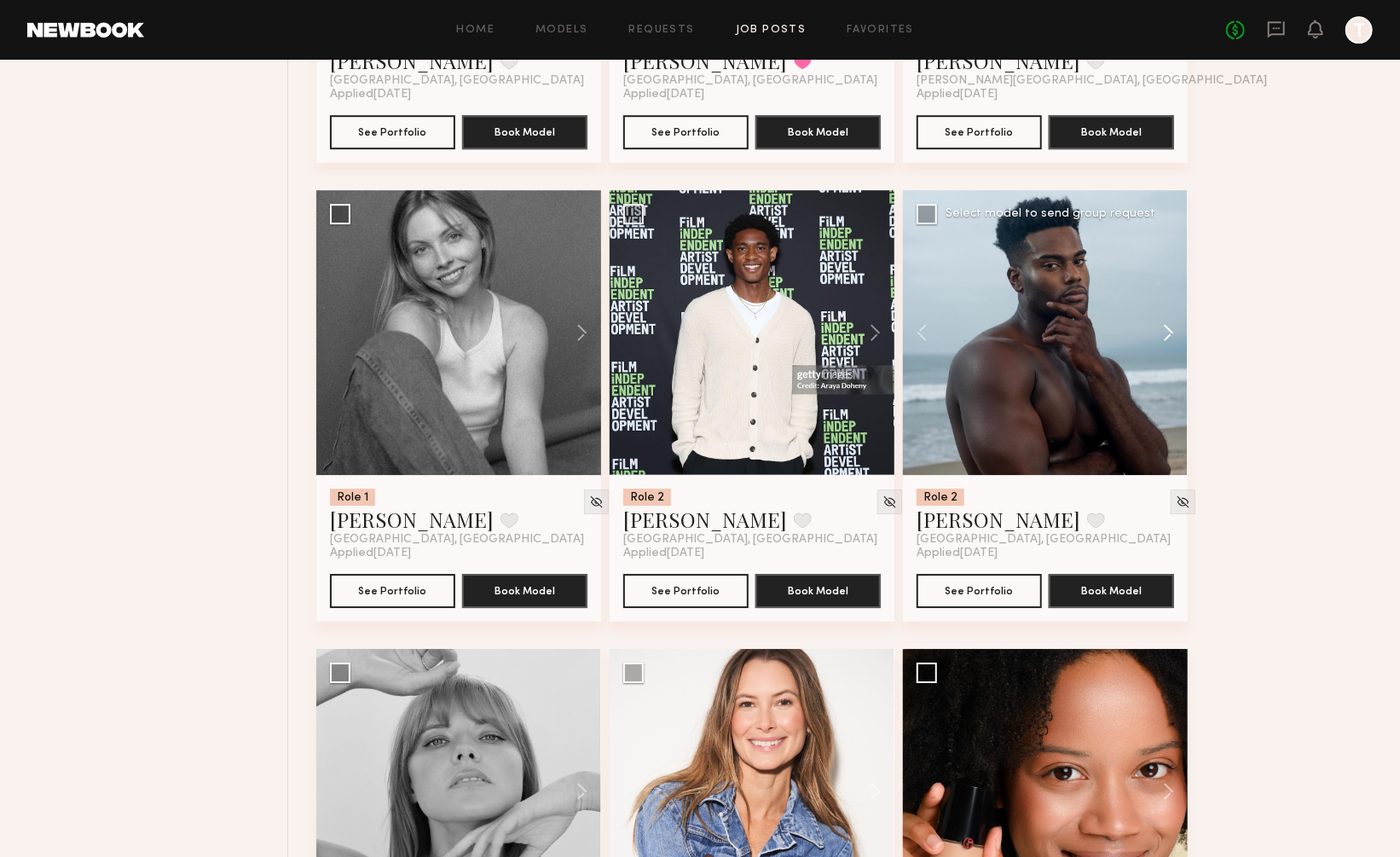
click at [1166, 254] on button at bounding box center [1159, 332] width 54 height 284
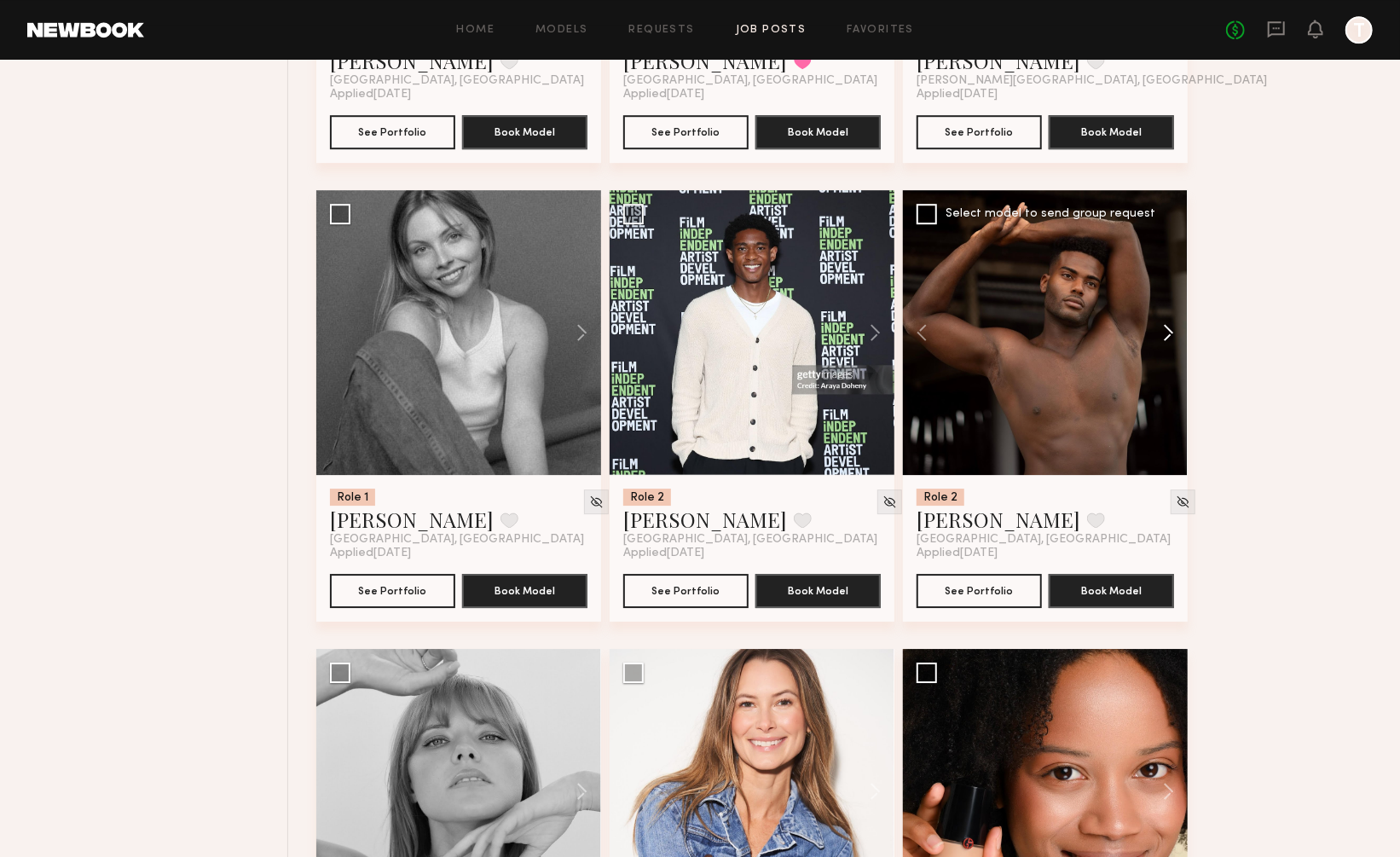
click at [1166, 254] on button at bounding box center [1159, 332] width 54 height 284
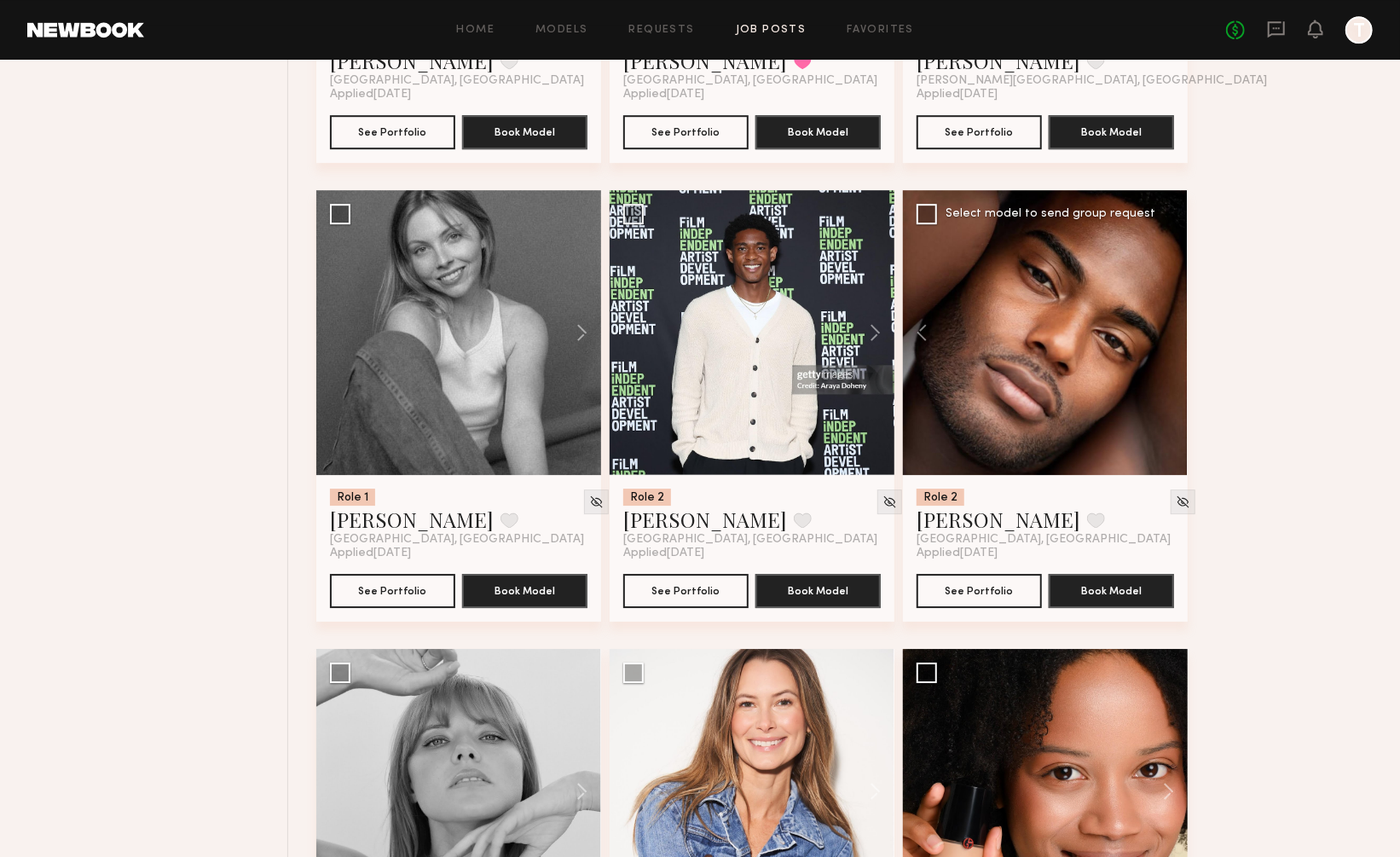
click at [1166, 254] on div at bounding box center [1044, 332] width 284 height 284
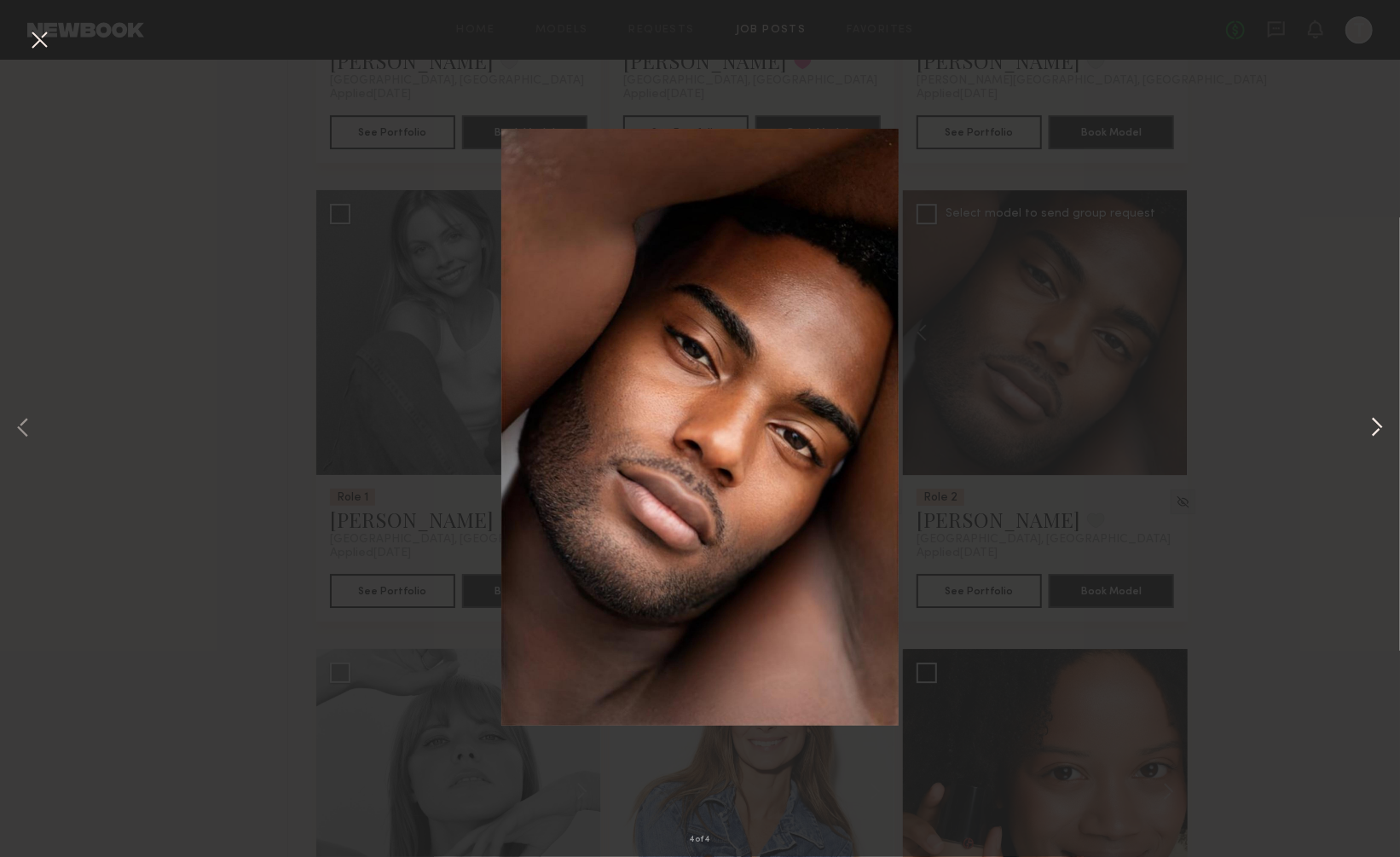
click at [1374, 423] on button at bounding box center [1377, 429] width 21 height 686
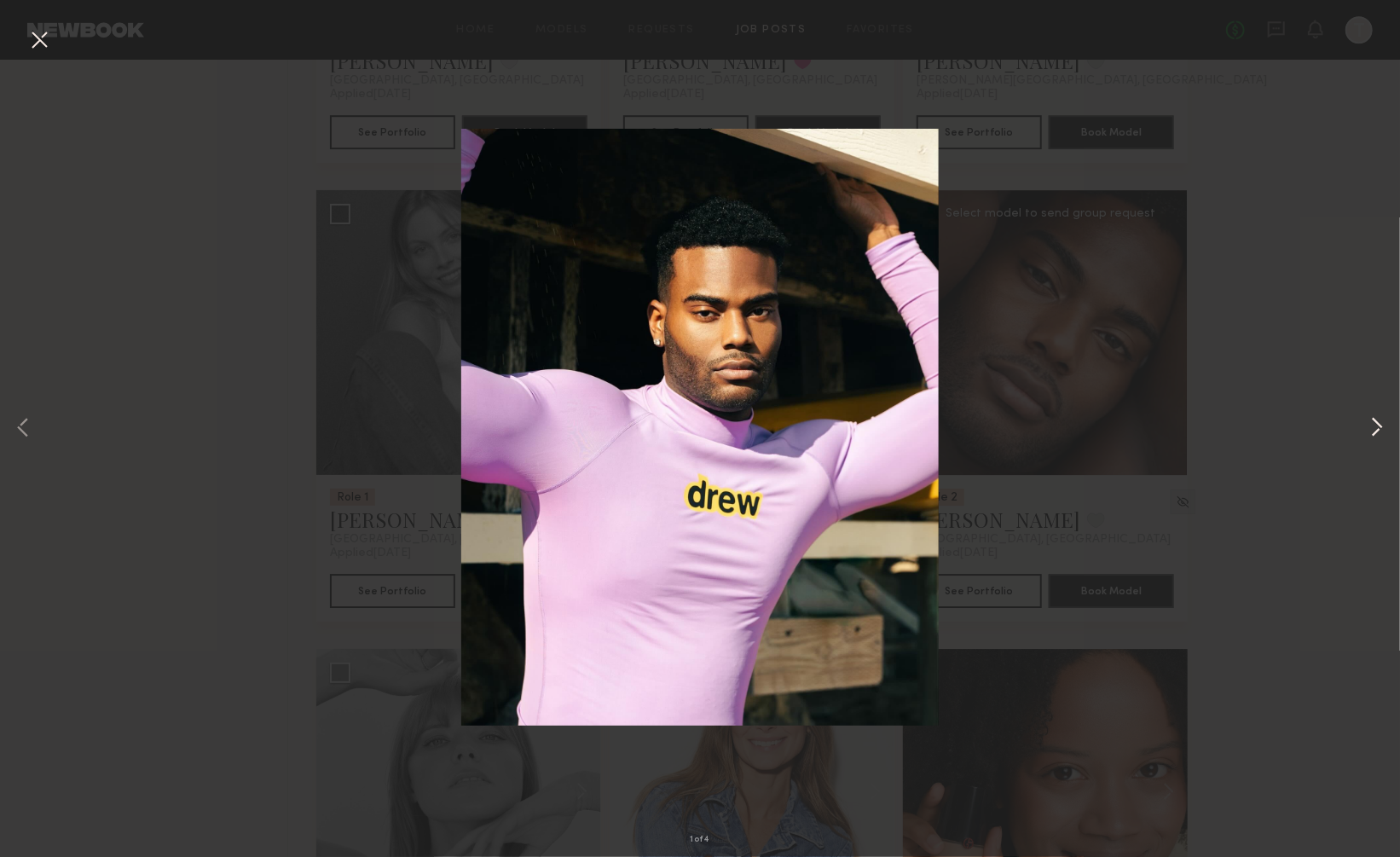
click at [1374, 423] on button at bounding box center [1377, 429] width 21 height 686
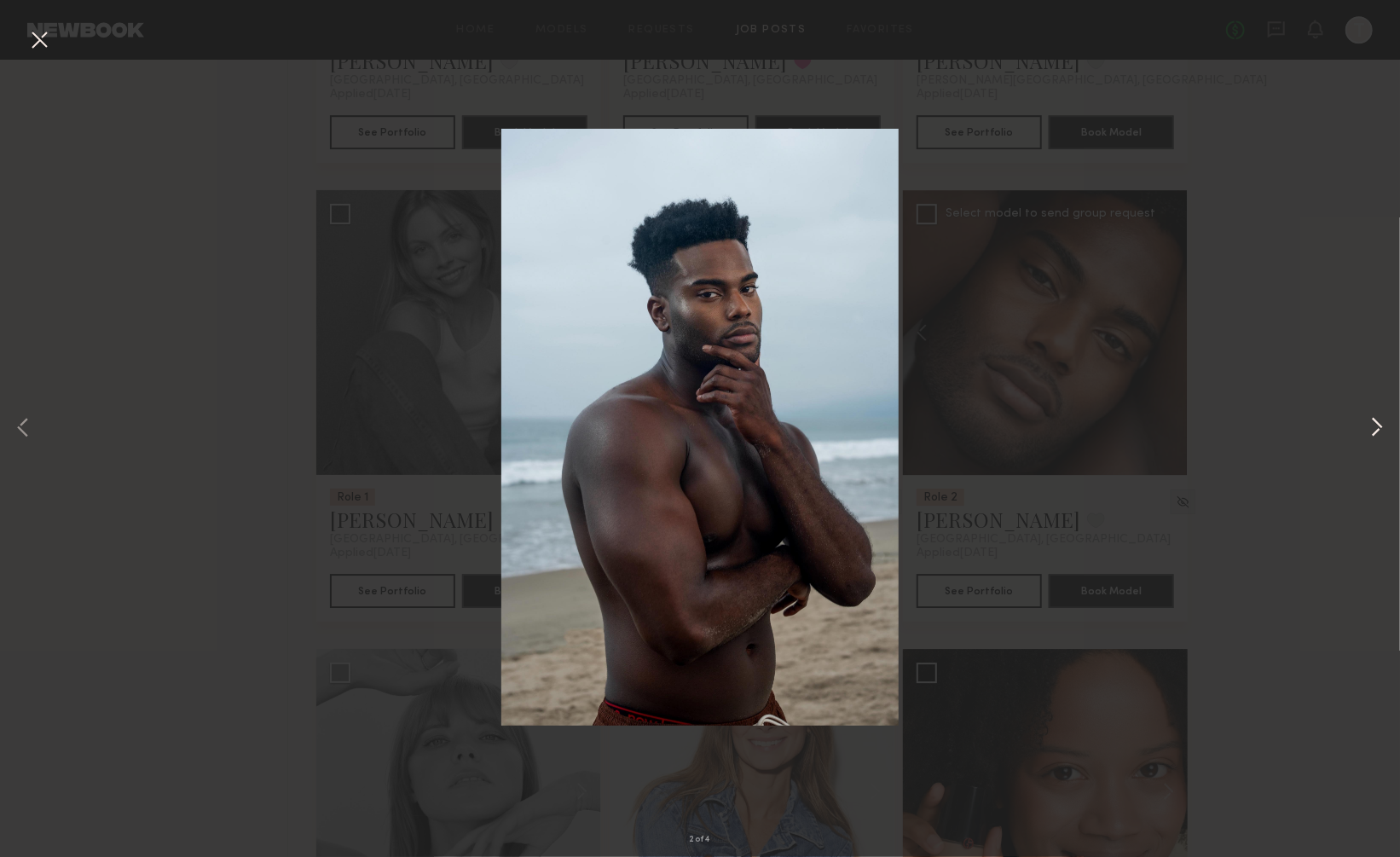
click at [1374, 423] on button at bounding box center [1377, 429] width 21 height 686
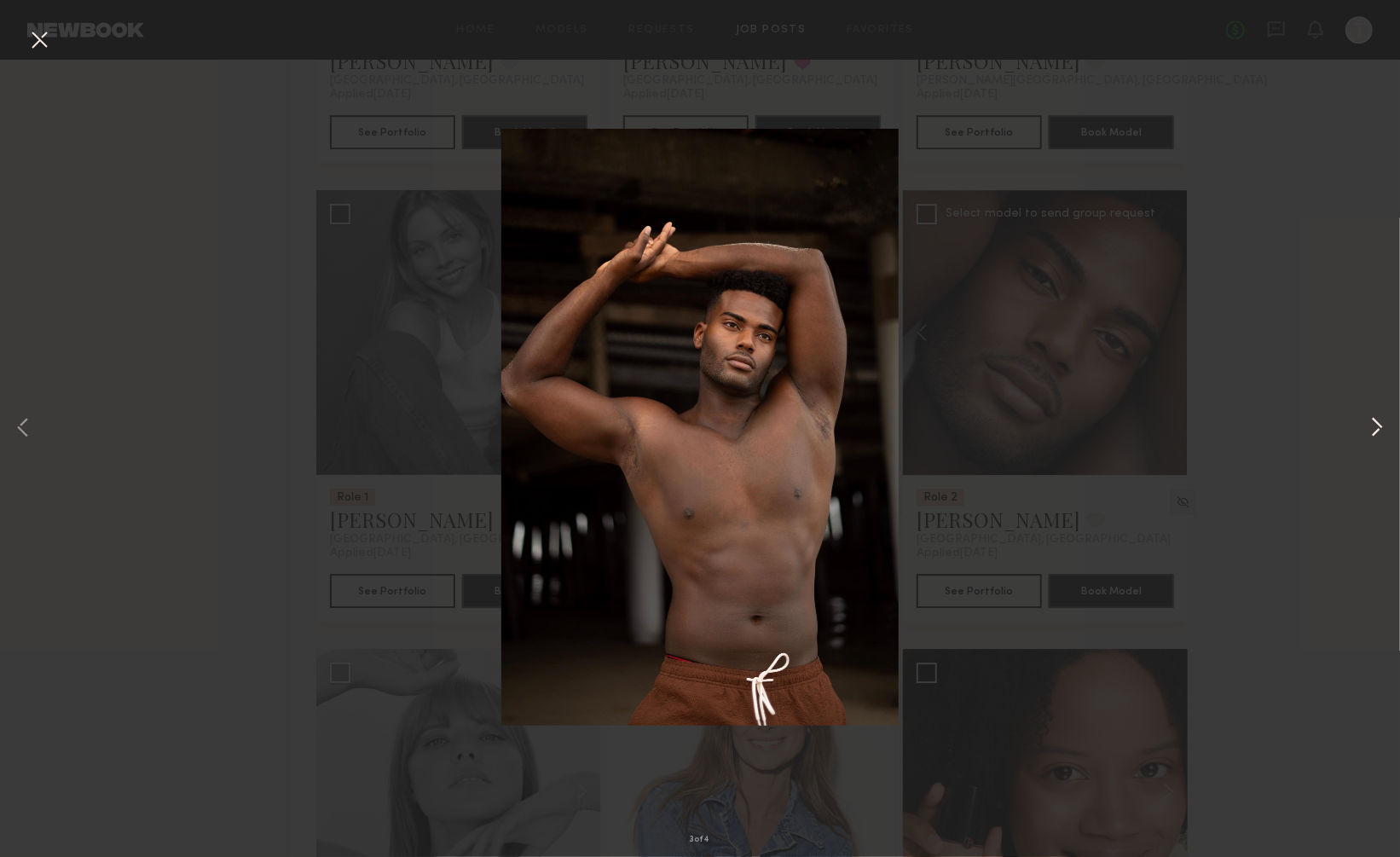
click at [1374, 423] on button at bounding box center [1377, 429] width 21 height 686
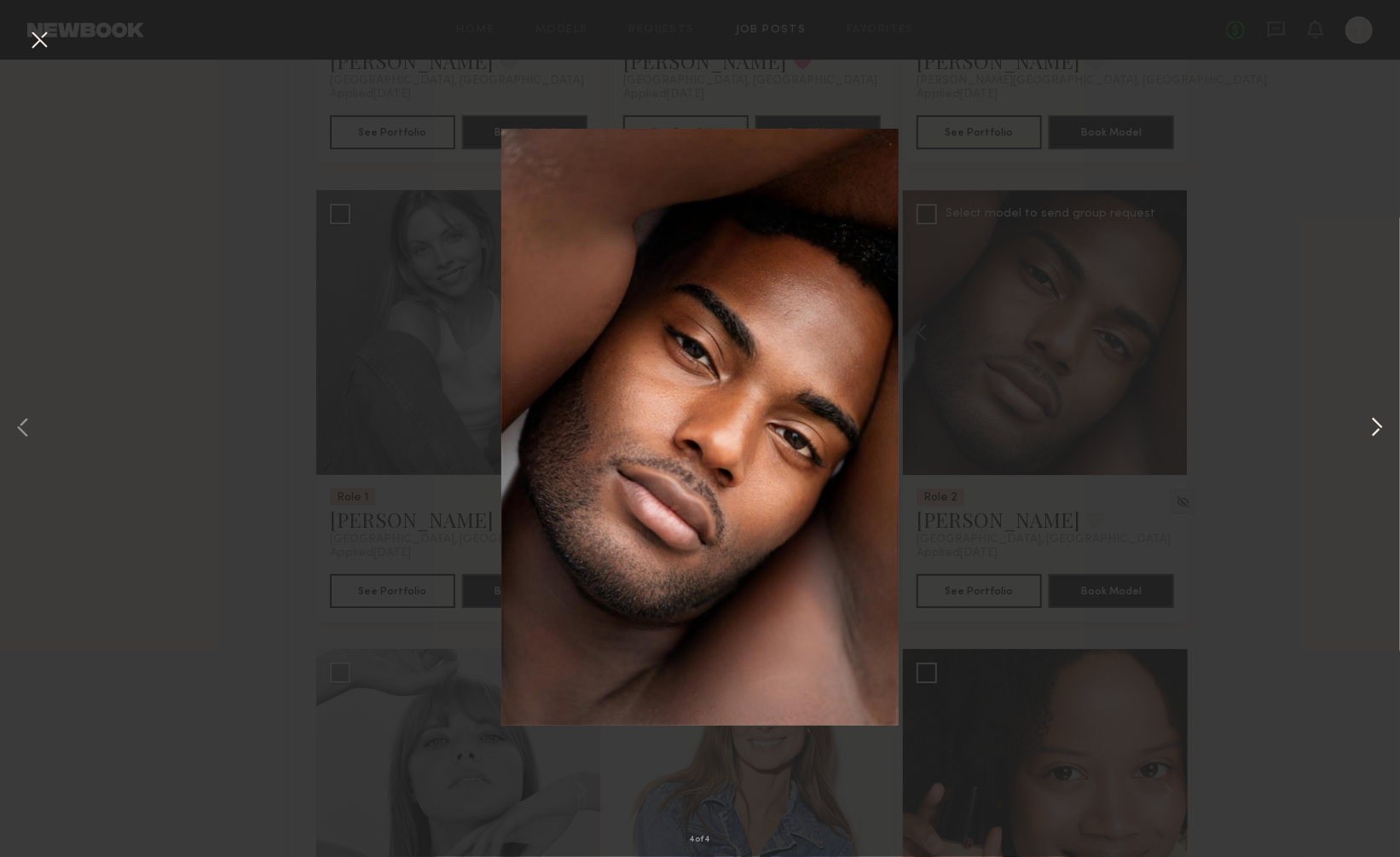
click at [1374, 423] on button at bounding box center [1377, 429] width 21 height 686
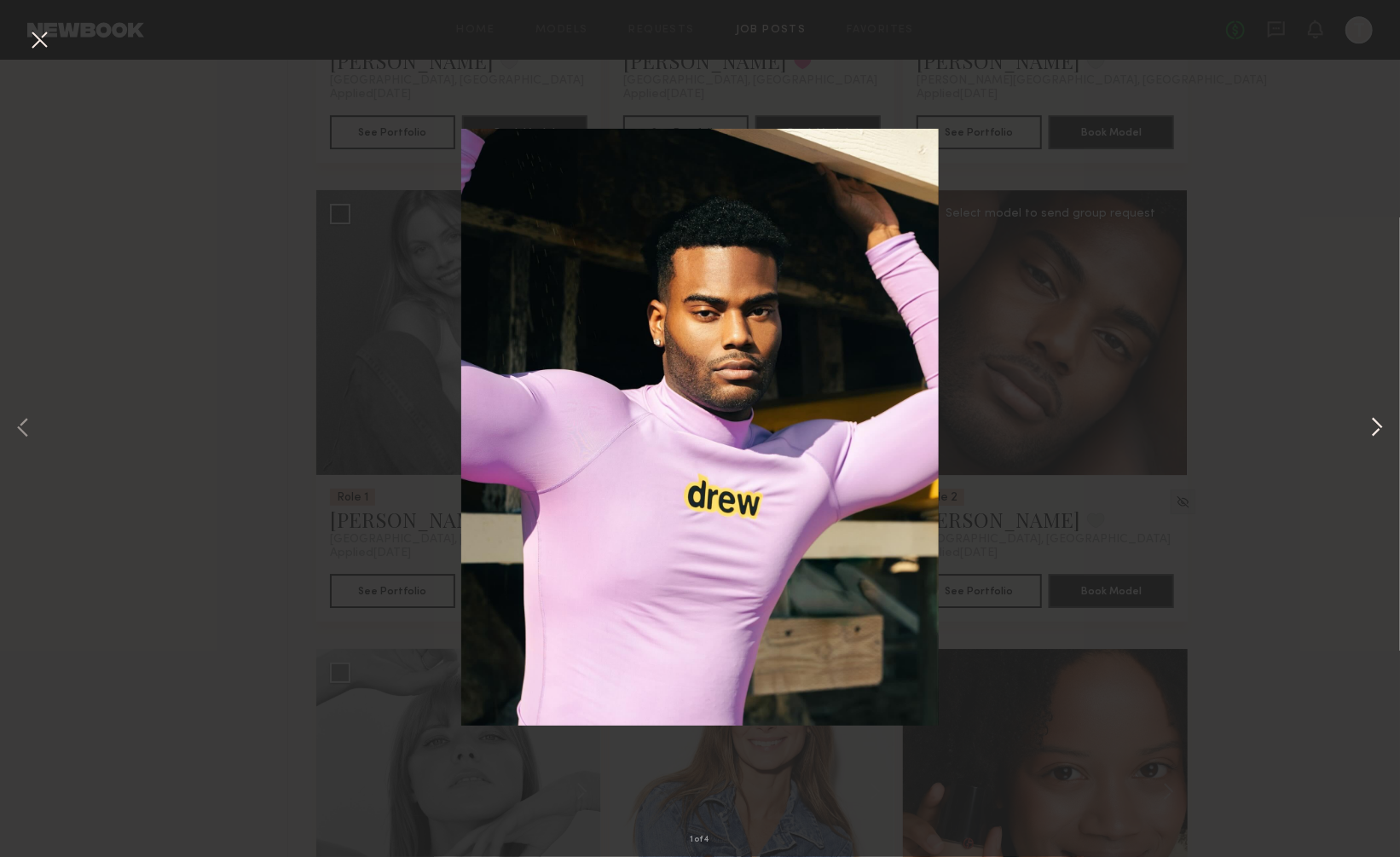
click at [1374, 423] on button at bounding box center [1377, 429] width 21 height 686
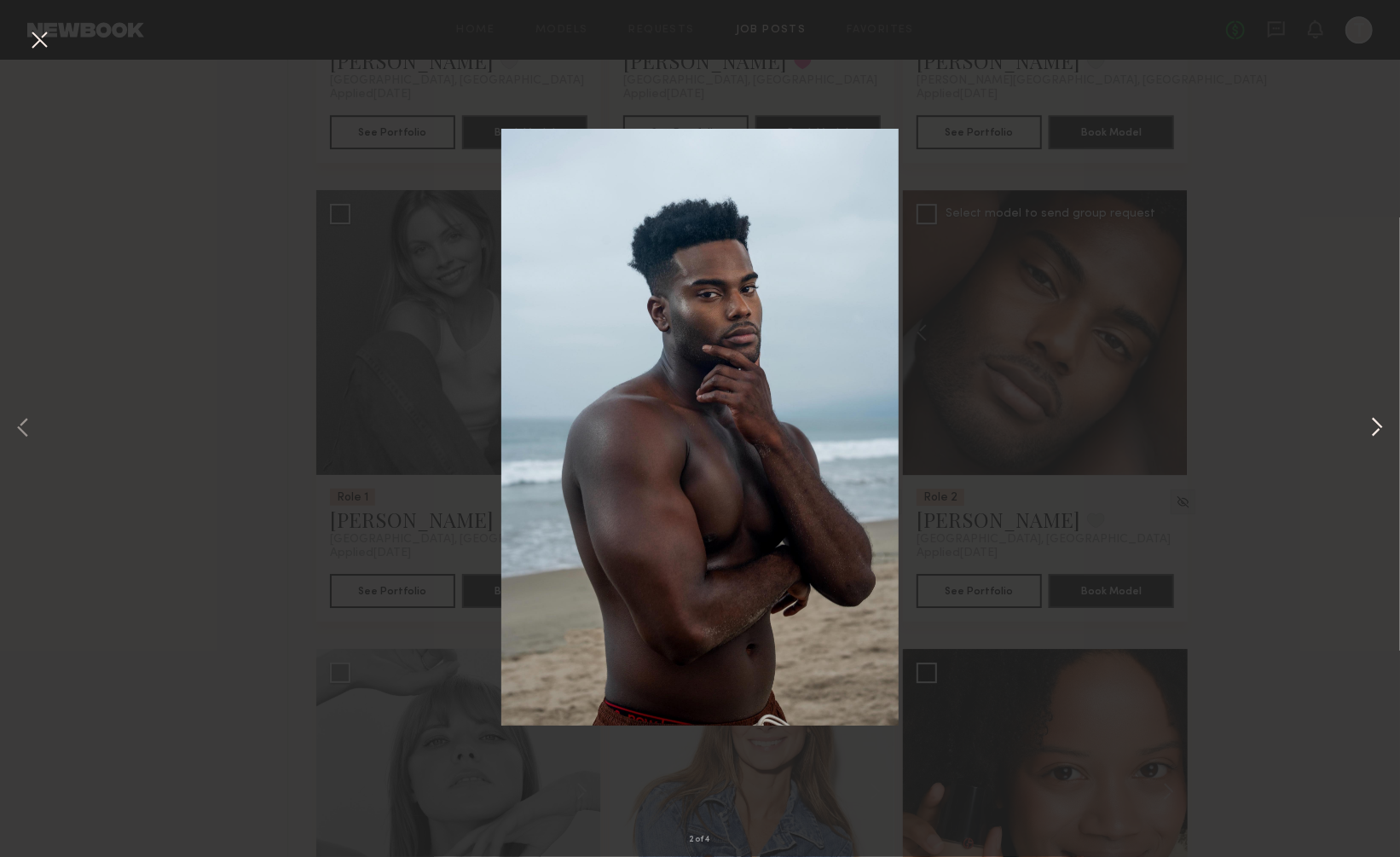
click at [1374, 423] on button at bounding box center [1377, 429] width 21 height 686
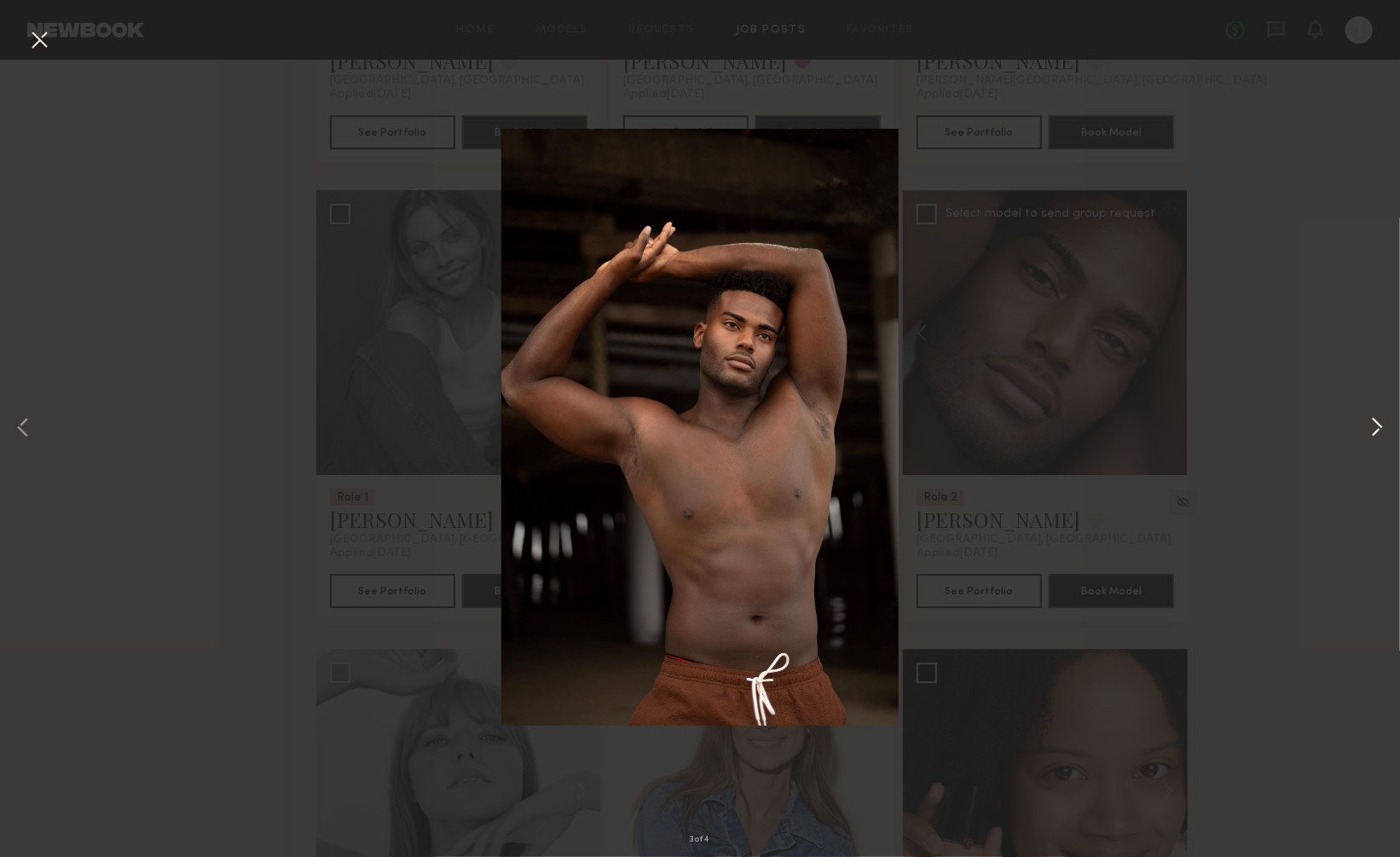
click at [1374, 423] on button at bounding box center [1377, 429] width 21 height 686
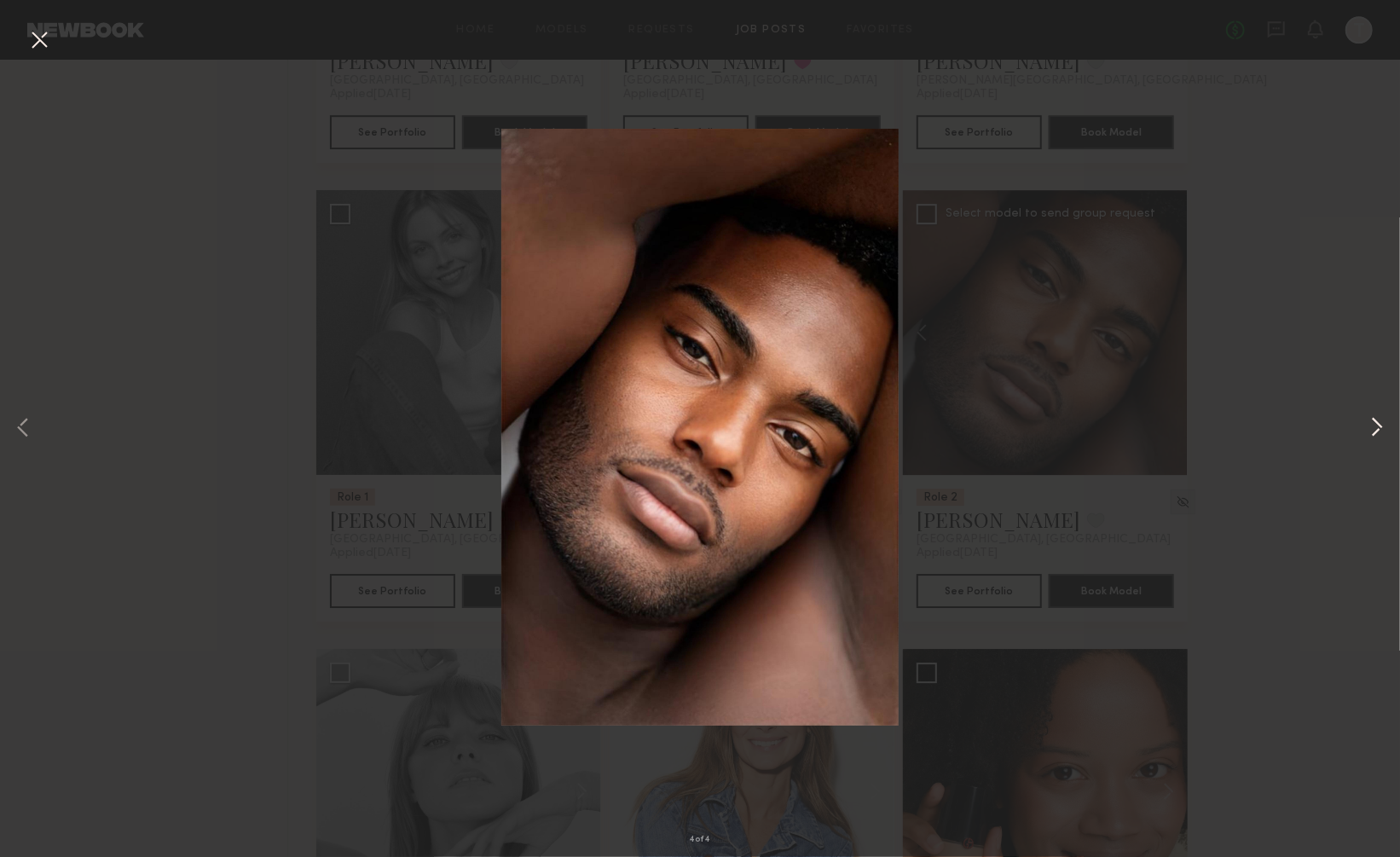
click at [1374, 423] on button at bounding box center [1377, 429] width 21 height 686
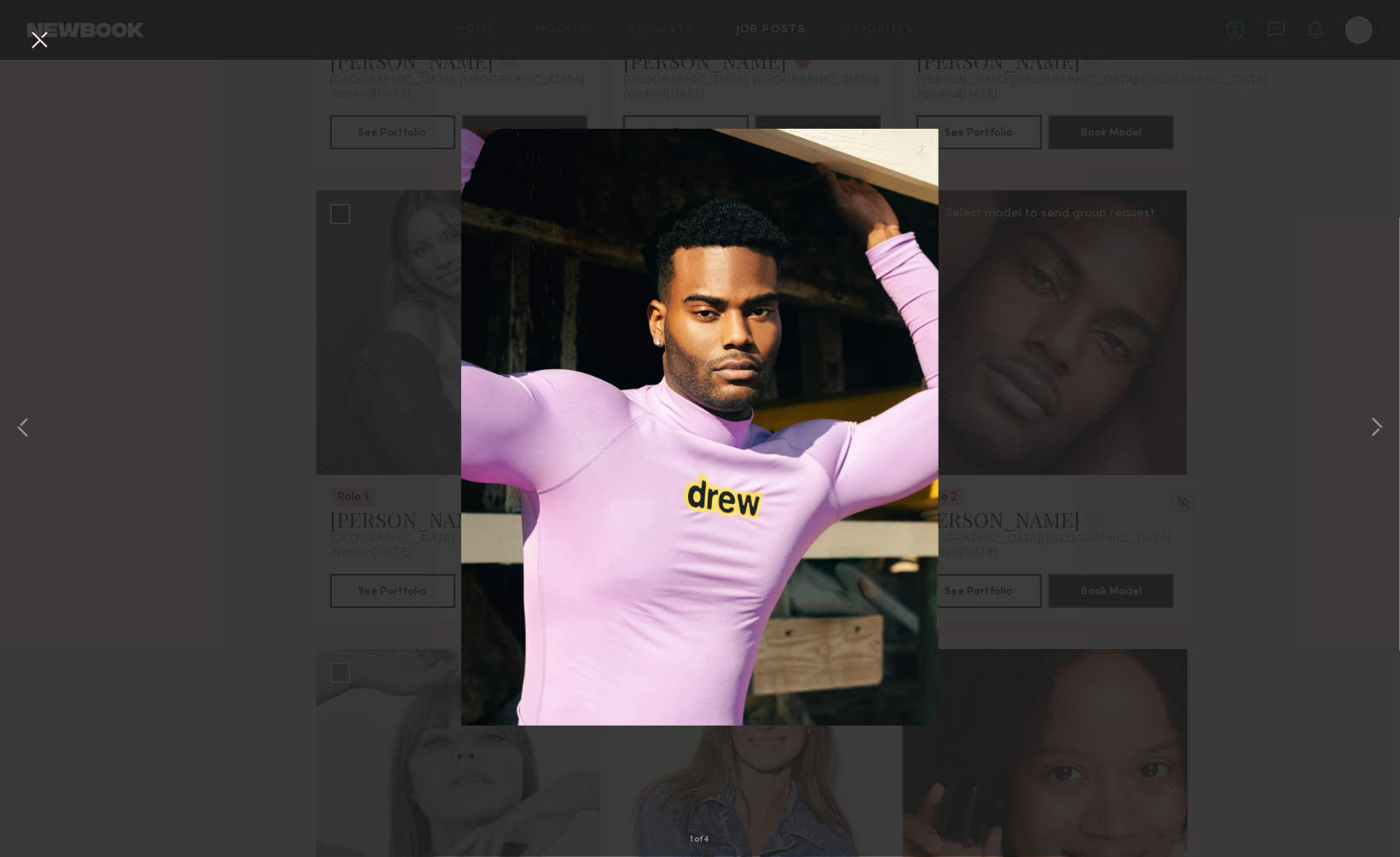
click at [38, 37] on button at bounding box center [39, 41] width 28 height 30
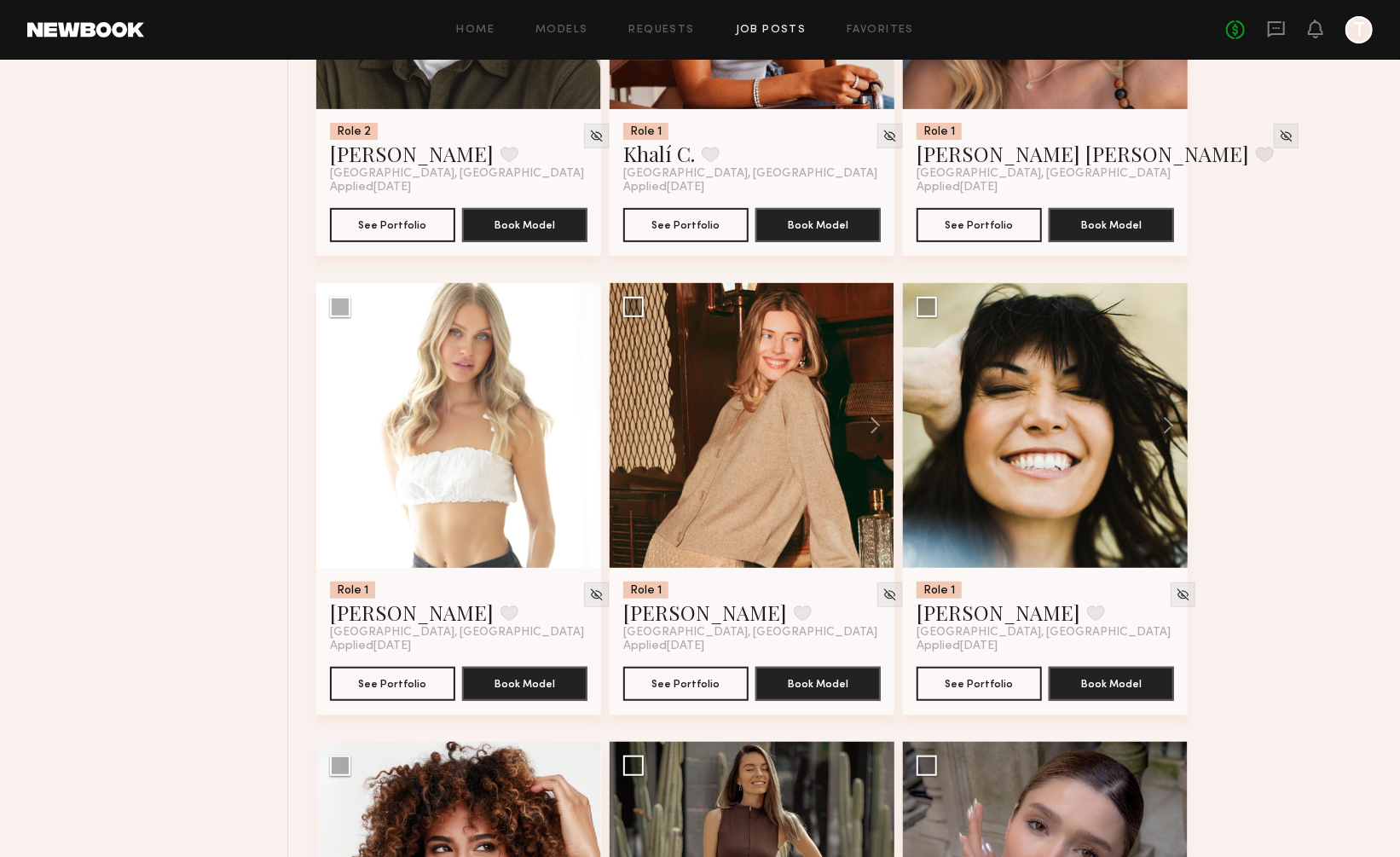
scroll to position [20213, 0]
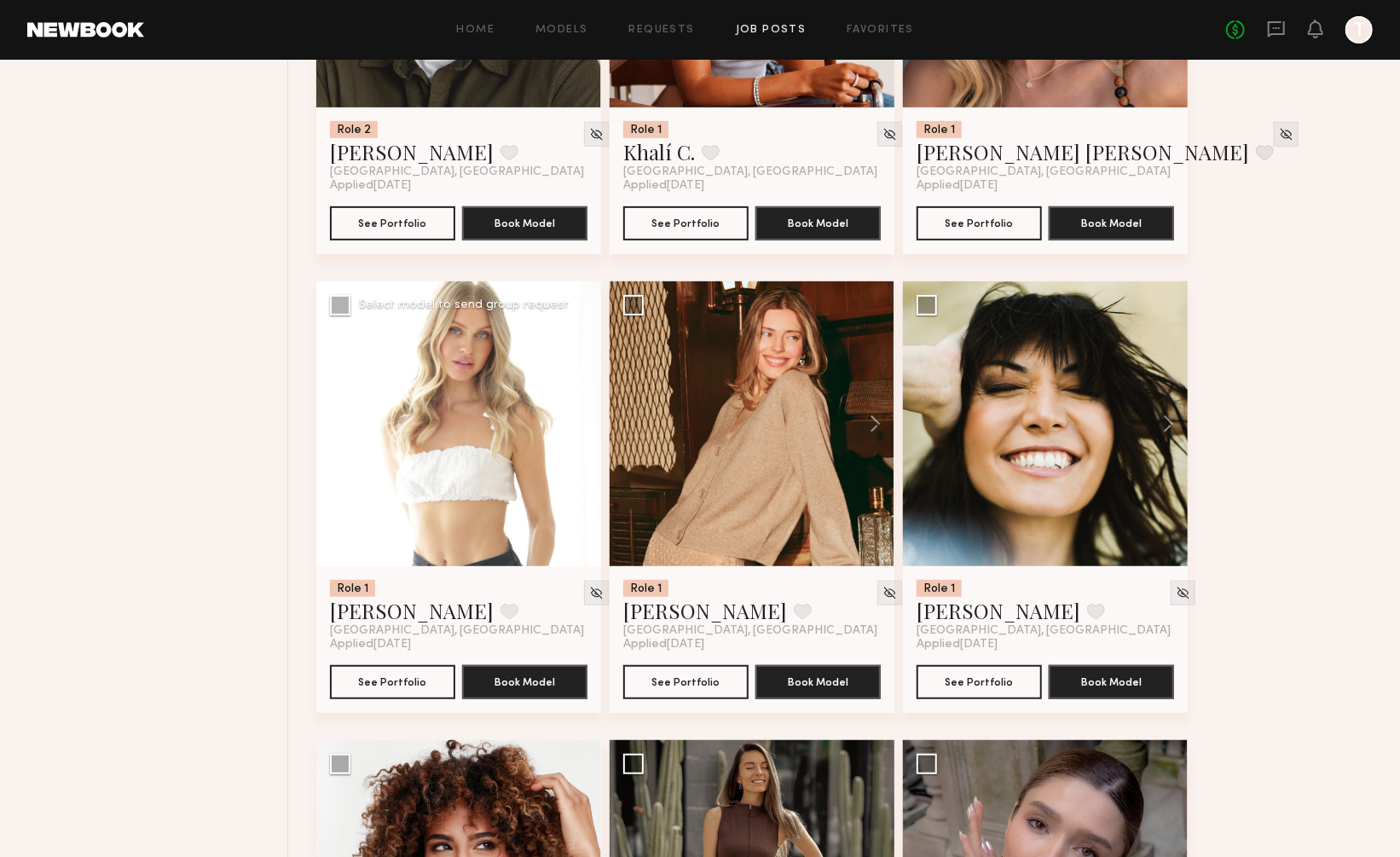
click at [582, 350] on button at bounding box center [574, 423] width 54 height 284
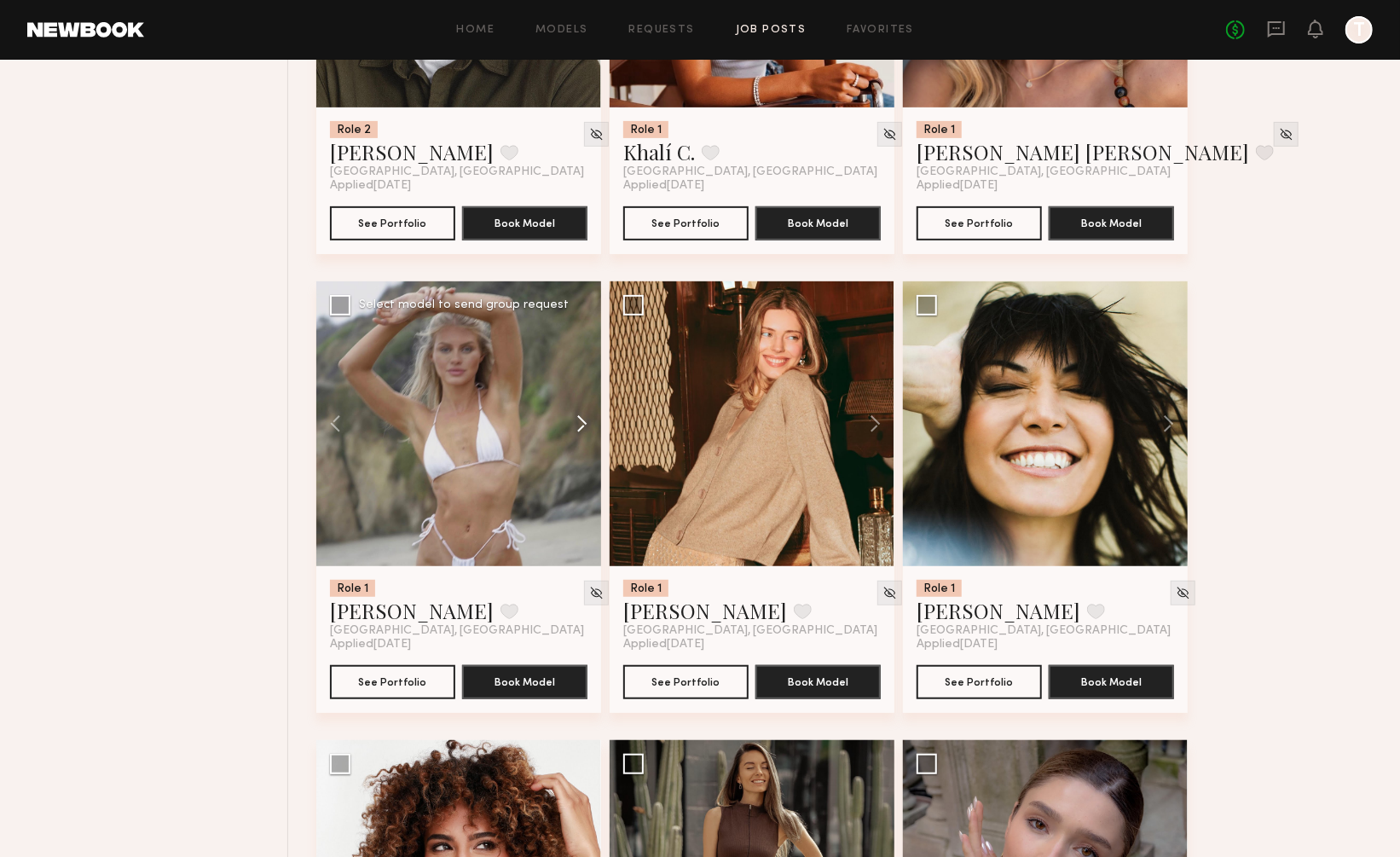
click at [582, 350] on button at bounding box center [574, 423] width 54 height 284
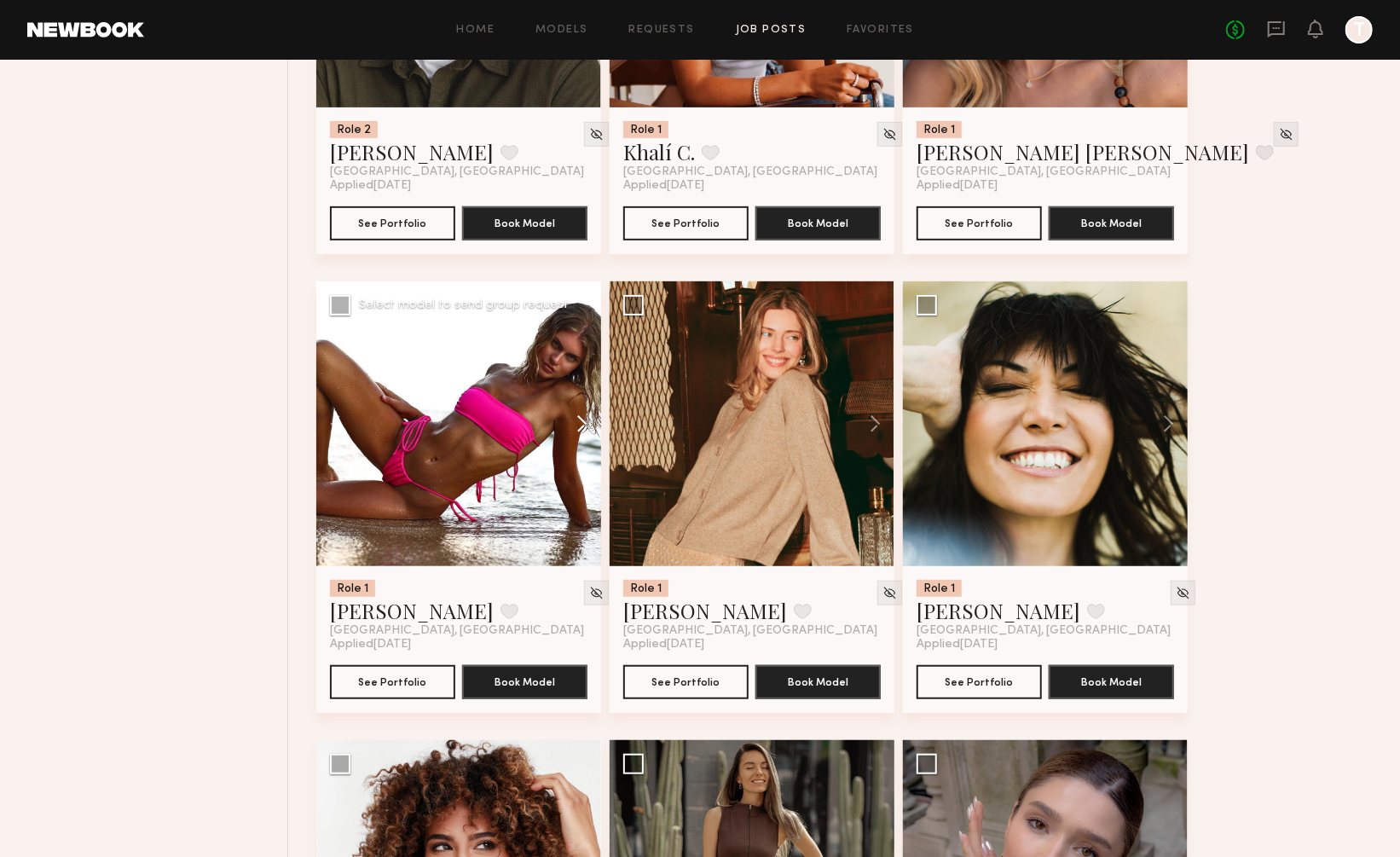
click at [582, 350] on button at bounding box center [574, 423] width 54 height 284
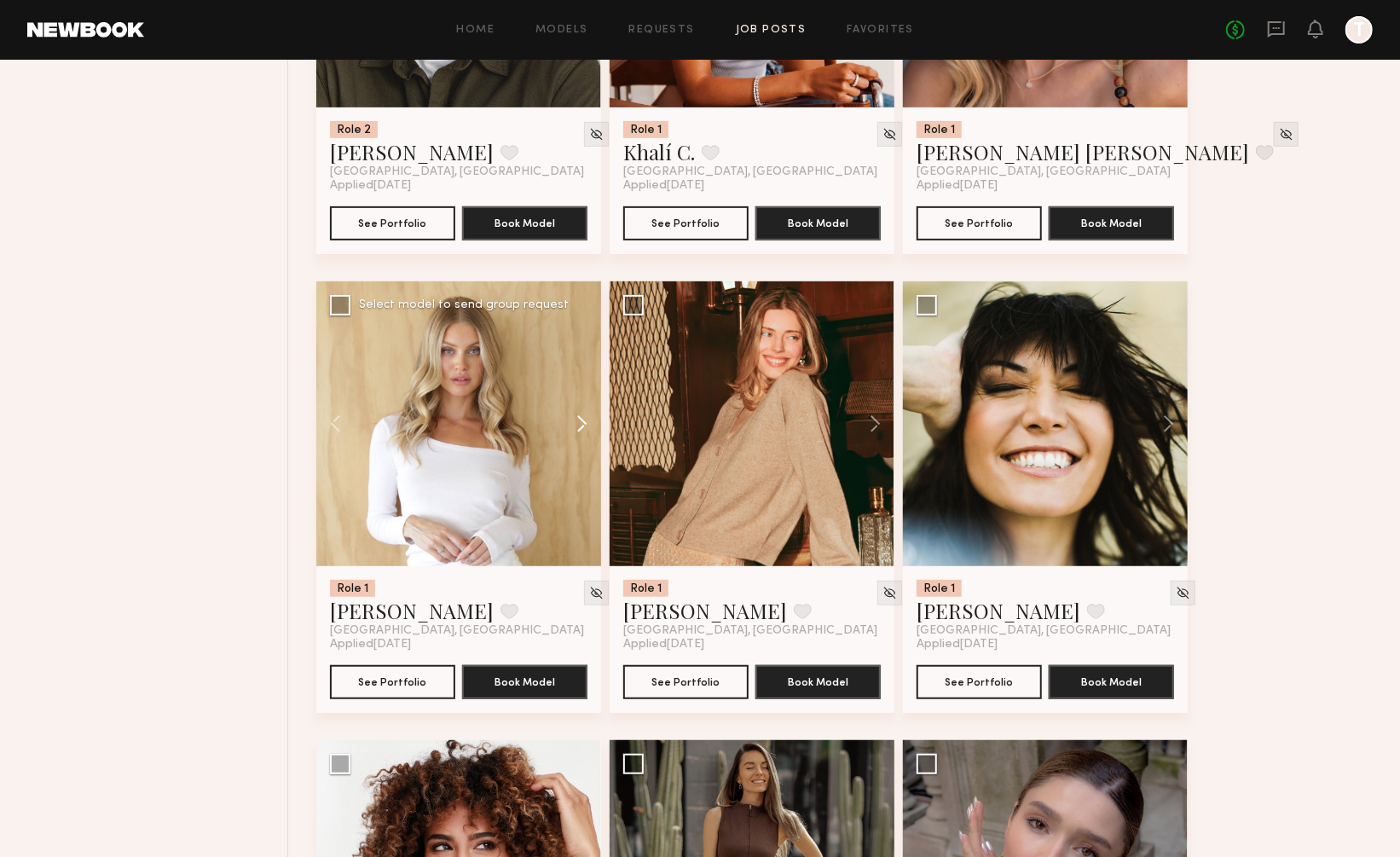
click at [582, 350] on button at bounding box center [574, 423] width 54 height 284
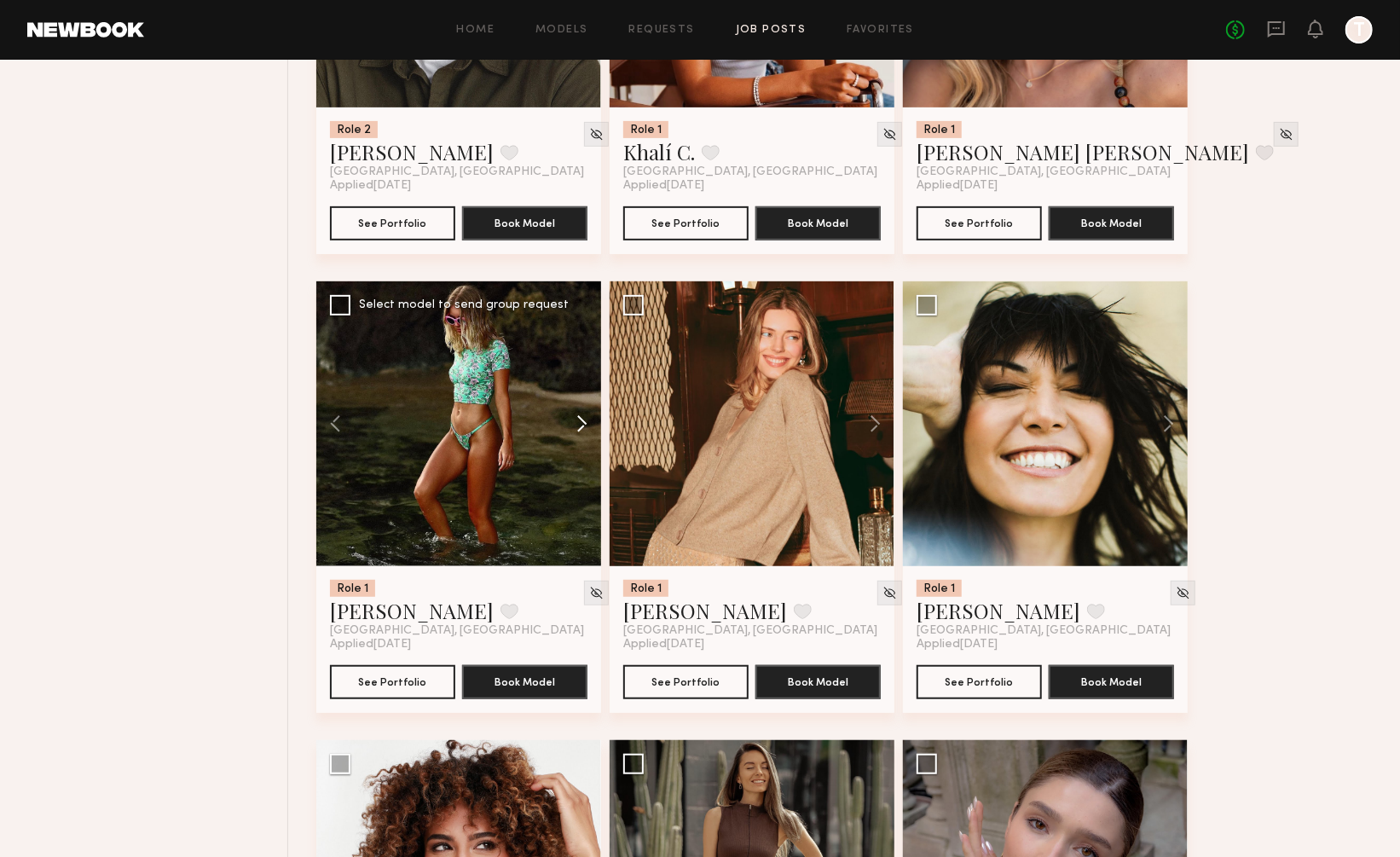
click at [582, 350] on button at bounding box center [574, 423] width 54 height 284
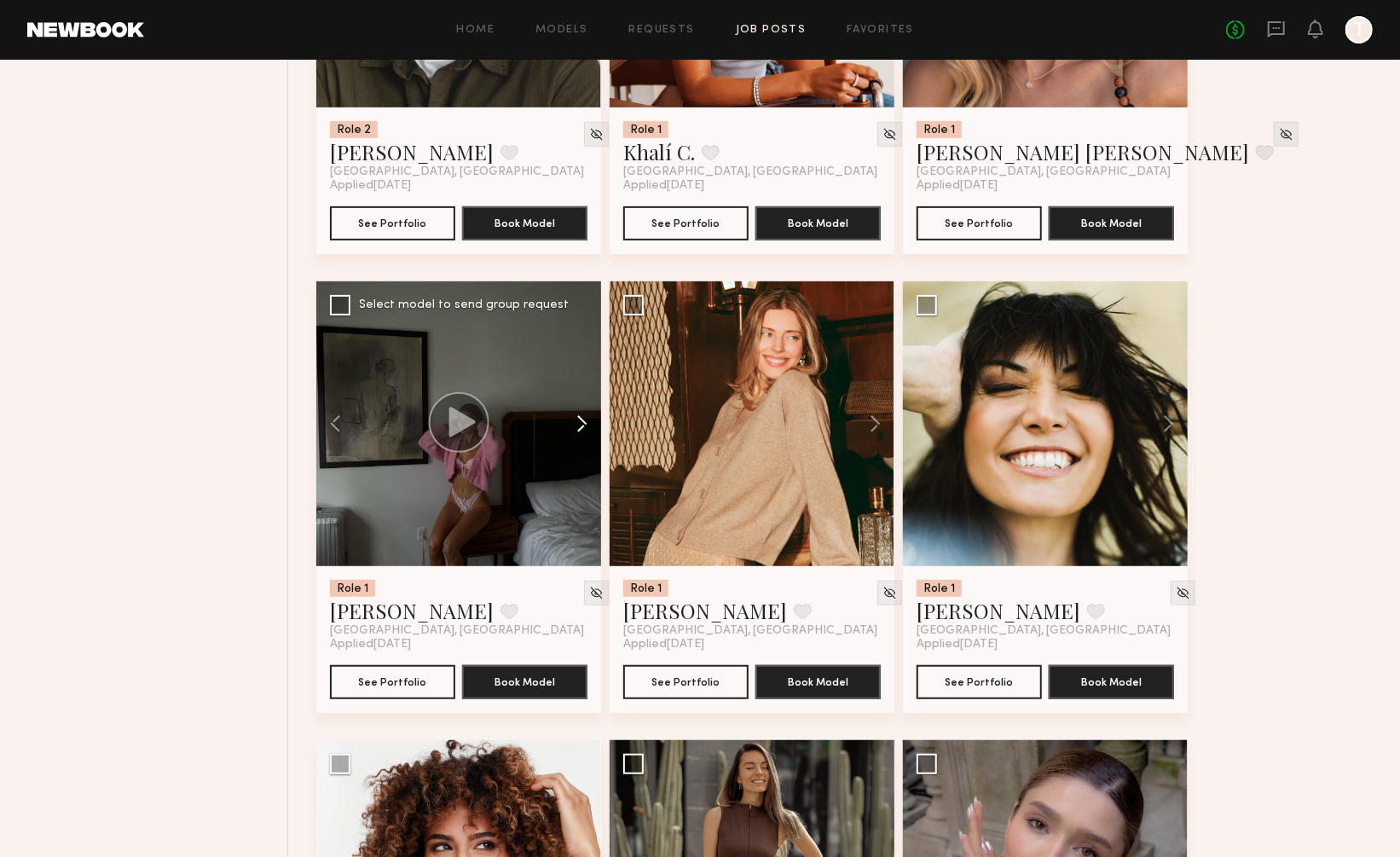
click at [582, 350] on button at bounding box center [574, 423] width 54 height 284
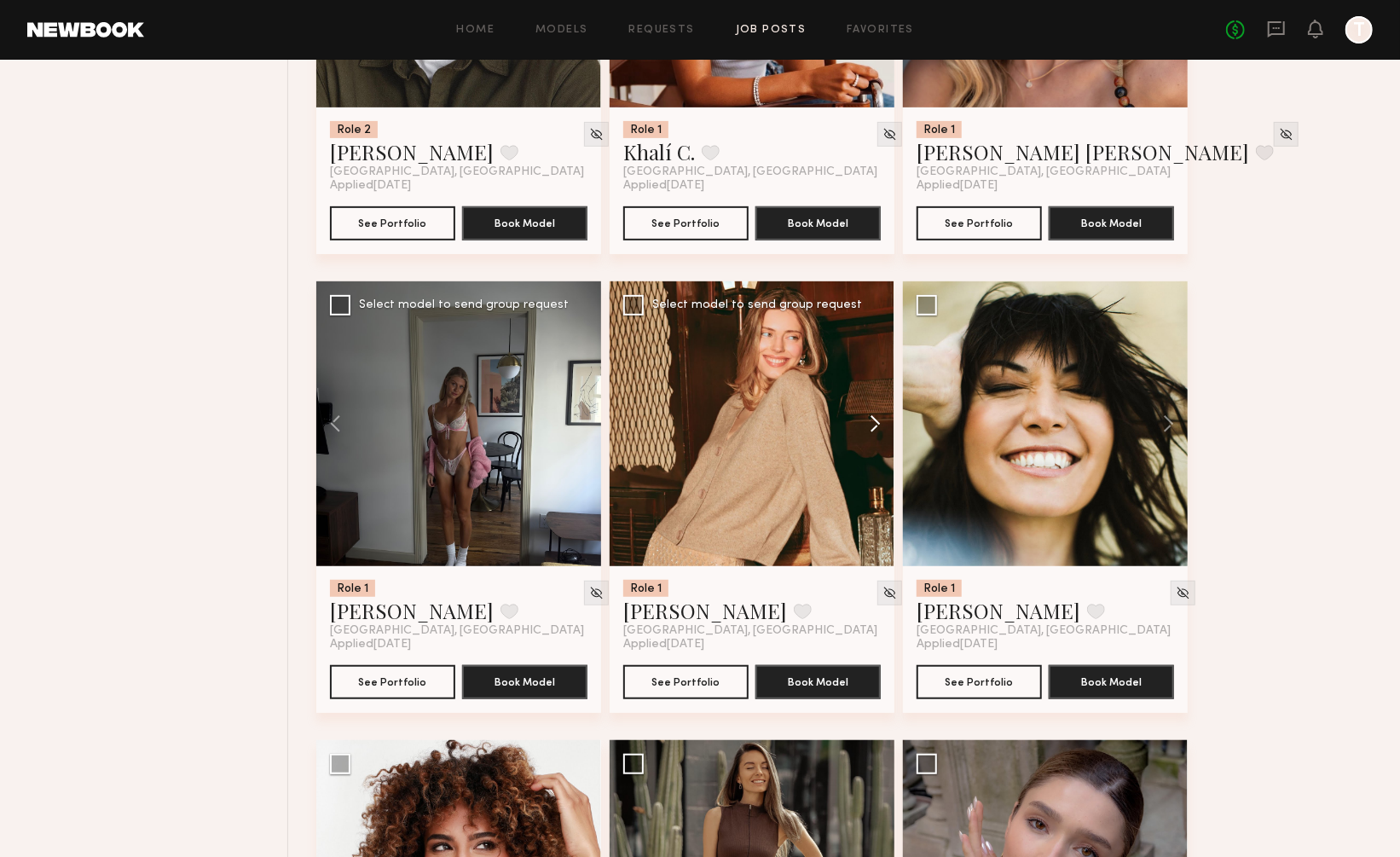
click at [876, 349] on button at bounding box center [866, 423] width 54 height 284
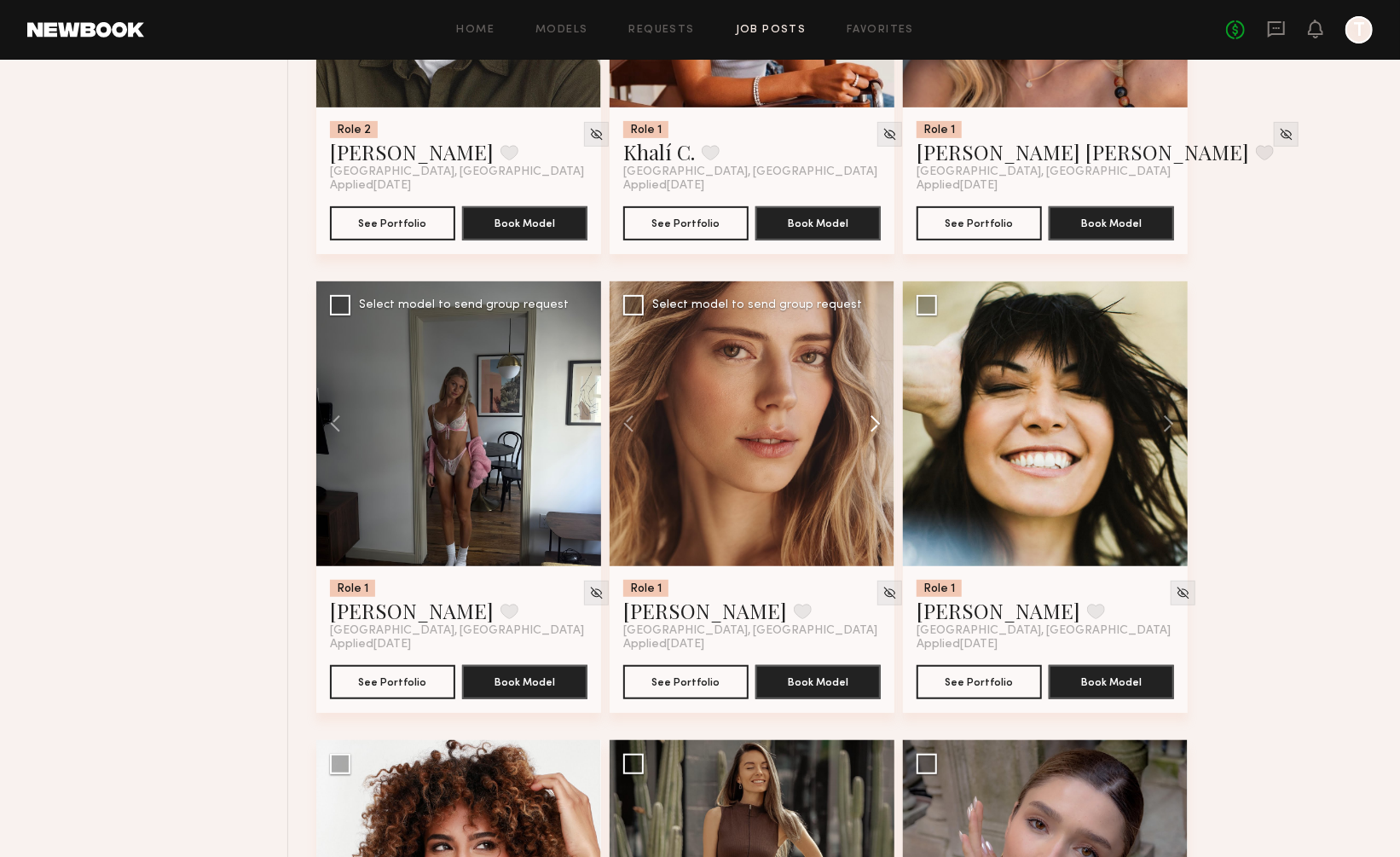
click at [876, 349] on button at bounding box center [866, 423] width 54 height 284
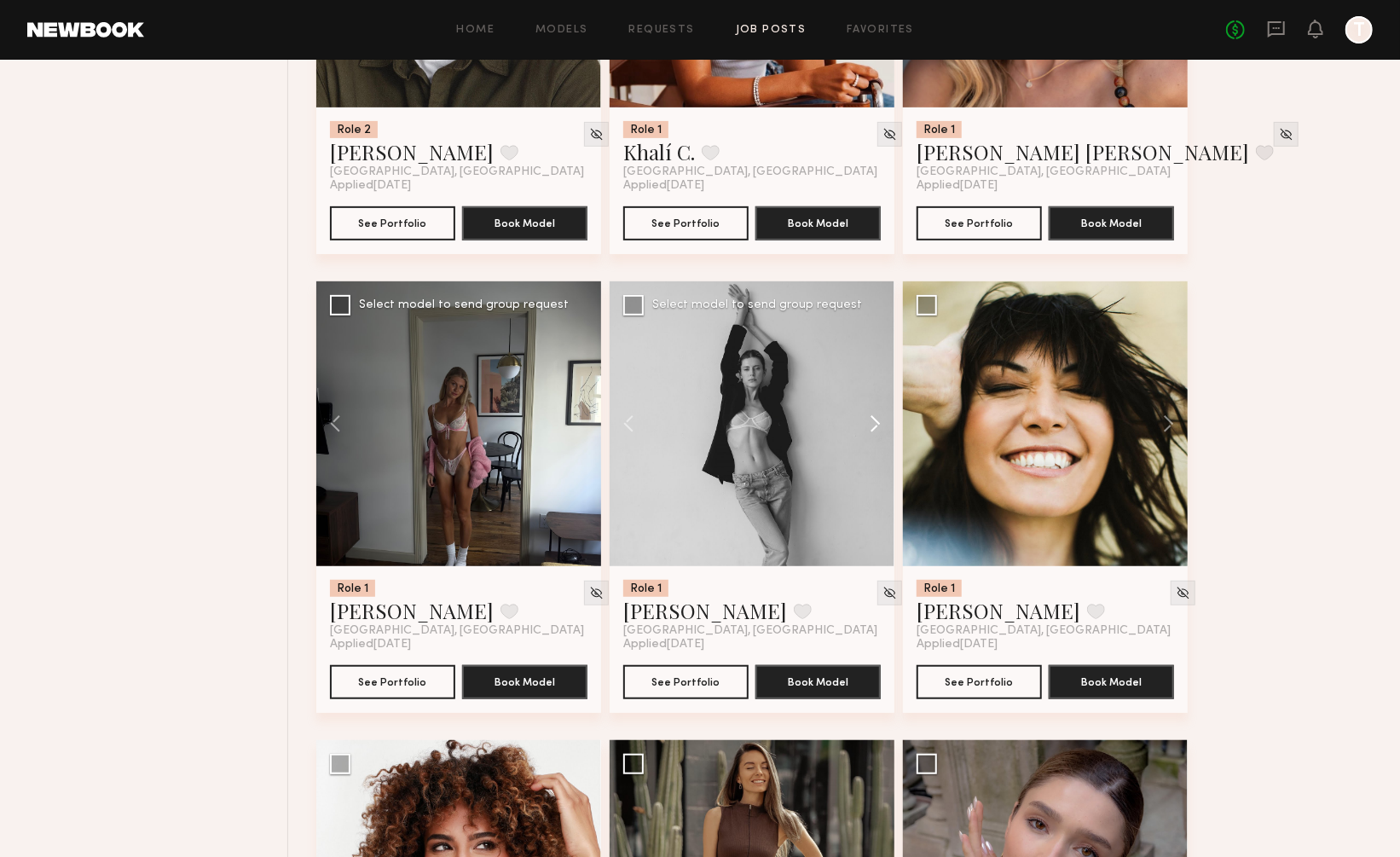
click at [876, 349] on button at bounding box center [866, 423] width 54 height 284
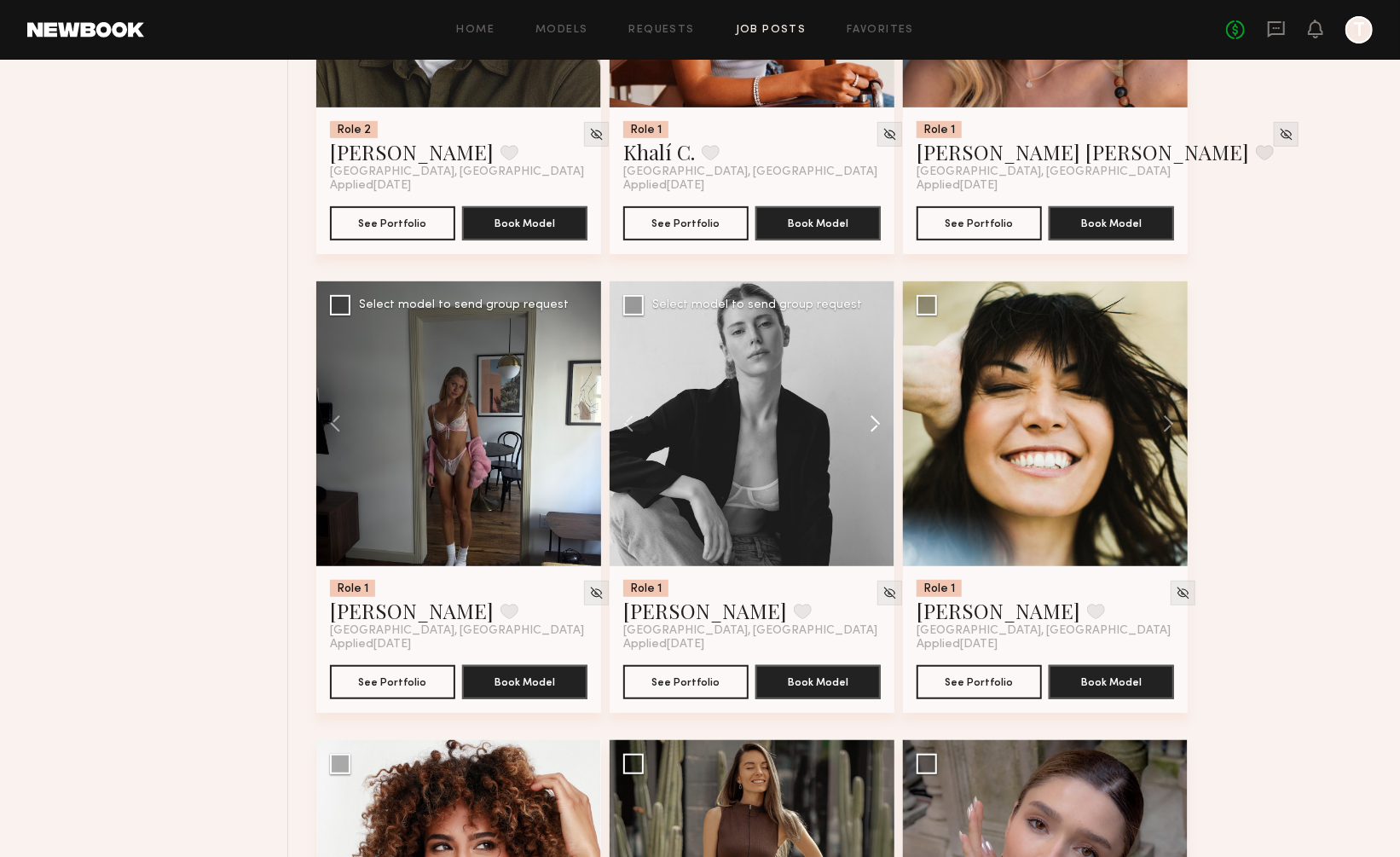
click at [876, 349] on button at bounding box center [866, 423] width 54 height 284
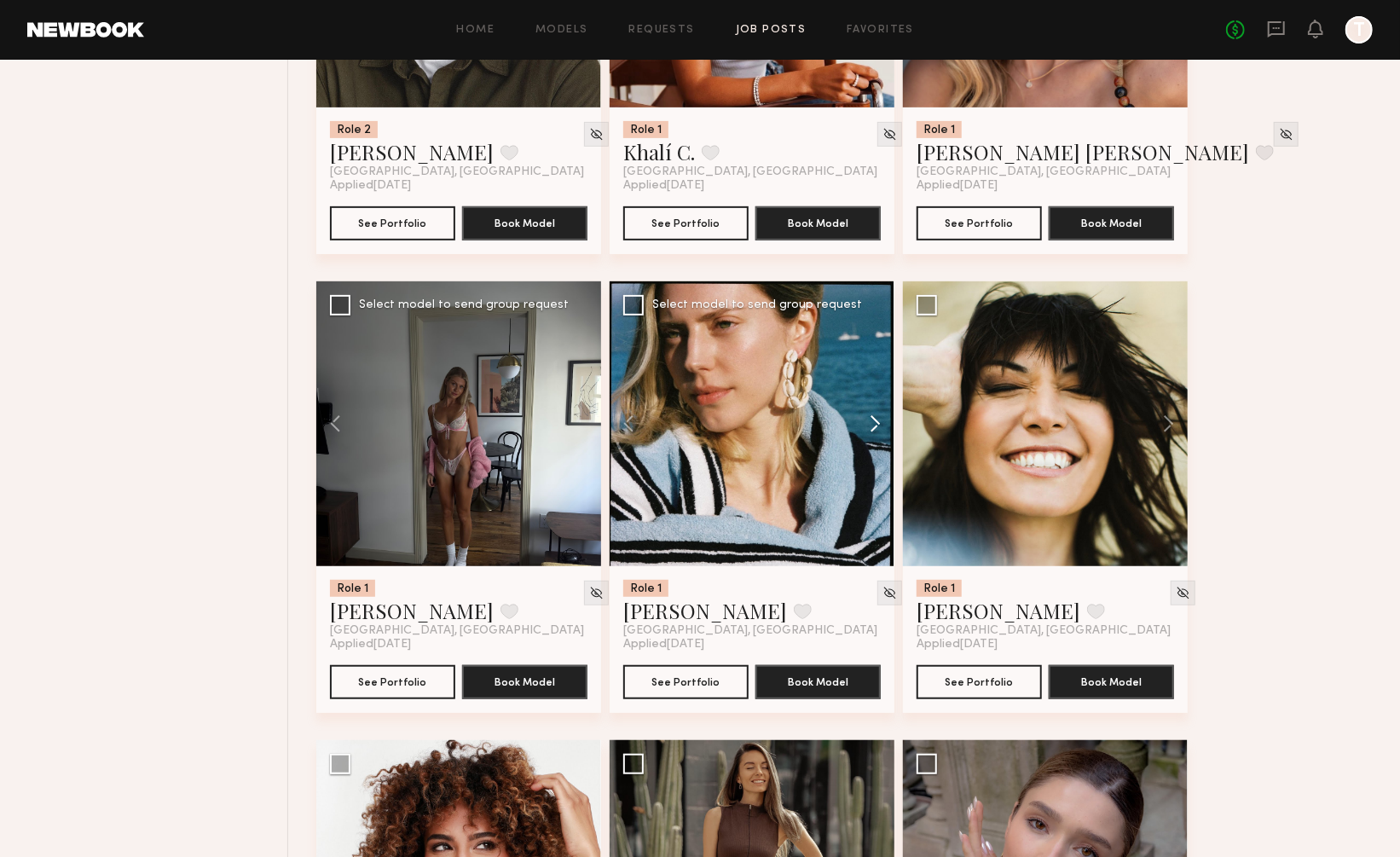
click at [876, 349] on button at bounding box center [866, 423] width 54 height 284
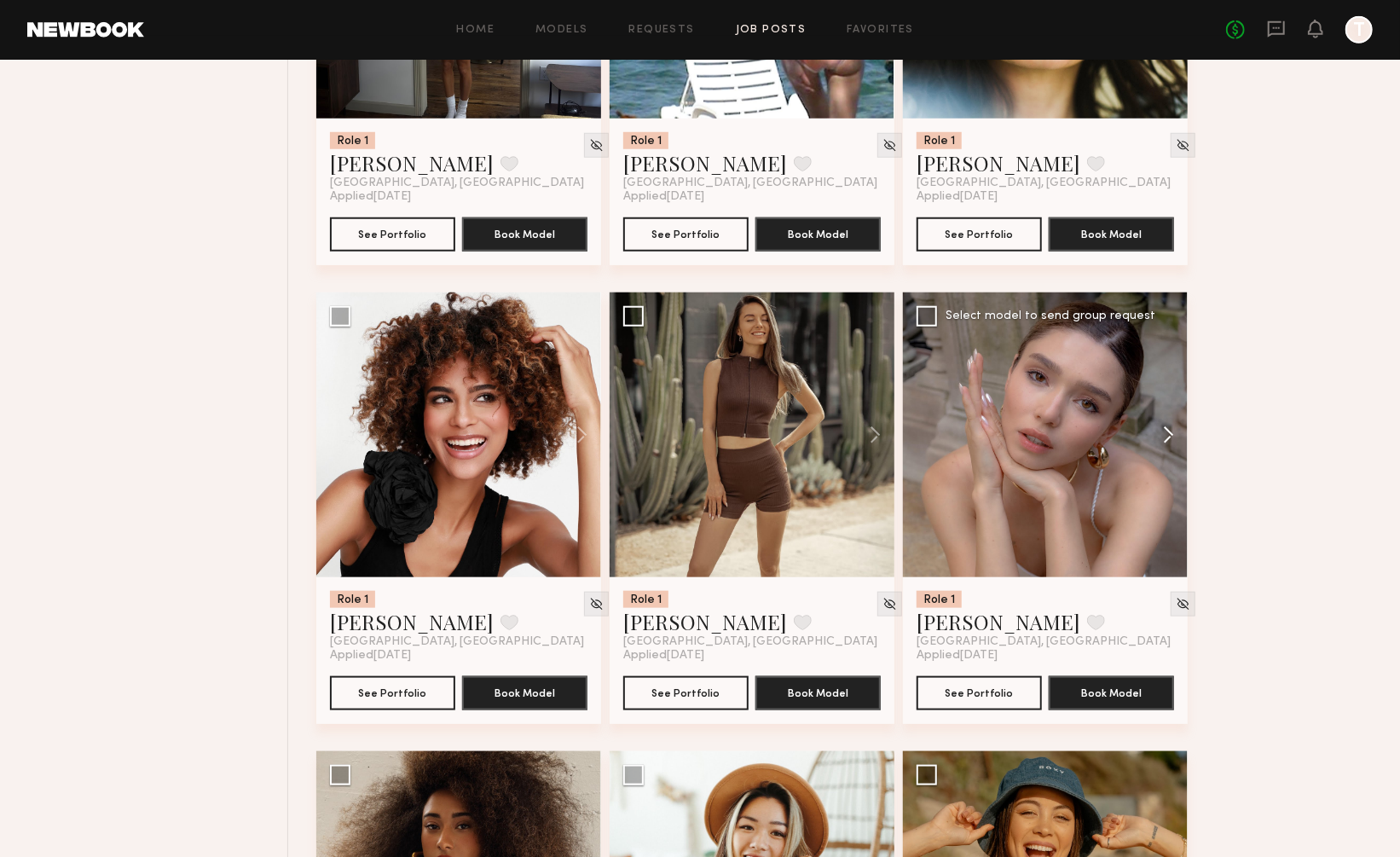
scroll to position [20684, 0]
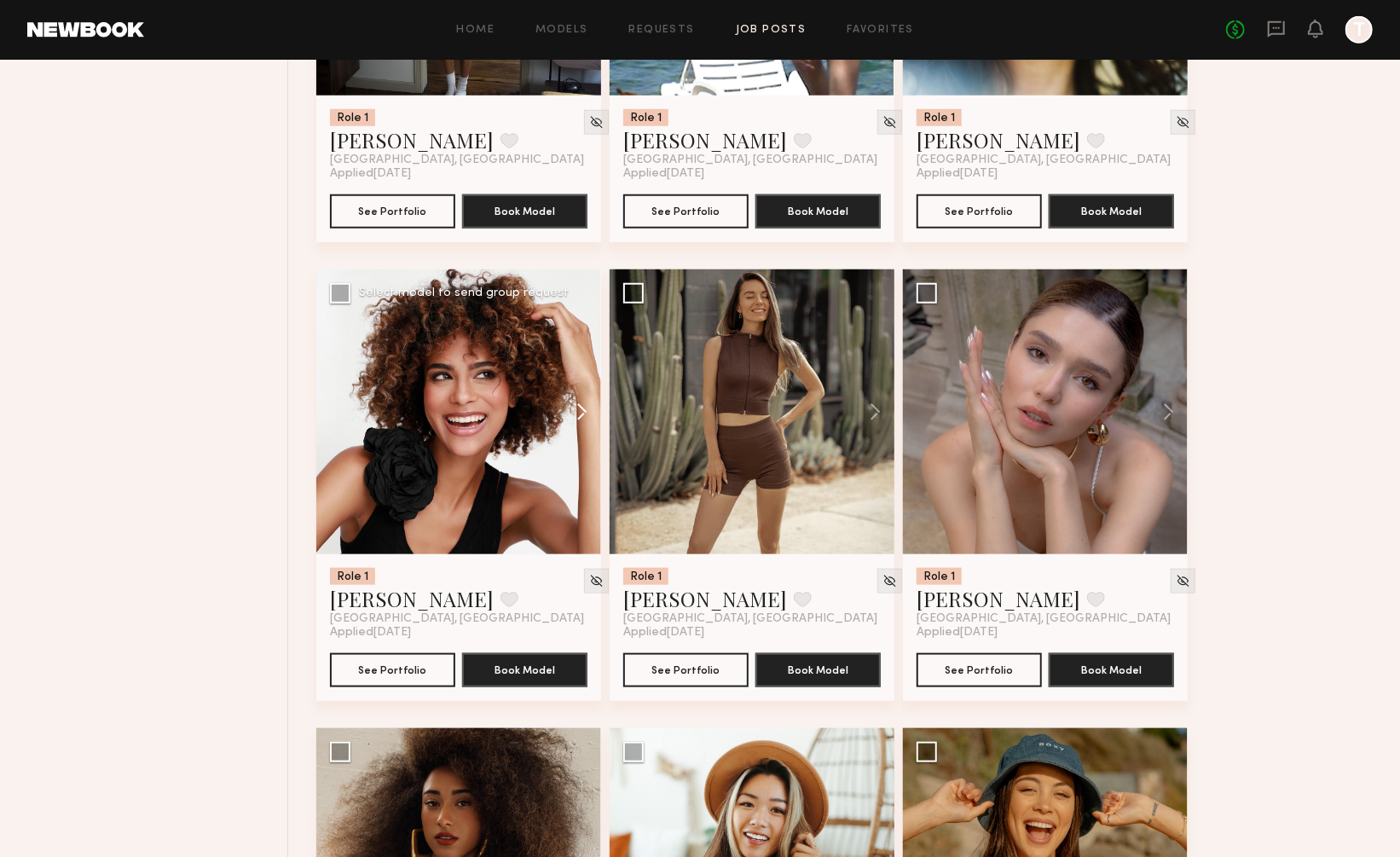
click at [583, 342] on button at bounding box center [574, 411] width 54 height 284
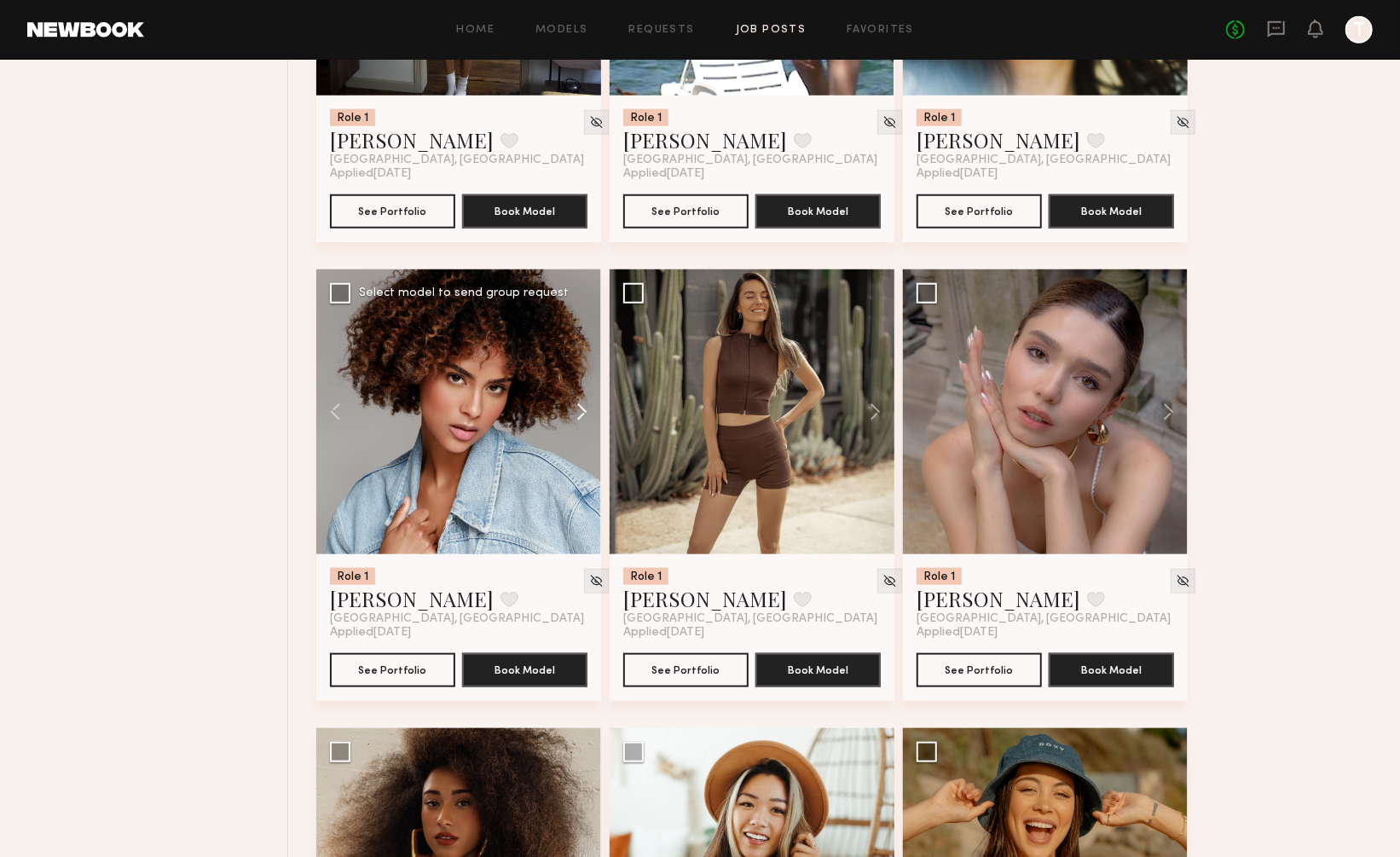
click at [583, 342] on button at bounding box center [574, 411] width 54 height 284
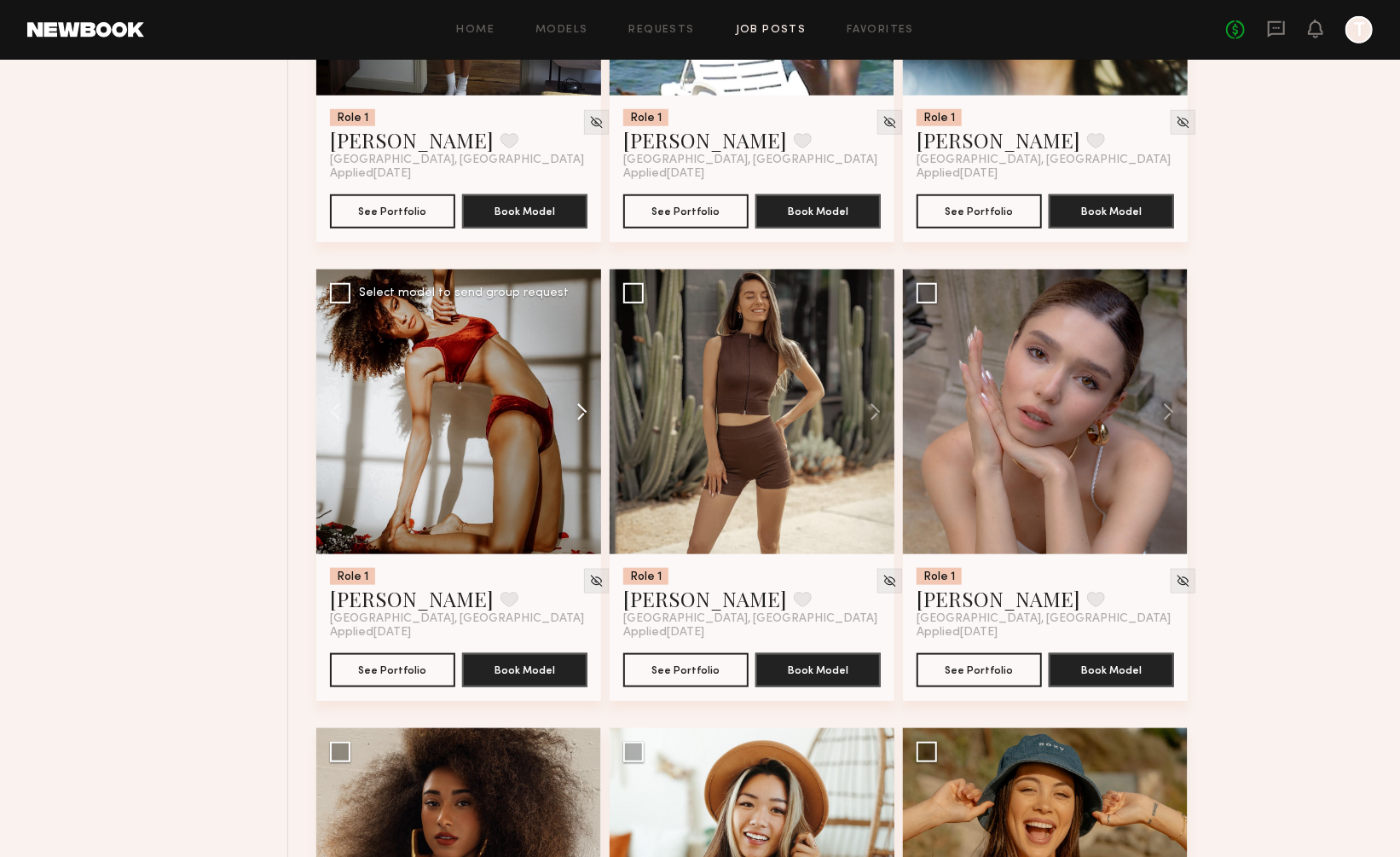
click at [583, 342] on button at bounding box center [574, 411] width 54 height 284
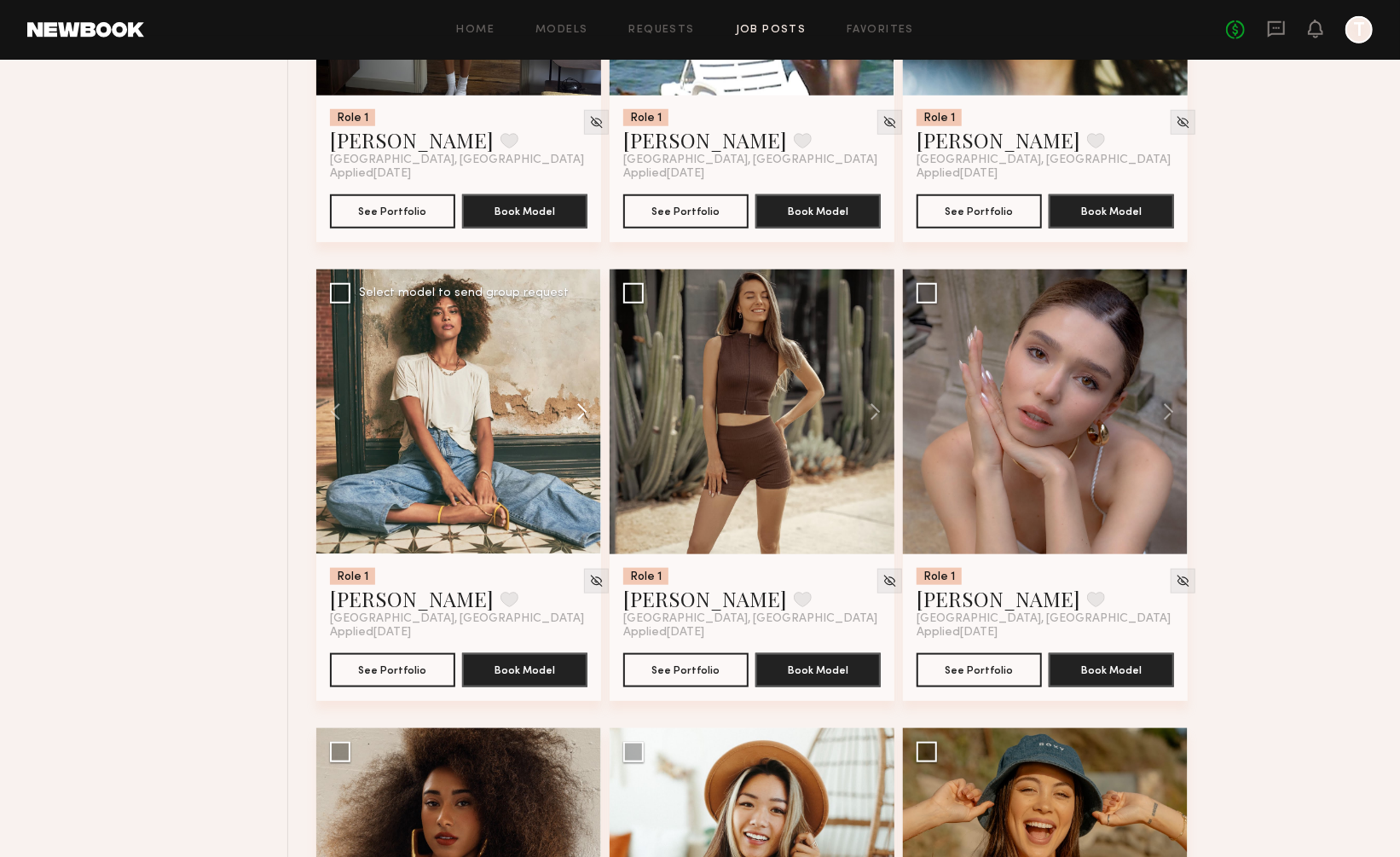
click at [583, 342] on button at bounding box center [574, 411] width 54 height 284
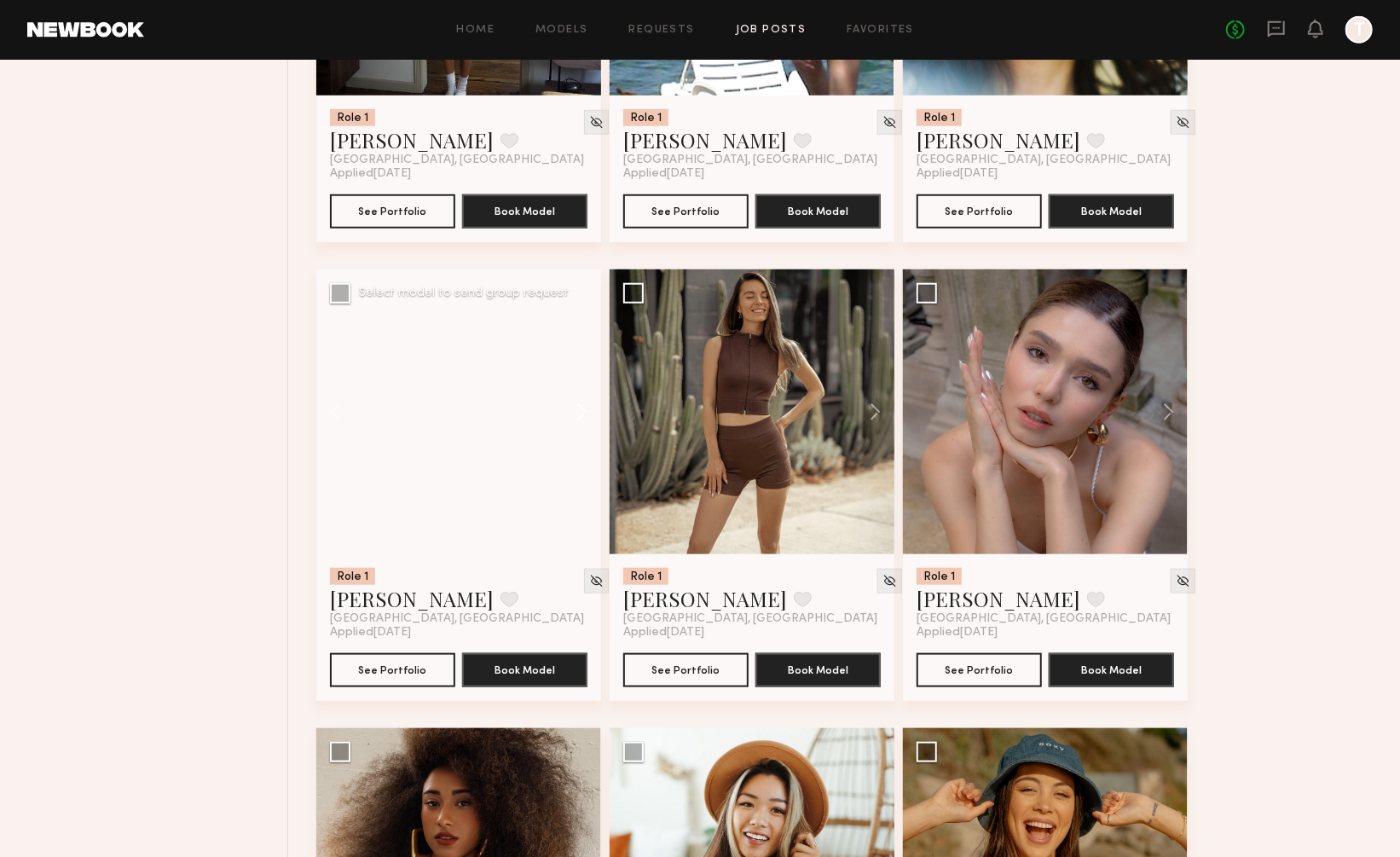
click at [583, 342] on button at bounding box center [574, 411] width 54 height 284
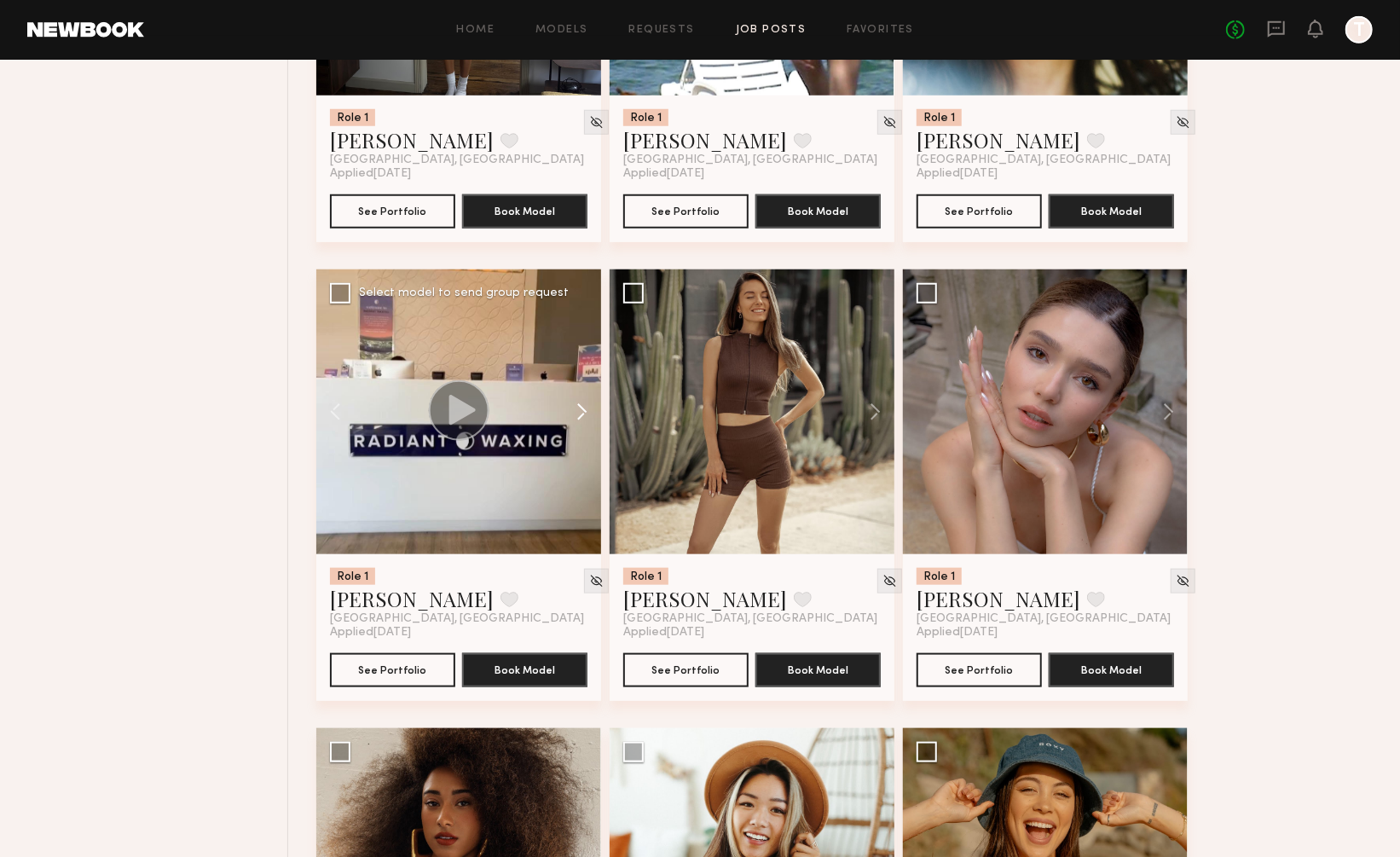
click at [583, 342] on button at bounding box center [574, 411] width 54 height 284
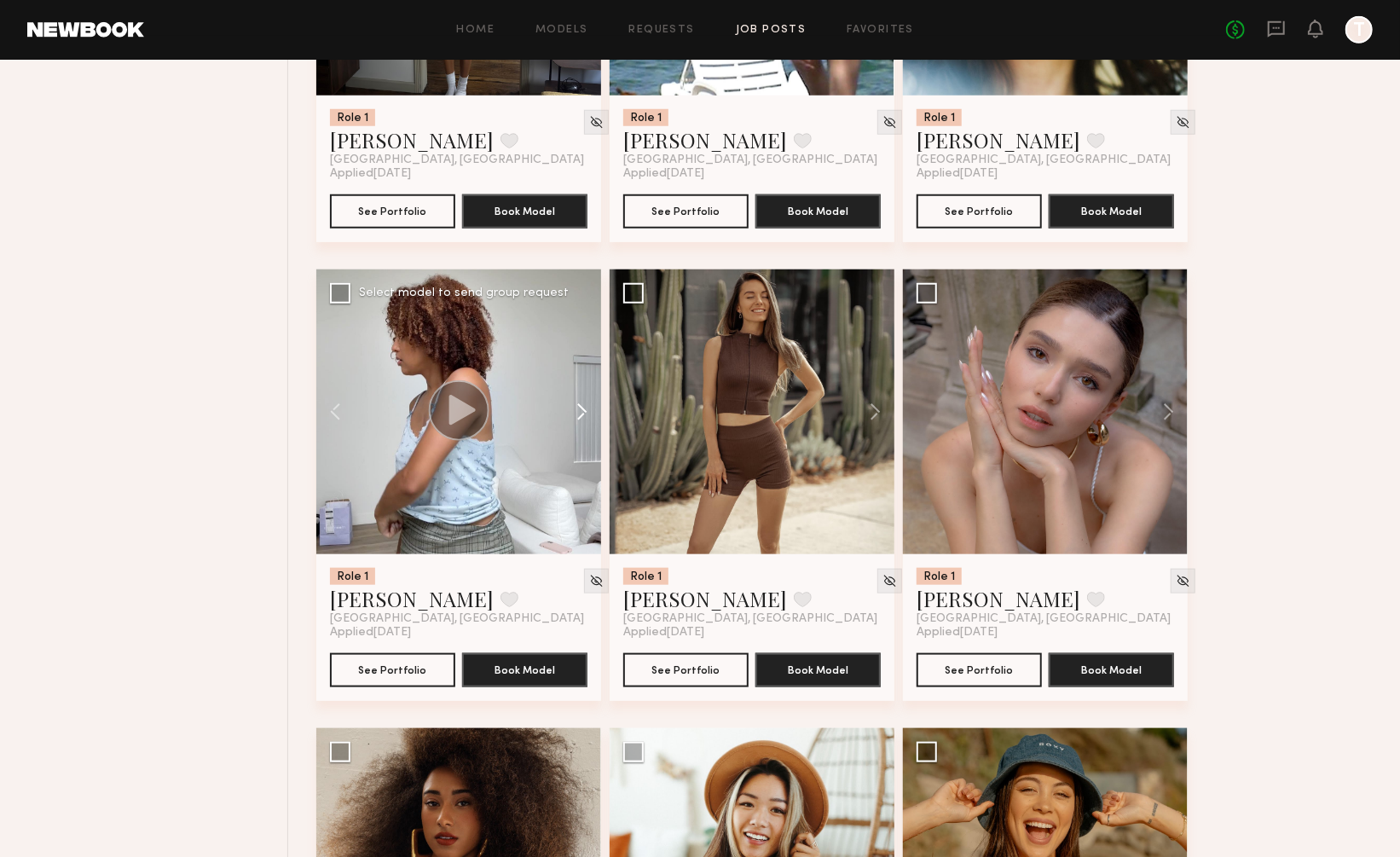
click at [583, 342] on button at bounding box center [574, 411] width 54 height 284
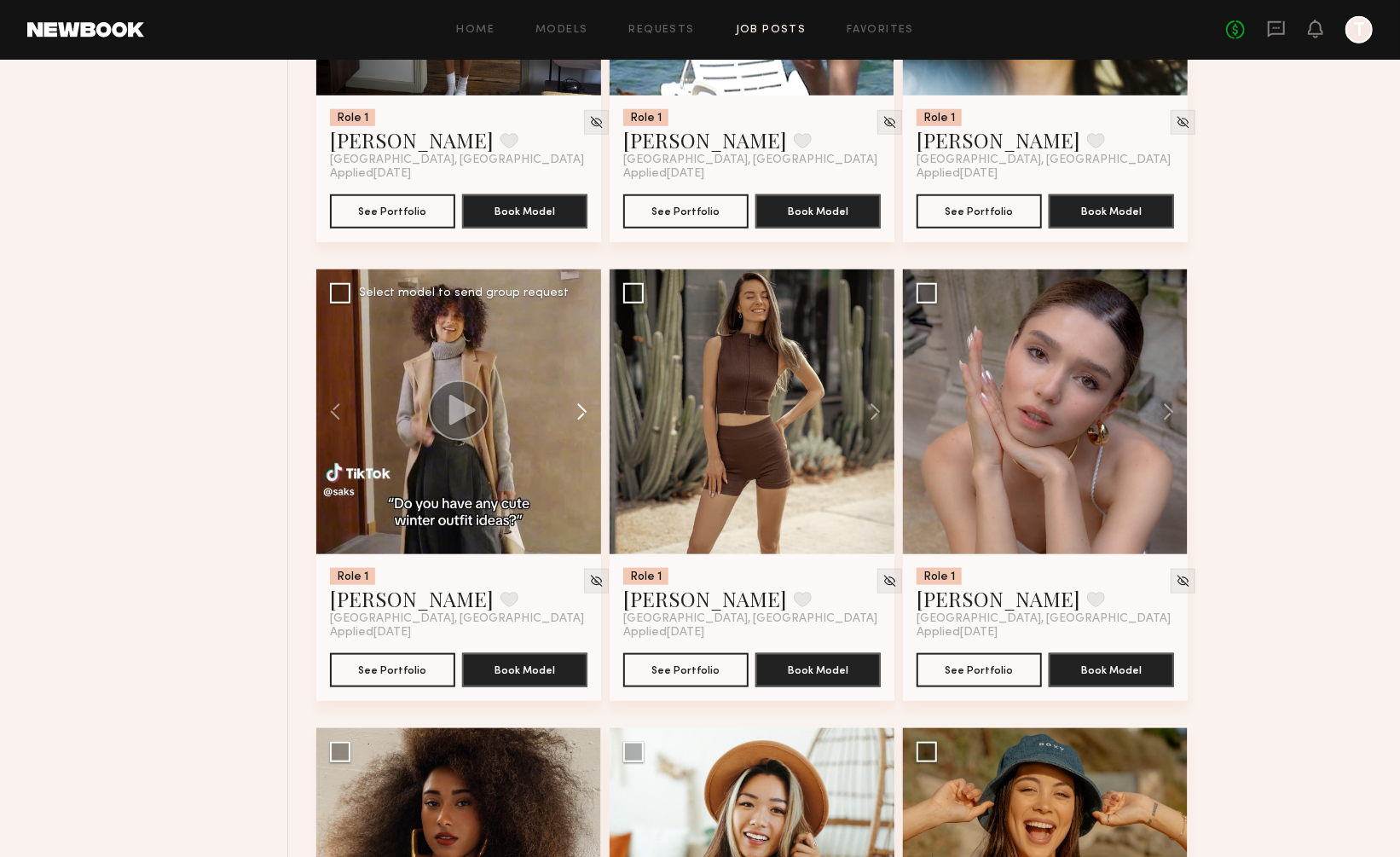
click at [583, 342] on button at bounding box center [574, 411] width 54 height 284
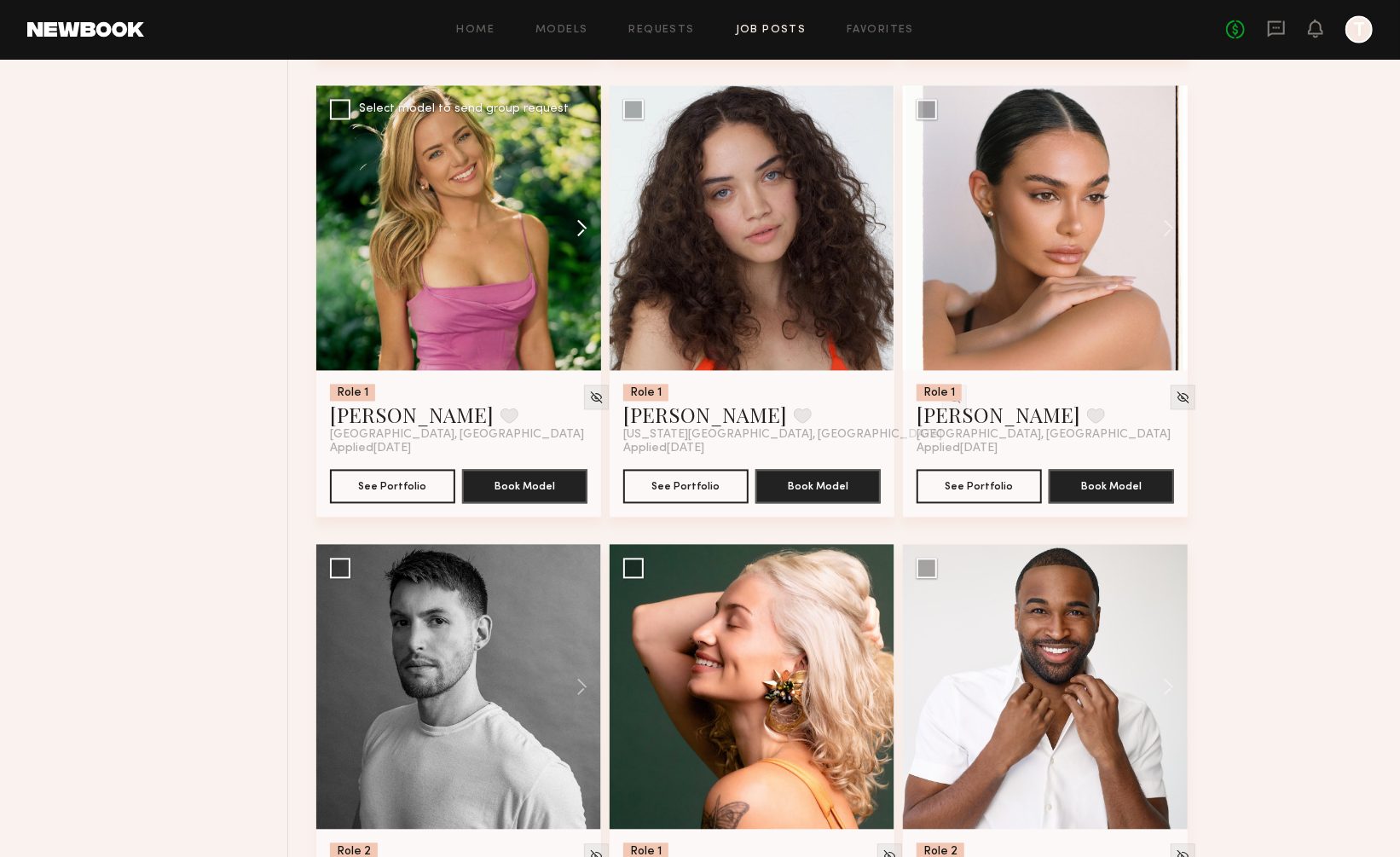
scroll to position [21692, 0]
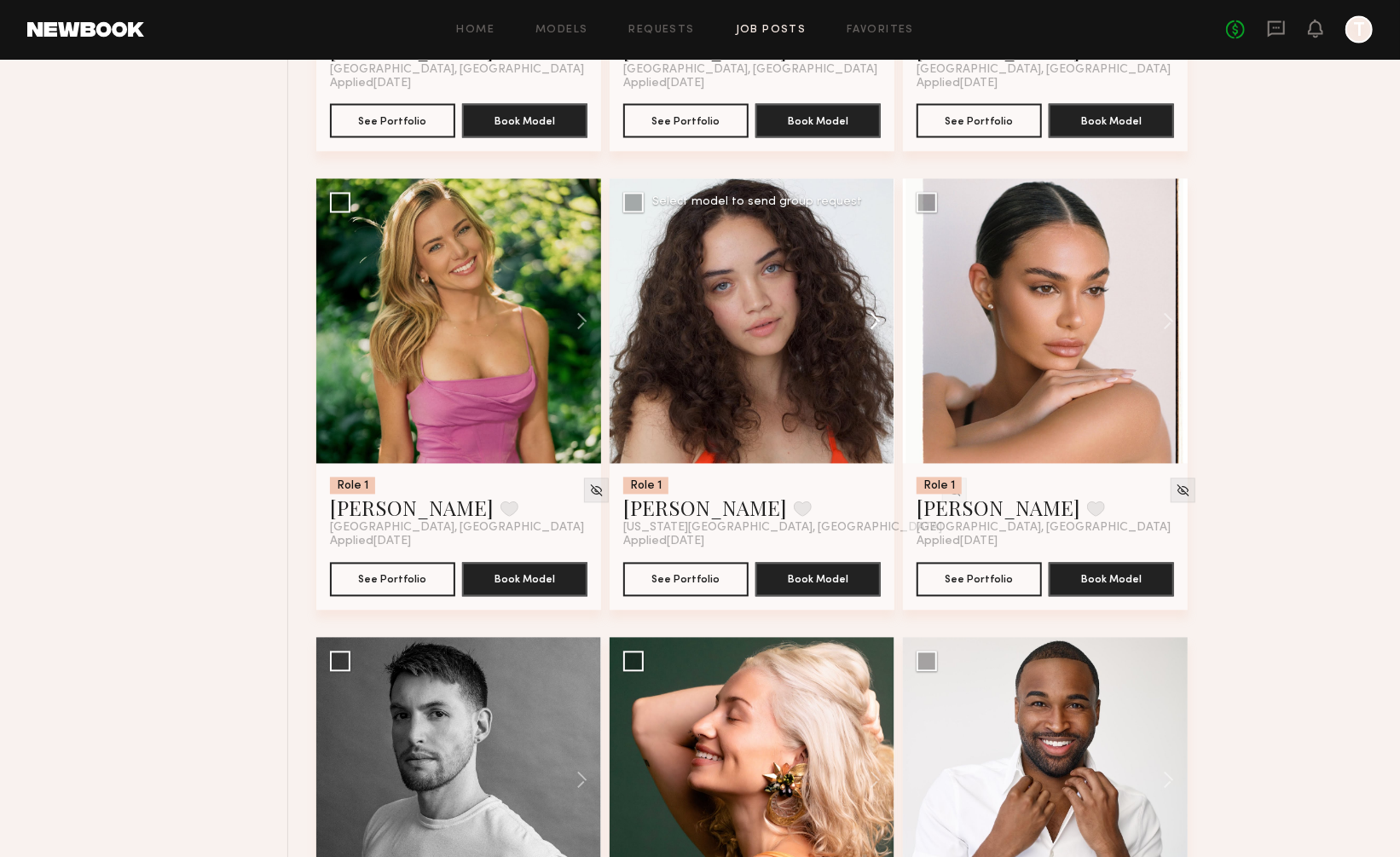
click at [878, 240] on button at bounding box center [866, 321] width 54 height 284
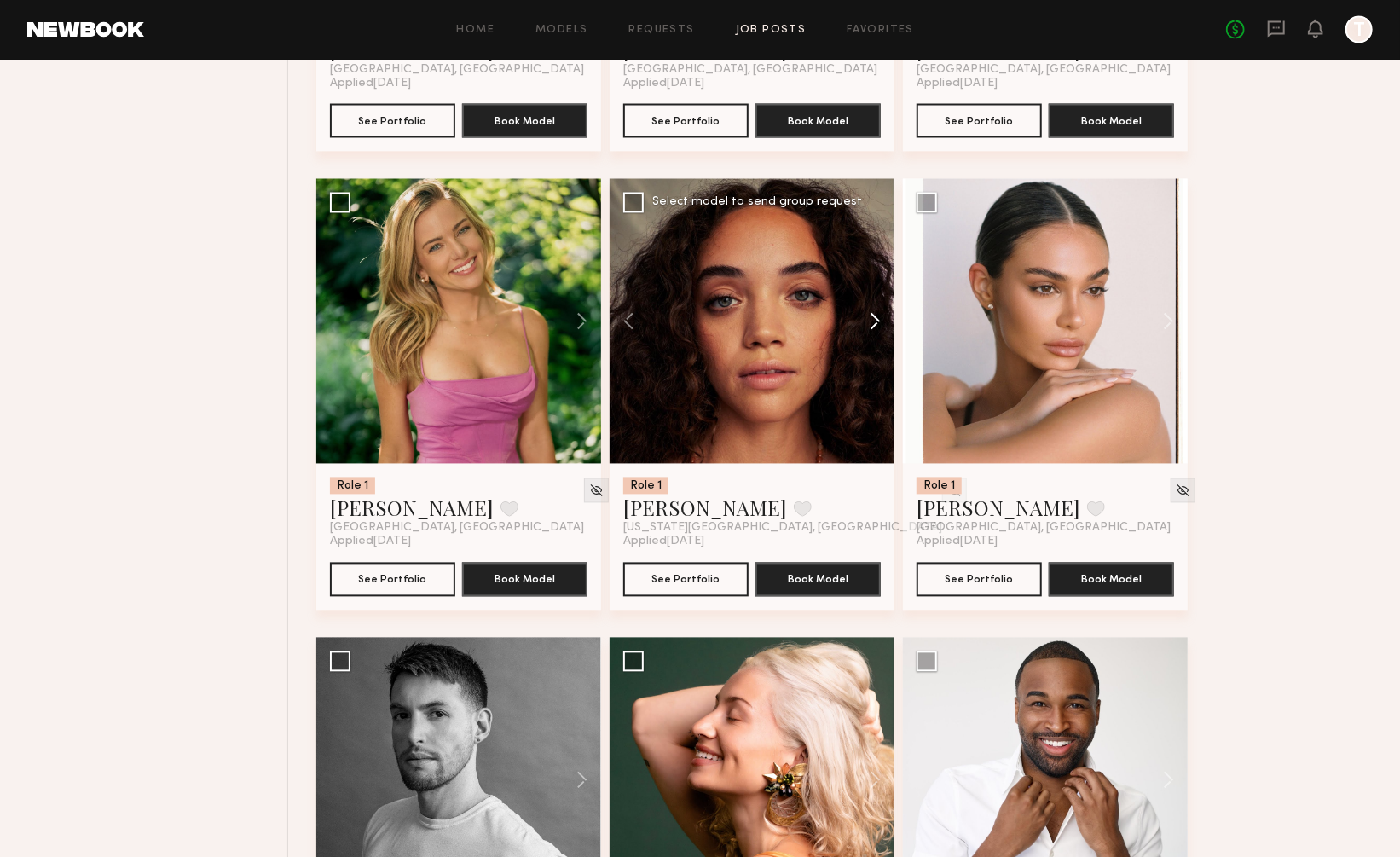
click at [878, 240] on button at bounding box center [866, 321] width 54 height 284
click at [874, 245] on button at bounding box center [866, 321] width 54 height 284
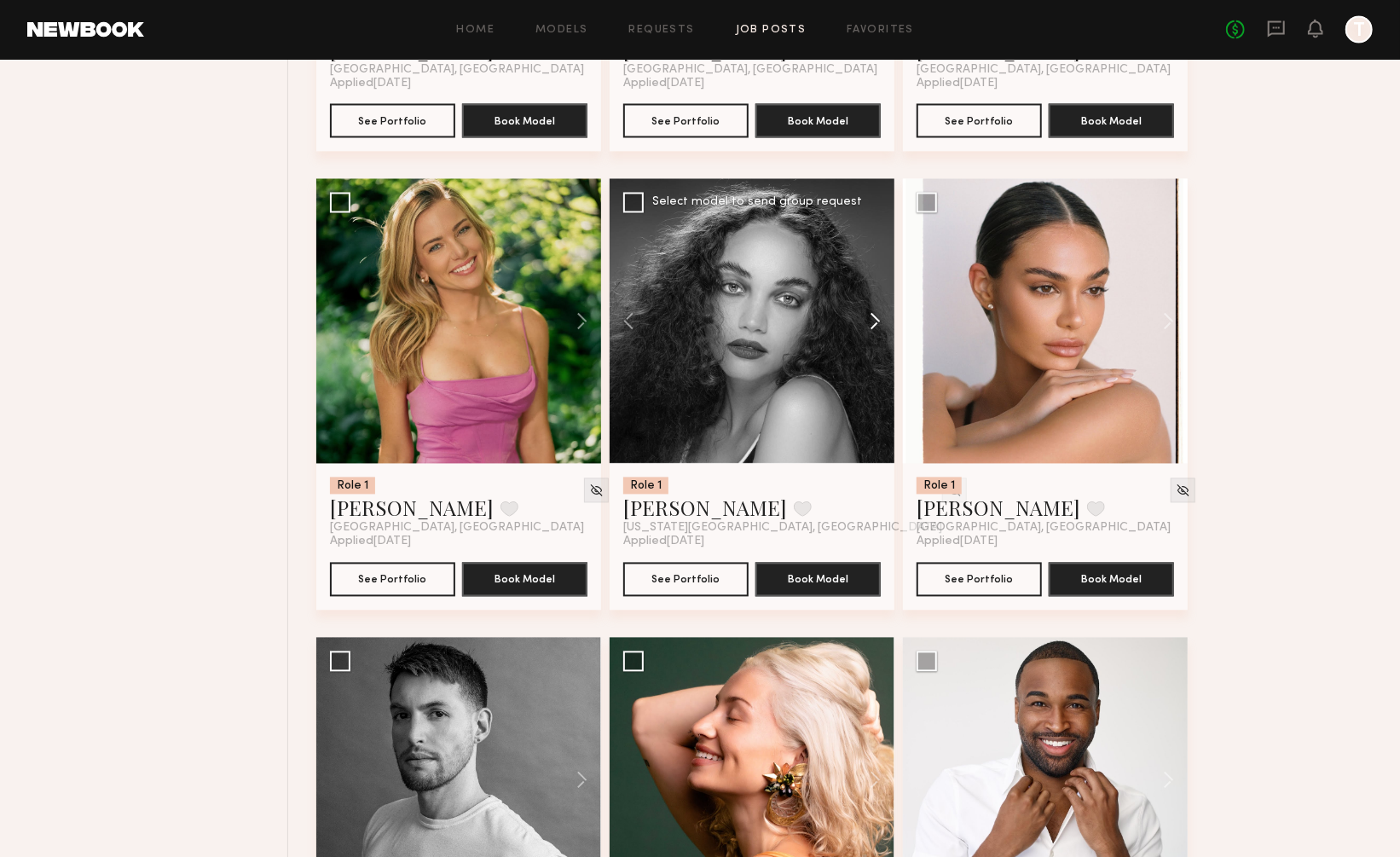
click at [874, 240] on button at bounding box center [866, 321] width 54 height 284
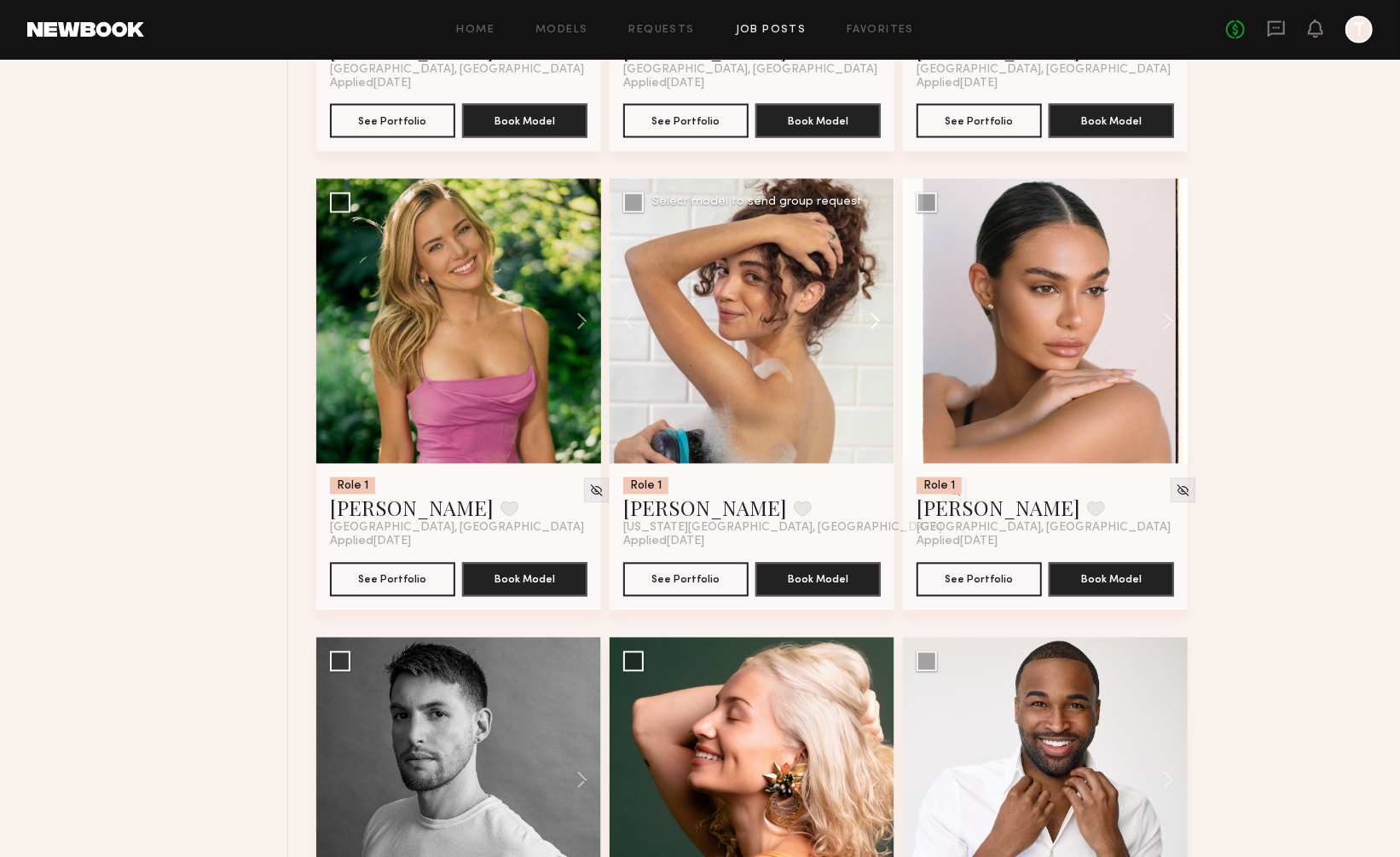
click at [874, 240] on button at bounding box center [866, 321] width 54 height 284
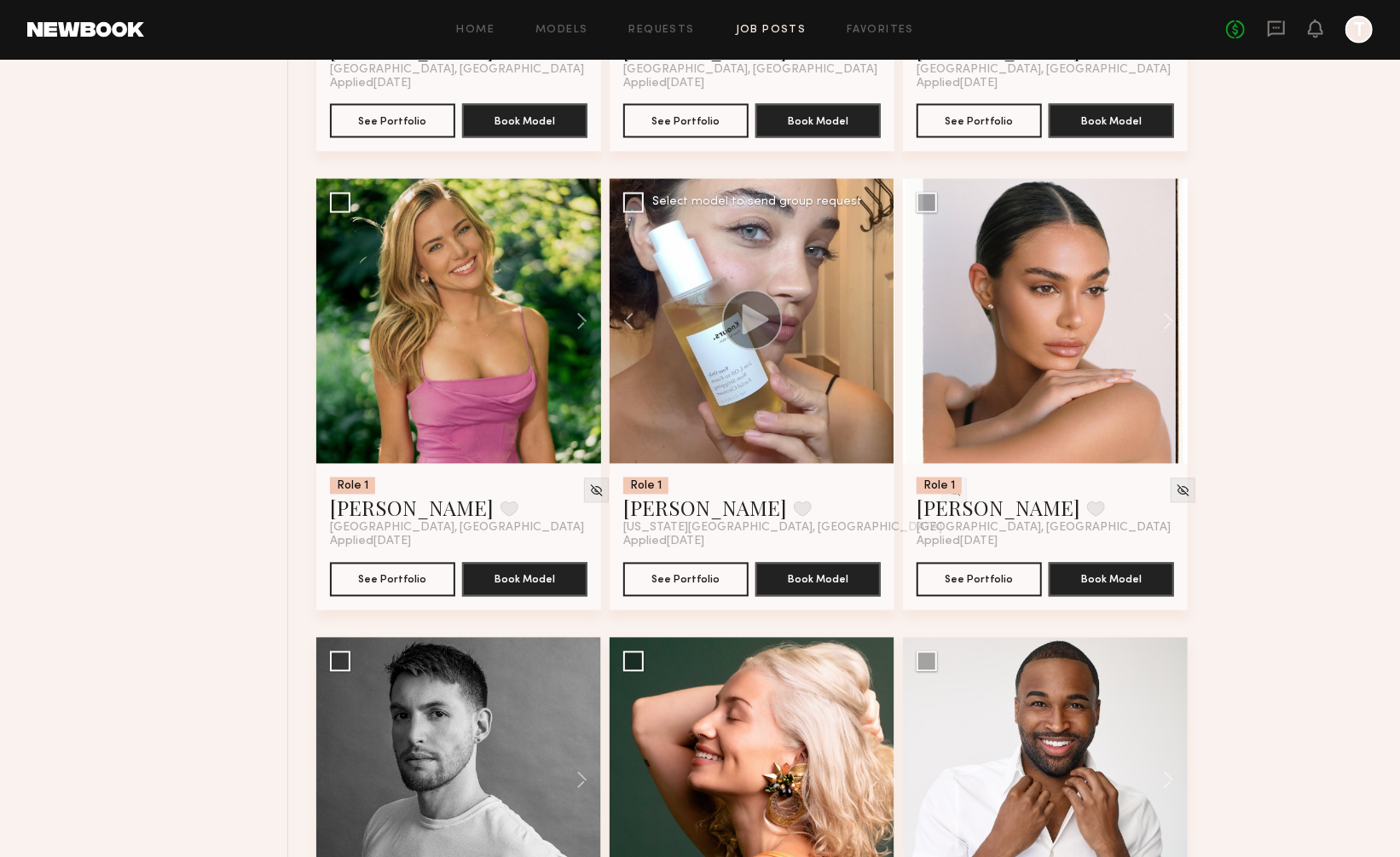
click at [874, 240] on div at bounding box center [751, 321] width 284 height 284
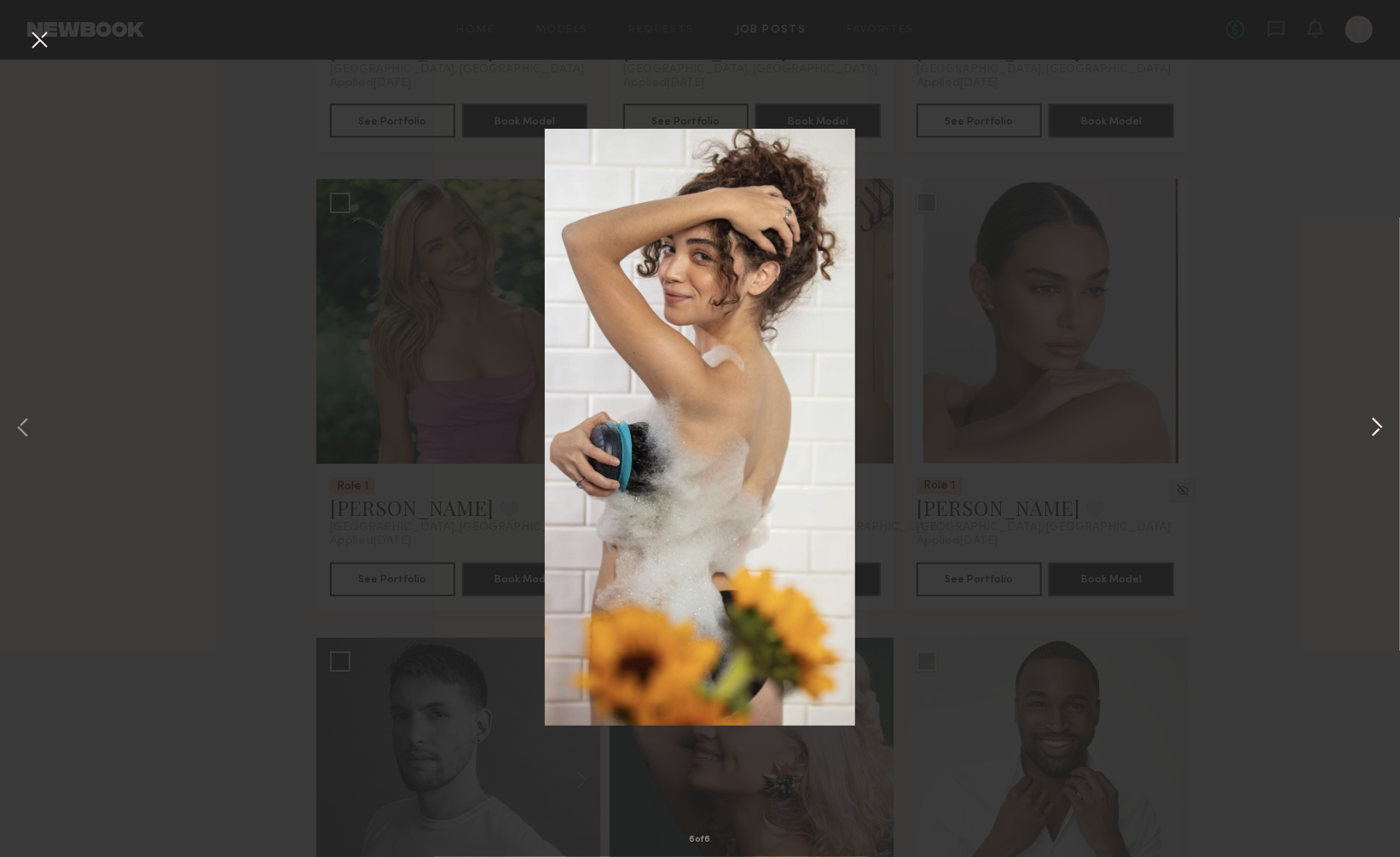
click at [1377, 433] on button at bounding box center [1377, 429] width 21 height 686
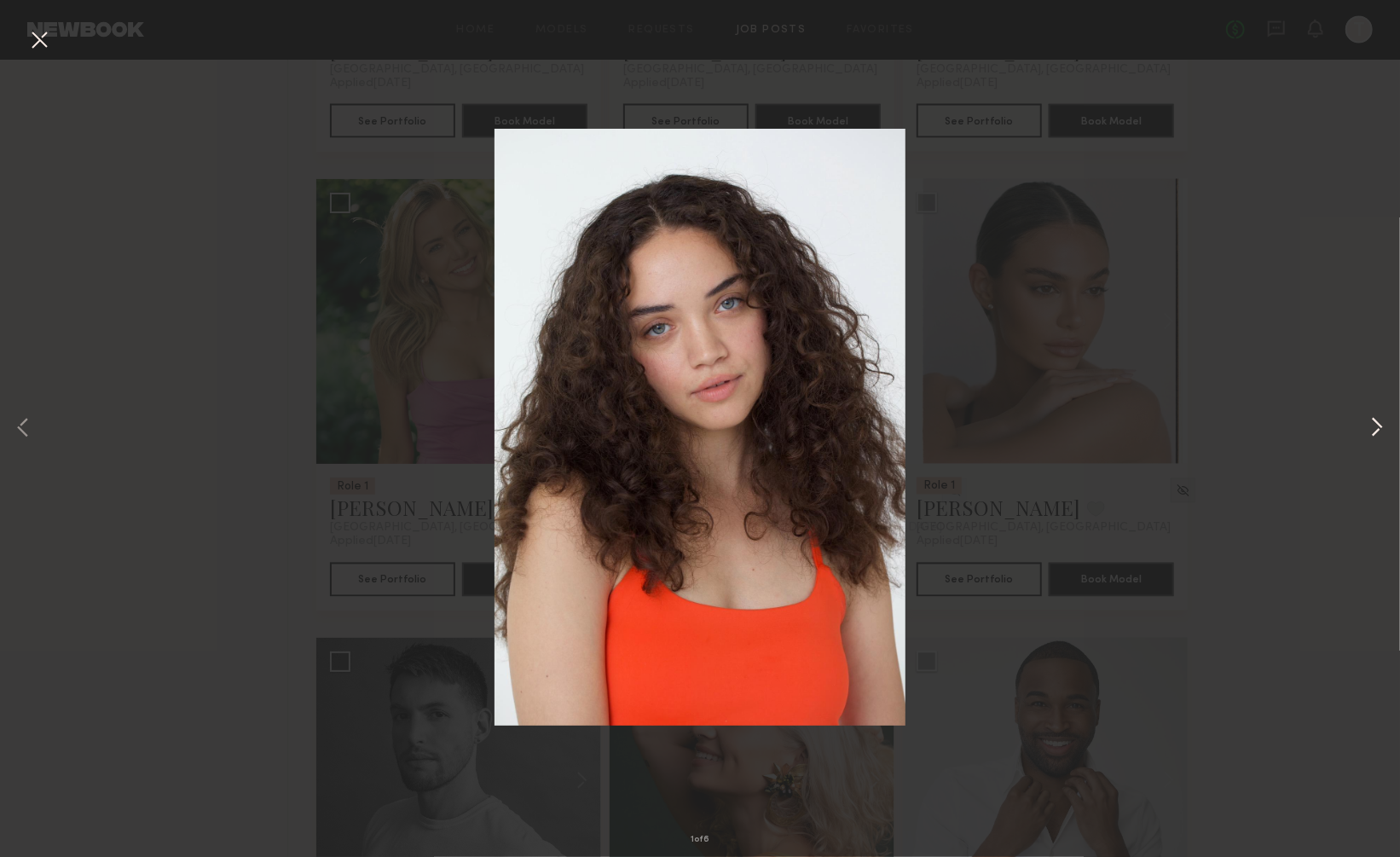
click at [1377, 433] on button at bounding box center [1377, 429] width 21 height 686
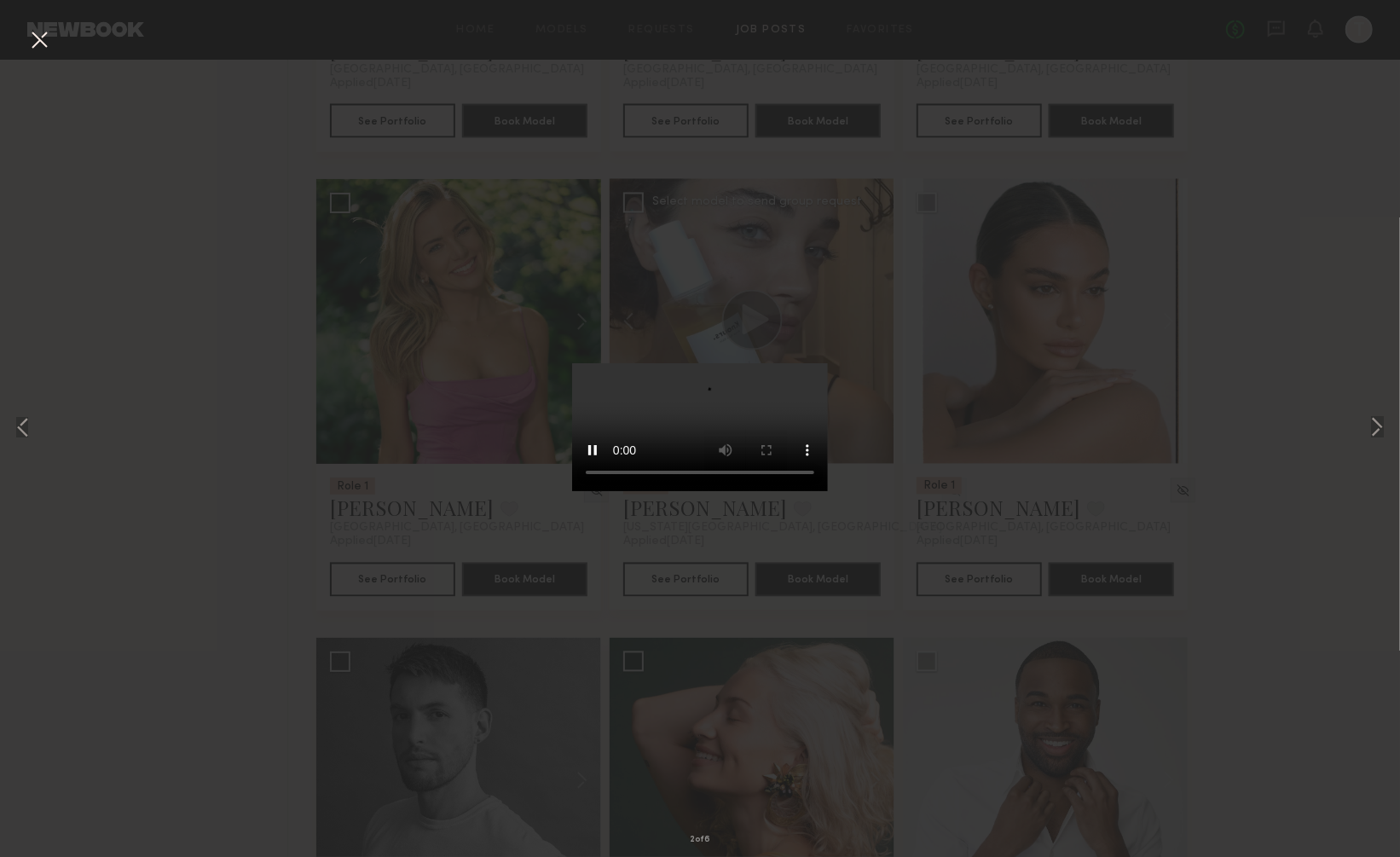
click at [38, 32] on button at bounding box center [39, 41] width 28 height 30
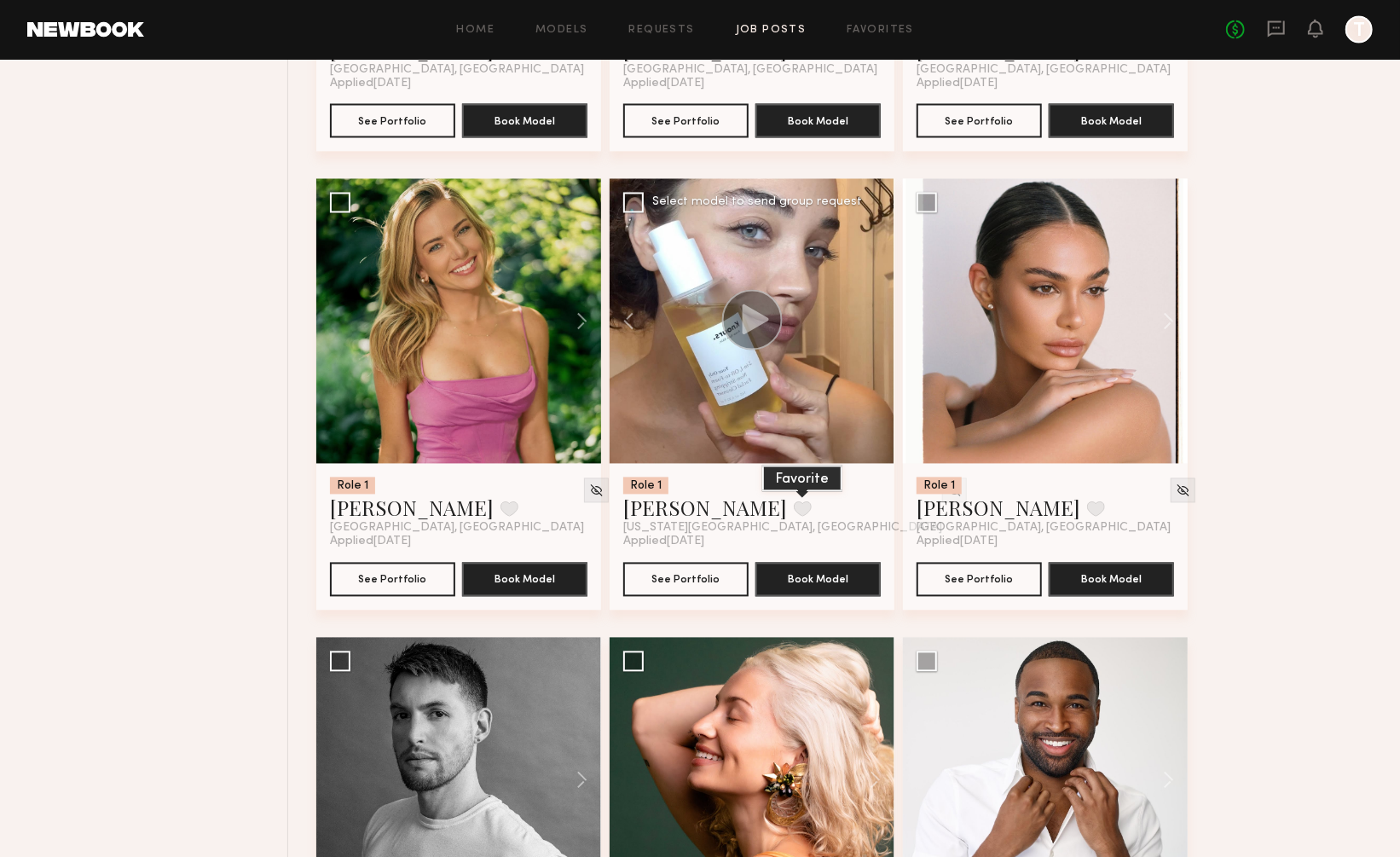
click at [794, 501] on button at bounding box center [803, 509] width 18 height 15
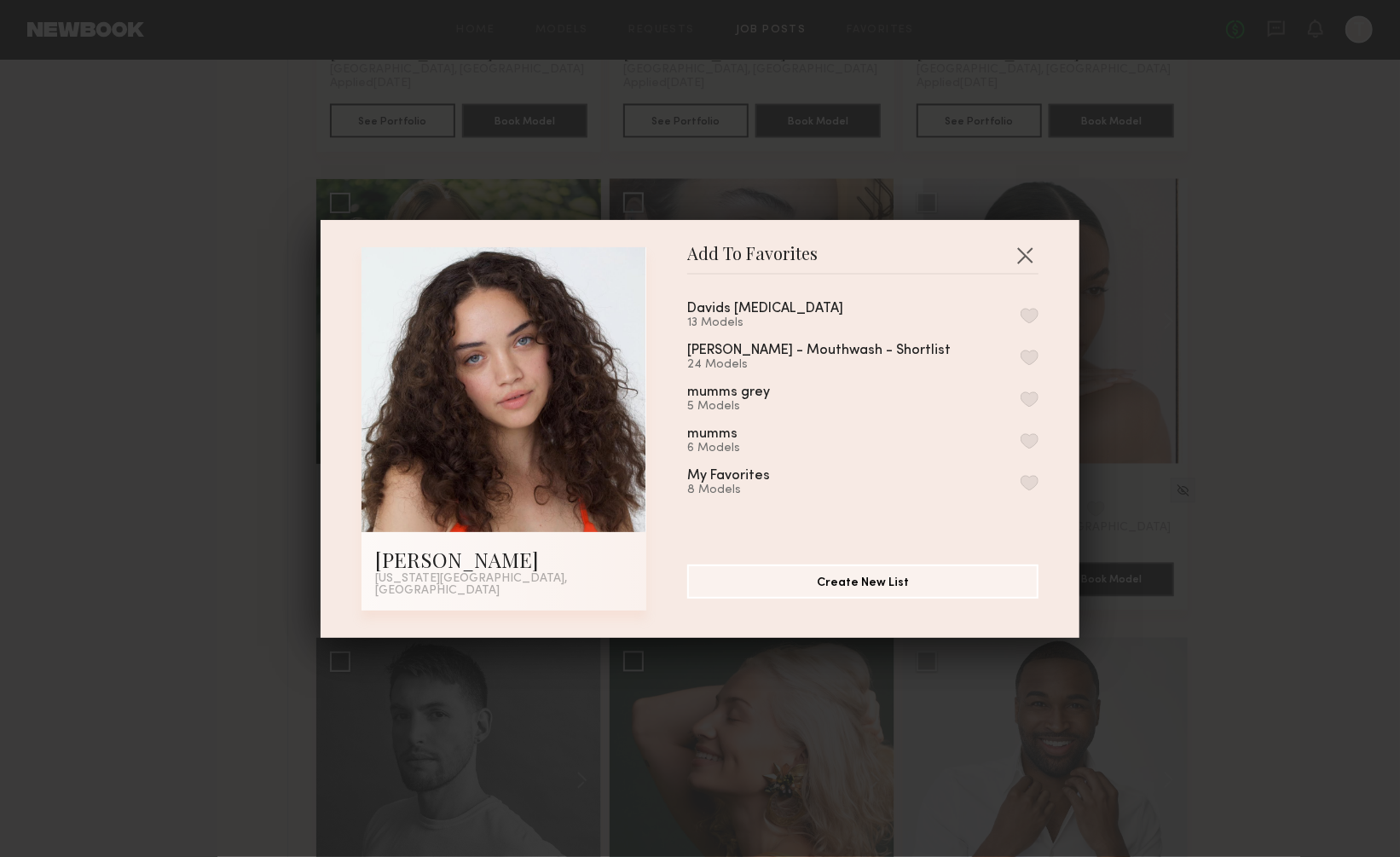
click at [1030, 316] on button "button" at bounding box center [1029, 316] width 18 height 15
click at [1024, 253] on button "button" at bounding box center [1024, 255] width 28 height 28
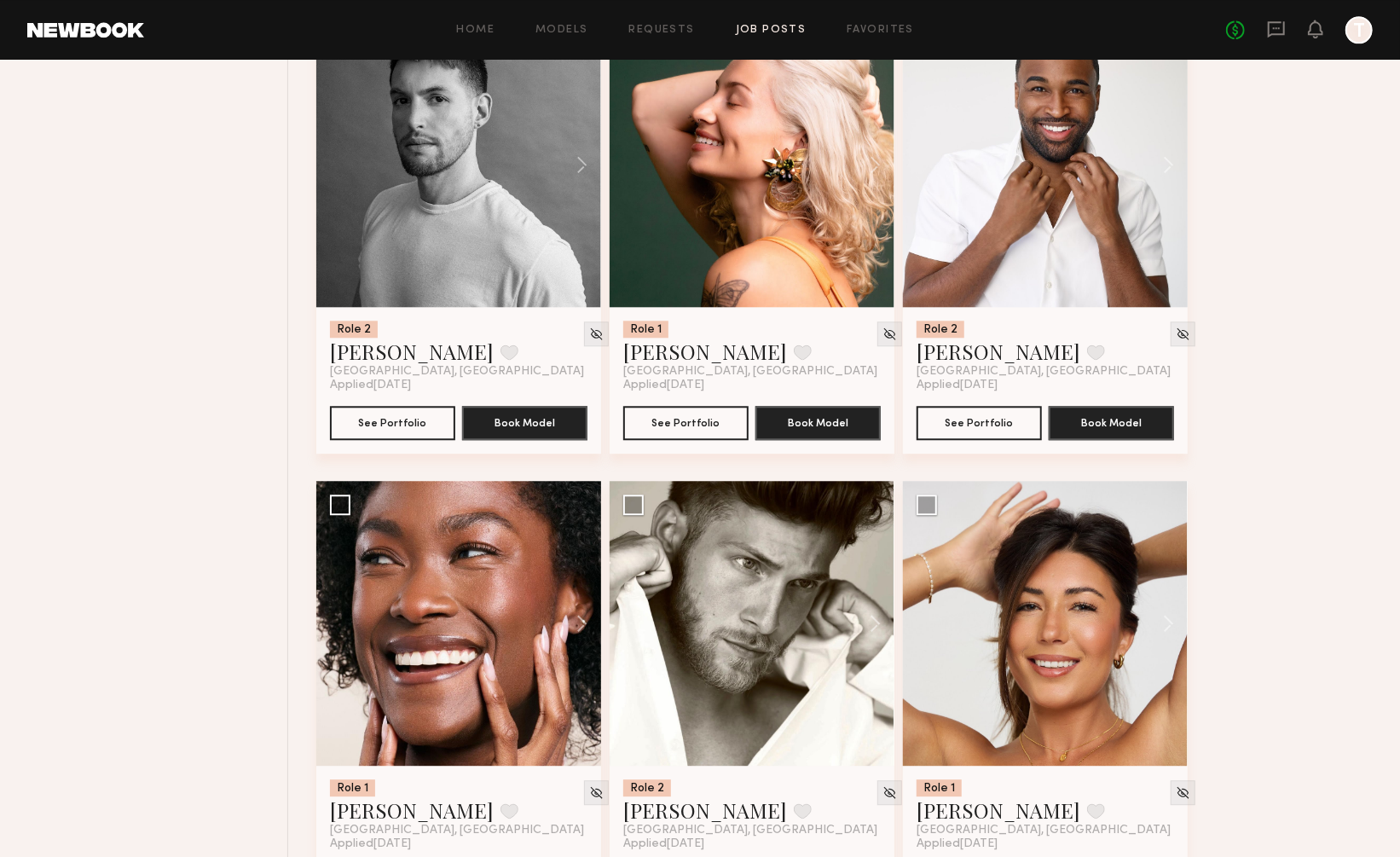
scroll to position [22337, 0]
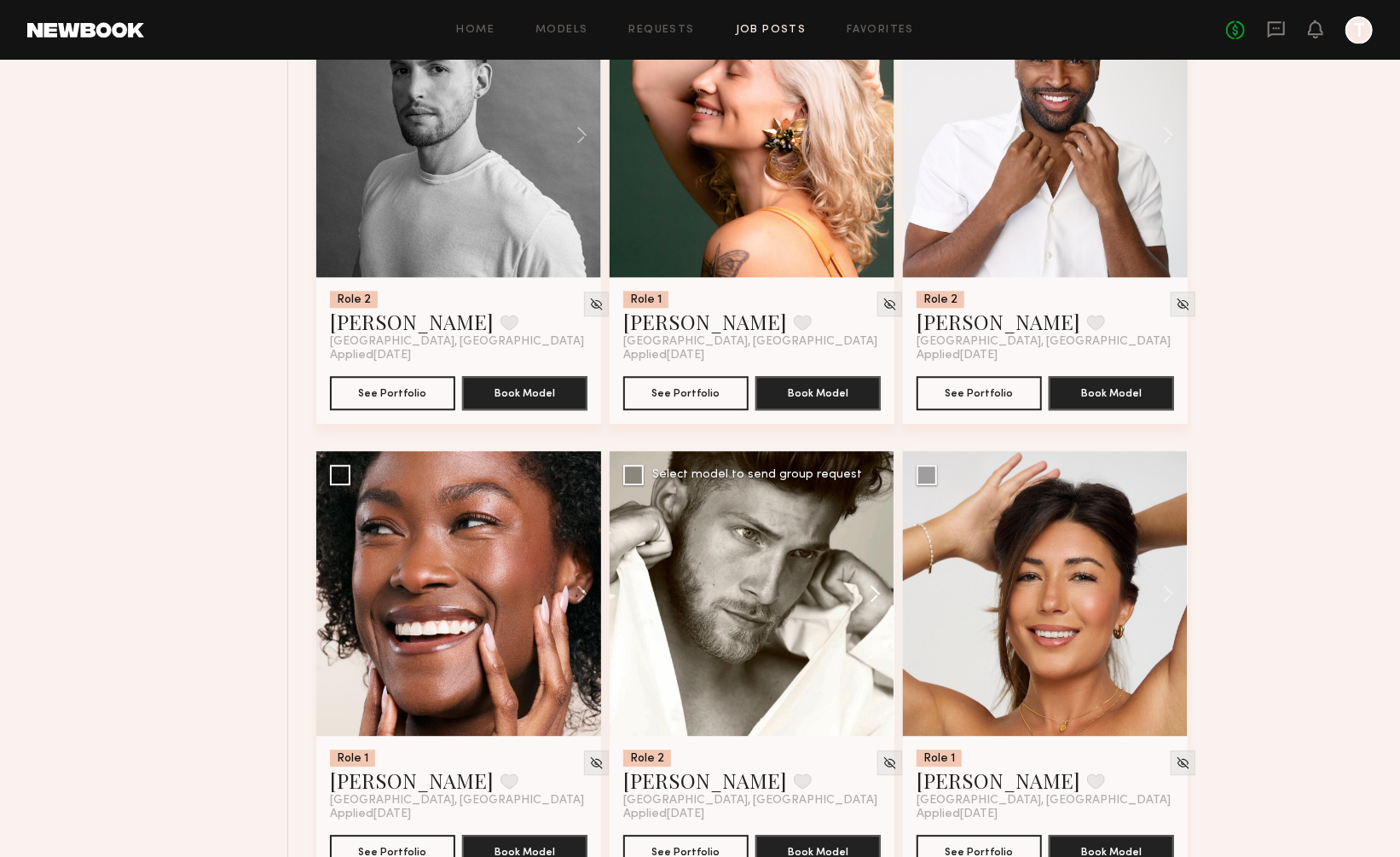
click at [874, 511] on button at bounding box center [866, 593] width 54 height 284
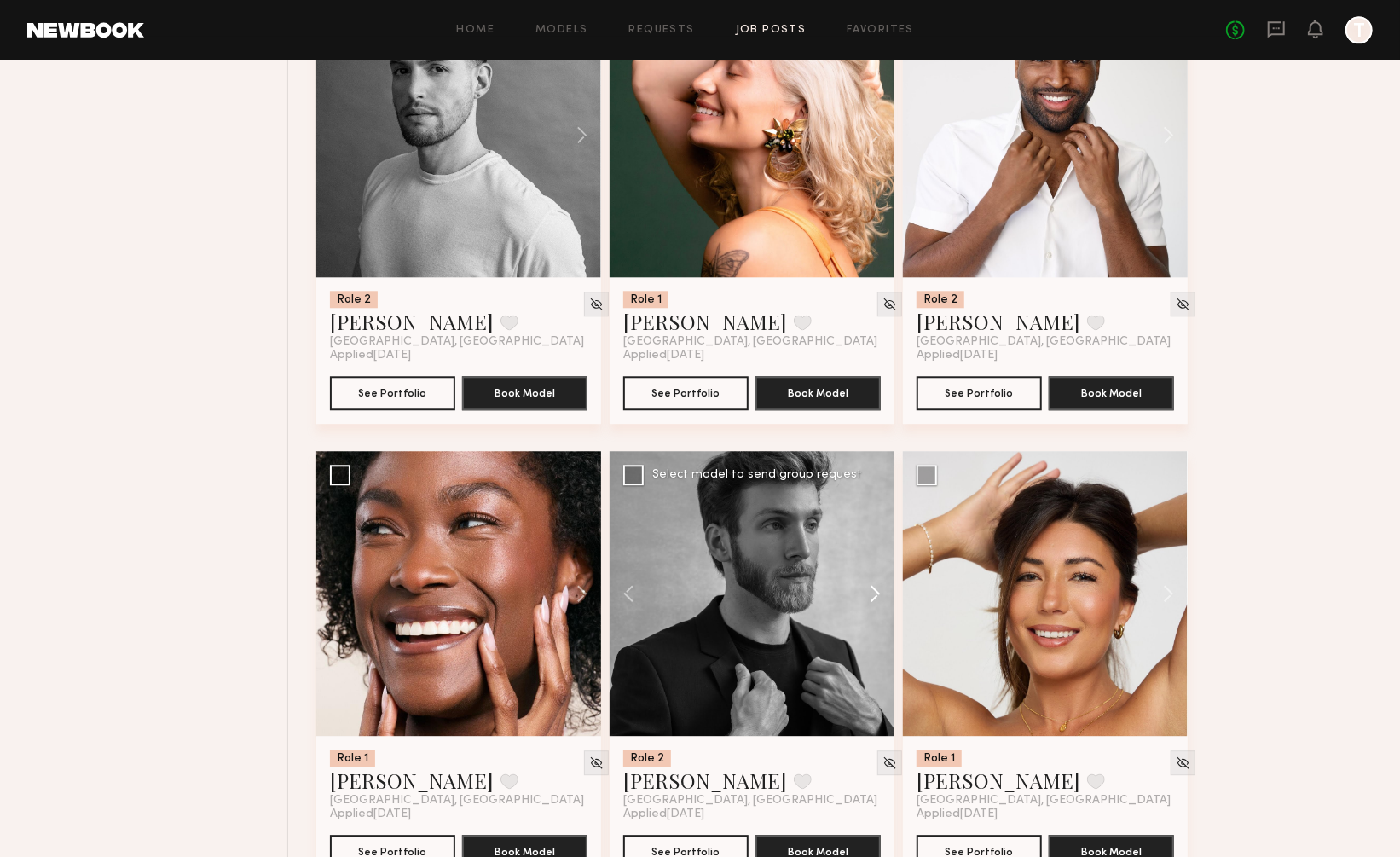
click at [874, 511] on button at bounding box center [866, 593] width 54 height 284
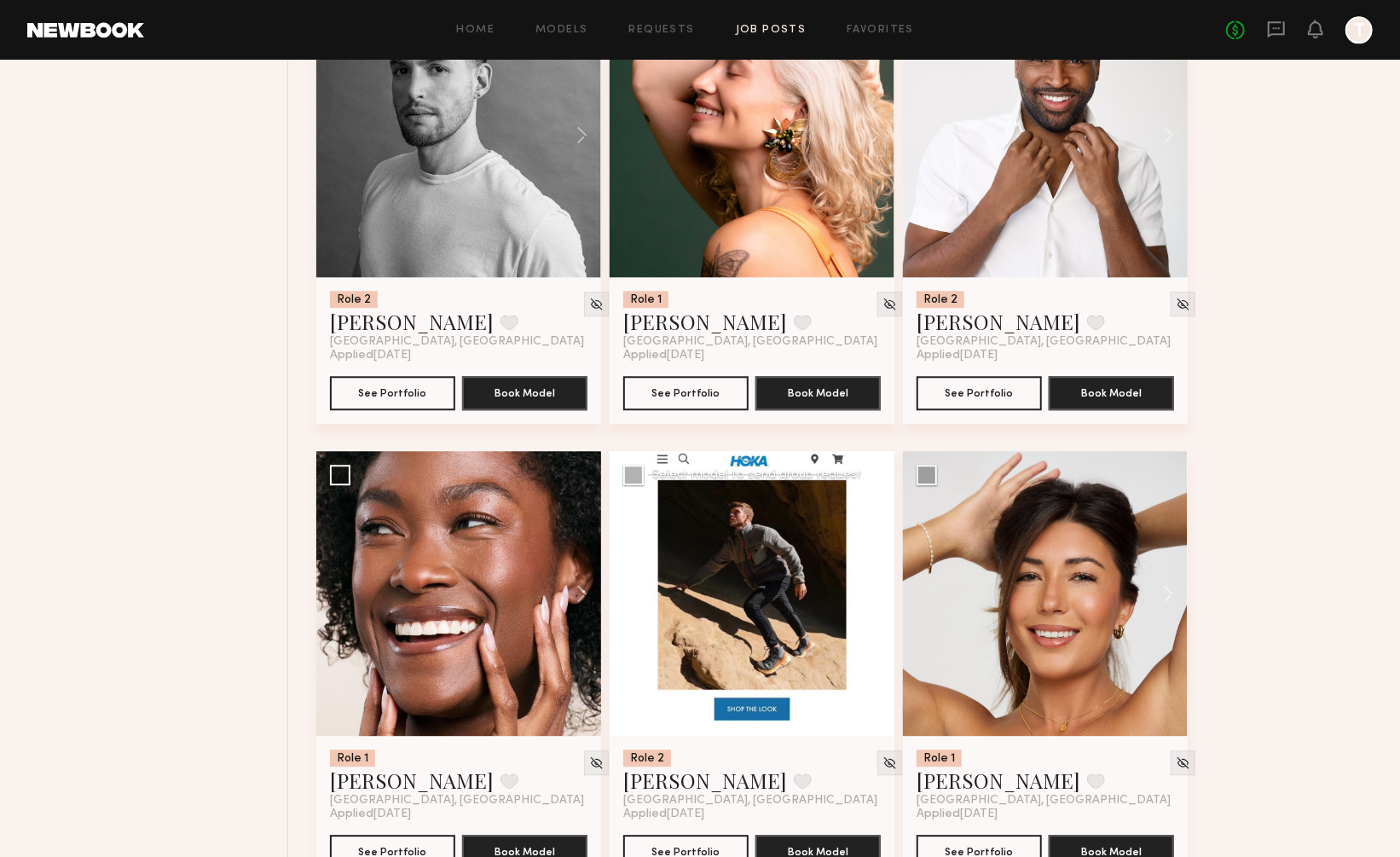
click at [874, 511] on button at bounding box center [866, 593] width 54 height 284
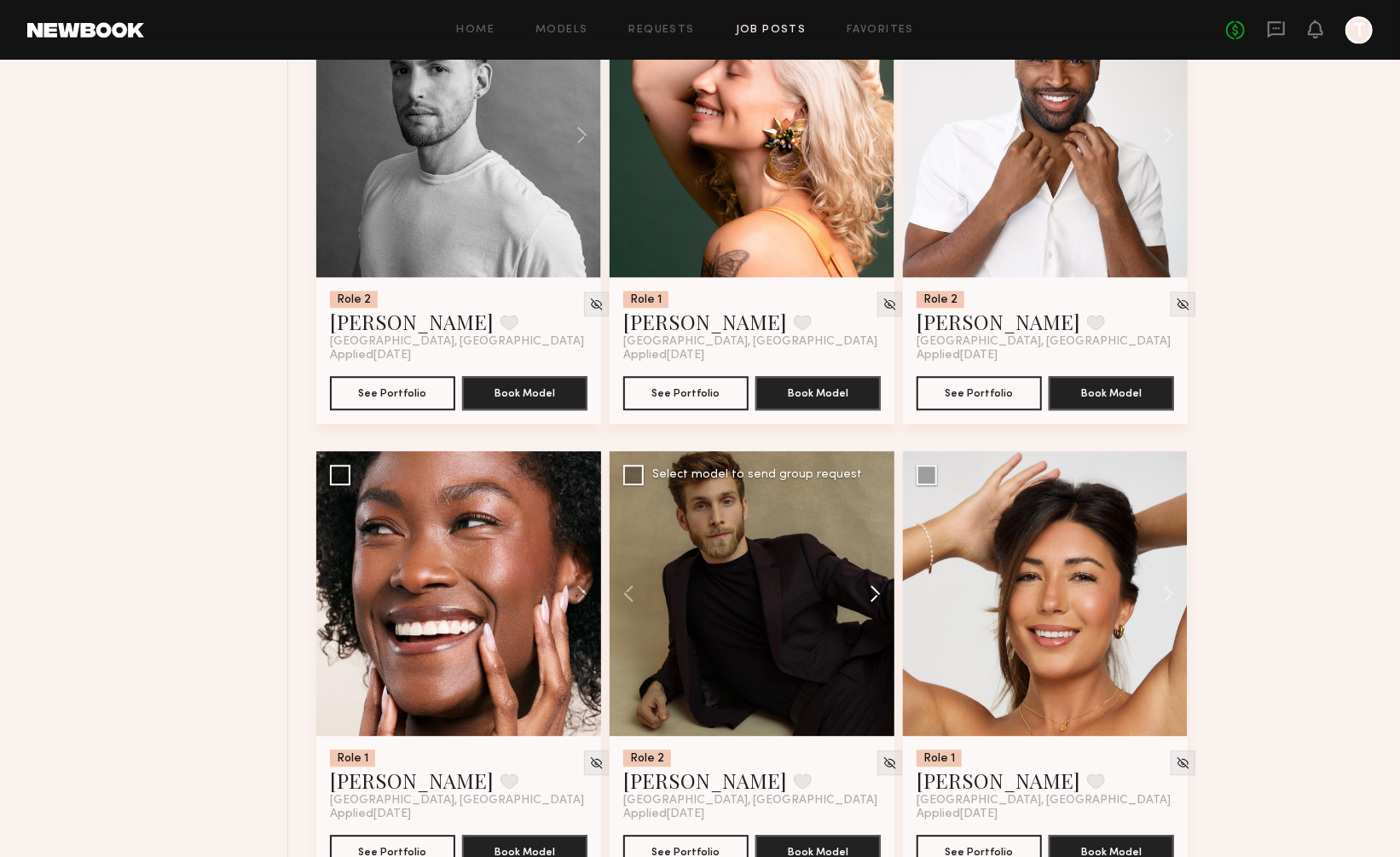
click at [874, 511] on button at bounding box center [866, 593] width 54 height 284
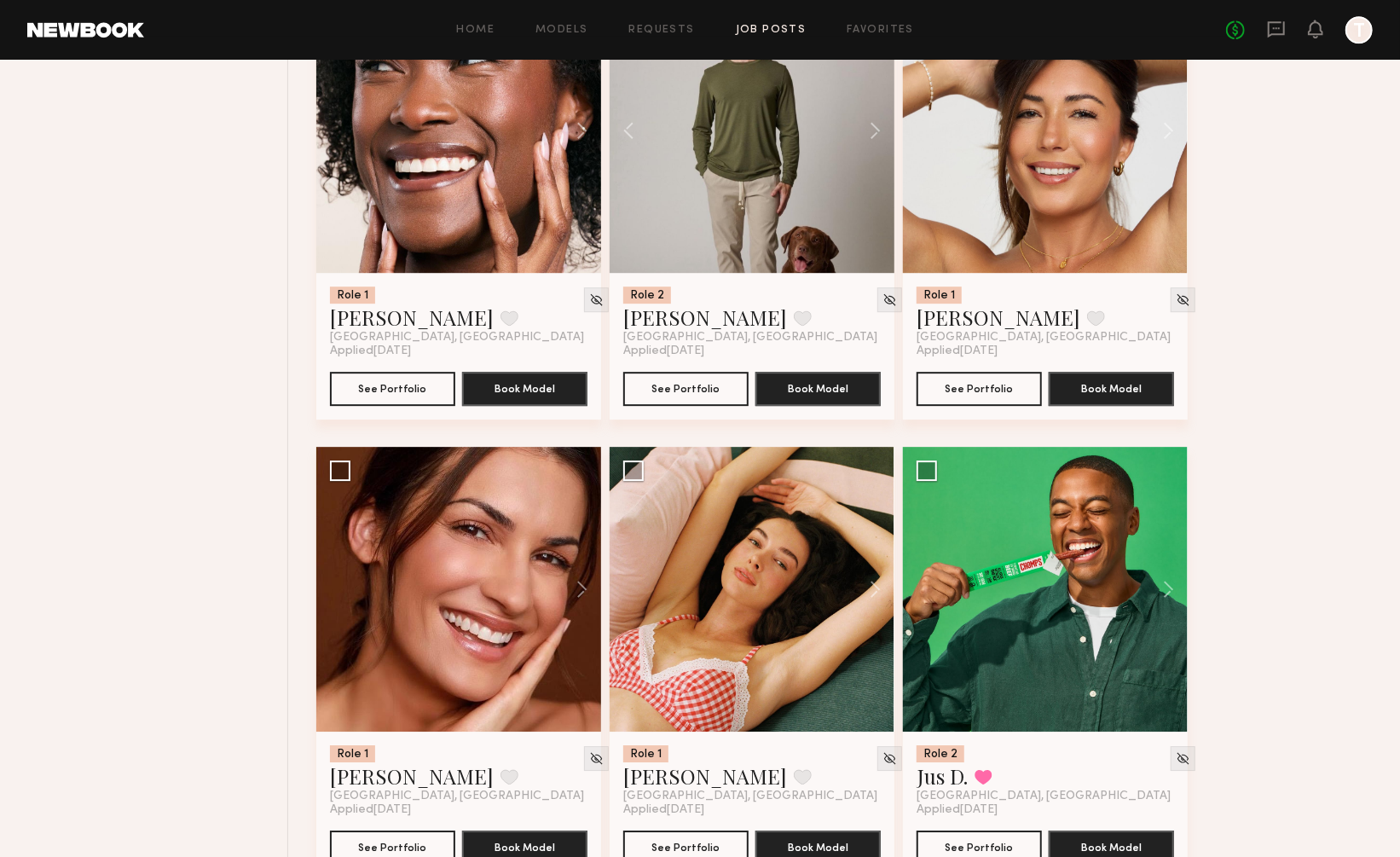
scroll to position [22808, 0]
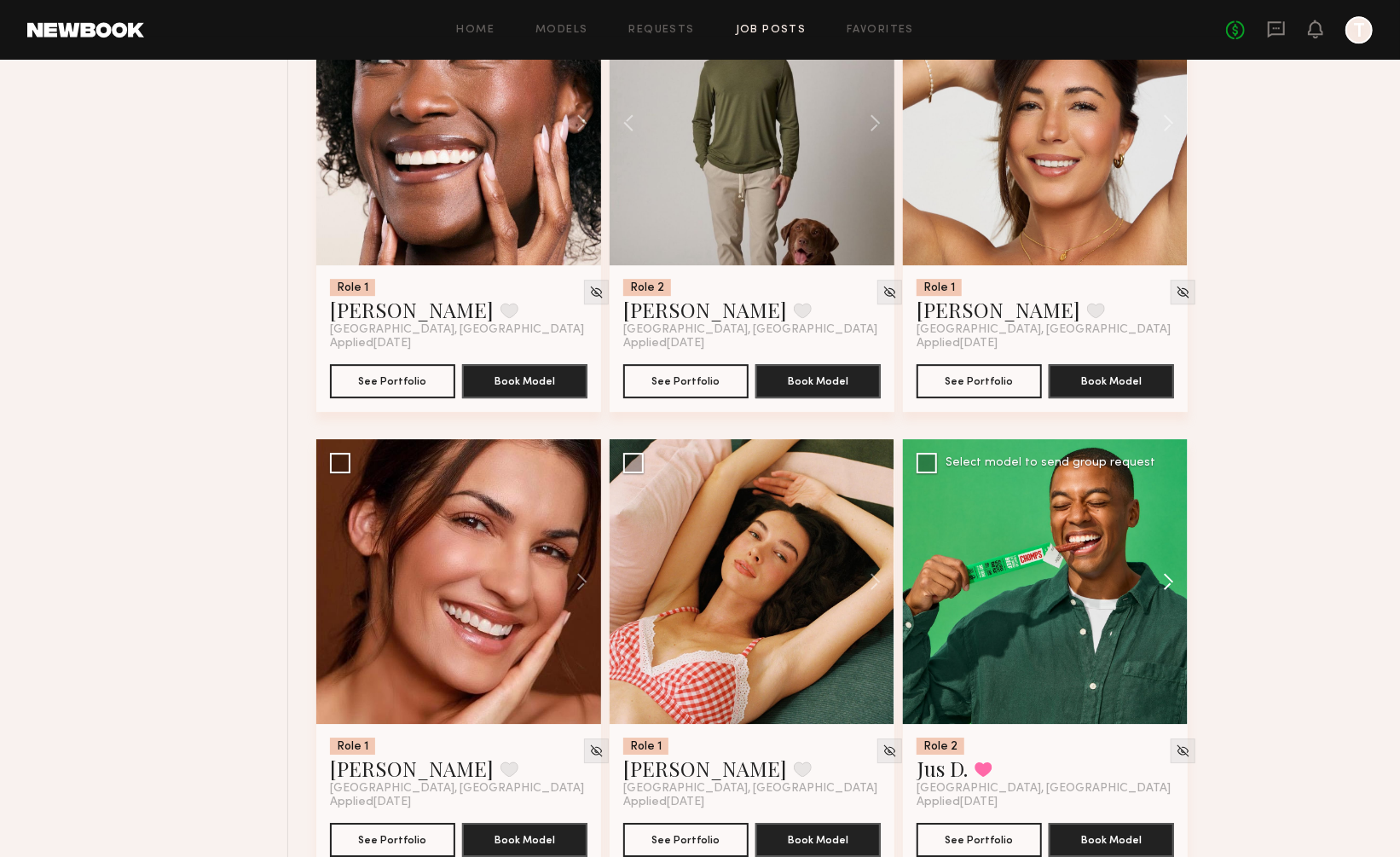
click at [1166, 503] on button at bounding box center [1159, 581] width 54 height 284
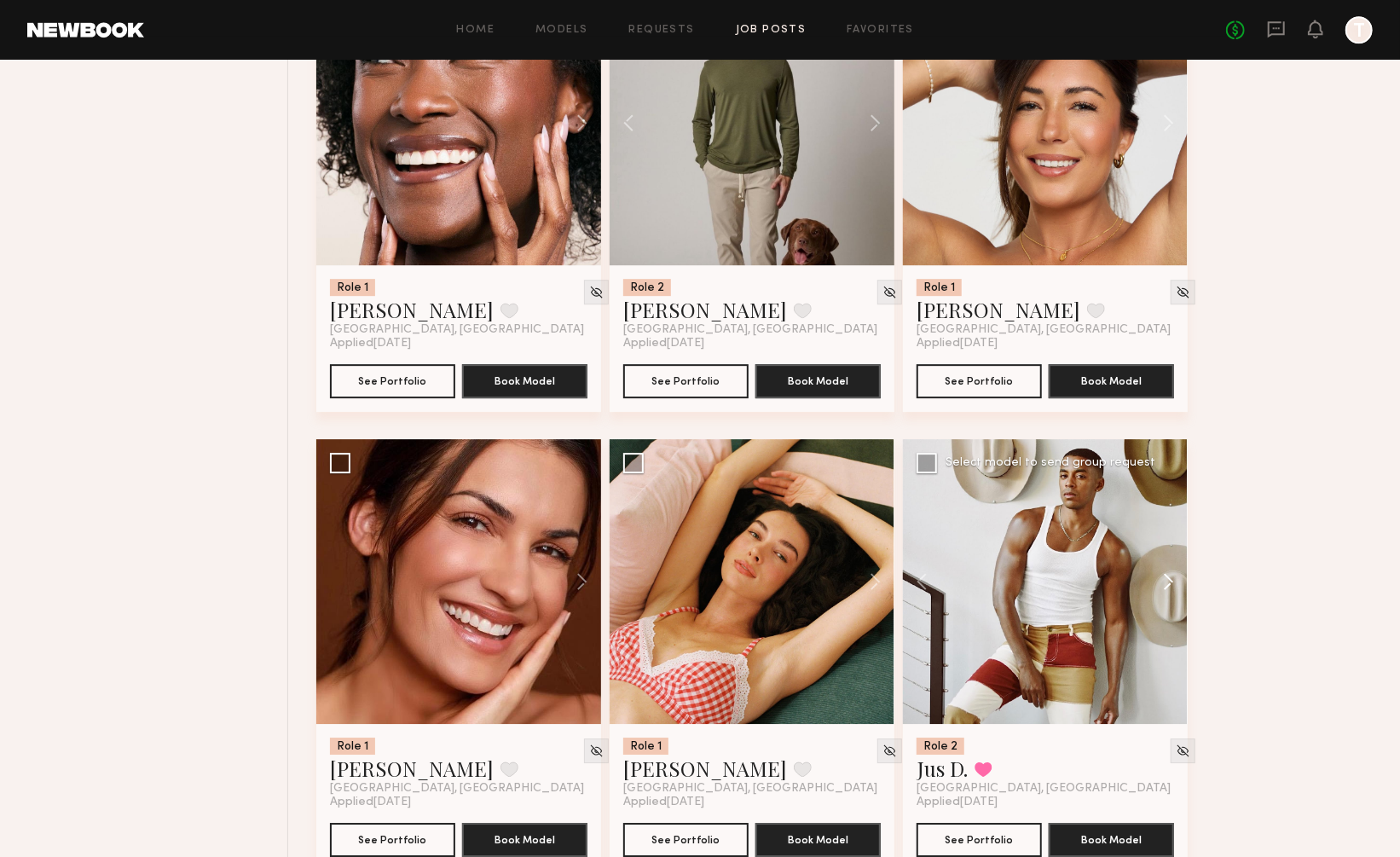
click at [1166, 503] on button at bounding box center [1159, 581] width 54 height 284
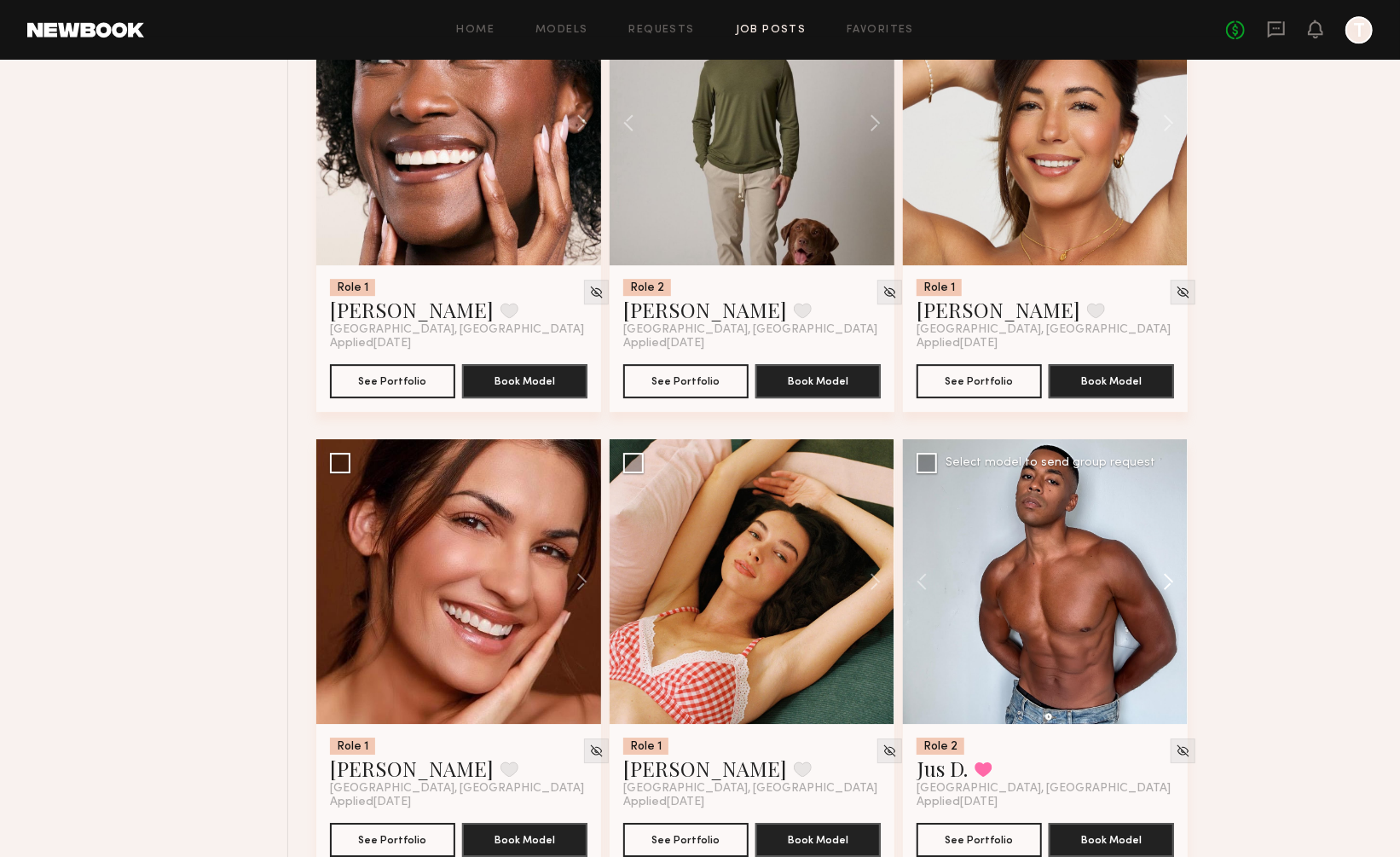
click at [1166, 503] on button at bounding box center [1159, 581] width 54 height 284
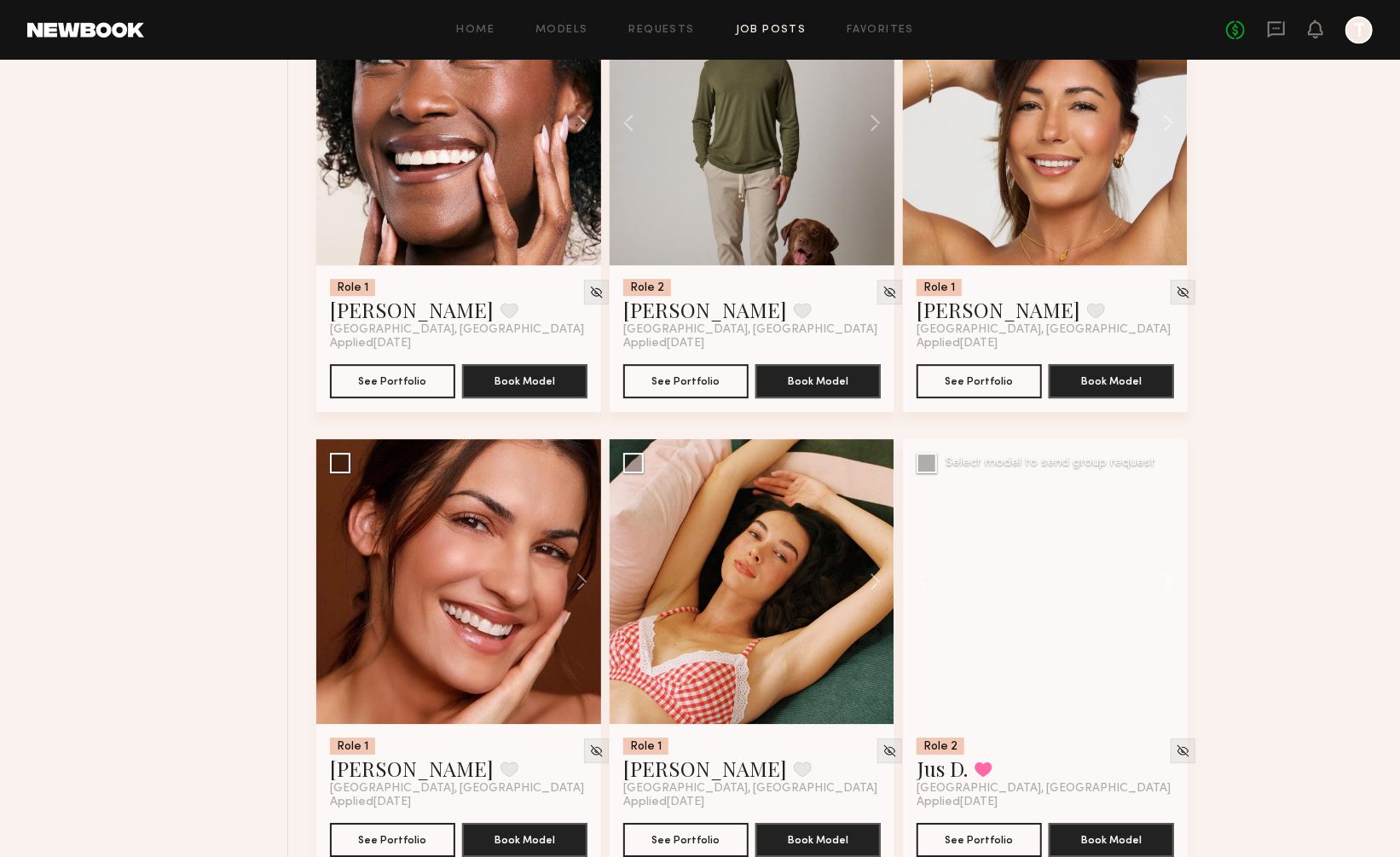
click at [1166, 503] on button at bounding box center [1159, 581] width 54 height 284
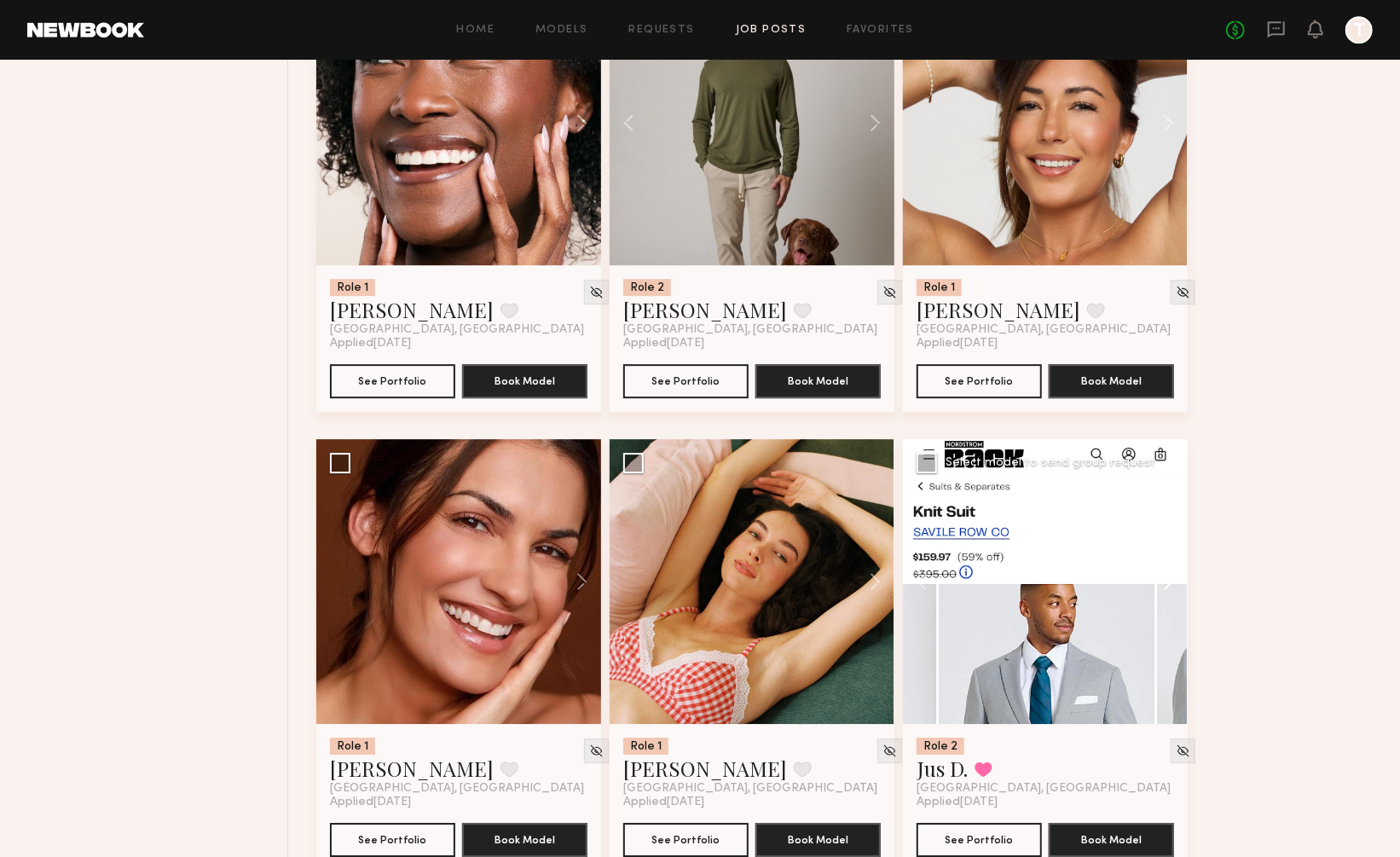
click at [1166, 503] on button at bounding box center [1159, 581] width 54 height 284
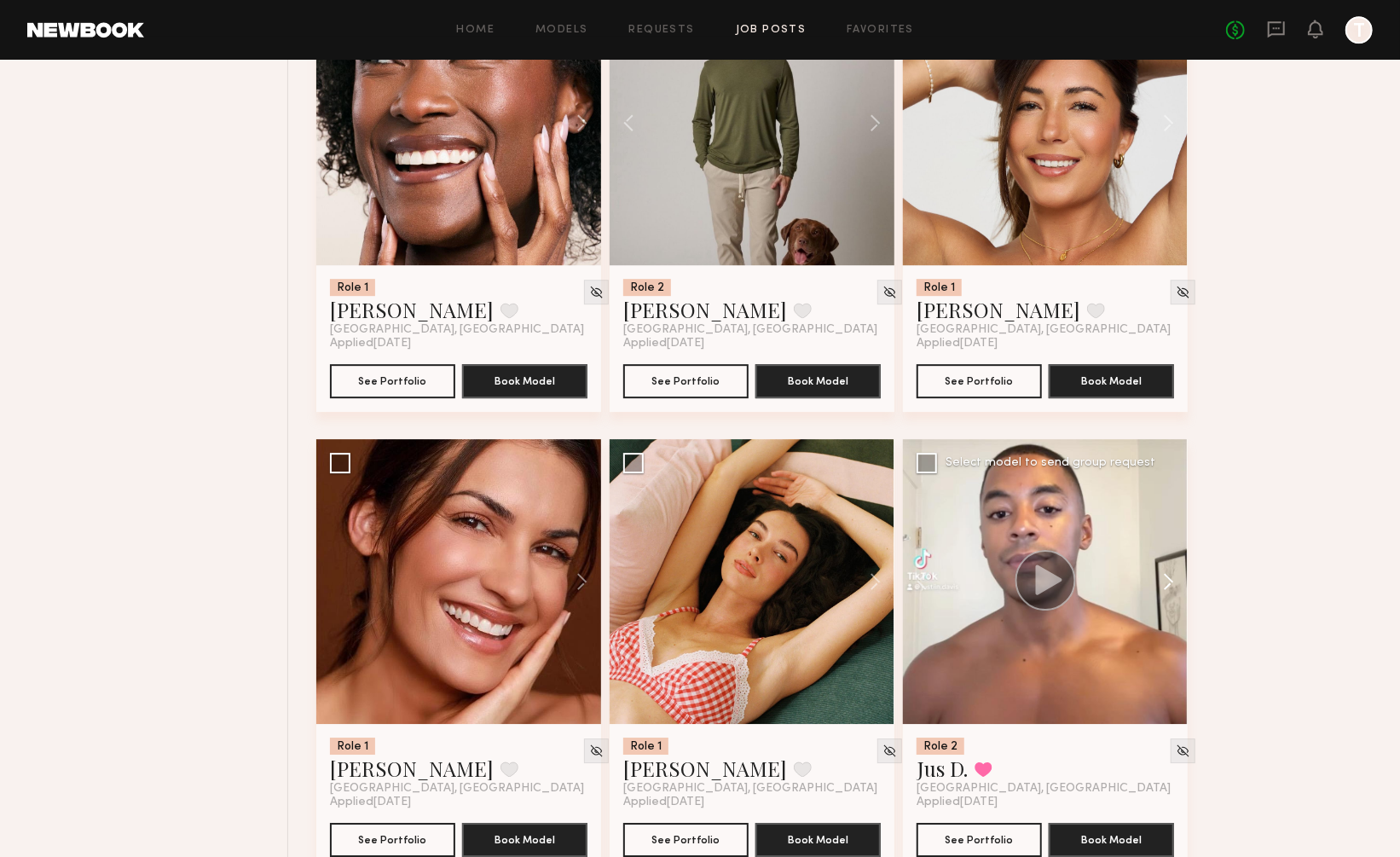
click at [1166, 503] on button at bounding box center [1159, 581] width 54 height 284
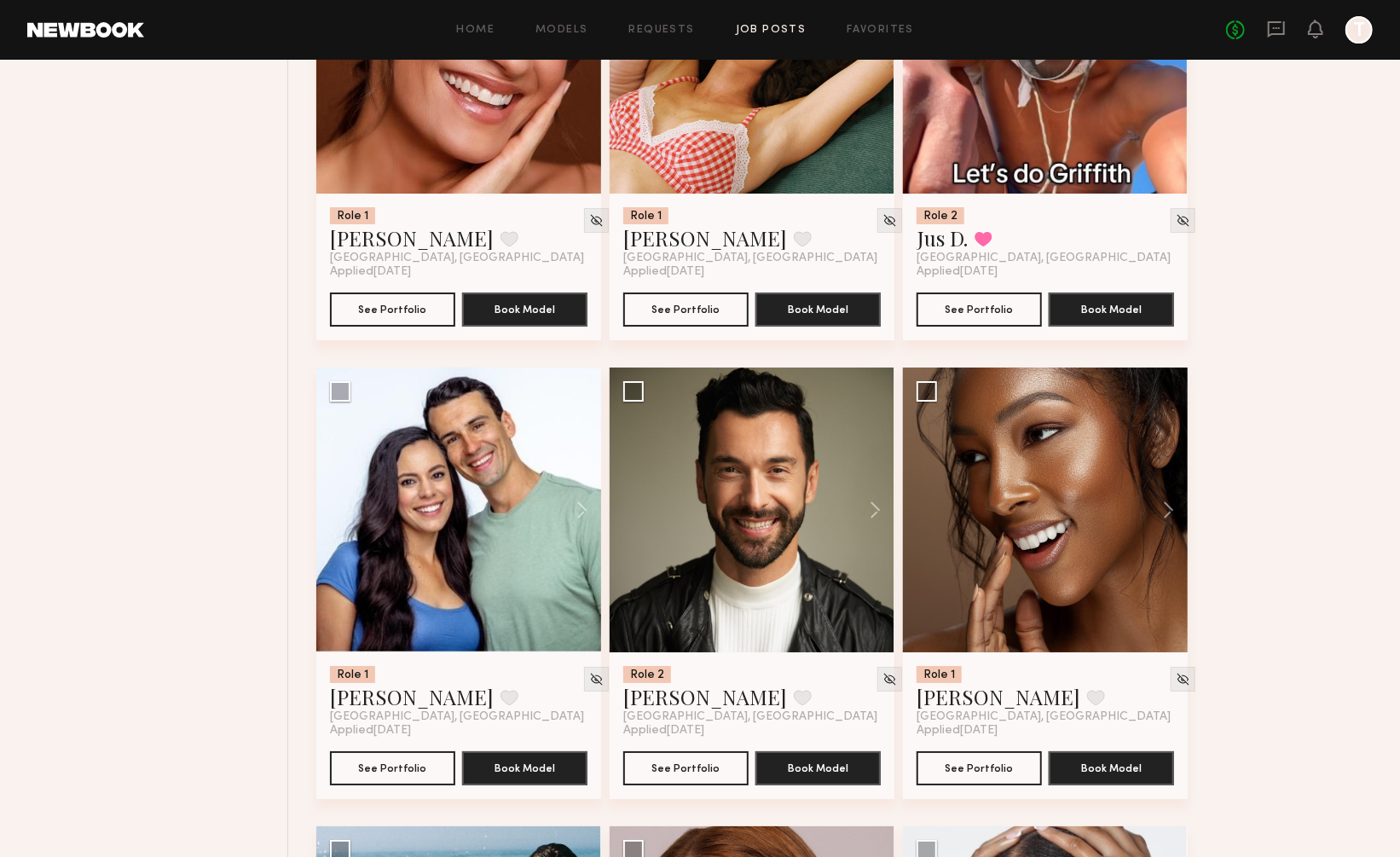
scroll to position [23341, 0]
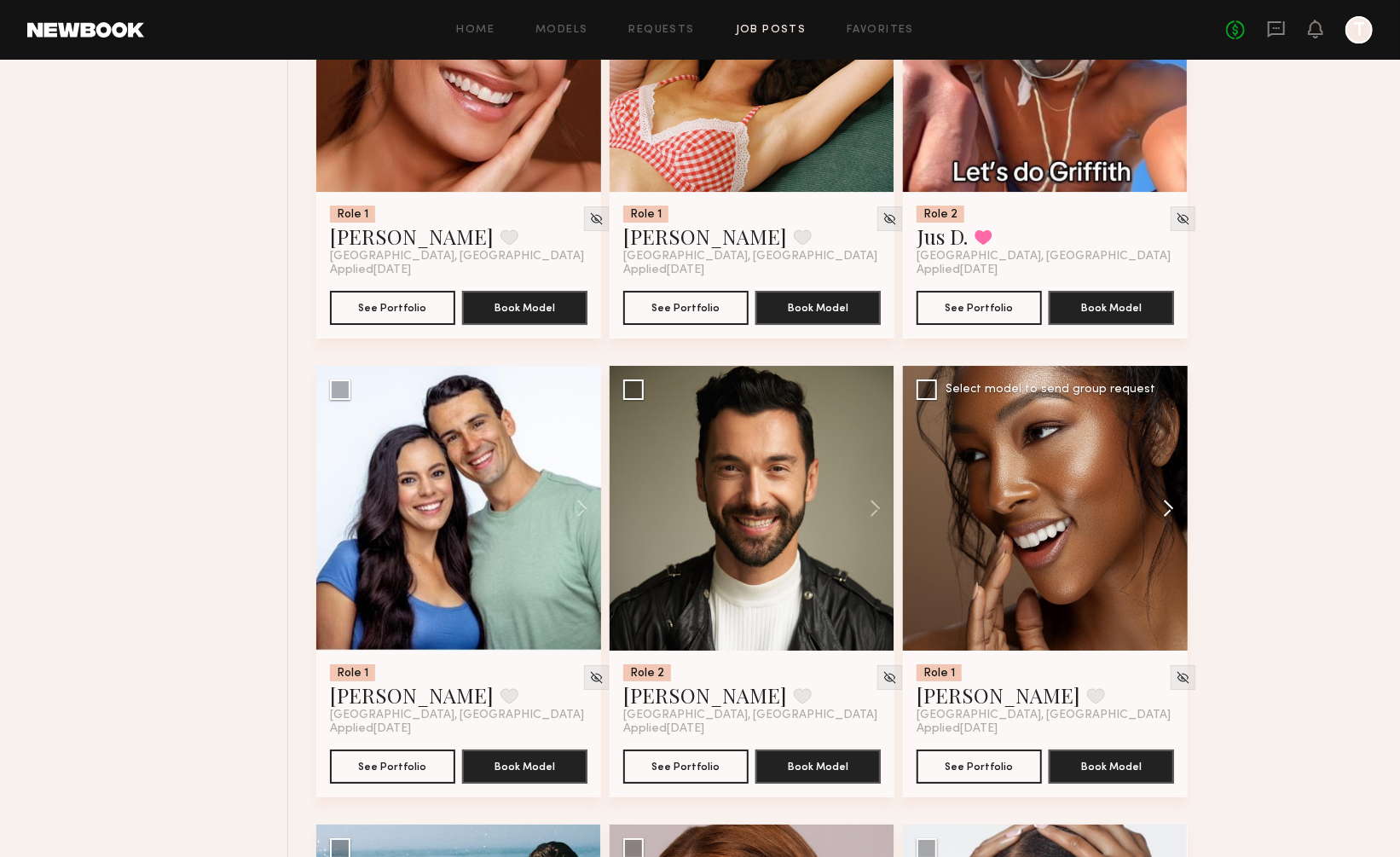
click at [1168, 433] on button at bounding box center [1159, 508] width 54 height 284
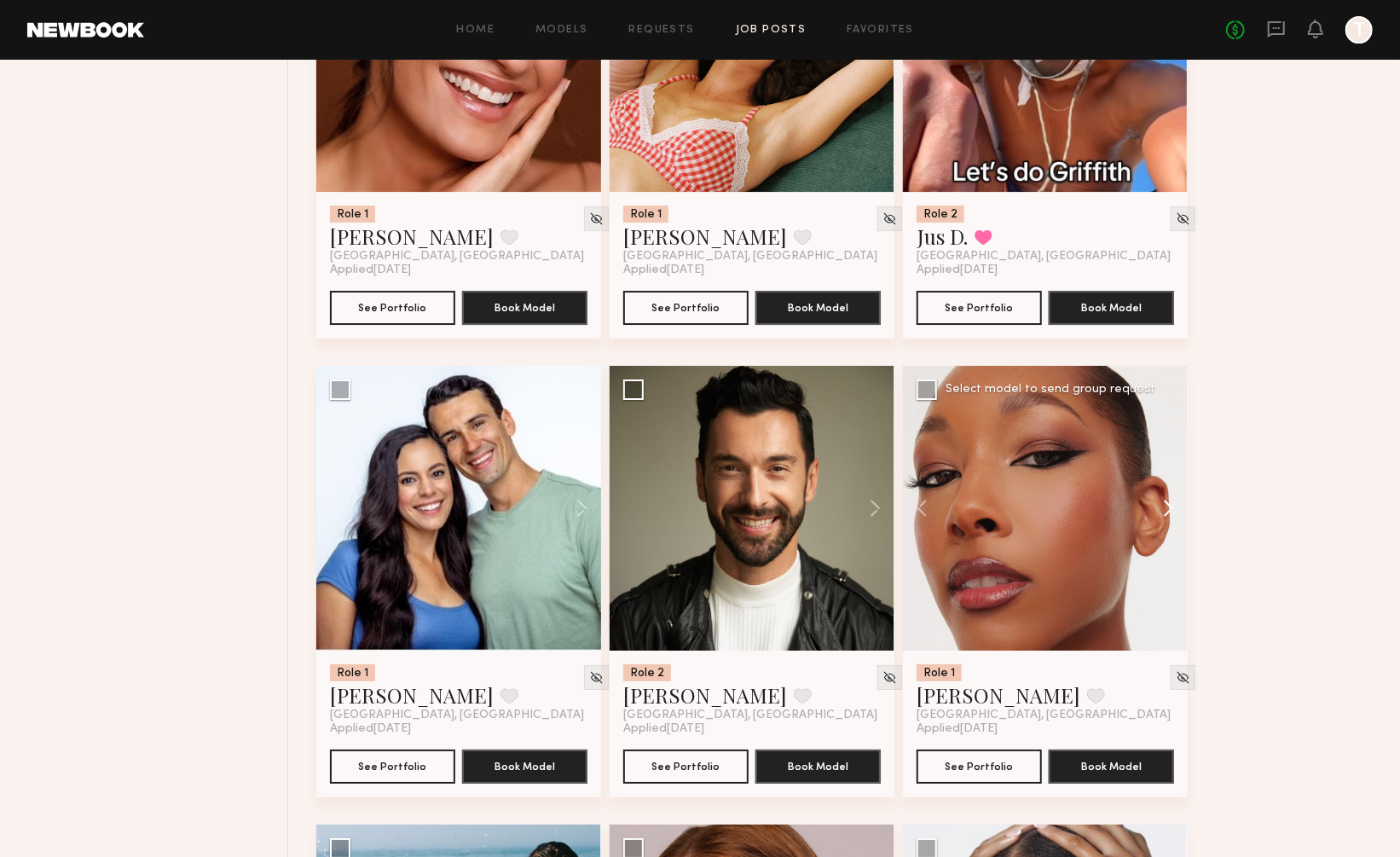
click at [1168, 433] on button at bounding box center [1159, 508] width 54 height 284
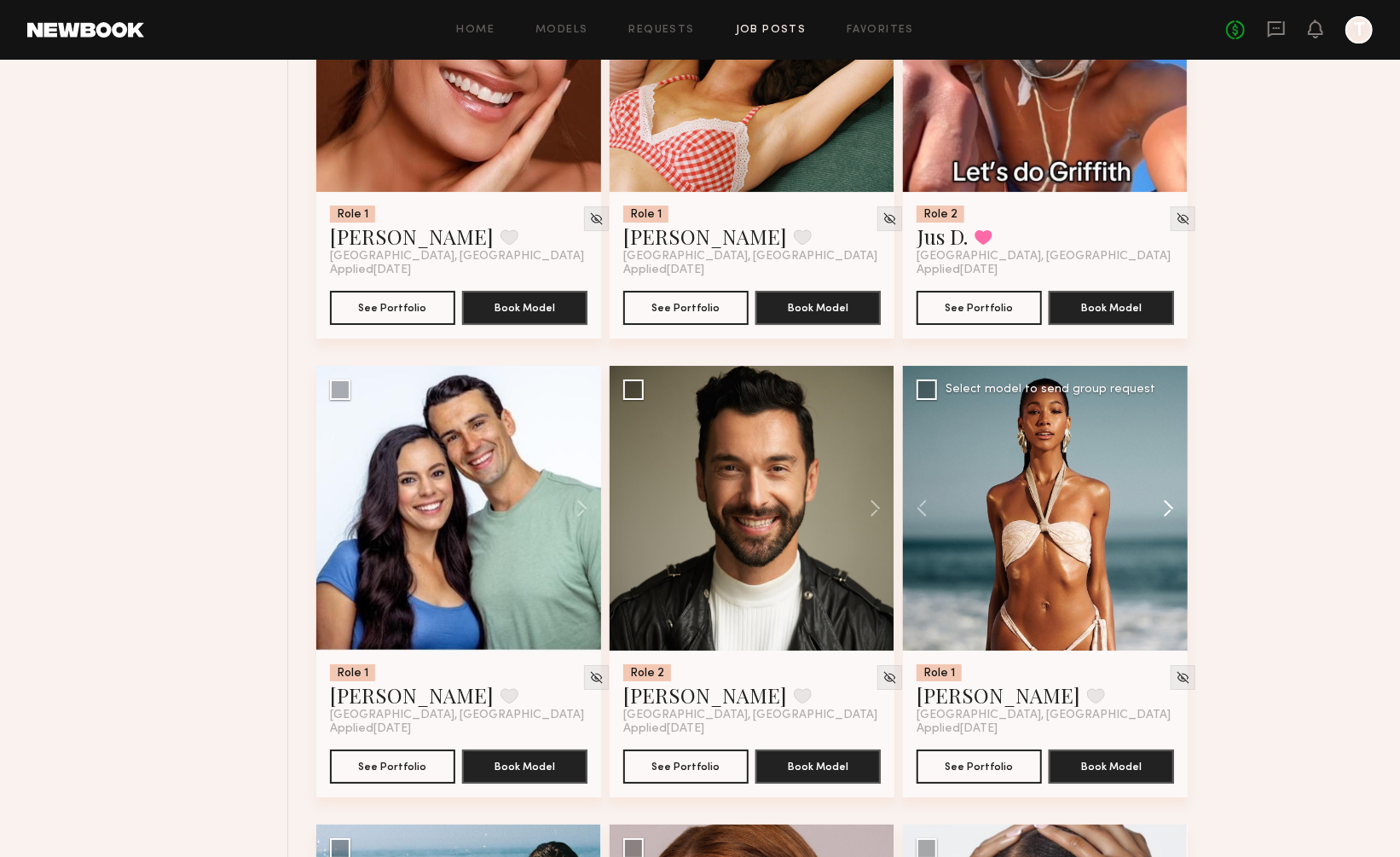
click at [1168, 433] on button at bounding box center [1159, 508] width 54 height 284
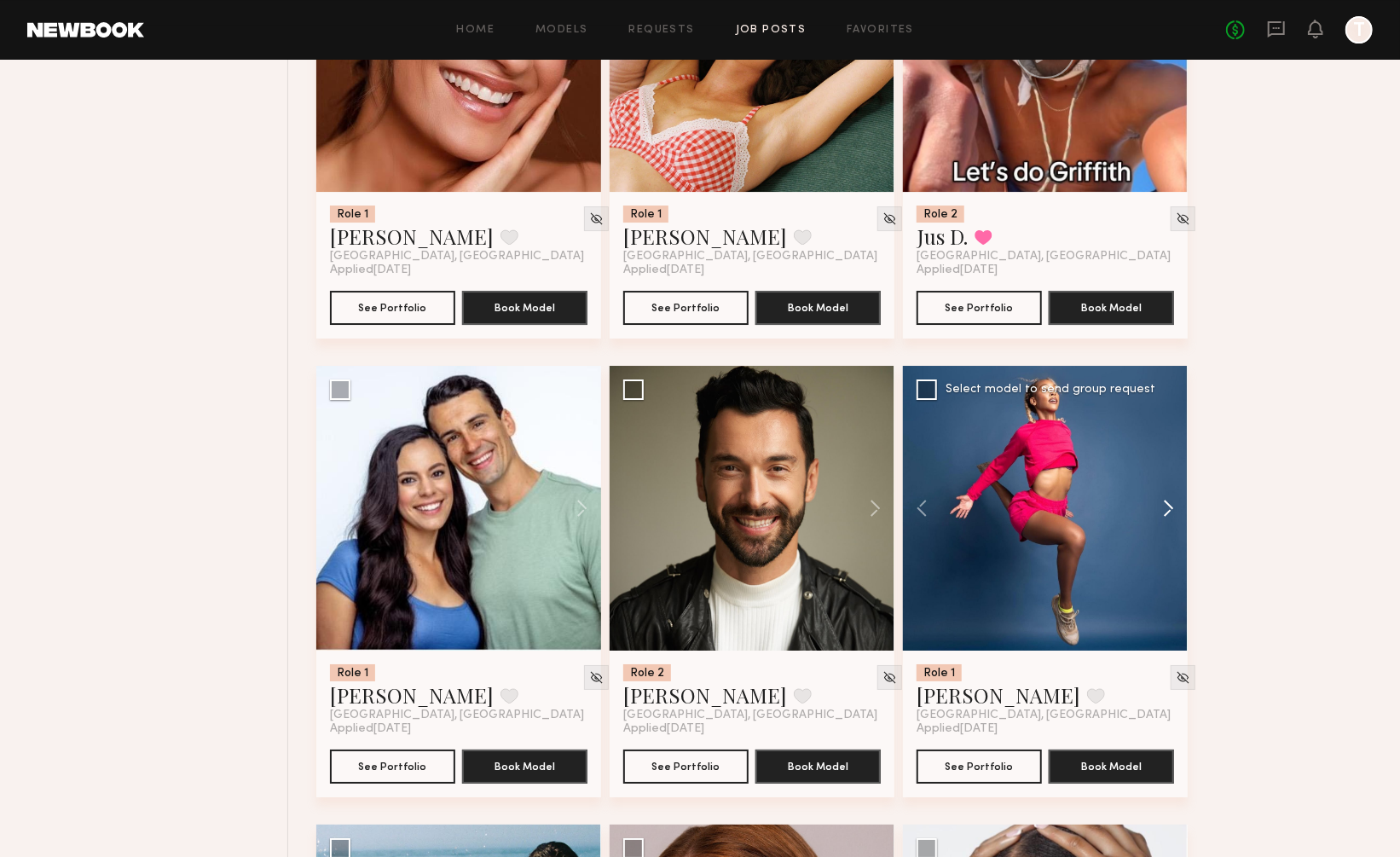
click at [1168, 433] on button at bounding box center [1159, 508] width 54 height 284
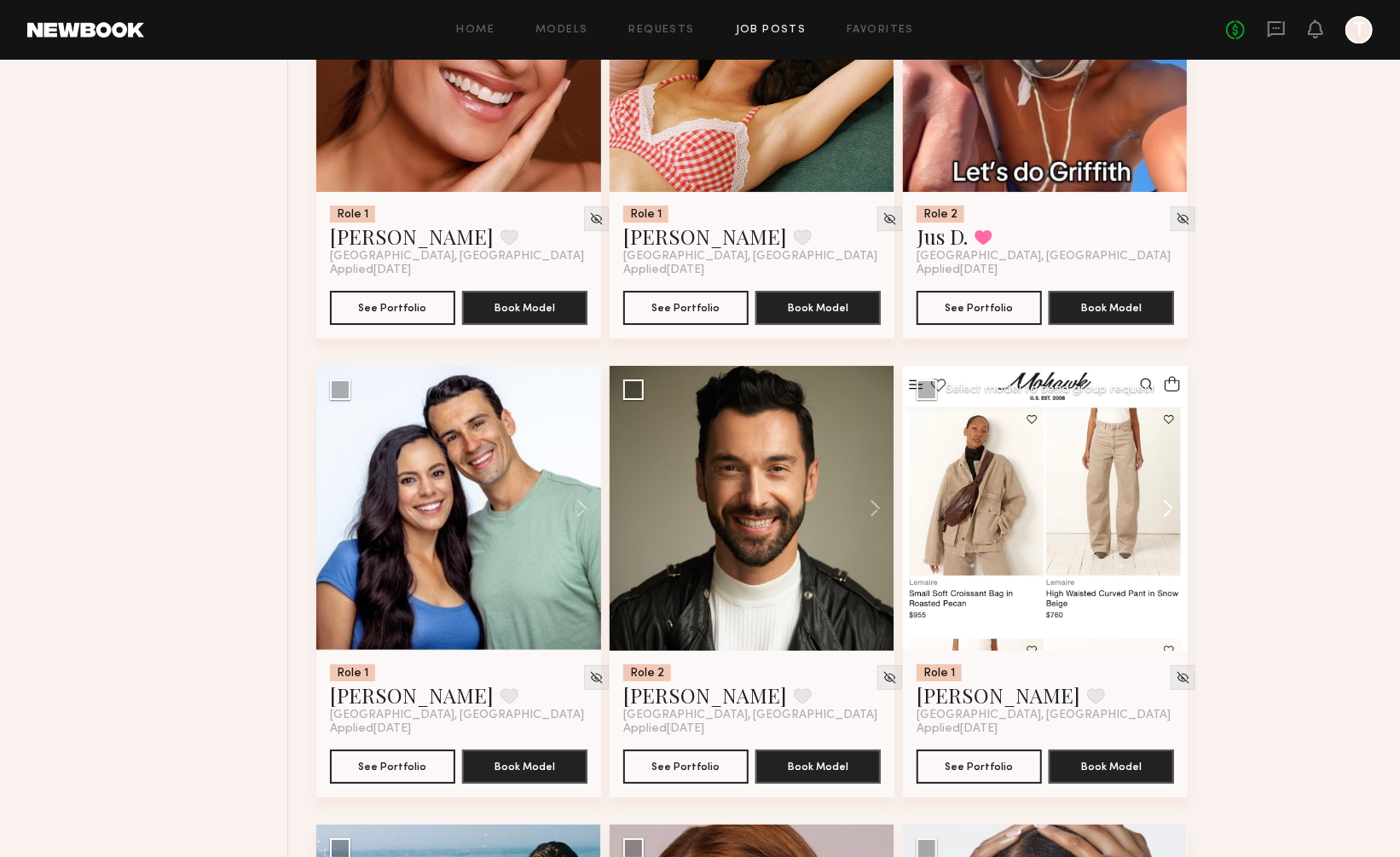
click at [1168, 433] on button at bounding box center [1159, 508] width 54 height 284
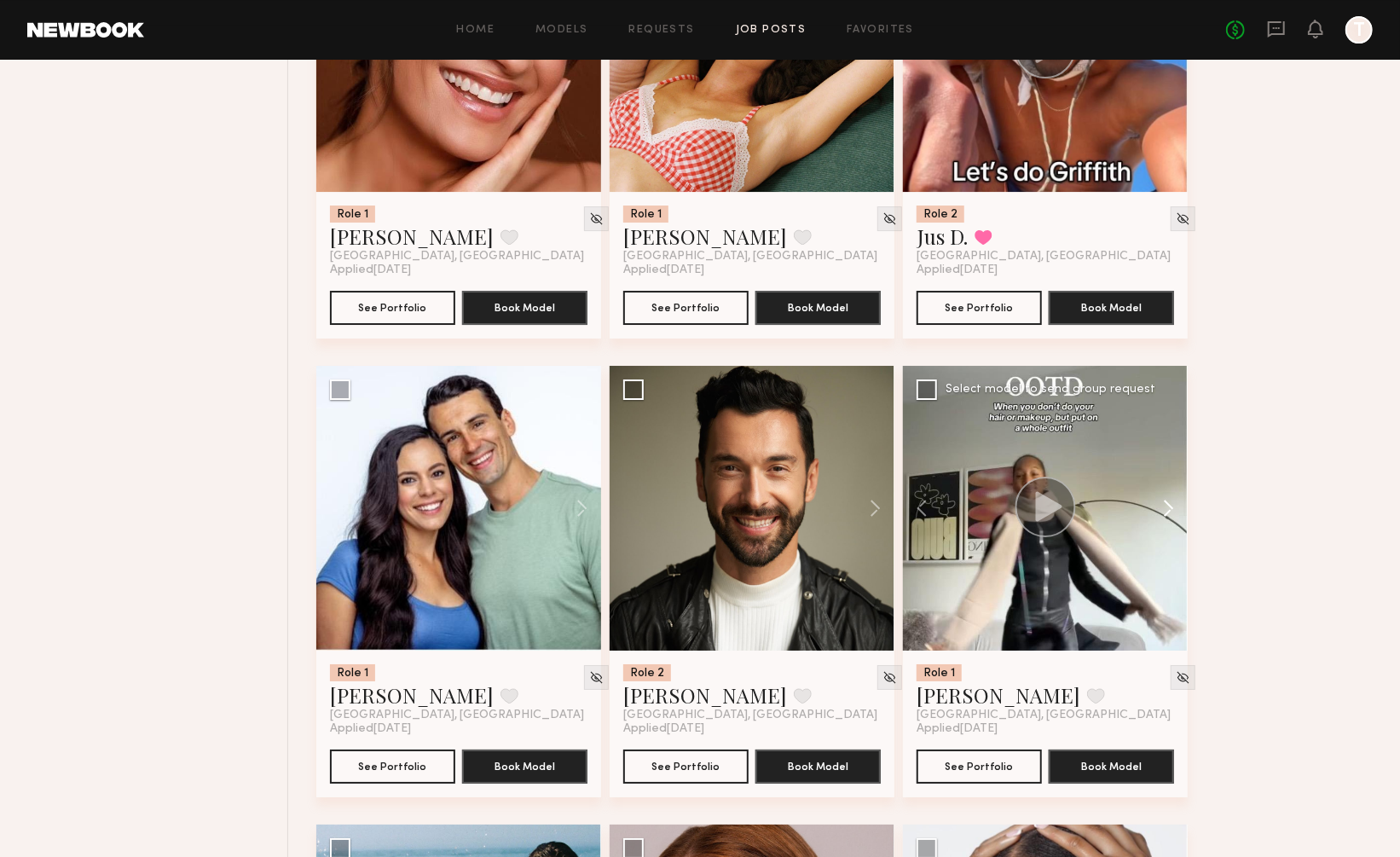
click at [1168, 433] on button at bounding box center [1159, 508] width 54 height 284
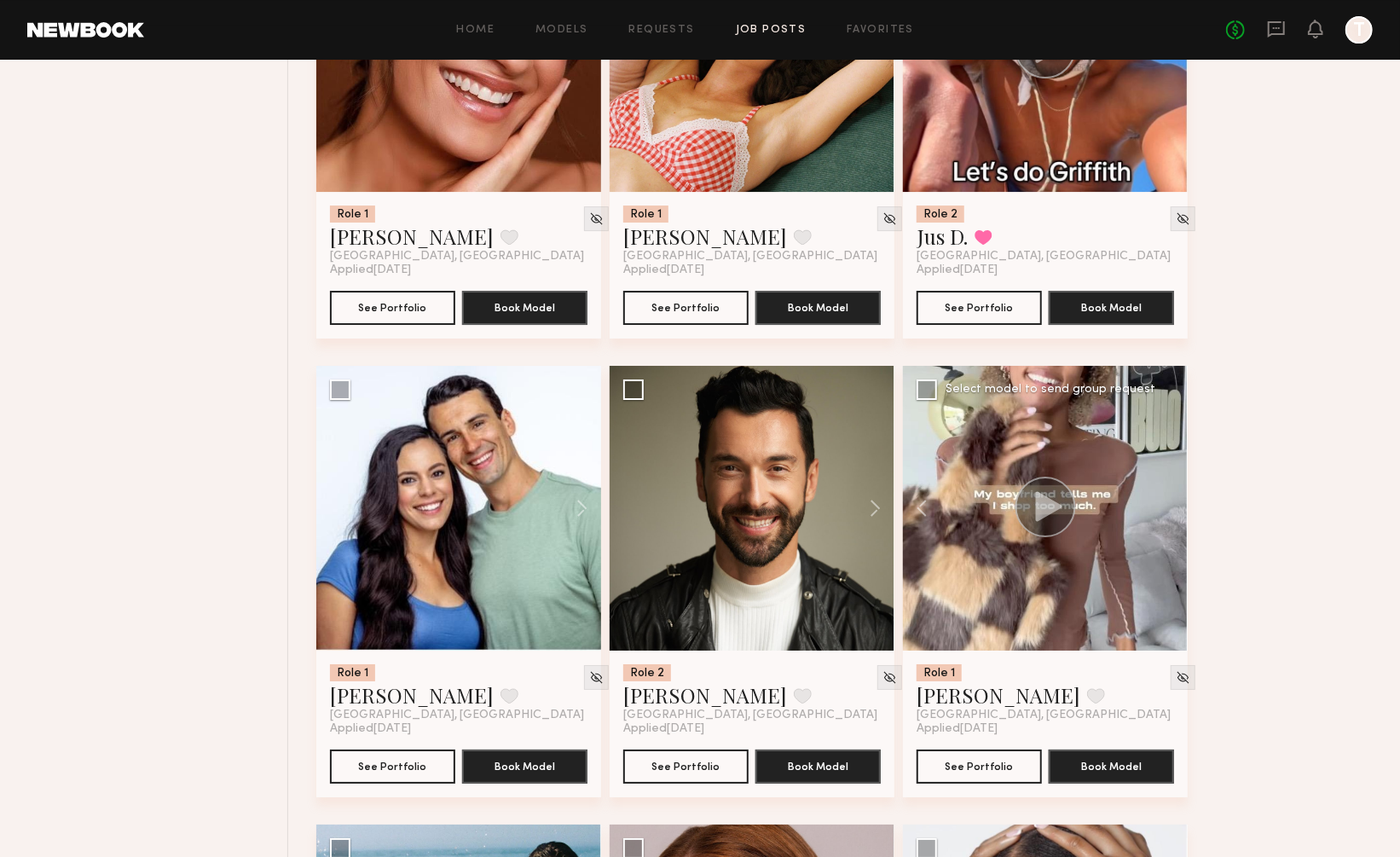
click at [1168, 433] on div at bounding box center [1044, 508] width 284 height 284
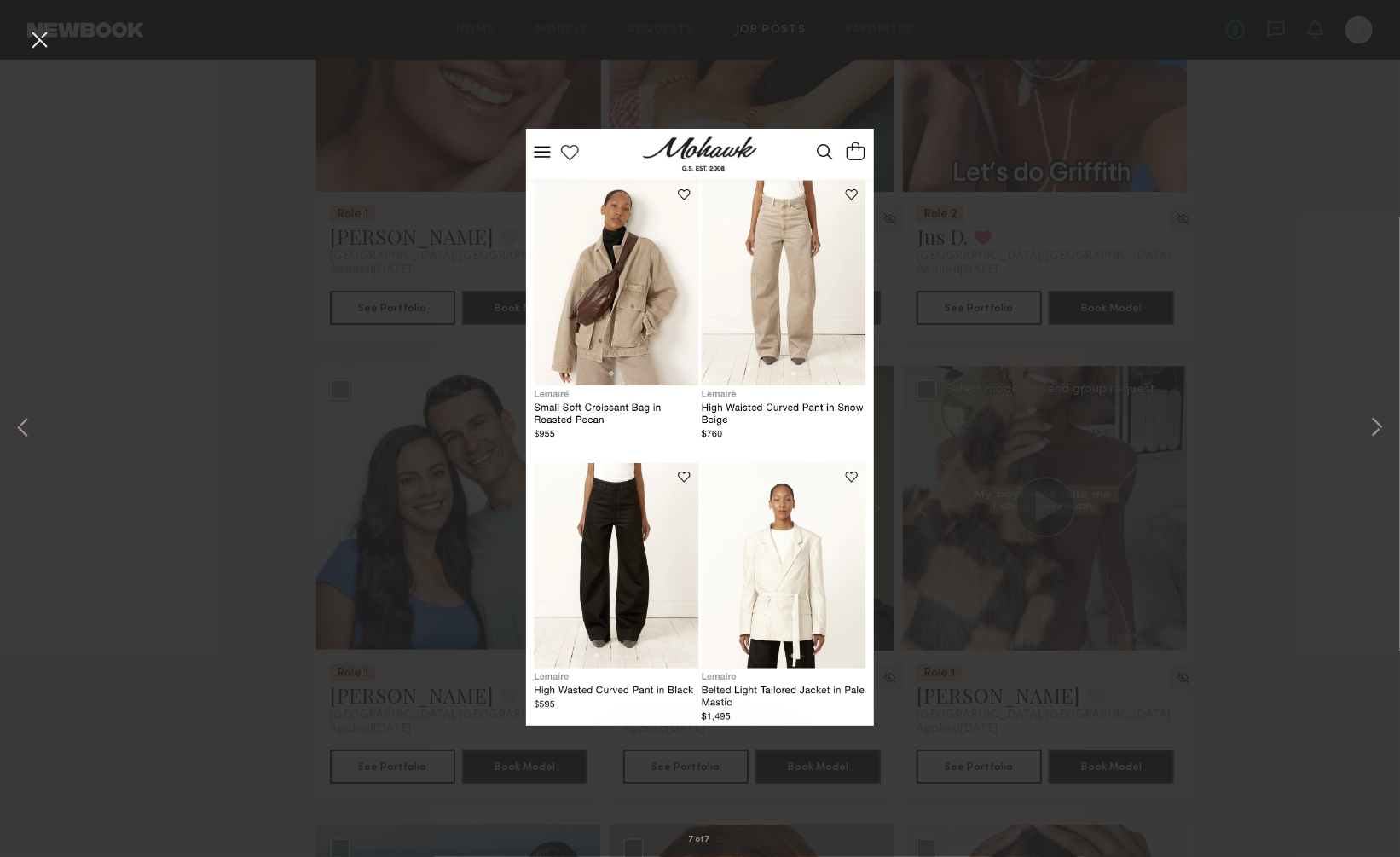
click at [38, 42] on button at bounding box center [39, 41] width 28 height 30
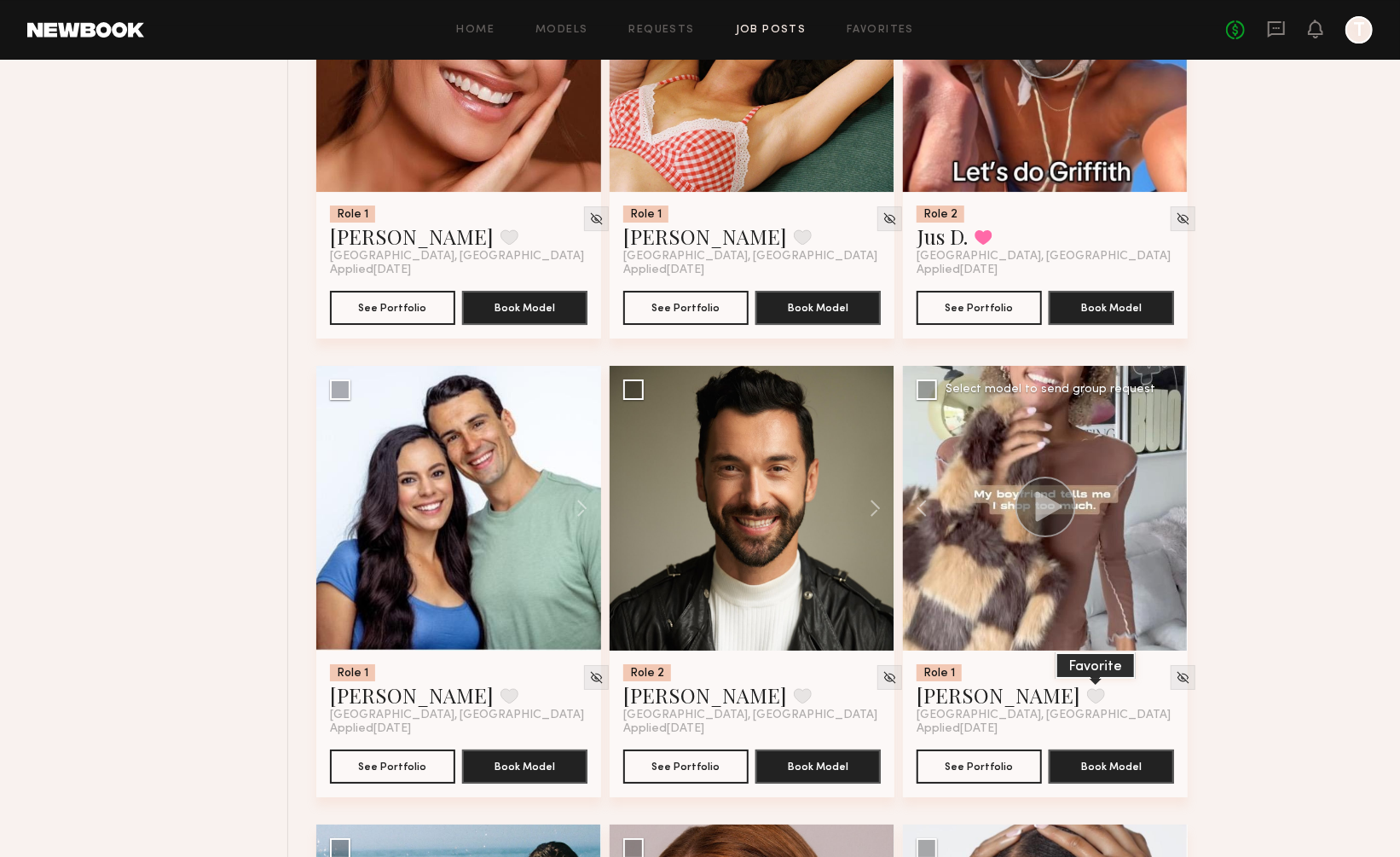
click at [1087, 688] on button at bounding box center [1096, 695] width 18 height 15
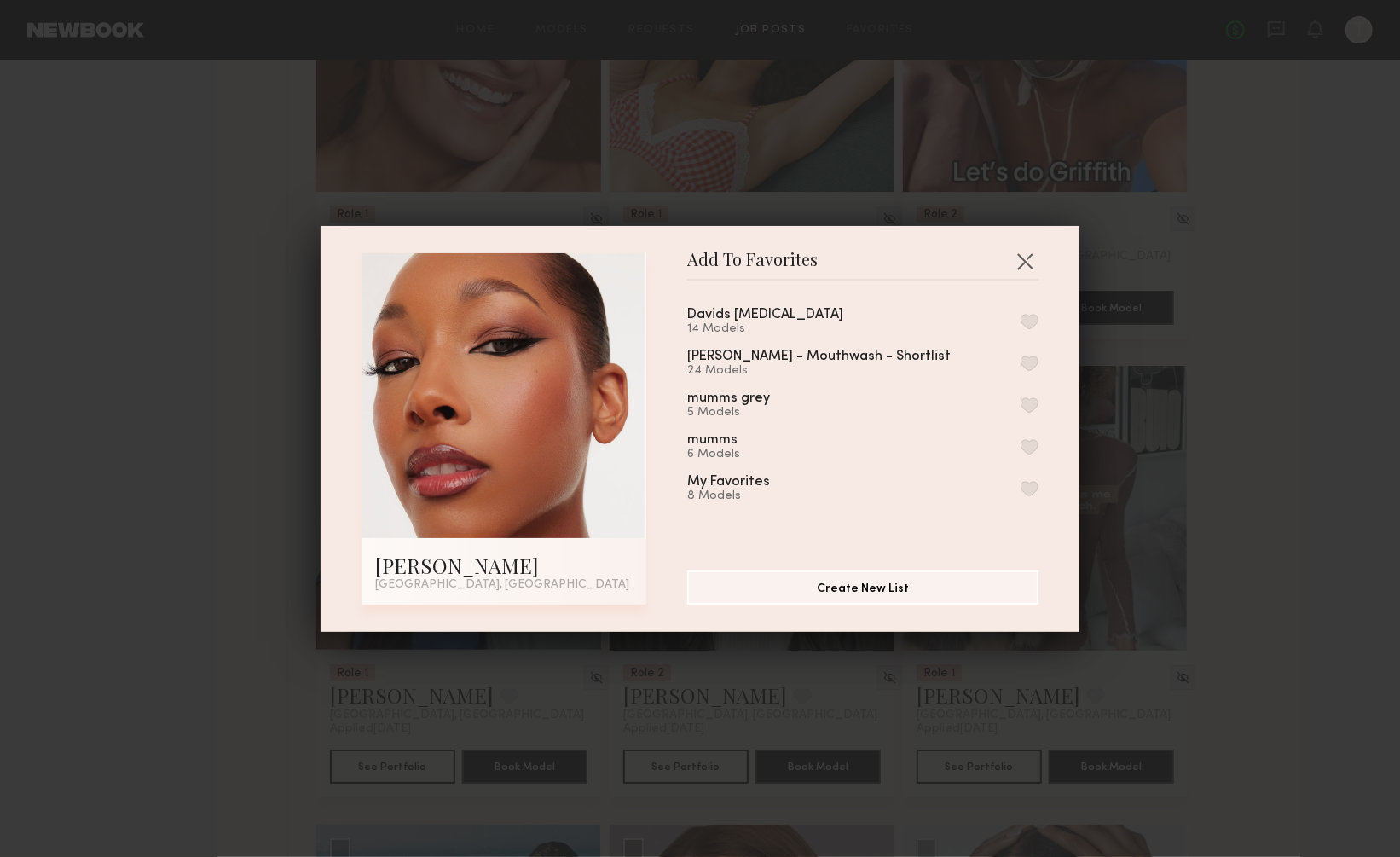
click at [1033, 293] on section "Davids [MEDICAL_DATA] 14 Models [PERSON_NAME] - Mouthwash - Shortlist 24 Models…" at bounding box center [863, 442] width 351 height 324
click at [1026, 322] on button "button" at bounding box center [1029, 321] width 18 height 15
click at [1021, 251] on button "button" at bounding box center [1024, 261] width 28 height 28
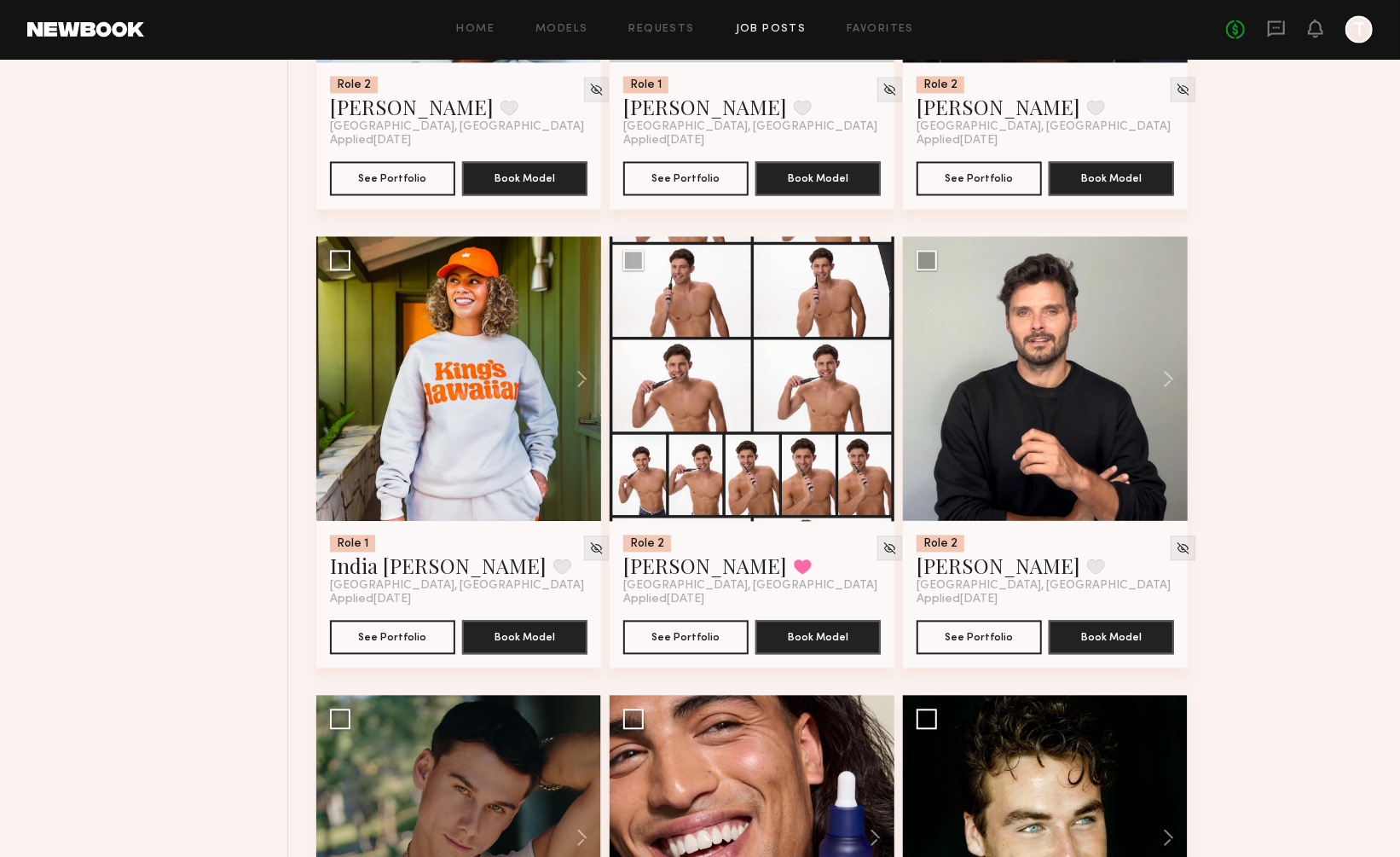
scroll to position [25767, 0]
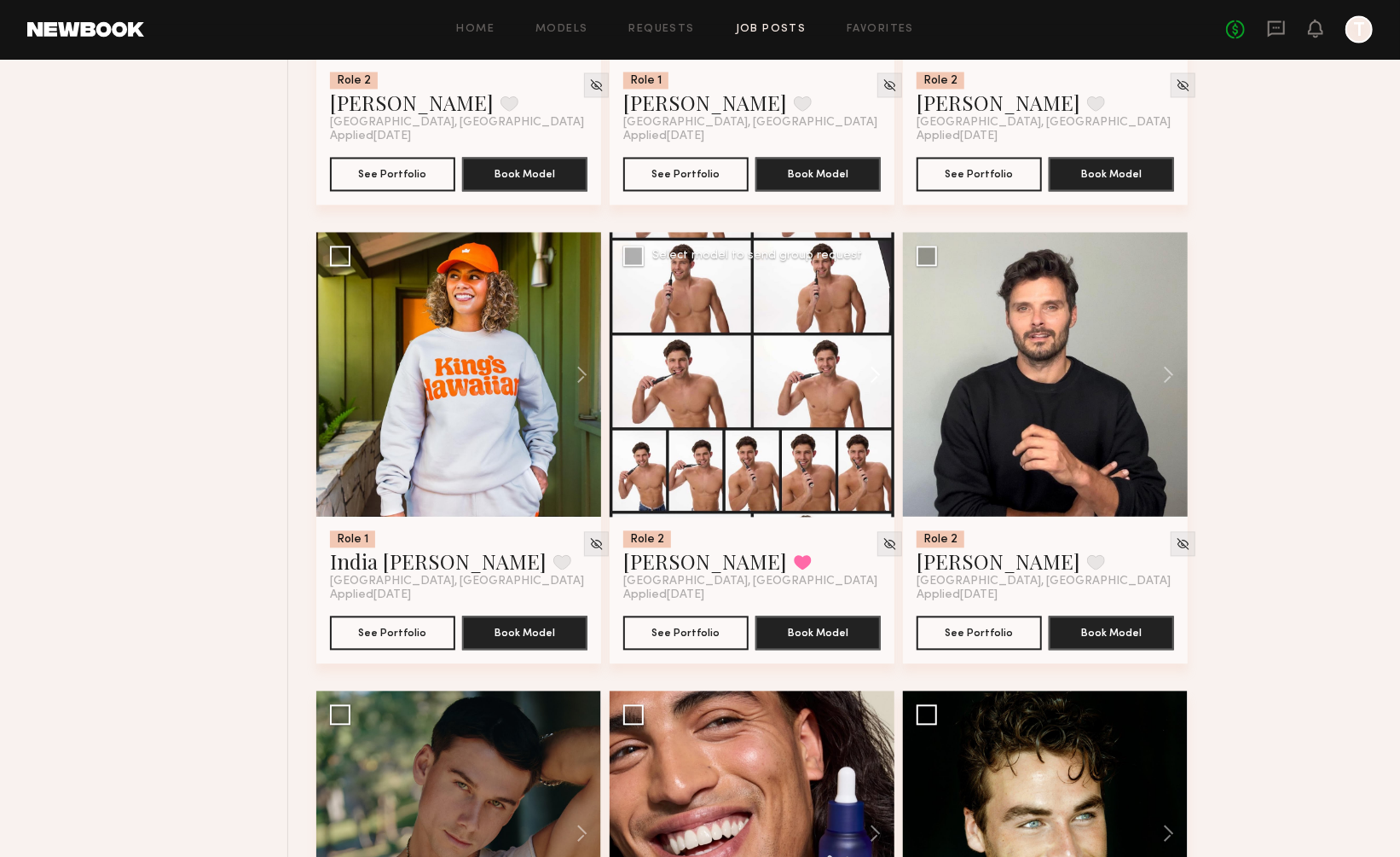
click at [877, 298] on button at bounding box center [866, 375] width 54 height 284
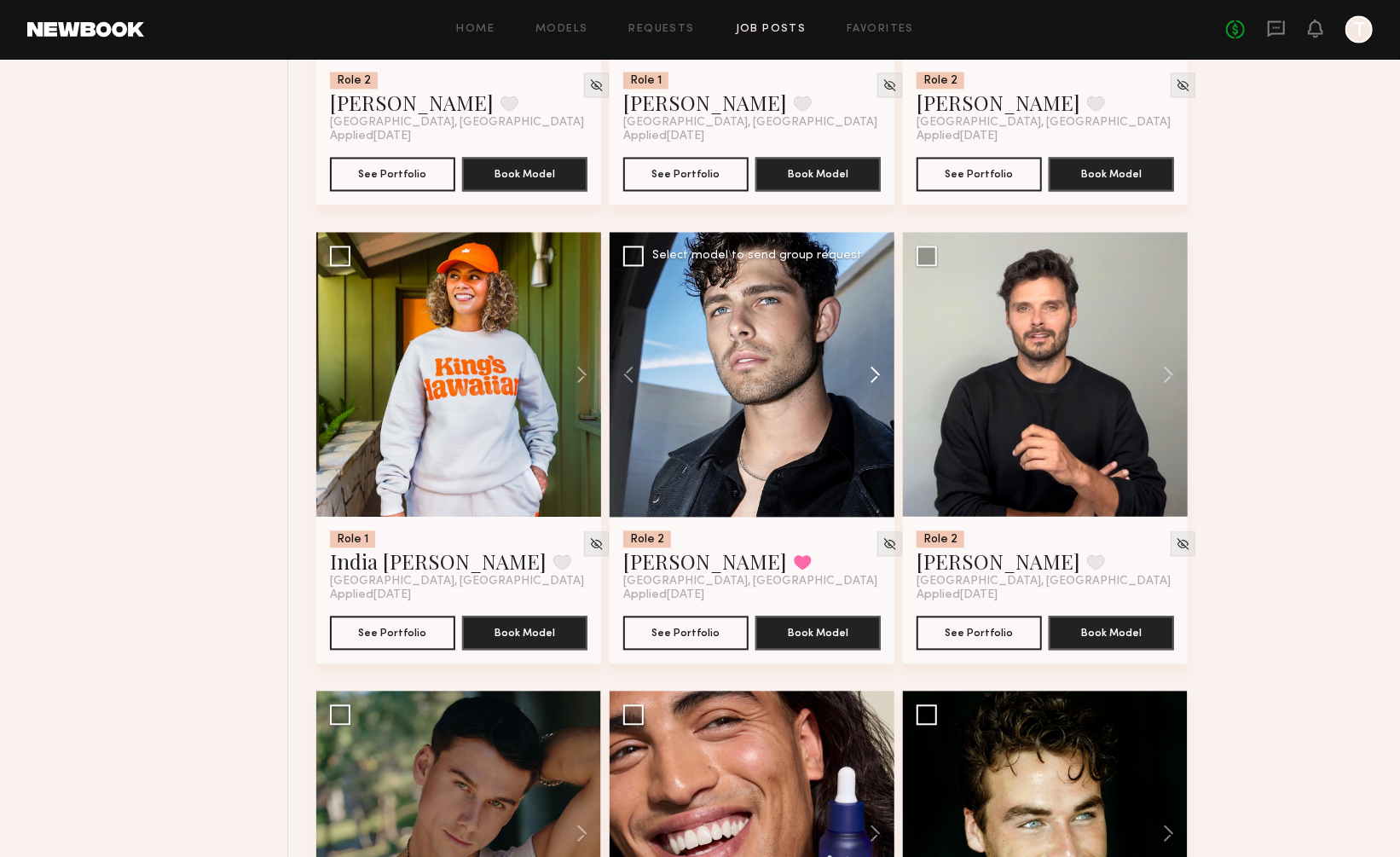
click at [877, 298] on button at bounding box center [866, 375] width 54 height 284
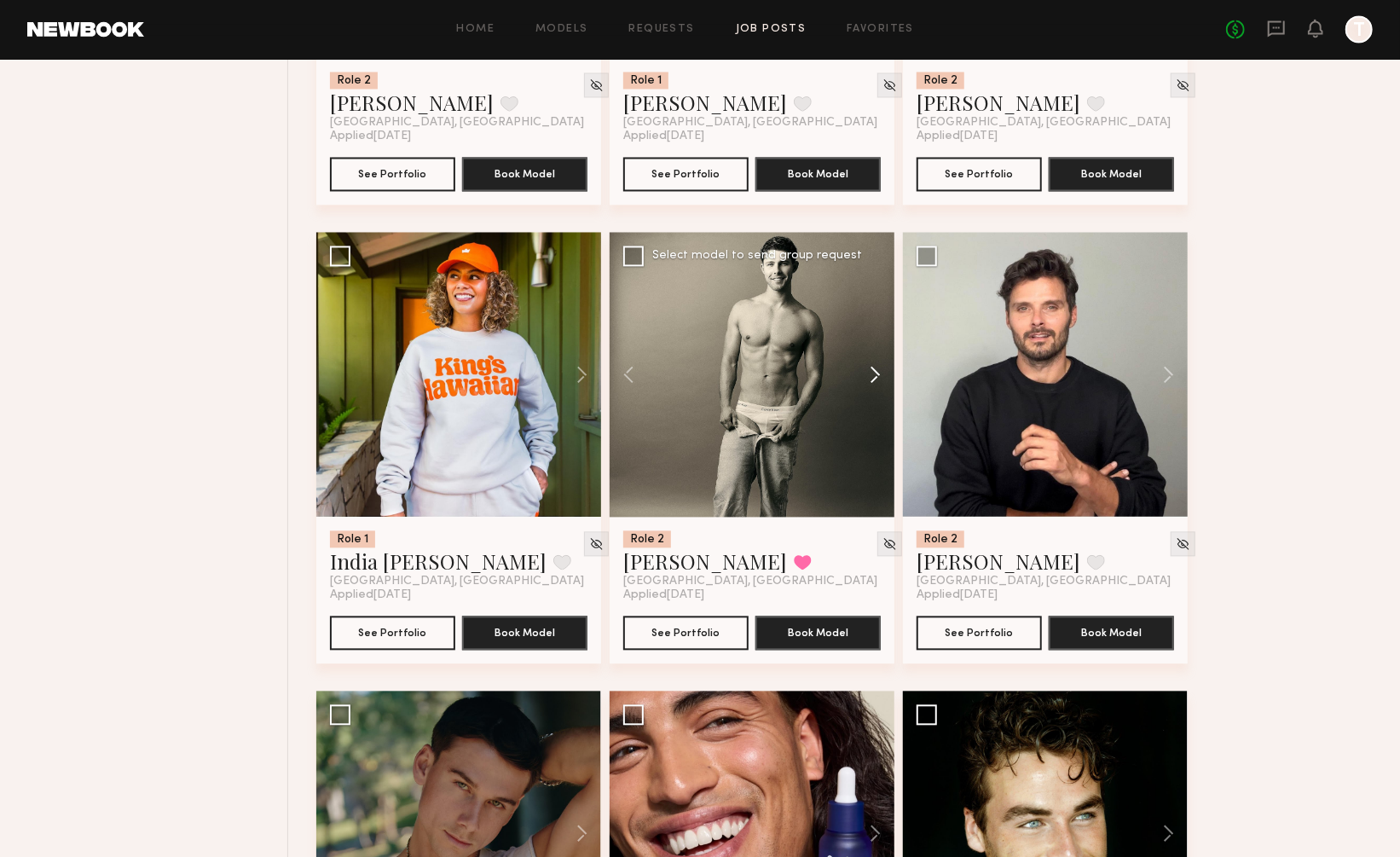
click at [877, 298] on button at bounding box center [866, 375] width 54 height 284
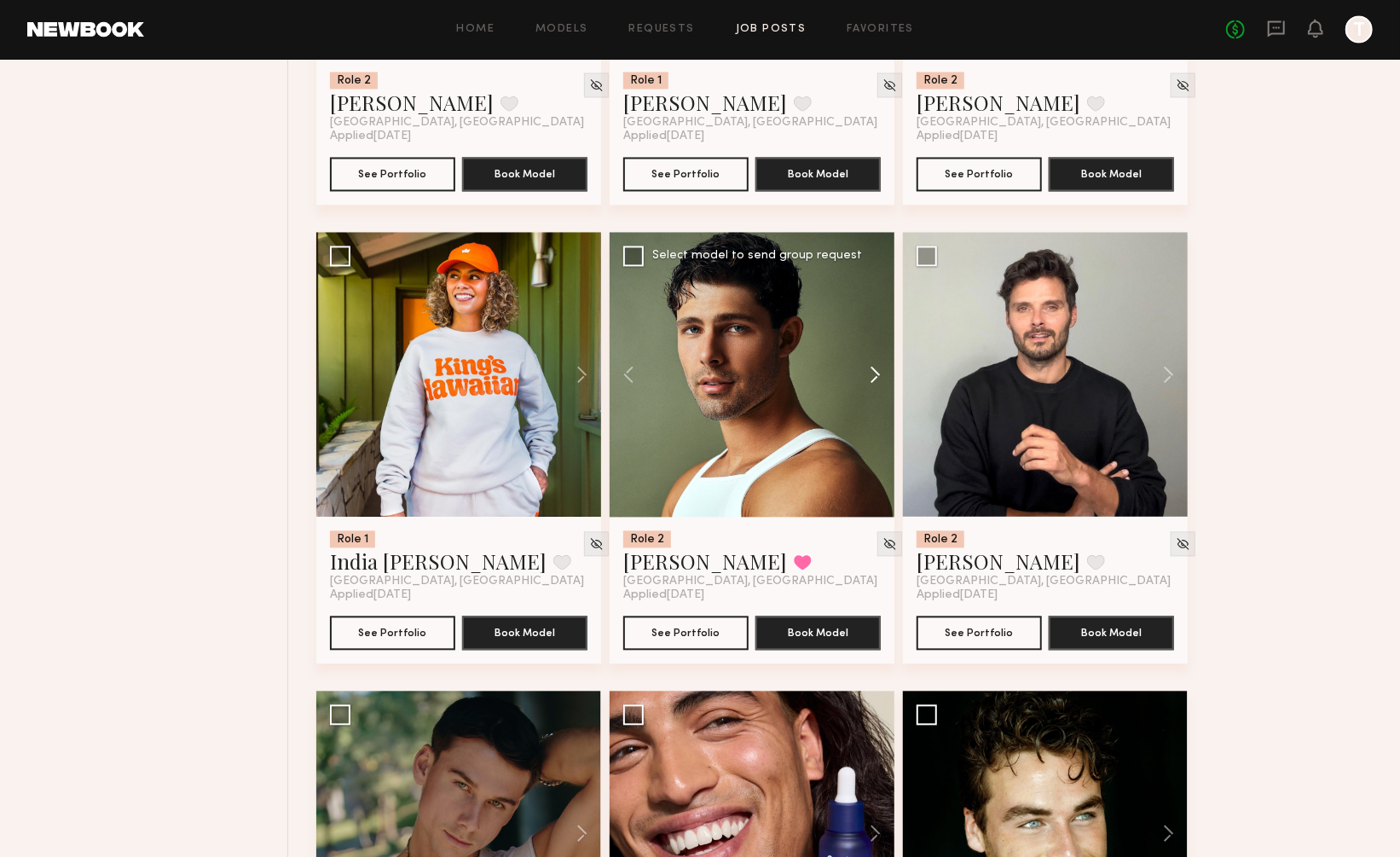
click at [877, 298] on button at bounding box center [866, 375] width 54 height 284
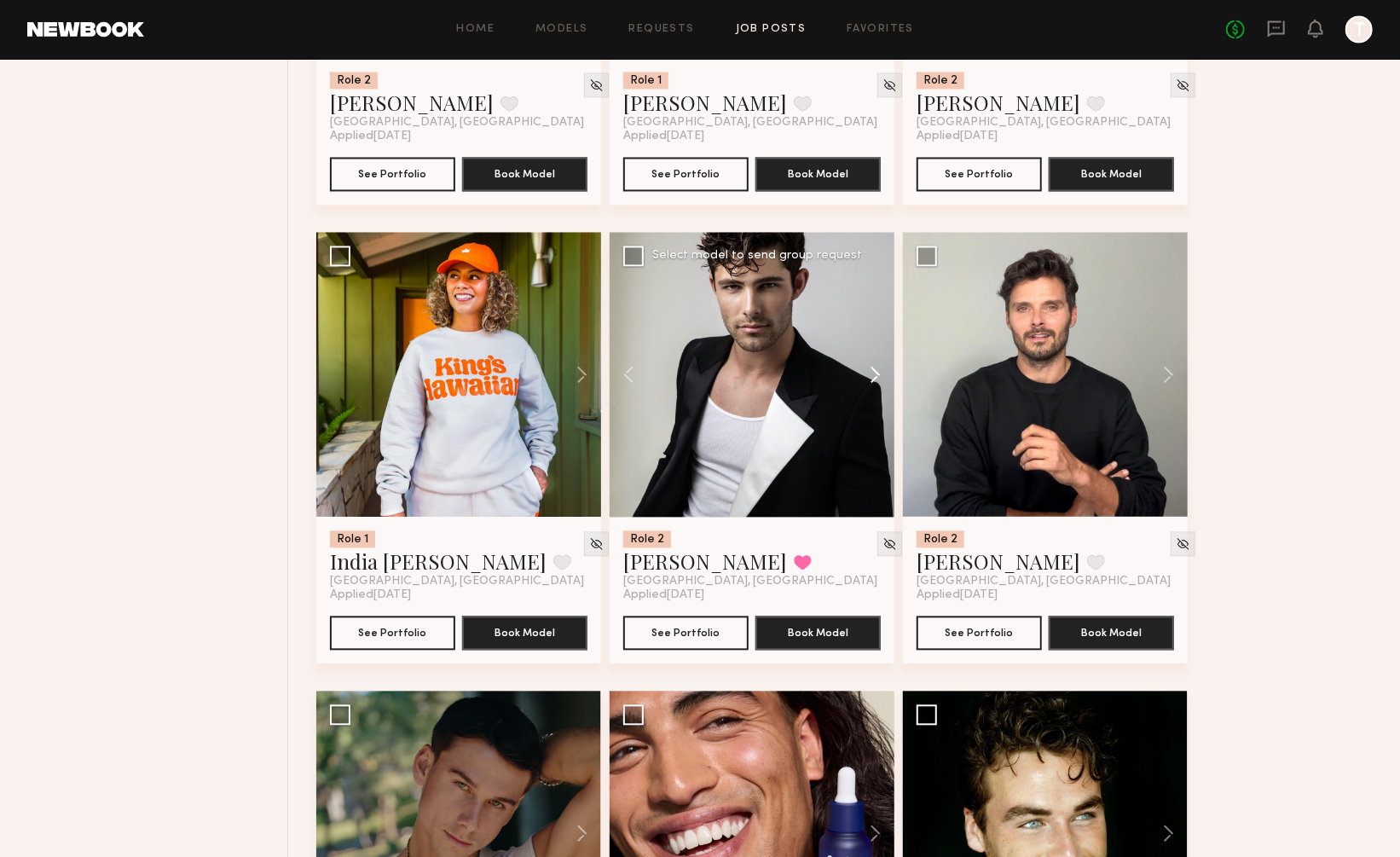
click at [877, 298] on button at bounding box center [866, 375] width 54 height 284
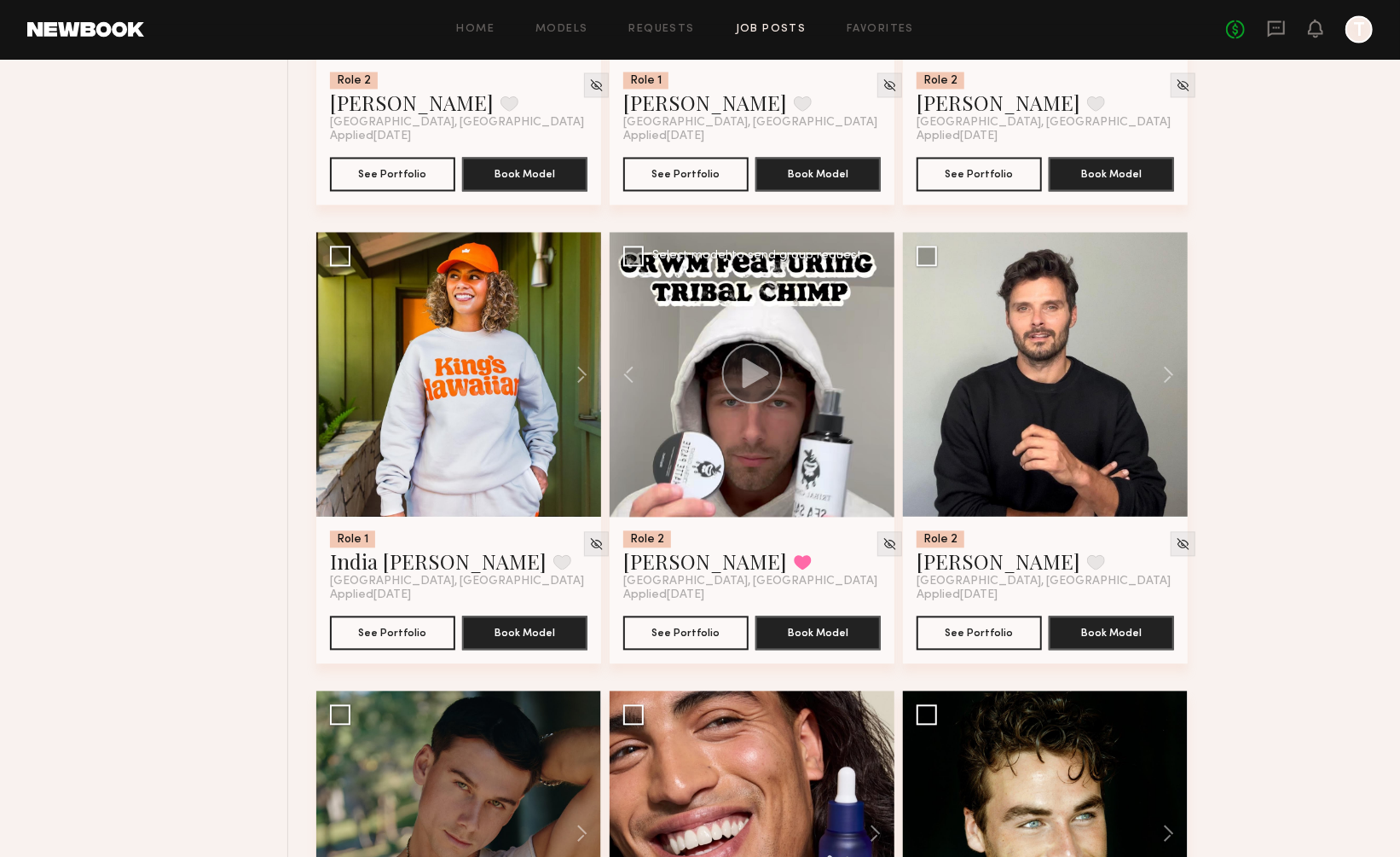
click at [877, 298] on div at bounding box center [751, 375] width 284 height 284
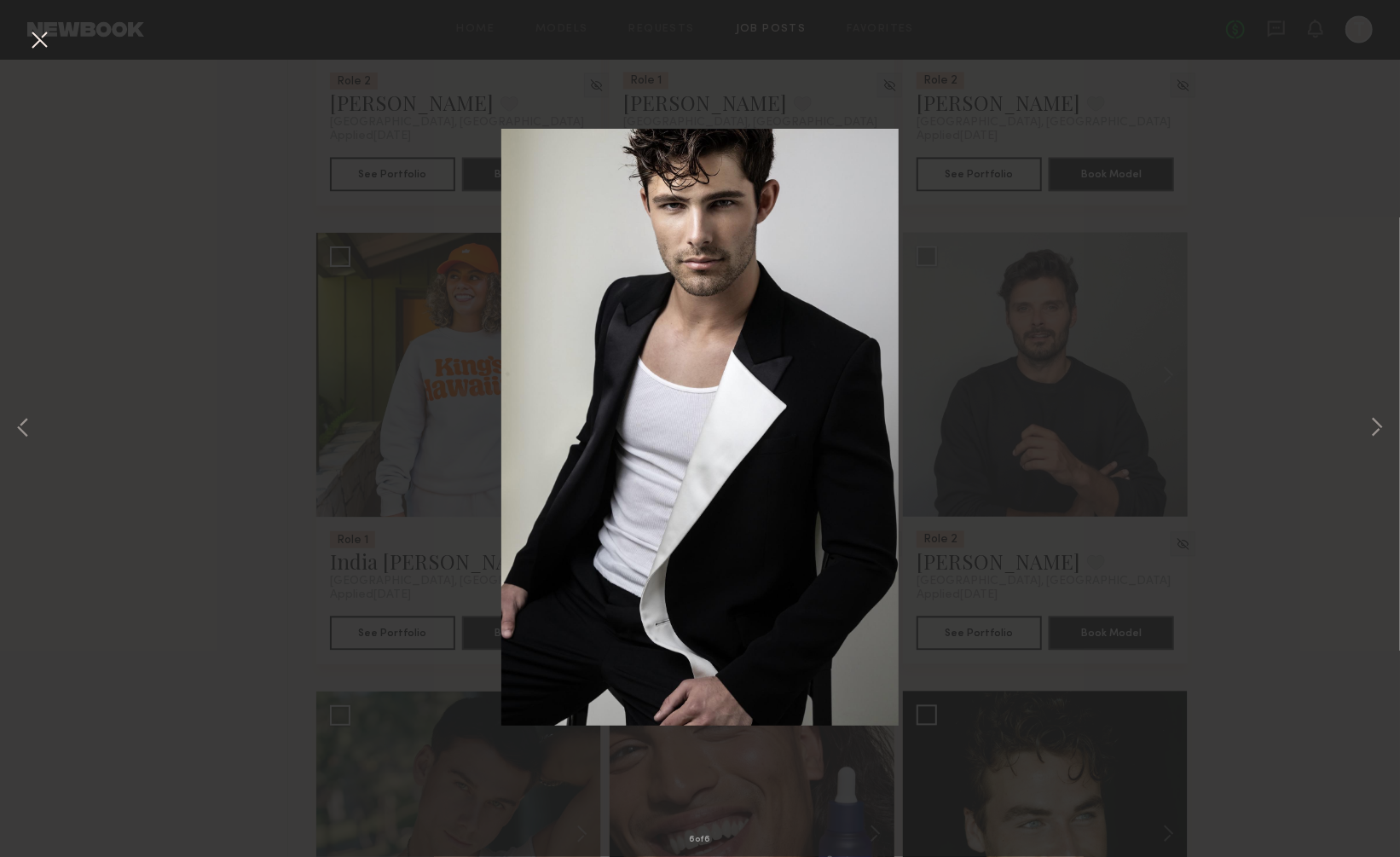
click at [36, 36] on button at bounding box center [39, 41] width 28 height 30
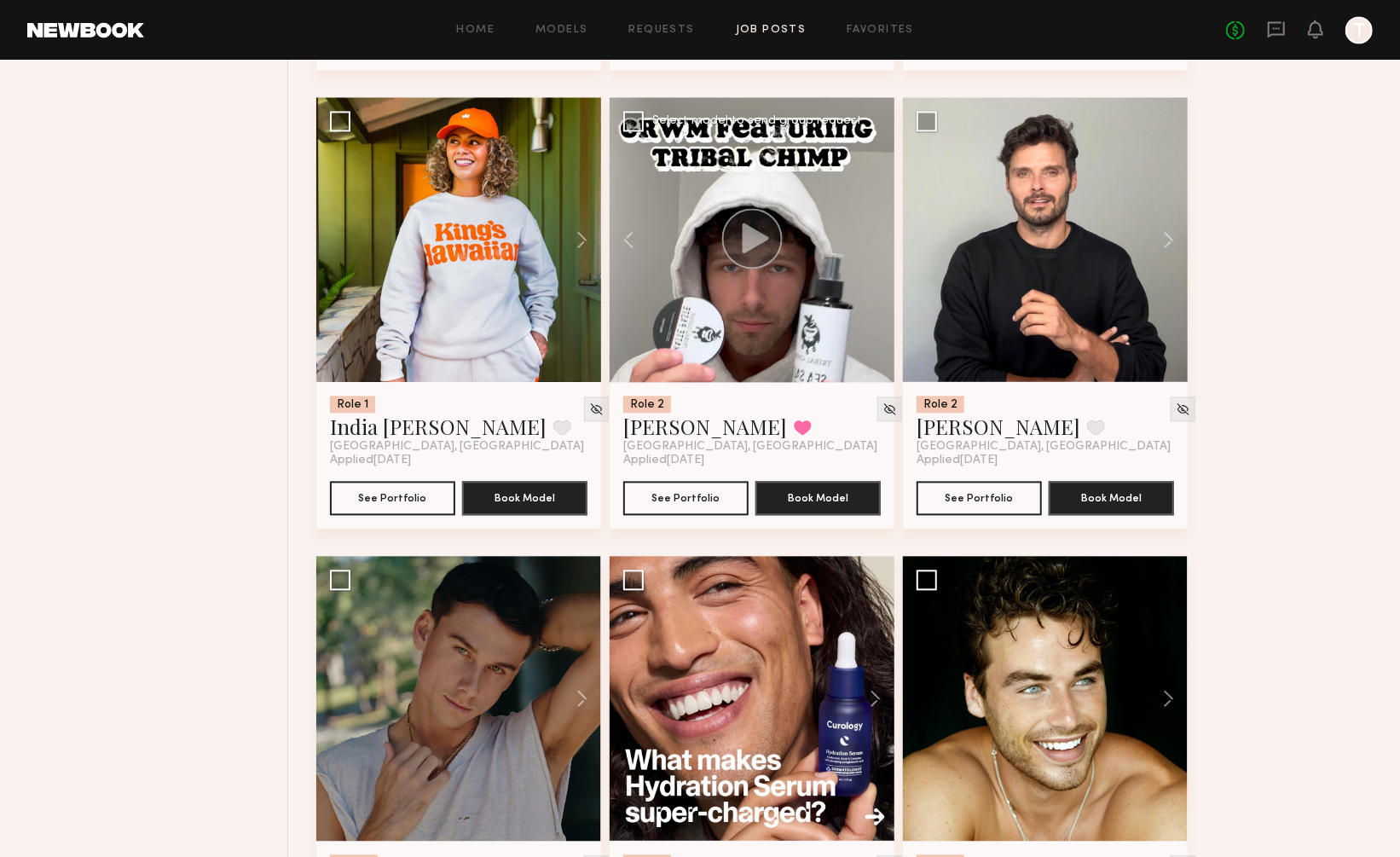
scroll to position [25992, 0]
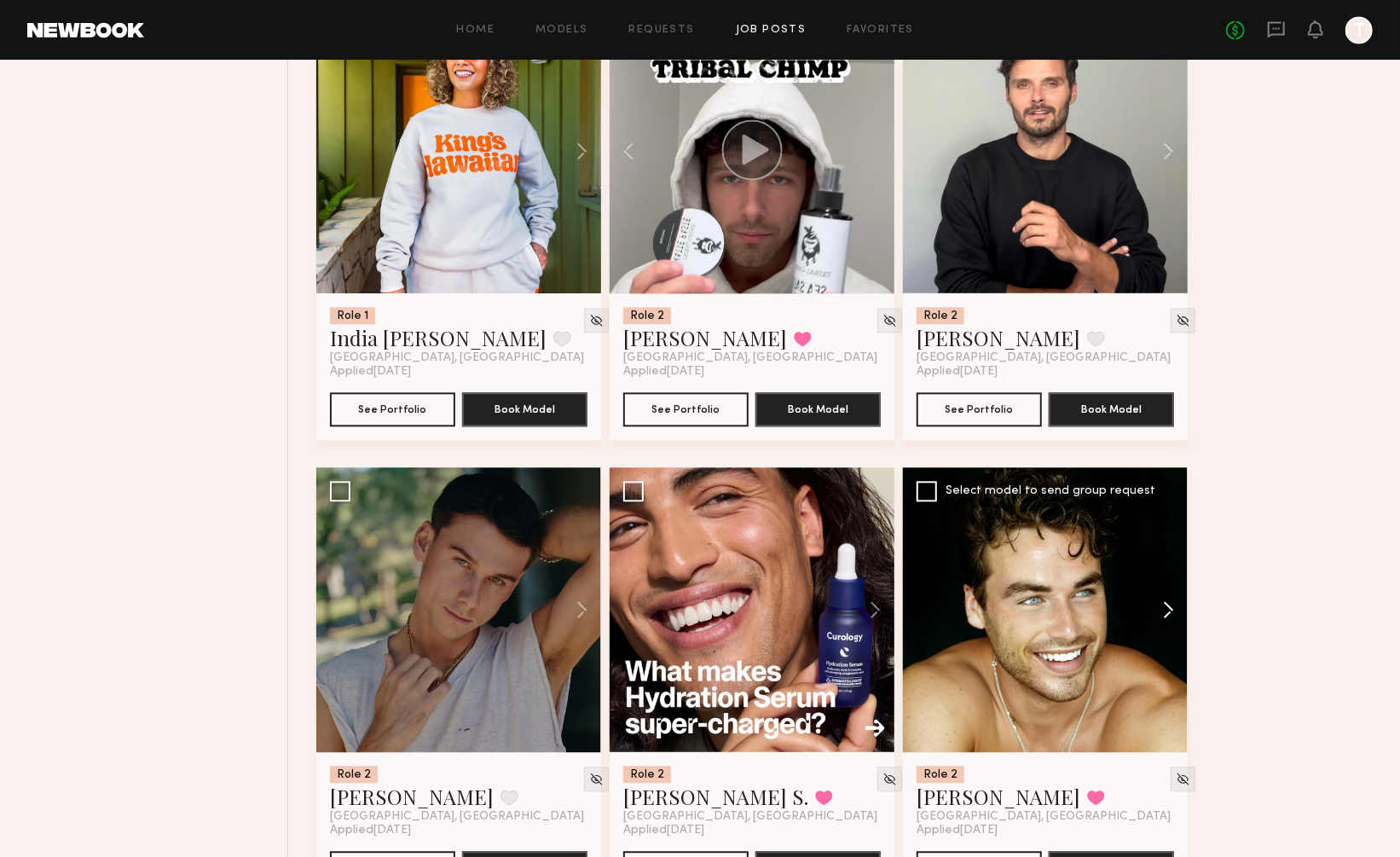
click at [1168, 525] on button at bounding box center [1159, 609] width 54 height 284
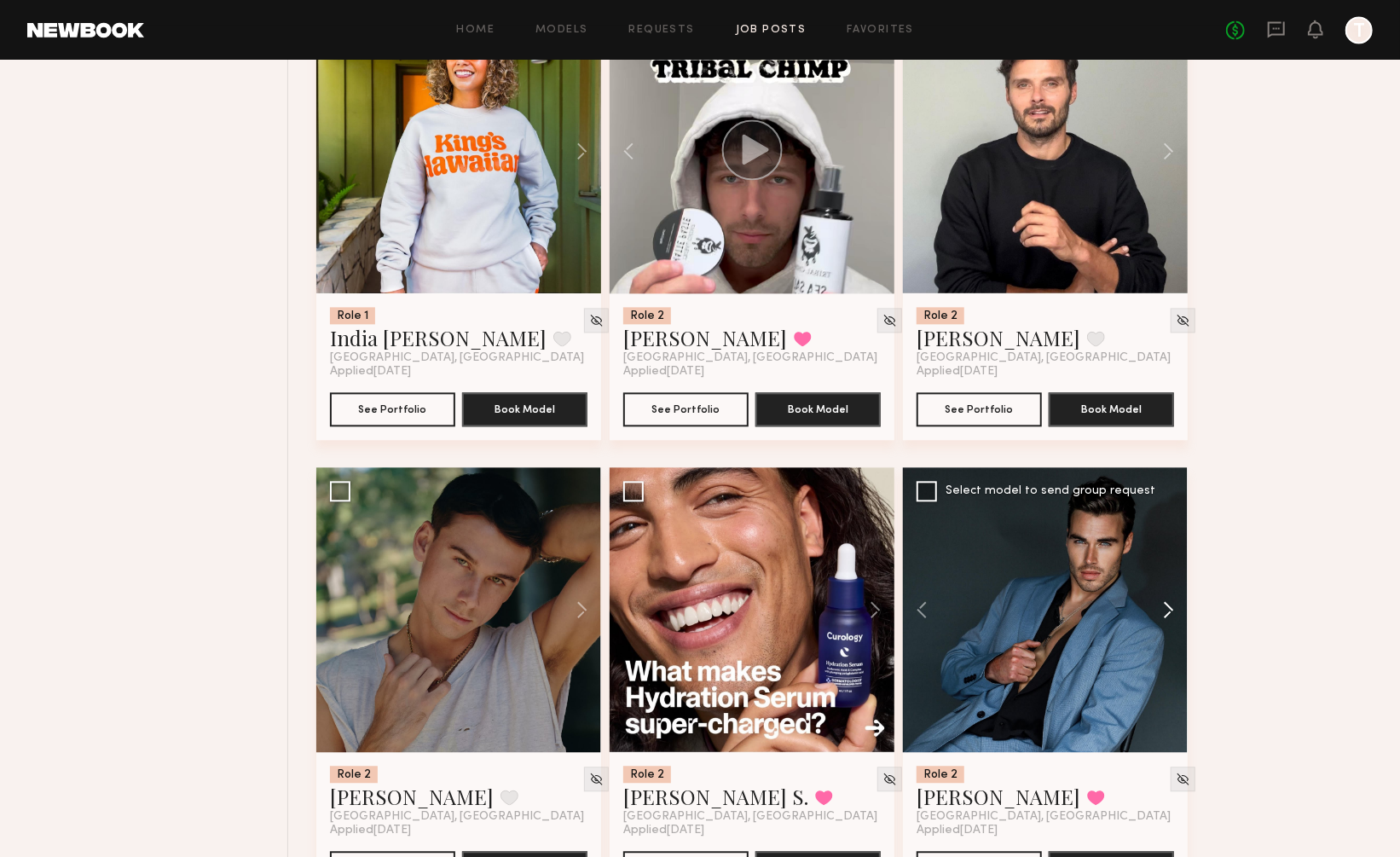
click at [1168, 525] on button at bounding box center [1159, 609] width 54 height 284
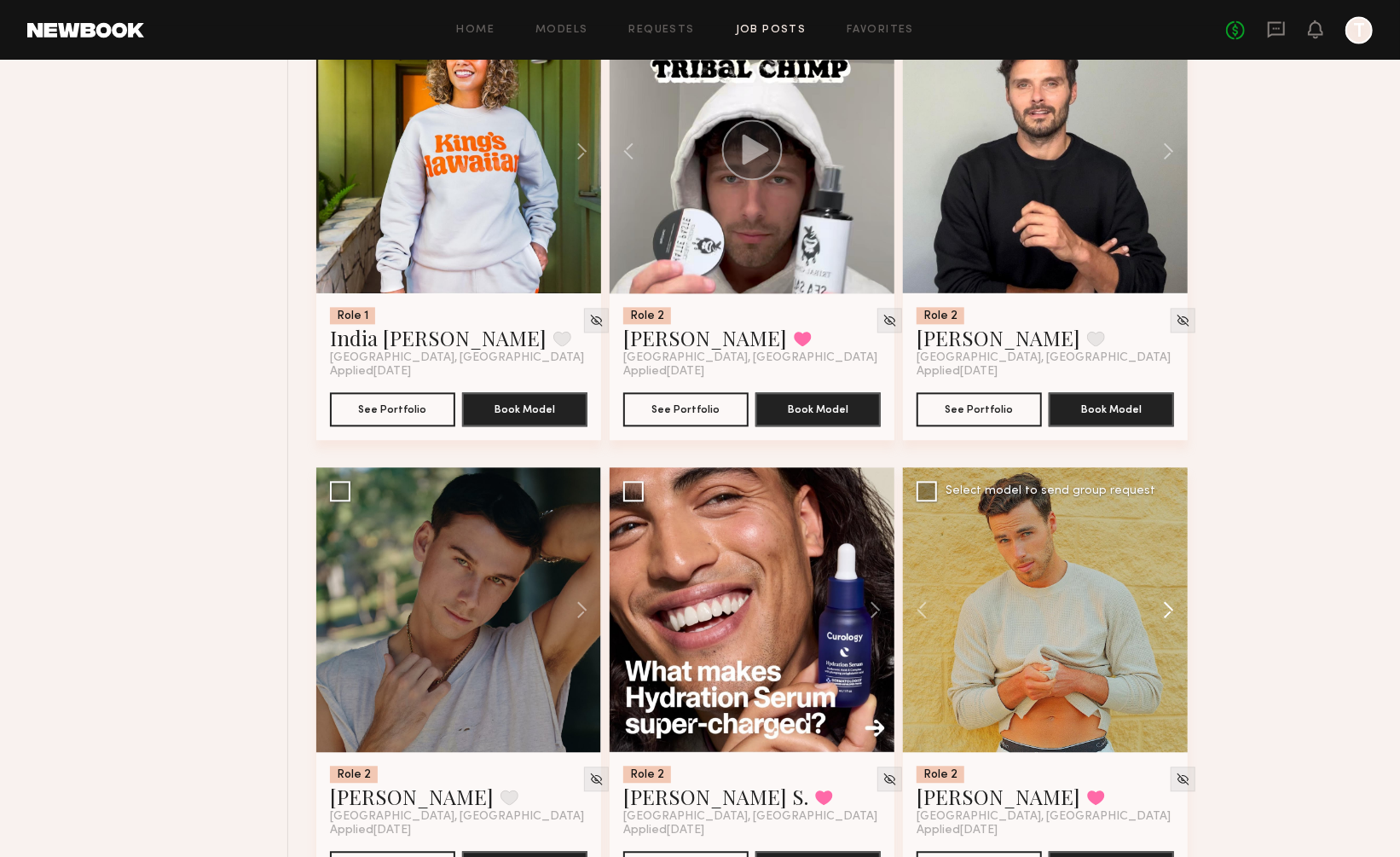
click at [1168, 525] on button at bounding box center [1159, 609] width 54 height 284
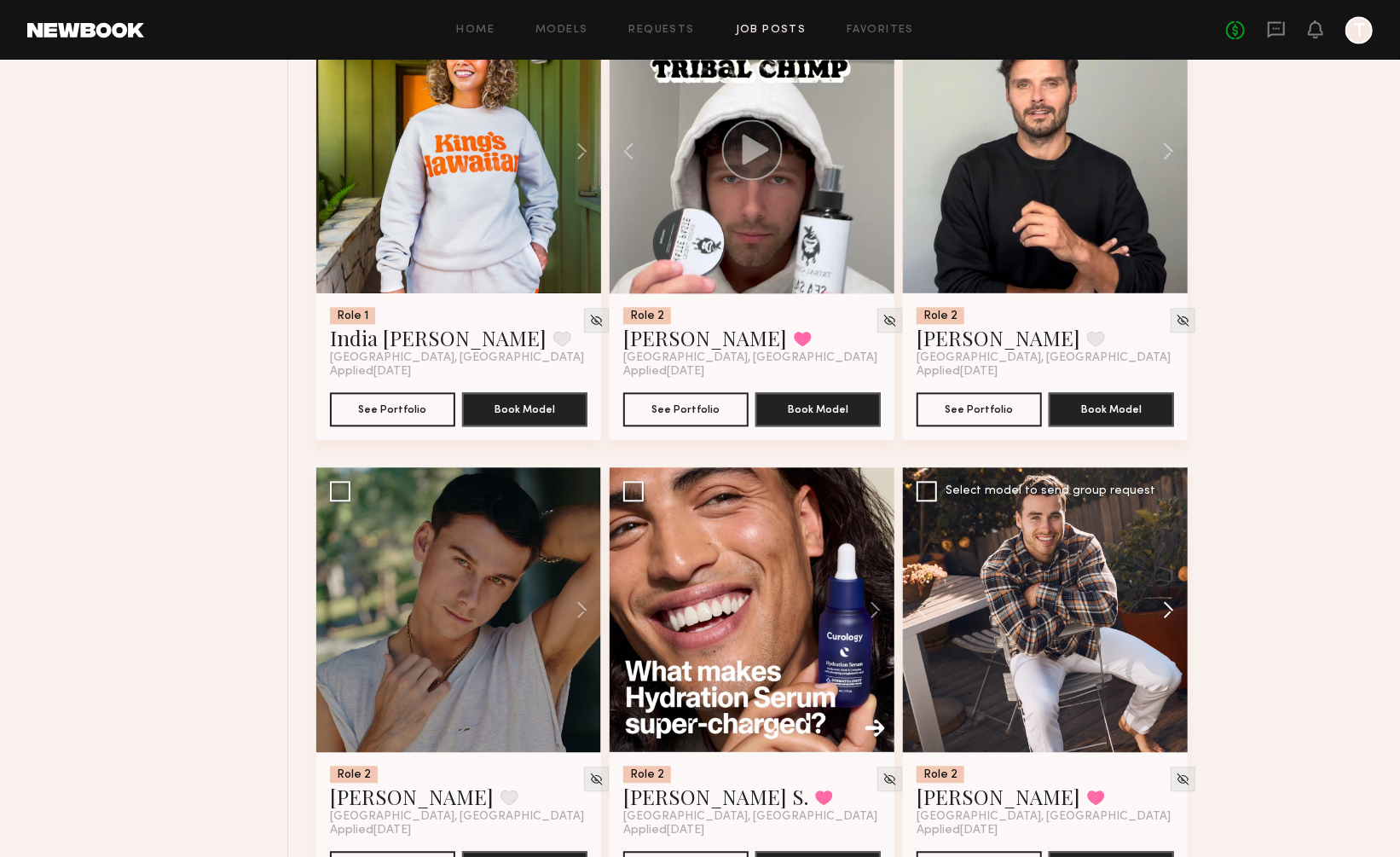
click at [1168, 525] on button at bounding box center [1159, 609] width 54 height 284
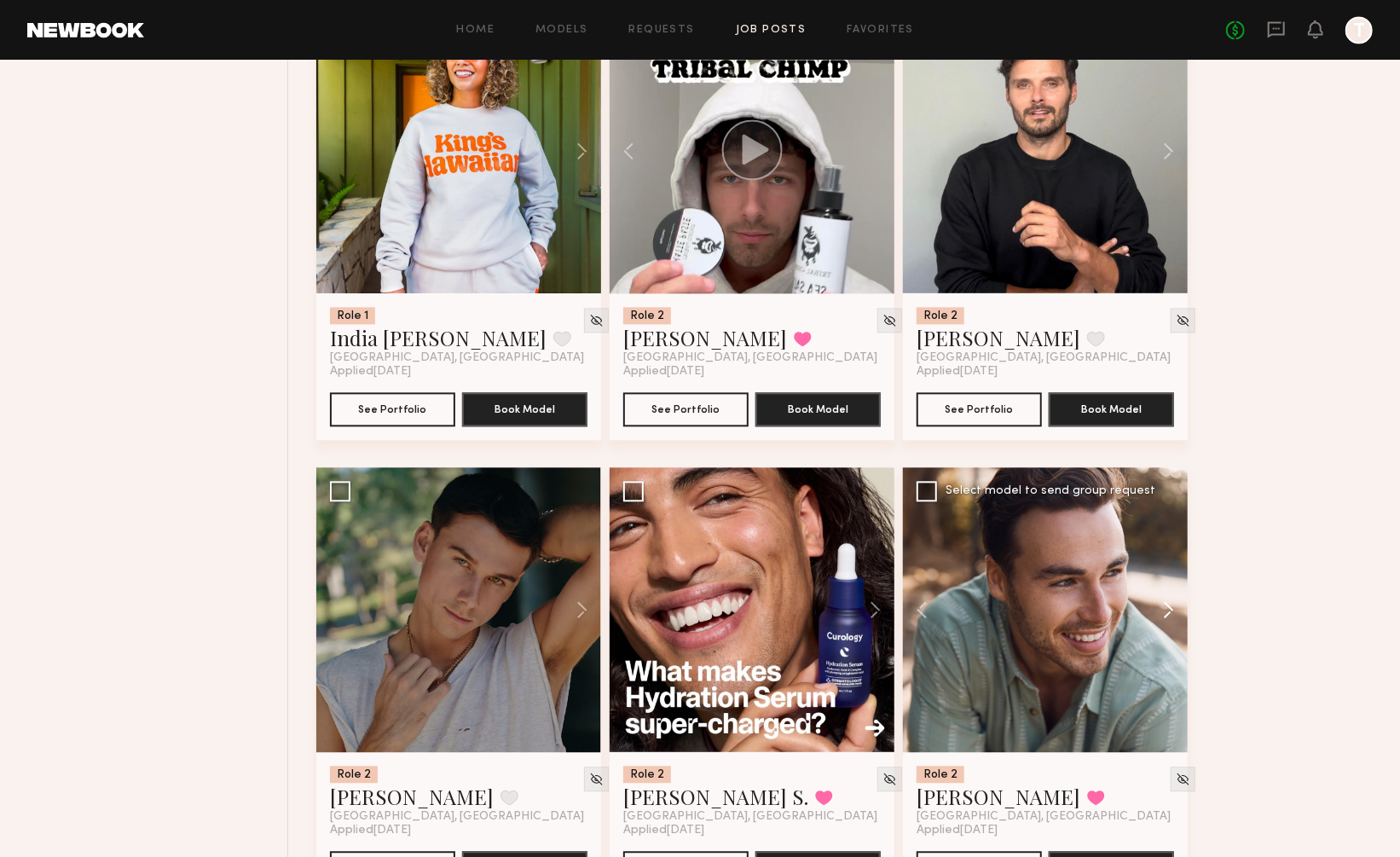
click at [1168, 525] on button at bounding box center [1159, 609] width 54 height 284
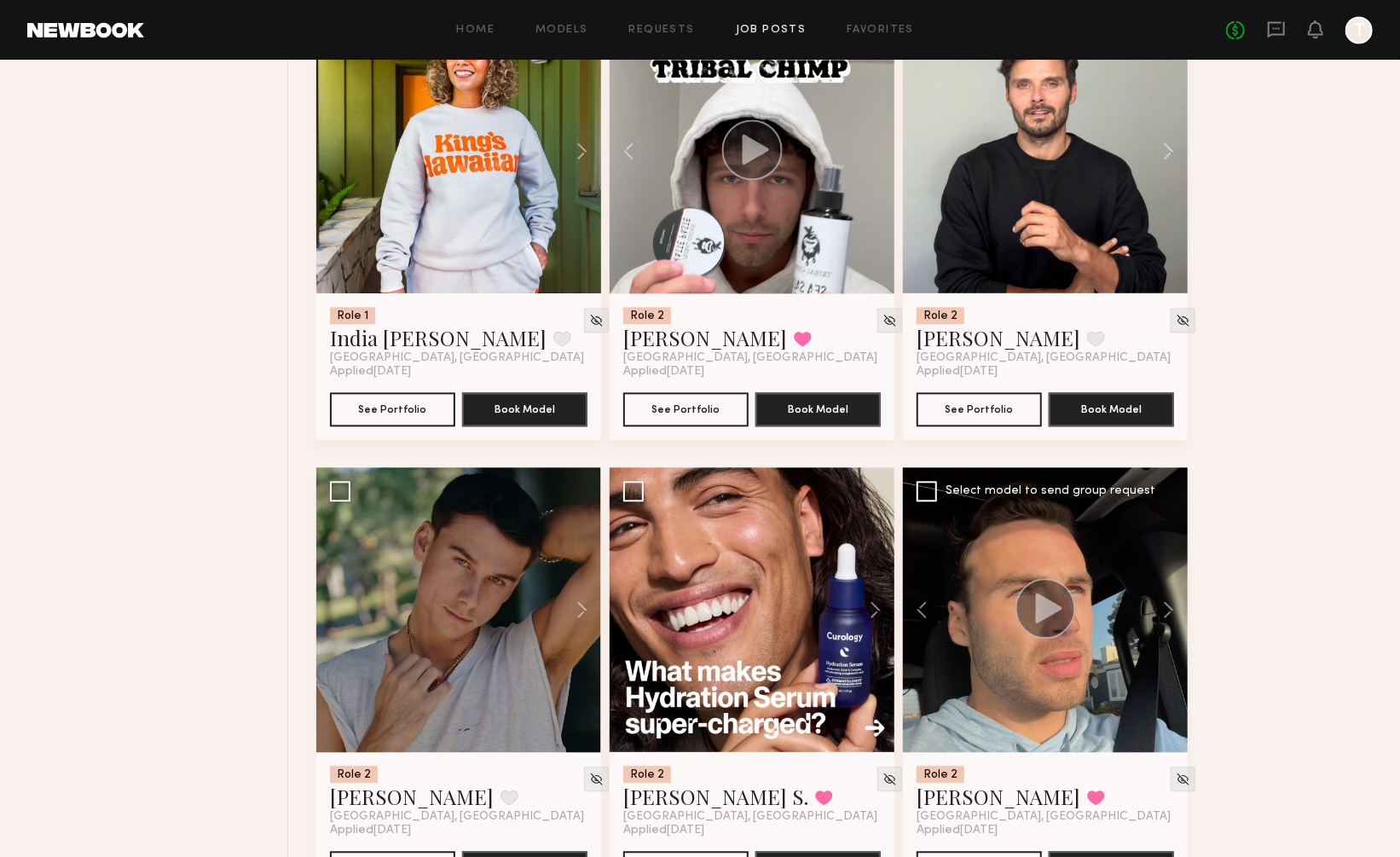
click at [997, 599] on div at bounding box center [1044, 609] width 284 height 284
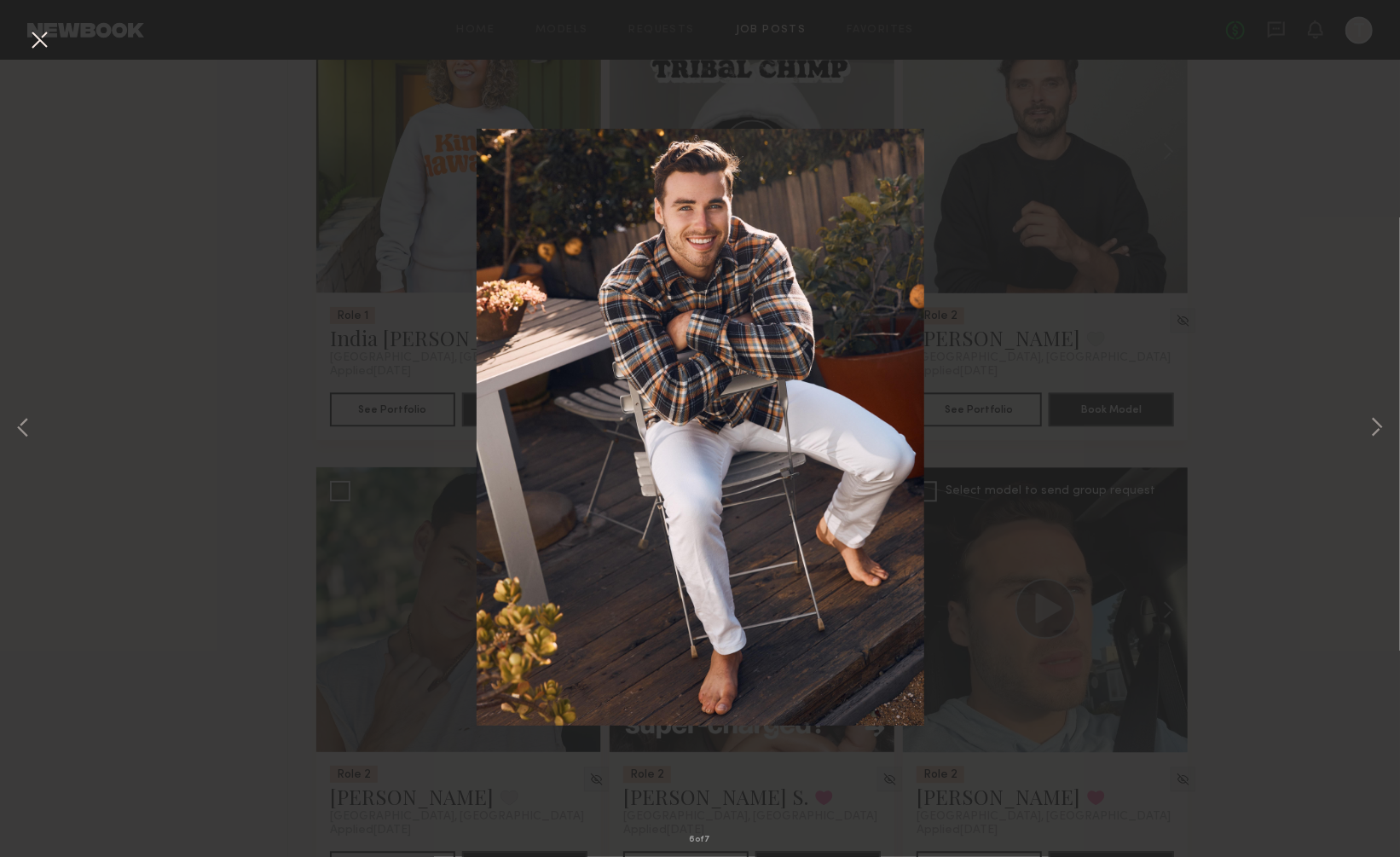
click at [42, 37] on button at bounding box center [39, 41] width 28 height 30
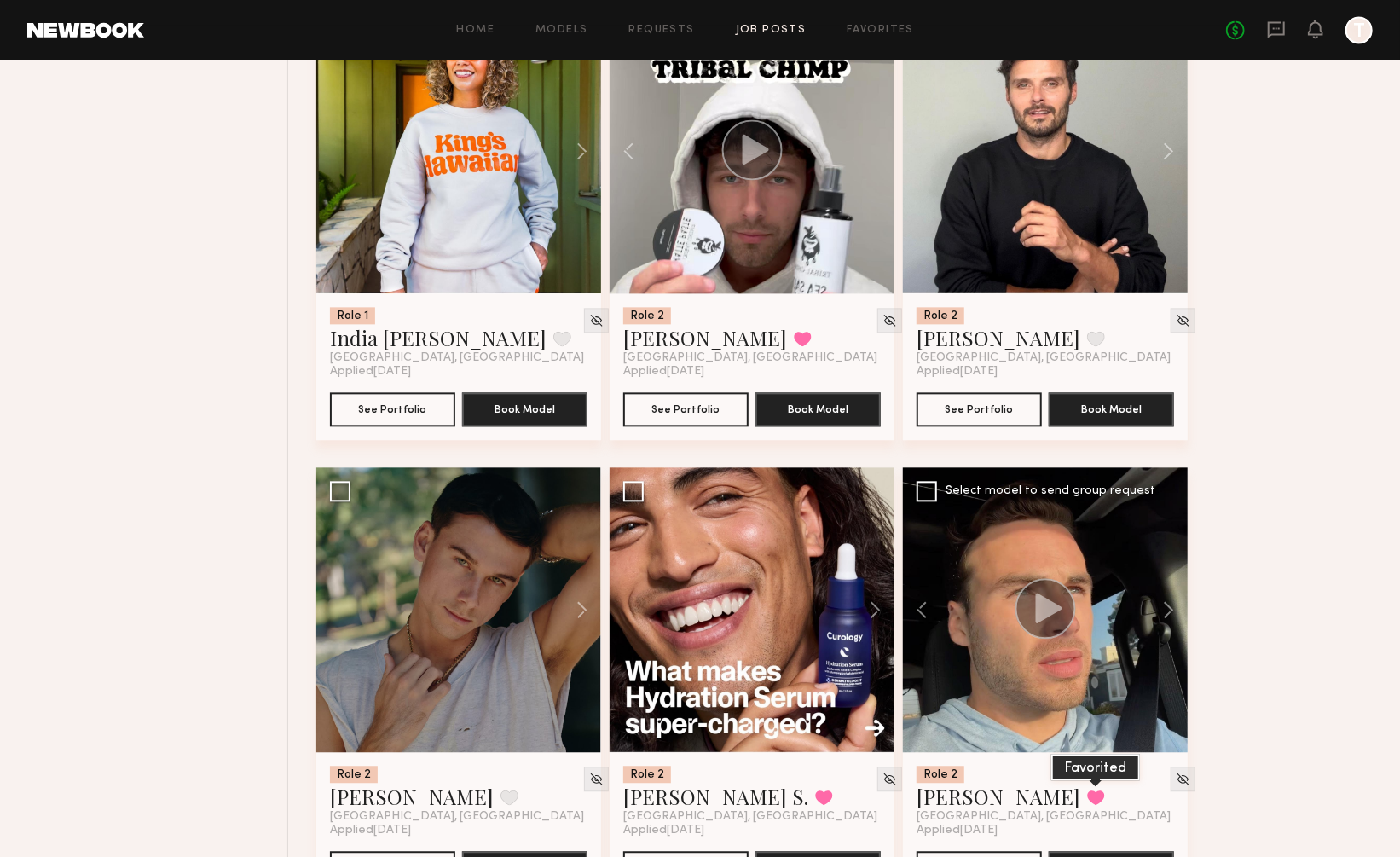
click at [1087, 789] on button at bounding box center [1096, 797] width 18 height 15
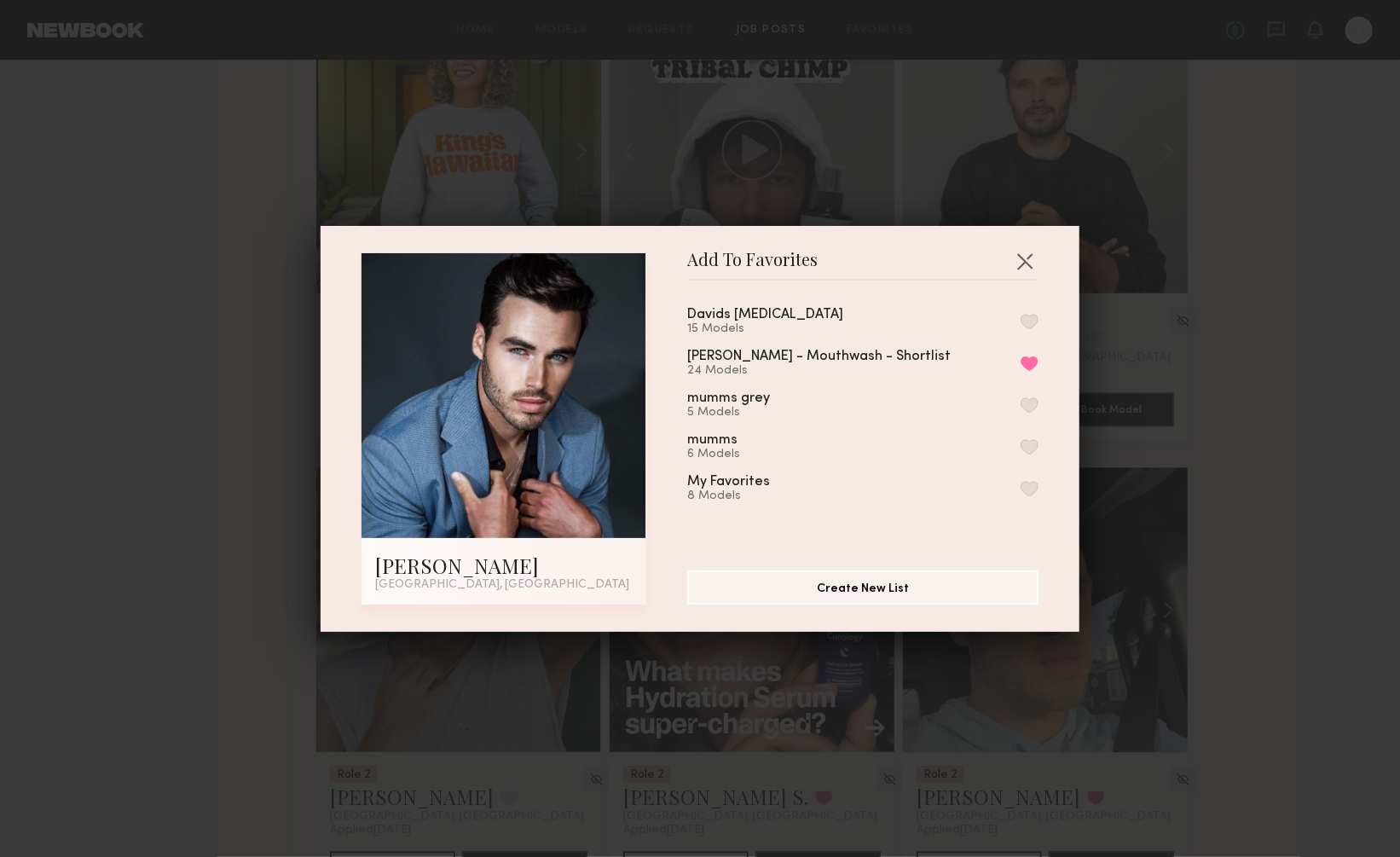
click at [1027, 314] on button "button" at bounding box center [1029, 321] width 18 height 15
click at [1026, 362] on button "Remove from favorite list" at bounding box center [1029, 363] width 18 height 15
click at [1019, 260] on button "button" at bounding box center [1024, 261] width 28 height 28
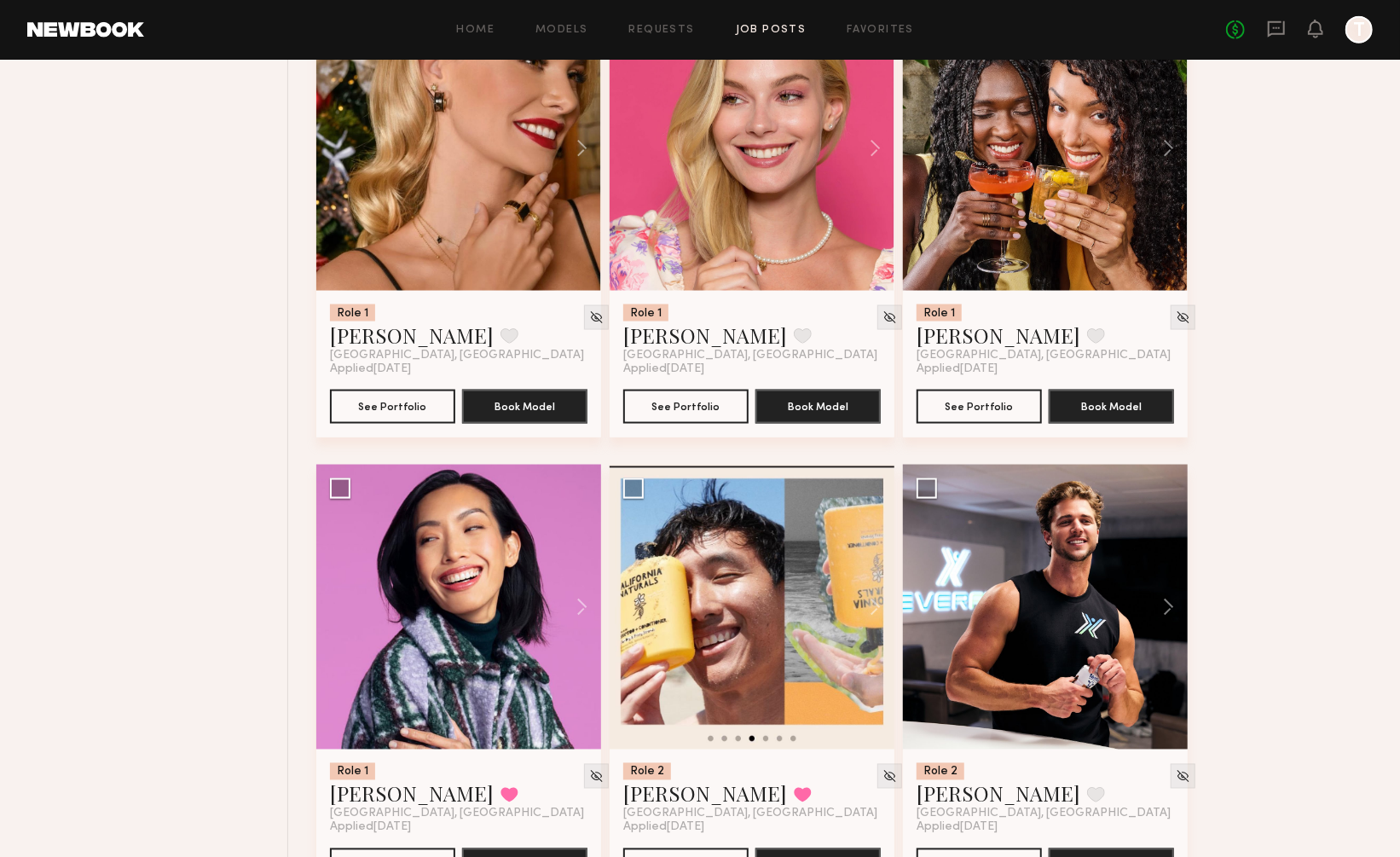
scroll to position [29202, 0]
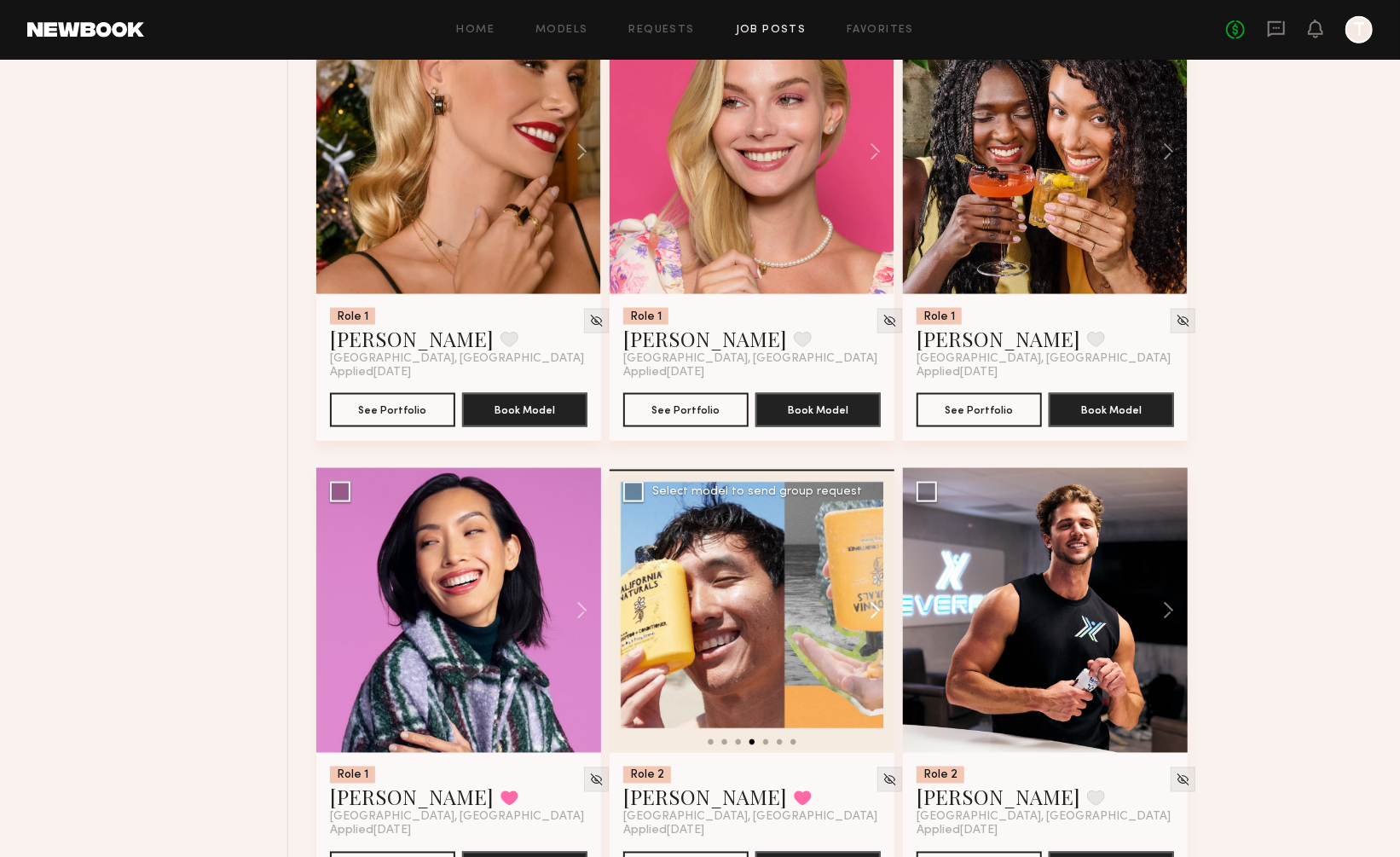
click at [874, 524] on button at bounding box center [866, 610] width 54 height 284
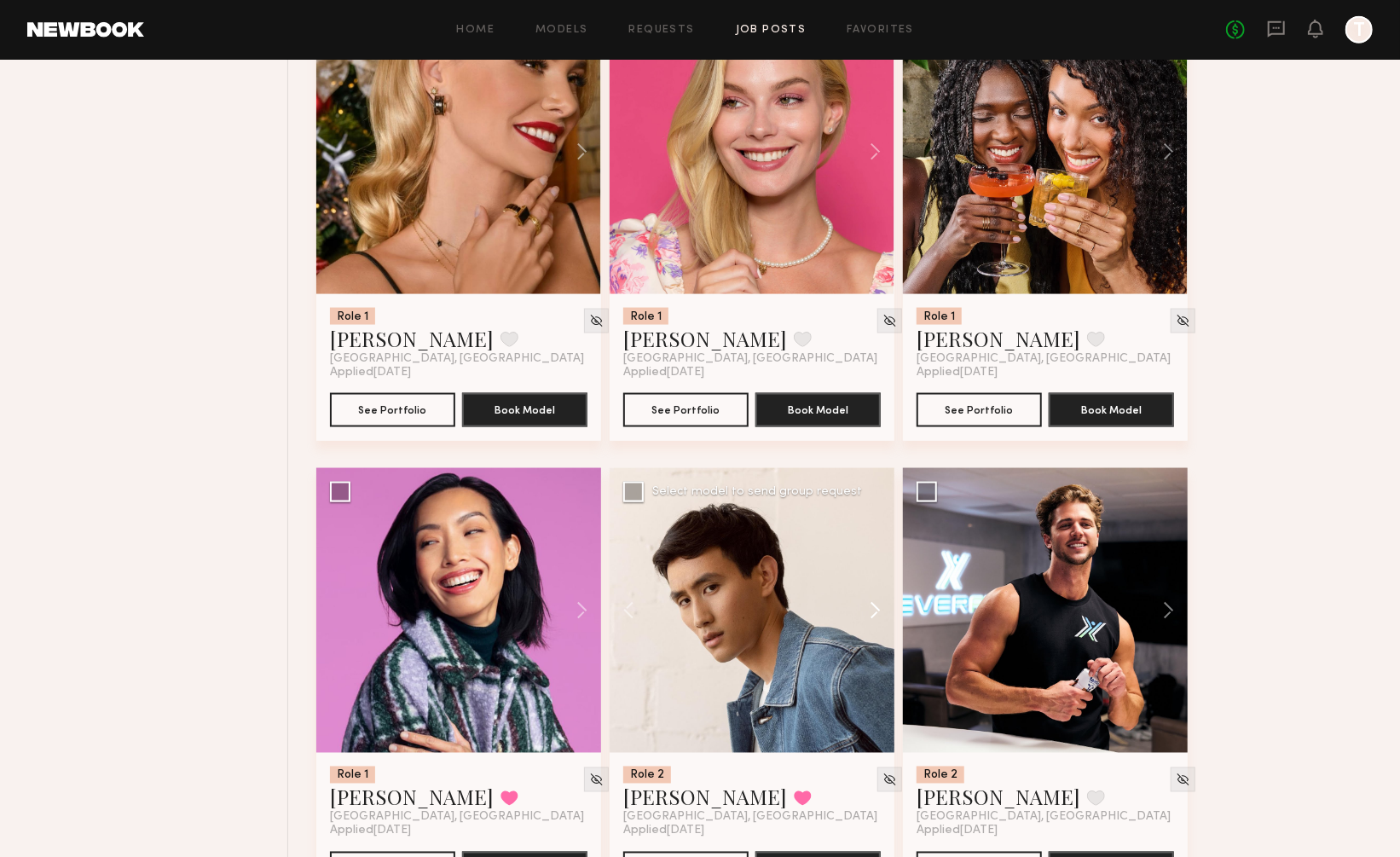
click at [874, 524] on button at bounding box center [866, 610] width 54 height 284
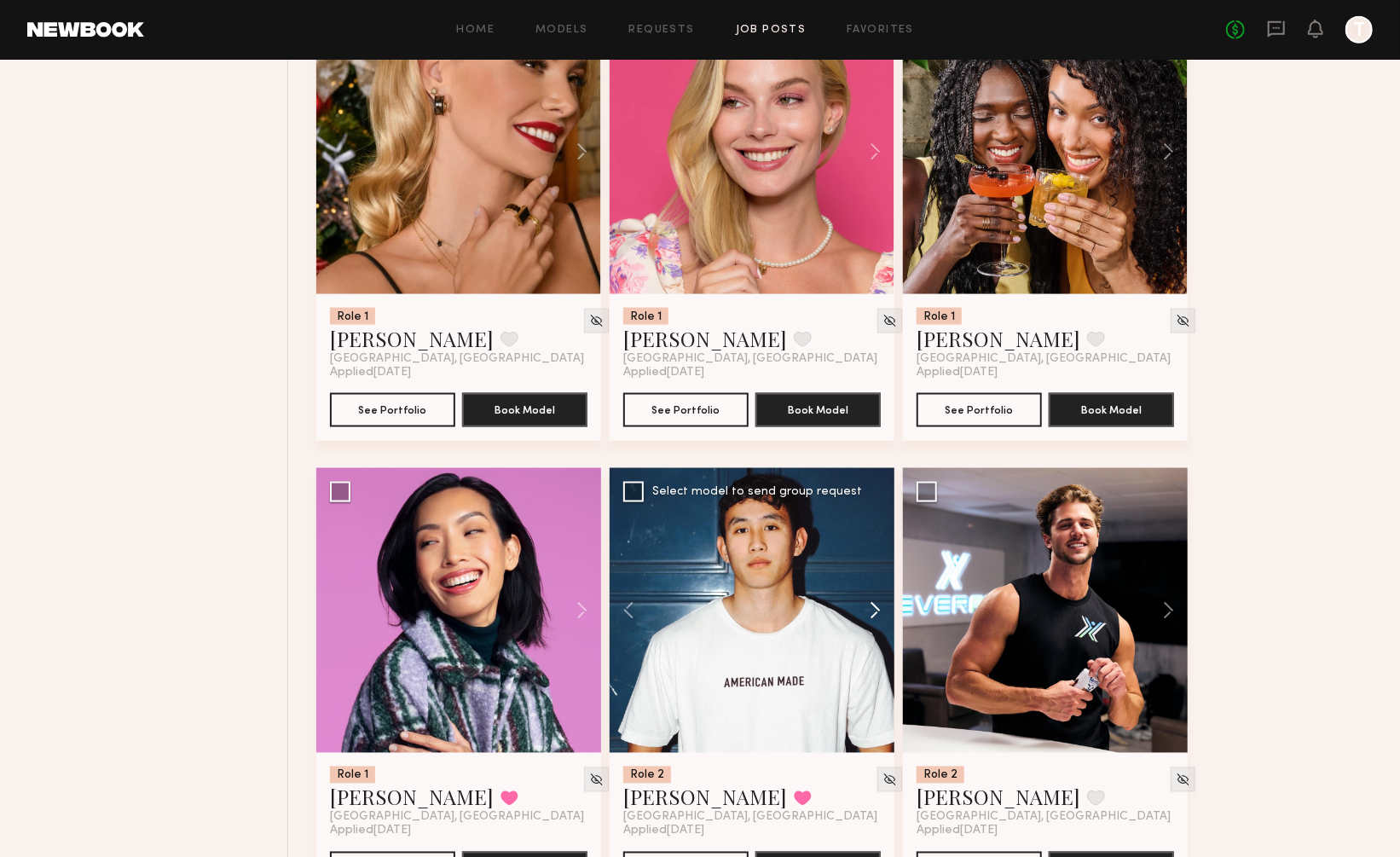
click at [874, 524] on button at bounding box center [866, 610] width 54 height 284
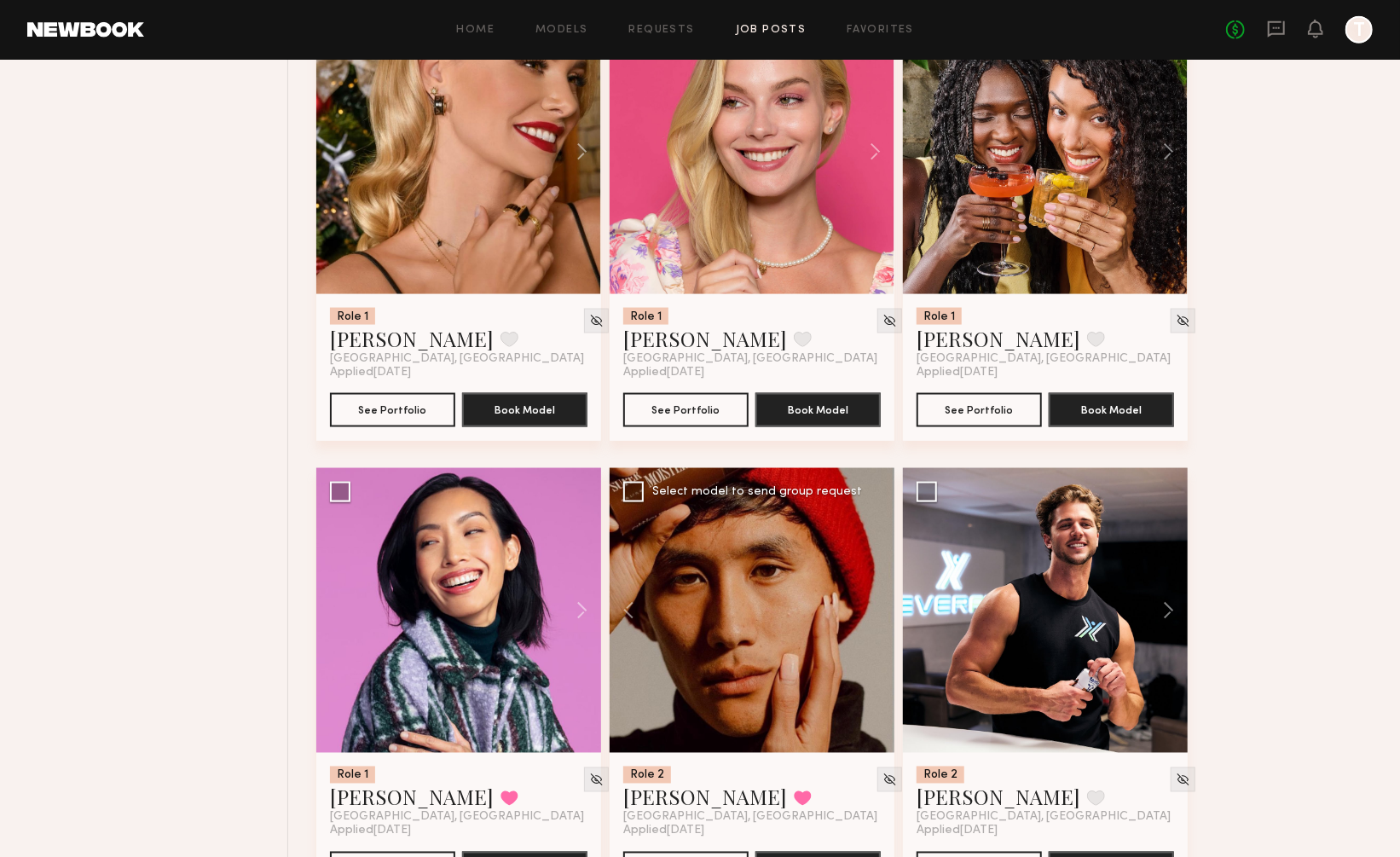
click at [874, 524] on div at bounding box center [751, 610] width 284 height 284
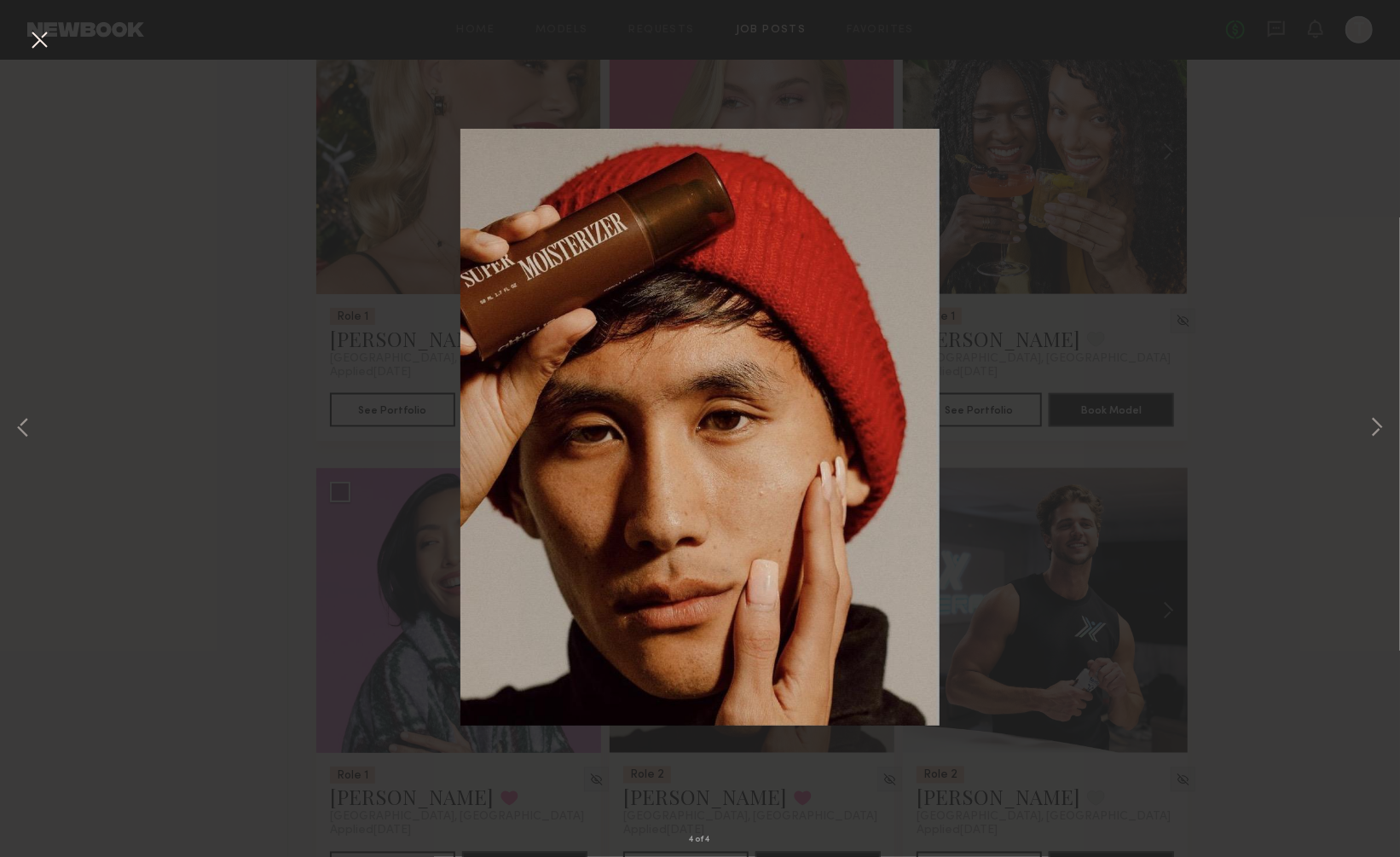
click at [44, 35] on button at bounding box center [39, 41] width 28 height 30
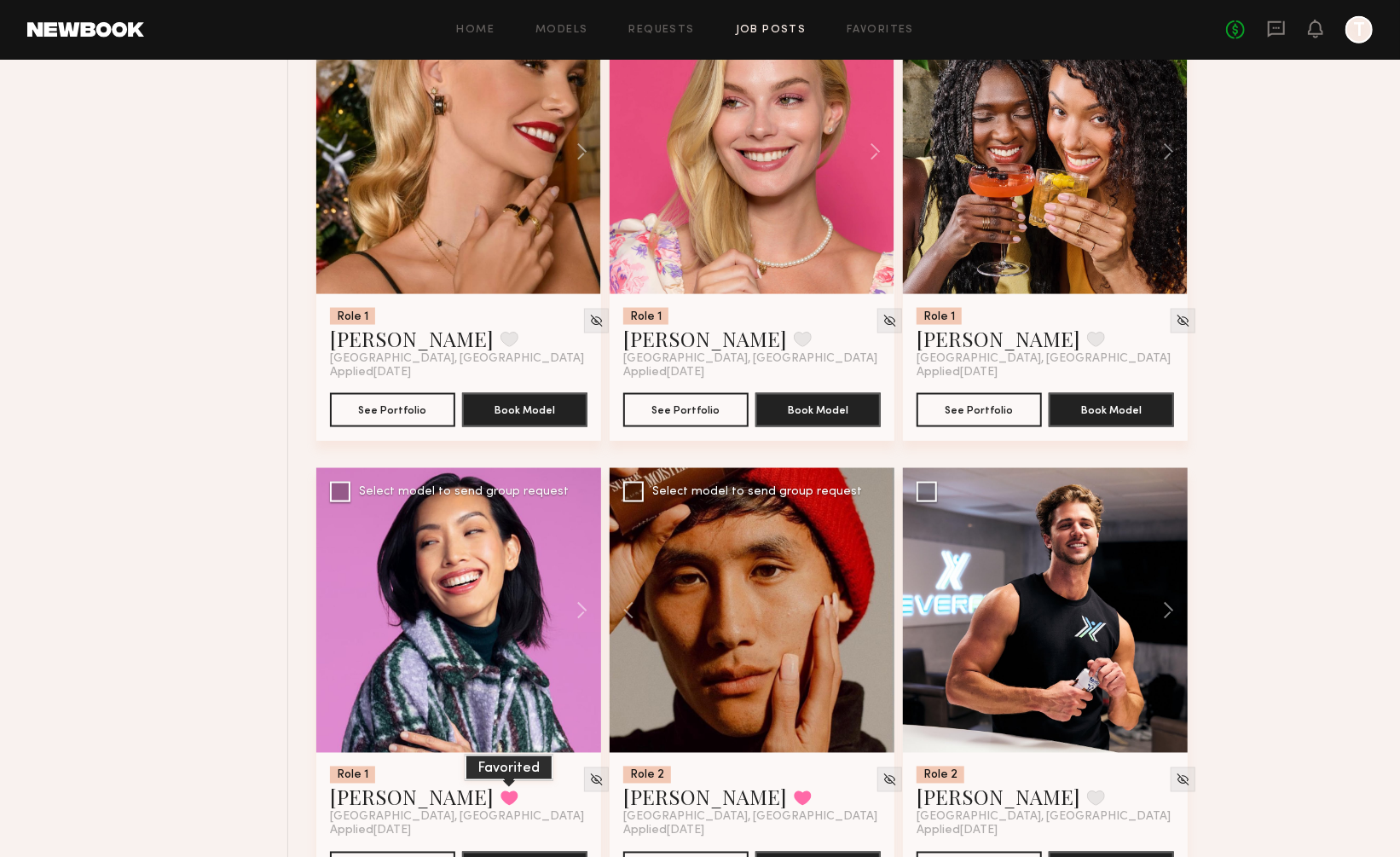
click at [500, 790] on button at bounding box center [509, 798] width 18 height 15
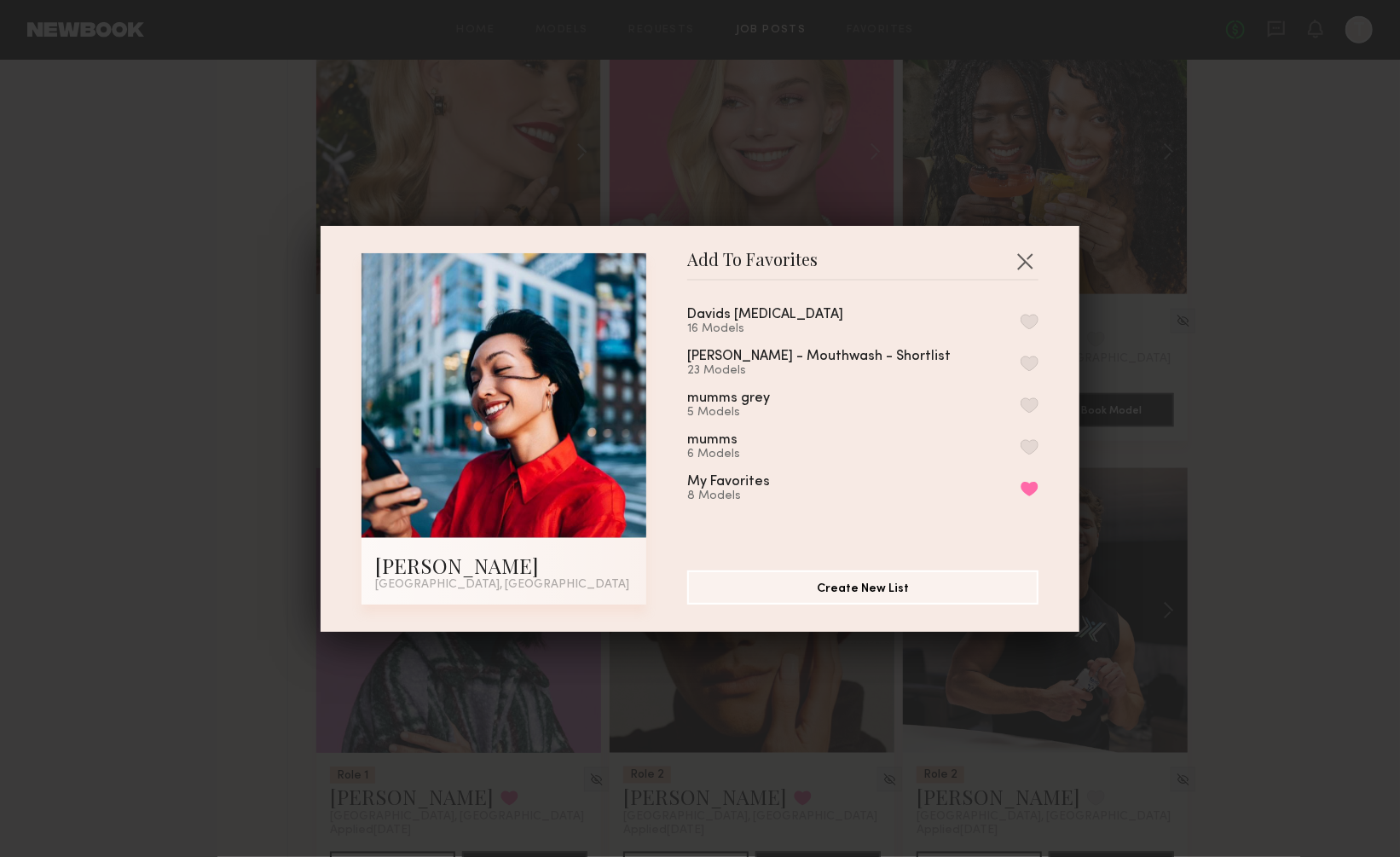
click at [1030, 318] on button "button" at bounding box center [1029, 321] width 18 height 15
click at [1027, 251] on button "button" at bounding box center [1024, 261] width 28 height 28
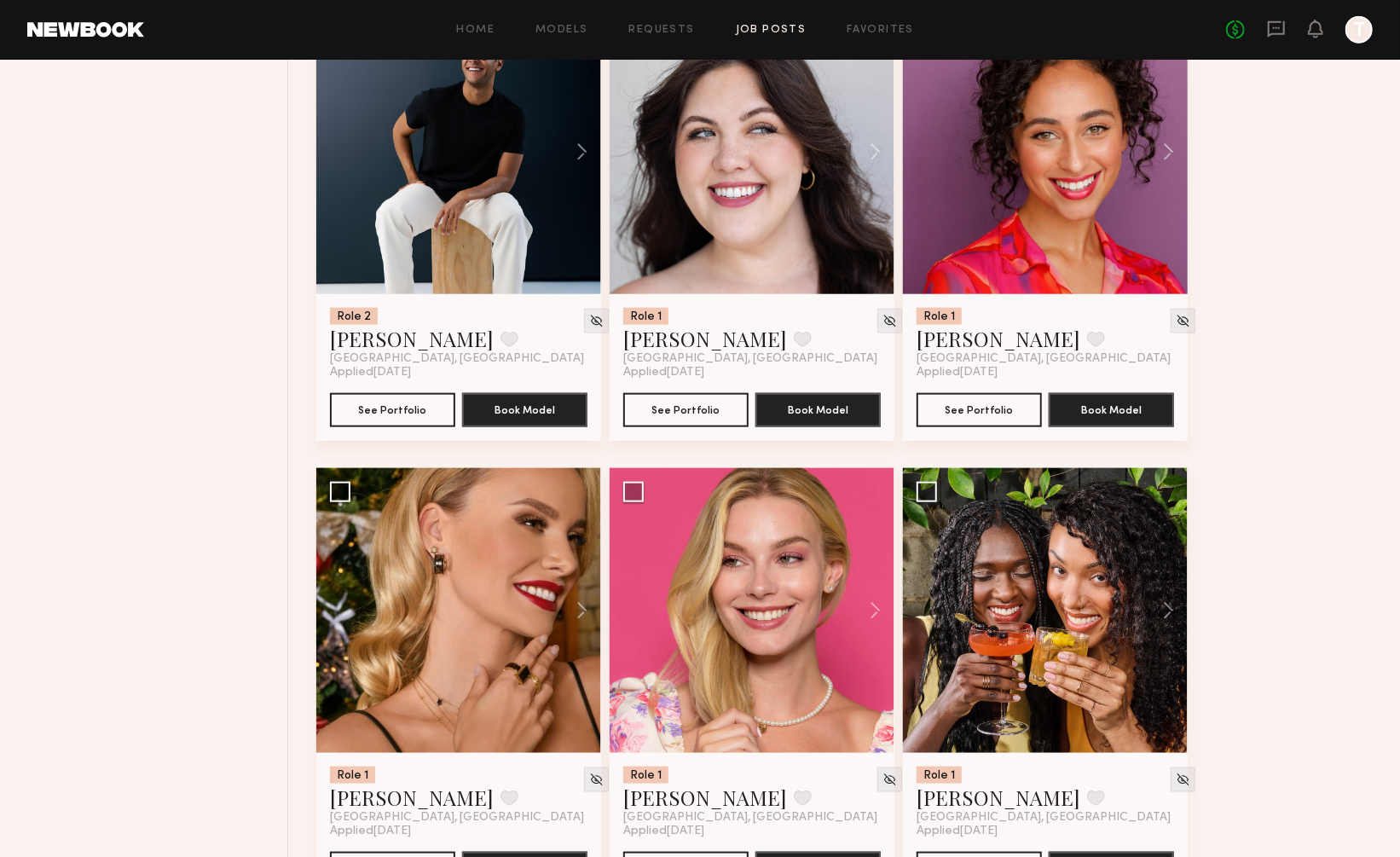
scroll to position [28778, 0]
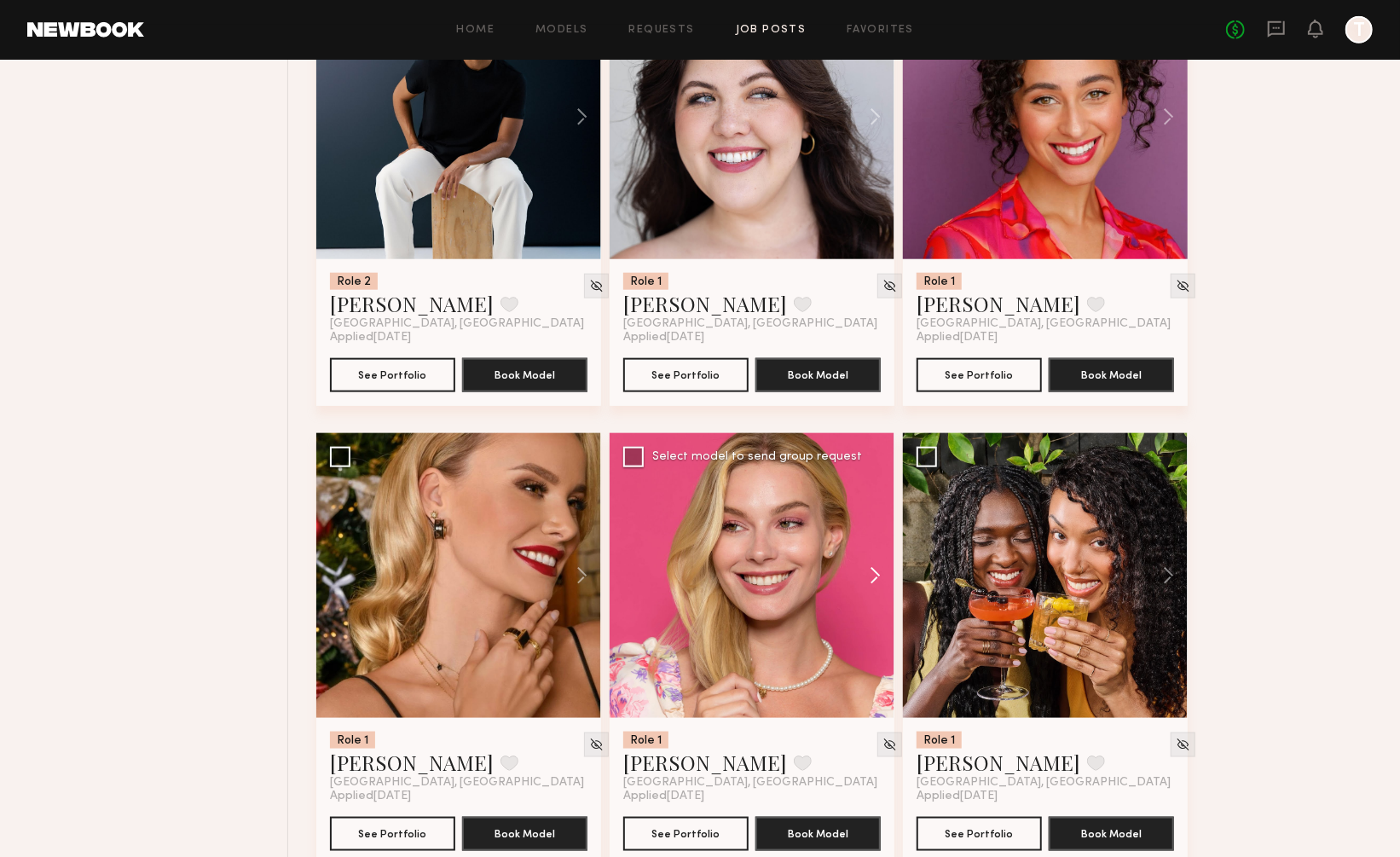
click at [872, 495] on button at bounding box center [866, 575] width 54 height 284
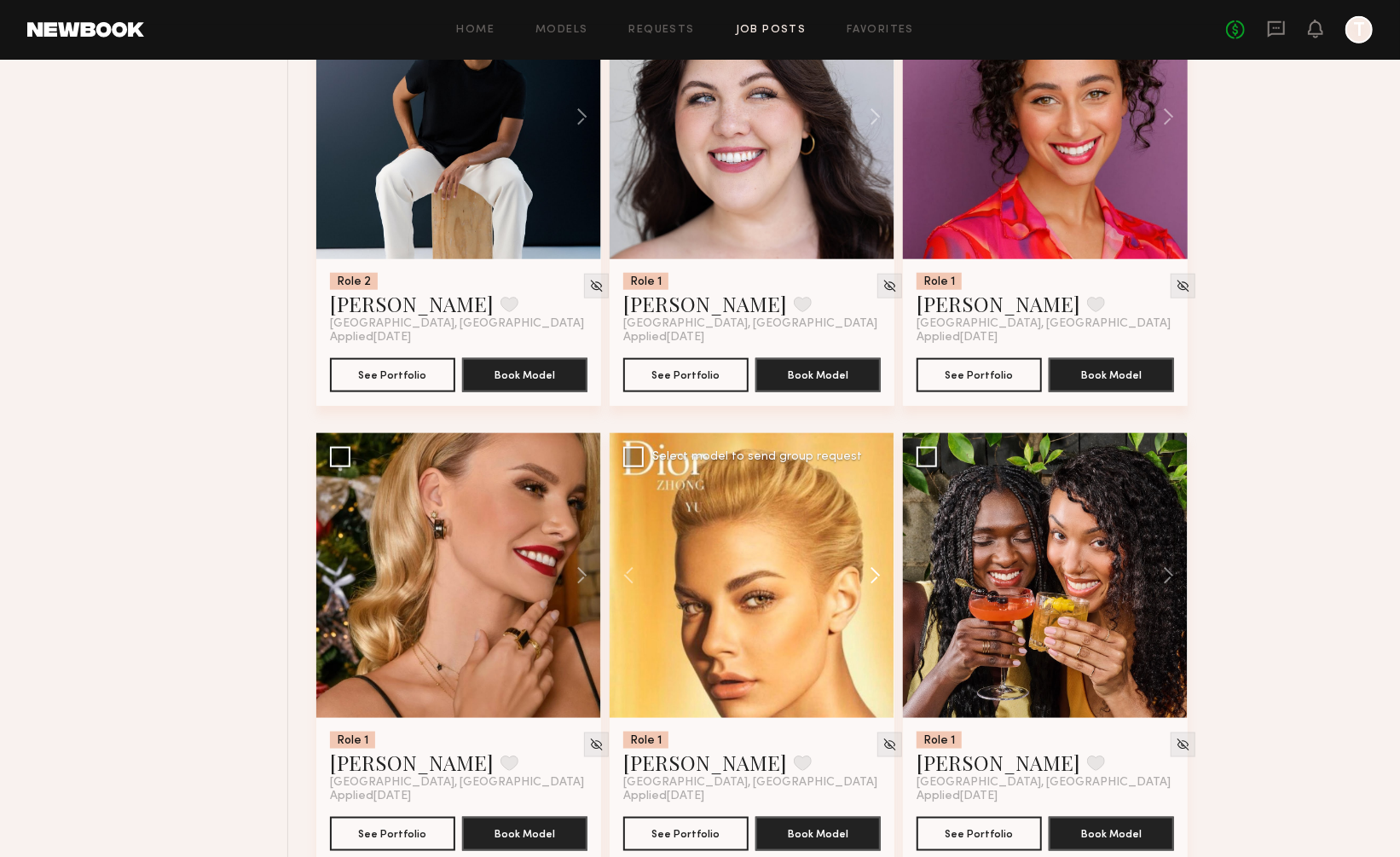
click at [872, 495] on button at bounding box center [866, 575] width 54 height 284
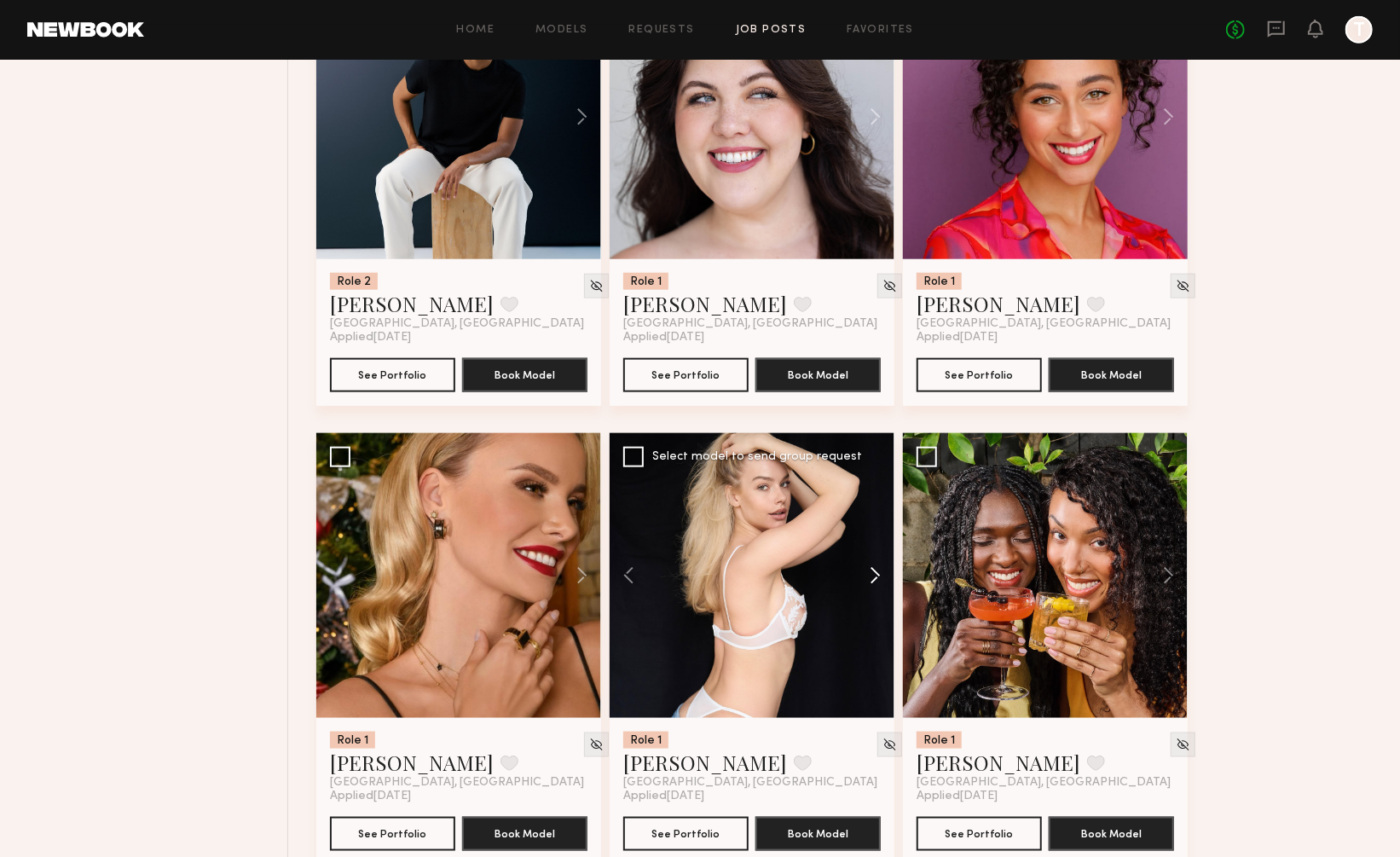
click at [872, 495] on button at bounding box center [866, 575] width 54 height 284
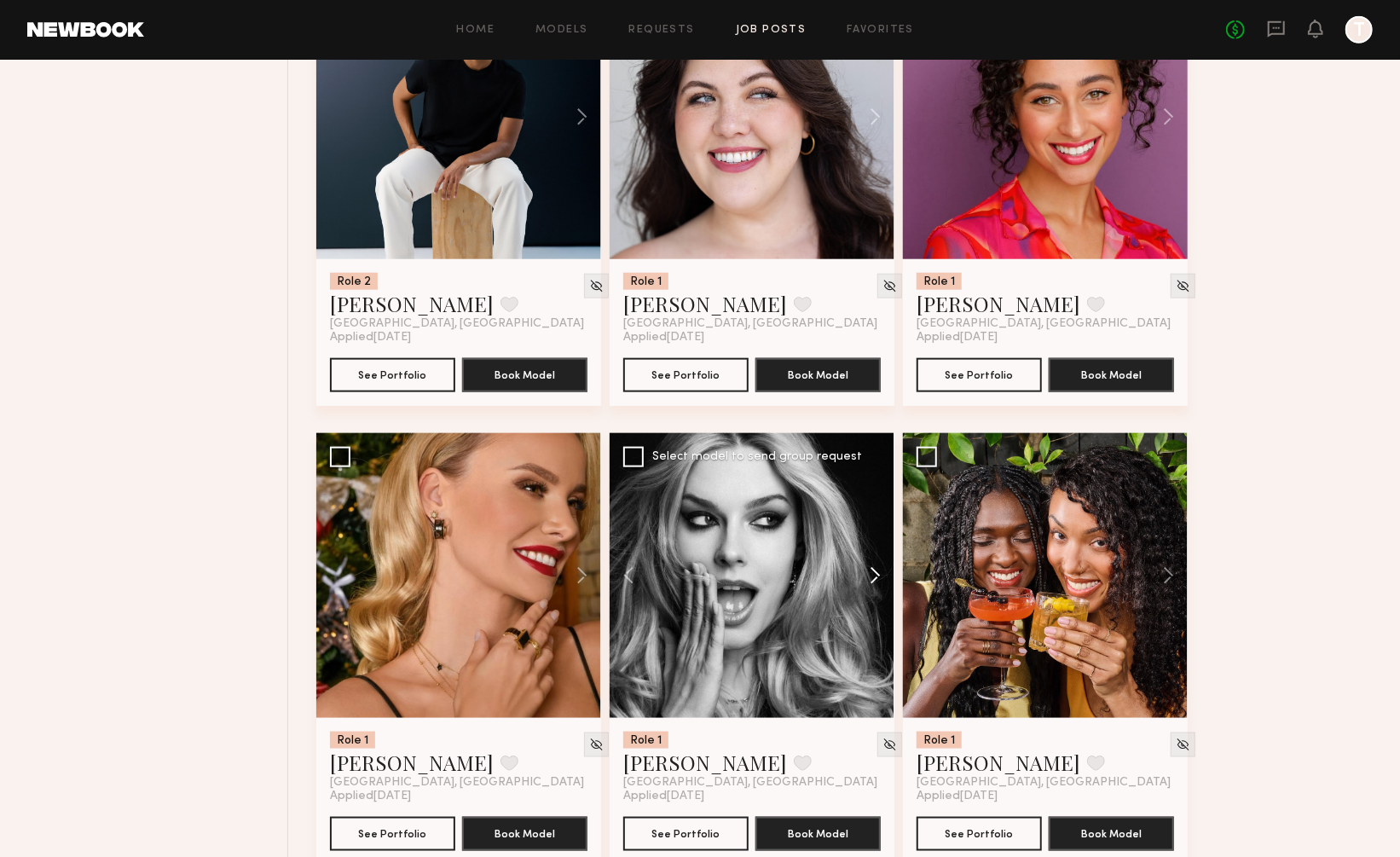
click at [872, 495] on button at bounding box center [866, 575] width 54 height 284
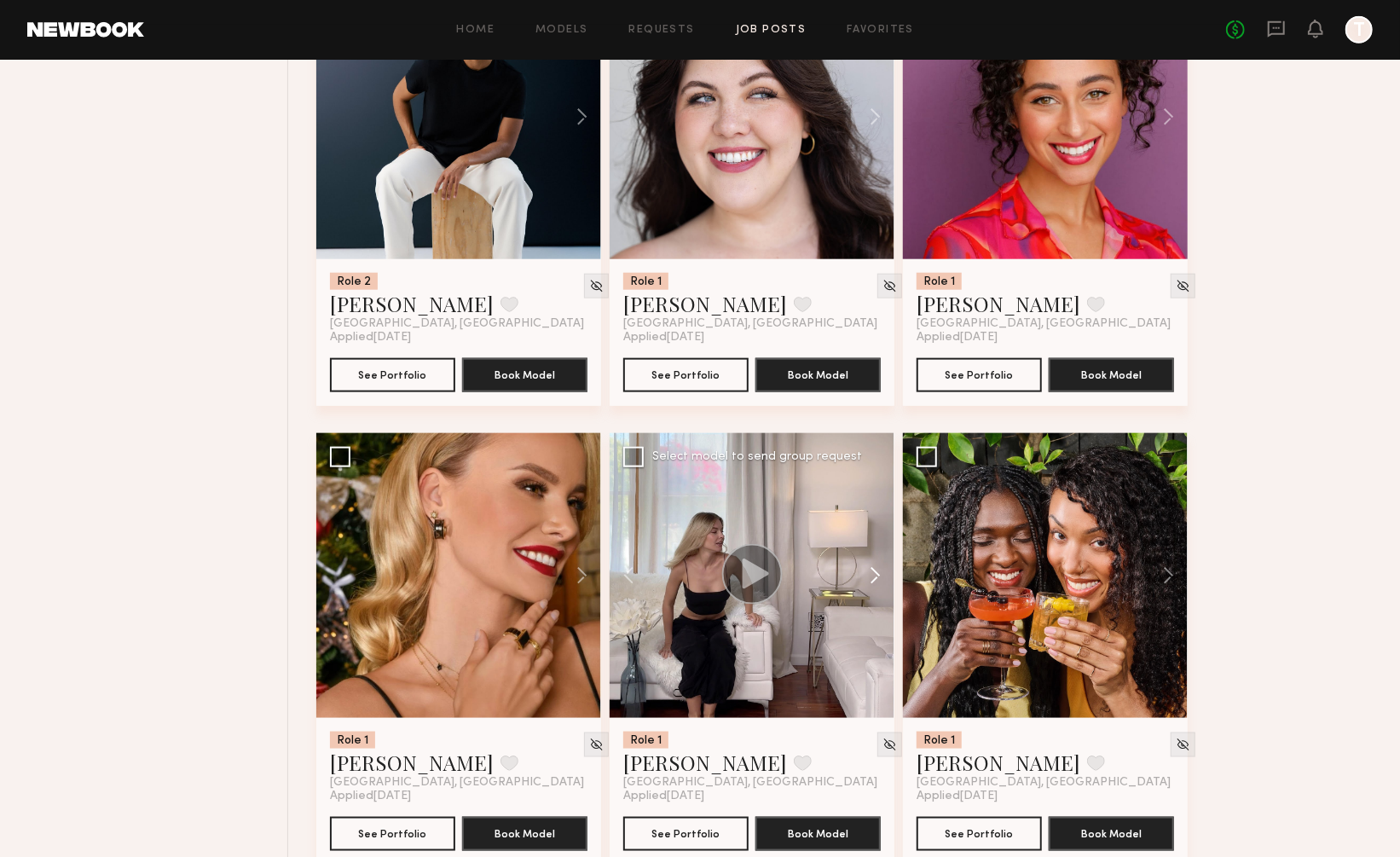
click at [872, 495] on button at bounding box center [866, 575] width 54 height 284
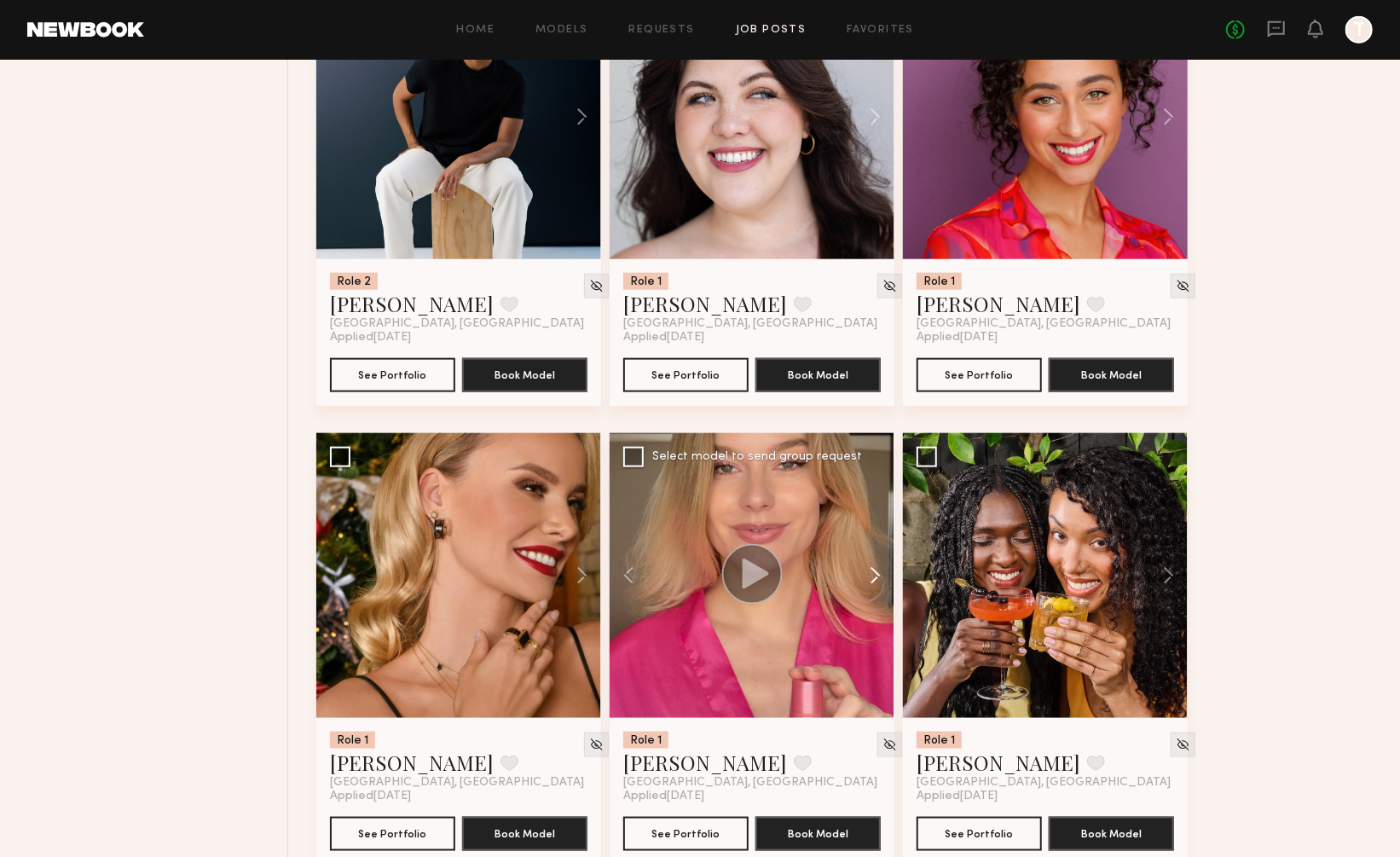
click at [872, 495] on button at bounding box center [866, 575] width 54 height 284
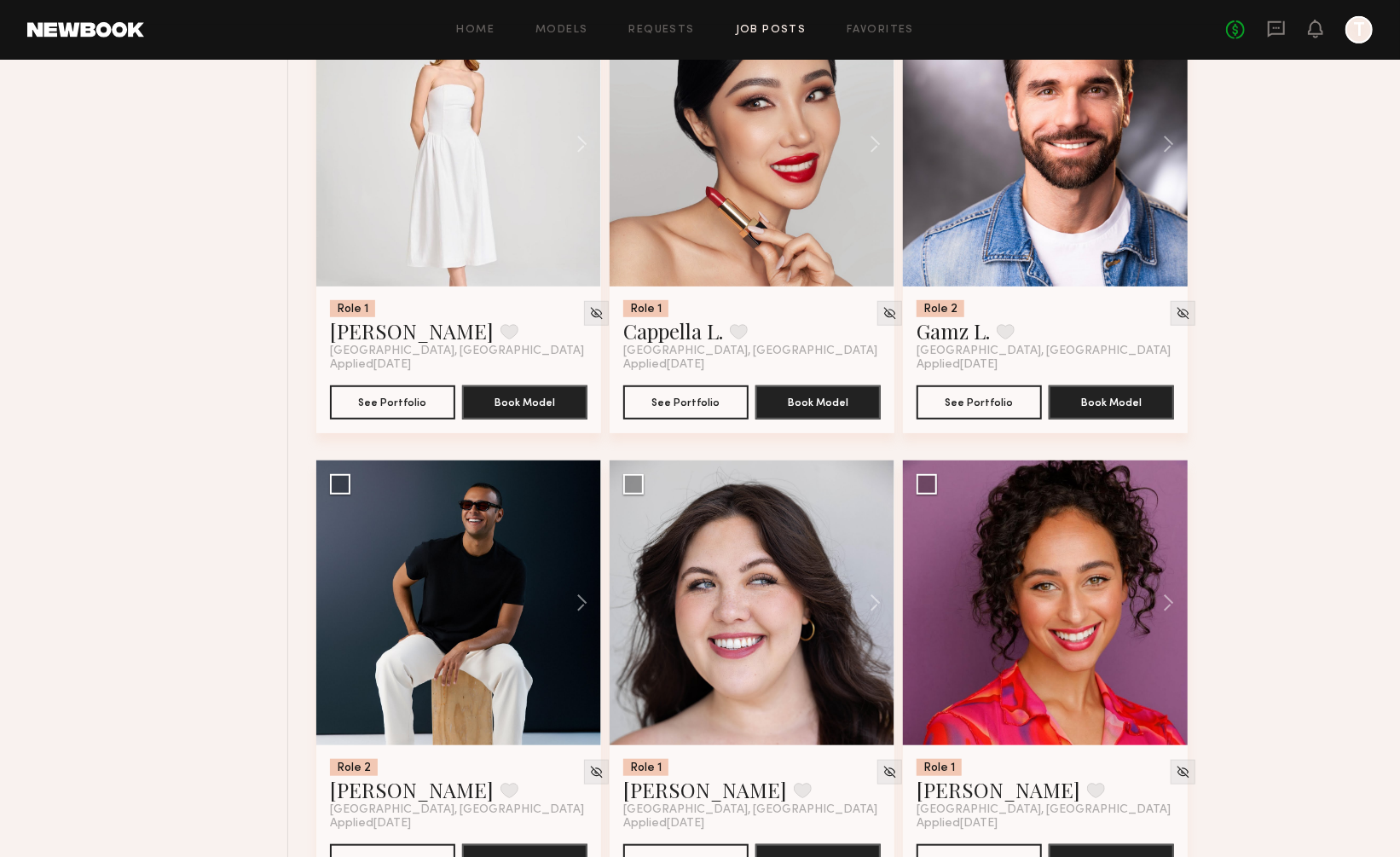
scroll to position [28286, 0]
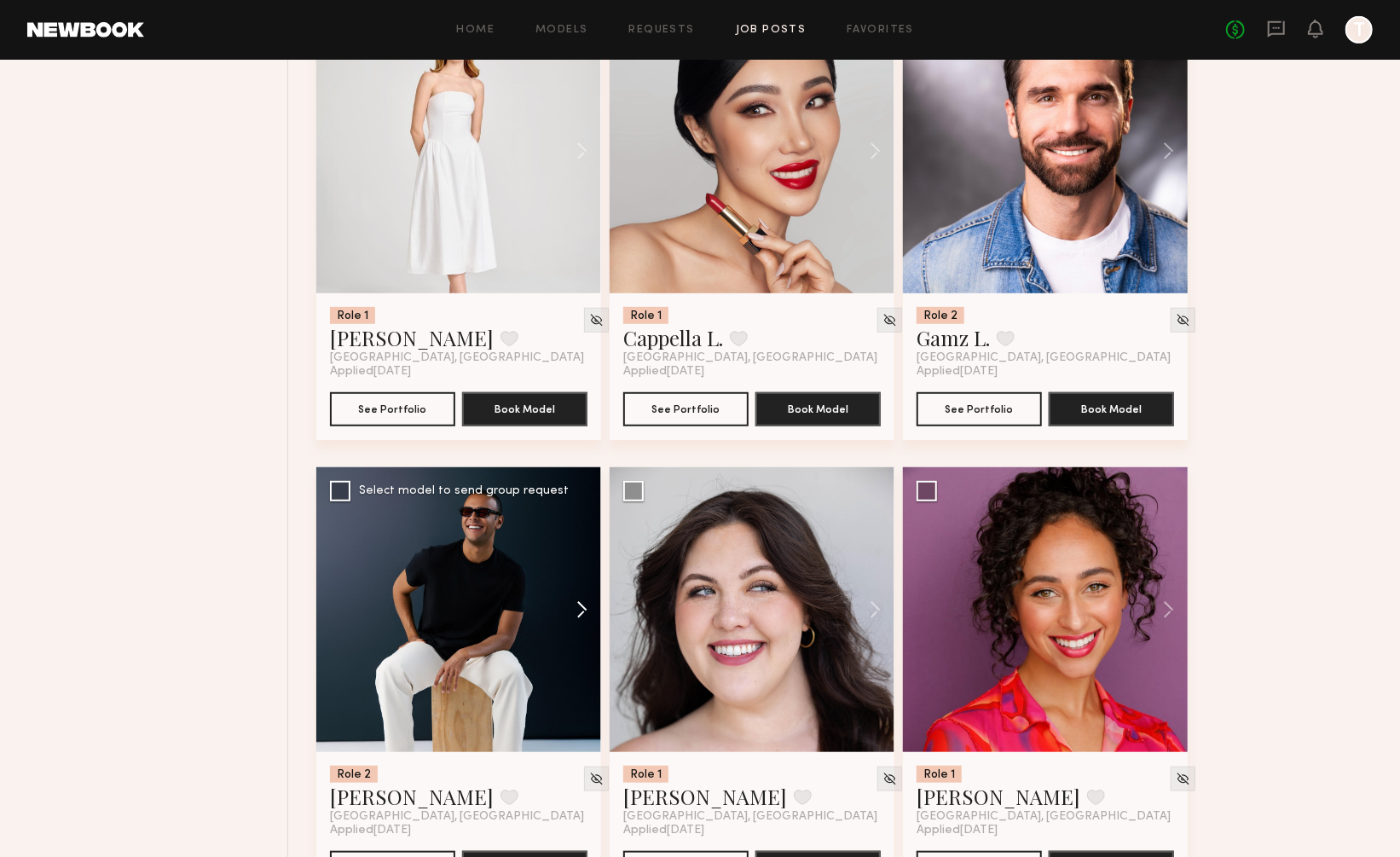
click at [581, 521] on button at bounding box center [574, 609] width 54 height 284
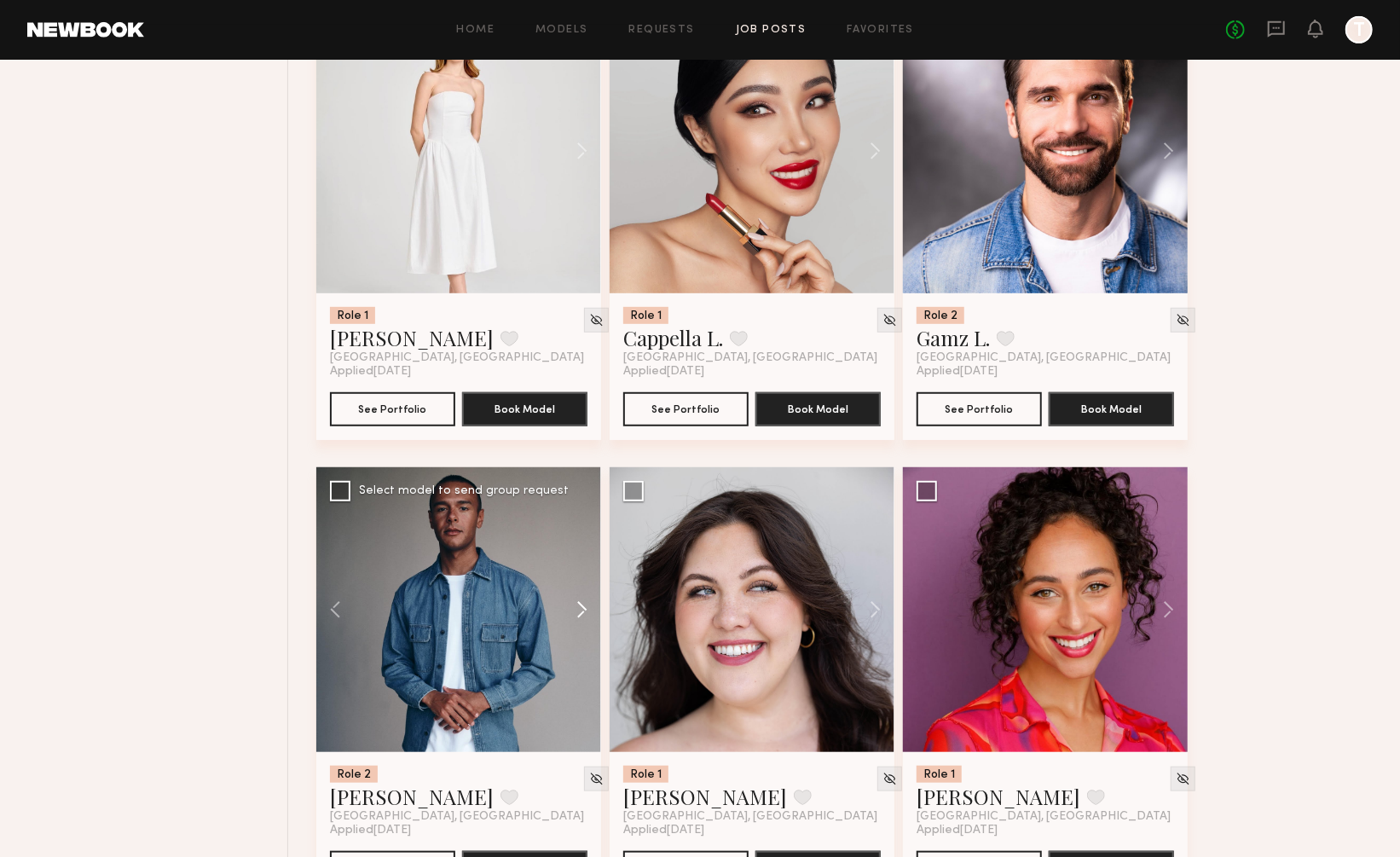
click at [581, 521] on button at bounding box center [574, 609] width 54 height 284
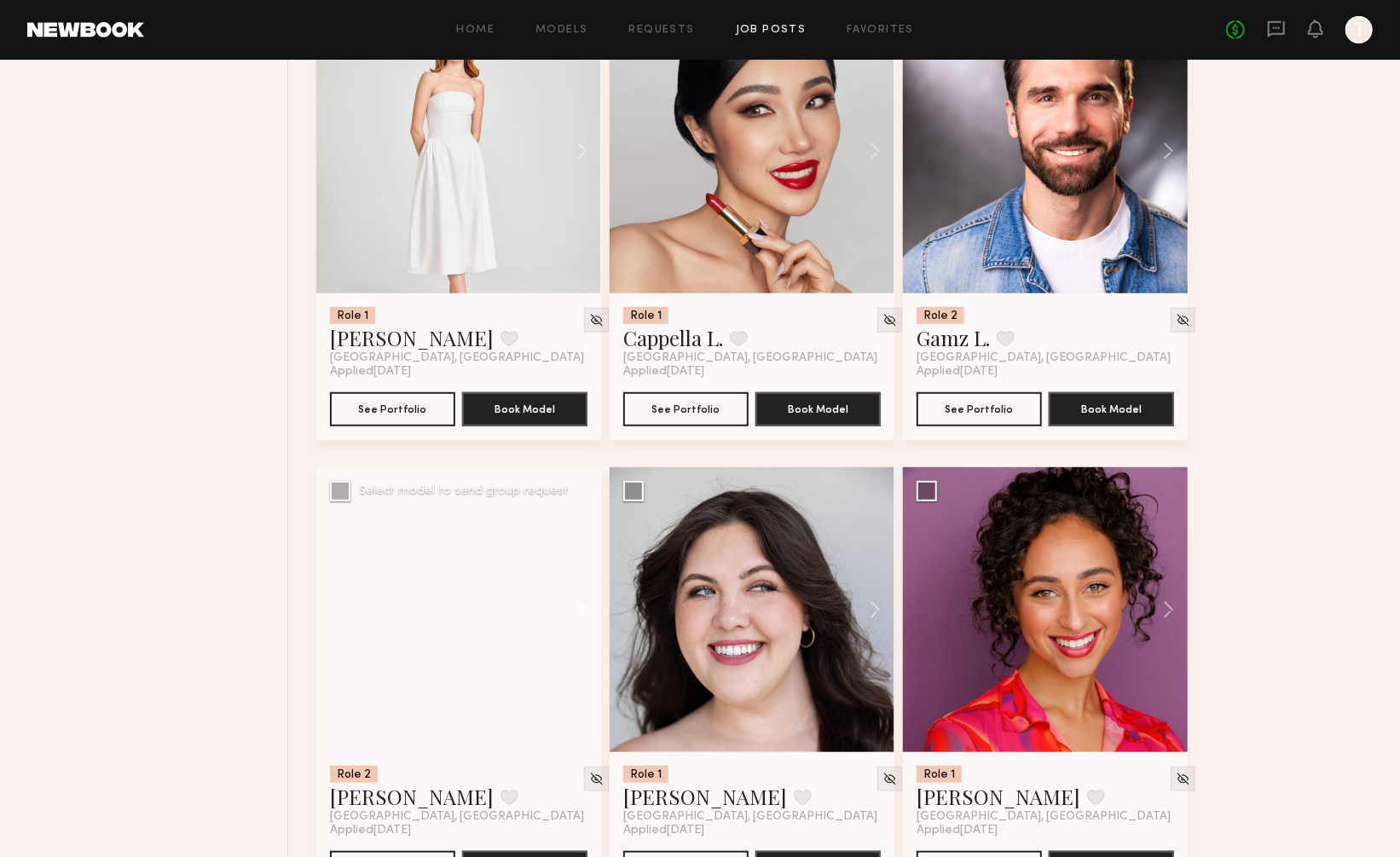
click at [581, 521] on button at bounding box center [574, 609] width 54 height 284
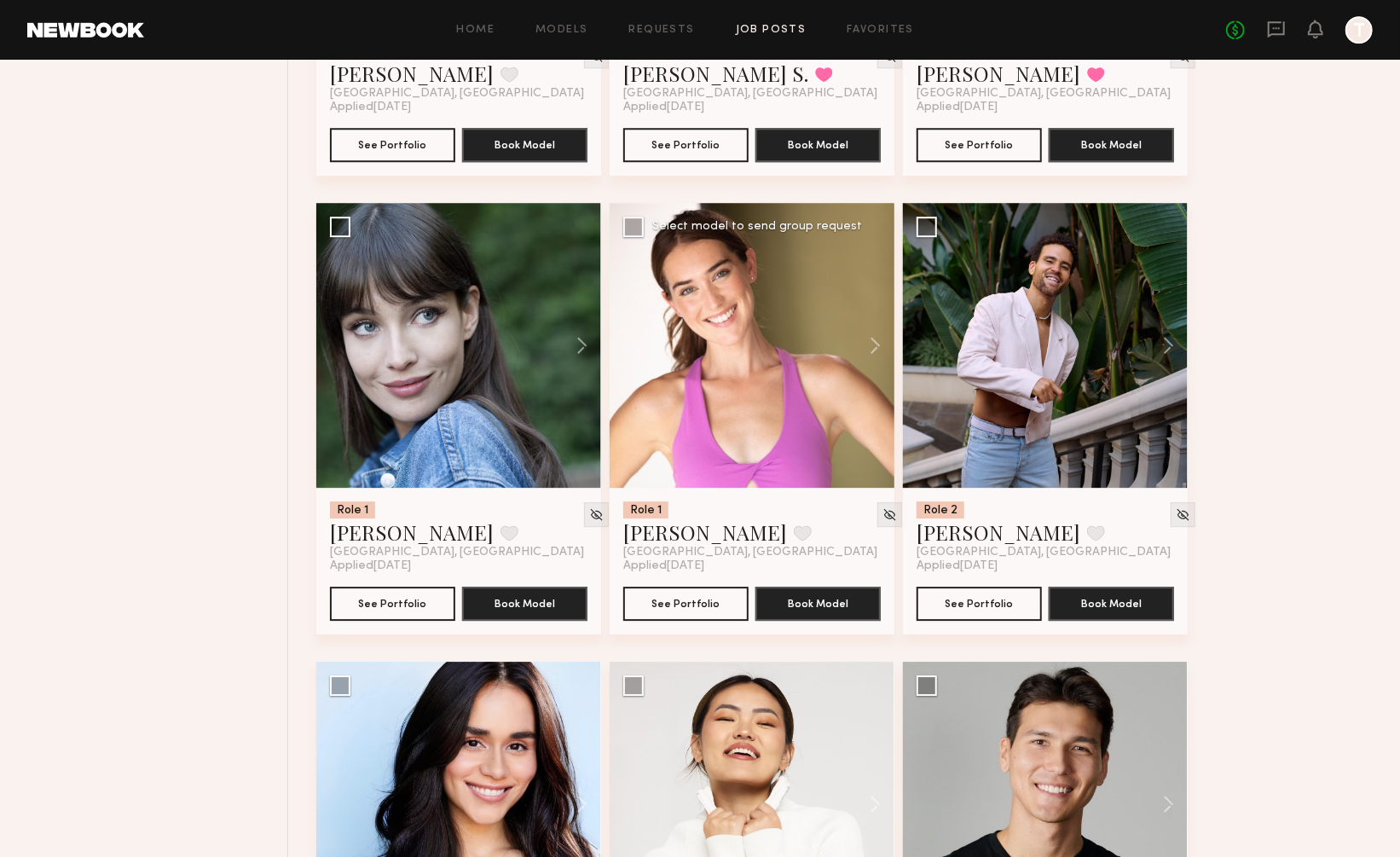
scroll to position [26705, 0]
